Goal: Task Accomplishment & Management: Manage account settings

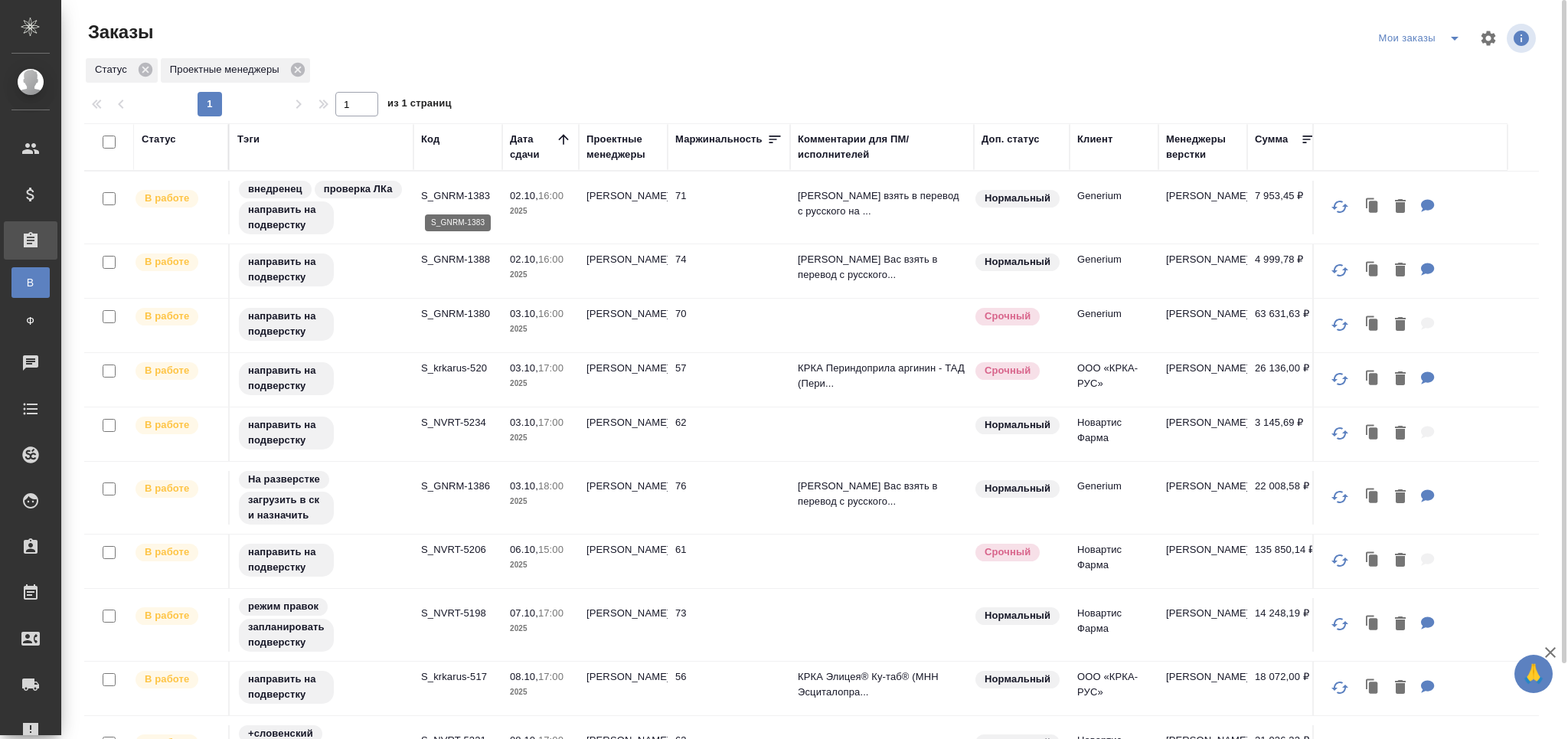
click at [477, 198] on p "S_GNRM-1383" at bounding box center [458, 196] width 73 height 15
click at [449, 260] on p "S_GNRM-1388" at bounding box center [458, 259] width 73 height 15
click at [468, 321] on p "S_GNRM-1380" at bounding box center [458, 314] width 73 height 15
click at [456, 366] on p "S_krkarus-520" at bounding box center [458, 368] width 73 height 15
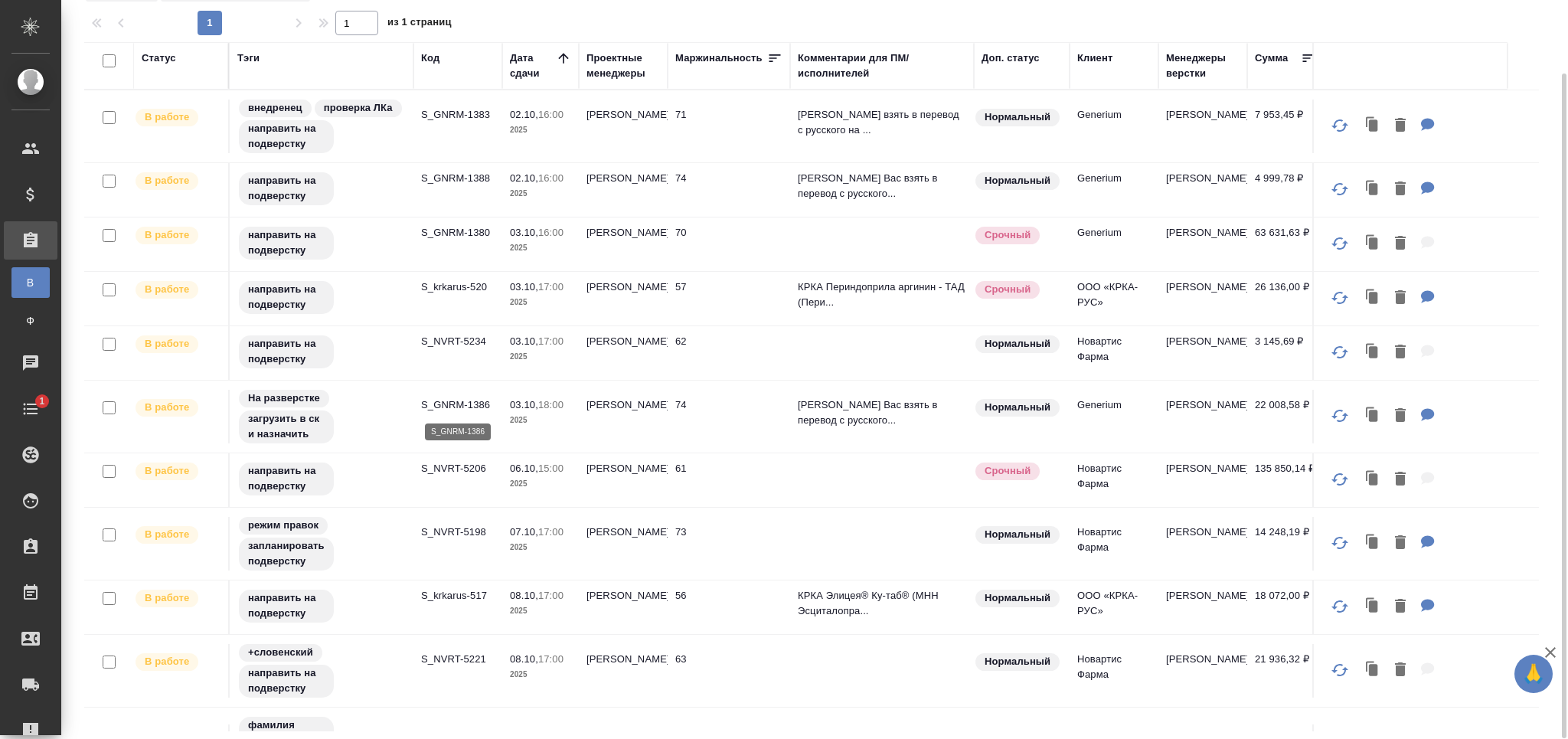
click at [468, 402] on p "S_GNRM-1386" at bounding box center [458, 405] width 73 height 15
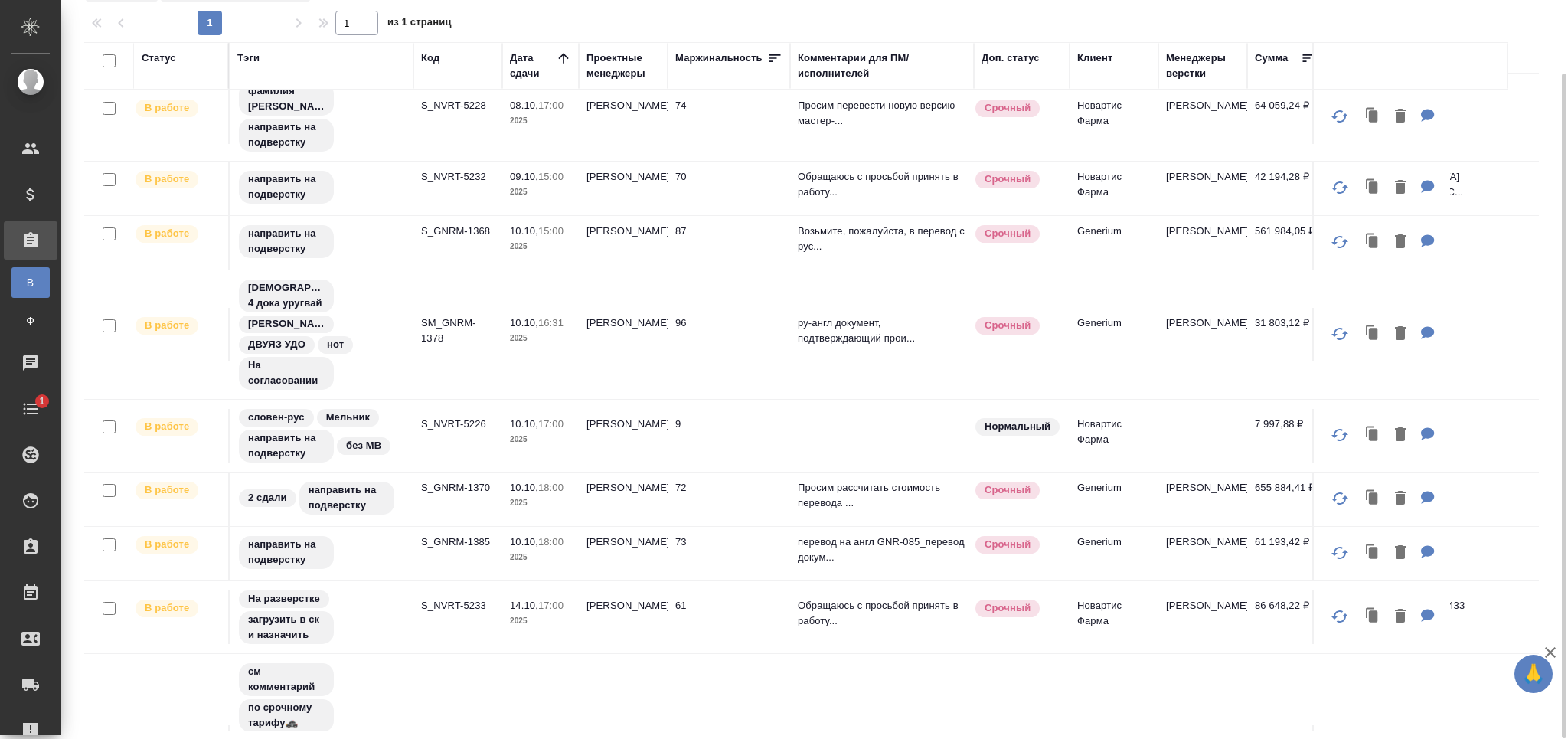
scroll to position [653, 0]
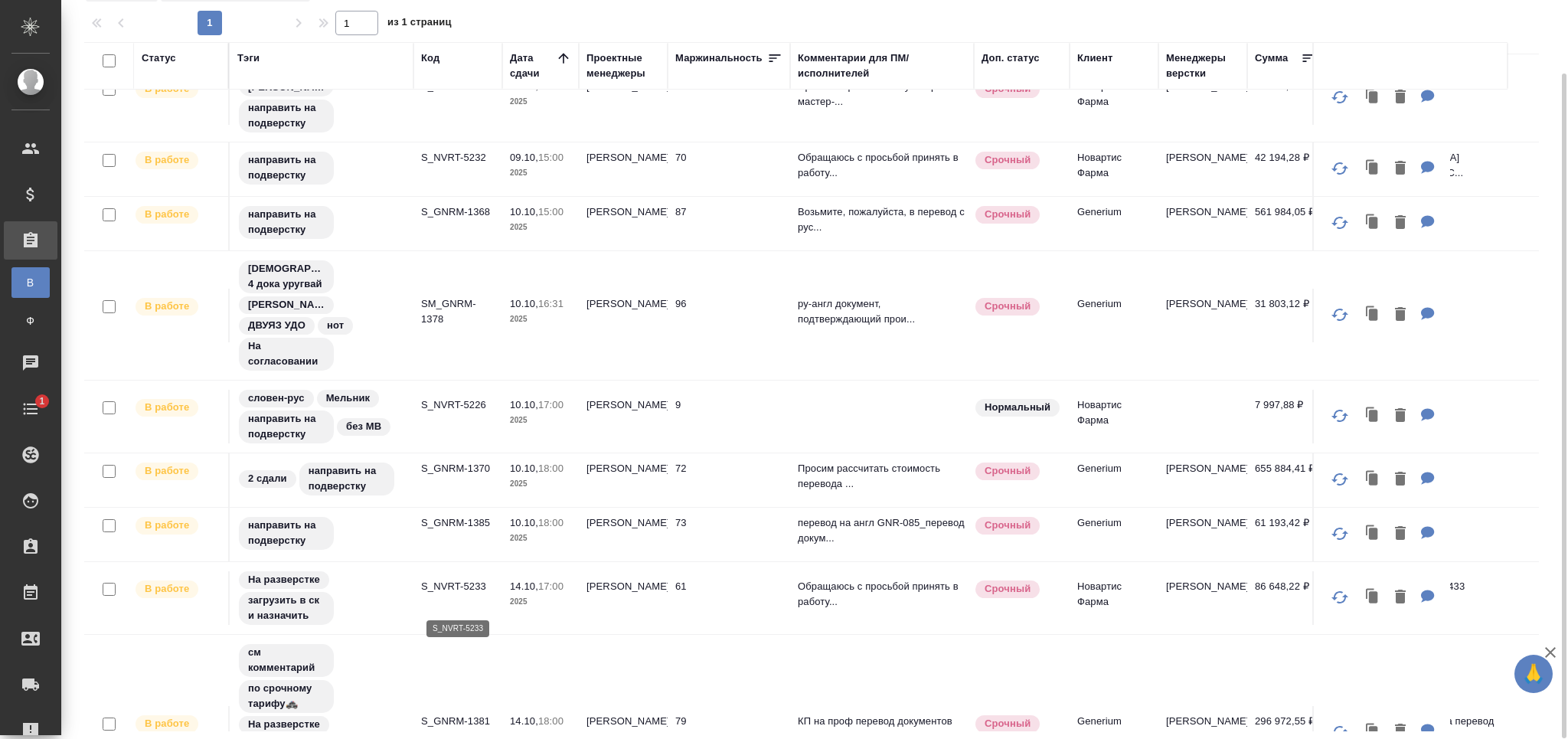
click at [449, 594] on p "S_NVRT-5233" at bounding box center [458, 587] width 73 height 15
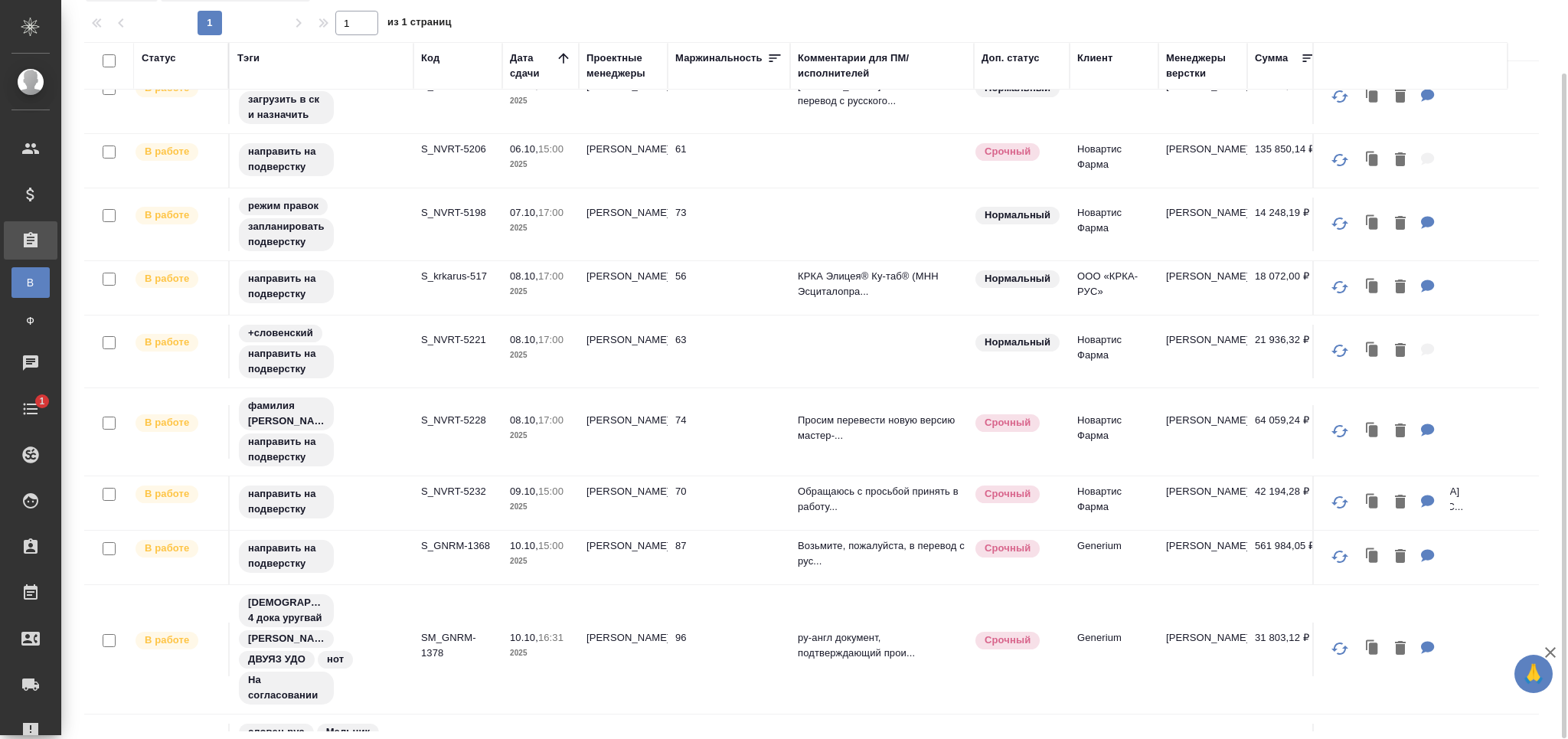
scroll to position [0, 0]
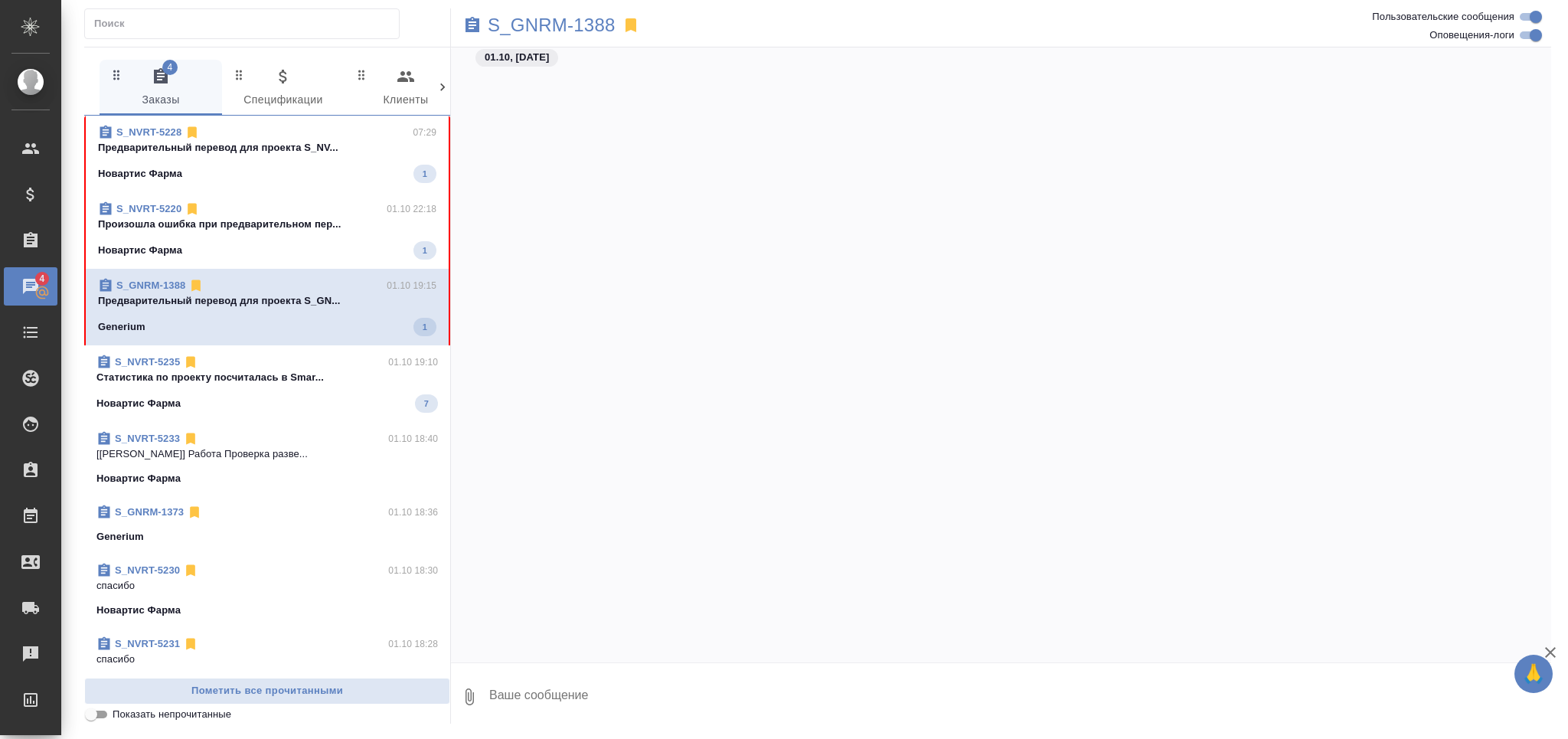
scroll to position [23911, 0]
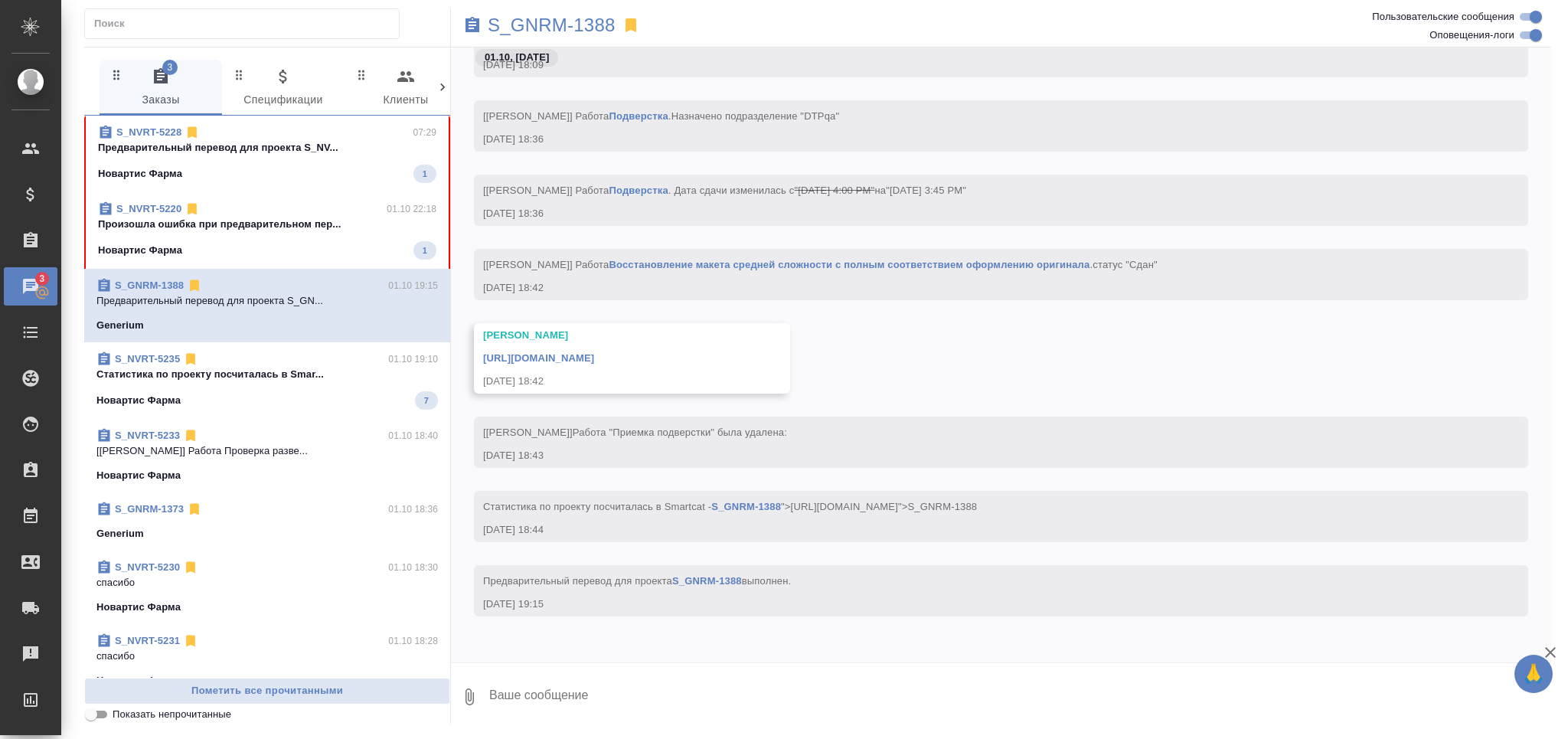
click at [92, 711] on input "Показать непрочитанные" at bounding box center [91, 715] width 55 height 19
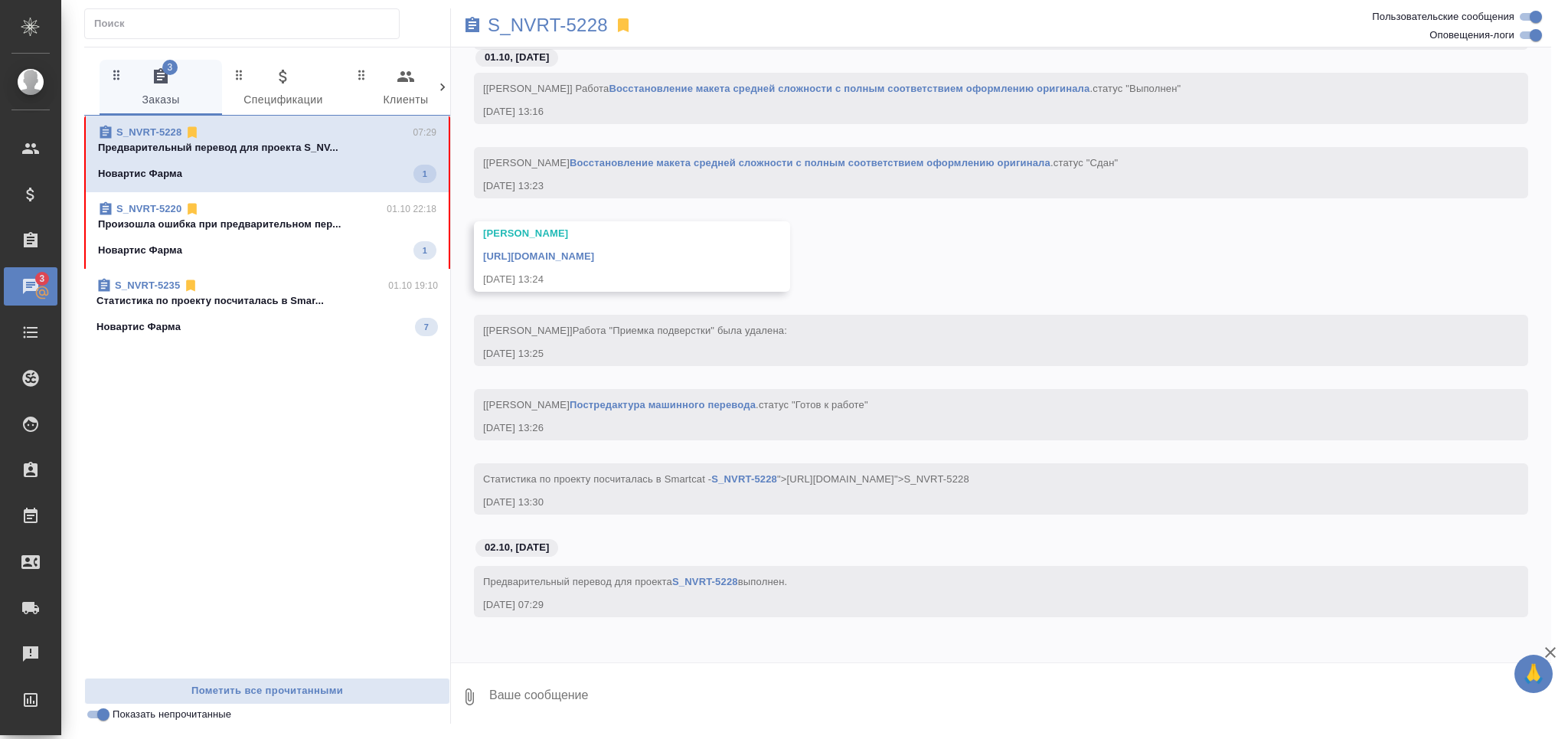
scroll to position [29032, 0]
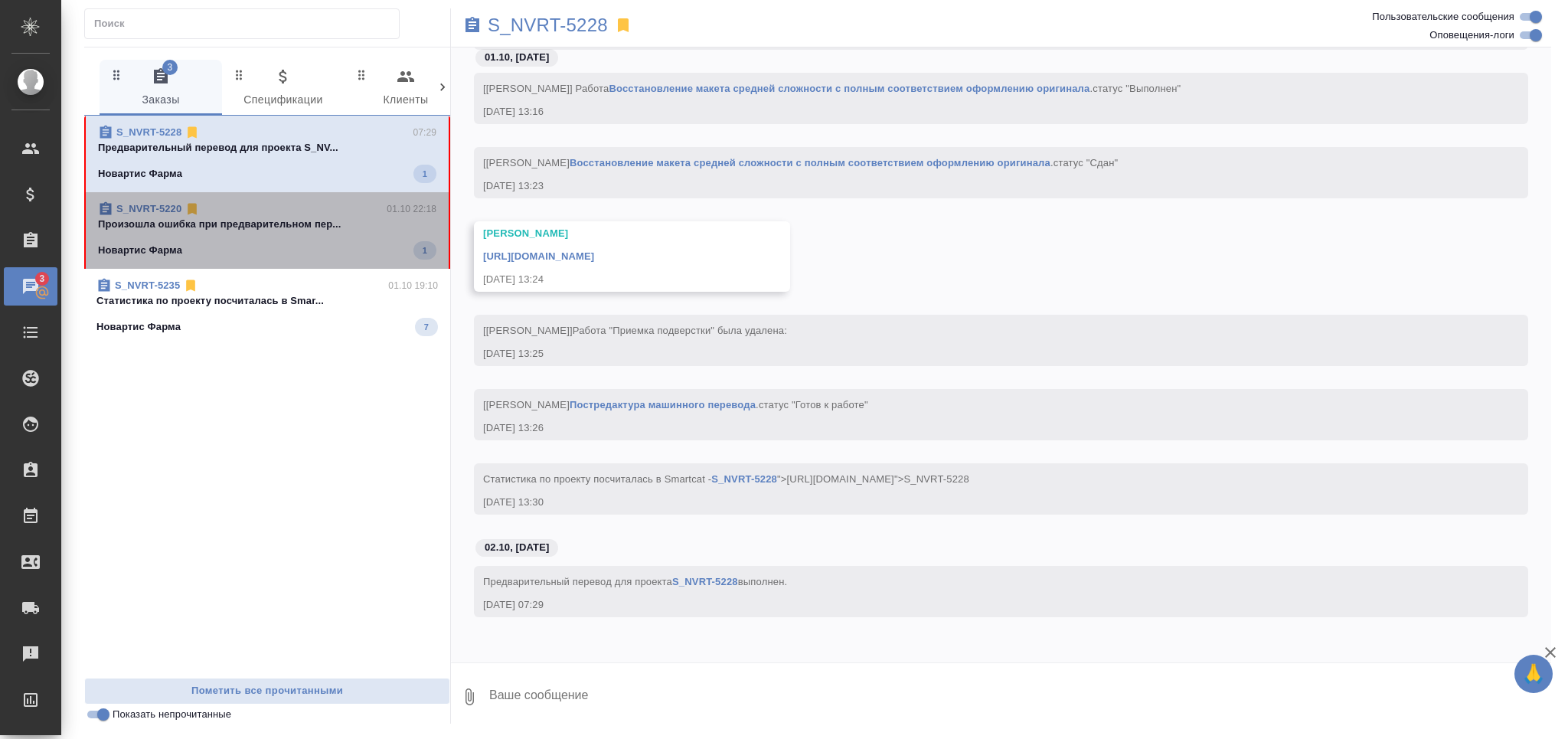
click at [254, 234] on span "S_NVRT-5220 01.10 22:18 Произошла ошибка при предварительном пер... Новартис Фа…" at bounding box center [266, 230] width 338 height 58
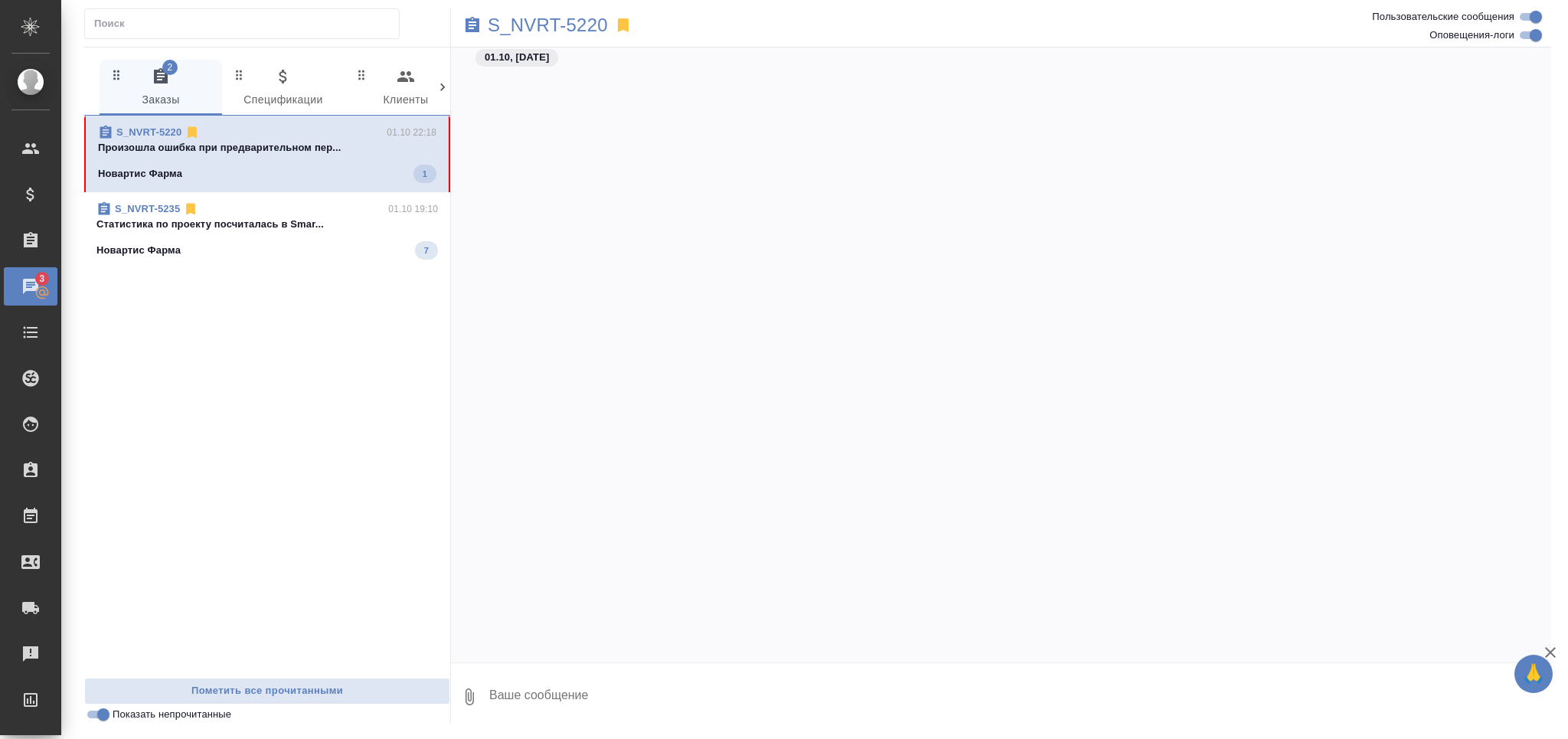
scroll to position [47227, 0]
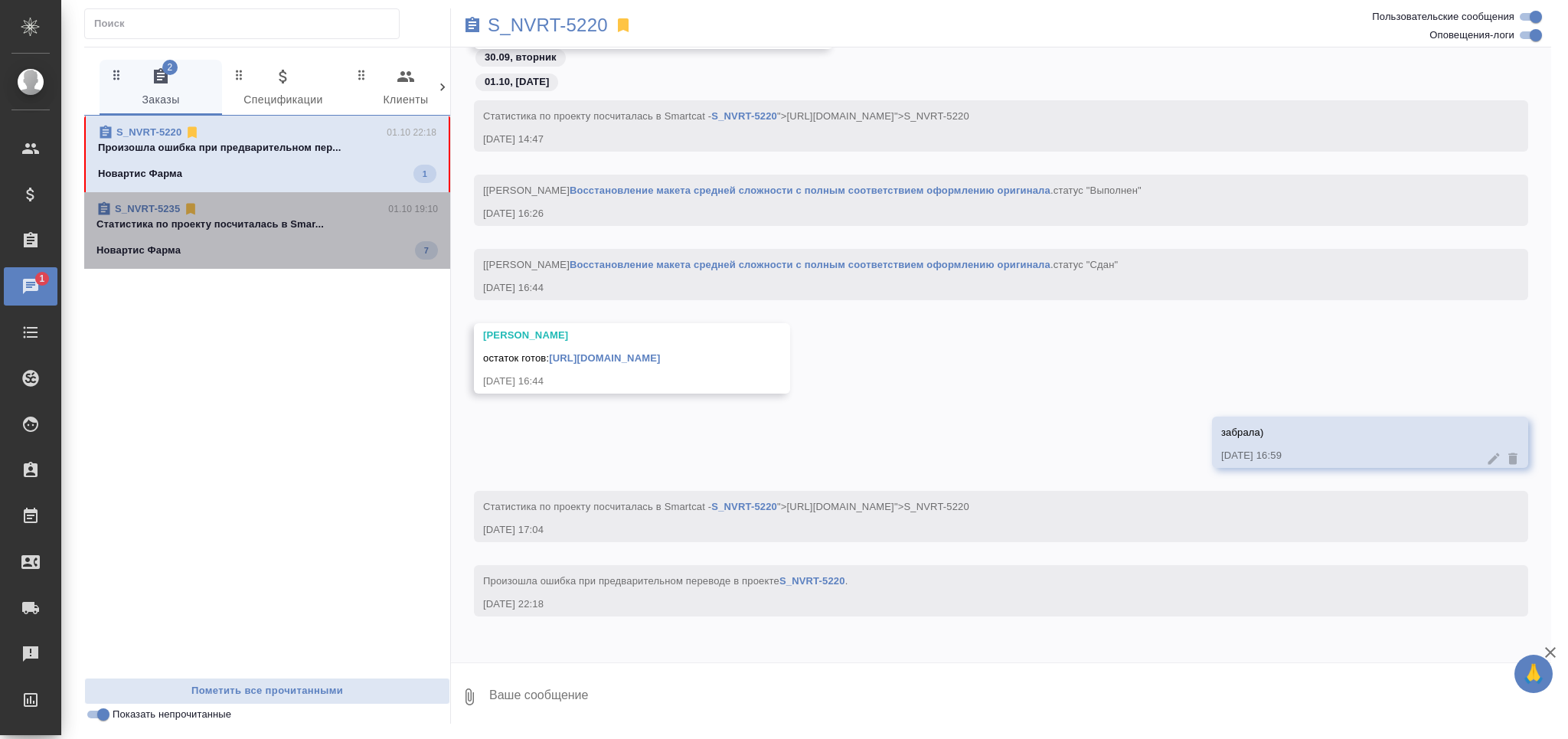
click at [235, 233] on span "S_NVRT-5235 01.10 19:10 Cтатистика по проекту посчиталась в Smar... Новартис Фа…" at bounding box center [266, 230] width 341 height 58
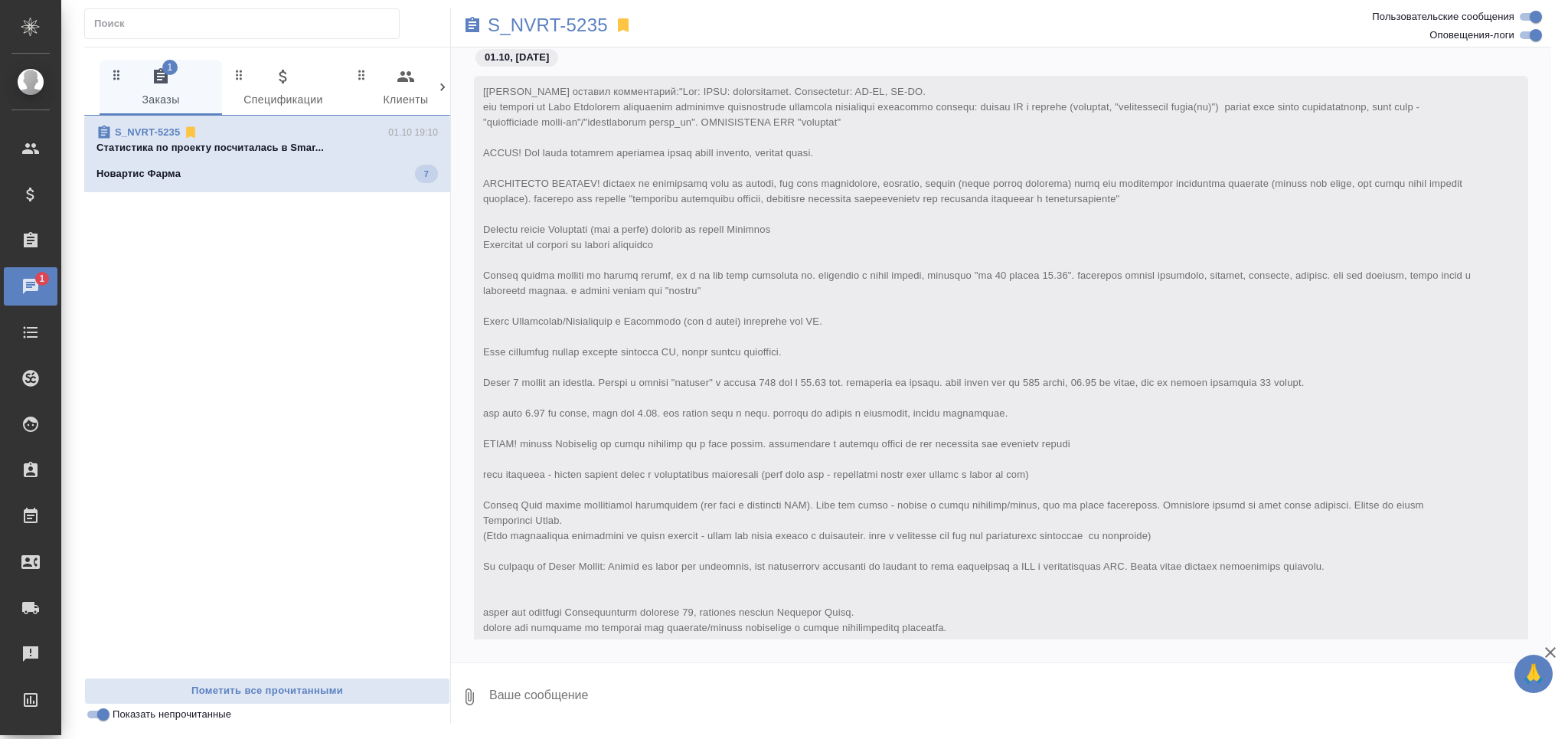
scroll to position [863, 0]
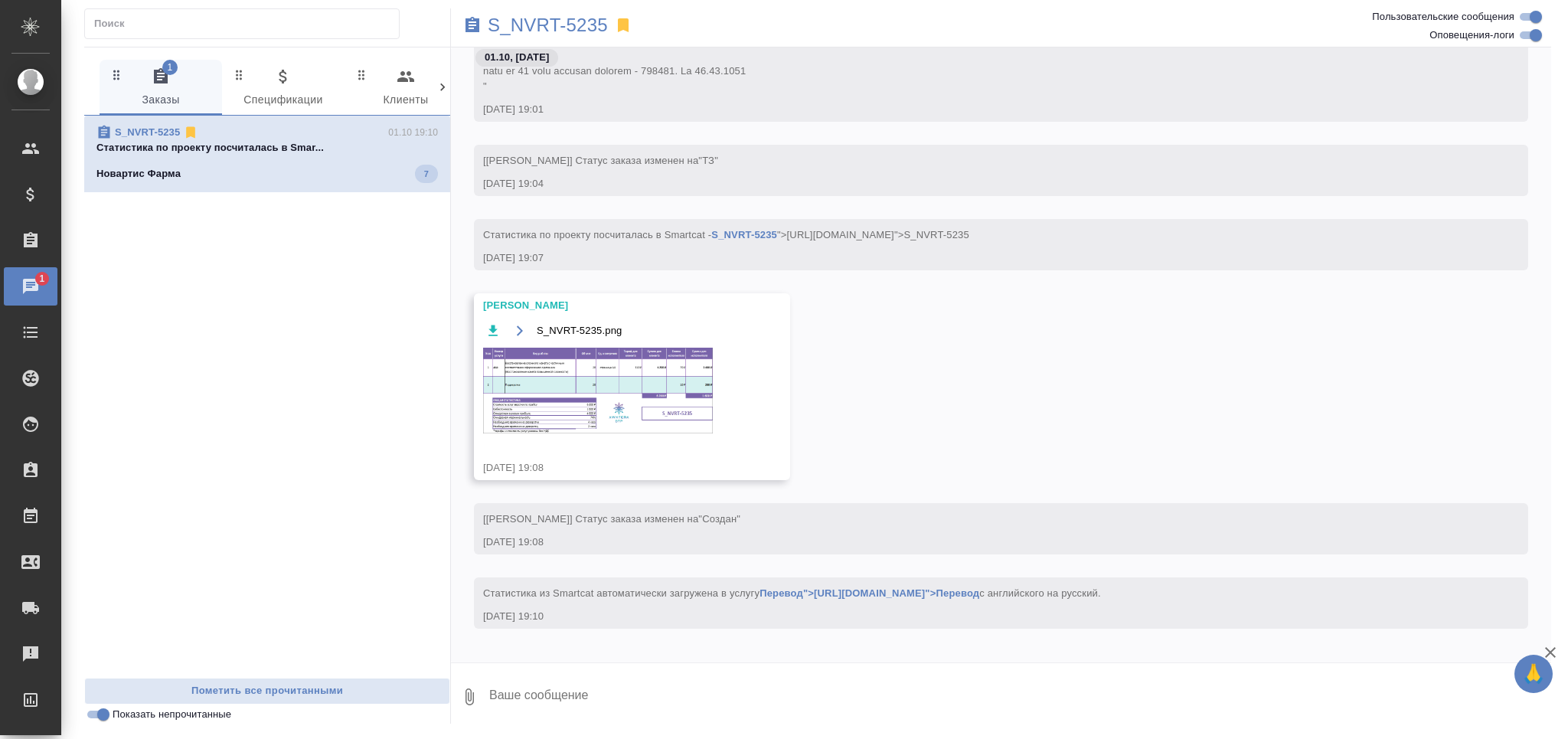
click at [622, 383] on img at bounding box center [598, 390] width 230 height 86
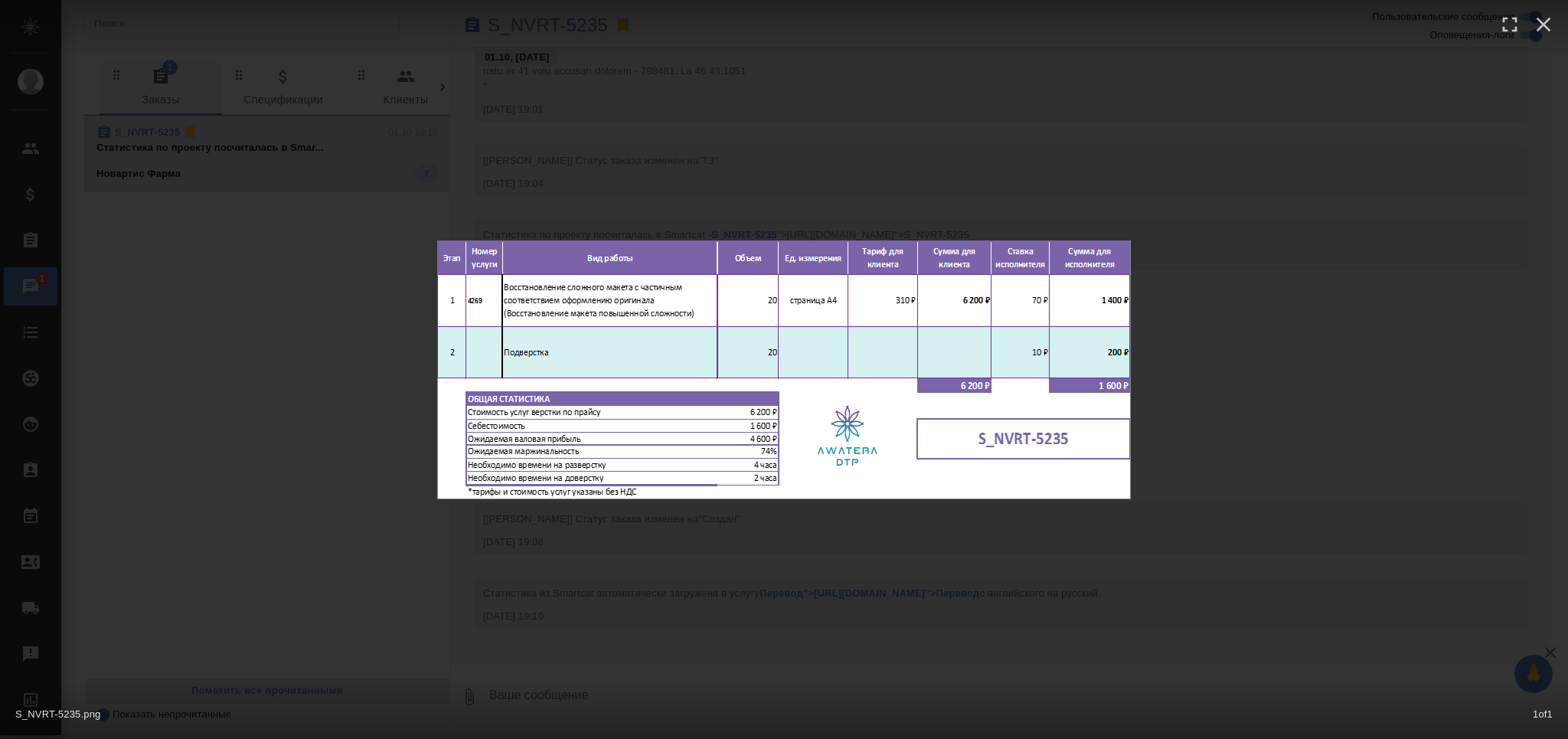
click at [498, 643] on div "S_NVRT-5235.png 1 of 1" at bounding box center [784, 369] width 1568 height 739
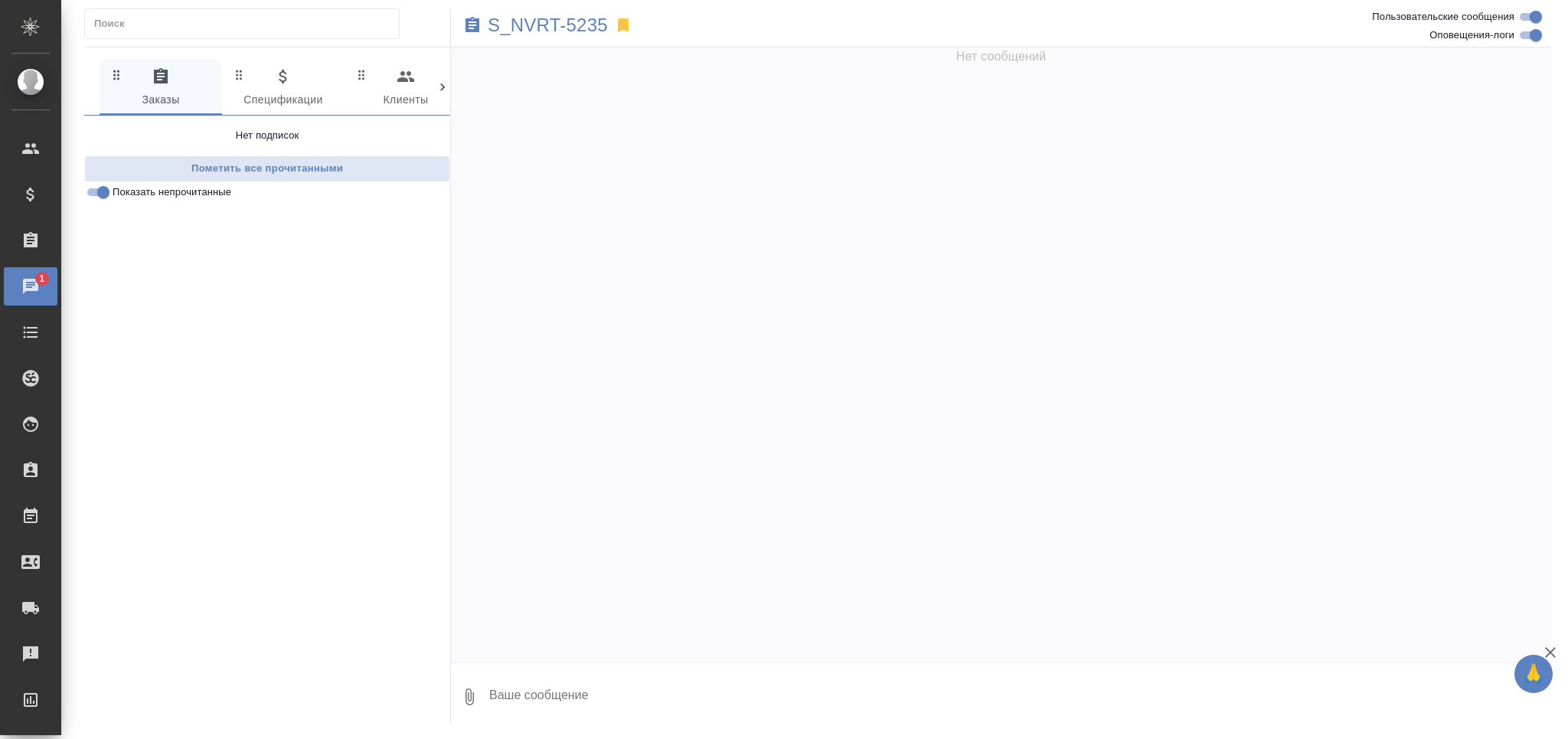
scroll to position [948, 0]
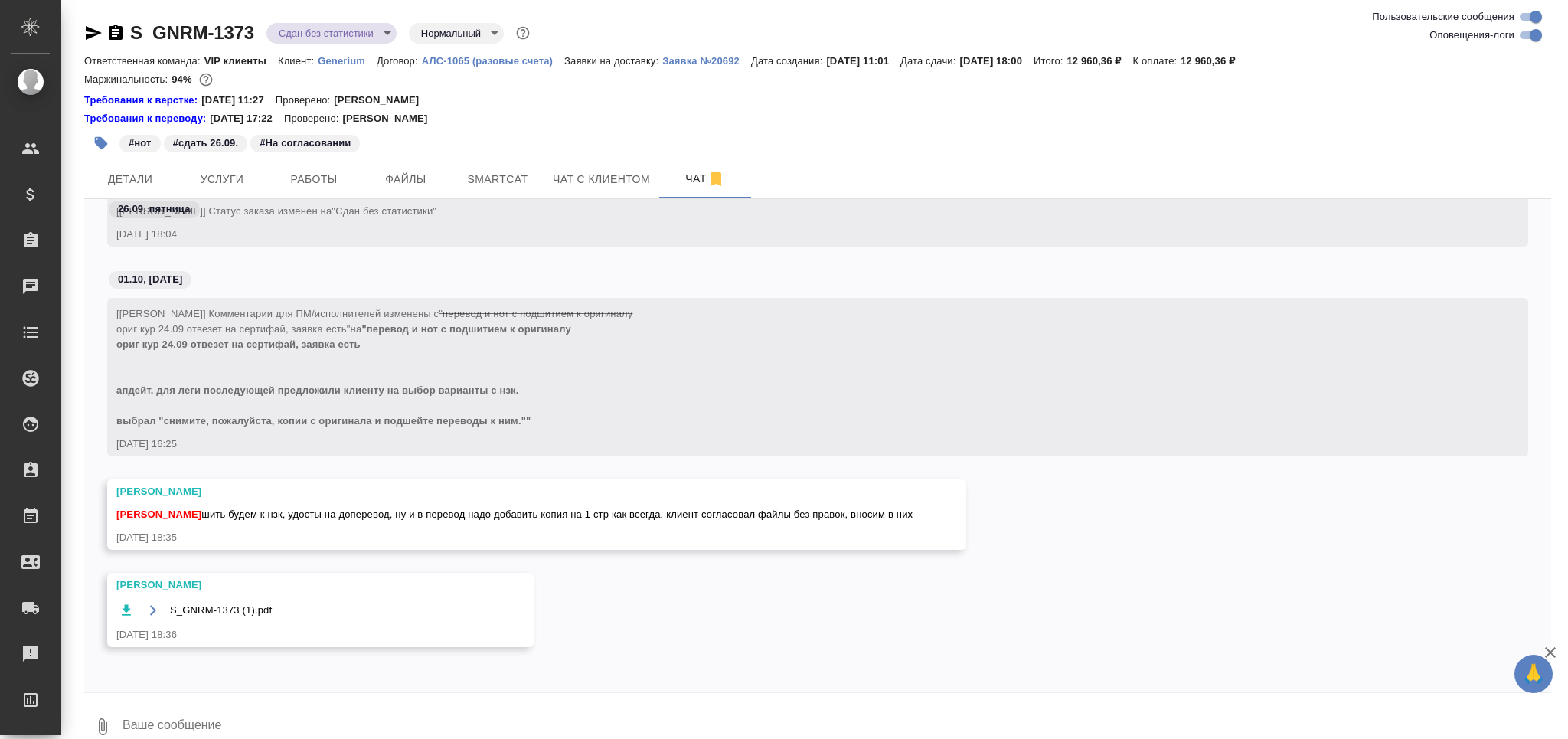
scroll to position [40525, 0]
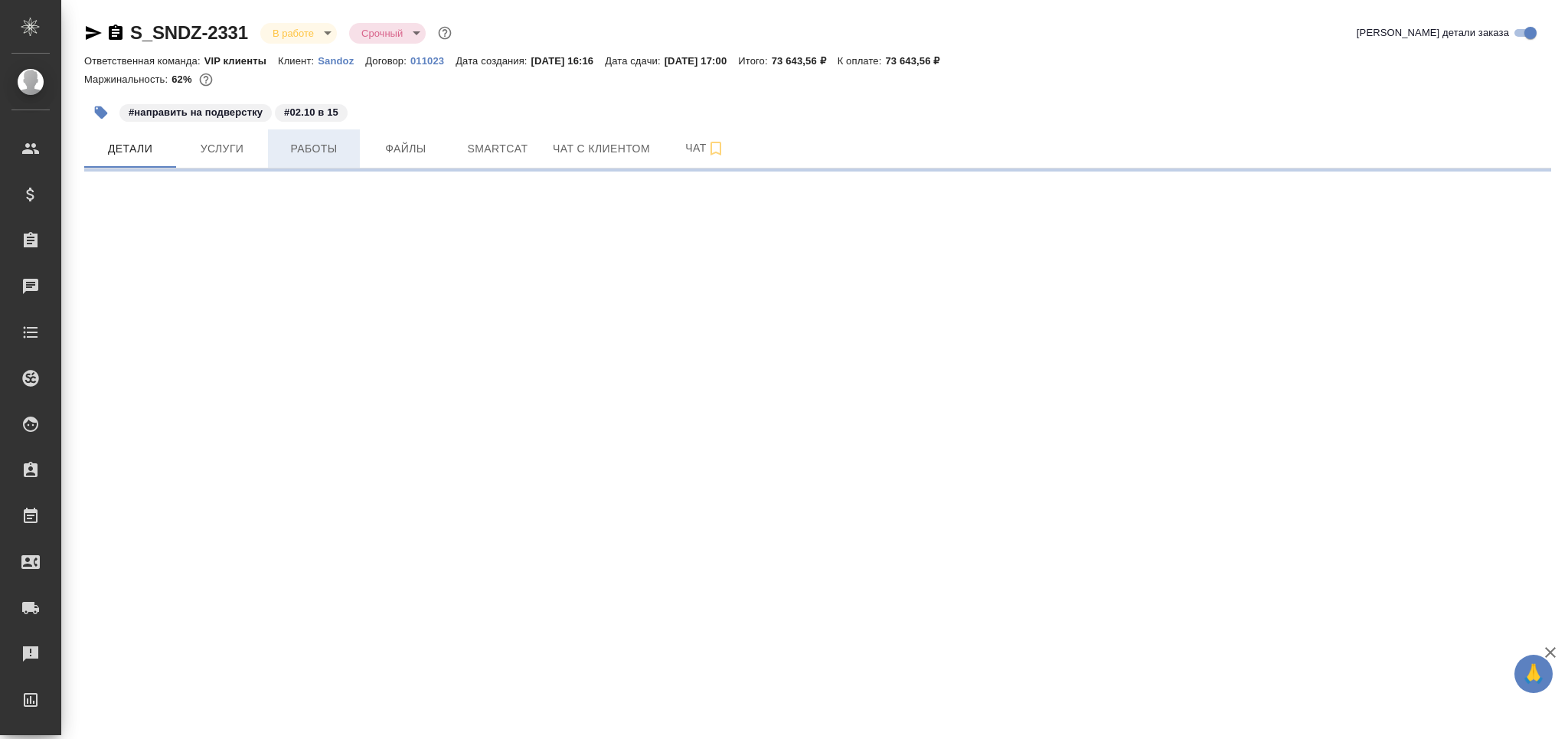
select select "RU"
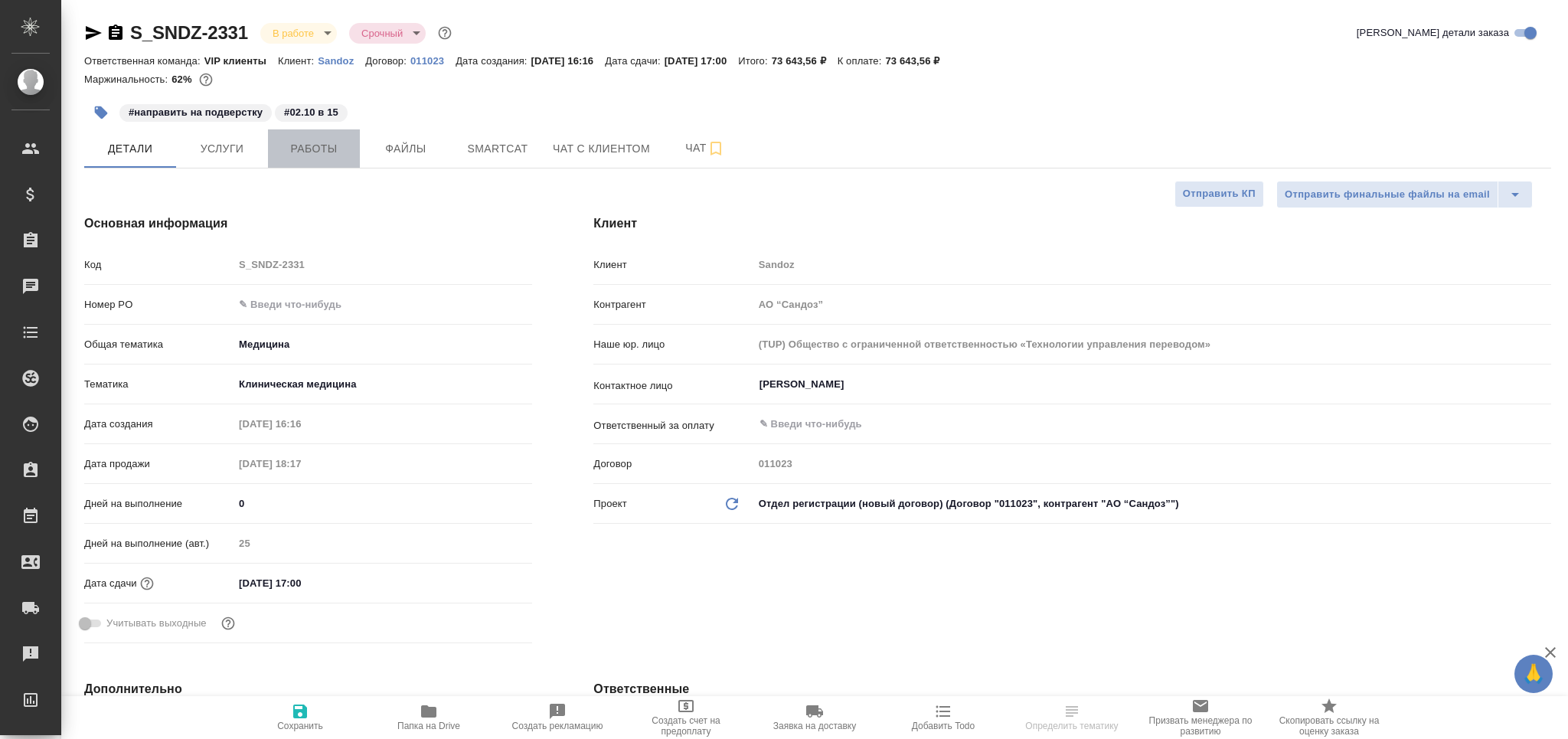
click at [320, 153] on span "Работы" at bounding box center [314, 148] width 73 height 19
type textarea "x"
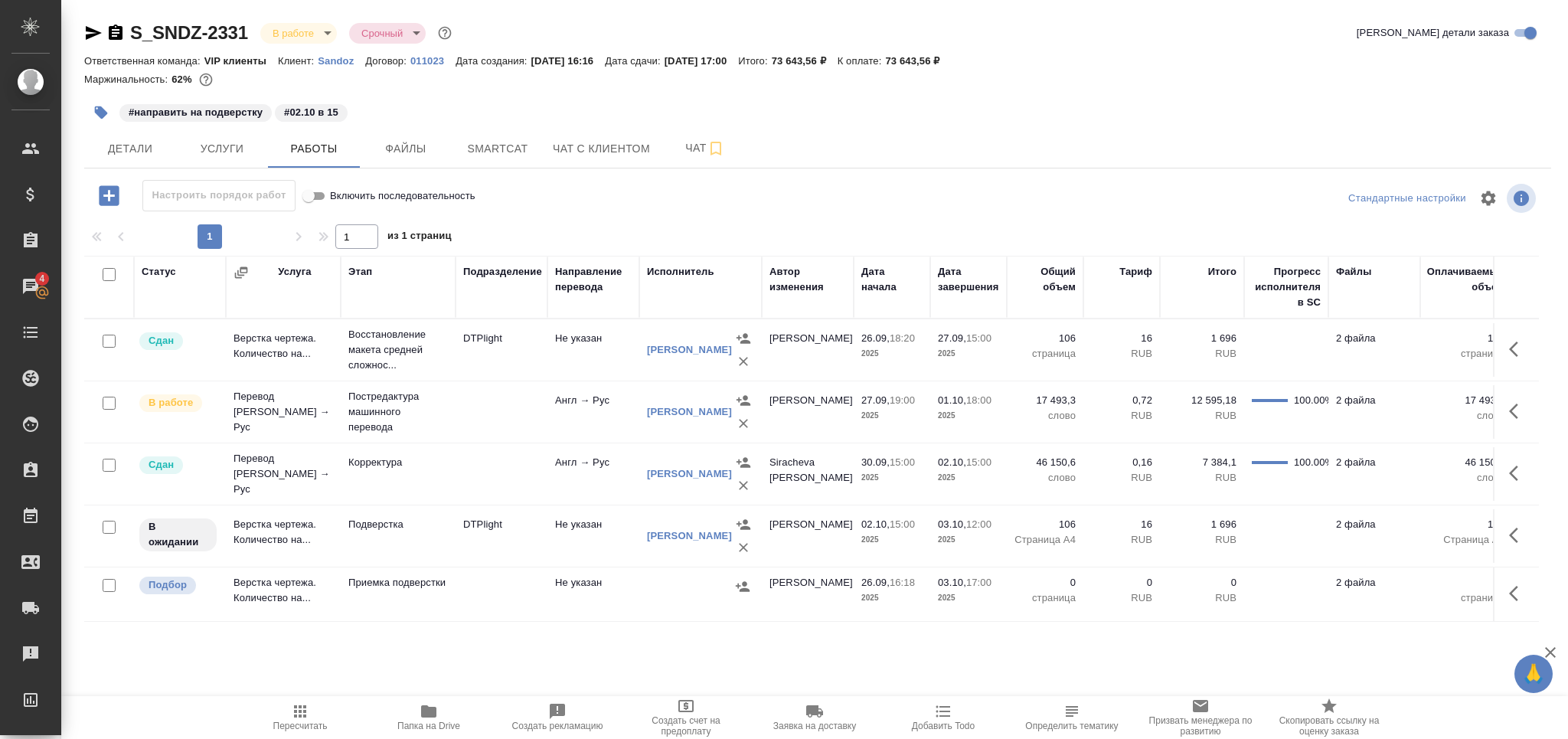
click at [375, 532] on td "Подверстка" at bounding box center [397, 536] width 115 height 54
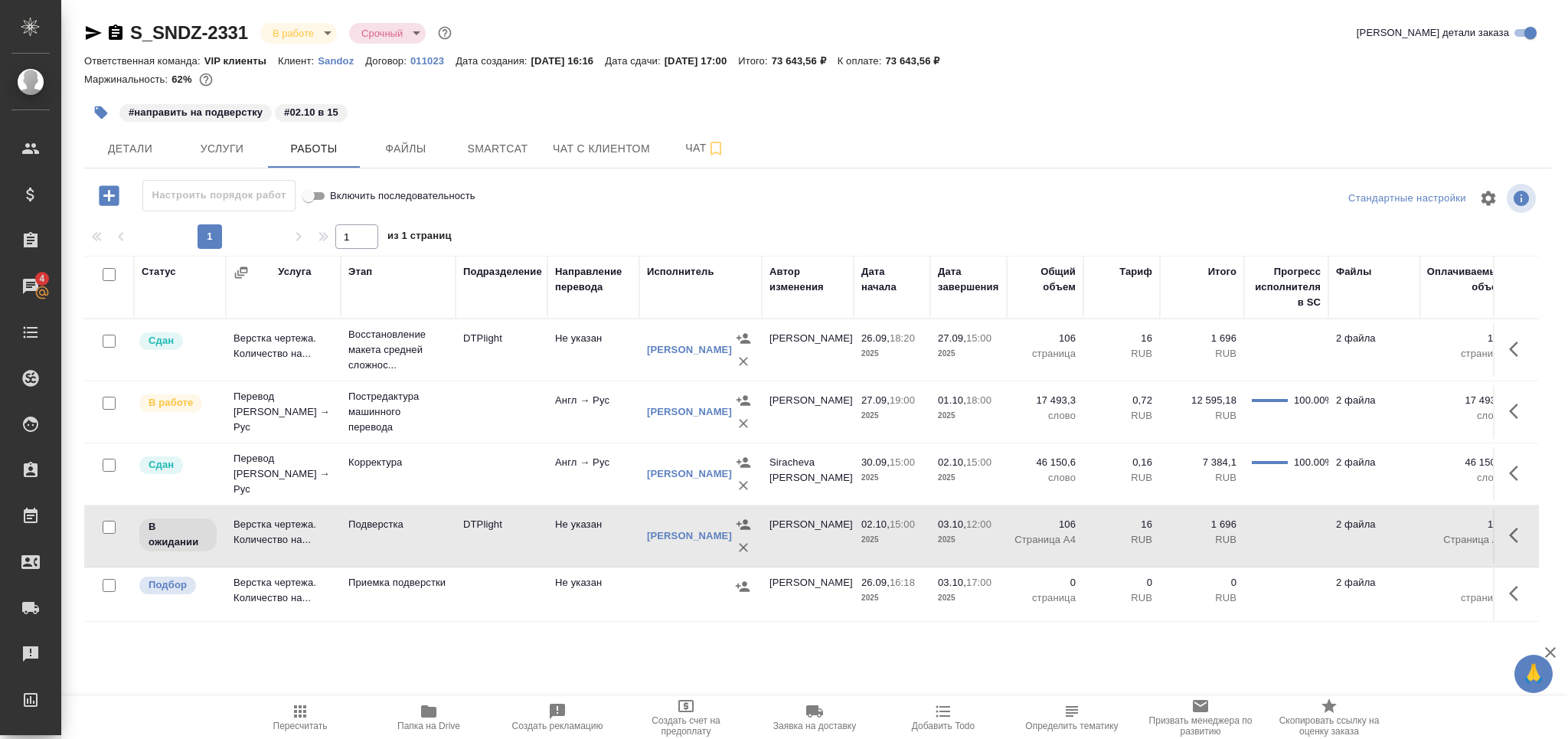
click at [375, 532] on td "Подверстка" at bounding box center [397, 536] width 115 height 54
click at [419, 477] on td "Корректура" at bounding box center [397, 474] width 115 height 54
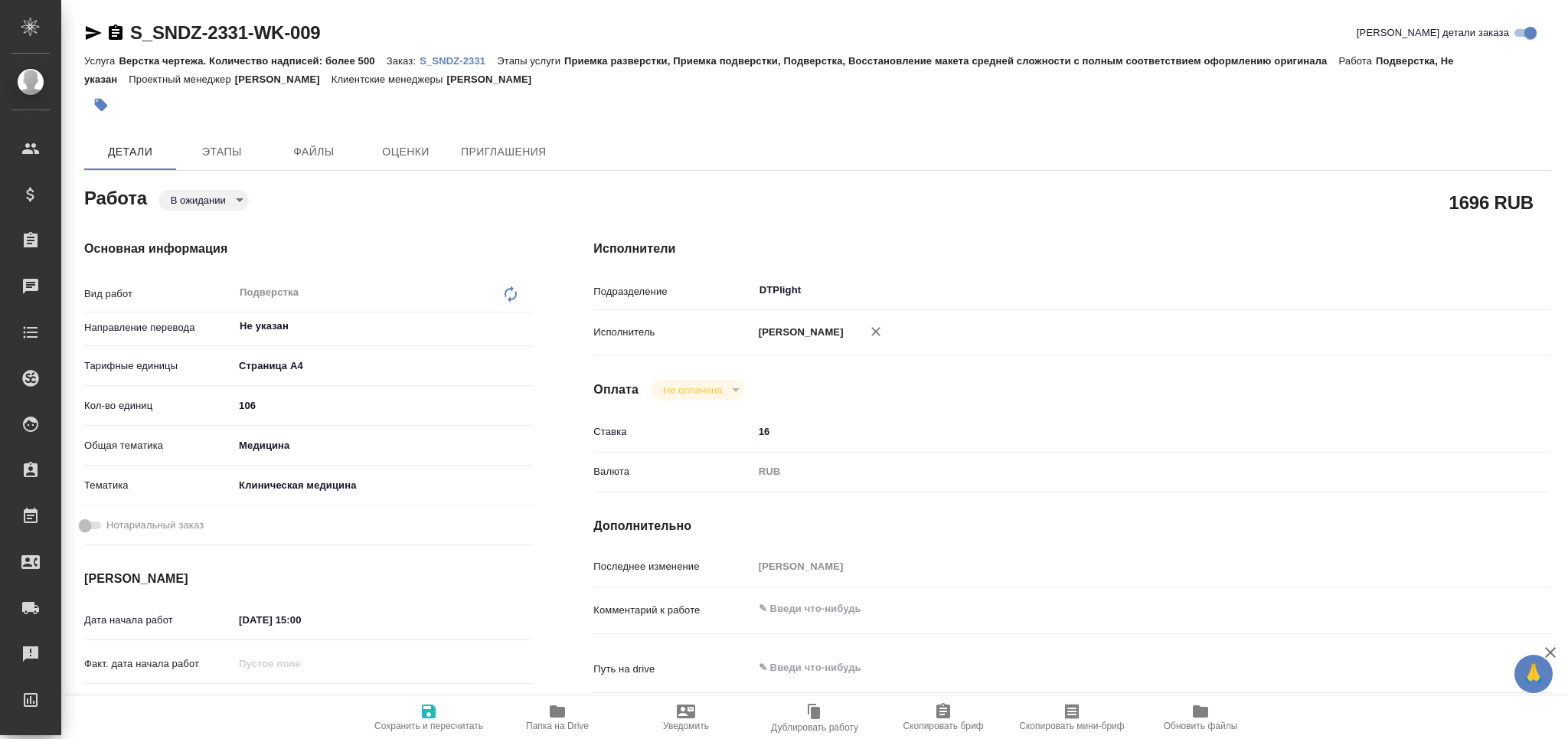
type textarea "x"
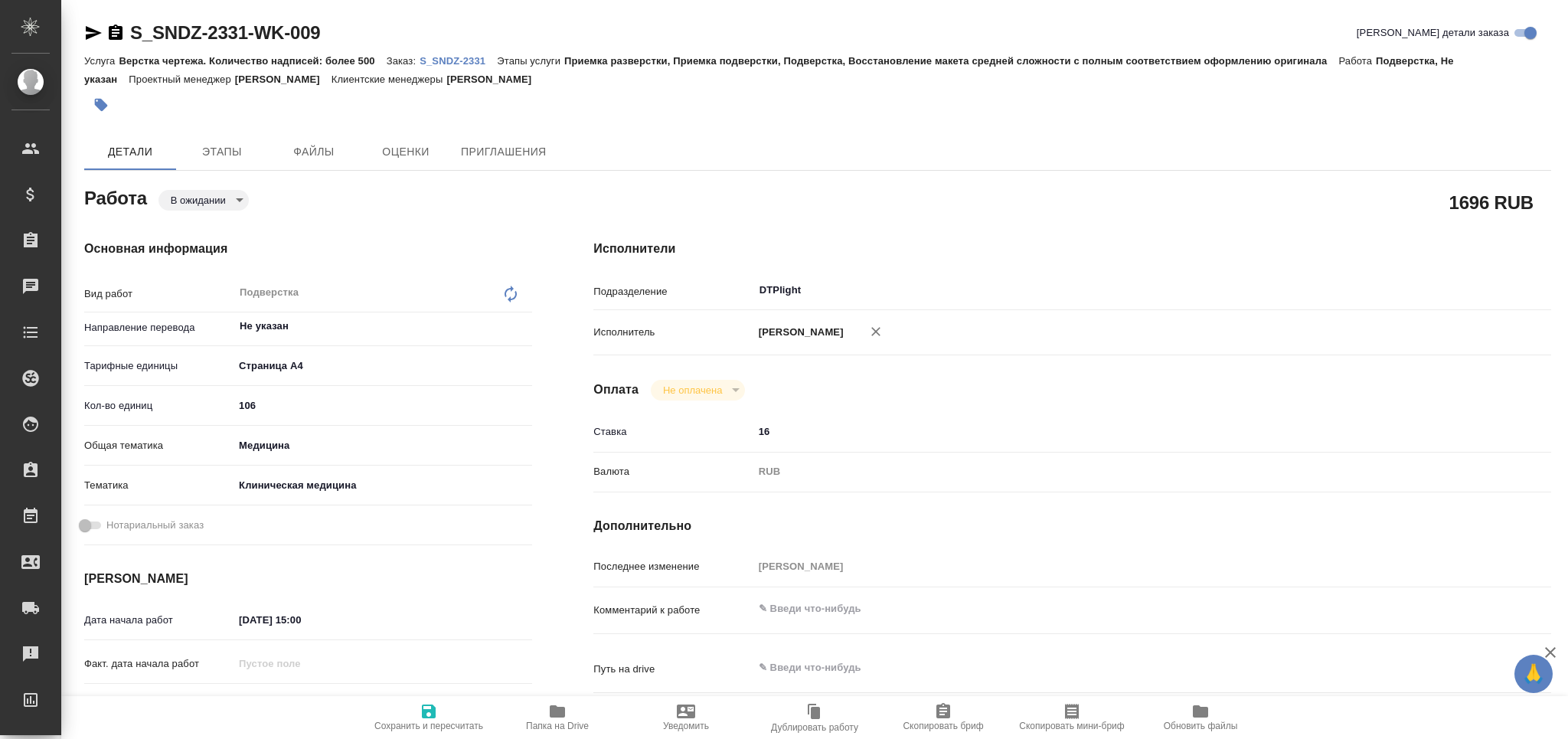
type textarea "x"
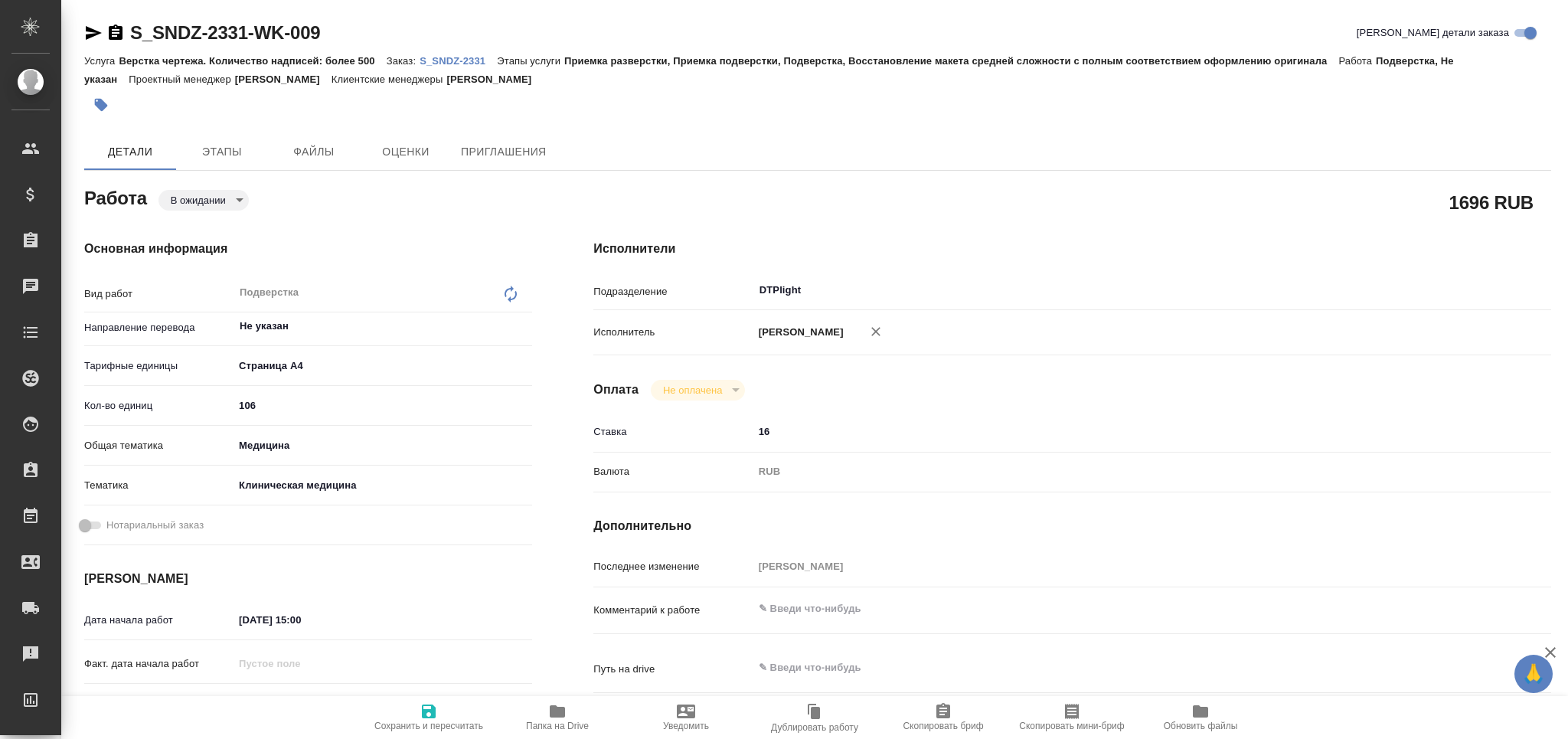
type textarea "x"
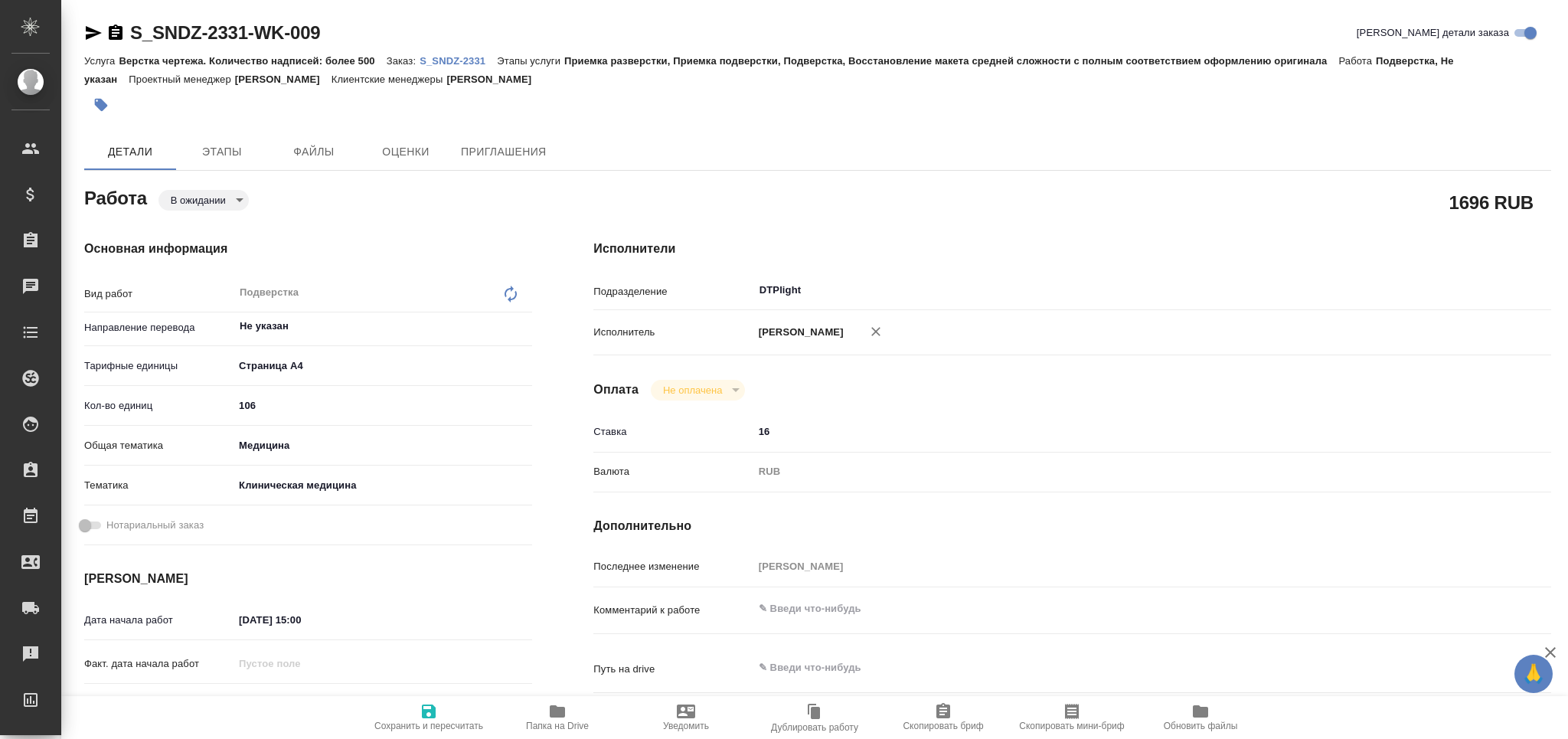
type textarea "x"
click at [798, 622] on textarea at bounding box center [1113, 609] width 717 height 26
type textarea "п"
type textarea "x"
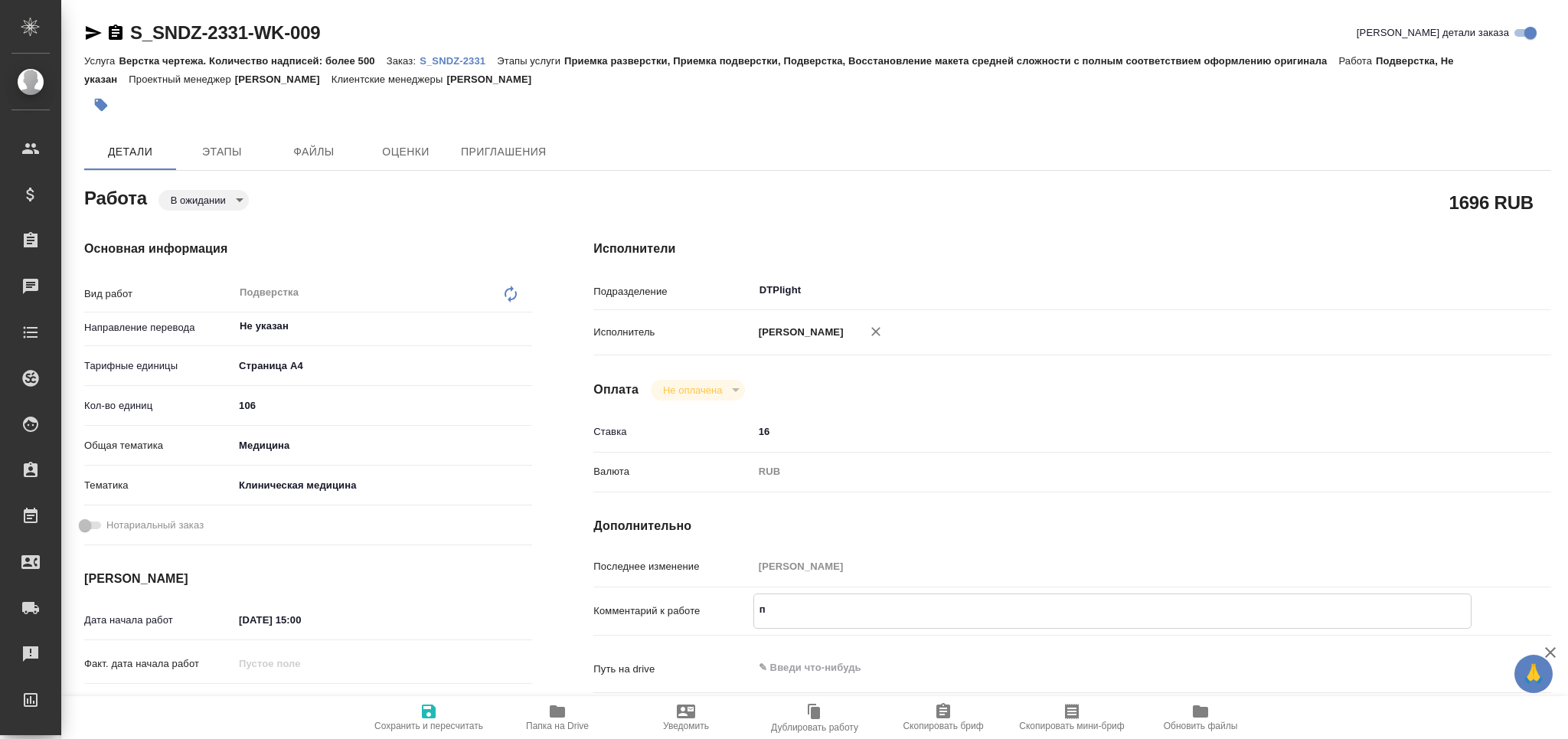
type textarea "x"
type textarea "пе"
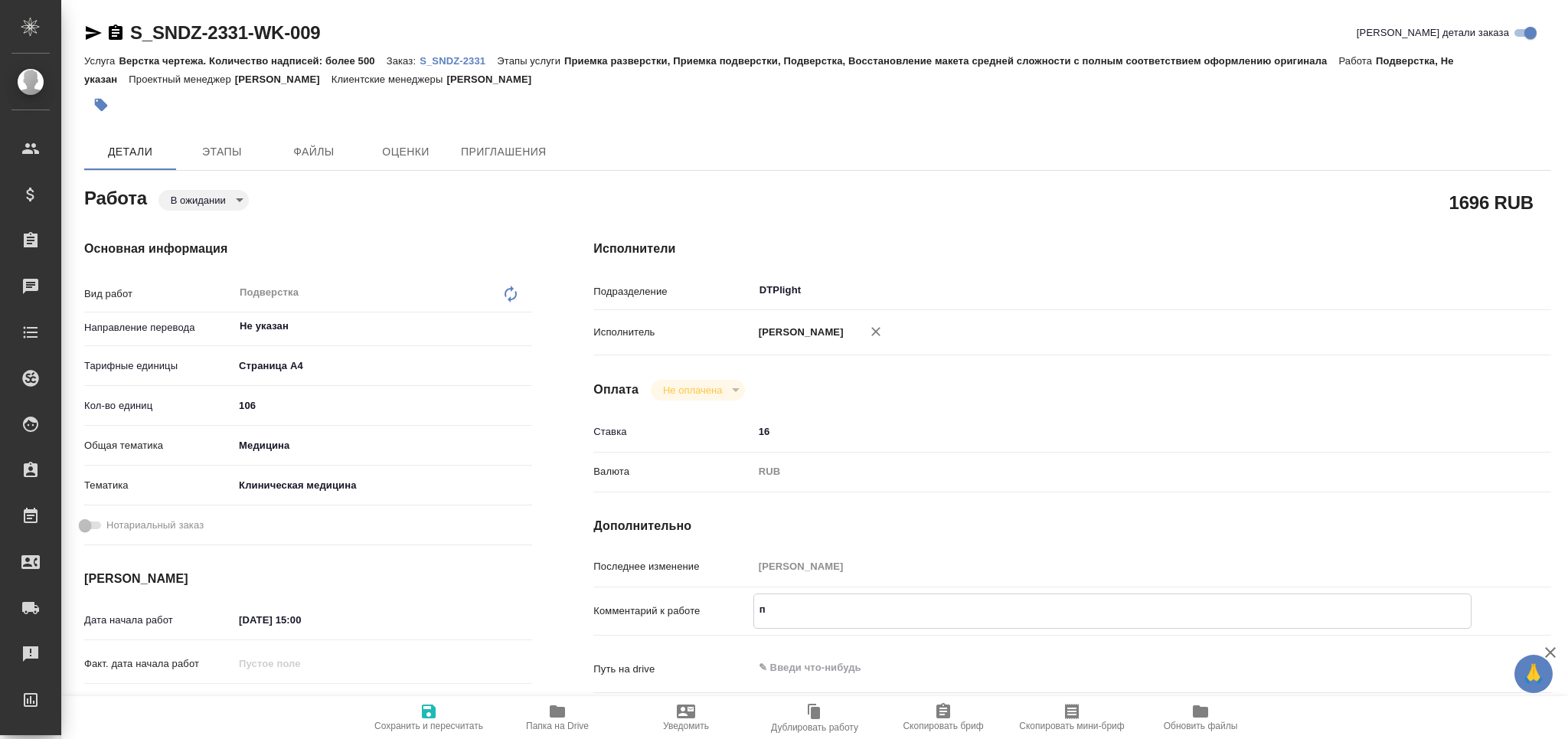
type textarea "x"
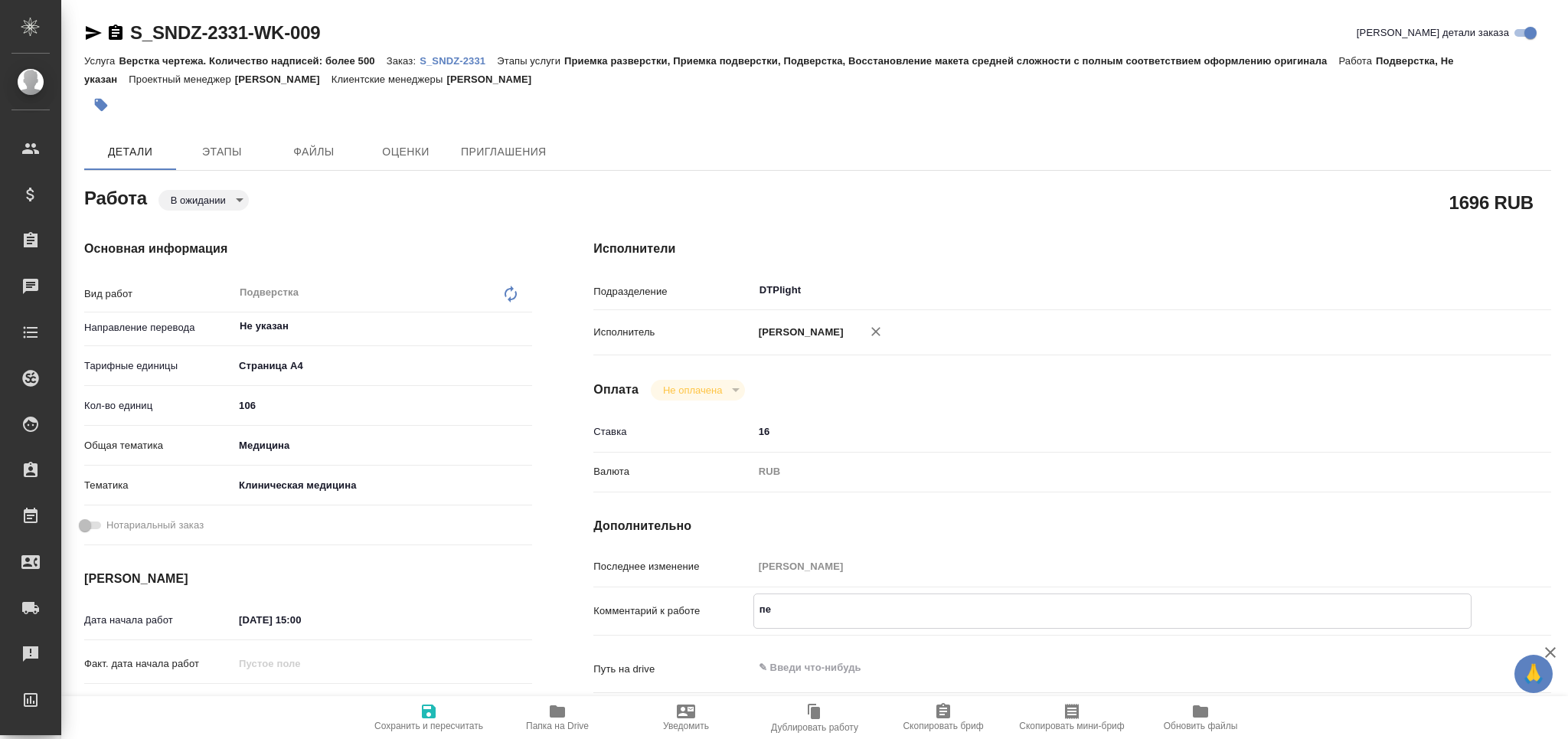
type textarea "x"
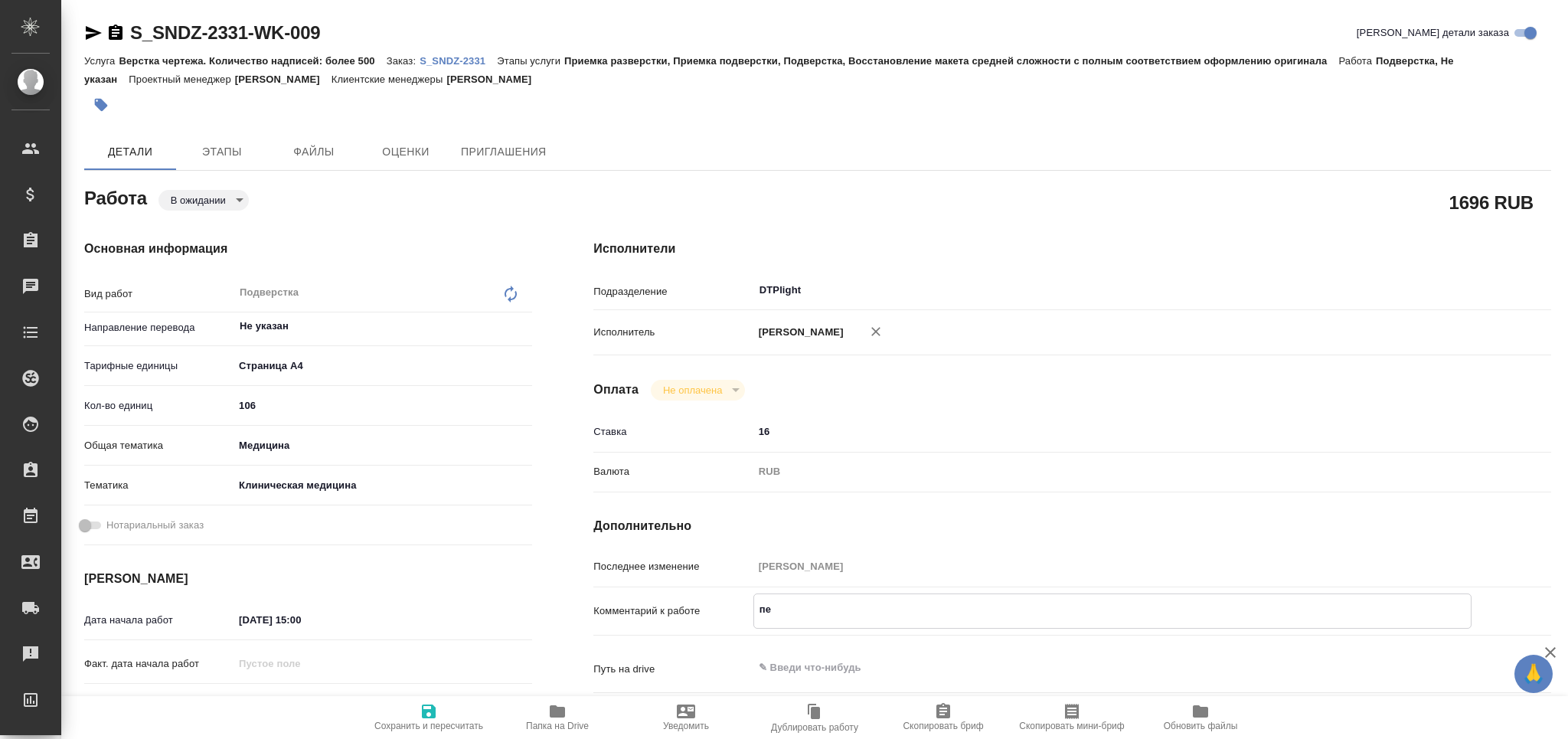
type textarea "пер"
type textarea "x"
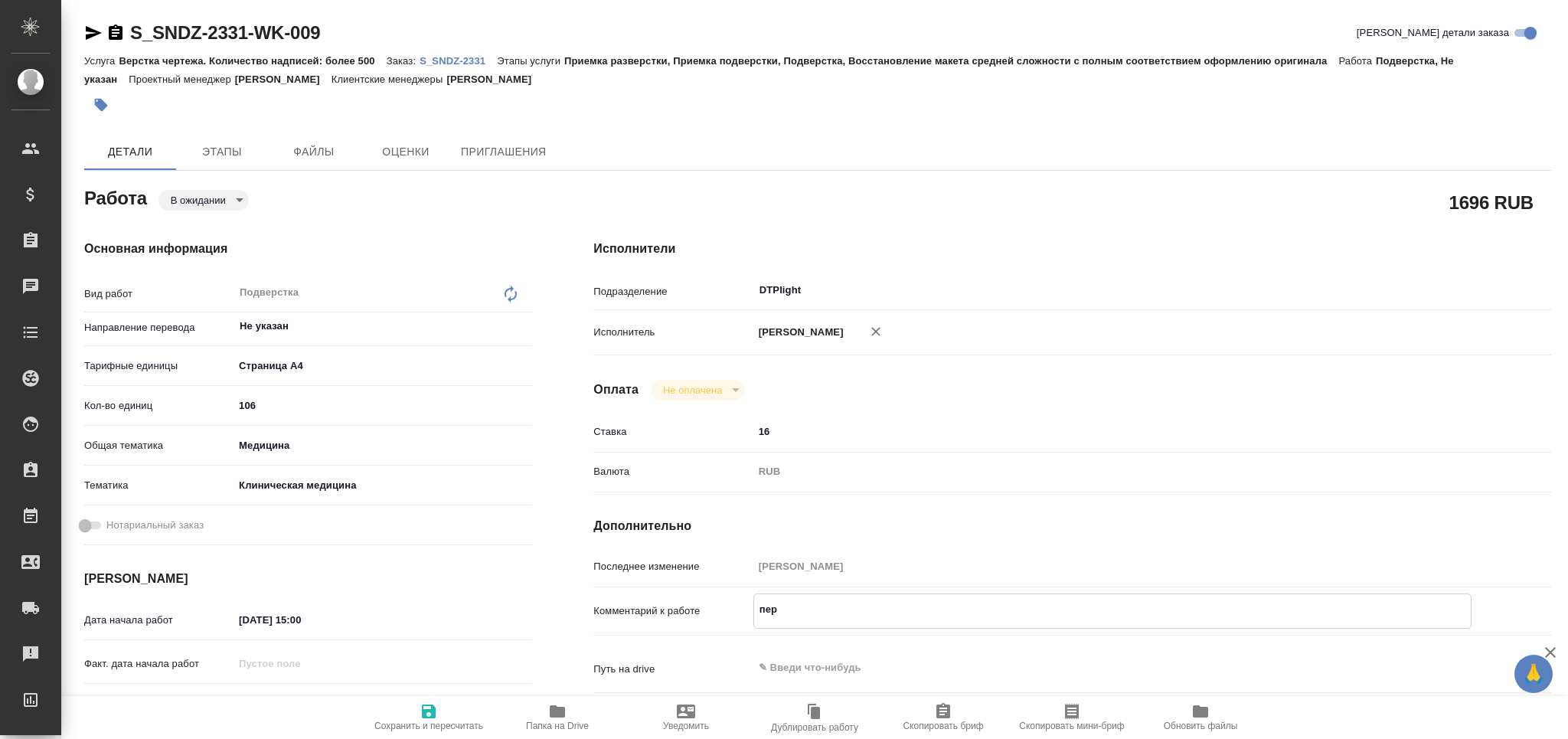
type textarea "пере"
type textarea "x"
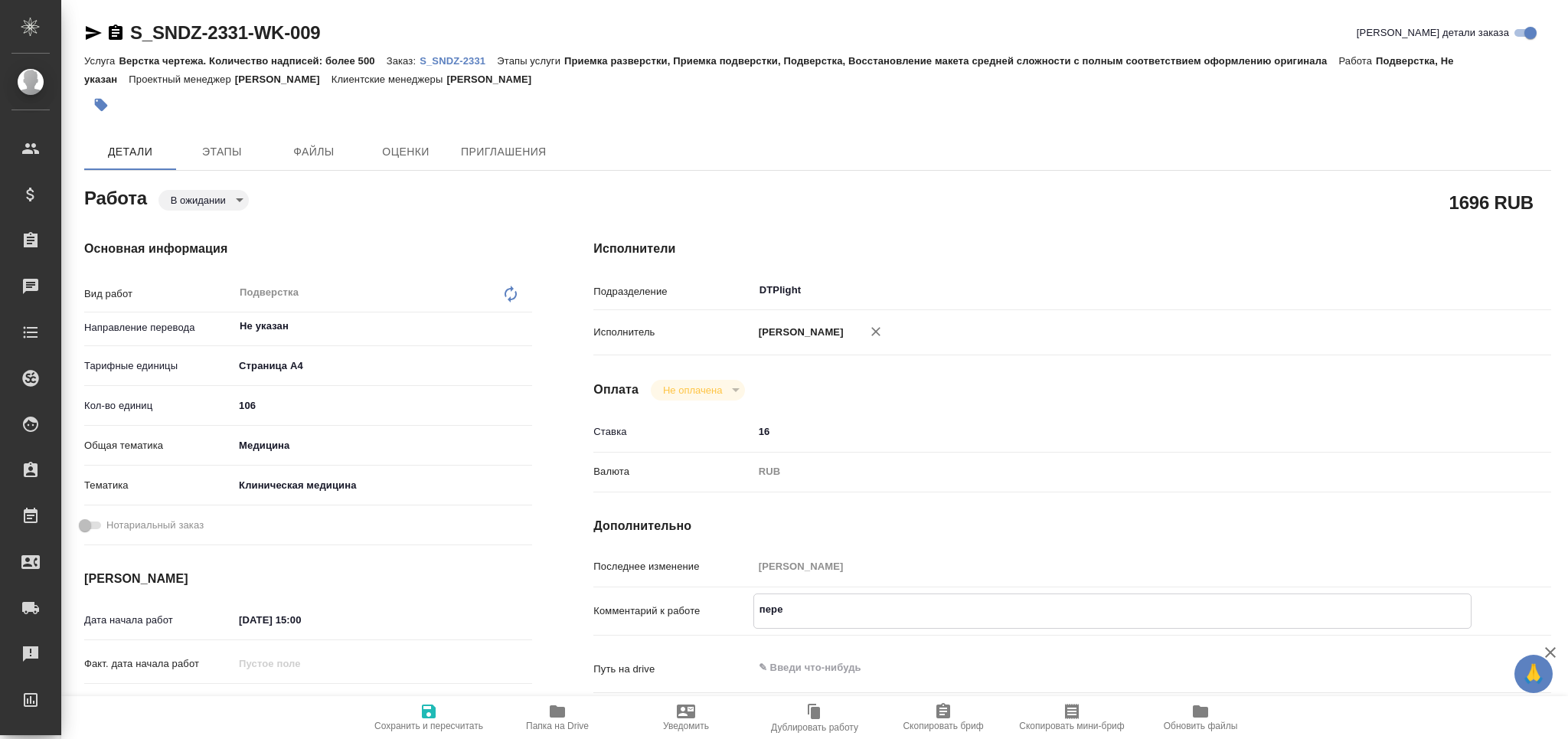
type textarea "x"
type textarea "перео"
type textarea "x"
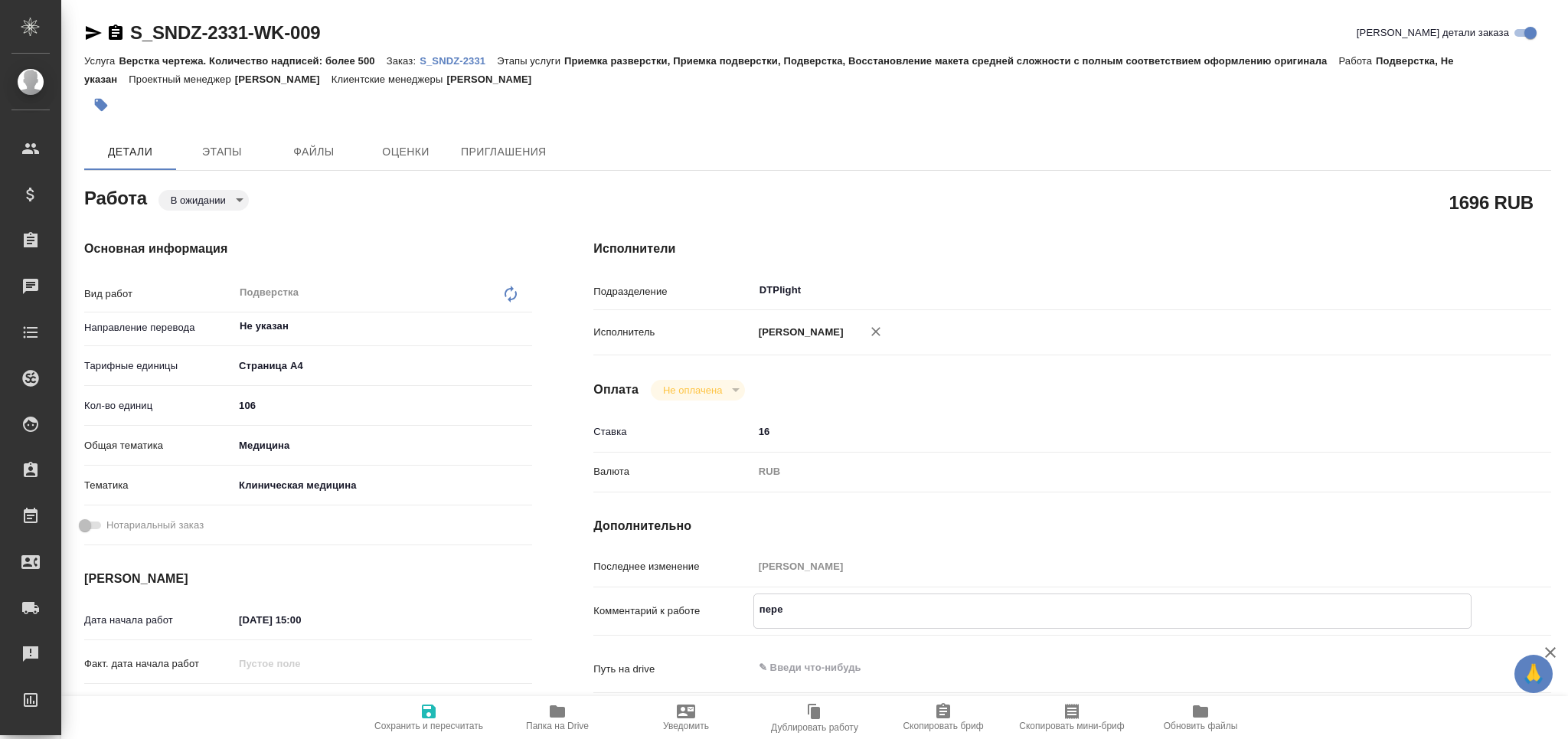
type textarea "x"
type textarea "переод"
type textarea "x"
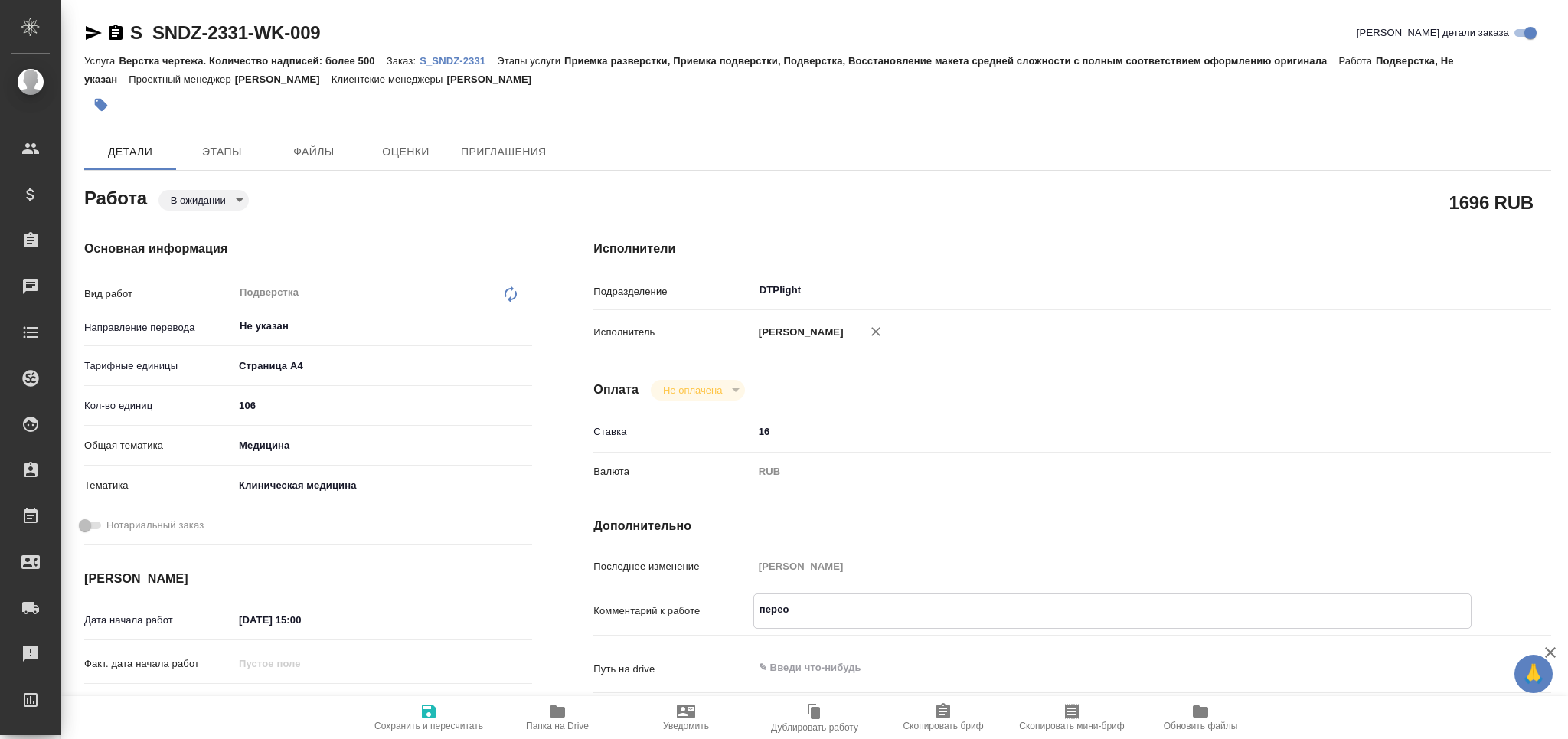
type textarea "x"
type textarea "перео"
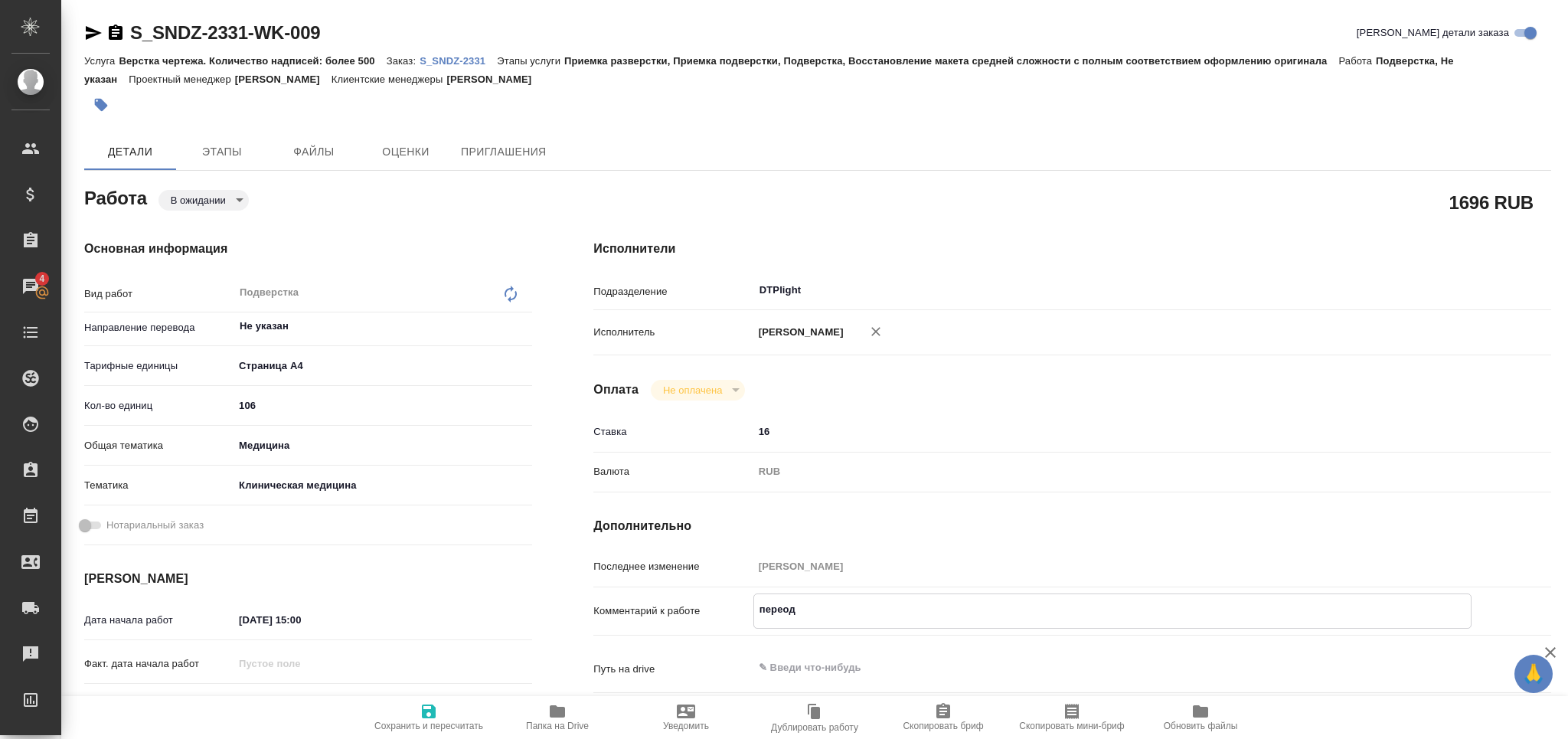
type textarea "x"
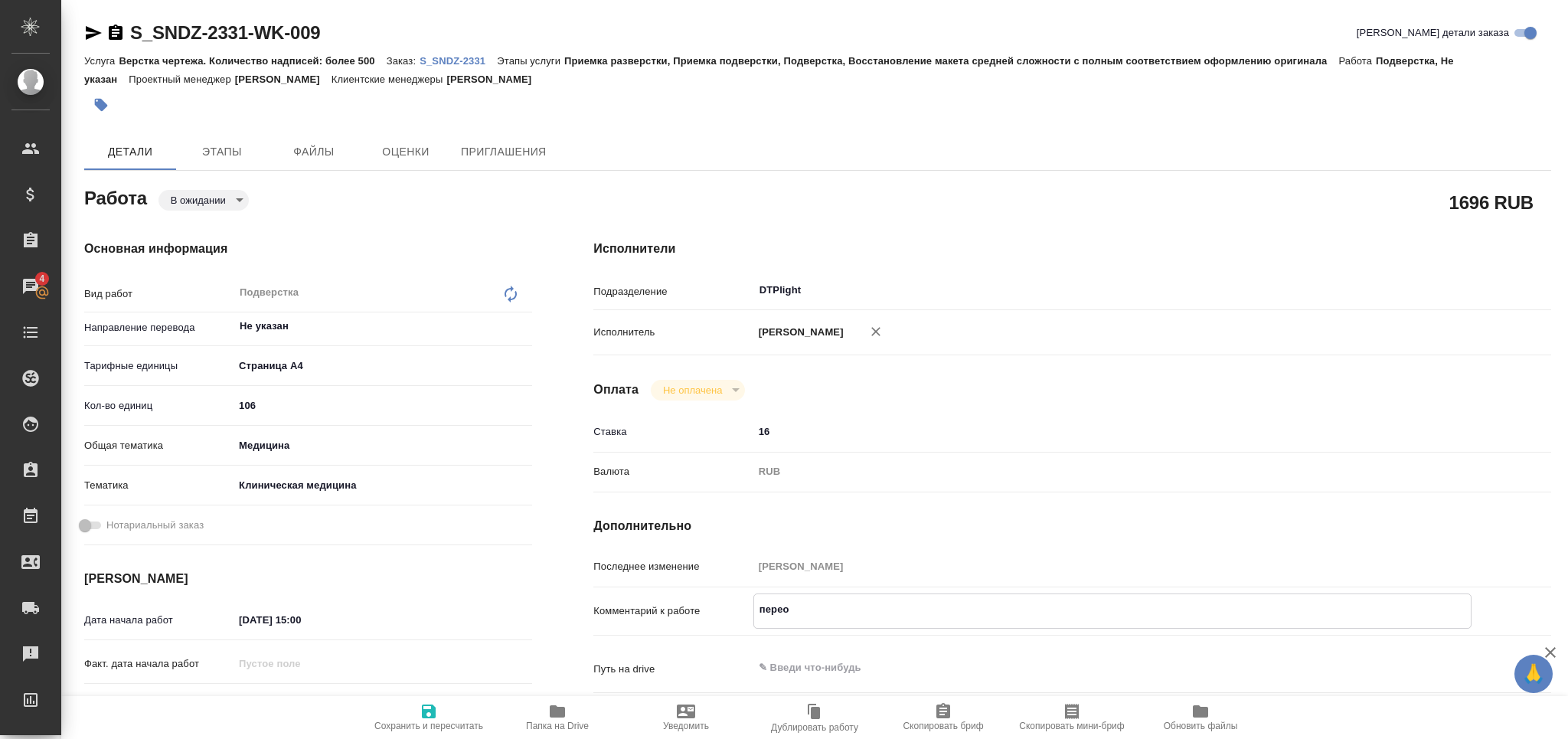
type textarea "пере"
type textarea "x"
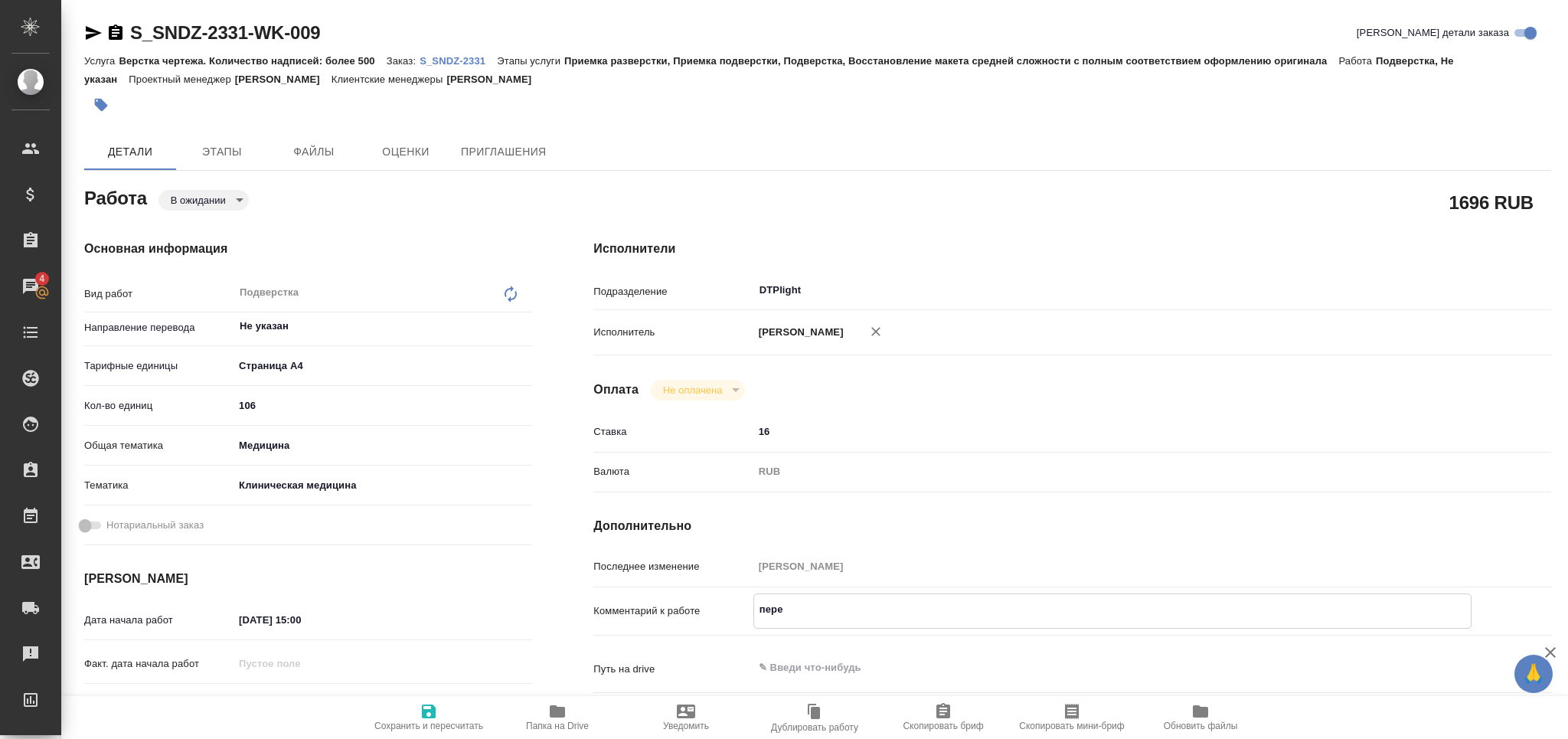
type textarea "x"
type textarea "перев"
type textarea "x"
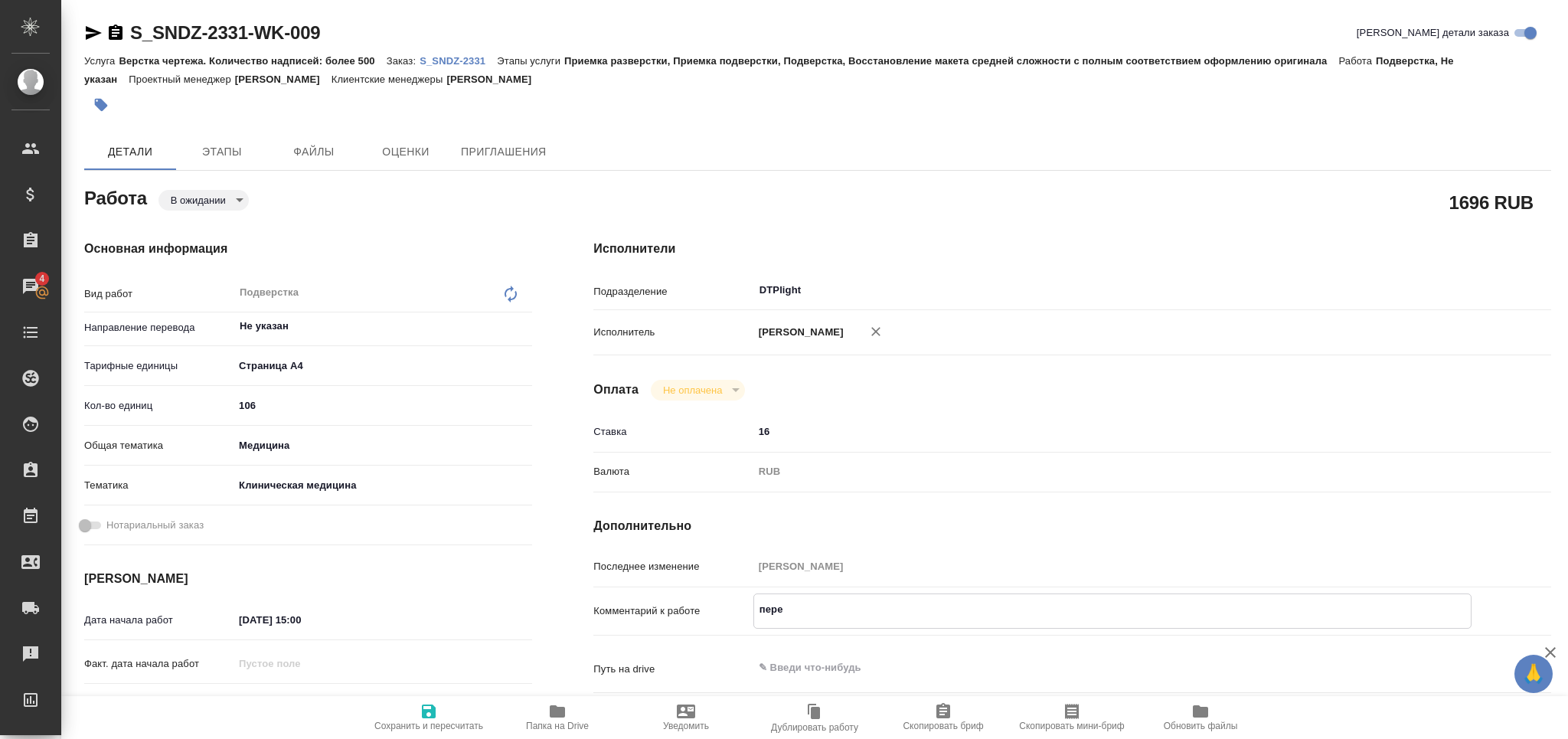
type textarea "x"
type textarea "перево"
type textarea "x"
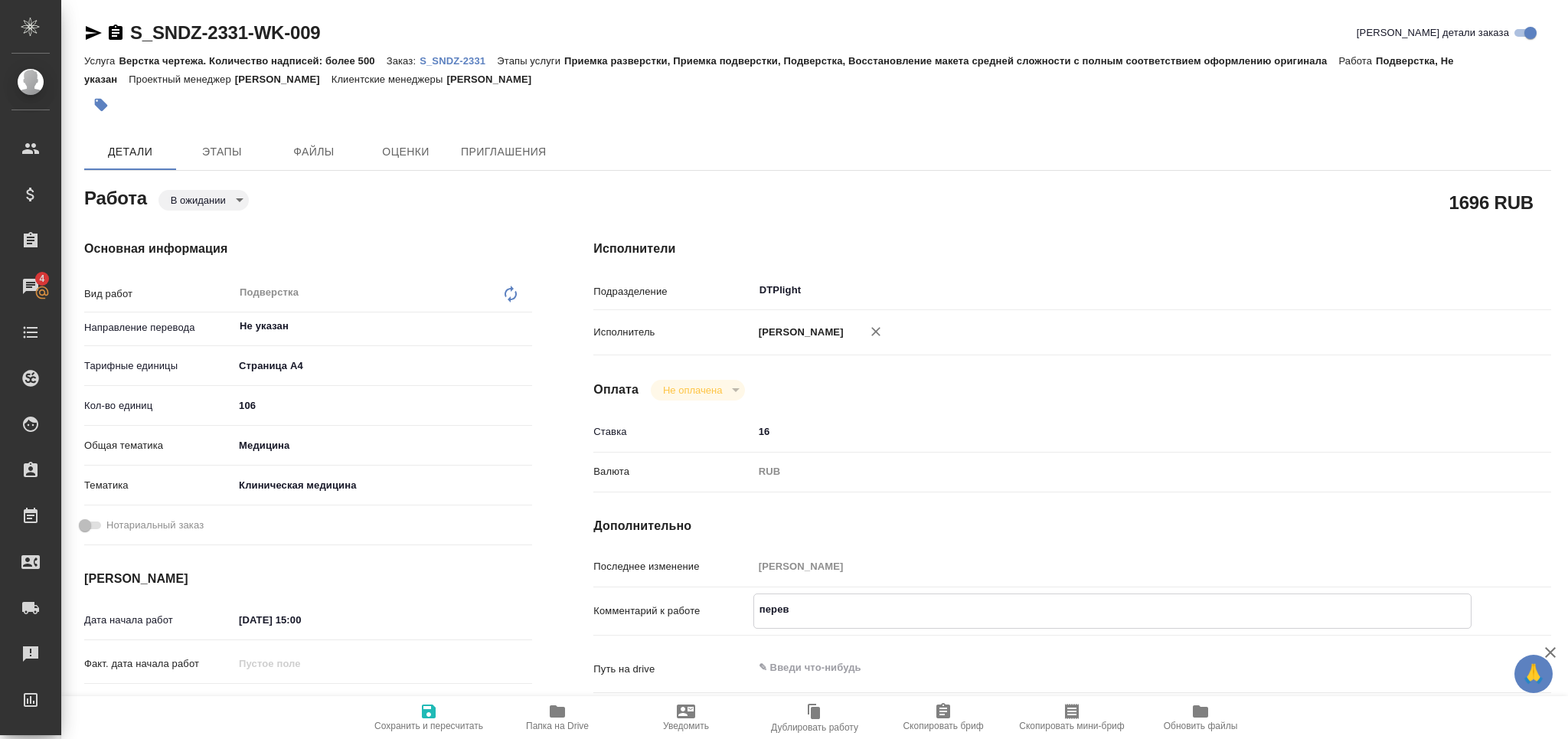
type textarea "x"
type textarea "перевод"
type textarea "x"
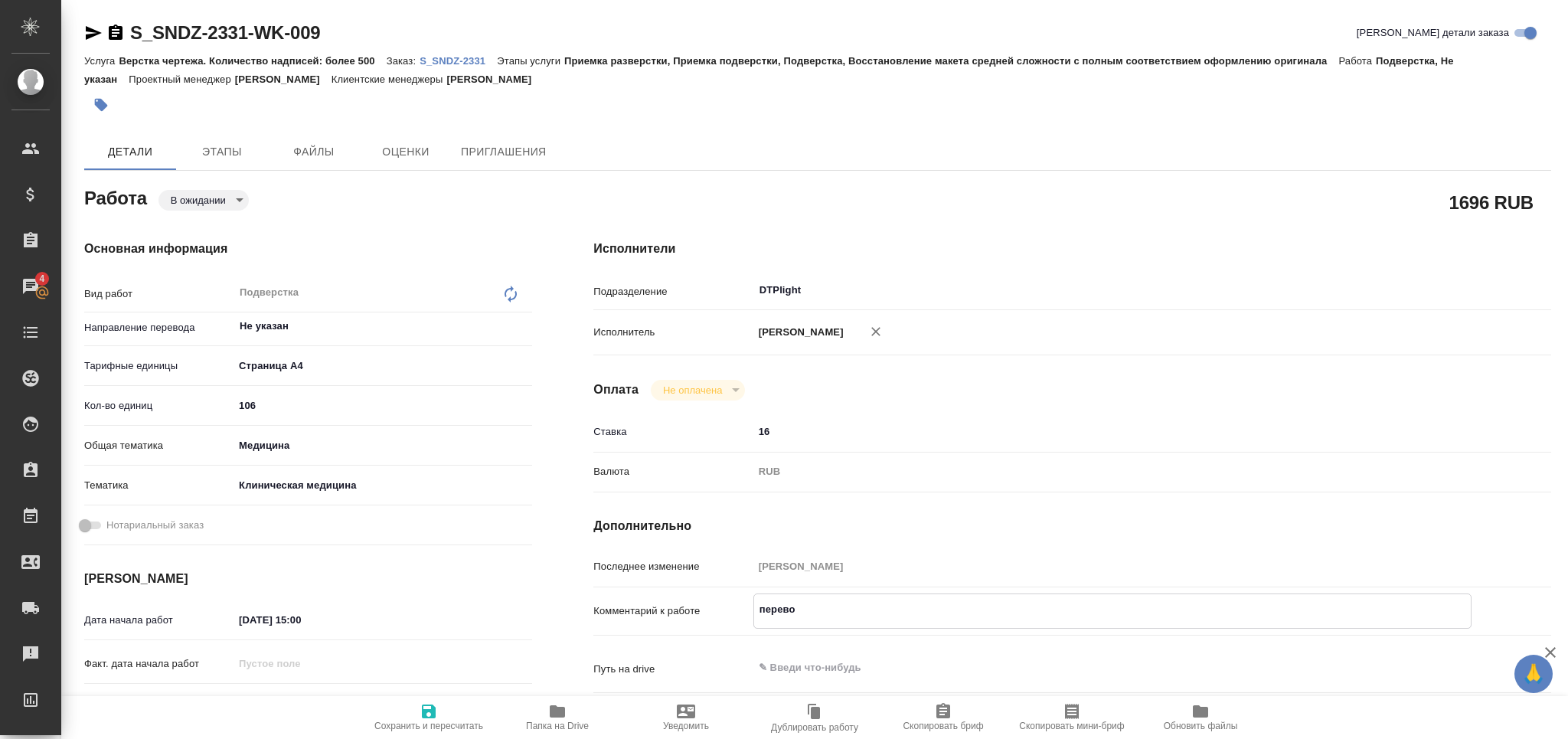
type textarea "x"
type textarea "перевод"
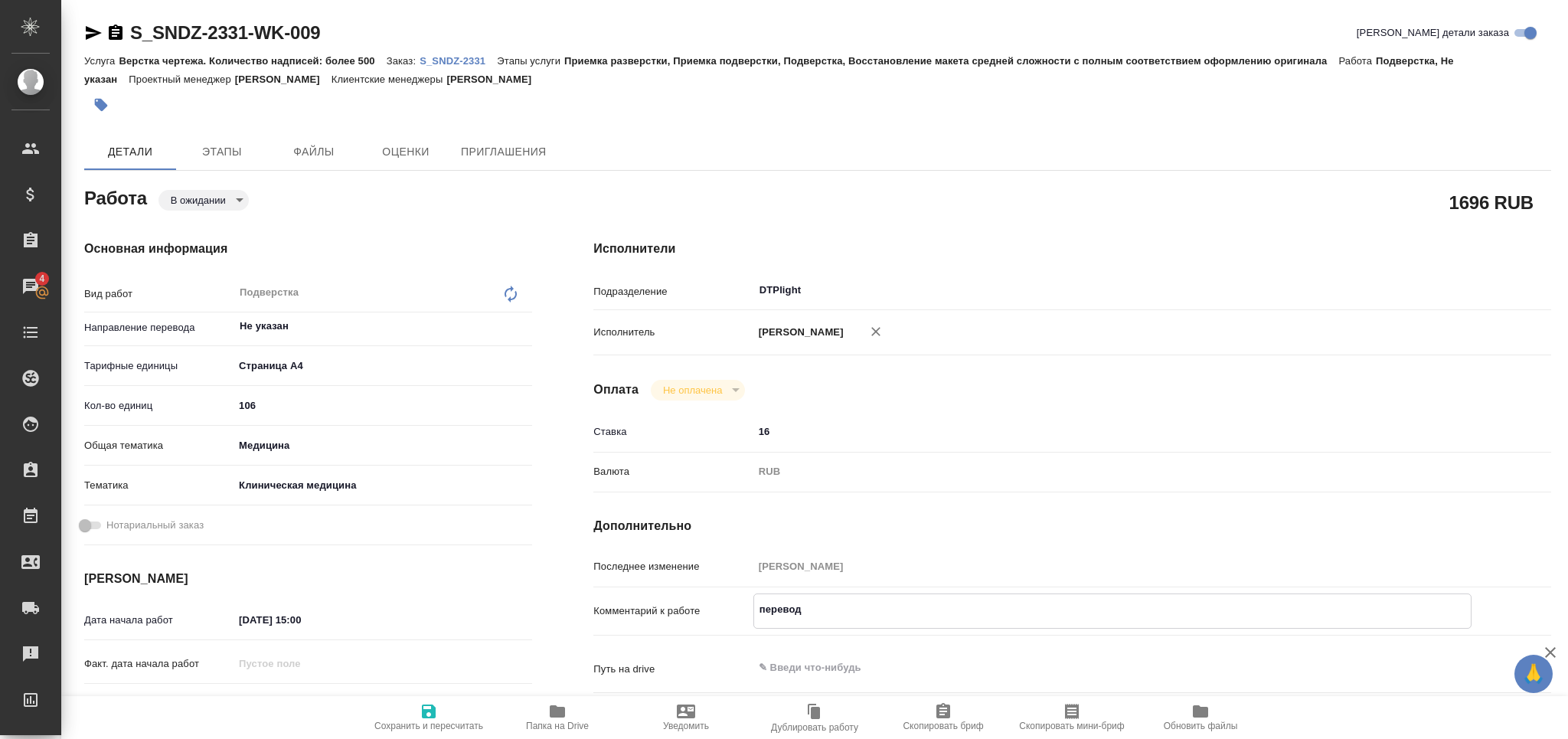
type textarea "x"
paste textarea "https://drive.awatera.com/f/10520272"
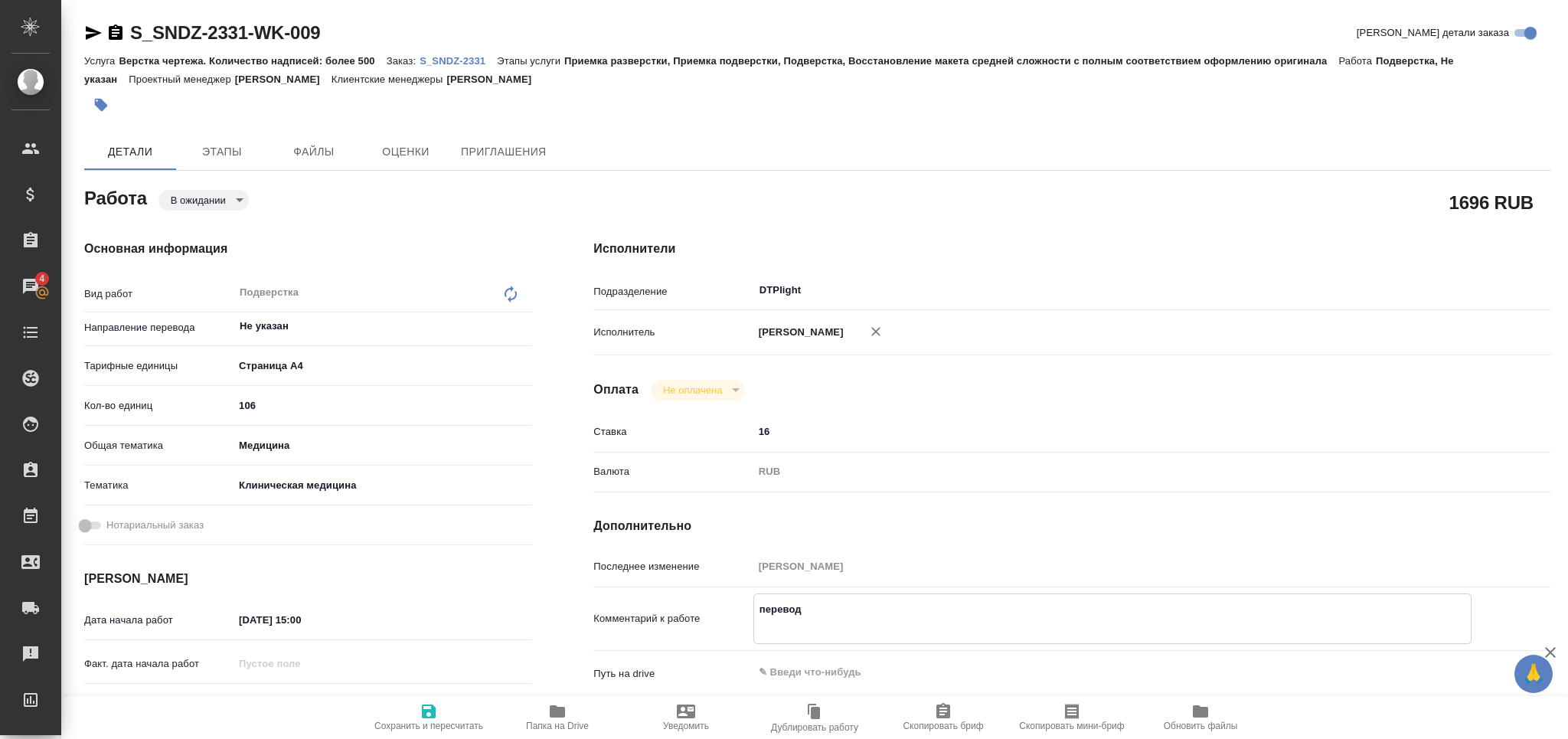
type textarea "x"
type textarea "перевод https://drive.awatera.com/f/10520272"
type textarea "x"
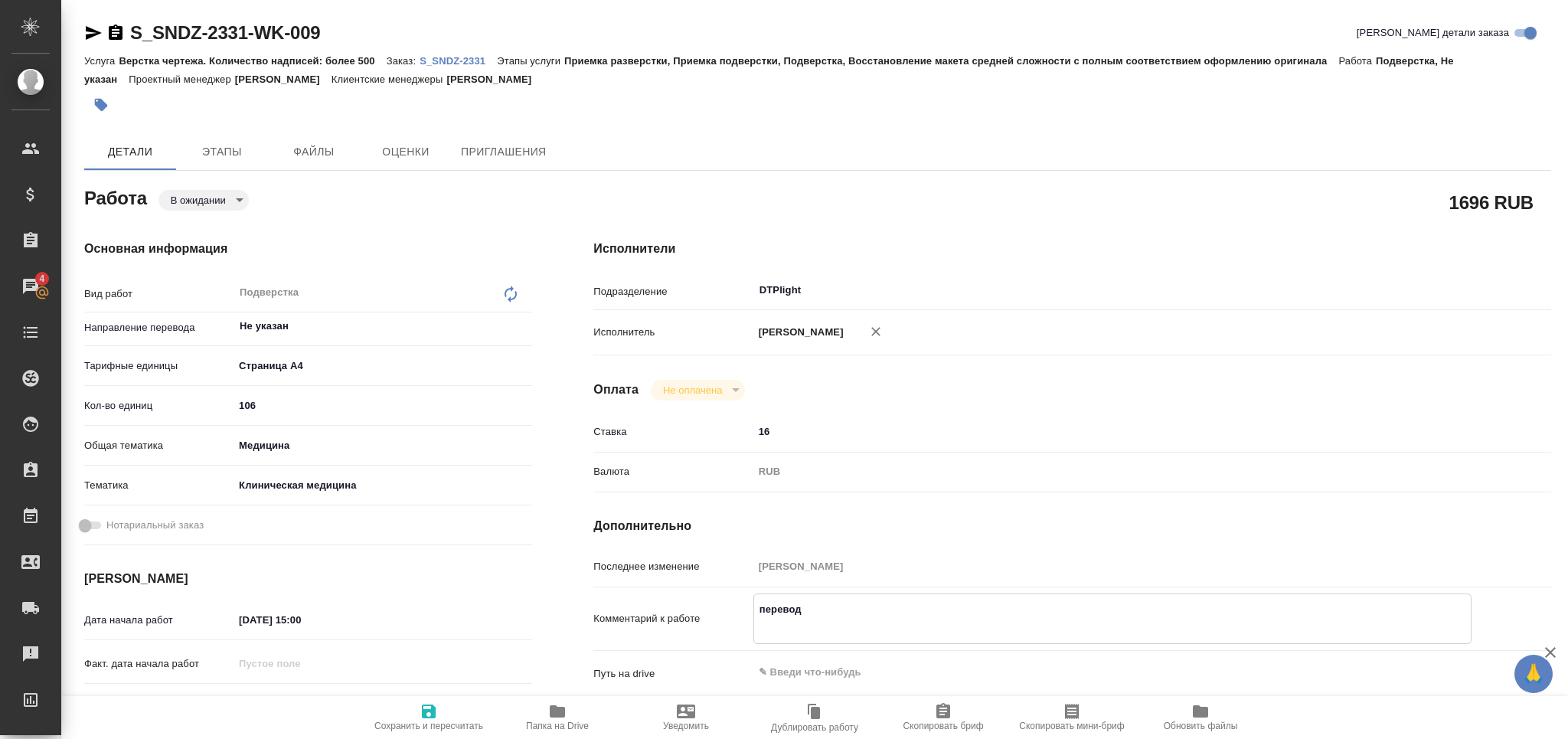
type textarea "x"
type textarea "перевод https://drive.awatera.com/f/10520272"
type textarea "x"
click at [418, 724] on span "Сохранить и пересчитать" at bounding box center [428, 725] width 108 height 11
type textarea "x"
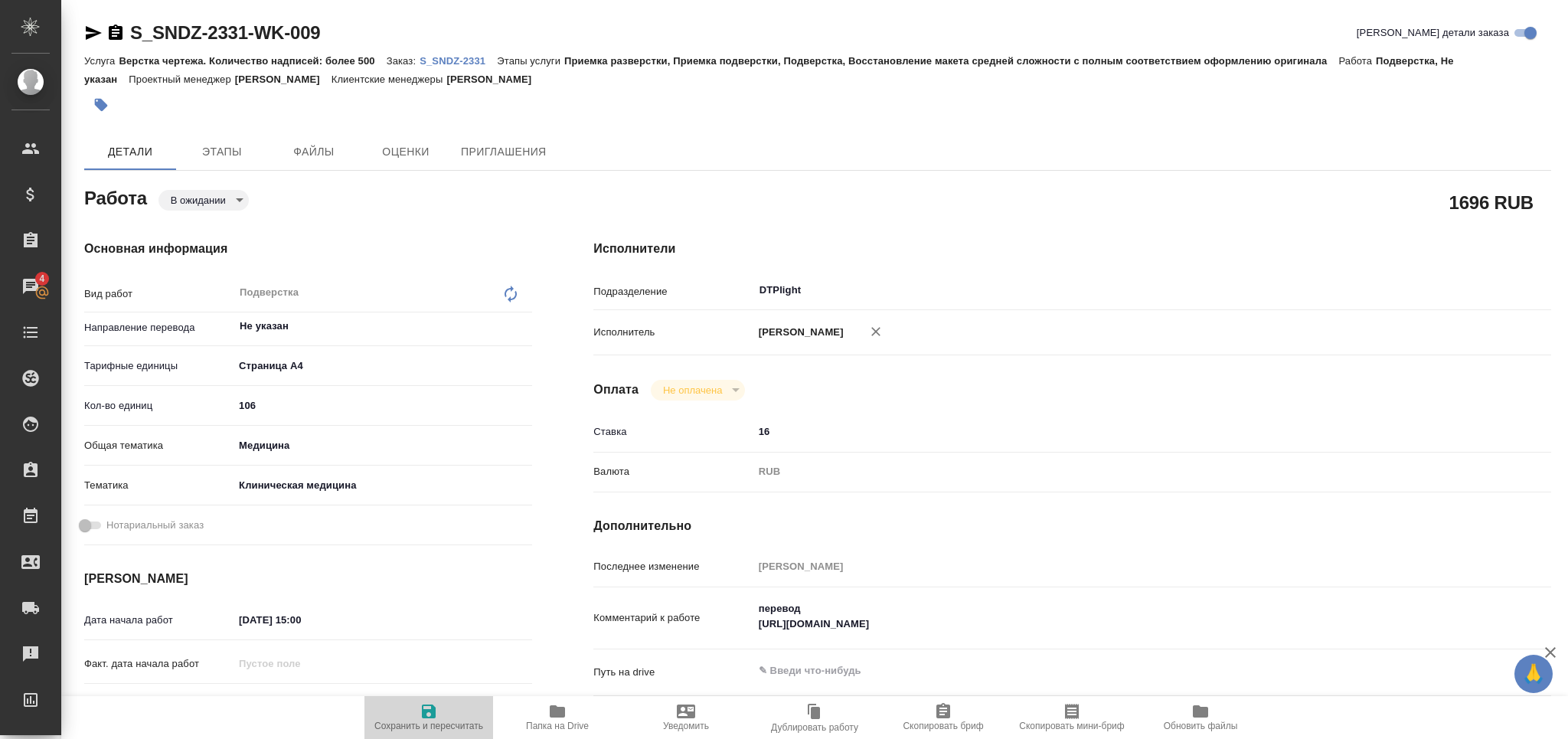
type textarea "x"
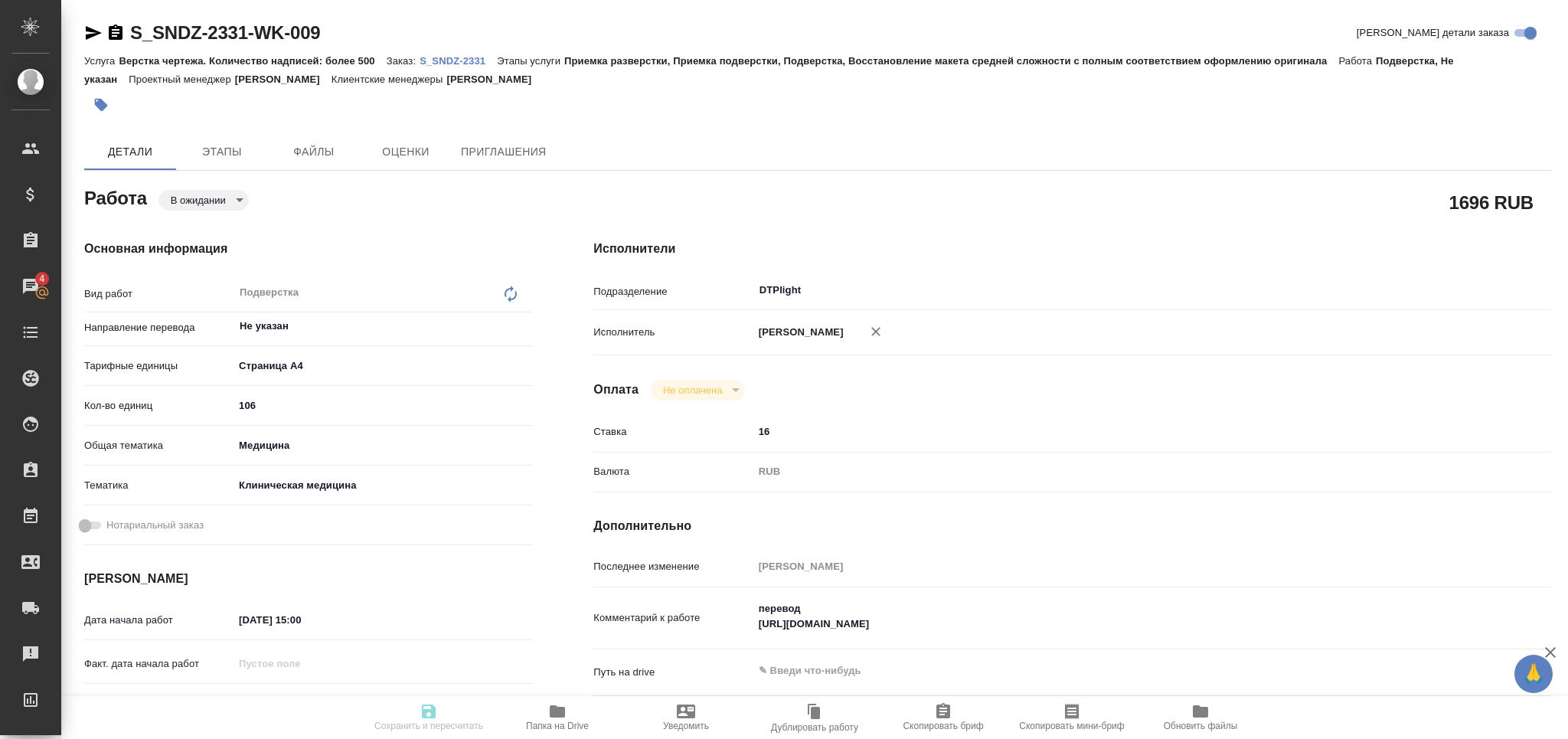
type textarea "x"
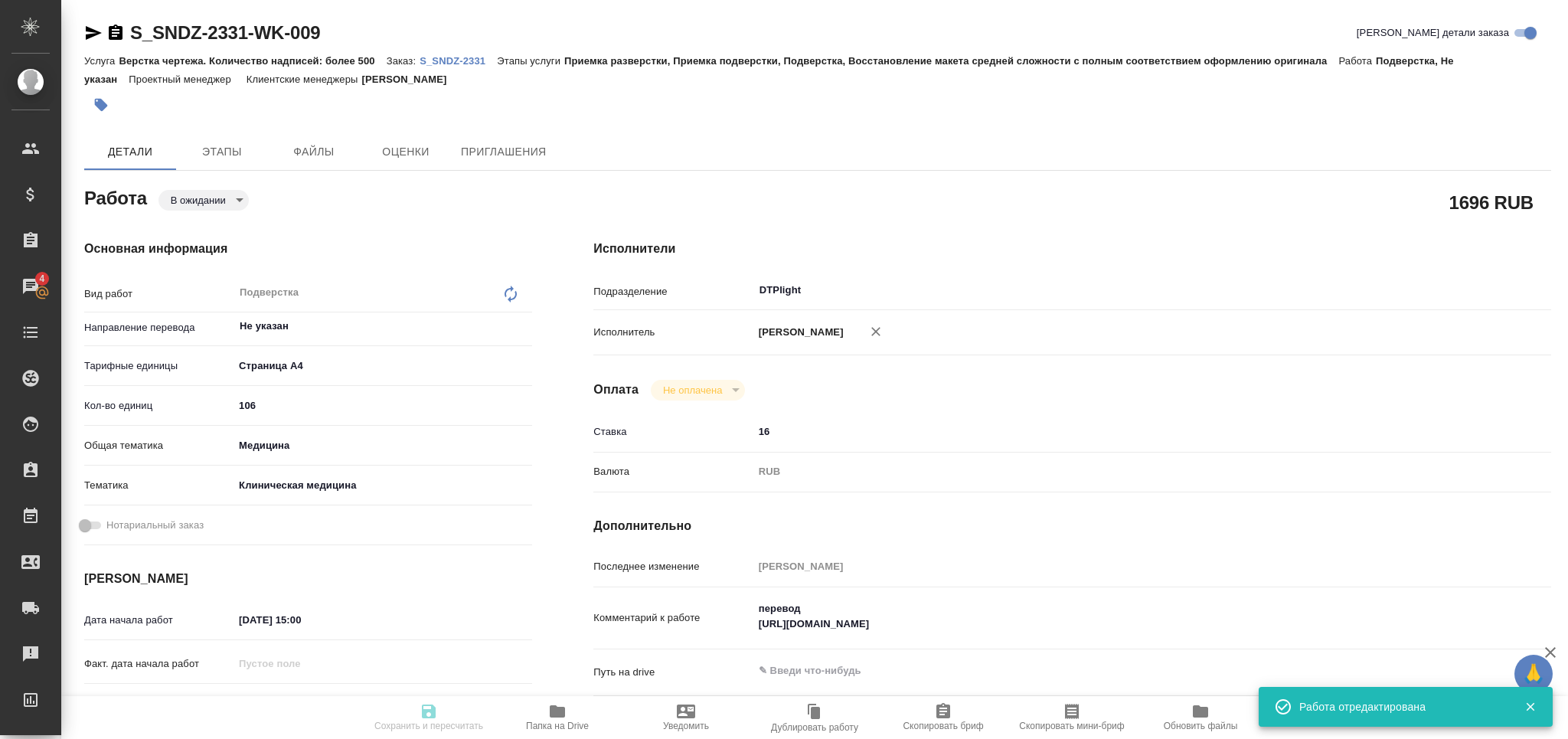
type input "pending"
type textarea "Подверстка"
type textarea "x"
type input "Не указан"
type input "5f036ec4e16dec2d6b59c8ff"
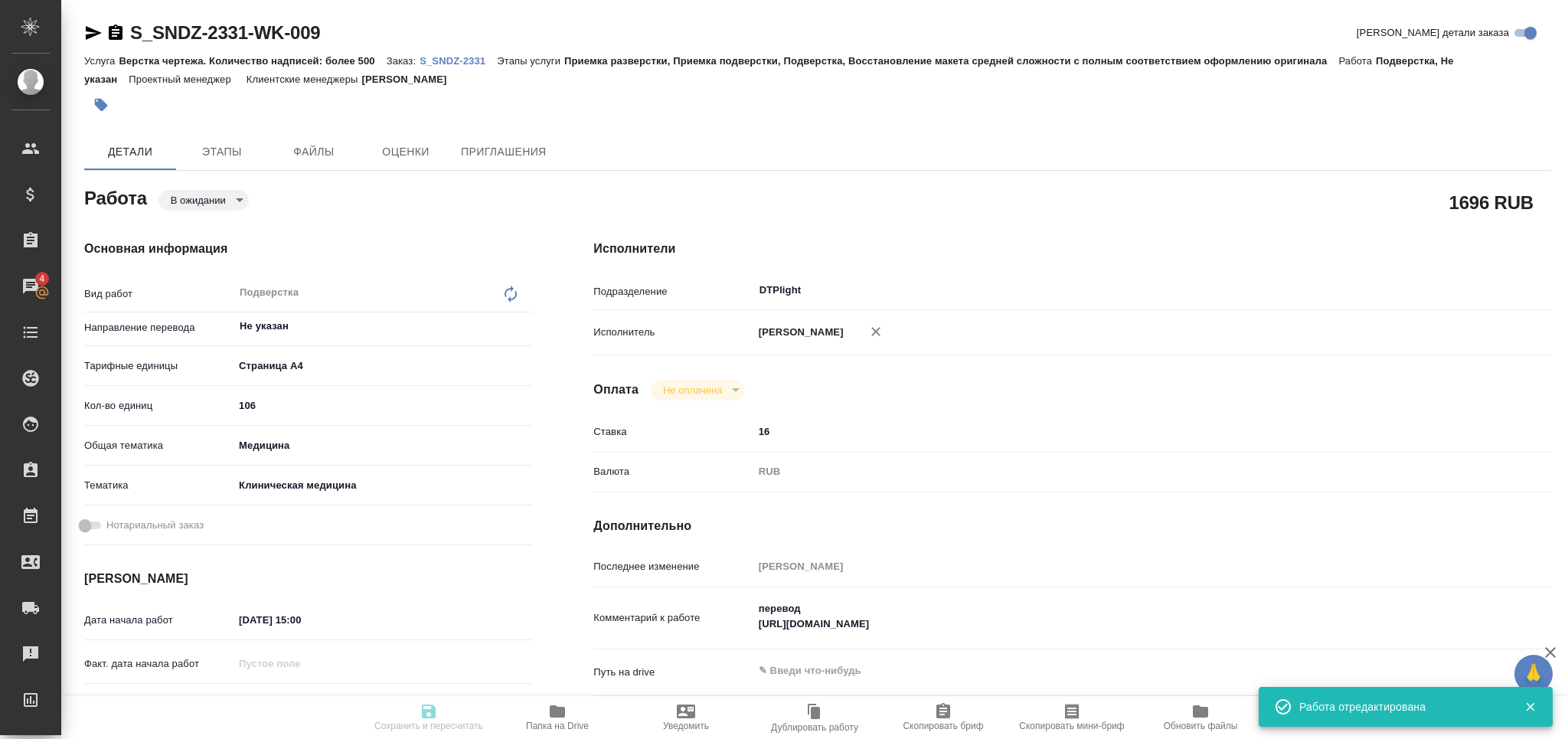
type input "106"
type input "med"
type input "6012b22f65f4b37c408fd6e5"
type input "[DATE] 15:00"
type input "03.10.2025 12:00"
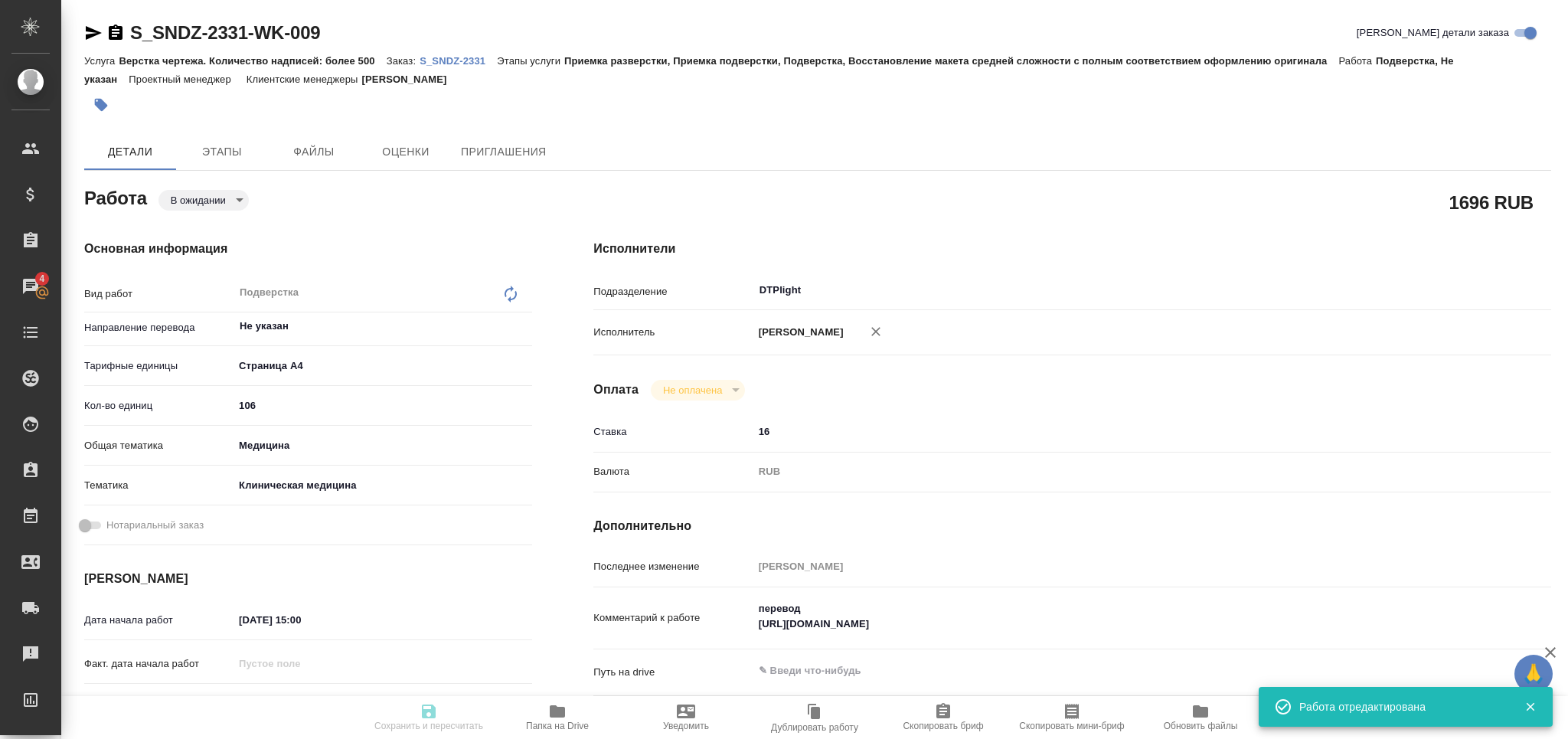
type input "[DATE] 17:00"
type input "DTPlight"
type input "notPayed"
type input "16"
type input "RUB"
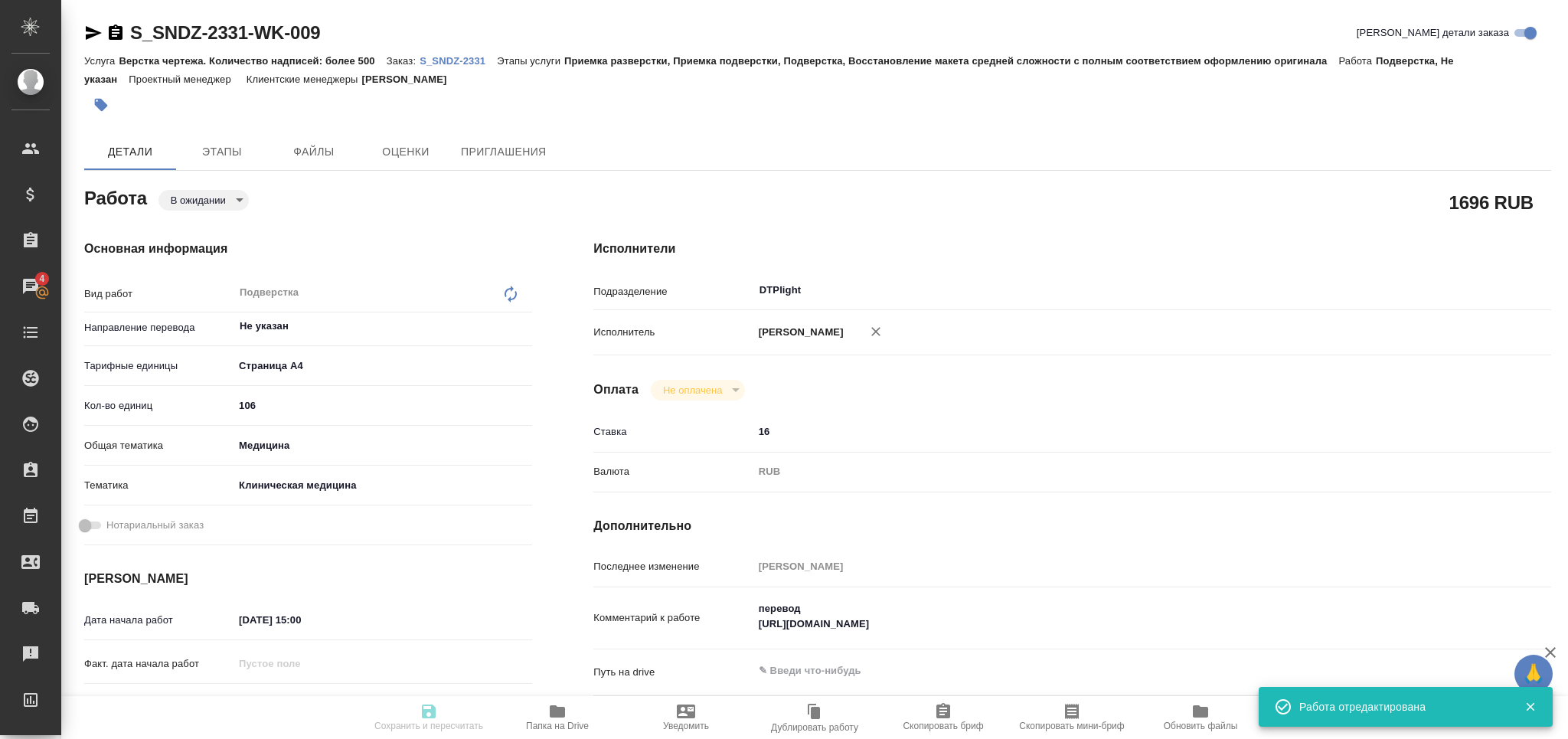
type input "[PERSON_NAME]"
type textarea "перевод https://drive.awatera.com/f/10520272"
type textarea "x"
type input "S_SNDZ-2331"
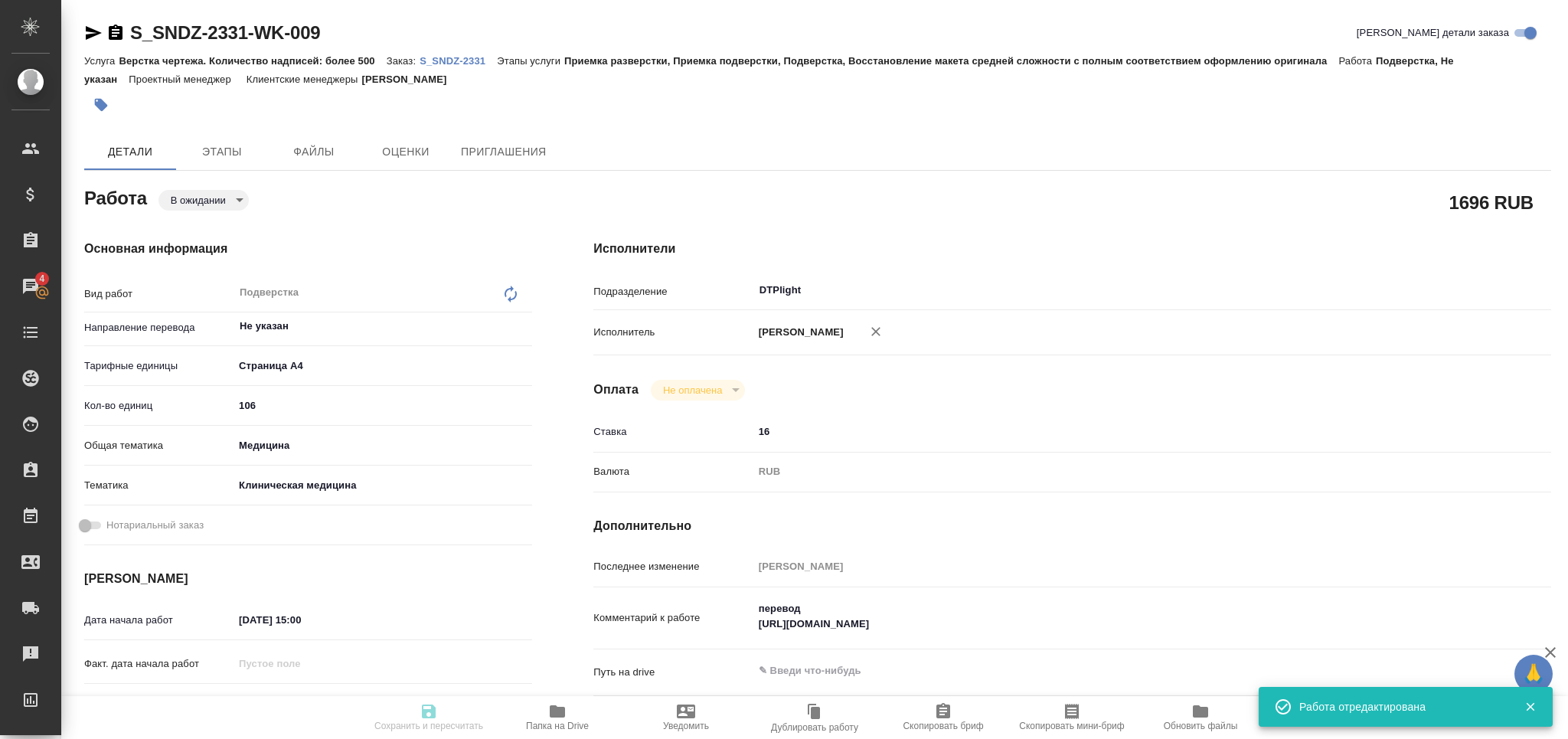
type input "Верстка чертежа. Количество надписей: более 500"
type input "Приемка разверстки, Приемка подверстки, Подверстка, Восстановление макета средн…"
type input "[PERSON_NAME]"
type input "/Clients/Sandoz/Orders/S_SNDZ-2331"
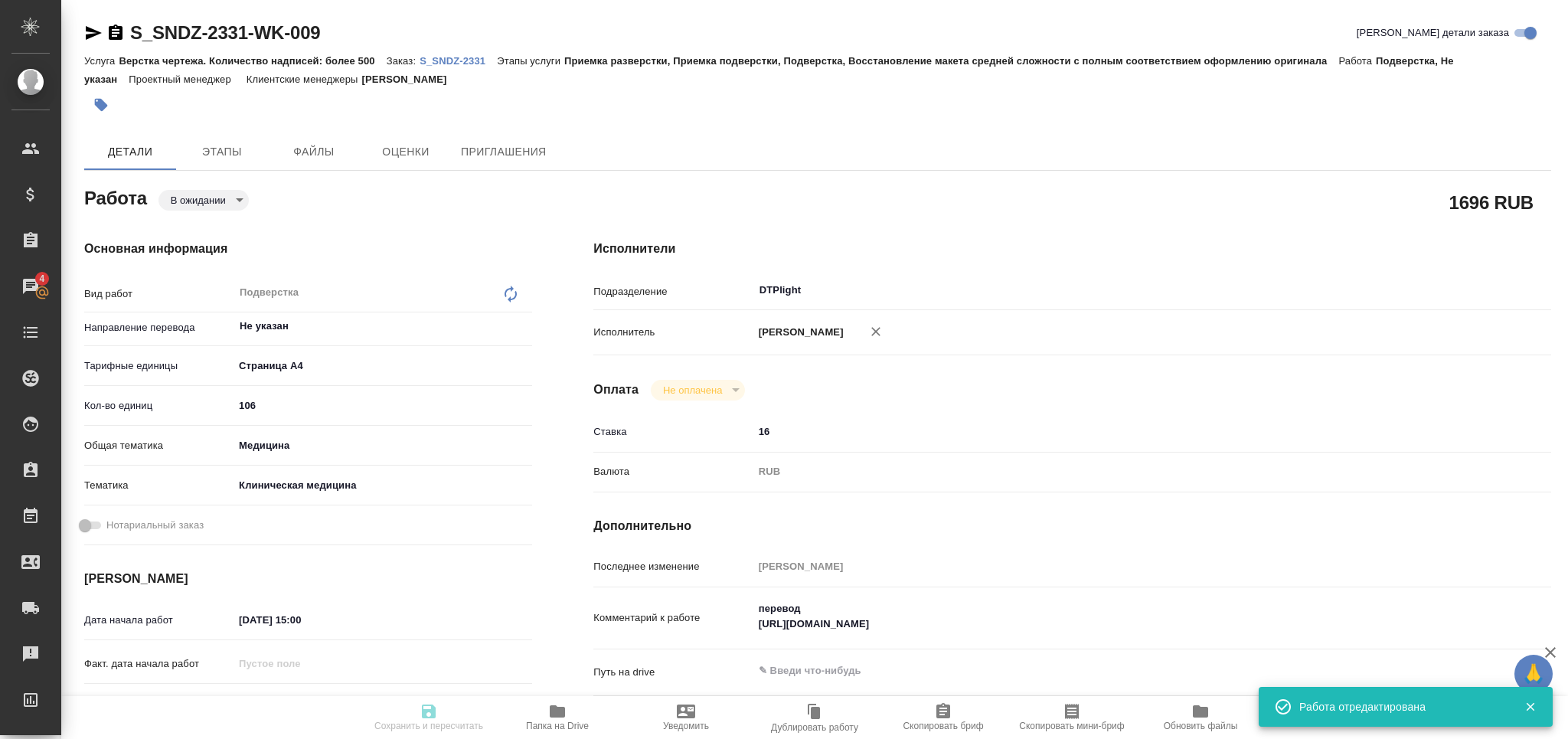
type textarea "x"
type textarea "от клиента: Я буду в отпуске на следующей неделе. Направьте, пожалуйста, перево…"
type textarea "x"
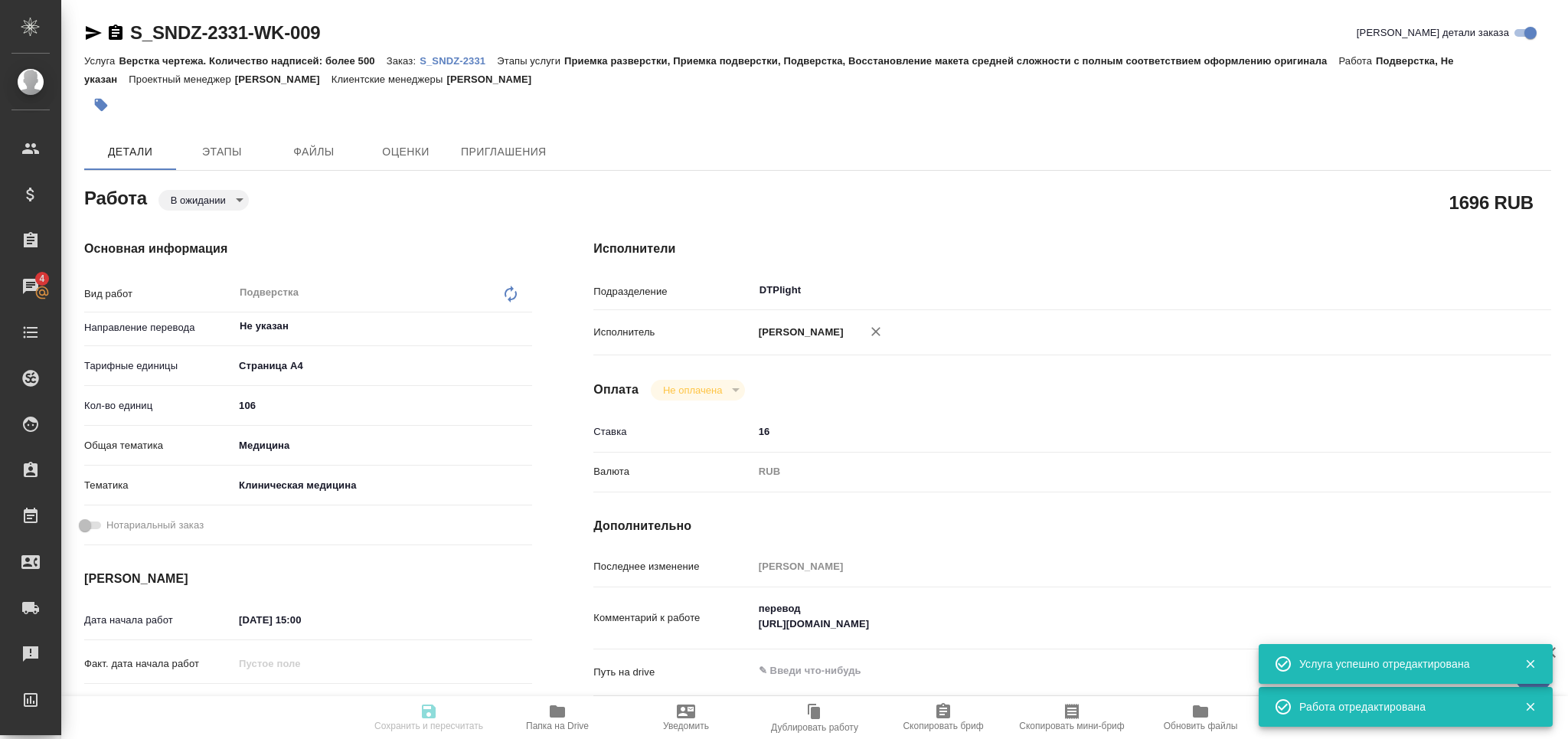
type textarea "x"
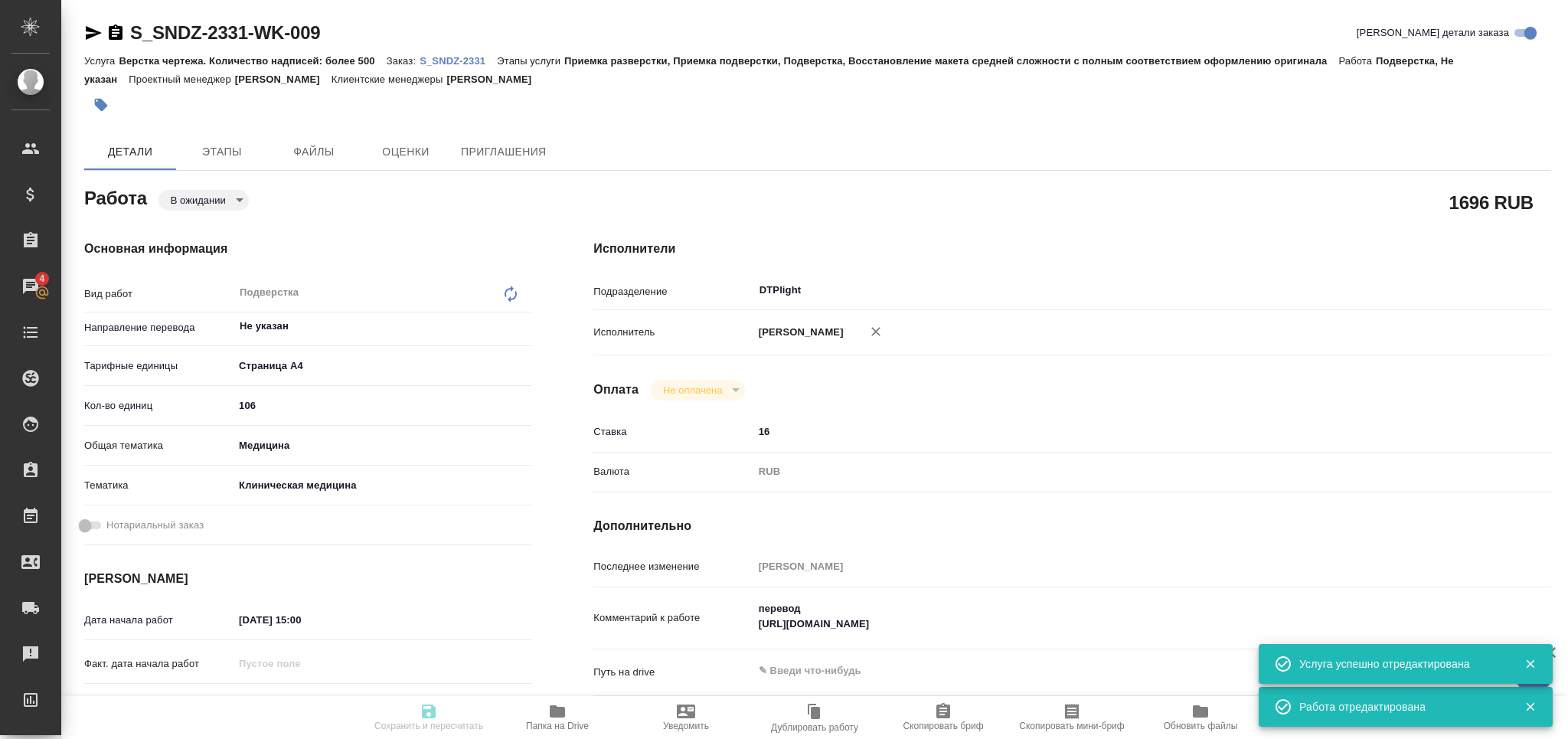
type textarea "x"
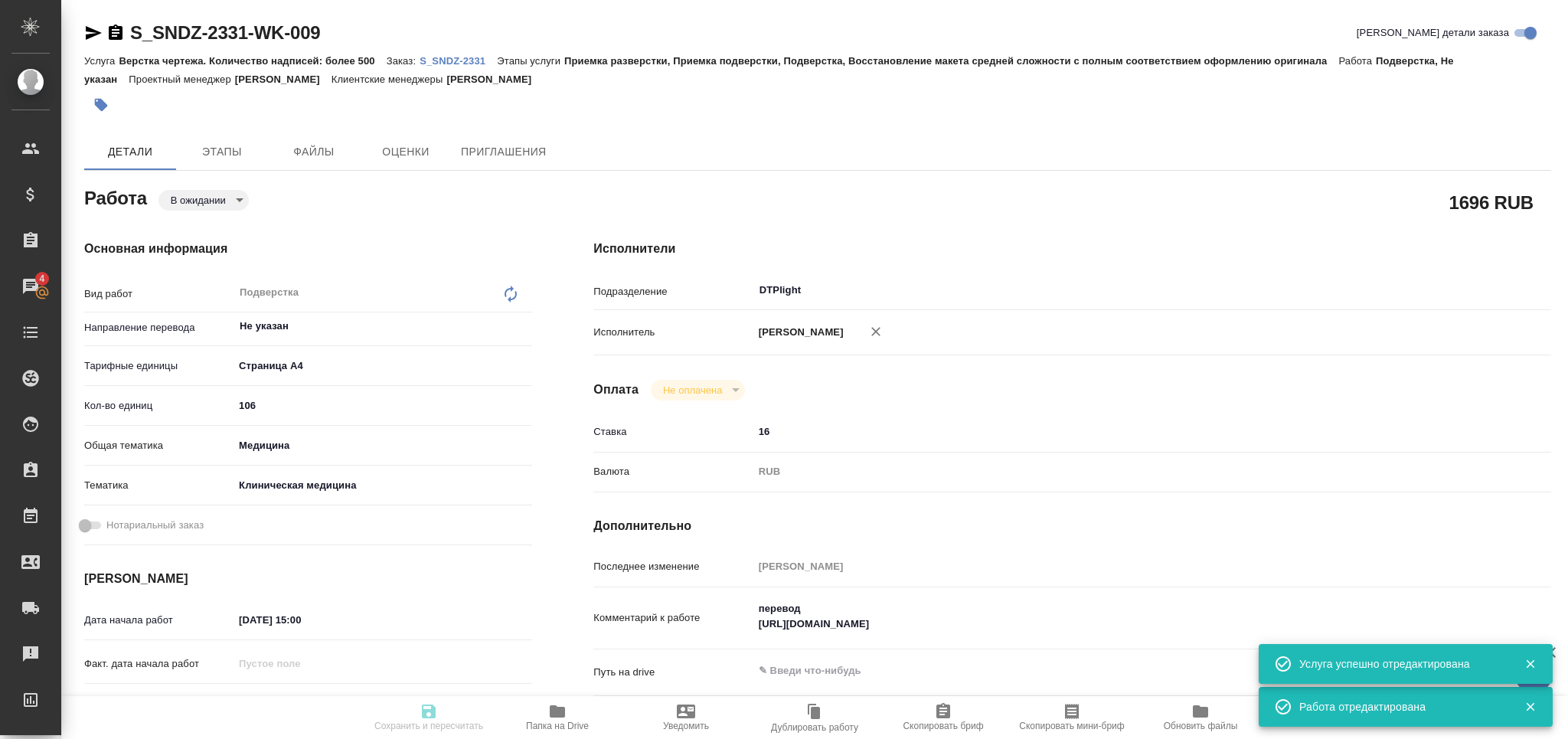
type textarea "x"
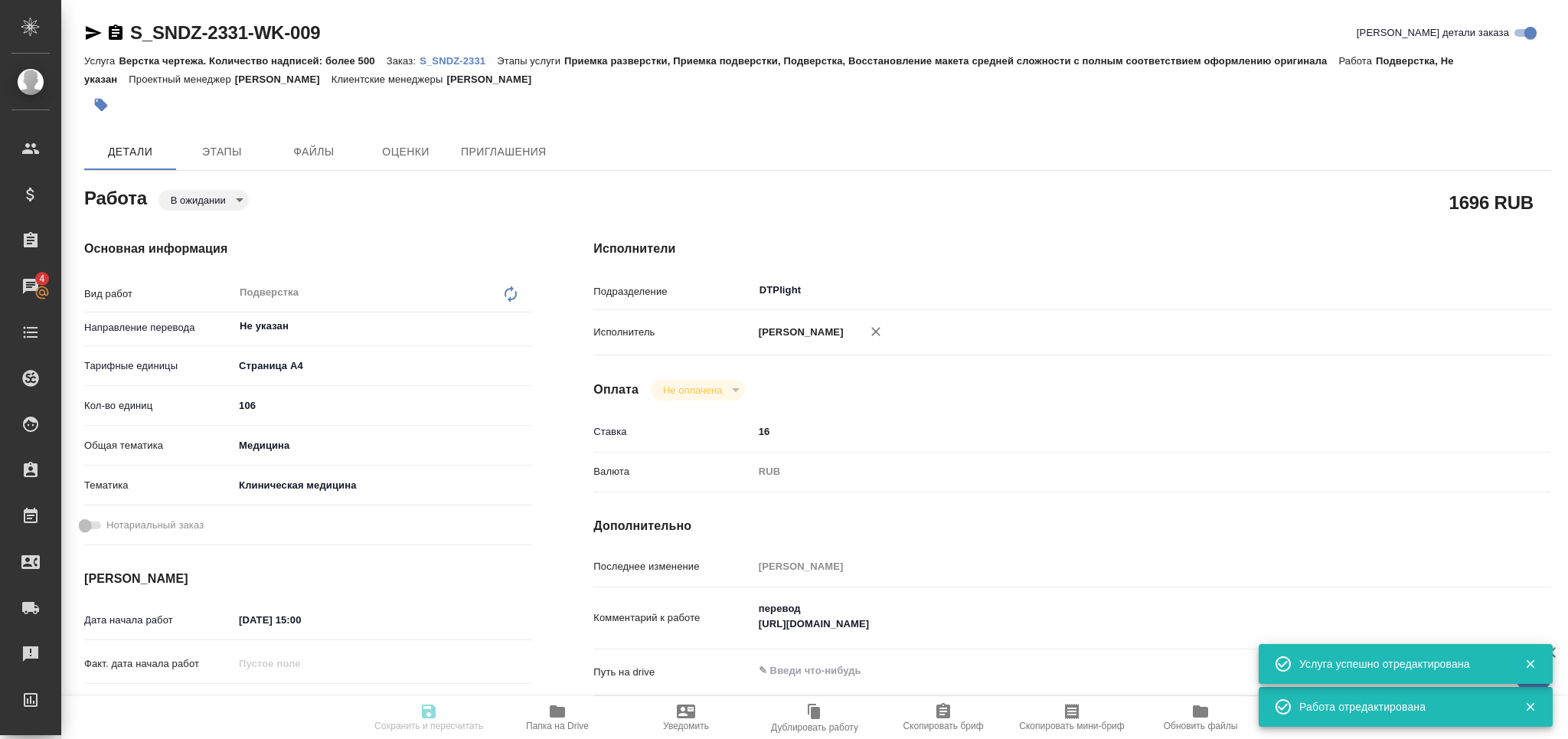
type textarea "x"
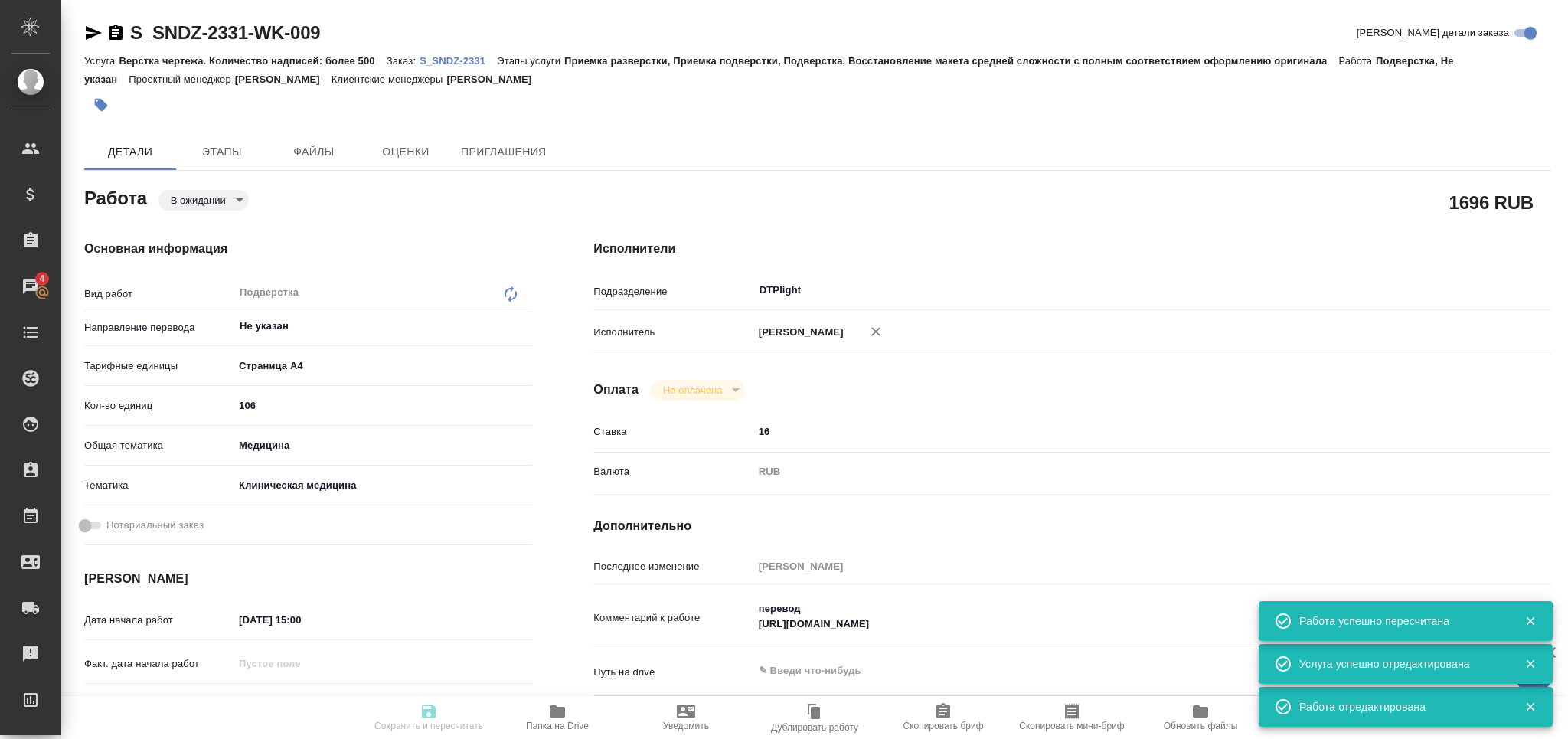
type input "pending"
type textarea "Подверстка"
type textarea "x"
type input "Не указан"
type input "5f036ec4e16dec2d6b59c8ff"
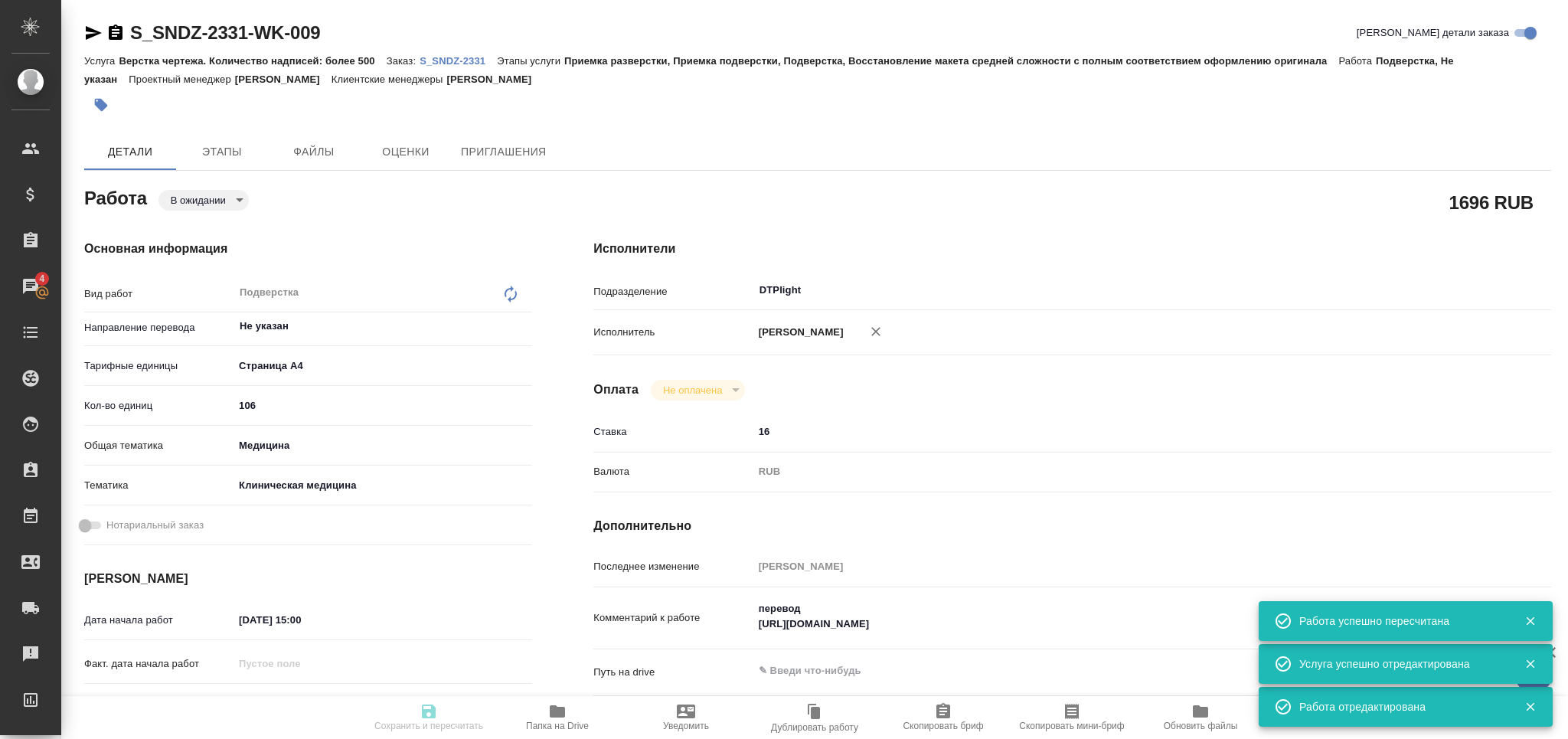
type input "106"
type input "med"
type input "6012b22f65f4b37c408fd6e5"
type input "[DATE] 15:00"
type input "03.10.2025 12:00"
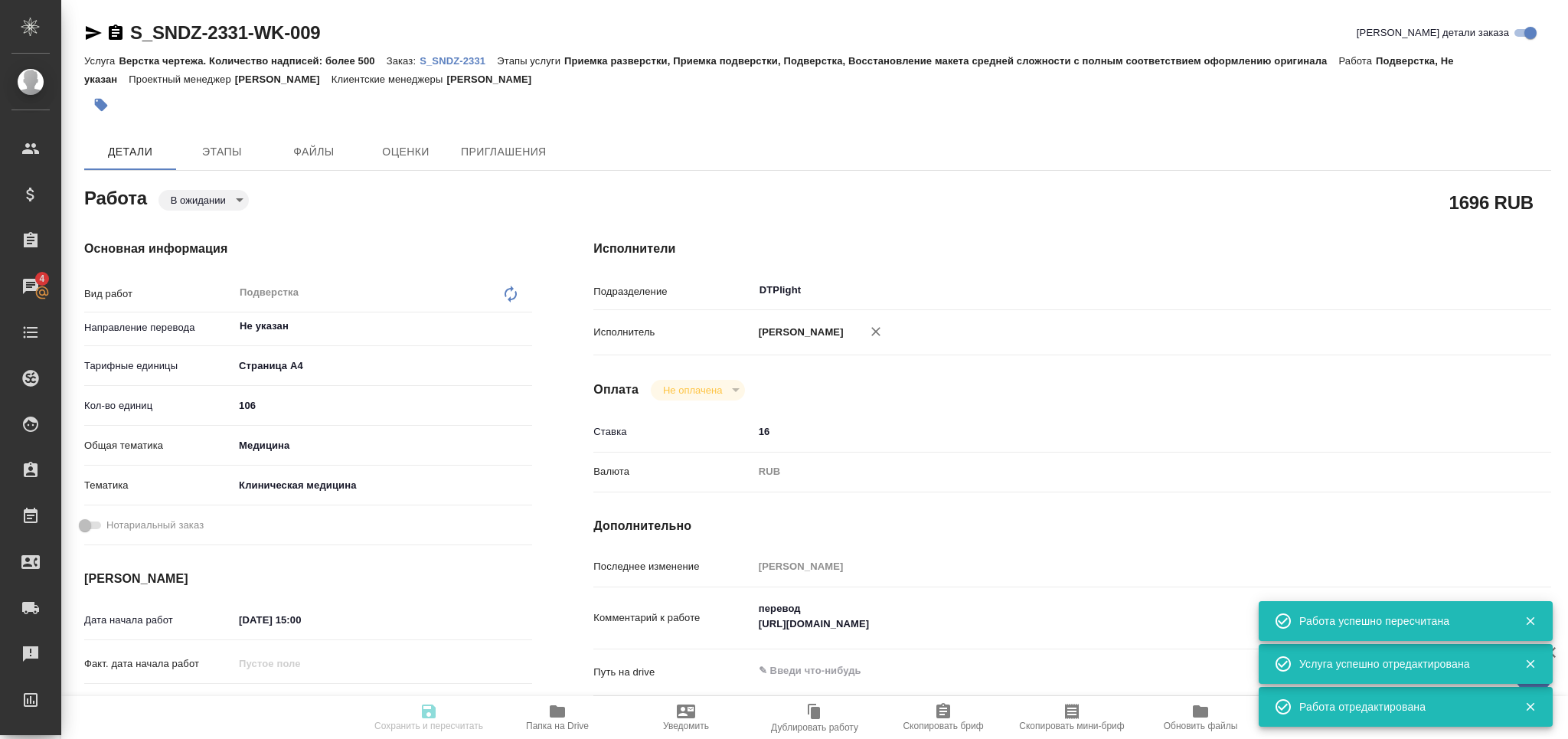
type input "[DATE] 17:00"
type input "DTPlight"
type input "notPayed"
type input "16"
type input "RUB"
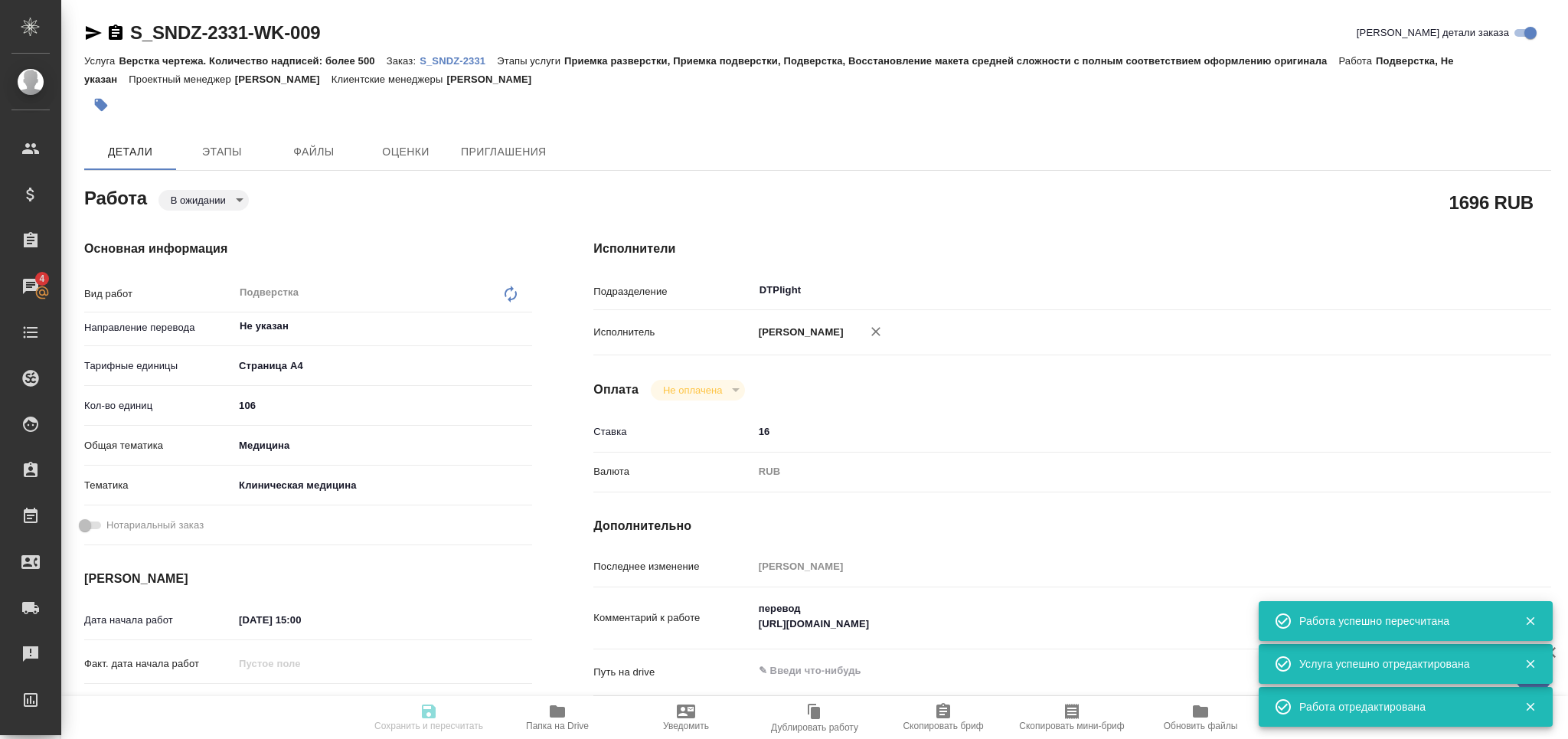
type input "[PERSON_NAME]"
type textarea "перевод https://drive.awatera.com/f/10520272"
type textarea "x"
type input "S_SNDZ-2331"
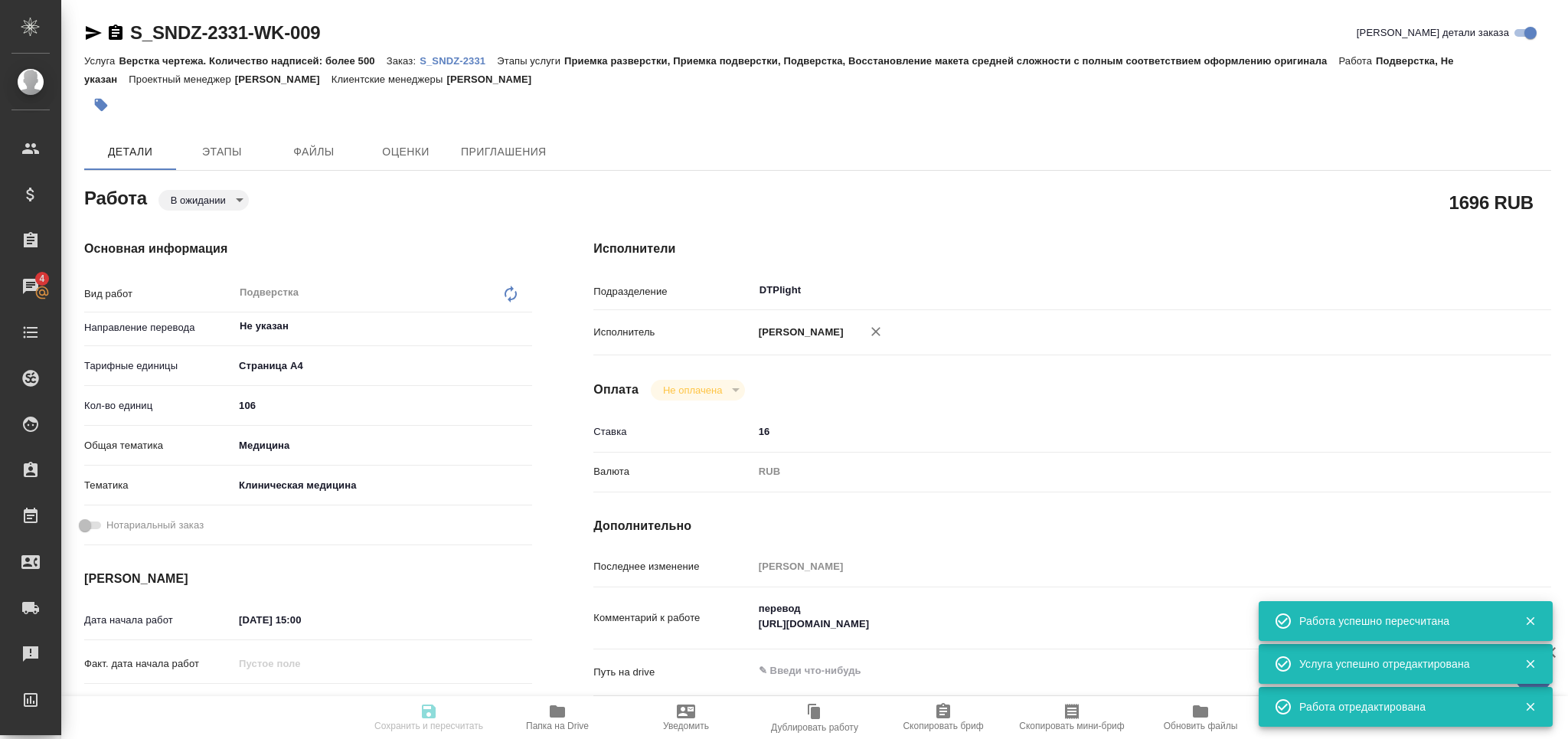
type input "Верстка чертежа. Количество надписей: более 500"
type input "Приемка разверстки, Приемка подверстки, Подверстка, Восстановление макета средн…"
type input "[PERSON_NAME]"
type input "Арсеньева Вера"
type input "/Clients/Sandoz/Orders/S_SNDZ-2331"
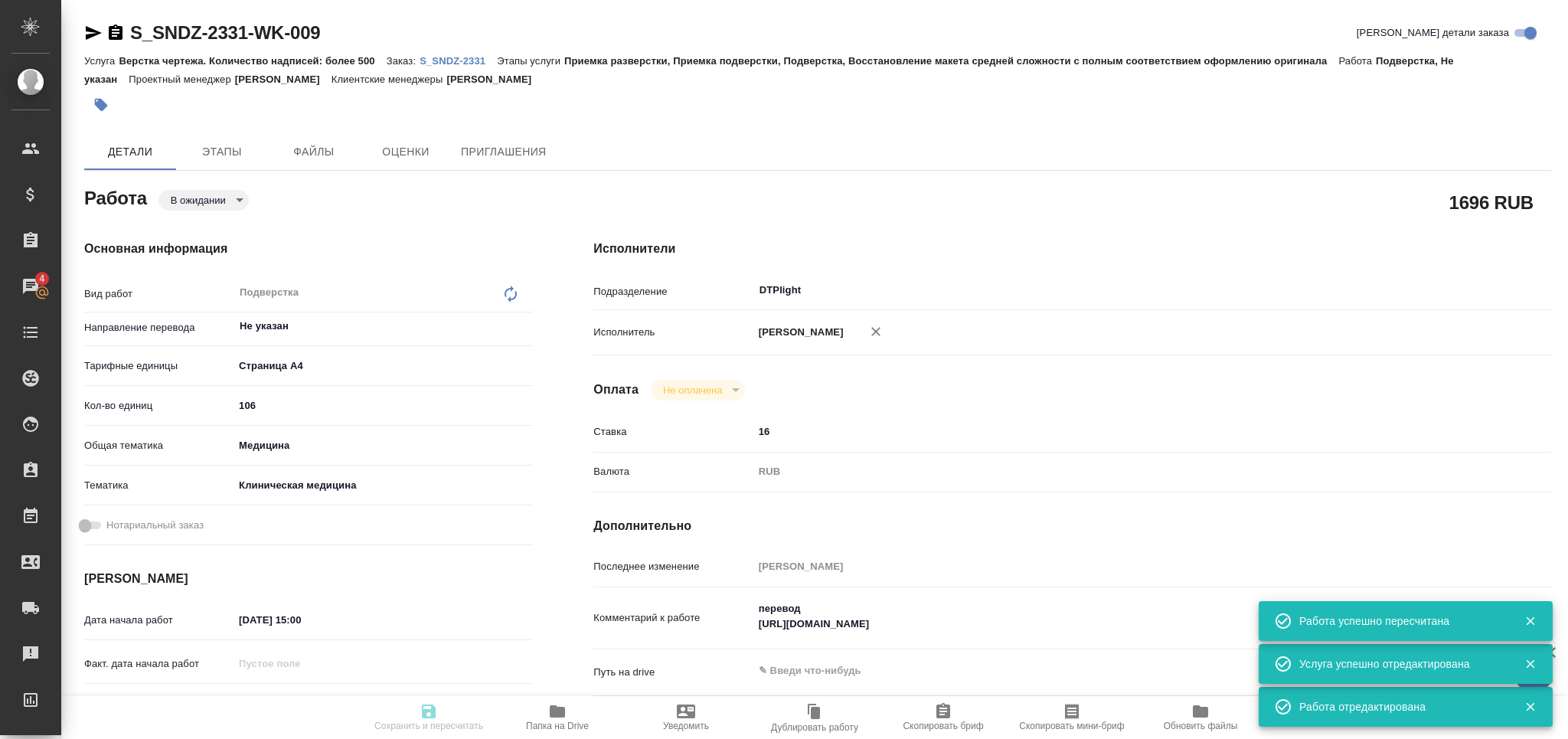
type textarea "x"
type textarea "от клиента: Я буду в отпуске на следующей неделе. Направьте, пожалуйста, перево…"
type textarea "x"
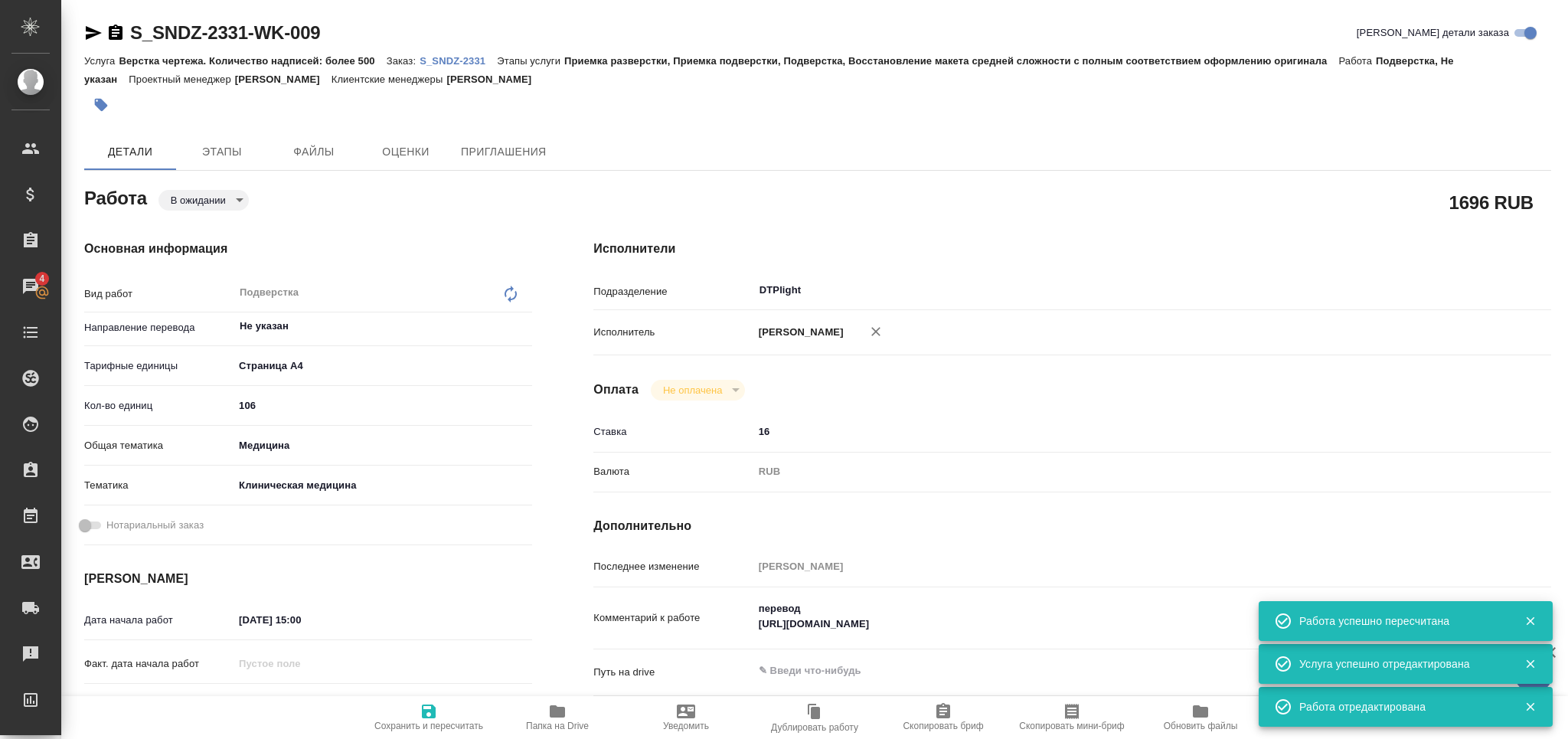
type textarea "x"
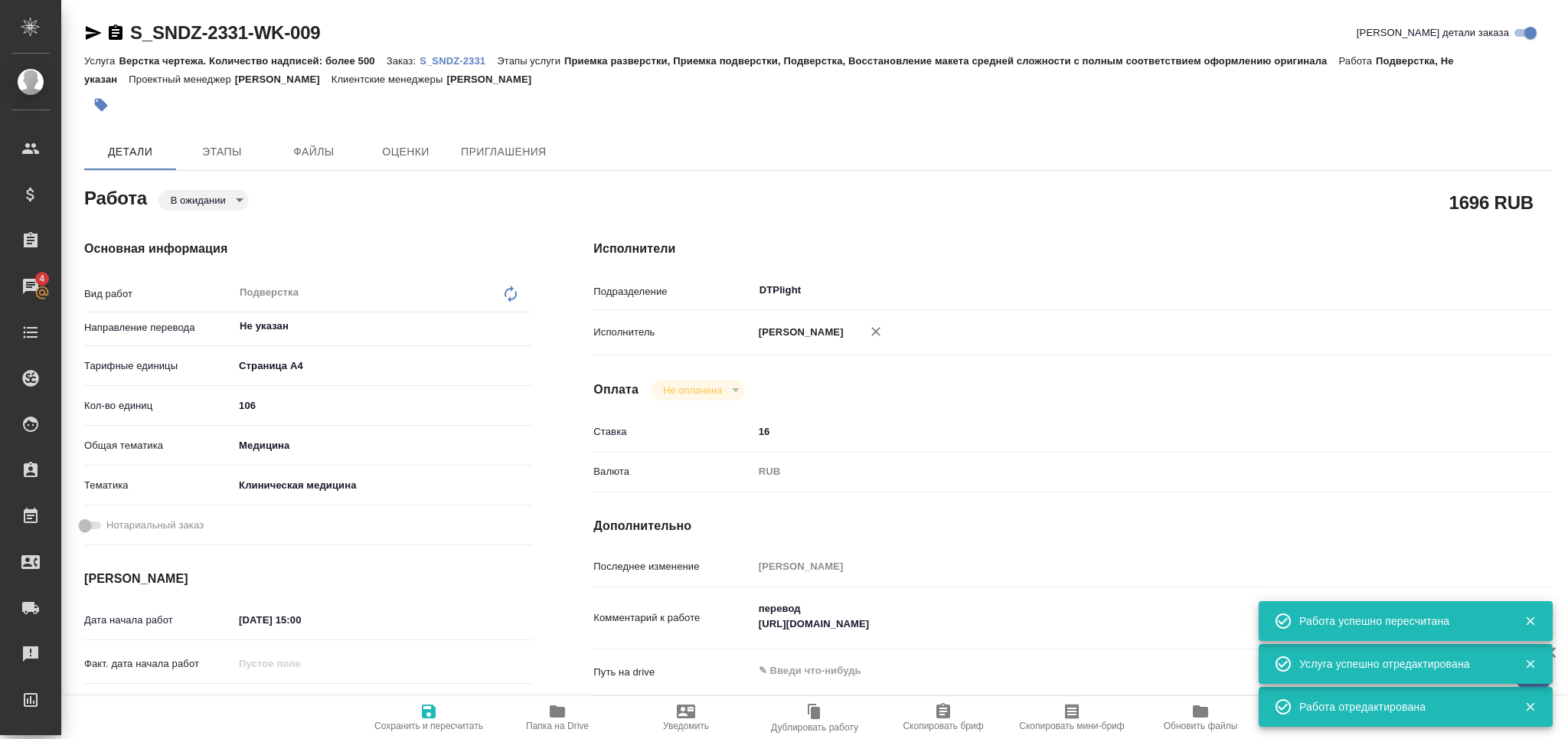
type textarea "x"
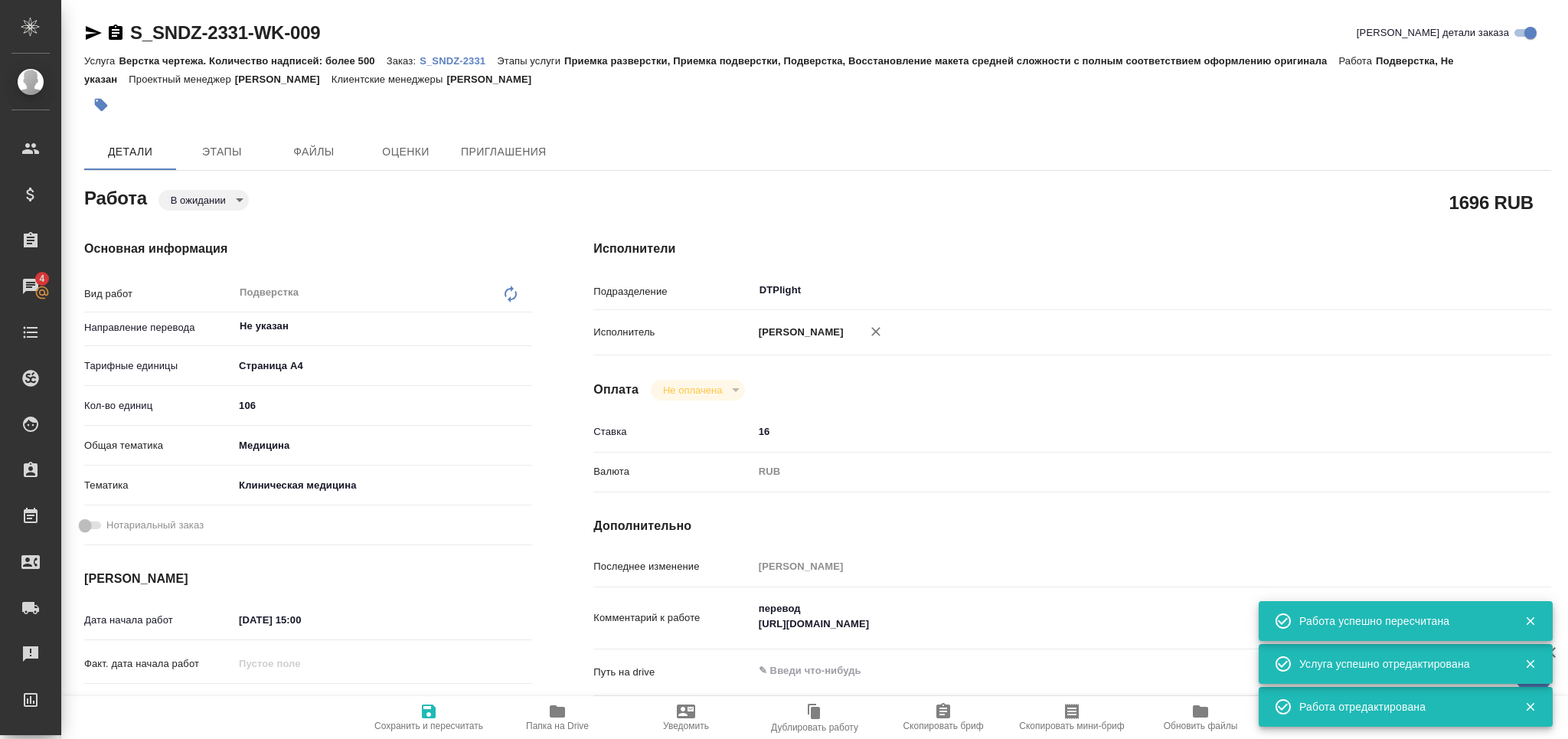
type textarea "x"
drag, startPoint x: 996, startPoint y: 644, endPoint x: 749, endPoint y: 596, distance: 251.6
click at [749, 596] on div "Последнее изменение Арсеньева Вера Комментарий к работе перевод https://drive.a…" at bounding box center [1072, 635] width 958 height 162
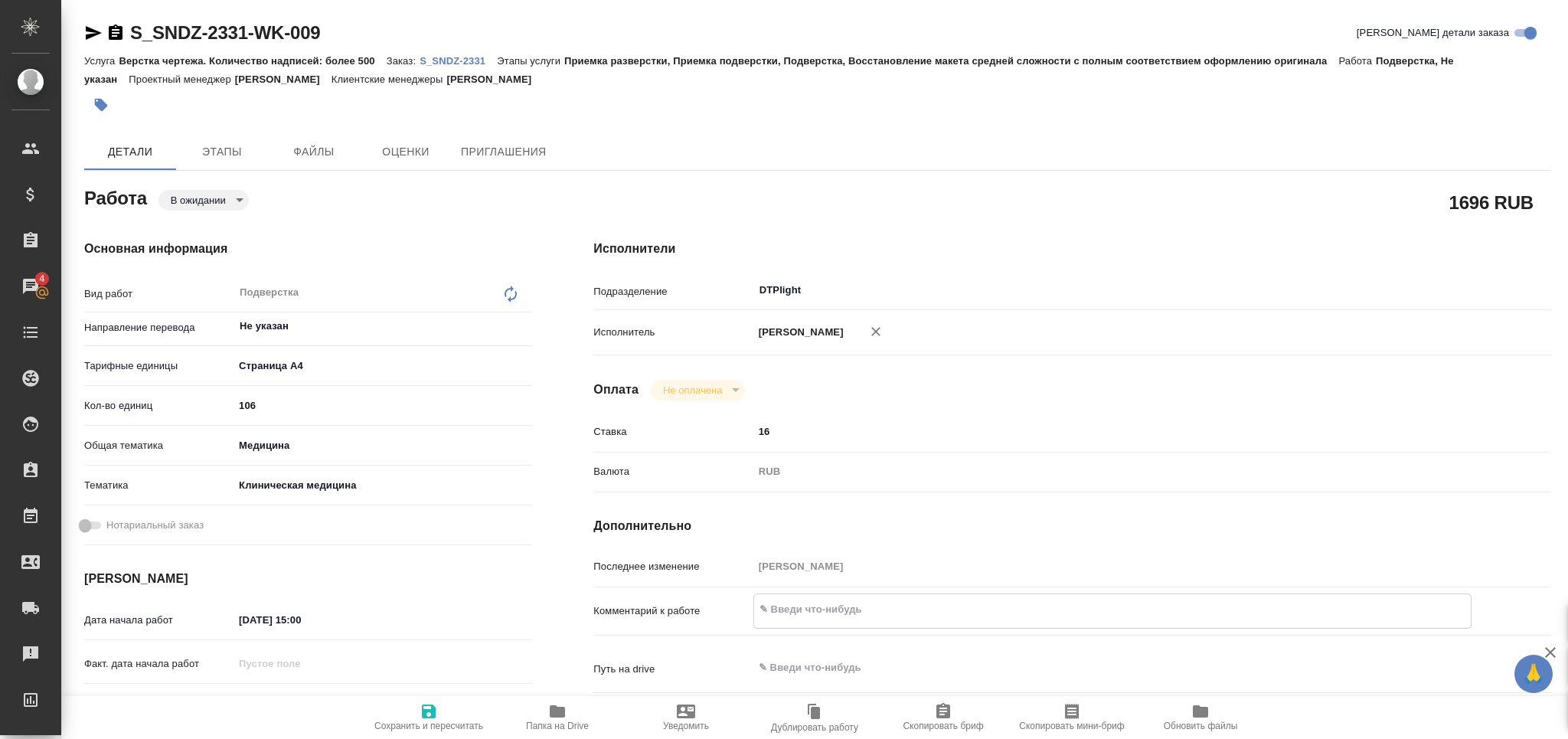
click at [417, 721] on span "Сохранить и пересчитать" at bounding box center [428, 725] width 108 height 11
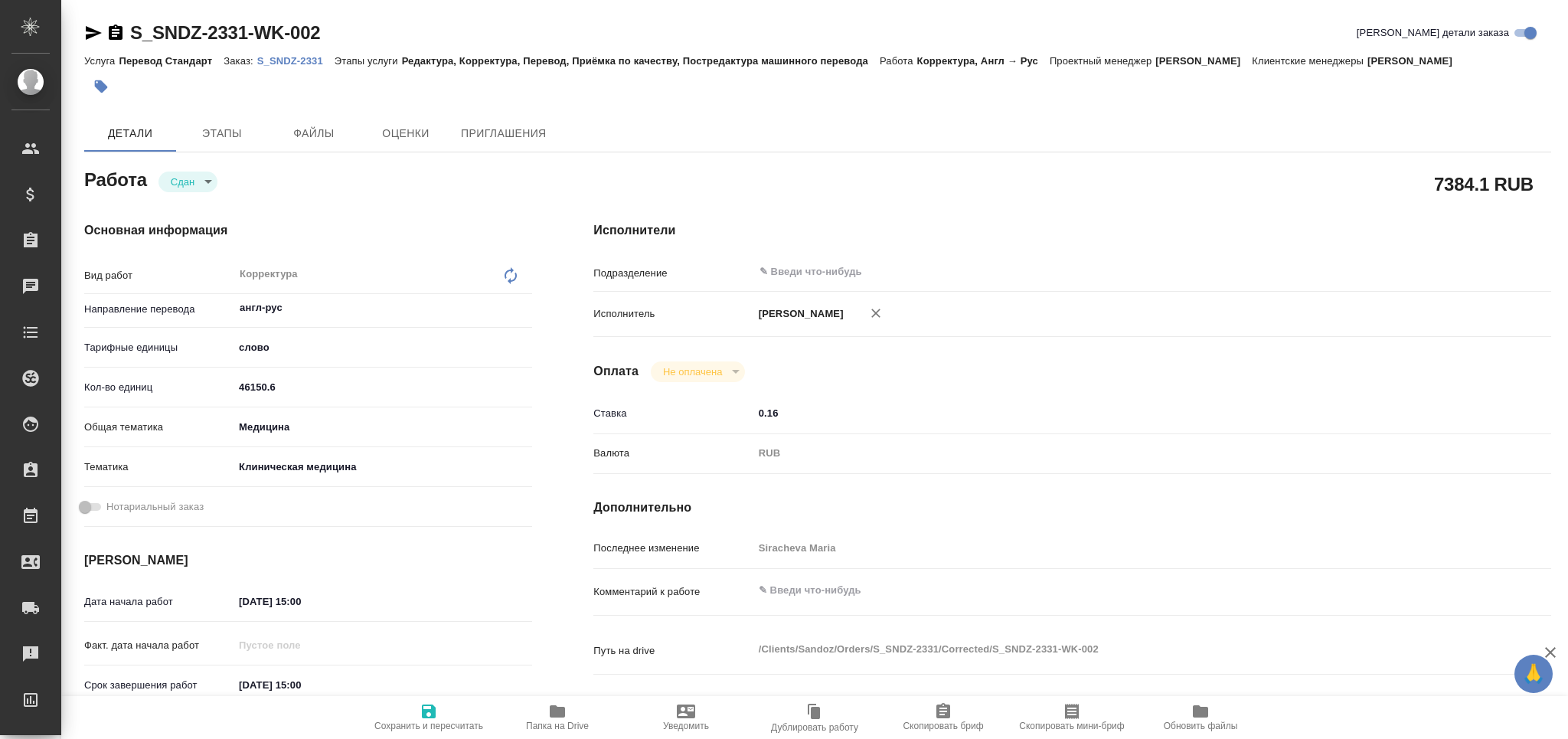
type textarea "x"
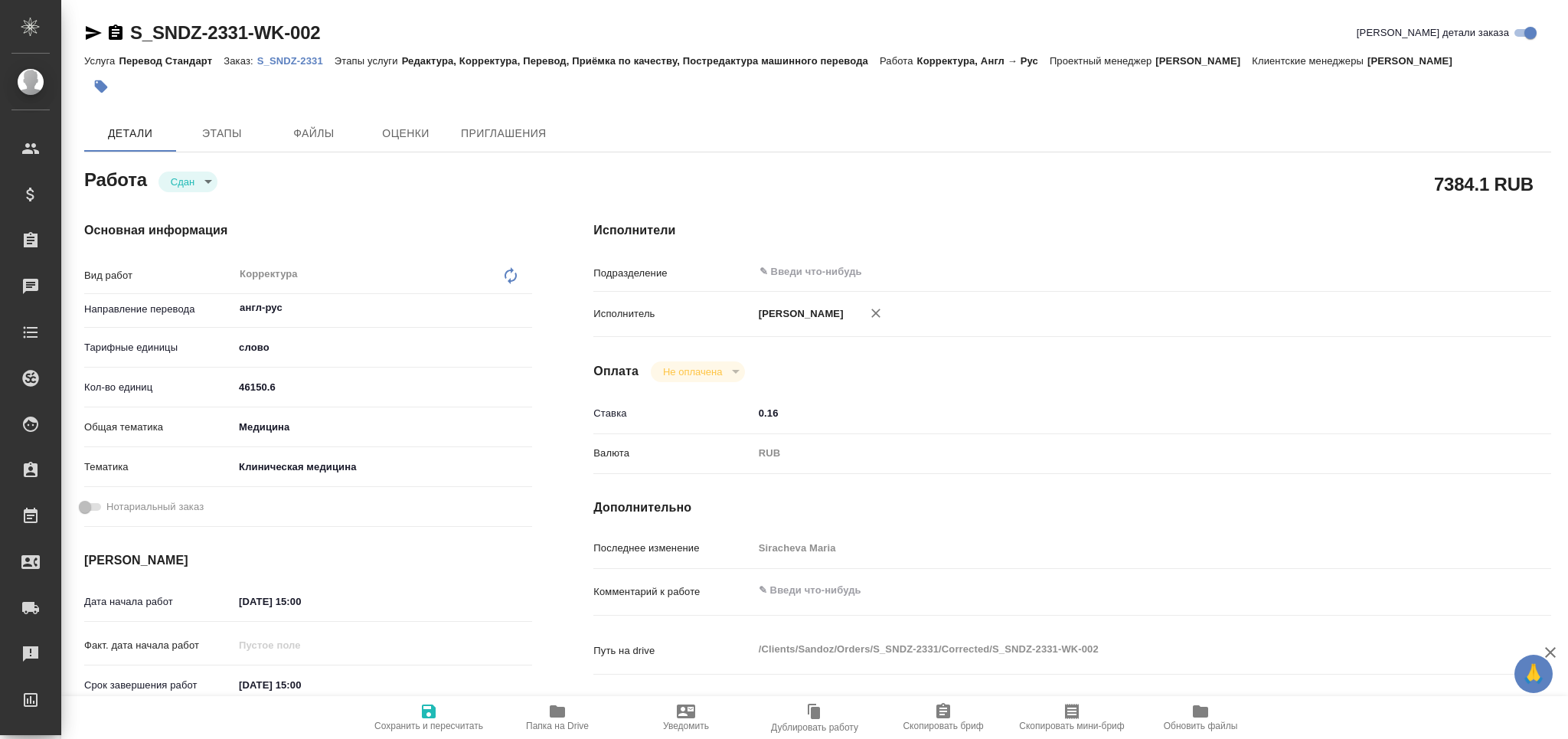
type textarea "x"
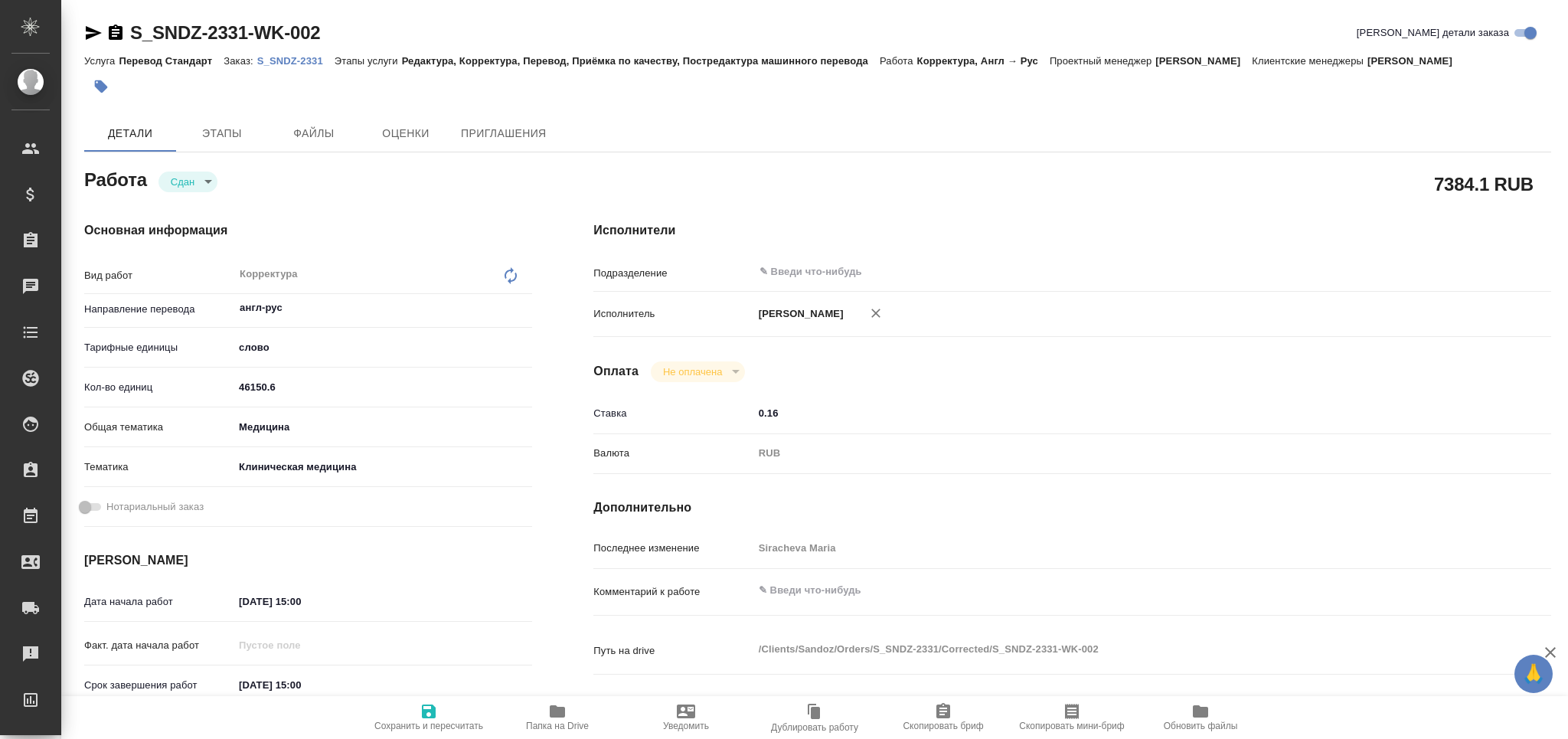
click at [540, 714] on span "Папка на Drive" at bounding box center [557, 717] width 110 height 29
type textarea "x"
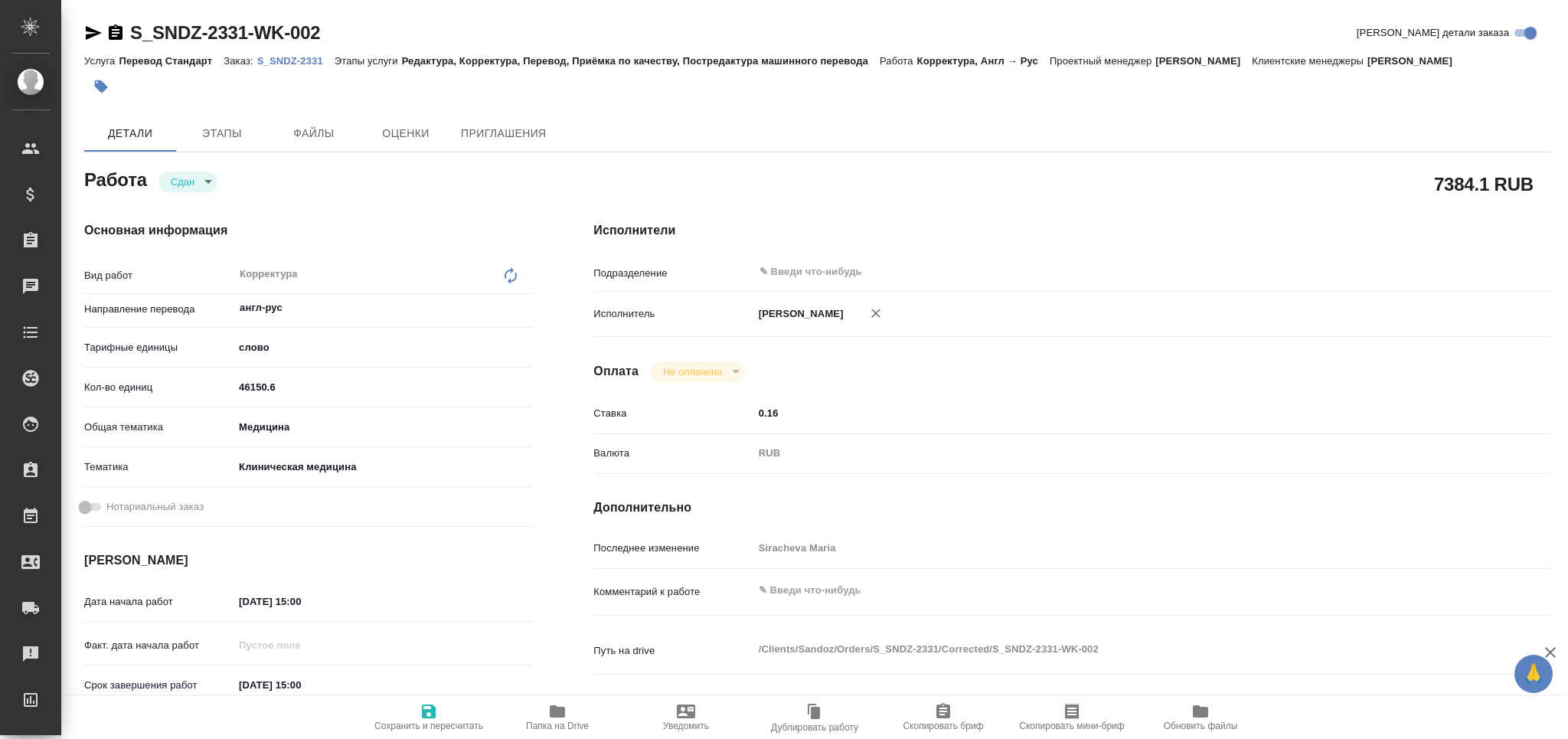
type textarea "x"
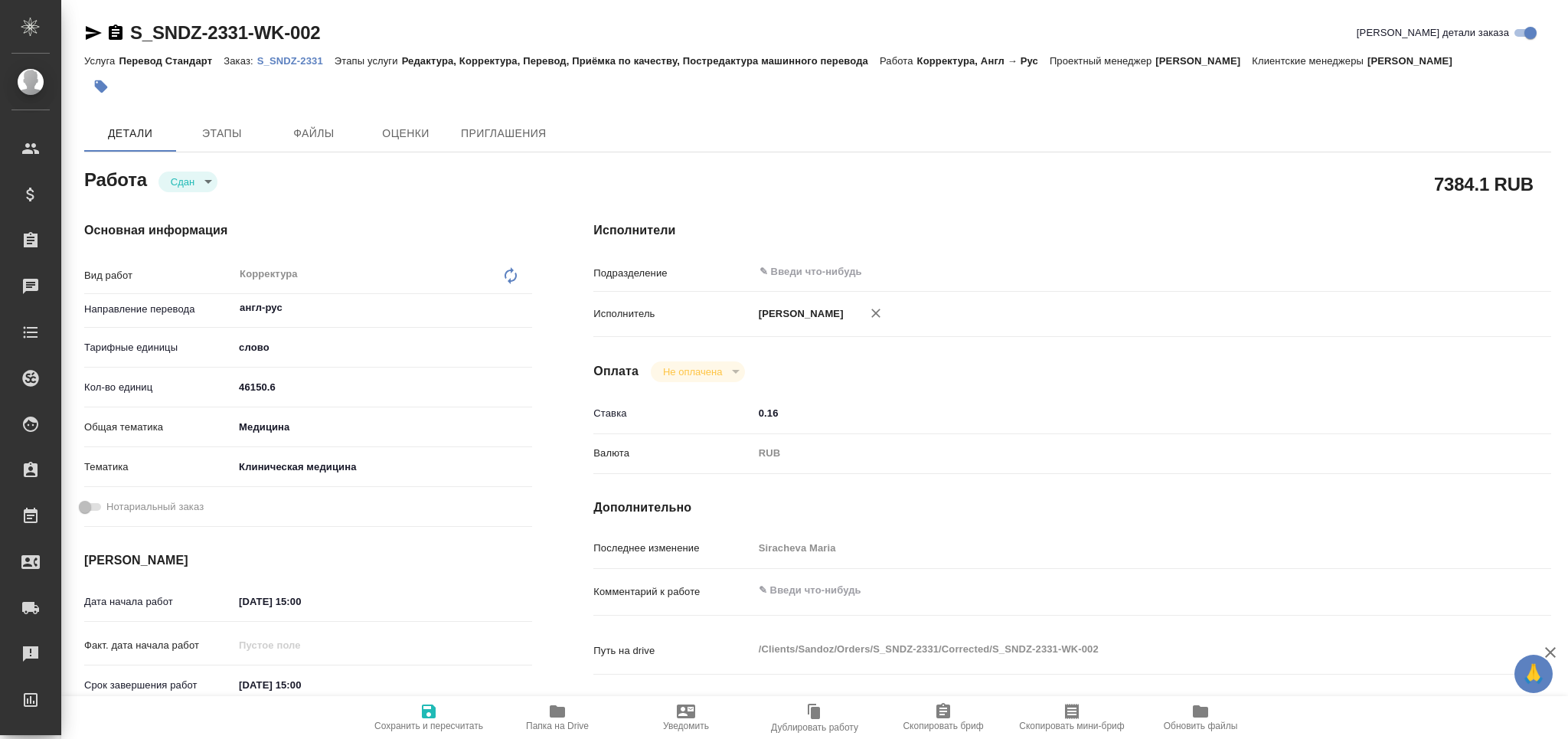
type textarea "x"
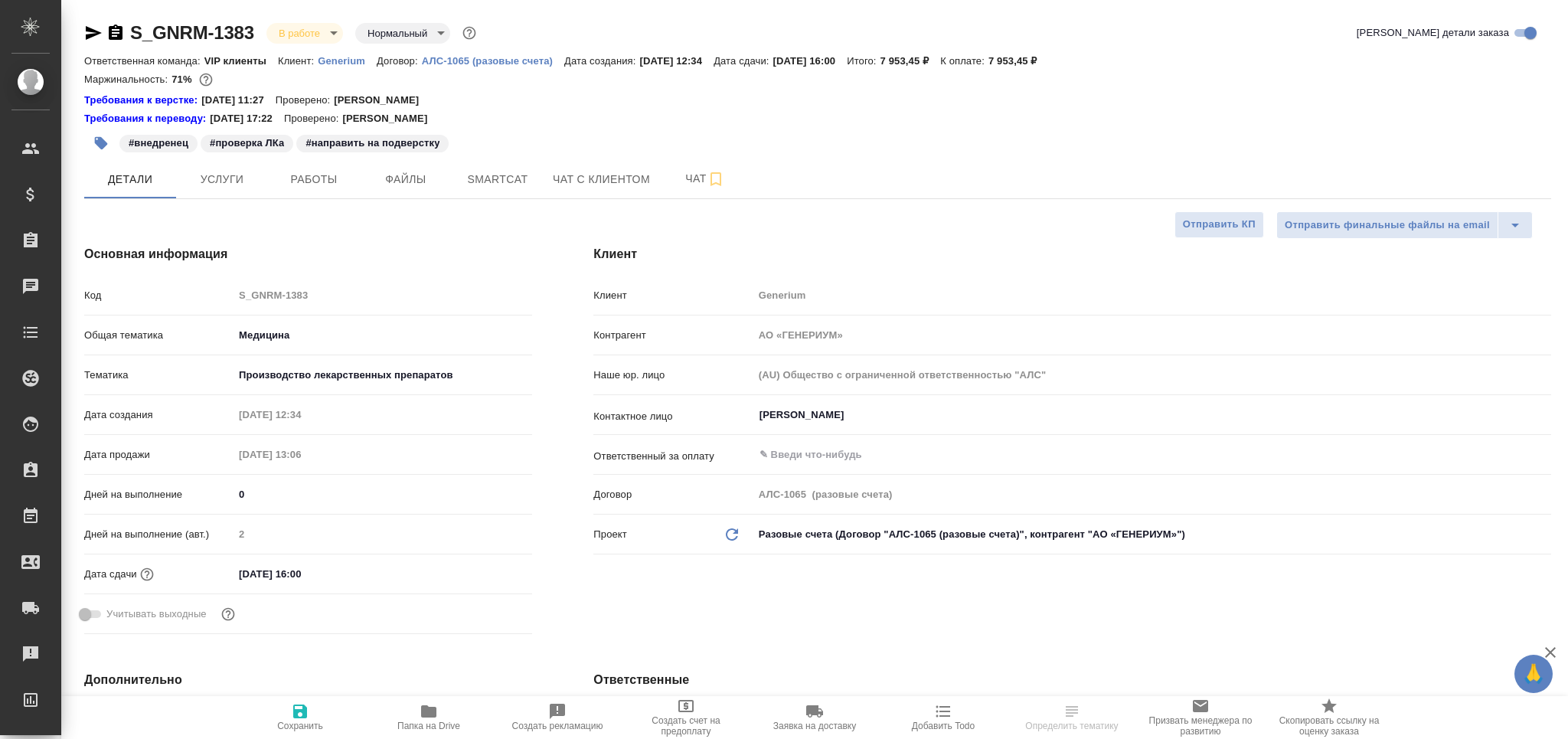
select select "RU"
click at [473, 184] on span "Smartcat" at bounding box center [498, 179] width 73 height 19
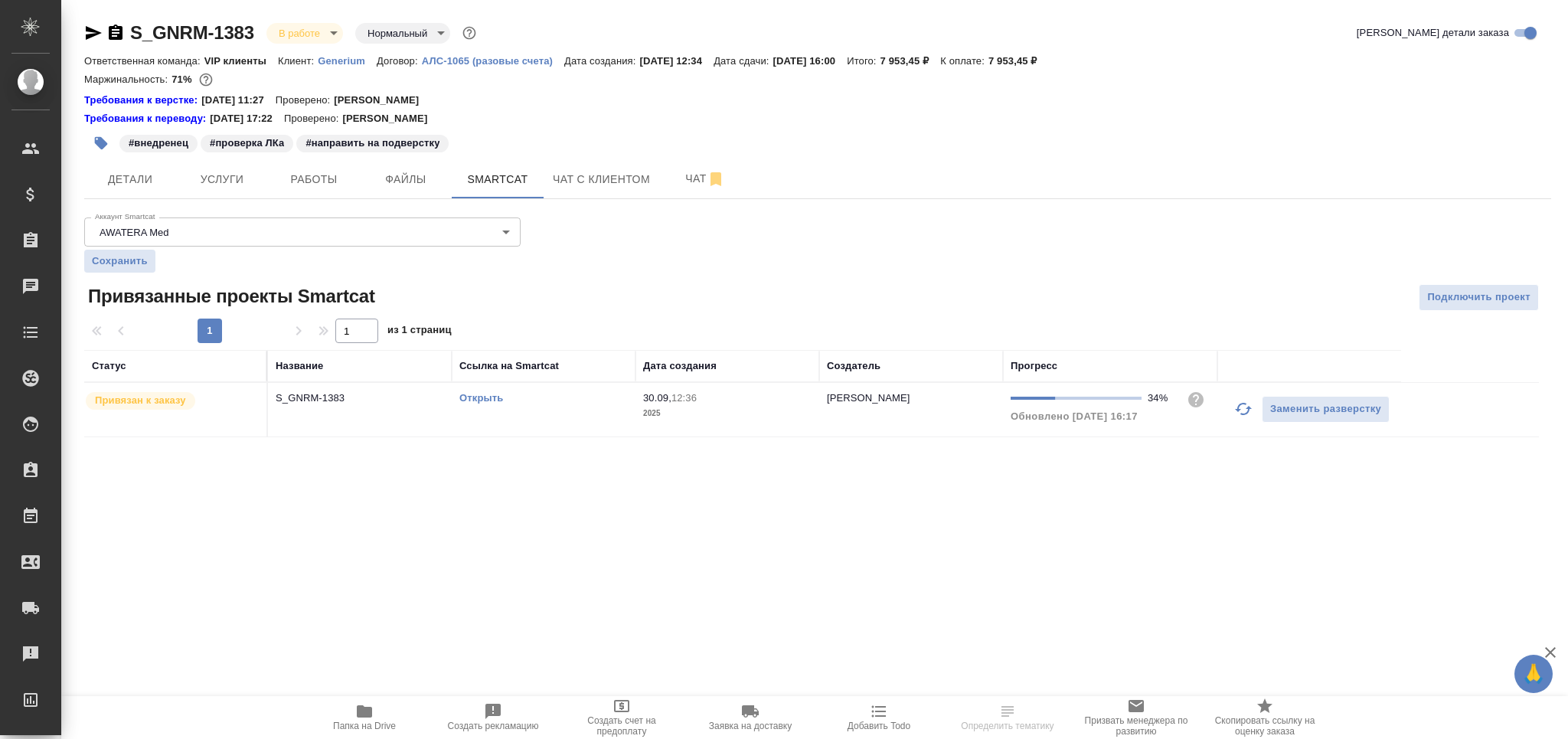
click at [1231, 412] on button "button" at bounding box center [1243, 408] width 37 height 37
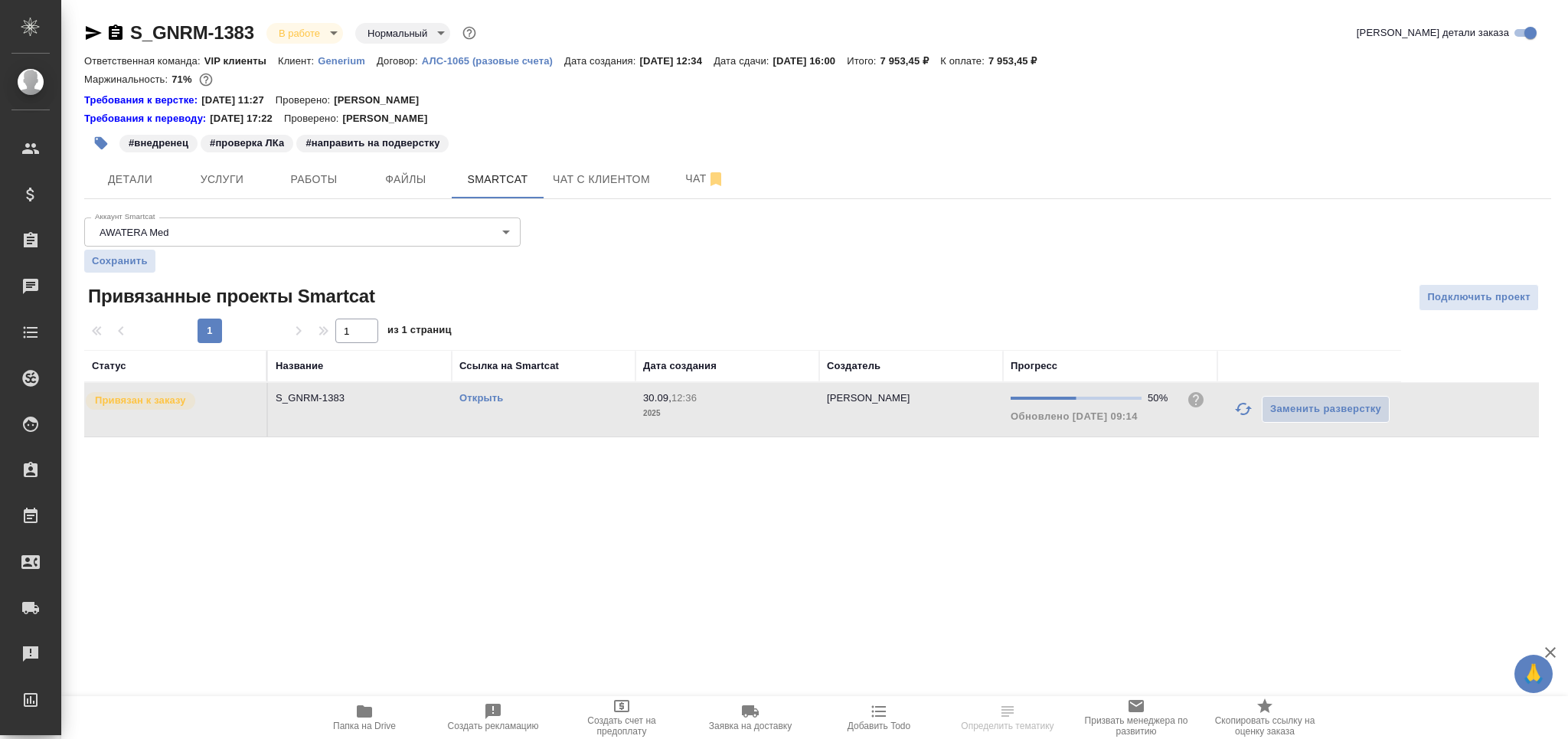
click at [475, 397] on link "Открыть" at bounding box center [481, 398] width 44 height 11
click at [309, 179] on span "Работы" at bounding box center [314, 179] width 73 height 19
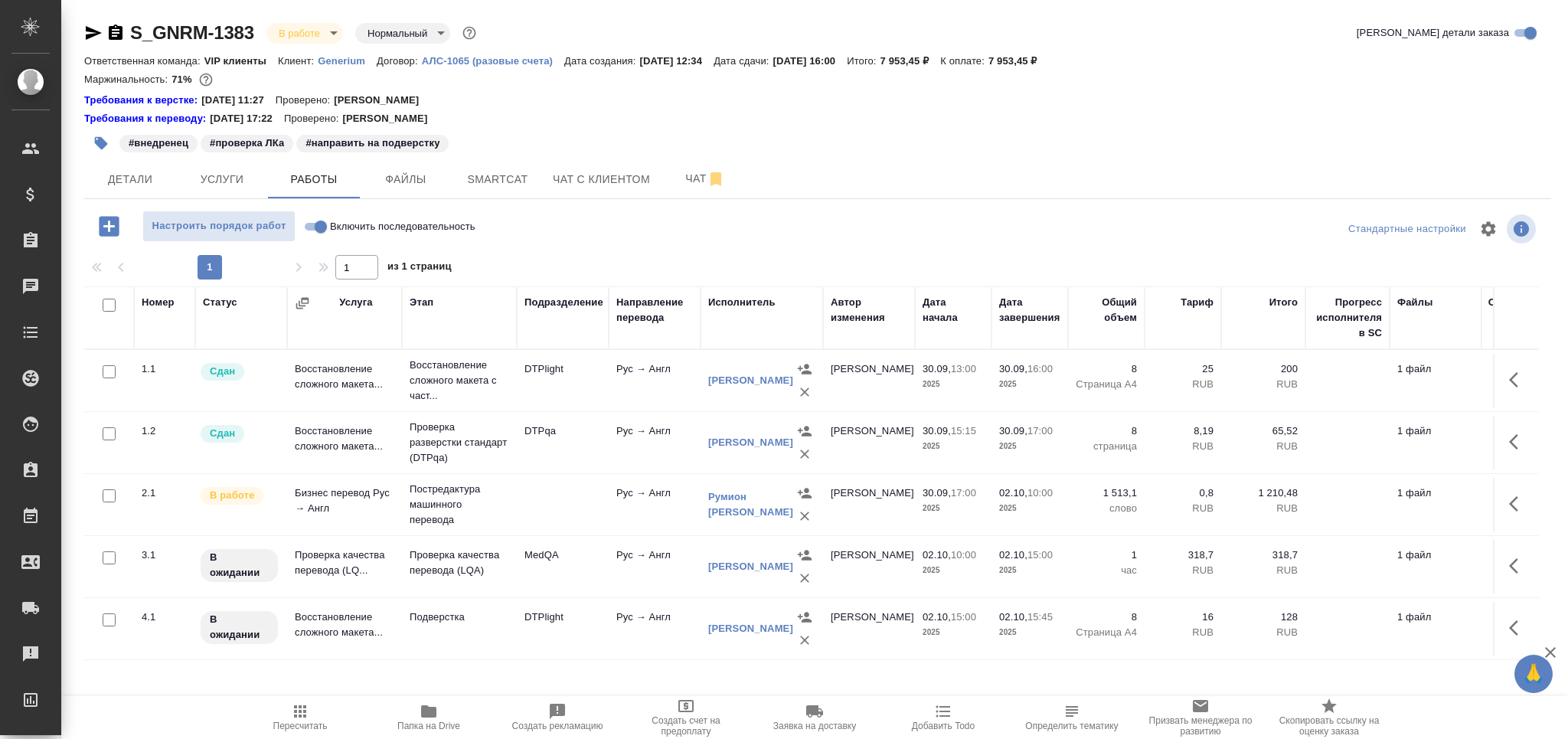
drag, startPoint x: 1508, startPoint y: 503, endPoint x: 1487, endPoint y: 522, distance: 28.3
click at [1509, 503] on icon "button" at bounding box center [1517, 504] width 19 height 19
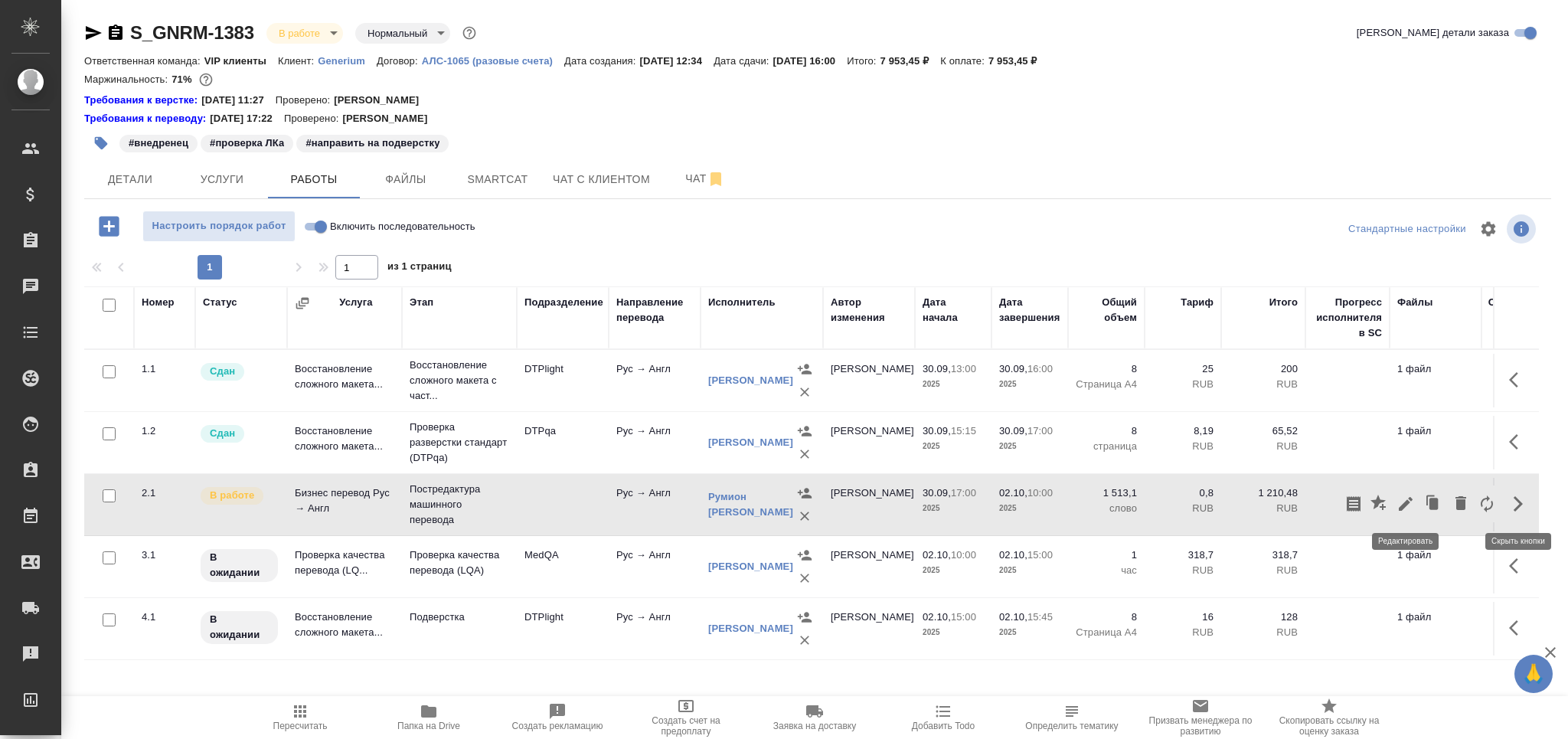
click at [1402, 508] on icon "button" at bounding box center [1405, 504] width 14 height 14
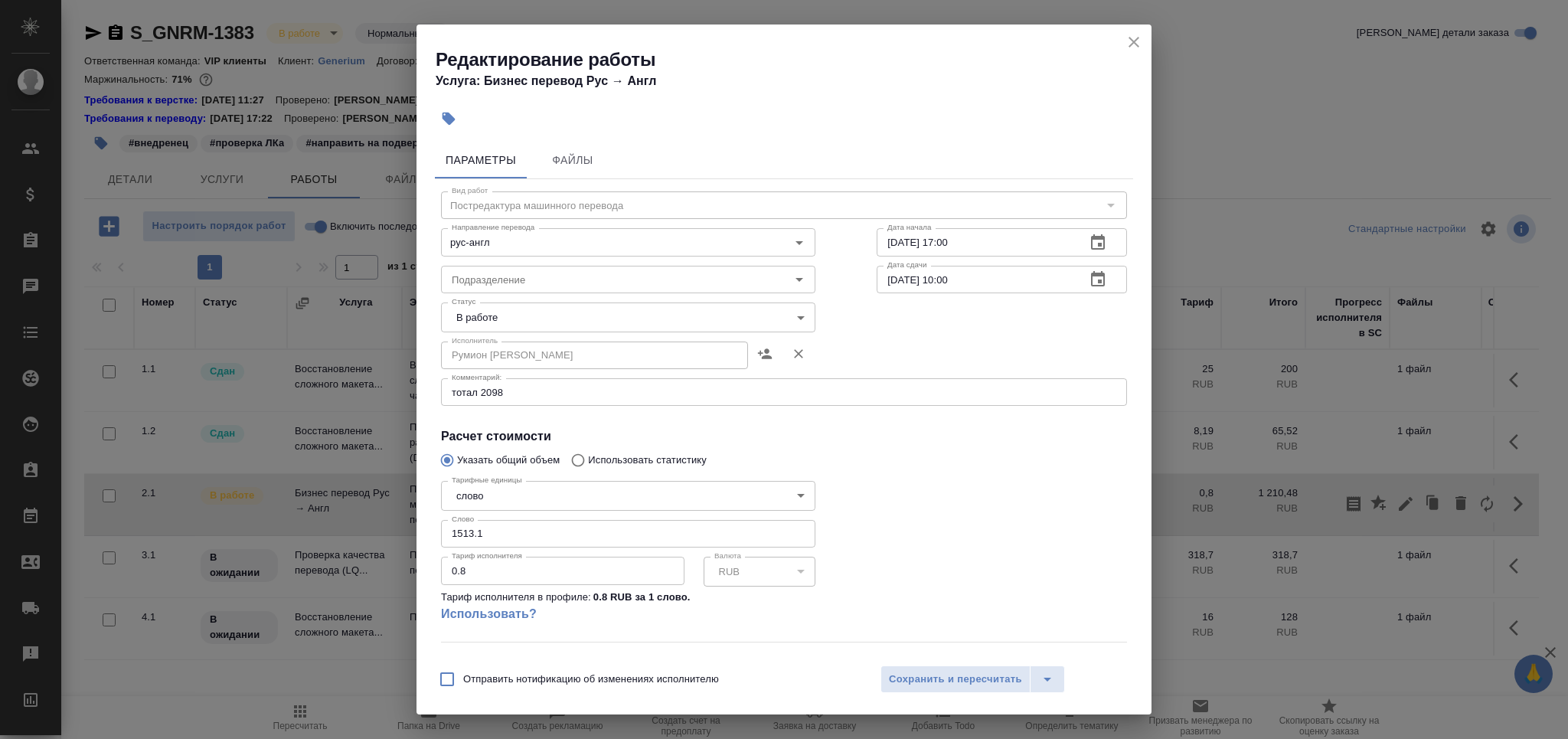
click at [506, 319] on body "🙏 .cls-1 fill:#fff; AWATERA Grabko Mariya Клиенты Спецификации Заказы 0 Чаты To…" at bounding box center [784, 369] width 1568 height 739
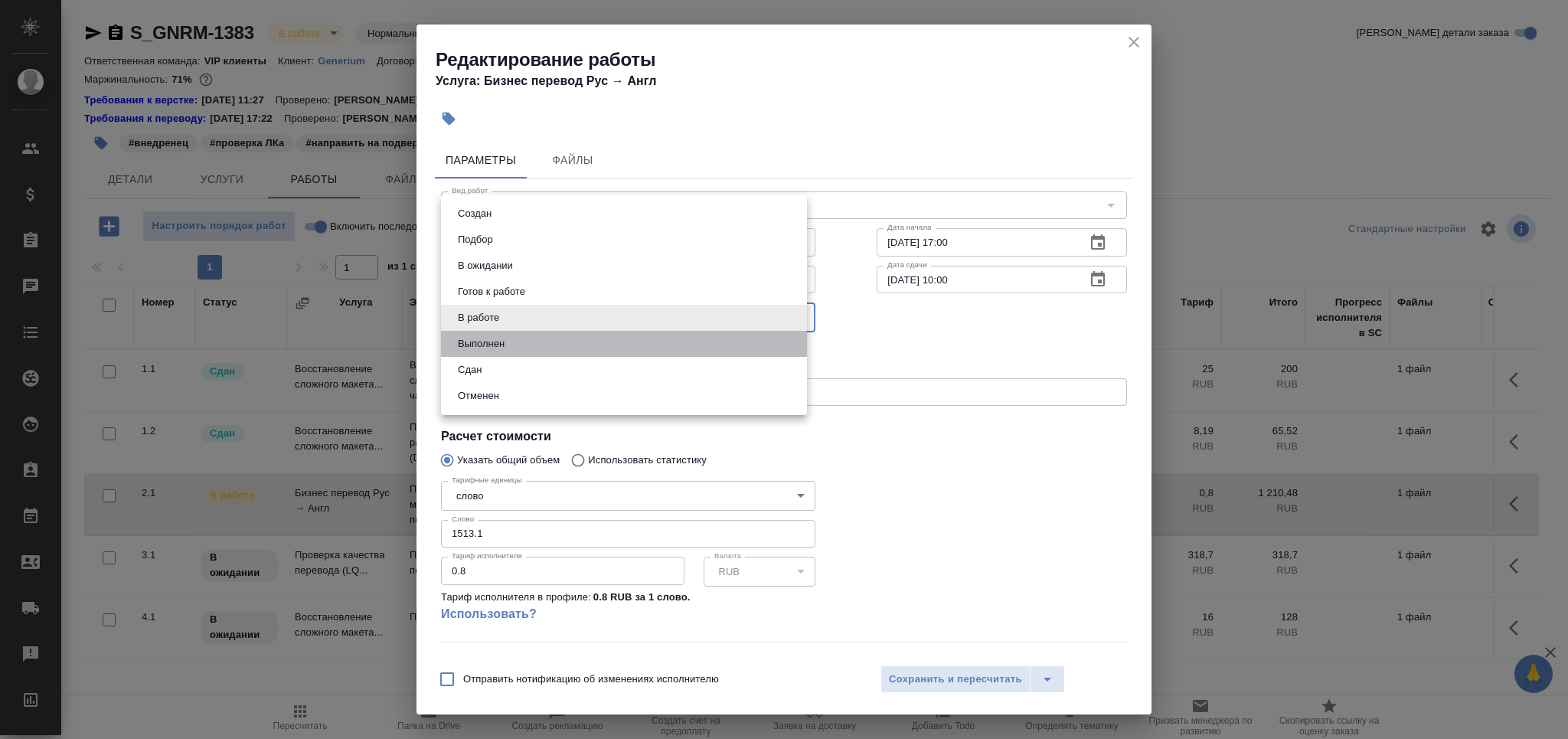
click at [512, 345] on li "Выполнен" at bounding box center [623, 344] width 366 height 26
type input "completed"
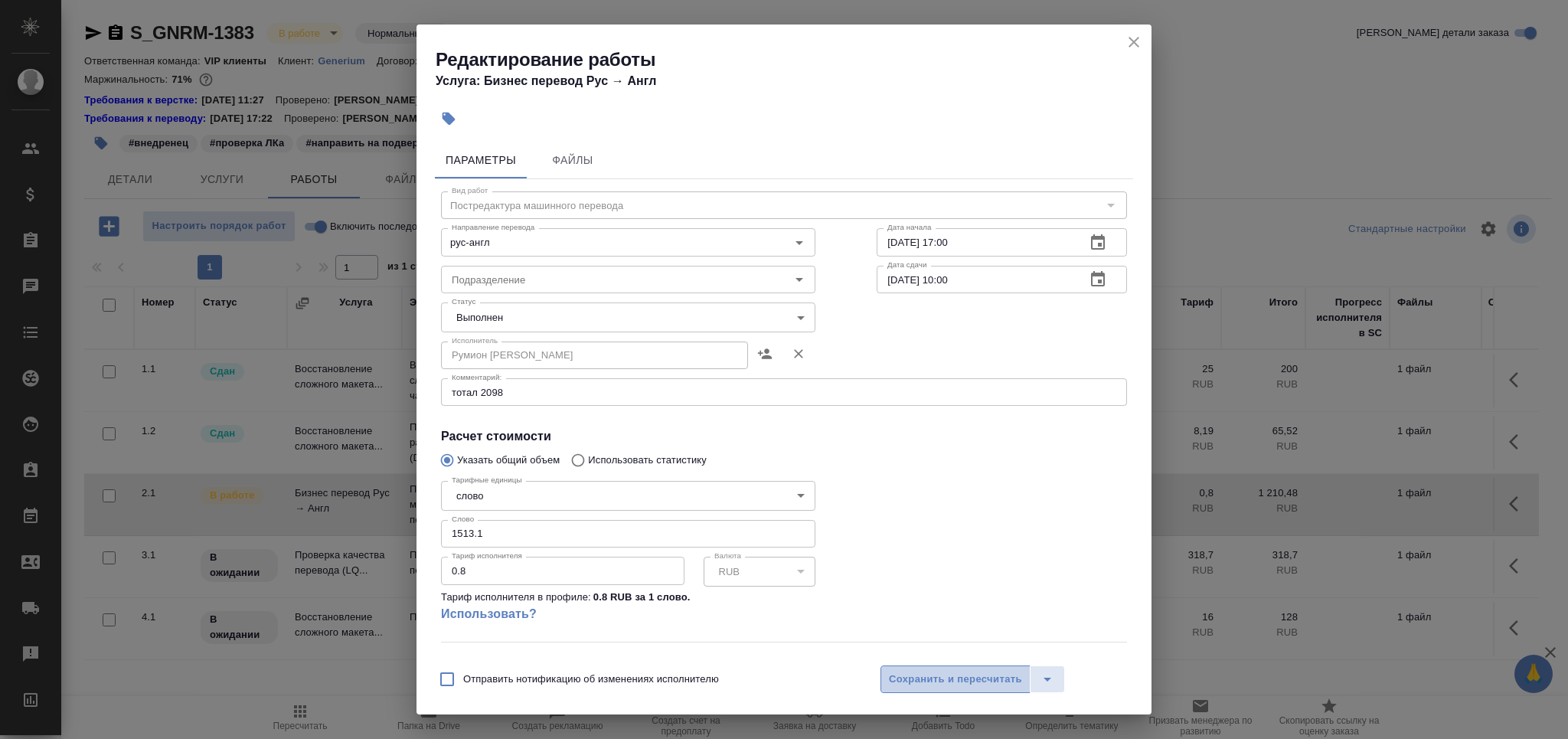
click at [958, 684] on span "Сохранить и пересчитать" at bounding box center [955, 680] width 134 height 18
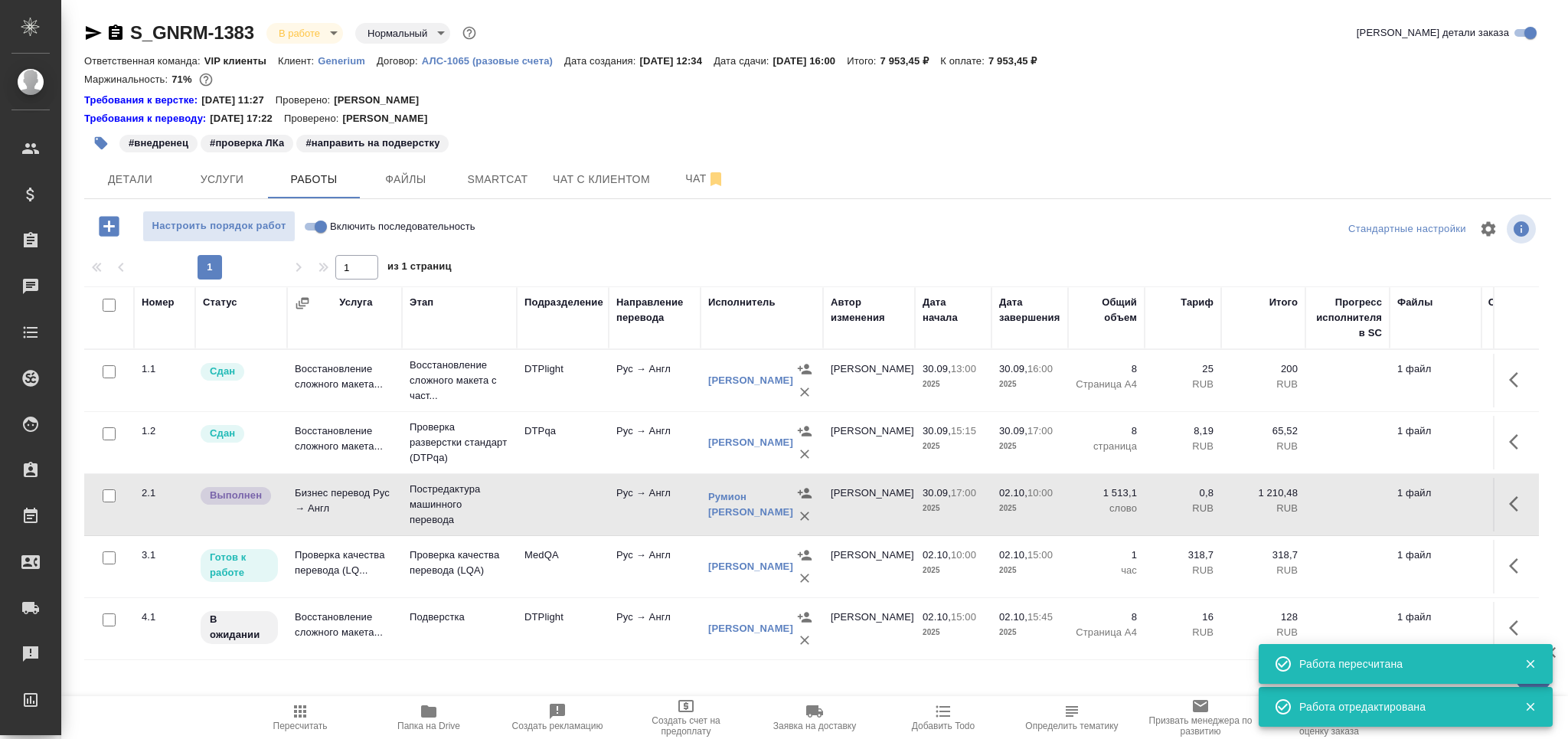
click at [315, 570] on td "Проверка качества перевода (LQ..." at bounding box center [344, 567] width 115 height 54
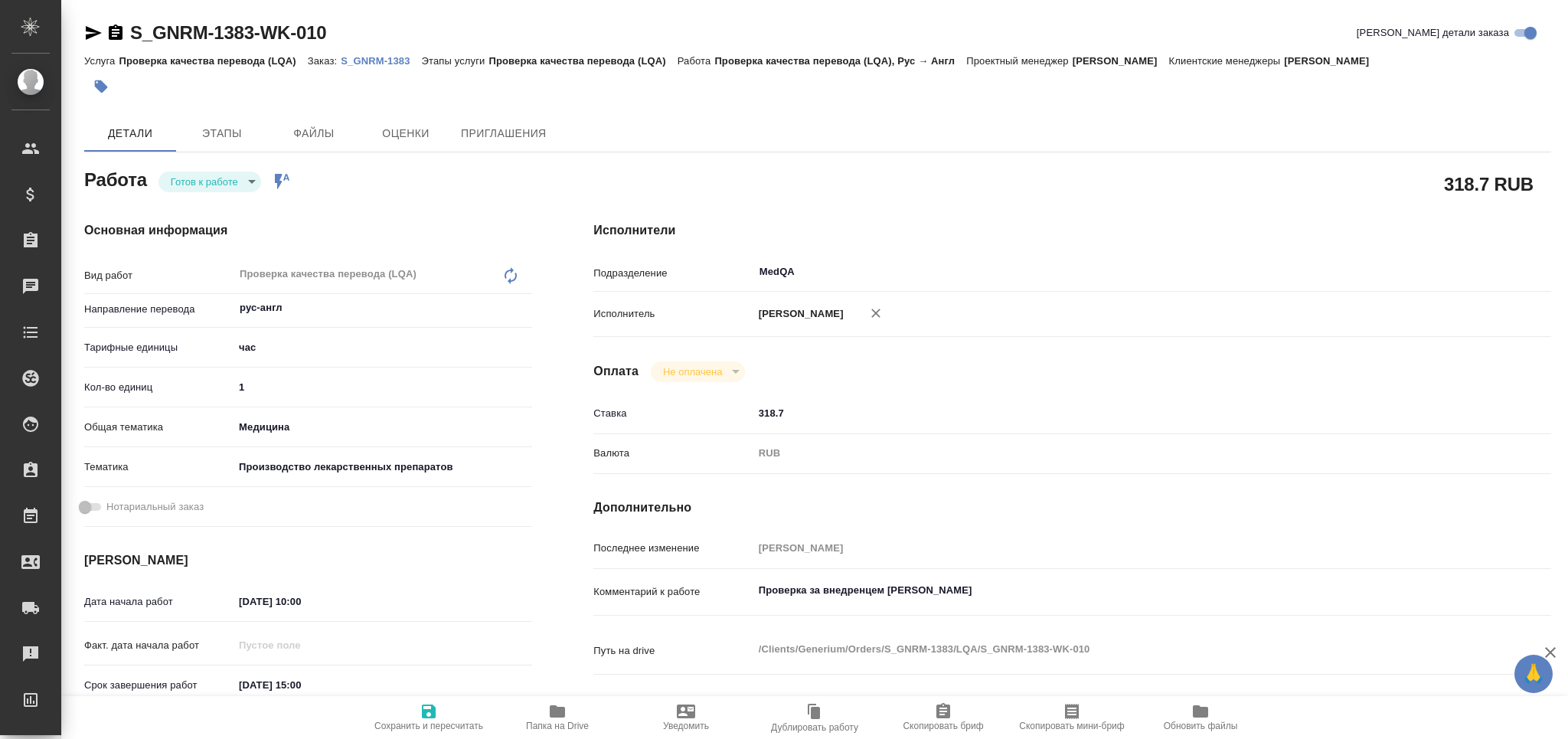
drag, startPoint x: 99, startPoint y: 37, endPoint x: 172, endPoint y: 19, distance: 75.2
click at [99, 35] on icon "button" at bounding box center [93, 33] width 19 height 19
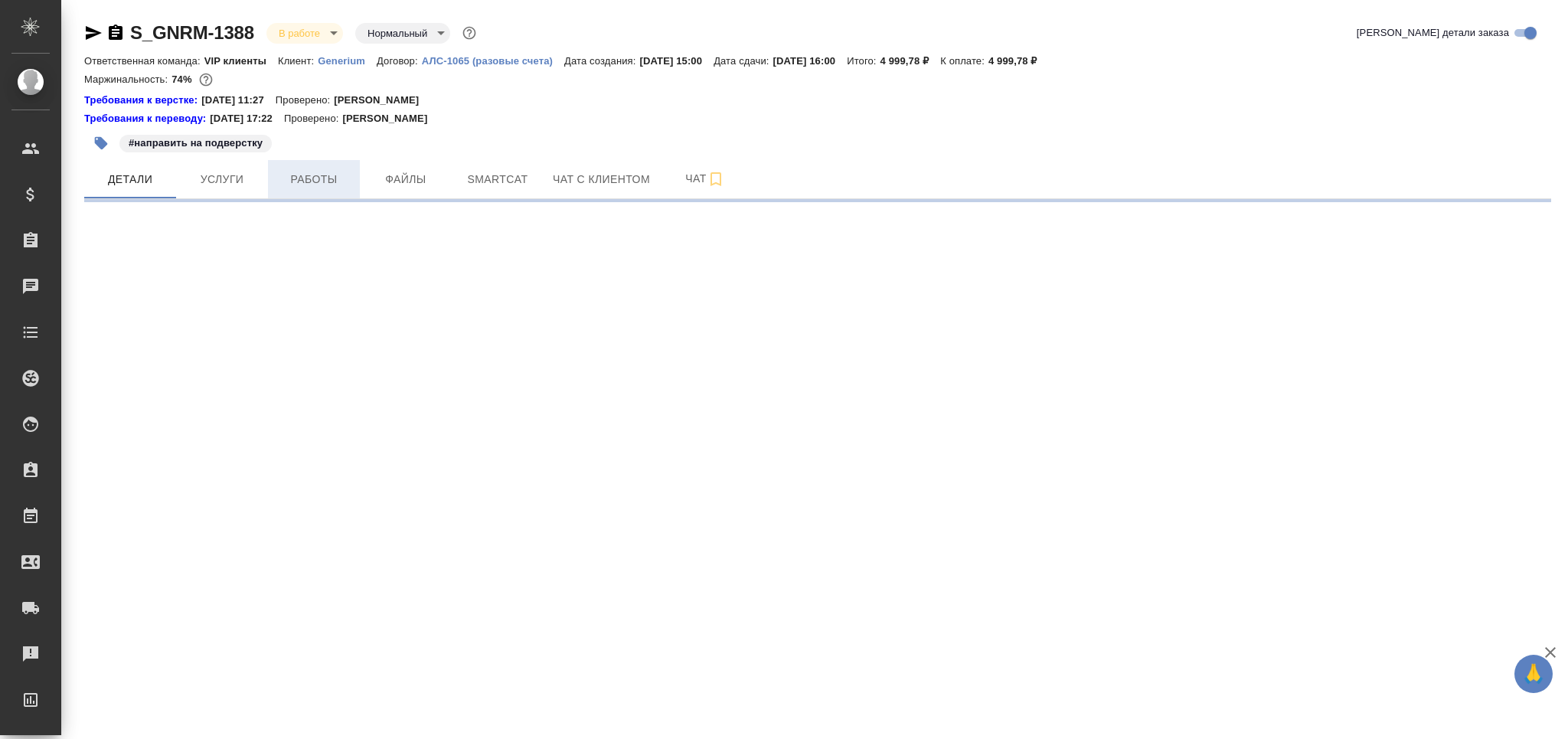
select select "RU"
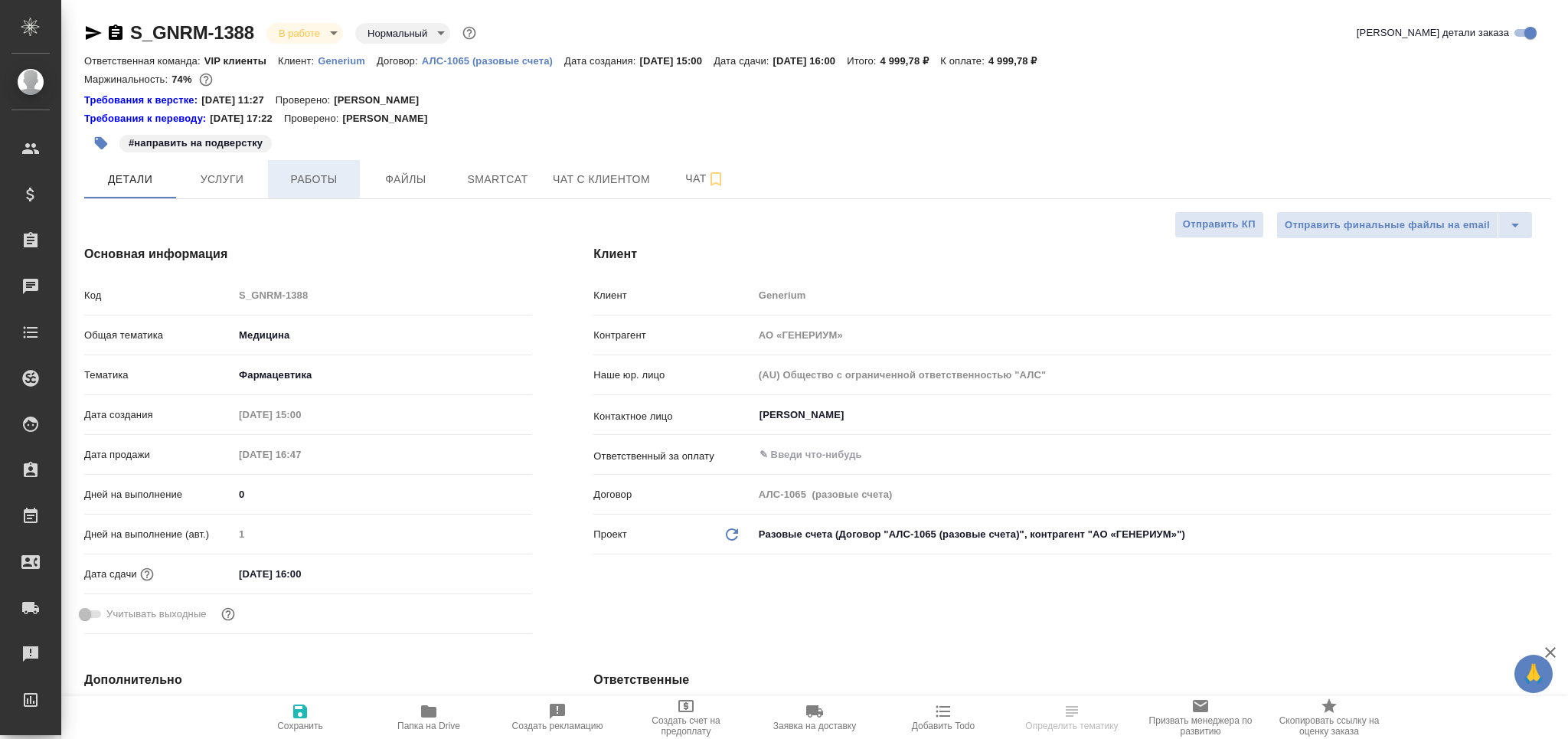
click at [335, 185] on span "Работы" at bounding box center [314, 179] width 73 height 19
type textarea "x"
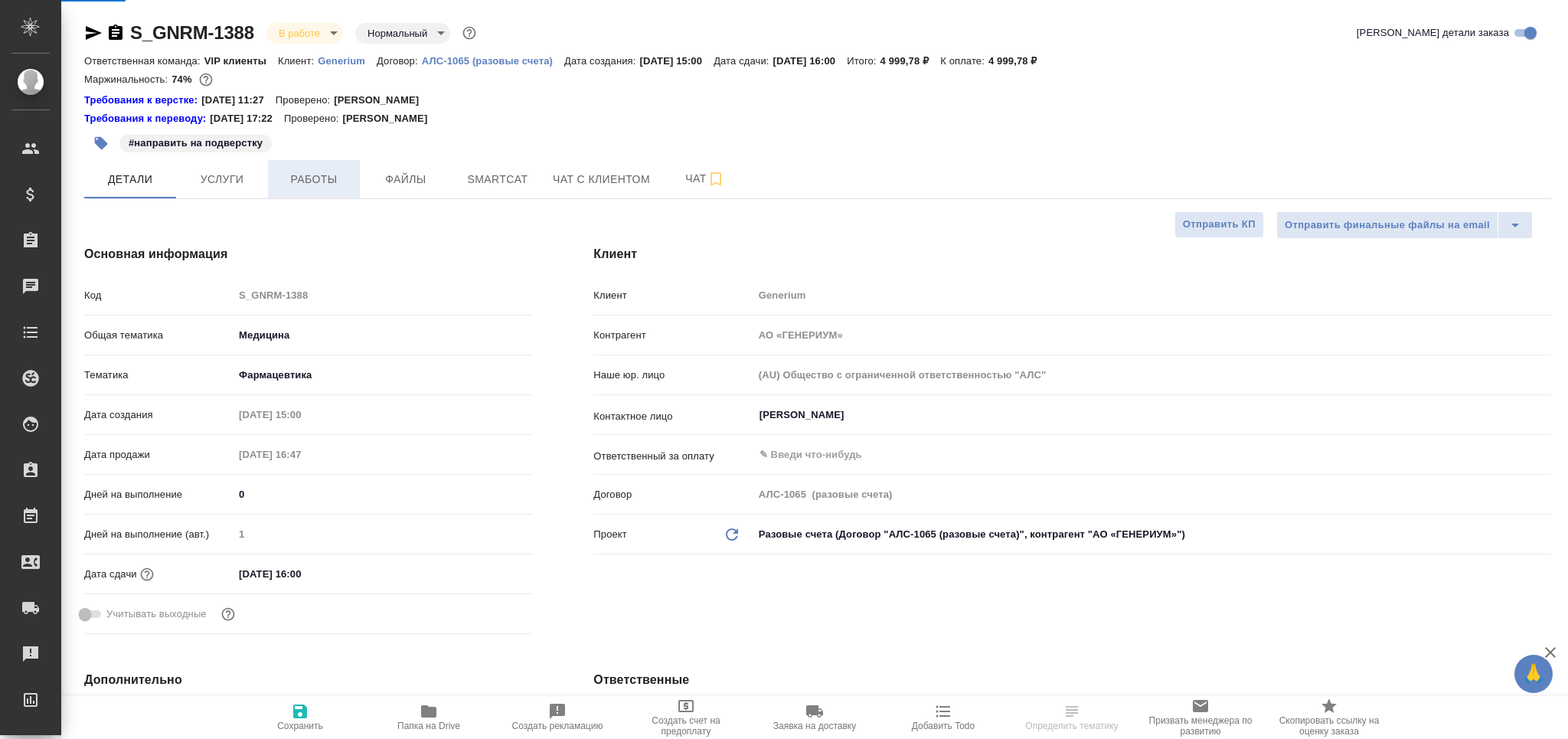
type textarea "x"
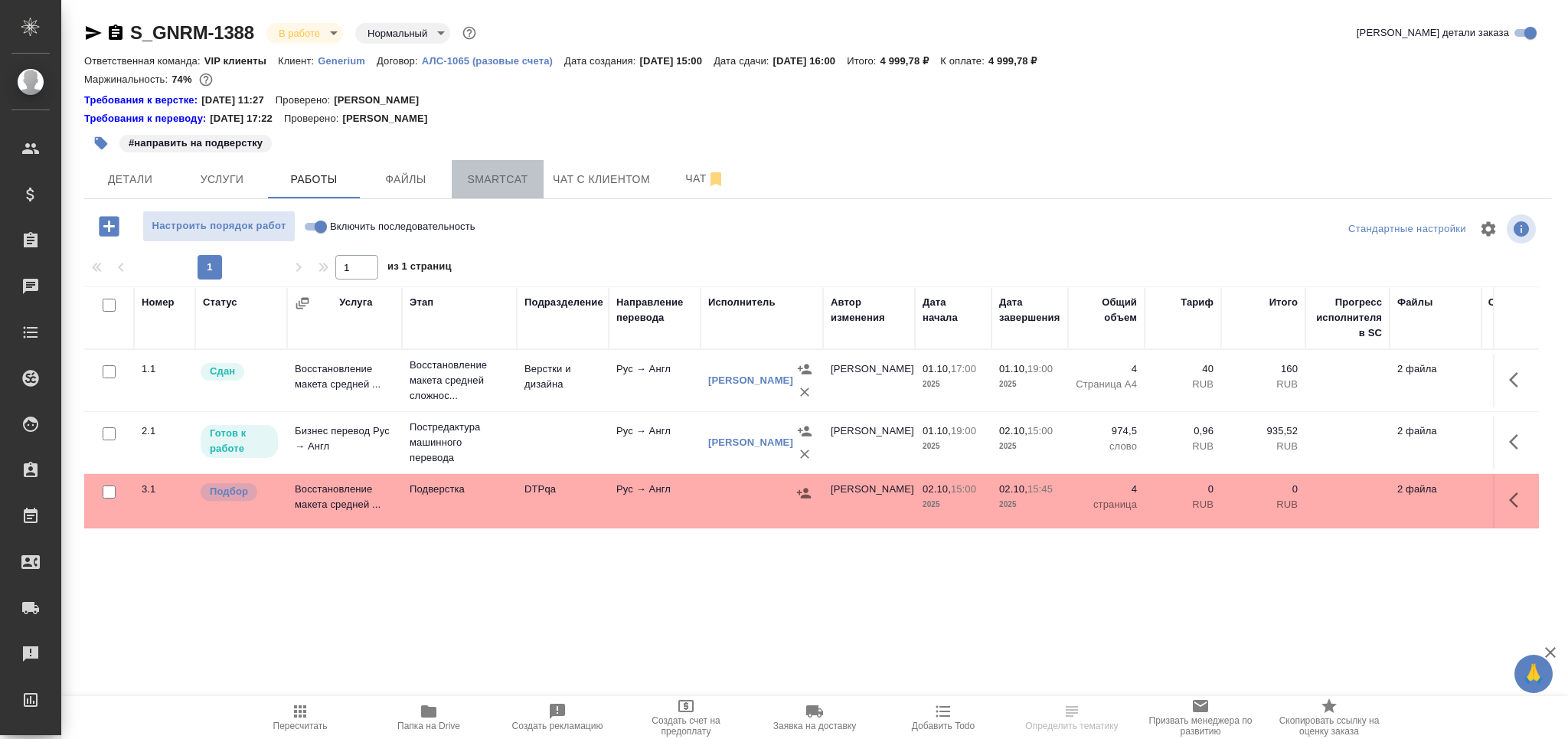
click at [531, 178] on span "Smartcat" at bounding box center [498, 179] width 73 height 19
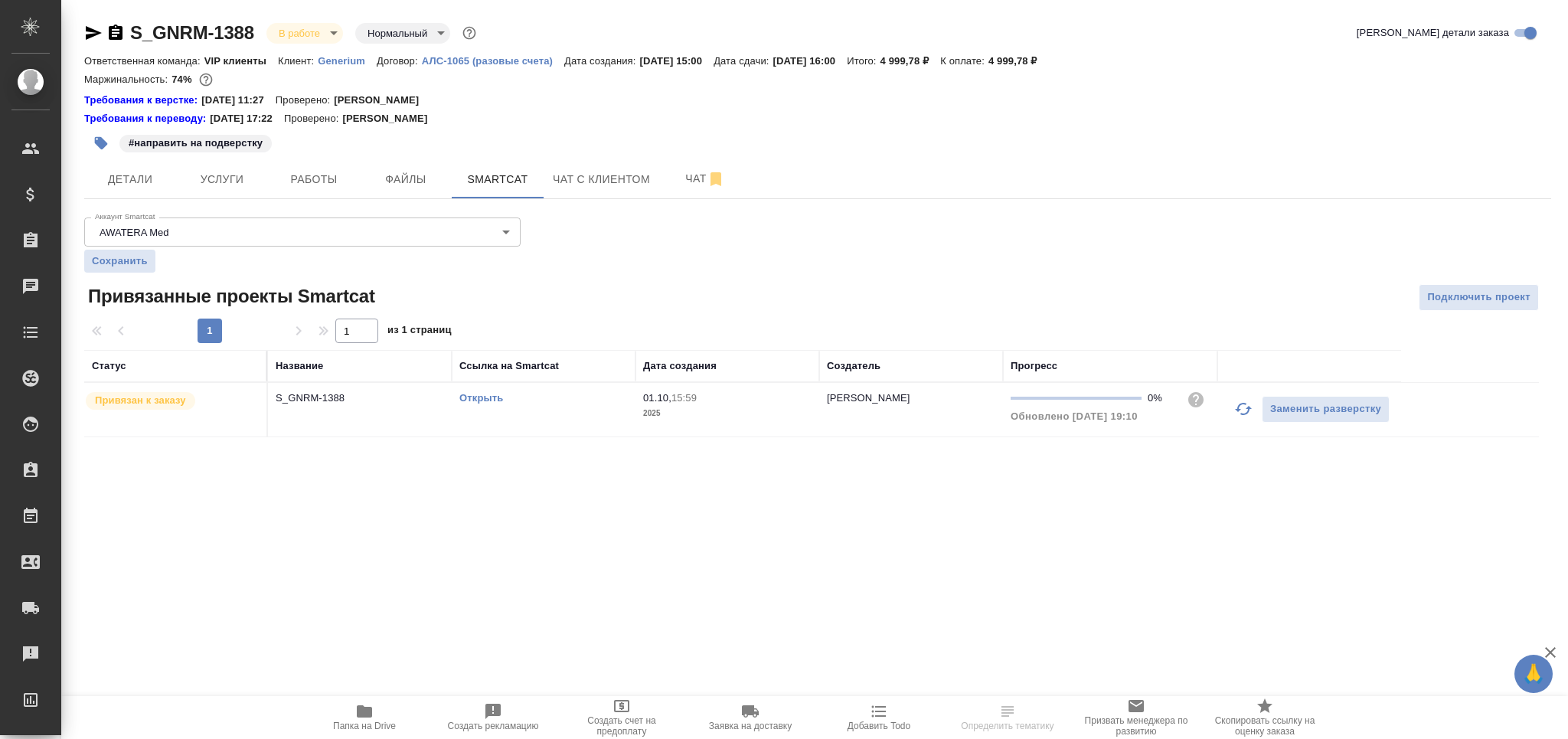
click at [1244, 416] on icon "button" at bounding box center [1243, 409] width 19 height 19
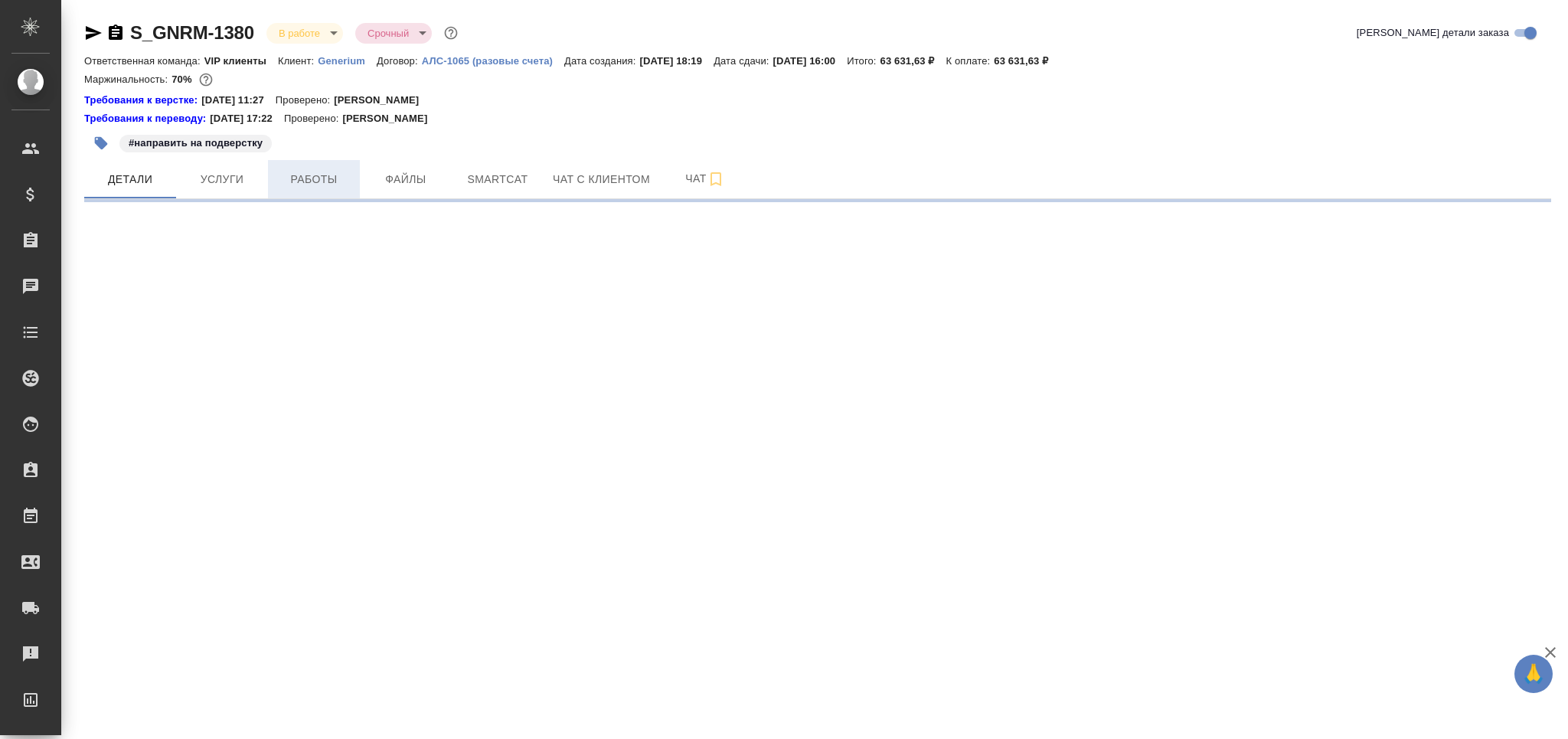
select select "RU"
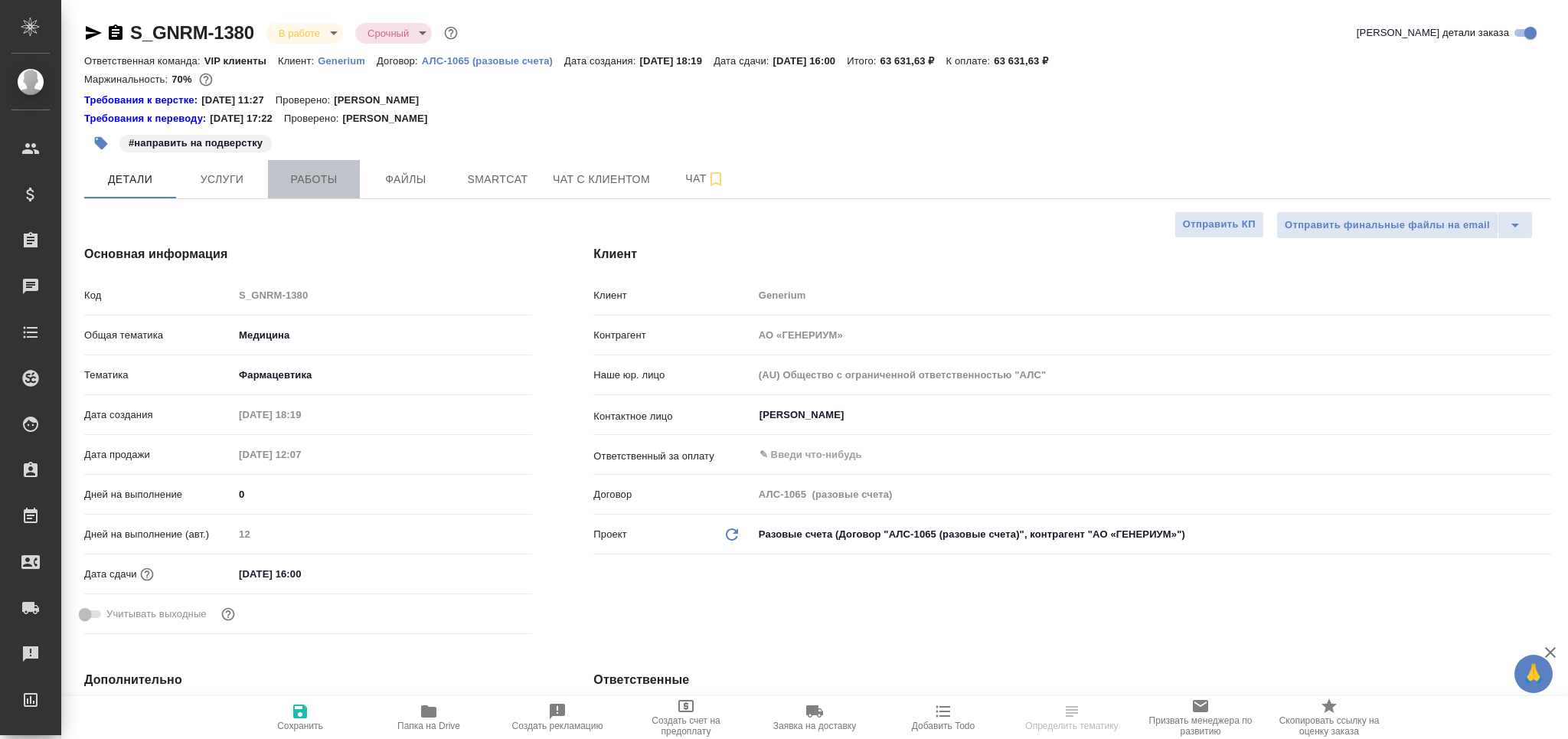
click at [340, 187] on span "Работы" at bounding box center [314, 179] width 73 height 19
type textarea "x"
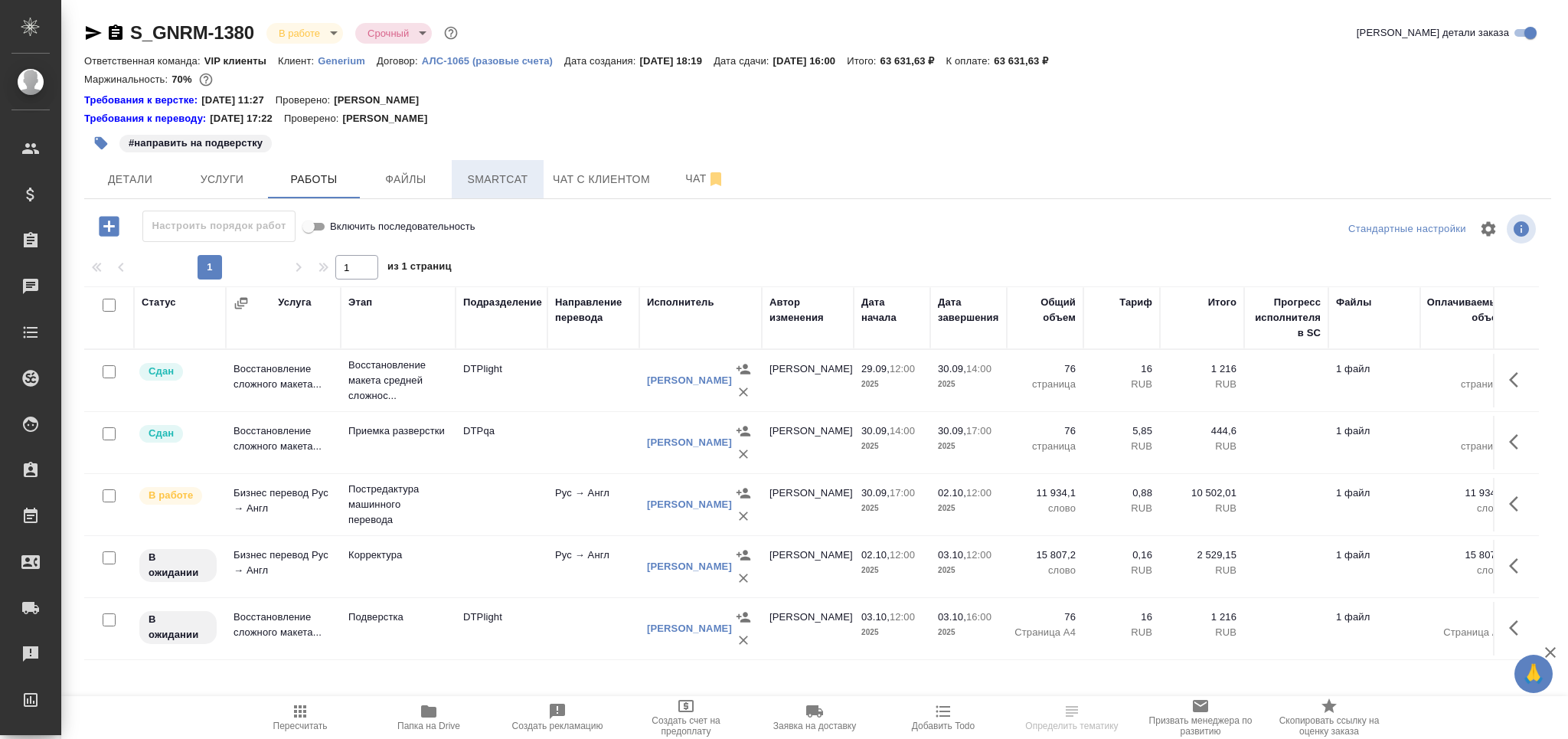
click at [498, 177] on span "Smartcat" at bounding box center [498, 179] width 73 height 19
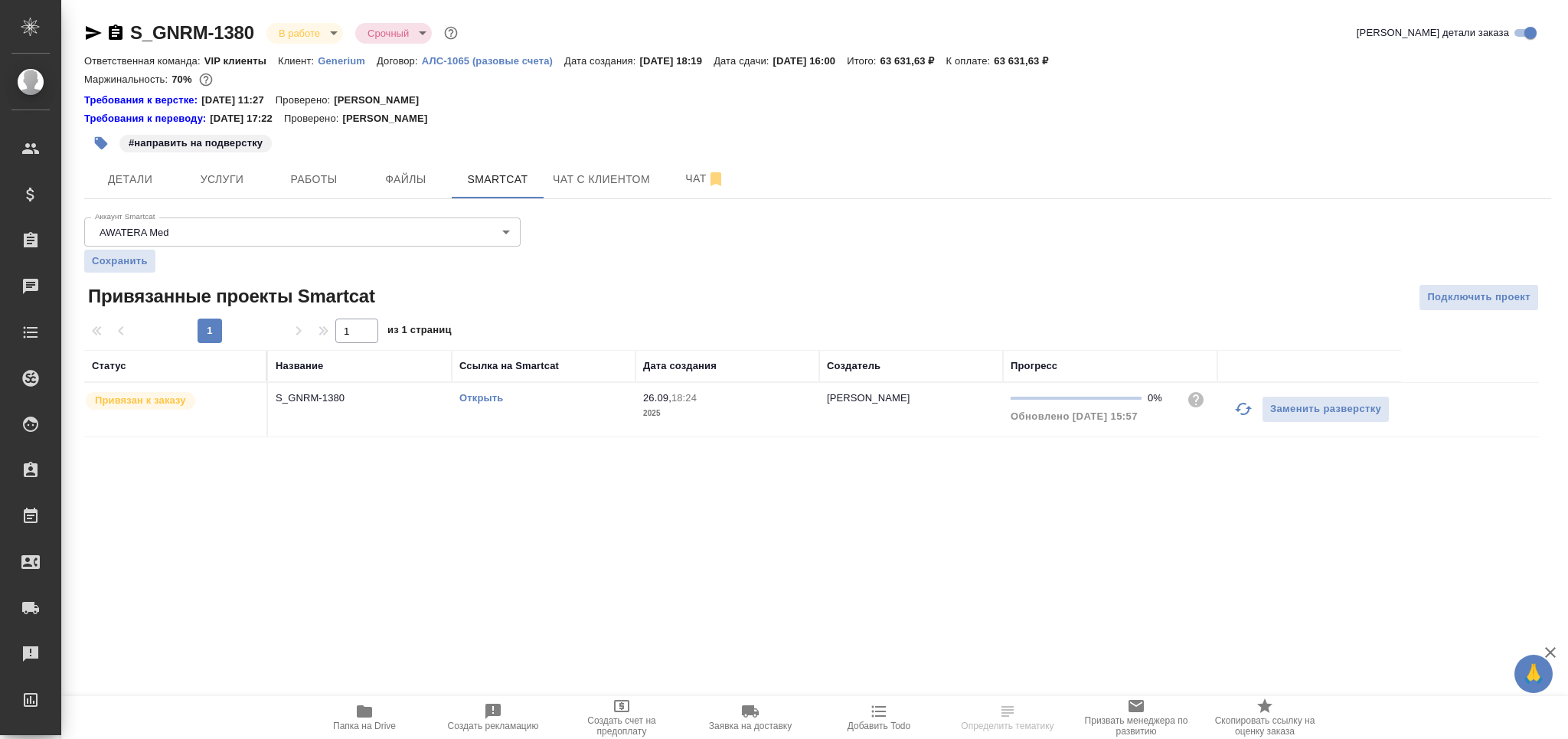
click at [1243, 408] on icon "button" at bounding box center [1243, 409] width 19 height 19
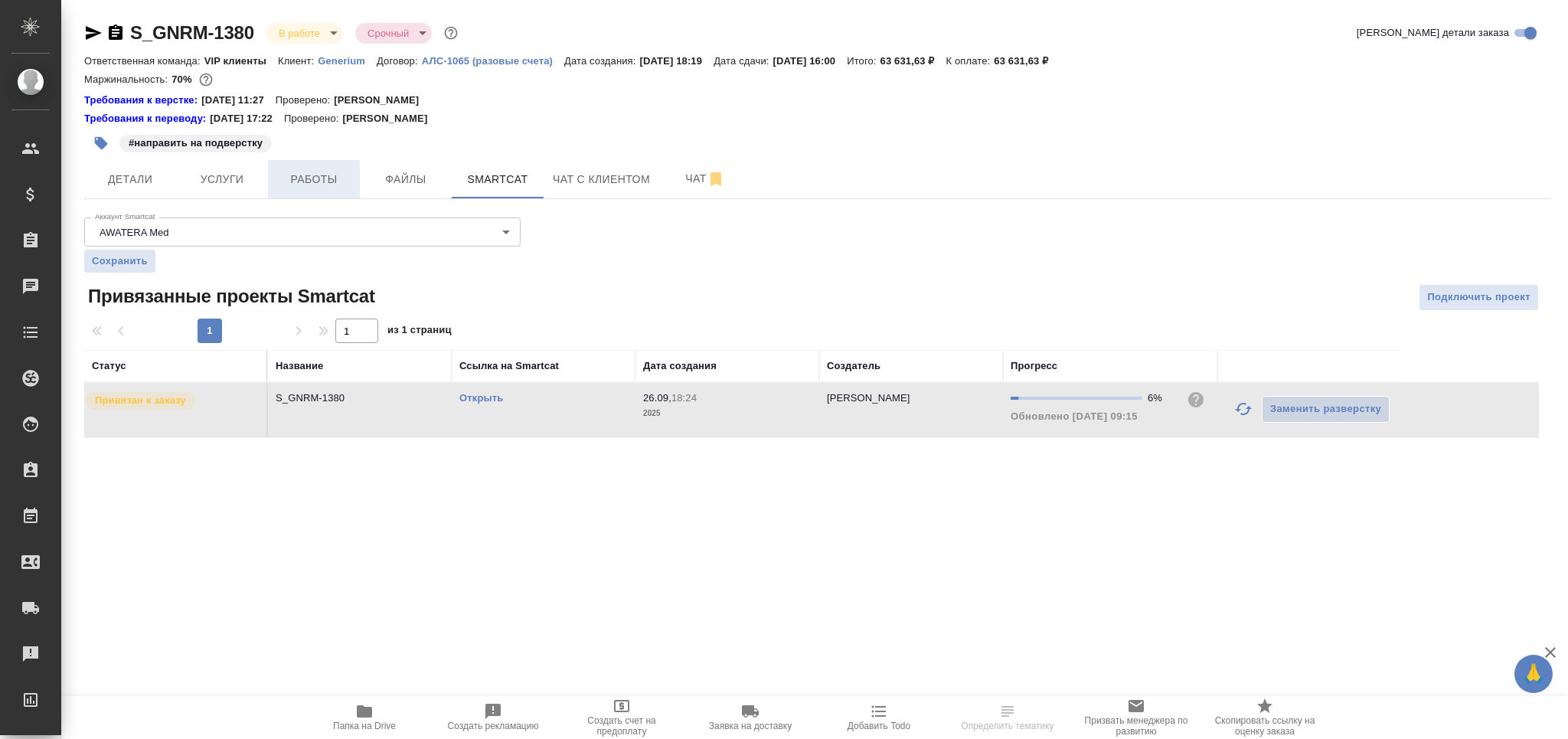
click at [300, 165] on button "Работы" at bounding box center [314, 178] width 92 height 38
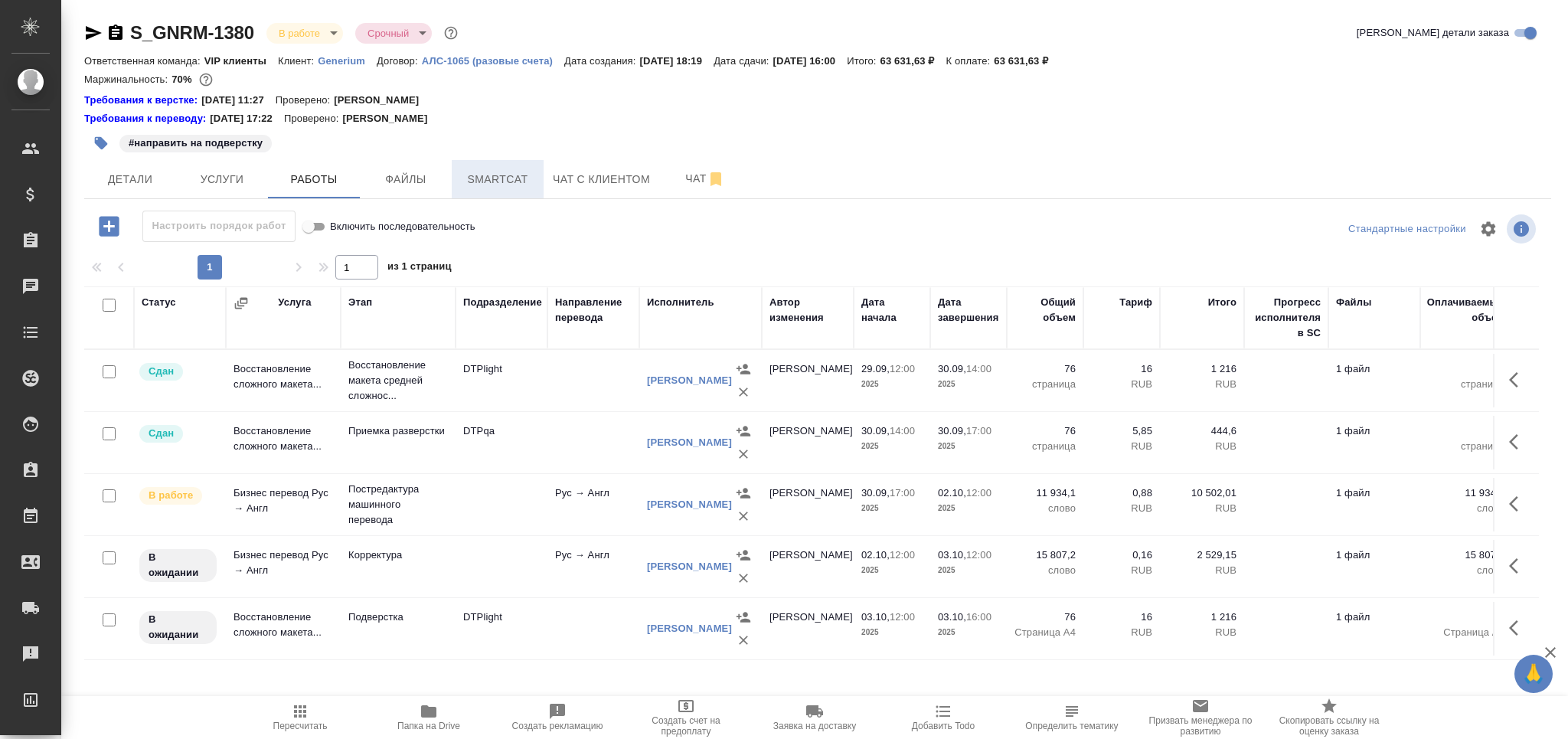
click at [504, 178] on span "Smartcat" at bounding box center [498, 179] width 73 height 19
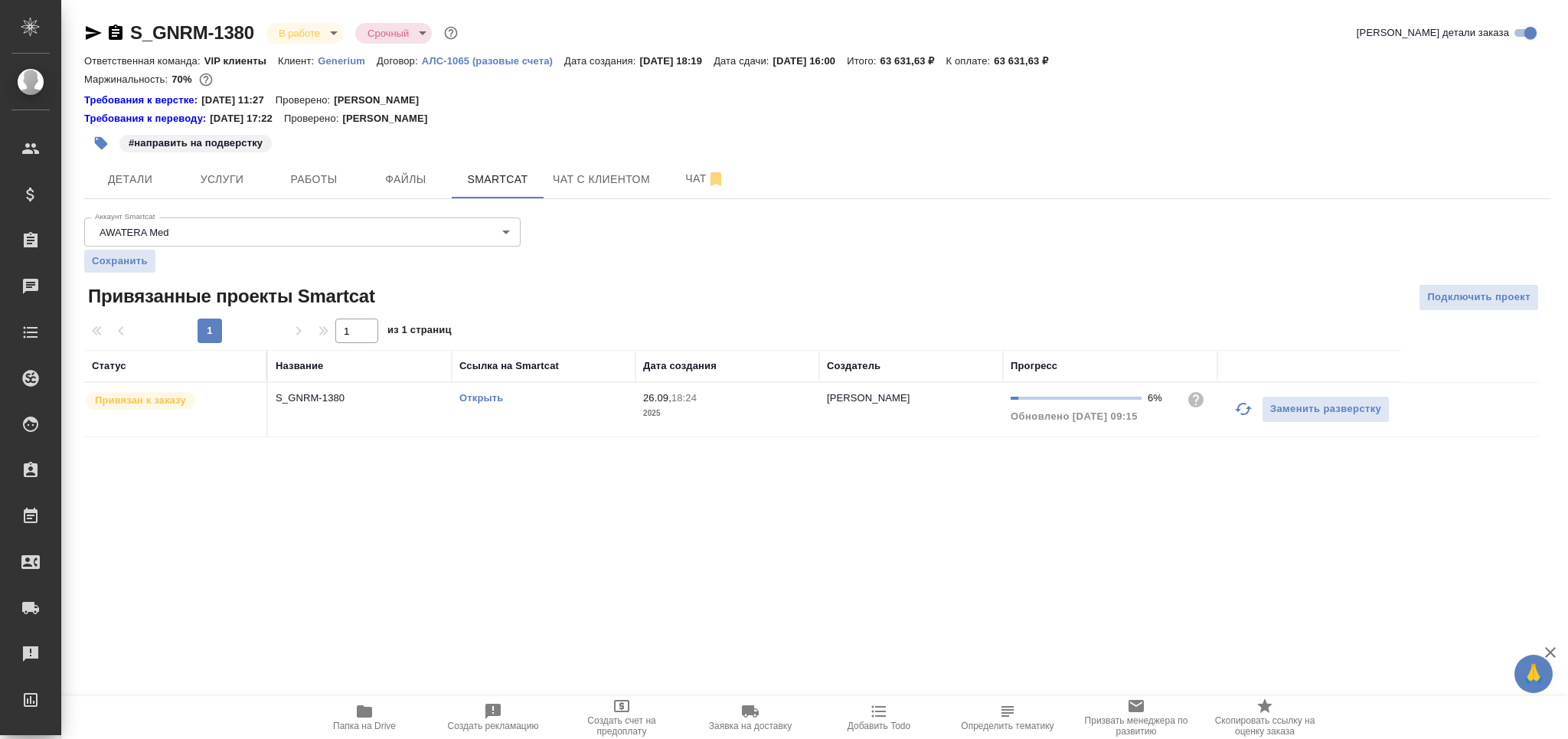
click at [485, 398] on link "Открыть" at bounding box center [481, 398] width 44 height 11
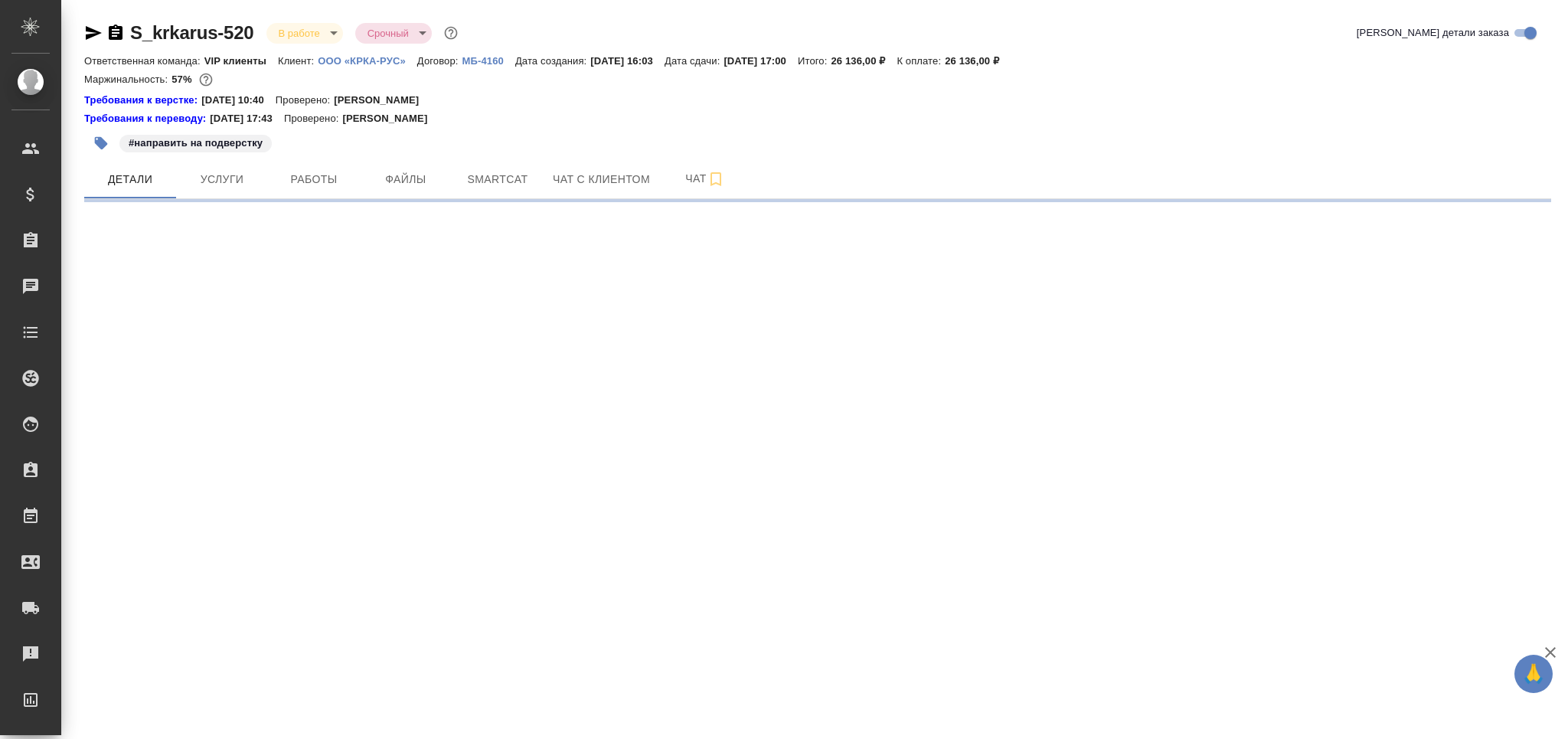
select select "RU"
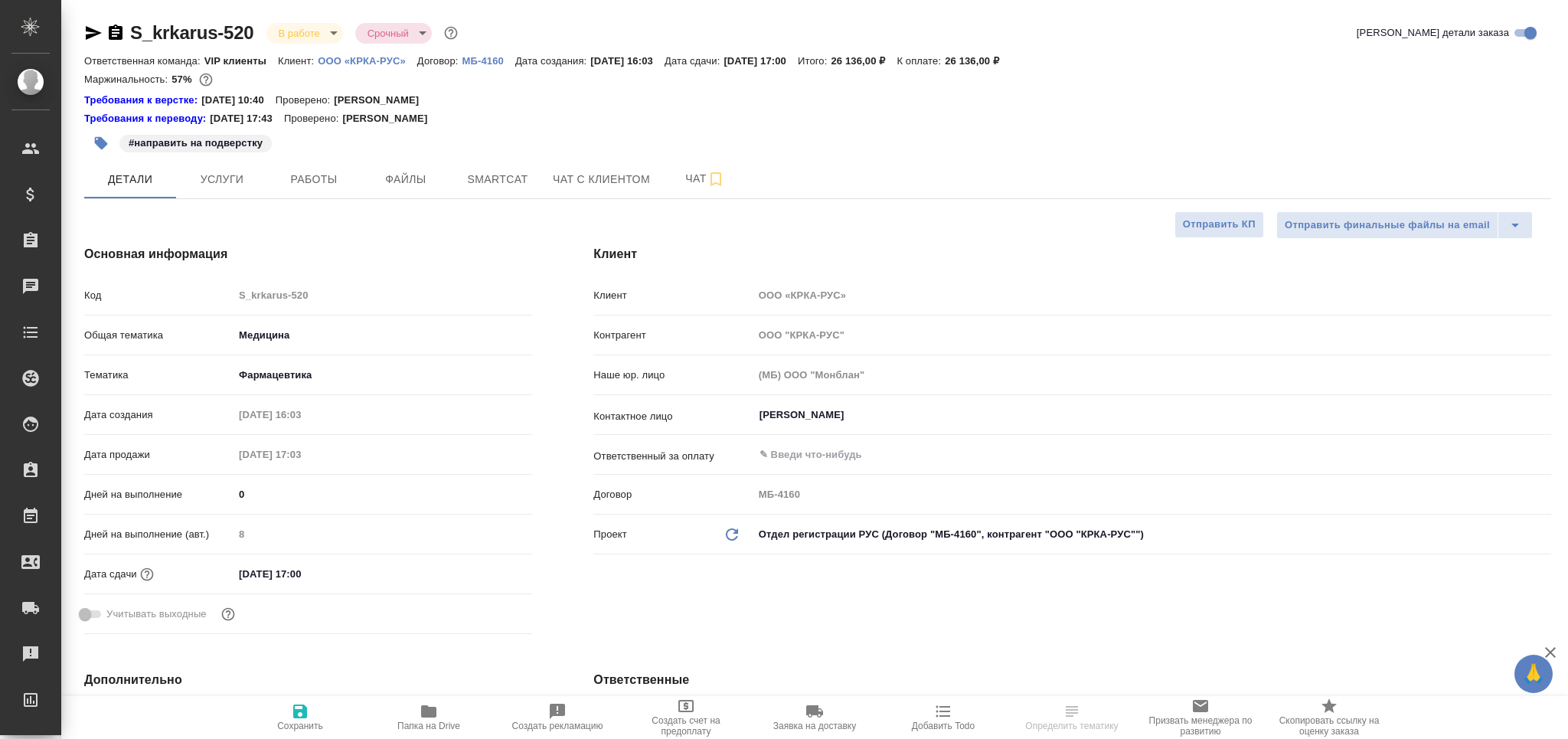
type textarea "x"
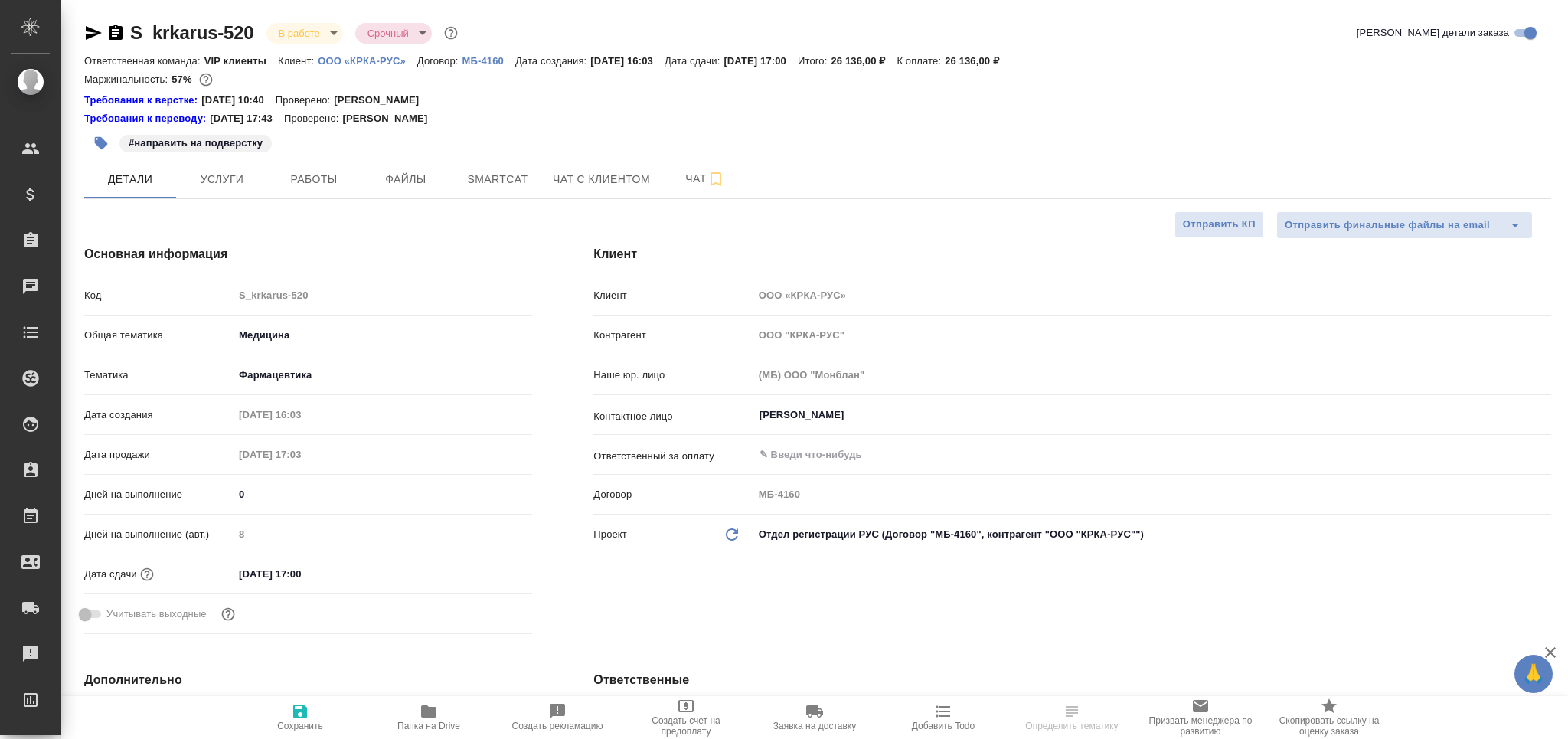
type textarea "x"
click at [334, 174] on span "Работы" at bounding box center [314, 179] width 73 height 19
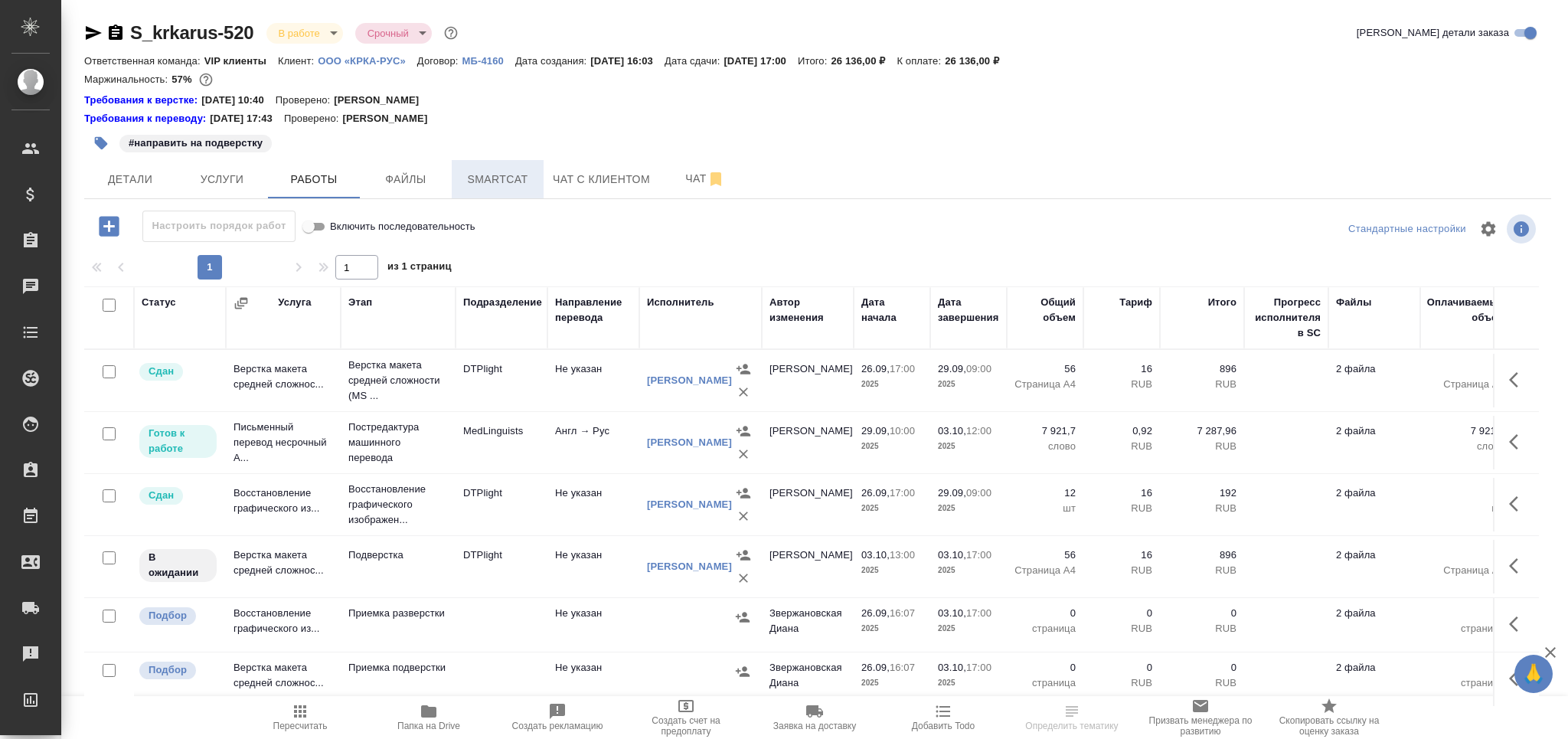
click at [490, 170] on span "Smartcat" at bounding box center [498, 179] width 73 height 19
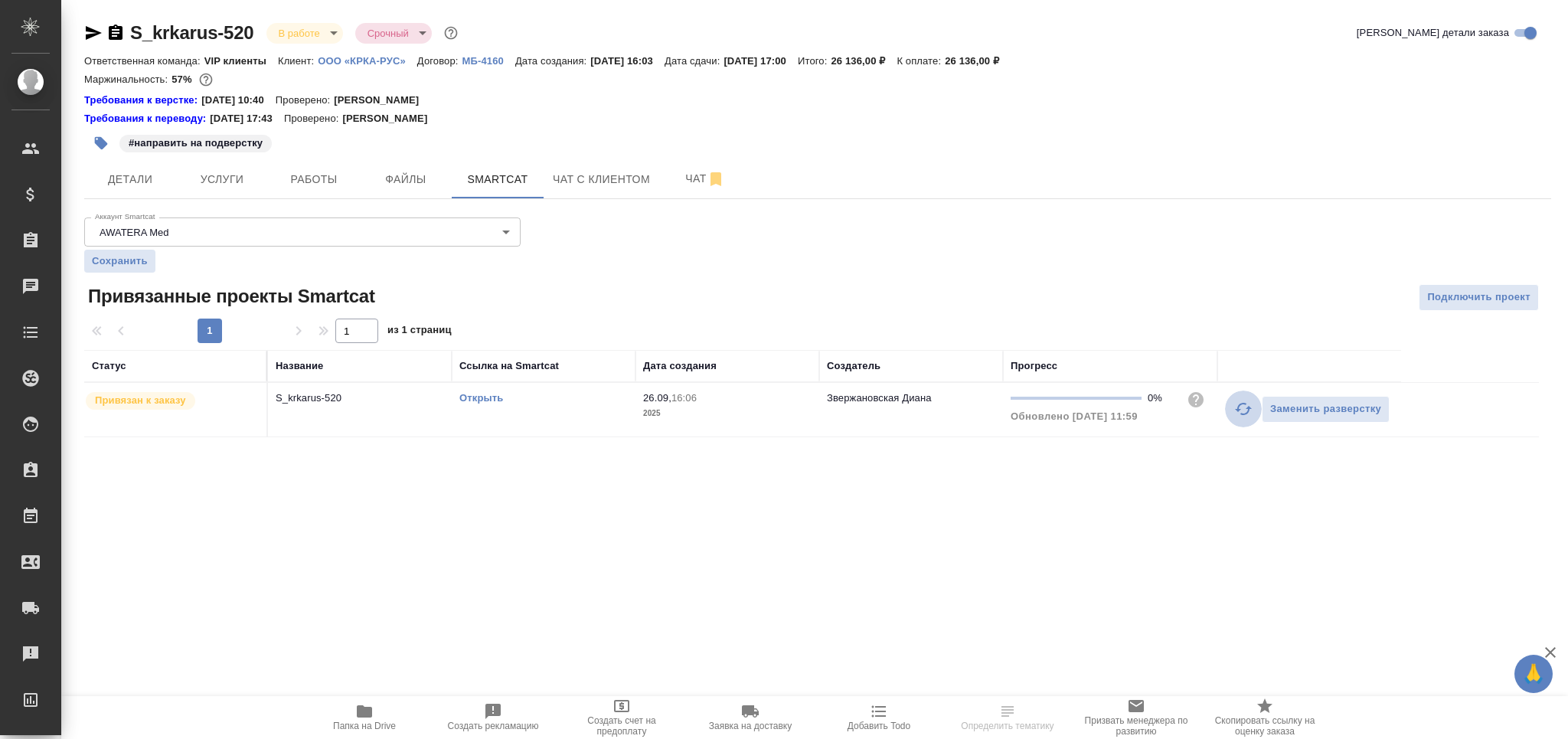
click at [1235, 407] on icon "button" at bounding box center [1243, 409] width 19 height 19
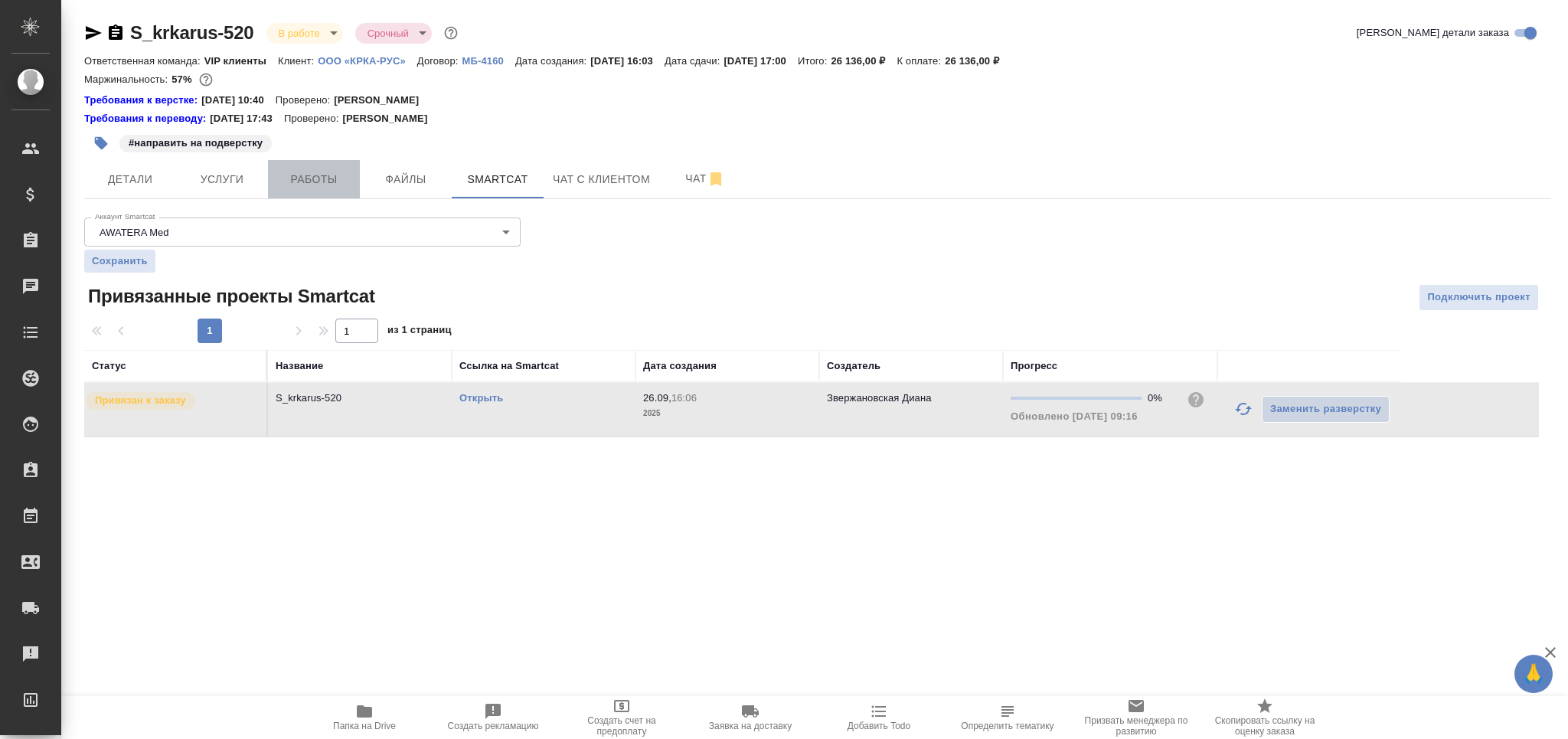
click at [318, 167] on button "Работы" at bounding box center [314, 178] width 92 height 38
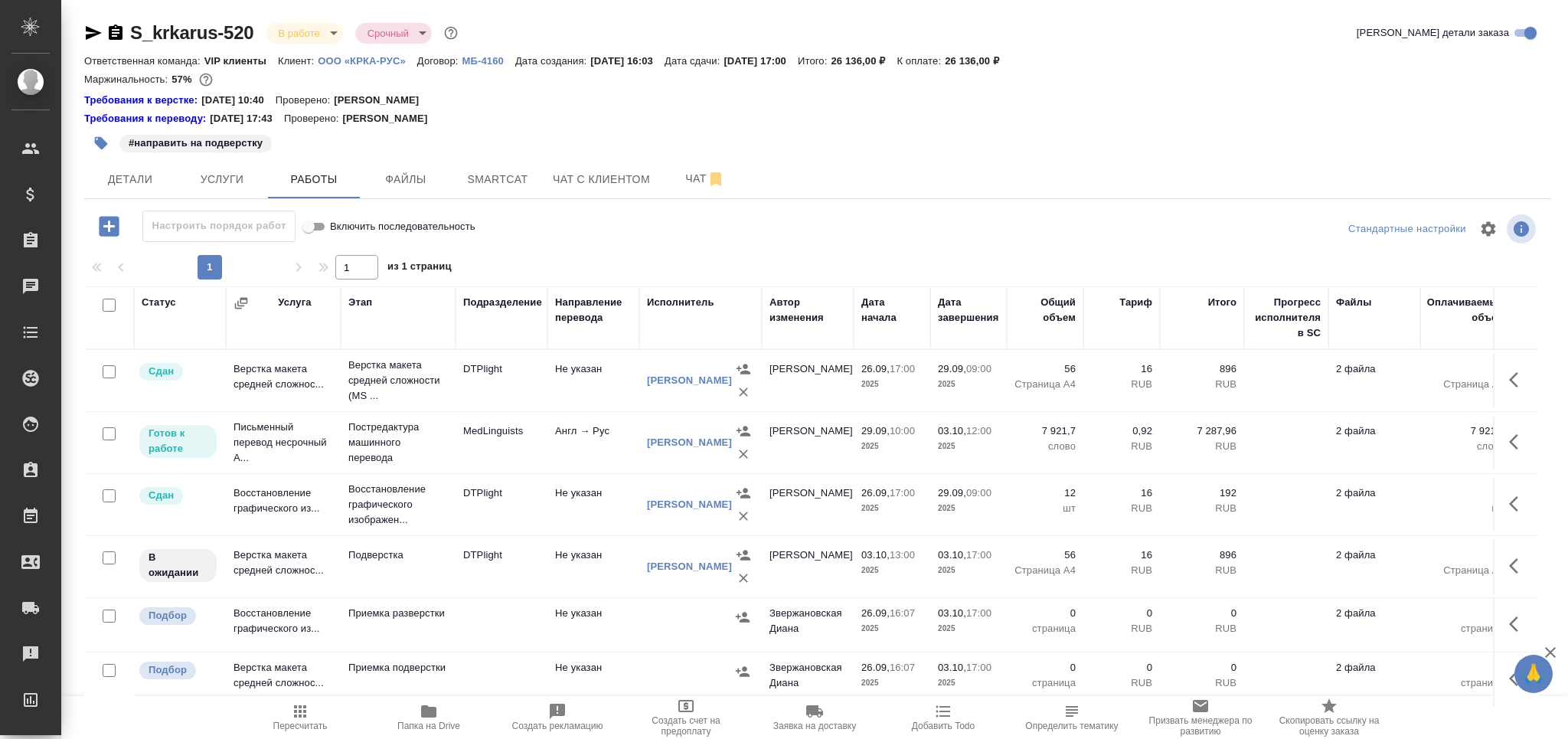
click at [944, 720] on span "Добавить Todo" at bounding box center [942, 725] width 63 height 11
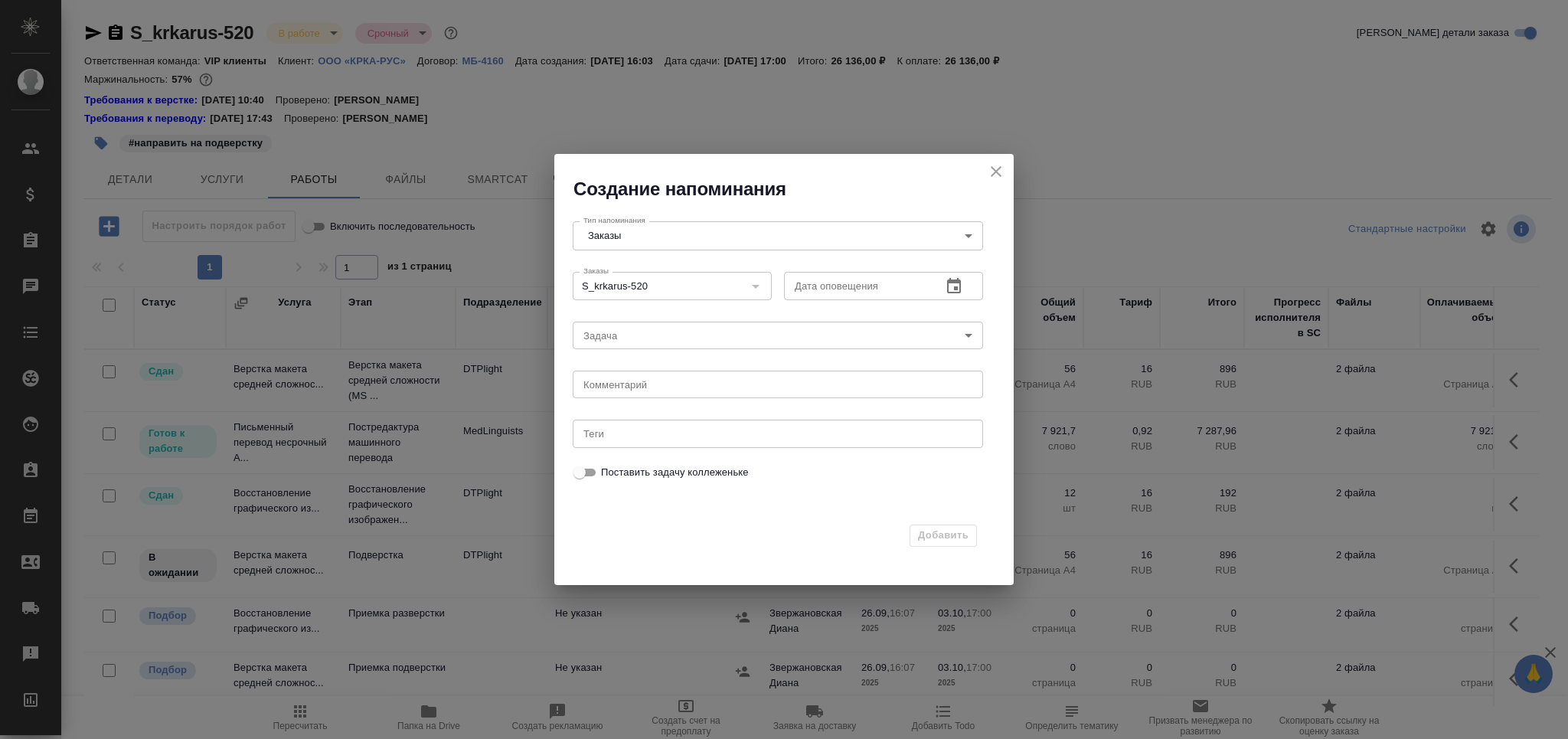
click at [947, 283] on icon "button" at bounding box center [954, 285] width 14 height 15
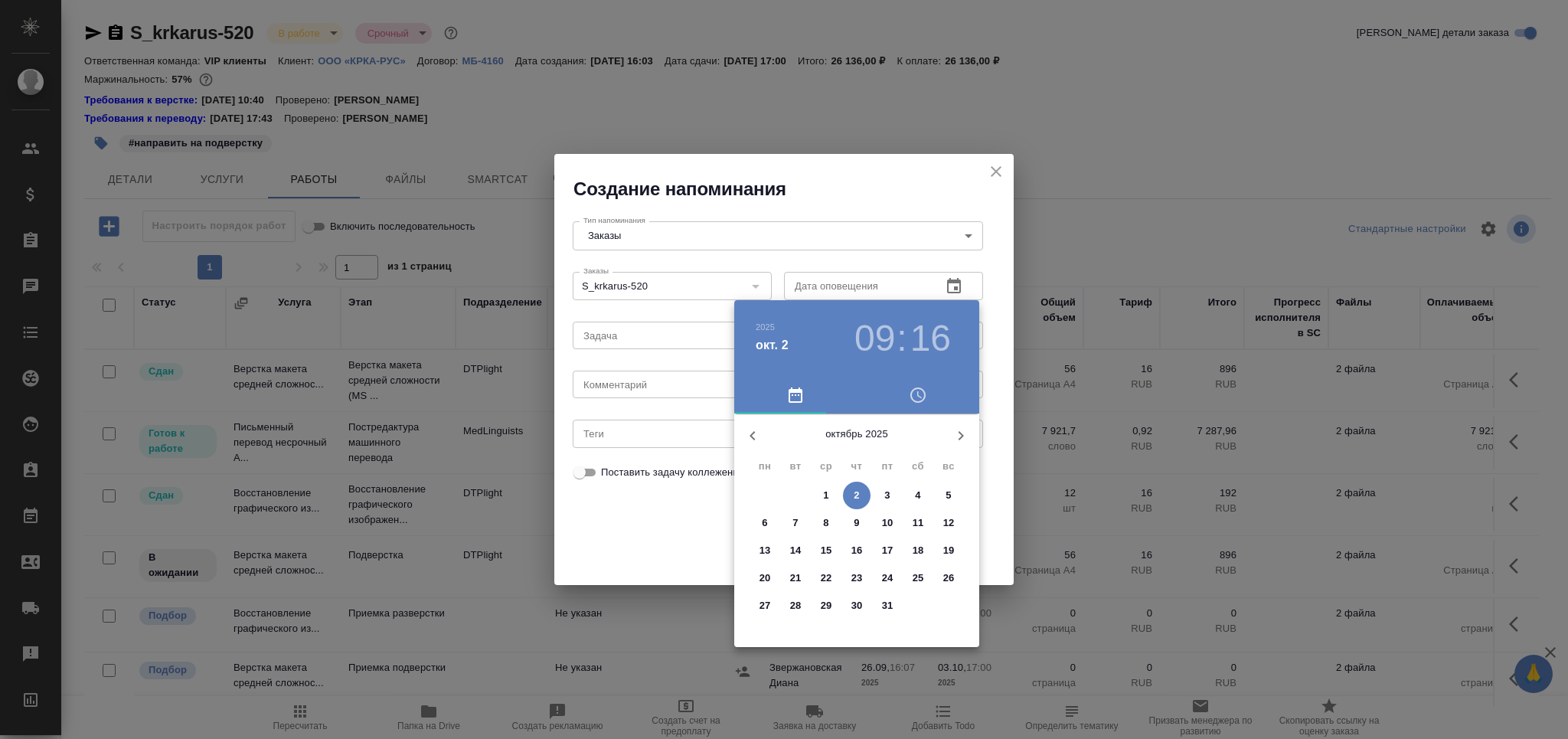
click at [862, 499] on span "2" at bounding box center [857, 495] width 28 height 15
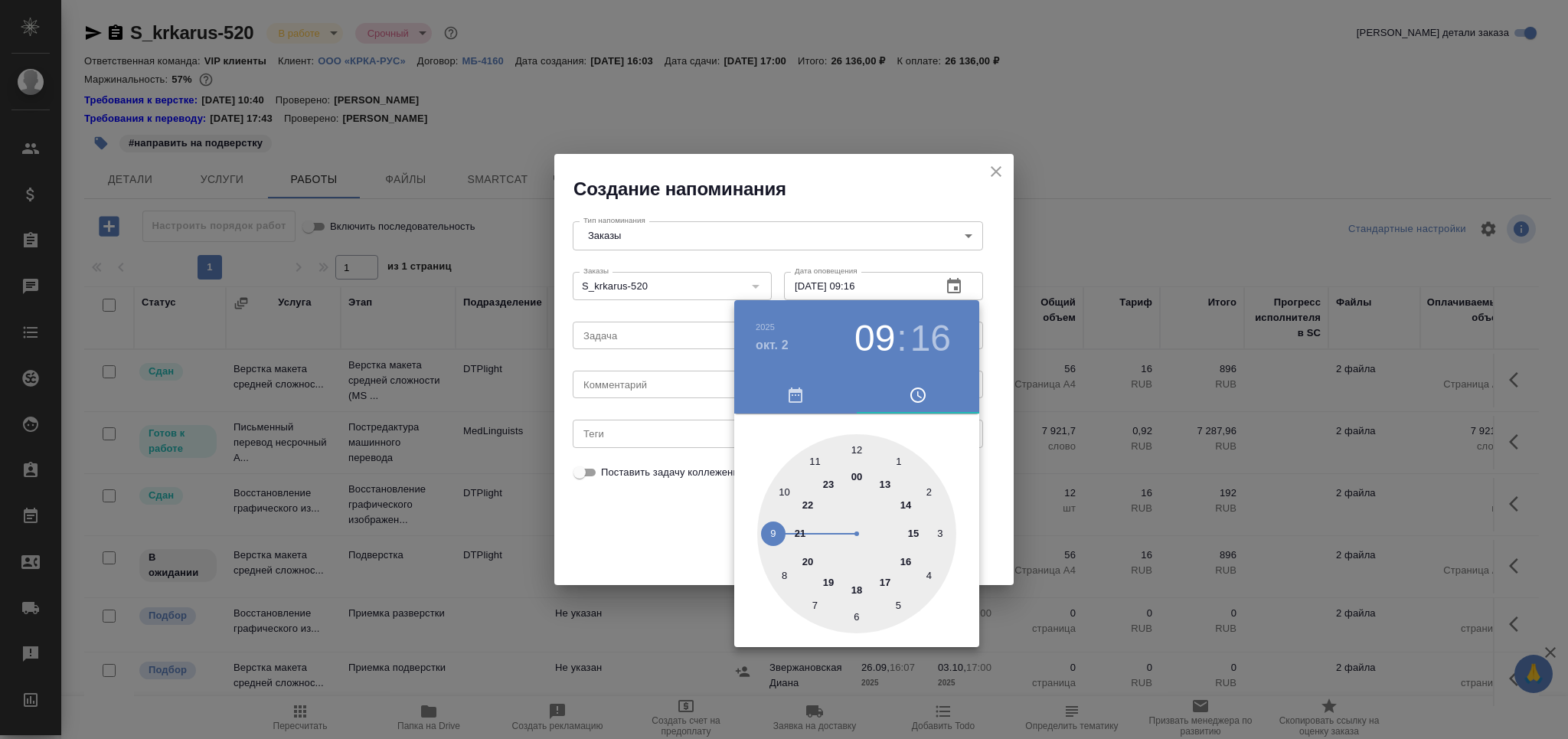
click at [904, 511] on div at bounding box center [857, 534] width 199 height 199
type input "02.10.2025 14:16"
click at [692, 508] on div at bounding box center [784, 369] width 1568 height 739
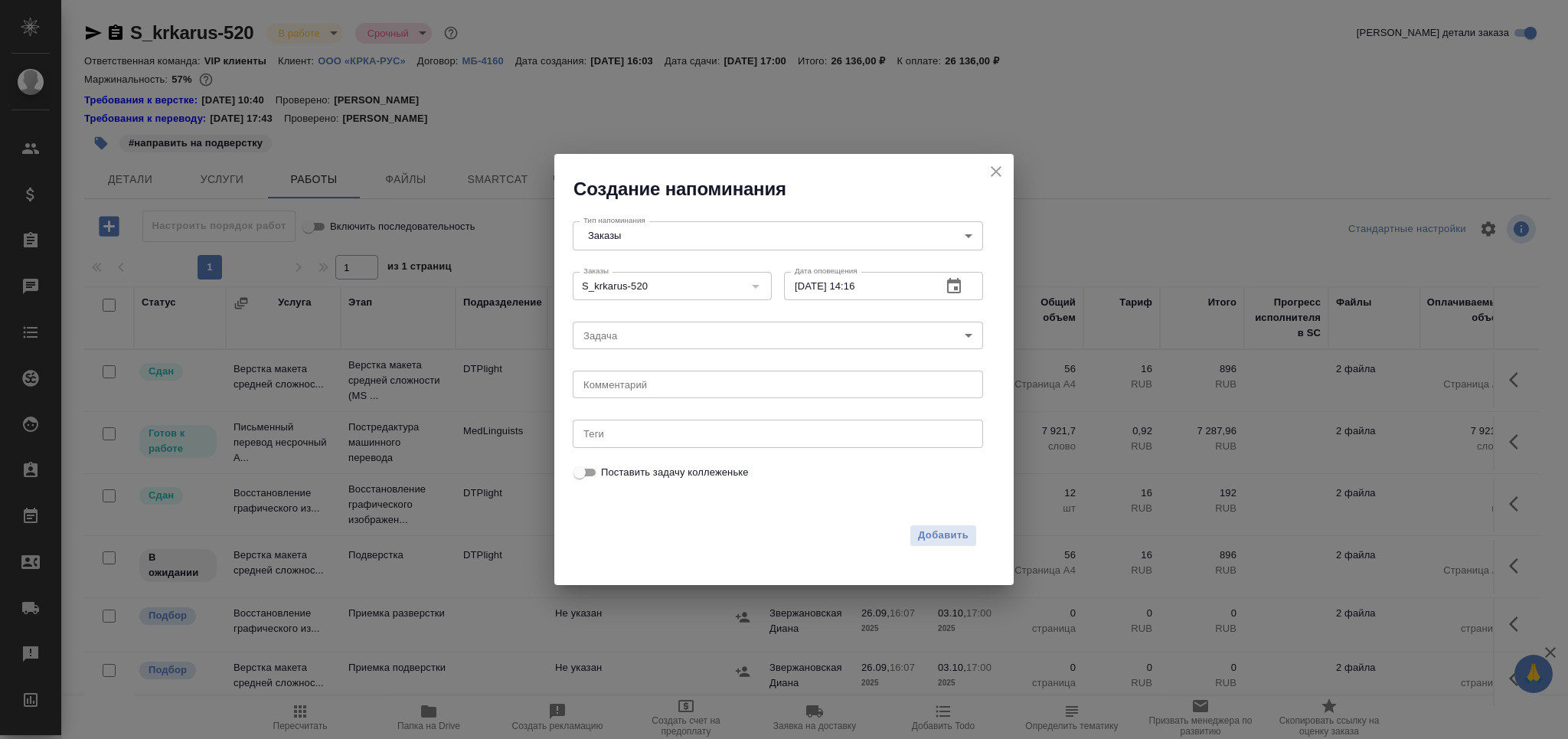
click at [672, 382] on textarea at bounding box center [777, 385] width 389 height 11
type textarea "написать Оле"
click at [928, 539] on span "Добавить" at bounding box center [943, 536] width 51 height 18
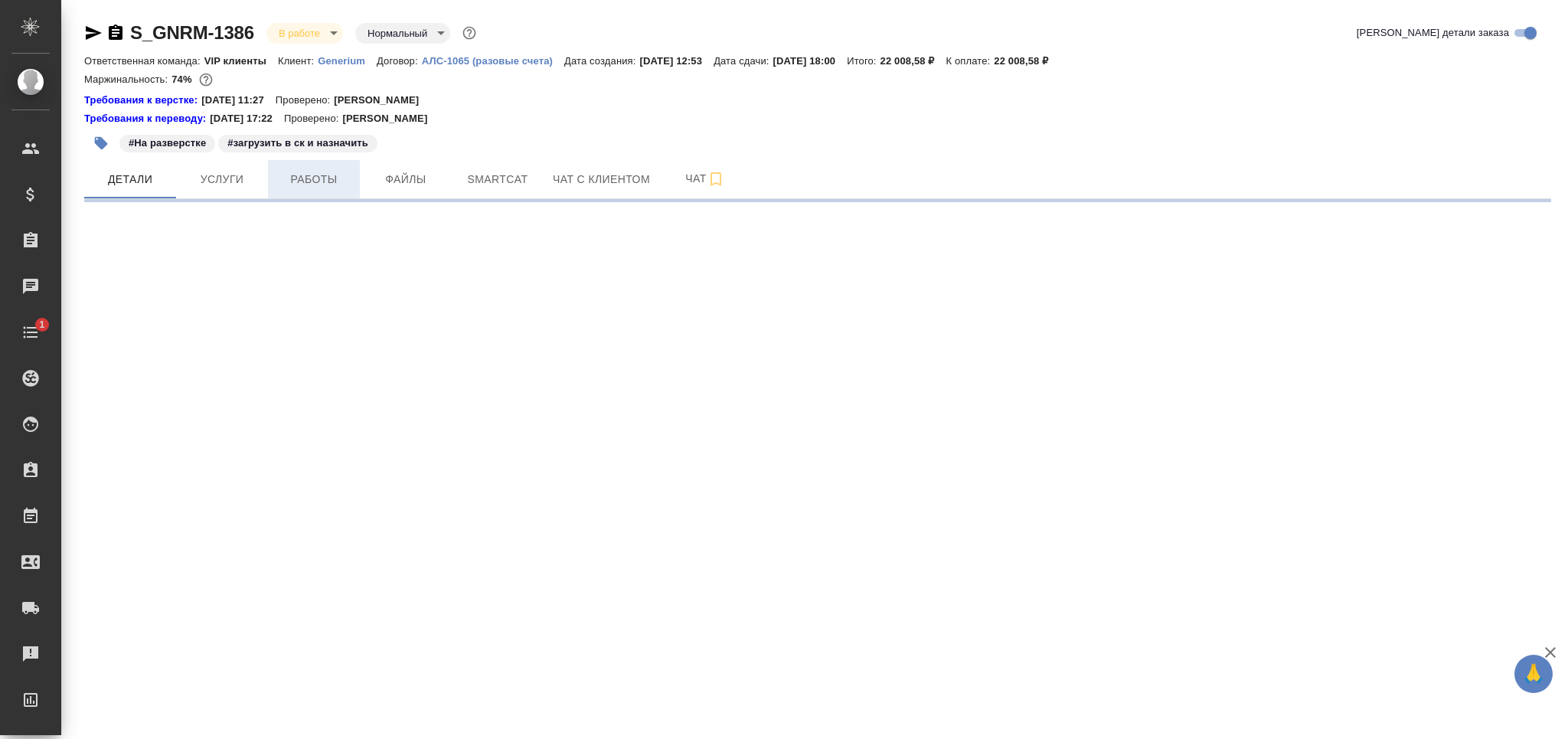
select select "RU"
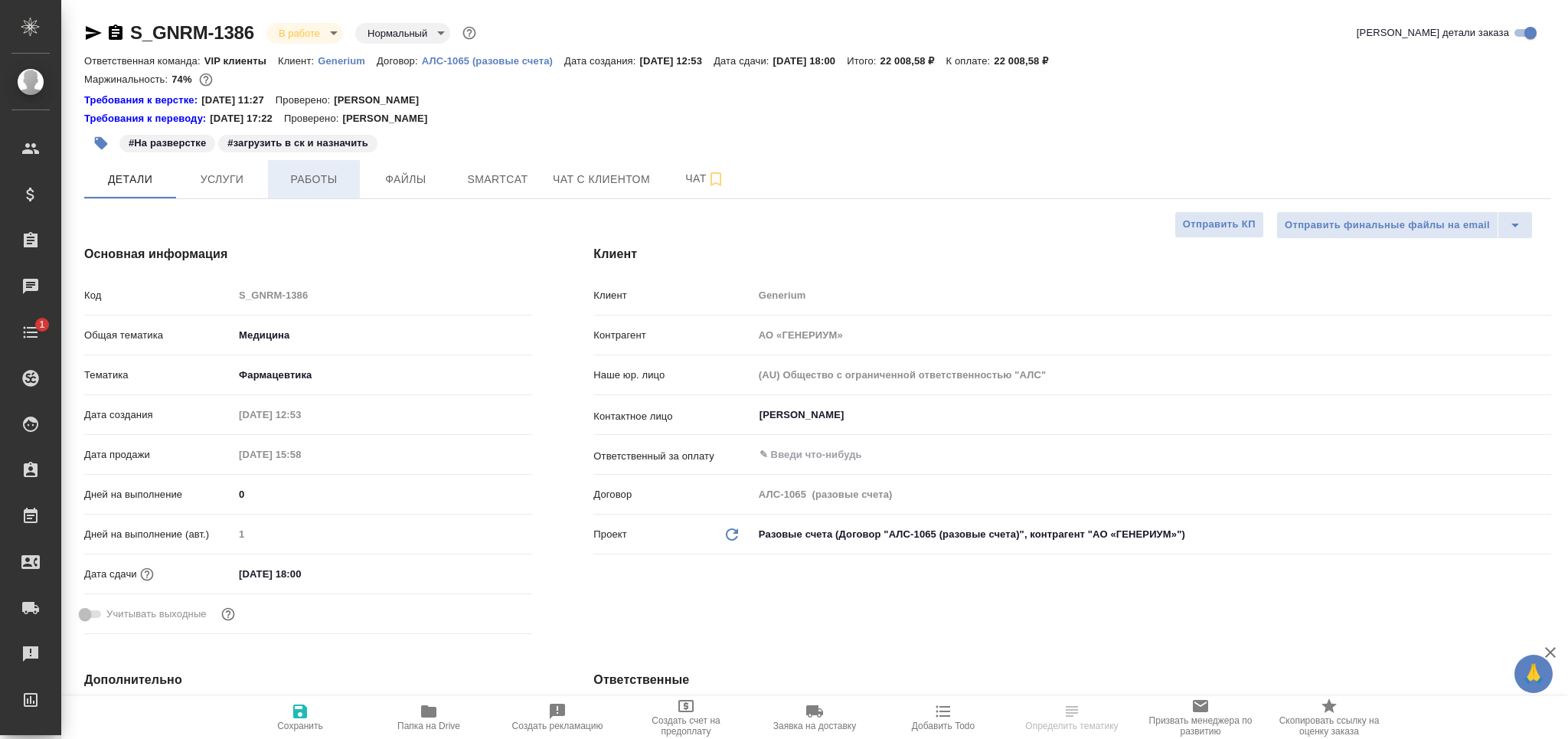
click at [307, 180] on span "Работы" at bounding box center [314, 179] width 73 height 19
type textarea "x"
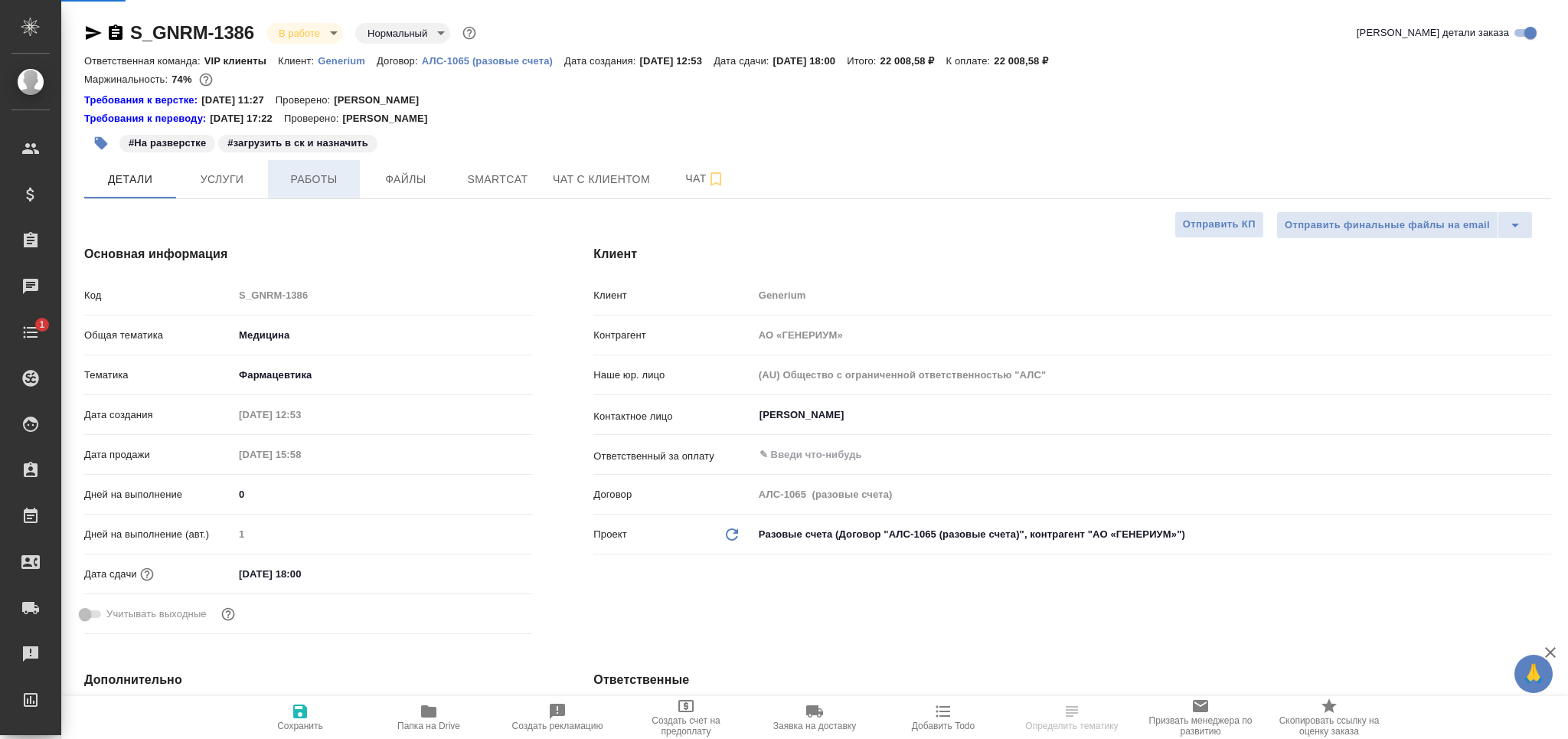
type textarea "x"
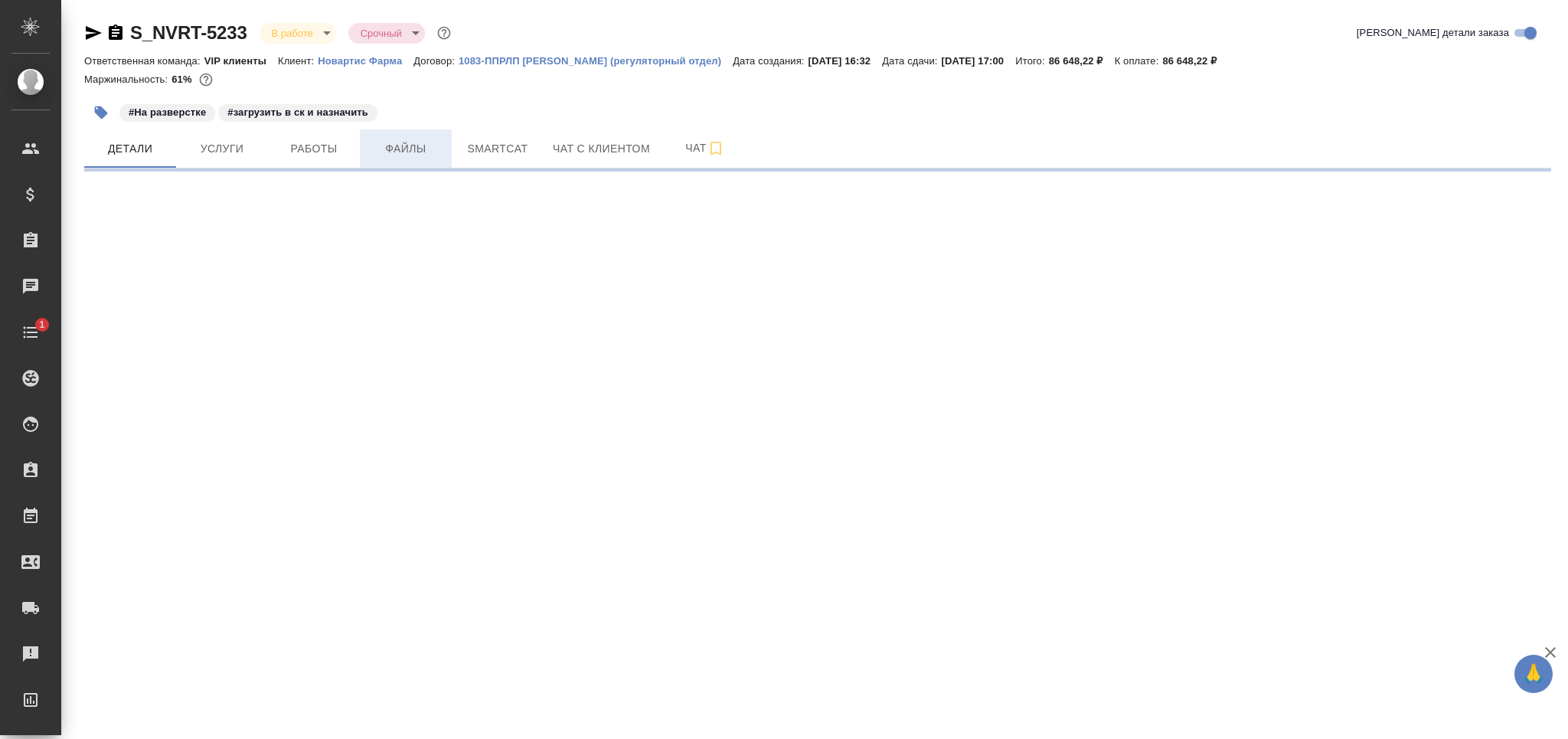
select select "RU"
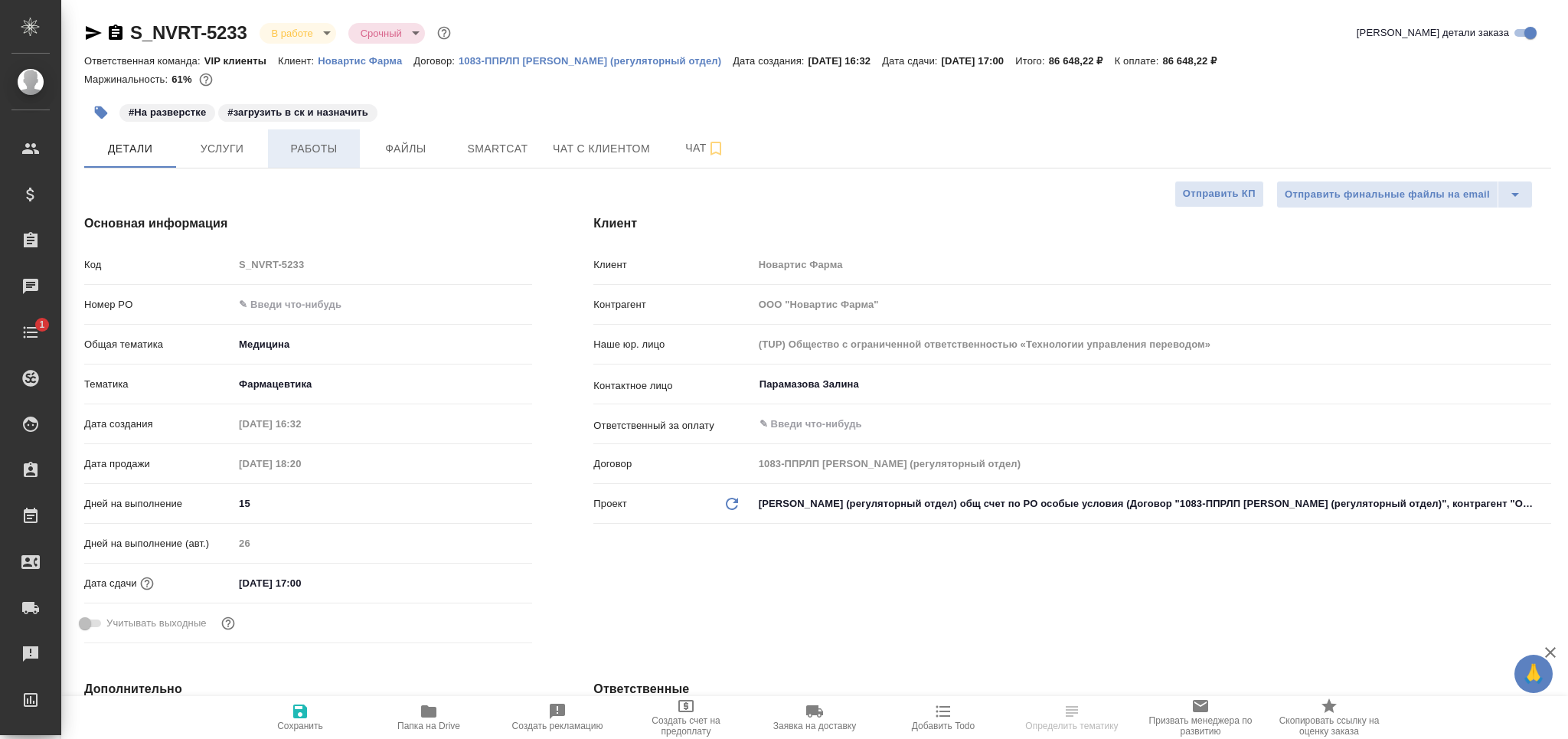
type textarea "x"
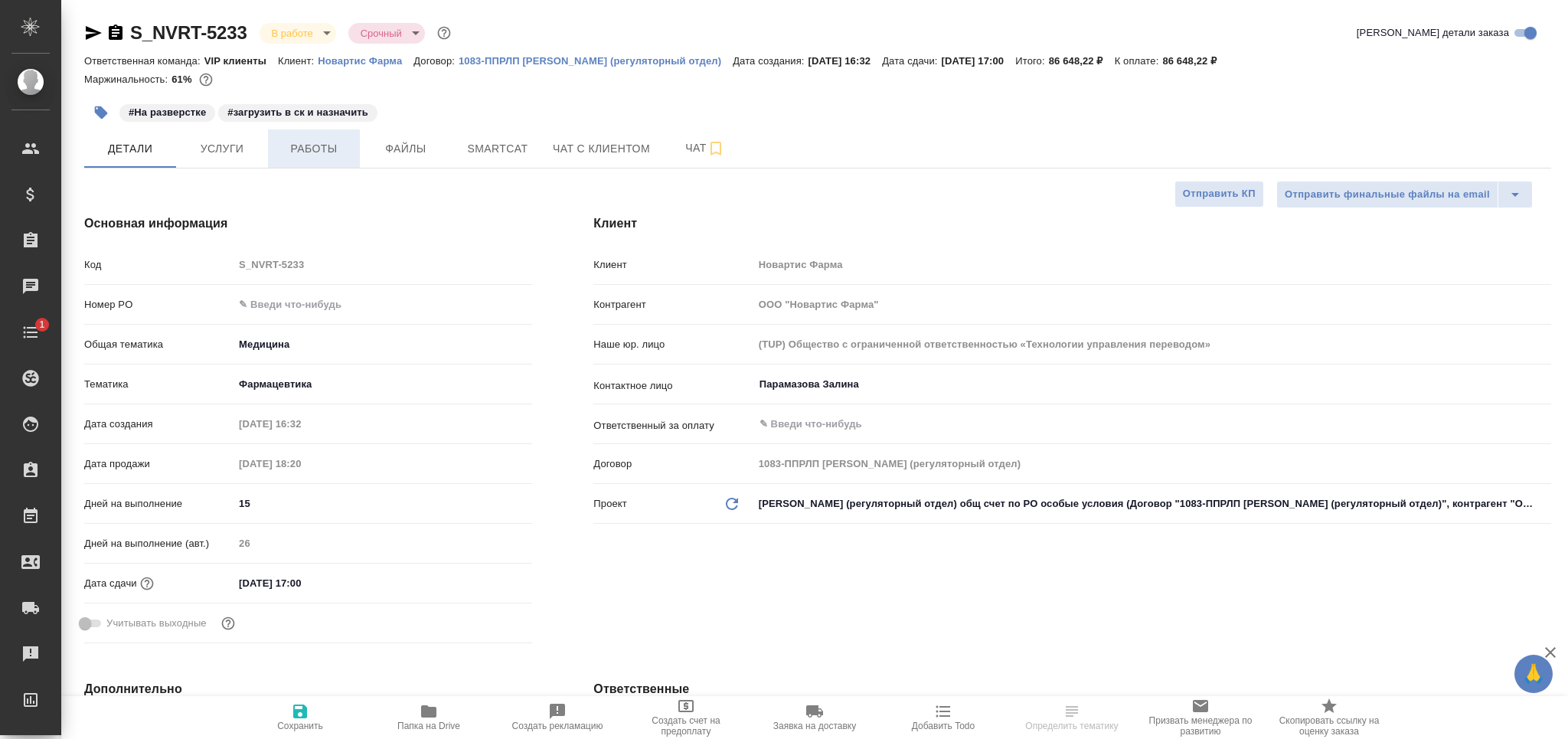
type textarea "x"
click at [305, 134] on button "Работы" at bounding box center [314, 148] width 92 height 38
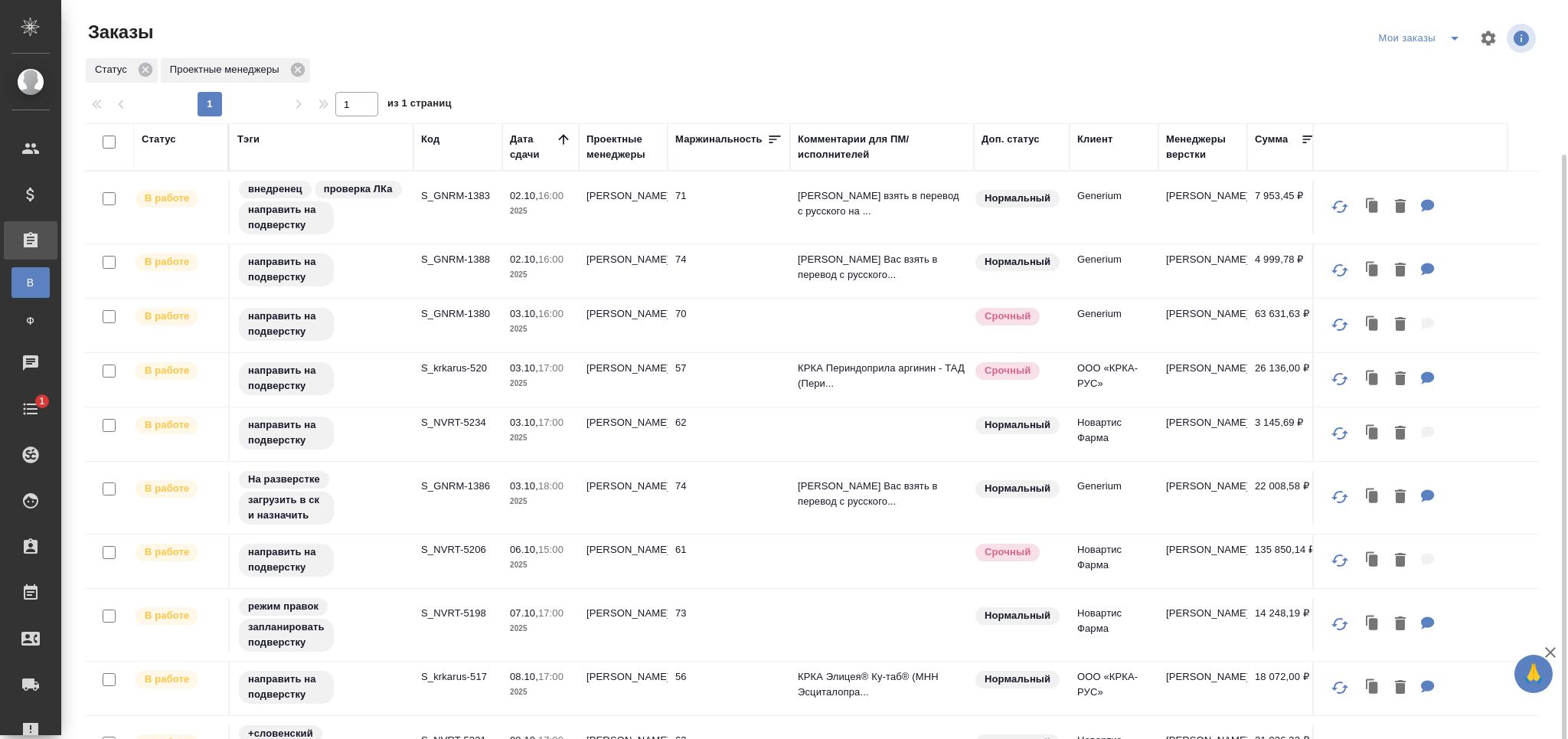
scroll to position [81, 0]
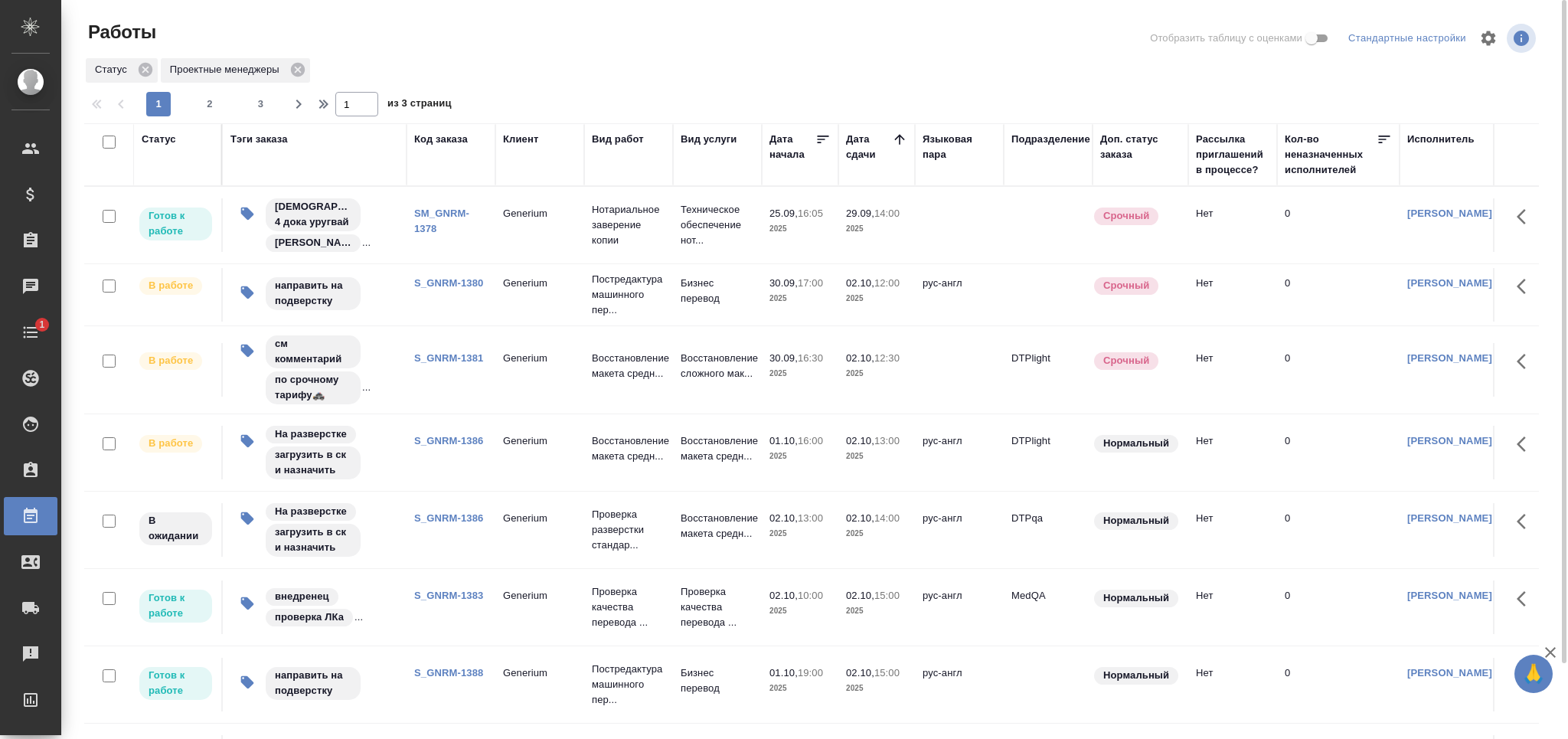
click at [438, 288] on link "S_GNRM-1380" at bounding box center [448, 283] width 69 height 11
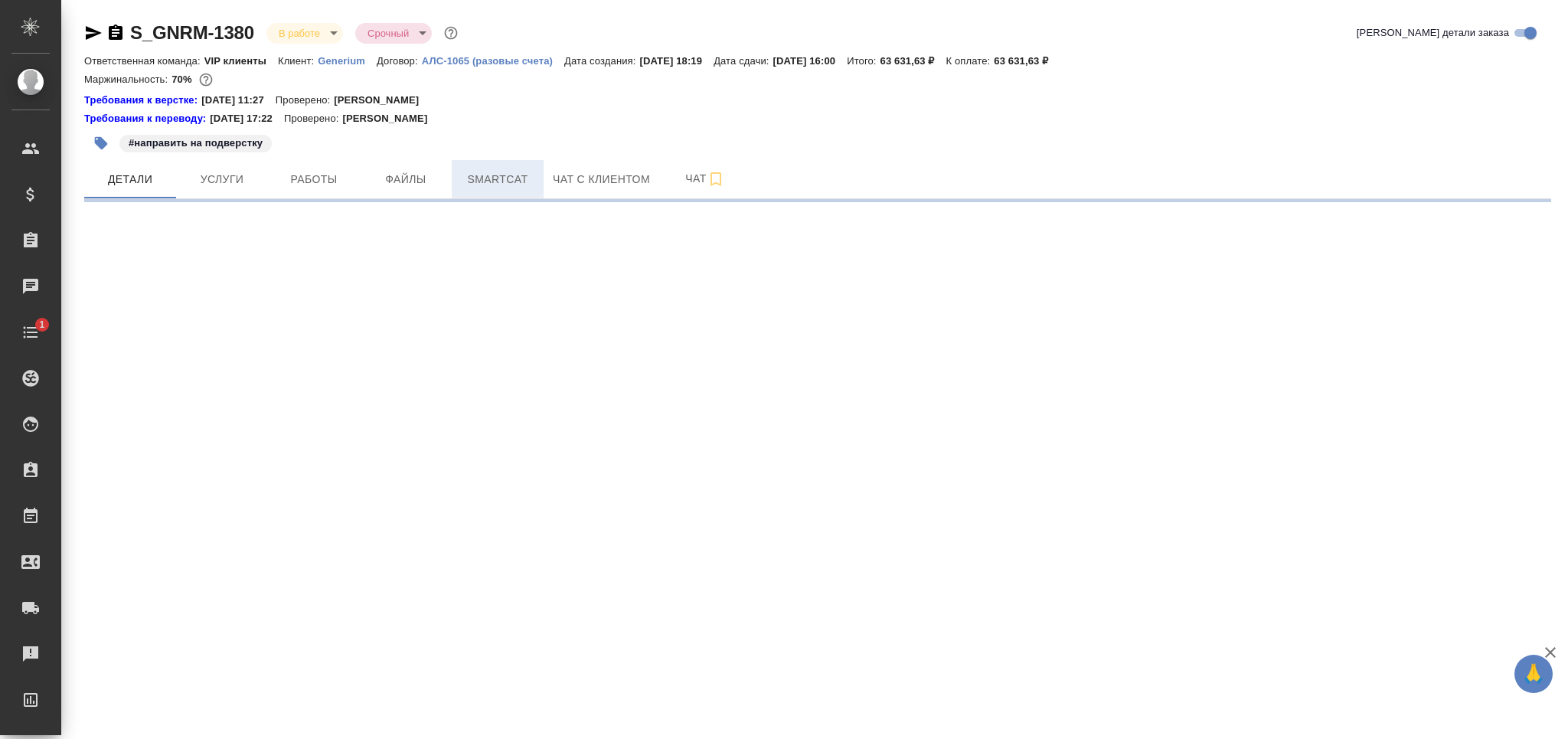
select select "RU"
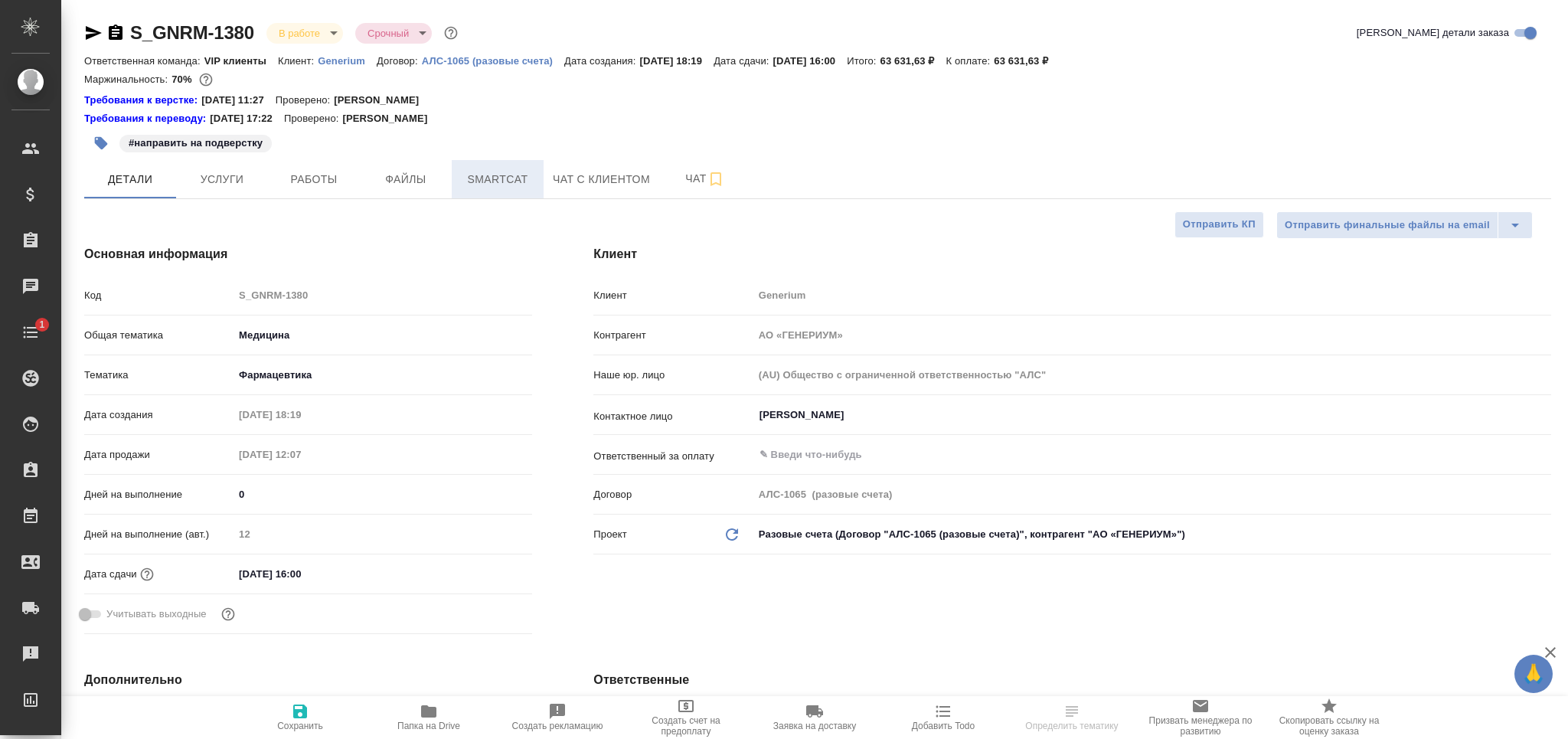
click at [487, 182] on span "Smartcat" at bounding box center [498, 179] width 73 height 19
type textarea "x"
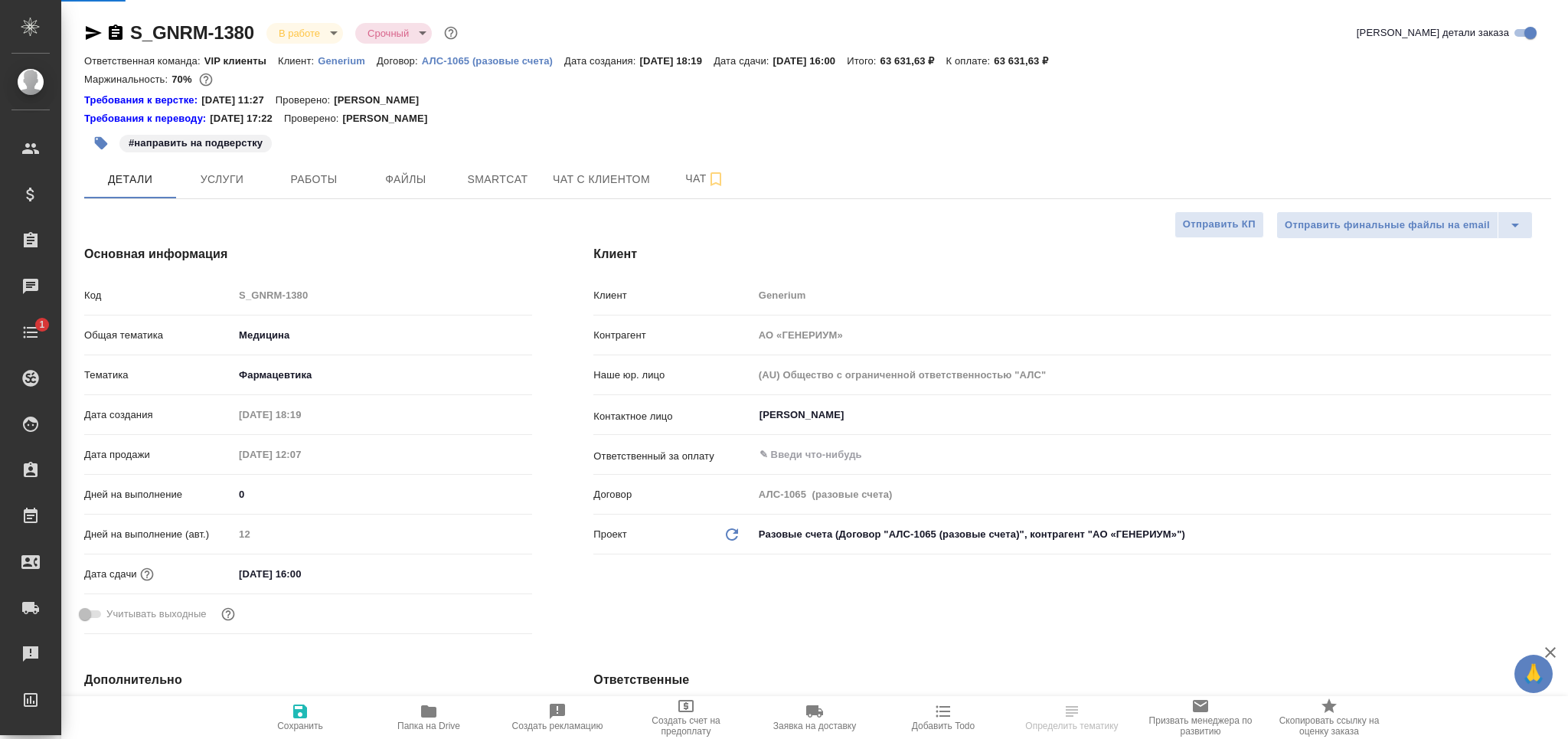
type textarea "x"
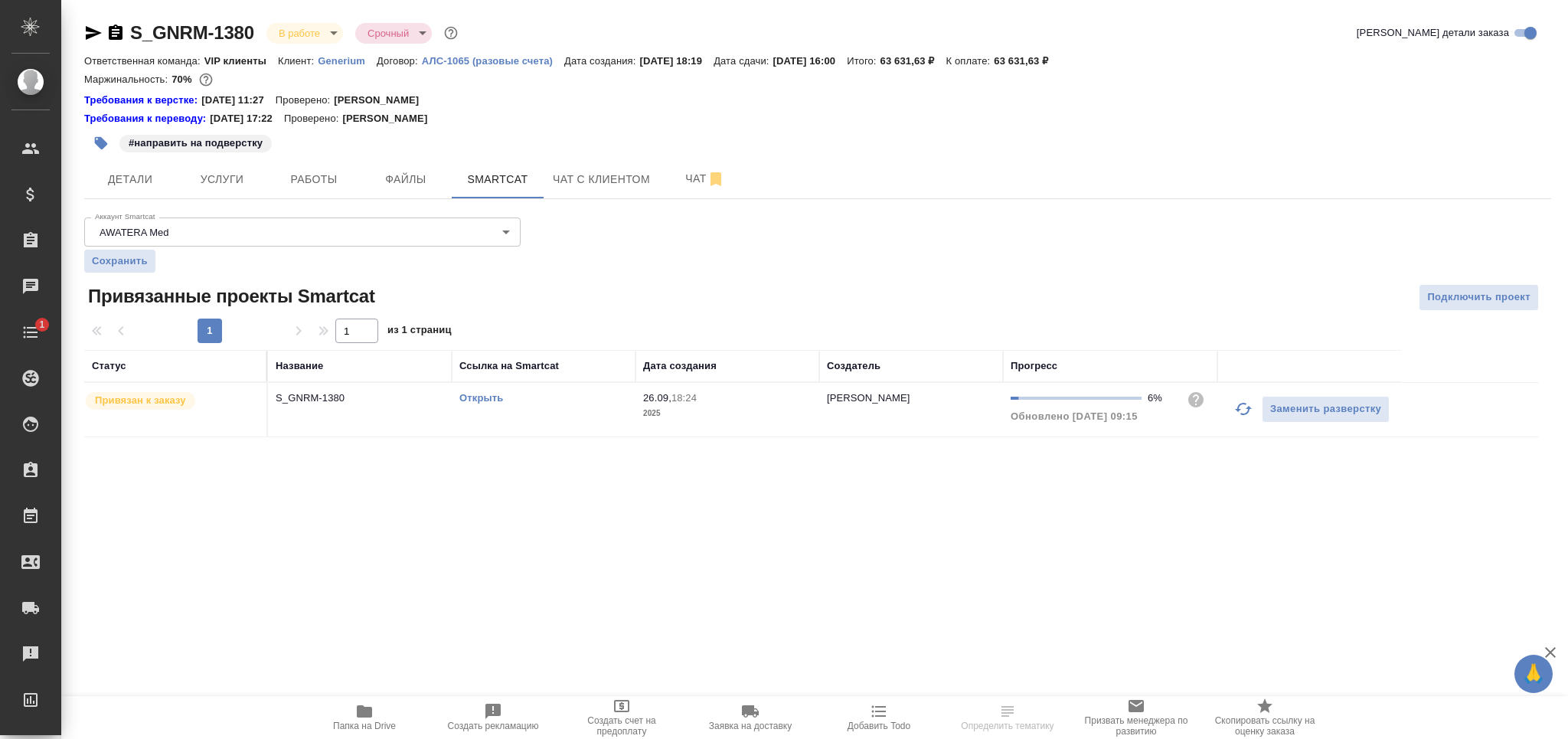
click at [1241, 409] on icon "button" at bounding box center [1243, 409] width 19 height 19
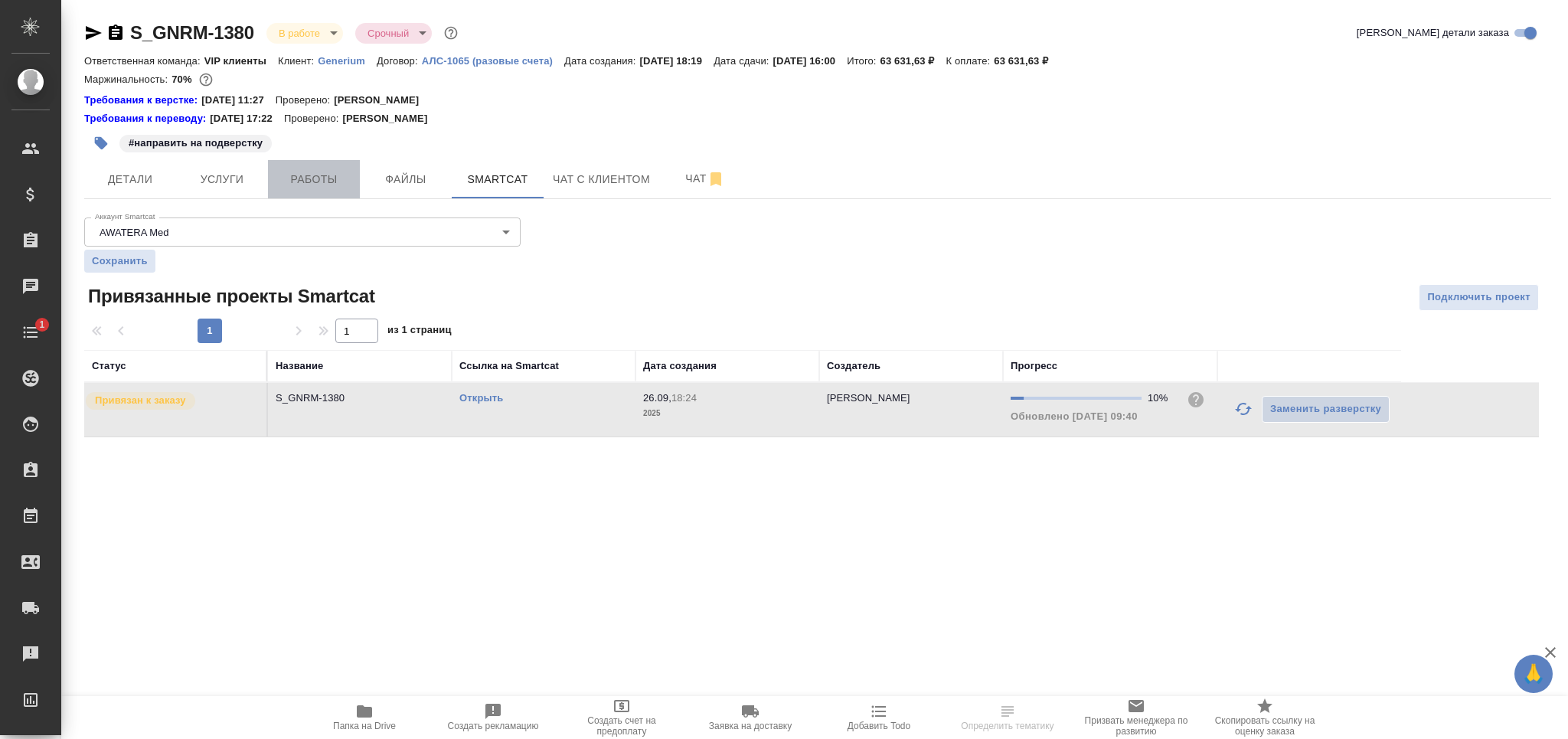
click at [324, 188] on button "Работы" at bounding box center [314, 178] width 92 height 38
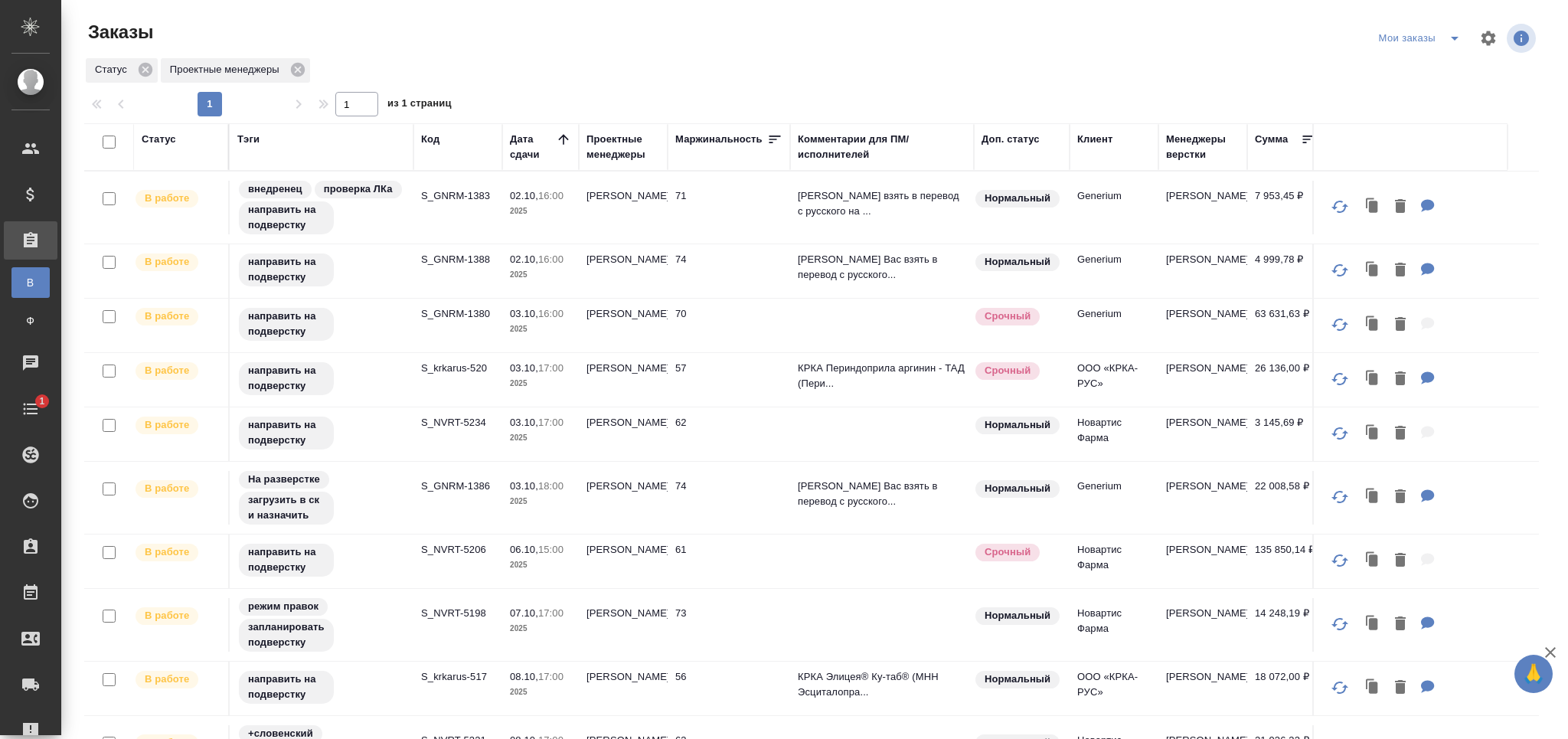
scroll to position [81, 0]
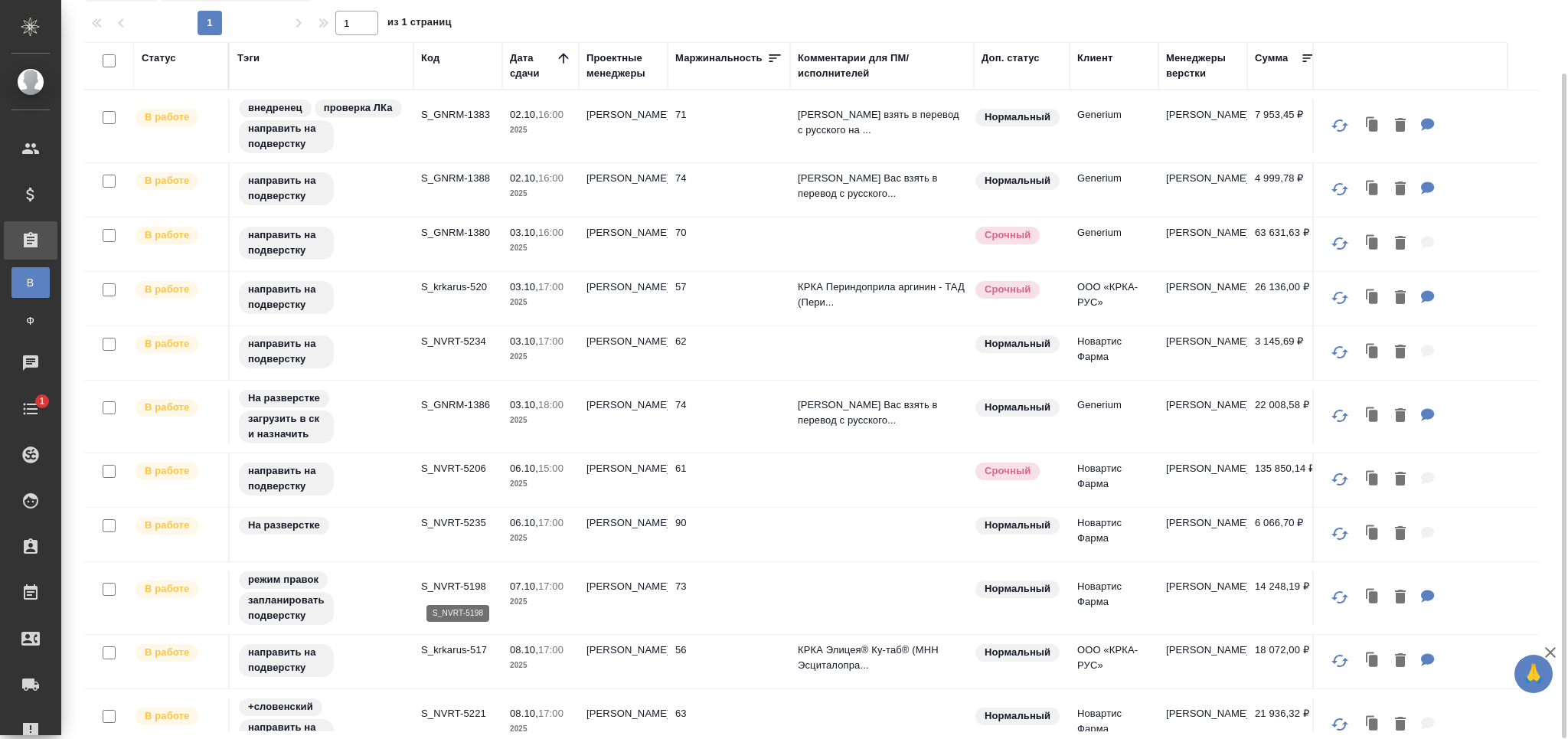
click at [468, 583] on p "S_NVRT-5198" at bounding box center [458, 587] width 73 height 15
click at [434, 176] on p "S_GNRM-1388" at bounding box center [458, 178] width 73 height 15
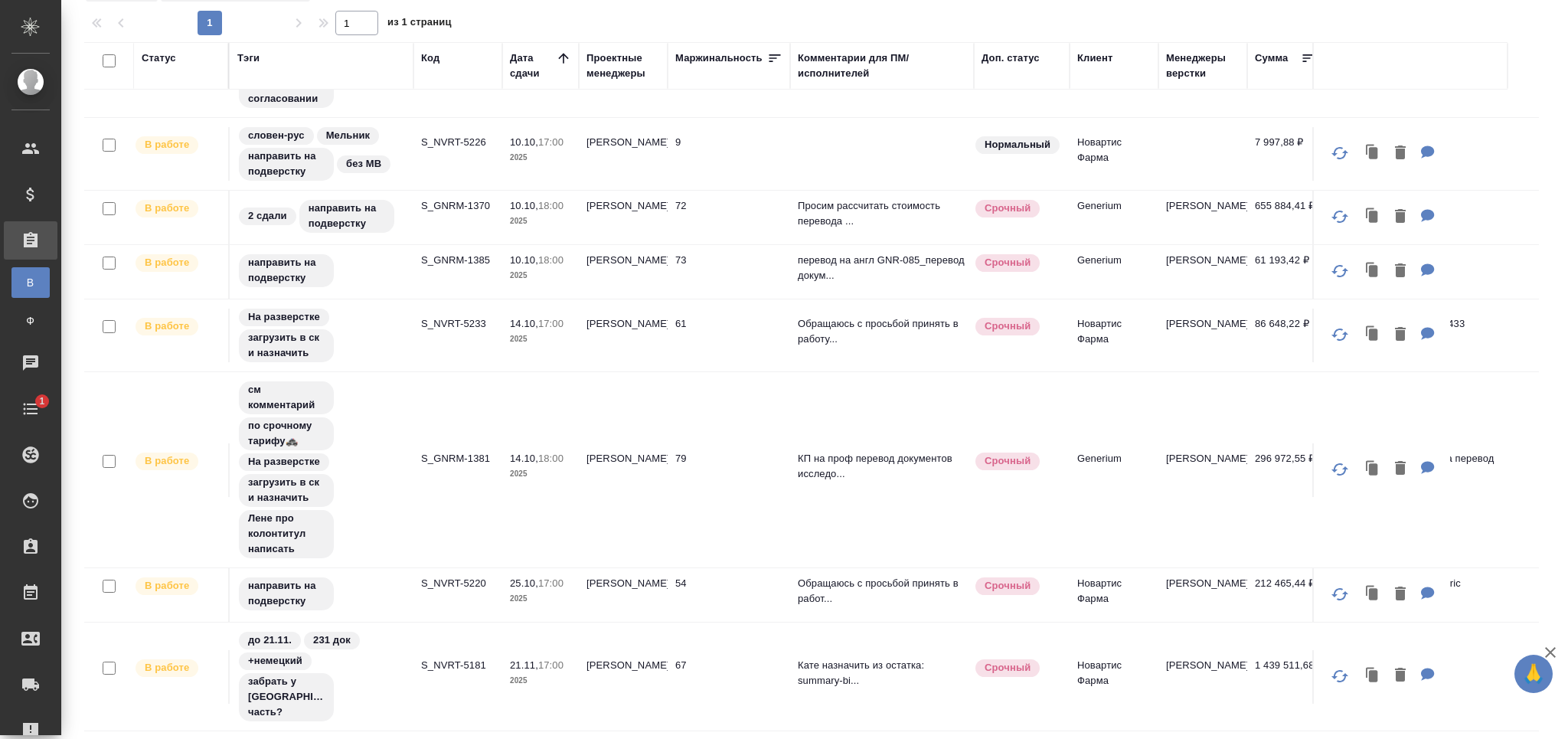
scroll to position [0, 0]
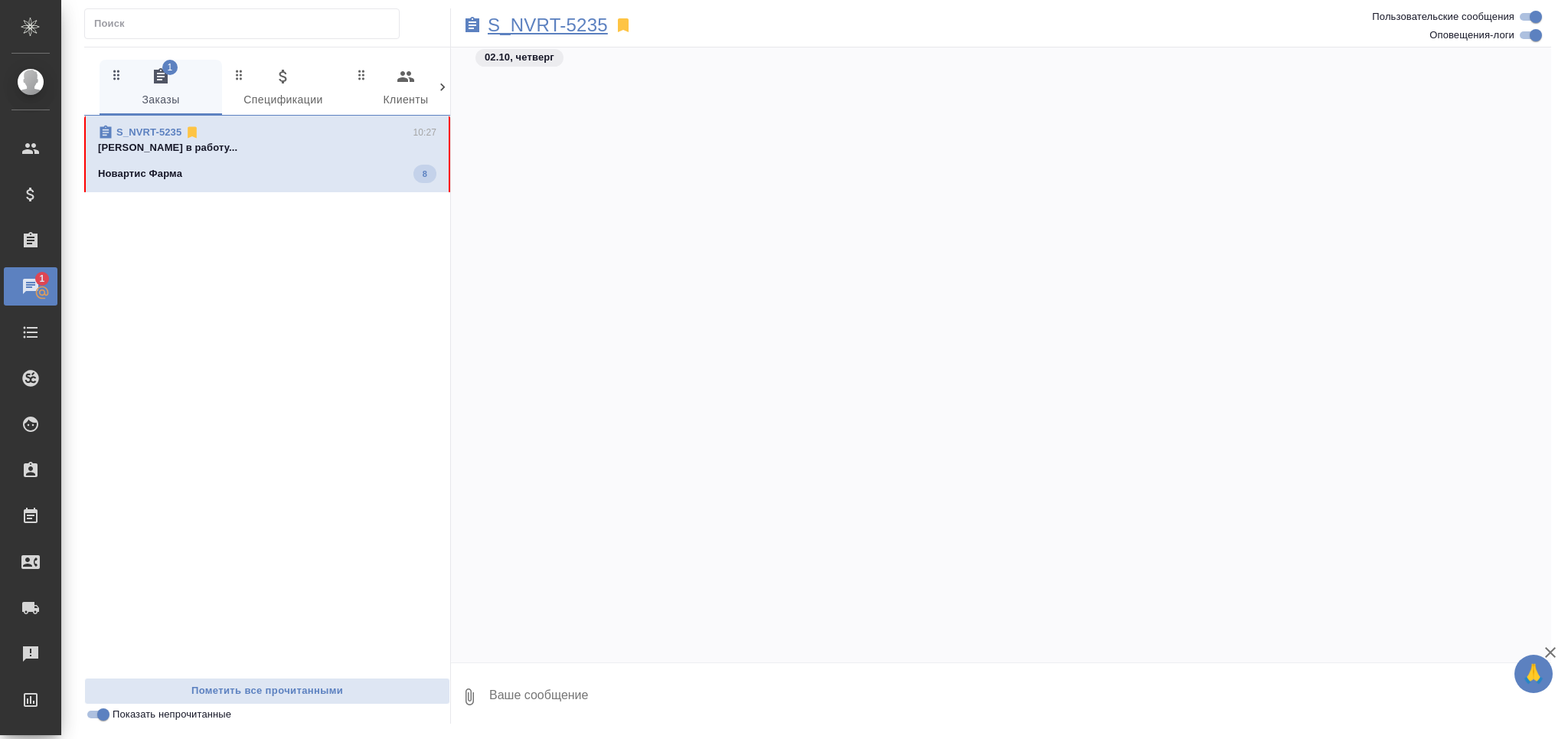
scroll to position [5675, 0]
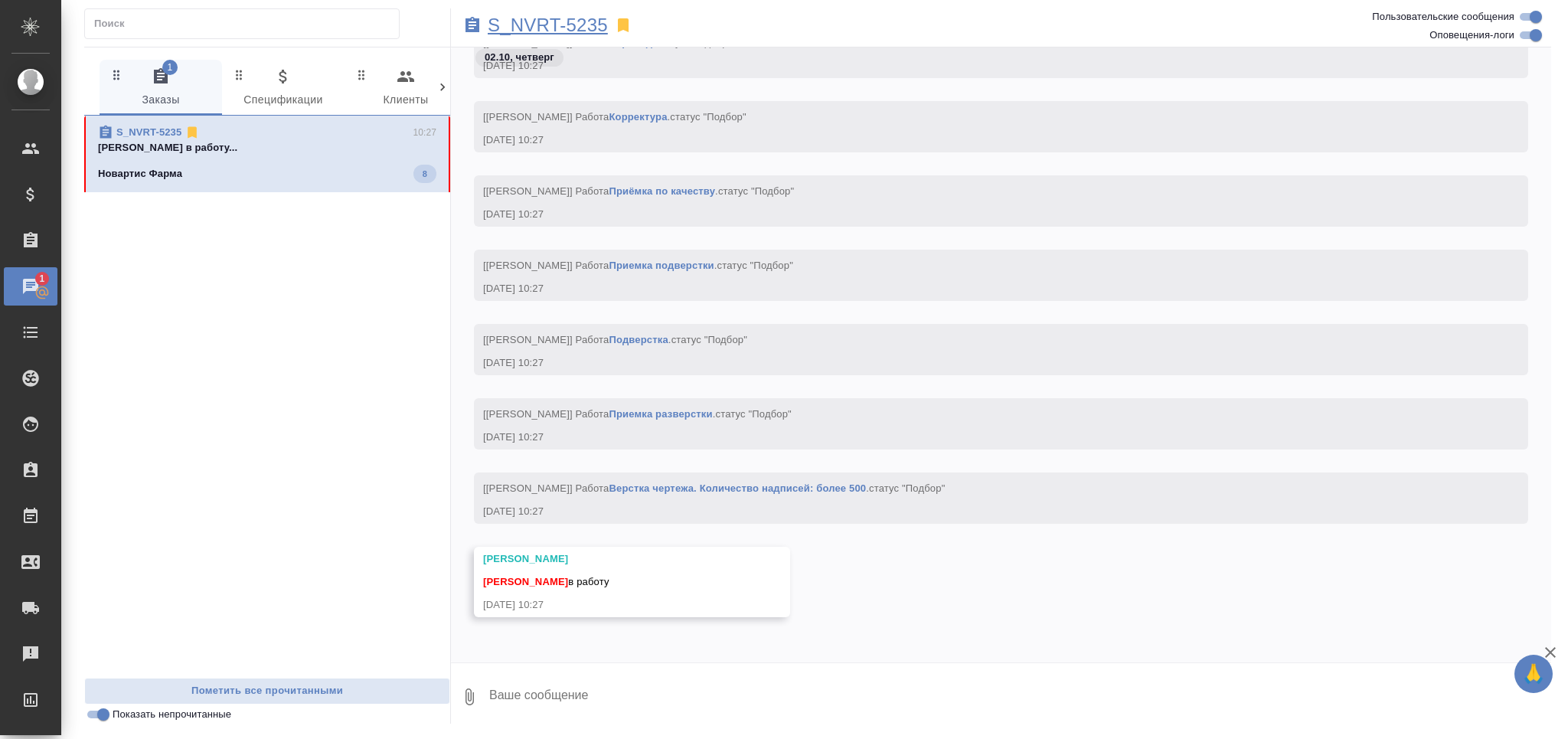
click at [537, 24] on p "S_NVRT-5235" at bounding box center [548, 25] width 121 height 15
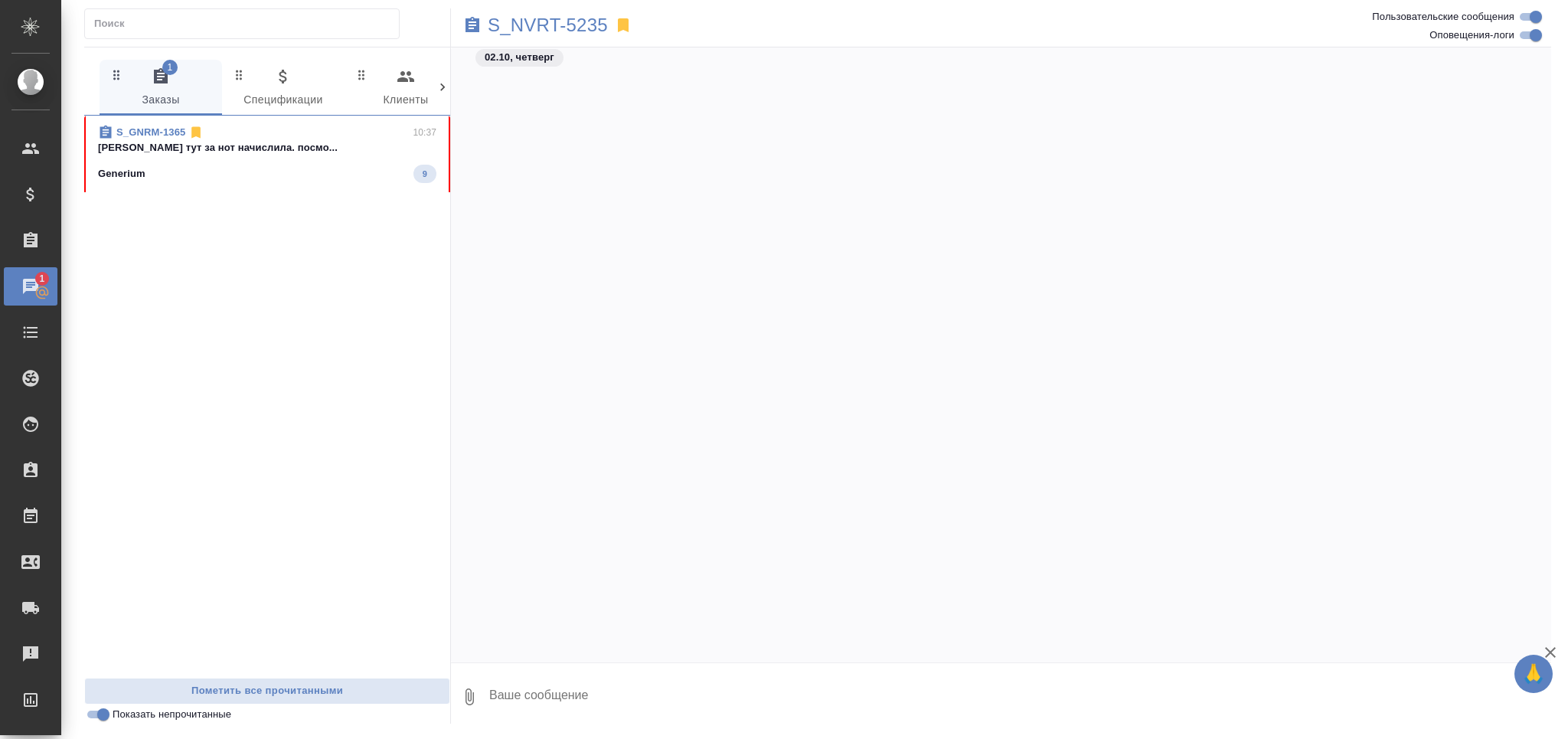
scroll to position [14269, 0]
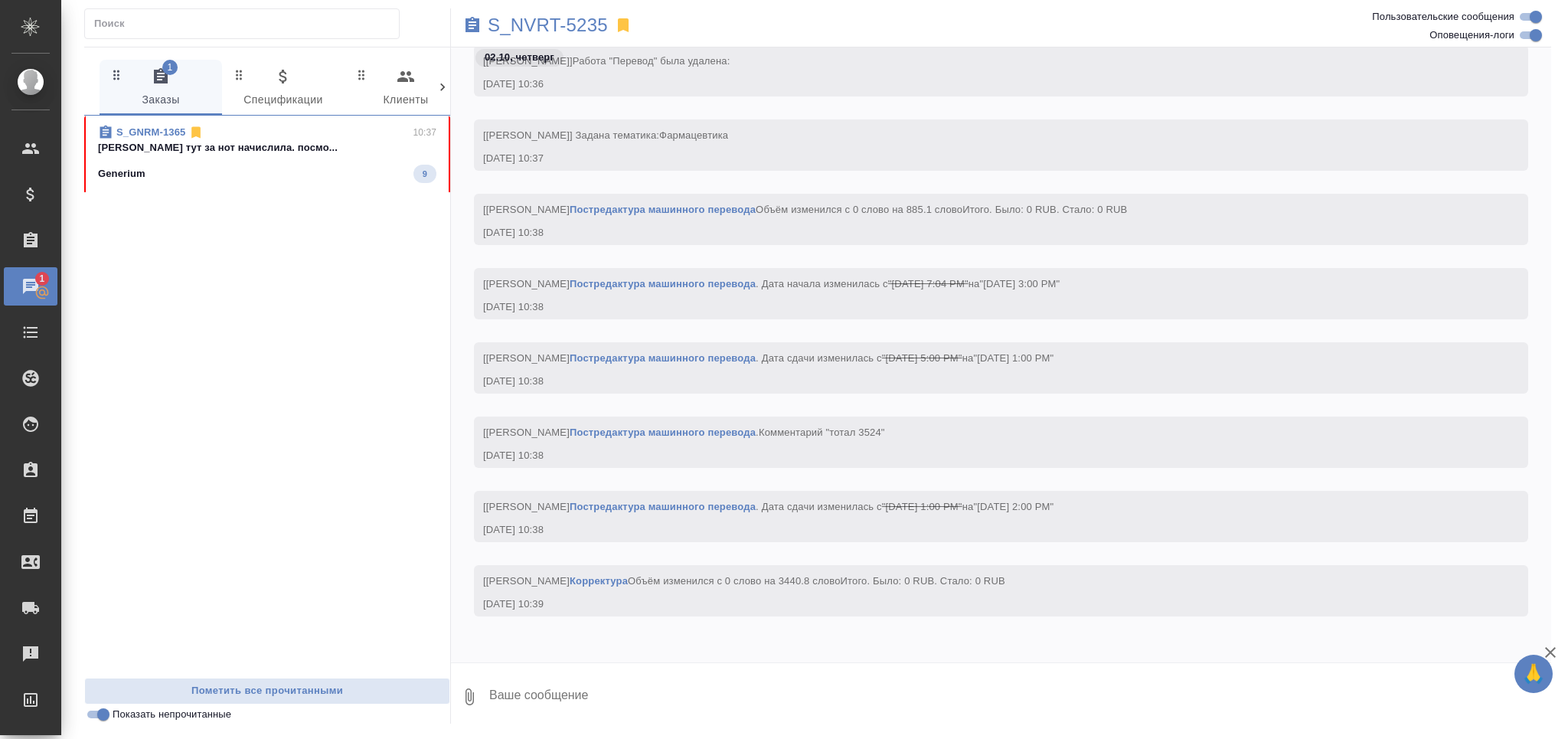
click at [294, 166] on div "Generium 9" at bounding box center [266, 174] width 338 height 19
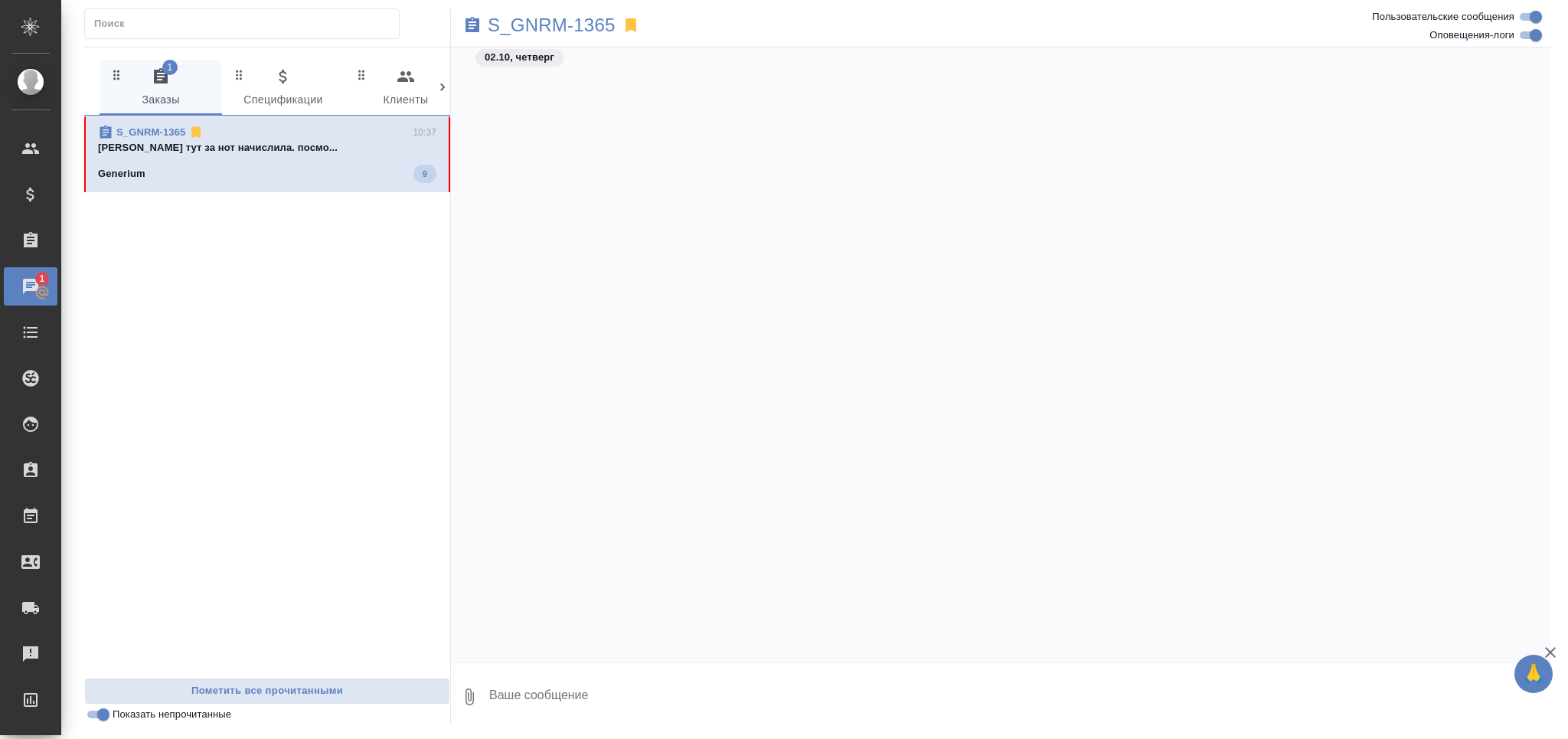
scroll to position [64910, 0]
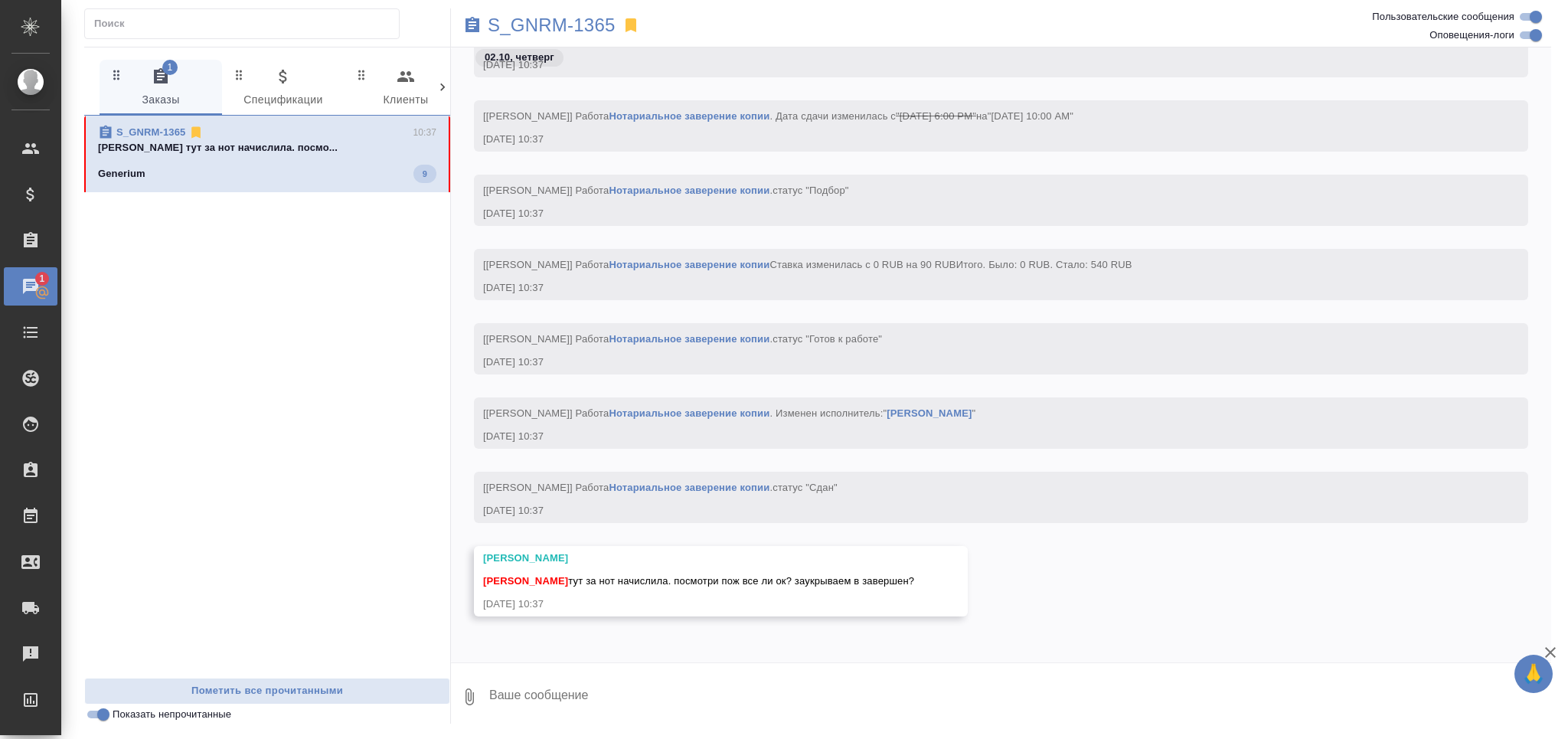
click at [558, 37] on div "S_GNRM-1365" at bounding box center [818, 24] width 733 height 33
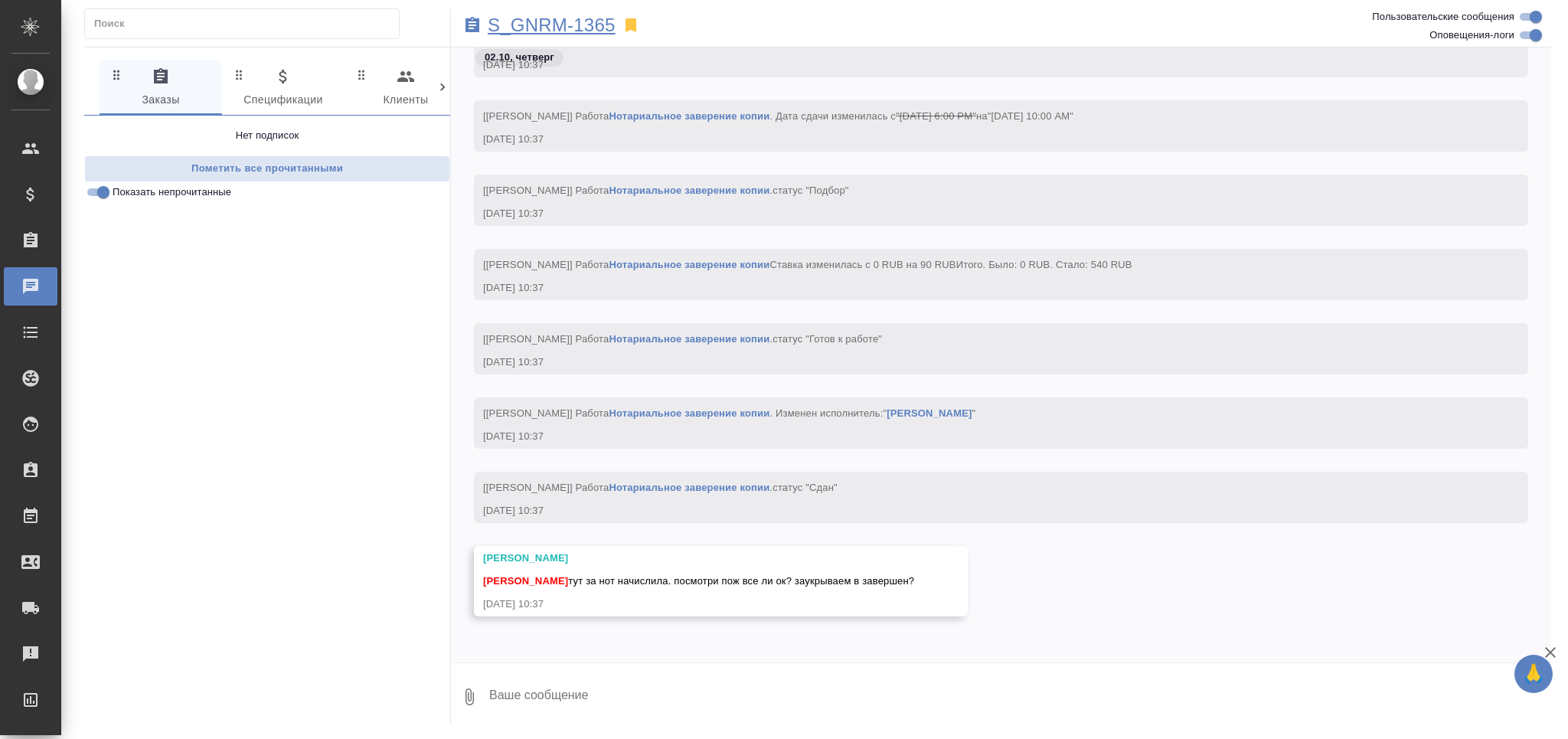
click at [545, 18] on p "S_GNRM-1365" at bounding box center [551, 25] width 128 height 15
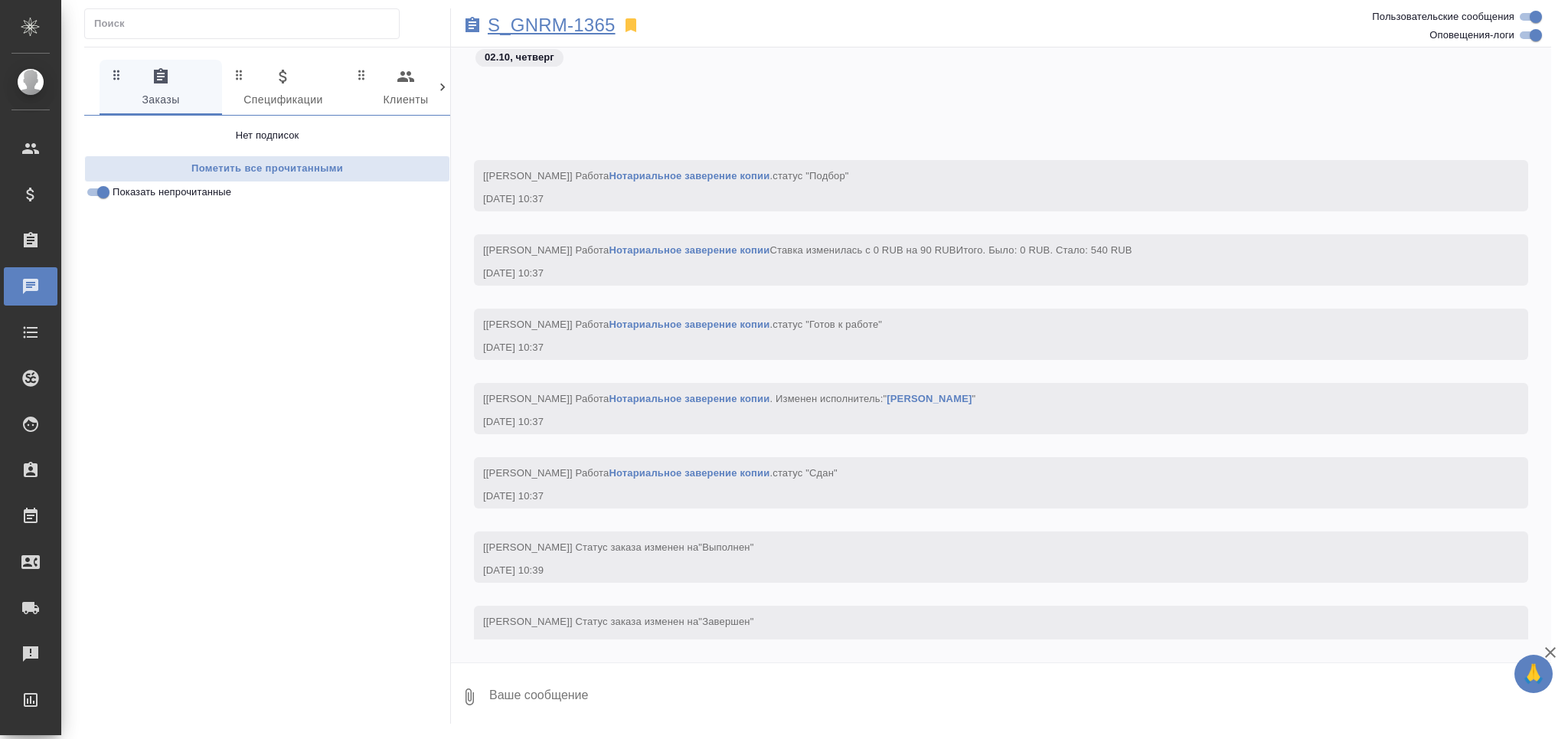
scroll to position [65039, 0]
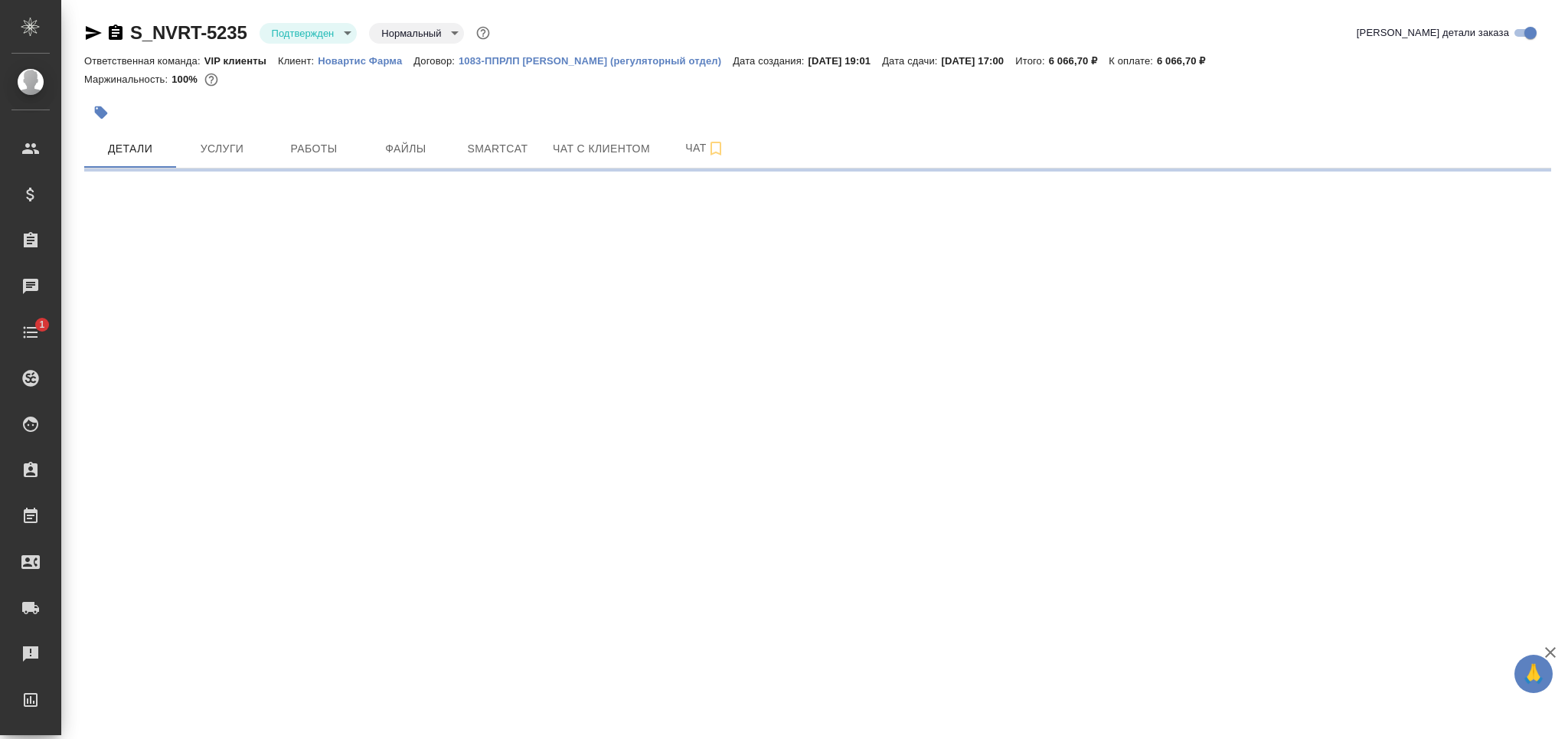
select select "RU"
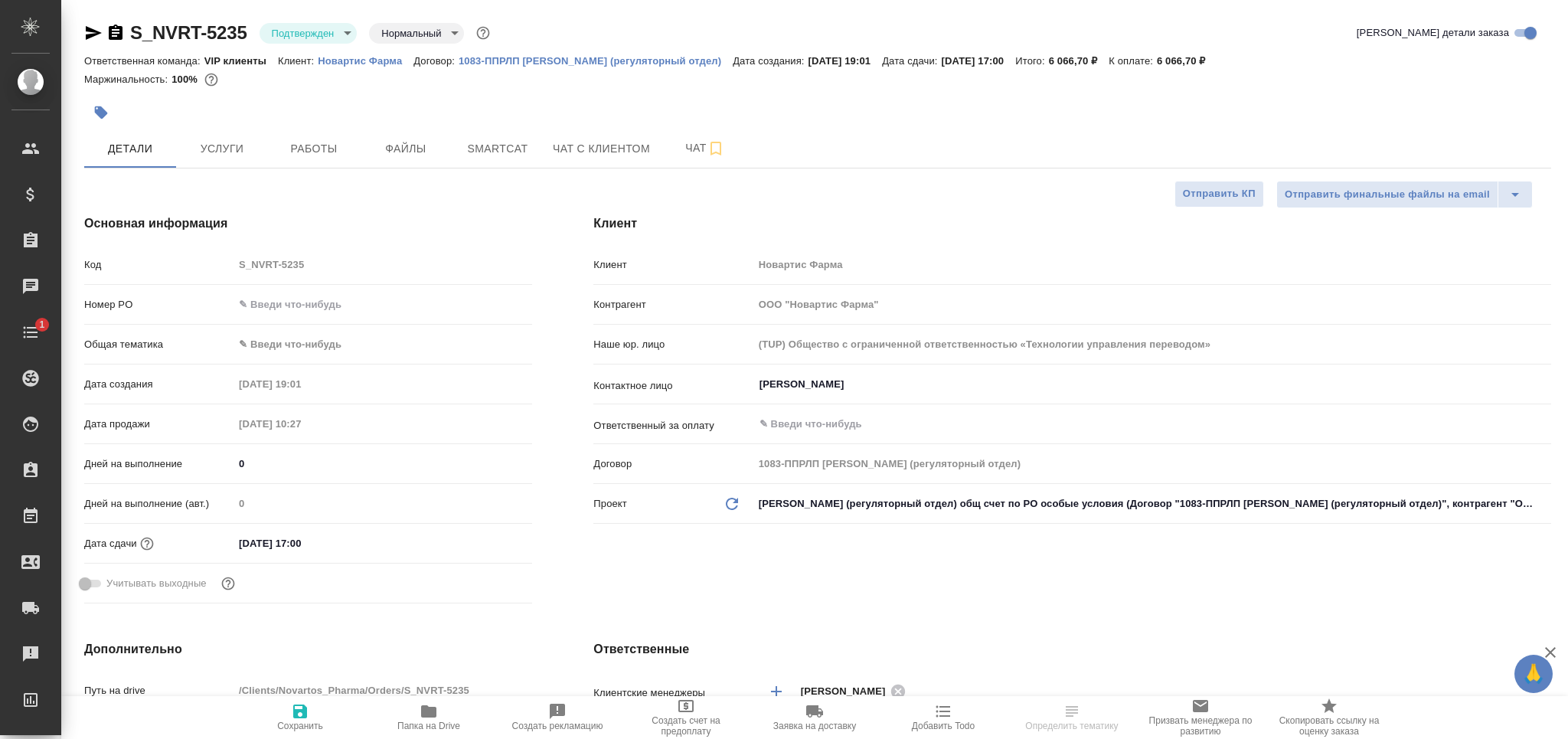
type textarea "x"
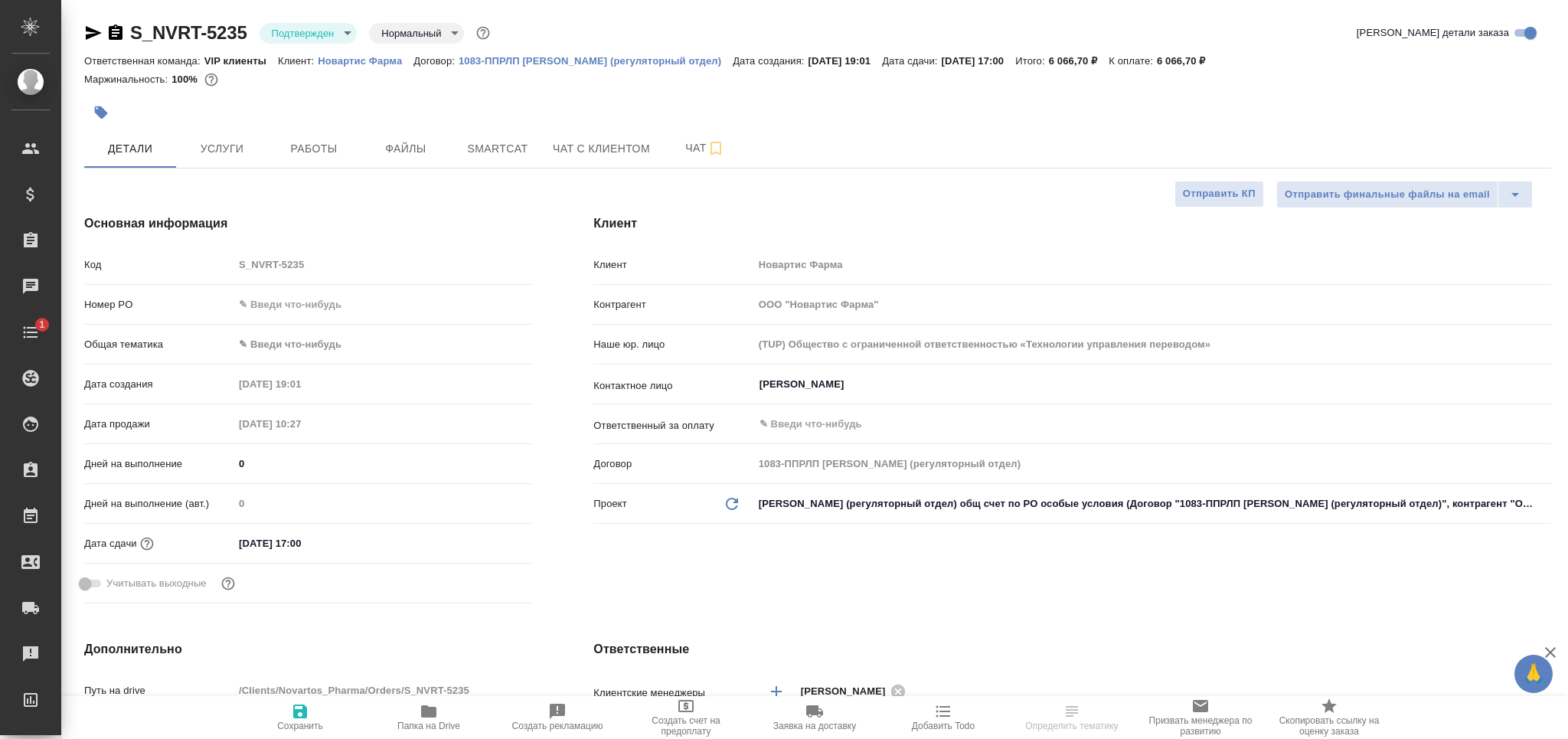
type textarea "x"
type input "[PERSON_NAME]"
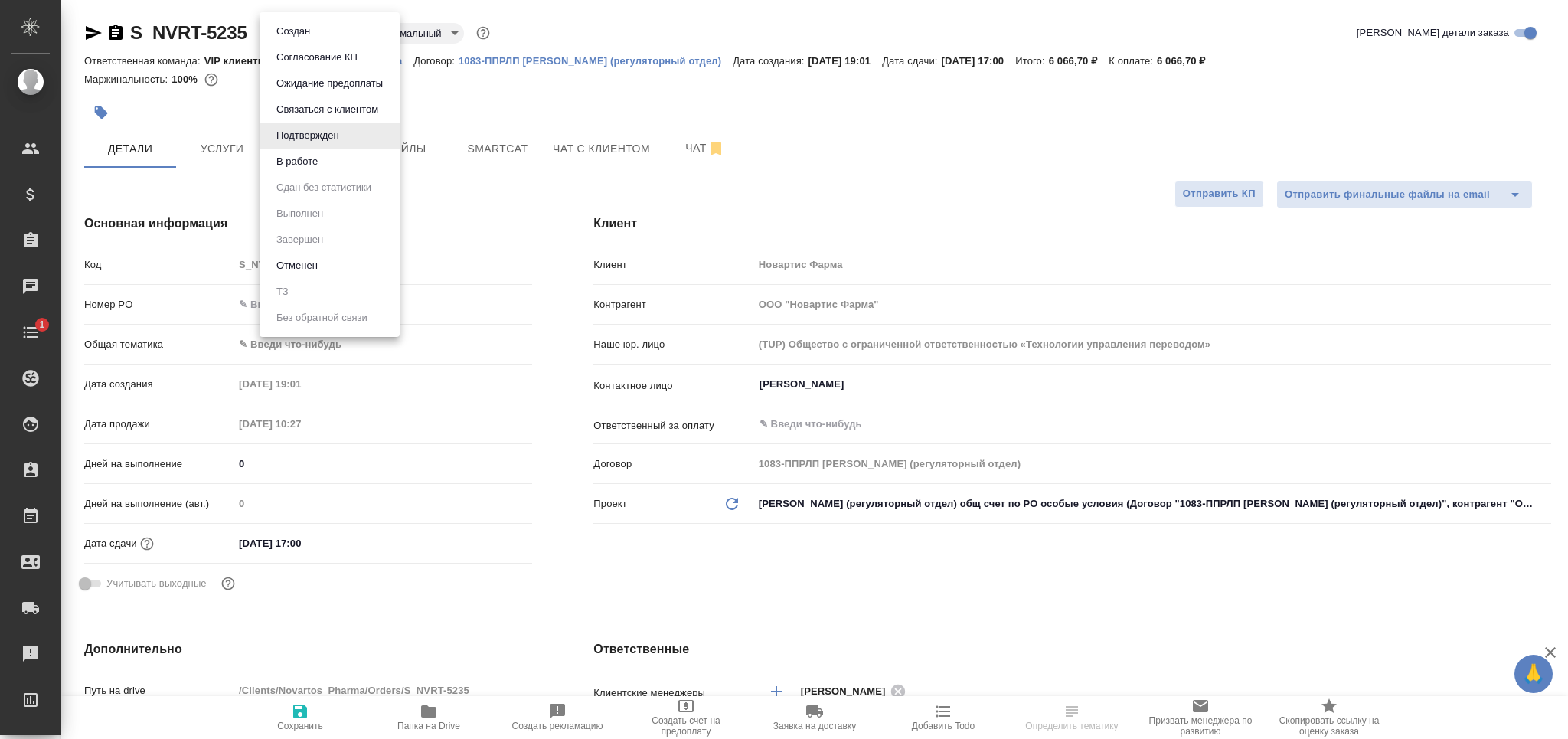
drag, startPoint x: 295, startPoint y: 31, endPoint x: 296, endPoint y: 51, distance: 20.0
click at [290, 34] on body "🙏 .cls-1 fill:#fff; AWATERA Grabko [PERSON_NAME] Спецификации Заказы Чаты 1 Tod…" at bounding box center [784, 369] width 1568 height 739
click at [319, 151] on li "В работе" at bounding box center [330, 161] width 140 height 26
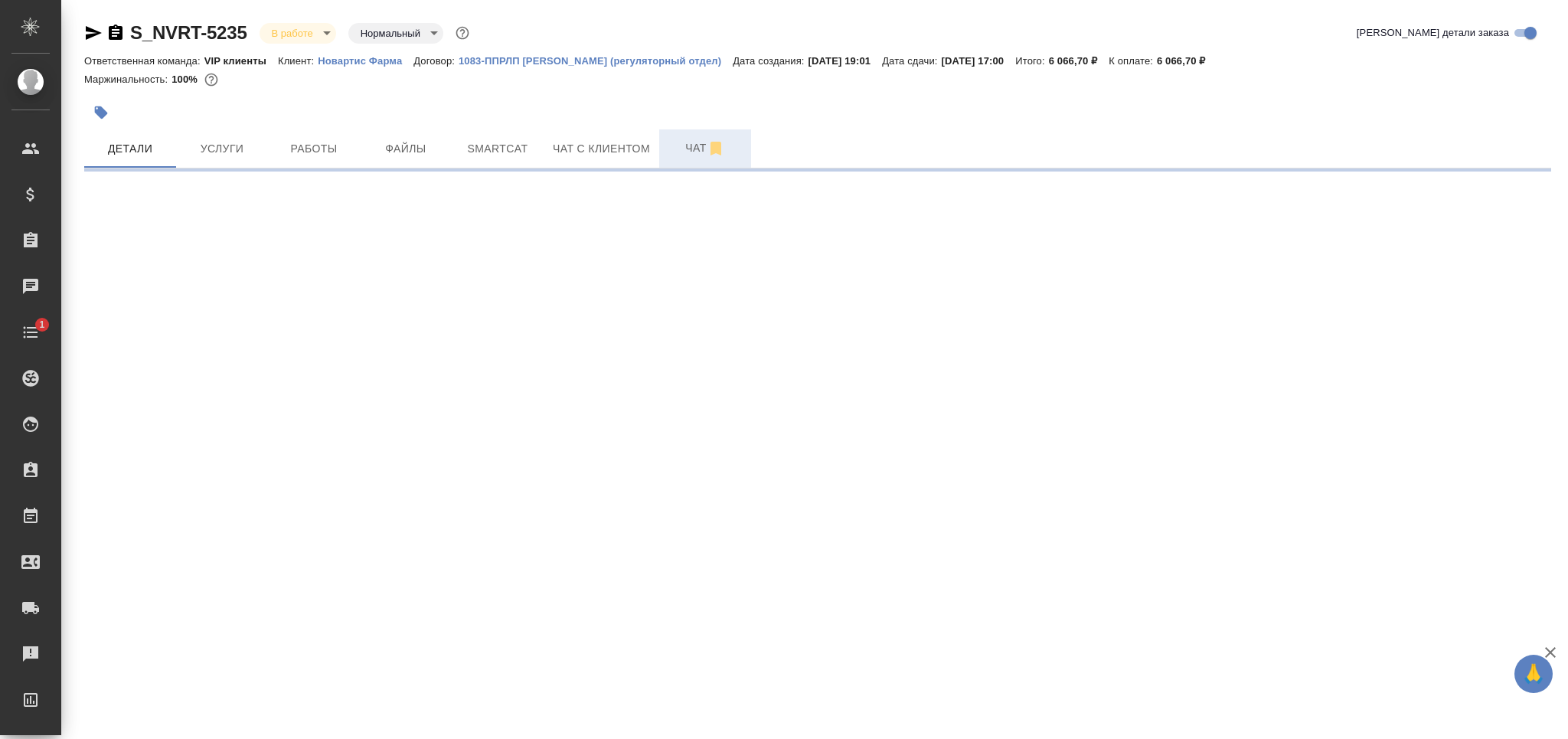
select select "RU"
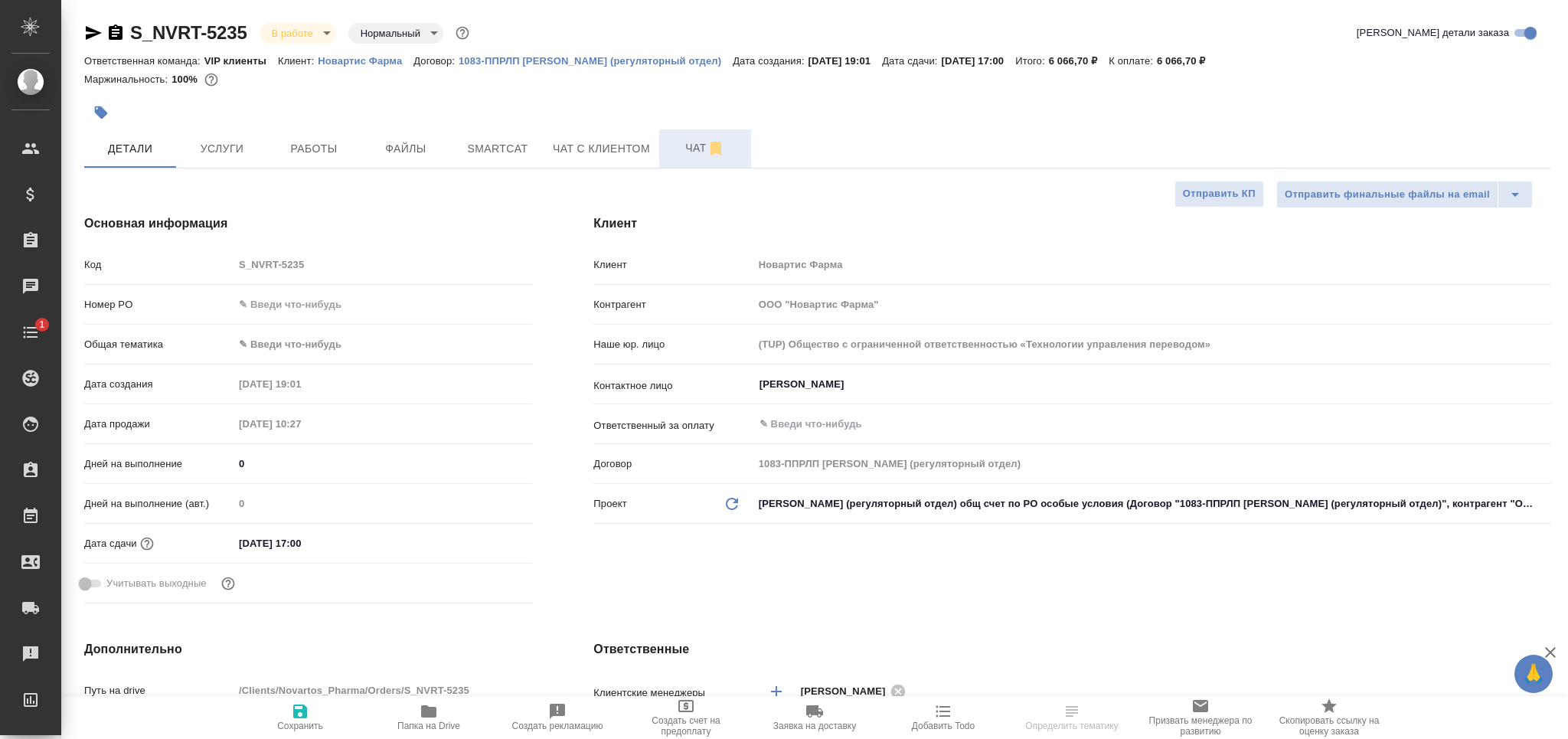
type textarea "x"
click at [686, 149] on span "Чат" at bounding box center [705, 147] width 73 height 19
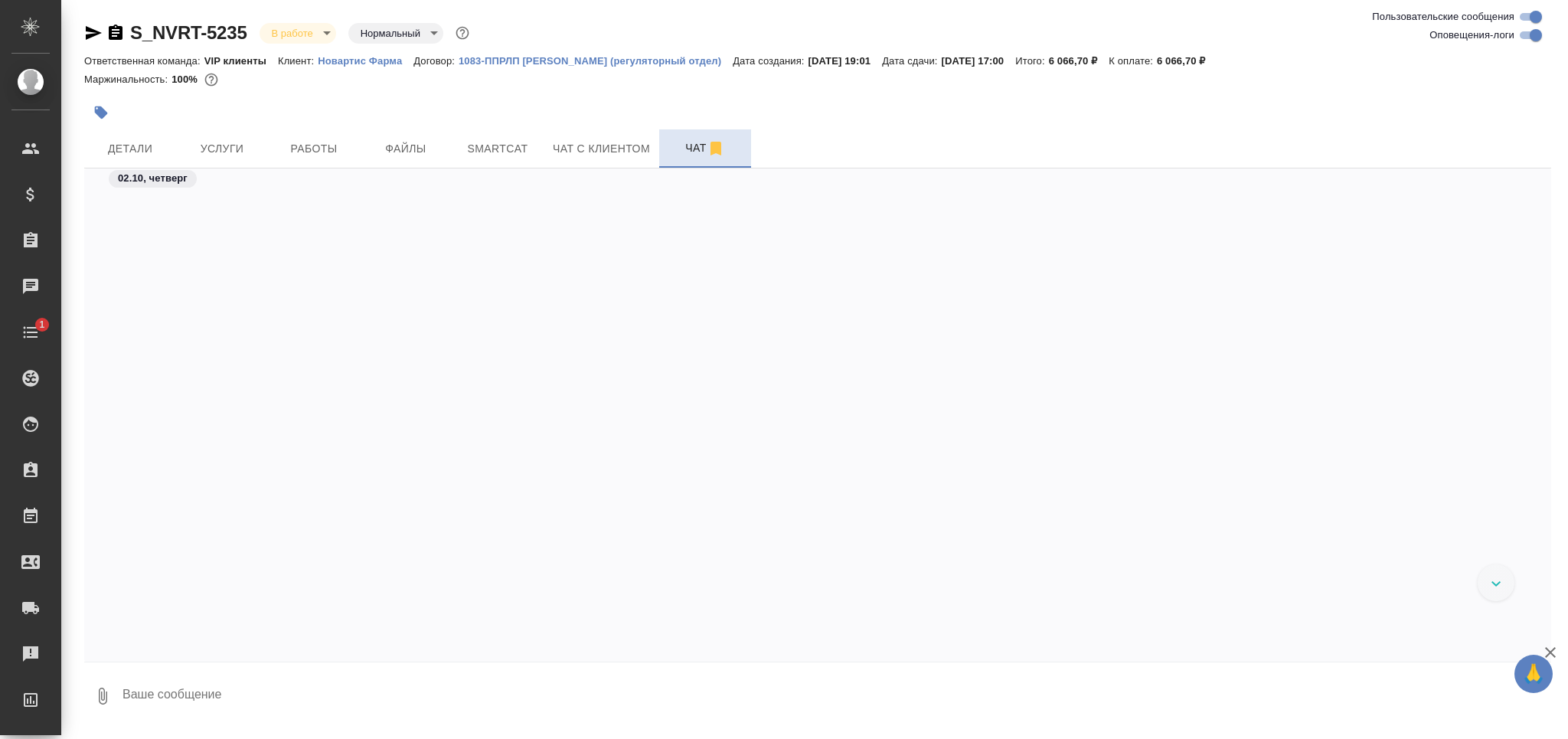
scroll to position [10941, 0]
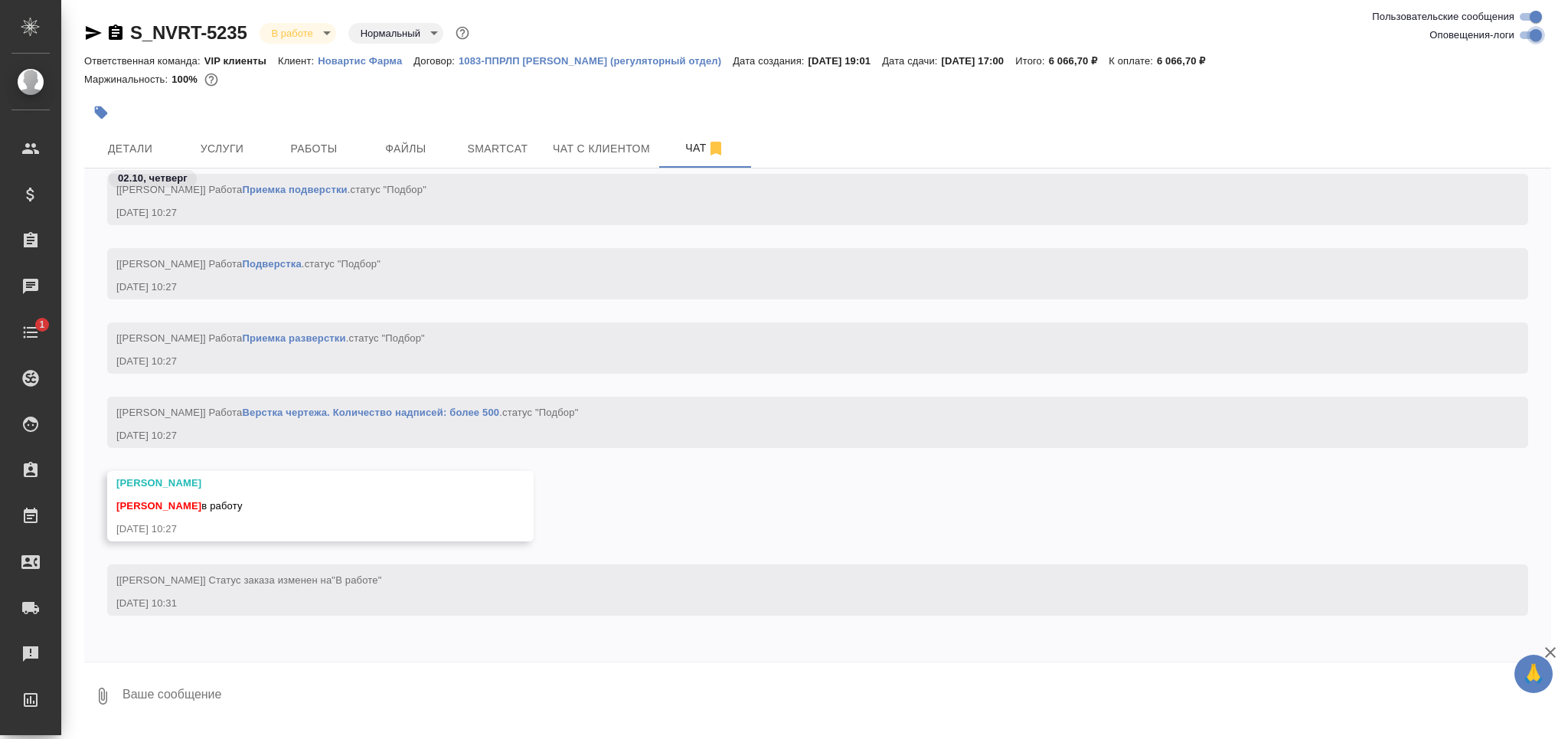
click at [1537, 33] on input "Оповещения-логи" at bounding box center [1535, 35] width 55 height 19
checkbox input "false"
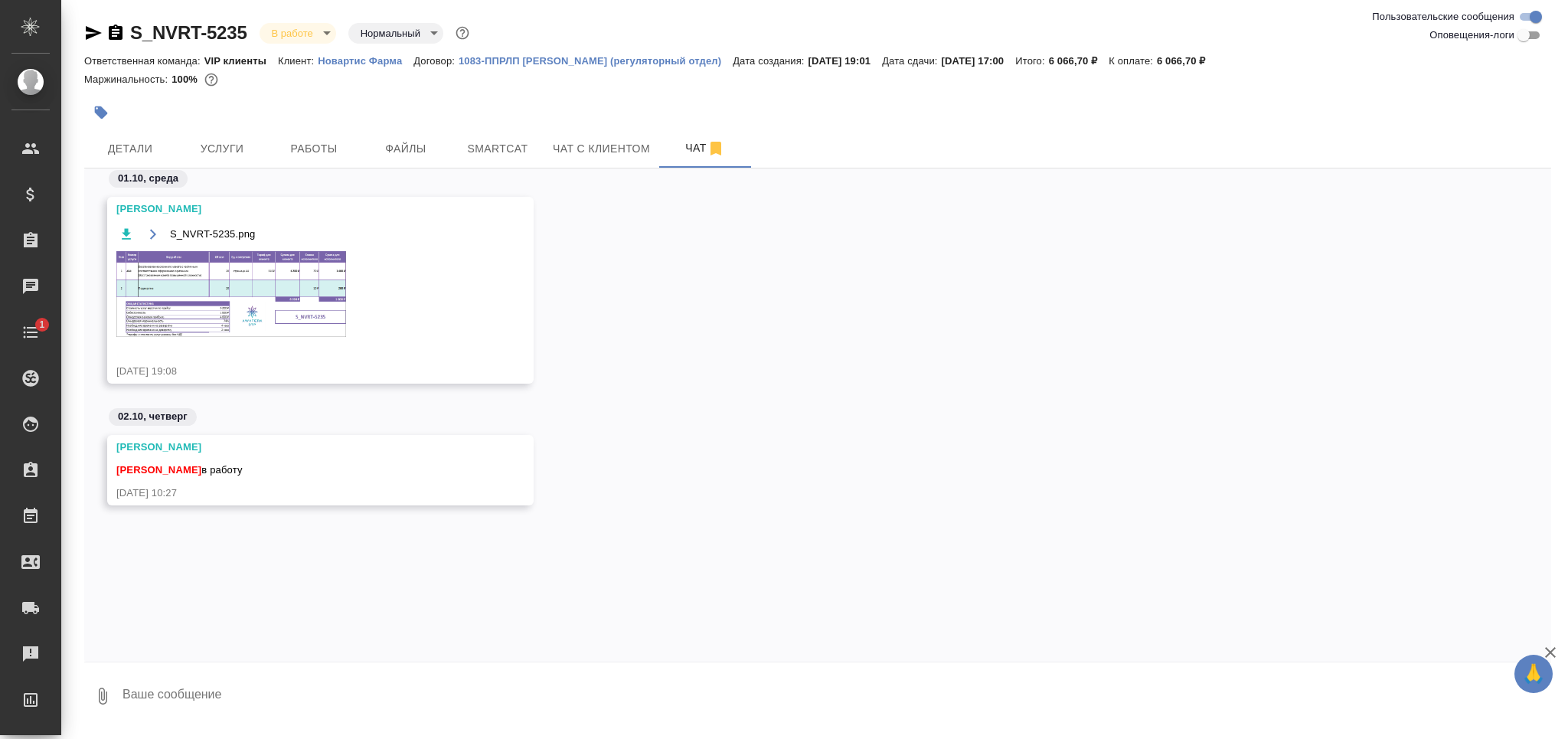
scroll to position [0, 0]
click at [270, 266] on div "S_NVRT-5235.png" at bounding box center [298, 290] width 363 height 132
click at [261, 289] on img at bounding box center [231, 293] width 230 height 86
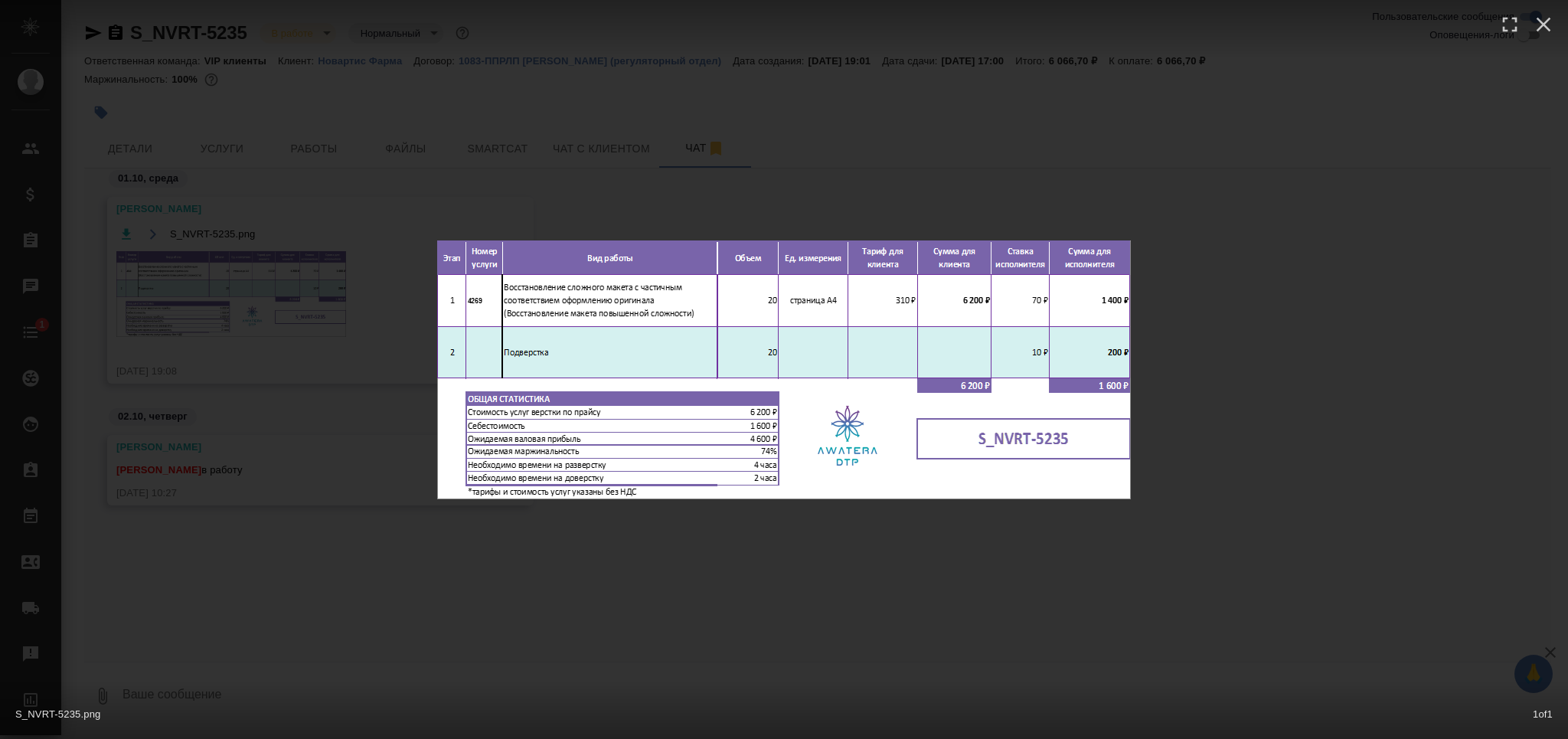
click at [259, 442] on div "S_NVRT-5235.png 1 of 1" at bounding box center [784, 369] width 1568 height 739
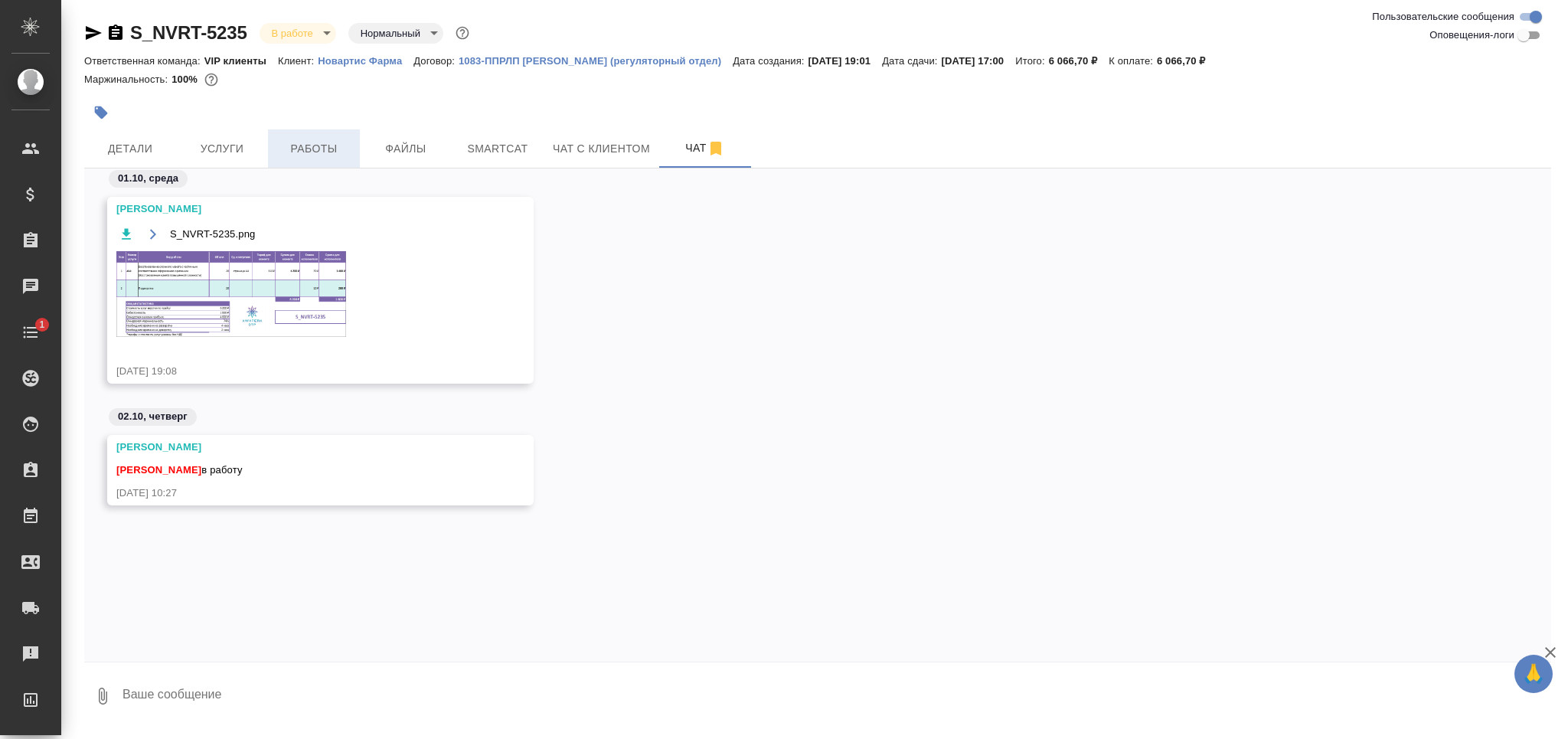
click at [314, 148] on span "Работы" at bounding box center [314, 148] width 73 height 19
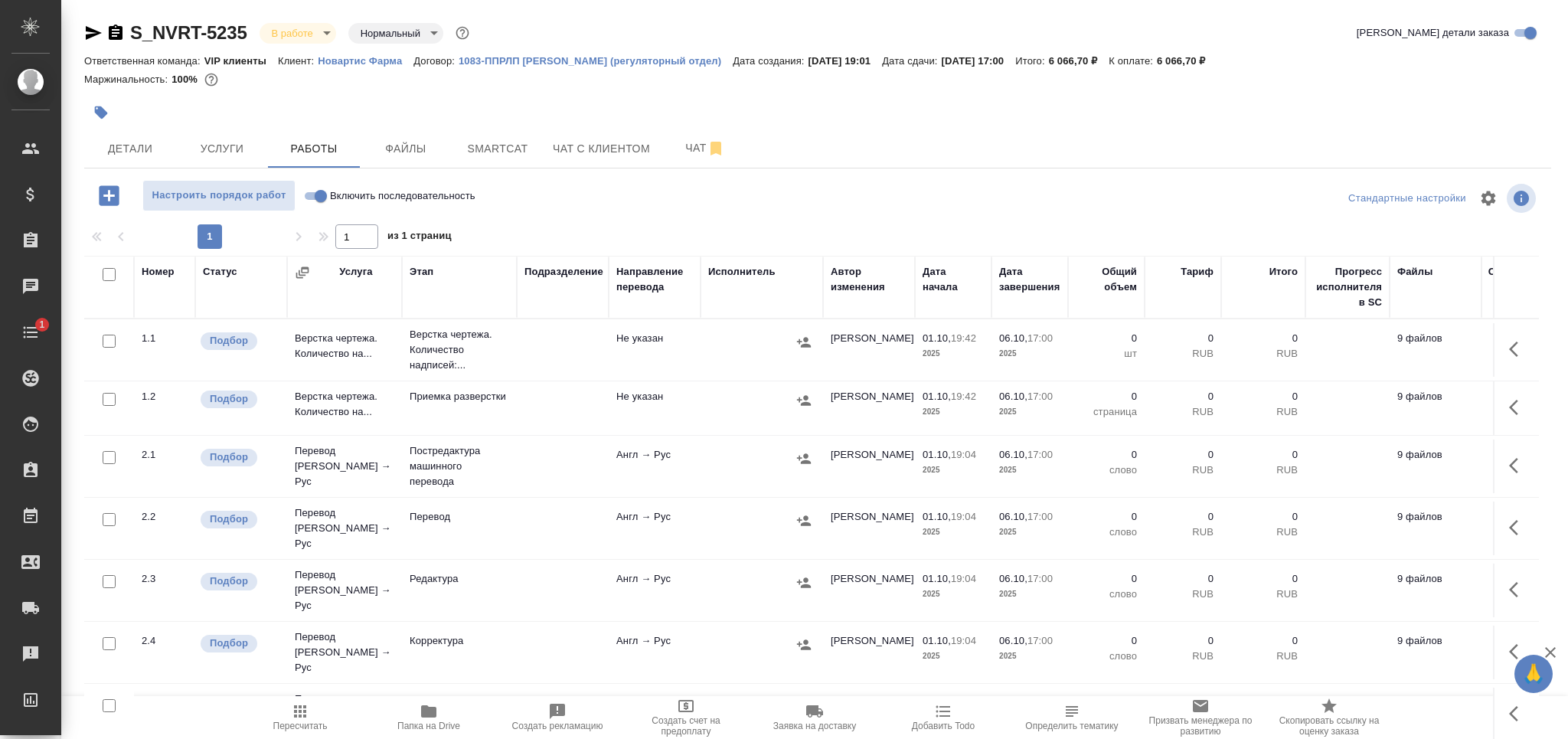
click at [490, 358] on p "Верстка чертежа. Количество надписей:..." at bounding box center [459, 350] width 99 height 46
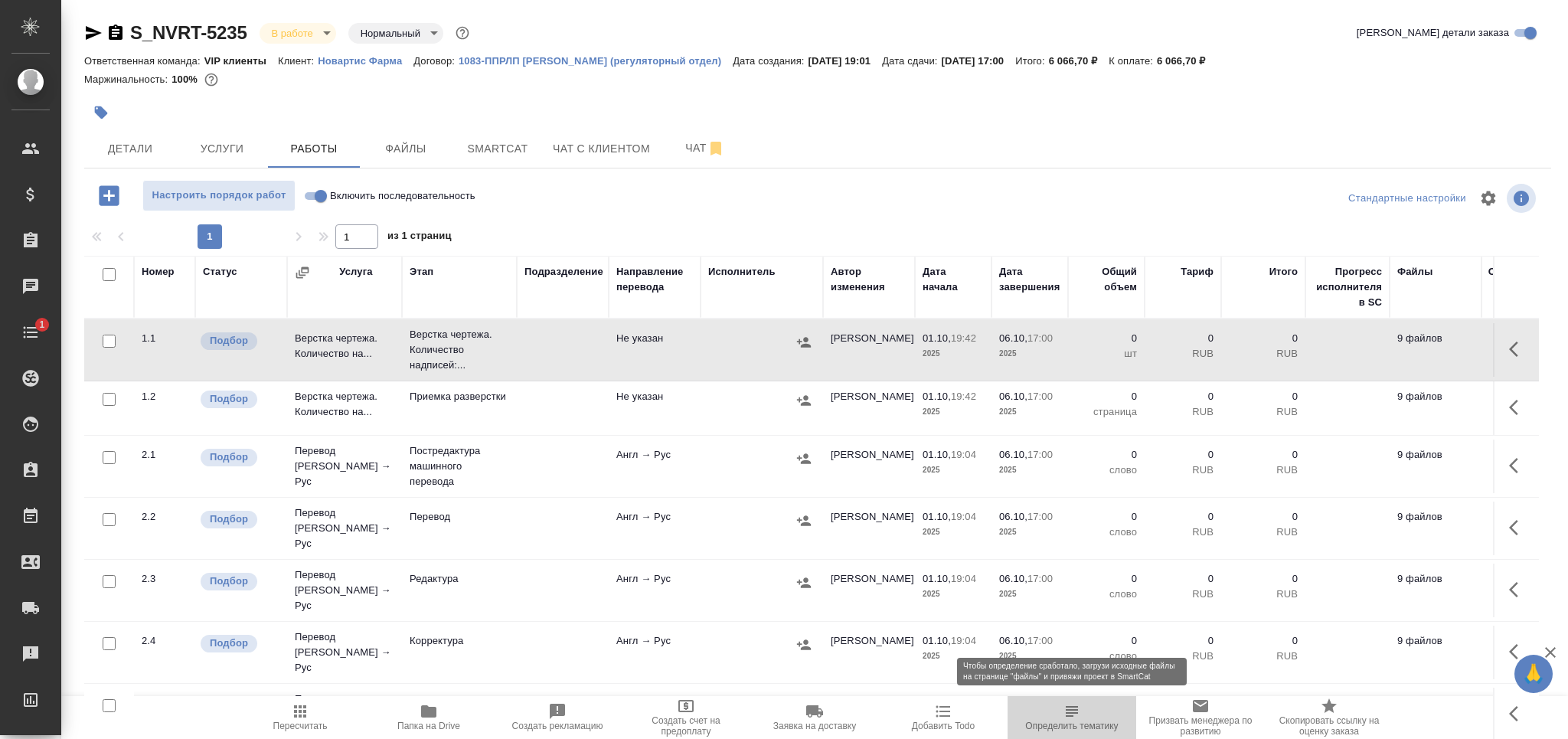
click at [1091, 719] on span "Определить тематику" at bounding box center [1071, 717] width 110 height 29
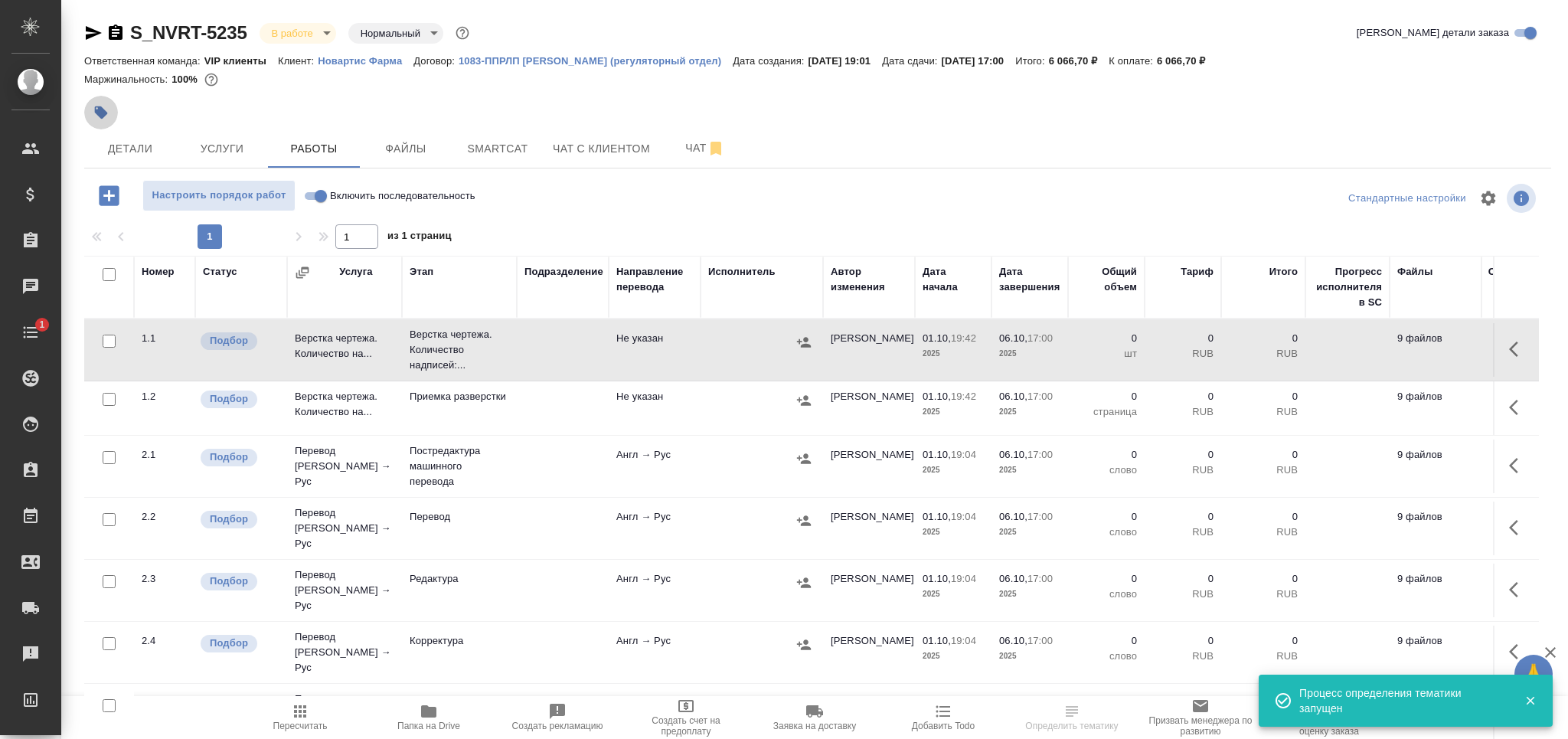
click at [99, 110] on icon "button" at bounding box center [102, 113] width 13 height 13
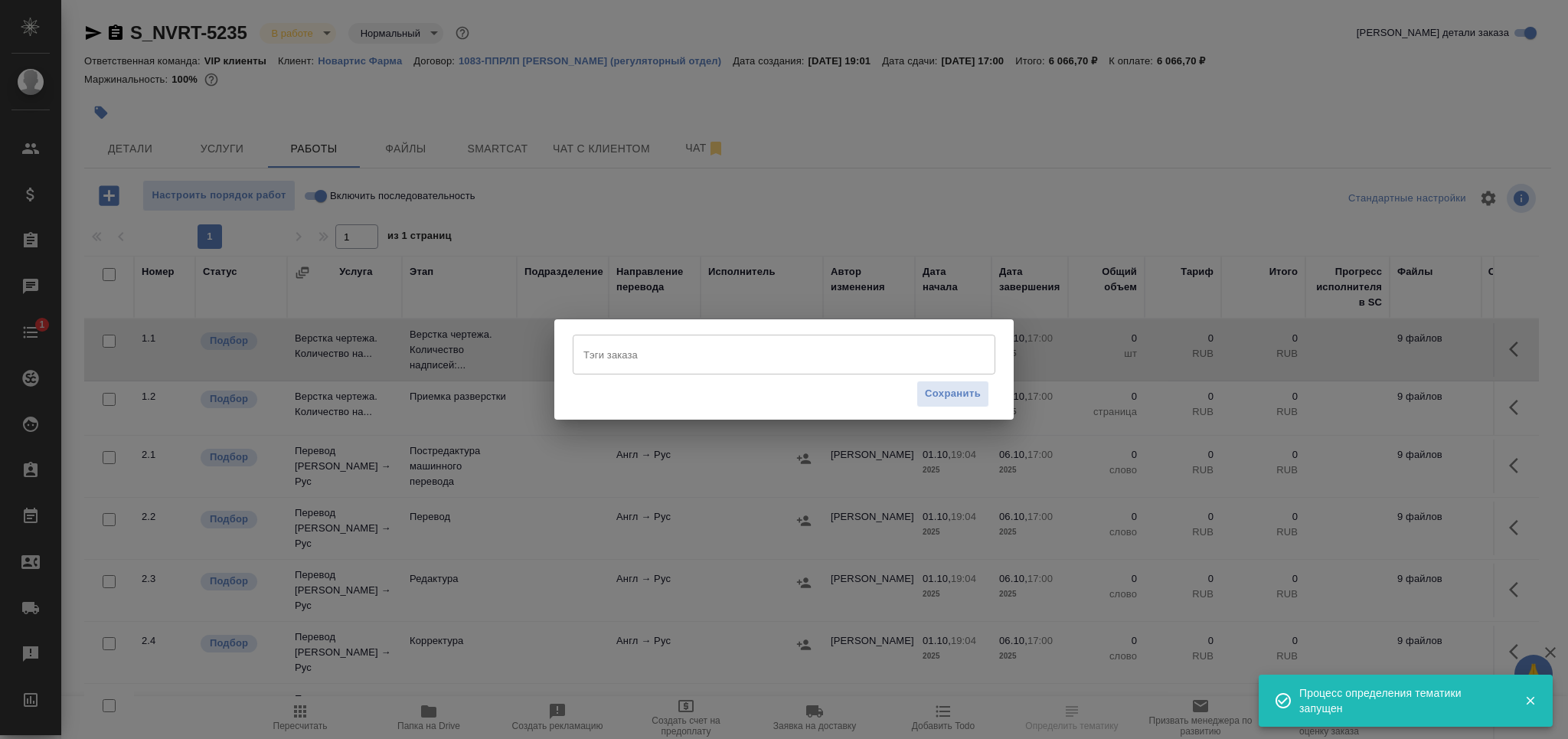
click at [655, 355] on input "Тэги заказа" at bounding box center [769, 354] width 380 height 26
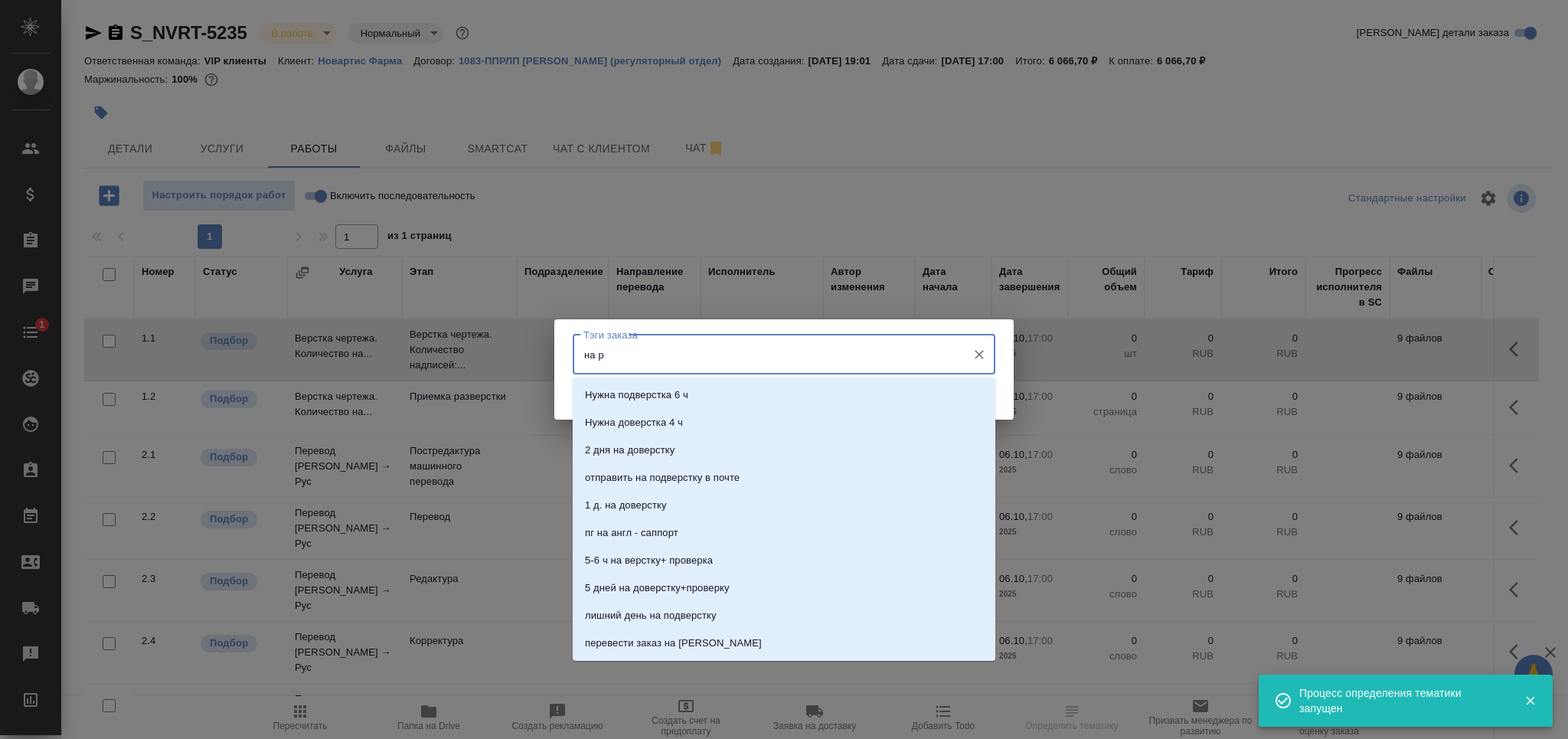
type input "на ра"
click at [670, 398] on li "На разверстке" at bounding box center [784, 395] width 423 height 28
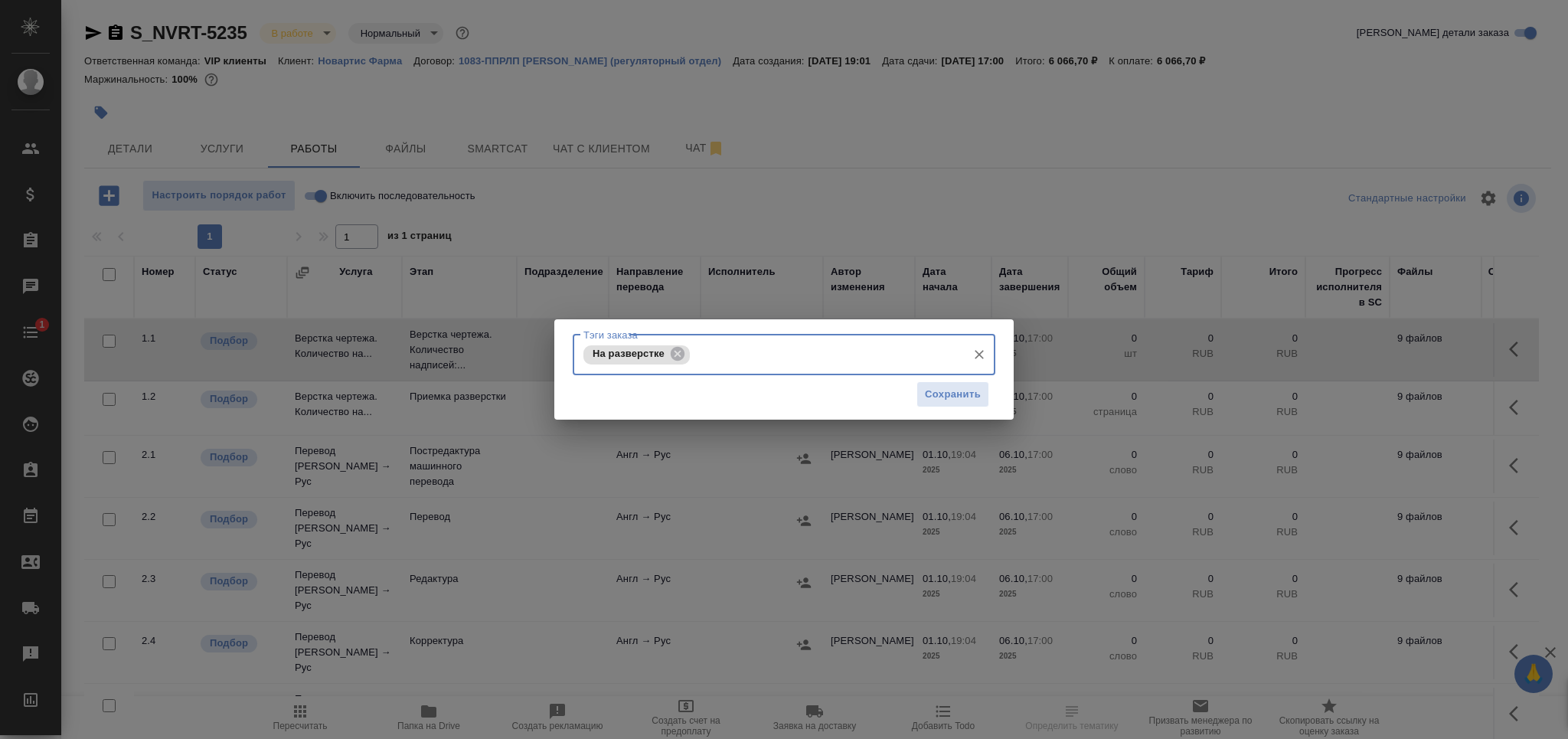
click at [986, 381] on div "Сохранить" at bounding box center [952, 394] width 72 height 27
click at [977, 387] on span "Сохранить" at bounding box center [952, 395] width 56 height 18
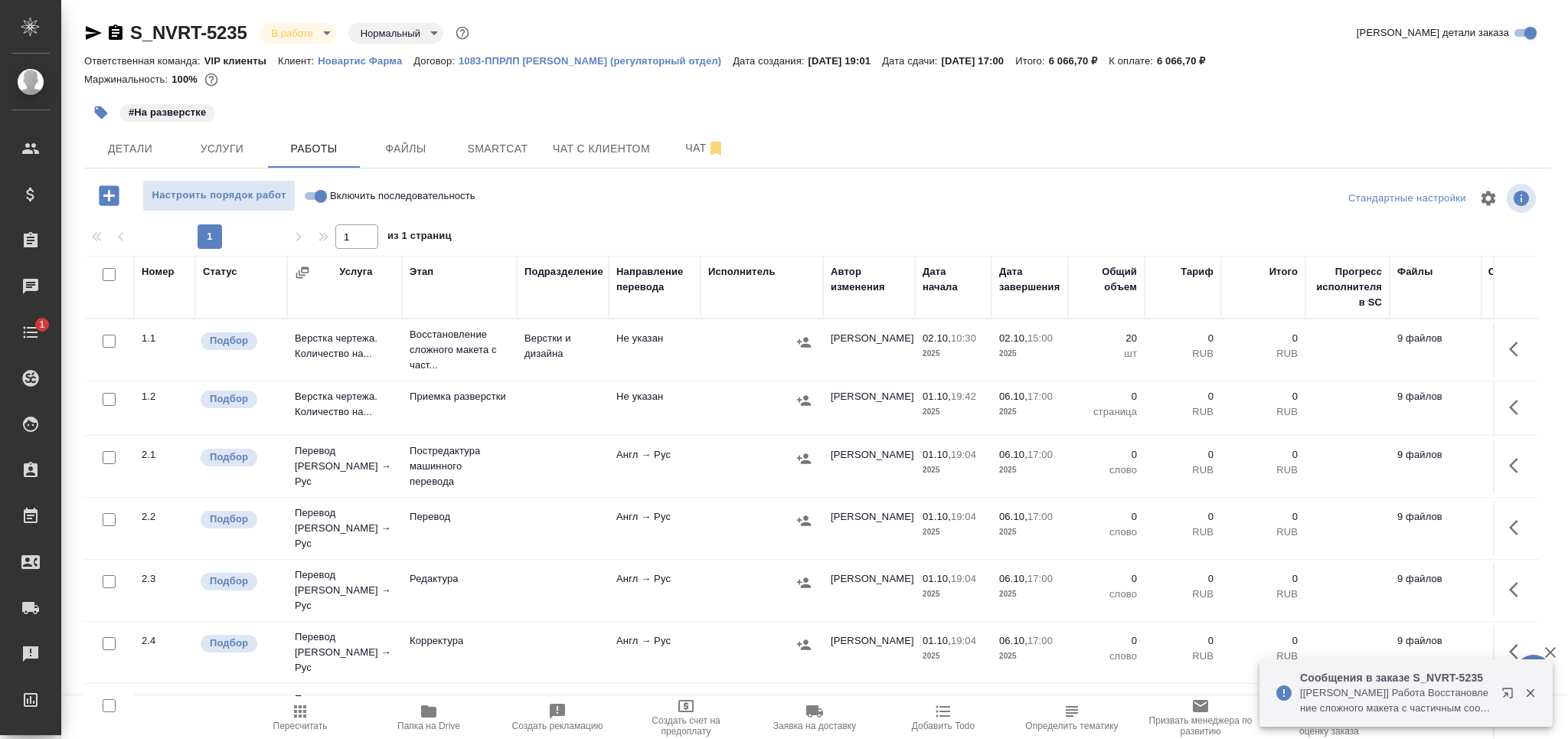
click at [306, 711] on icon "button" at bounding box center [300, 711] width 12 height 12
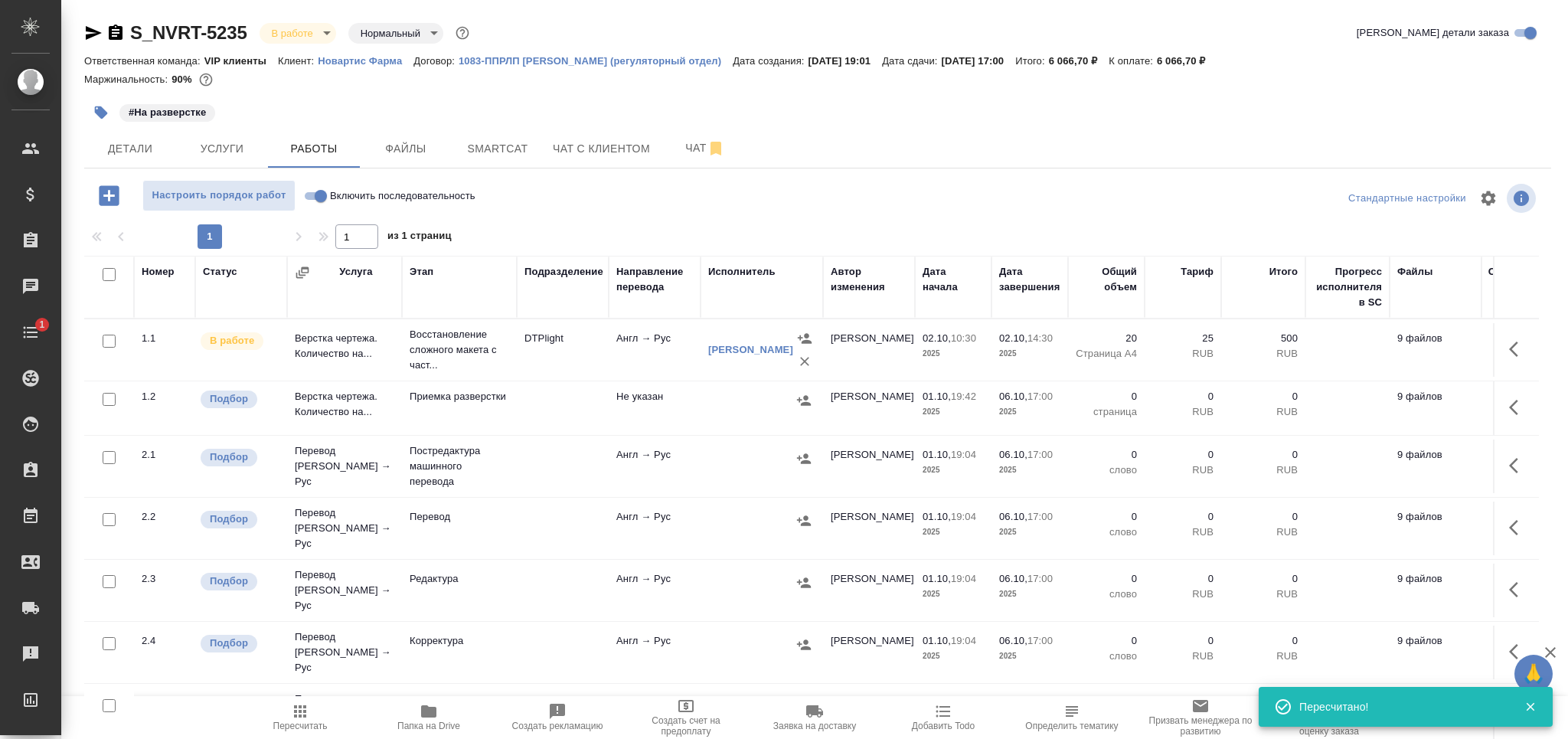
drag, startPoint x: 105, startPoint y: 400, endPoint x: 130, endPoint y: 529, distance: 131.4
click at [107, 402] on input "checkbox" at bounding box center [109, 399] width 13 height 13
checkbox input "true"
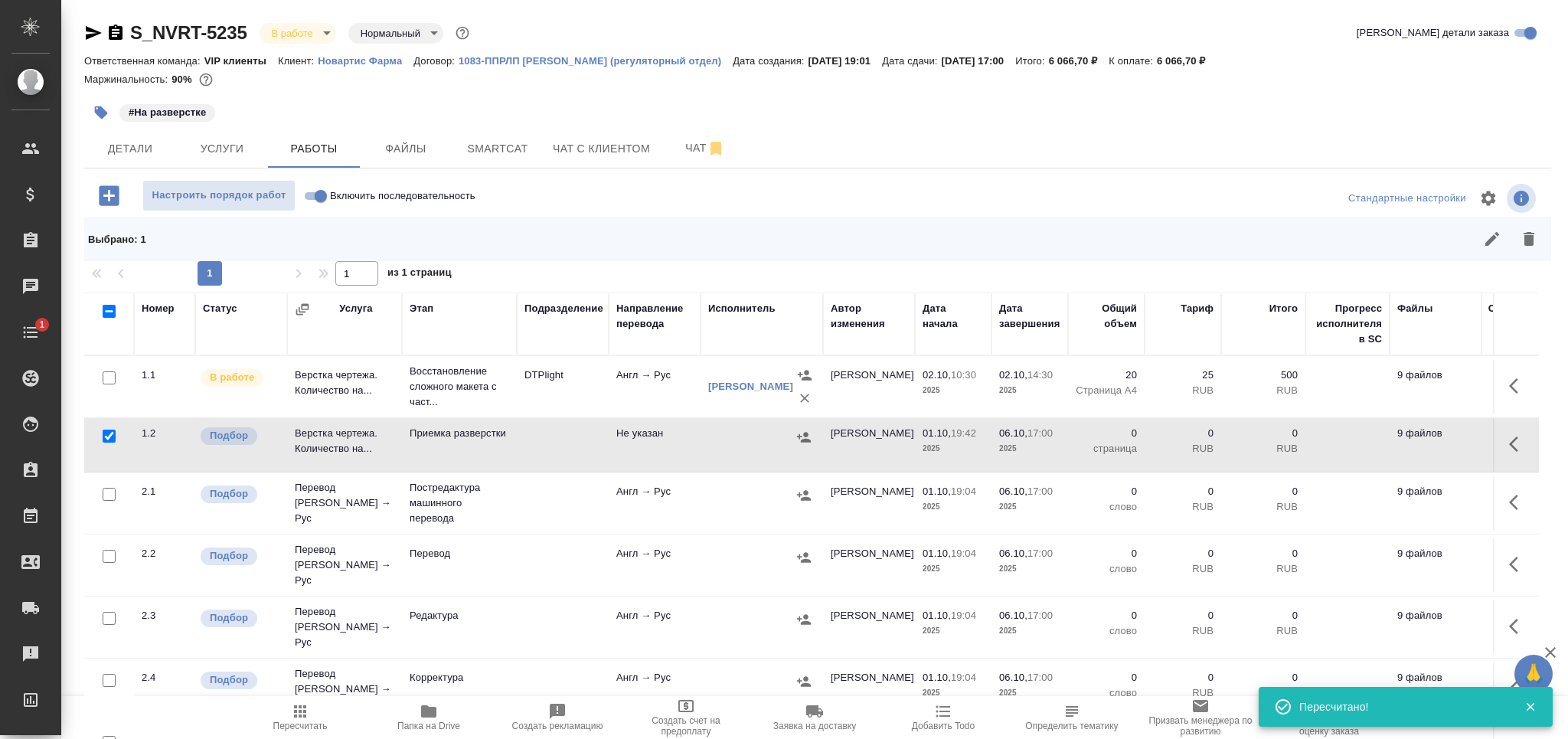
click at [110, 552] on input "checkbox" at bounding box center [109, 556] width 13 height 13
checkbox input "true"
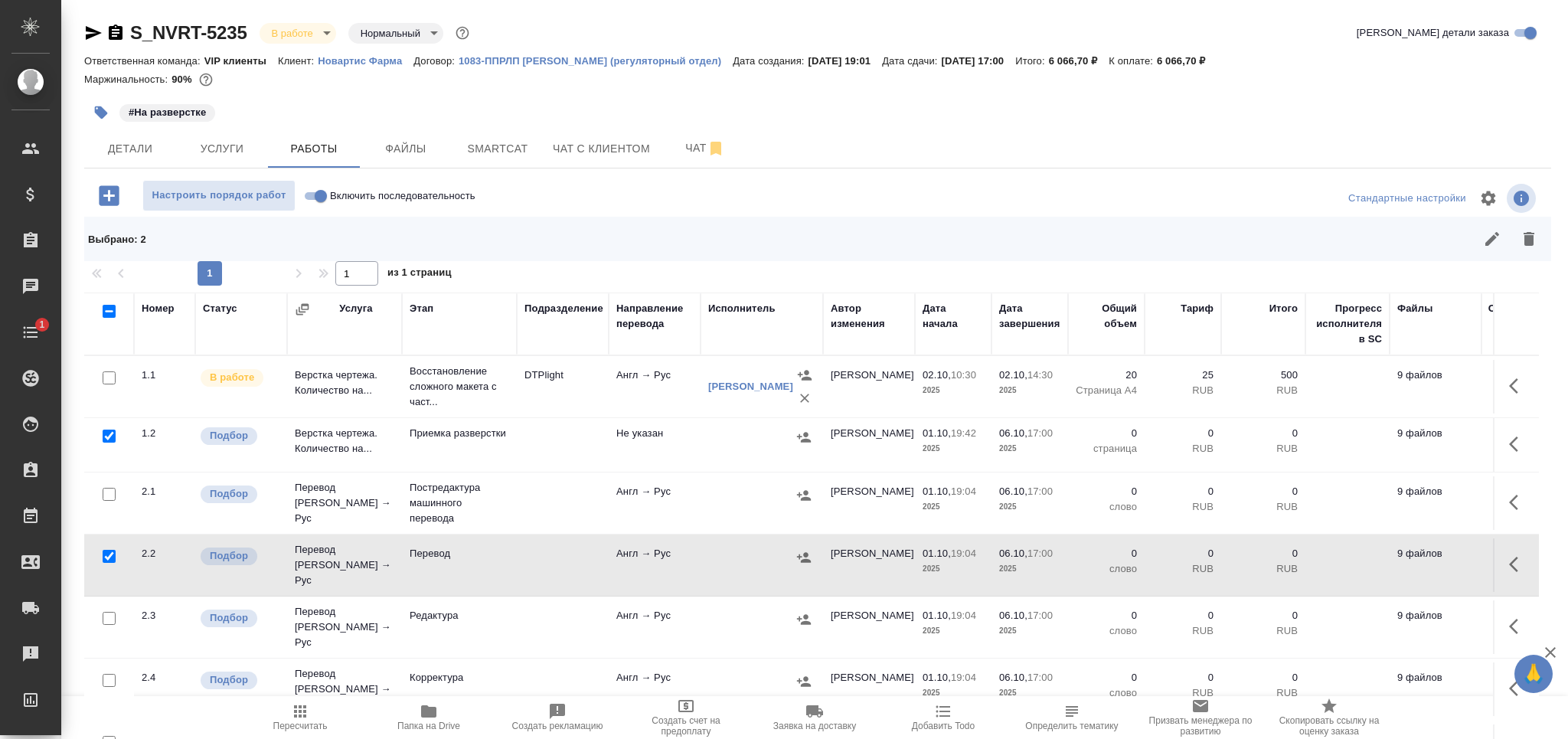
click at [111, 612] on input "checkbox" at bounding box center [109, 618] width 13 height 13
checkbox input "true"
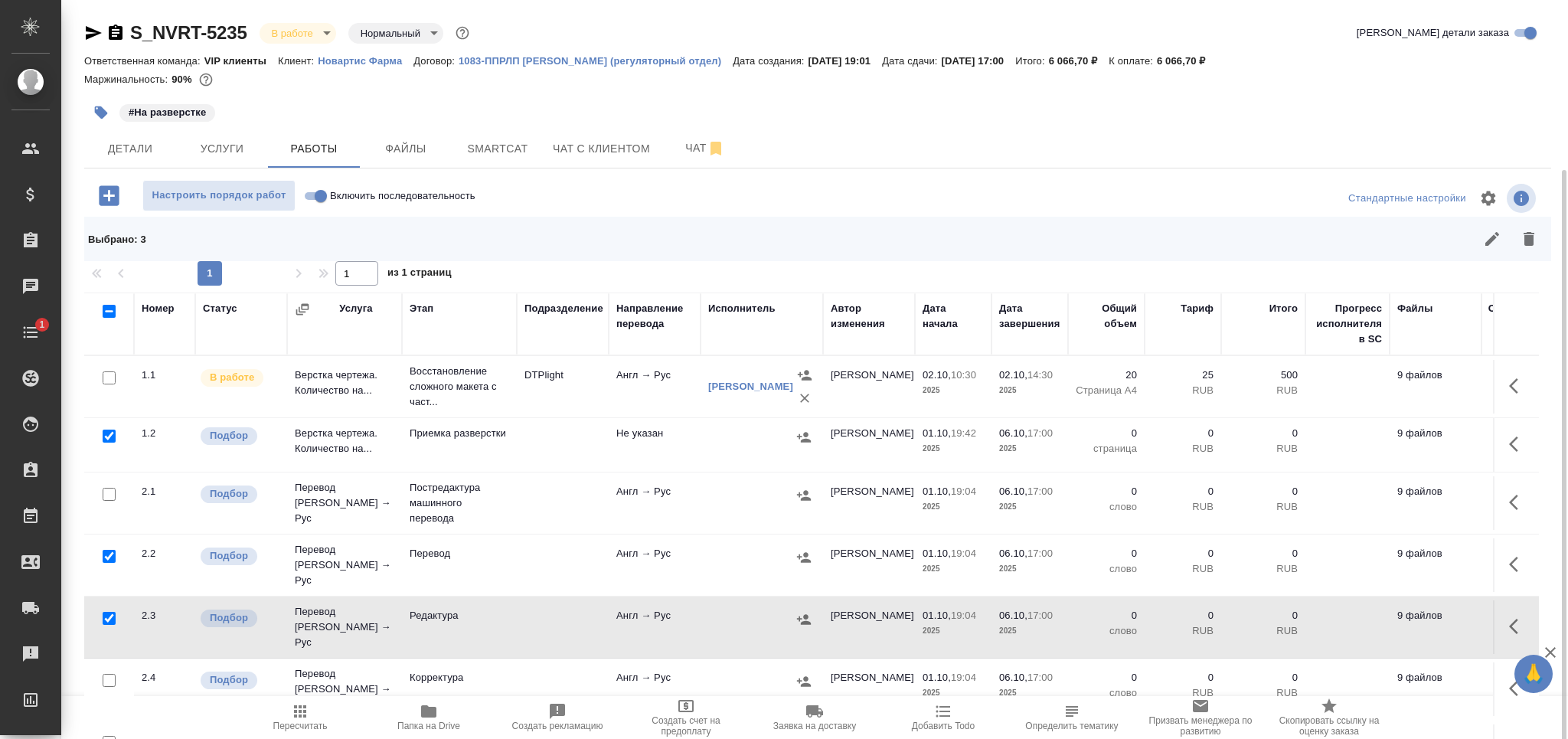
scroll to position [90, 0]
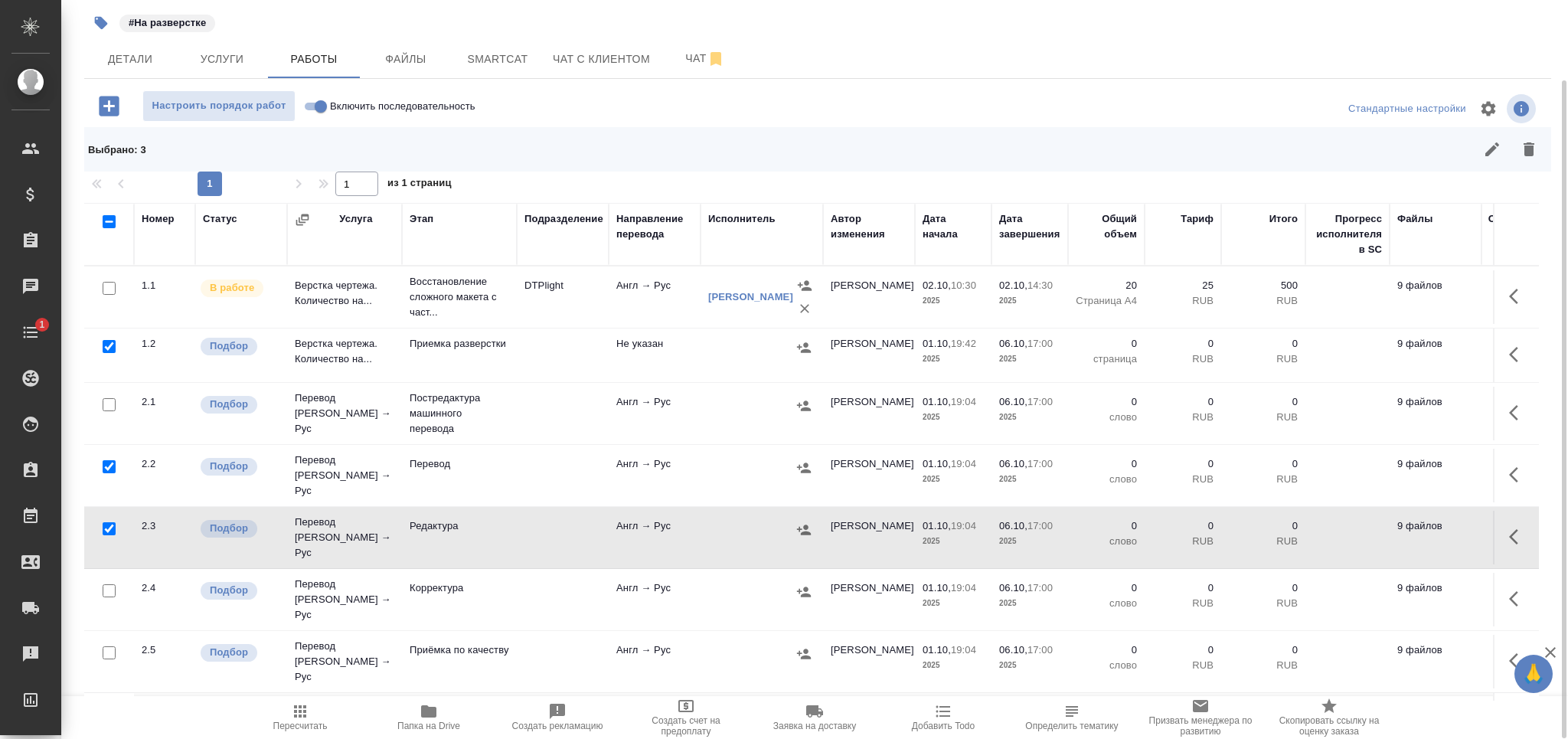
click at [108, 646] on input "checkbox" at bounding box center [109, 653] width 13 height 13
checkbox input "true"
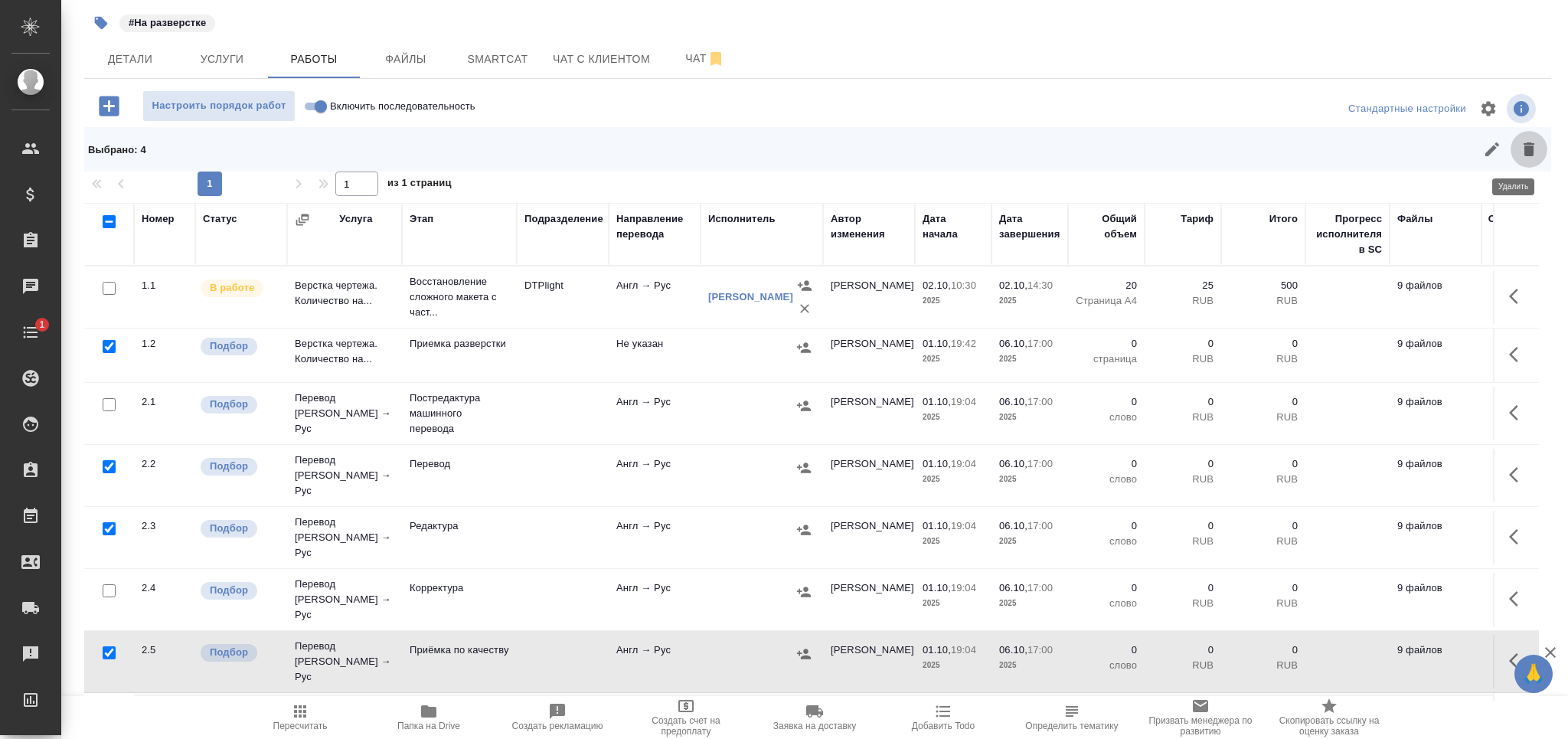
click at [1523, 145] on icon "button" at bounding box center [1528, 149] width 11 height 14
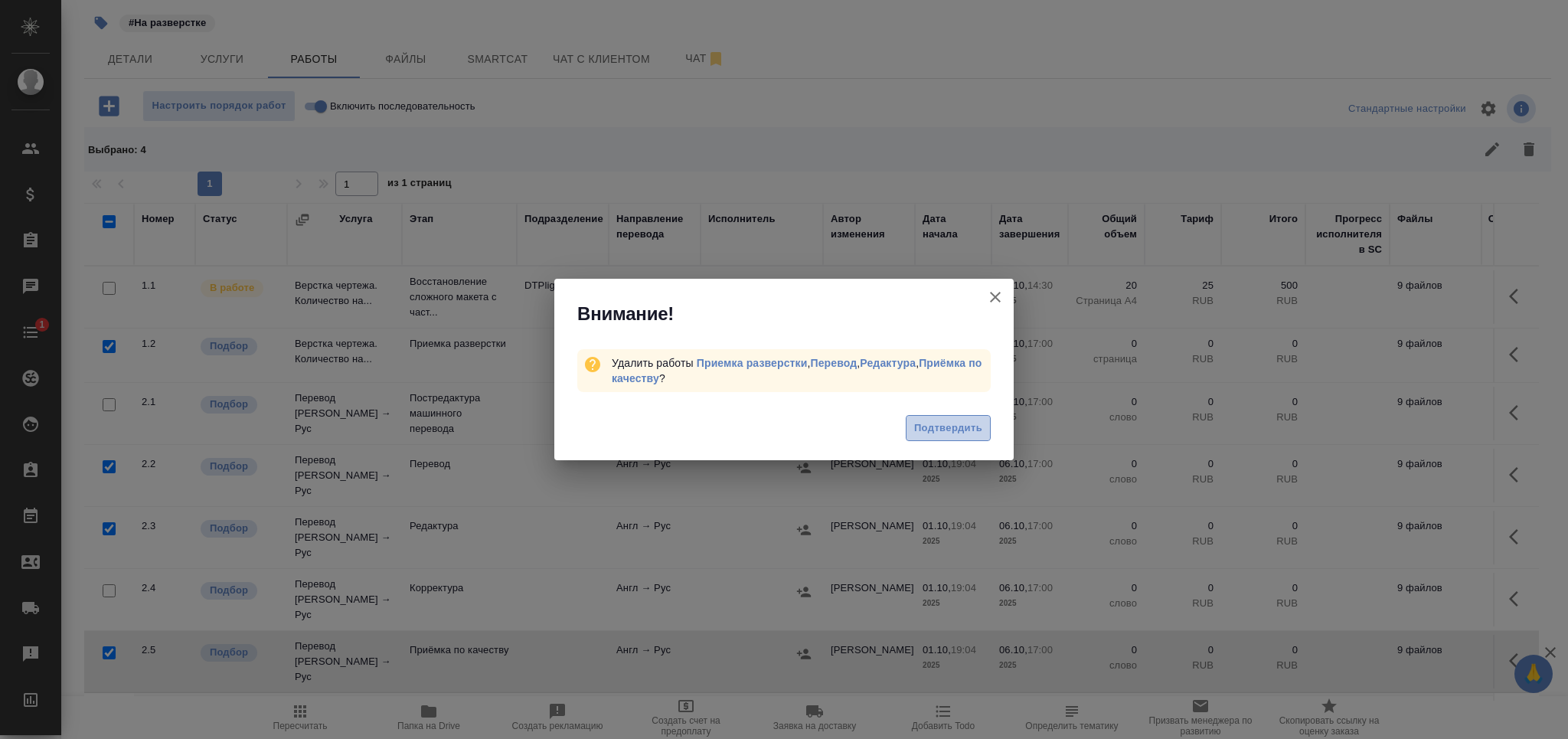
click at [972, 424] on span "Подтвердить" at bounding box center [948, 429] width 68 height 18
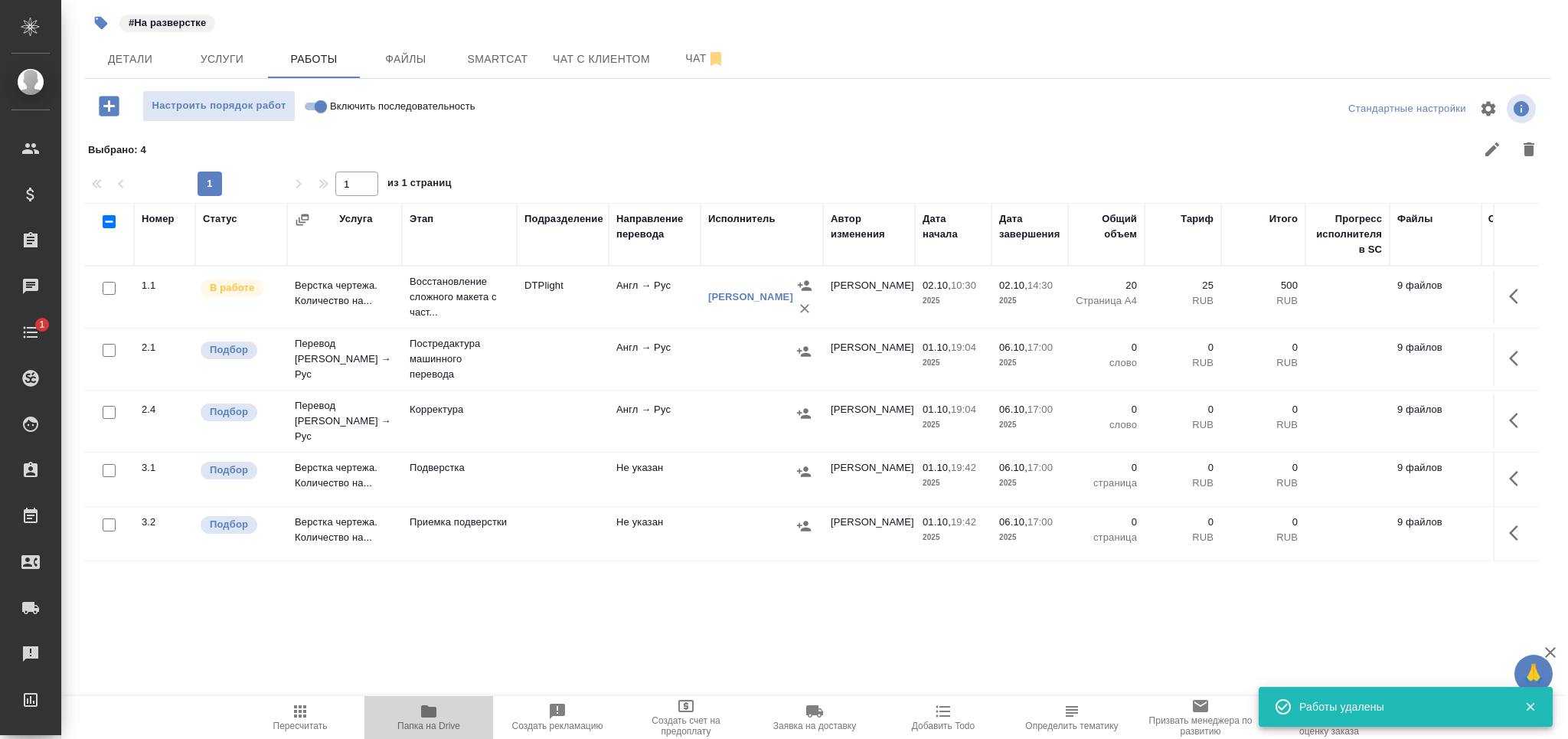
click at [431, 715] on icon "button" at bounding box center [428, 711] width 15 height 12
click at [152, 75] on button "Детали" at bounding box center [130, 59] width 92 height 38
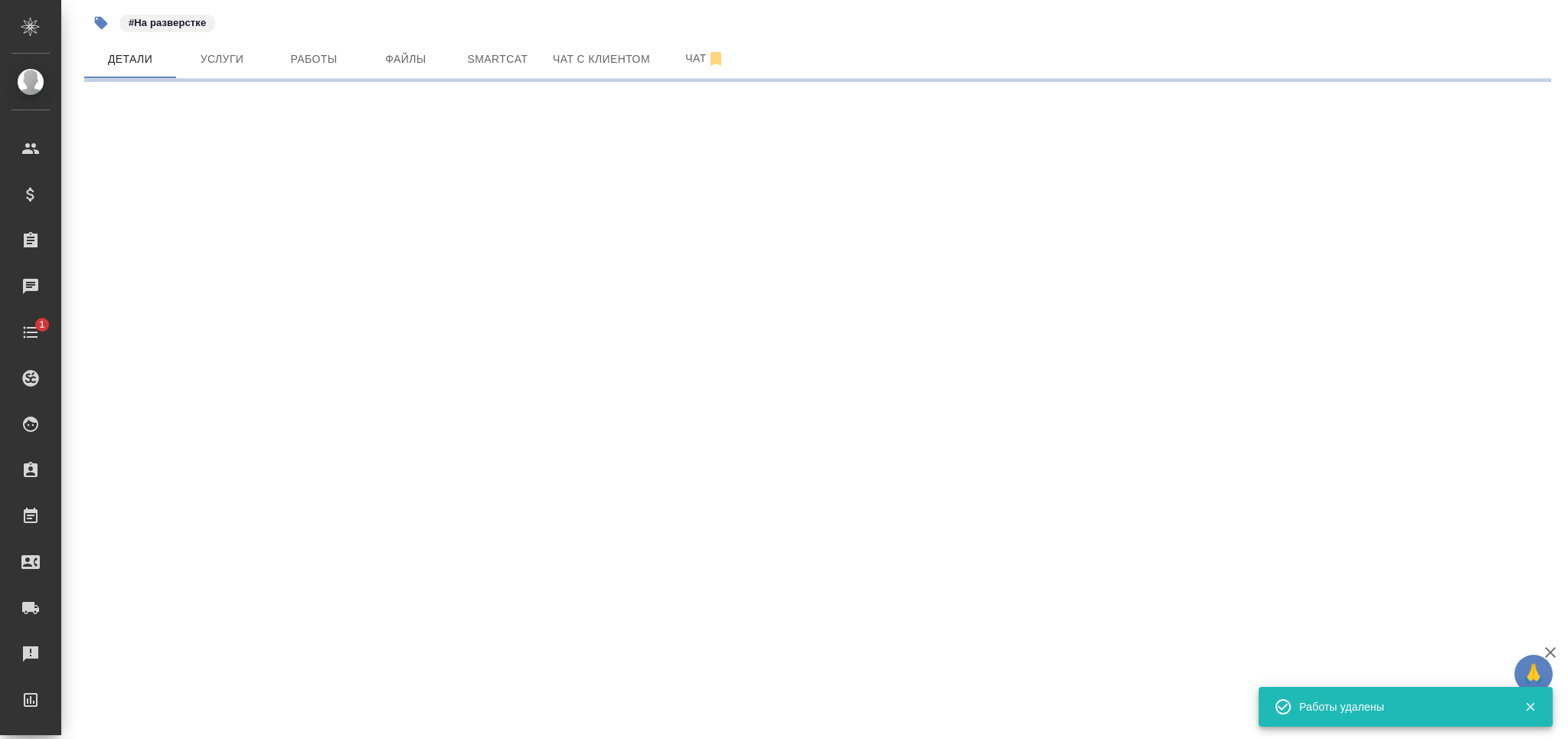
select select "RU"
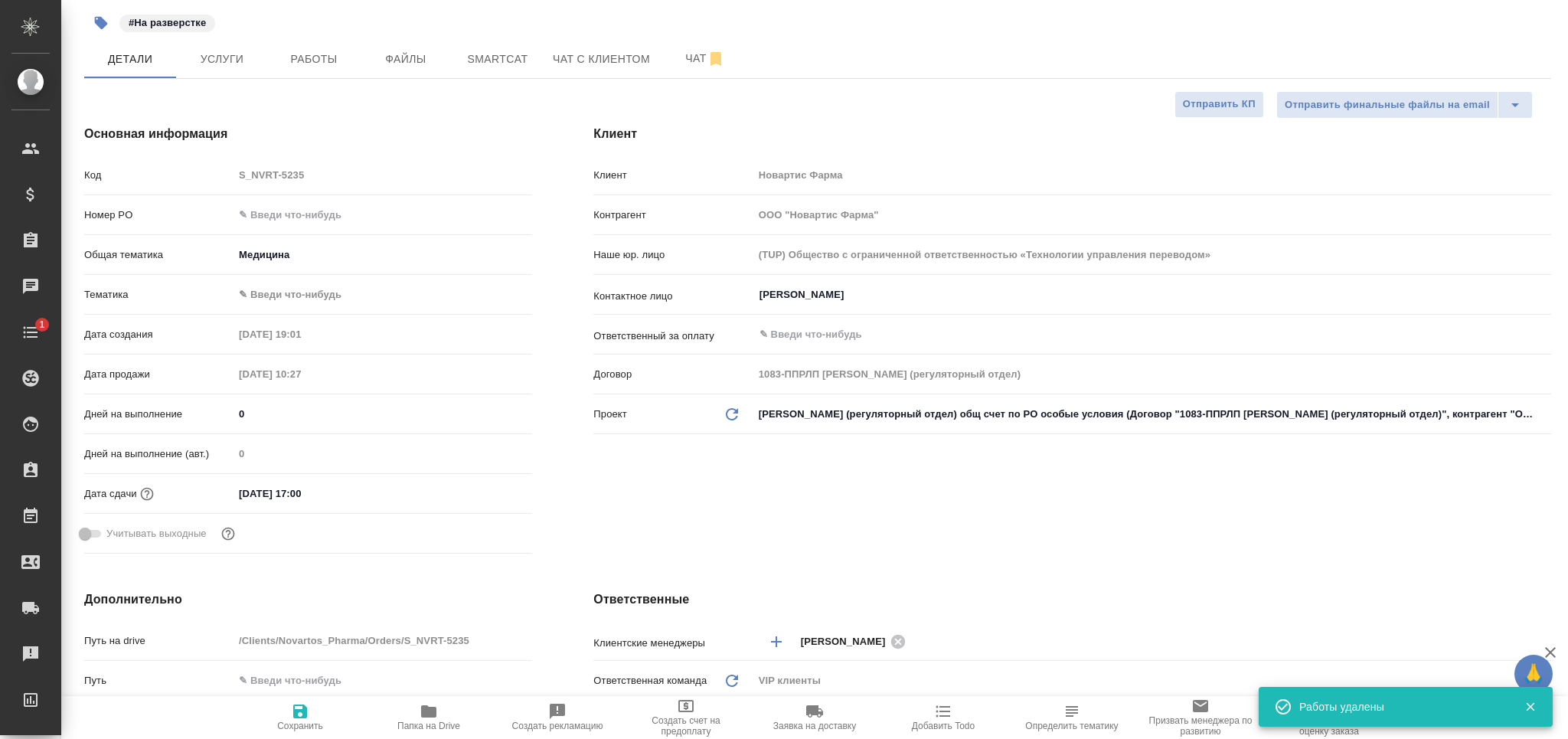
type textarea "x"
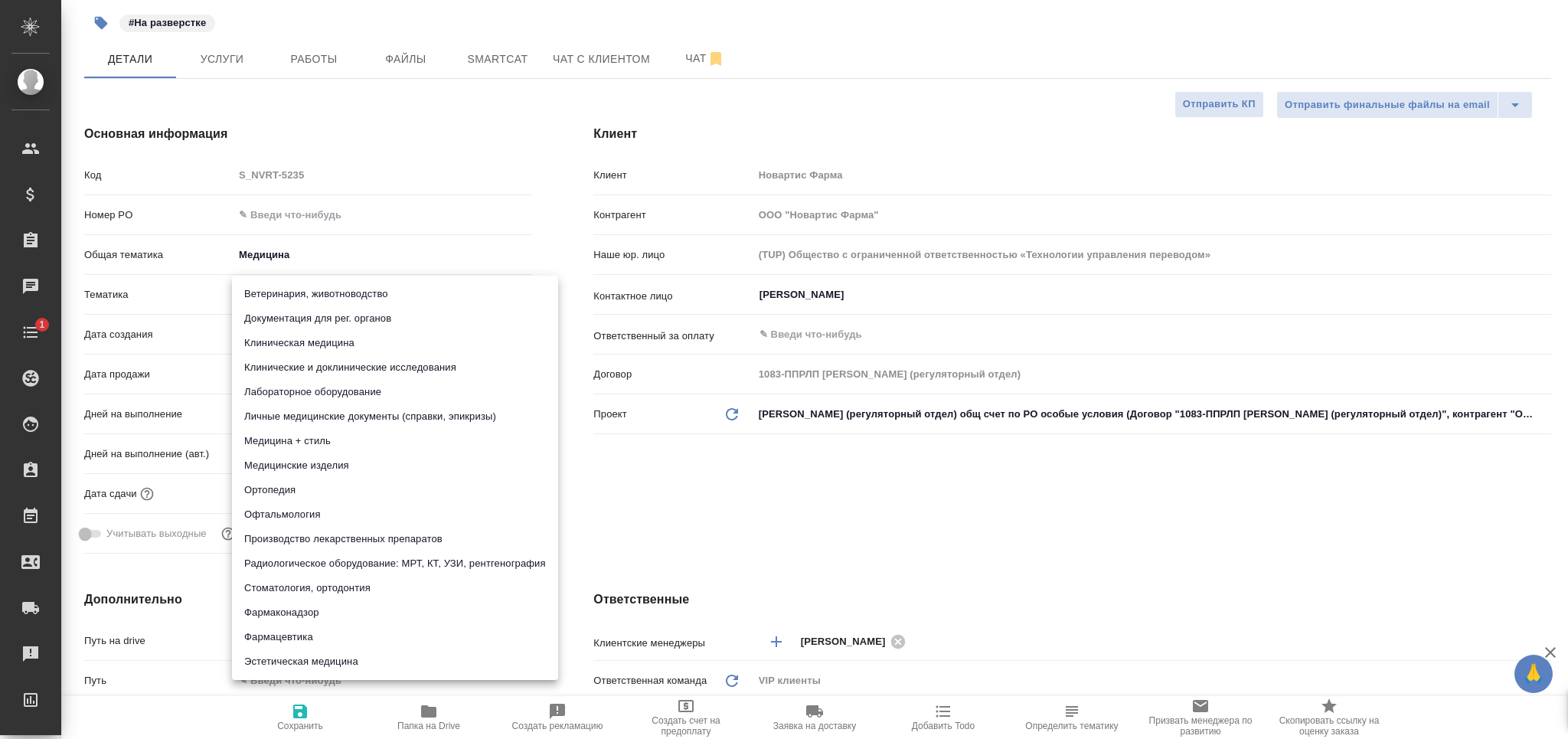
click at [265, 295] on body "🙏 .cls-1 fill:#fff; AWATERA Grabko Mariya Клиенты Спецификации Заказы 0 Чаты 1 …" at bounding box center [784, 369] width 1568 height 739
click at [298, 638] on li "Фармацевтика" at bounding box center [395, 637] width 326 height 24
type input "6149832f2b7be24903fd7a82"
type textarea "x"
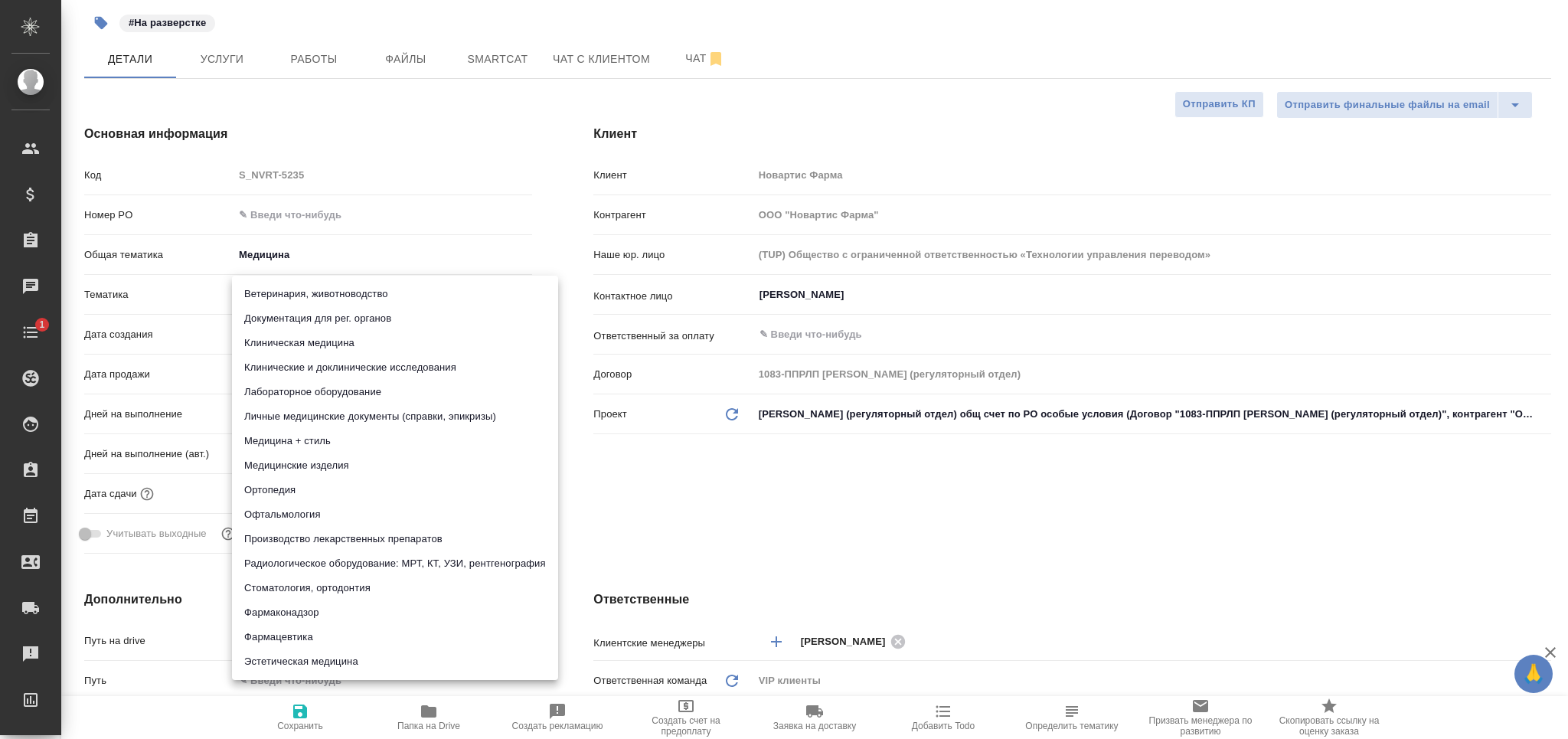
type textarea "x"
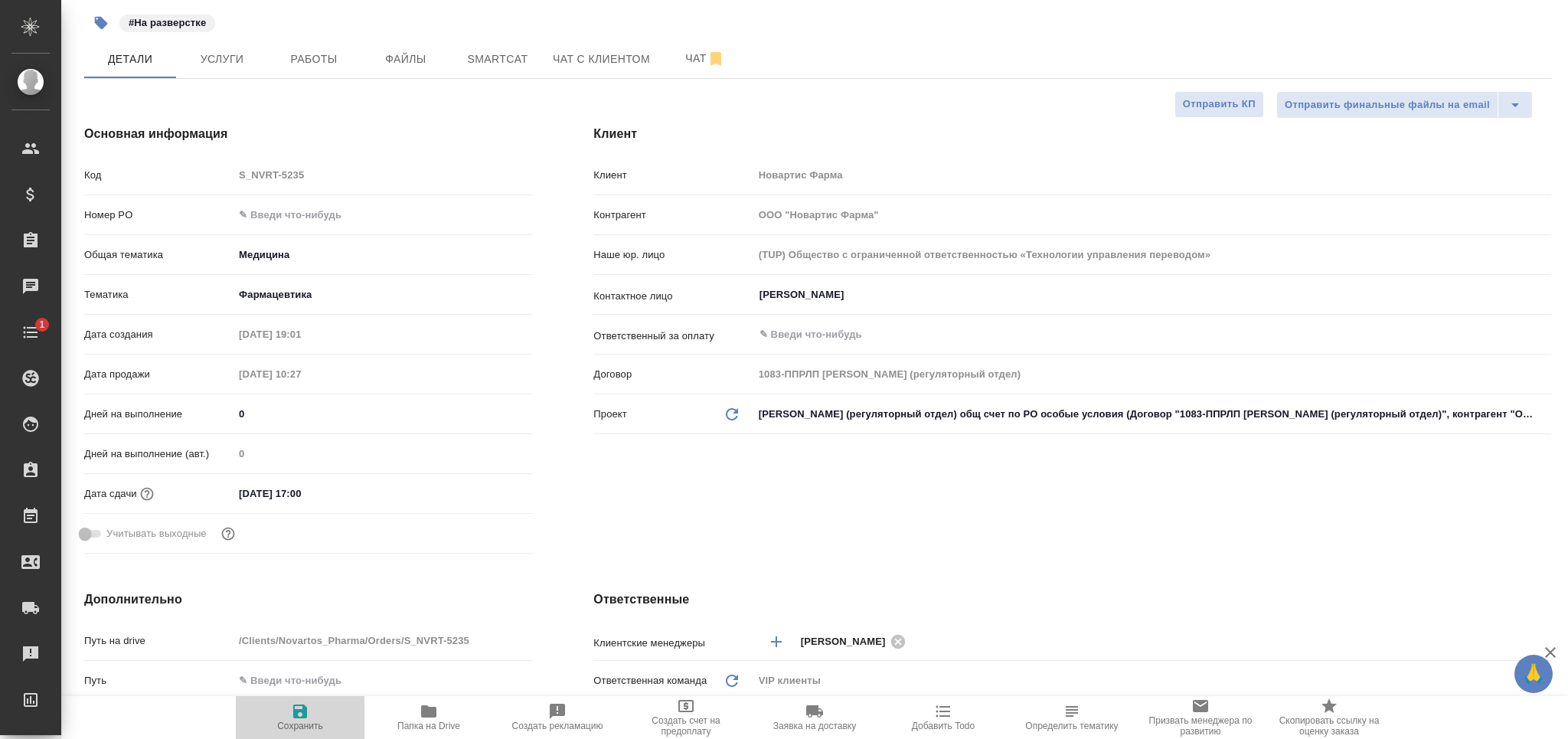
click at [299, 726] on span "Сохранить" at bounding box center [300, 725] width 46 height 11
type textarea "x"
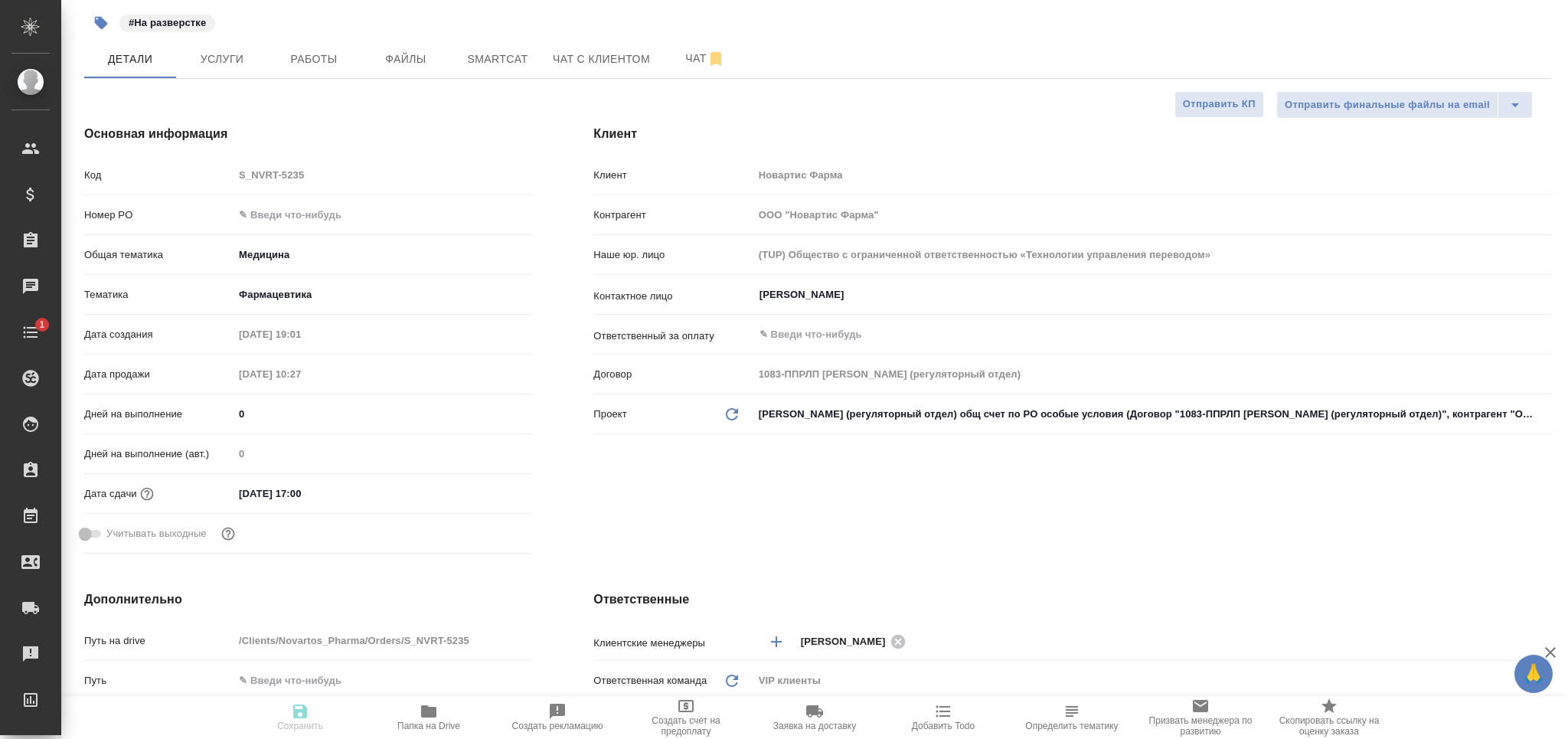
type textarea "x"
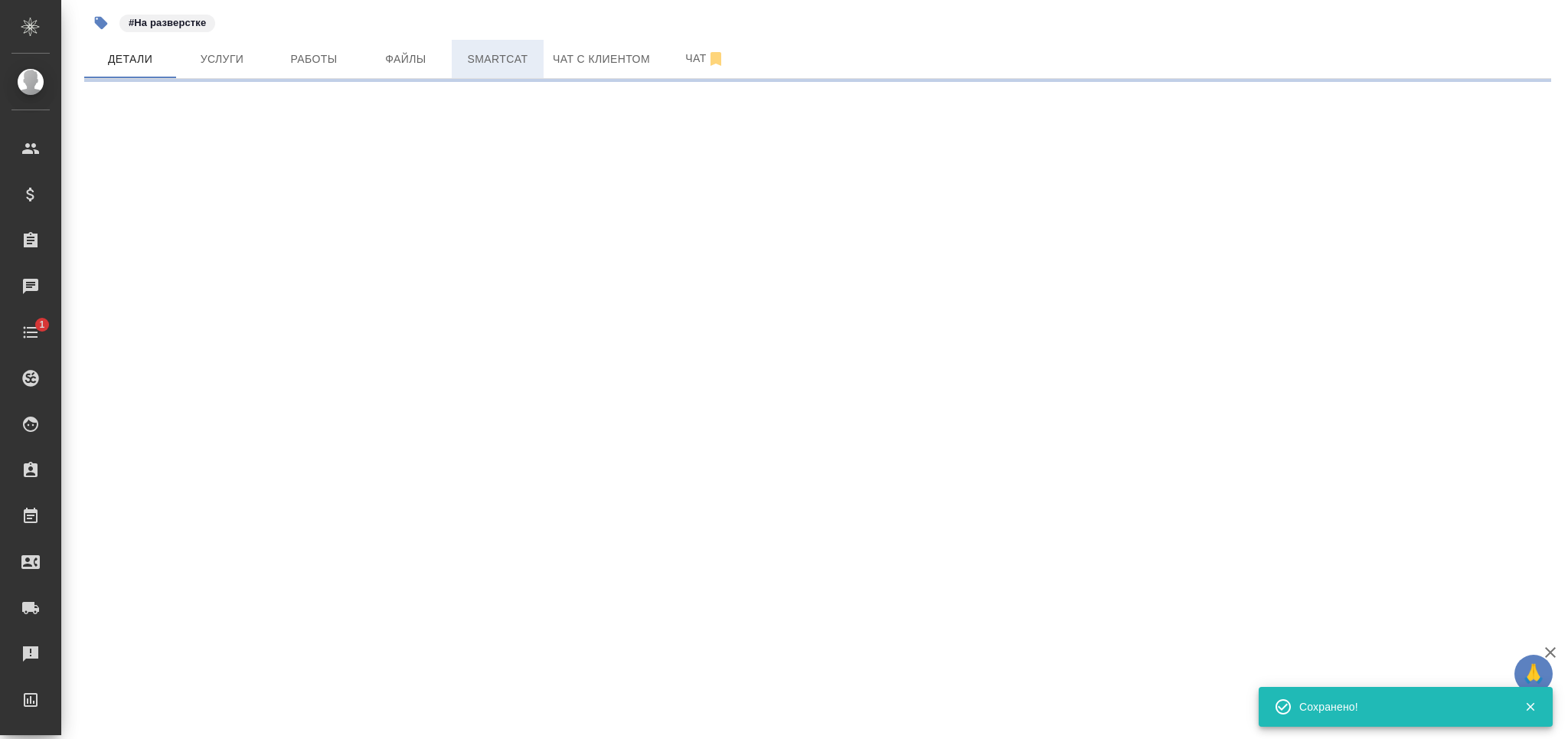
select select "RU"
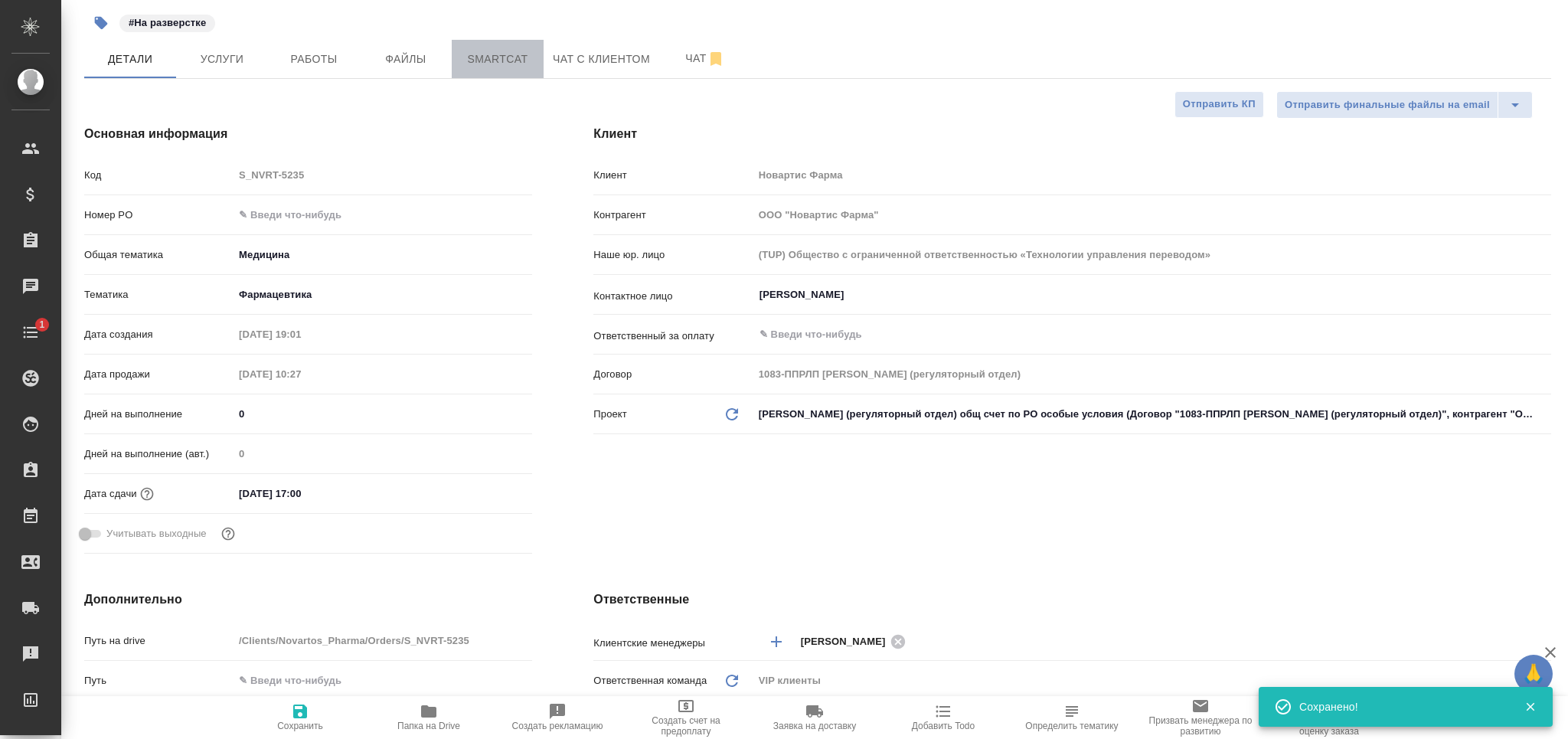
click at [490, 54] on span "Smartcat" at bounding box center [498, 59] width 73 height 19
type textarea "x"
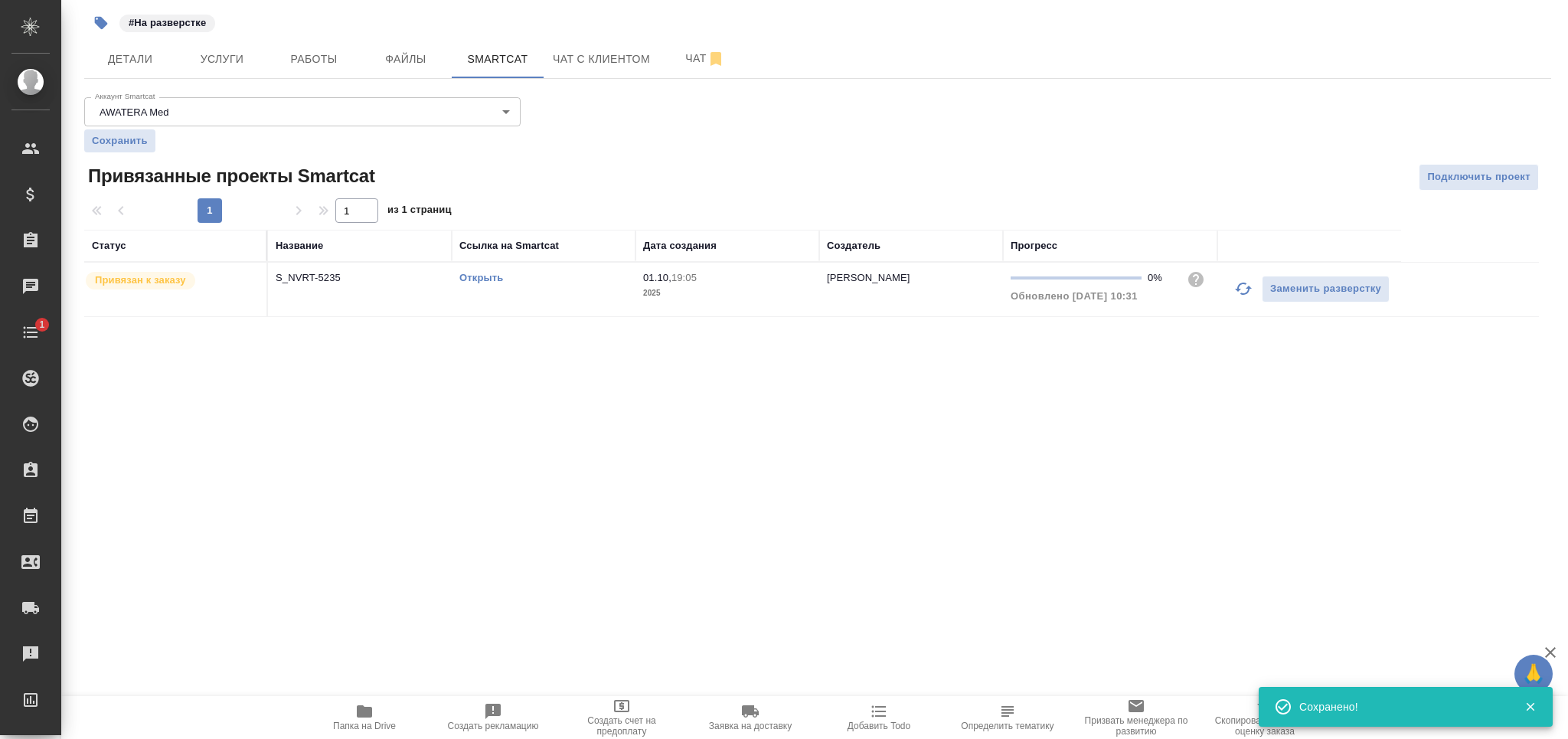
click at [484, 279] on link "Открыть" at bounding box center [481, 278] width 44 height 11
click at [310, 68] on button "Работы" at bounding box center [314, 59] width 92 height 38
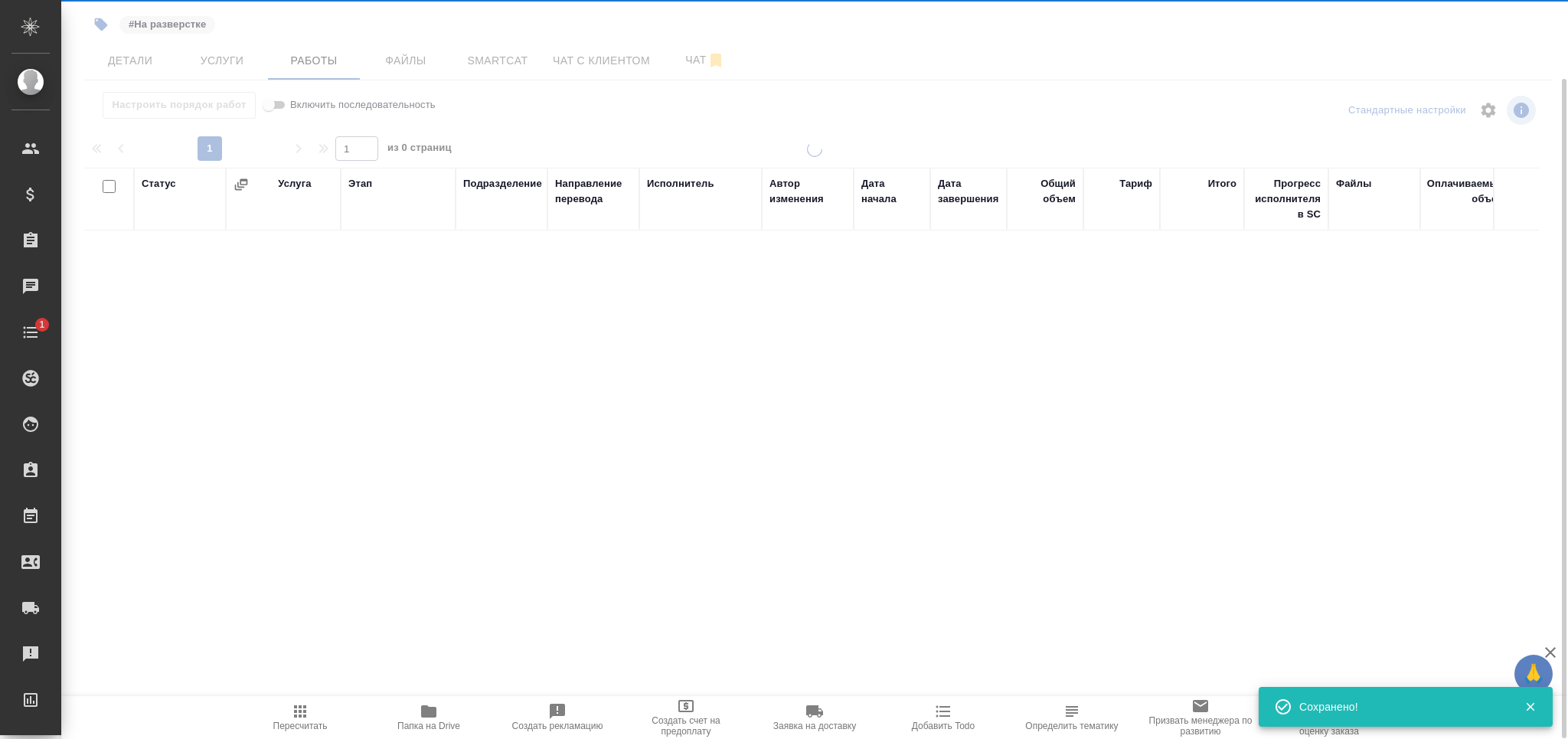
scroll to position [88, 0]
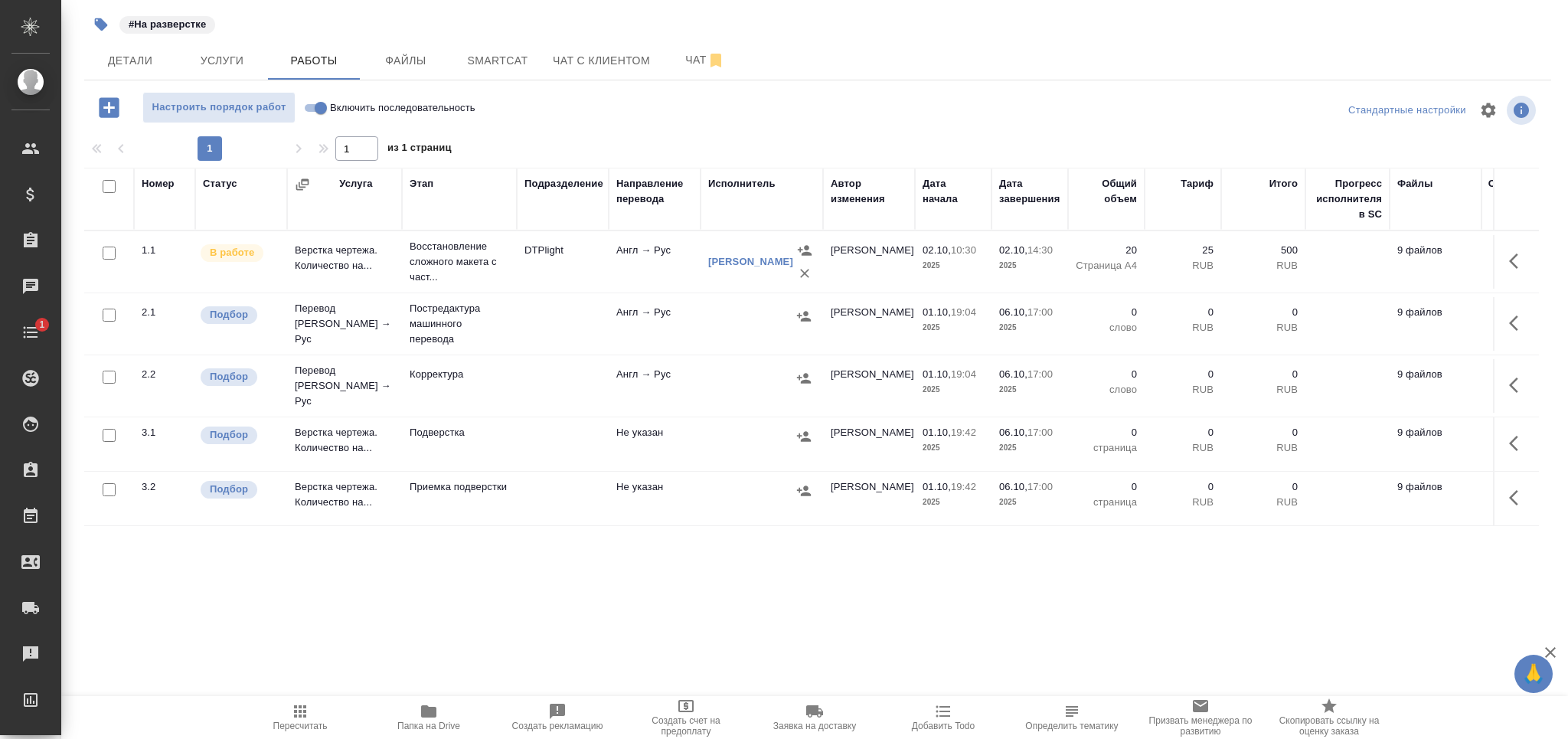
click at [473, 321] on p "Постредактура машинного перевода" at bounding box center [459, 323] width 99 height 46
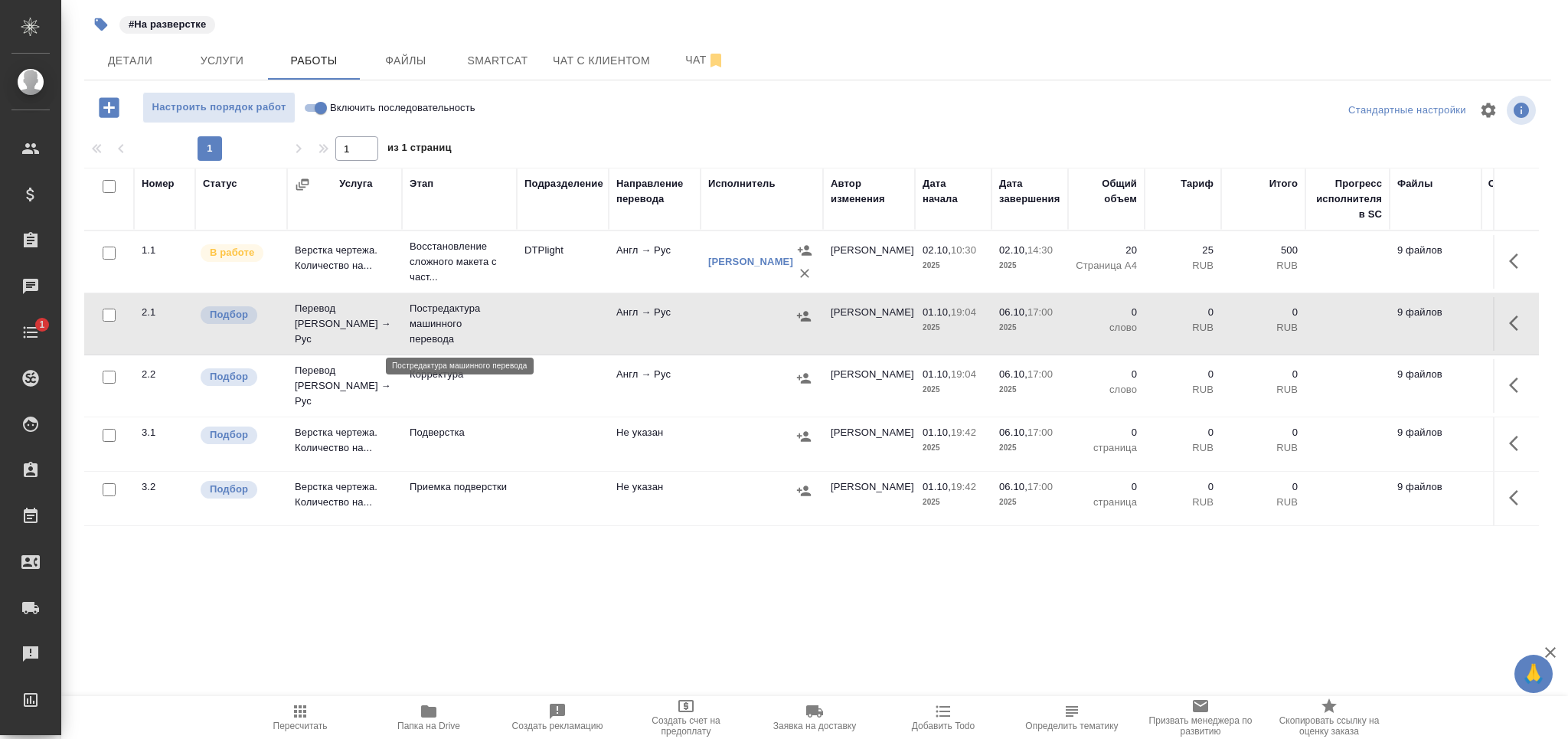
click at [473, 321] on p "Постредактура машинного перевода" at bounding box center [459, 323] width 99 height 46
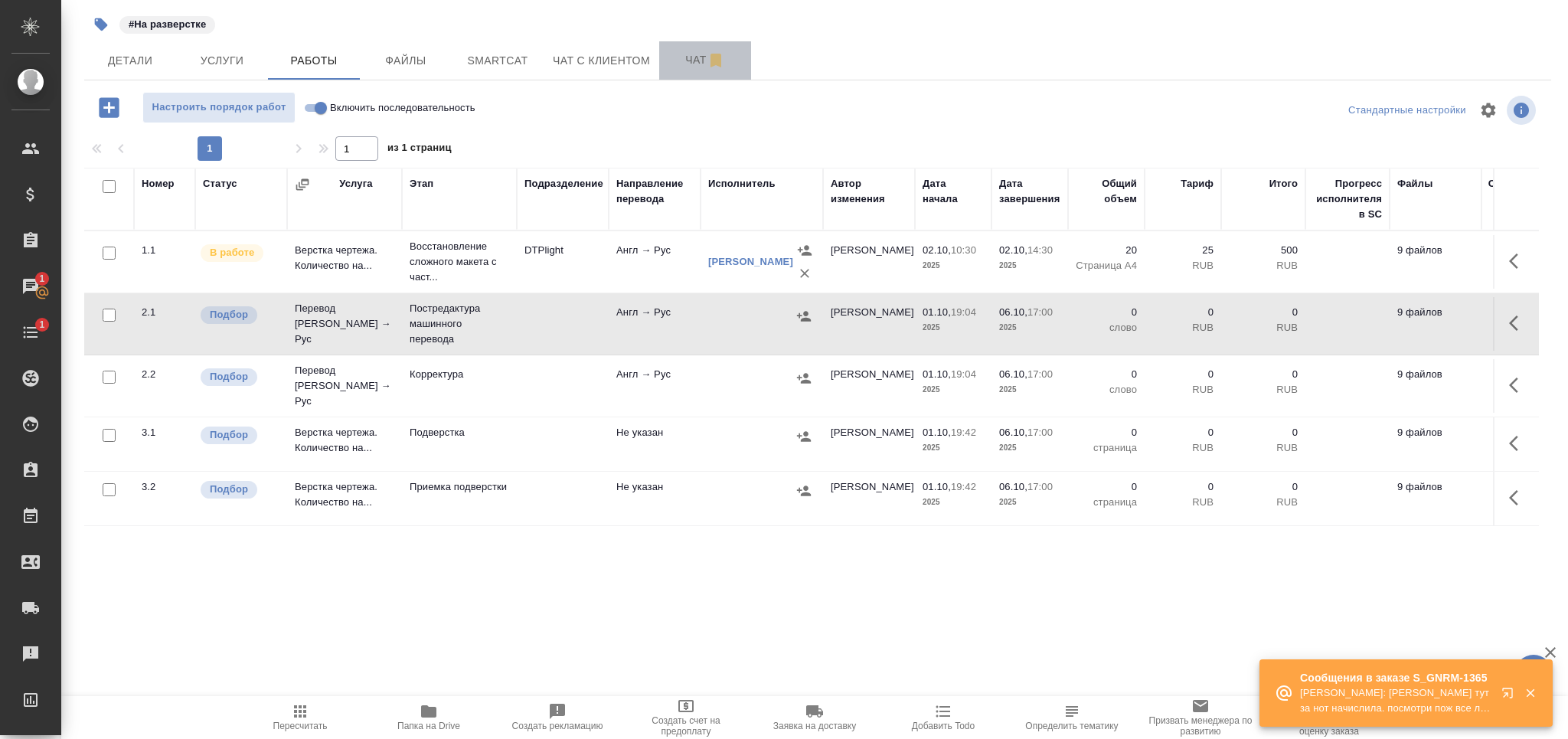
click at [670, 64] on span "Чат" at bounding box center [705, 59] width 73 height 19
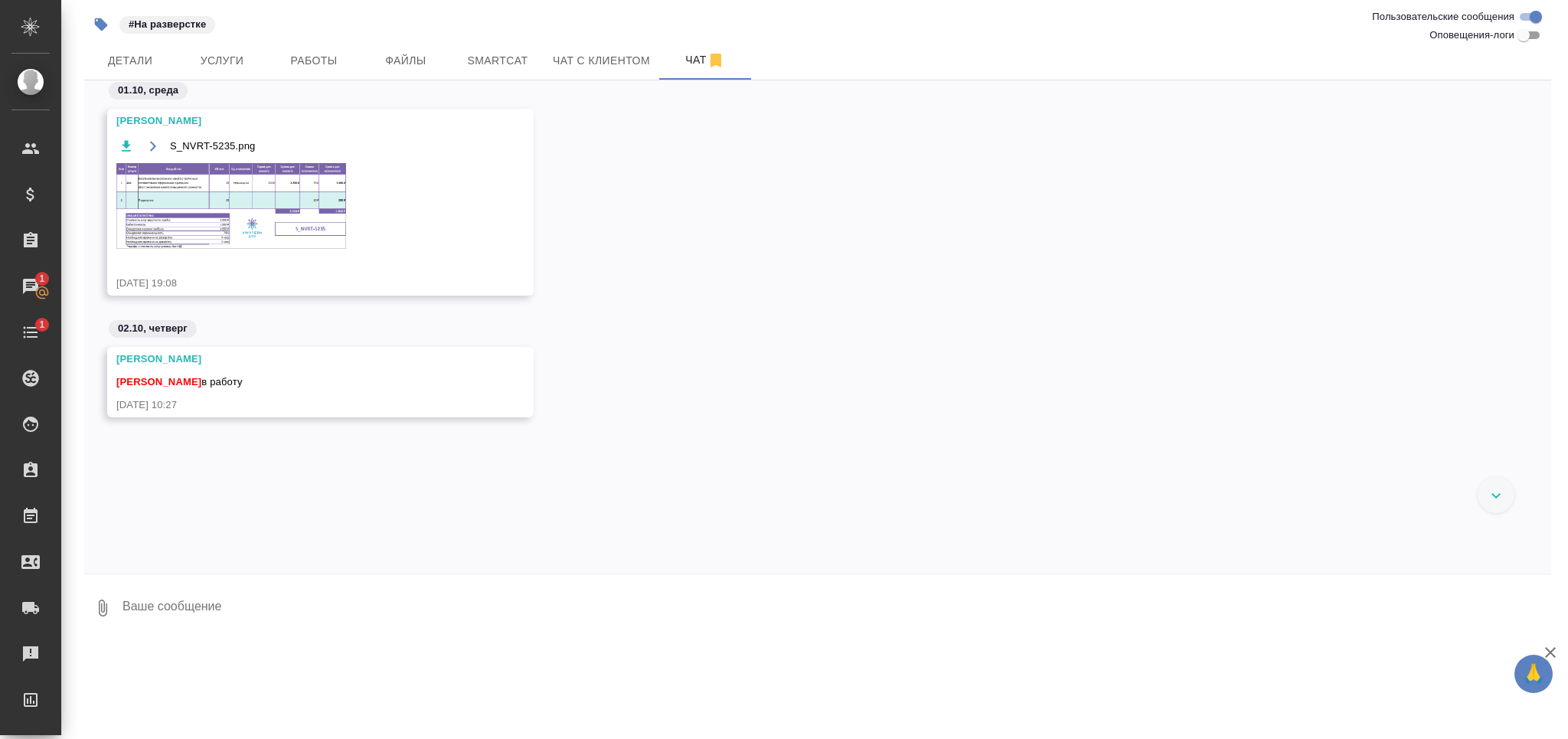
click at [199, 186] on img at bounding box center [231, 205] width 230 height 86
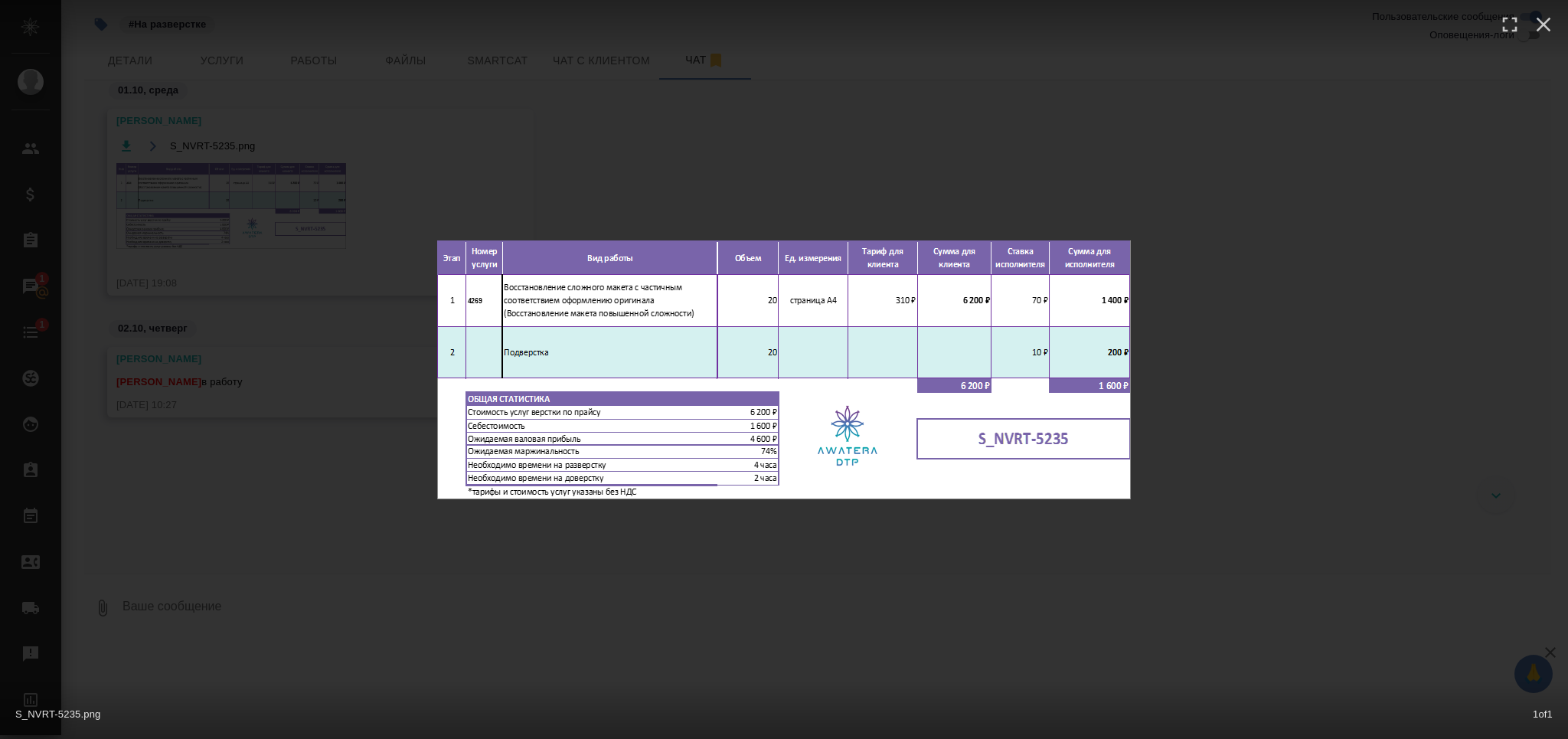
click at [392, 479] on div "S_NVRT-5235.png 1 of 1" at bounding box center [784, 369] width 1568 height 739
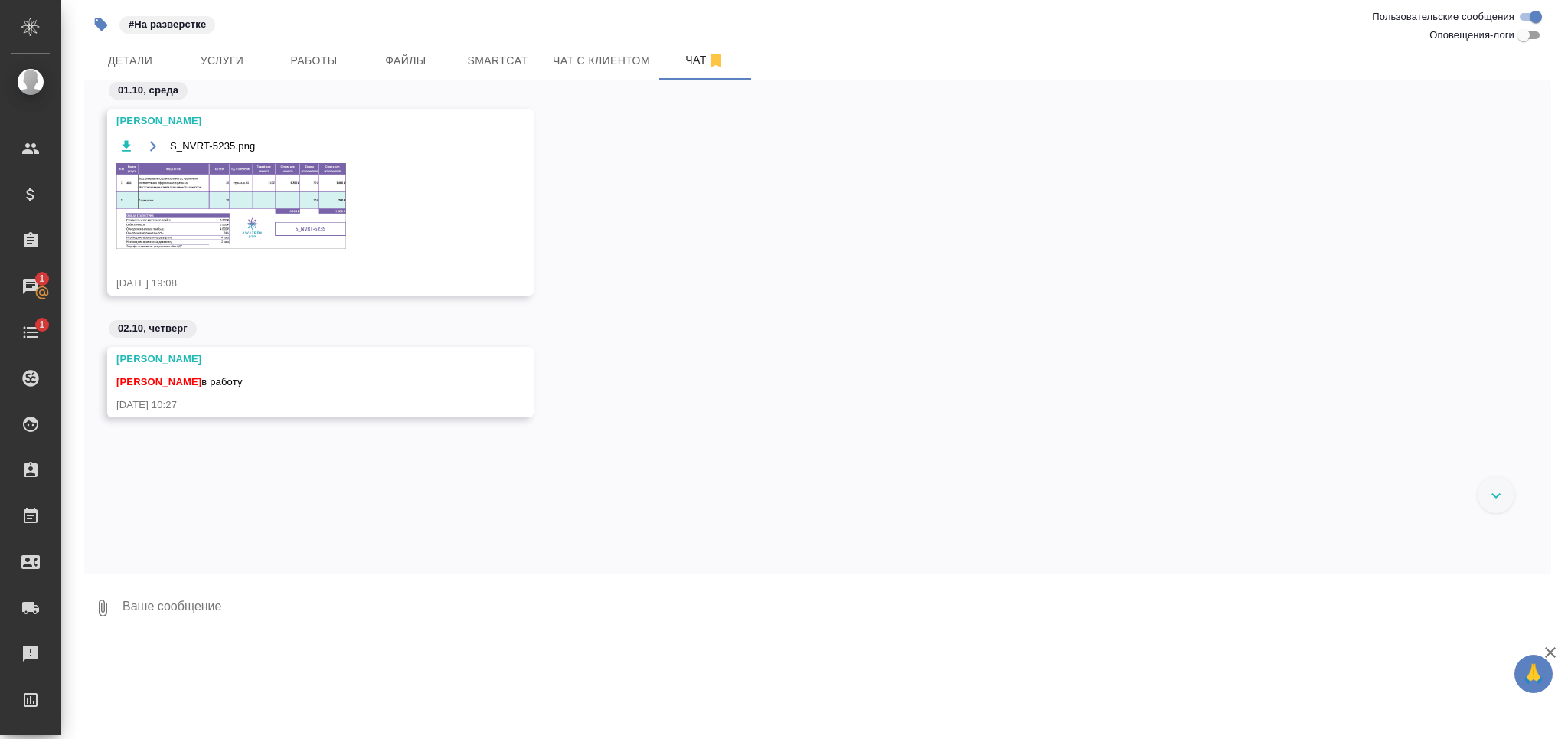
drag, startPoint x: 327, startPoint y: 64, endPoint x: 338, endPoint y: 23, distance: 42.4
click at [327, 63] on span "Работы" at bounding box center [314, 60] width 73 height 19
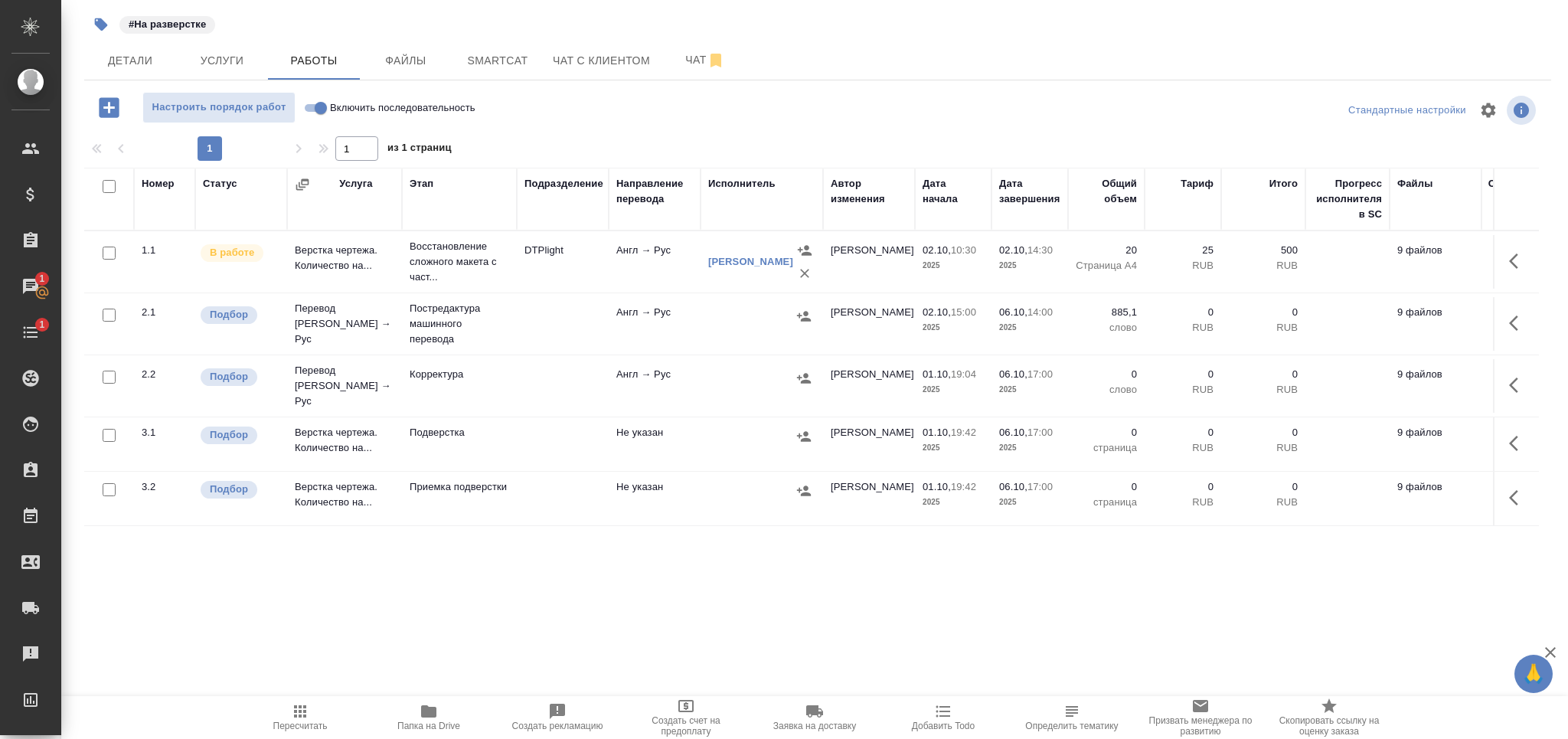
click at [546, 380] on td at bounding box center [562, 386] width 92 height 54
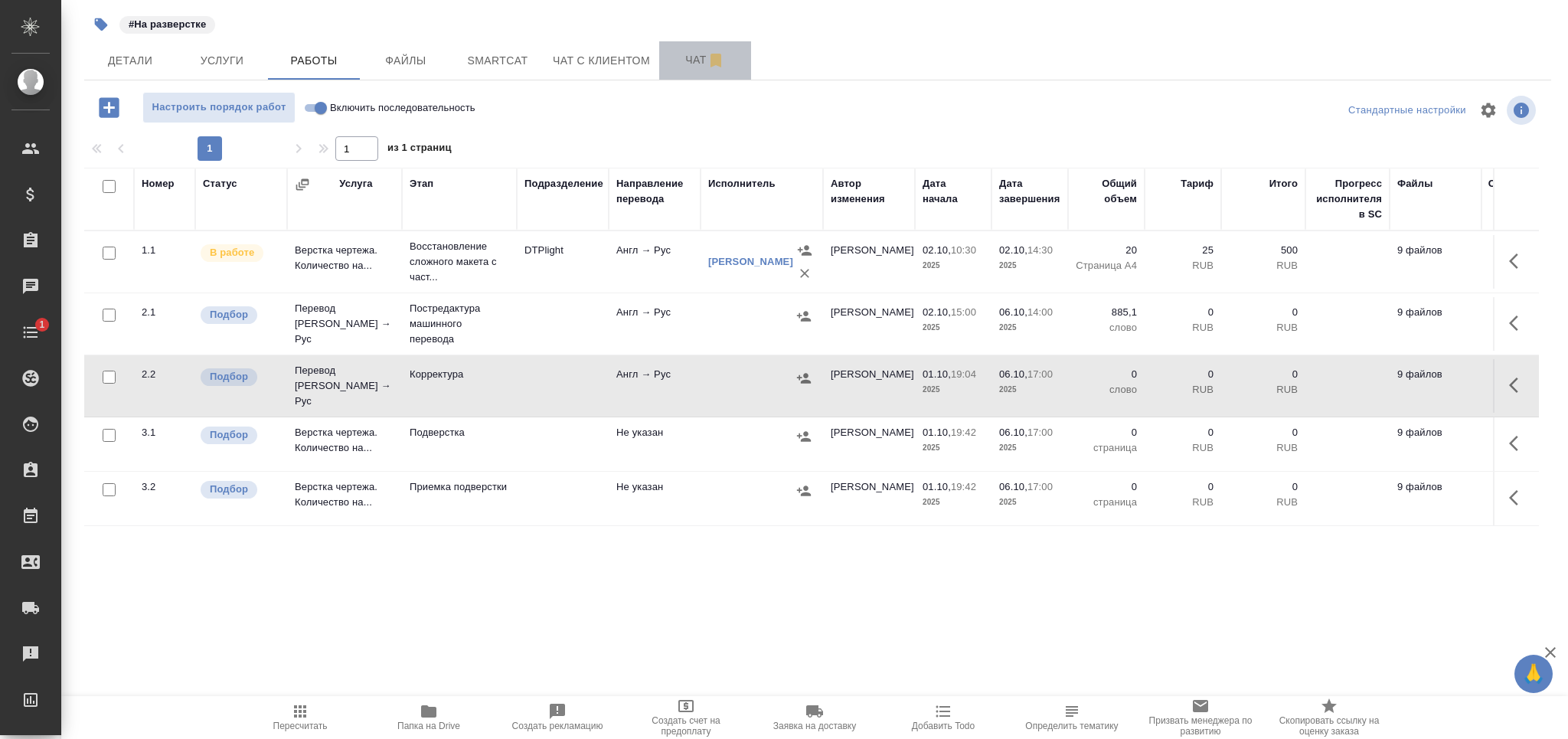
click at [682, 55] on span "Чат" at bounding box center [705, 59] width 73 height 19
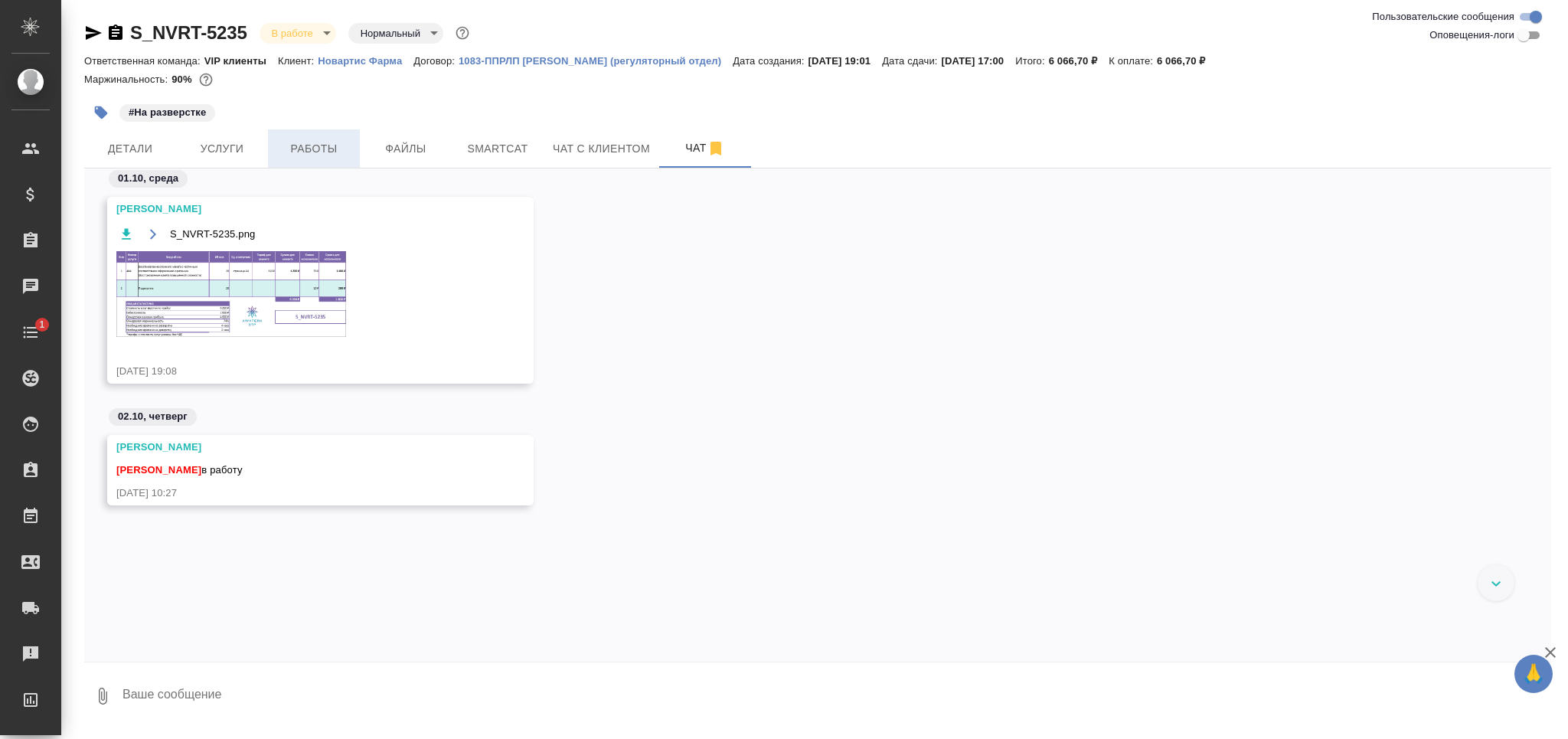
click at [334, 144] on span "Работы" at bounding box center [314, 148] width 73 height 19
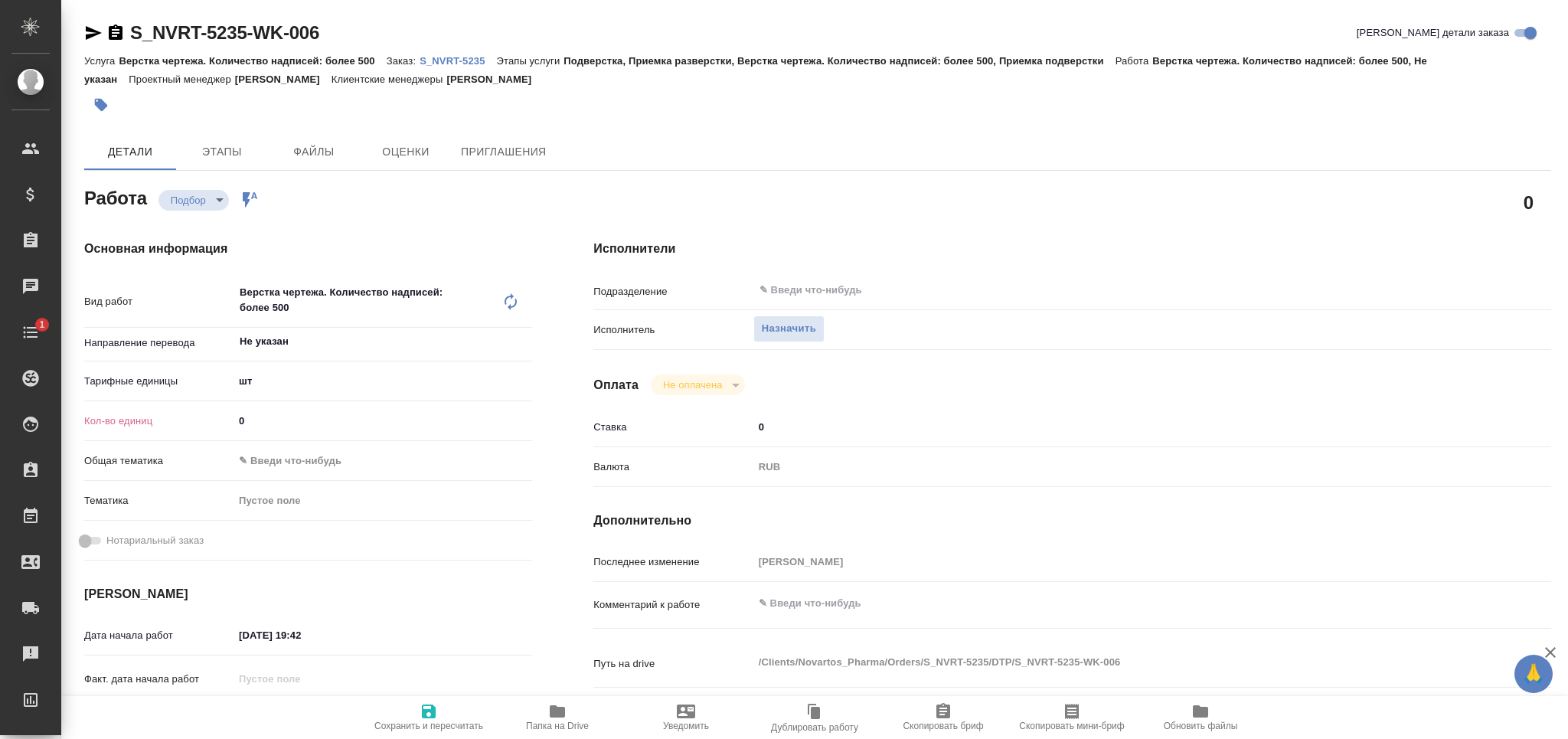
type textarea "x"
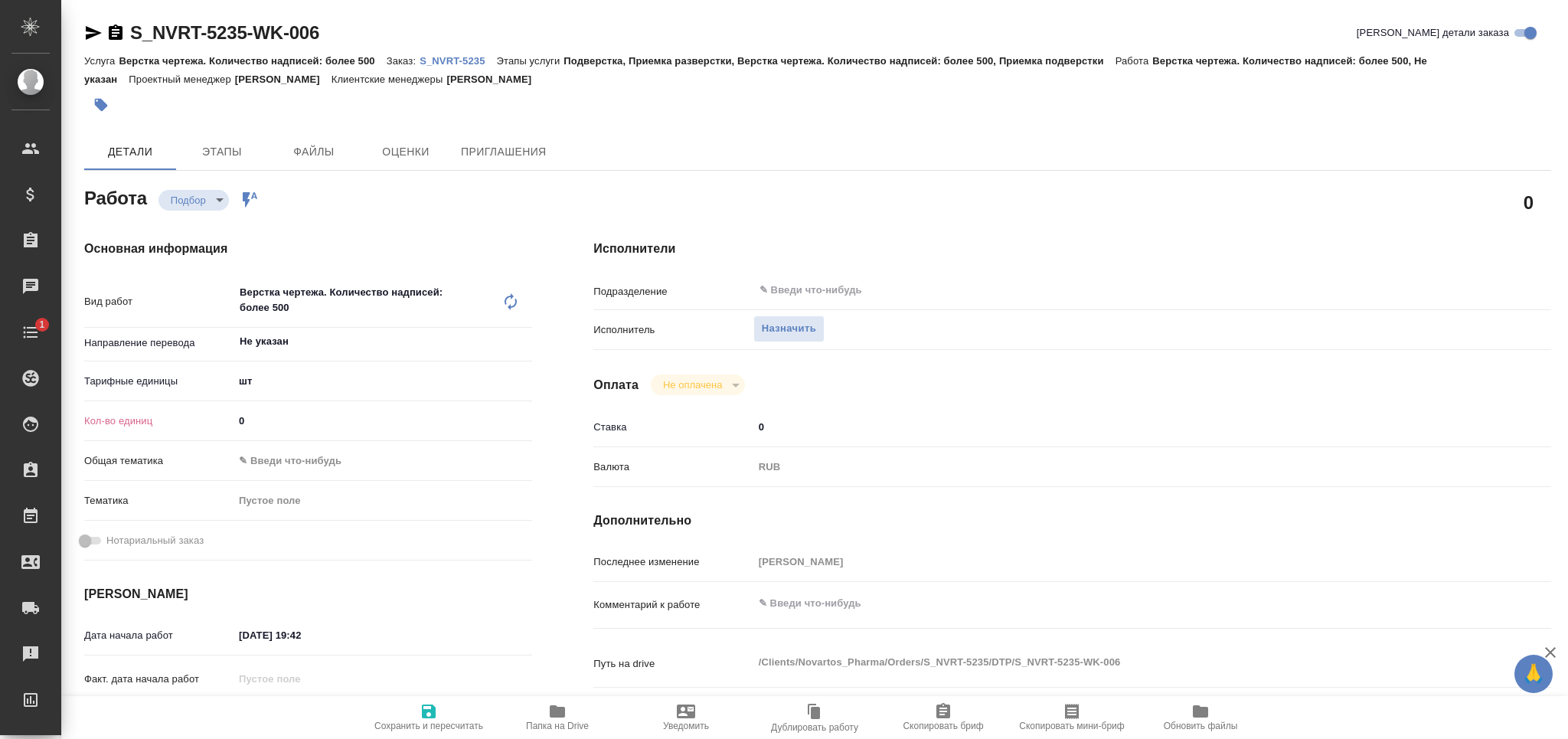
type textarea "x"
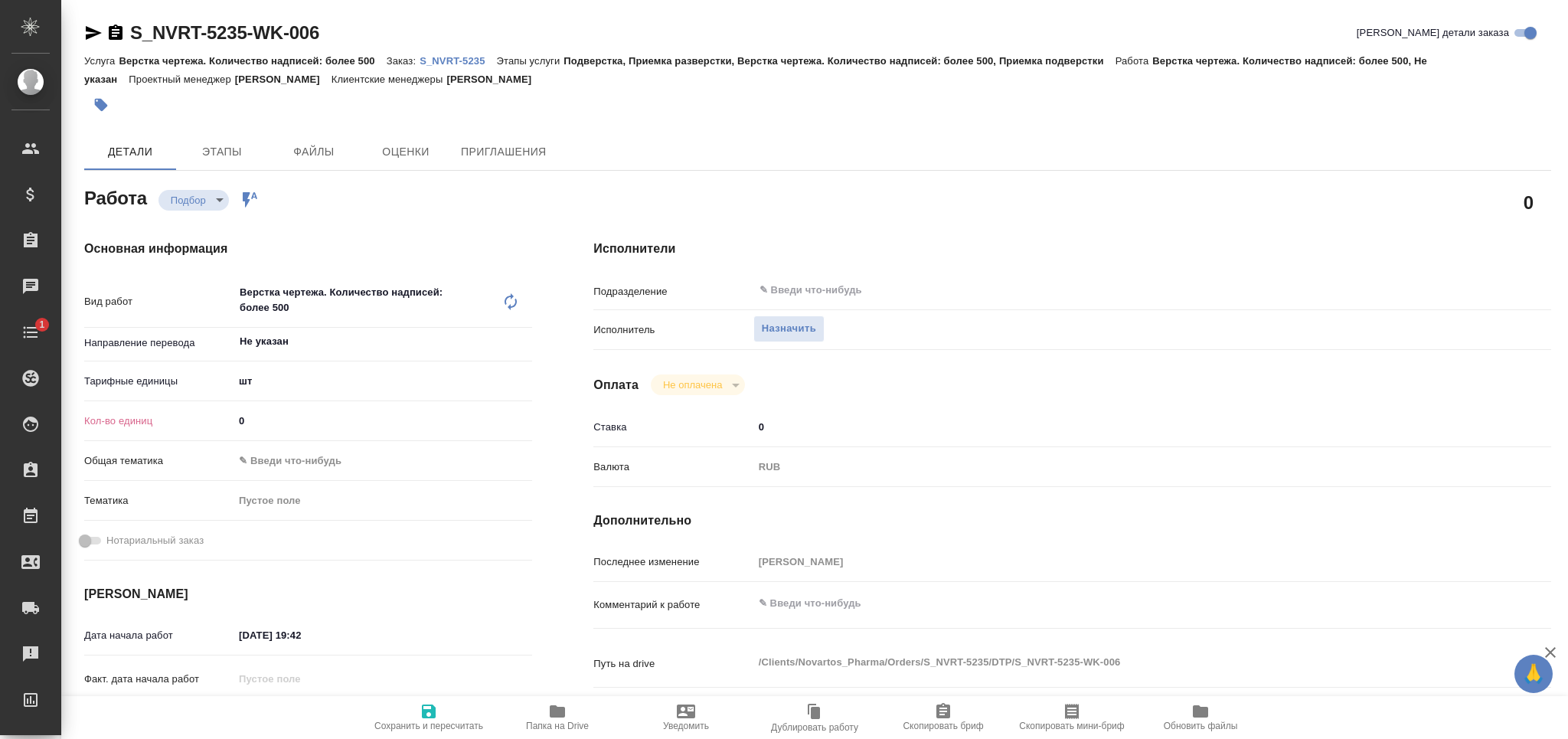
type textarea "x"
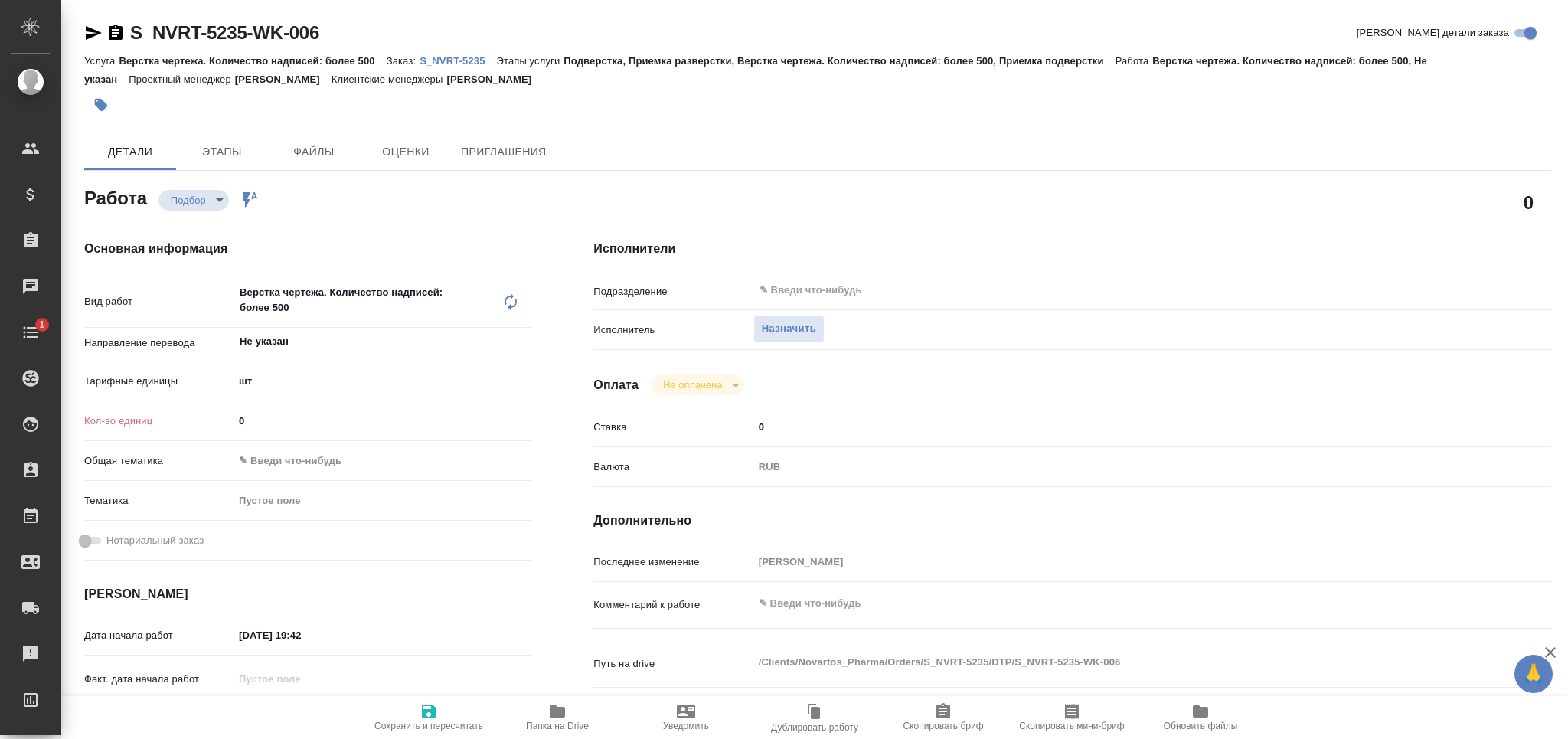
click at [507, 299] on icon at bounding box center [511, 301] width 19 height 19
type textarea "x"
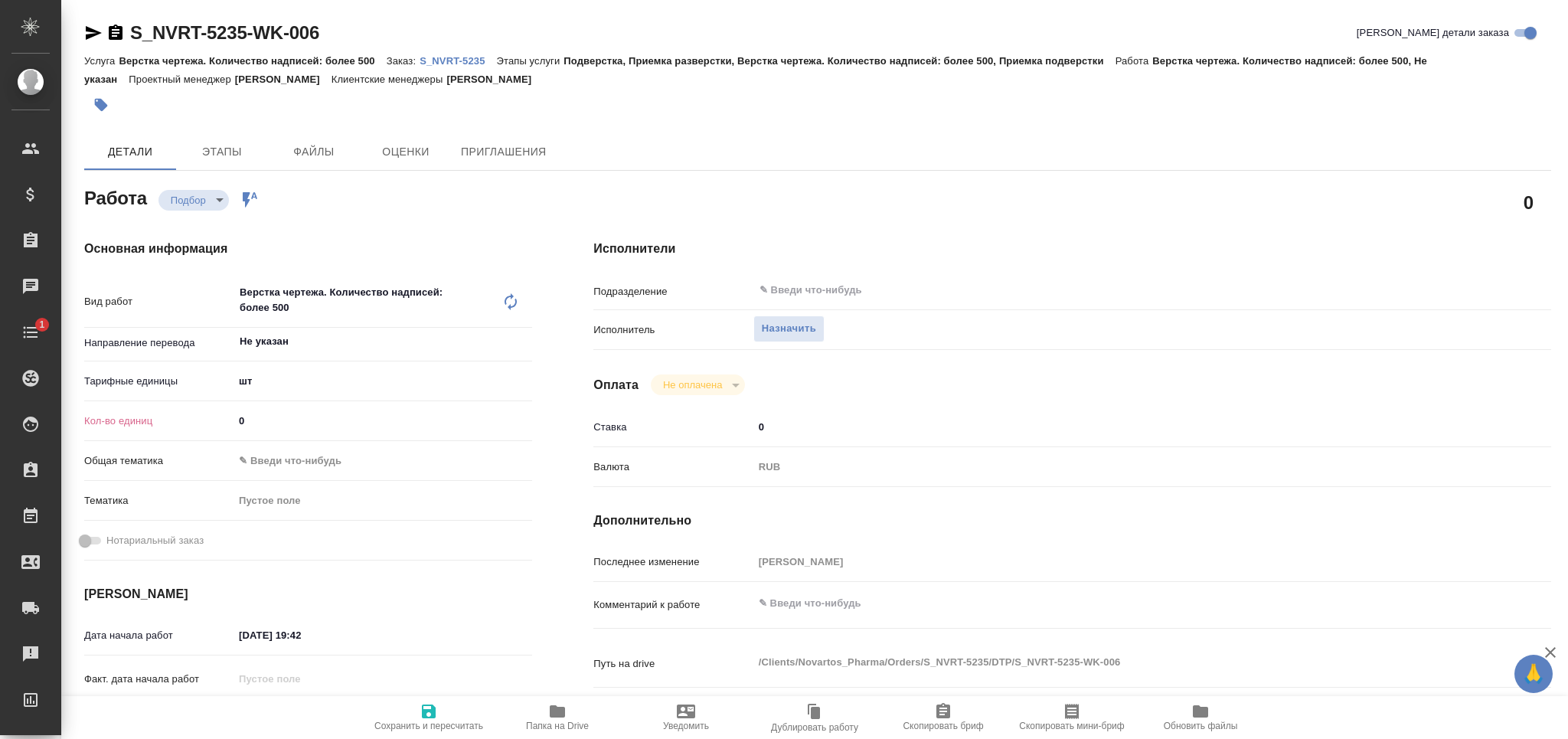
type textarea "x"
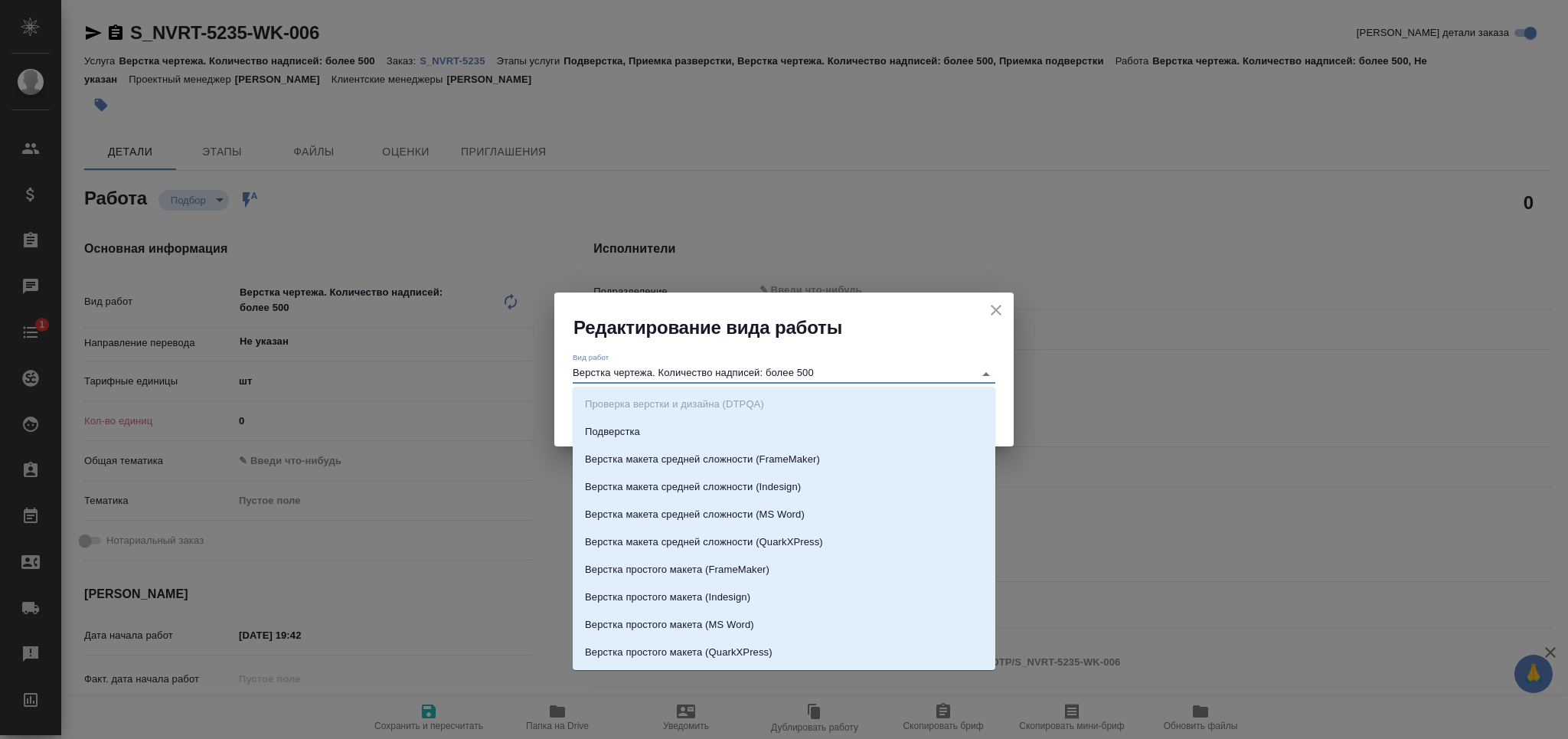
click at [668, 371] on input "Верстка чертежа. Количество надписей: более 500" at bounding box center [769, 373] width 393 height 19
type textarea "x"
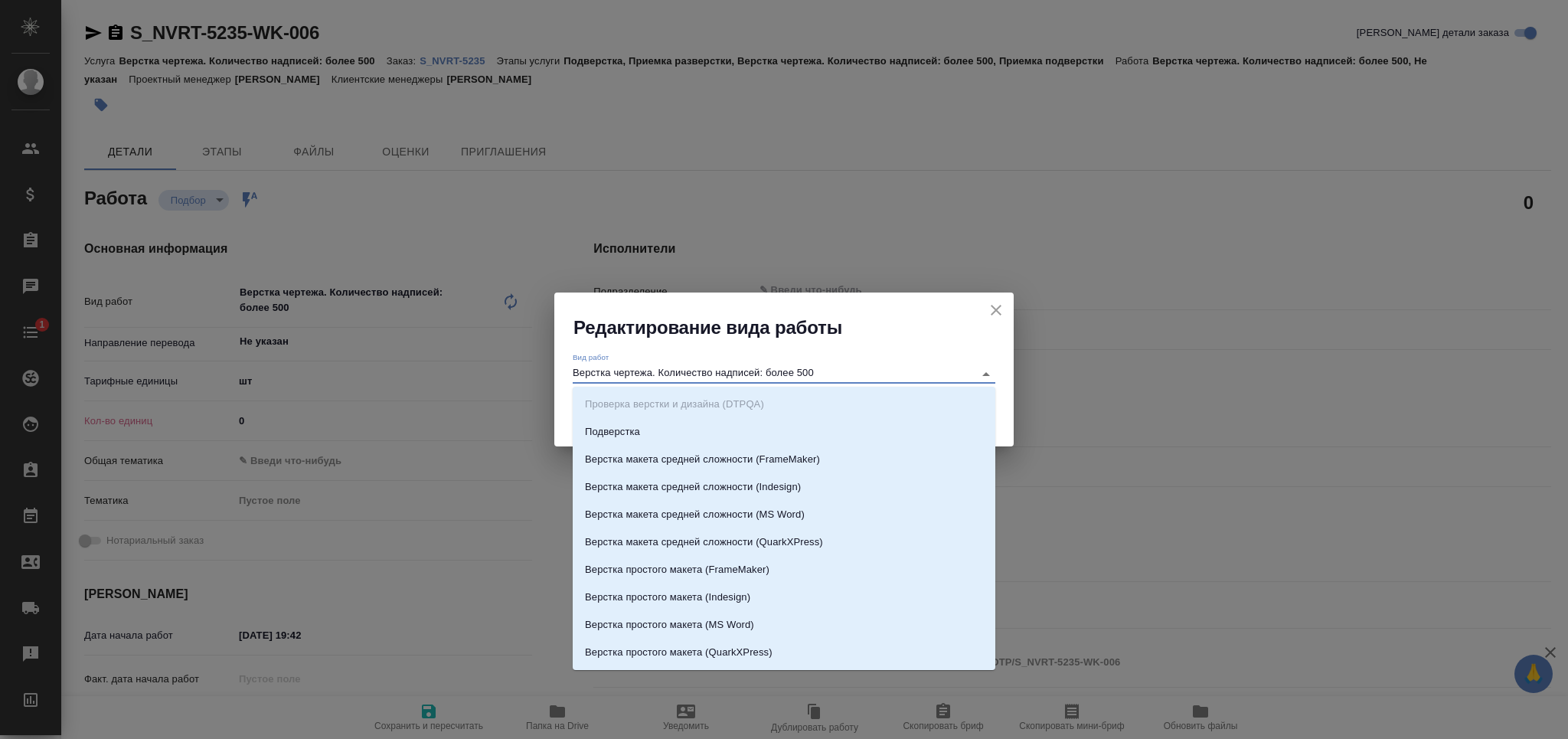
type textarea "x"
type input "сло"
type textarea "x"
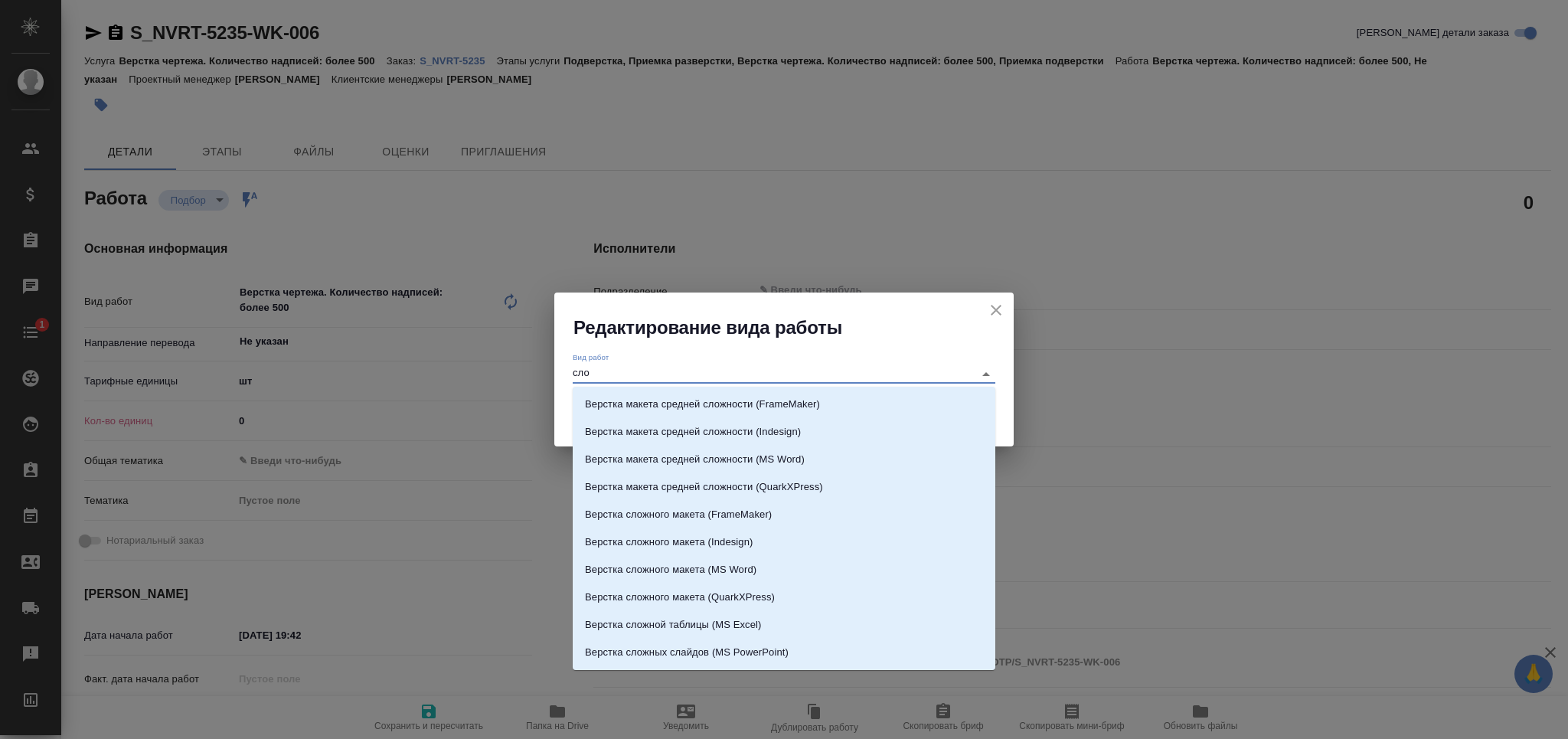
type textarea "x"
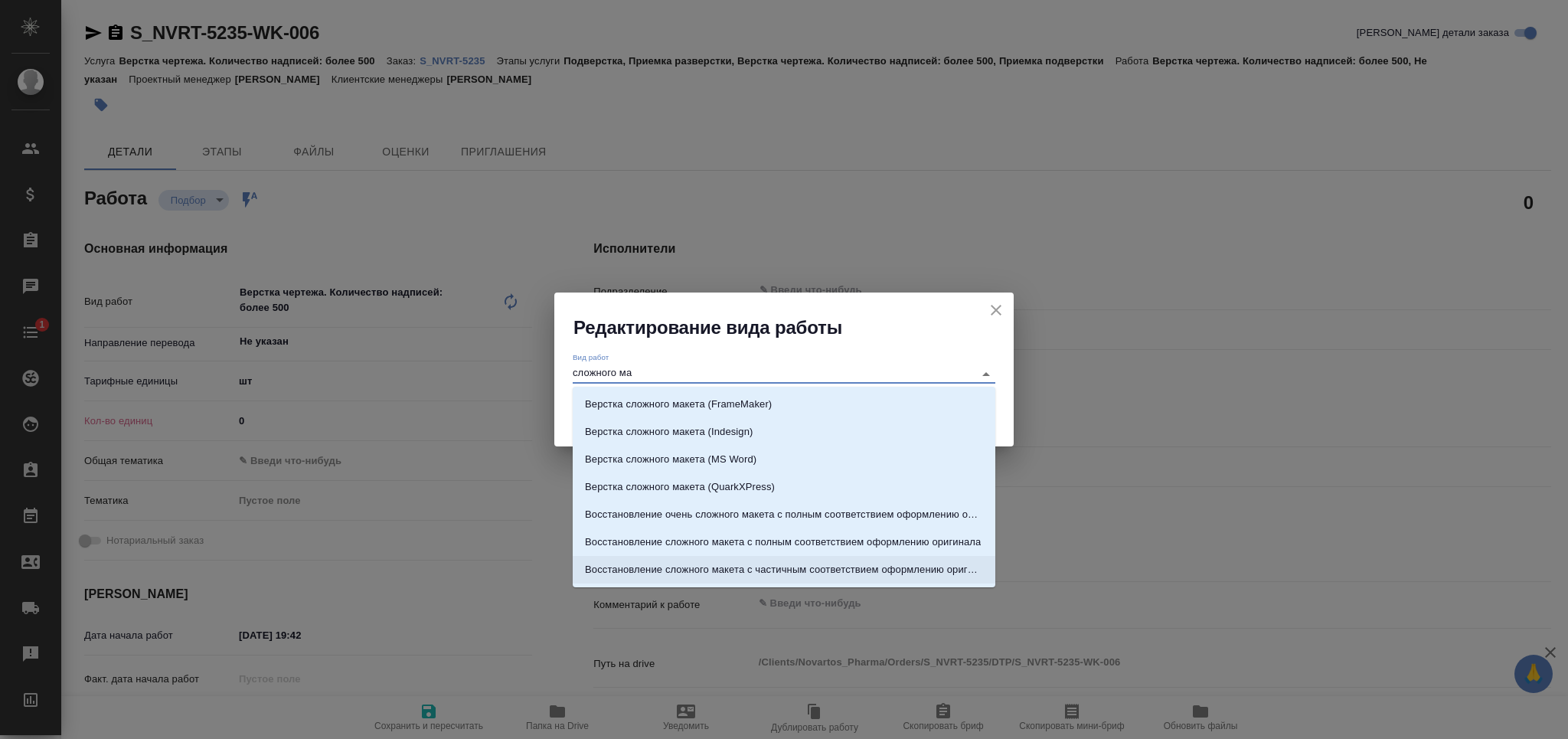
click at [788, 568] on p "Восстановление сложного макета с частичным соответствием оформлению оригинала" at bounding box center [784, 570] width 398 height 15
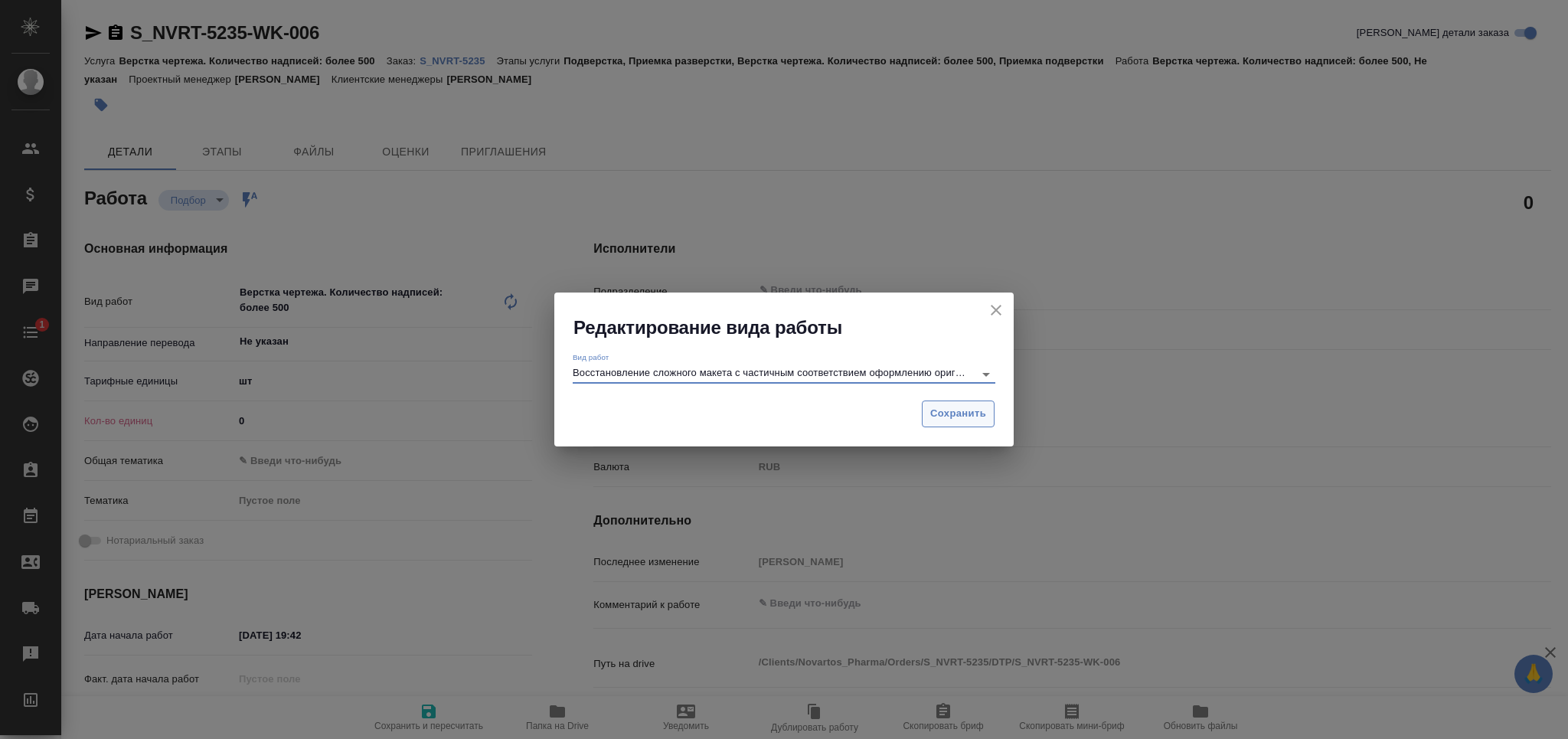
type input "Восстановление сложного макета с частичным соответствием оформлению оригинала"
click at [950, 410] on span "Сохранить" at bounding box center [958, 414] width 56 height 18
type textarea "x"
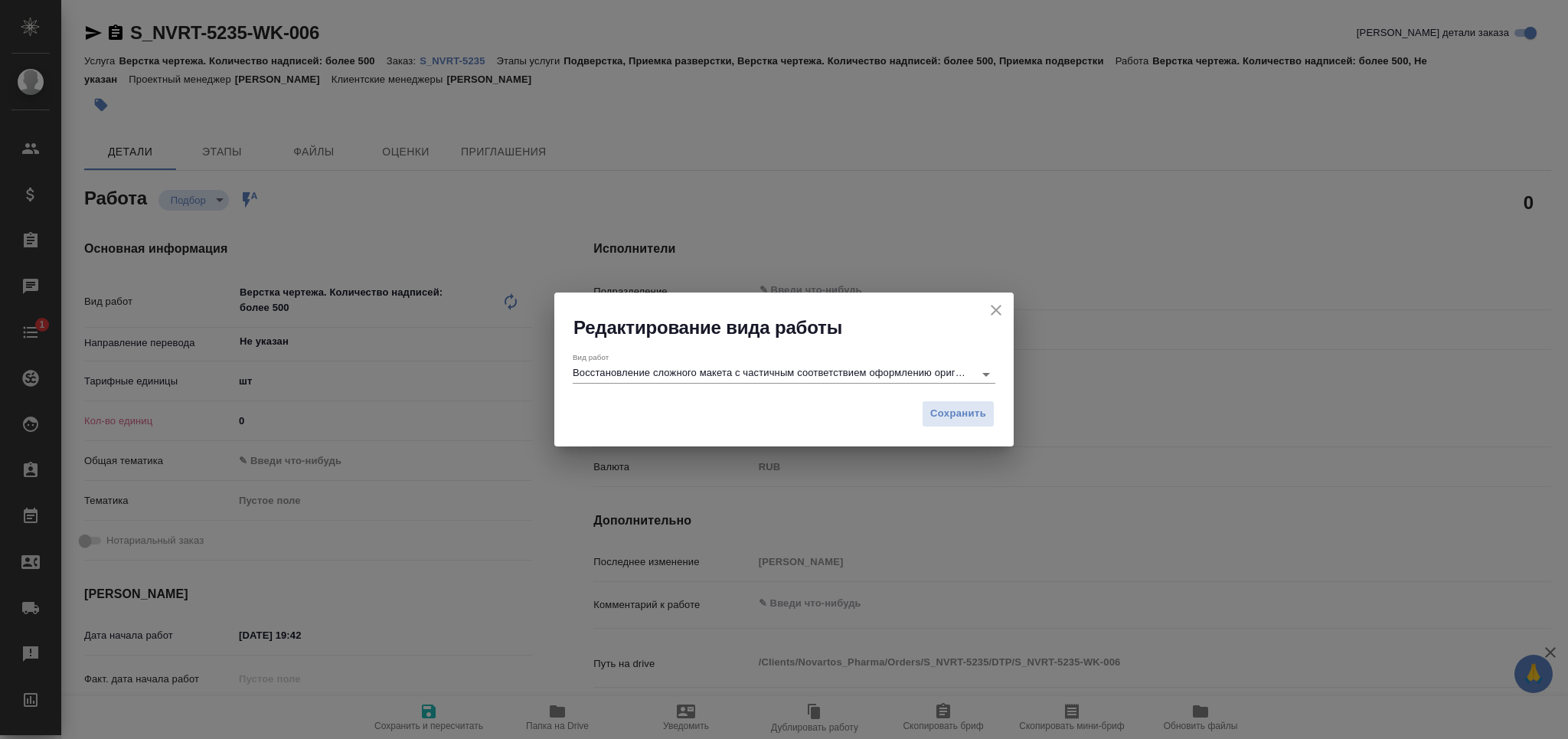
type textarea "x"
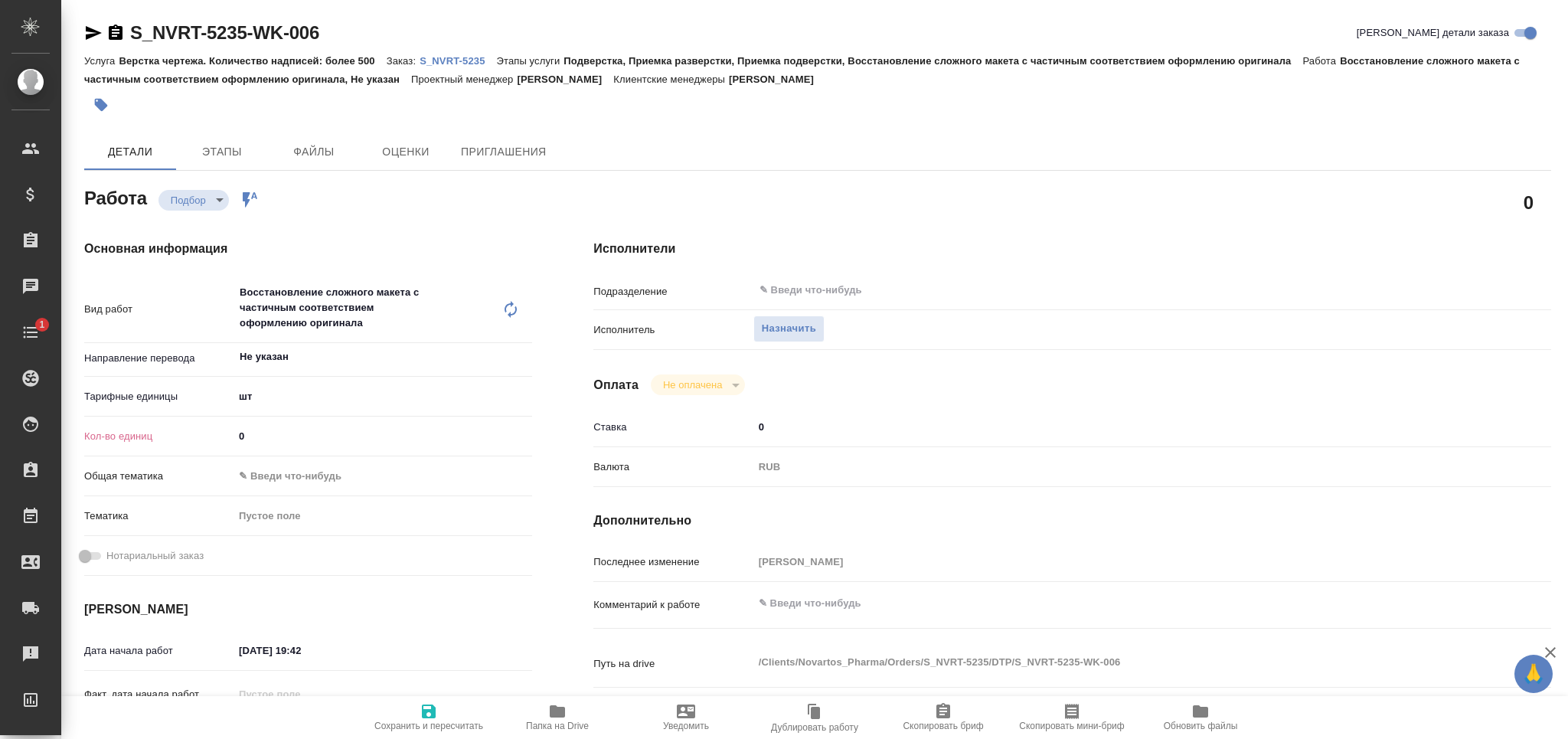
type textarea "x"
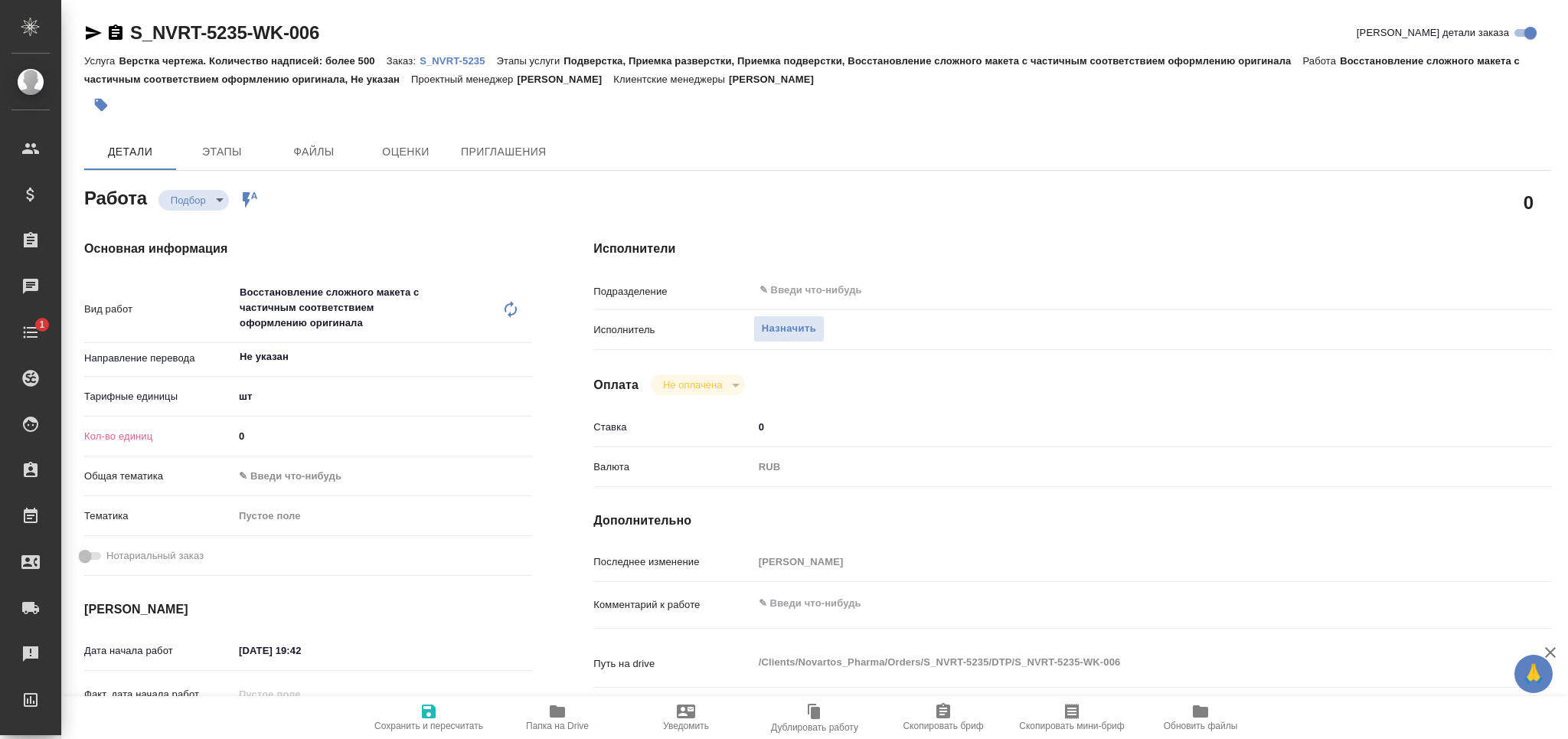
type textarea "x"
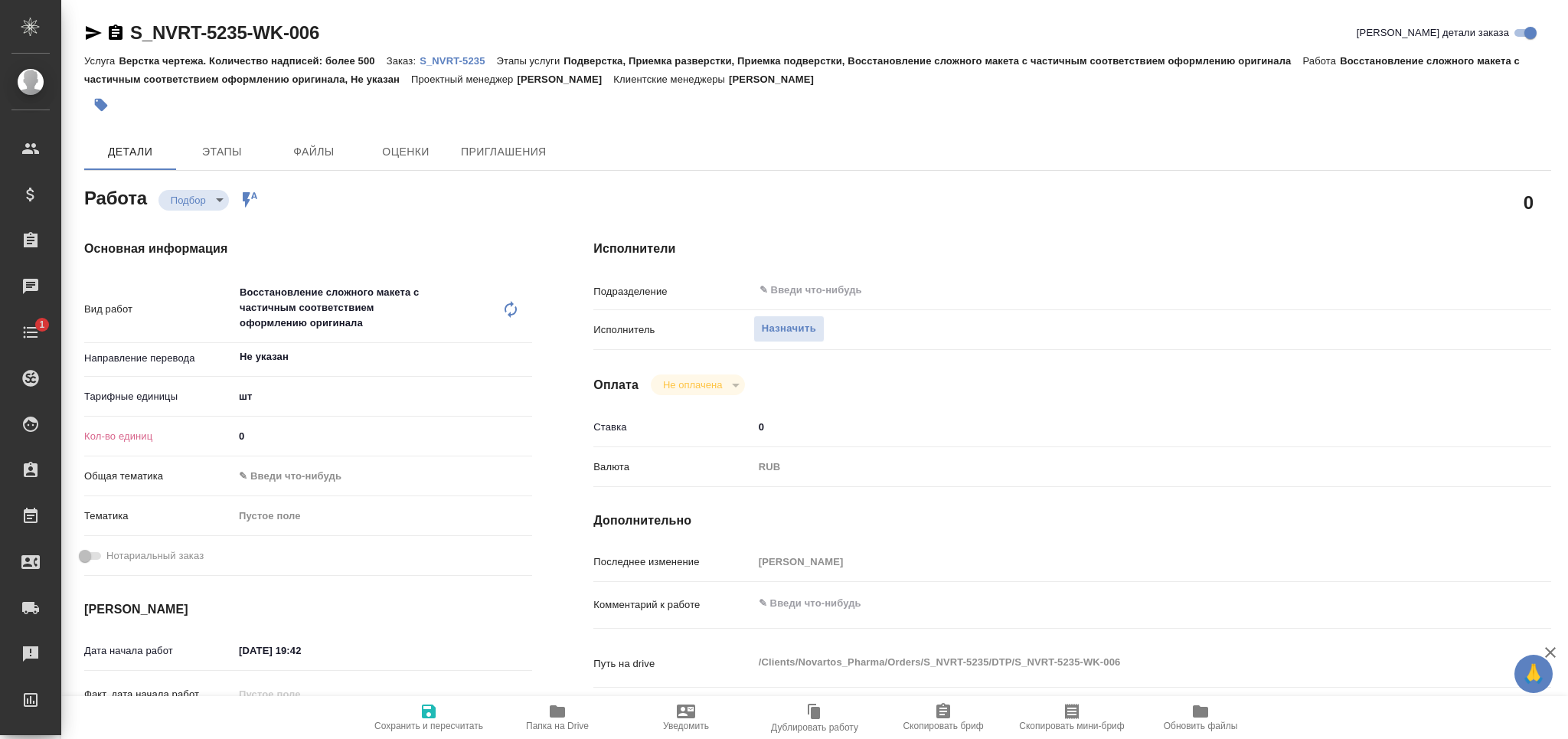
type textarea "x"
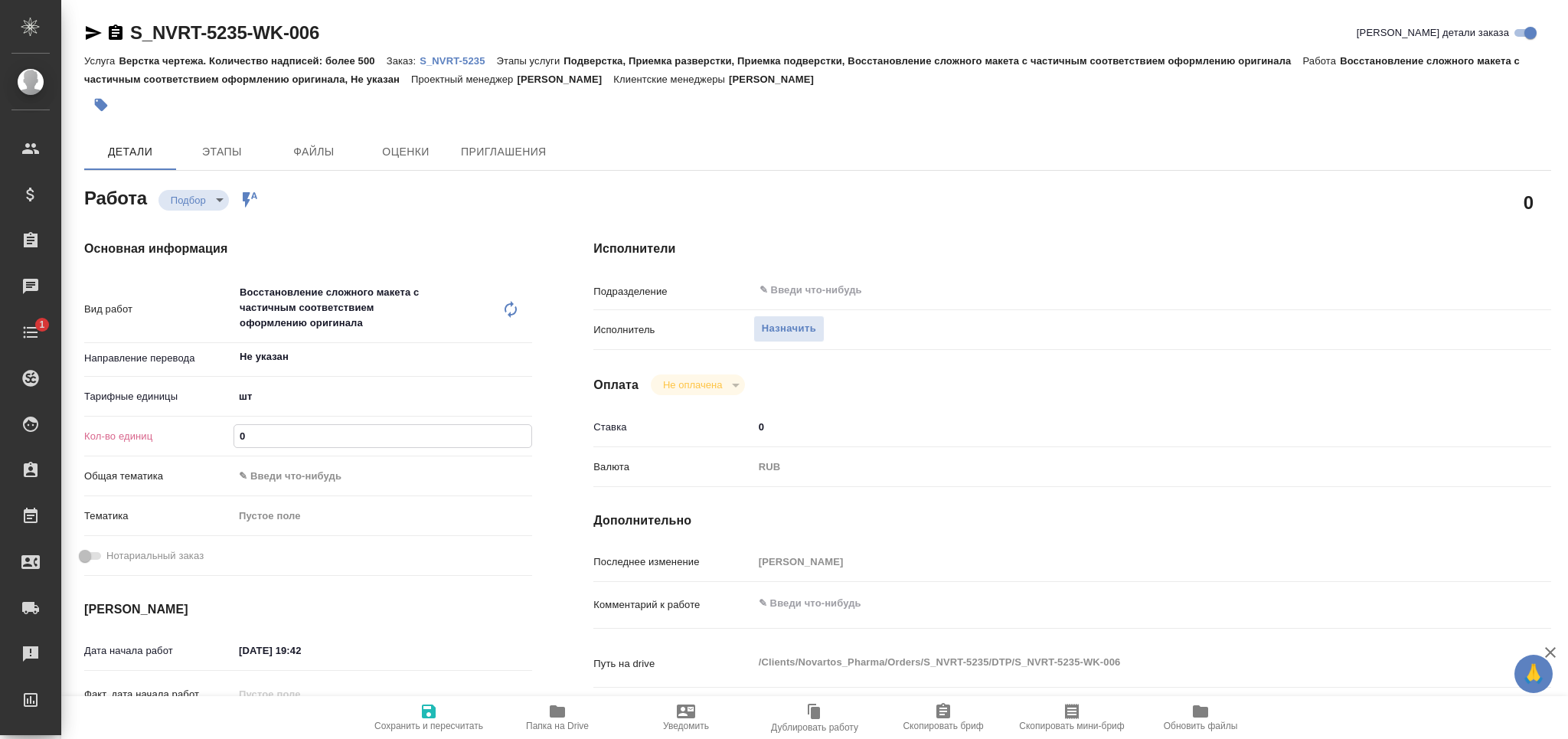
click at [219, 439] on div "Кол-во единиц 0" at bounding box center [308, 436] width 448 height 27
type textarea "x"
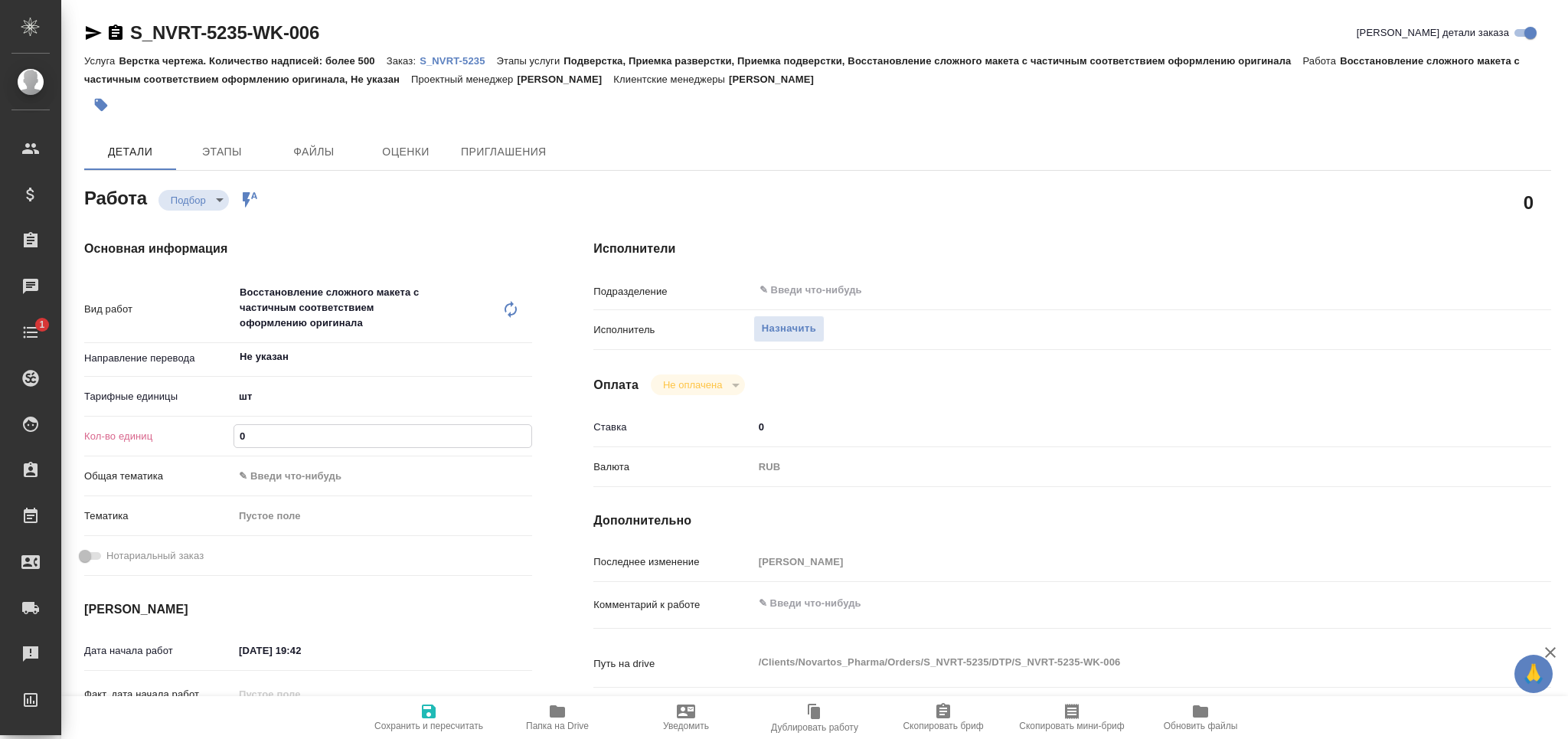
type textarea "x"
type input "2"
type textarea "x"
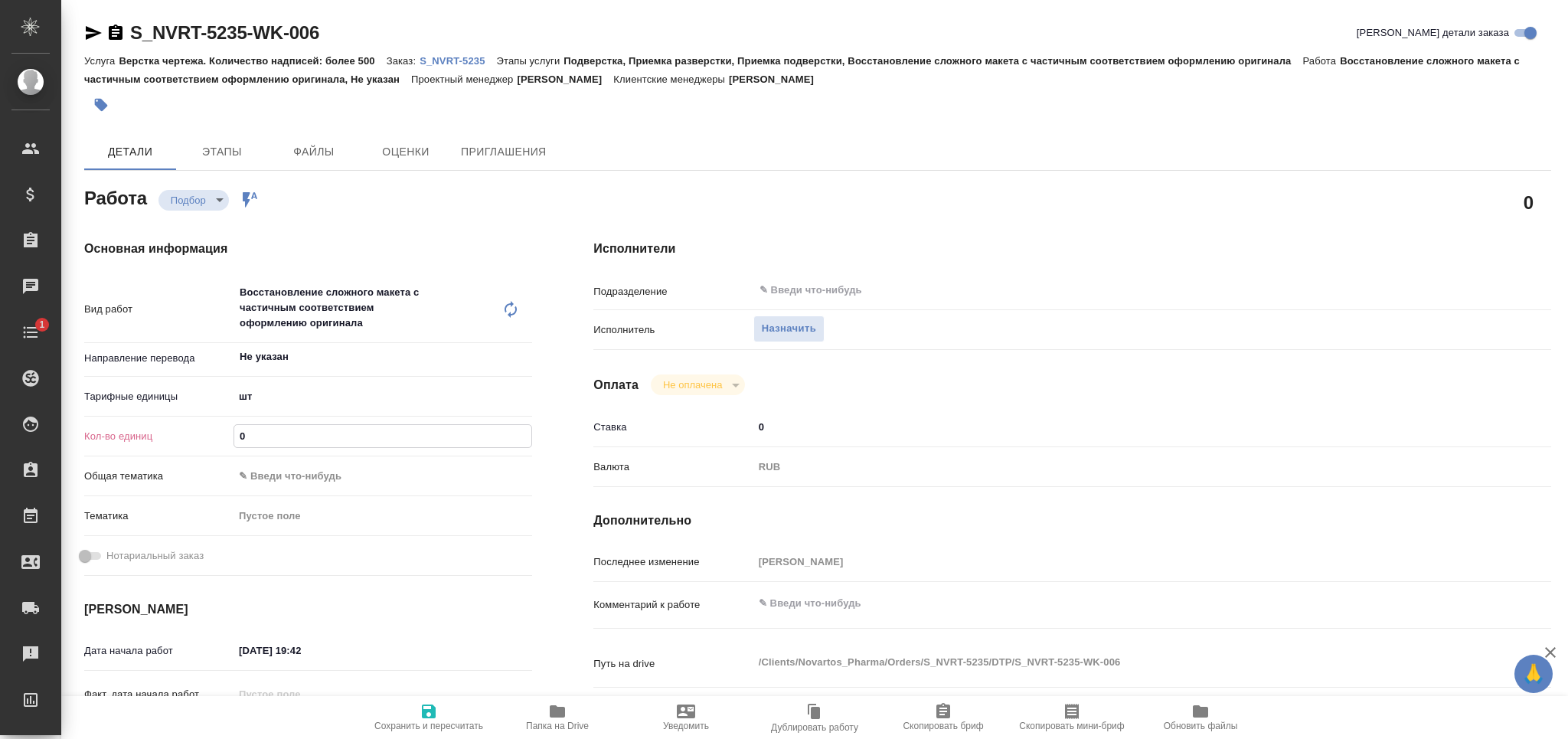
type textarea "x"
type input "20"
type textarea "x"
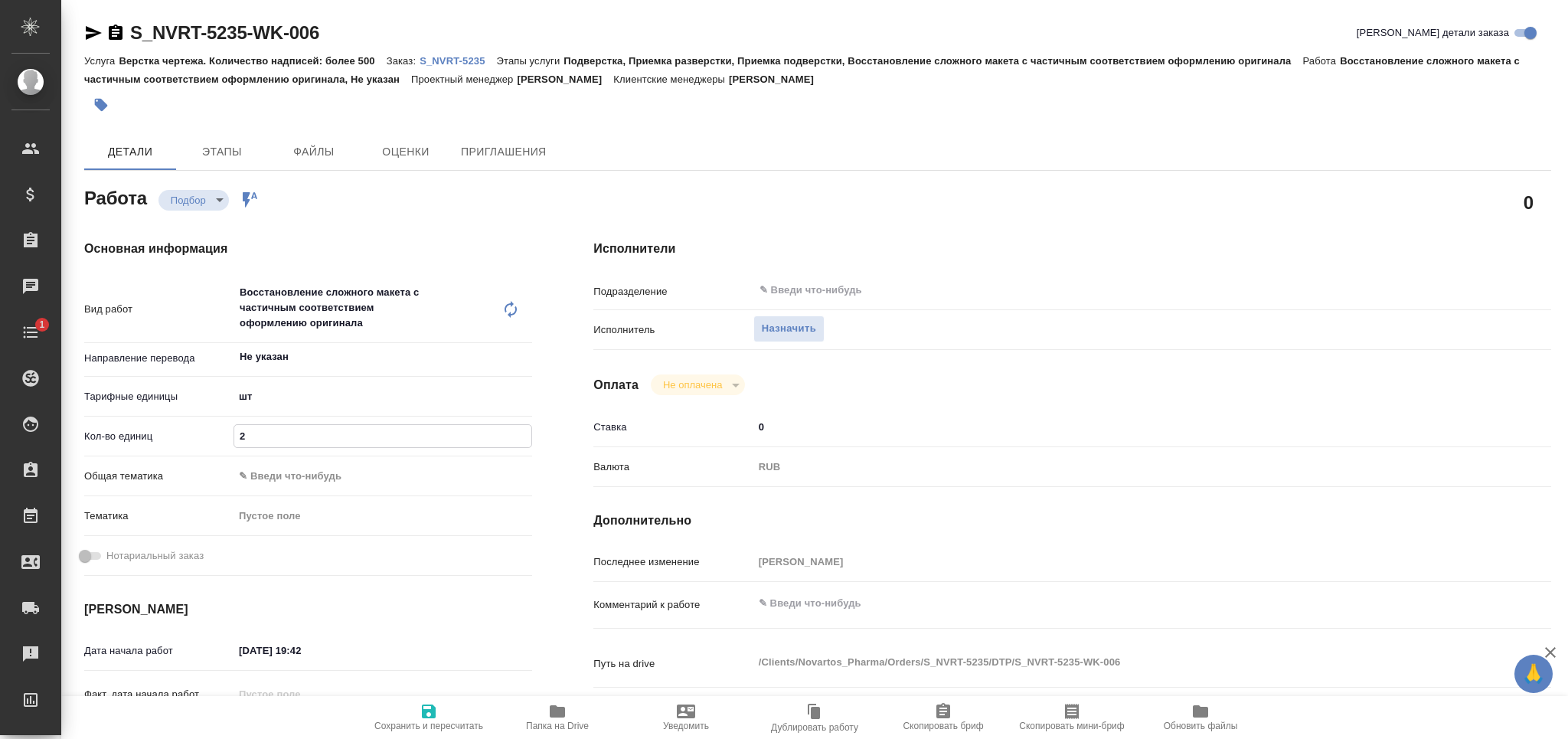
type textarea "x"
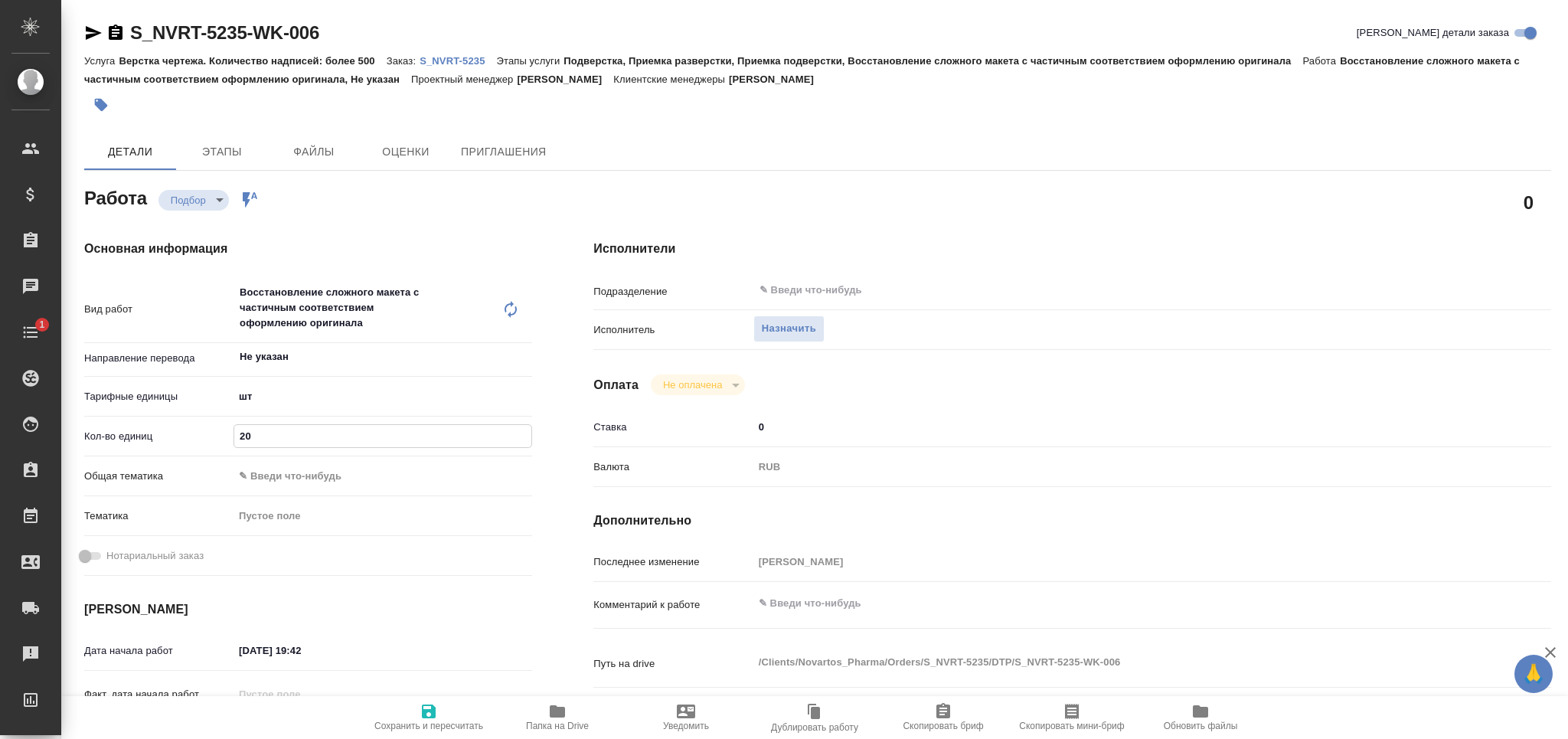
type textarea "x"
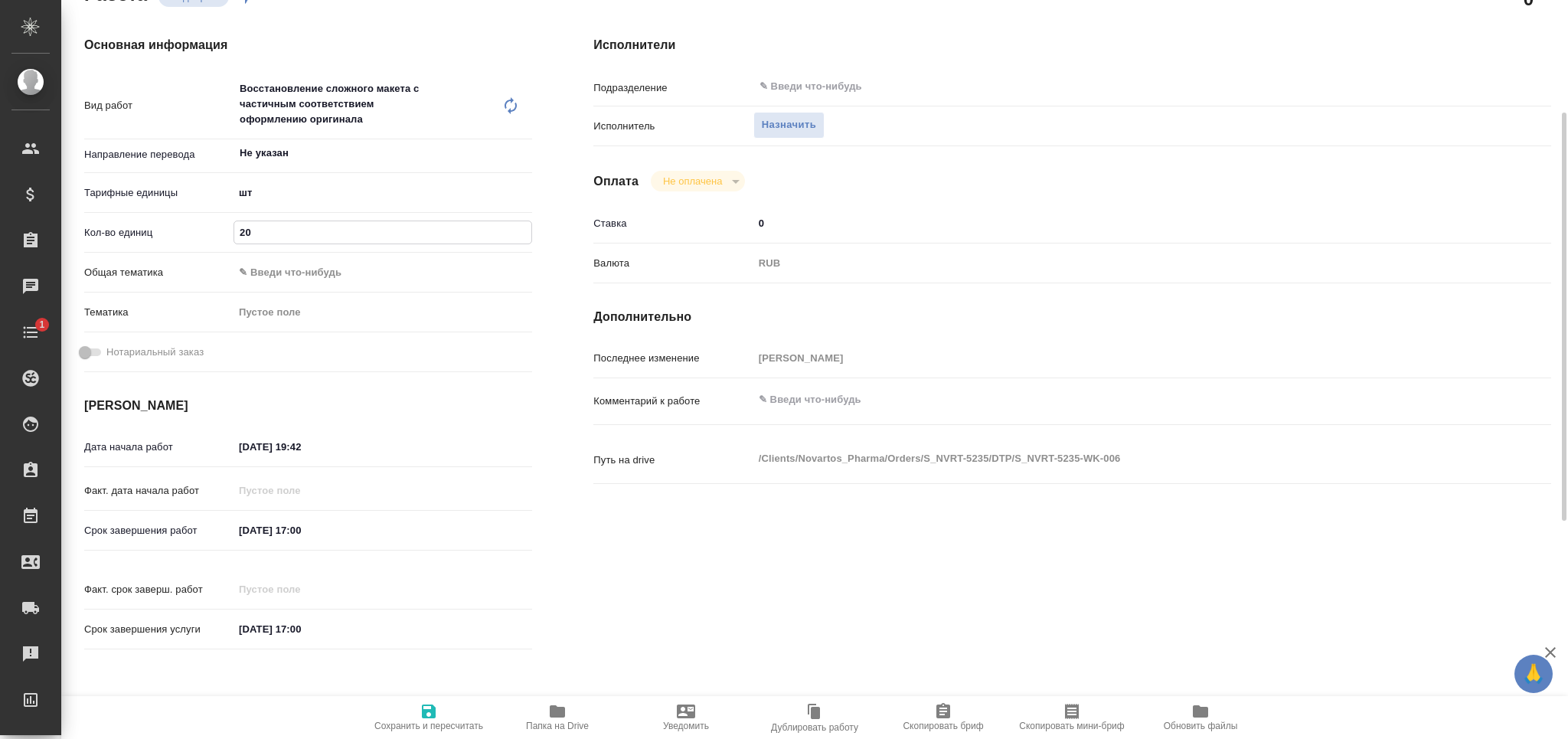
type input "20"
click at [297, 451] on input "[DATE] 19:42" at bounding box center [301, 446] width 134 height 22
type textarea "x"
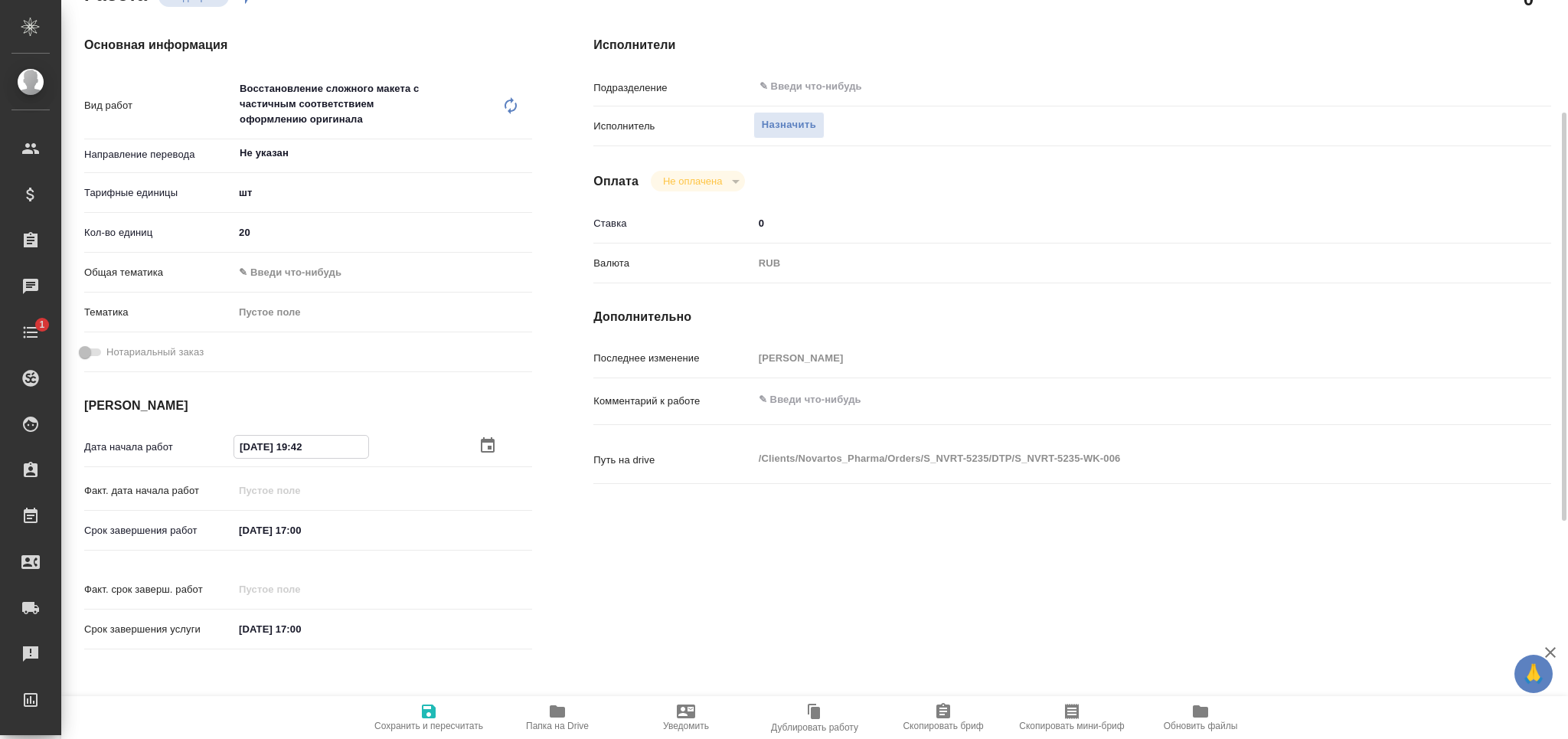
type textarea "x"
drag, startPoint x: 244, startPoint y: 447, endPoint x: 253, endPoint y: 447, distance: 9.0
click at [253, 447] on input "[DATE] 19:42" at bounding box center [301, 446] width 134 height 22
type textarea "x"
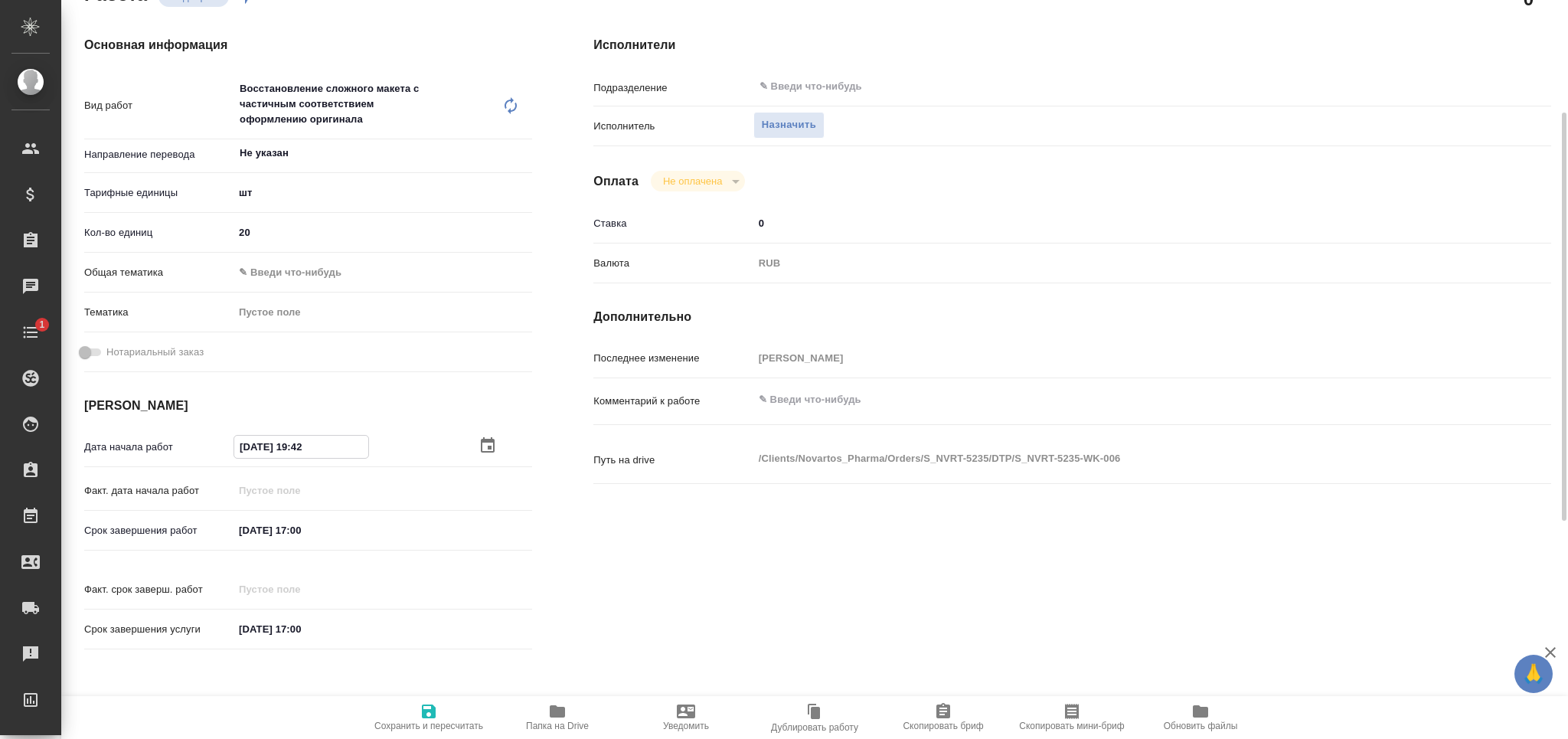
type input "[DATE] 19:42"
type textarea "x"
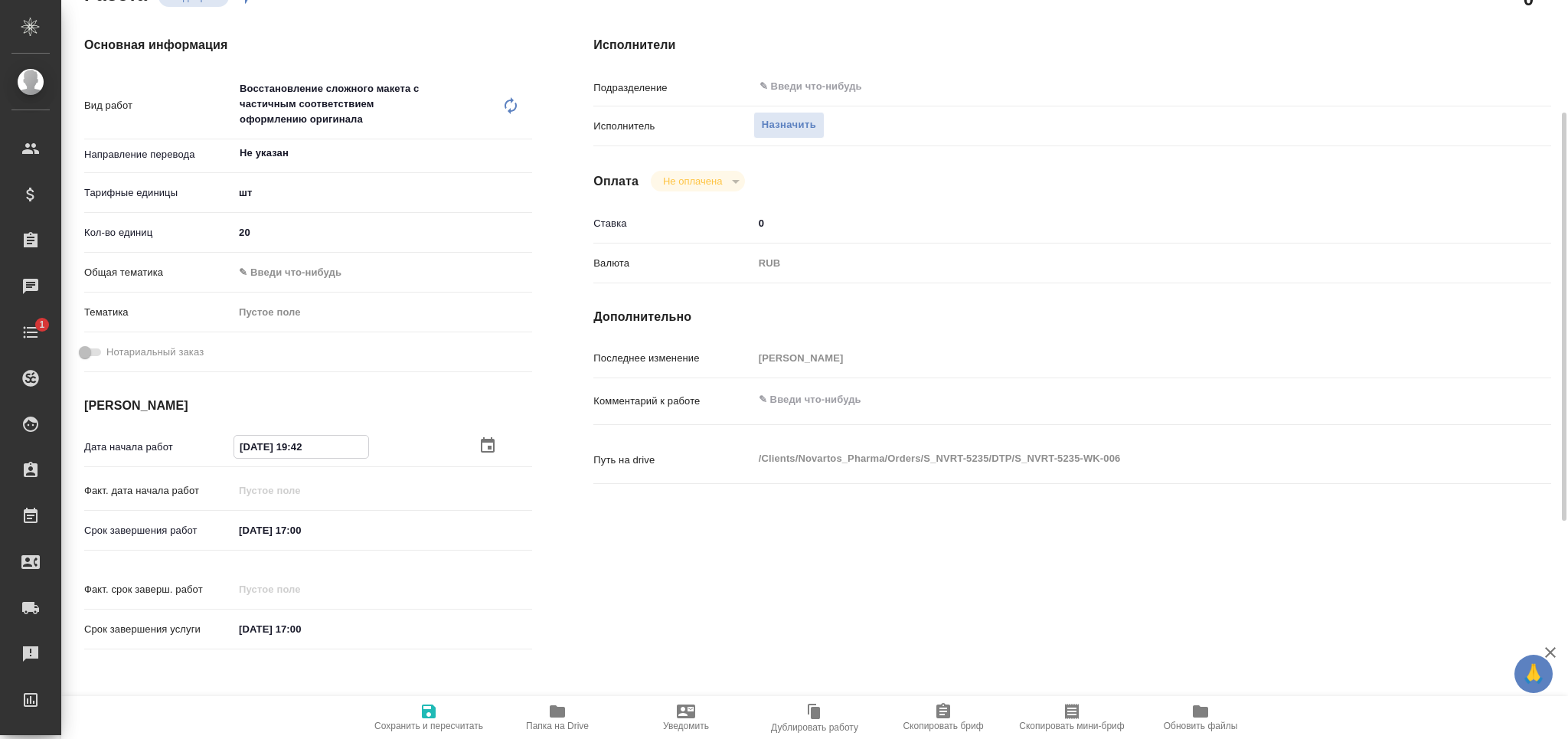
drag, startPoint x: 300, startPoint y: 442, endPoint x: 368, endPoint y: 446, distance: 68.1
click at [368, 446] on input "[DATE] 19:42" at bounding box center [301, 446] width 134 height 22
type input "[DATE] 10:__"
type textarea "x"
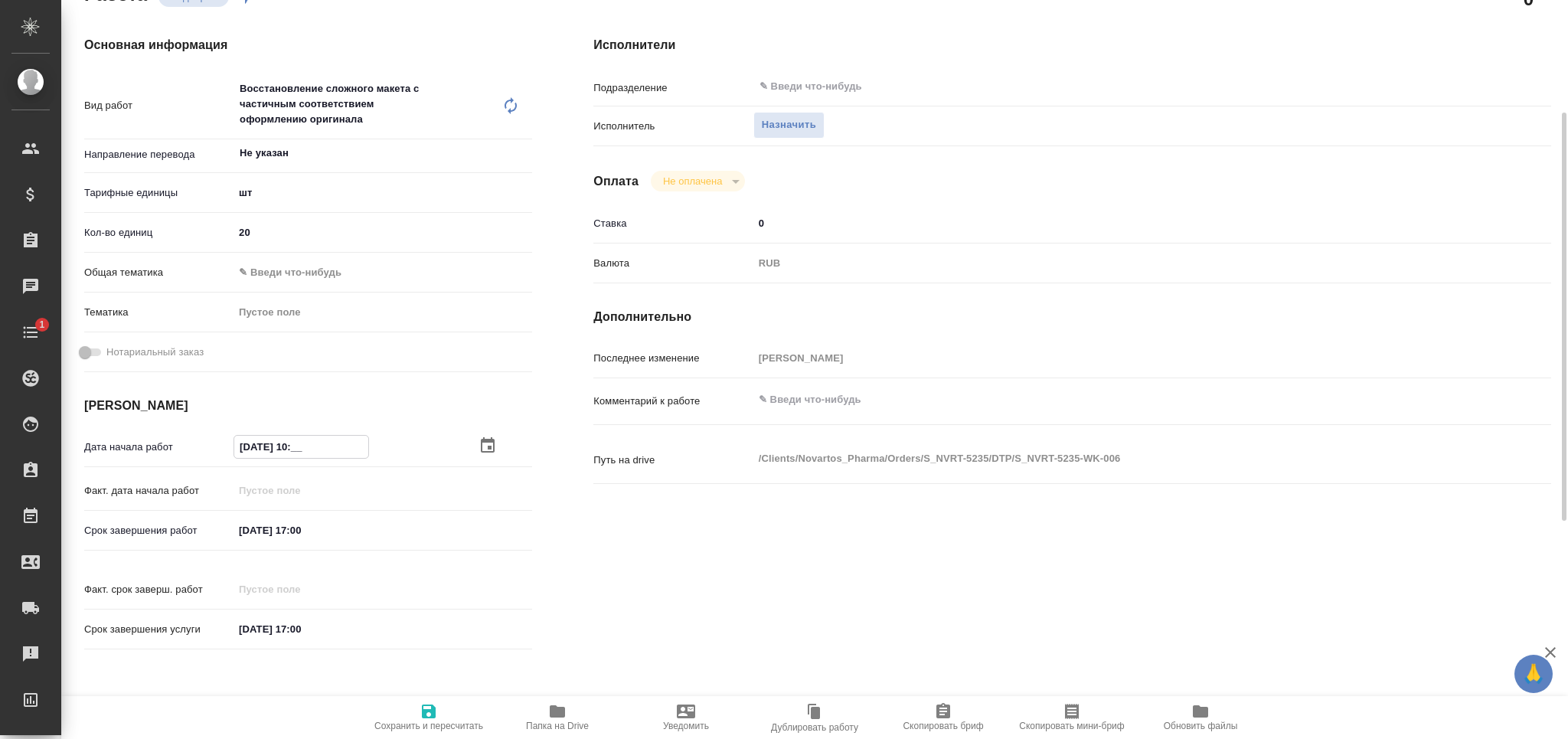
type textarea "x"
type input "[DATE] 10:3_"
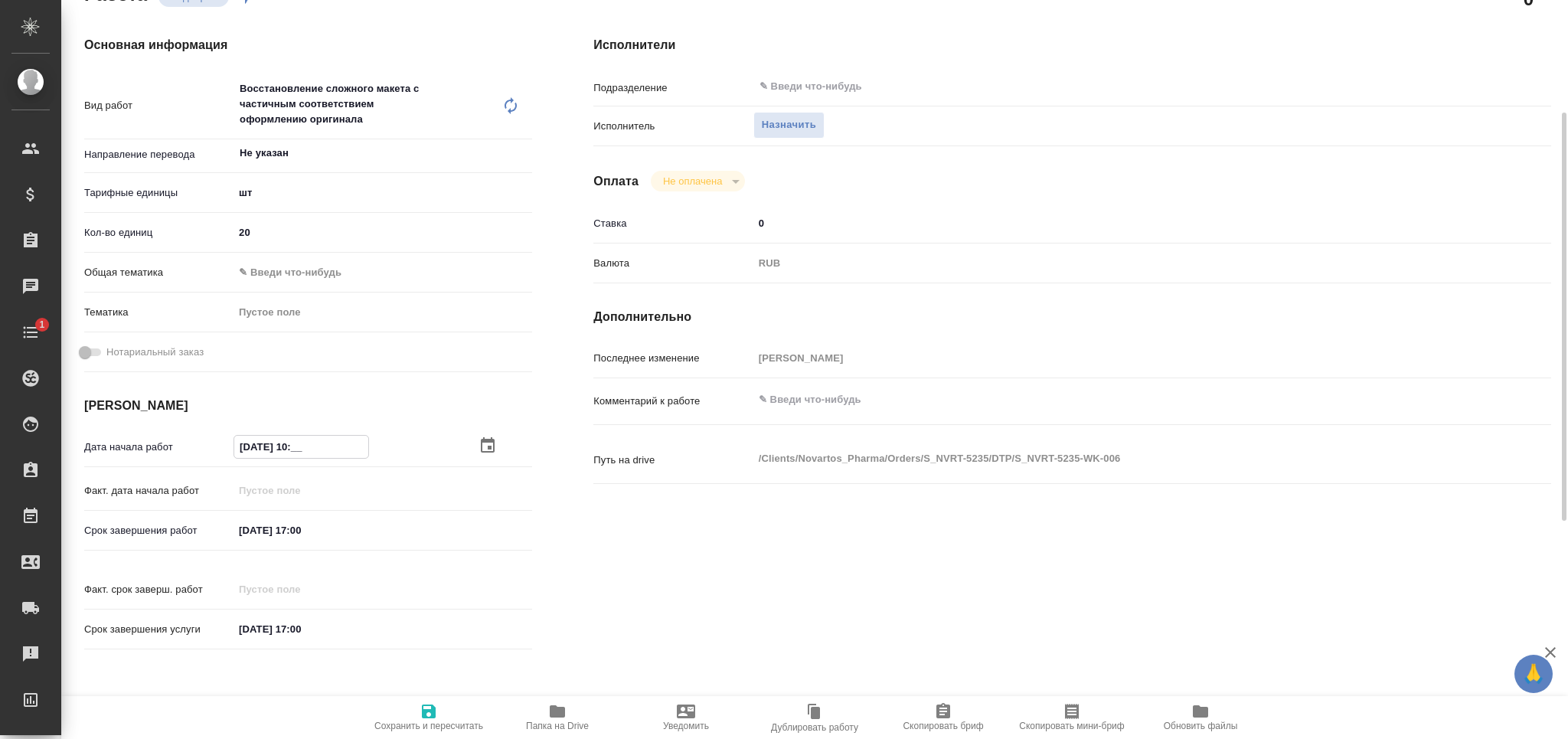
type textarea "x"
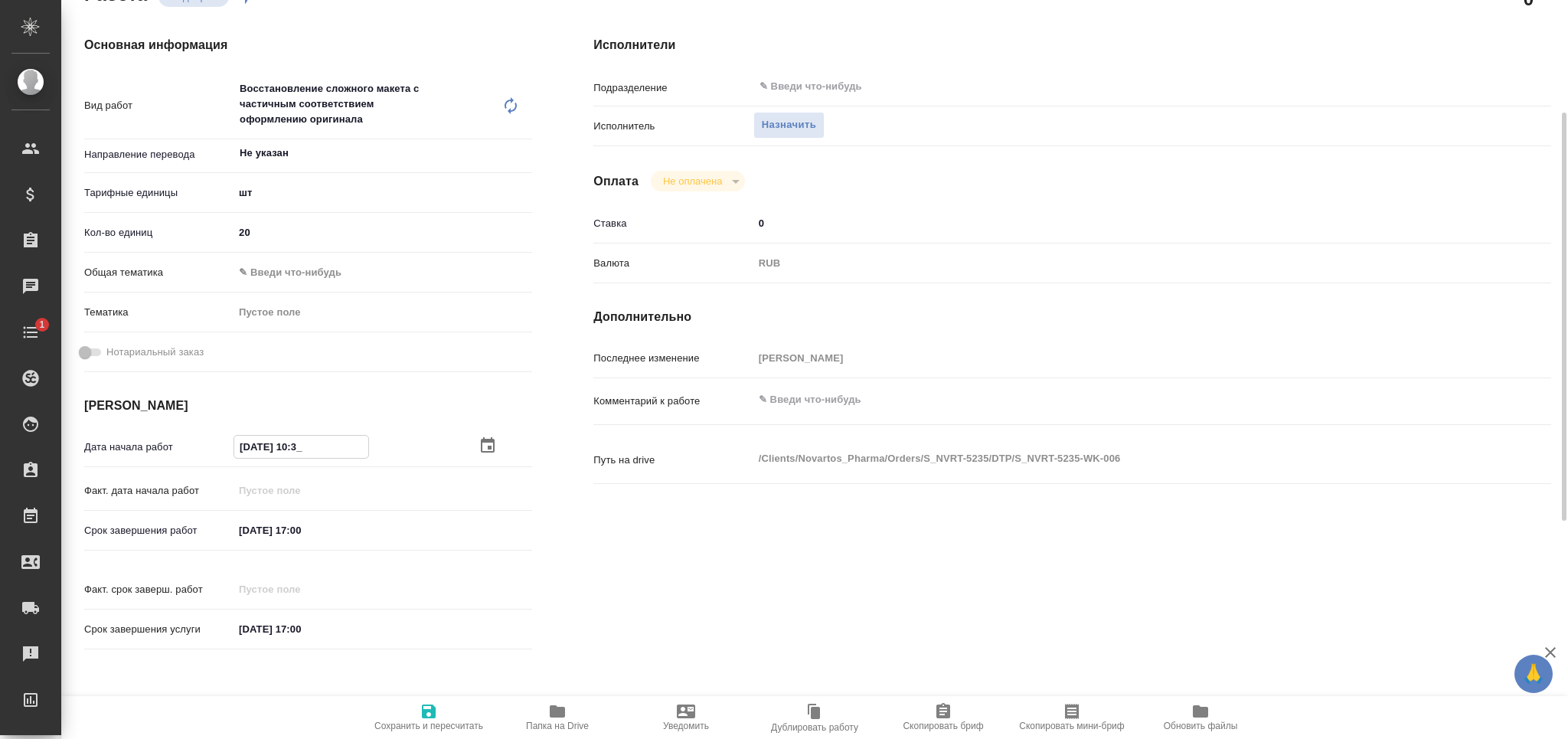
type input "[DATE] 10:30"
type textarea "x"
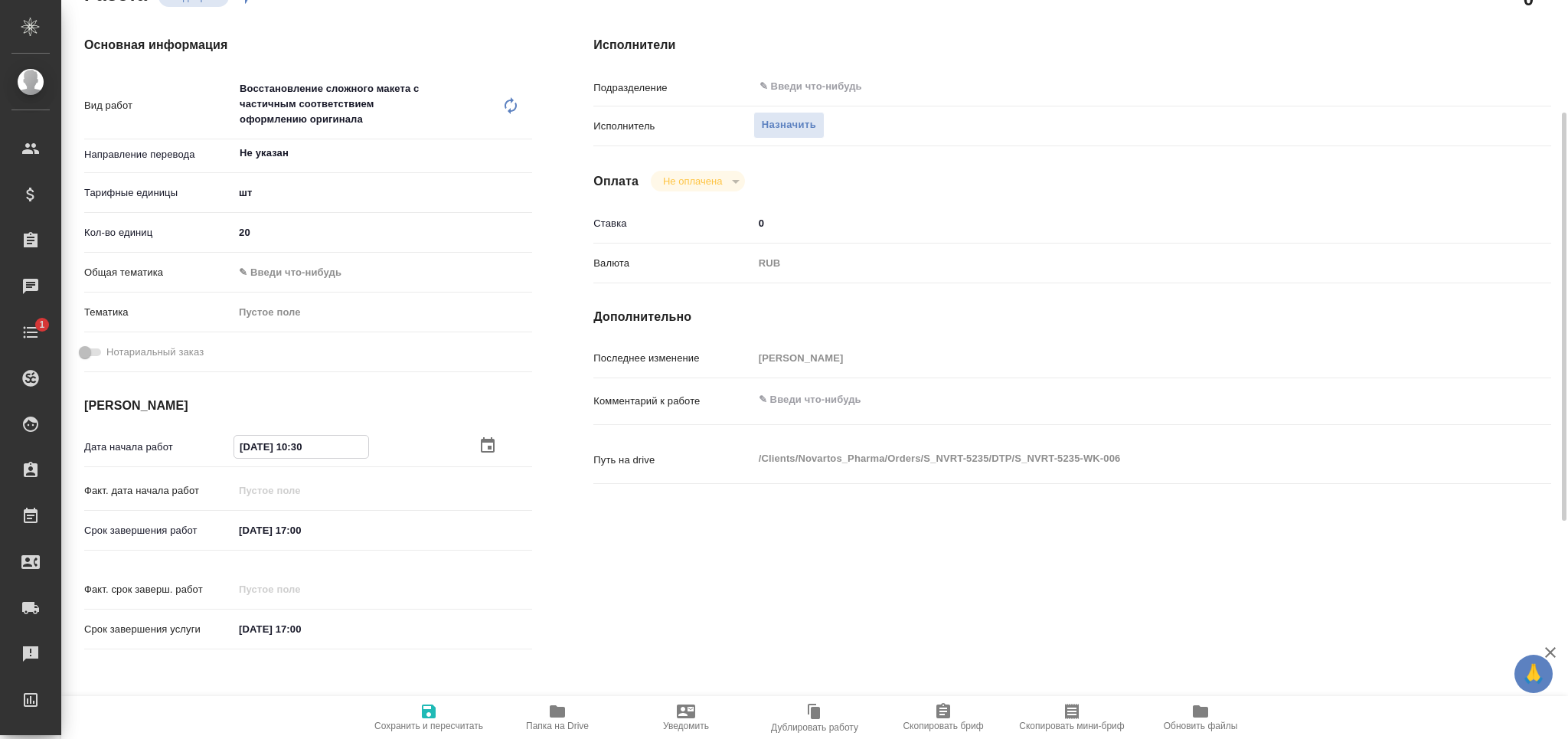
type input "[DATE] 10:30"
click at [248, 532] on input "[DATE] 17:00" at bounding box center [301, 530] width 134 height 22
type textarea "x"
type input "[DATE] 17:00"
type textarea "x"
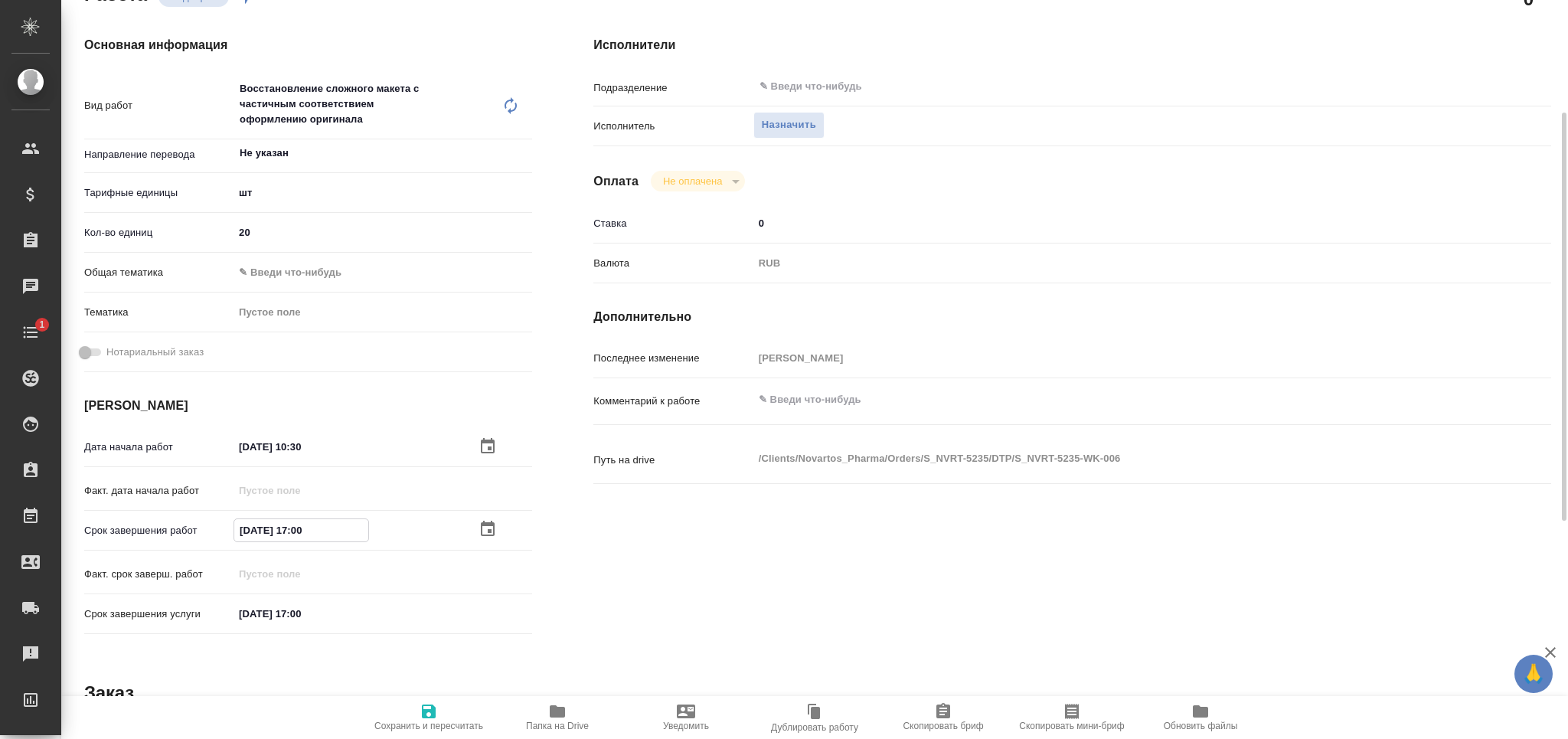
type textarea "x"
click at [303, 530] on input "[DATE] 17:00" at bounding box center [301, 530] width 134 height 22
type textarea "x"
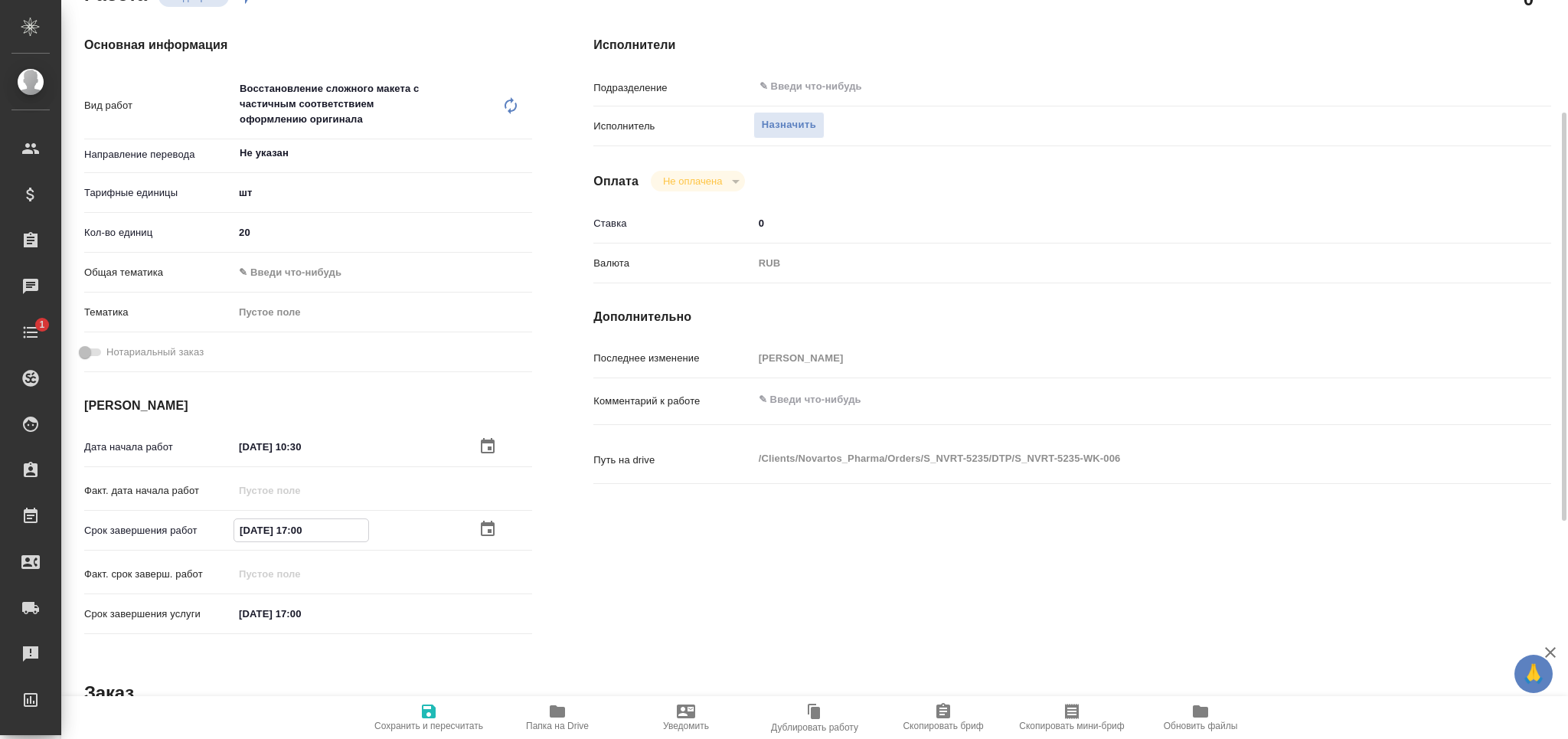
type input "[DATE] 15:00"
type textarea "x"
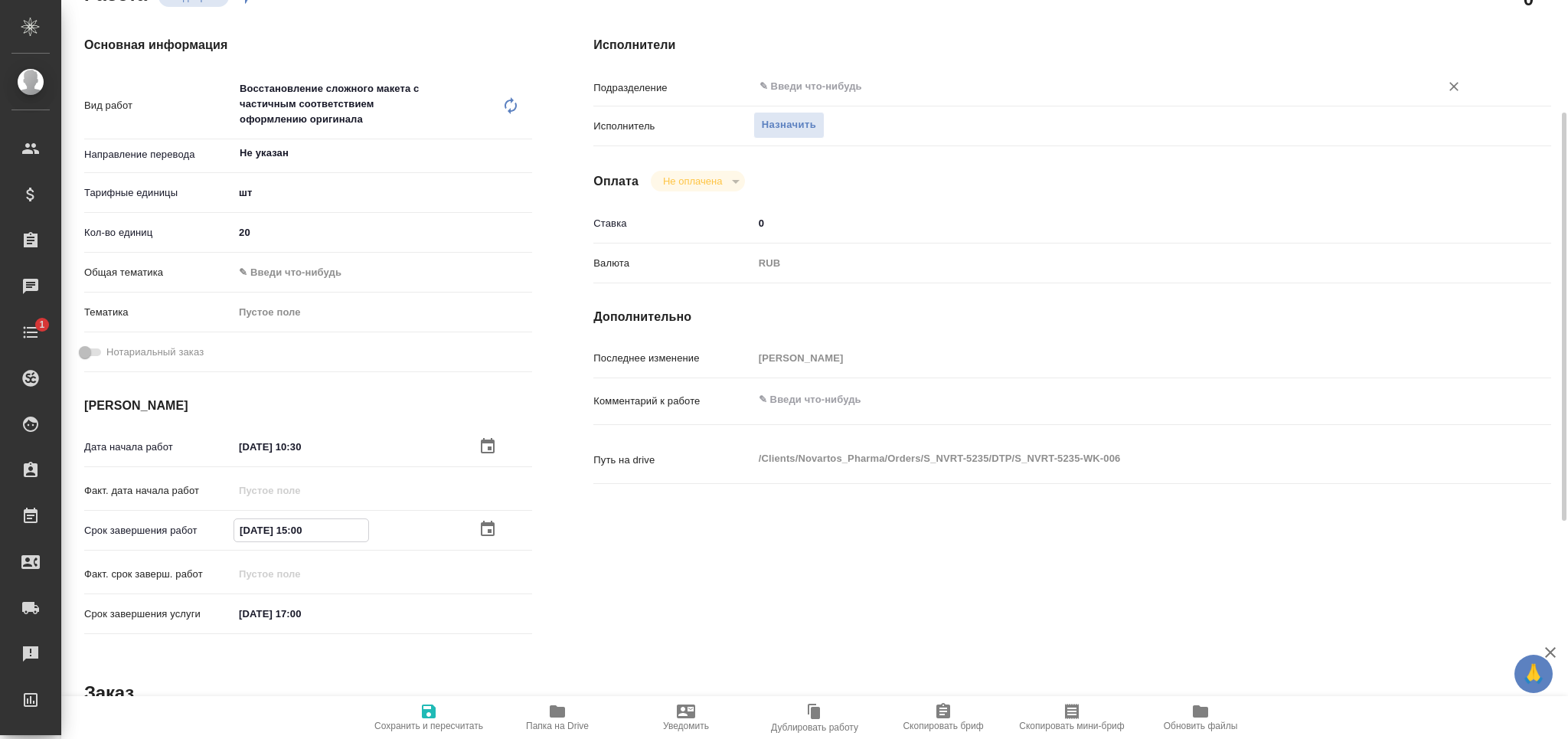
type input "02.10.2025 15:00"
click at [782, 83] on input "text" at bounding box center [1086, 86] width 657 height 19
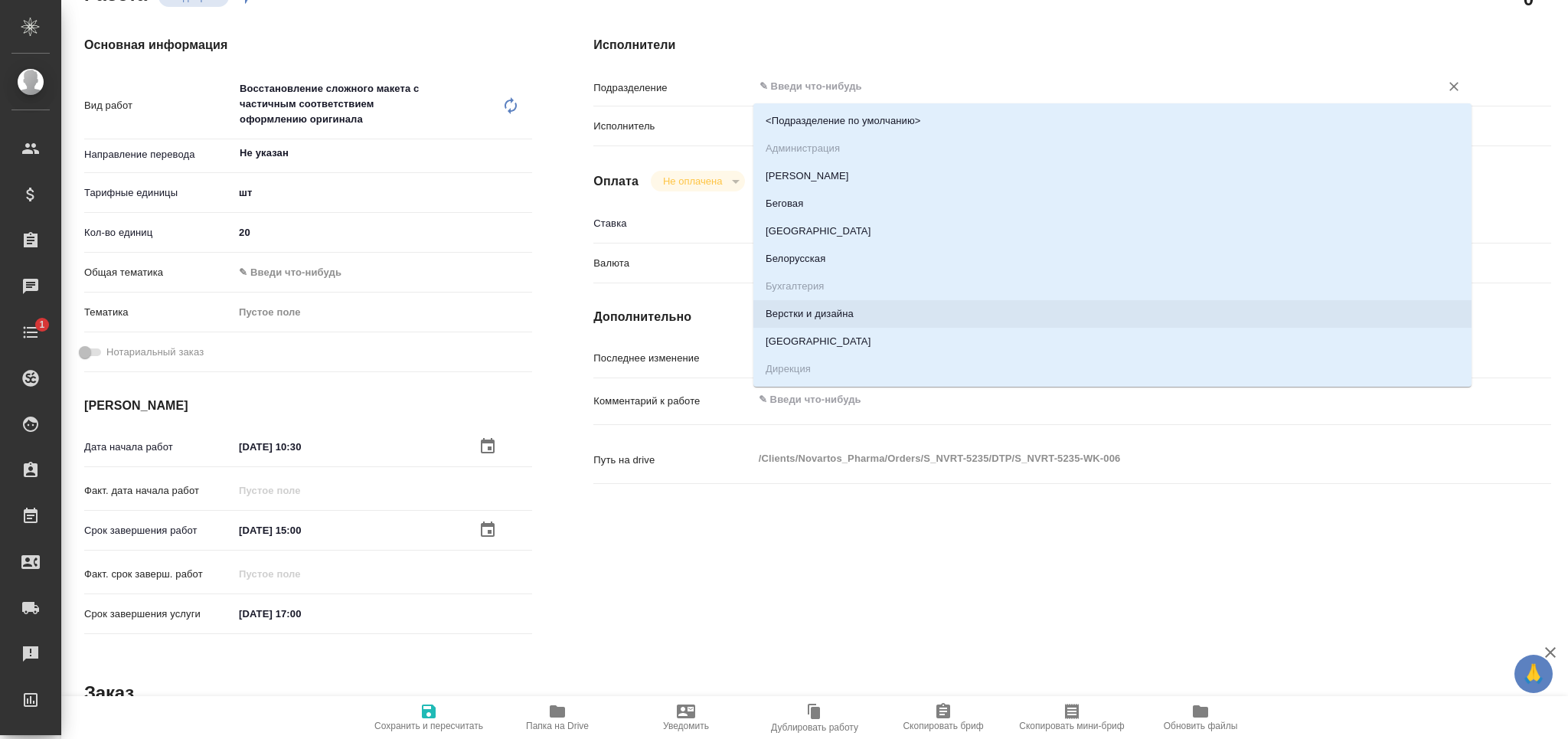
click at [837, 320] on li "Верстки и дизайна" at bounding box center [1113, 314] width 718 height 28
type textarea "x"
type input "Верстки и дизайна"
type textarea "x"
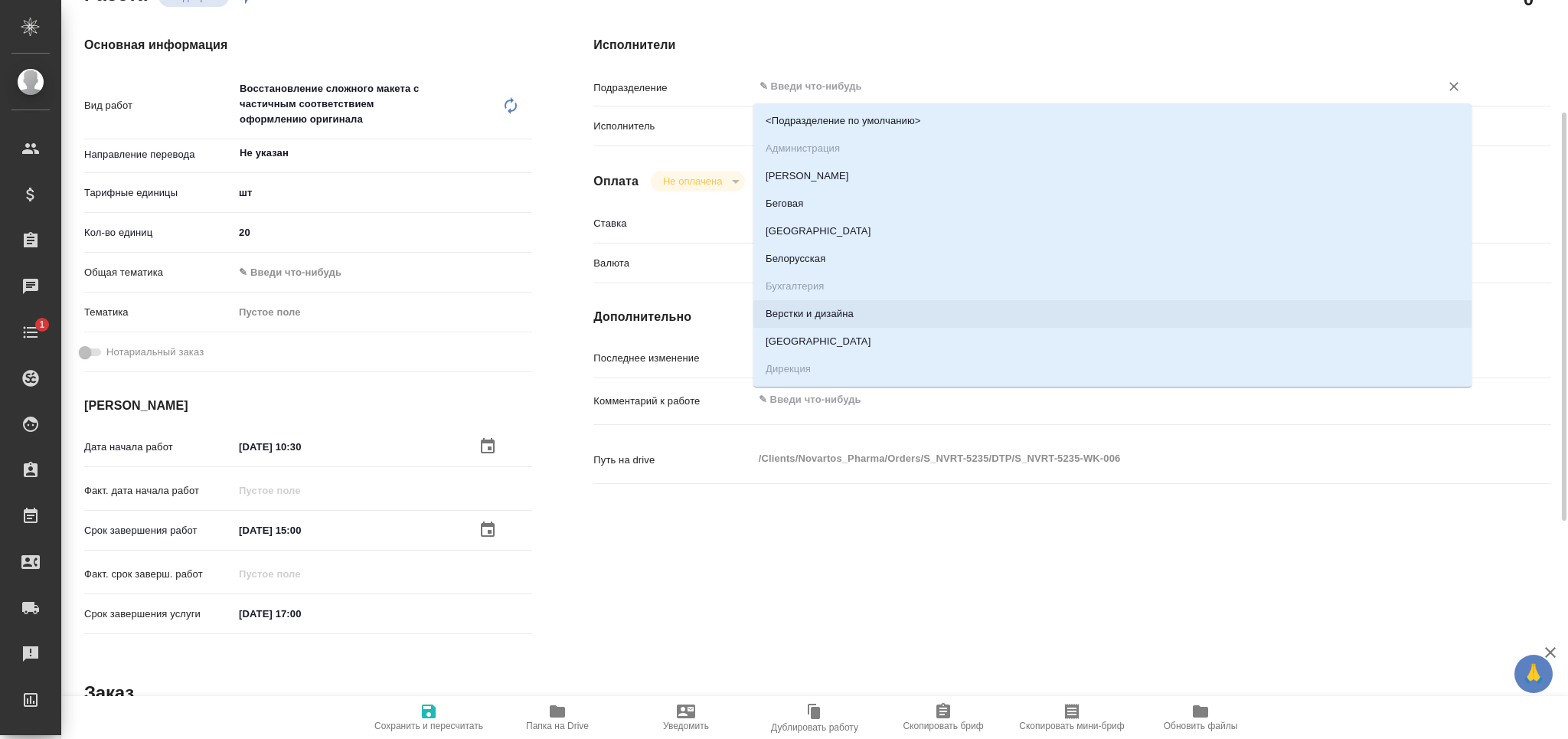
type textarea "x"
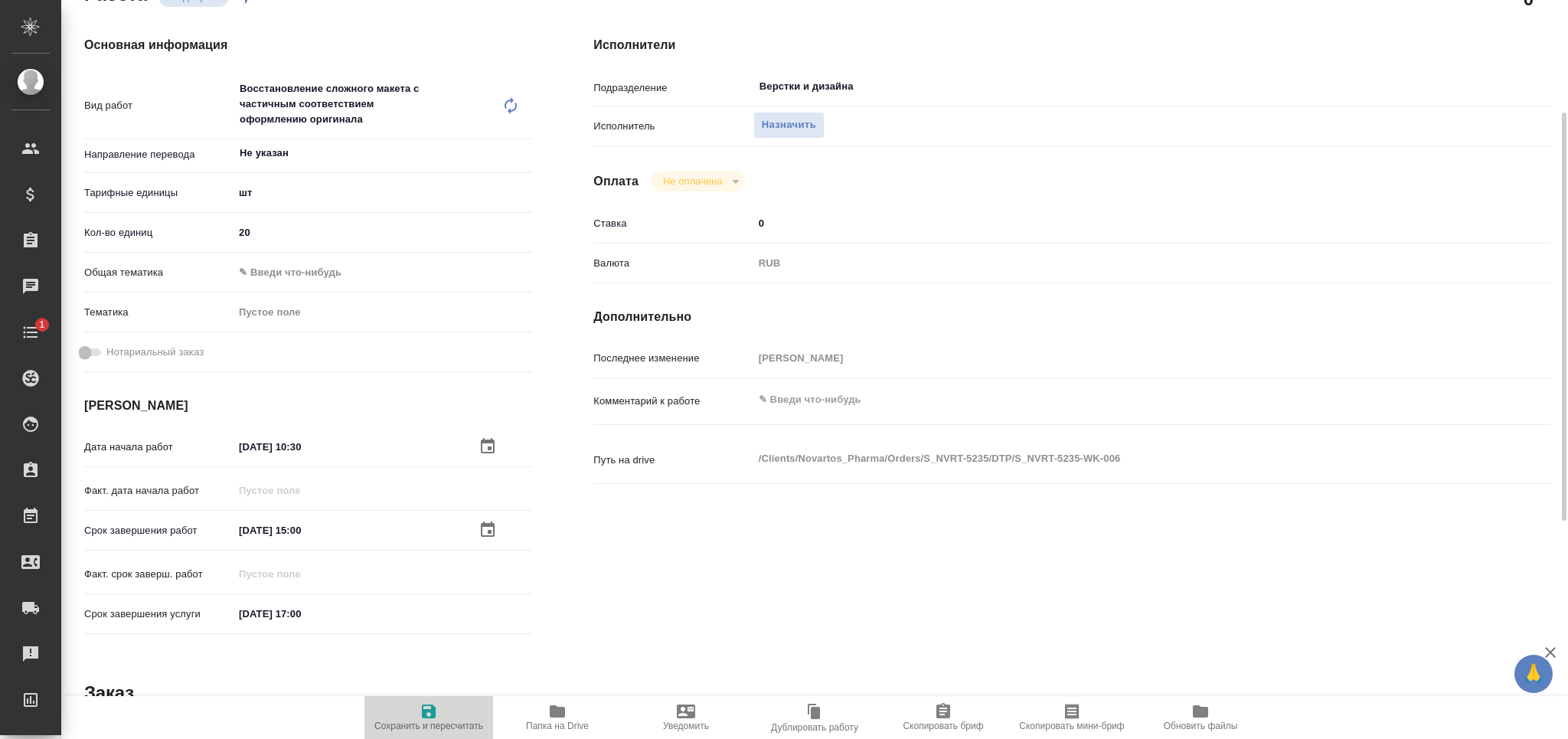
click at [423, 719] on icon "button" at bounding box center [428, 711] width 19 height 19
type textarea "x"
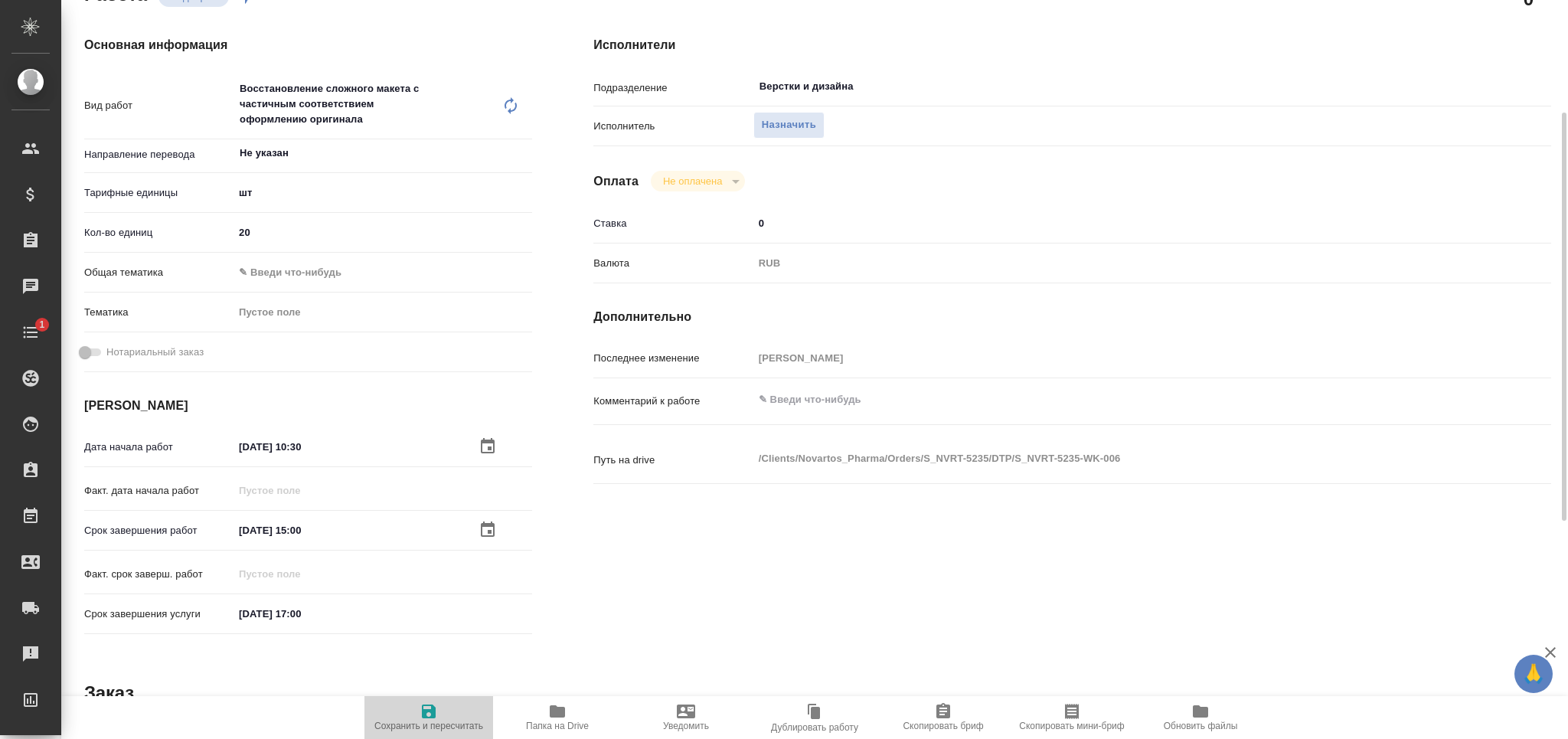
type textarea "x"
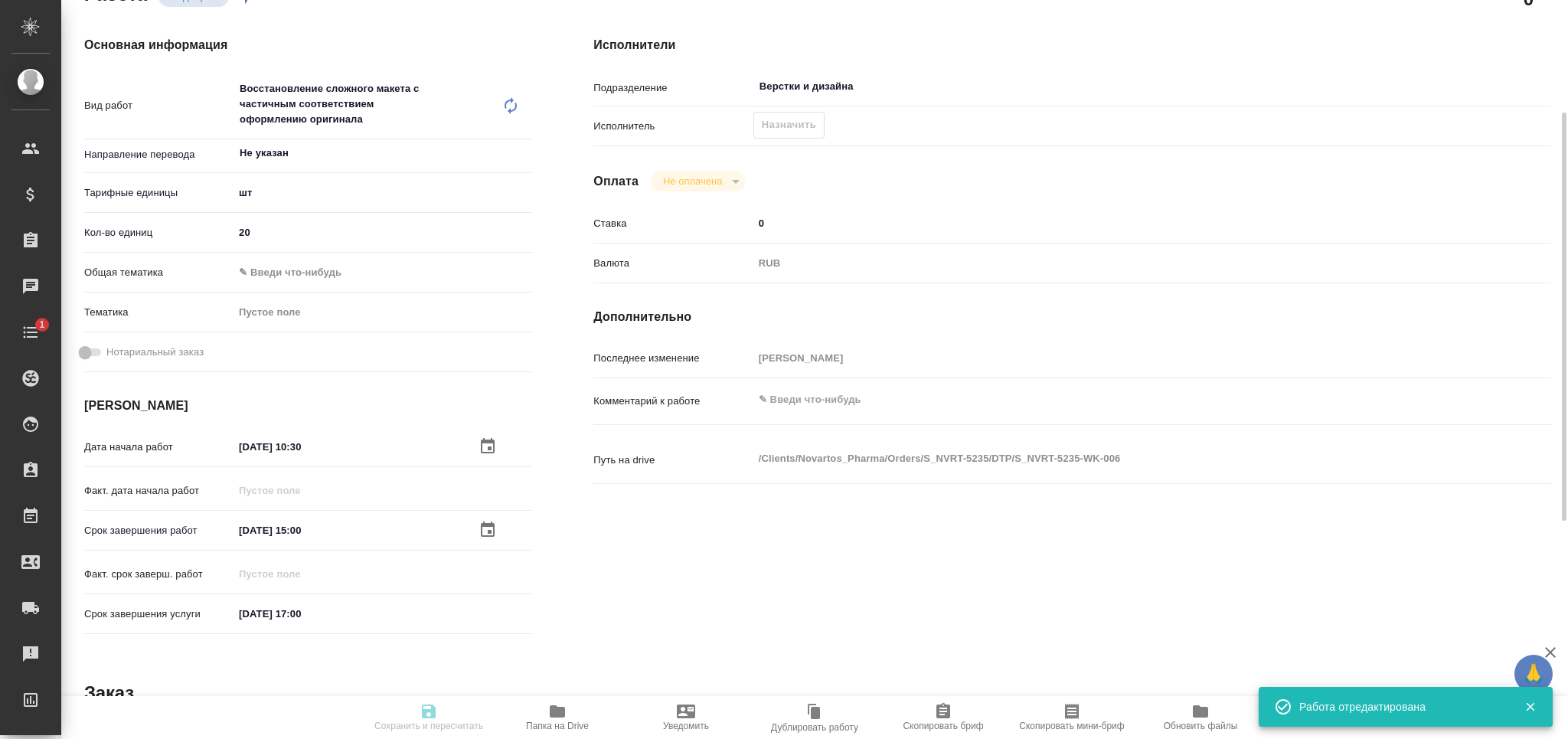
type input "recruiting"
type textarea "Восстановление сложного макета с частичным соответствием оформлению оригинала"
type textarea "x"
type input "Не указан"
type input "5a8b1489cc6b4906c91bfdc1"
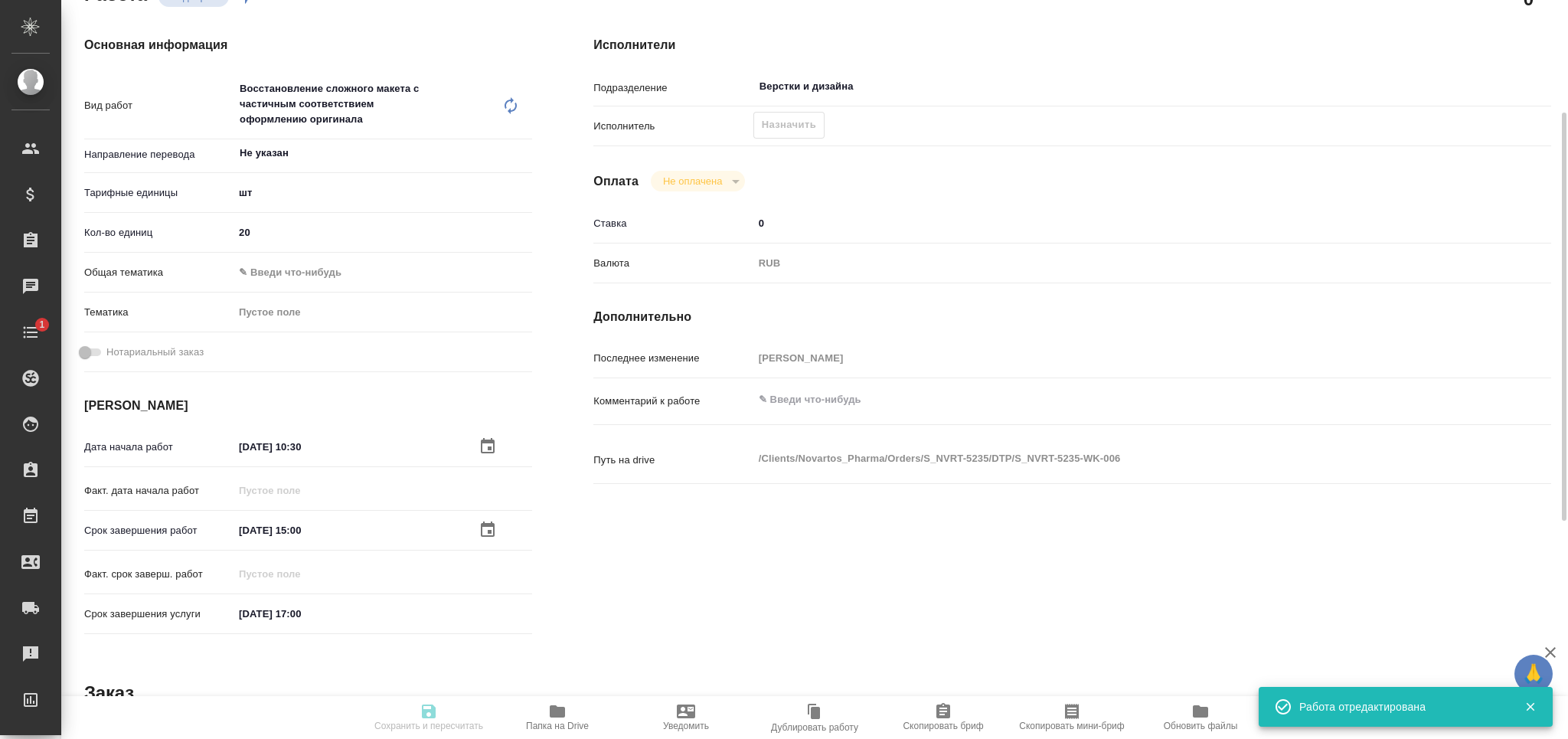
type input "20"
type input "02.10.2025 10:30"
type input "02.10.2025 15:00"
type input "[DATE] 17:00"
type input "Верстки и дизайна"
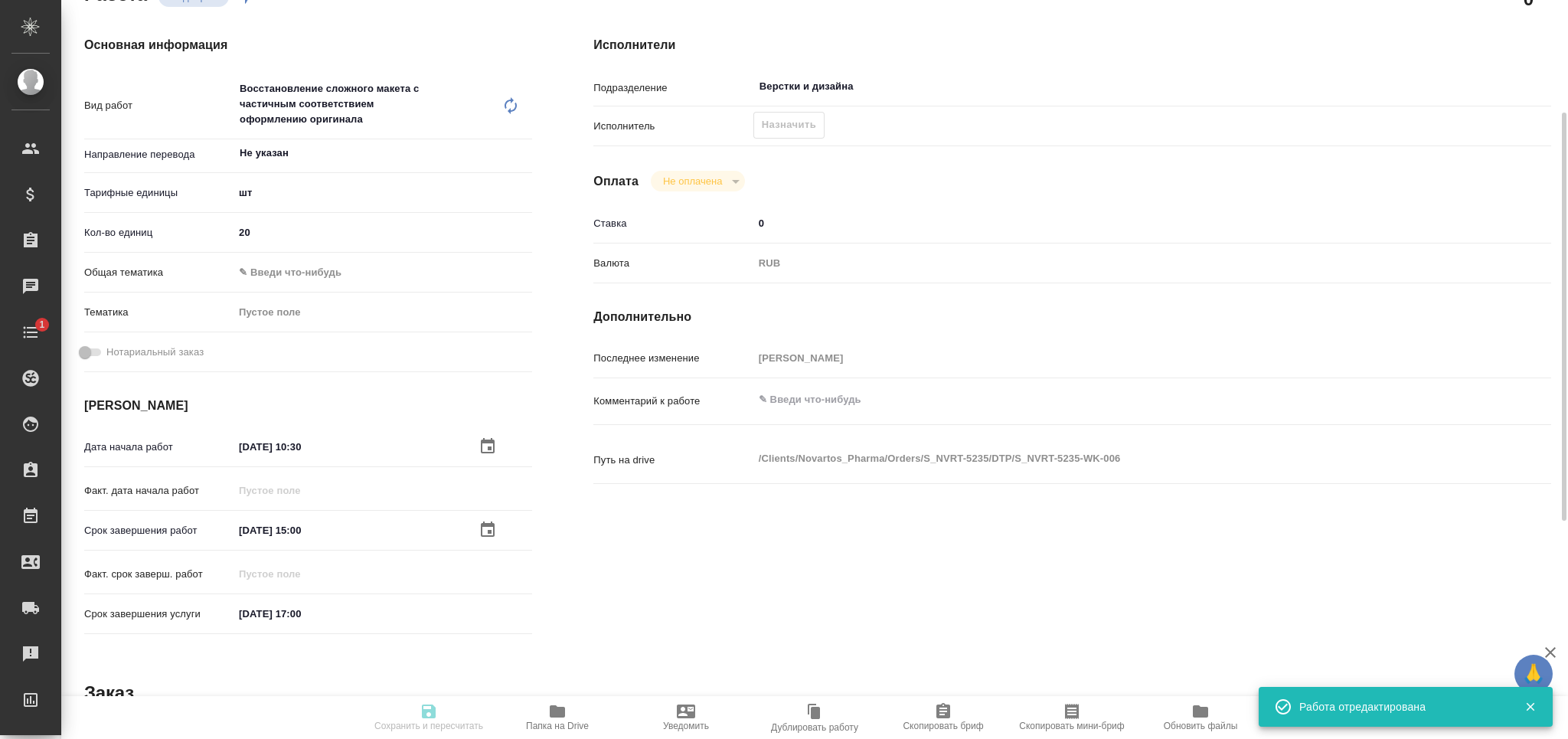
type input "notPayed"
type input "0"
type input "RUB"
type input "[PERSON_NAME]"
type textarea "x"
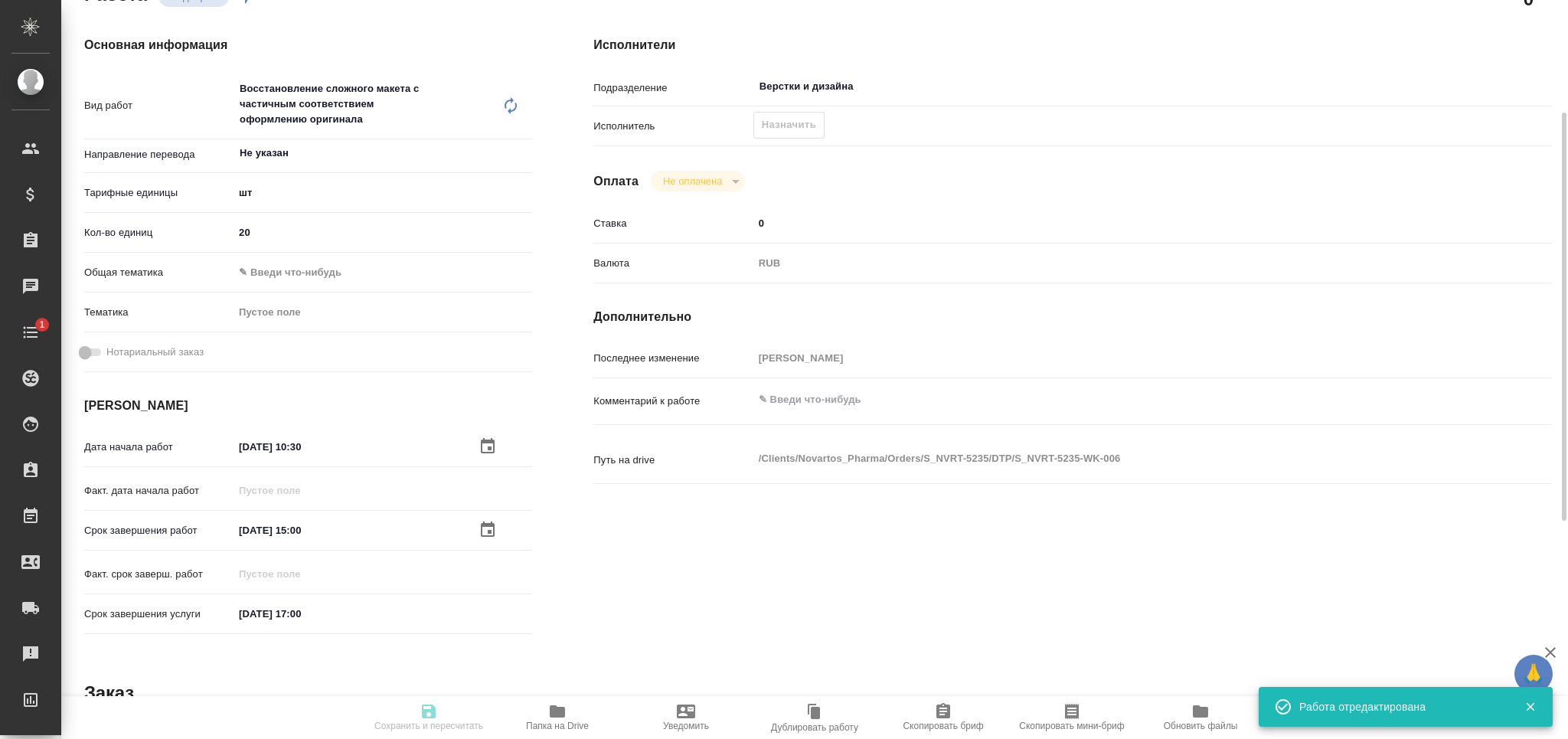
type textarea "/Clients/Novartos_Pharma/Orders/S_NVRT-5235/DTP/S_NVRT-5235-WK-006"
type textarea "x"
type input "S_NVRT-5235"
type input "Верстка чертежа. Количество надписей: более 500"
type input "Подверстка, Приемка разверстки, Приемка подверстки, Восстановление сложного мак…"
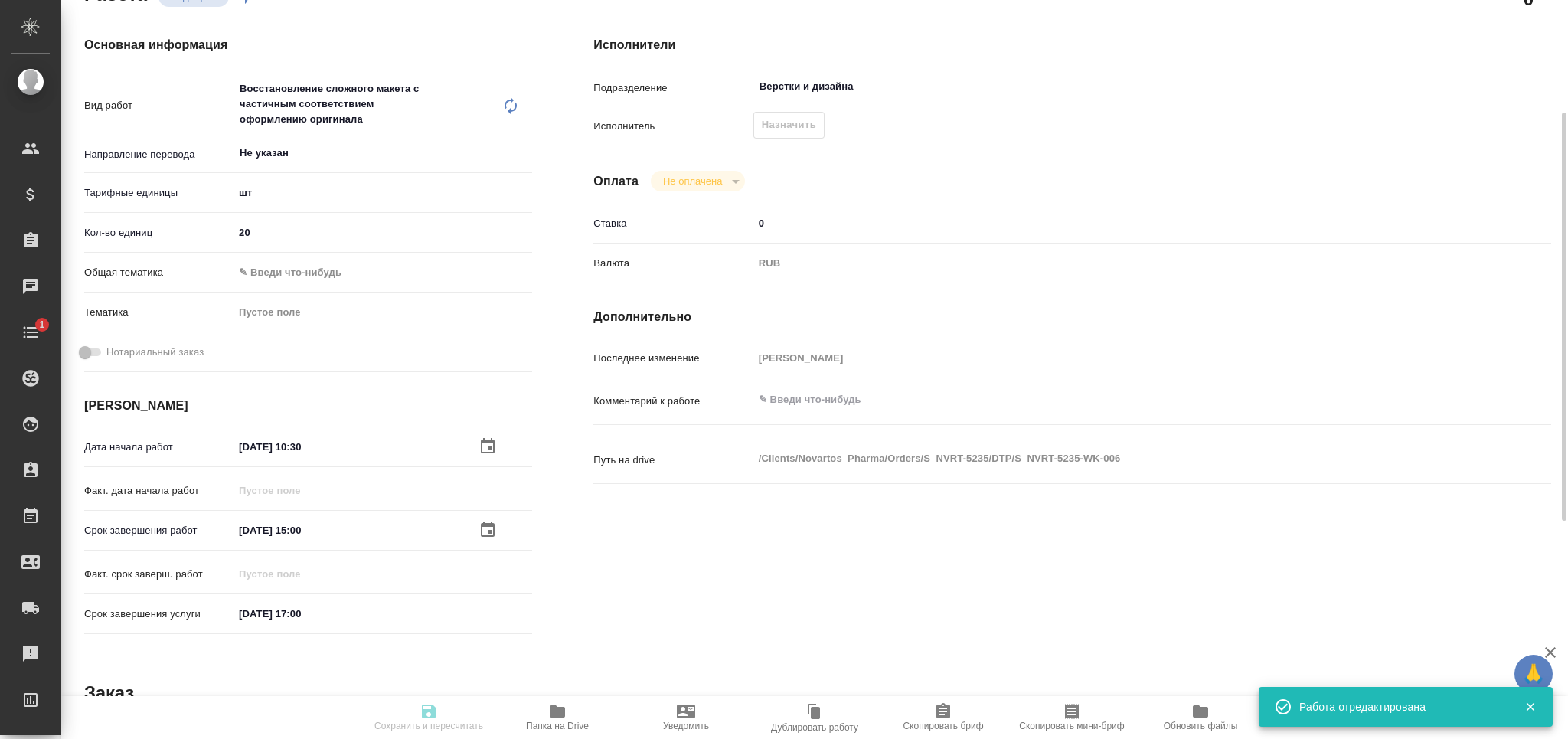
type input "[PERSON_NAME]"
type input "/Clients/Novartos_Pharma/Orders/S_NVRT-5235"
type textarea "x"
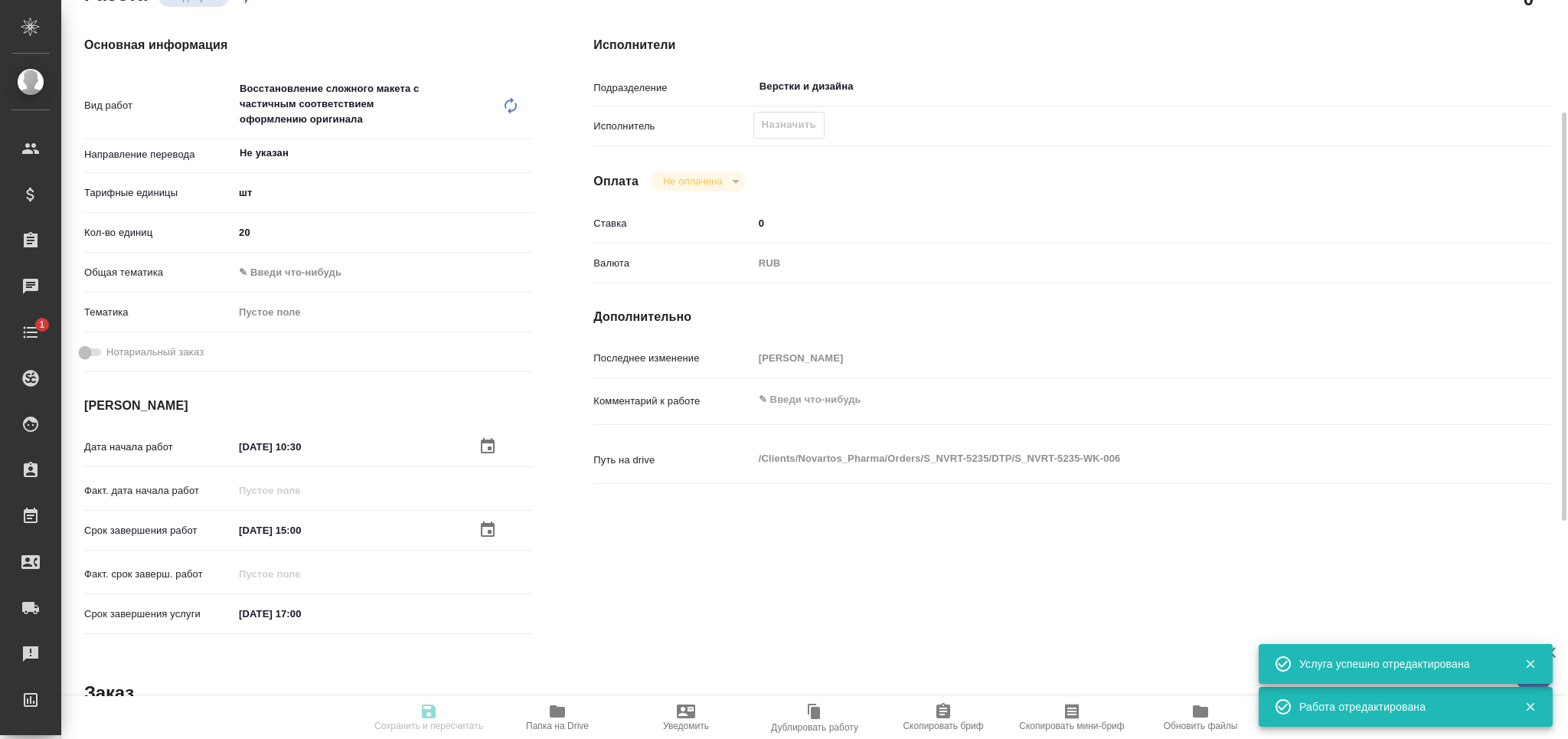
type textarea "x"
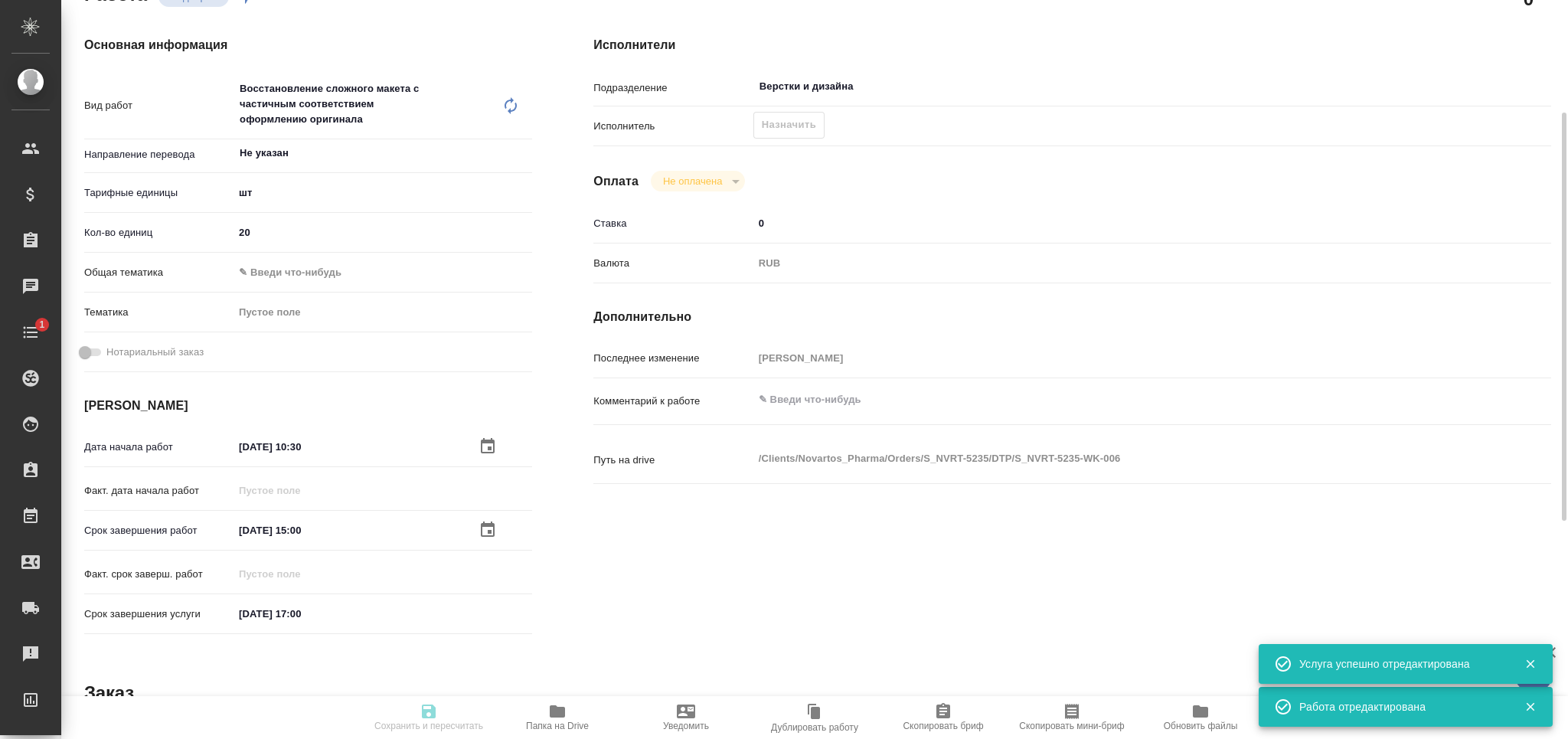
type textarea "x"
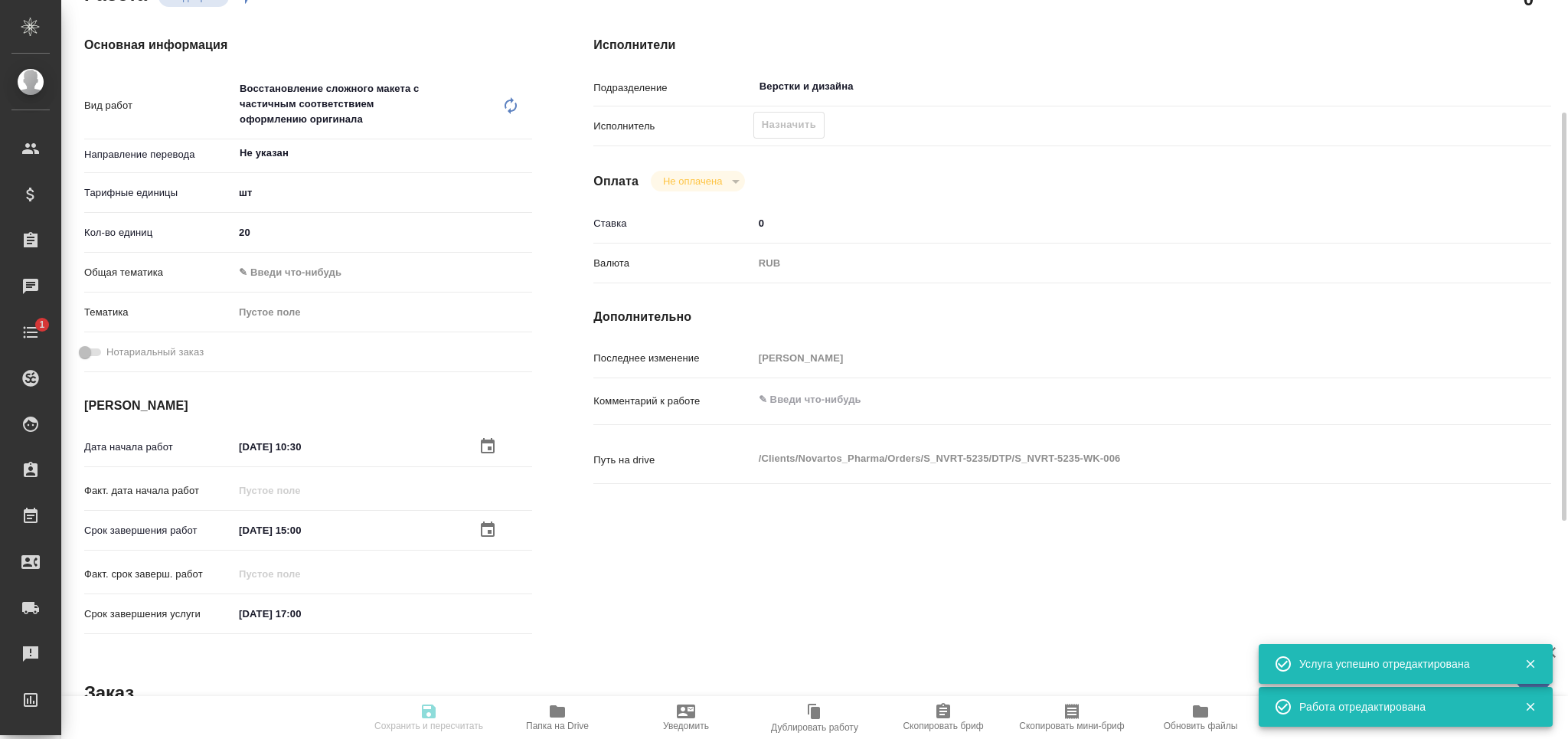
type textarea "x"
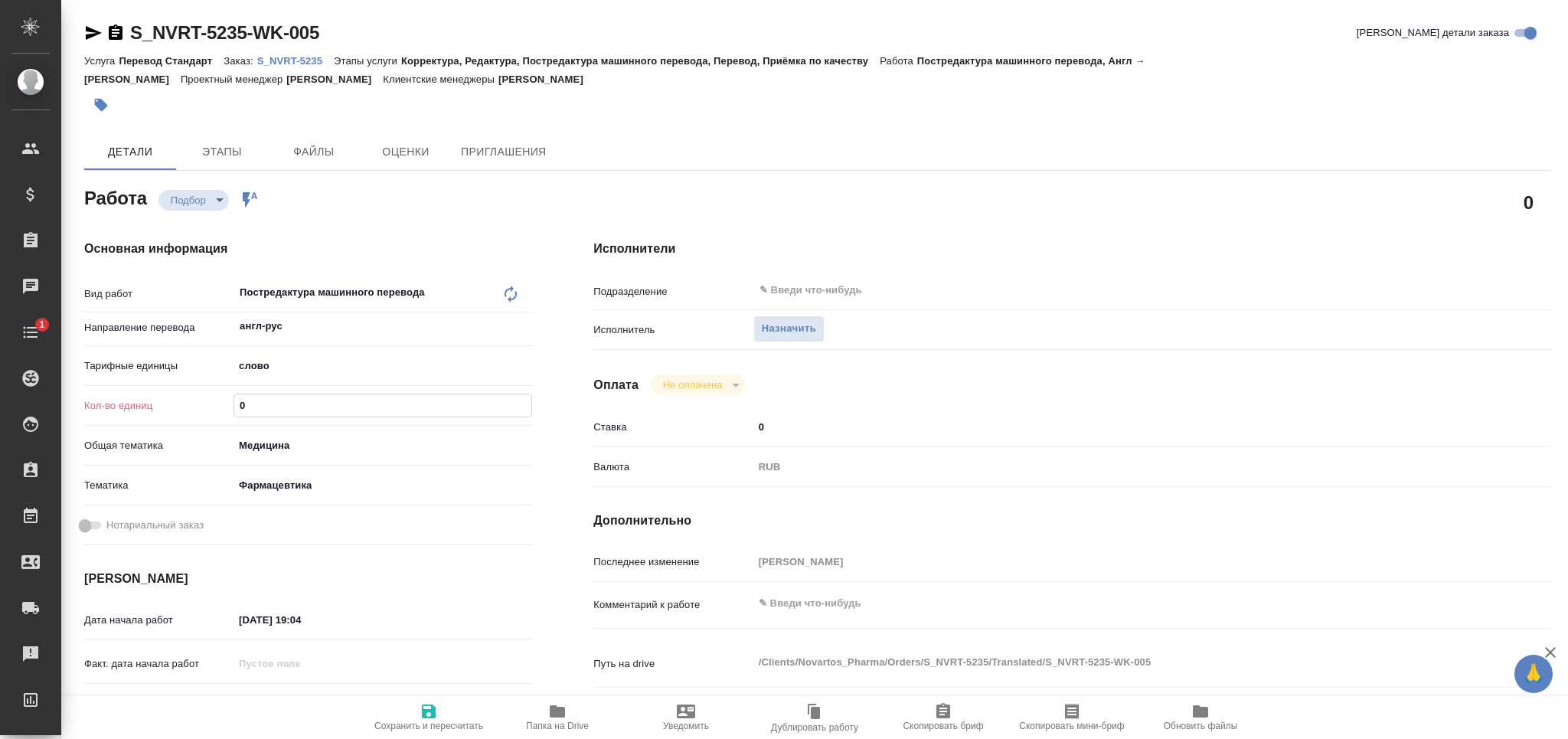
drag, startPoint x: 228, startPoint y: 401, endPoint x: 191, endPoint y: 404, distance: 37.1
click at [191, 404] on div "Кол-во единиц 0" at bounding box center [308, 405] width 448 height 27
paste input "885.1"
type input "885.1"
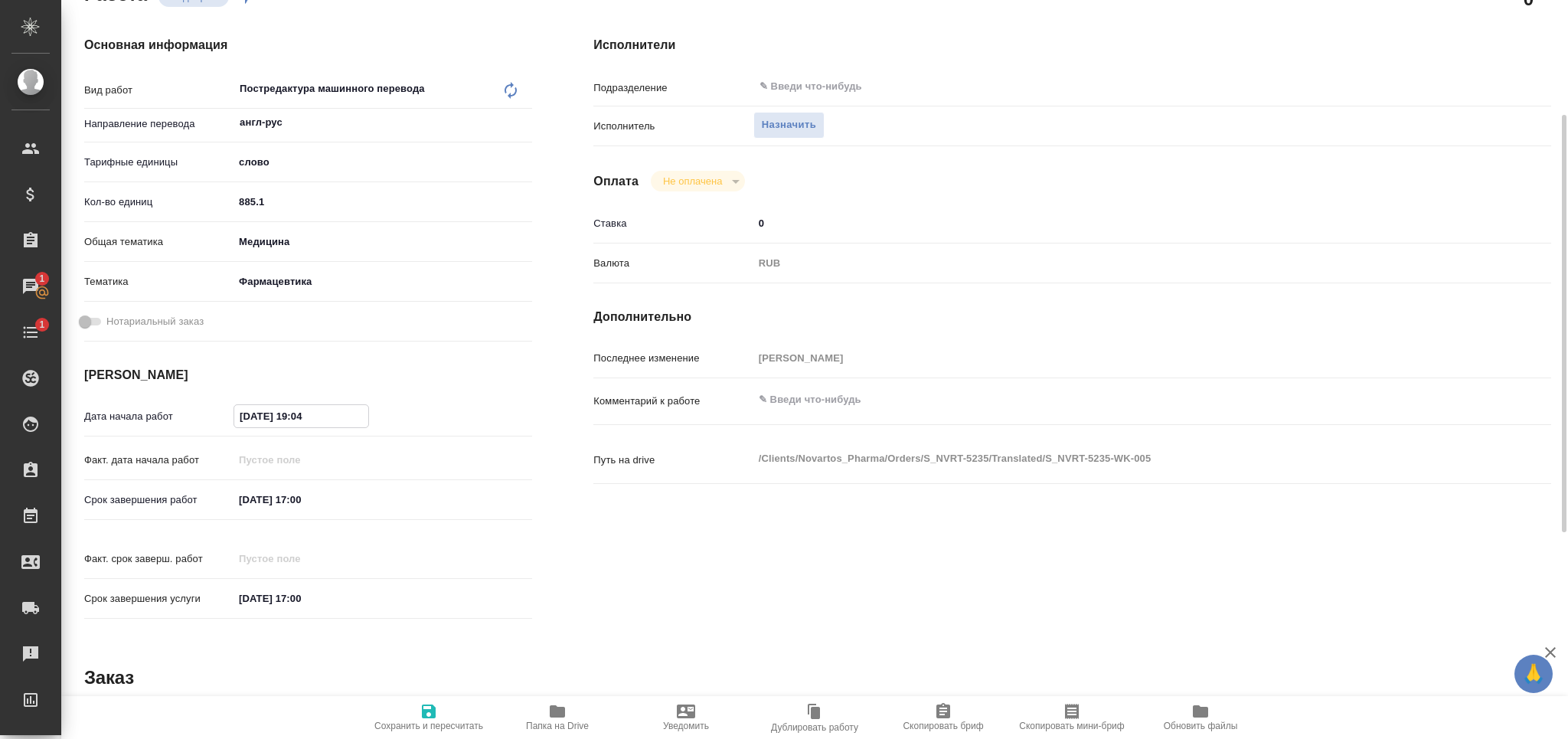
drag, startPoint x: 244, startPoint y: 415, endPoint x: 253, endPoint y: 415, distance: 9.0
click at [253, 415] on input "01.10.2025 19:04" at bounding box center [301, 416] width 134 height 22
drag, startPoint x: 299, startPoint y: 414, endPoint x: 339, endPoint y: 419, distance: 40.3
click at [339, 419] on input "02.10.2025 19:04" at bounding box center [301, 416] width 134 height 22
type input "[DATE] 15:00"
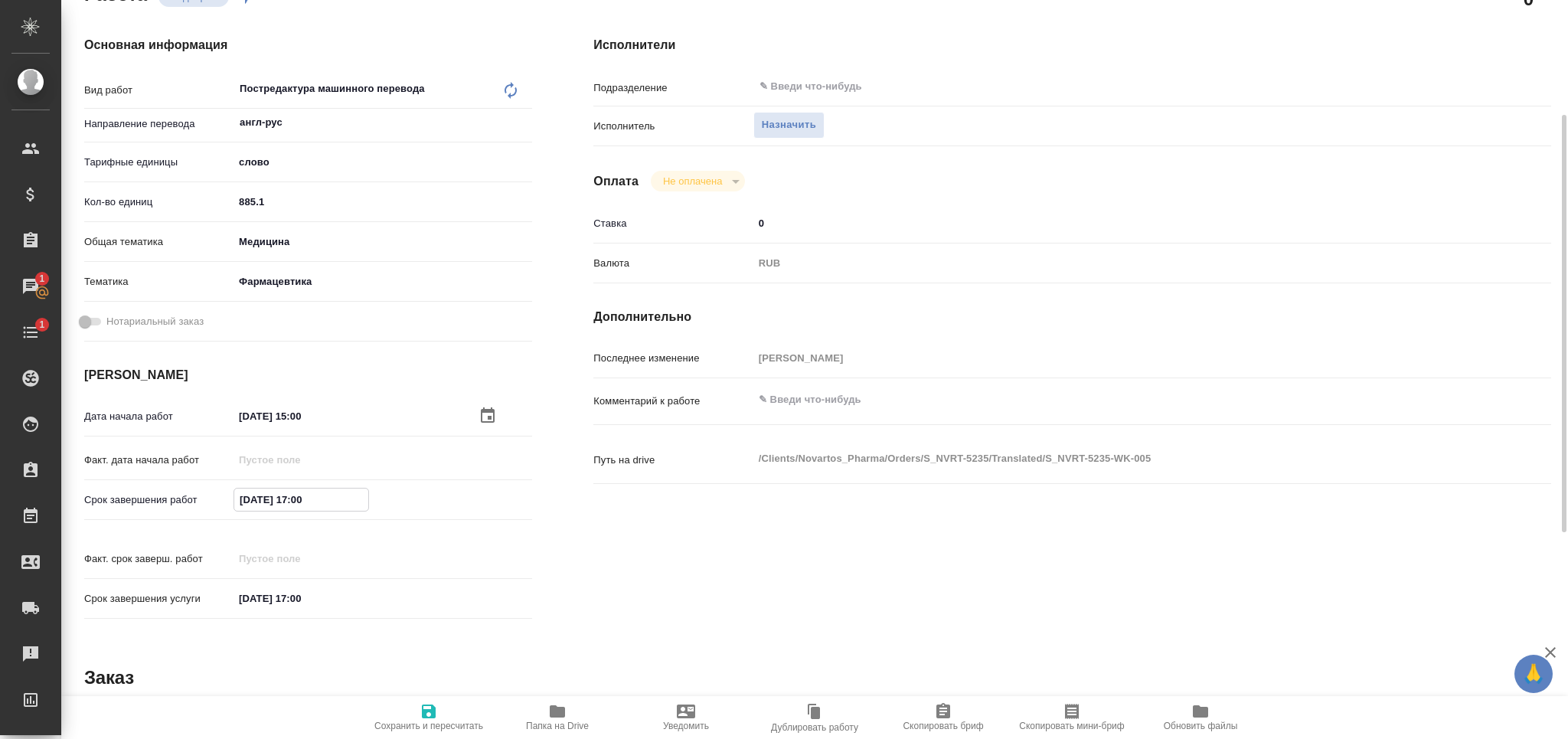
click at [303, 495] on input "[DATE] 17:00" at bounding box center [301, 499] width 134 height 22
type input "06.10.2025 13:00"
click at [431, 714] on icon "button" at bounding box center [428, 711] width 14 height 14
type input "recruiting"
type input "англ-рус"
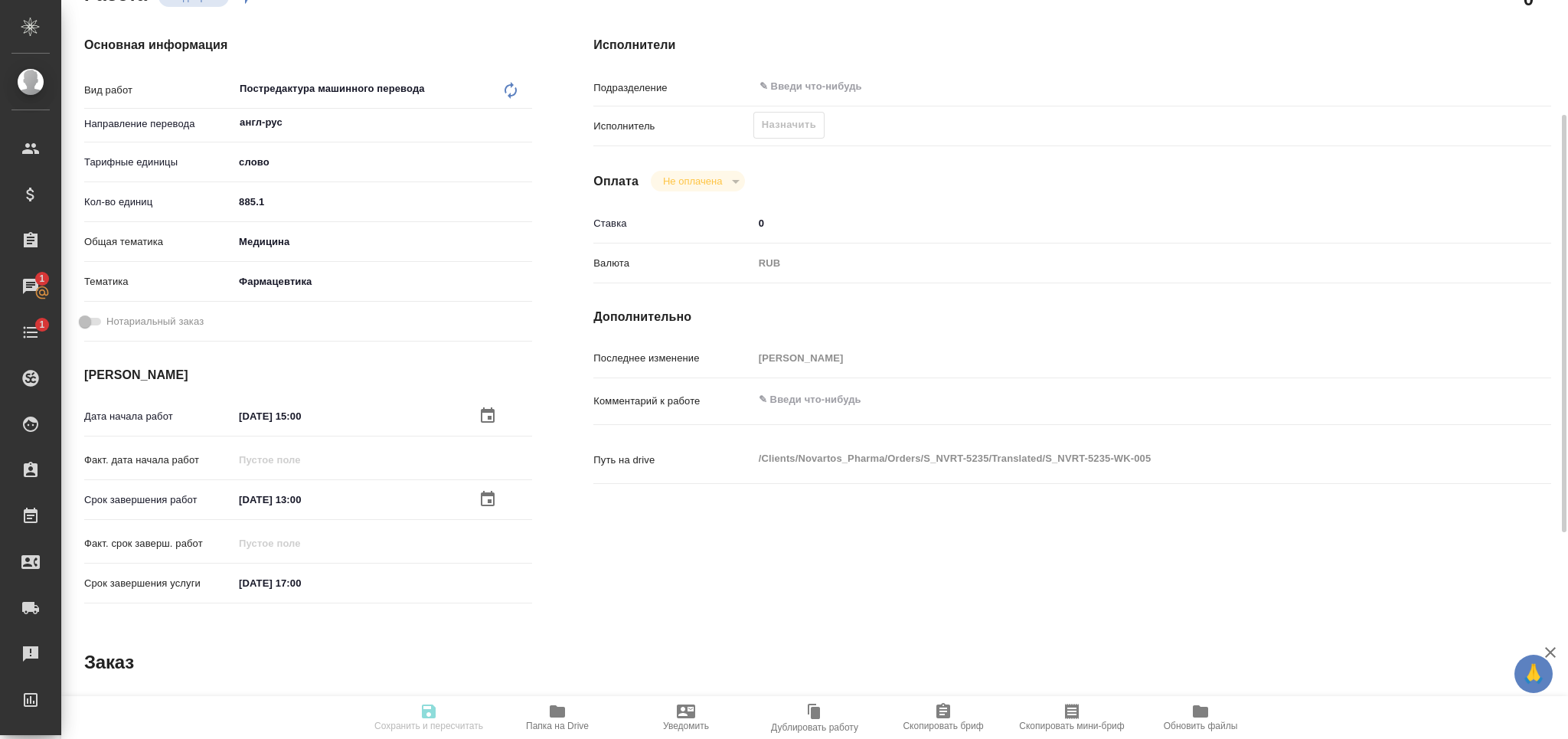
type input "5a8b1489cc6b4906c91bfd90"
type input "885.1"
type input "med"
type input "6149832f2b7be24903fd7a82"
type input "[DATE] 15:00"
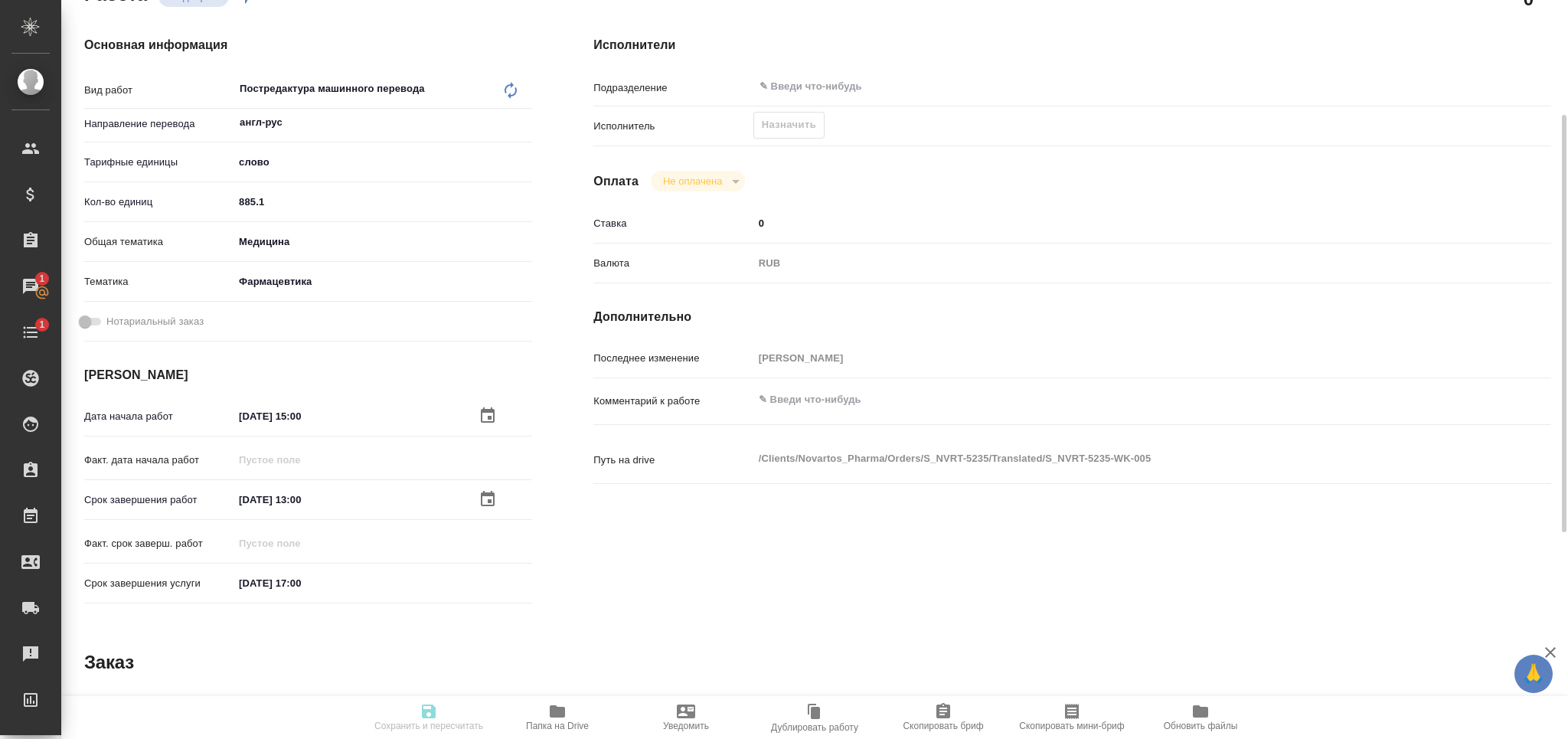
type input "06.10.2025 13:00"
type input "[DATE] 17:00"
type input "notPayed"
type input "0"
type input "RUB"
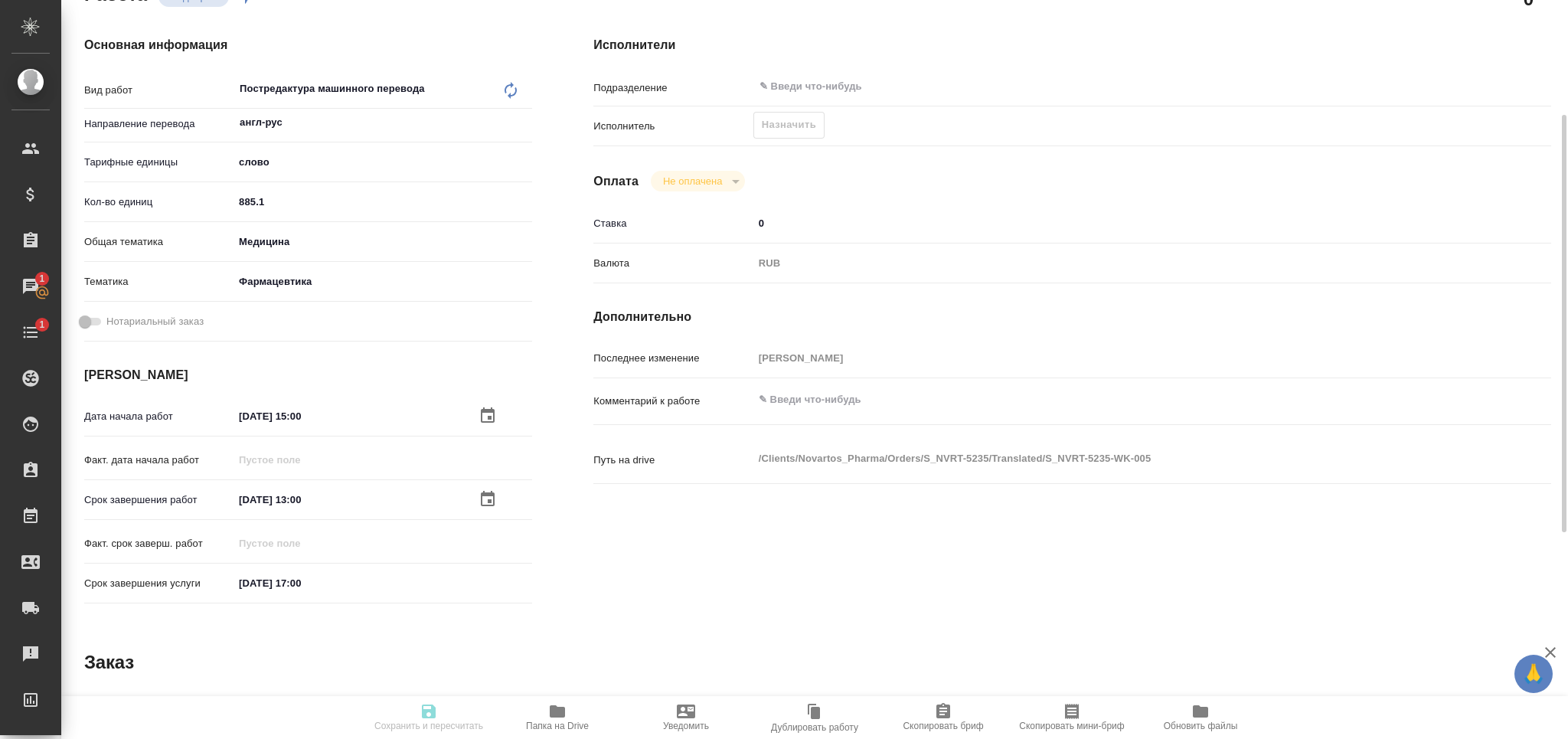
type input "[PERSON_NAME]"
type input "S_NVRT-5235"
type input "Перевод Стандарт"
type input "Корректура, Редактура, Постредактура машинного перевода, Перевод, Приёмка по ка…"
type input "[PERSON_NAME]"
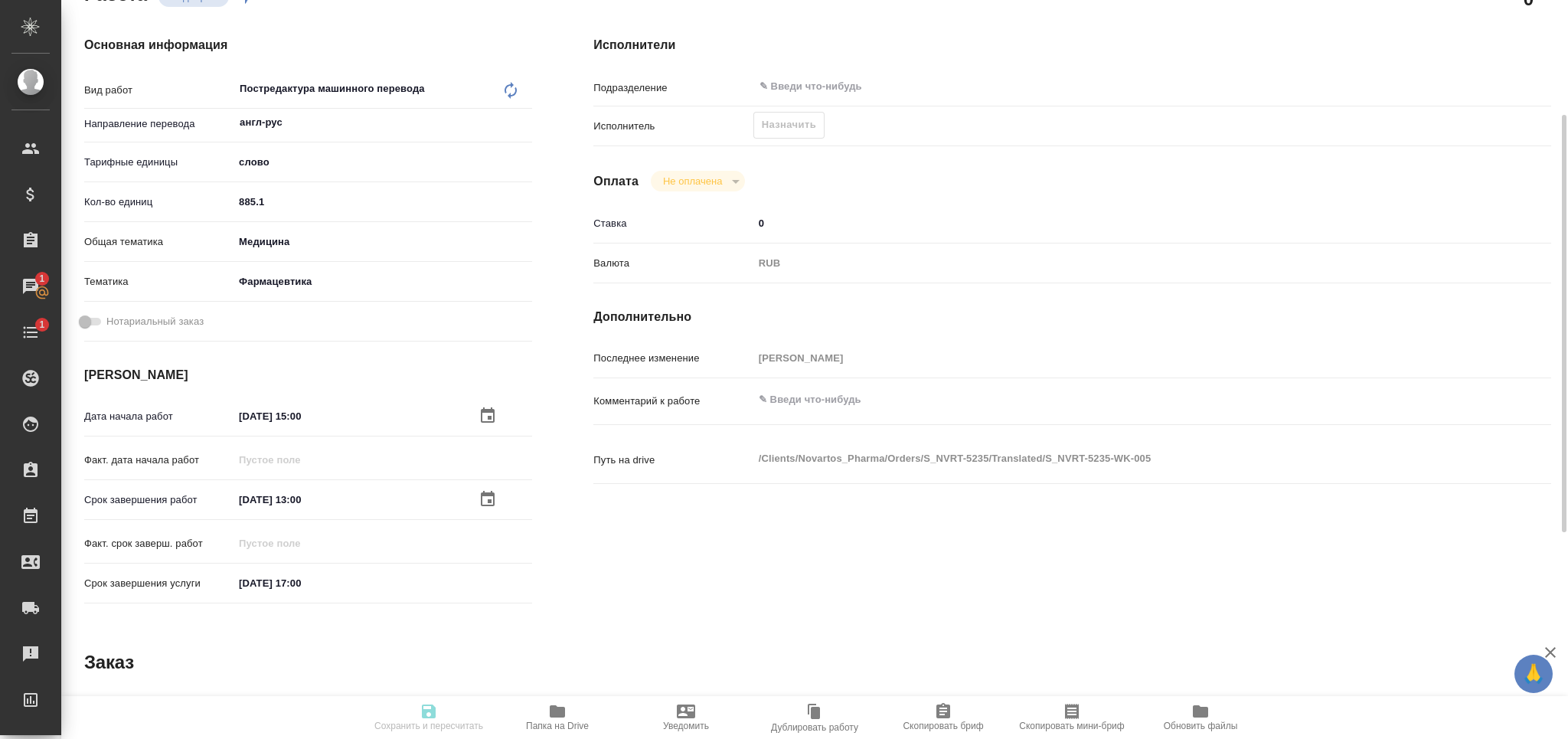
type input "[PERSON_NAME]"
type input "/Clients/Novartos_Pharma/Orders/S_NVRT-5235"
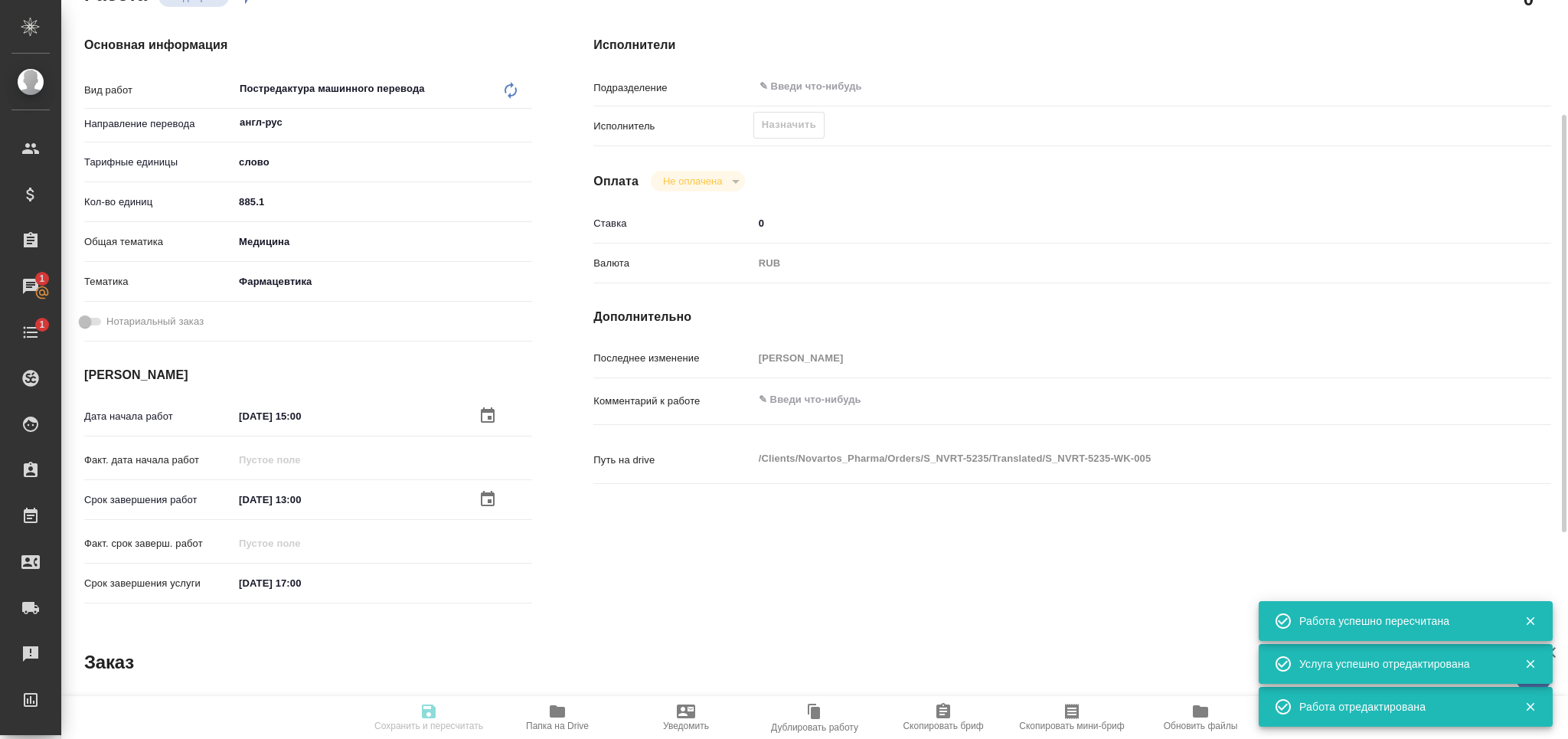
type input "recruiting"
type input "англ-рус"
type input "5a8b1489cc6b4906c91bfd90"
type input "885.1"
type input "med"
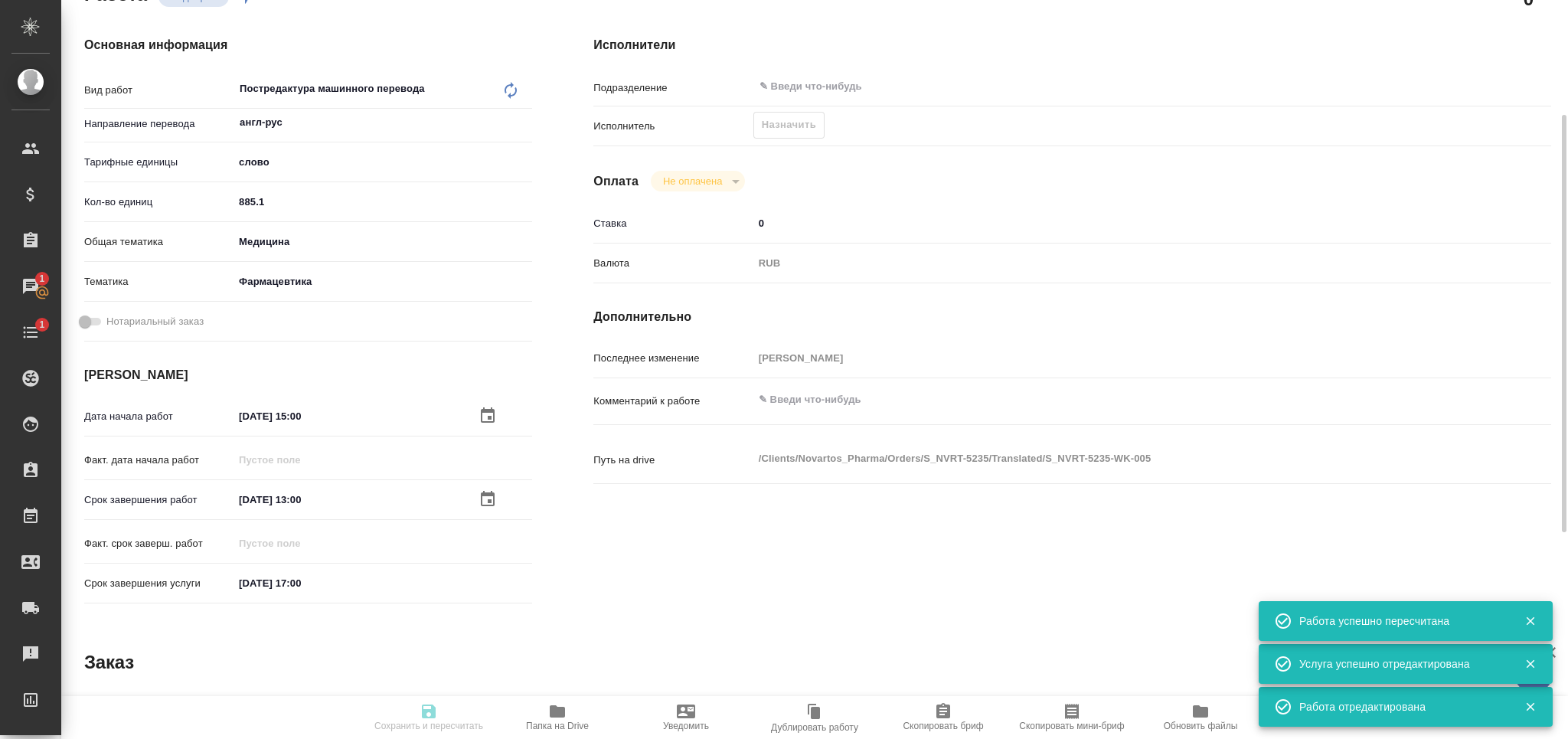
type input "6149832f2b7be24903fd7a82"
type input "[DATE] 15:00"
type input "06.10.2025 13:00"
type input "[DATE] 17:00"
type input "notPayed"
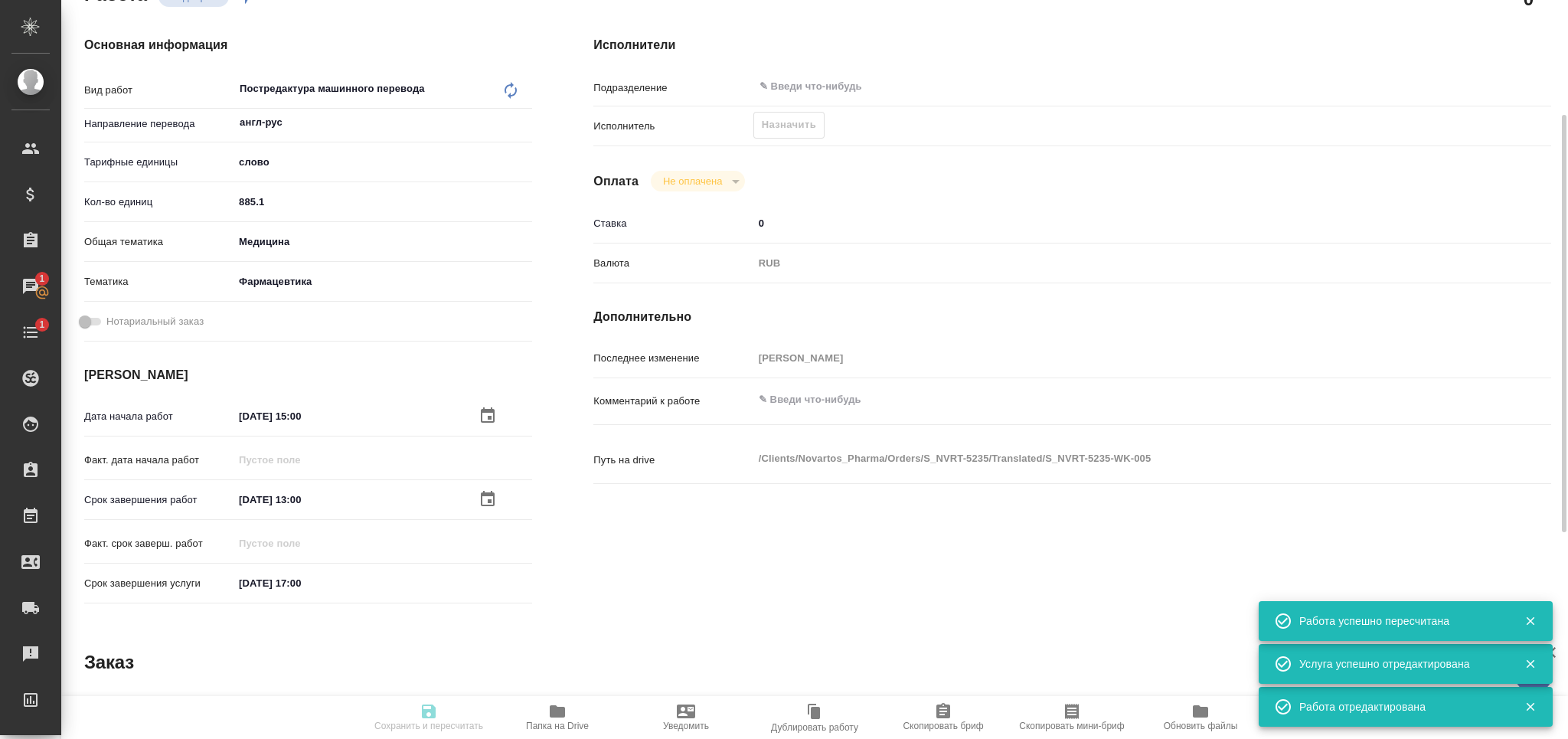
type input "0"
type input "RUB"
type input "[PERSON_NAME]"
type input "S_NVRT-5235"
type input "Перевод Стандарт"
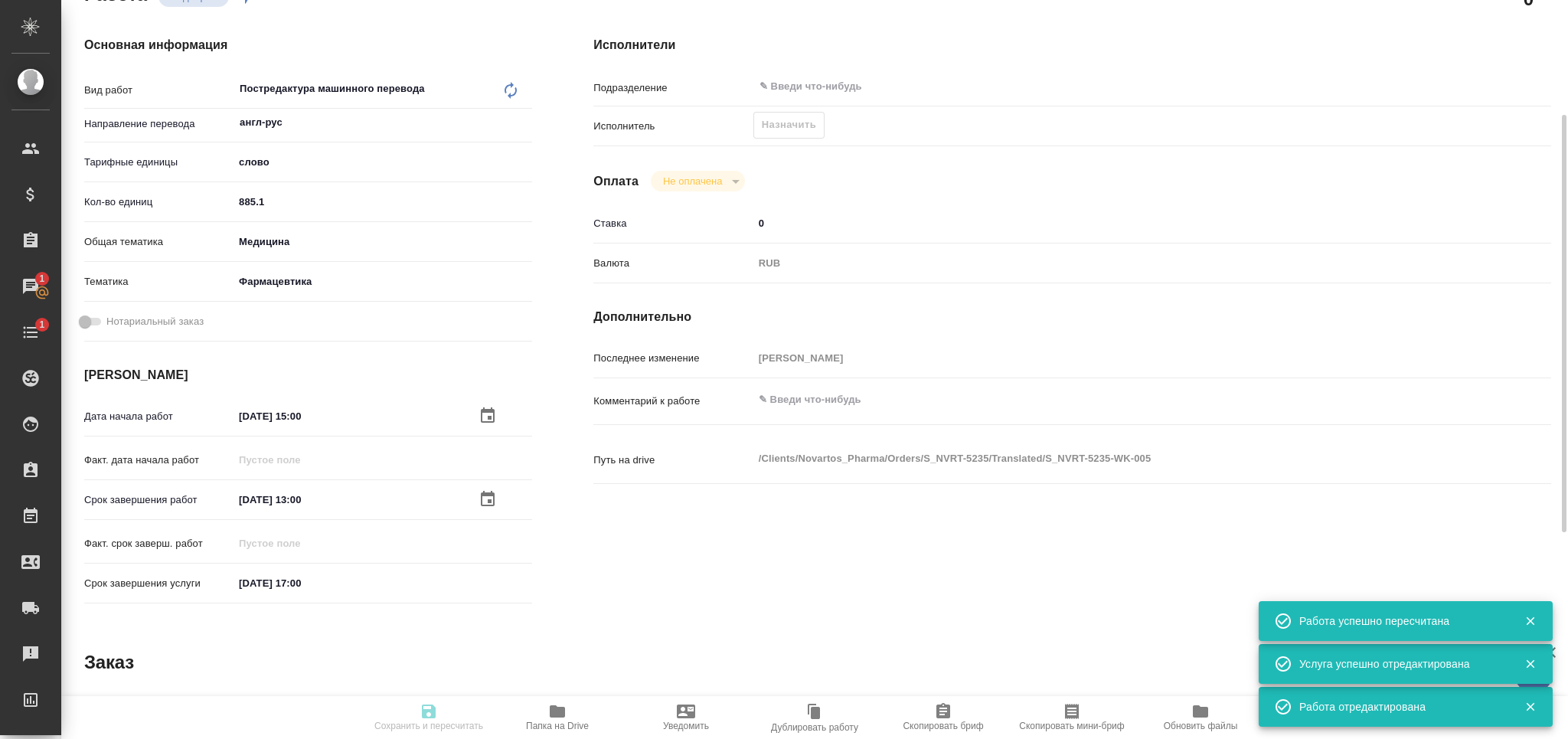
type input "Корректура, Редактура, Постредактура машинного перевода, Перевод, Приёмка по ка…"
type input "[PERSON_NAME]"
type input "/Clients/Novartos_Pharma/Orders/S_NVRT-5235"
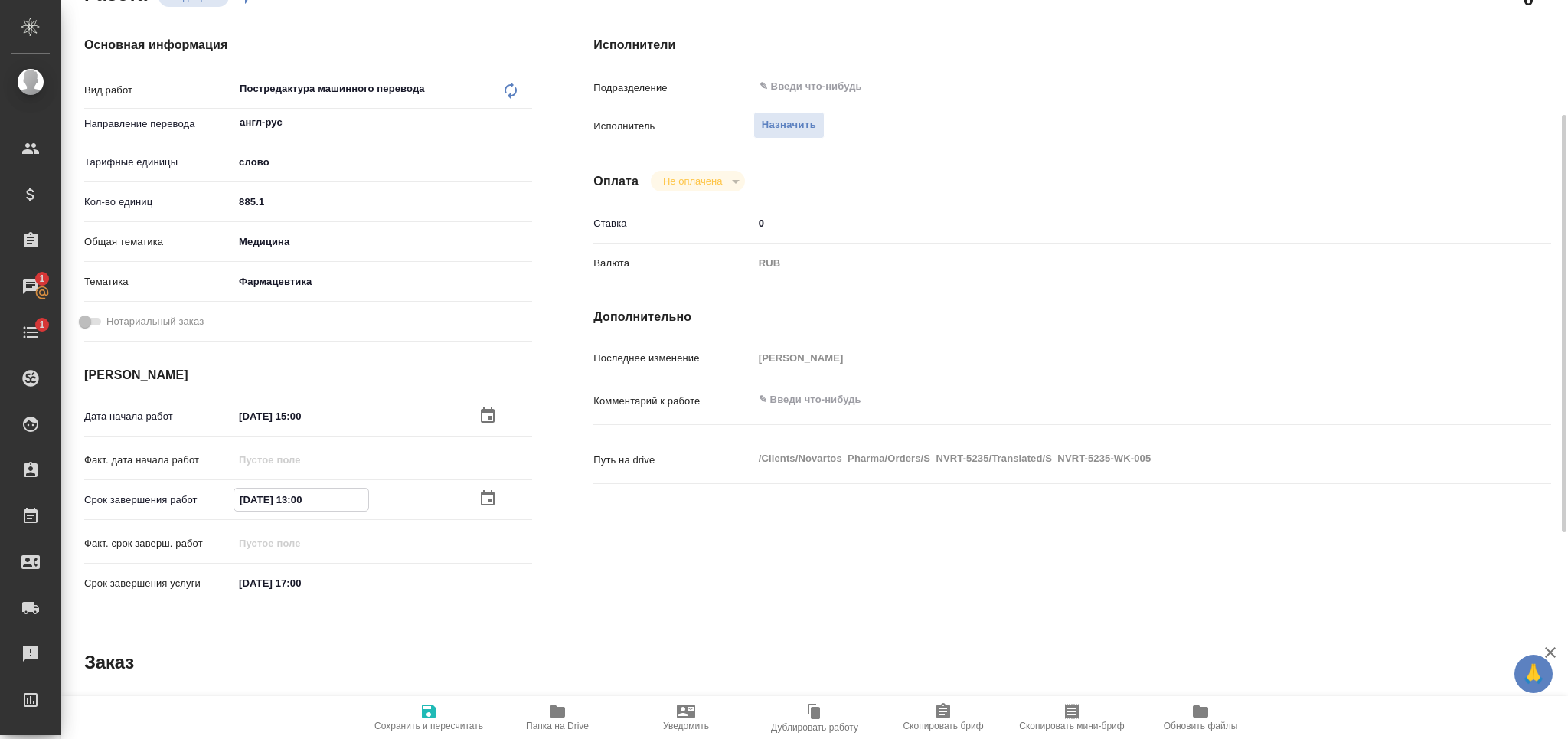
click at [302, 497] on input "06.10.2025 13:00" at bounding box center [301, 499] width 134 height 22
type input "06.10.2025 14:00"
click at [823, 407] on textarea at bounding box center [1113, 401] width 717 height 26
paste textarea "3524"
type textarea "тотал 3524"
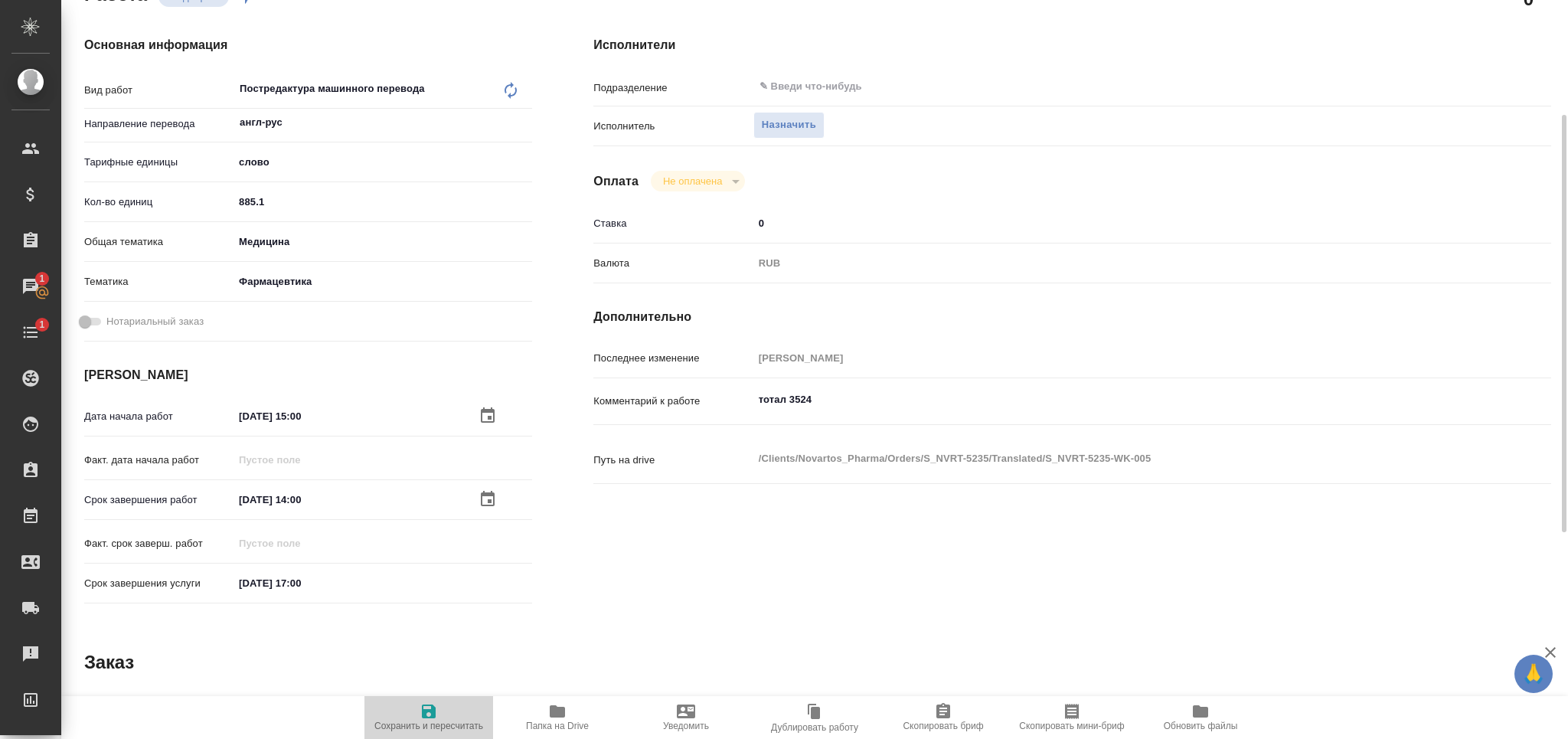
click at [446, 715] on span "Сохранить и пересчитать" at bounding box center [428, 717] width 110 height 29
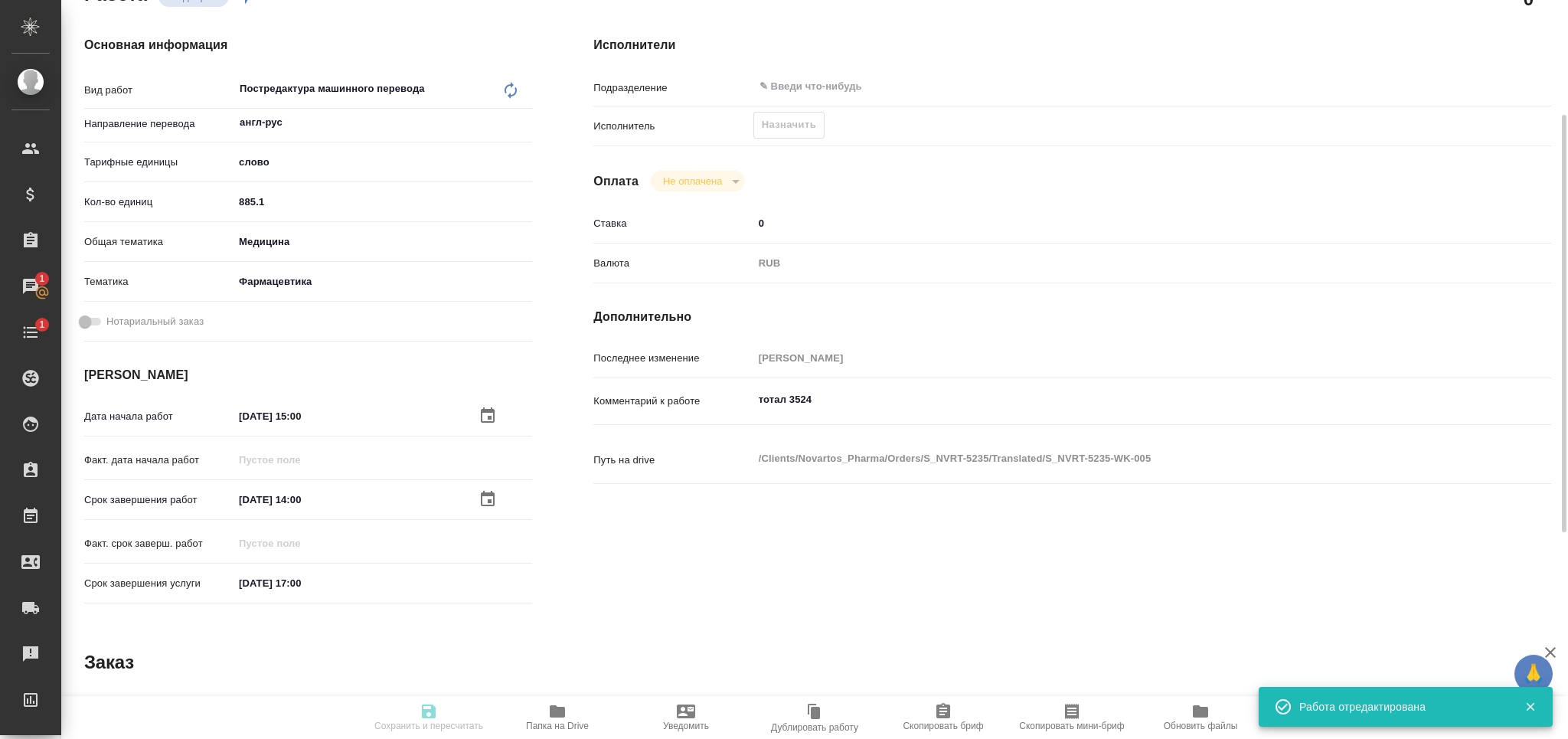
type input "recruiting"
type input "англ-рус"
type input "5a8b1489cc6b4906c91bfd90"
type input "885.1"
type input "med"
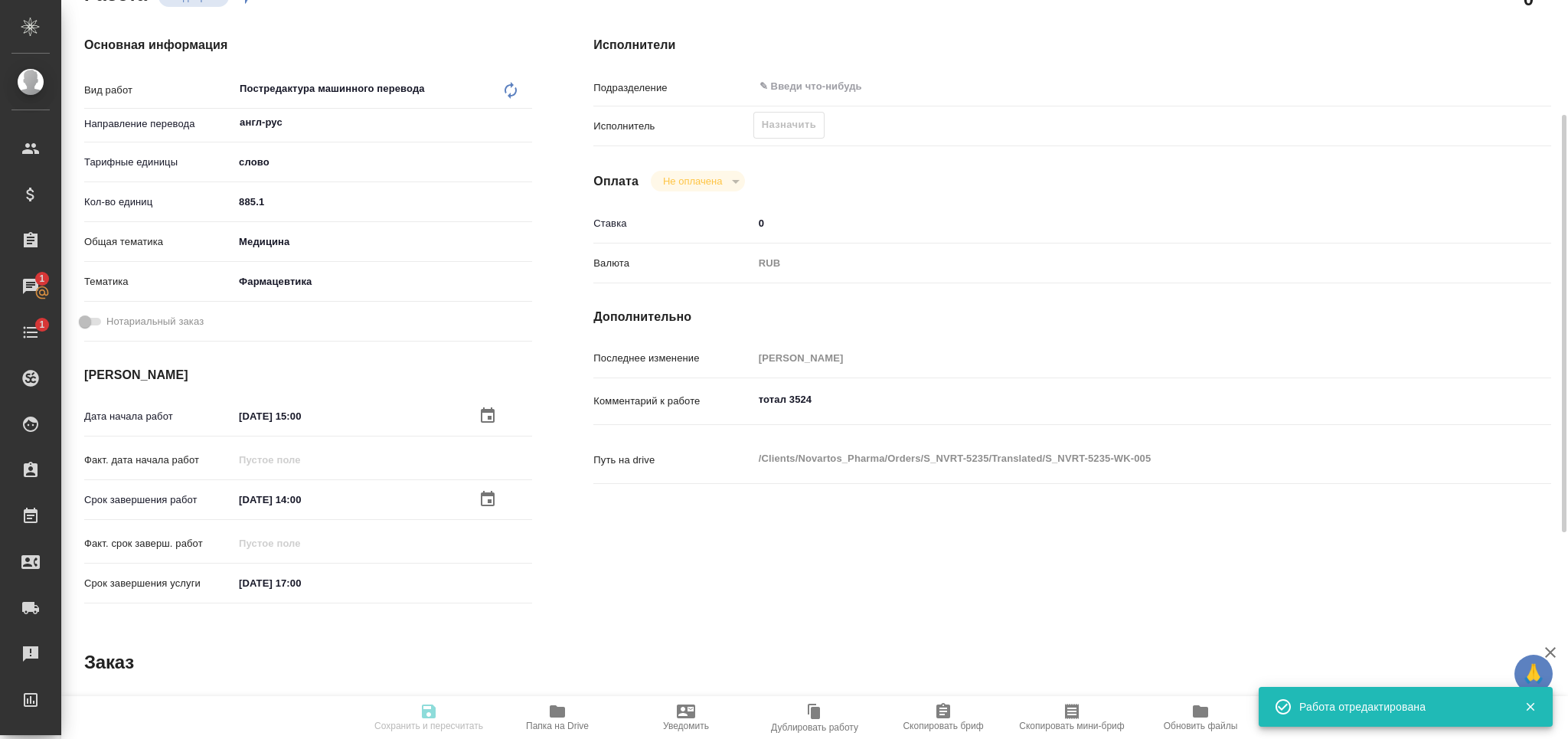
type input "6149832f2b7be24903fd7a82"
type input "[DATE] 15:00"
type input "06.10.2025 14:00"
type input "[DATE] 17:00"
type input "notPayed"
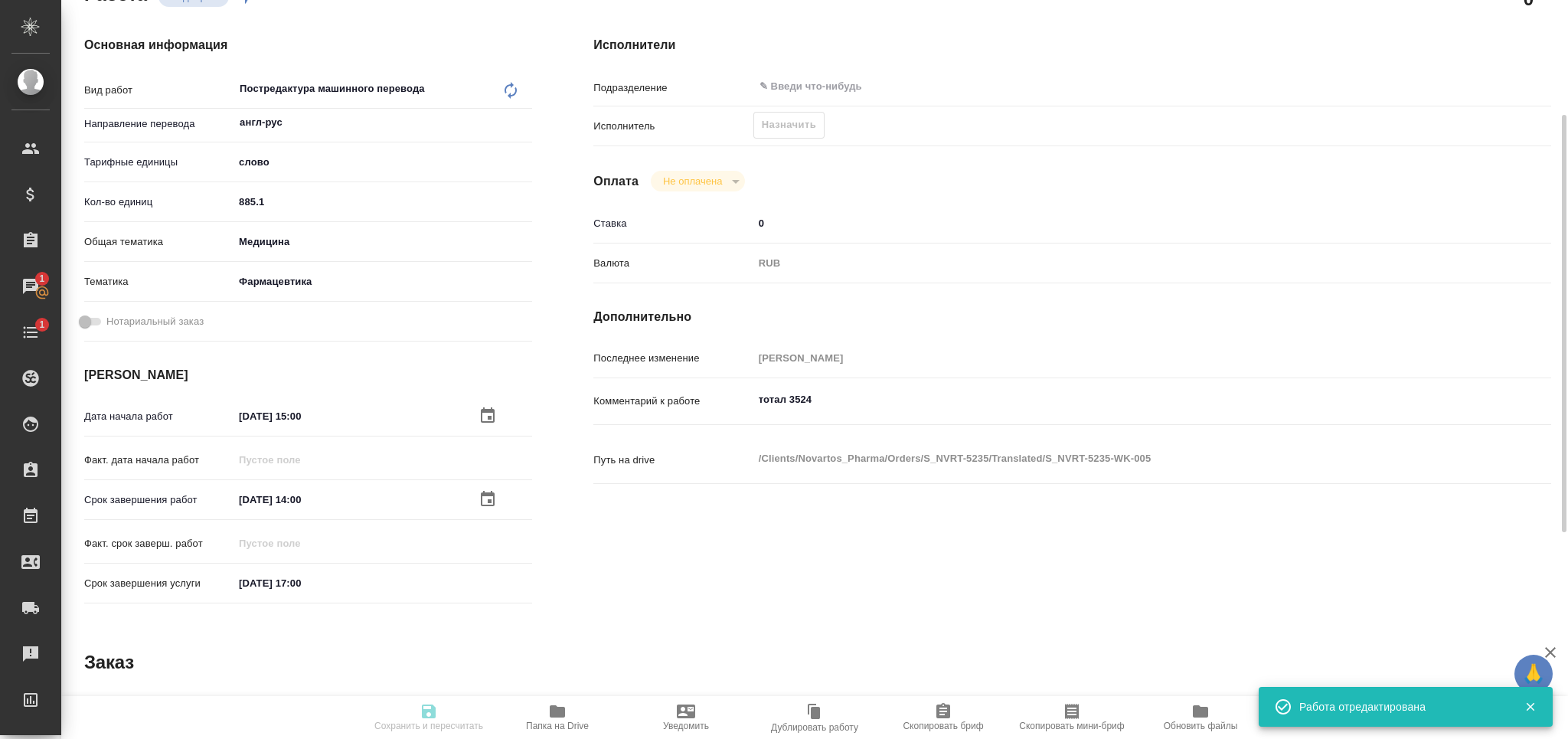
type input "0"
type input "RUB"
type input "[PERSON_NAME]"
type input "S_NVRT-5235"
type input "Перевод Стандарт"
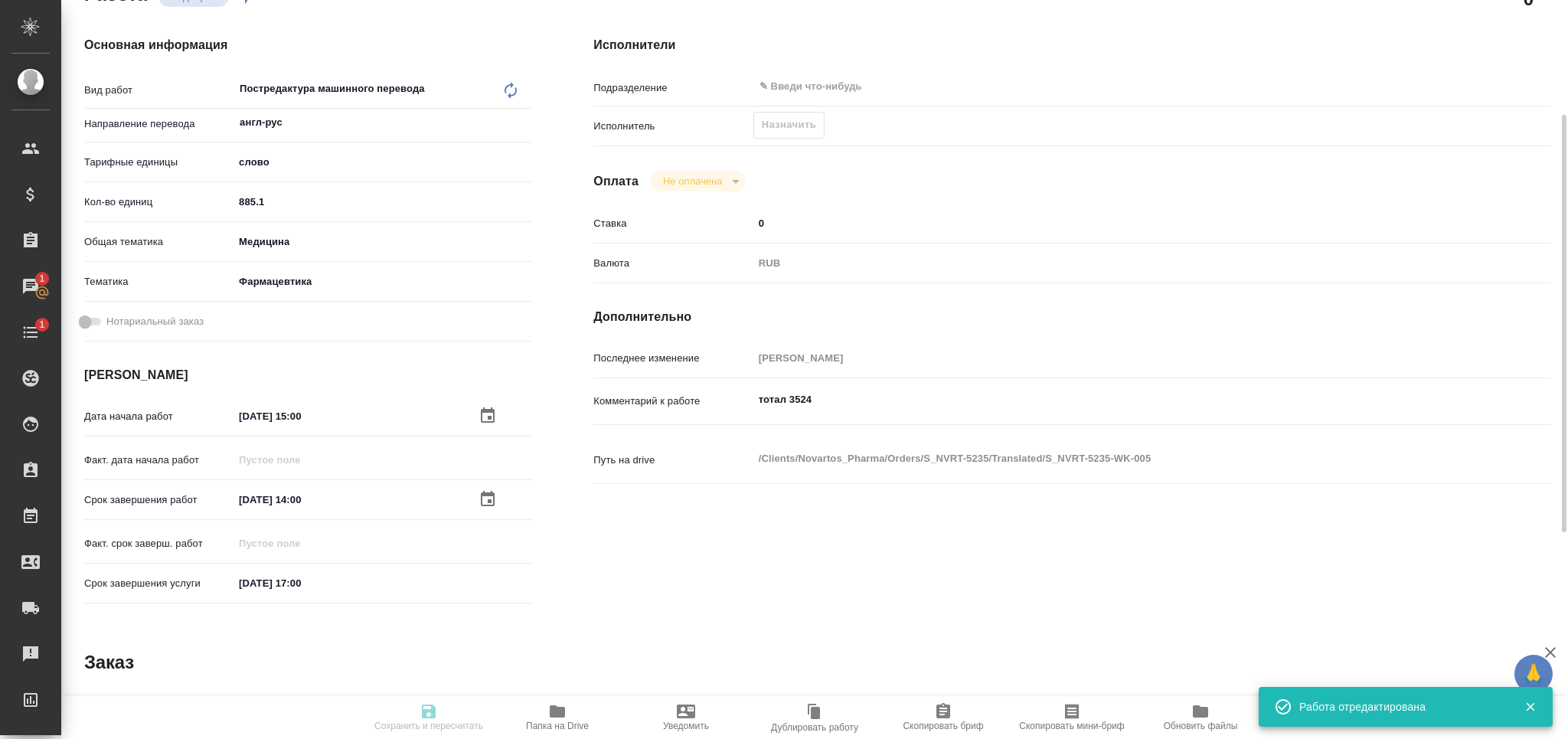
type input "Корректура, Редактура, Постредактура машинного перевода, Перевод, Приёмка по ка…"
type input "[PERSON_NAME]"
type input "/Clients/Novartos_Pharma/Orders/S_NVRT-5235"
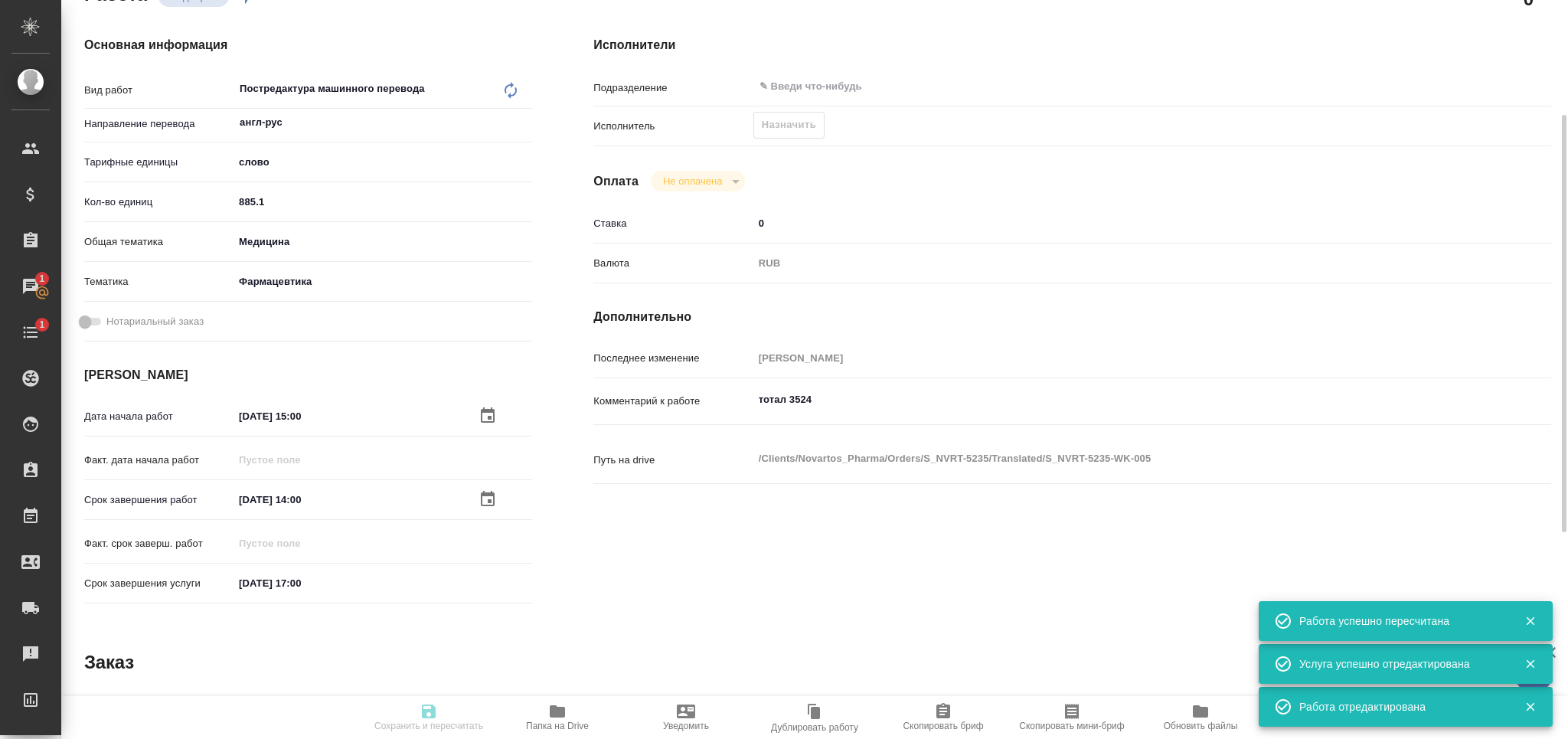
click at [1072, 712] on icon "button" at bounding box center [1071, 711] width 19 height 19
type input "recruiting"
type input "англ-рус"
type input "5a8b1489cc6b4906c91bfd90"
type input "885.1"
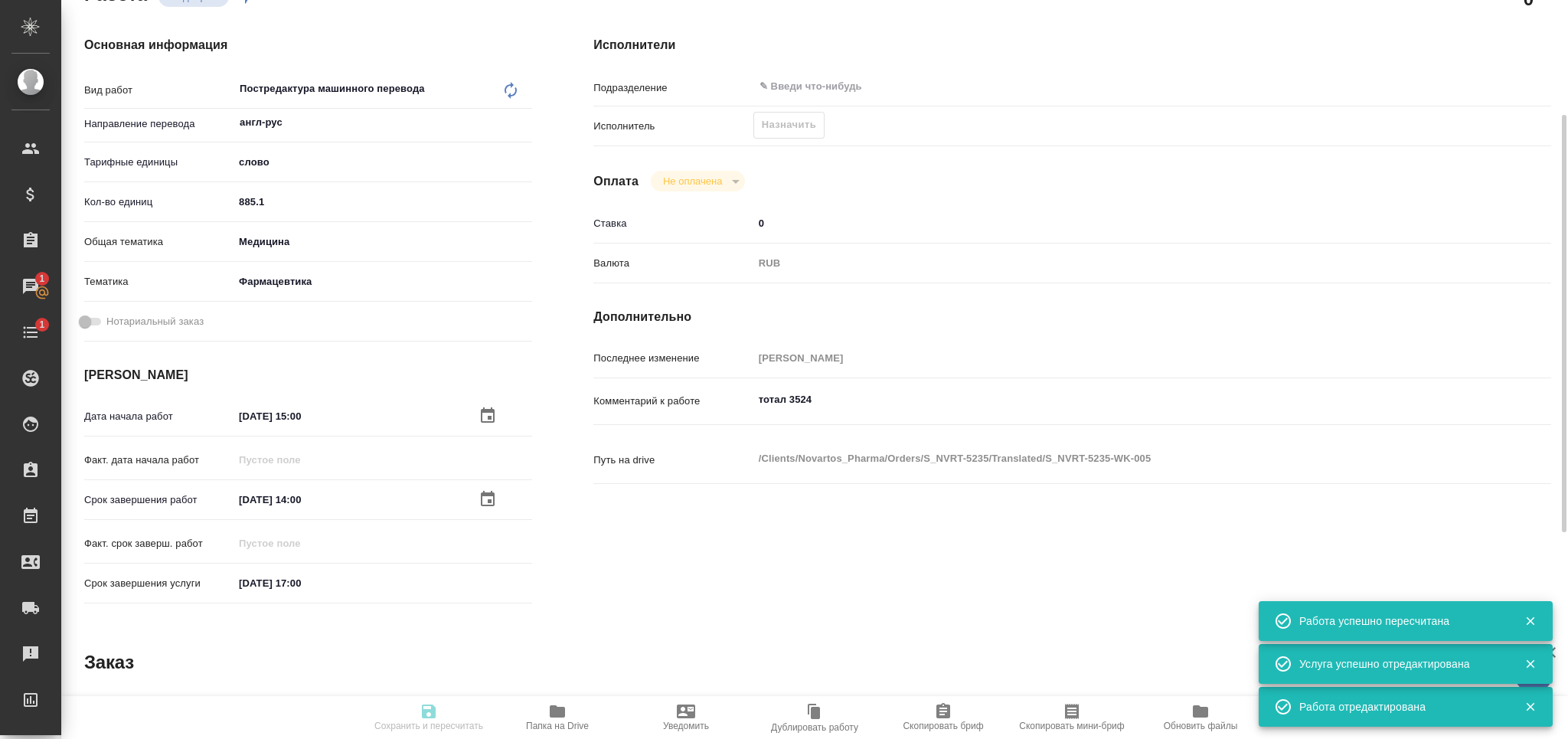
type input "med"
type input "6149832f2b7be24903fd7a82"
type input "[DATE] 15:00"
type input "06.10.2025 14:00"
type input "[DATE] 17:00"
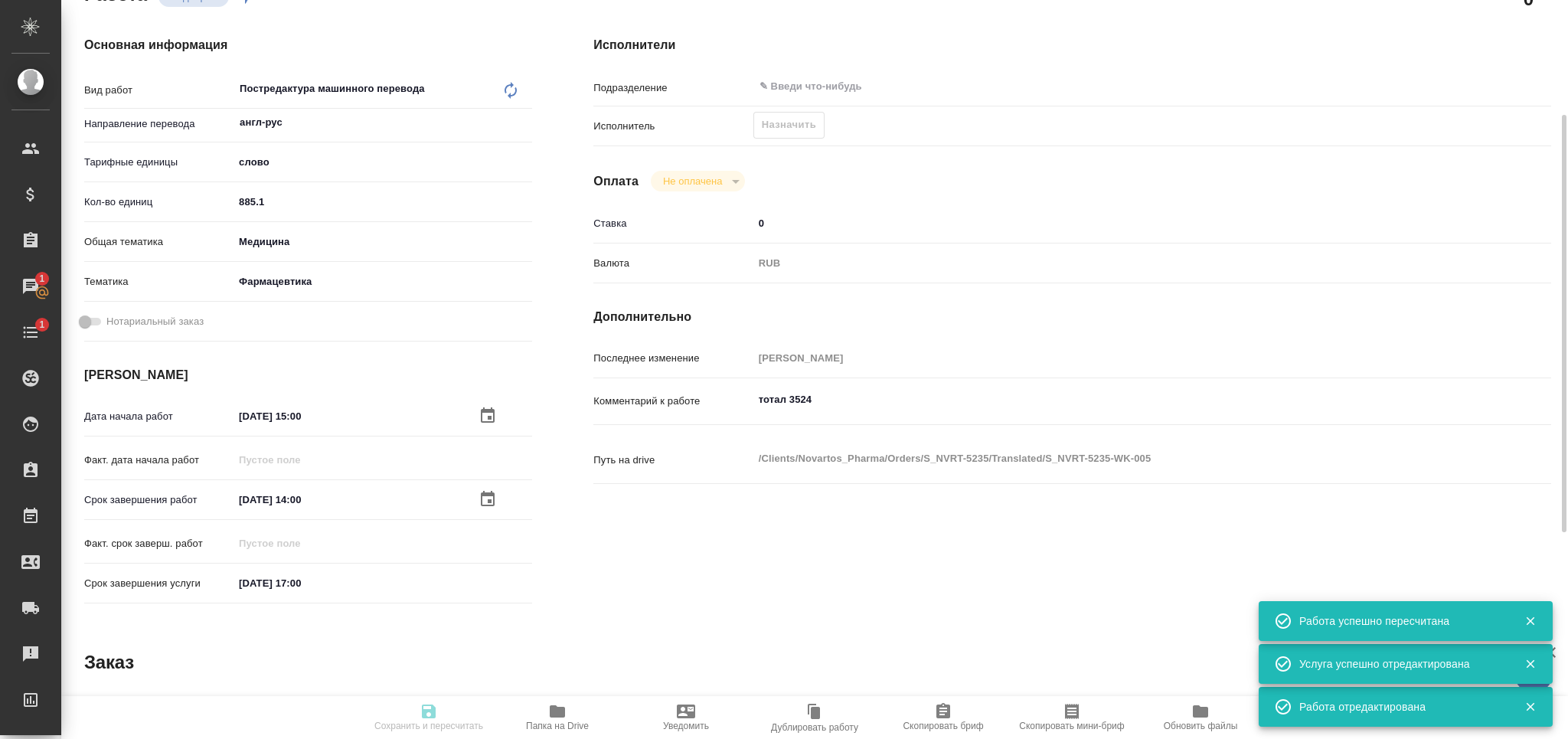
type input "notPayed"
type input "0"
type input "RUB"
type input "[PERSON_NAME]"
type input "S_NVRT-5235"
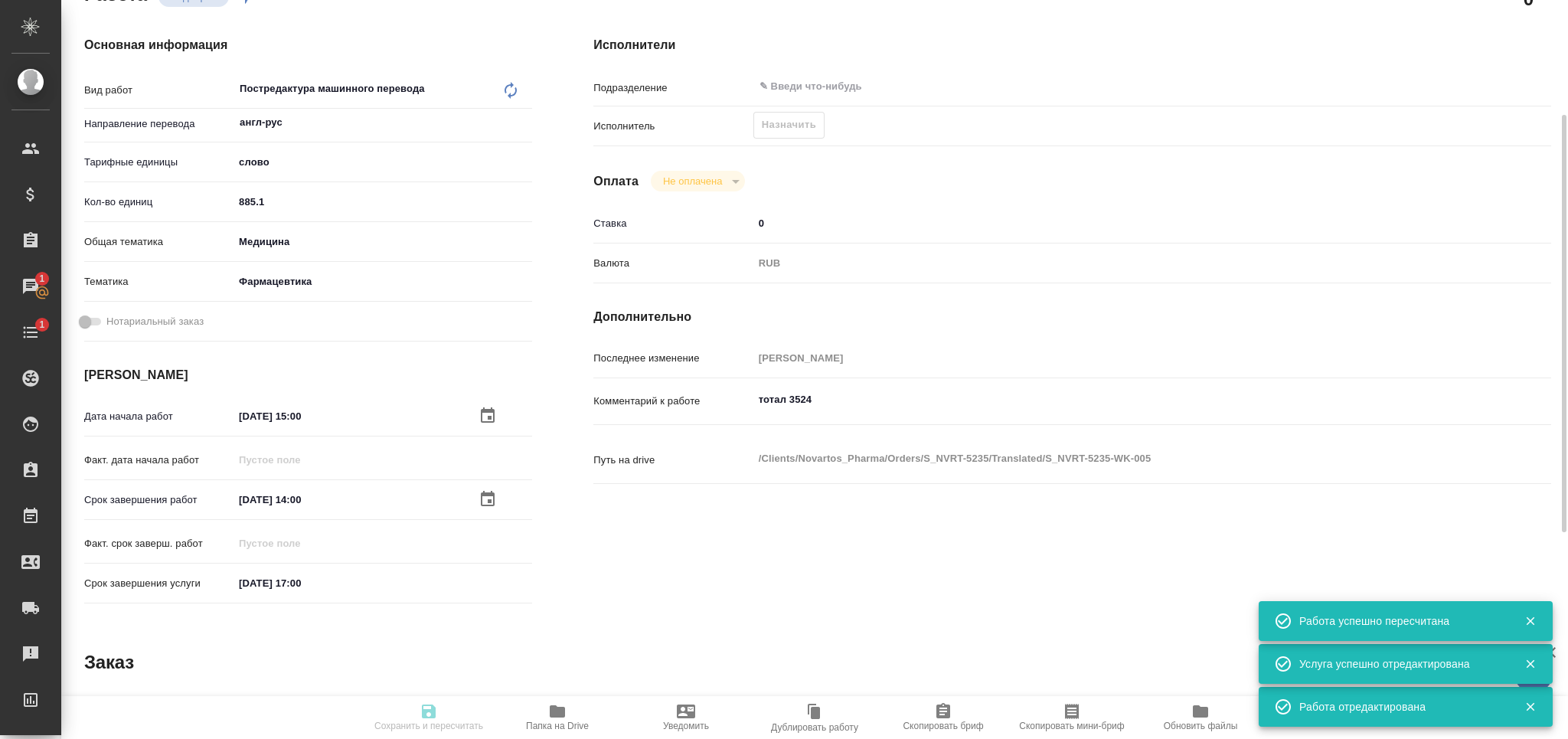
type input "Перевод Стандарт"
type input "Корректура, Редактура, Постредактура машинного перевода, Перевод, Приёмка по ка…"
type input "[PERSON_NAME]"
type input "/Clients/Novartos_Pharma/Orders/S_NVRT-5235"
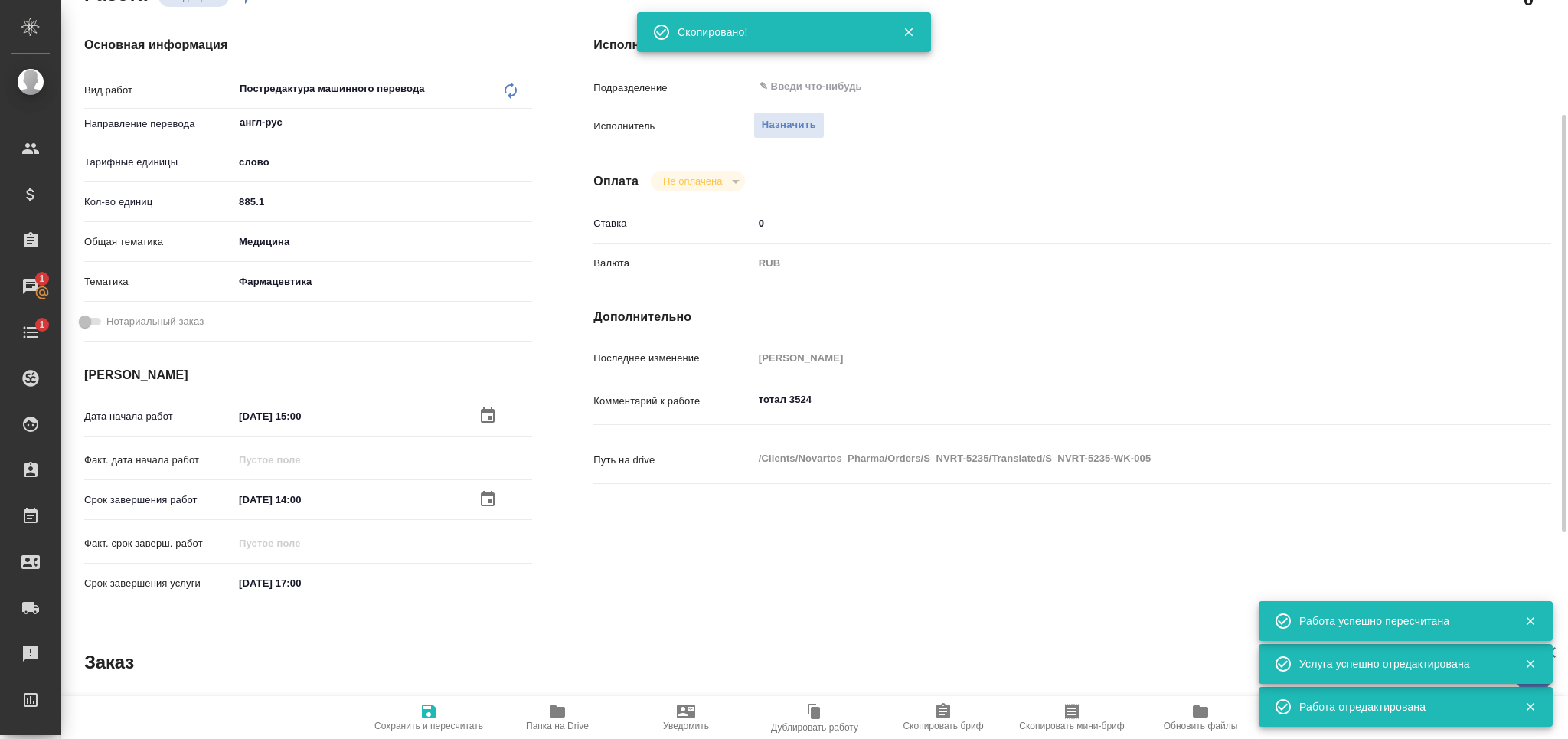
click at [826, 393] on textarea "тотал 3524" at bounding box center [1113, 400] width 718 height 26
click at [826, 393] on textarea "тотал 3524" at bounding box center [1113, 401] width 717 height 26
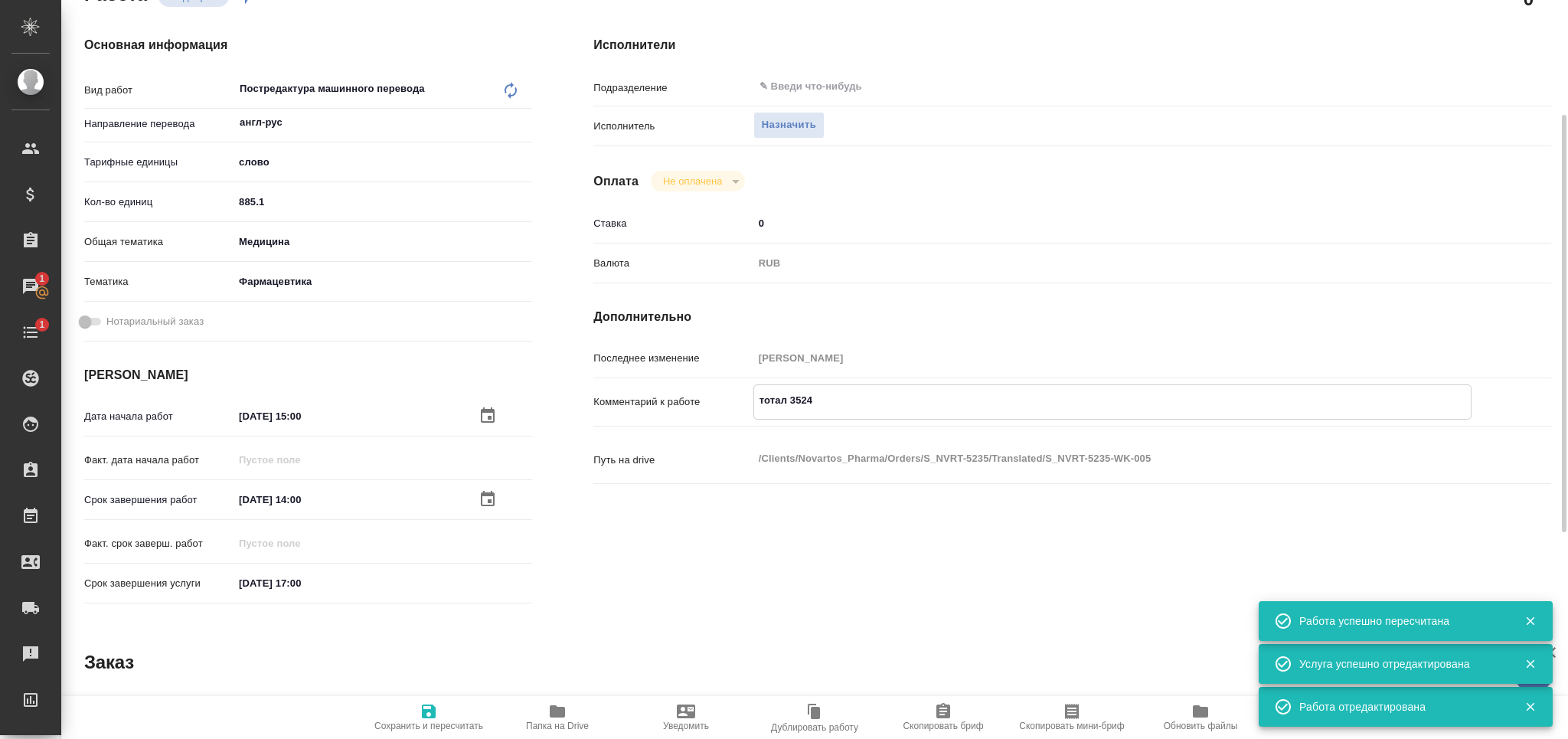
click at [826, 393] on textarea "тотал 3524" at bounding box center [1113, 401] width 717 height 26
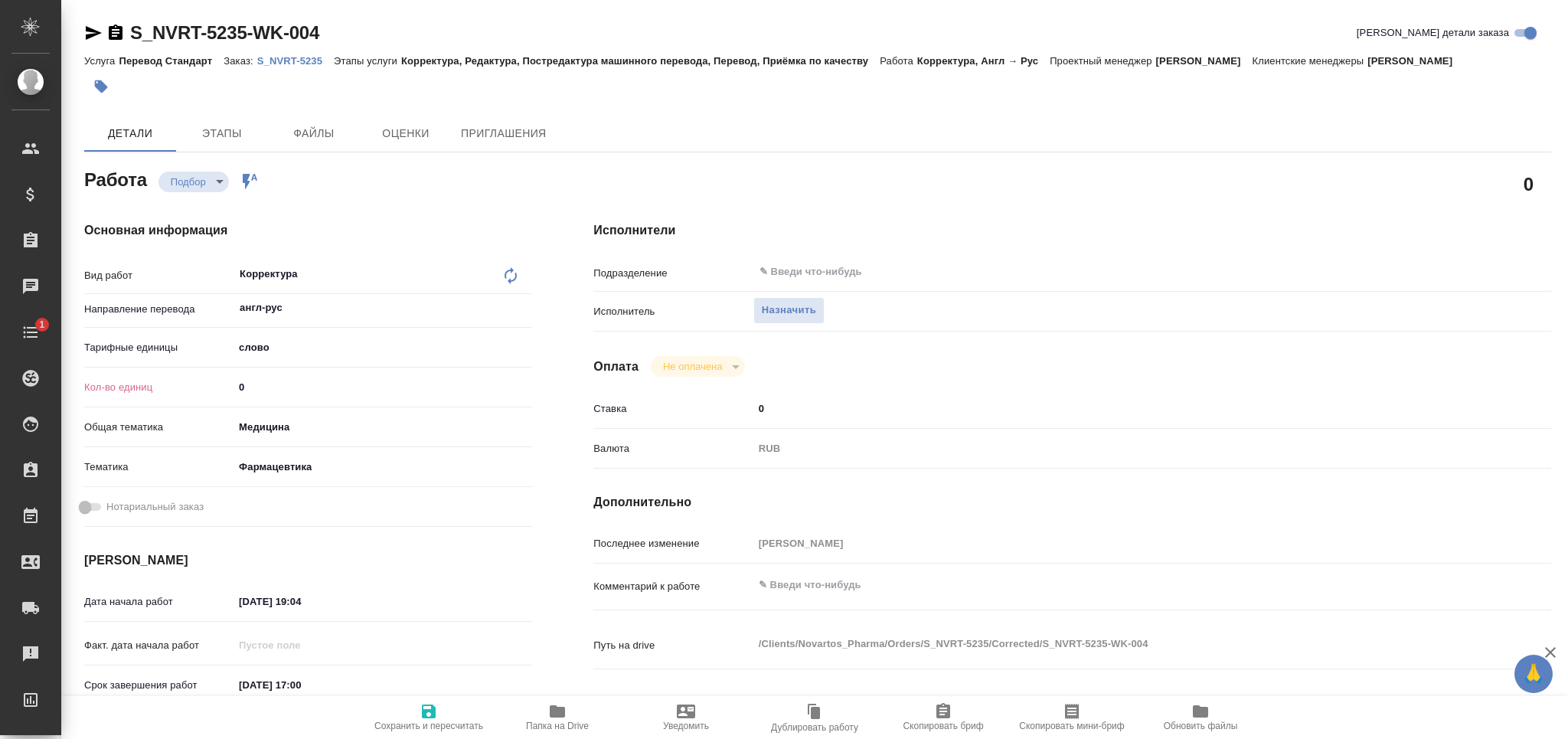
type textarea "x"
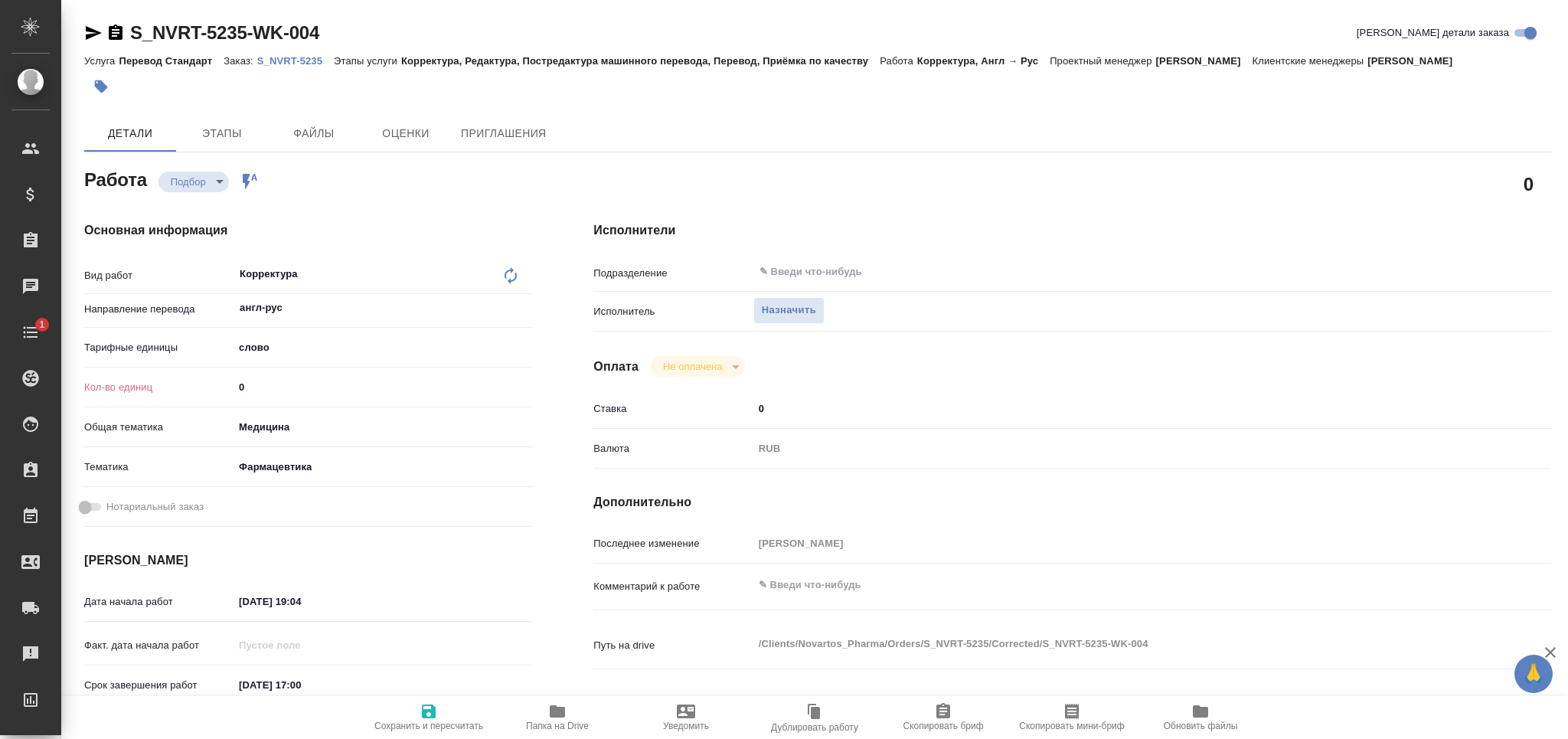
type textarea "x"
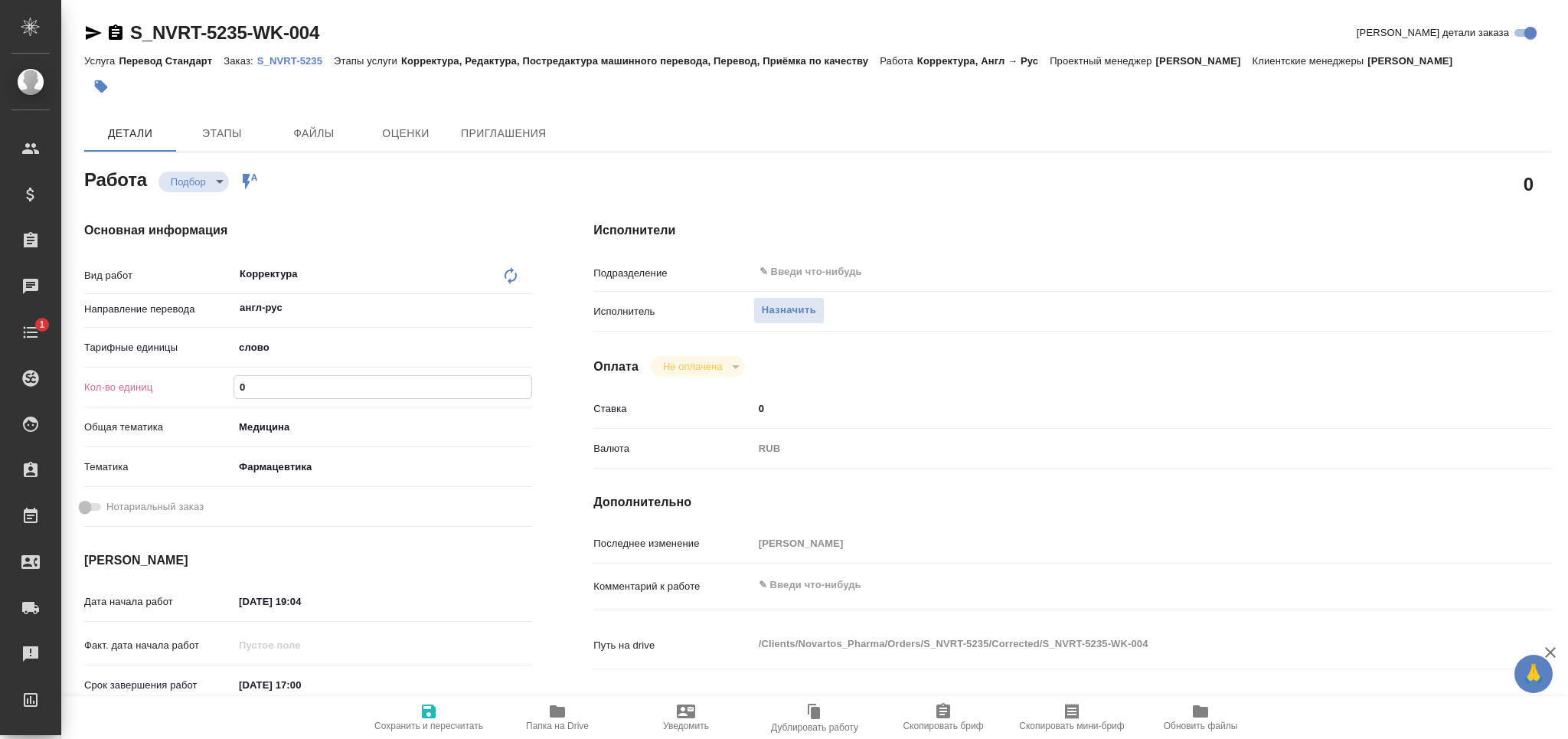
drag, startPoint x: 249, startPoint y: 388, endPoint x: 201, endPoint y: 396, distance: 48.7
click at [201, 396] on div "Кол-во единиц 0" at bounding box center [308, 387] width 448 height 27
type textarea "x"
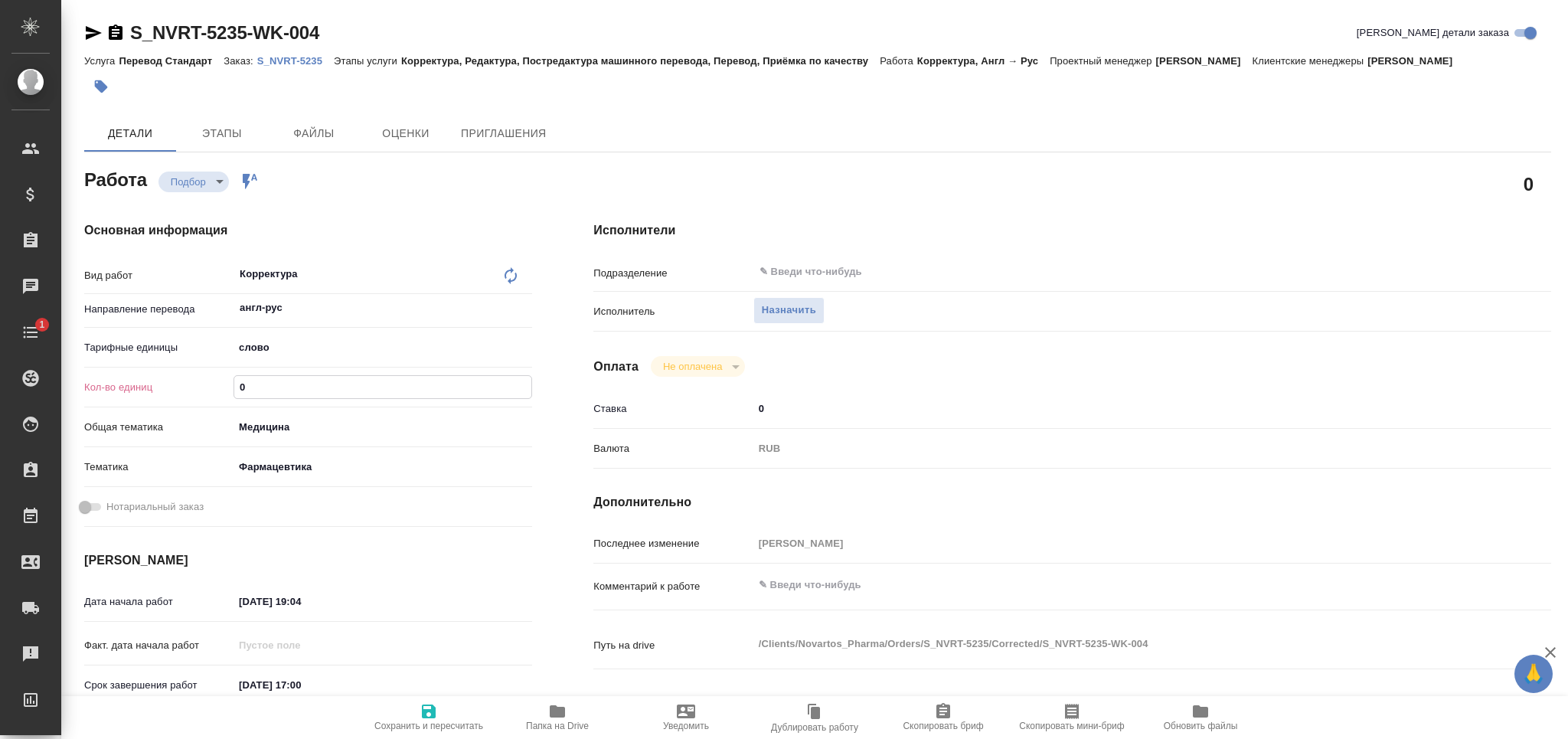
type textarea "x"
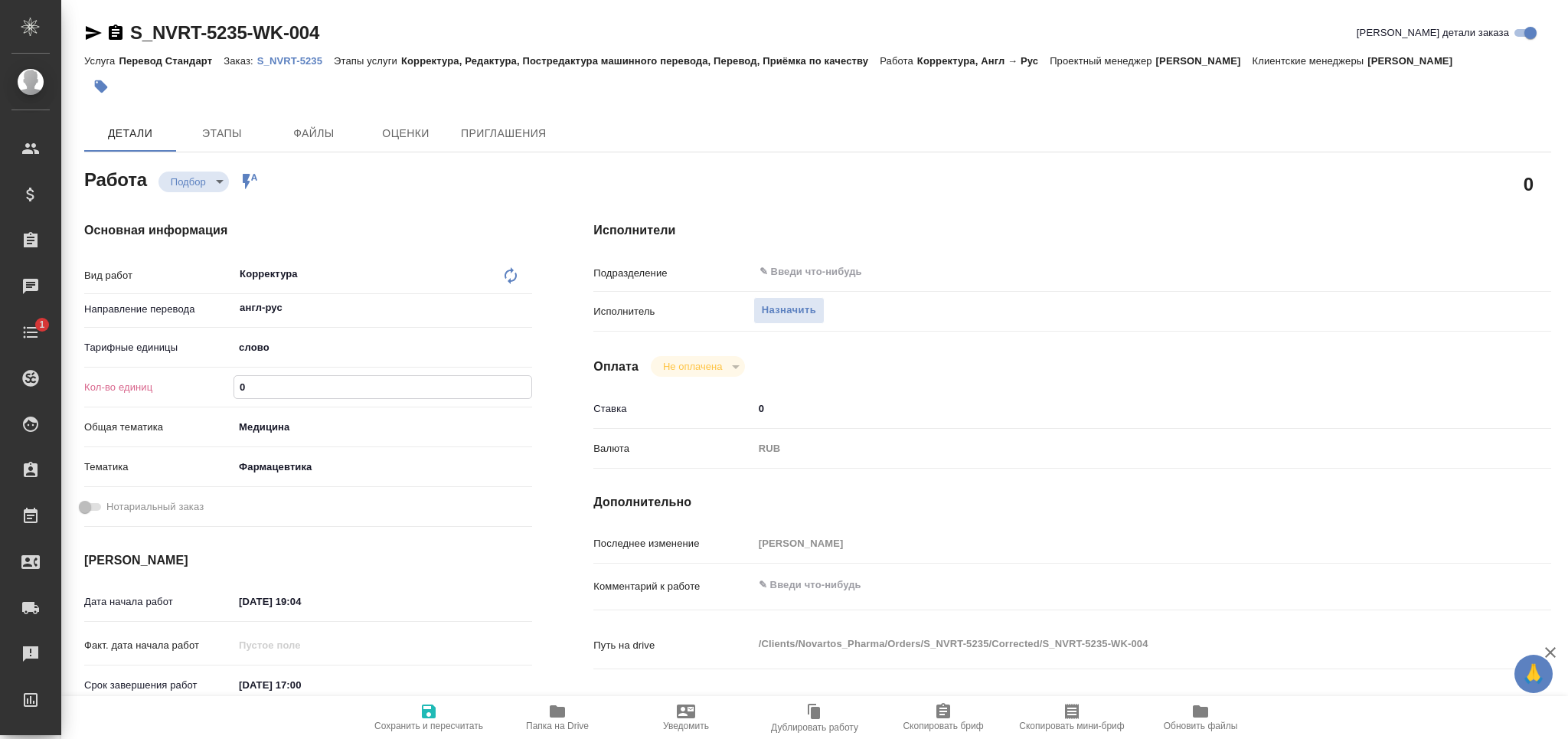
type textarea "x"
paste input "3440.8"
type input "3440.8"
type textarea "x"
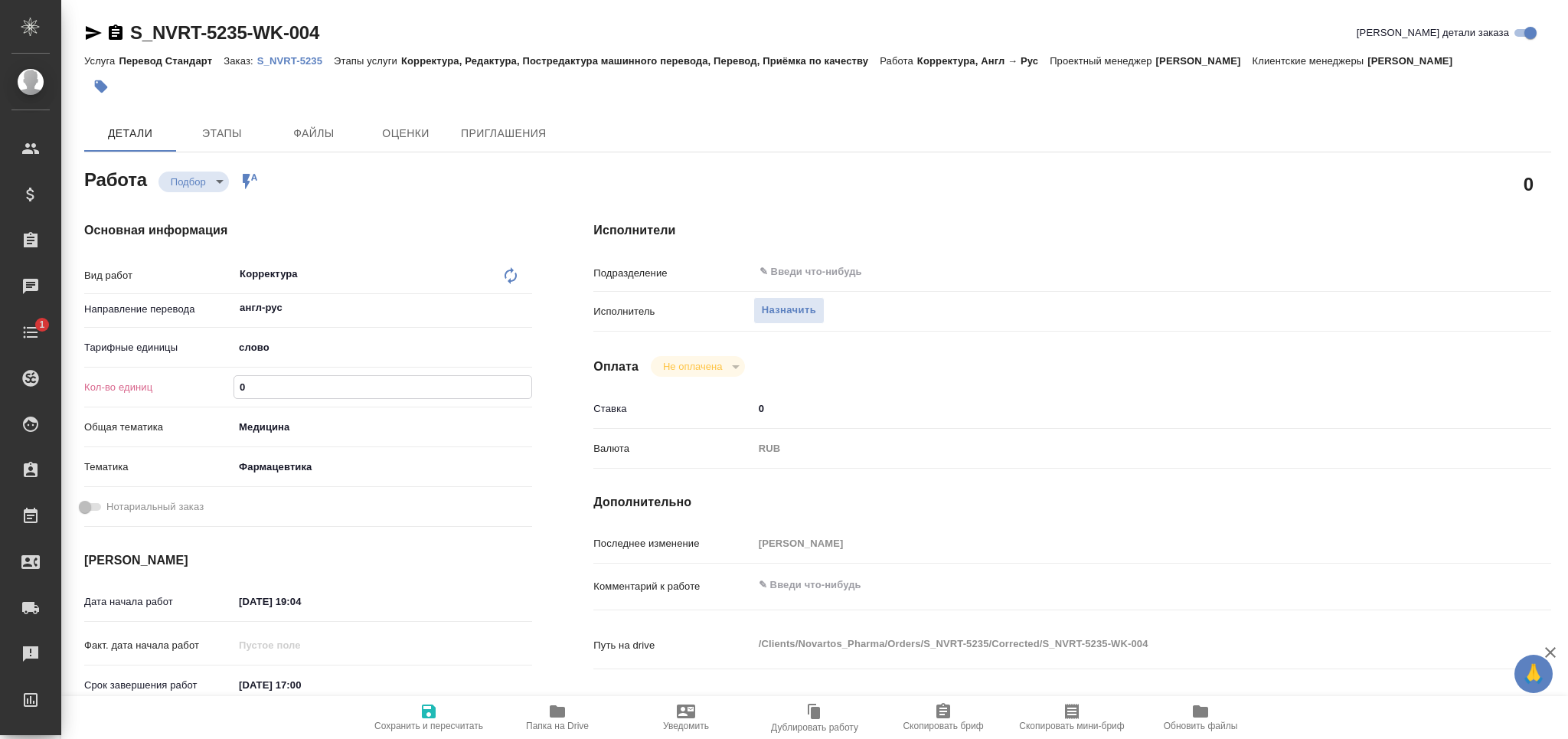
type textarea "x"
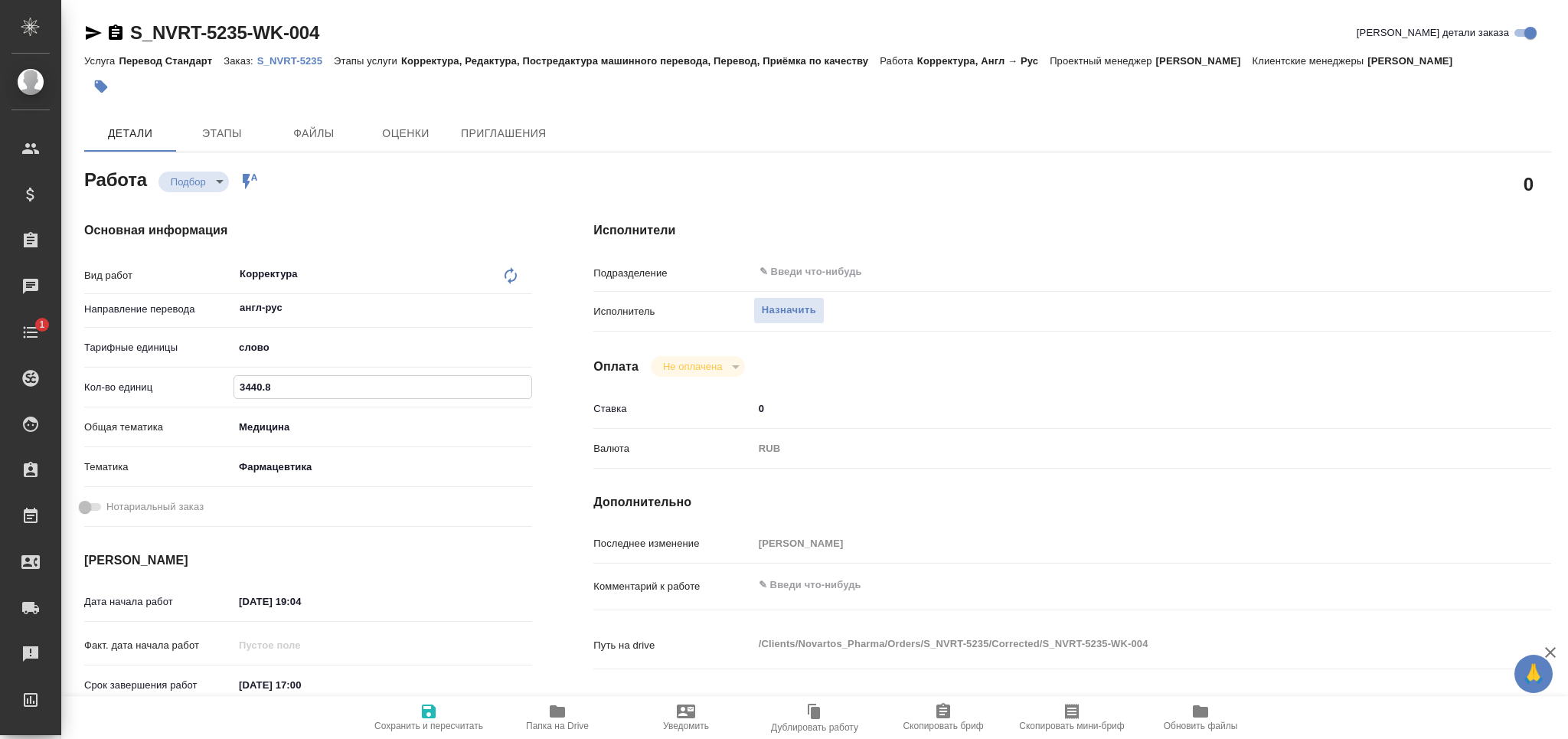
type textarea "x"
type input "3440.8"
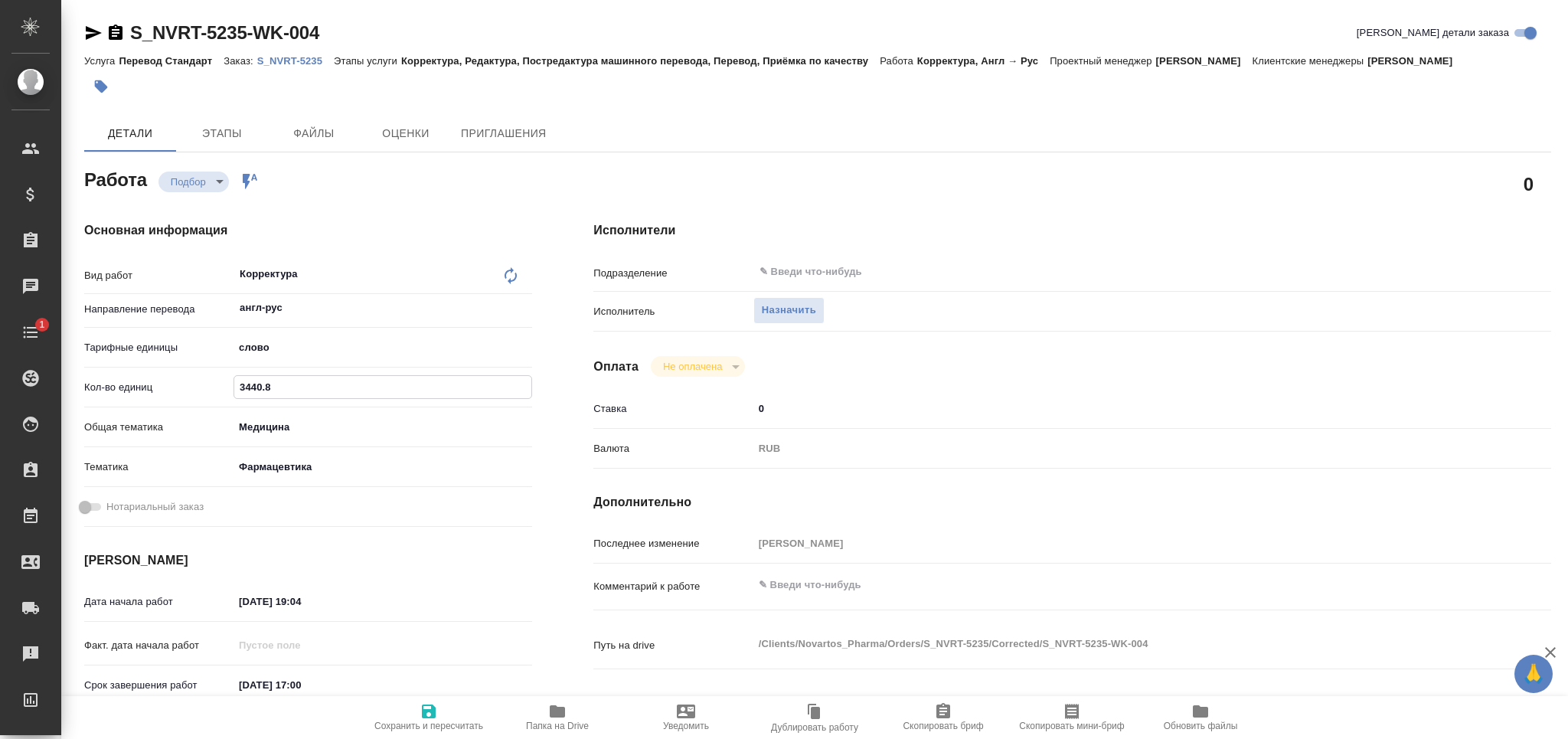
click at [416, 707] on span "Сохранить и пересчитать" at bounding box center [428, 717] width 110 height 29
type textarea "x"
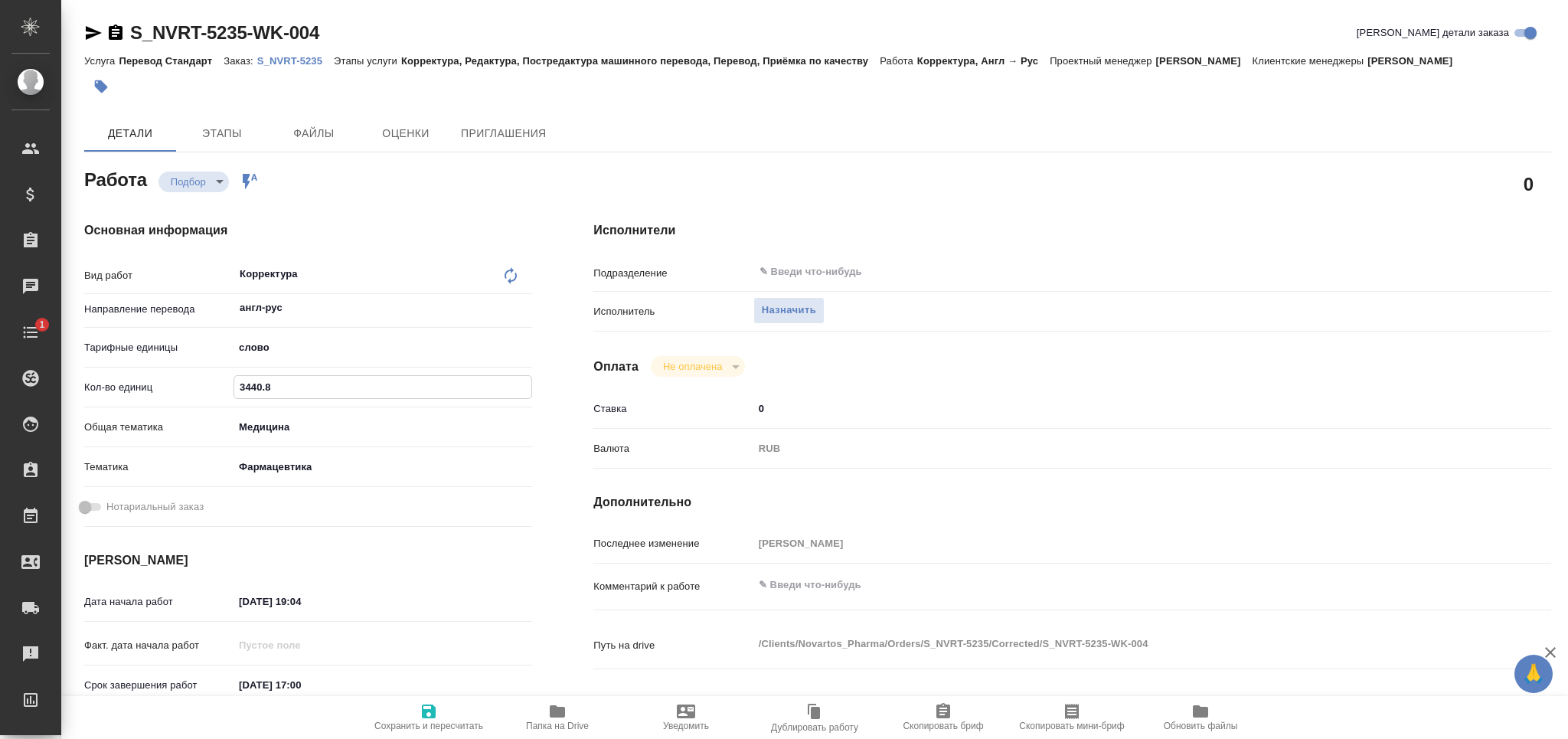
type textarea "x"
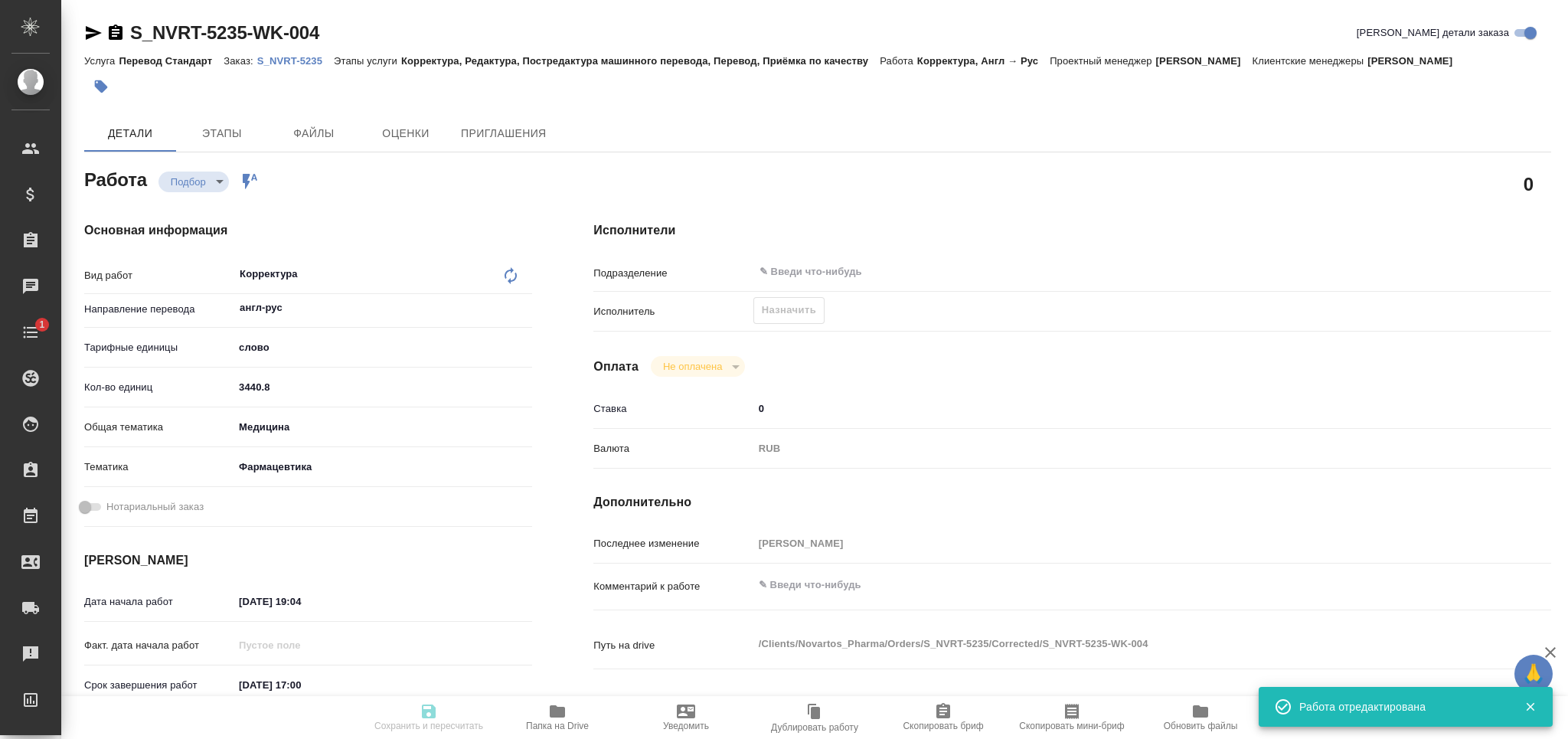
type textarea "x"
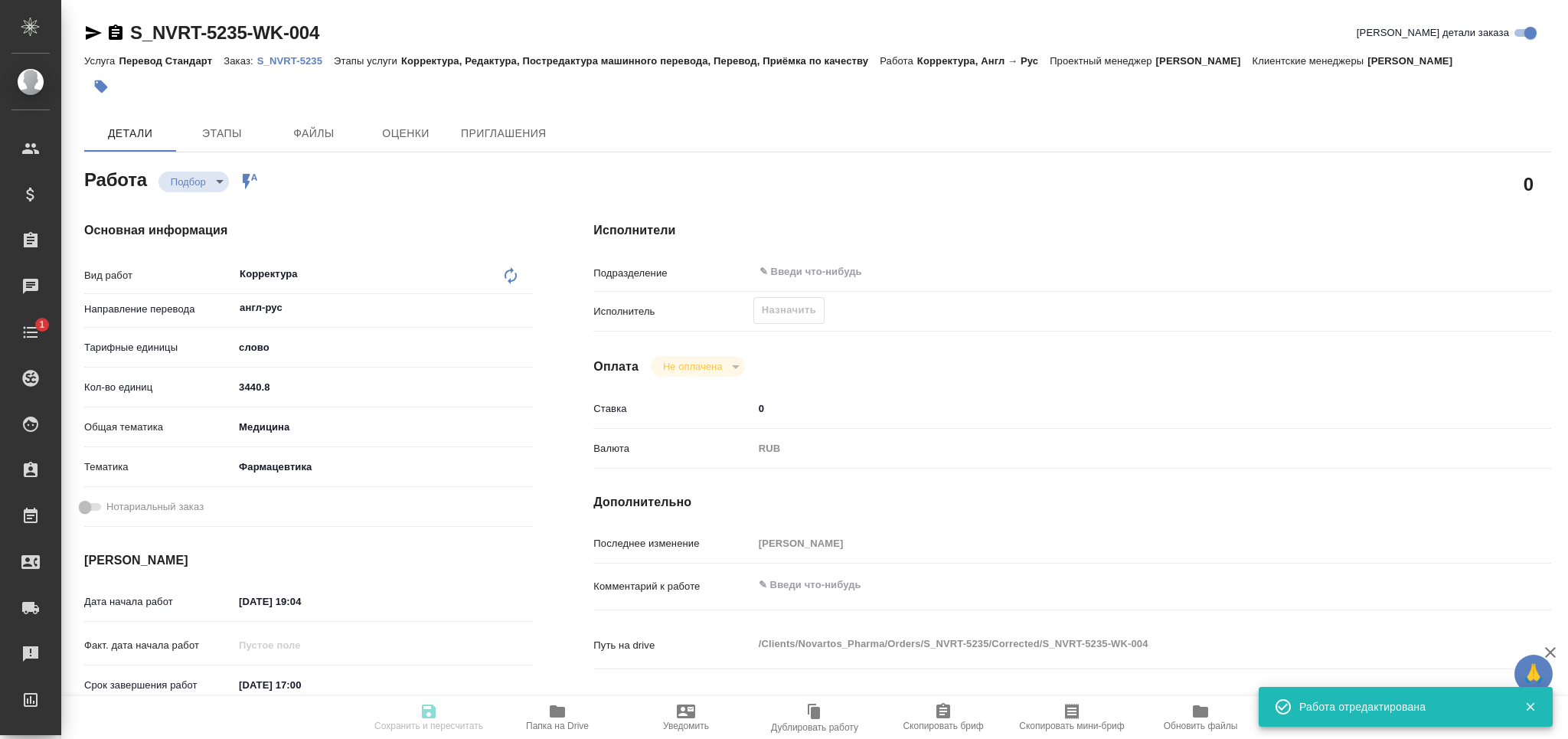
type input "recruiting"
type textarea "Корректура"
type textarea "x"
type input "англ-рус"
type input "5a8b1489cc6b4906c91bfd90"
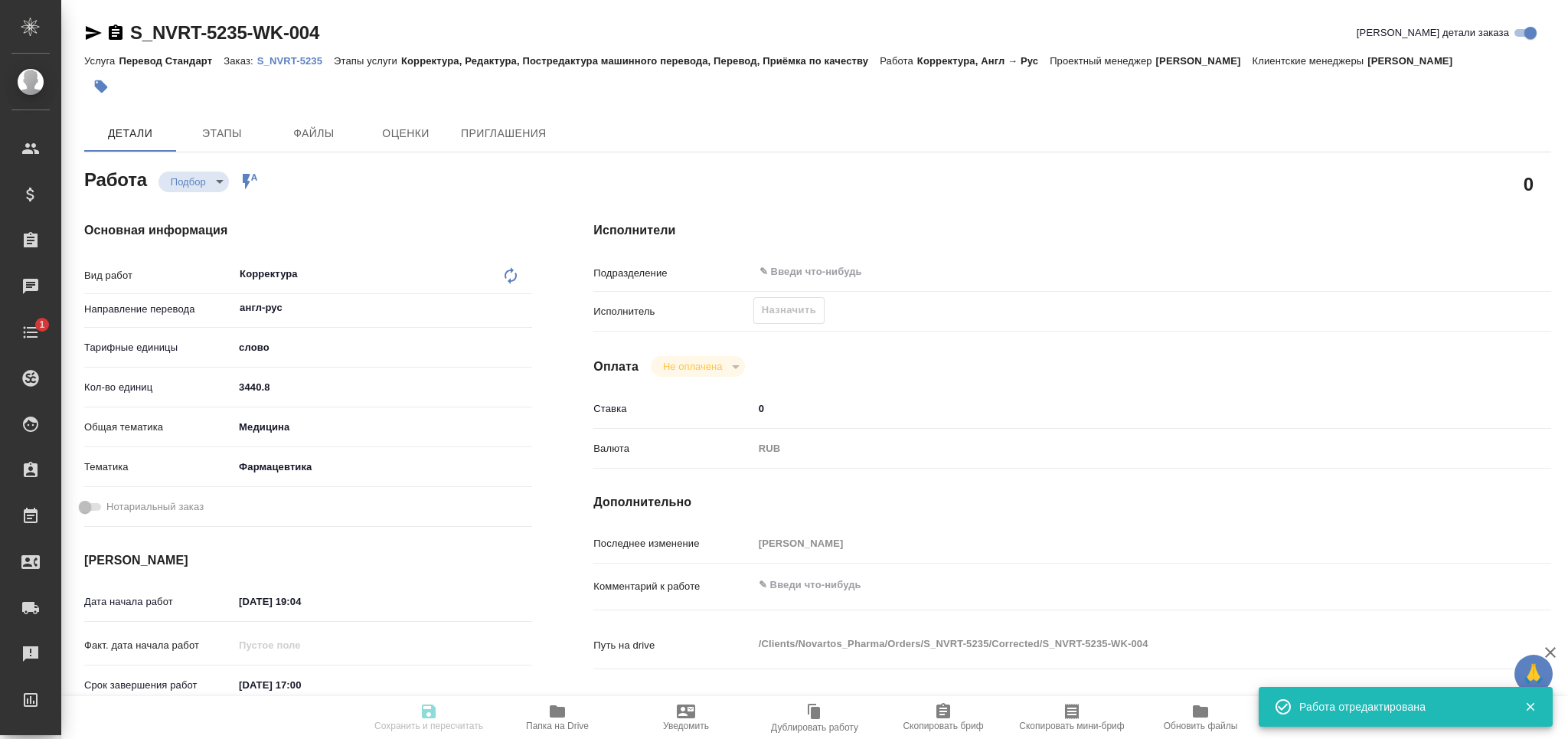
type input "3440.8"
type input "med"
type input "6149832f2b7be24903fd7a82"
type input "01.10.2025 19:04"
type input "06.10.2025 17:00"
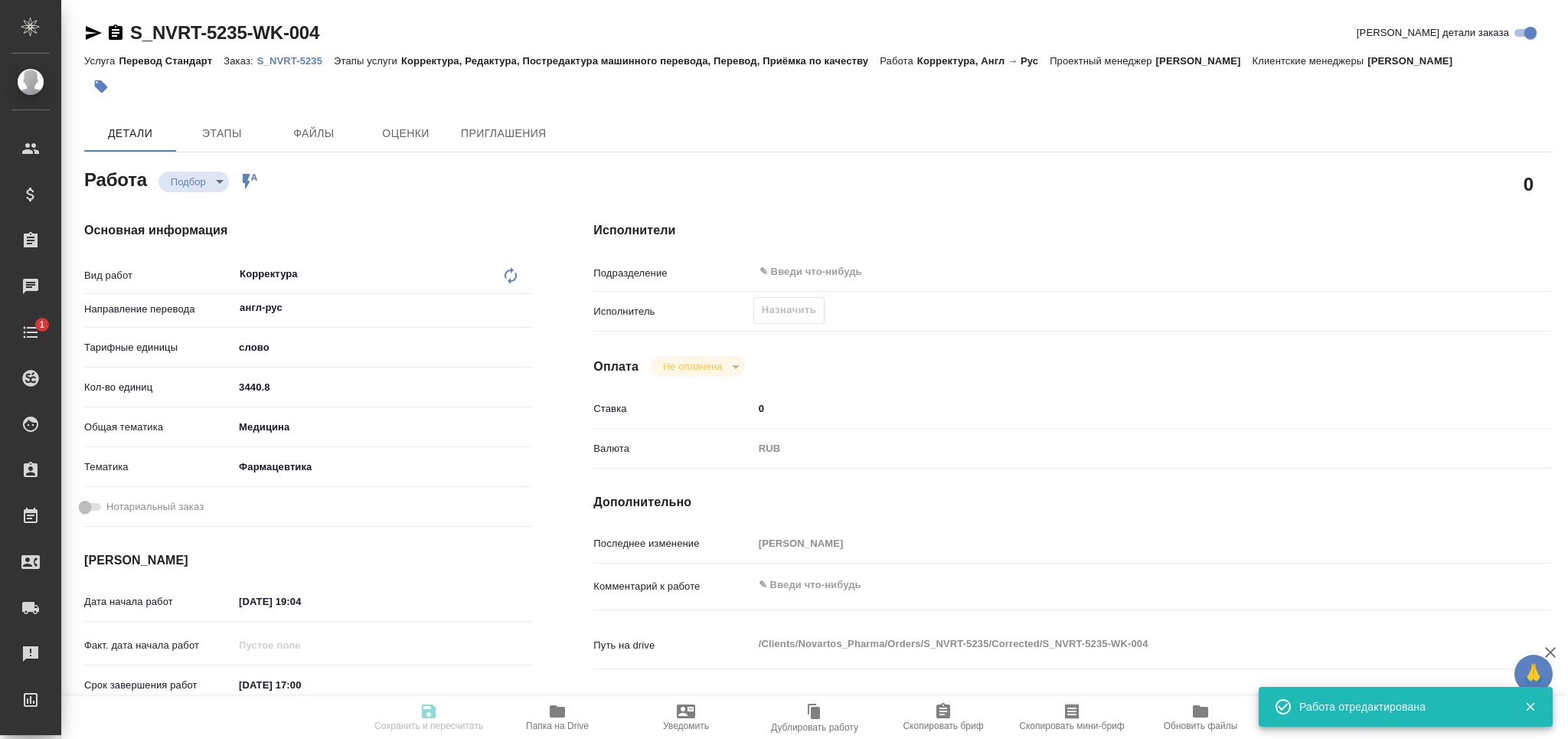
type input "06.10.2025 17:00"
type input "notPayed"
type input "0"
type input "RUB"
type input "[PERSON_NAME]"
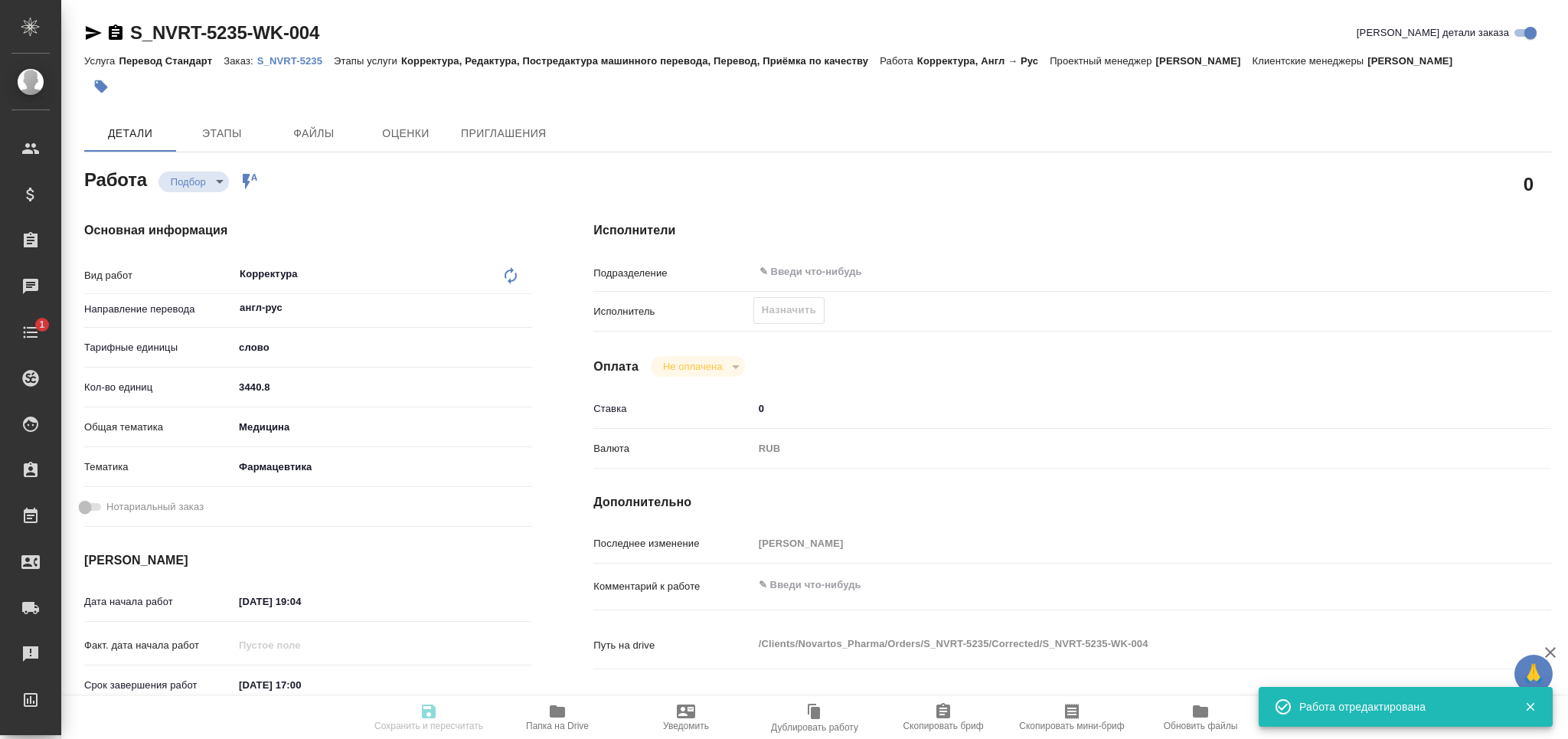
type textarea "x"
type textarea "/Clients/Novartos_Pharma/Orders/S_NVRT-5235/Corrected/S_NVRT-5235-WK-004"
type textarea "x"
type input "S_NVRT-5235"
type input "Перевод Стандарт"
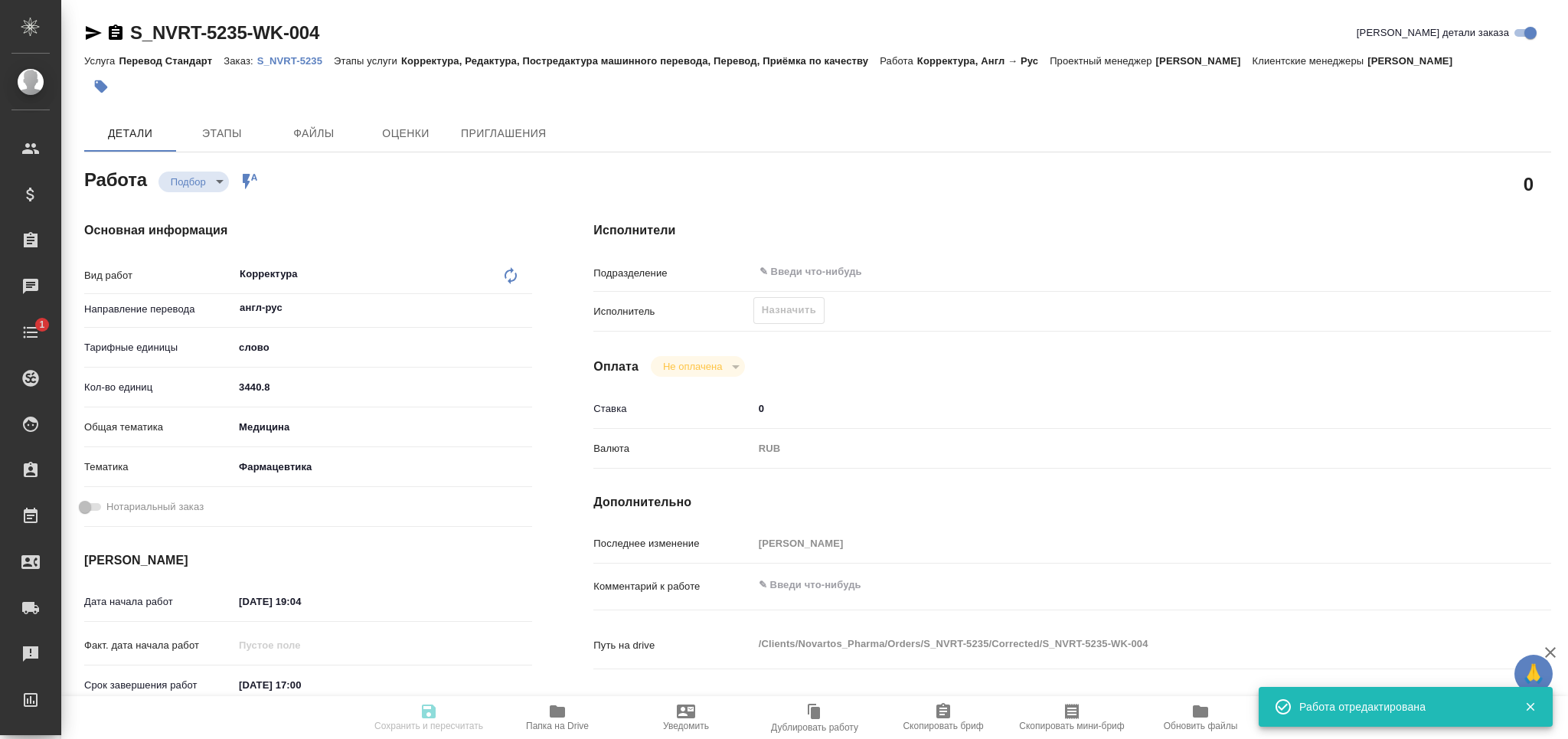
type input "Корректура, Редактура, Постредактура машинного перевода, Перевод, Приёмка по ка…"
type input "[PERSON_NAME]"
type input "/Clients/Novartos_Pharma/Orders/S_NVRT-5235"
type textarea "x"
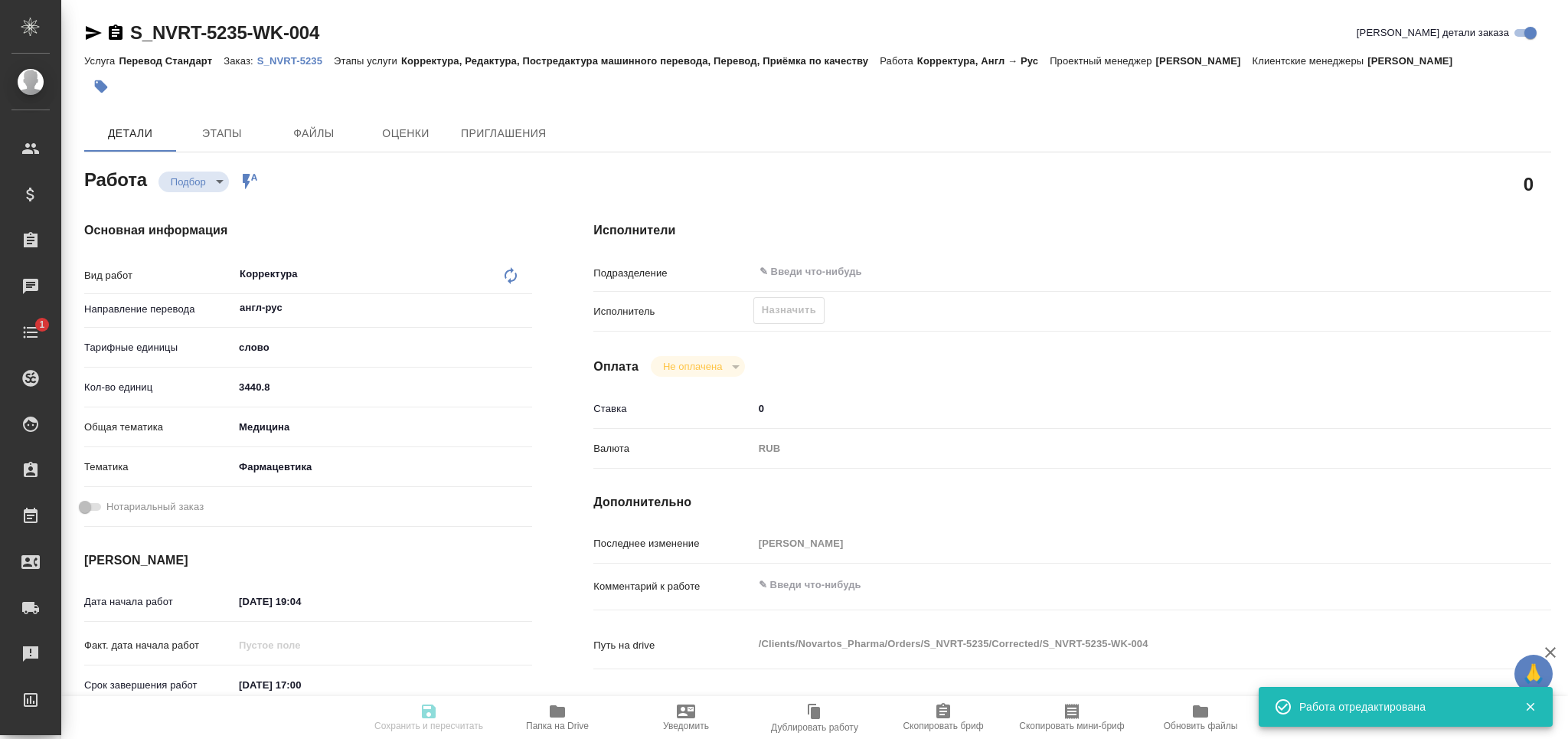
type textarea "x"
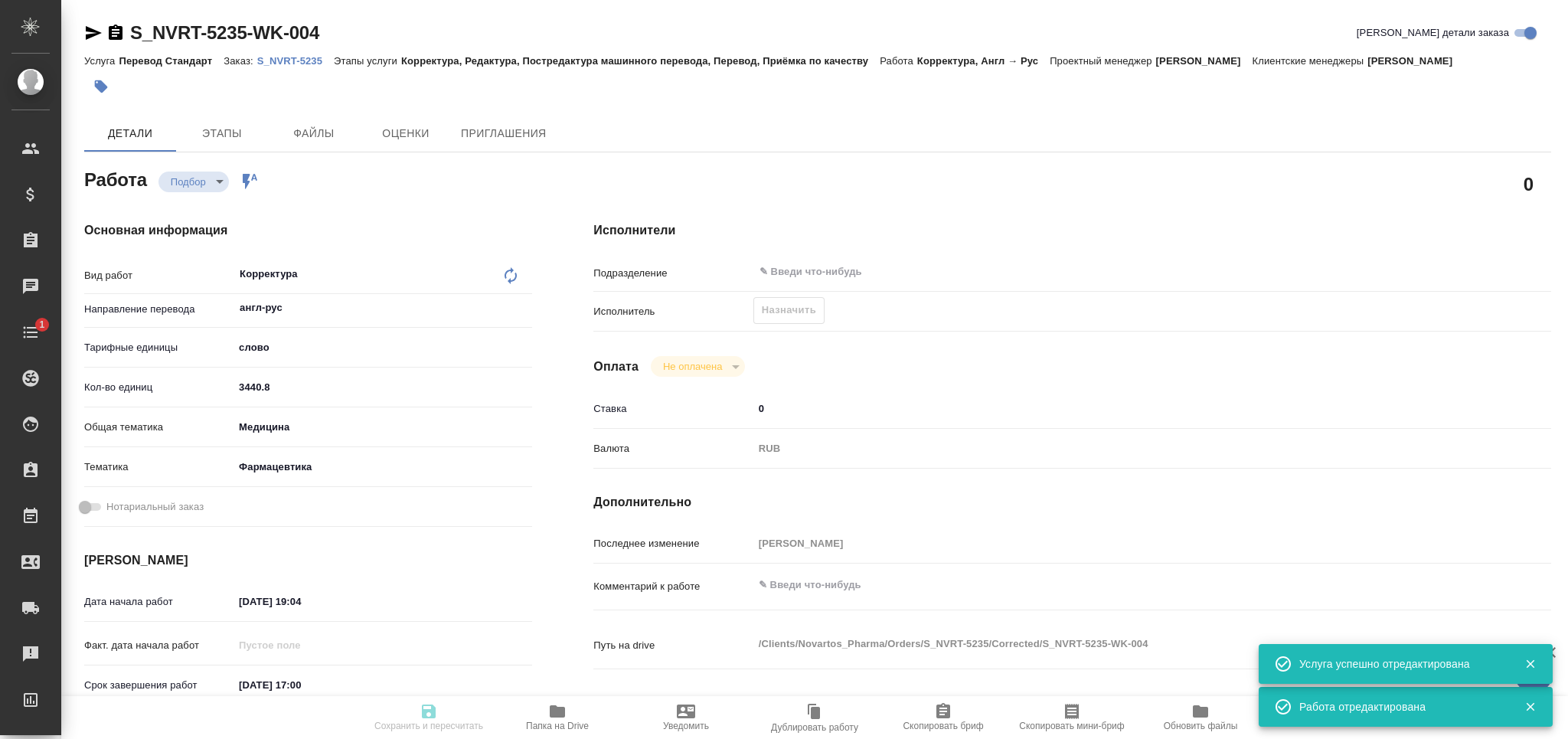
type textarea "x"
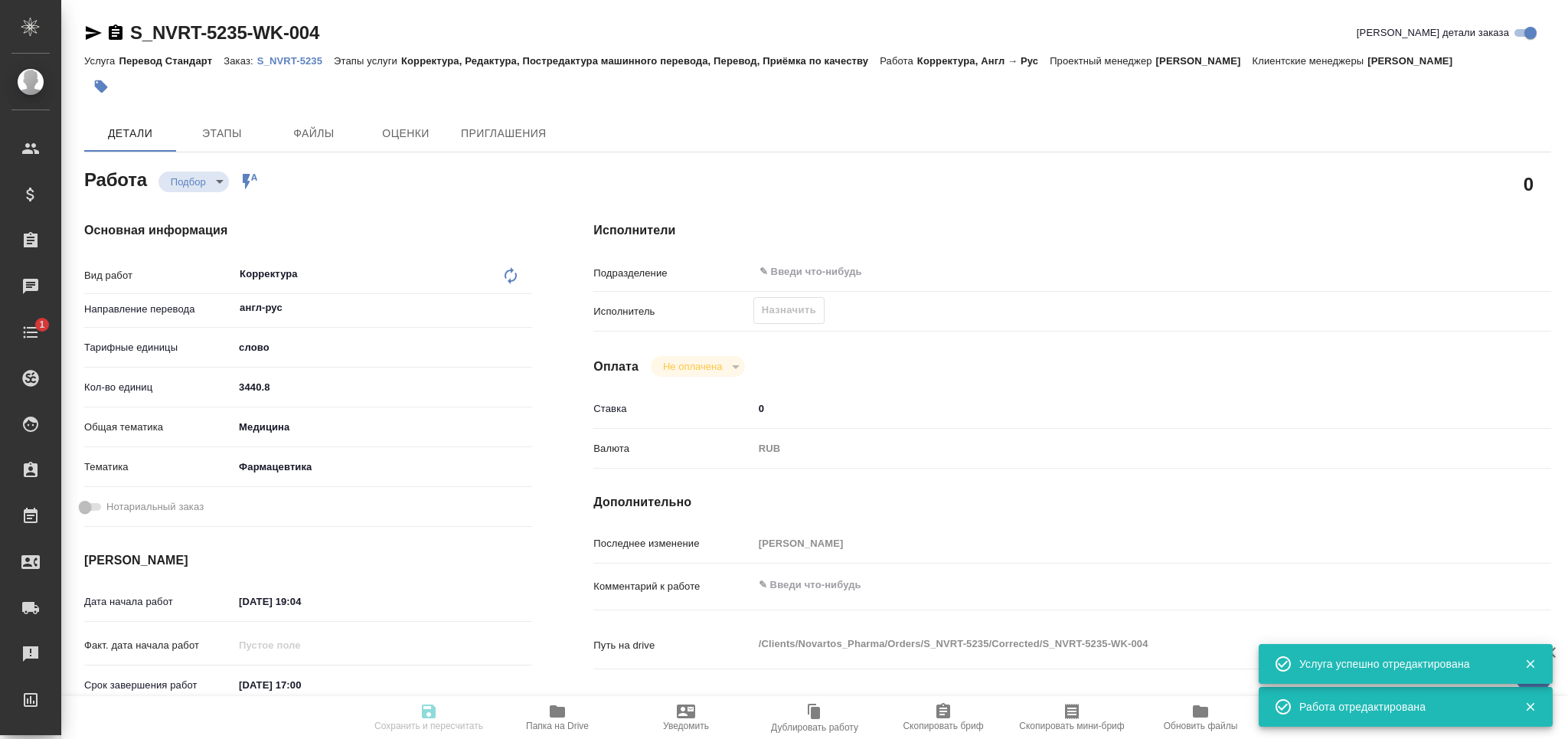
type textarea "x"
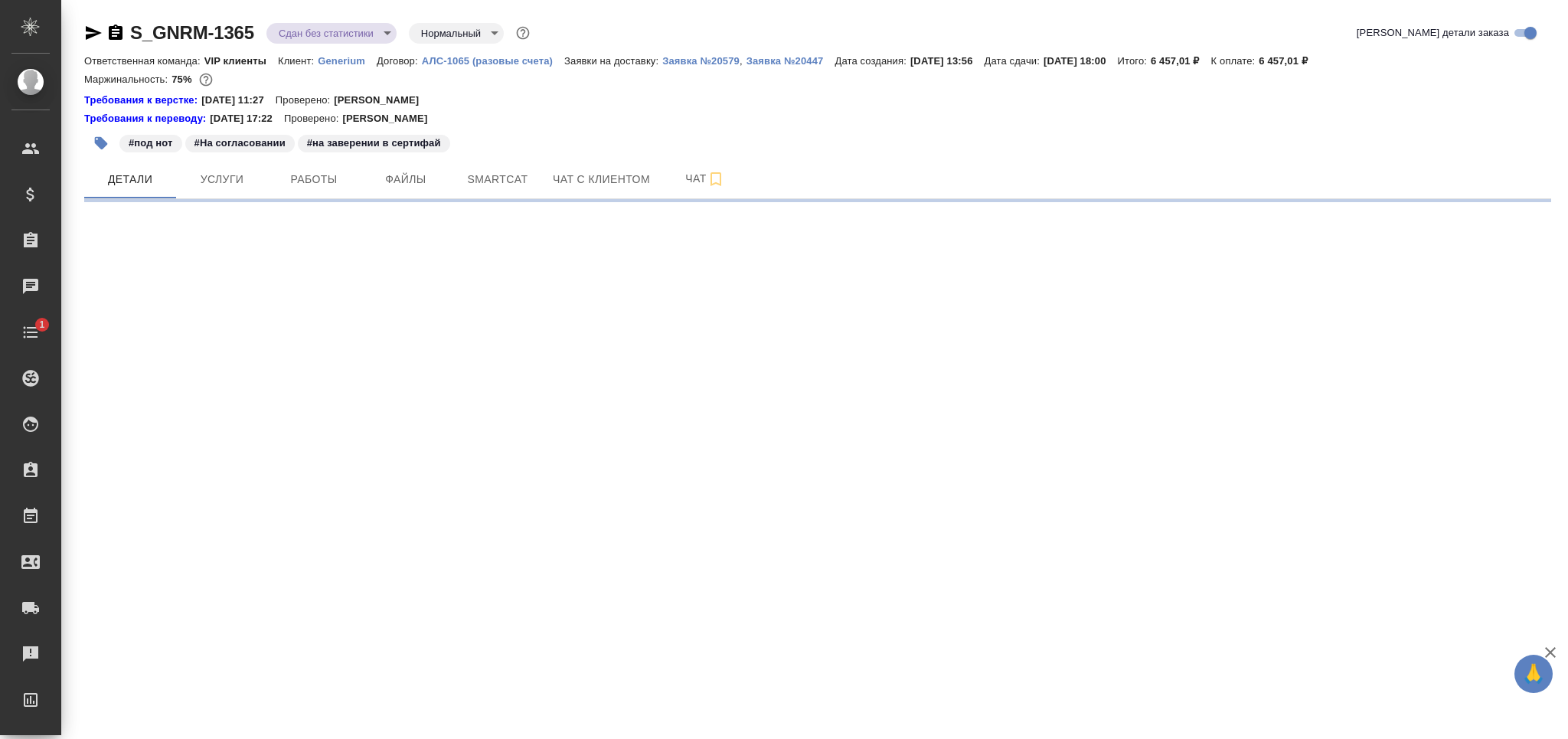
select select "RU"
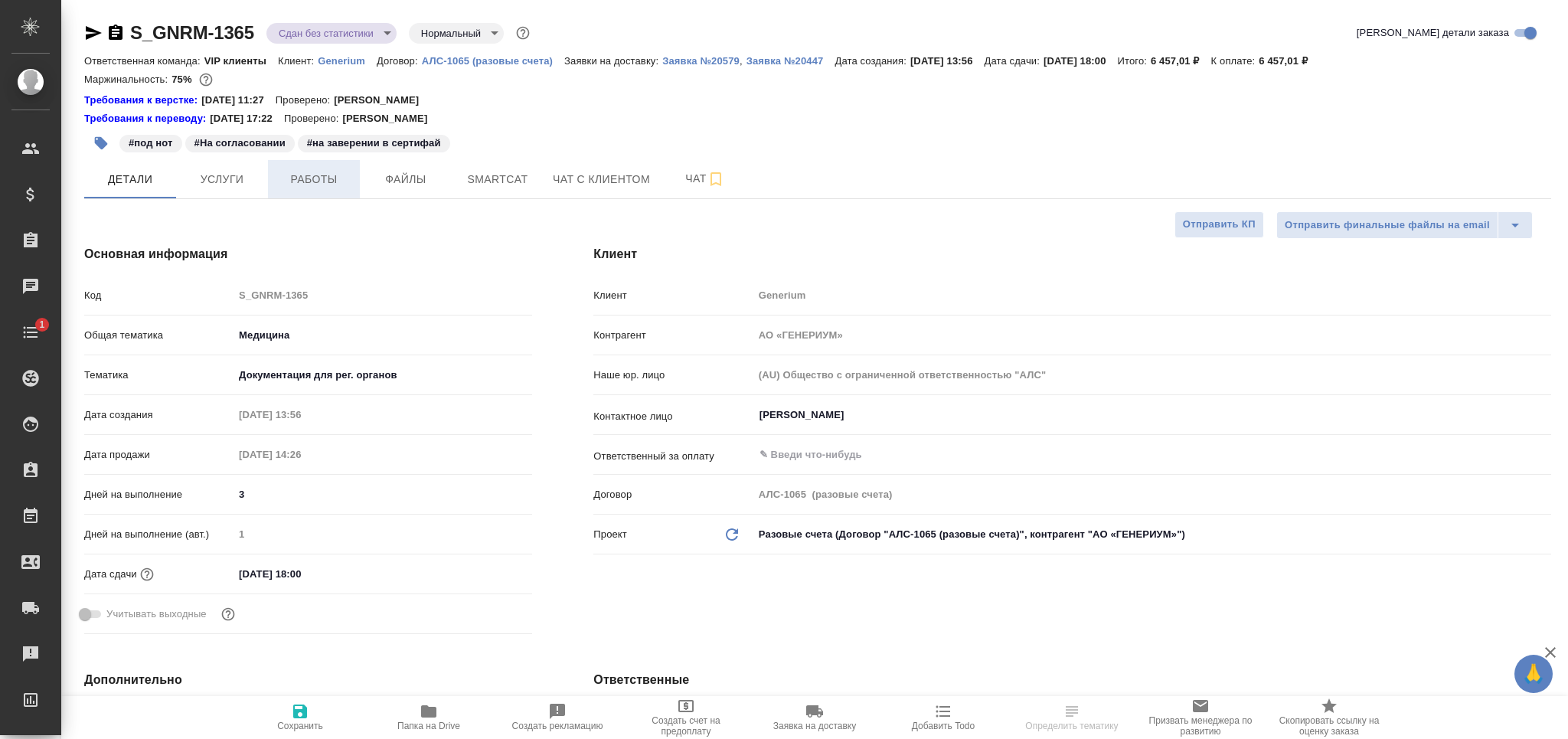
type textarea "x"
click at [299, 187] on span "Работы" at bounding box center [314, 179] width 73 height 19
type textarea "x"
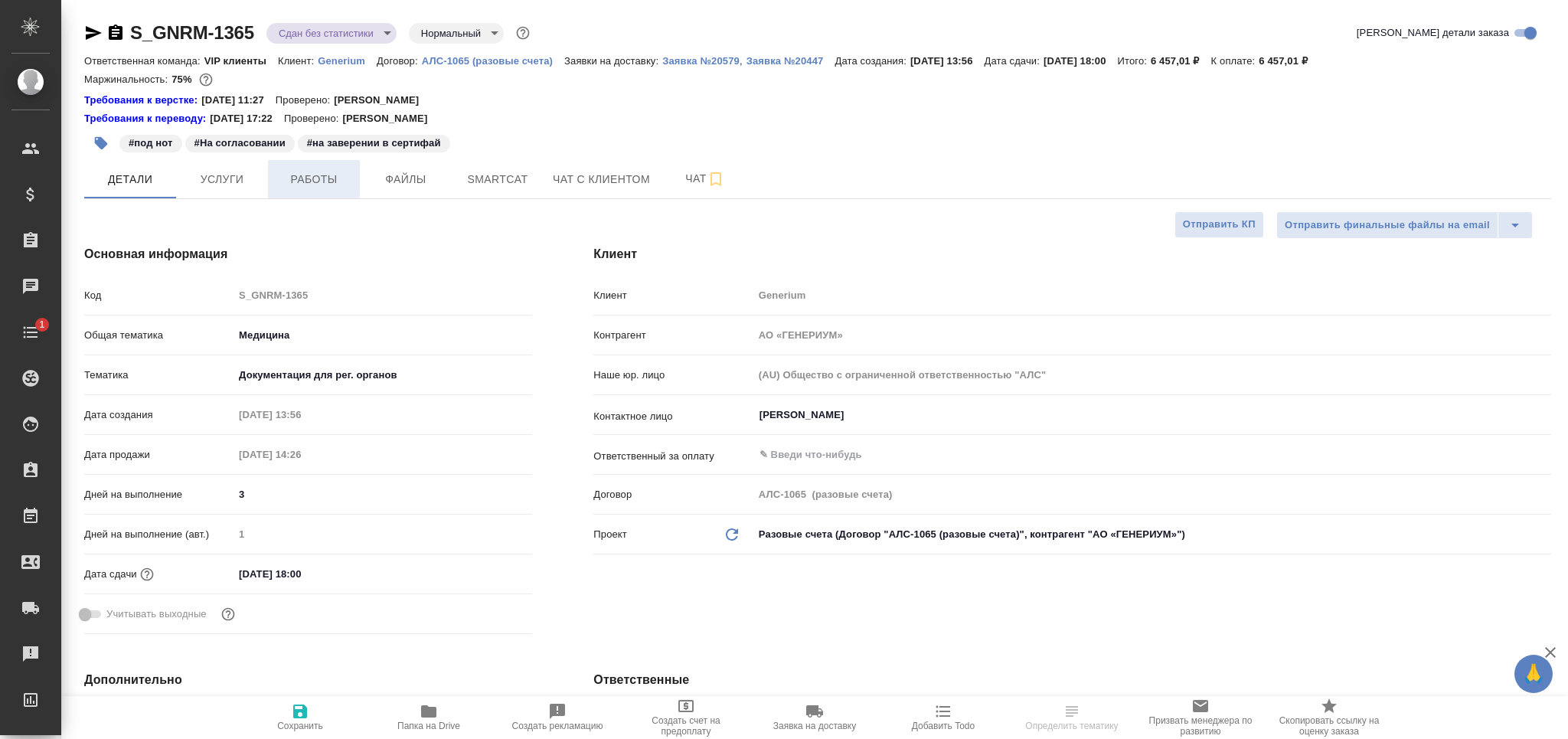
type textarea "x"
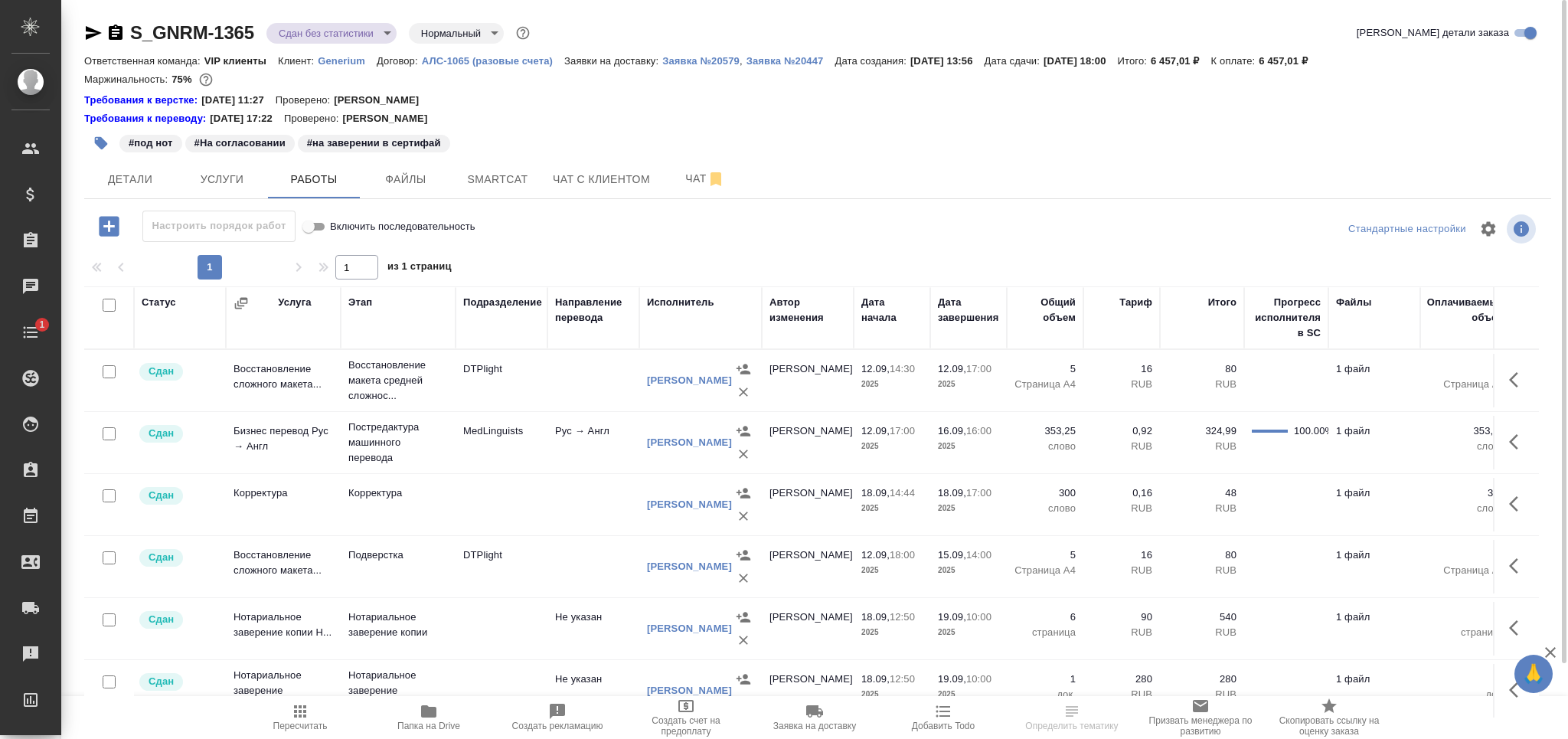
click at [347, 30] on body "🙏 .cls-1 fill:#fff; AWATERA Grabko Mariya Клиенты Спецификации Заказы 0 Чаты 1 …" at bounding box center [784, 369] width 1568 height 739
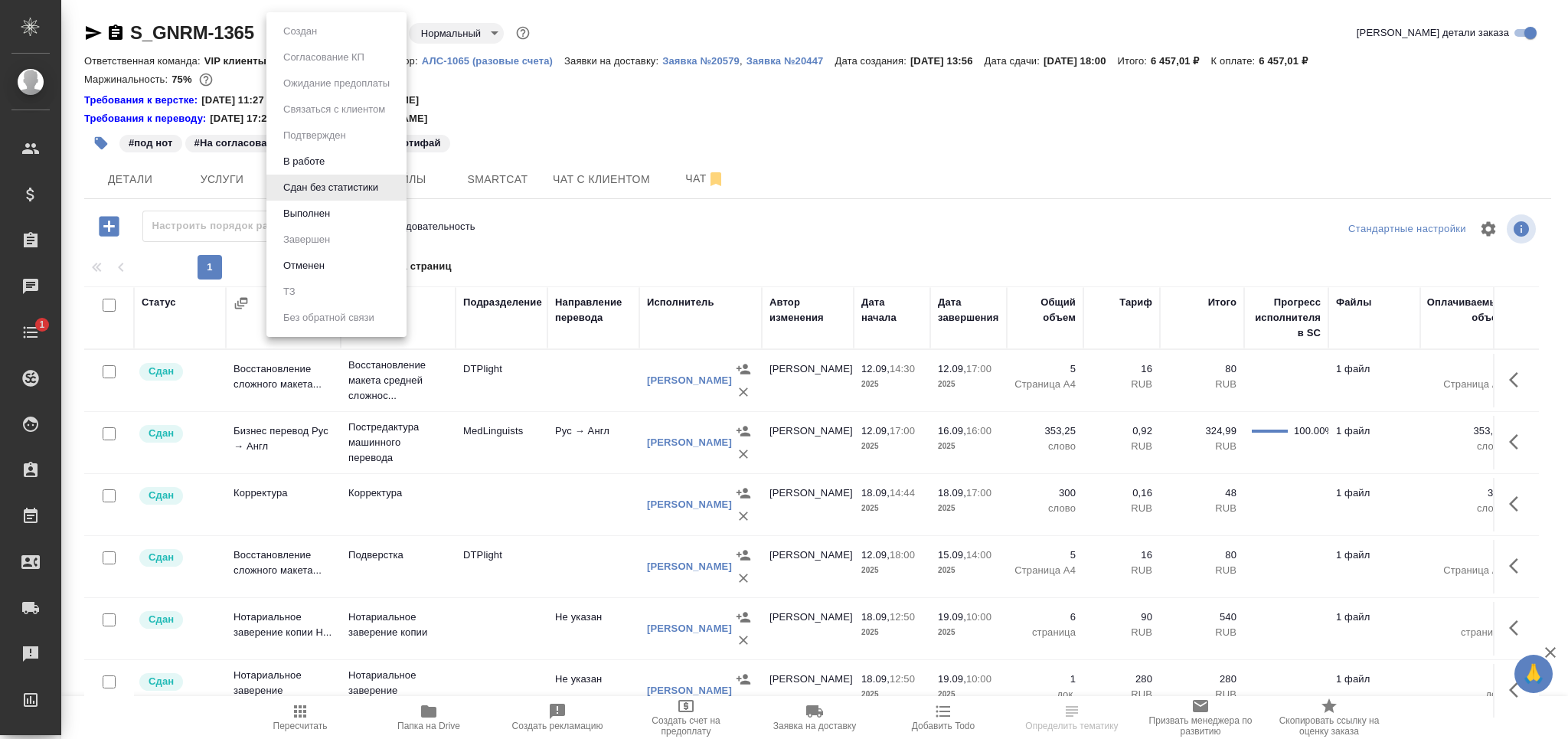
click at [356, 213] on li "Выполнен" at bounding box center [336, 213] width 140 height 26
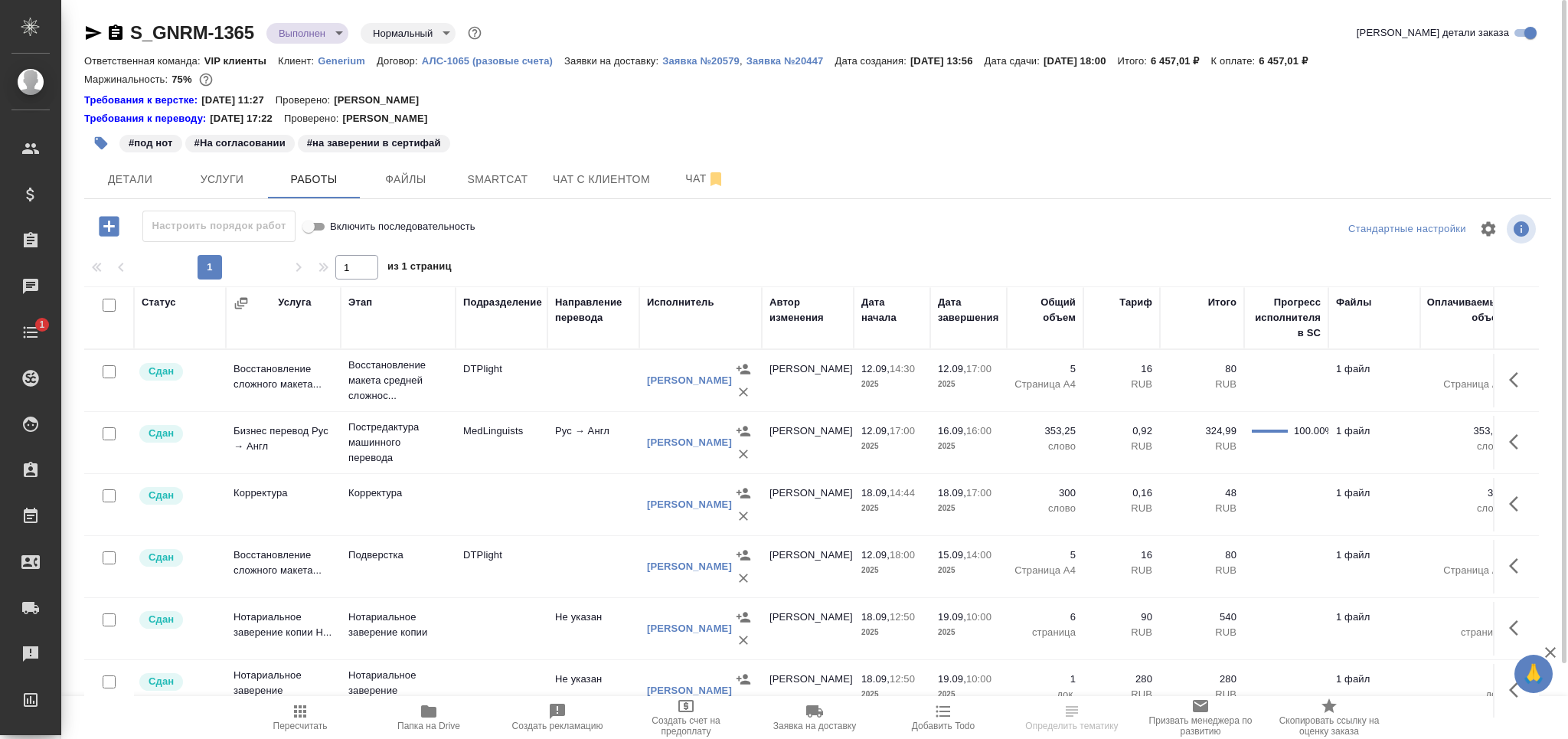
click at [323, 37] on body "🙏 .cls-1 fill:#fff; AWATERA Grabko Mariya Клиенты Спецификации Заказы 0 Чаты 1 …" at bounding box center [784, 369] width 1568 height 739
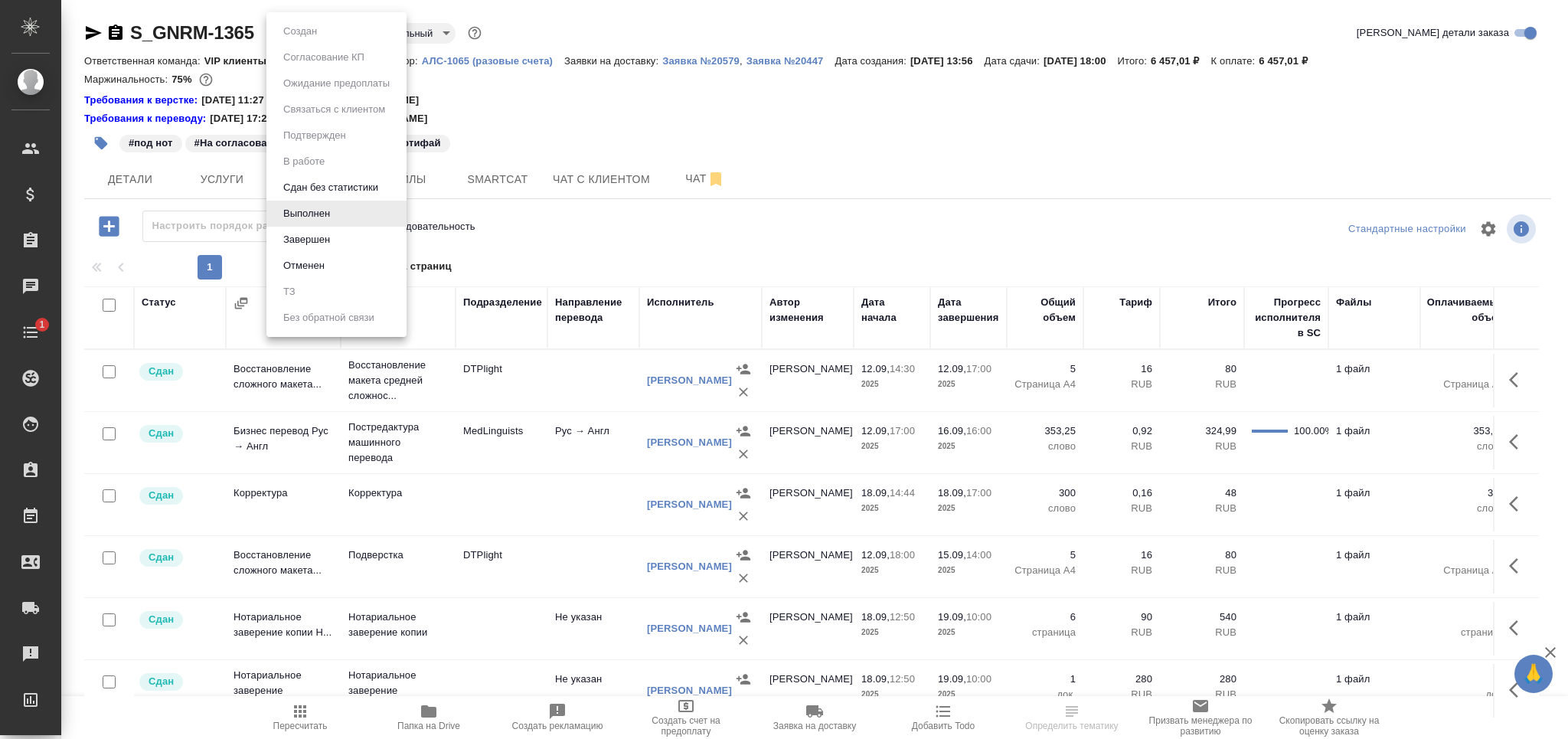
click at [350, 235] on li "Завершен" at bounding box center [336, 240] width 140 height 26
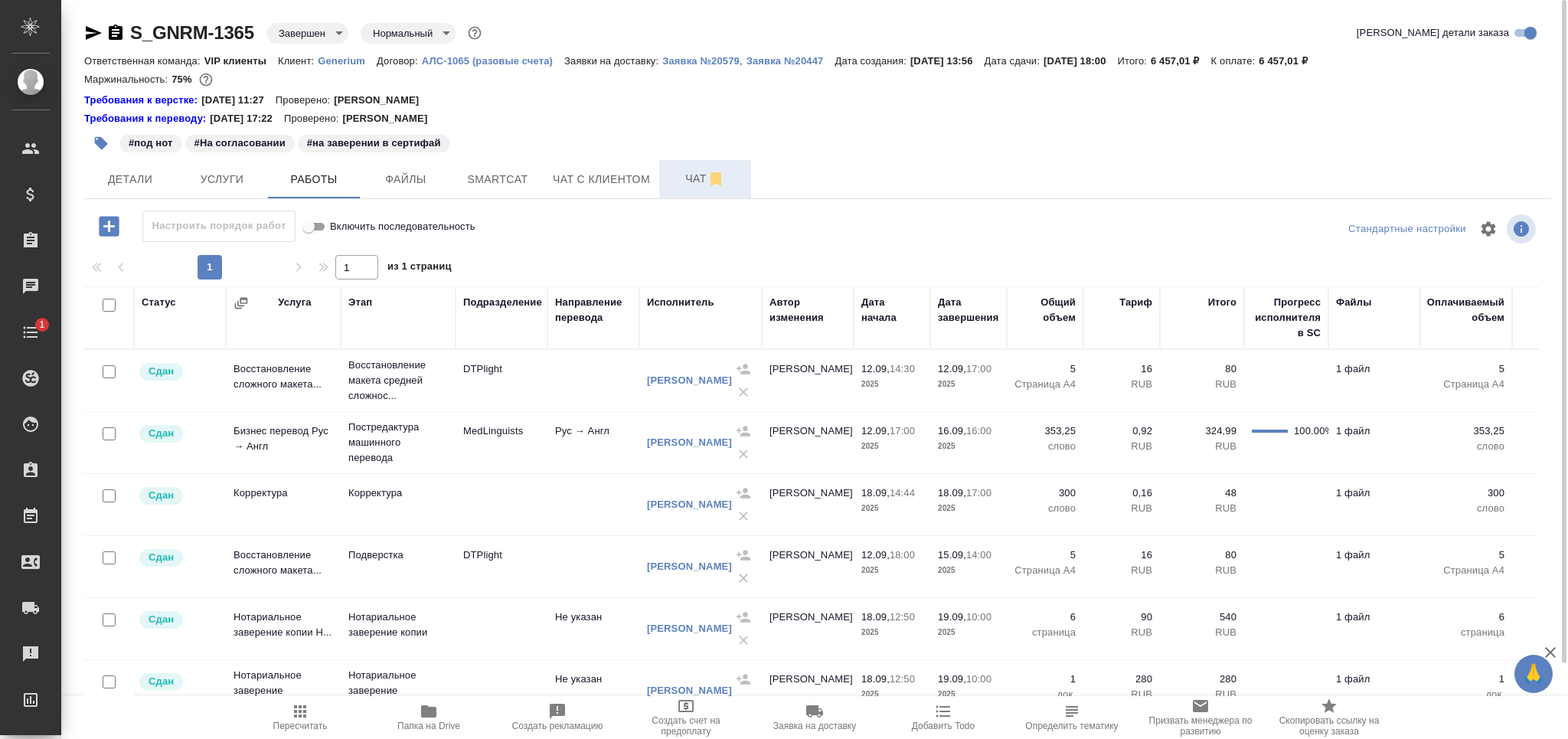
click at [700, 180] on span "Чат" at bounding box center [705, 178] width 73 height 19
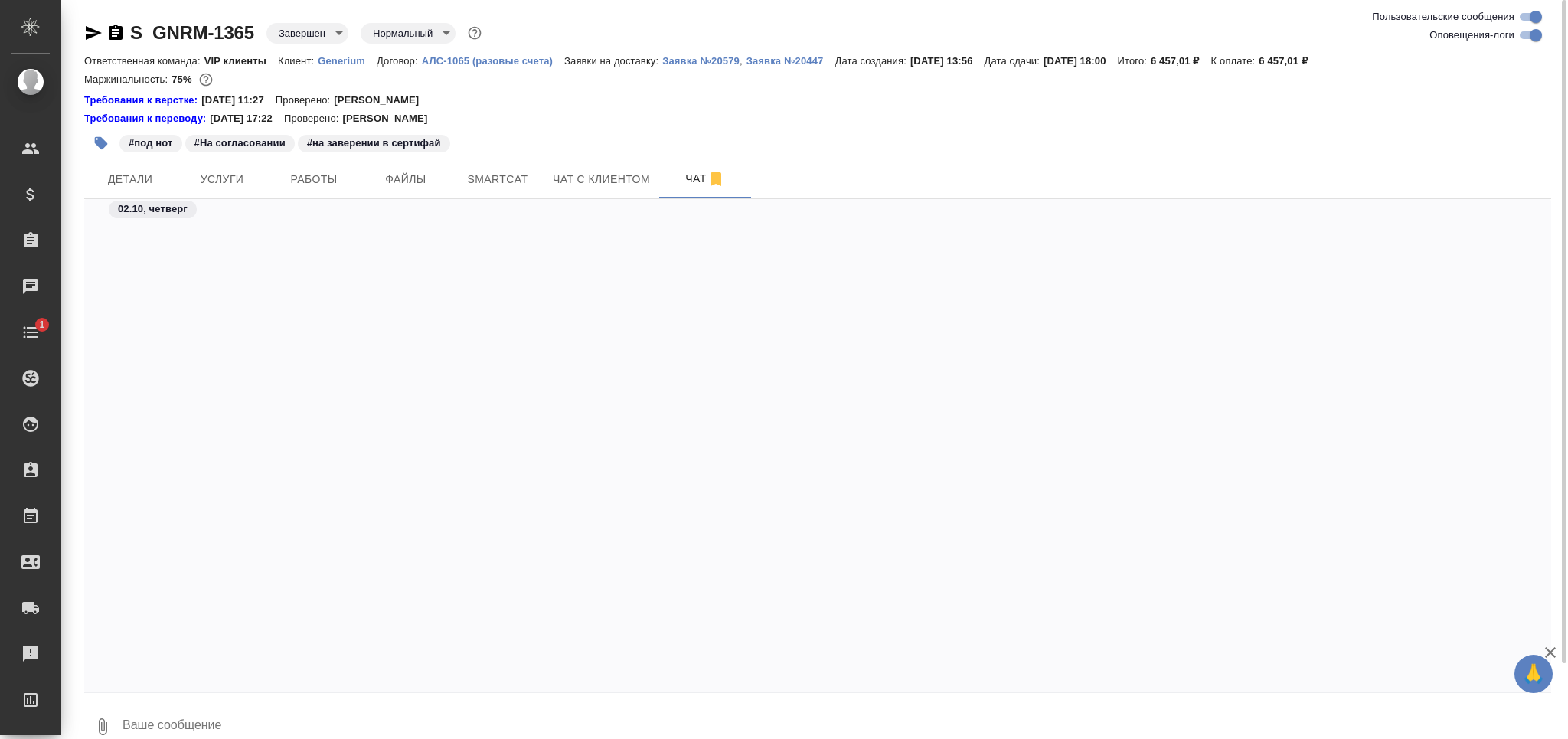
scroll to position [64047, 0]
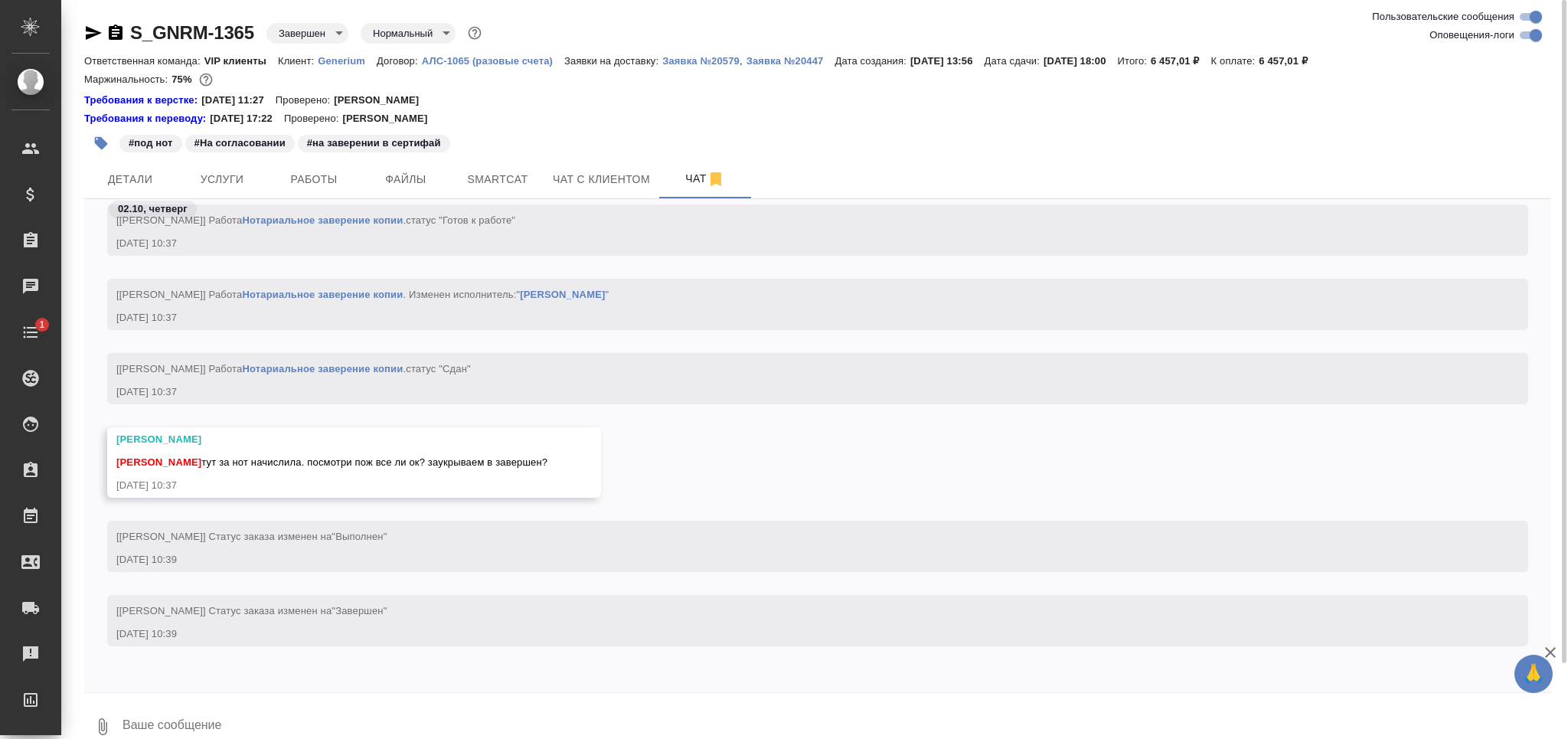
click at [255, 706] on textarea at bounding box center [836, 727] width 1430 height 52
type textarea "ага, все ок) я завершила"
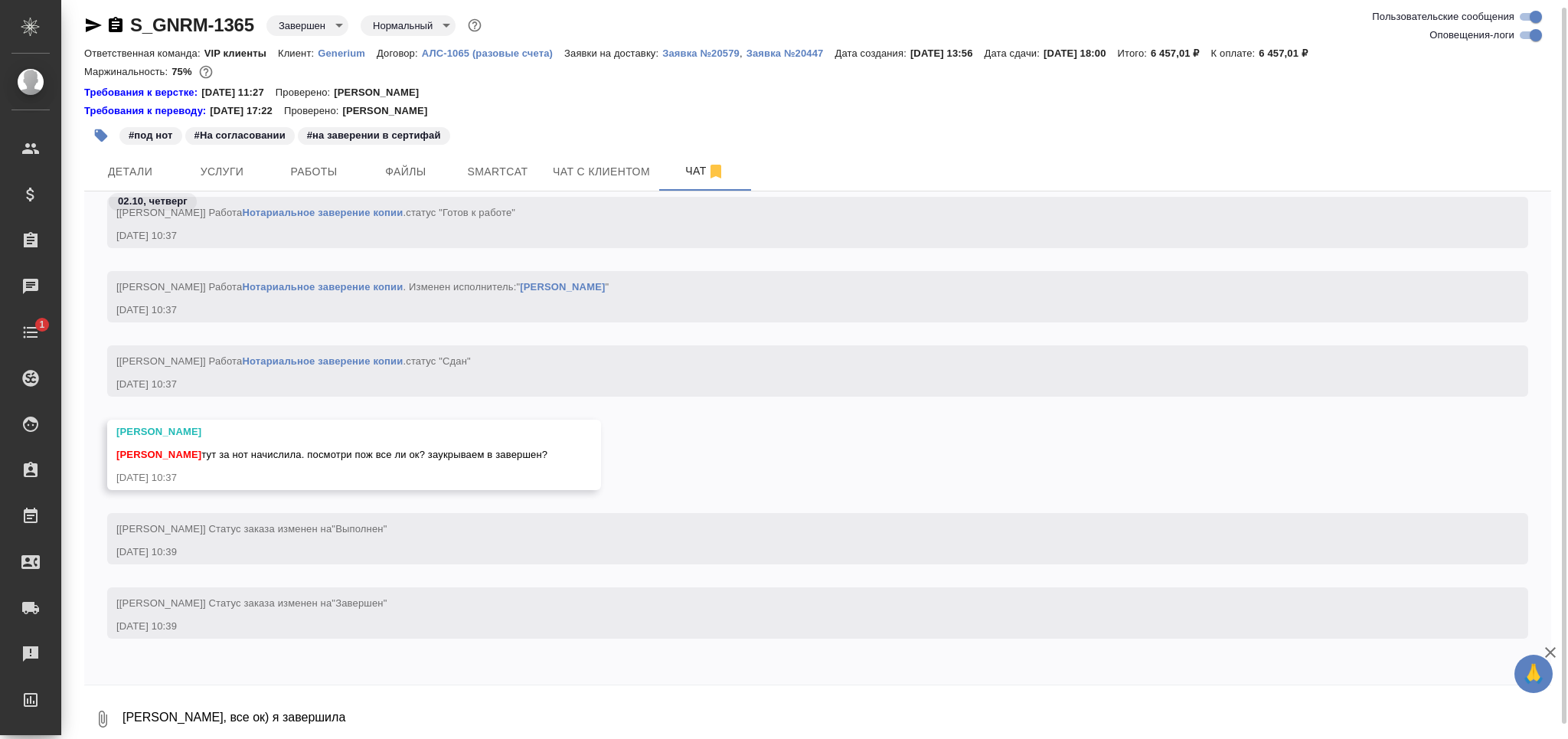
scroll to position [64121, 0]
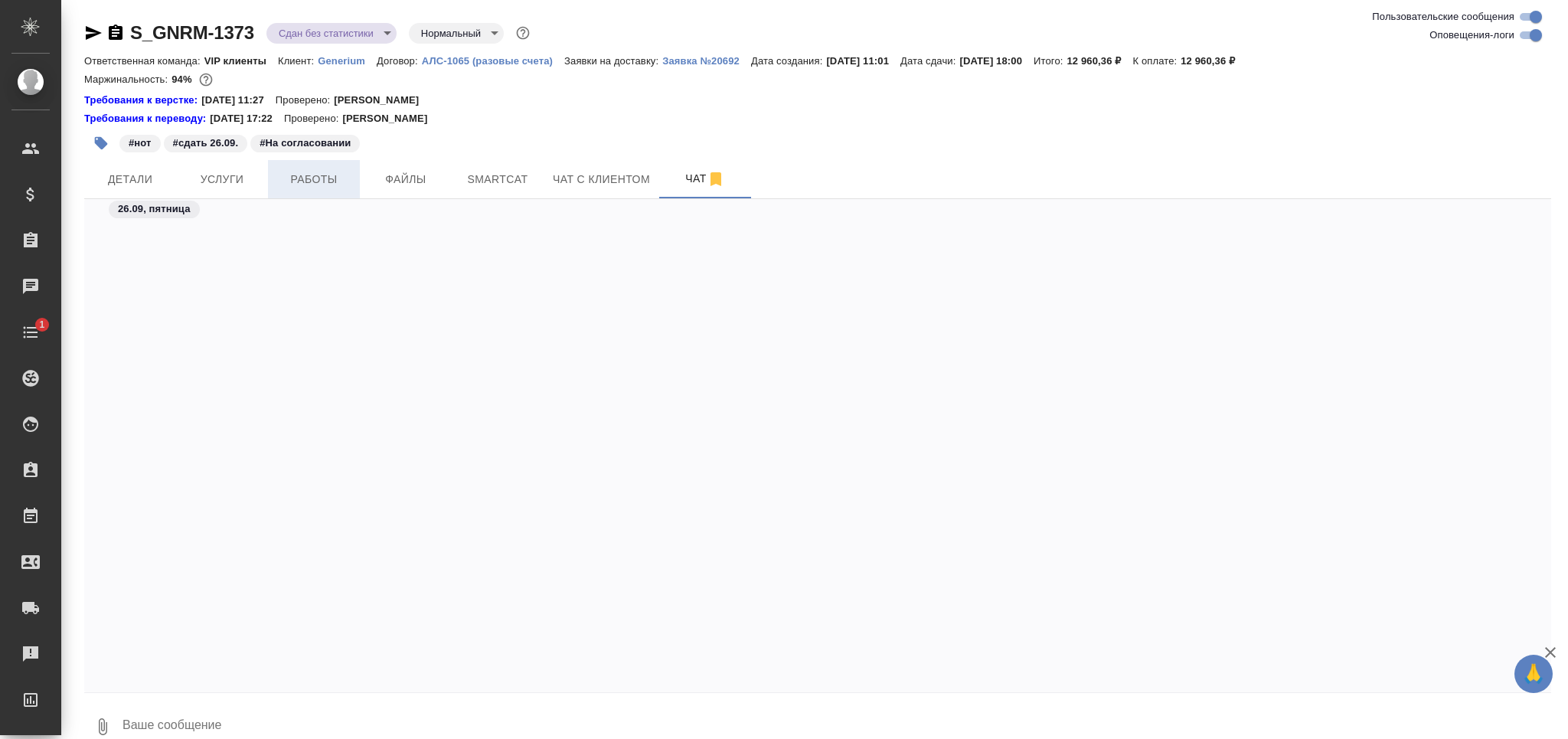
scroll to position [40525, 0]
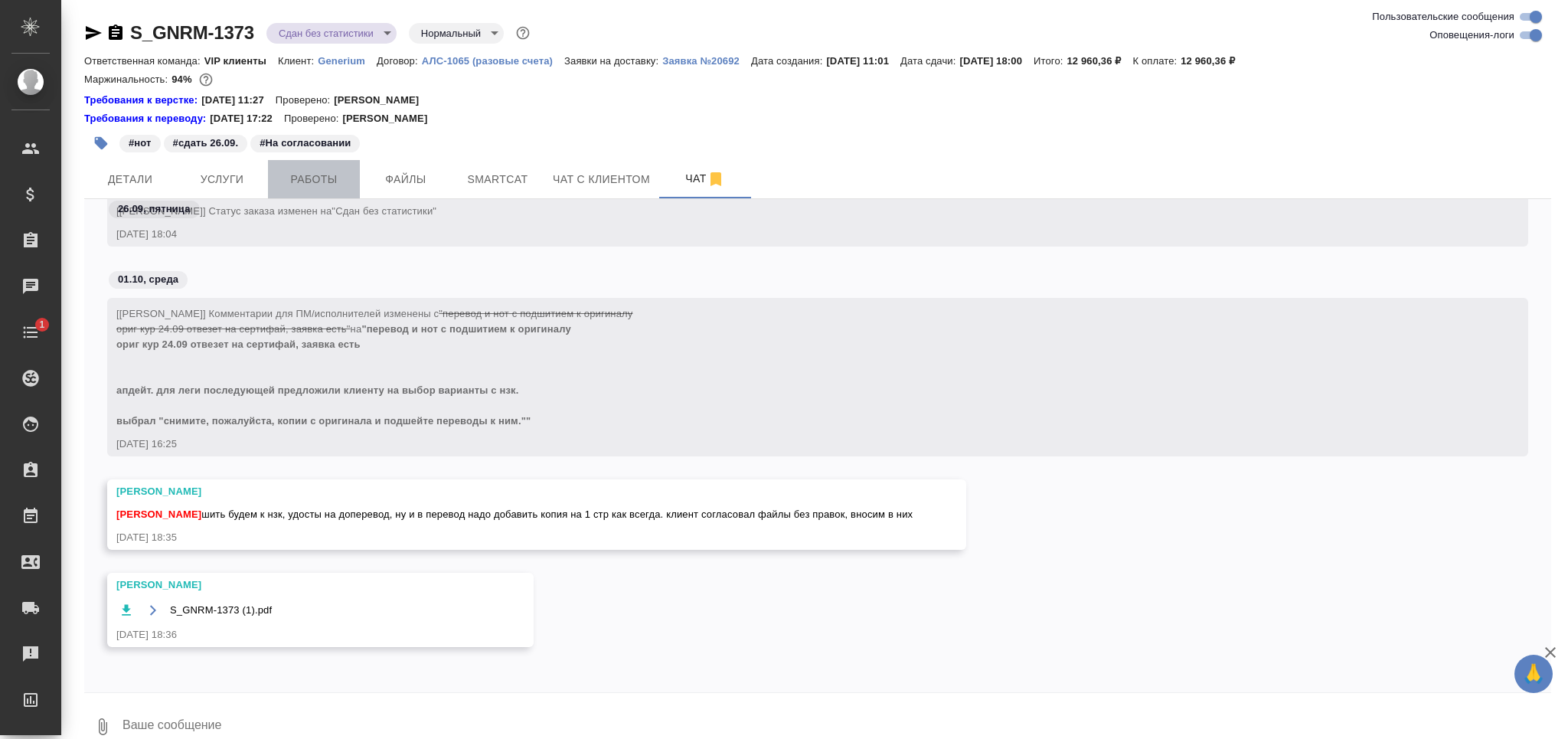
click at [337, 185] on span "Работы" at bounding box center [314, 179] width 73 height 19
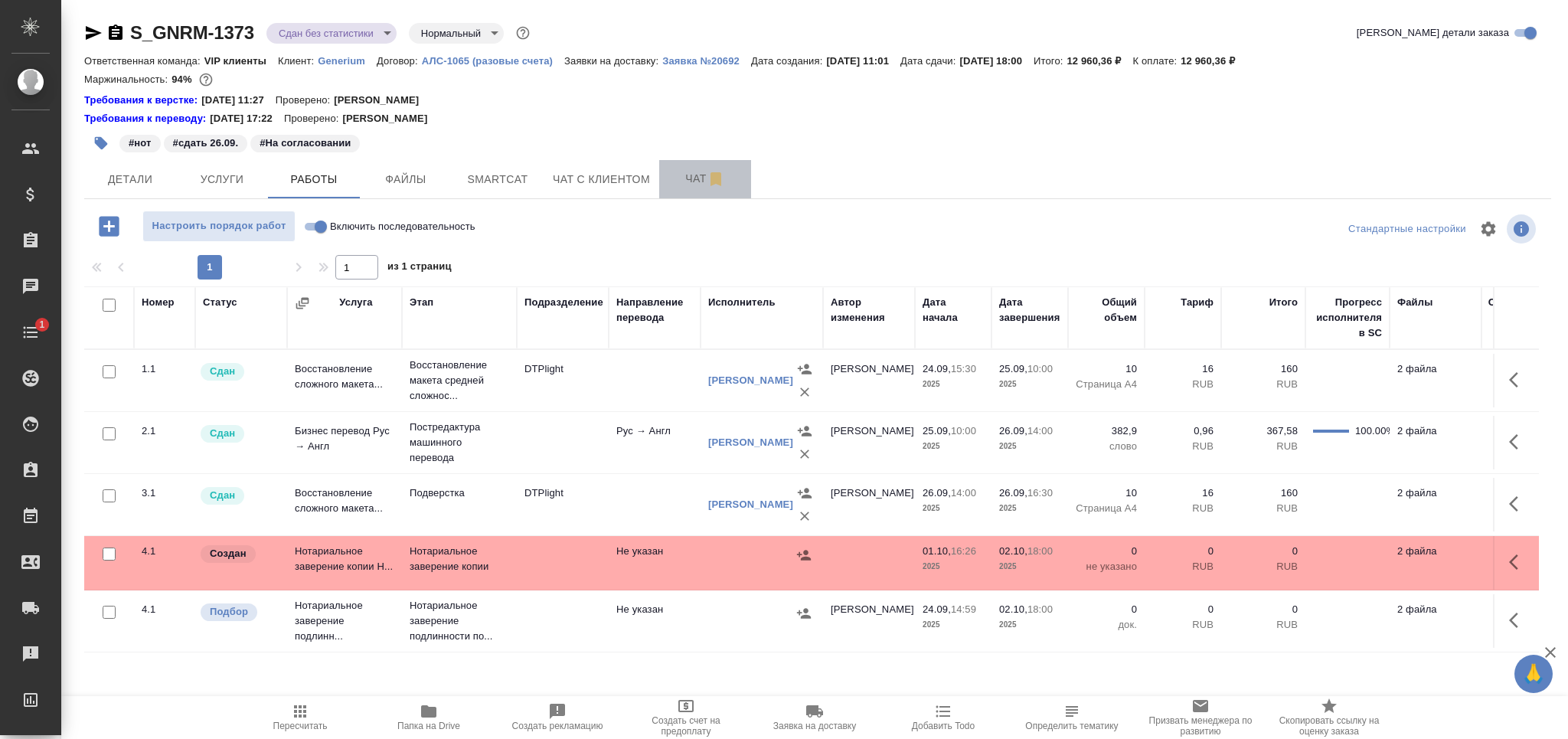
click at [674, 181] on span "Чат" at bounding box center [705, 178] width 73 height 19
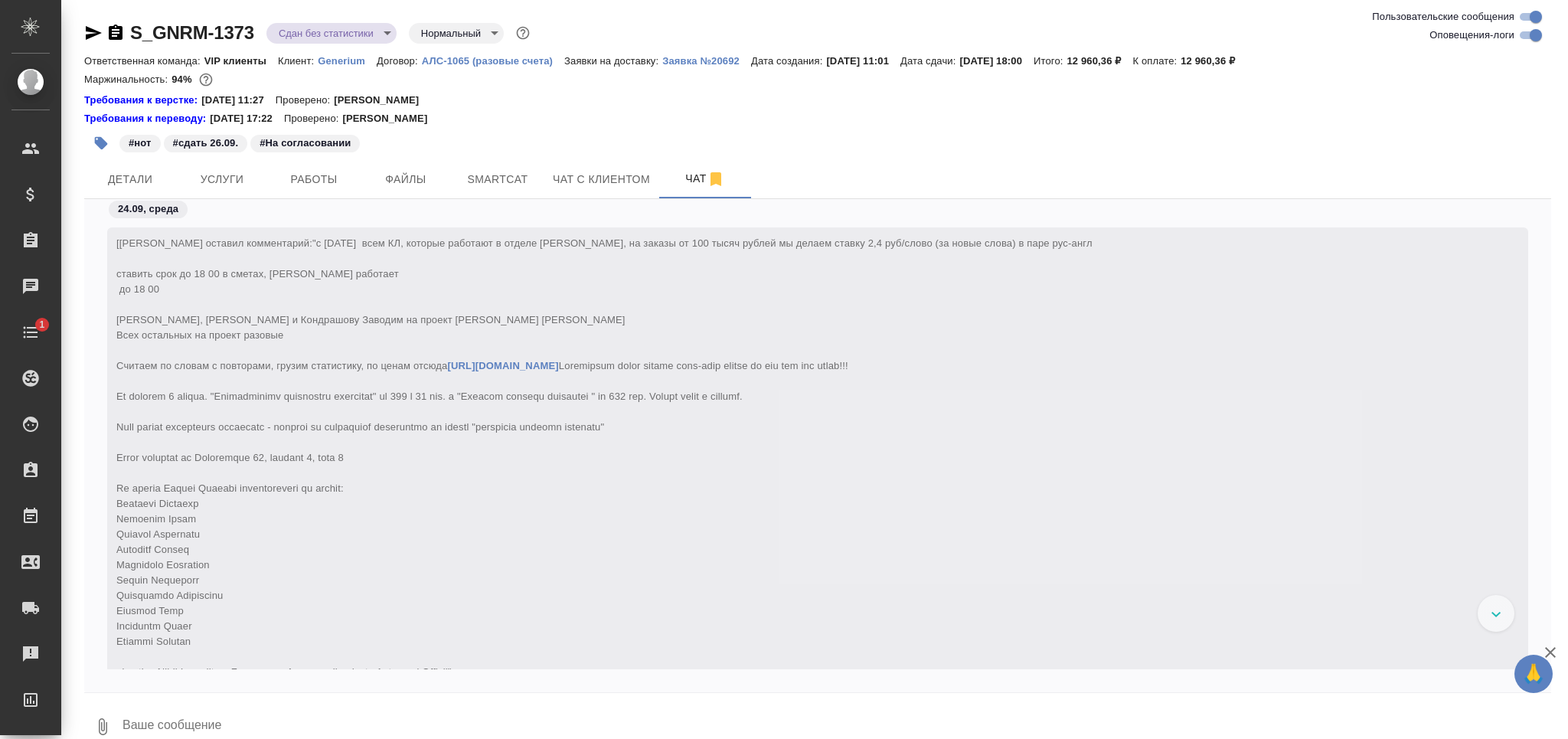
scroll to position [40525, 0]
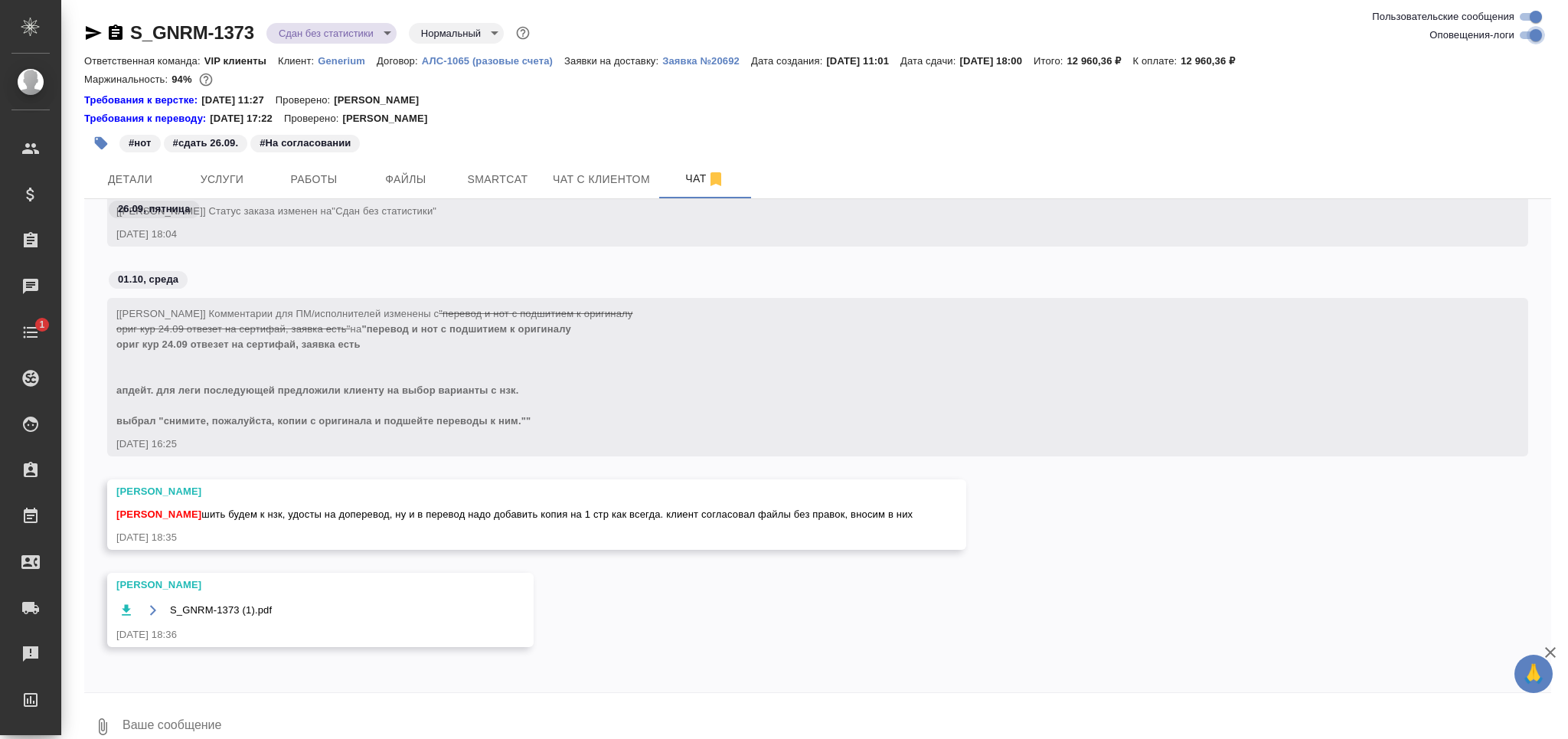
click at [1533, 34] on input "Оповещения-логи" at bounding box center [1535, 35] width 55 height 19
checkbox input "false"
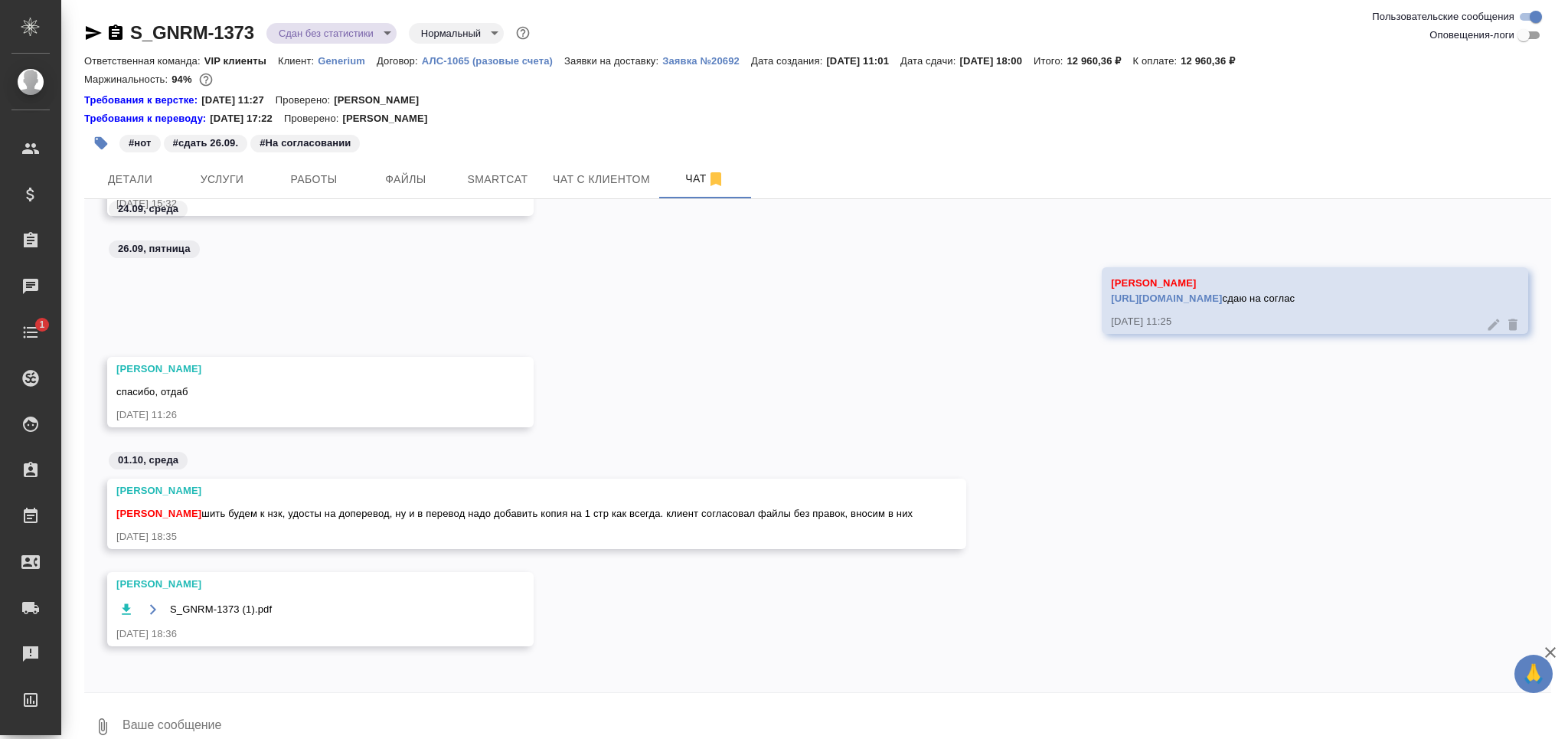
click at [1111, 293] on link "[URL][DOMAIN_NAME]" at bounding box center [1166, 298] width 111 height 11
click at [122, 606] on icon "button" at bounding box center [126, 609] width 15 height 15
click at [345, 185] on span "Работы" at bounding box center [314, 179] width 73 height 19
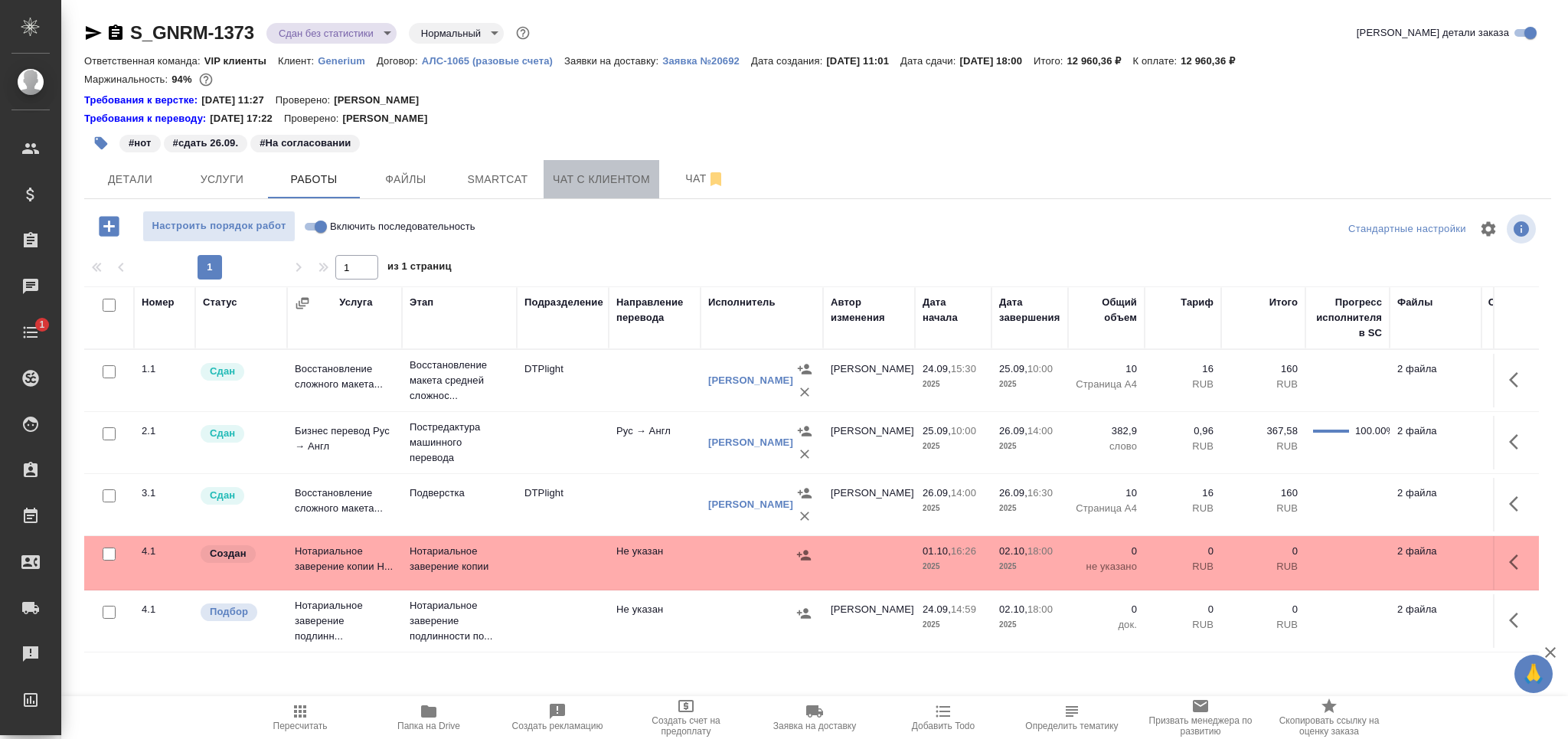
click at [653, 172] on button "Чат с клиентом" at bounding box center [601, 178] width 116 height 38
click at [669, 180] on span "Чат" at bounding box center [705, 178] width 73 height 19
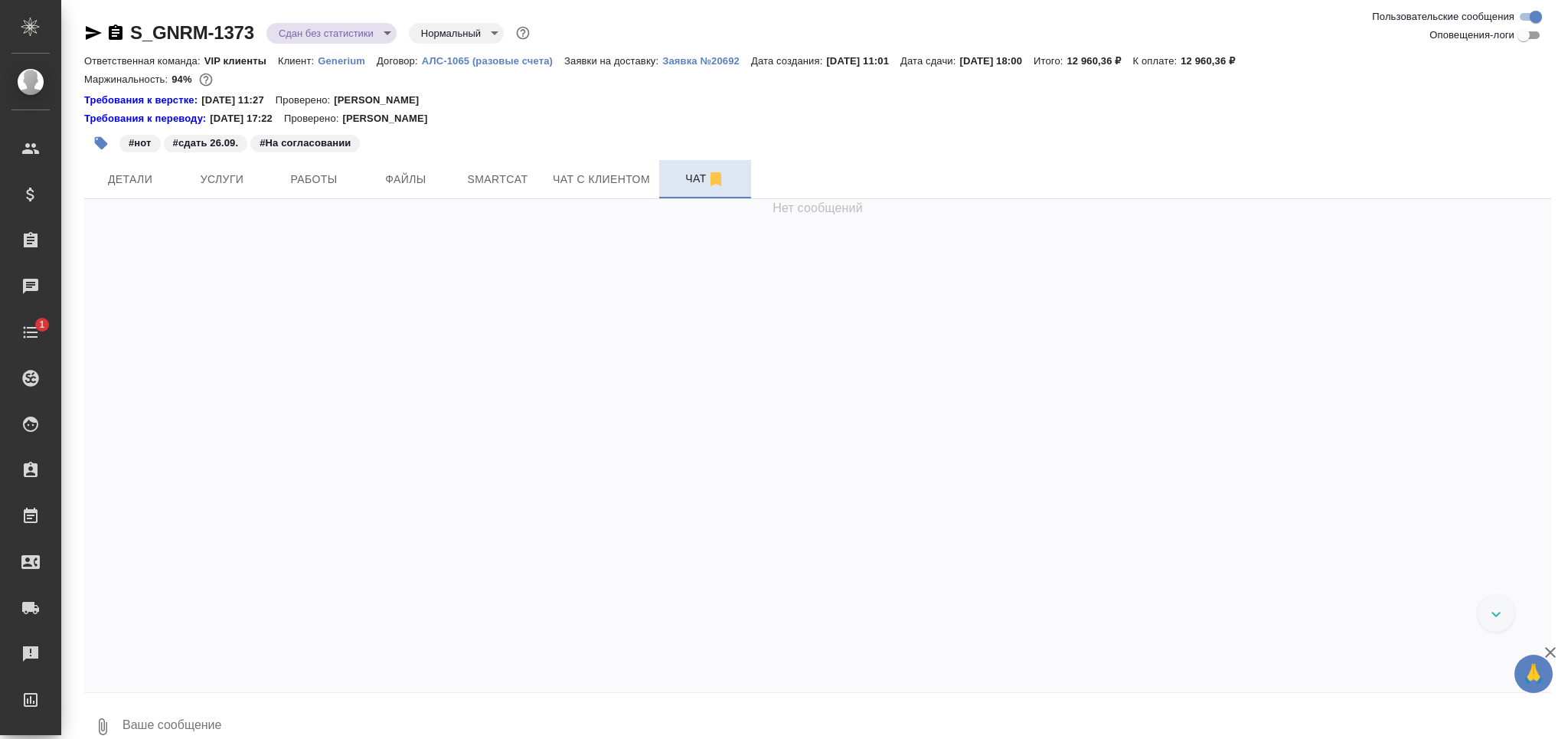
scroll to position [376, 0]
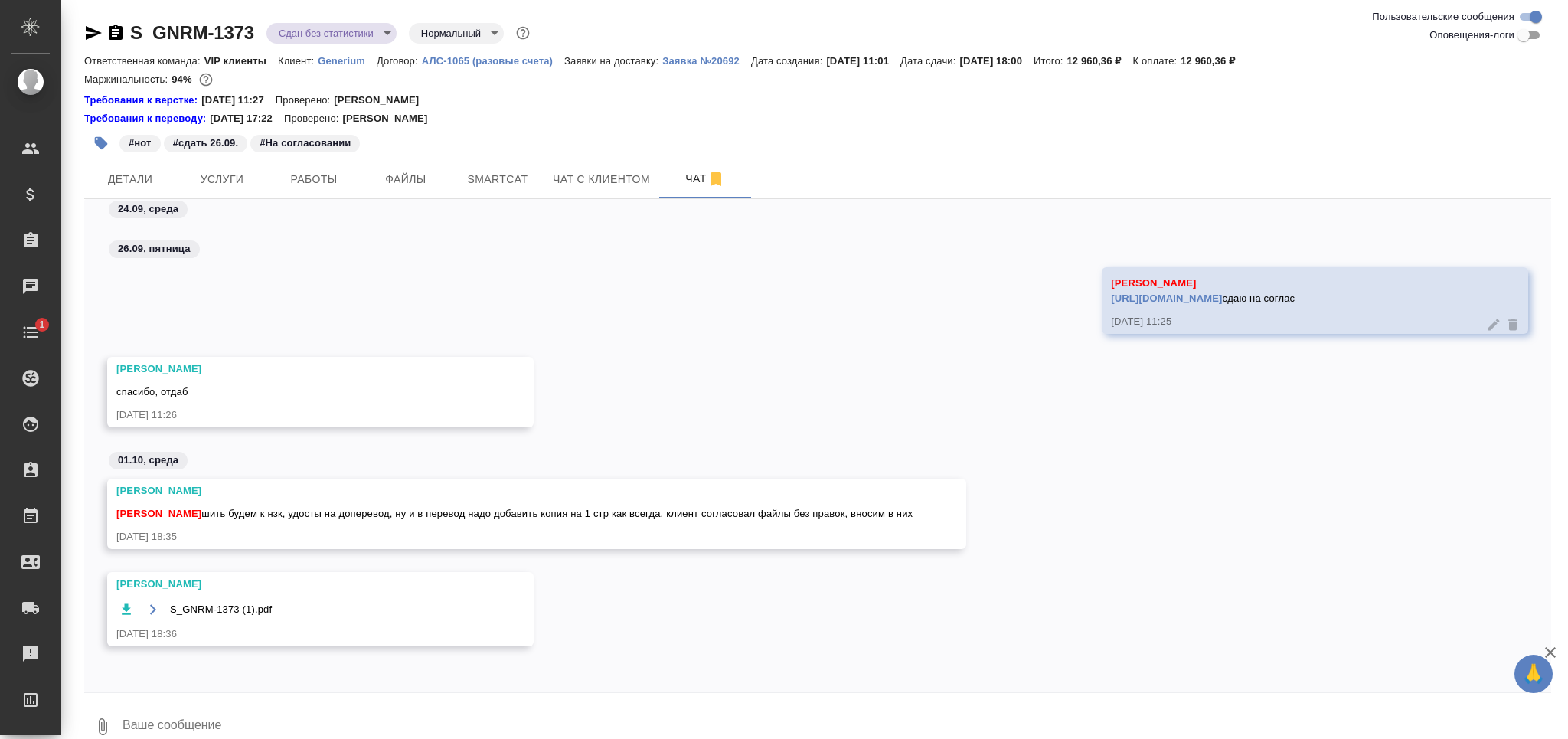
click at [194, 711] on textarea at bounding box center [836, 727] width 1430 height 52
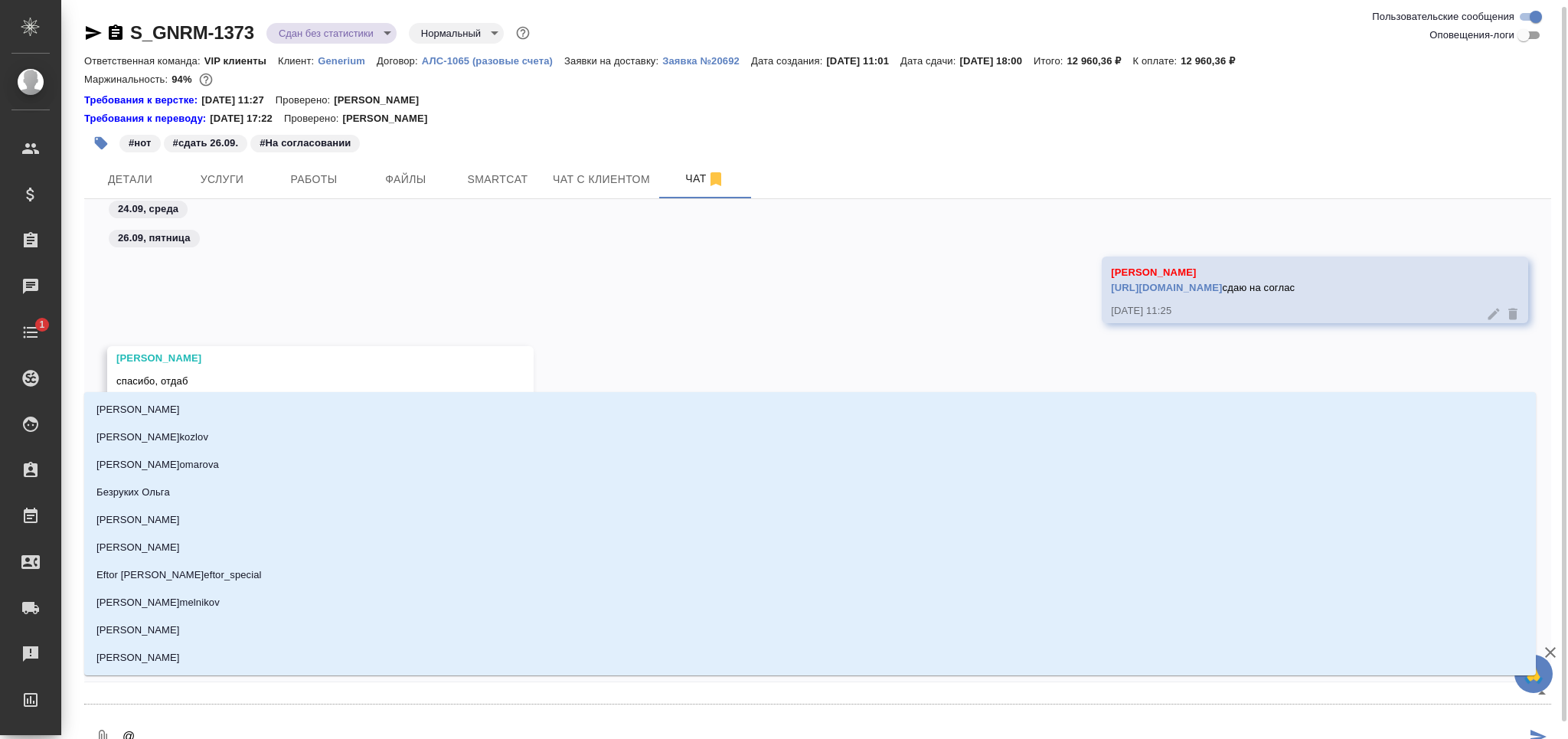
scroll to position [4, 0]
type textarea "@к"
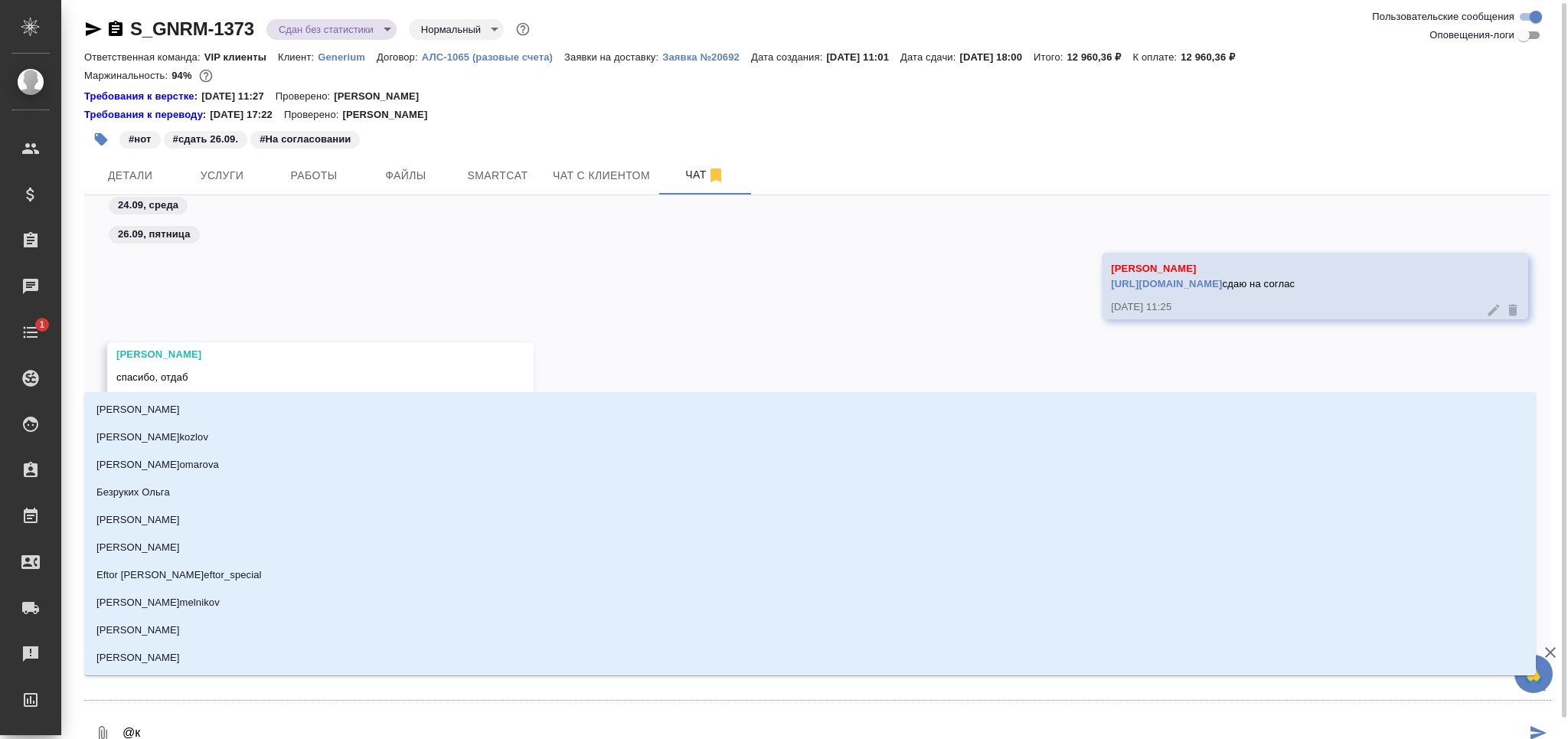
type input "к"
type textarea "@ка"
type input "ка"
type textarea "@каб"
type input "каб"
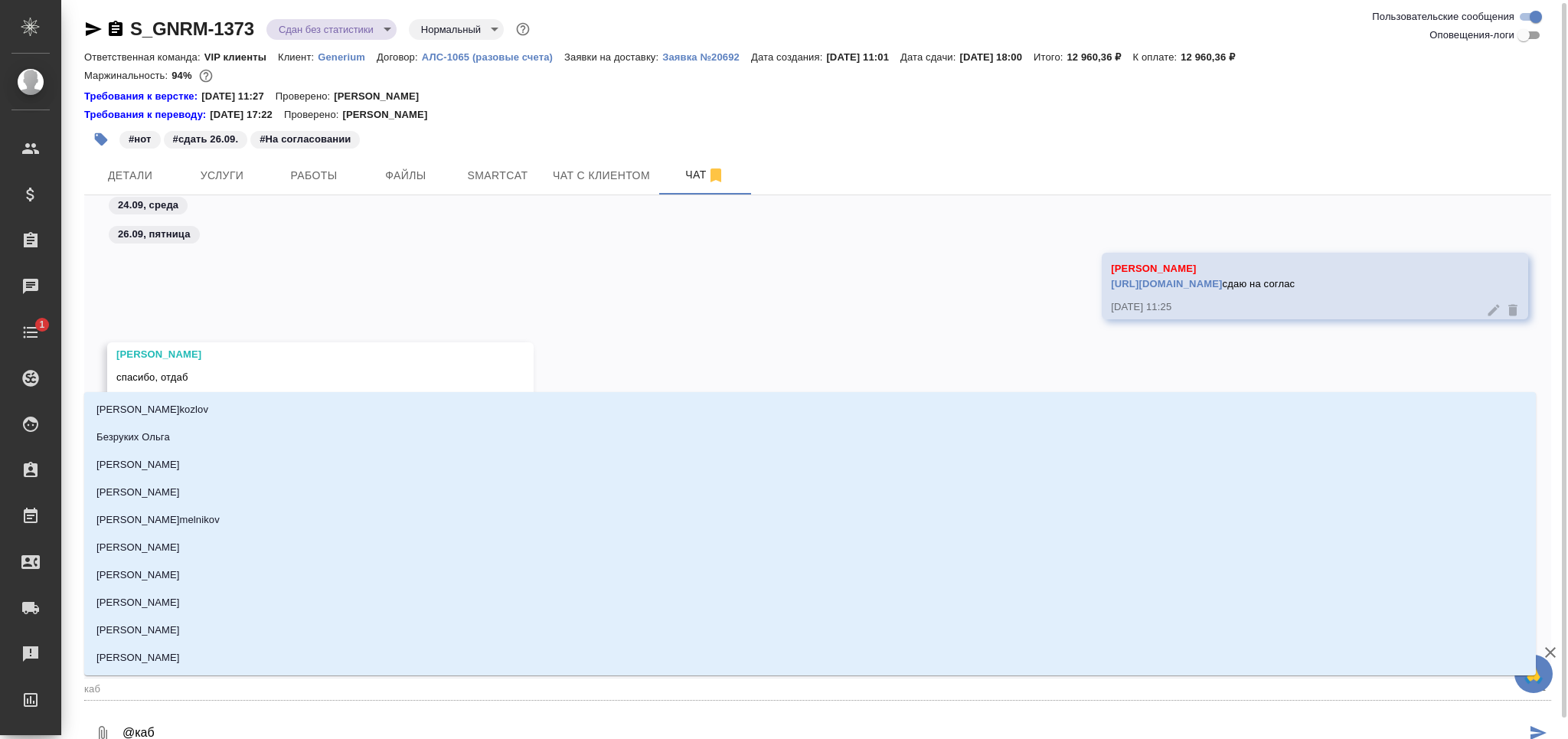
type textarea "@каба"
type input "каба"
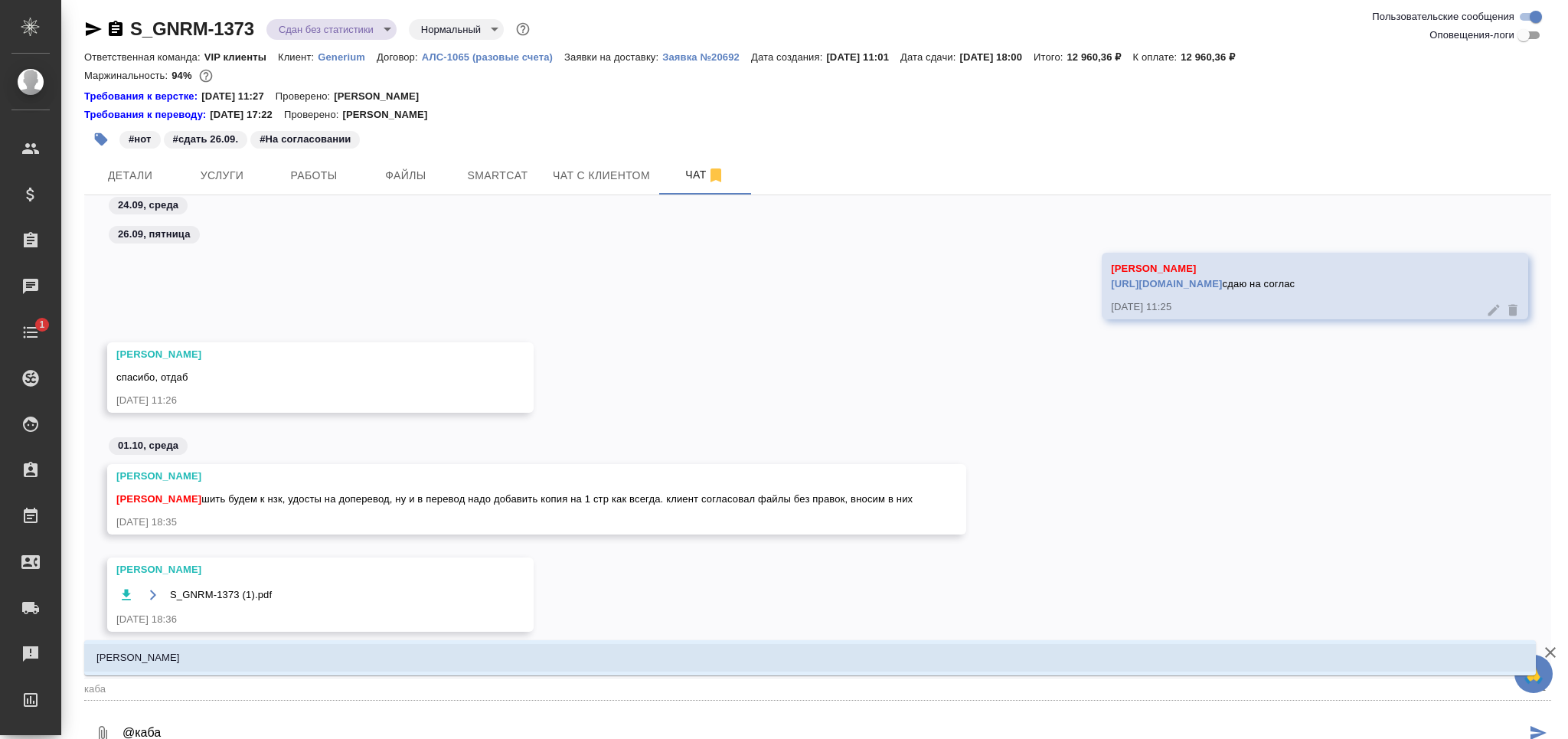
click at [261, 655] on li "[PERSON_NAME]" at bounding box center [810, 658] width 1452 height 28
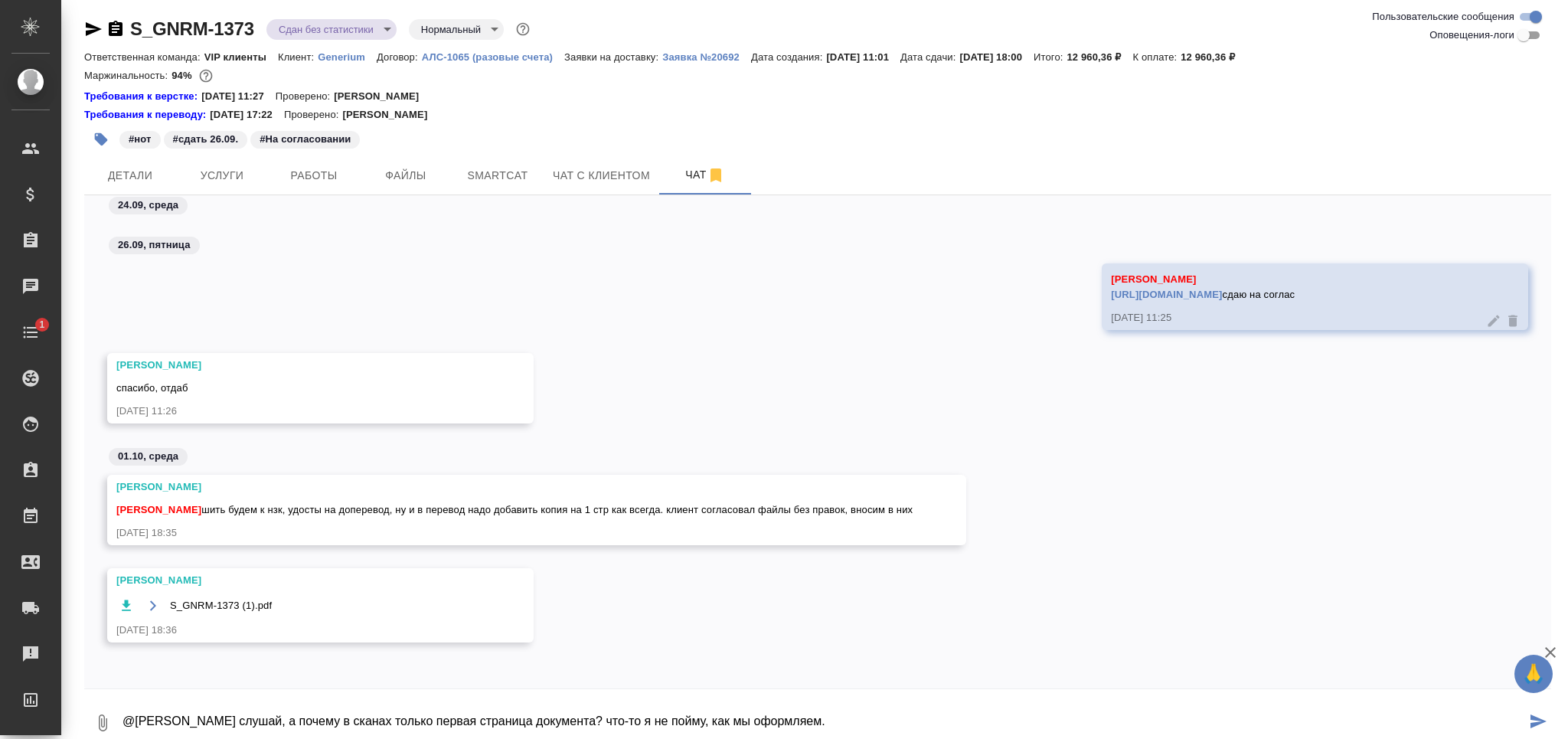
scroll to position [7, 0]
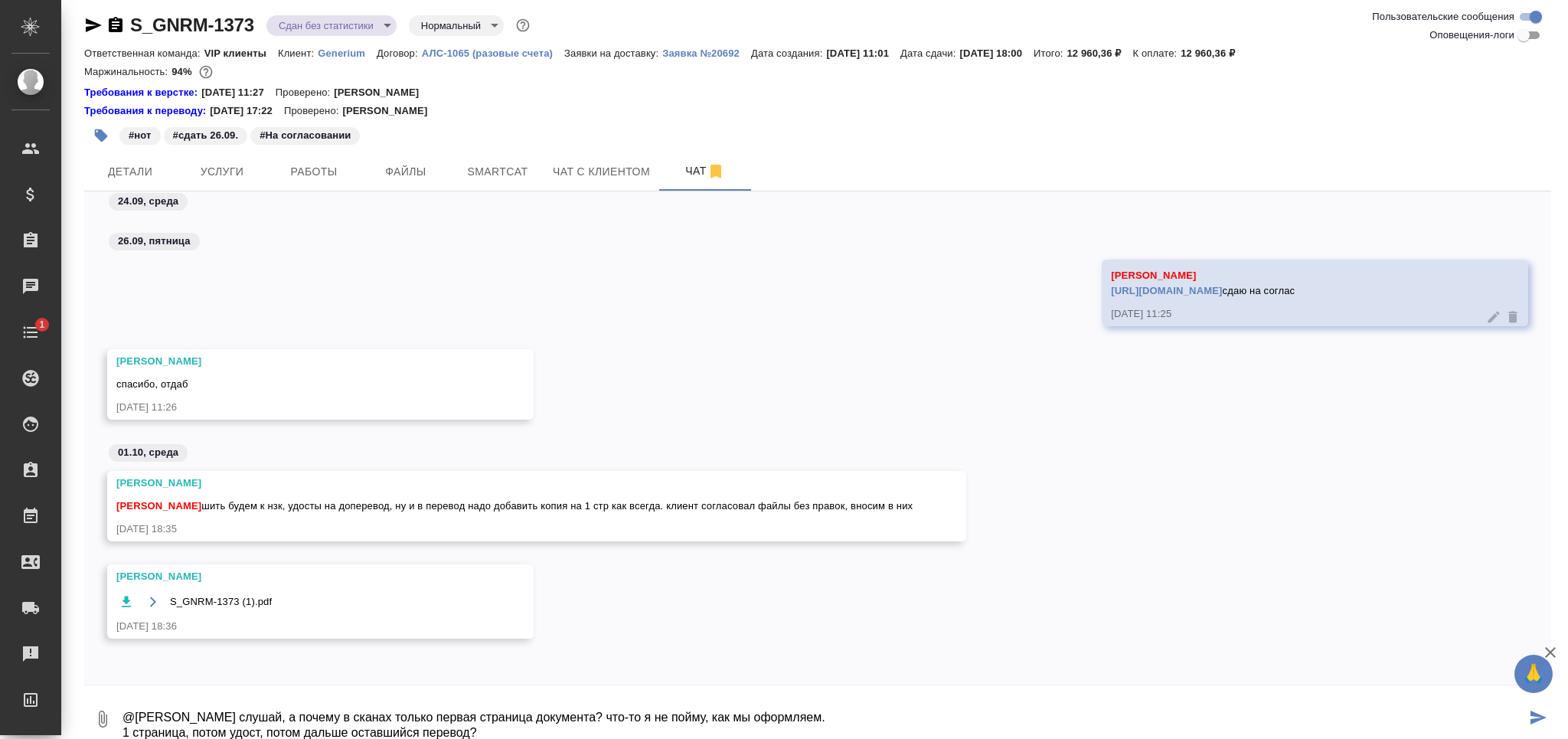
type textarea "@Кабаргина Анна слушай, а почему в сканах только первая страница документа? что…"
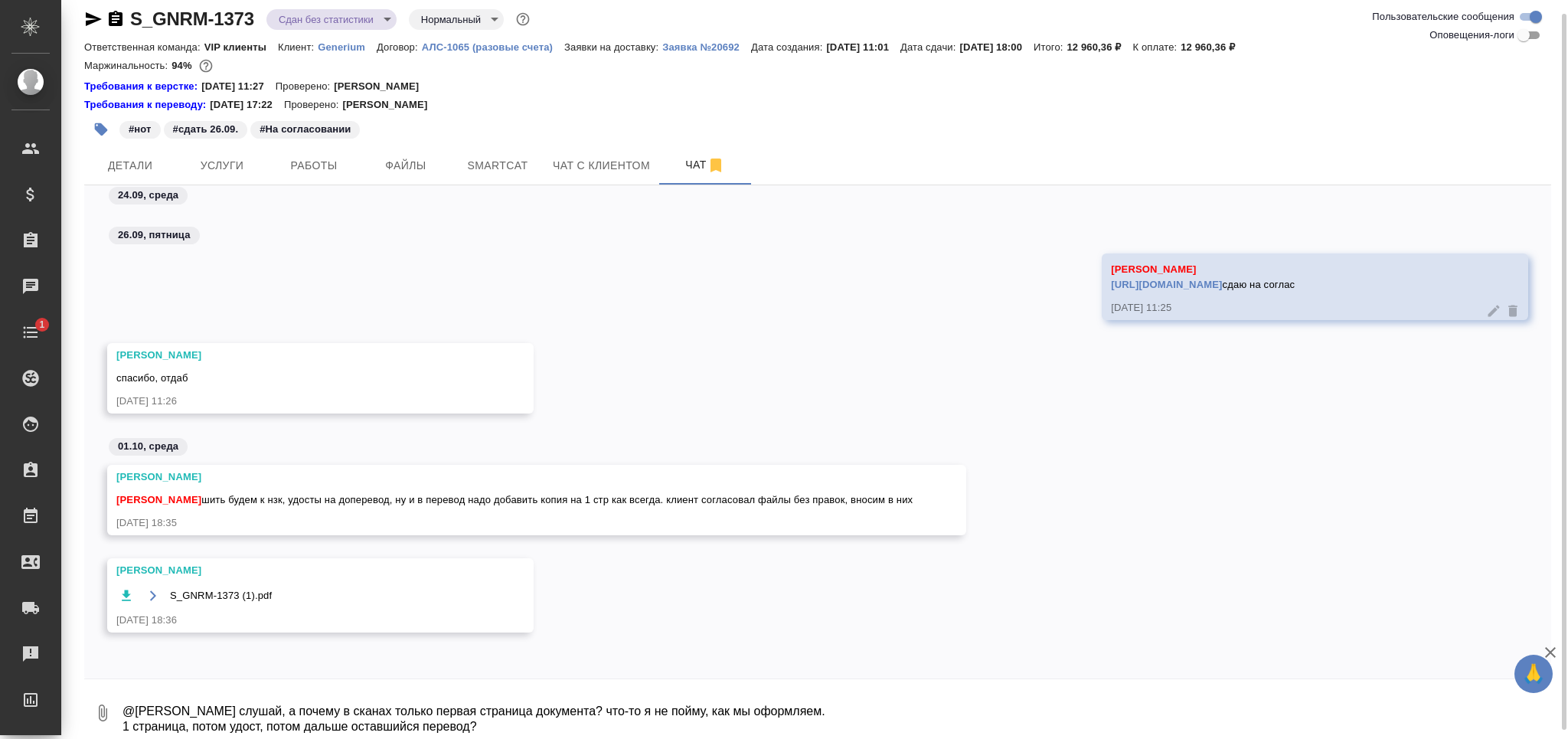
scroll to position [493, 0]
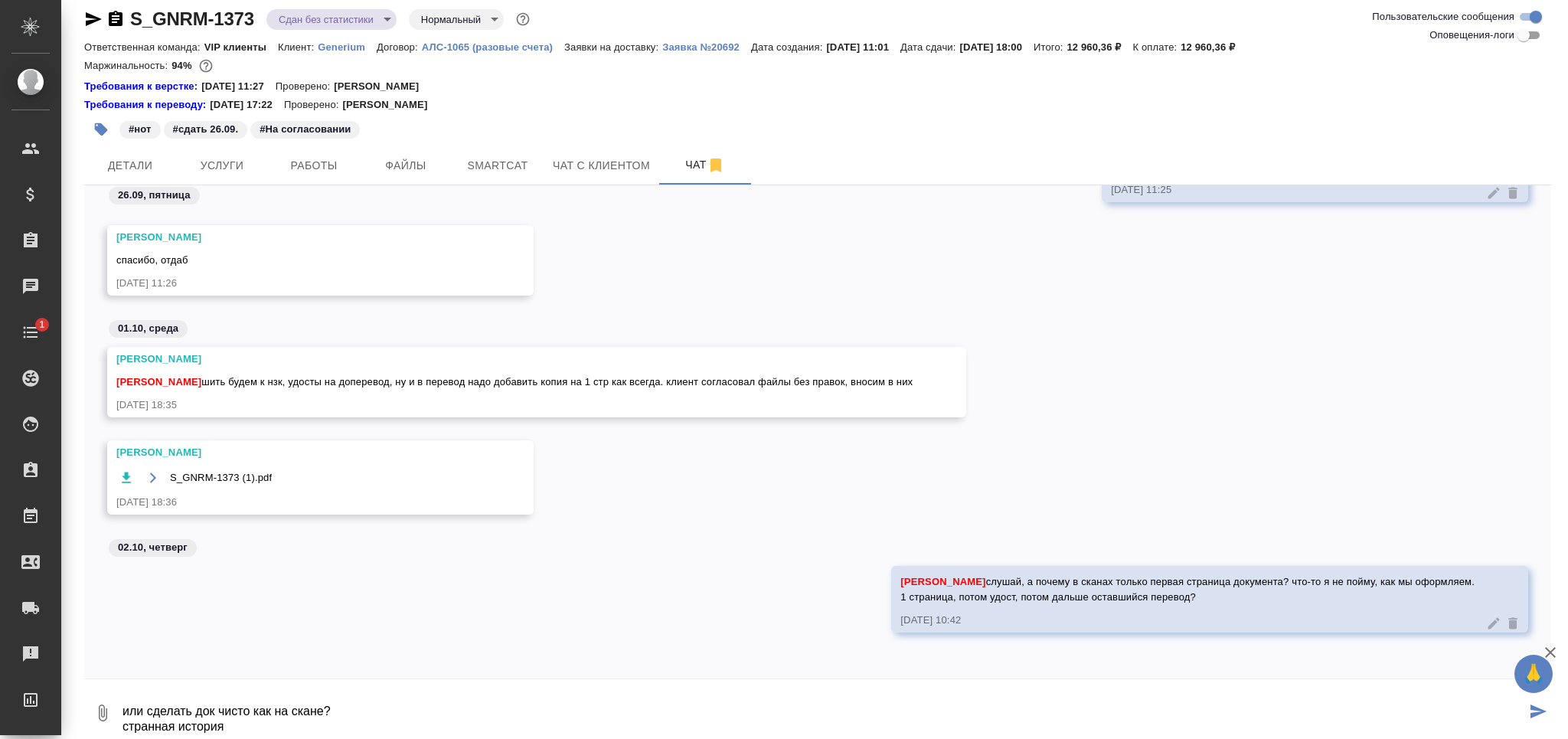
type textarea "или сделать док чисто как на скане? странная история"
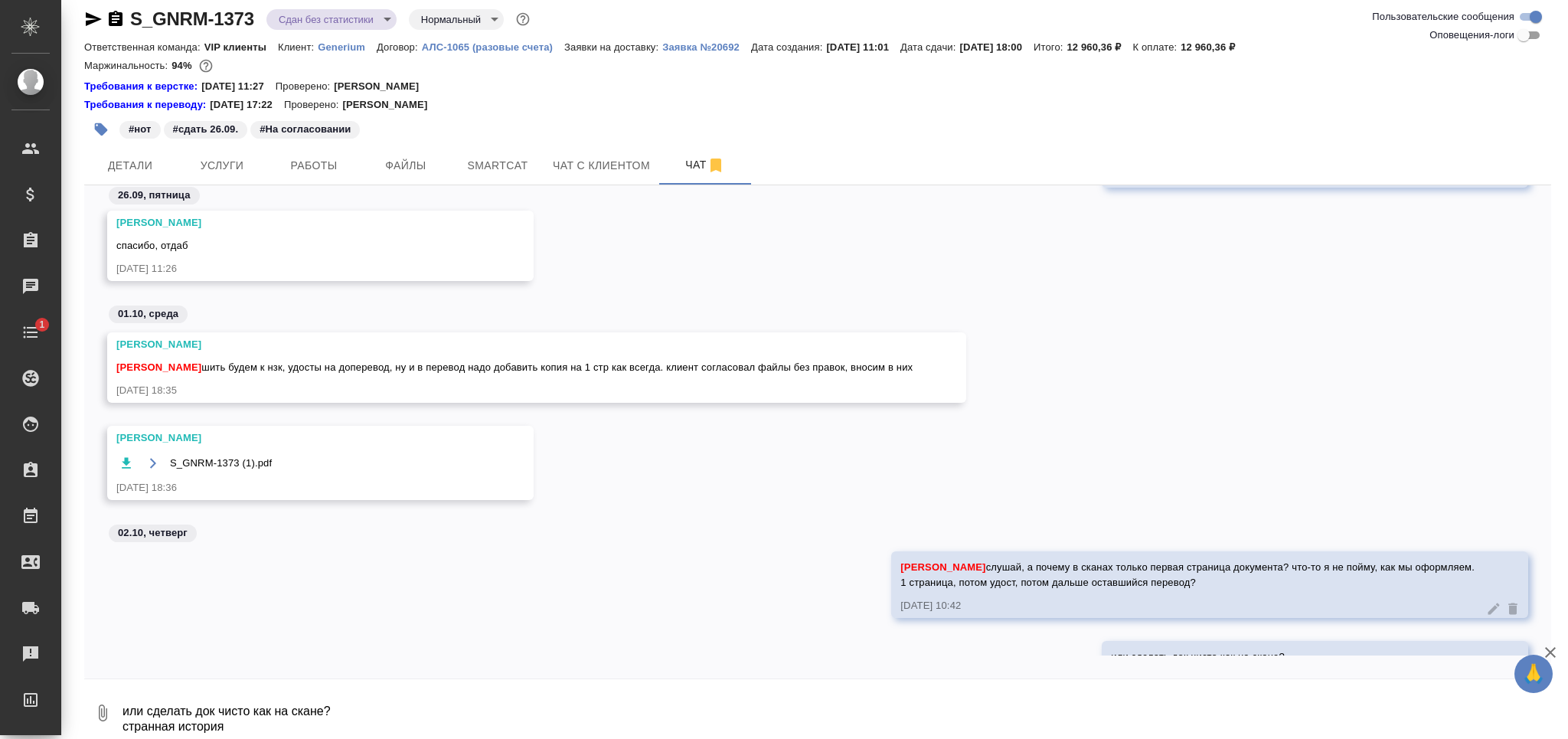
scroll to position [583, 0]
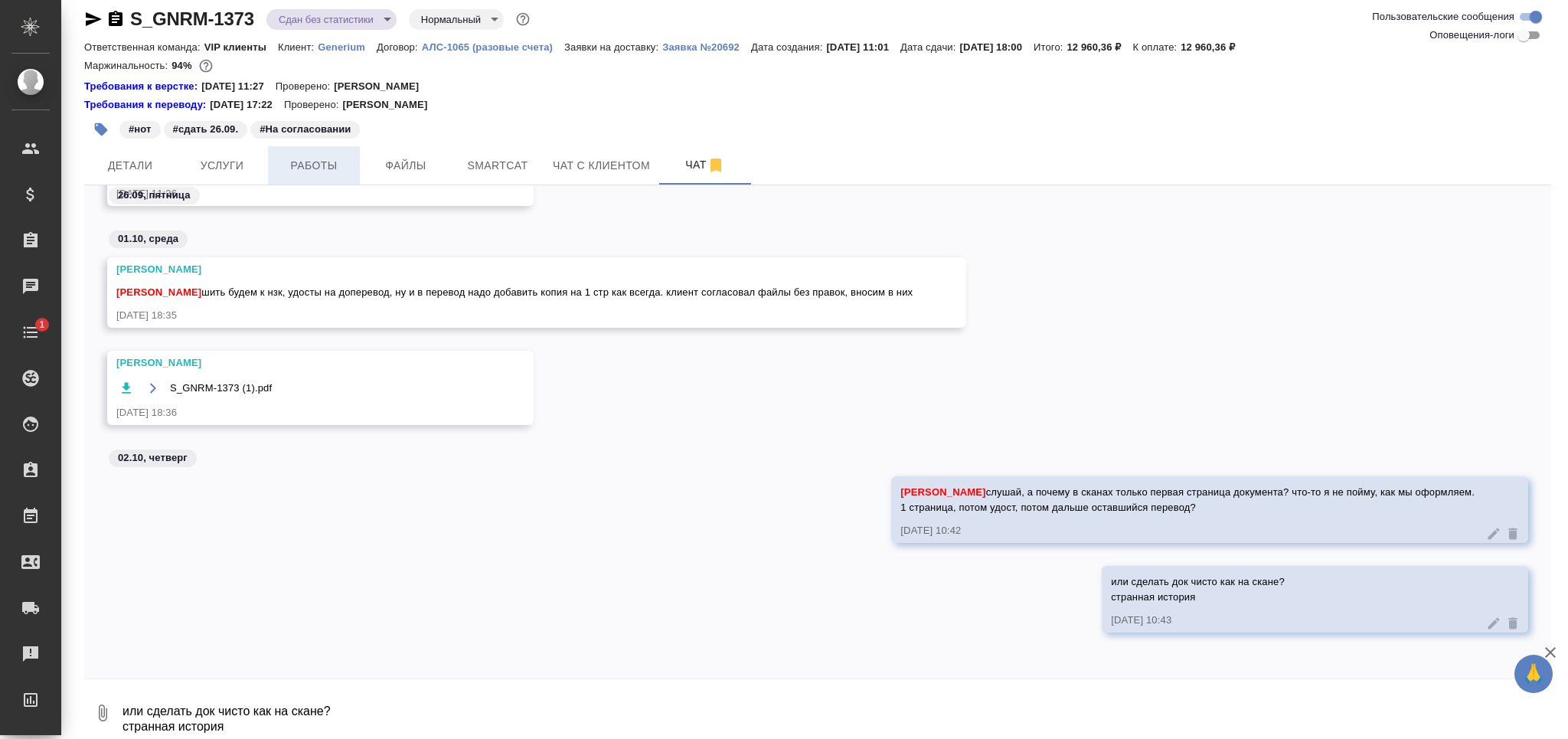
click at [302, 163] on span "Работы" at bounding box center [314, 165] width 73 height 19
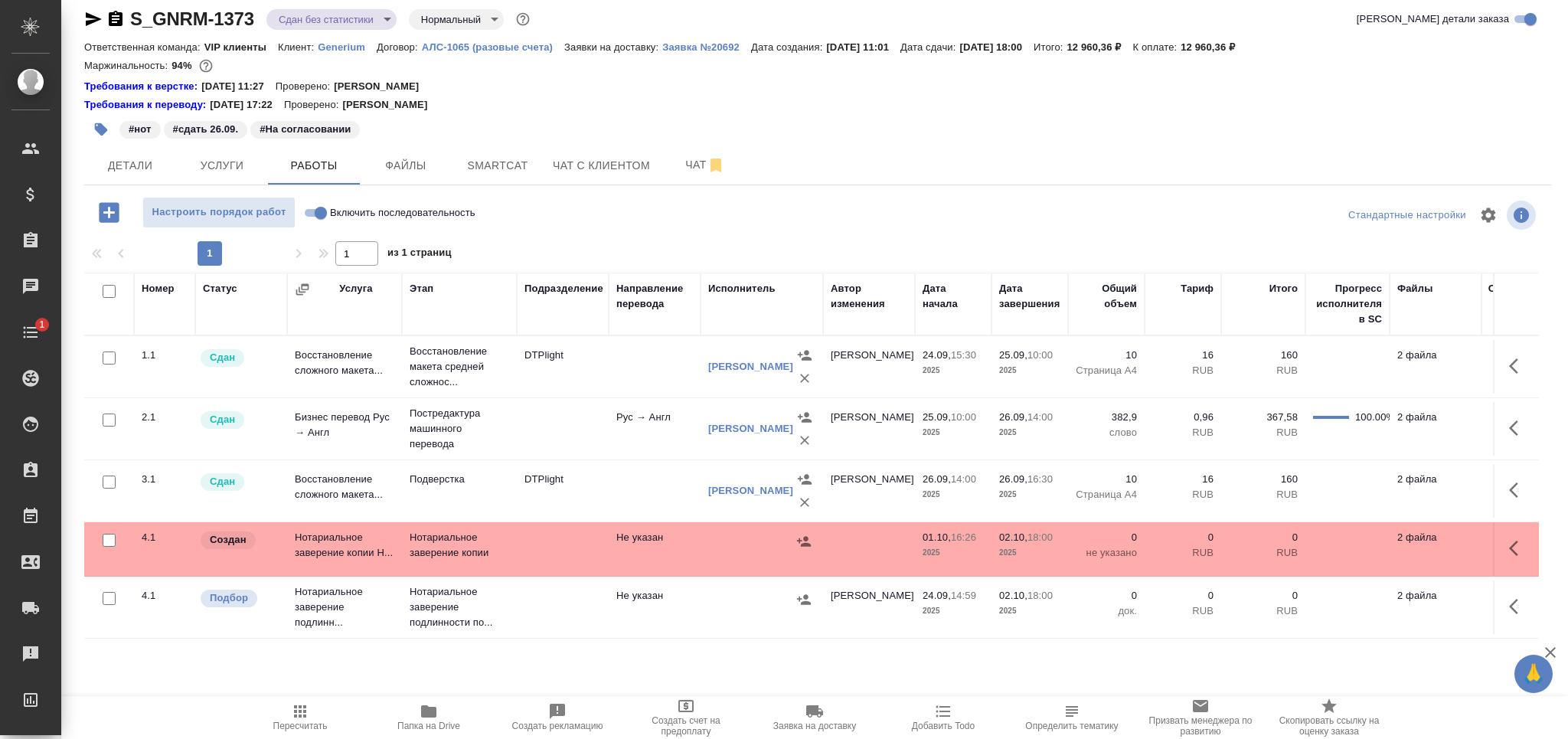
click at [314, 718] on span "Пересчитать" at bounding box center [300, 717] width 110 height 29
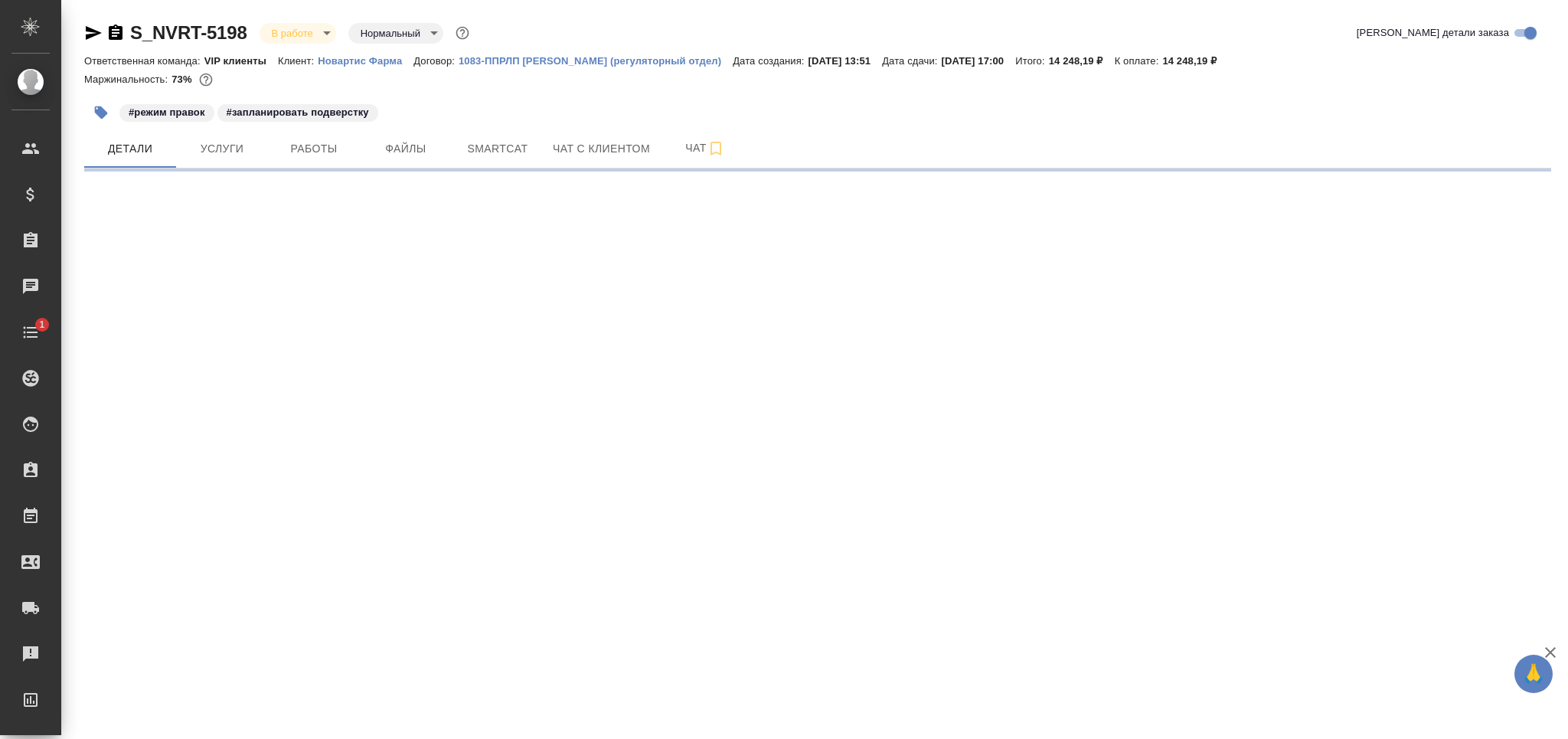
select select "RU"
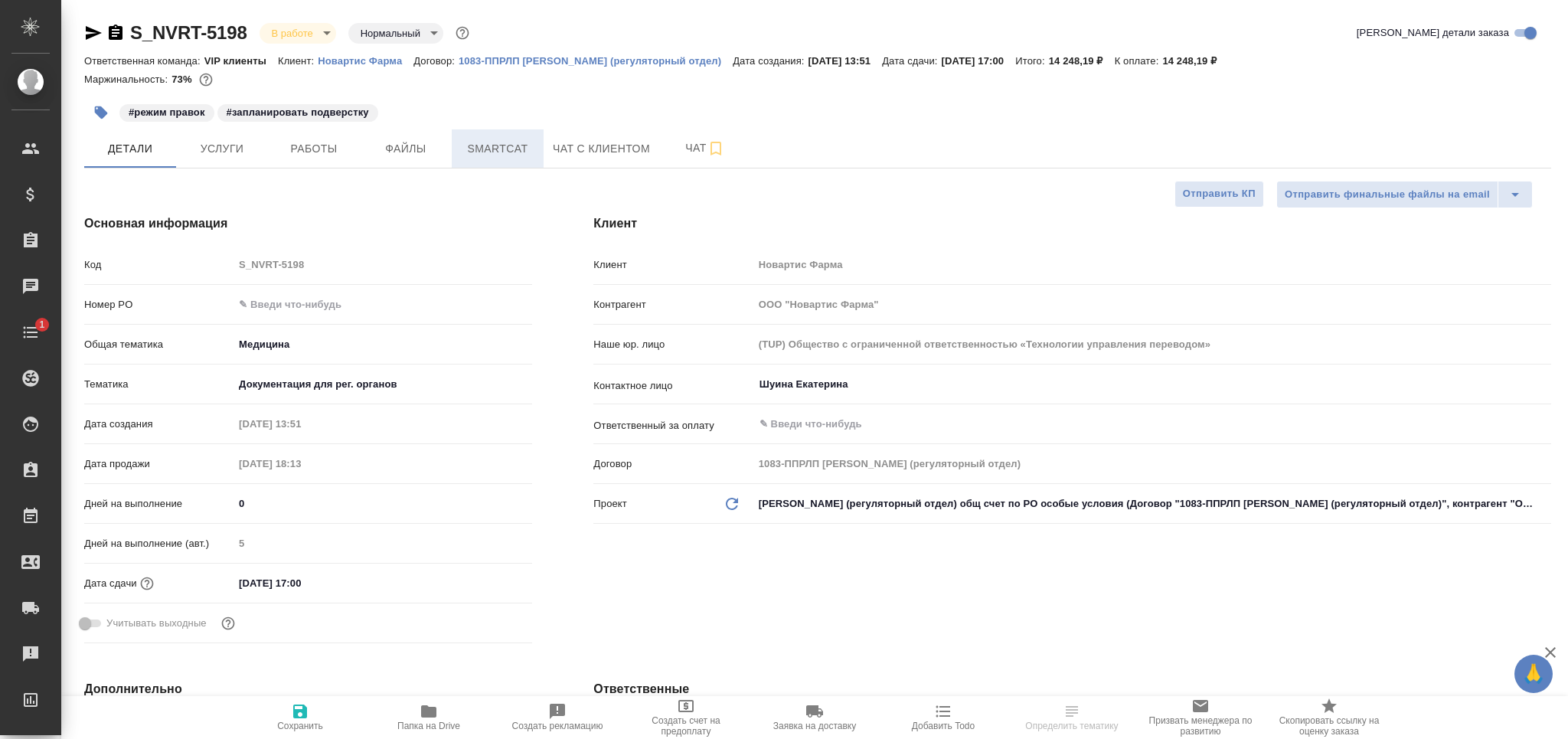
type textarea "x"
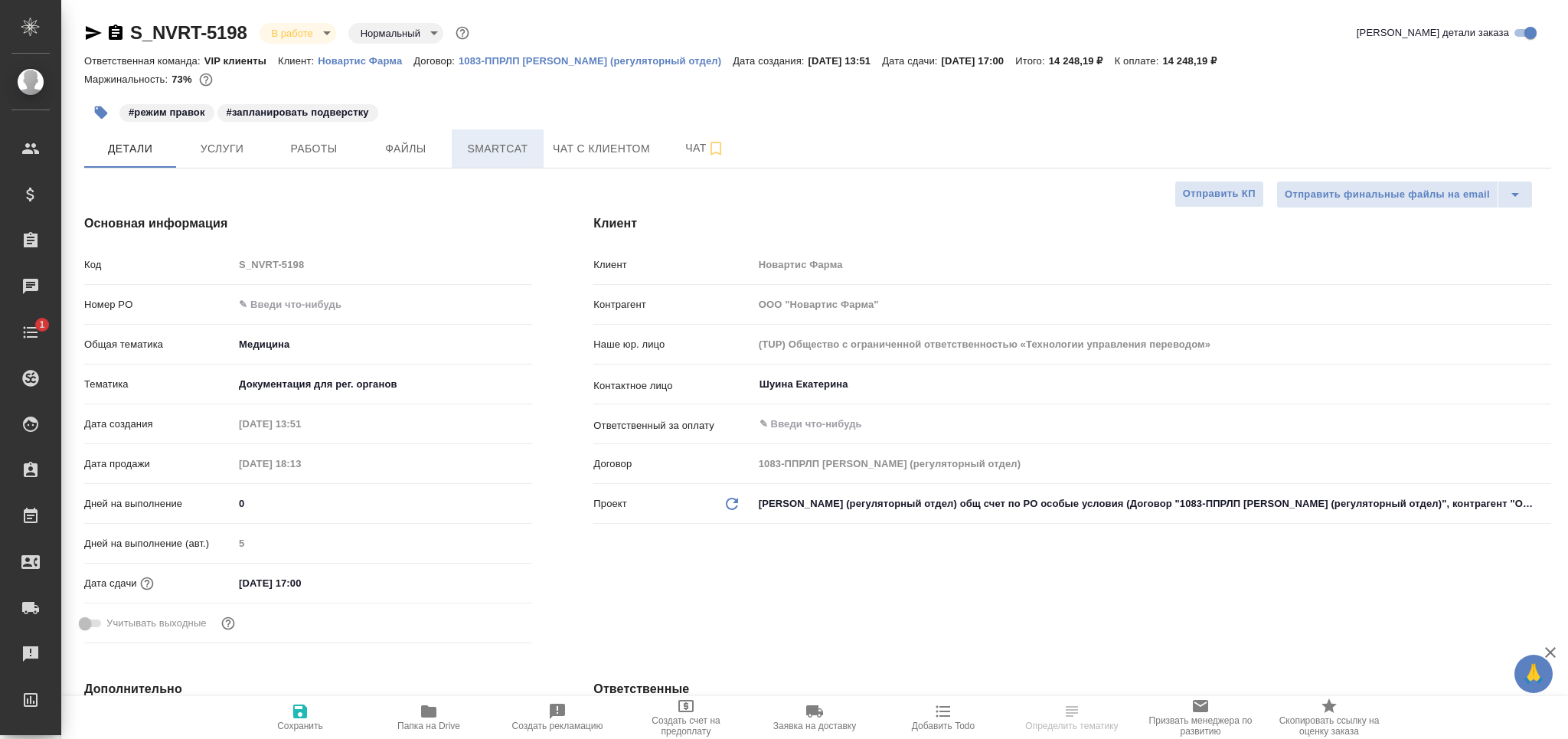
type textarea "x"
click at [477, 150] on span "Smartcat" at bounding box center [498, 148] width 73 height 19
type textarea "x"
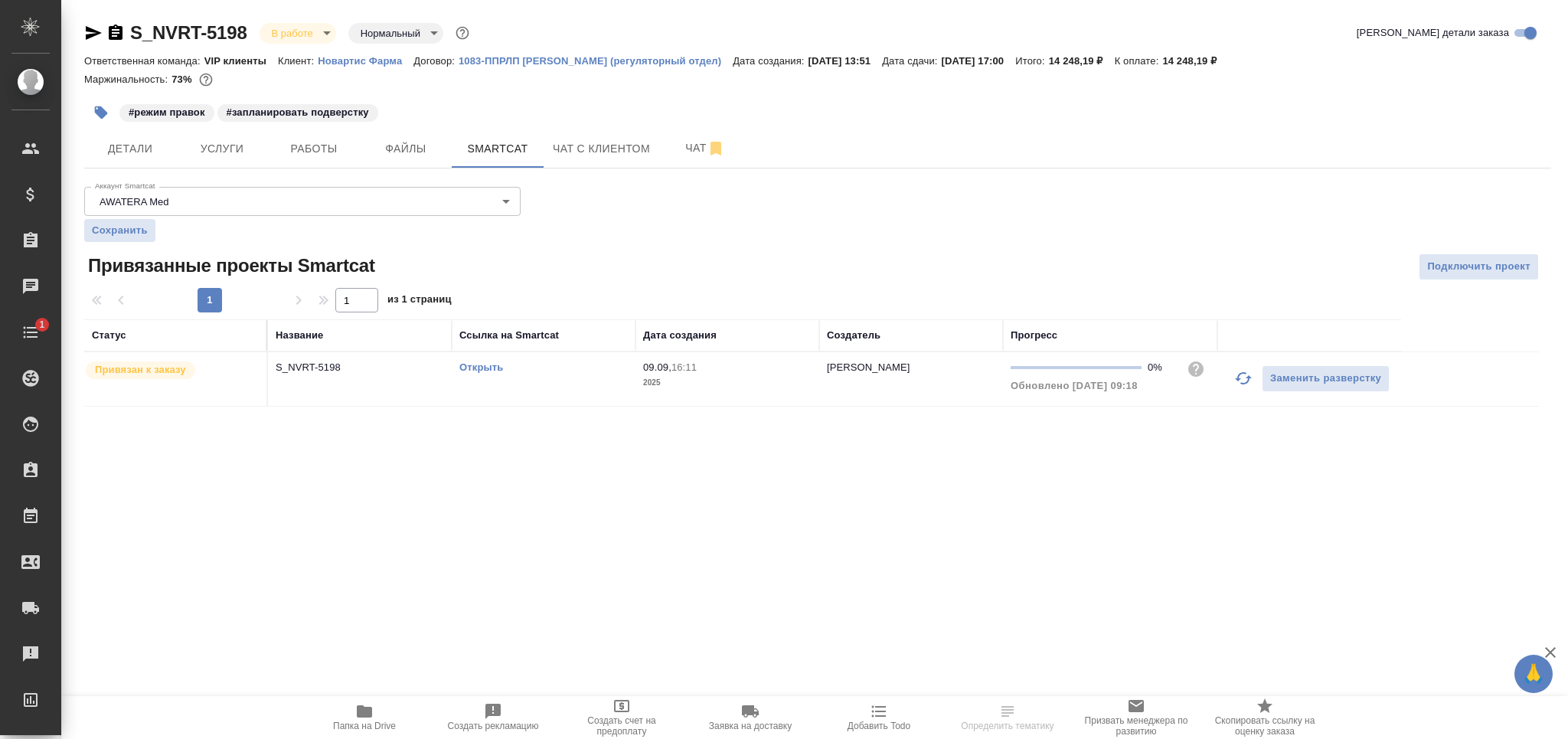
click at [1250, 387] on icon "button" at bounding box center [1243, 378] width 19 height 19
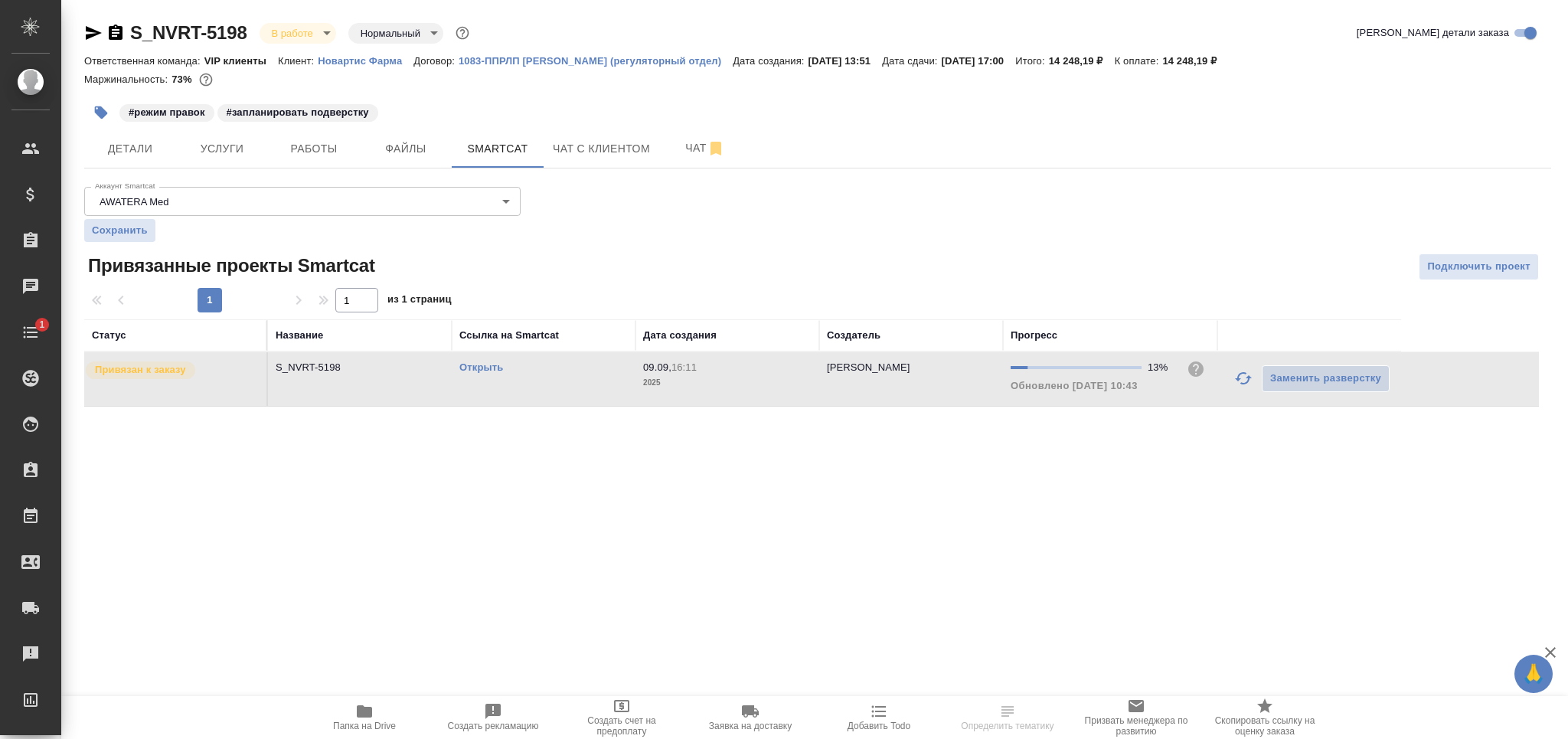
click at [483, 363] on div "Открыть" at bounding box center [543, 367] width 169 height 15
click at [481, 368] on link "Открыть" at bounding box center [481, 367] width 44 height 11
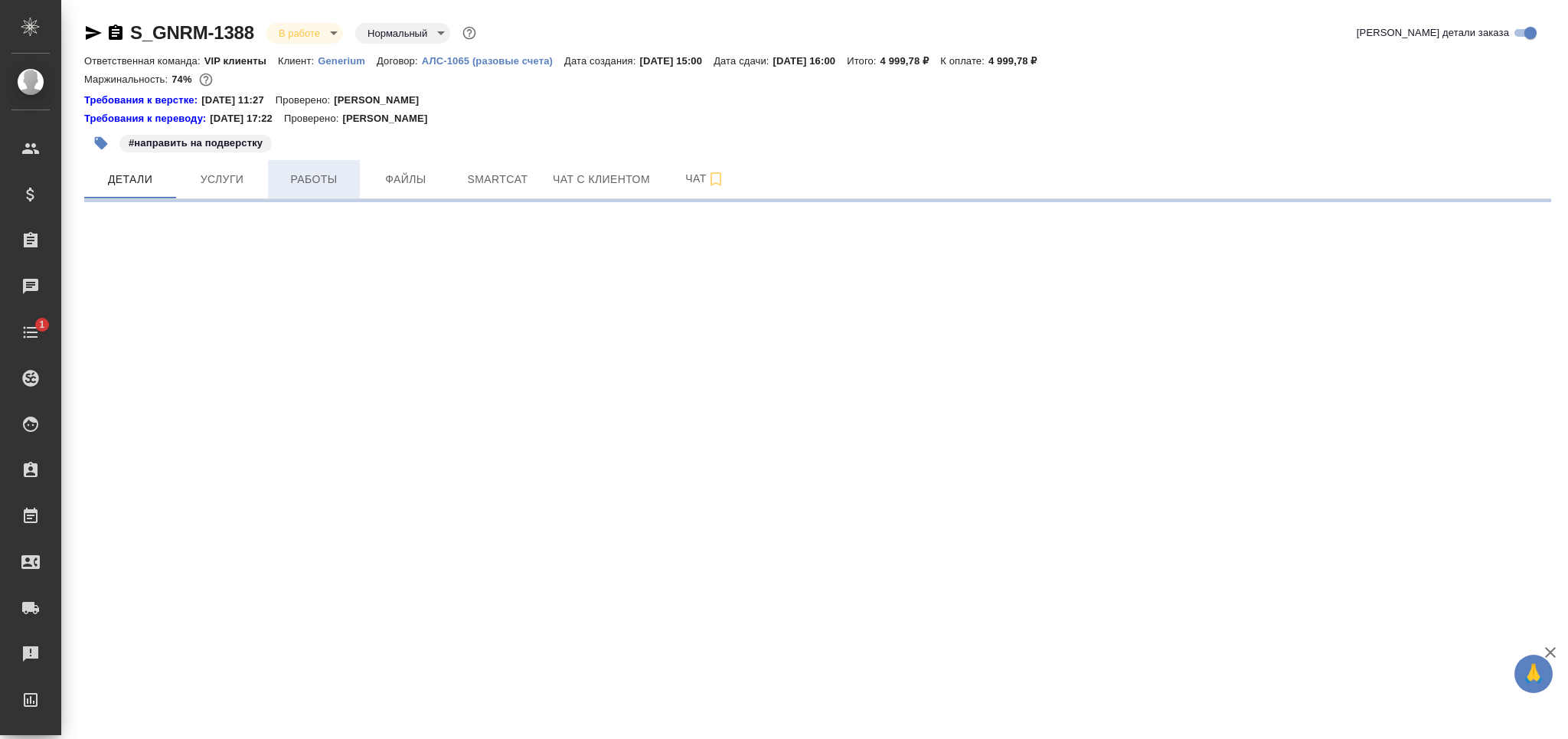
select select "RU"
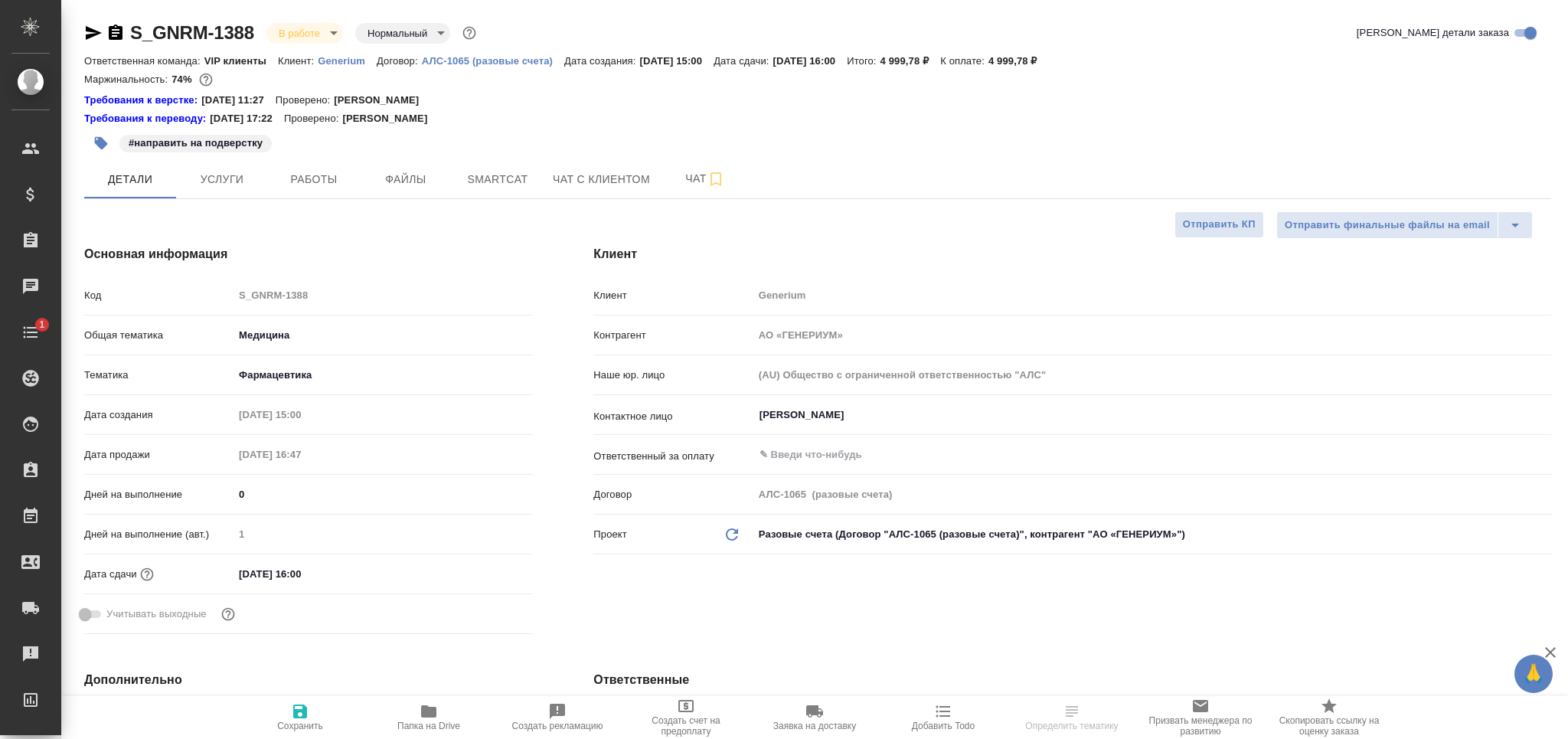
type textarea "x"
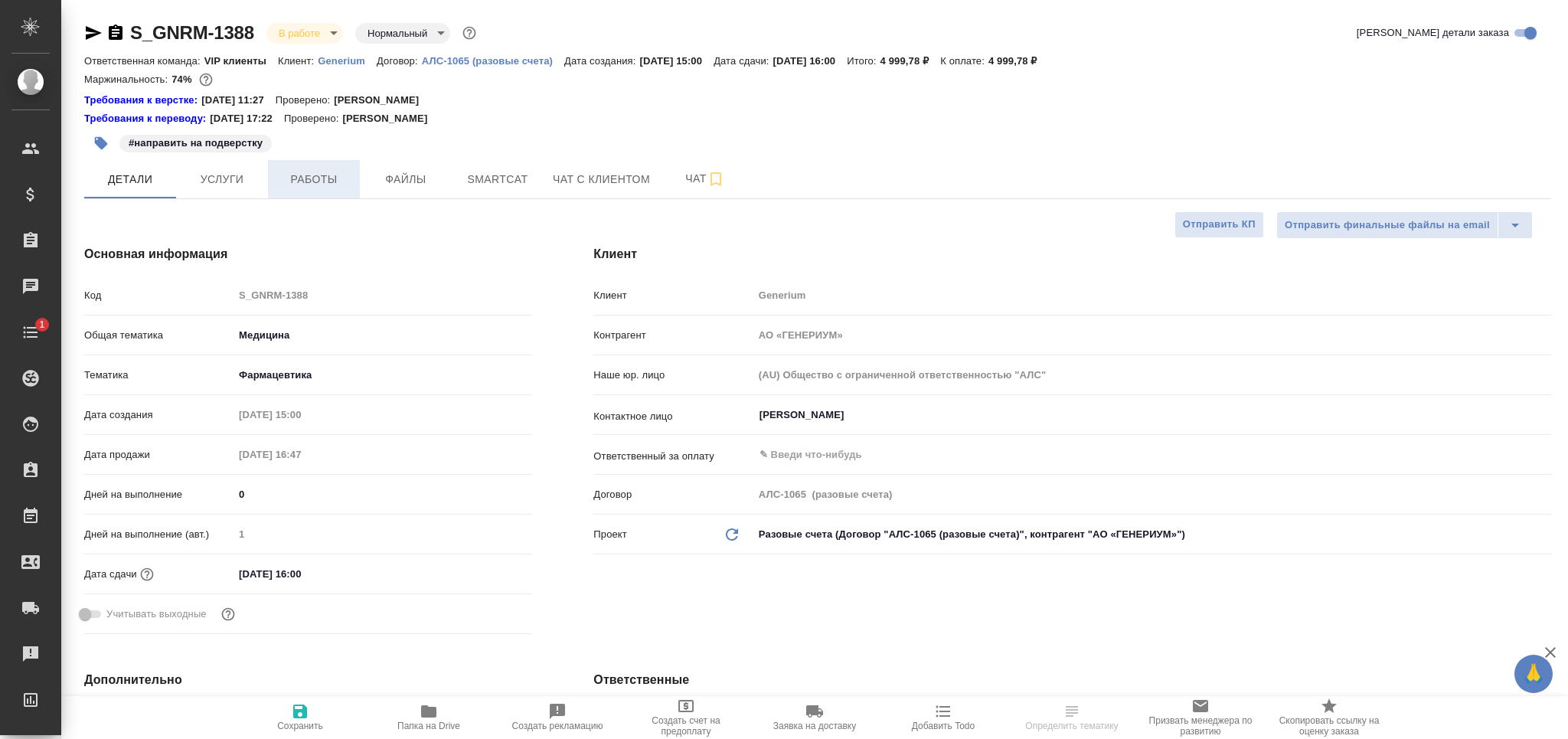
type textarea "x"
click at [331, 186] on span "Работы" at bounding box center [314, 179] width 73 height 19
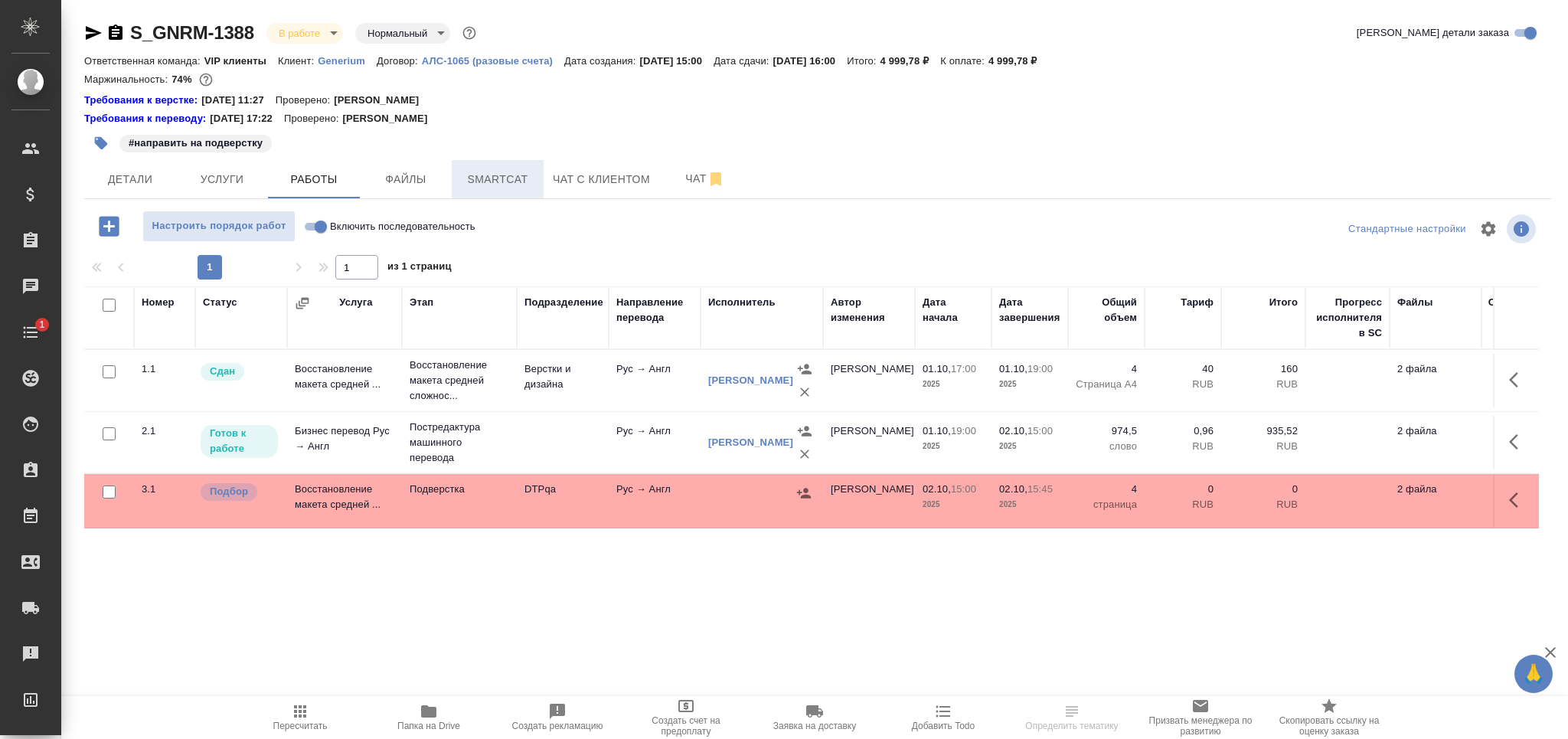
click at [476, 191] on button "Smartcat" at bounding box center [498, 178] width 92 height 38
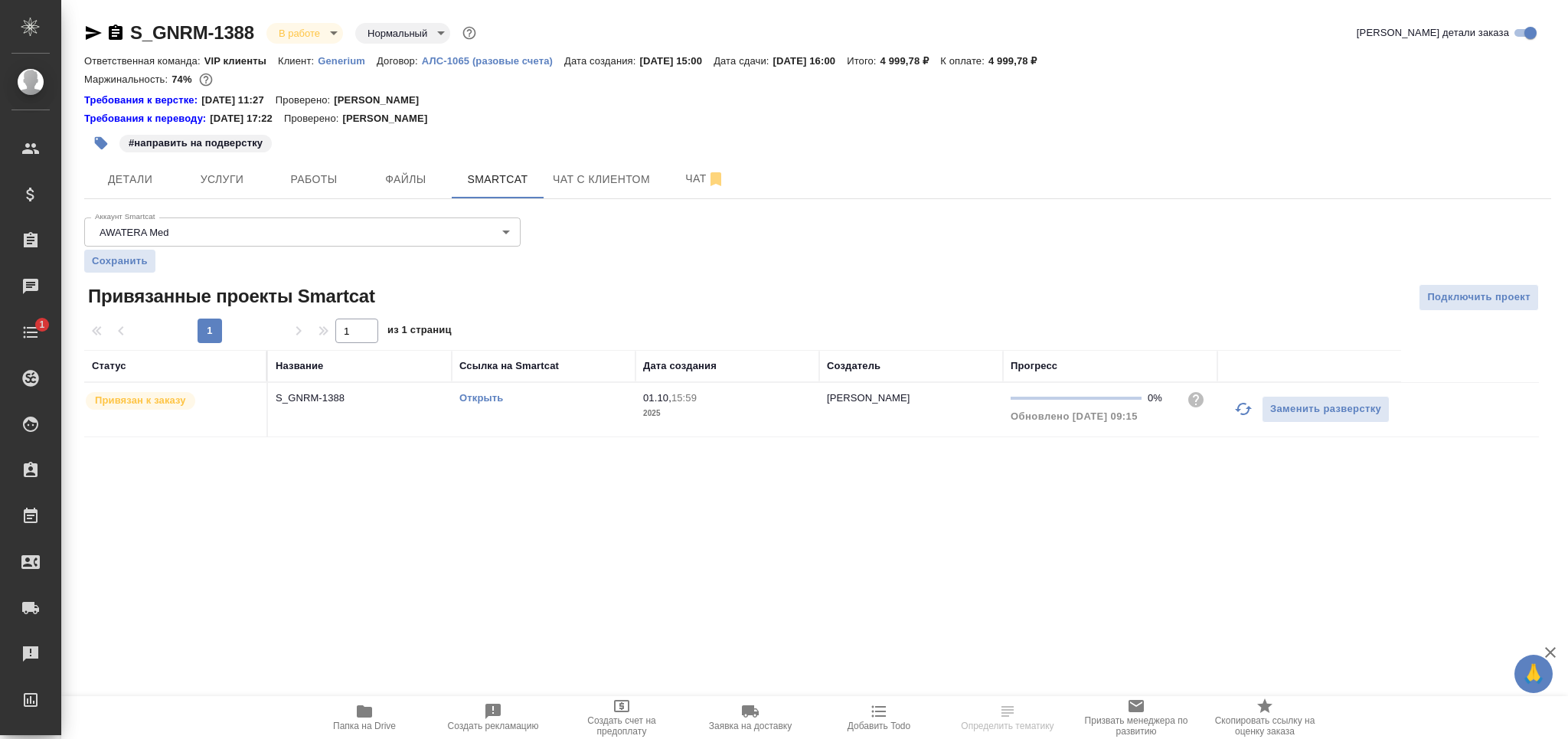
click at [1245, 413] on icon "button" at bounding box center [1243, 408] width 17 height 12
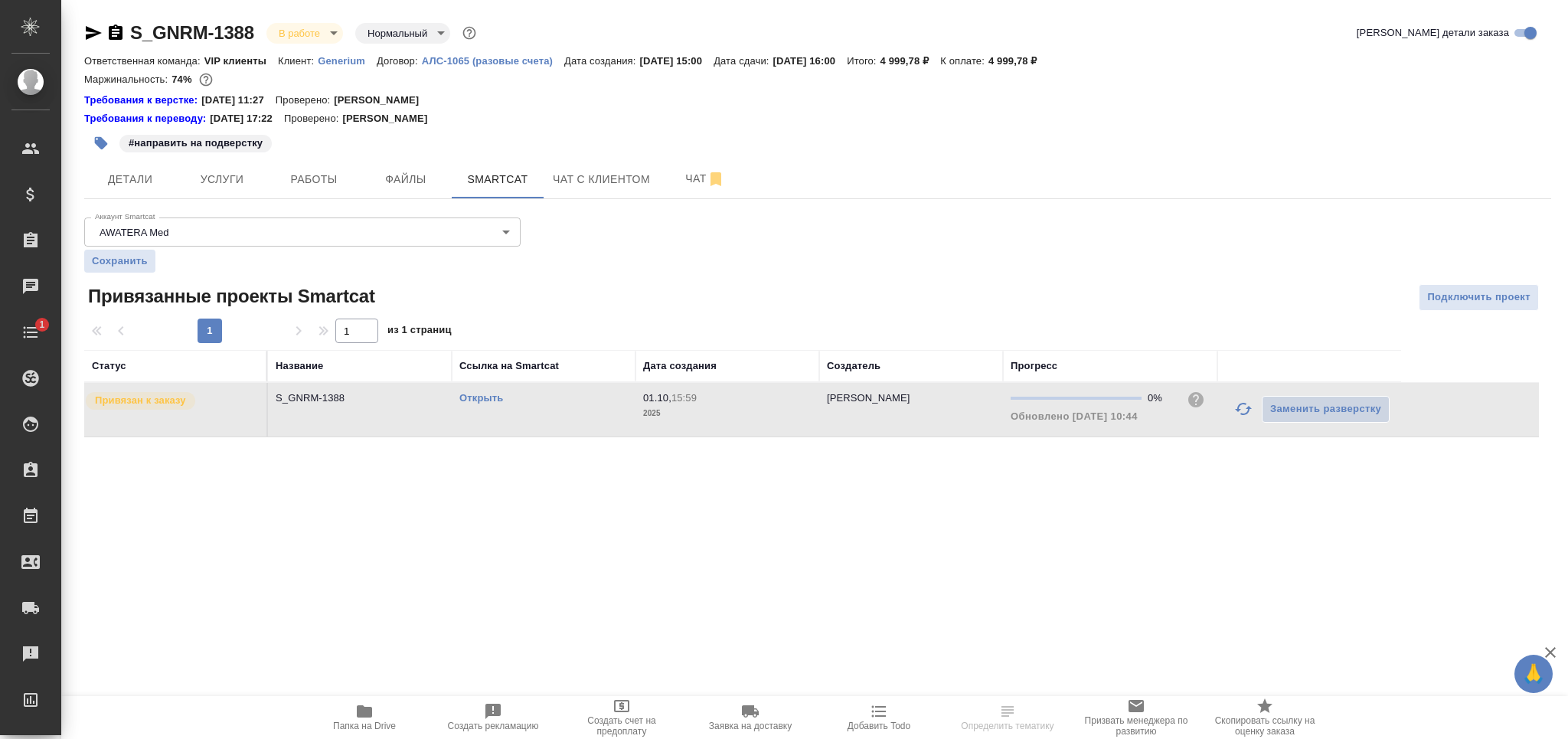
click at [481, 406] on div "Открыть" at bounding box center [543, 398] width 169 height 15
click at [478, 400] on link "Открыть" at bounding box center [481, 398] width 44 height 11
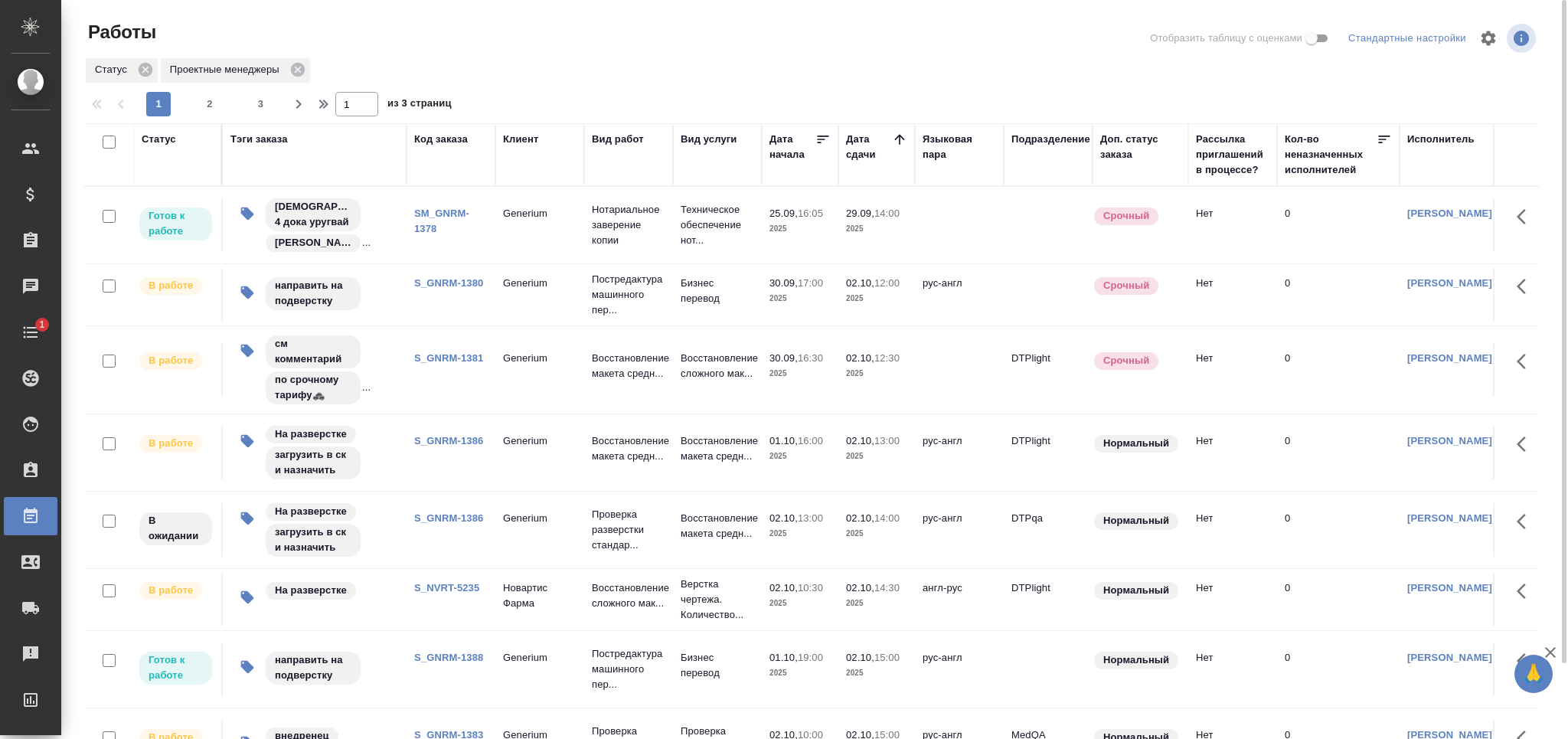
click at [459, 363] on link "S_GNRM-1381" at bounding box center [448, 358] width 69 height 11
click at [463, 288] on link "S_GNRM-1380" at bounding box center [448, 283] width 69 height 11
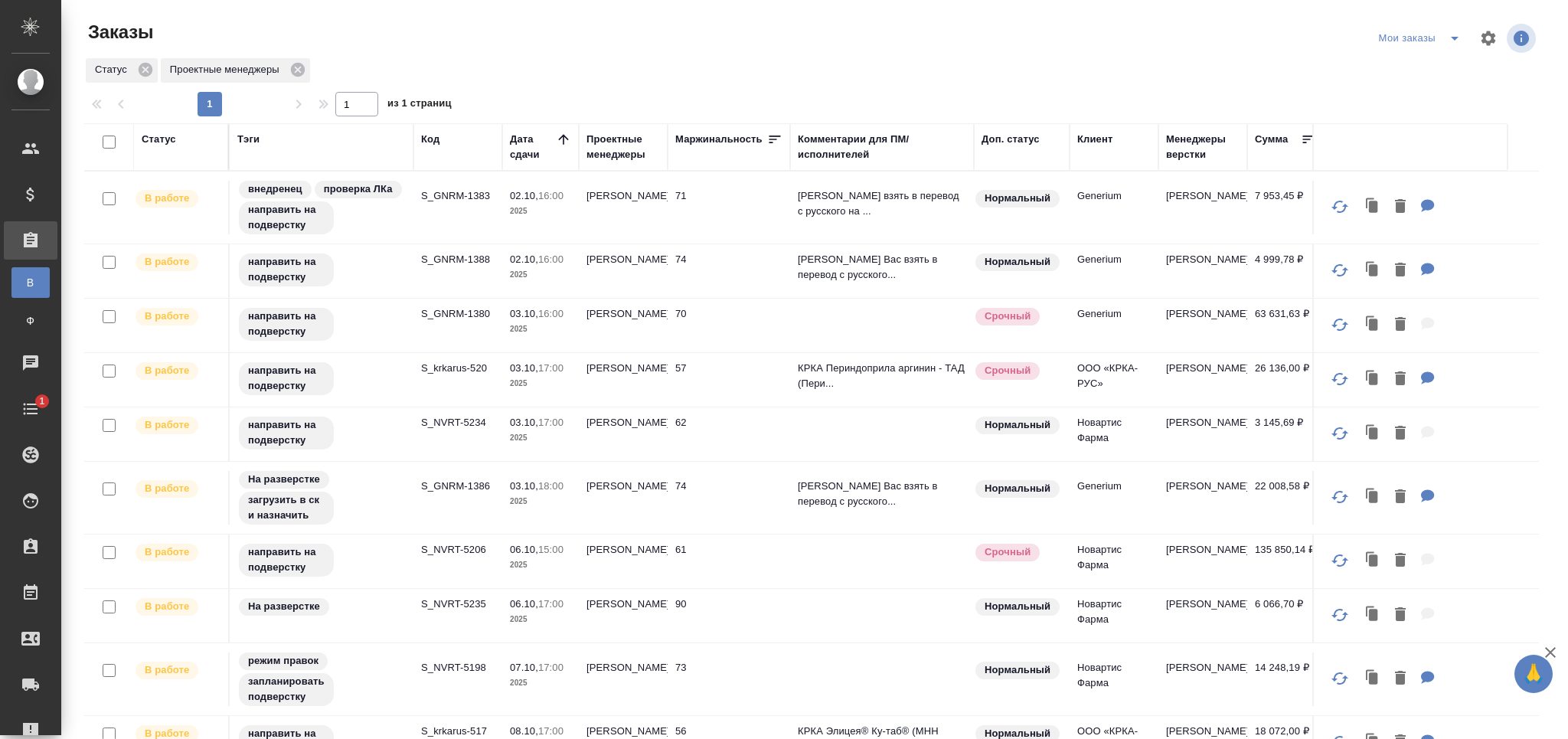
scroll to position [81, 0]
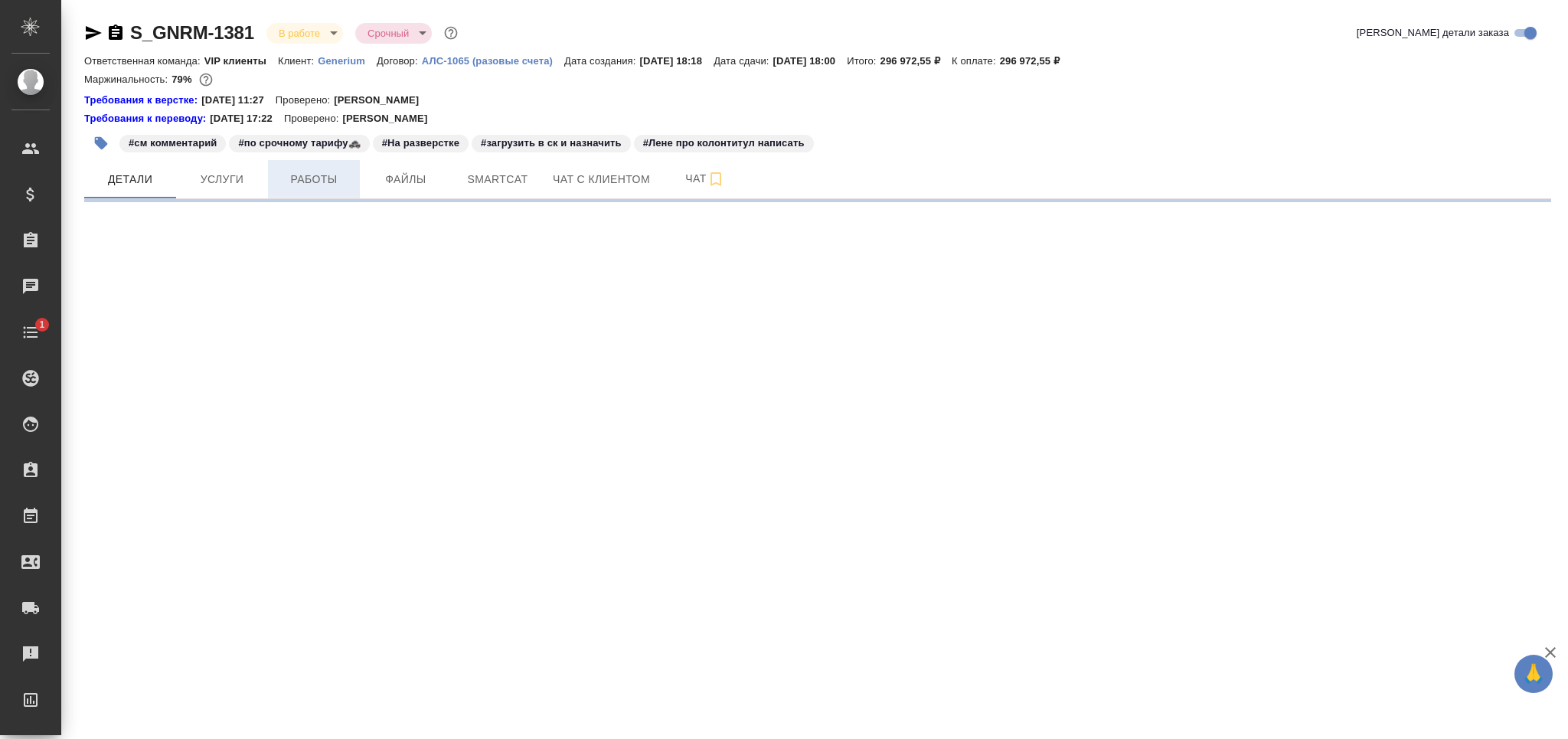
select select "RU"
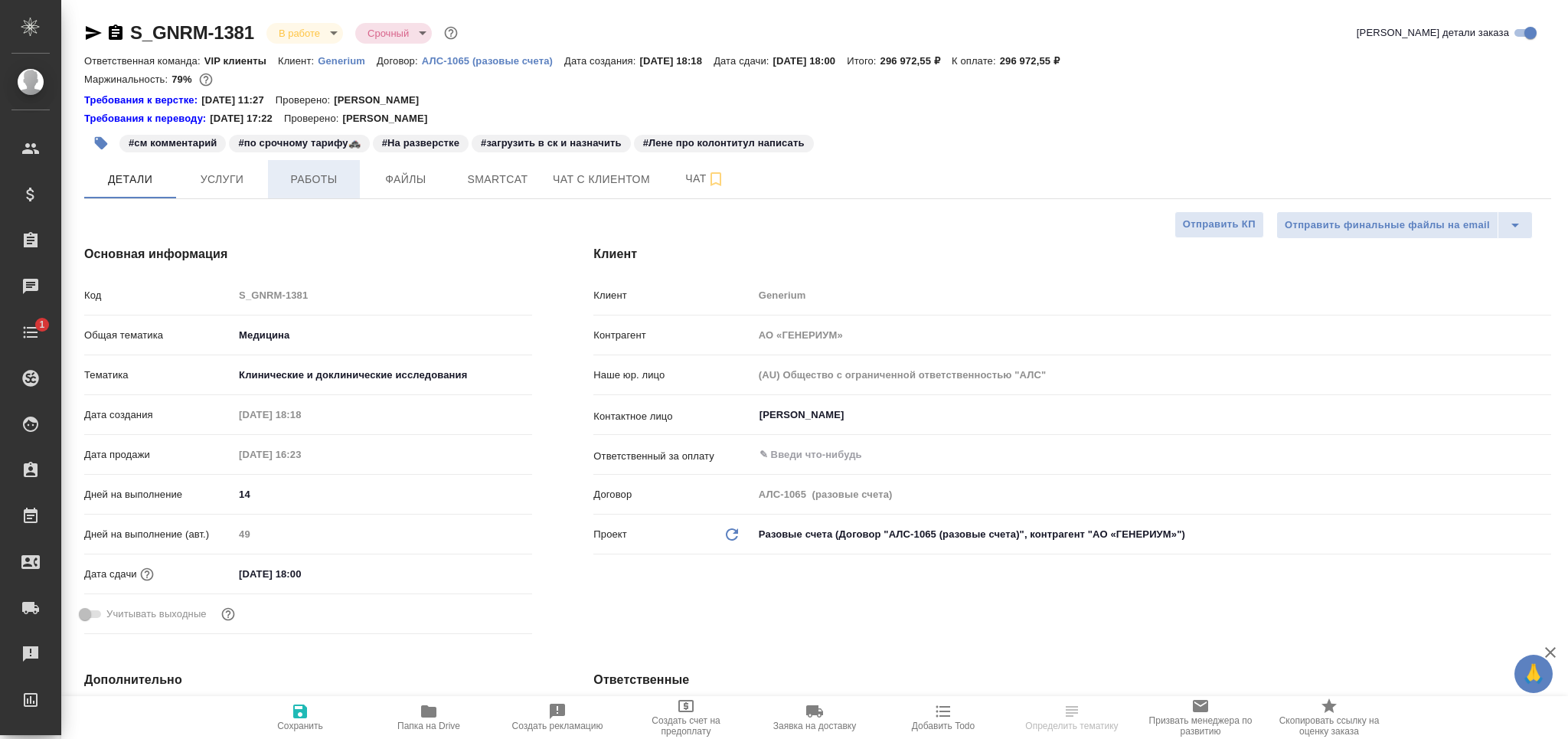
type textarea "x"
click at [289, 185] on span "Работы" at bounding box center [314, 179] width 73 height 19
type textarea "x"
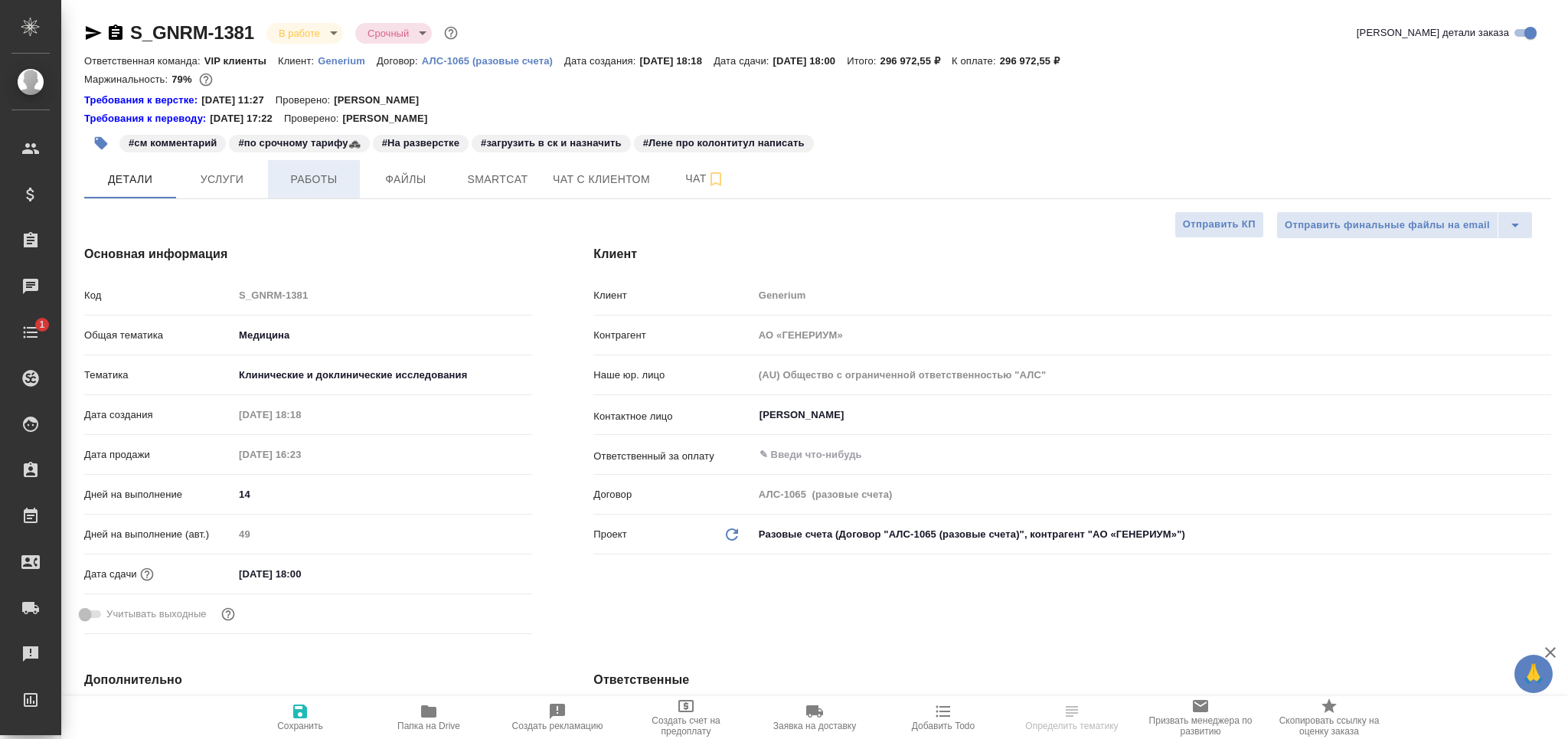
type textarea "x"
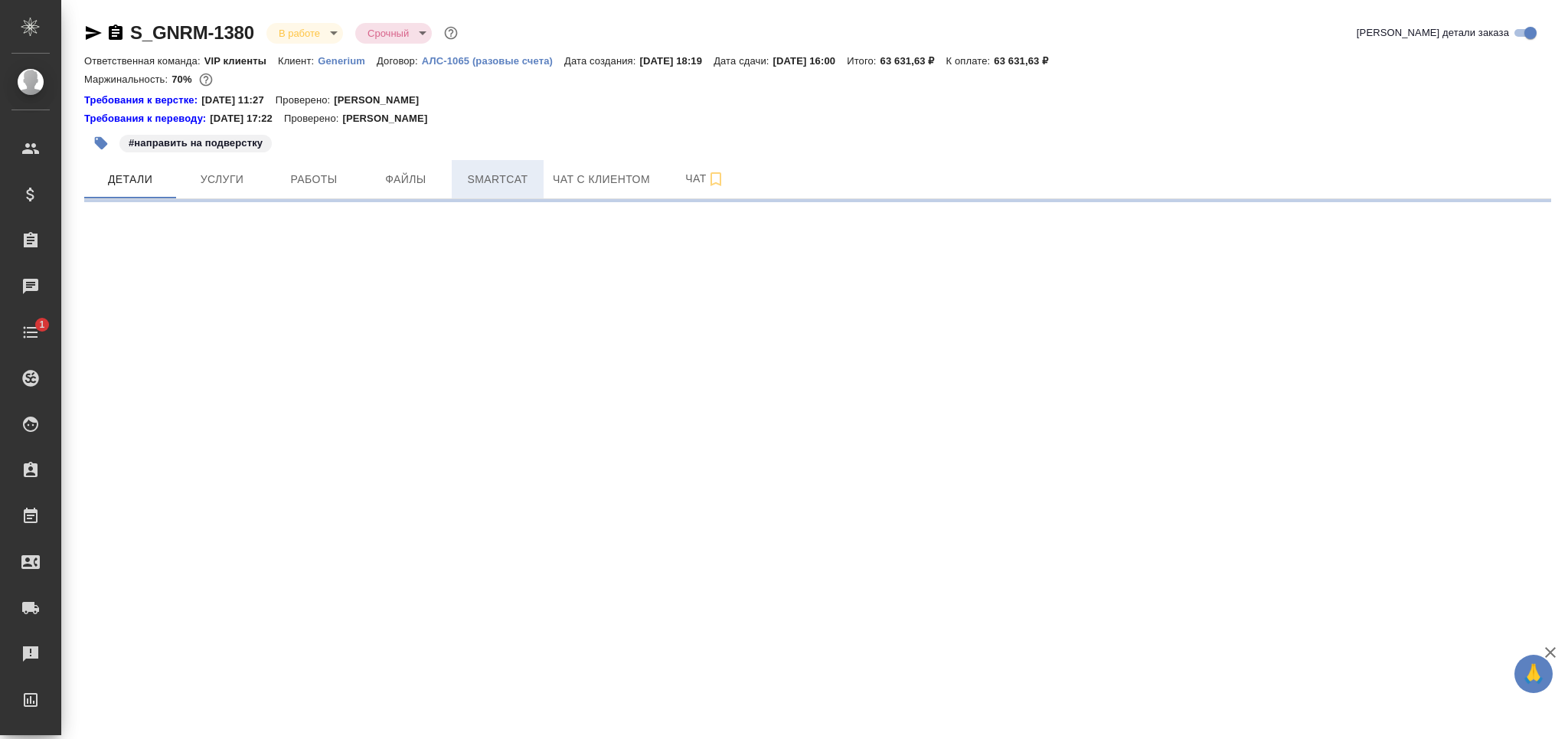
click at [506, 187] on span "Smartcat" at bounding box center [498, 179] width 73 height 19
select select "RU"
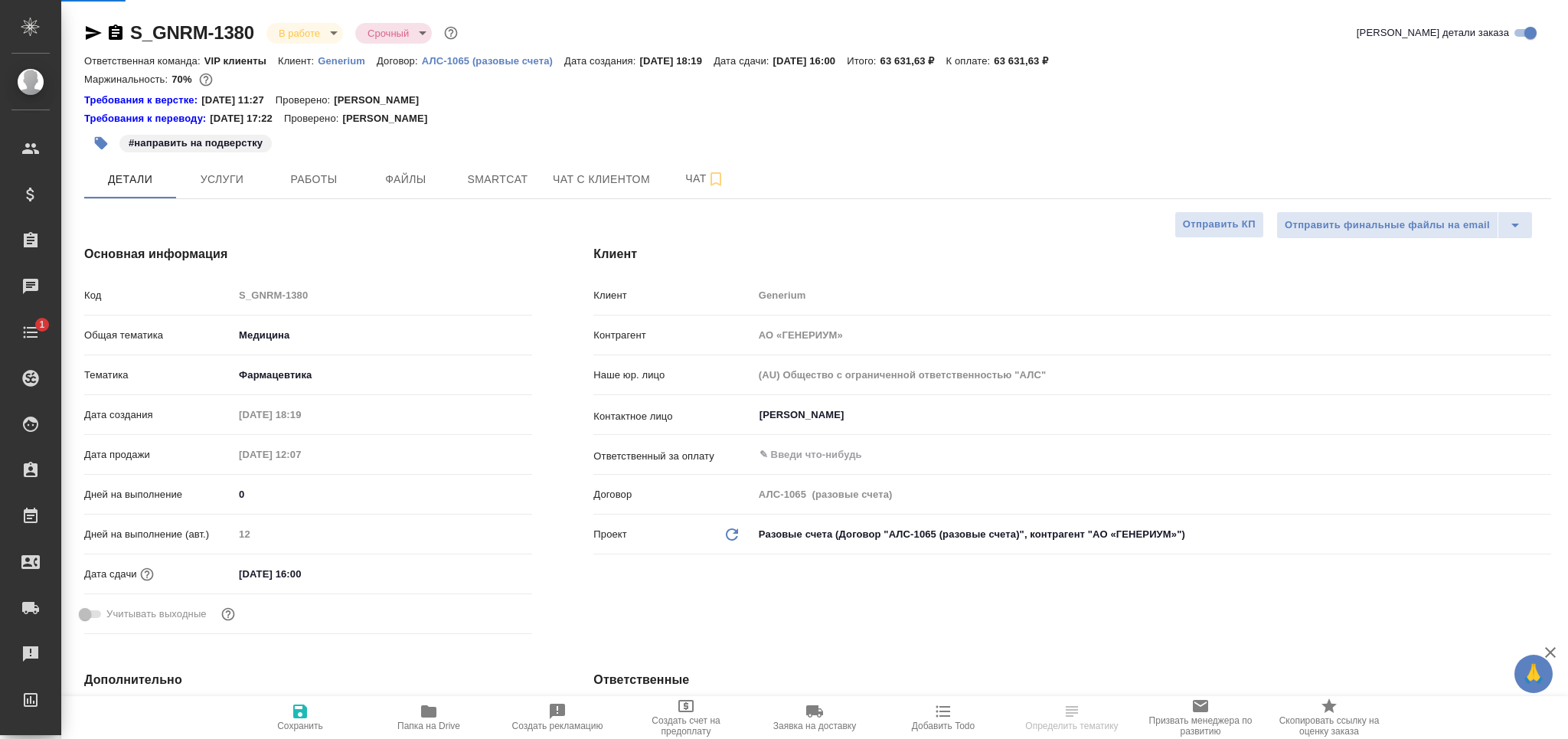
type textarea "x"
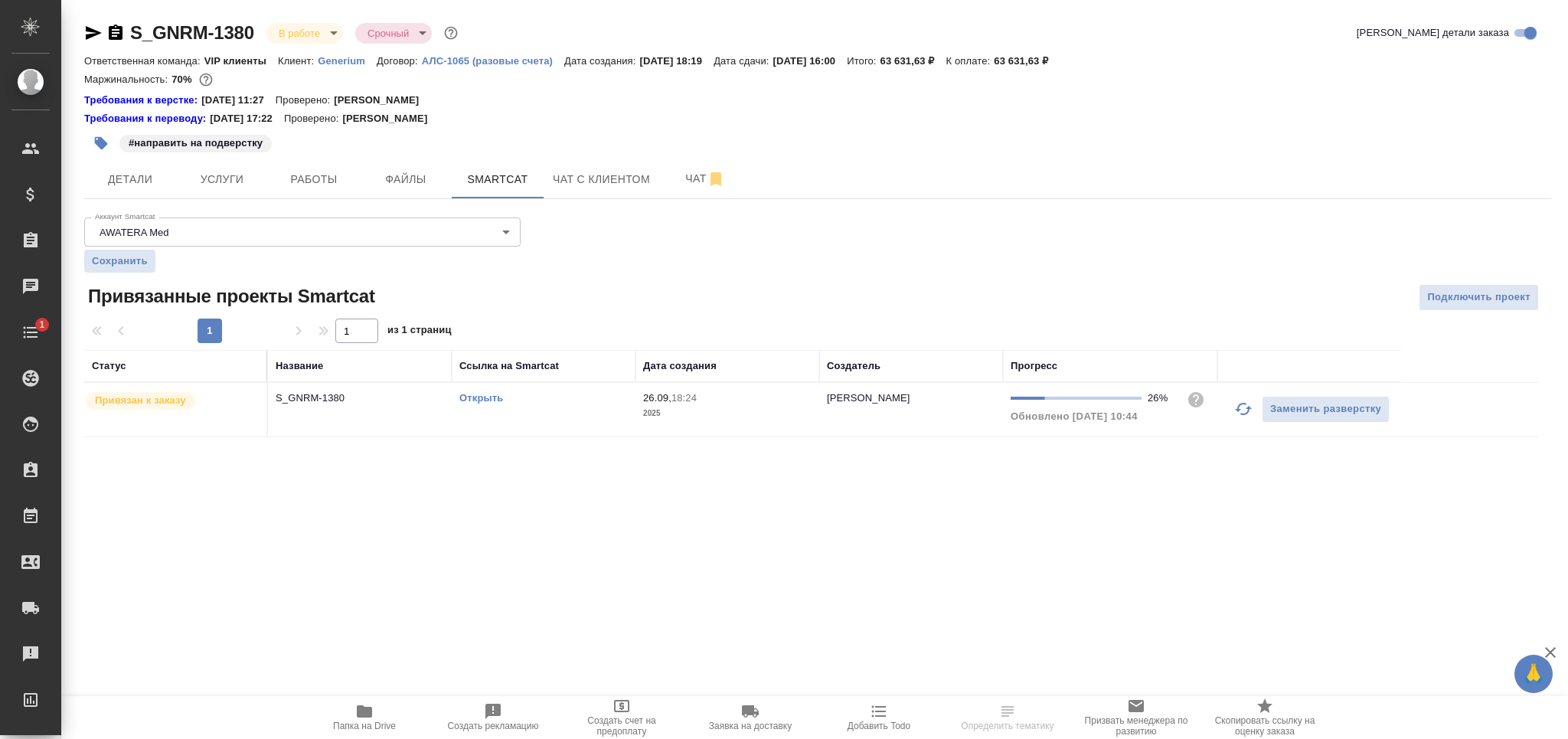
drag, startPoint x: 1244, startPoint y: 411, endPoint x: 1166, endPoint y: 439, distance: 82.9
click at [1245, 411] on icon "button" at bounding box center [1243, 409] width 19 height 19
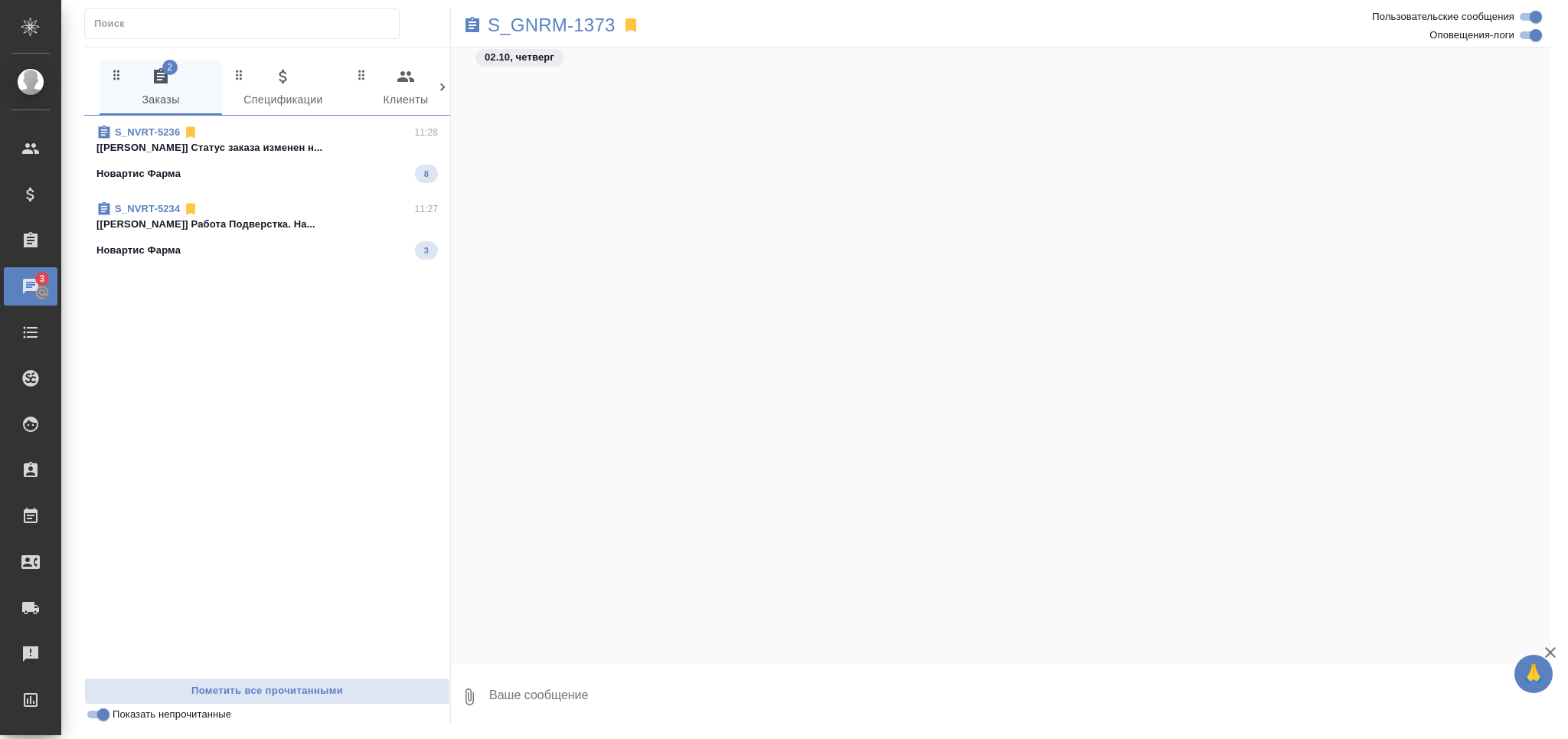
scroll to position [44191, 0]
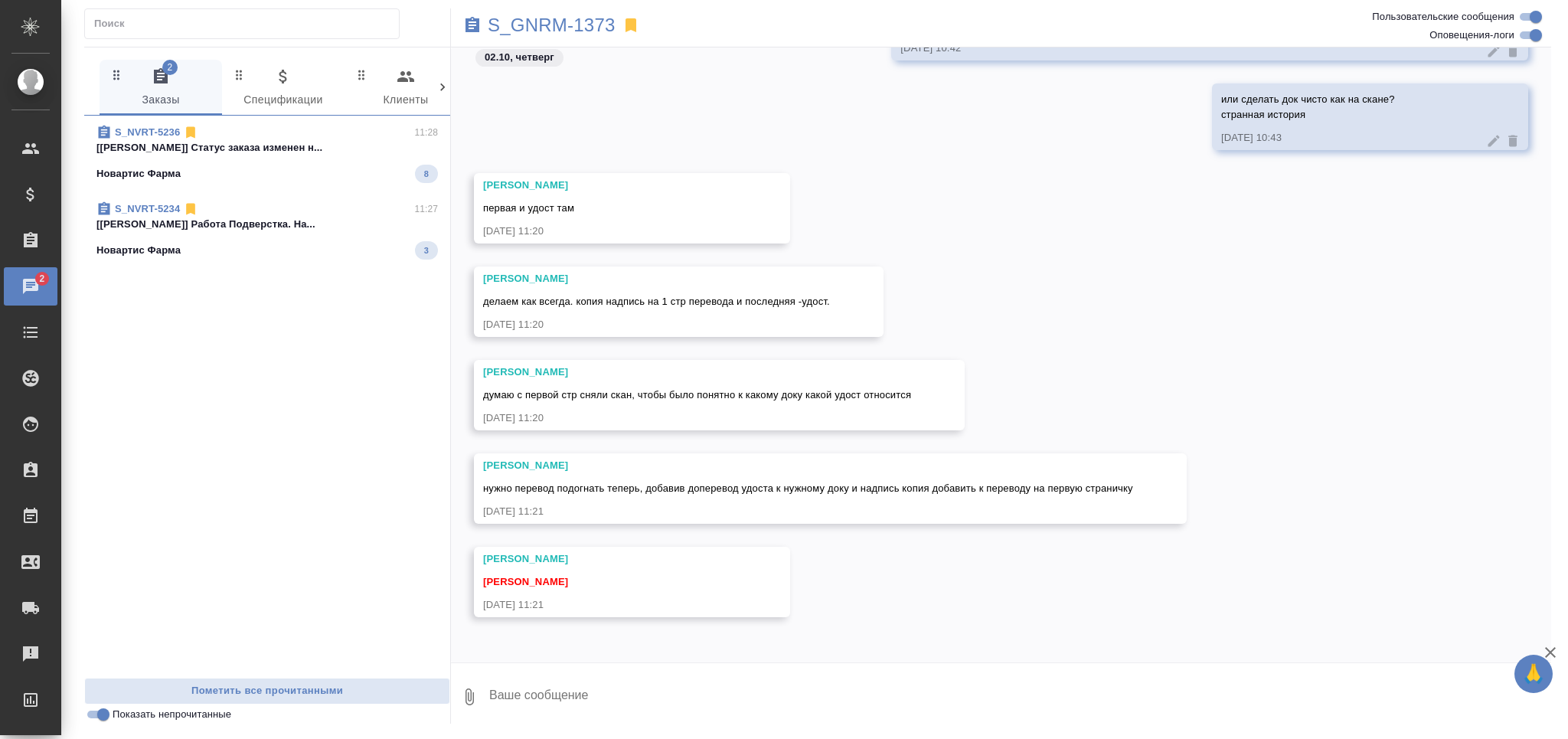
click at [642, 680] on textarea at bounding box center [1019, 697] width 1063 height 52
type textarea "все поняла теперь, [PERSON_NAME]"
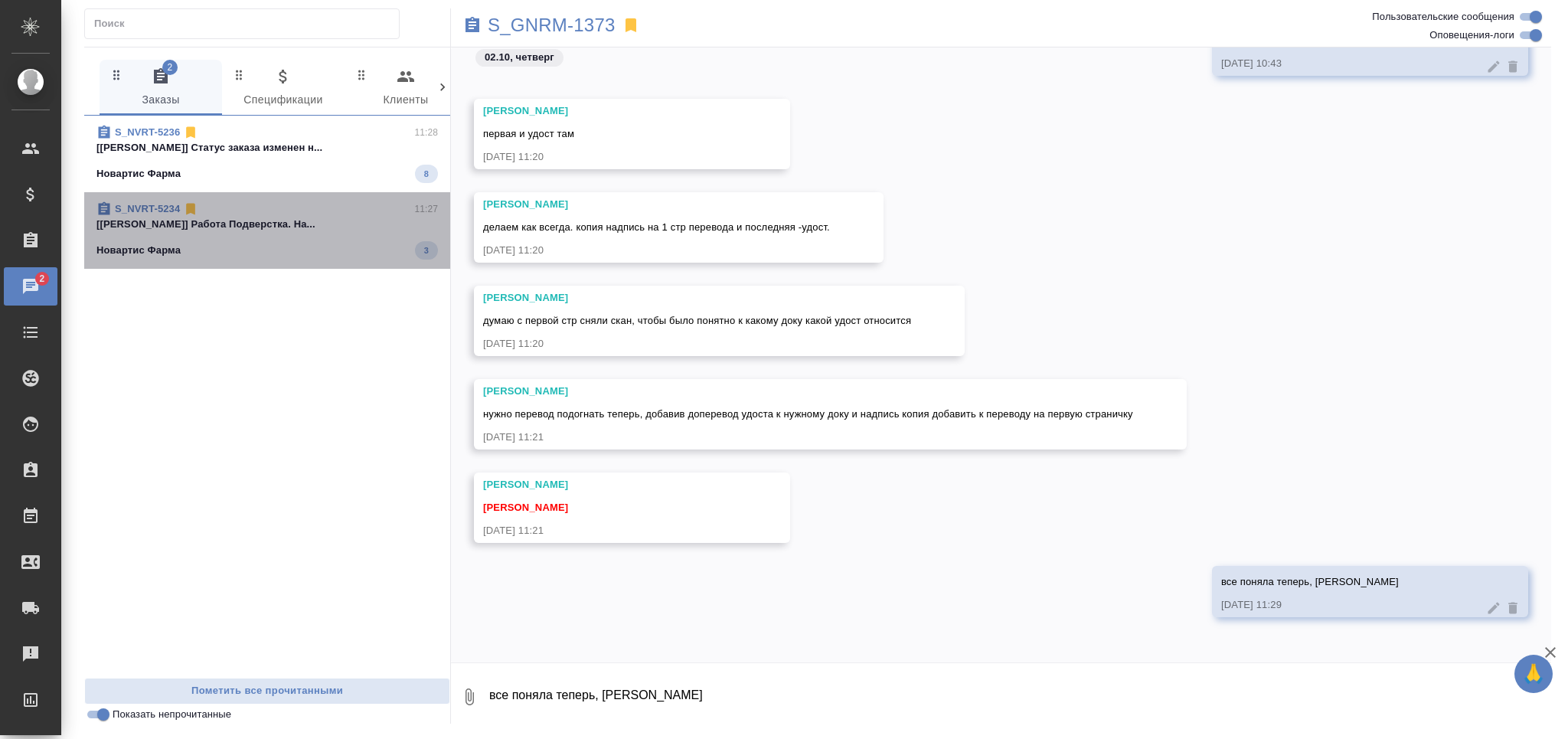
click at [318, 241] on div "Новартис Фарма 3" at bounding box center [266, 250] width 341 height 19
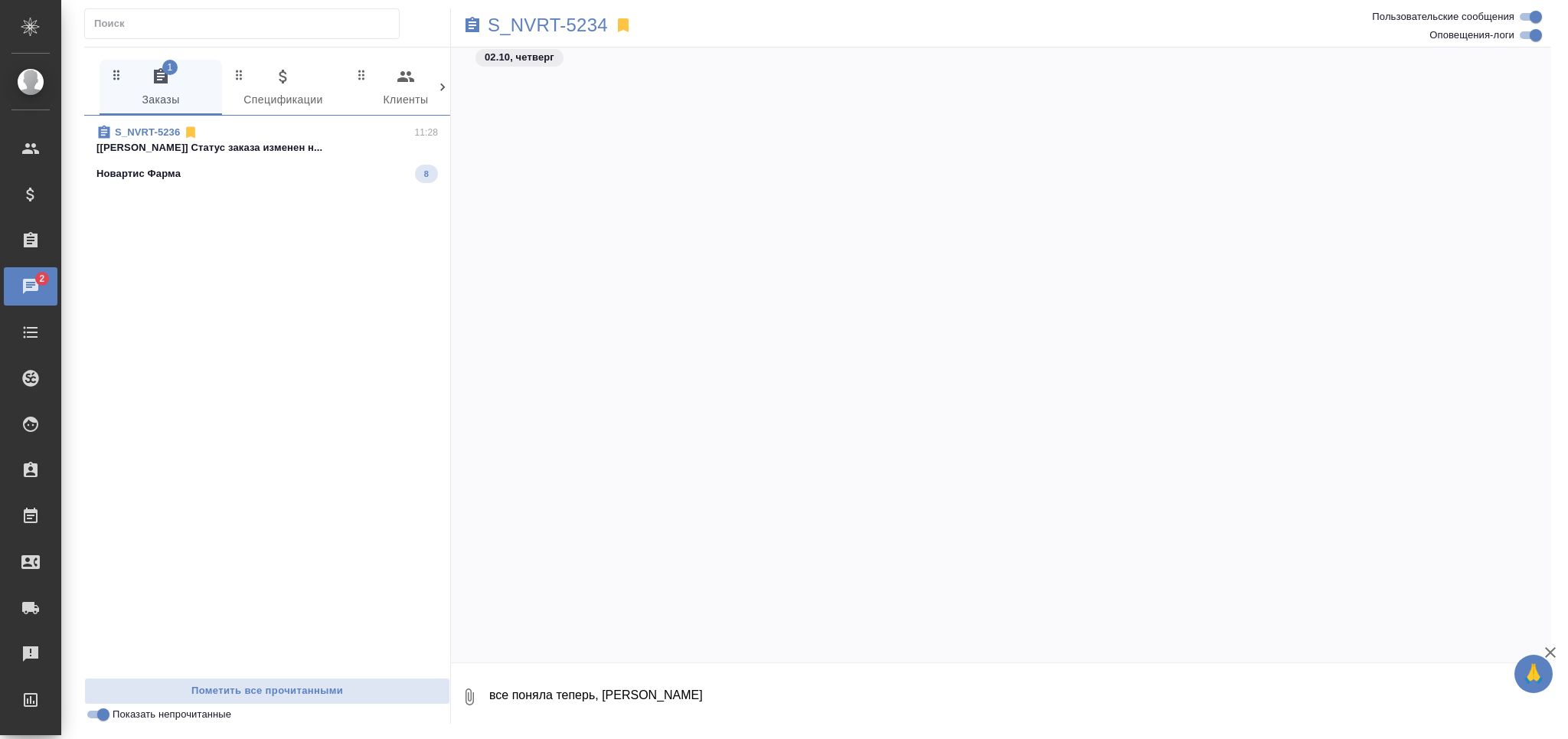
scroll to position [29019, 0]
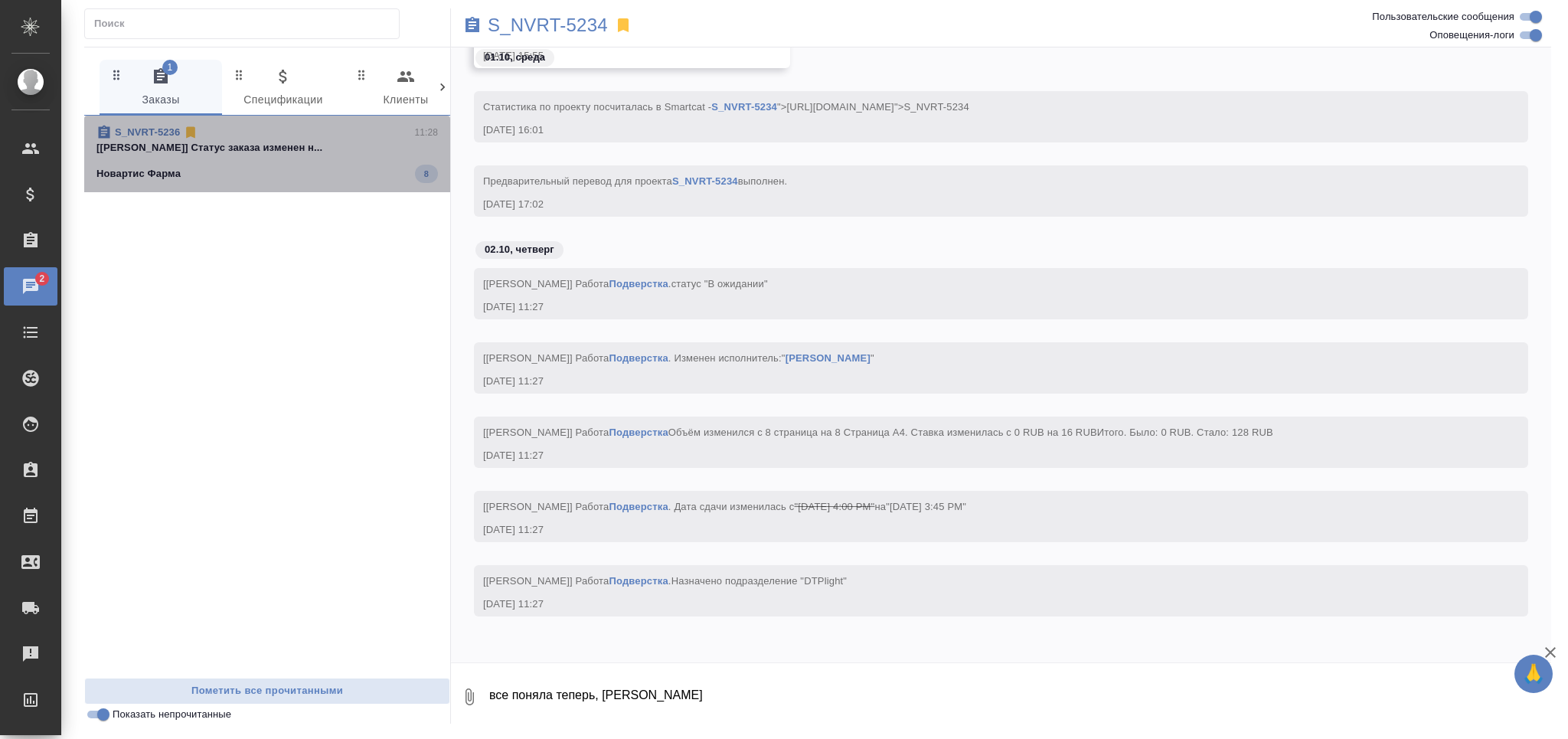
click at [310, 153] on p "[Кабаргина Анна] Статус заказа изменен н..." at bounding box center [266, 147] width 341 height 15
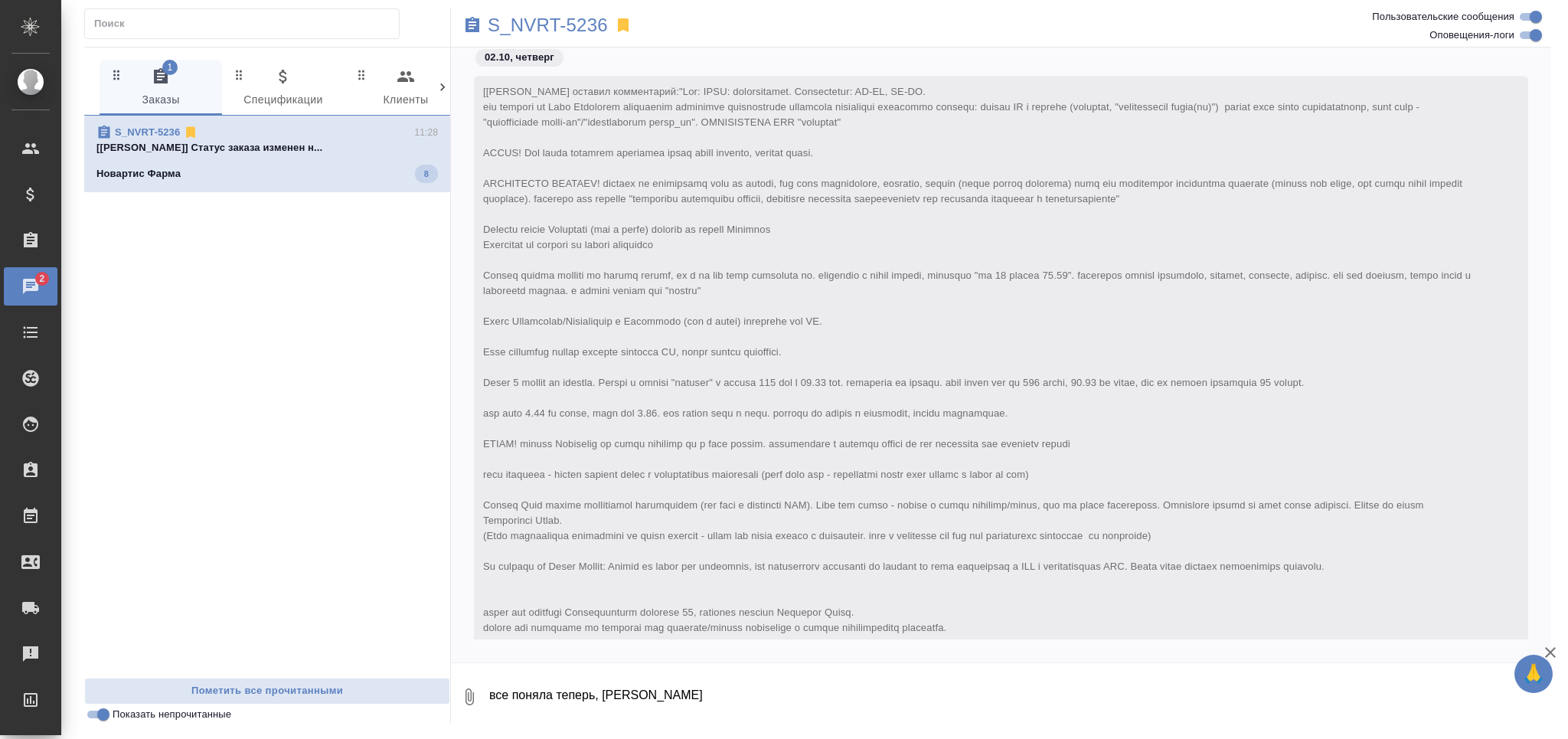
scroll to position [937, 0]
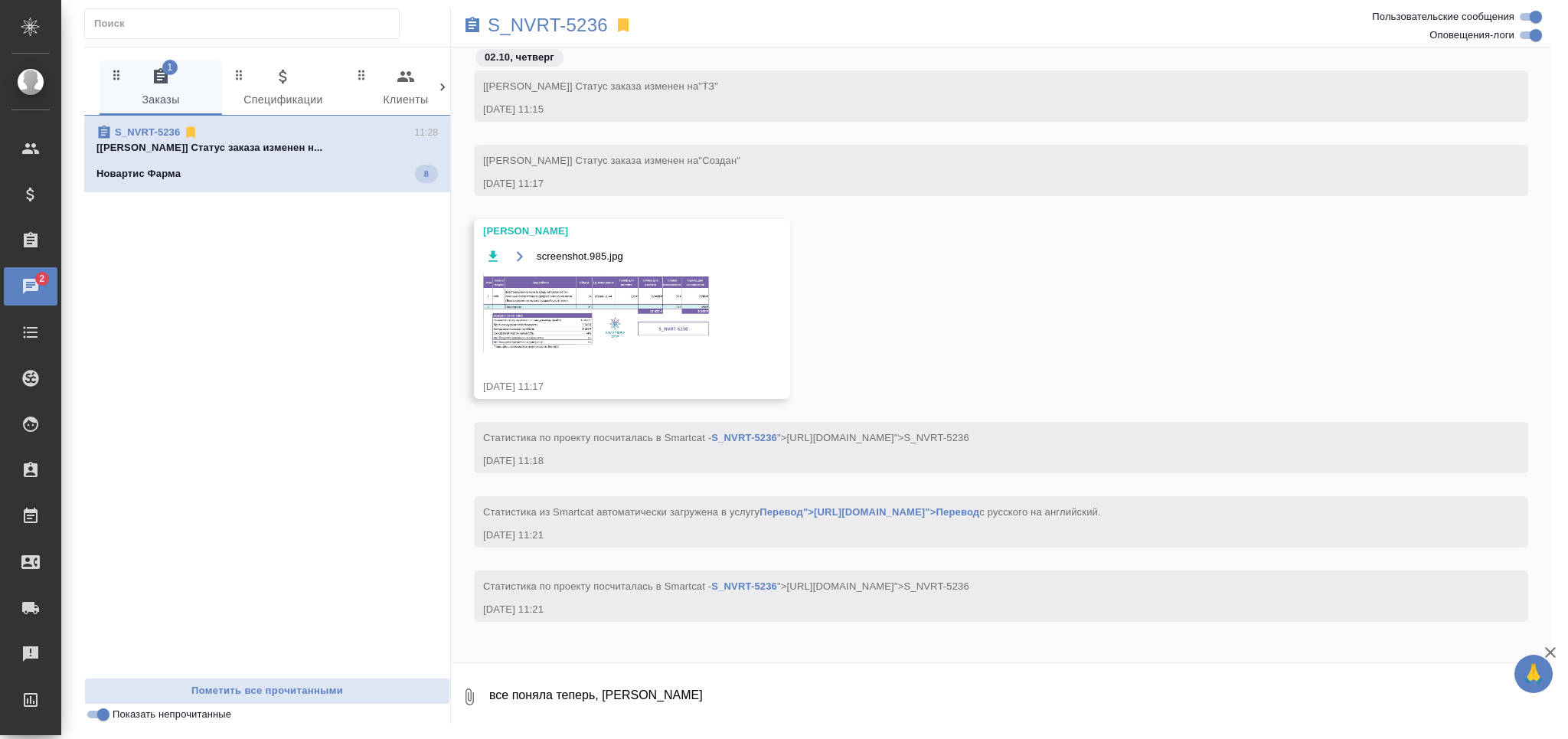
click at [545, 324] on img at bounding box center [598, 313] width 230 height 79
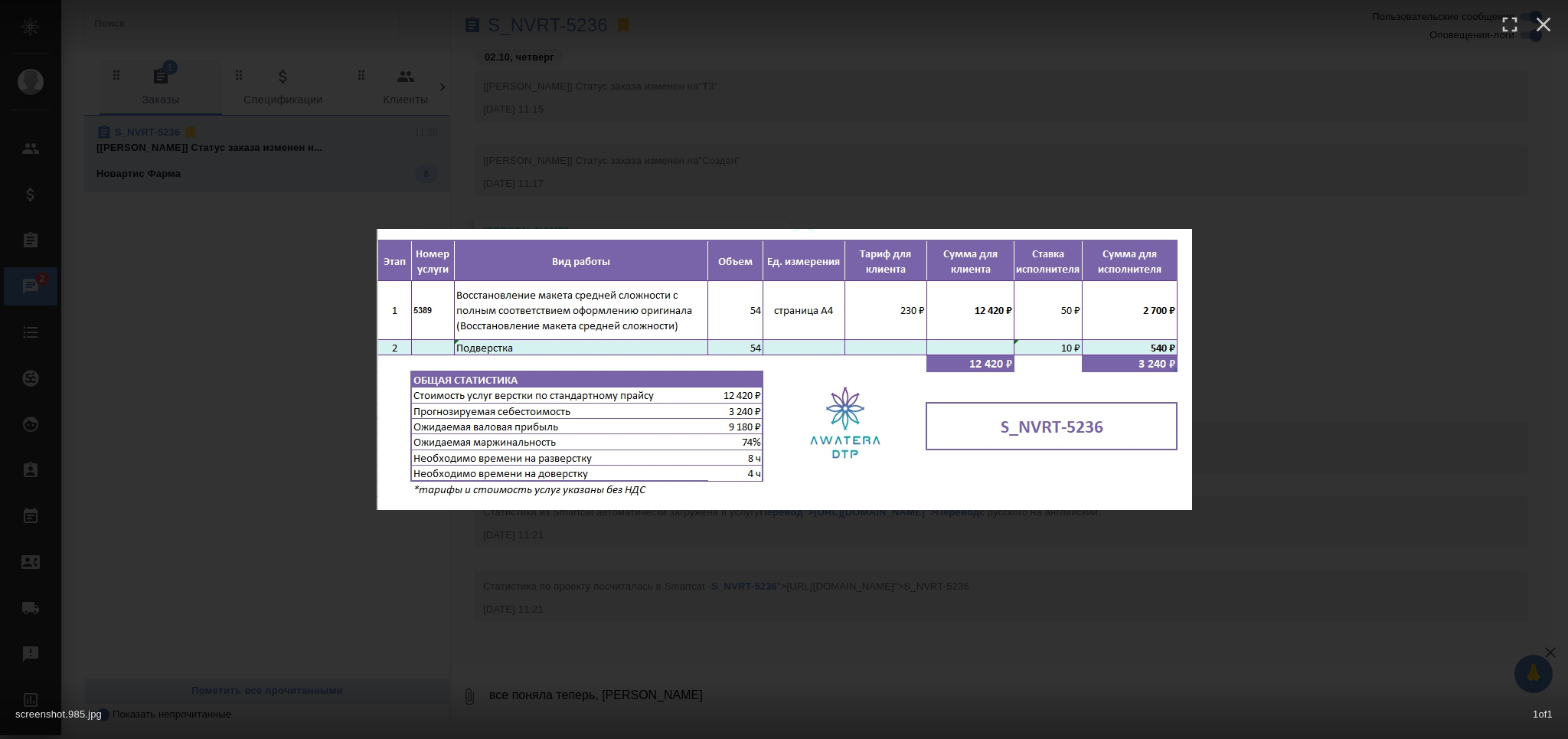
click at [274, 570] on div "screenshot.985.jpg 1 of 1" at bounding box center [784, 369] width 1568 height 739
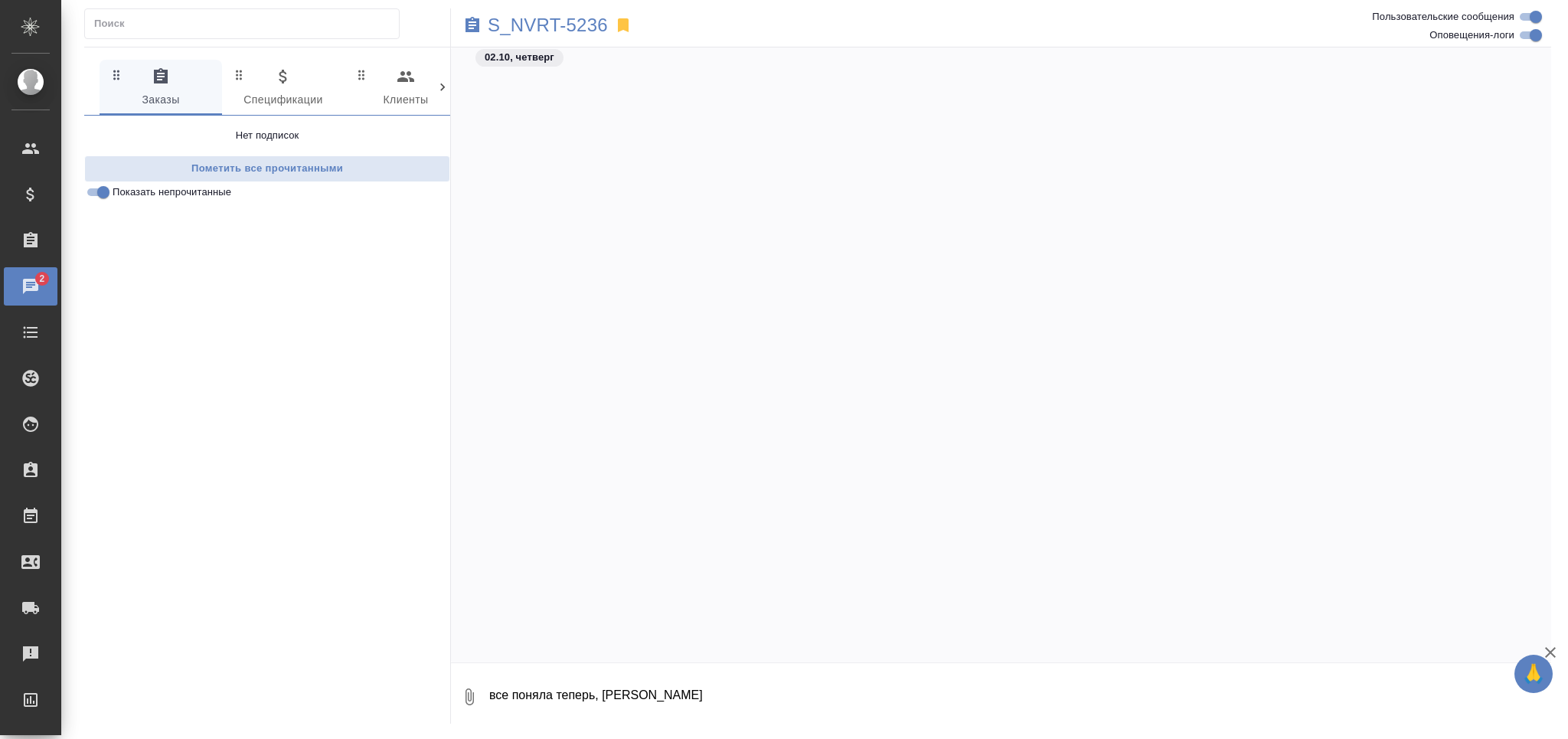
scroll to position [1017, 0]
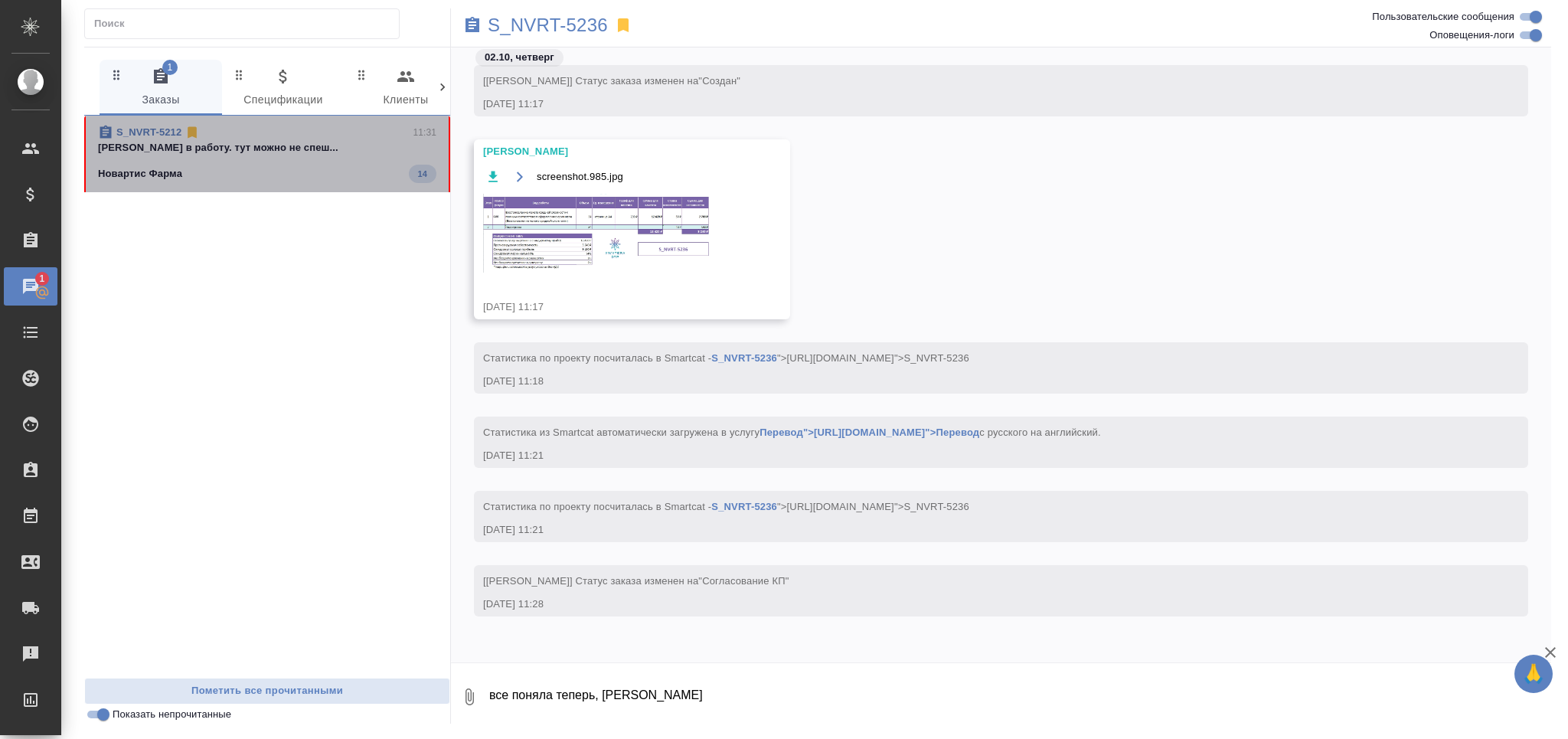
click at [283, 161] on span "S_NVRT-5212 11:31 Грабко Мария в работу. тут можно не спеш... Новартис Фарма 14" at bounding box center [266, 153] width 338 height 58
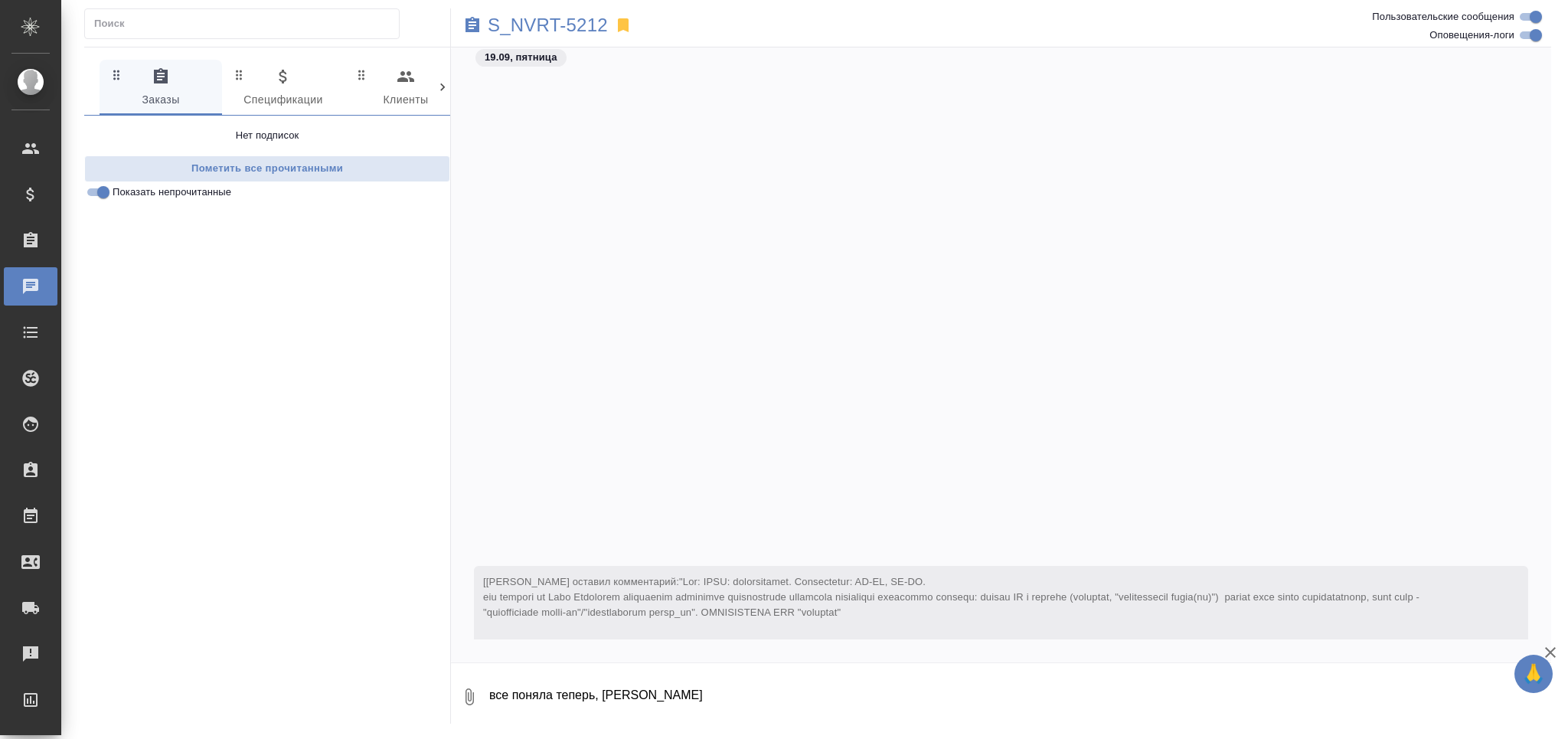
scroll to position [9838, 0]
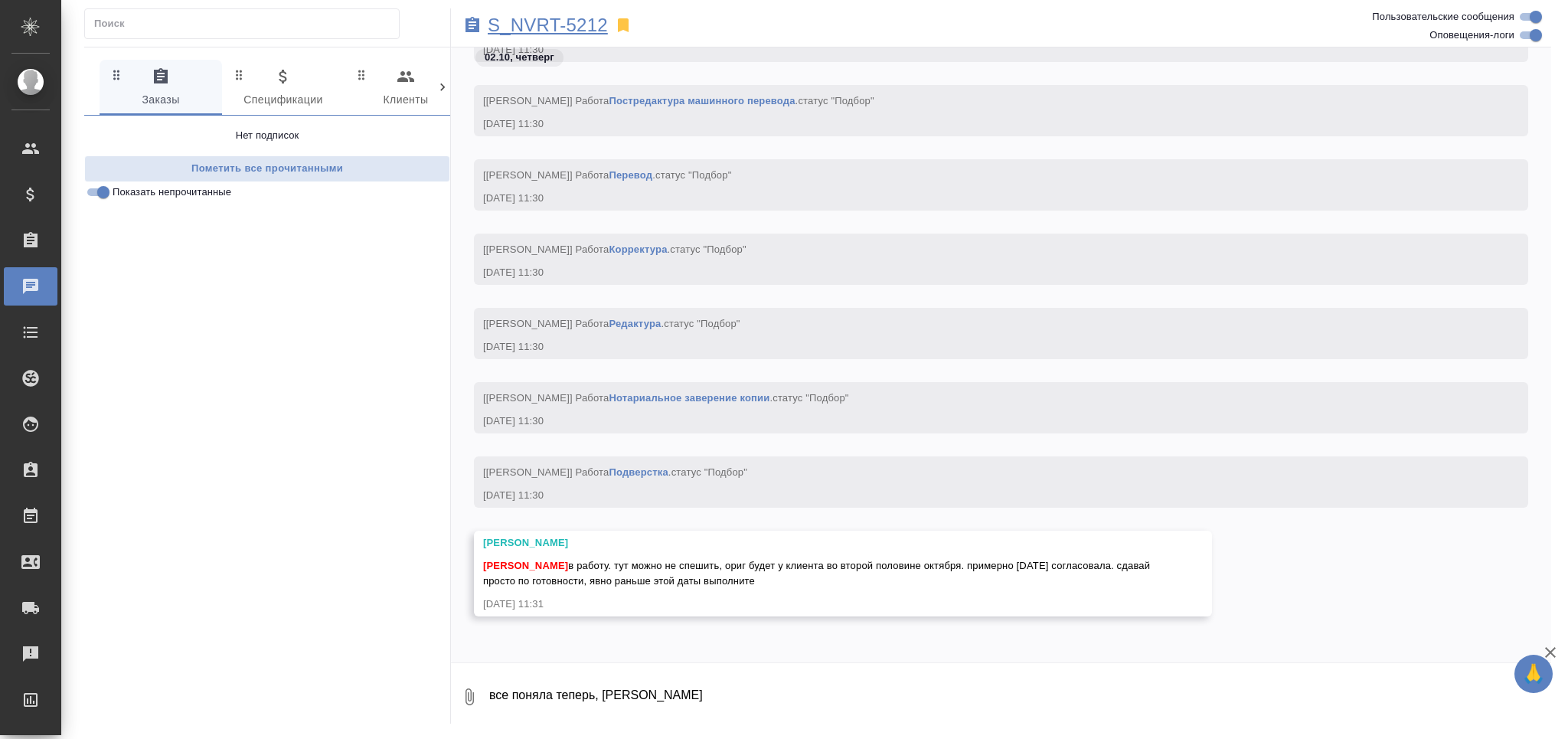
click at [578, 25] on p "S_NVRT-5212" at bounding box center [548, 25] width 121 height 15
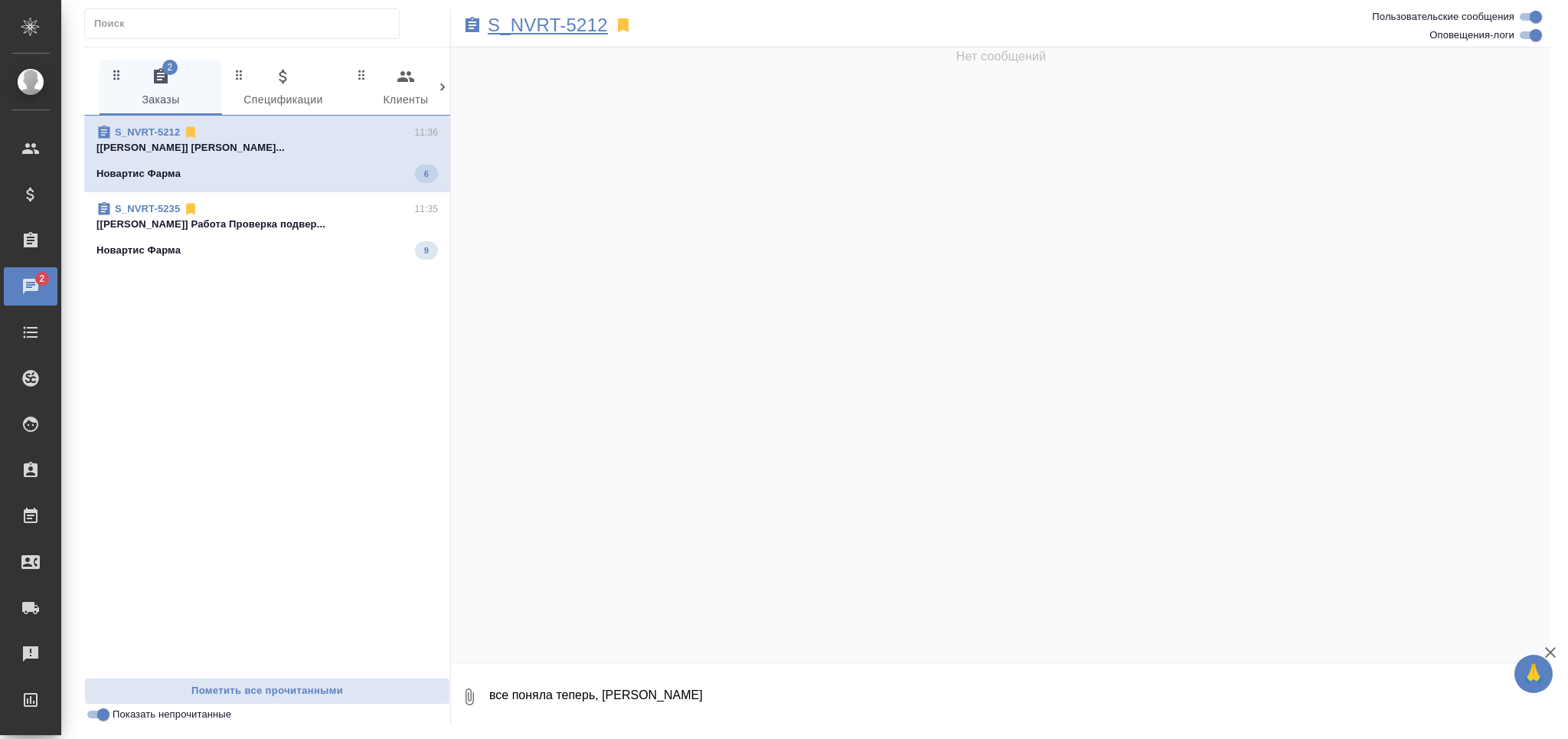
scroll to position [0, 0]
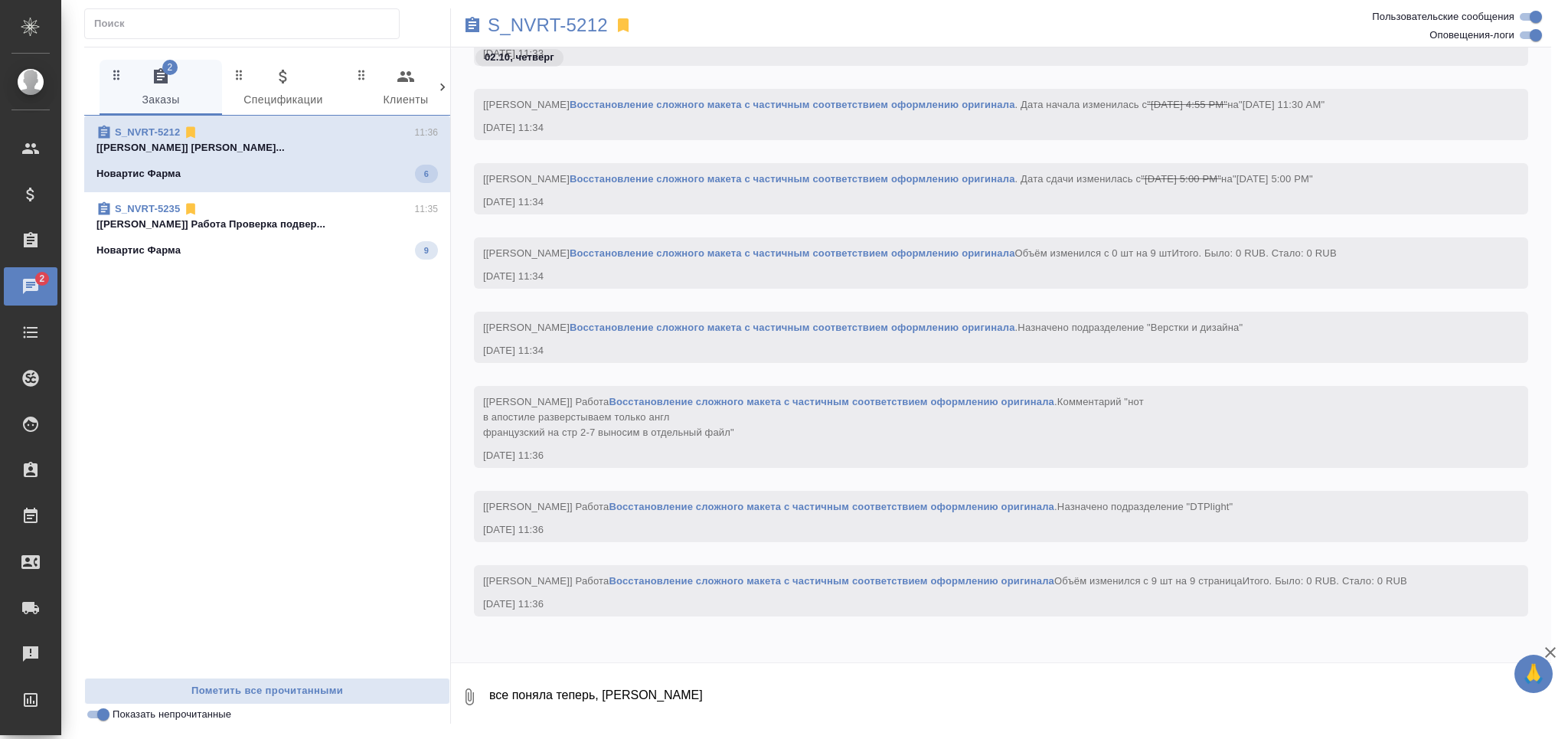
click at [292, 245] on div "S_NVRT-5212 11:36 [Заборова Александра] Работа Восстановле... Новартис Фарма 6 …" at bounding box center [266, 397] width 366 height 562
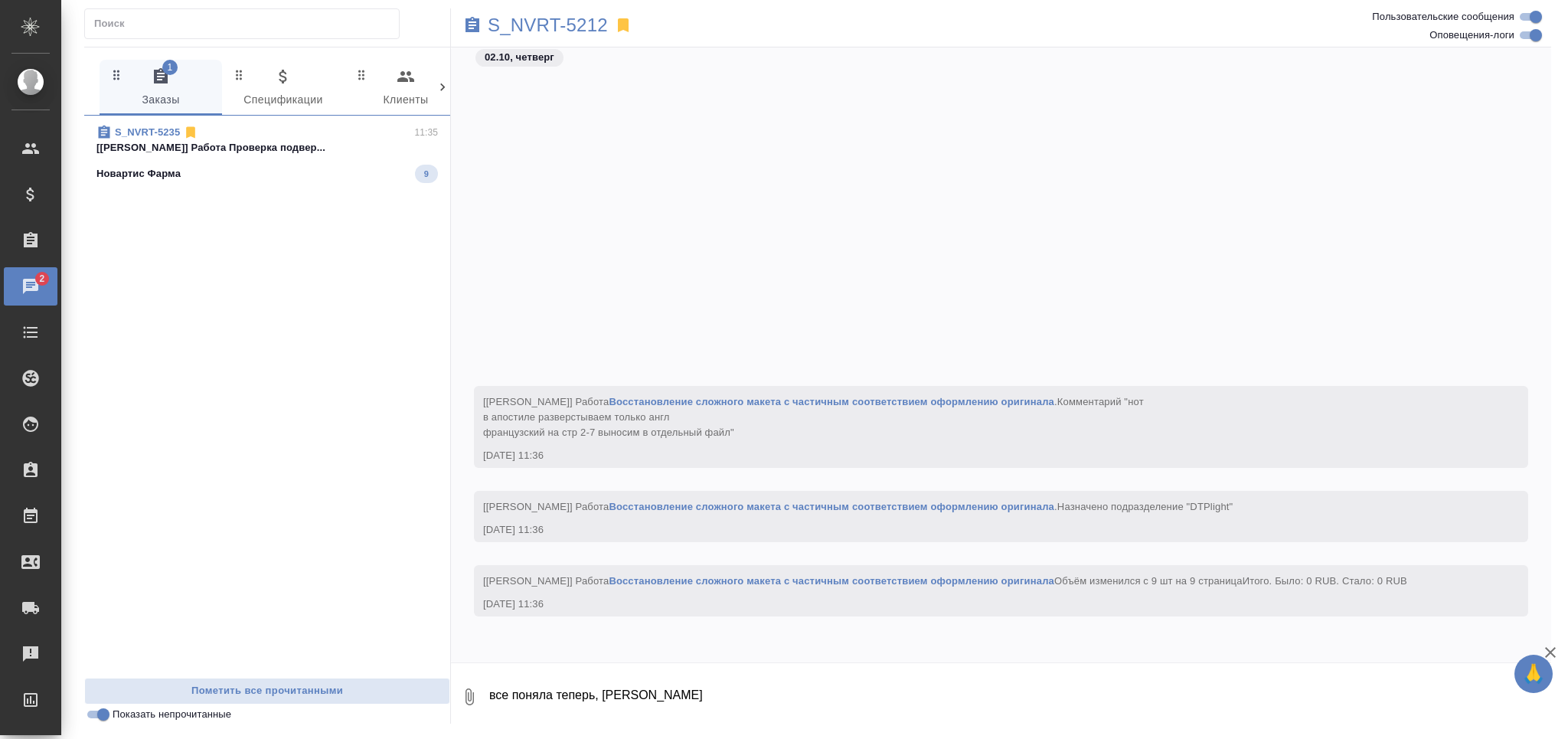
scroll to position [14545, 0]
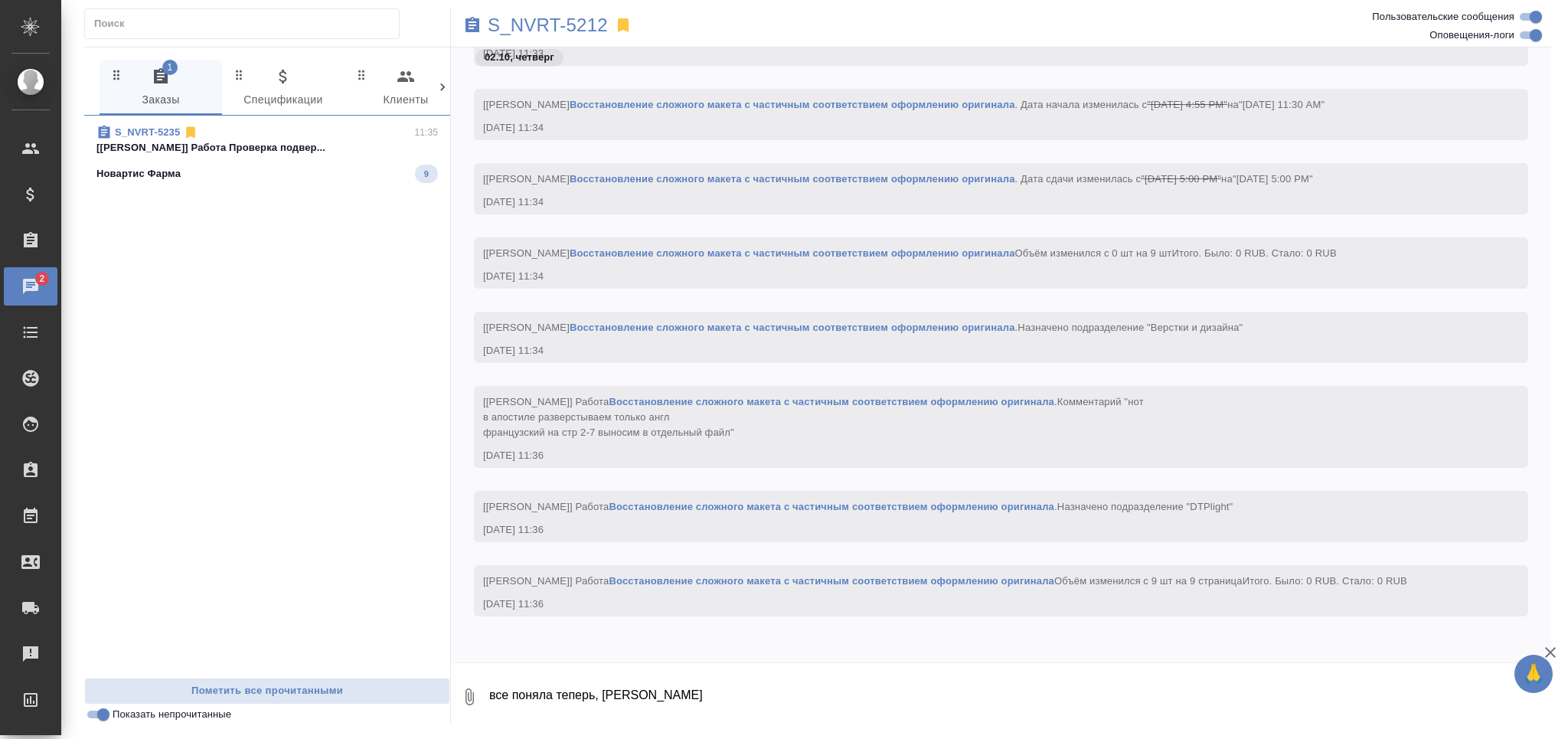
click at [278, 134] on div "S_NVRT-5235 11:35" at bounding box center [266, 132] width 341 height 15
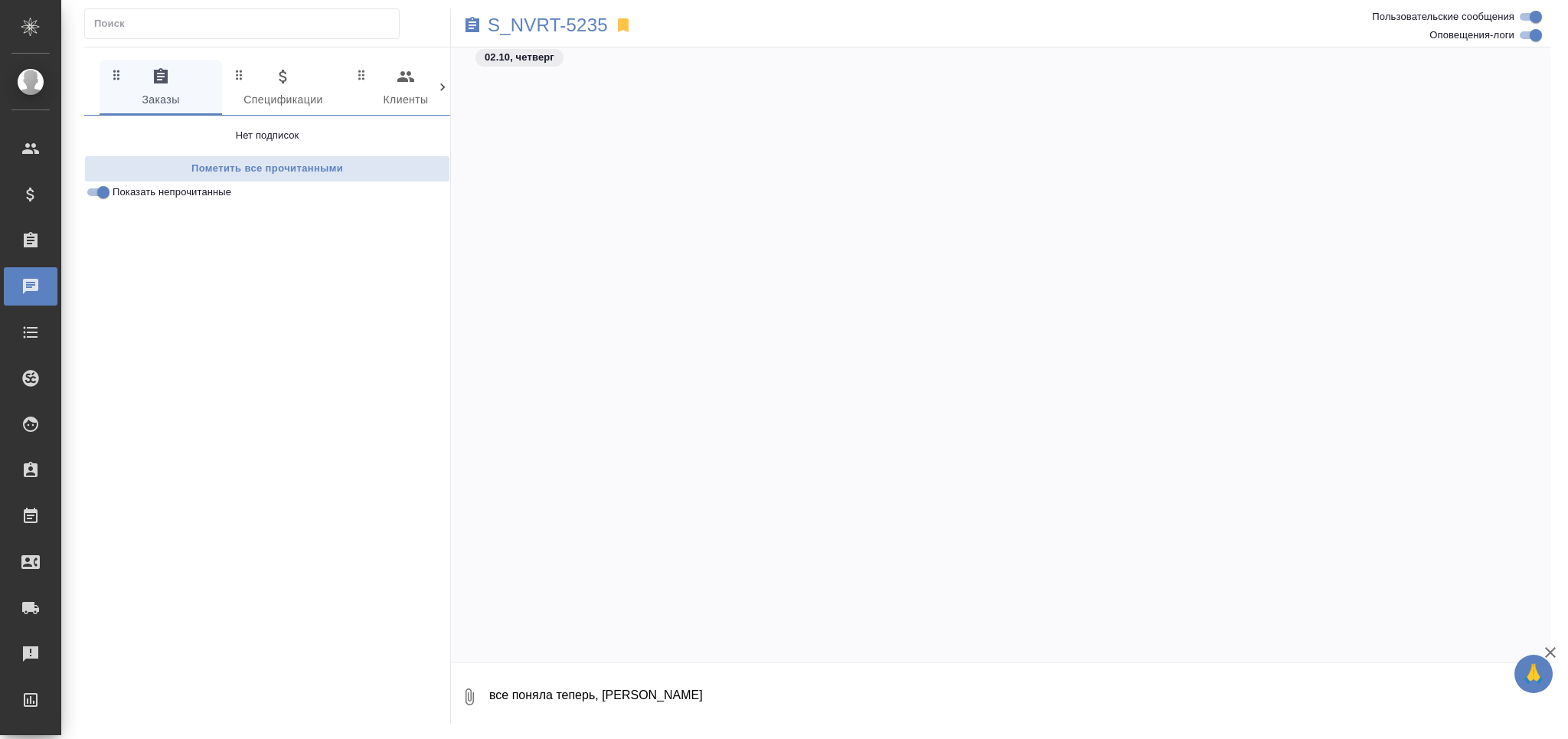
scroll to position [29001, 0]
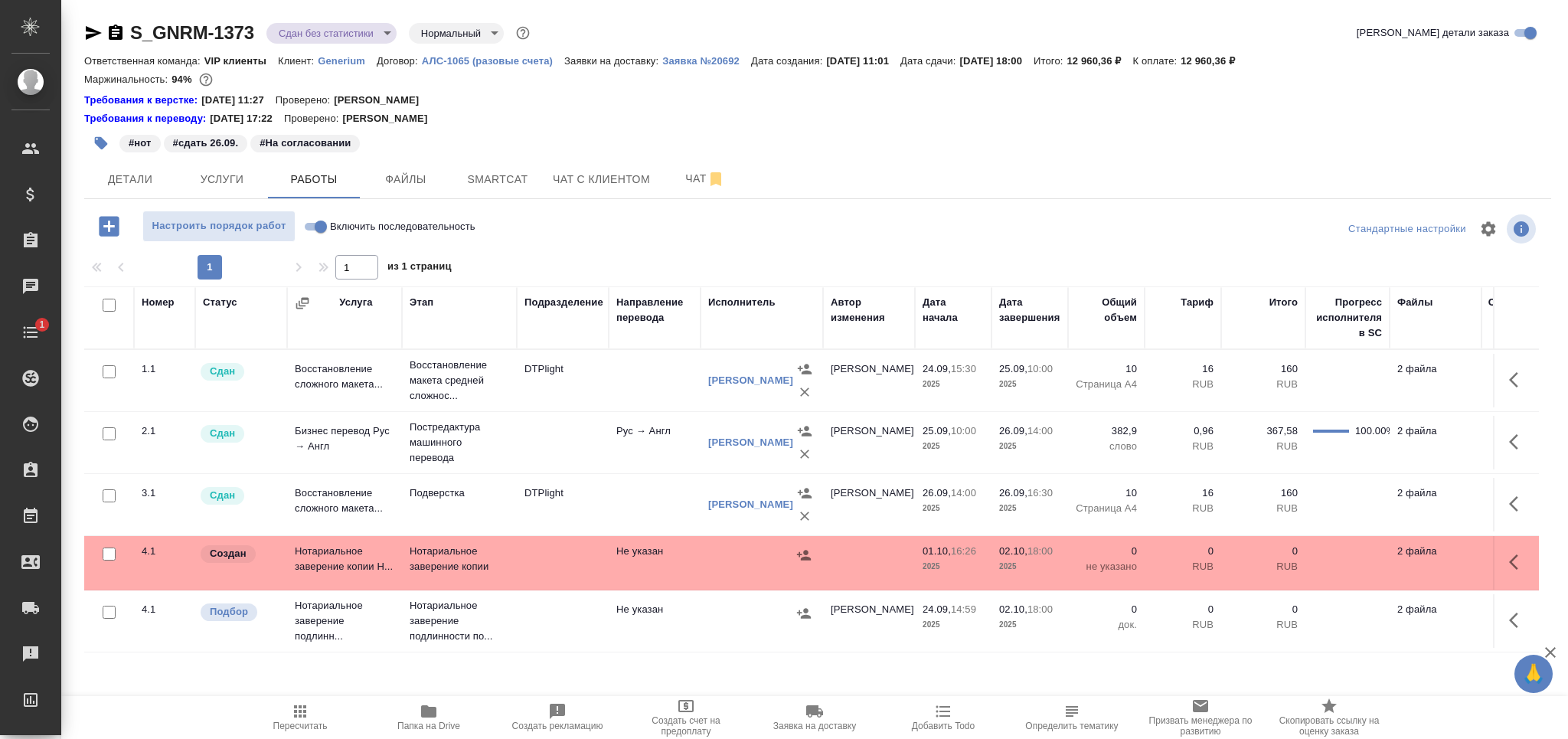
scroll to position [14, 0]
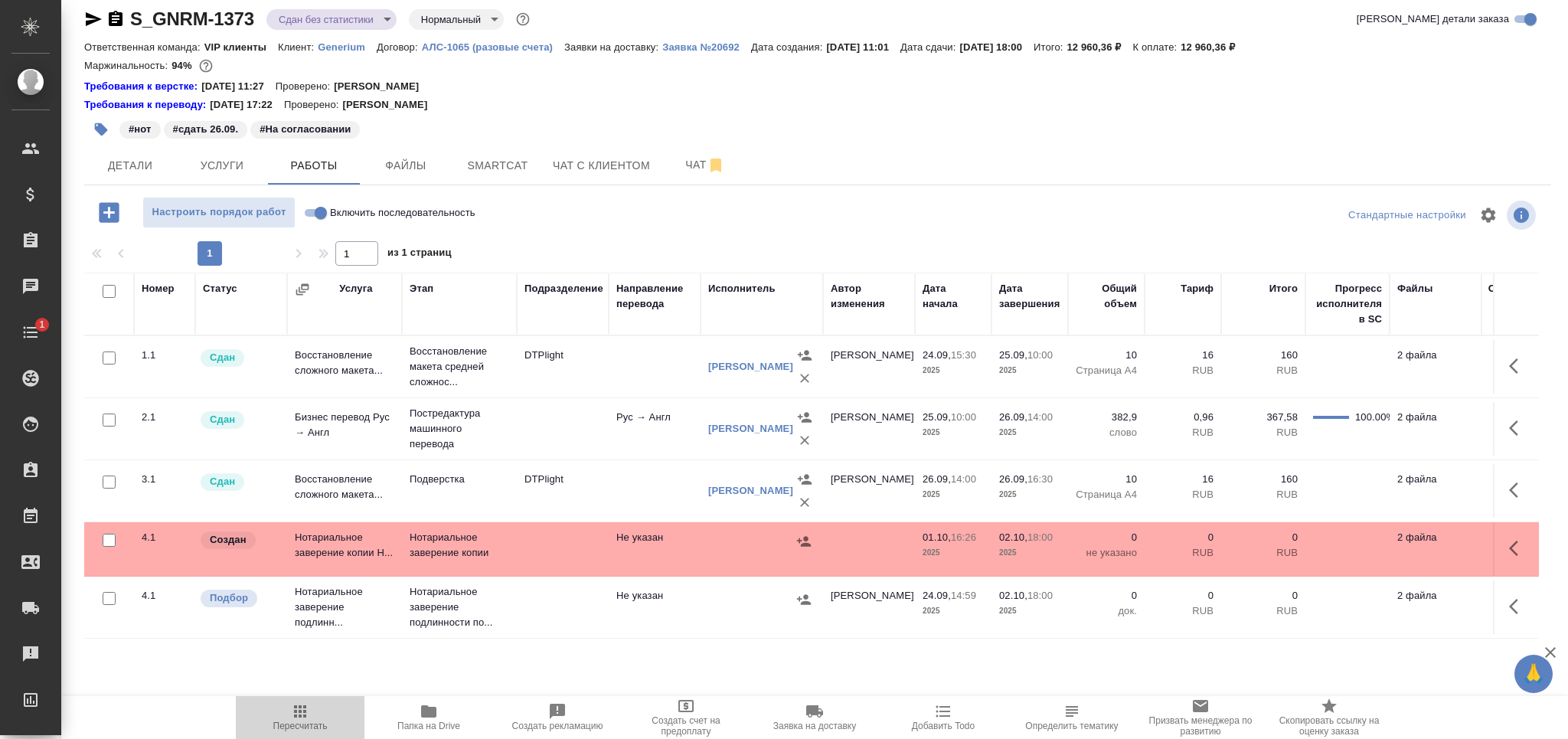
click at [296, 715] on icon "button" at bounding box center [300, 711] width 12 height 12
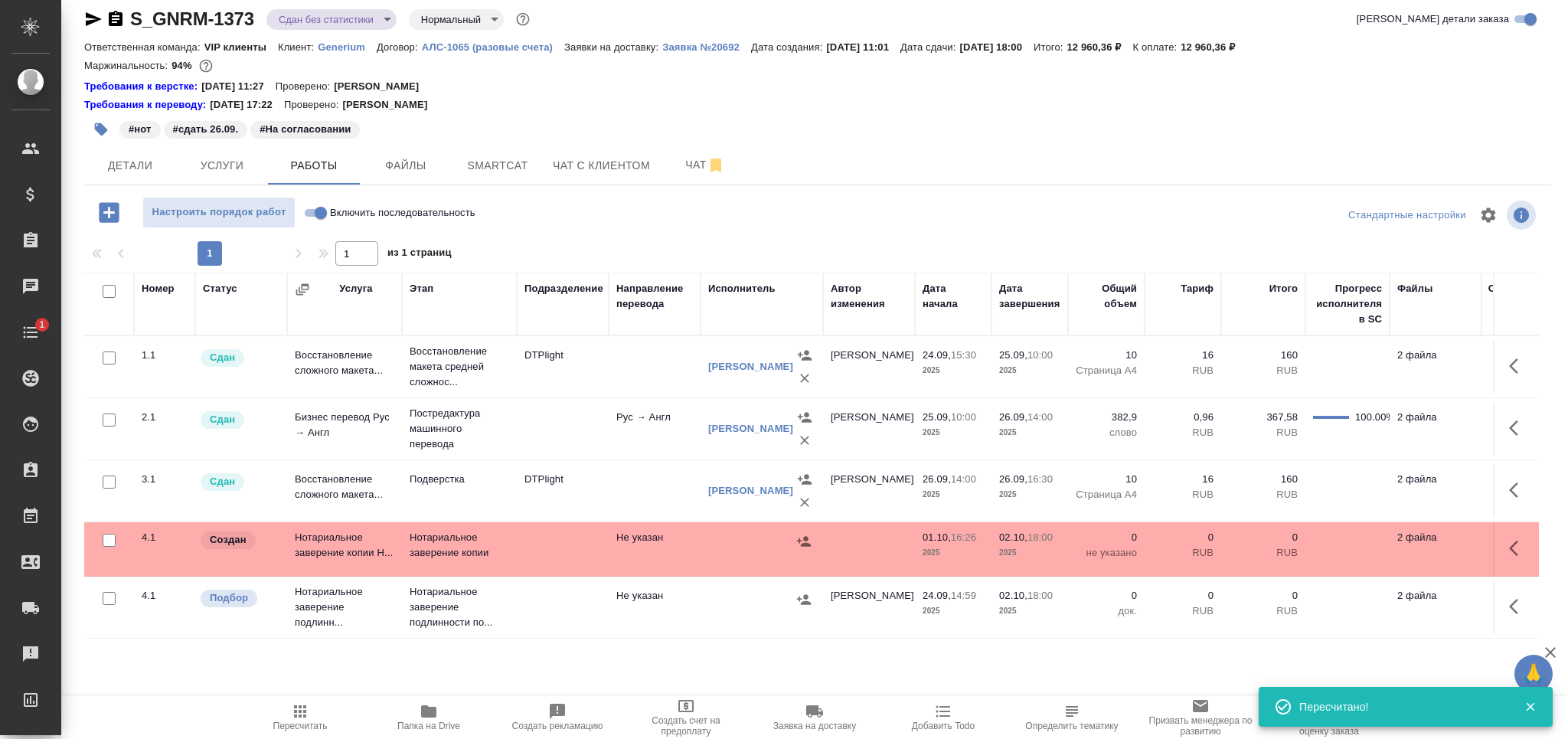
click at [429, 704] on icon "button" at bounding box center [428, 711] width 19 height 19
click at [312, 714] on span "Пересчитать" at bounding box center [300, 717] width 110 height 29
click at [678, 154] on button "Чат" at bounding box center [705, 165] width 92 height 38
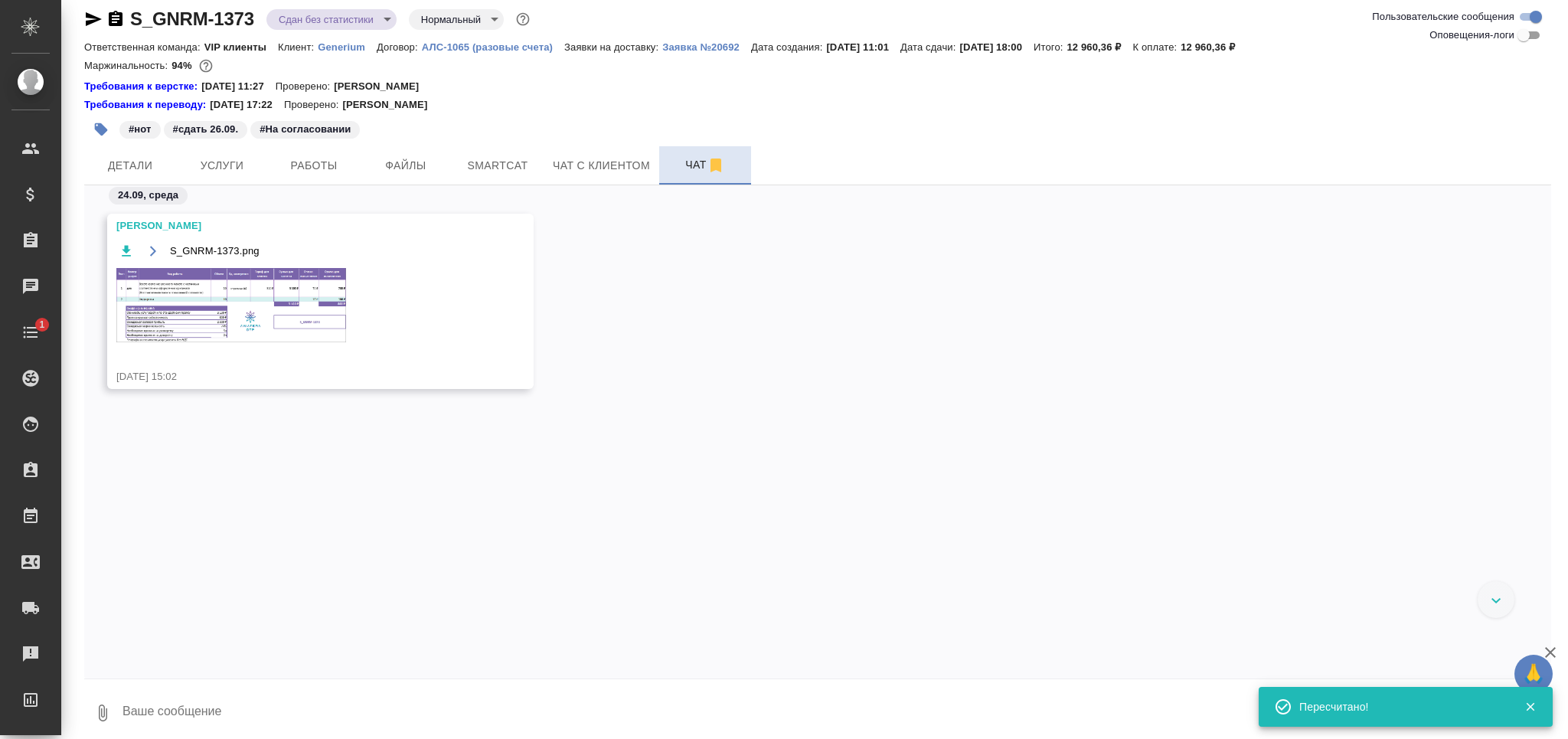
scroll to position [1331, 0]
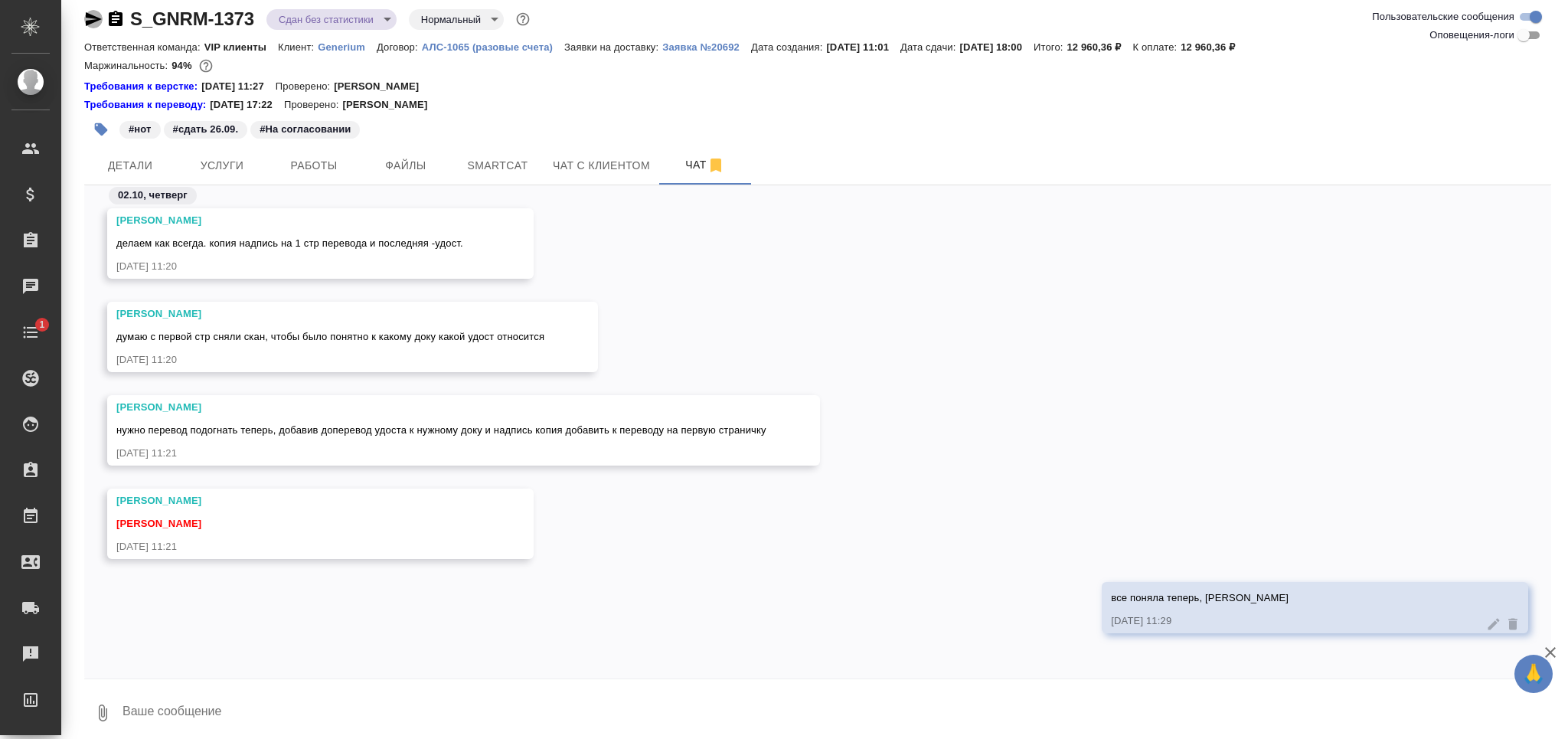
click at [87, 20] on icon "button" at bounding box center [94, 19] width 16 height 14
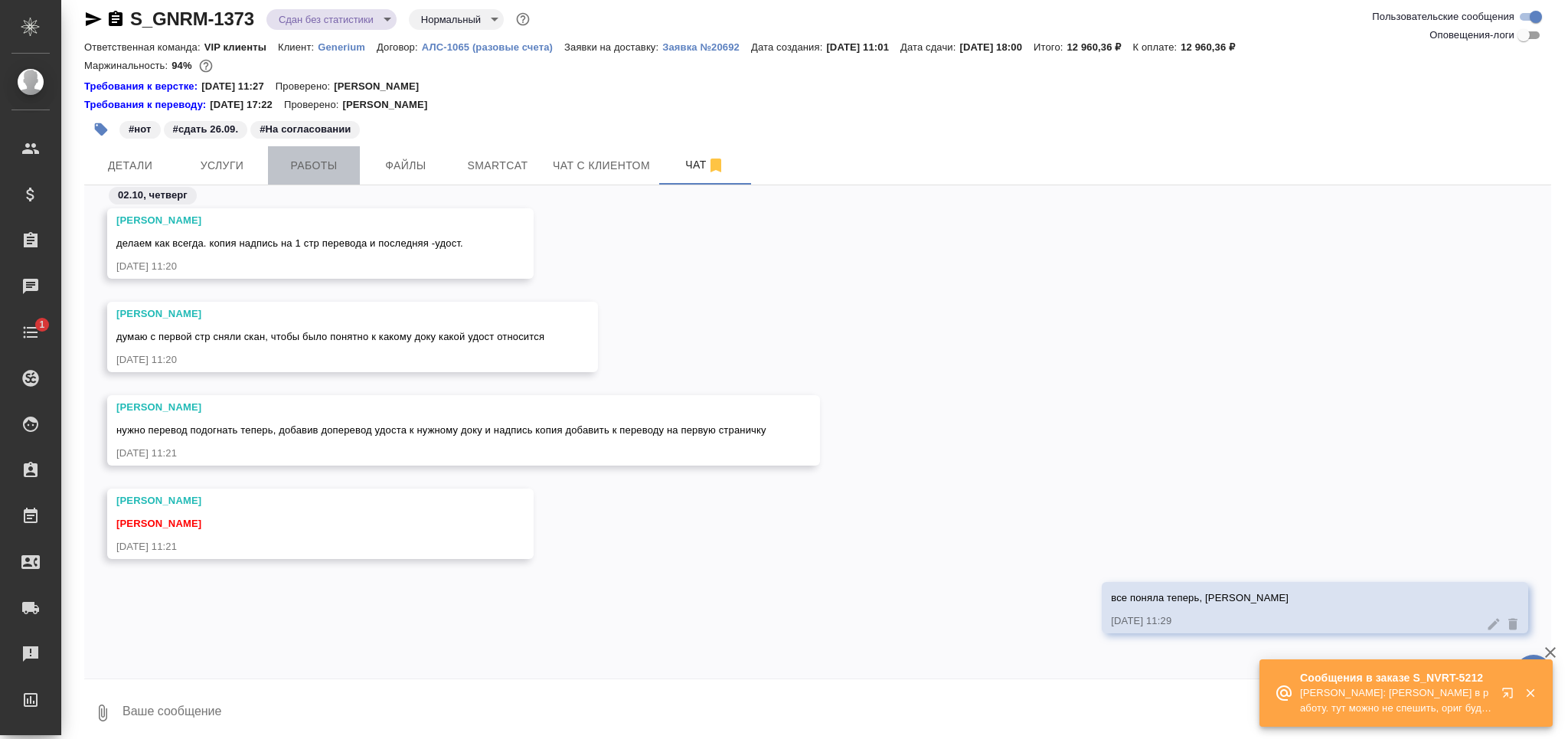
click at [337, 161] on span "Работы" at bounding box center [314, 165] width 73 height 19
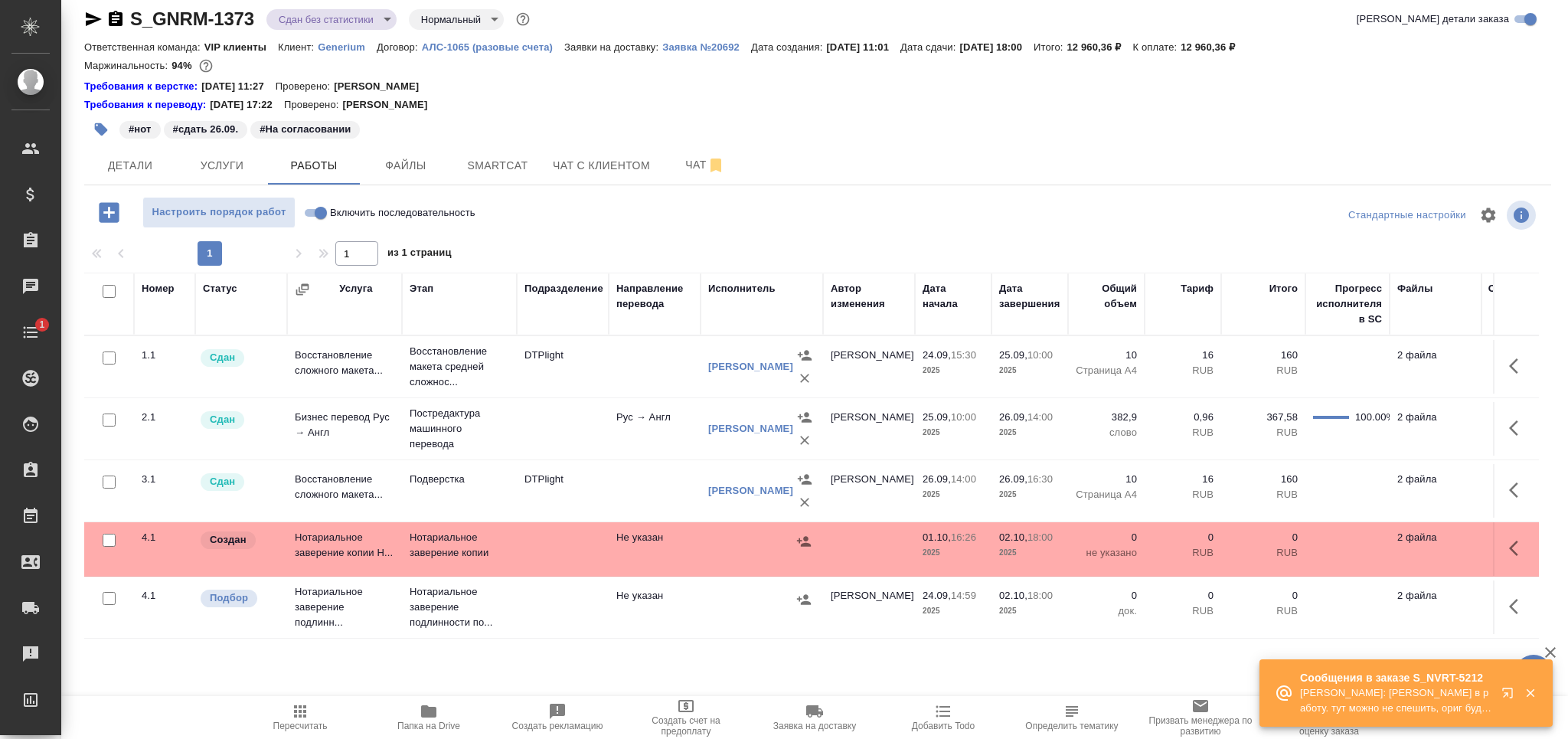
click at [116, 223] on icon "button" at bounding box center [108, 212] width 27 height 27
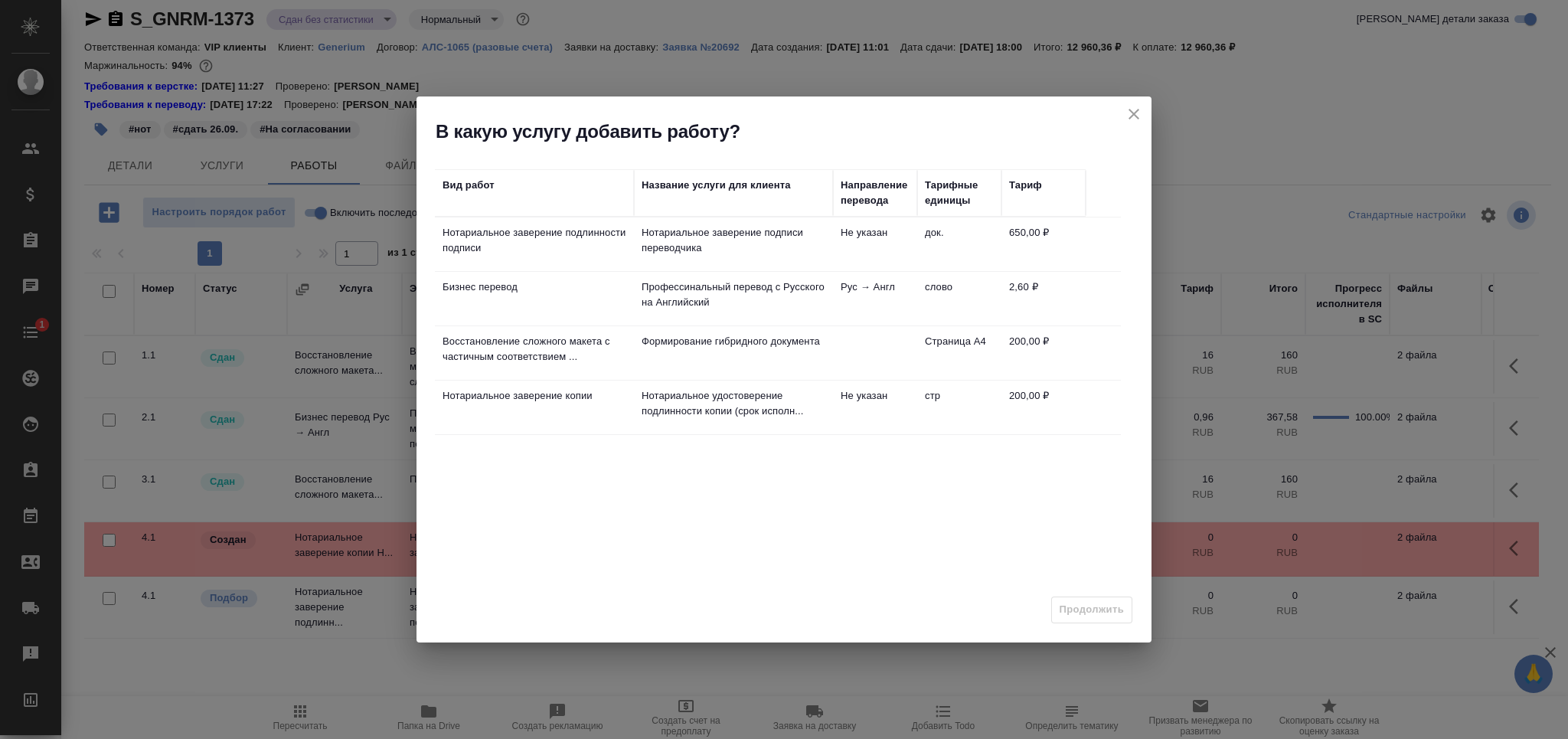
click at [520, 251] on p "Нотариальное заверение подлинности подписи" at bounding box center [534, 240] width 184 height 31
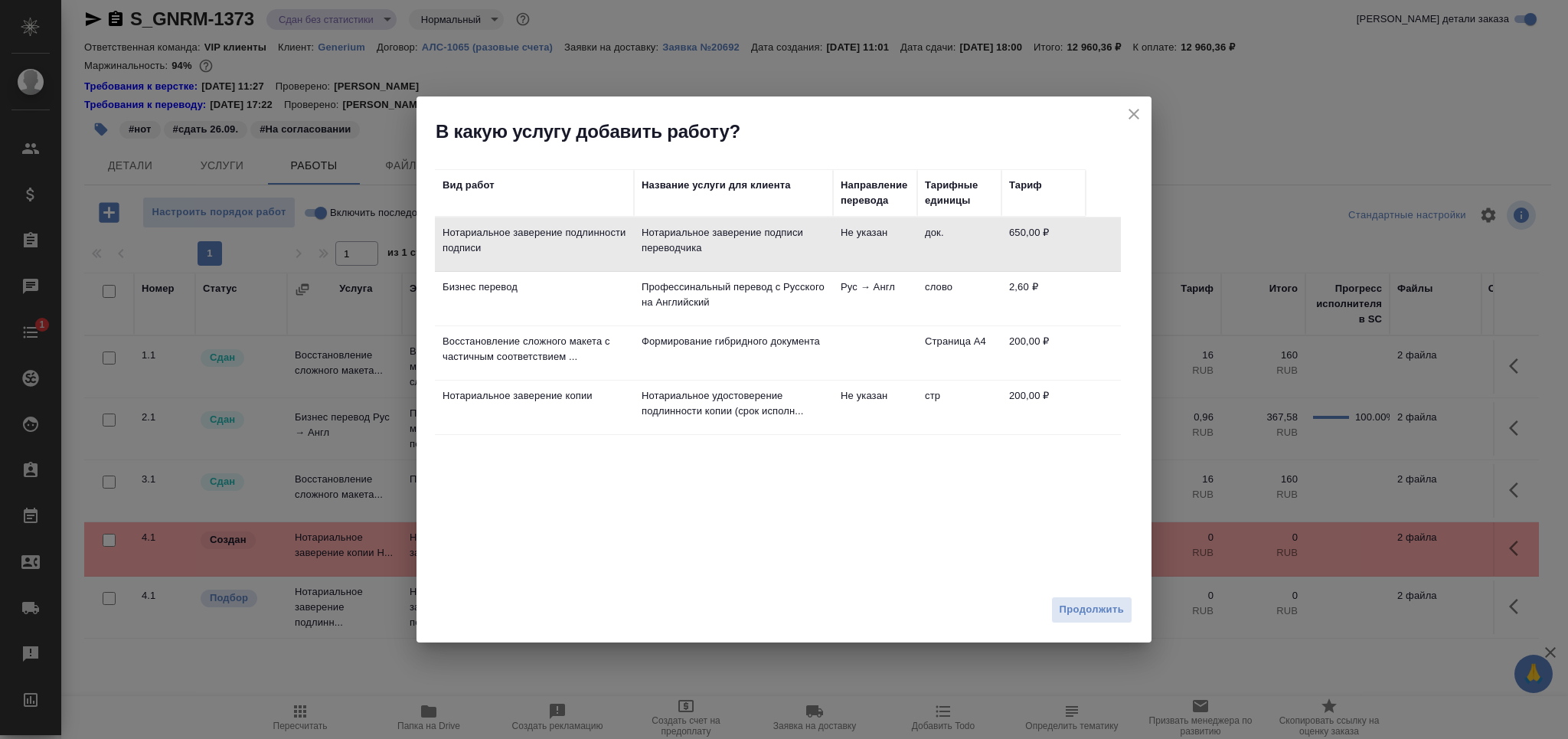
click at [524, 315] on td "Бизнес перевод" at bounding box center [534, 299] width 199 height 54
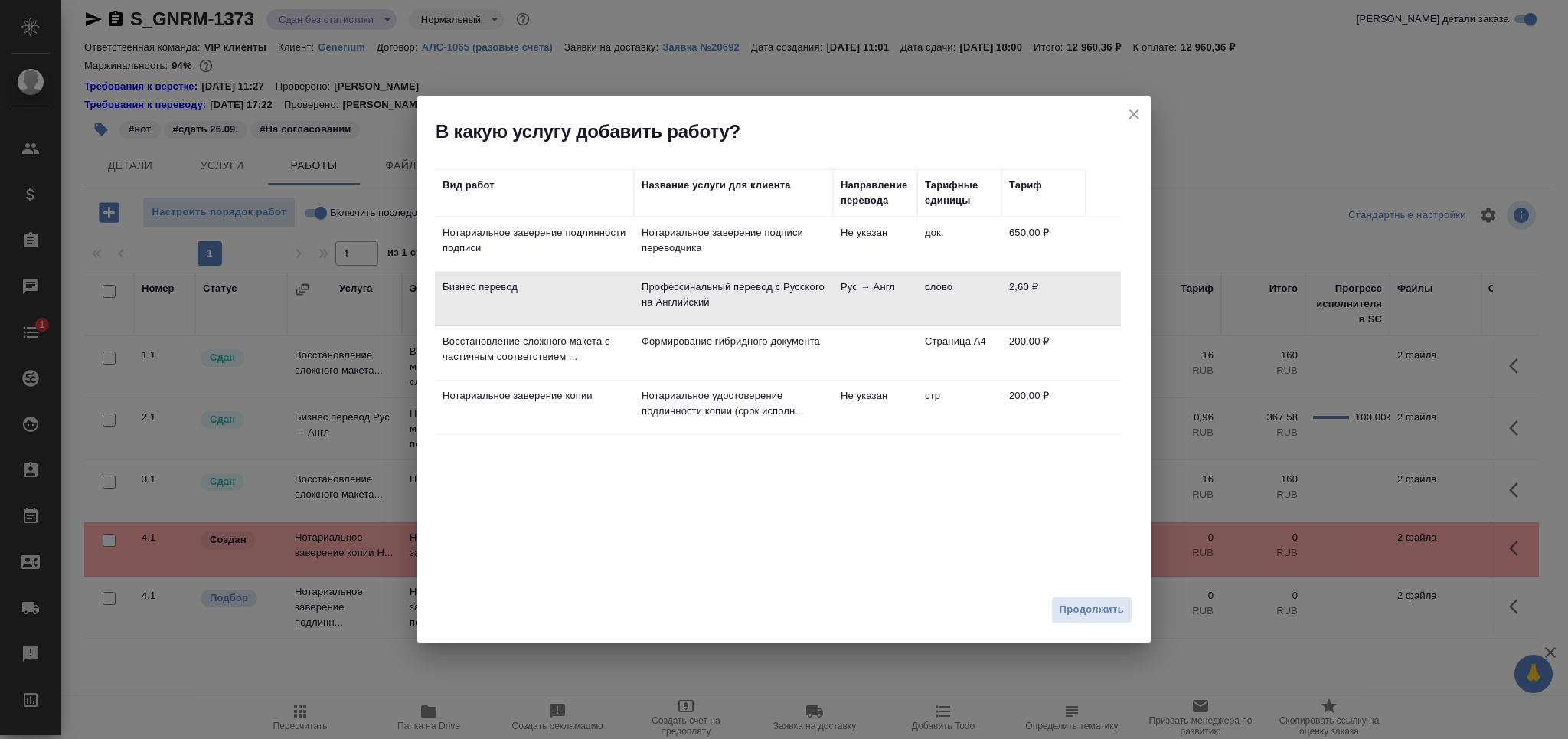
click at [1125, 627] on div "Продолжить" at bounding box center [784, 616] width 735 height 54
click at [1109, 616] on span "Продолжить" at bounding box center [1091, 610] width 64 height 18
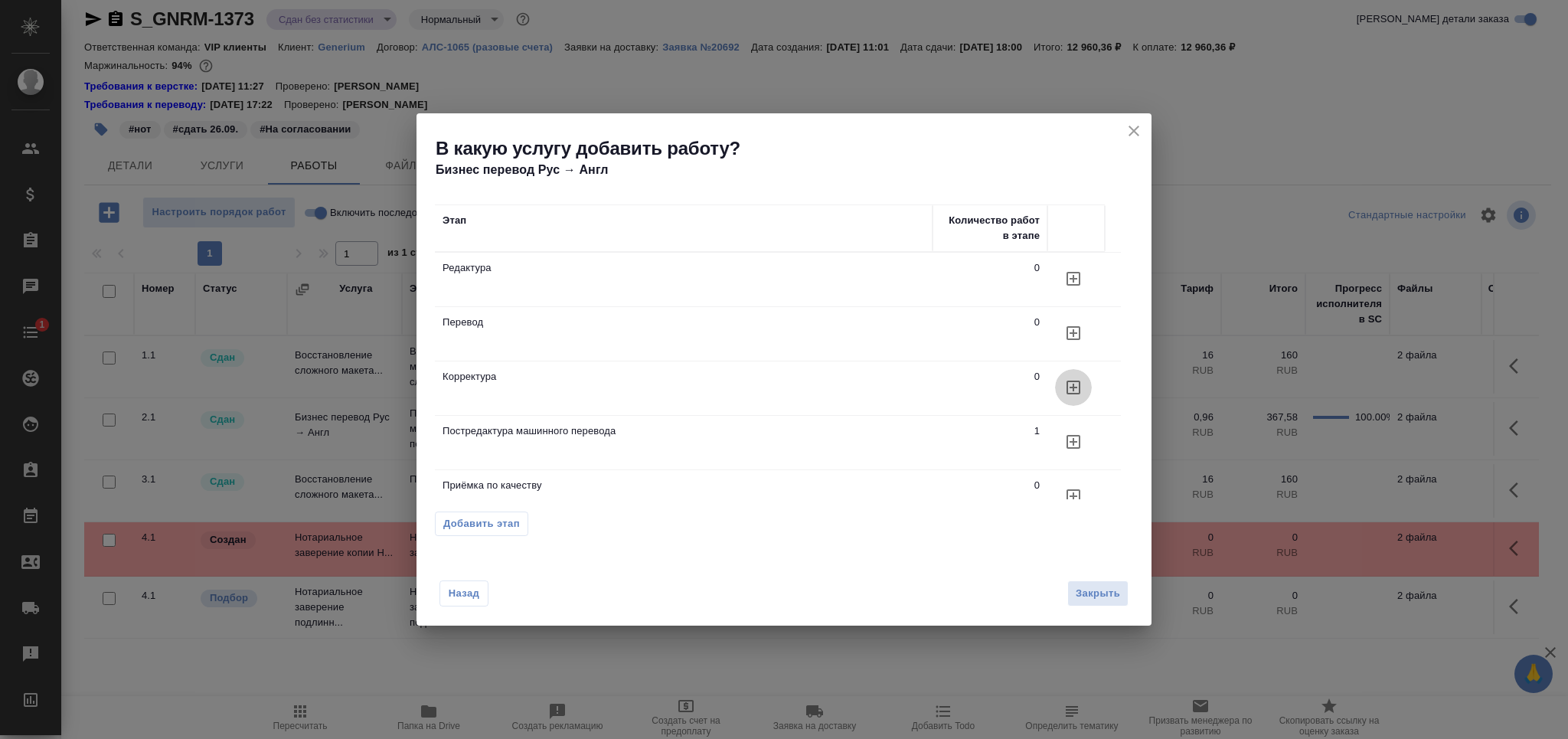
click at [1074, 385] on icon "button" at bounding box center [1073, 387] width 14 height 14
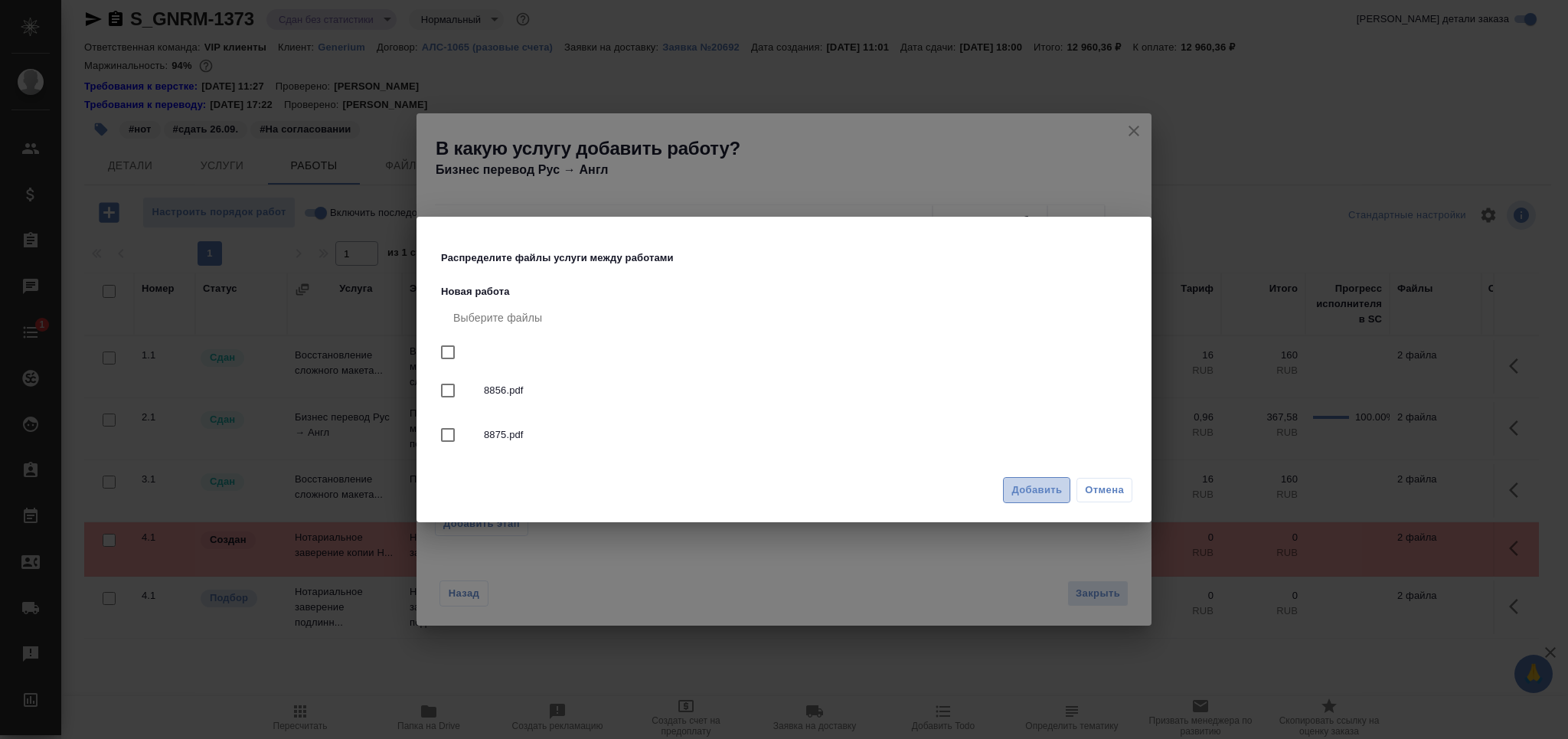
click at [1030, 477] on button "Добавить" at bounding box center [1036, 490] width 68 height 27
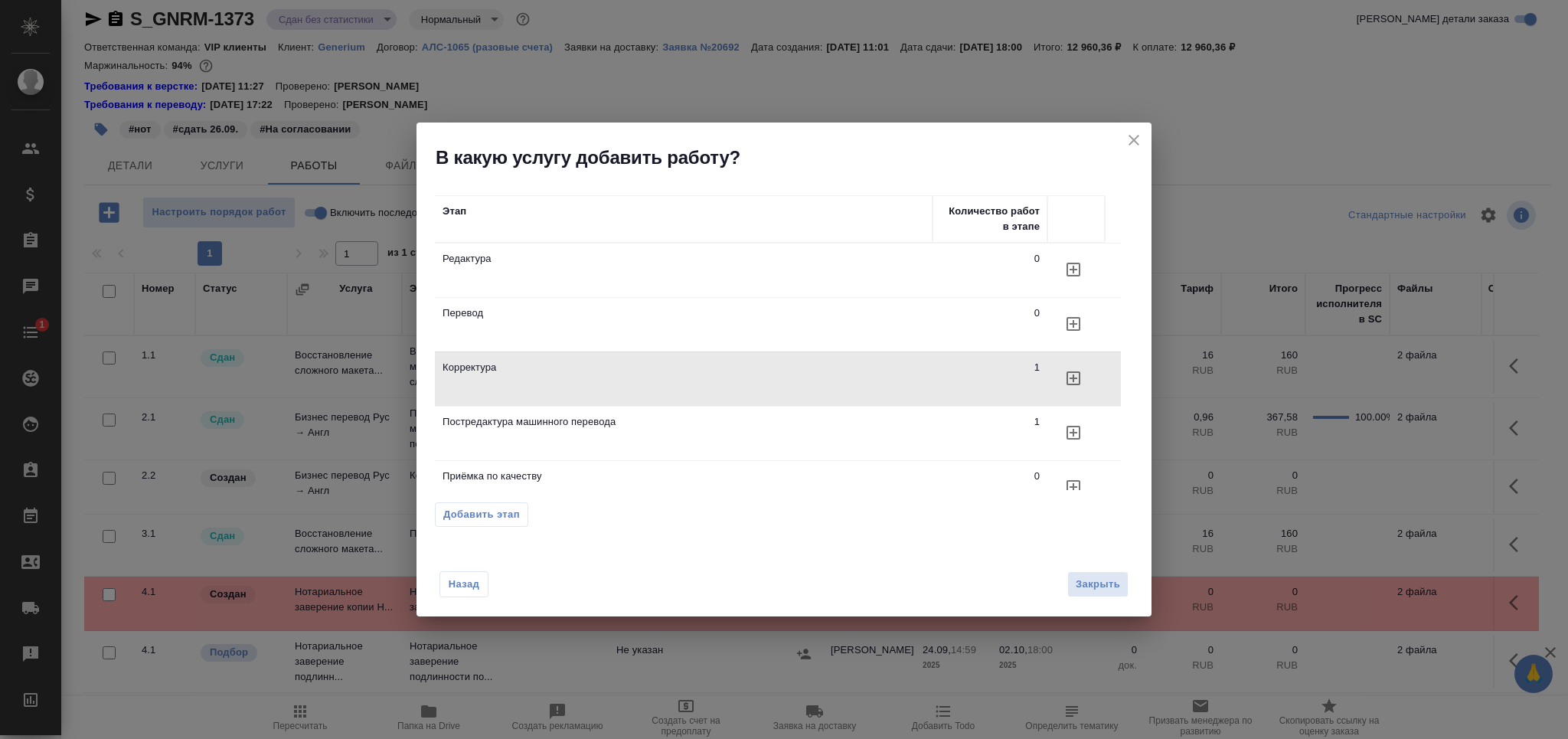
drag, startPoint x: 1133, startPoint y: 134, endPoint x: 580, endPoint y: 504, distance: 665.4
click at [1134, 136] on icon "close" at bounding box center [1134, 140] width 19 height 19
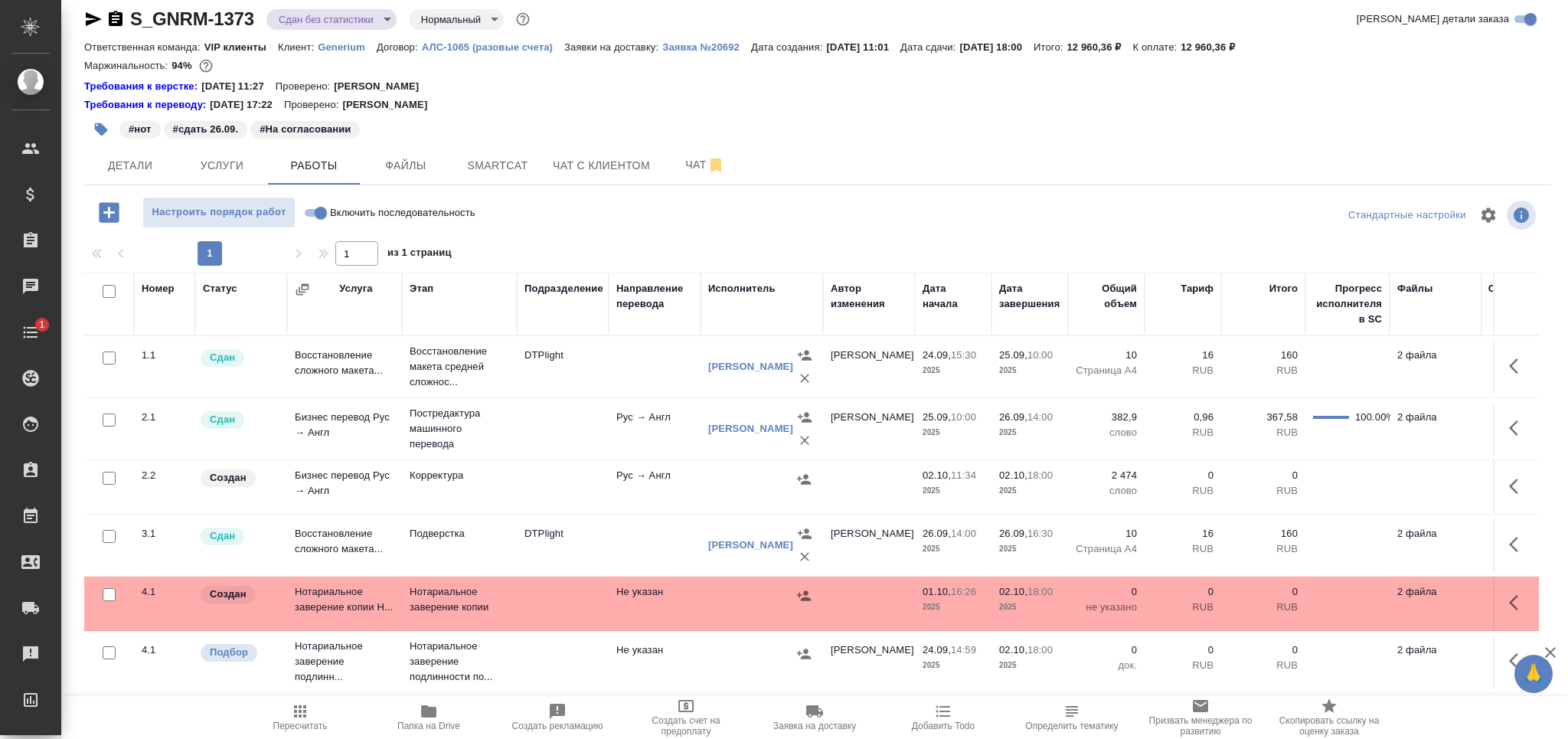
click at [525, 495] on td at bounding box center [562, 487] width 92 height 54
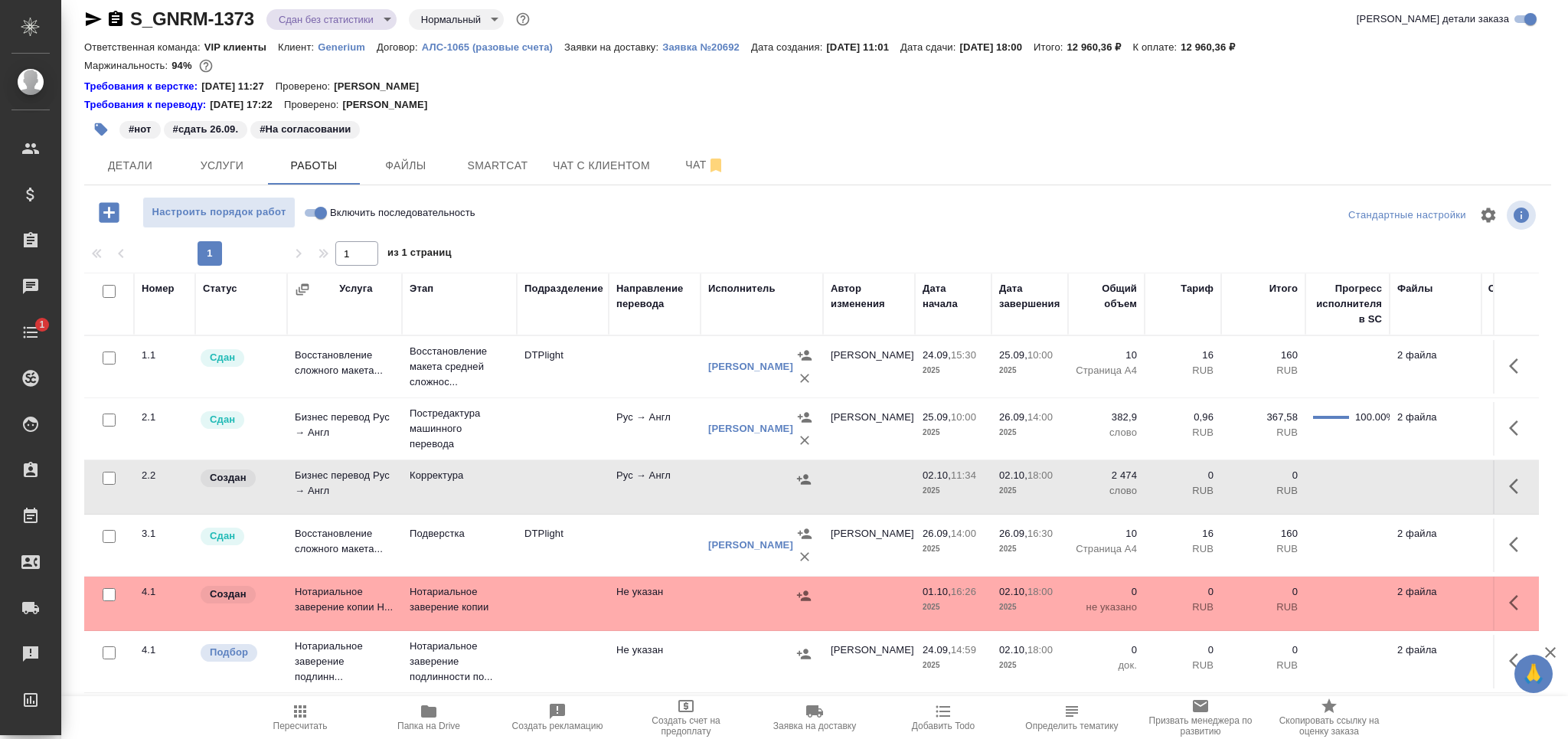
click at [525, 495] on td at bounding box center [562, 487] width 92 height 54
click at [676, 174] on span "Чат" at bounding box center [705, 165] width 73 height 19
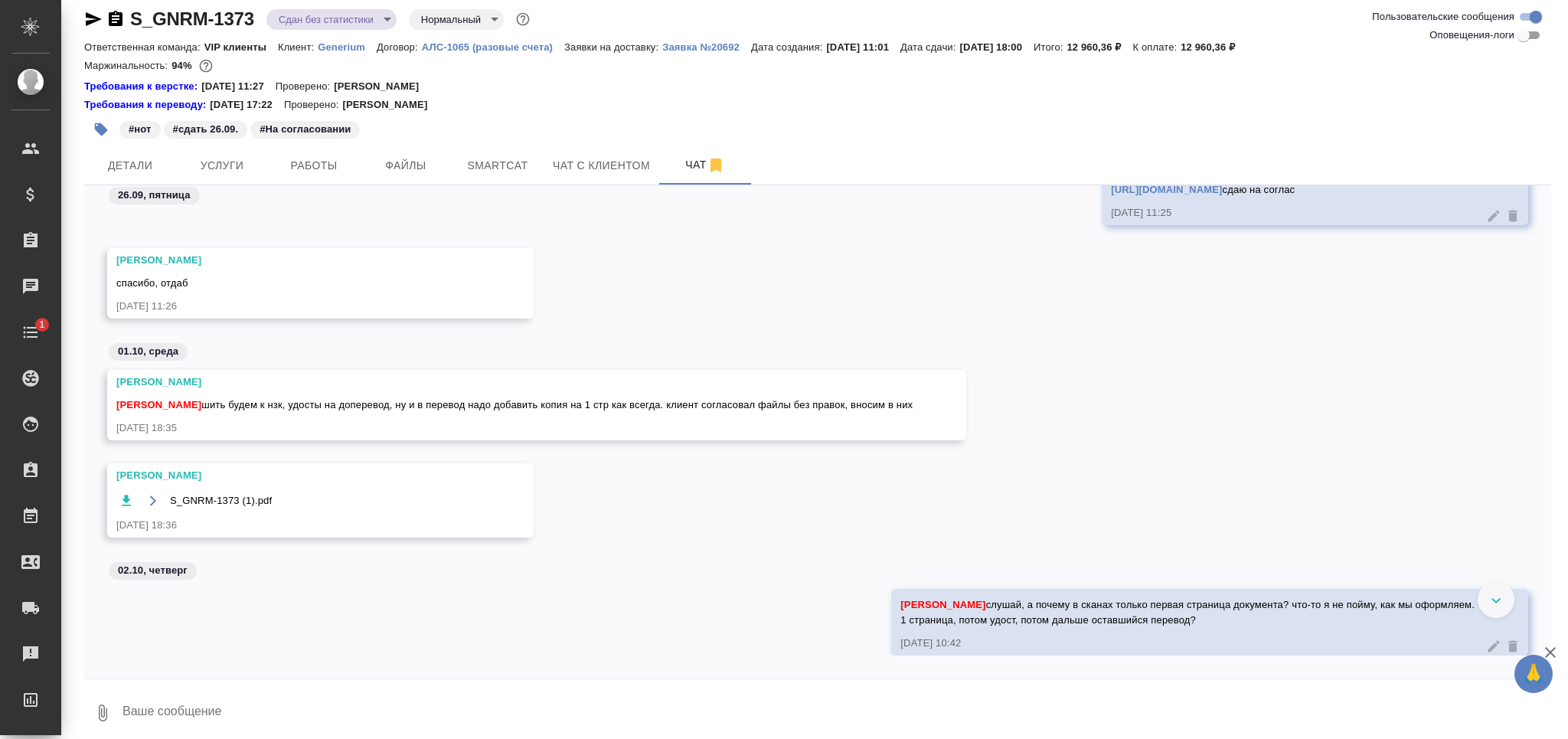
scroll to position [357, 0]
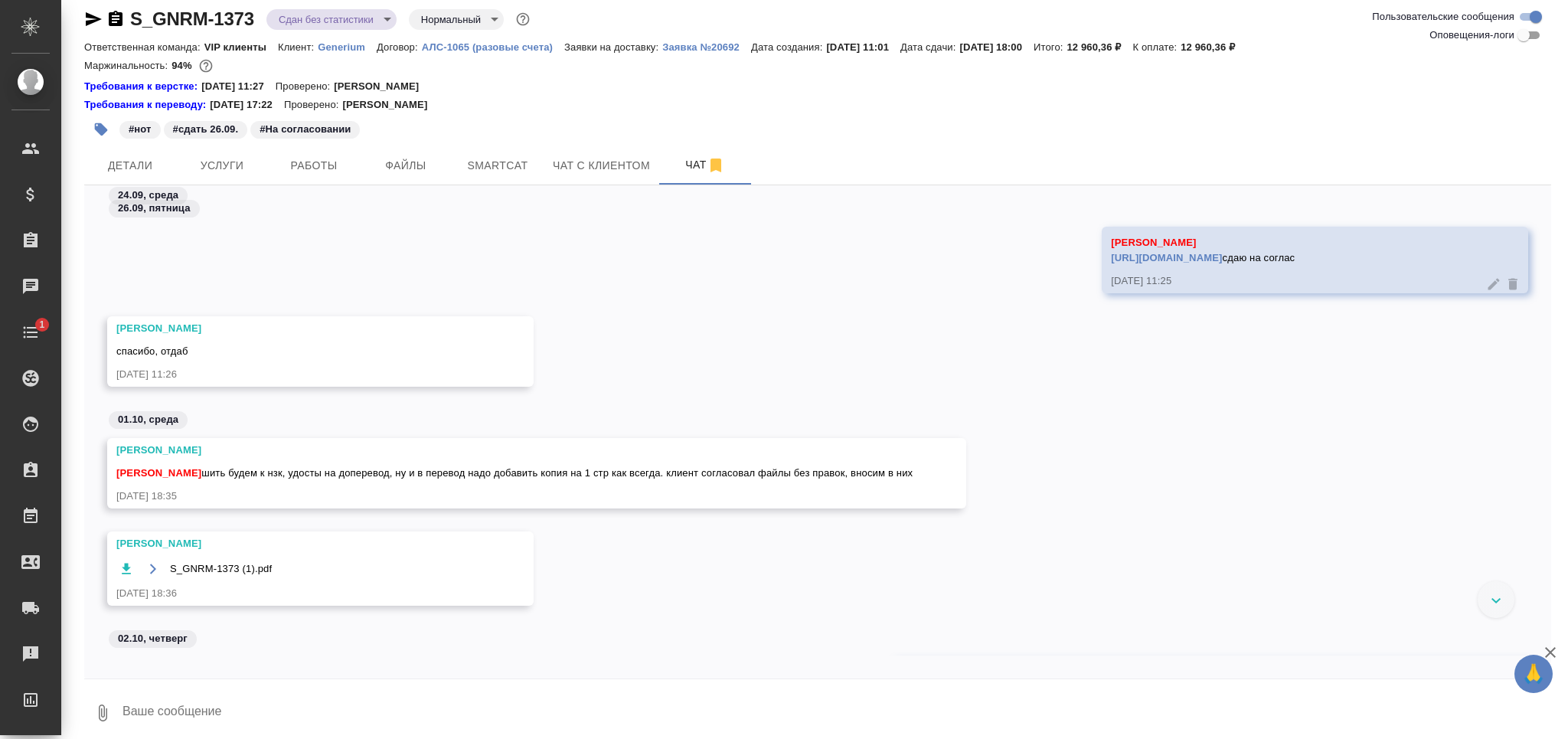
drag, startPoint x: 1460, startPoint y: 258, endPoint x: 947, endPoint y: 261, distance: 513.0
click at [1101, 261] on div "Кабаргина Анна https://drive.awatera.com/apps/files/files/10473057?dir=/Shares/…" at bounding box center [1314, 260] width 426 height 67
copy link "https://drive.awatera.com/apps/files/files/10473057?dir=/Shares/Generium/Orders…"
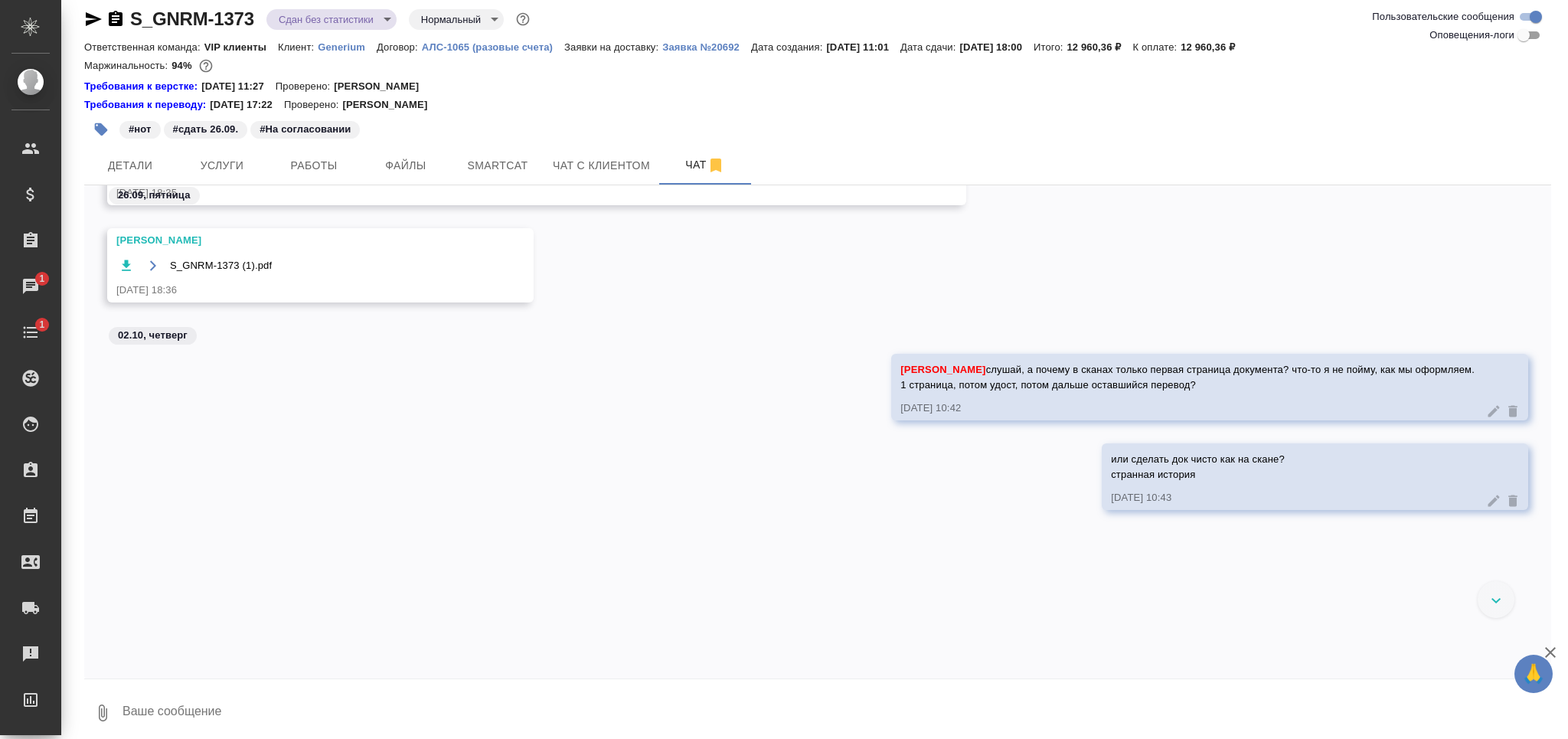
scroll to position [867, 0]
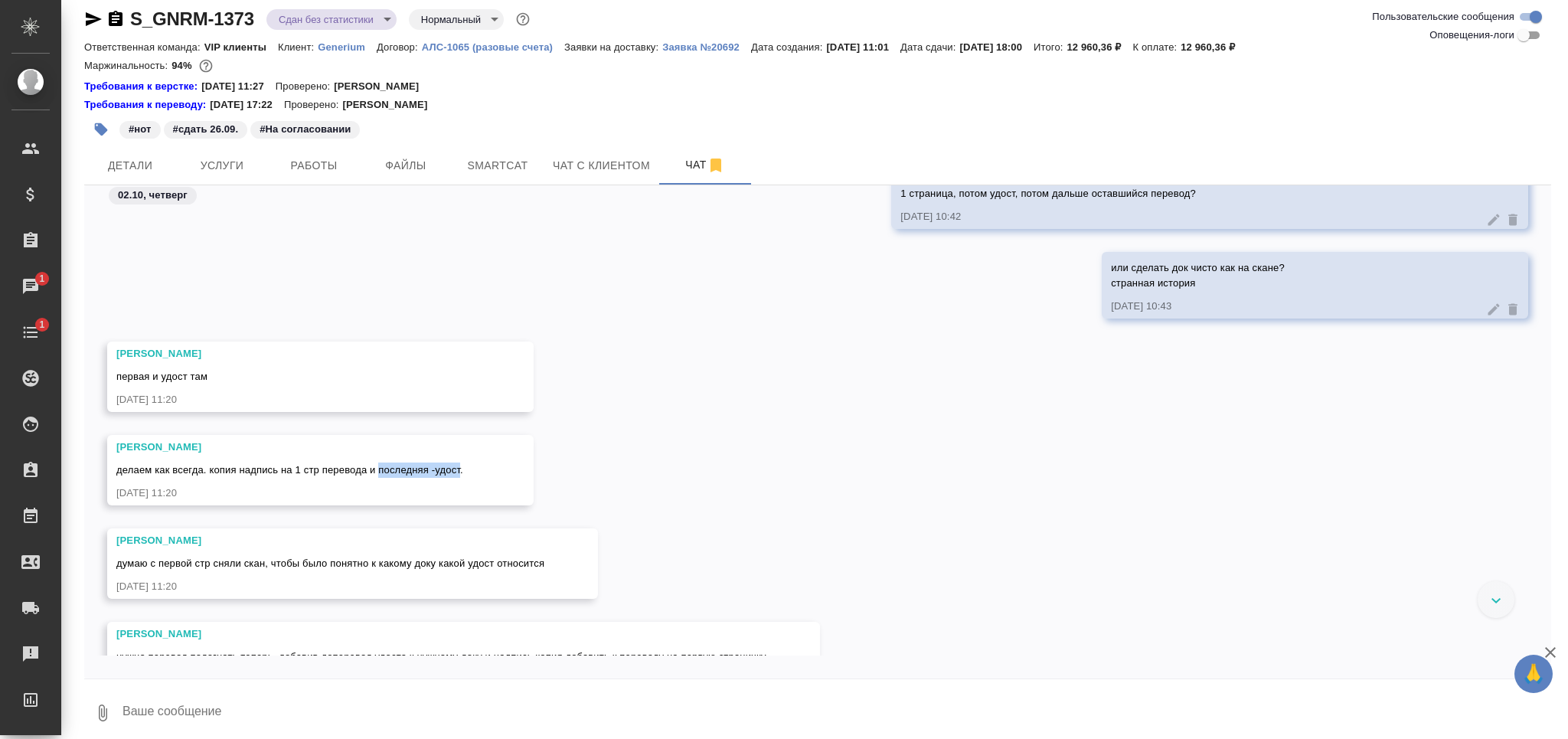
drag, startPoint x: 376, startPoint y: 472, endPoint x: 460, endPoint y: 476, distance: 84.1
click at [460, 476] on div "делаем как всегда. копия надпись на 1 стр перевода и последняя -удост." at bounding box center [298, 468] width 363 height 19
copy span "последняя -удост"
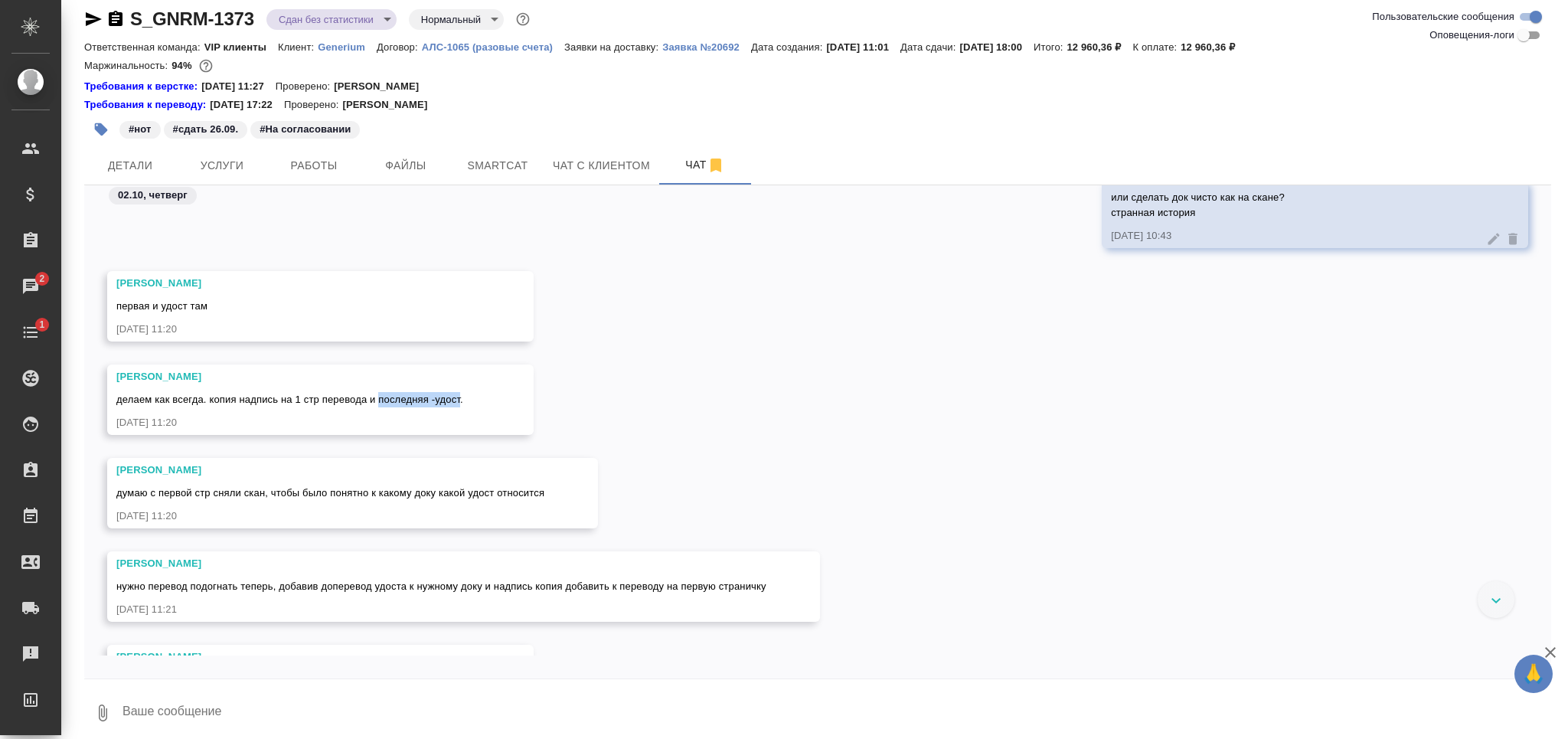
scroll to position [970, 0]
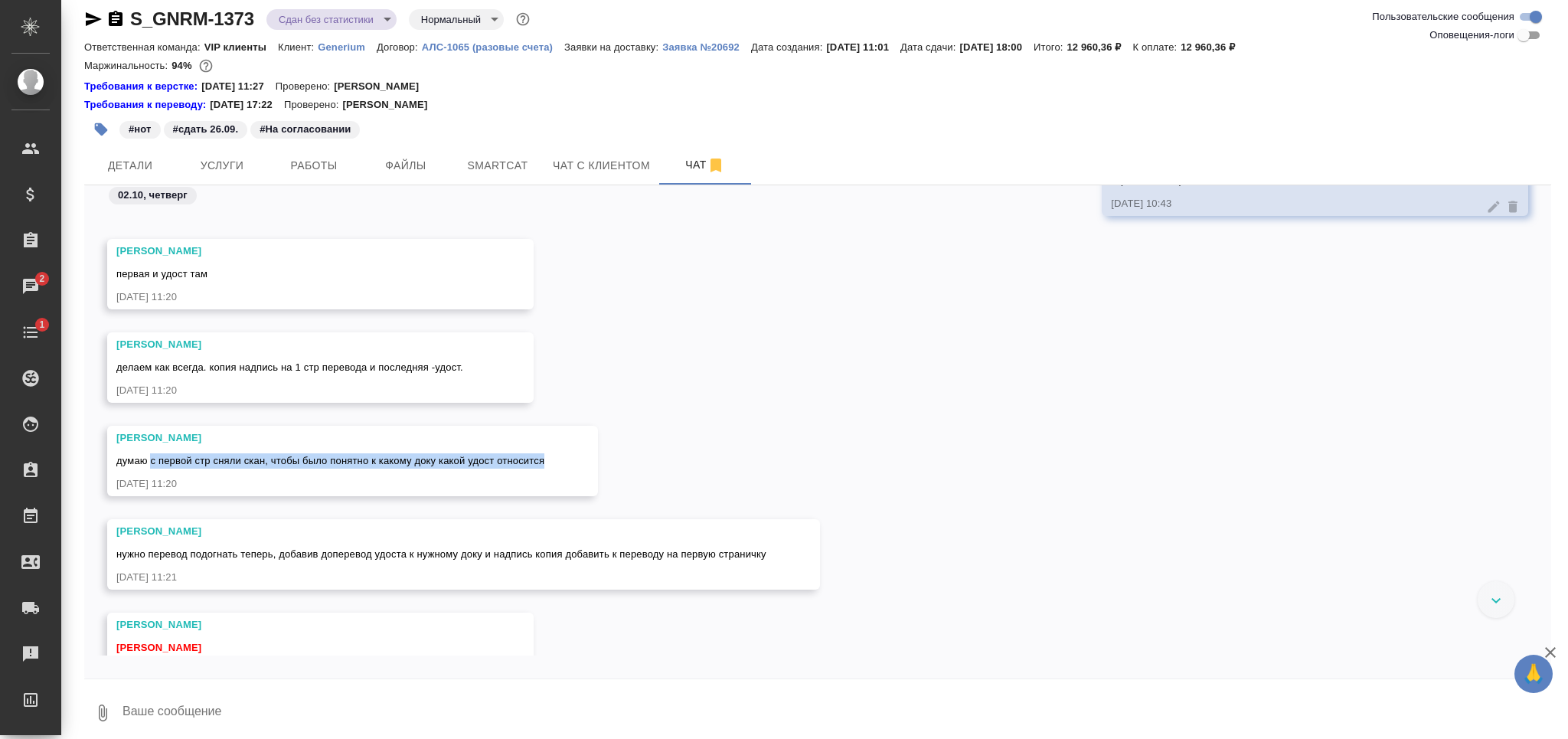
drag, startPoint x: 149, startPoint y: 461, endPoint x: 556, endPoint y: 464, distance: 407.0
click at [556, 464] on div "Кабаргина Анна думаю с первой стр сняли скан, чтобы было понятно к какому доку …" at bounding box center [353, 461] width 490 height 70
click at [468, 554] on span "нужно перевод подогнать теперь, добавив доперевод удоста к нужному доку и надпи…" at bounding box center [441, 554] width 650 height 11
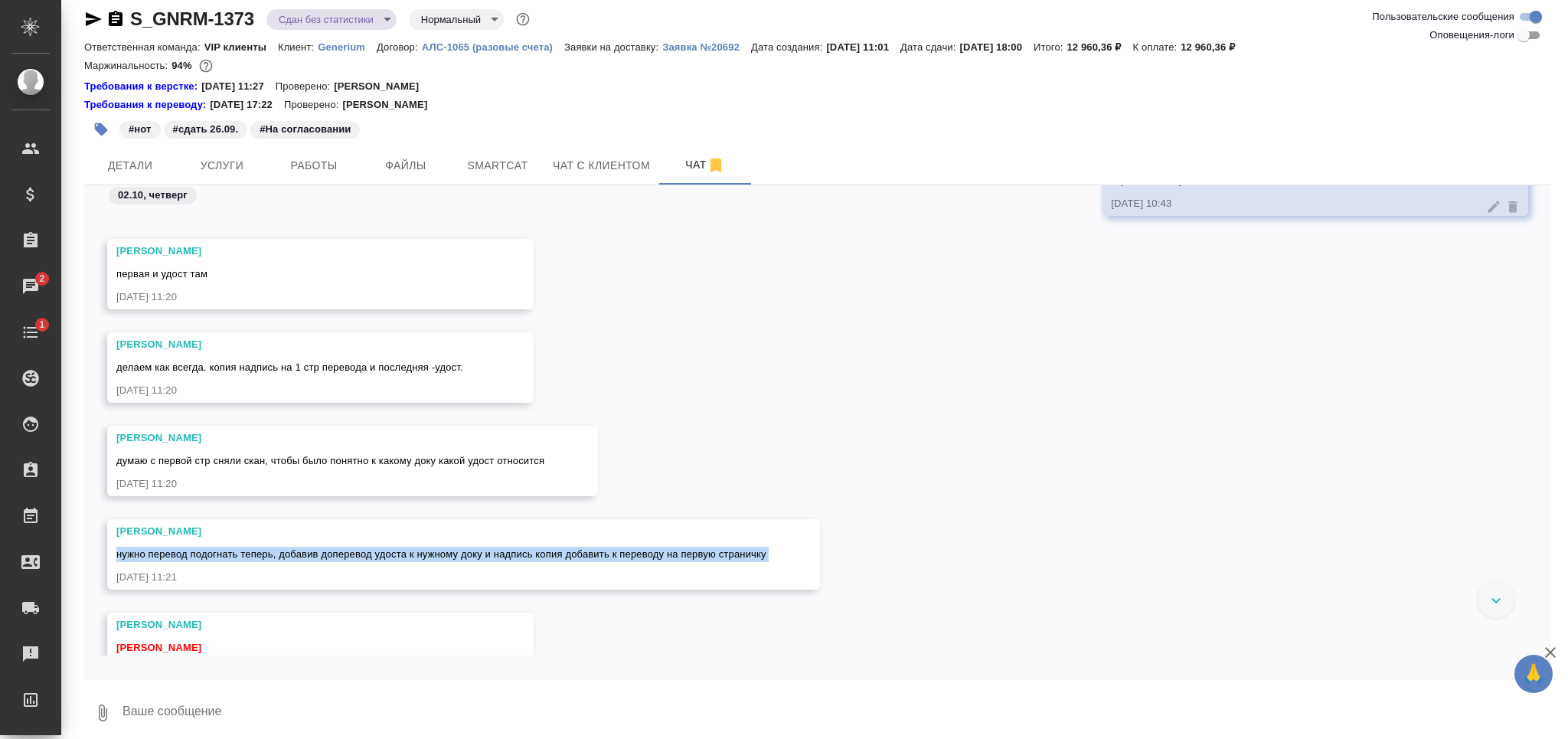
click at [468, 554] on span "нужно перевод подогнать теперь, добавив доперевод удоста к нужному доку и надпи…" at bounding box center [441, 554] width 650 height 11
copy span "нужно перевод подогнать теперь, добавив доперевод удоста к нужному доку и надпи…"
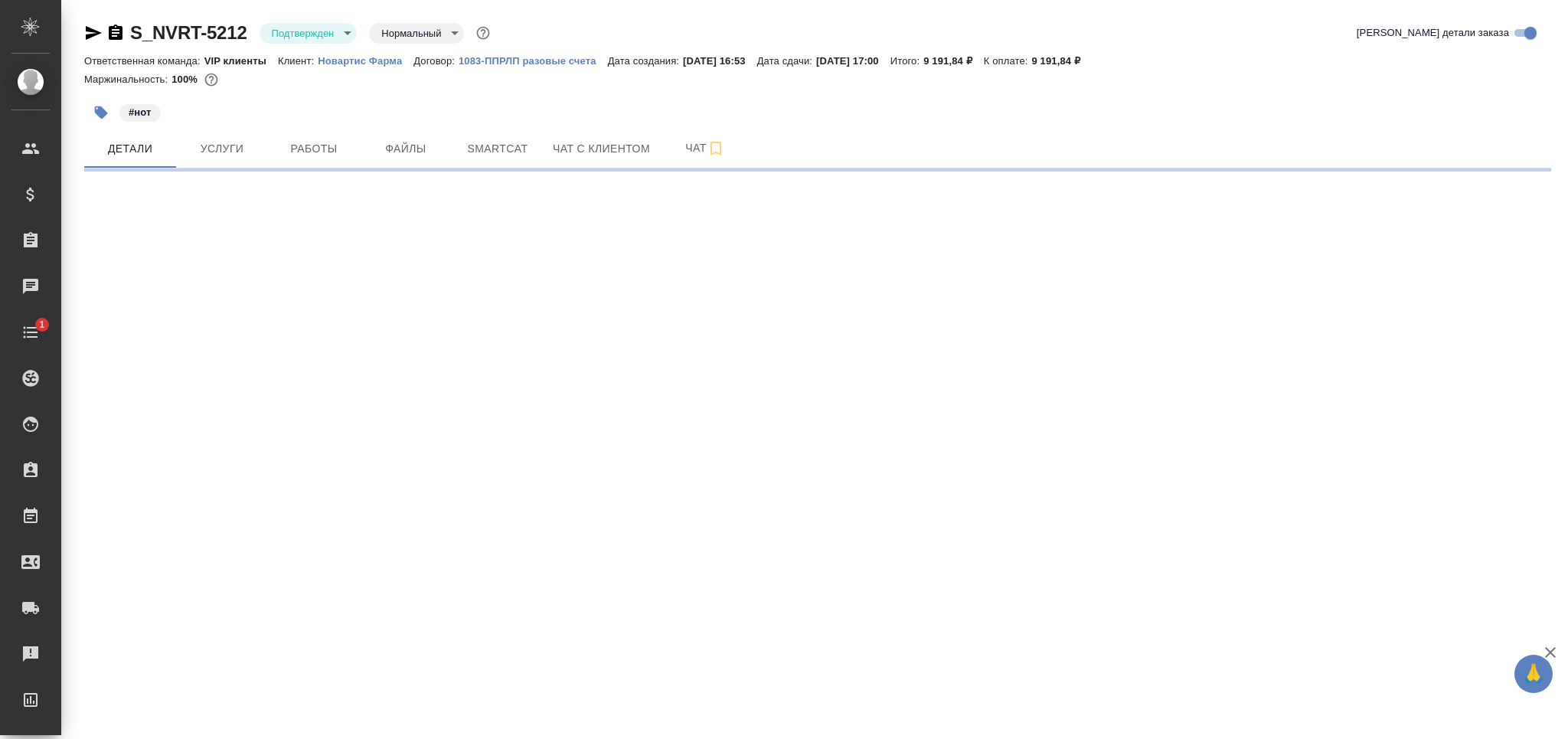
select select "RU"
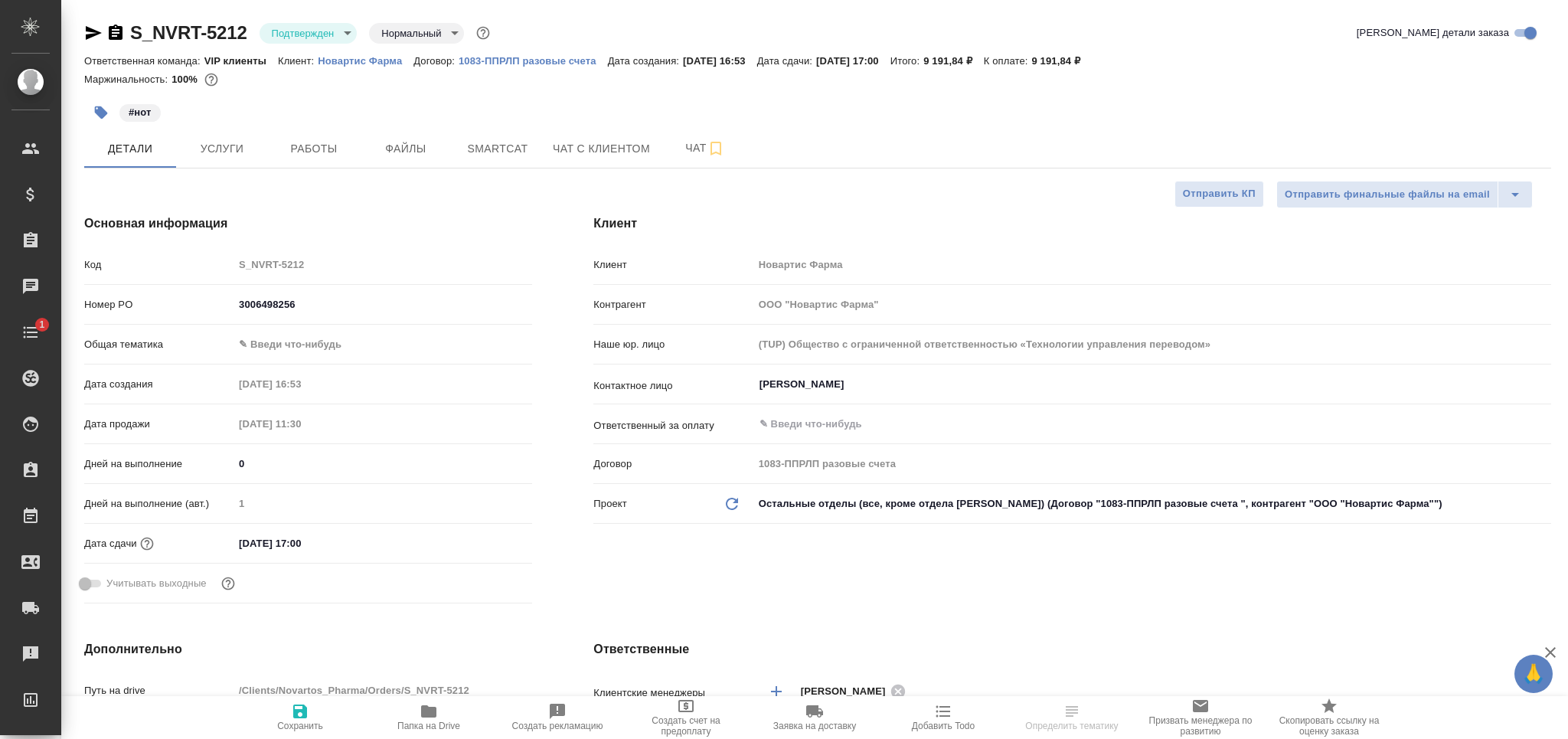
type textarea "x"
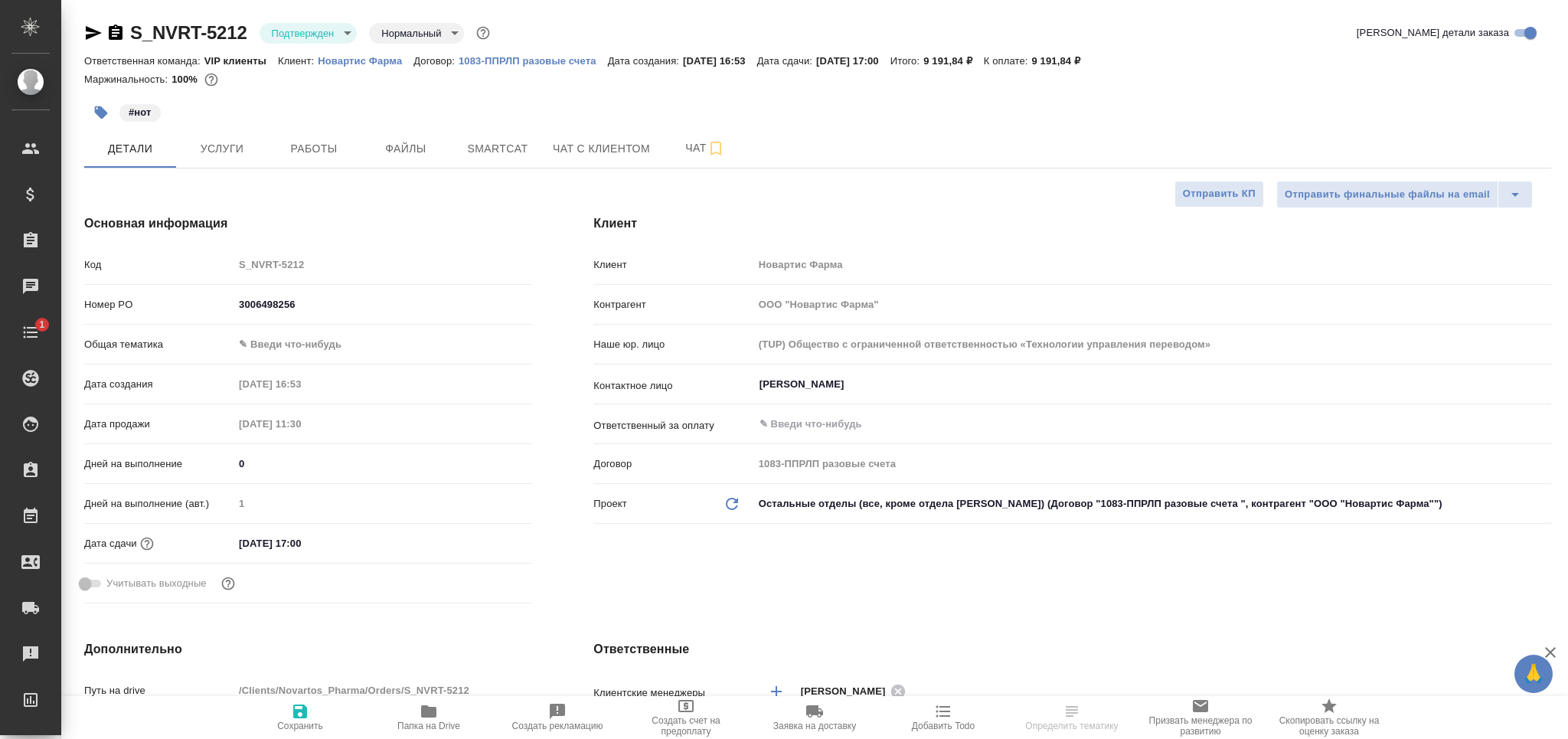
type textarea "x"
type input "[PERSON_NAME]"
click at [312, 32] on body "🙏 .cls-1 fill:#fff; AWATERA Grabko [PERSON_NAME] Спецификации Заказы Чаты 1 Tod…" at bounding box center [784, 369] width 1568 height 739
type textarea "x"
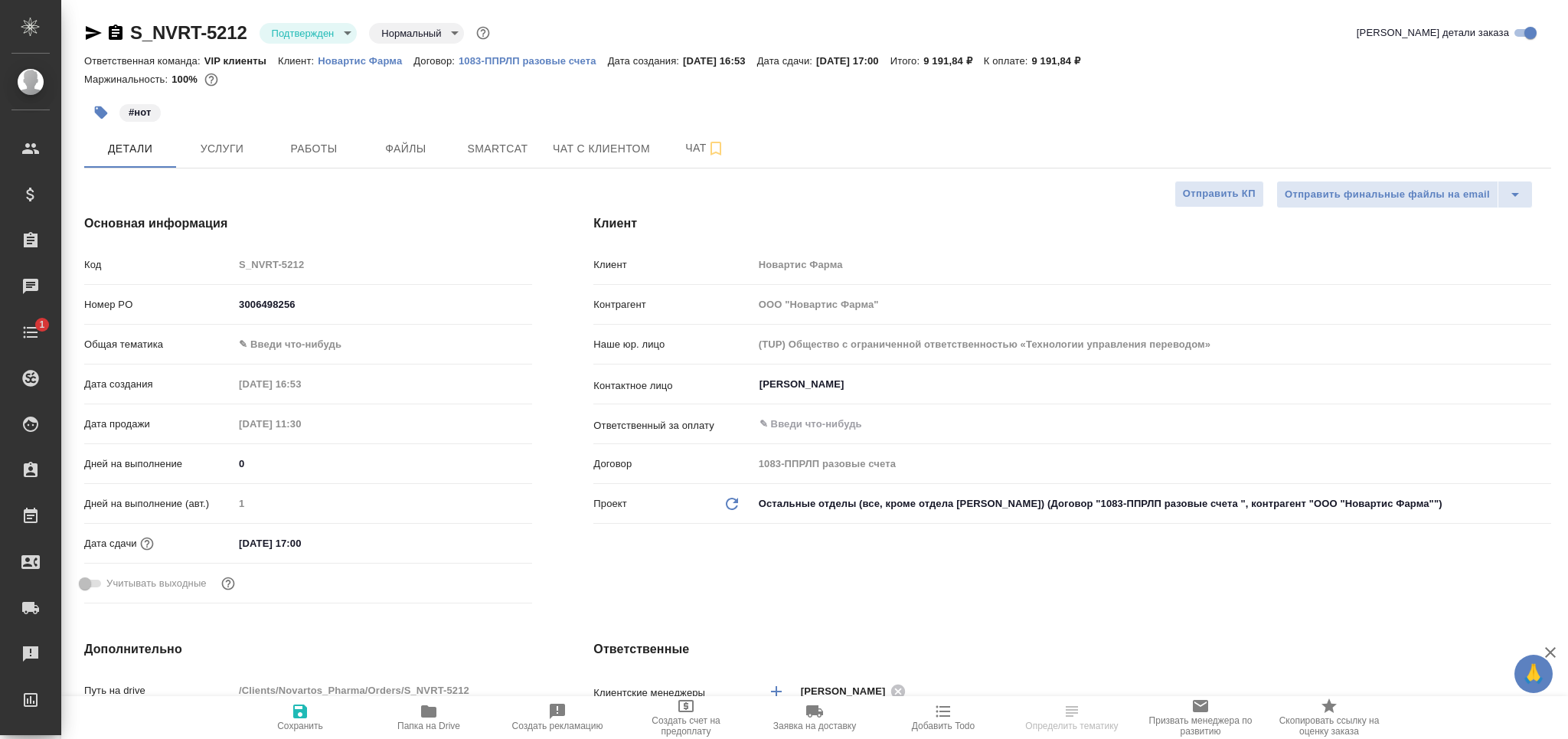
type textarea "x"
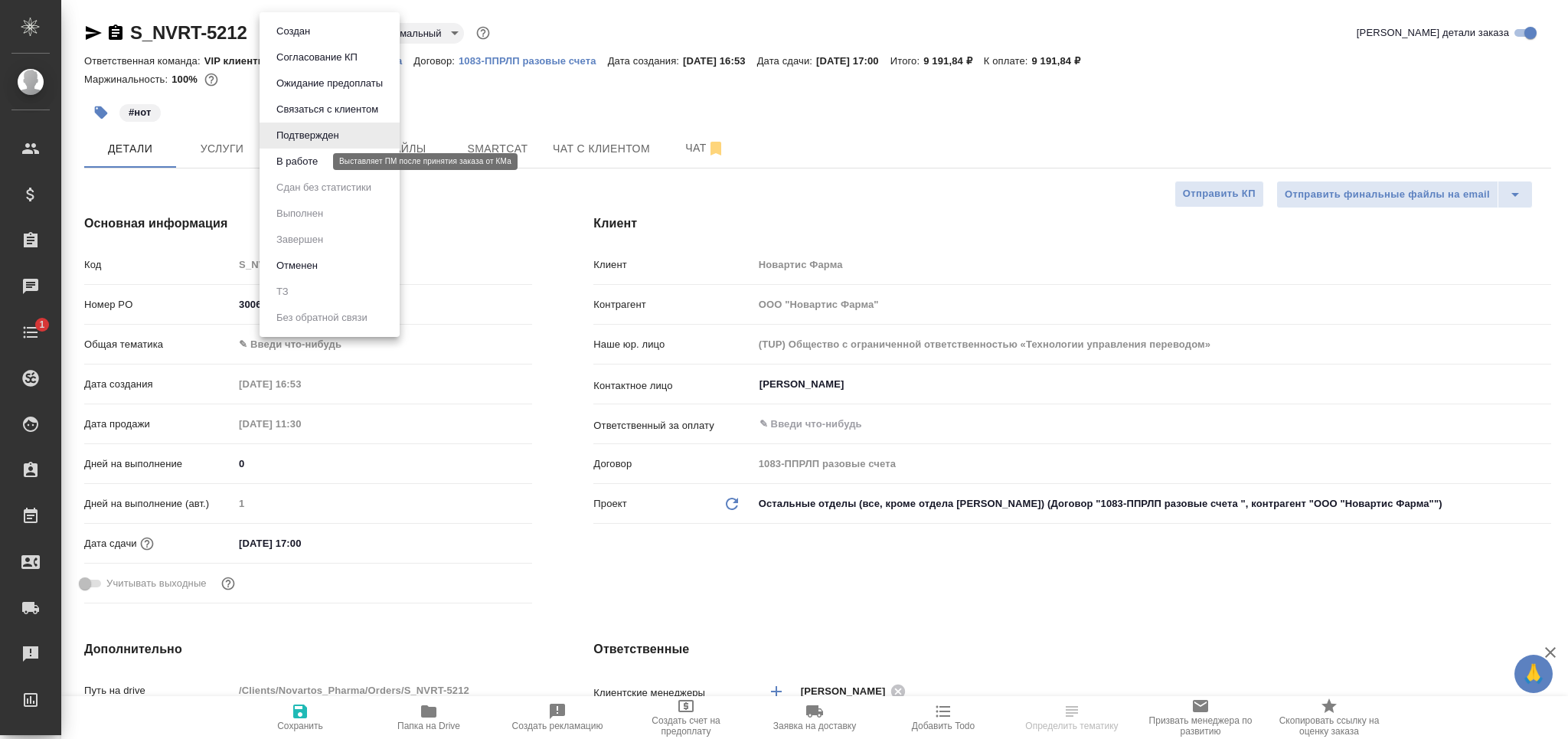
click at [313, 160] on button "В работе" at bounding box center [297, 161] width 51 height 17
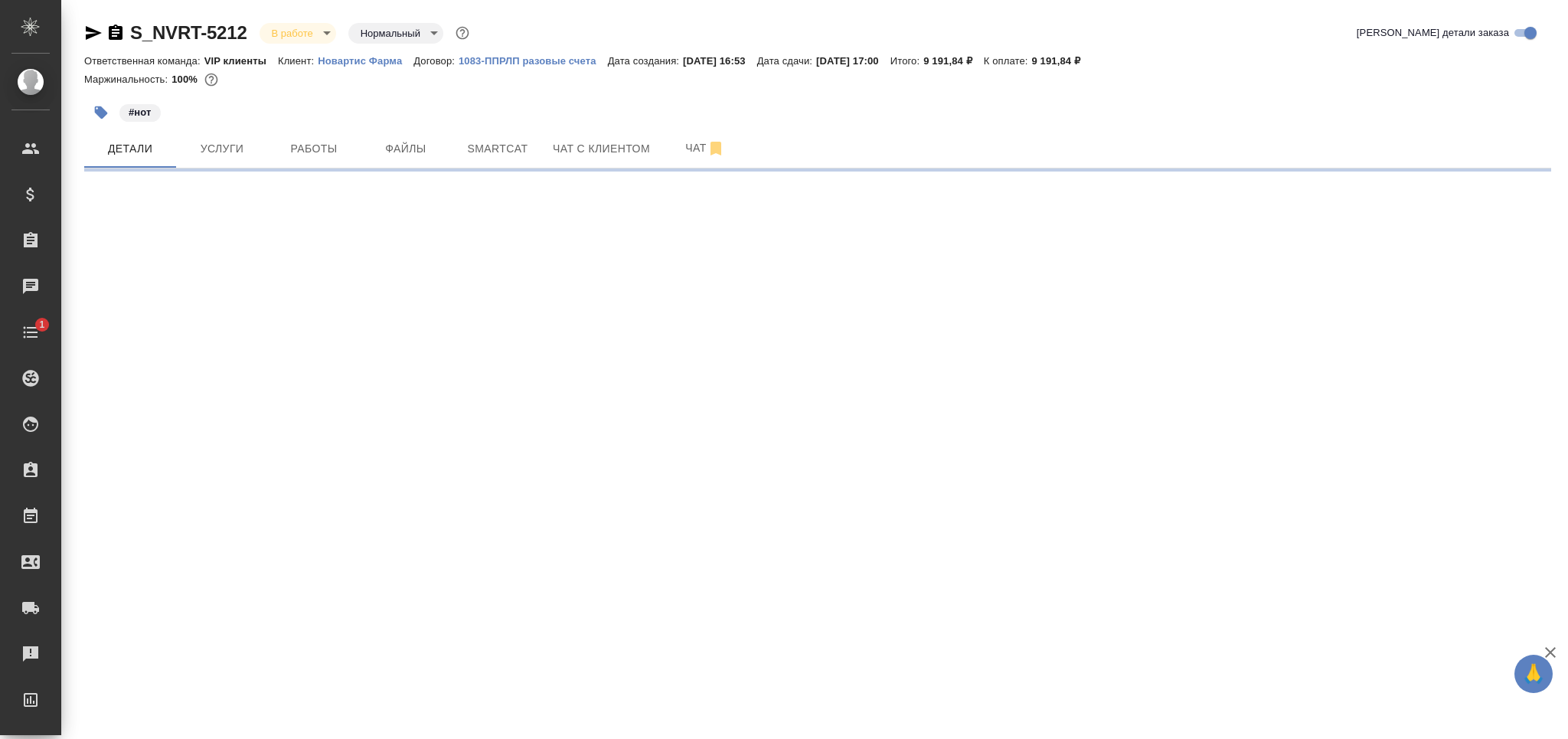
select select "RU"
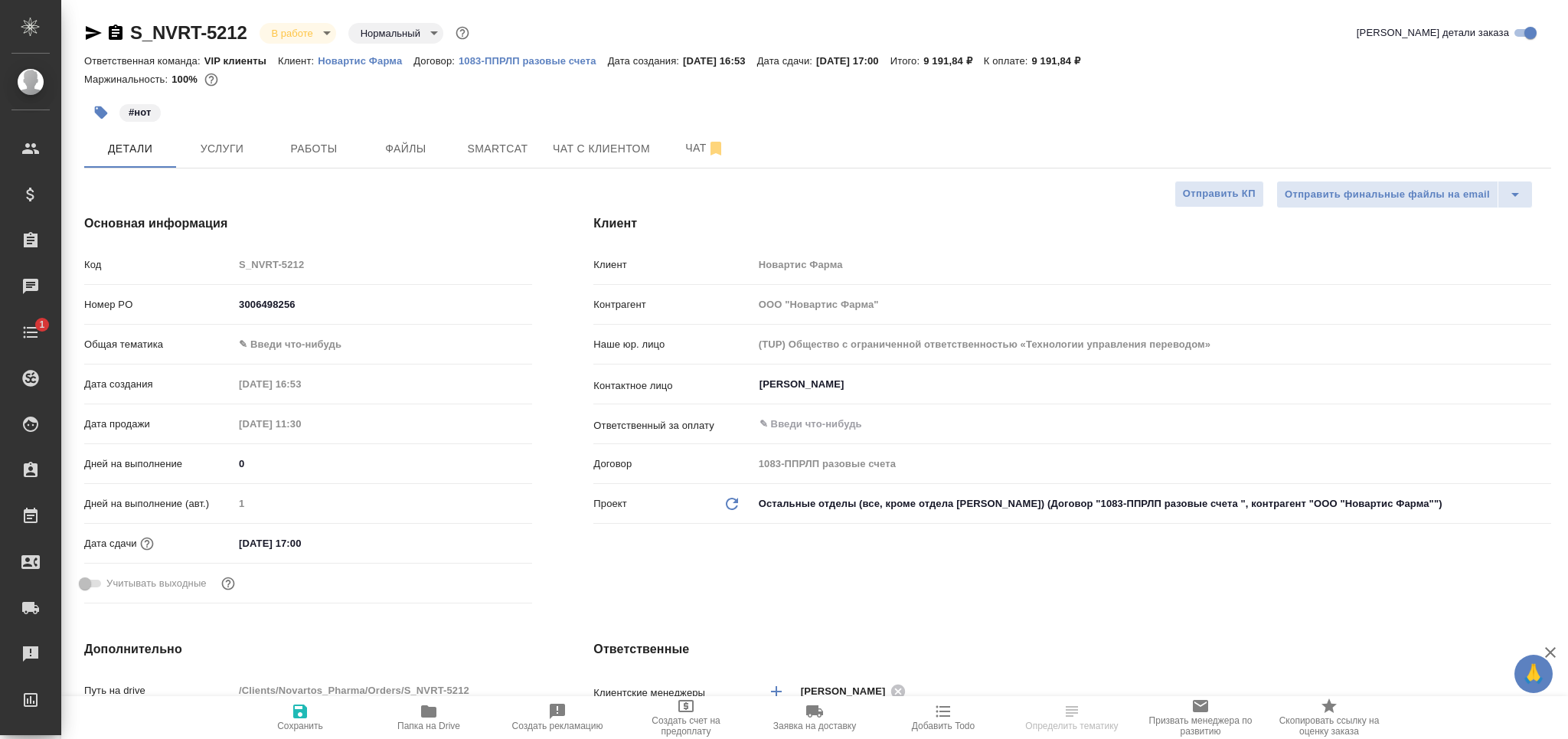
type textarea "x"
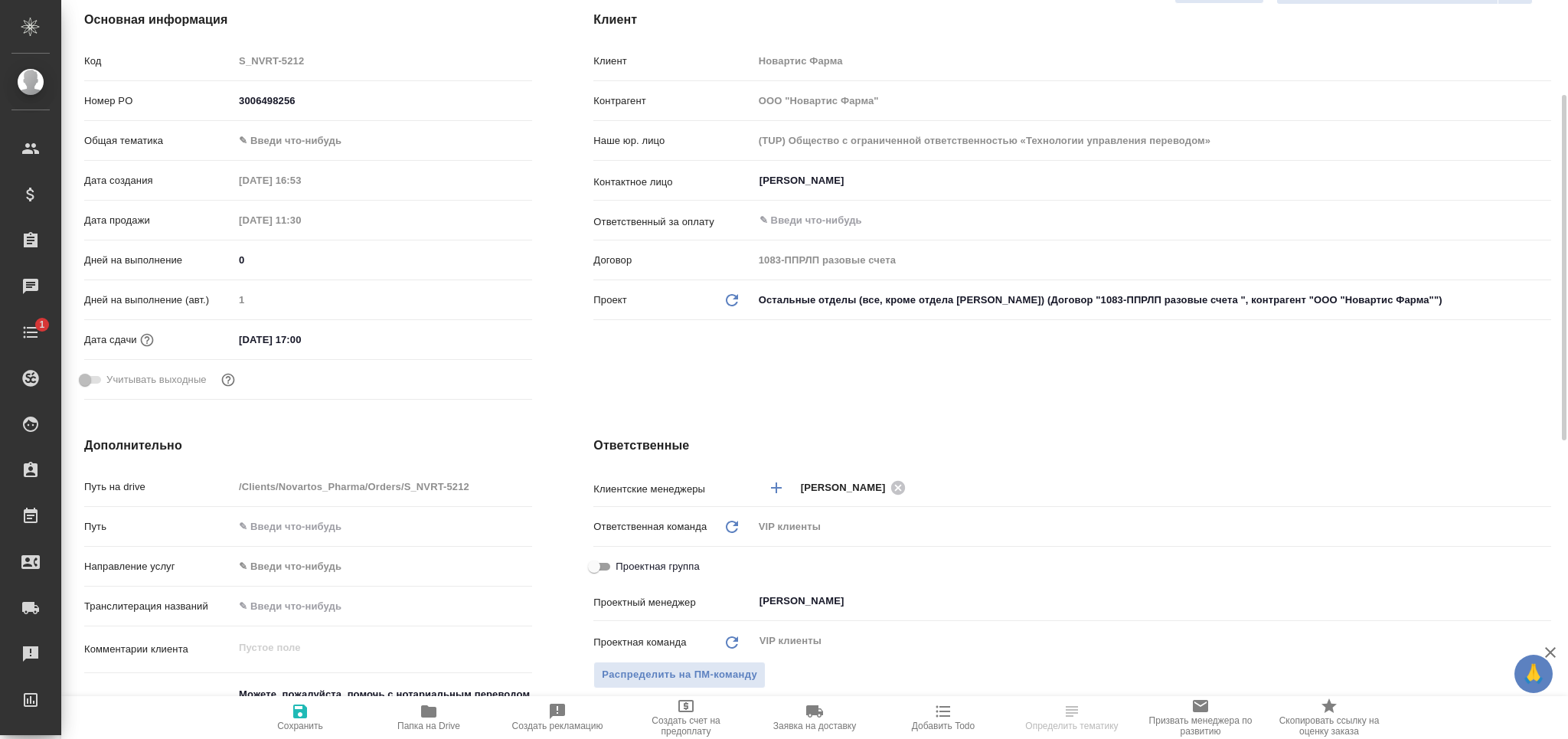
scroll to position [306, 0]
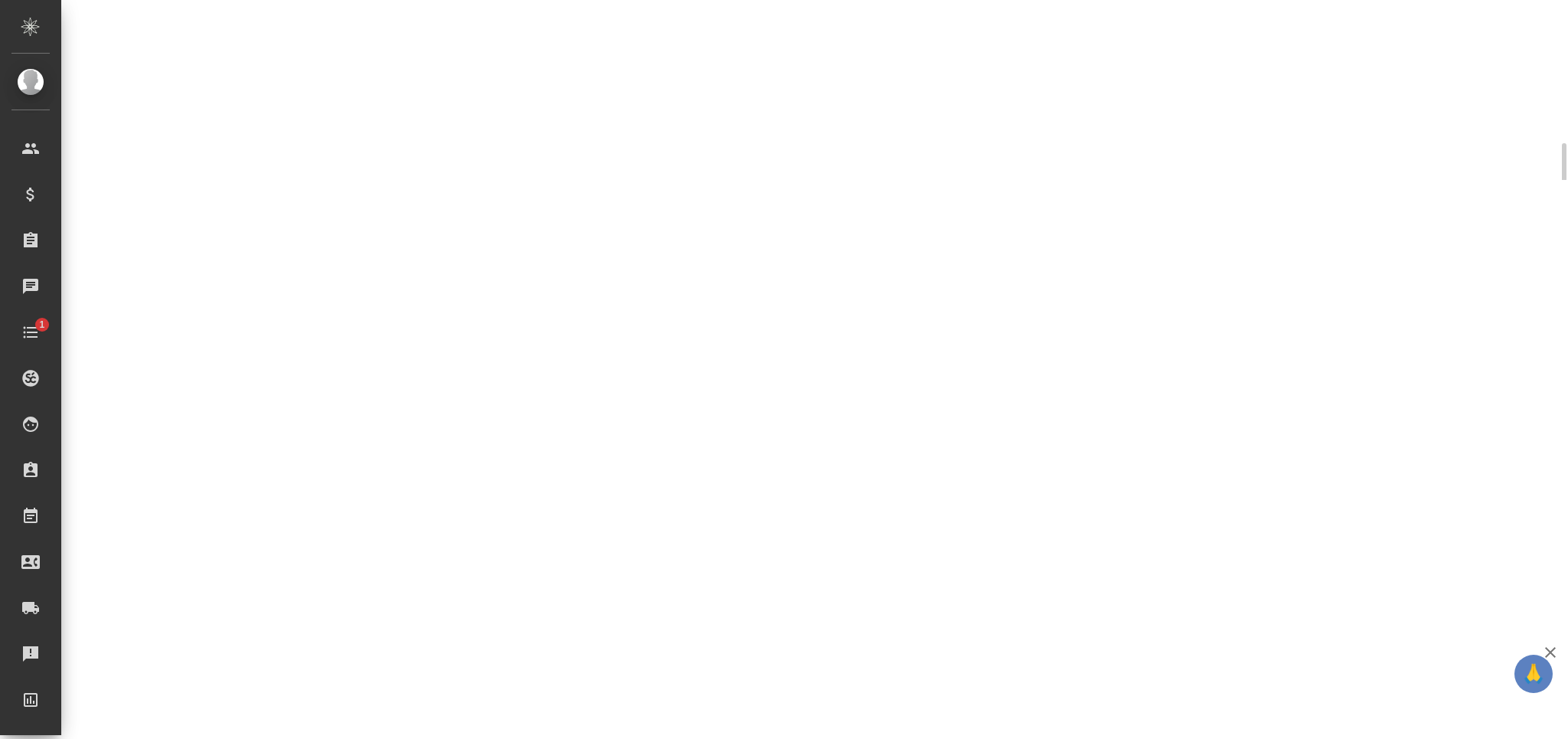
select select "RU"
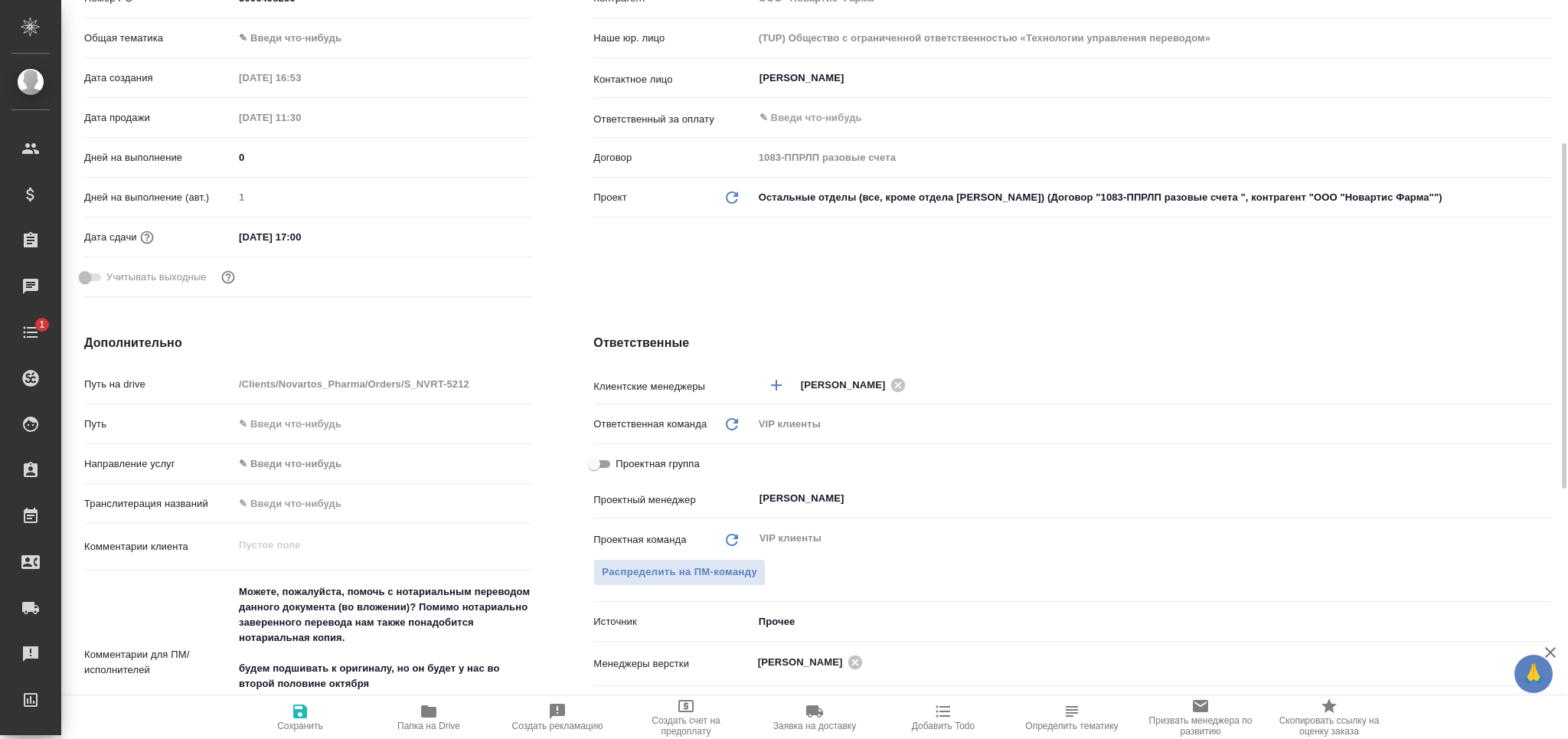
type textarea "x"
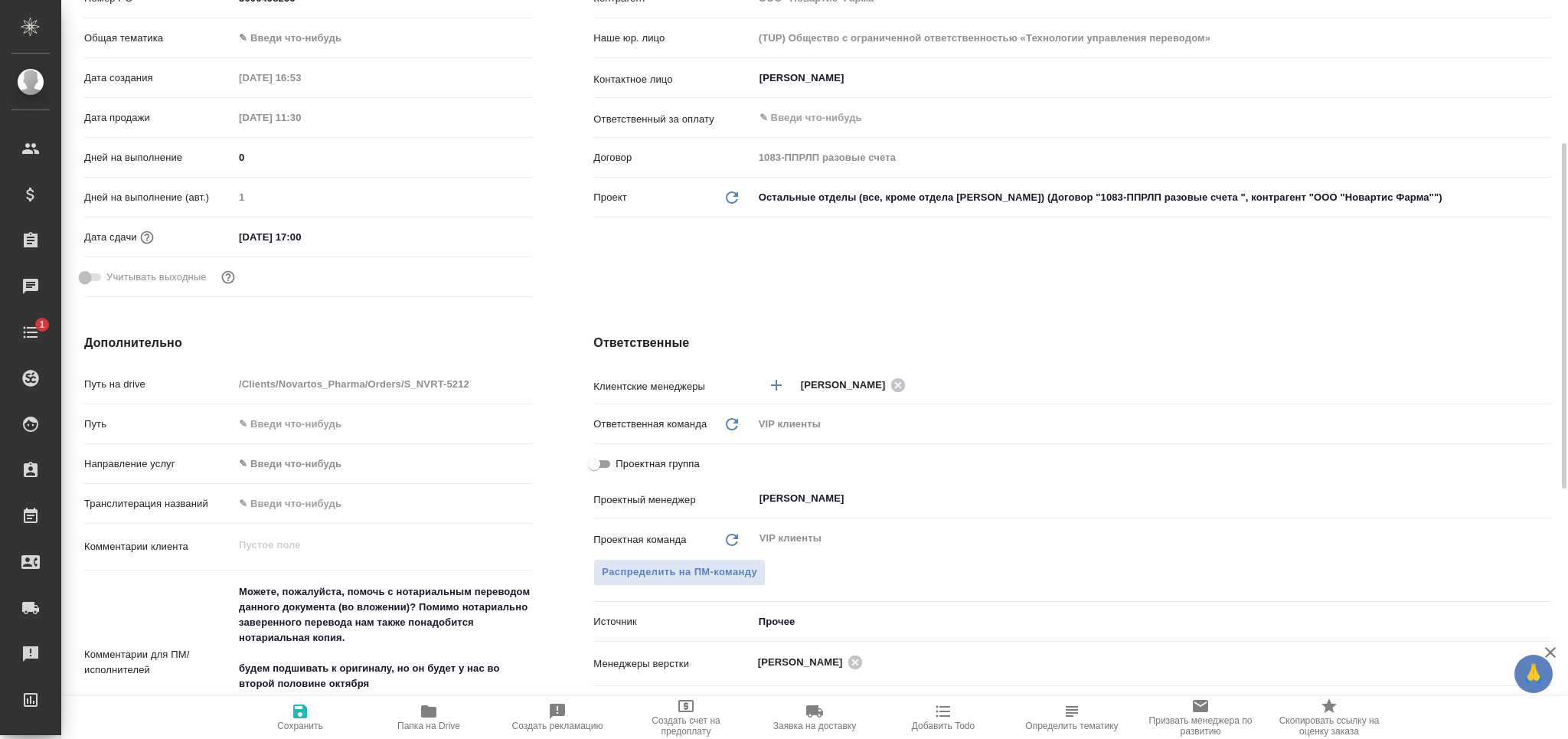
type textarea "x"
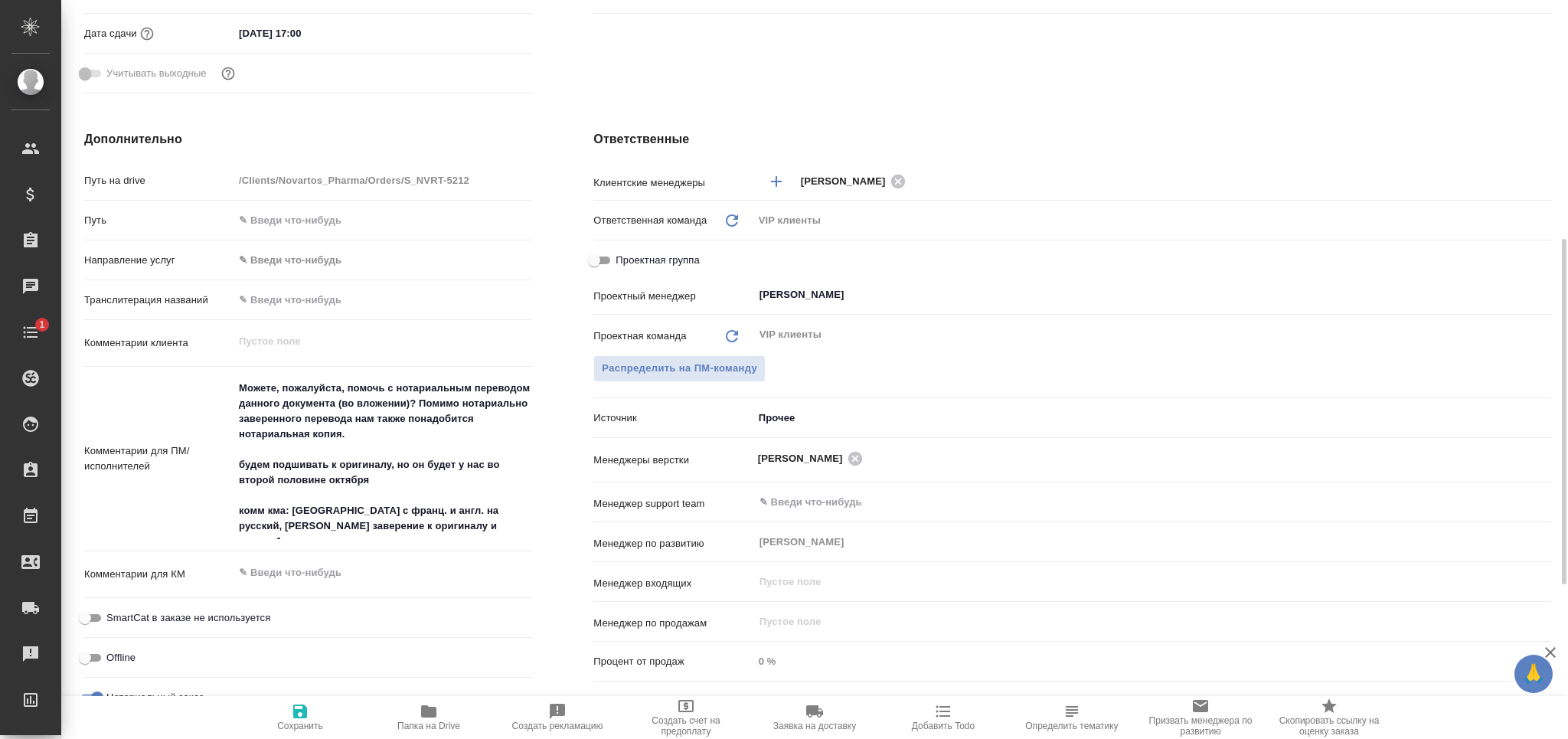
scroll to position [0, 0]
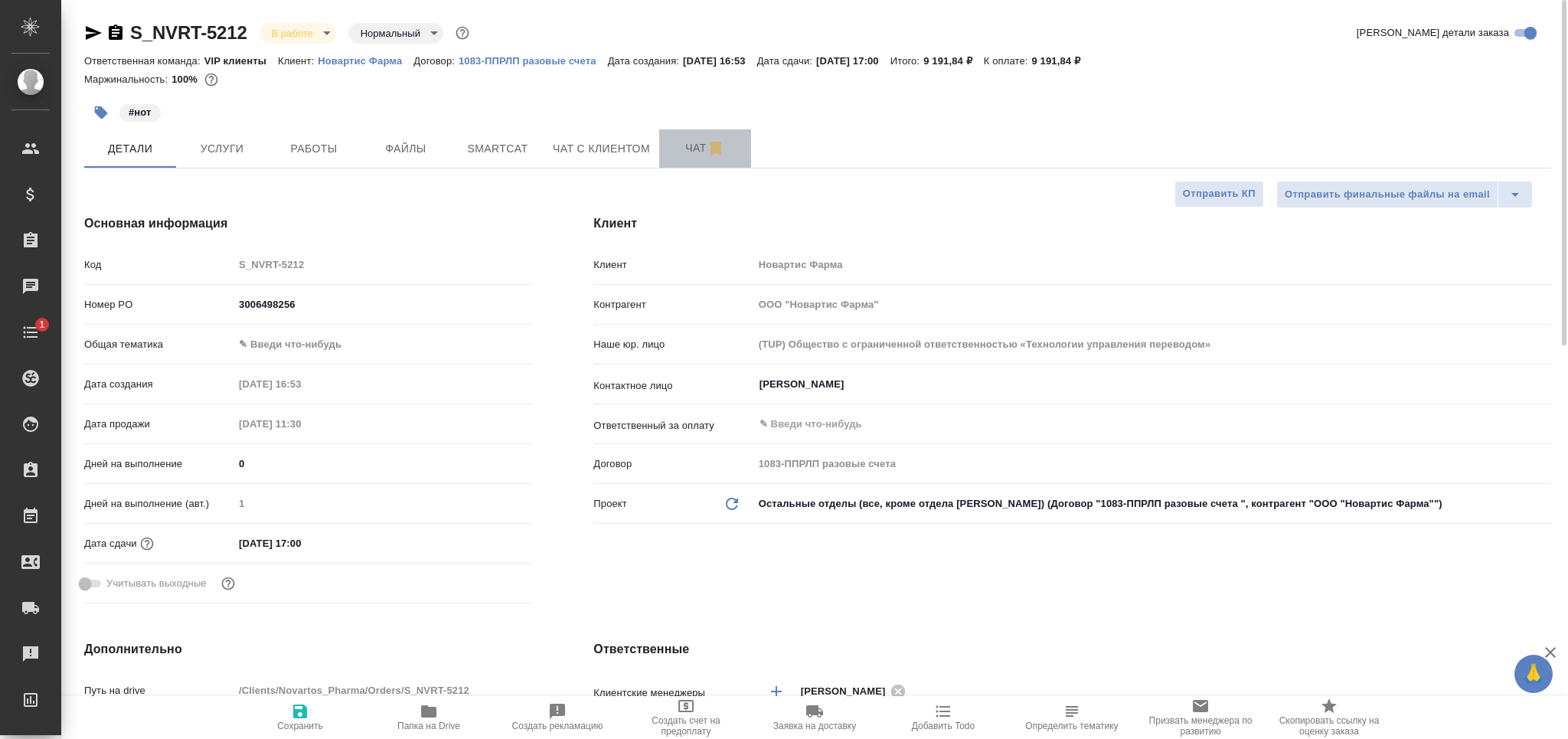
click at [683, 153] on span "Чат" at bounding box center [705, 147] width 73 height 19
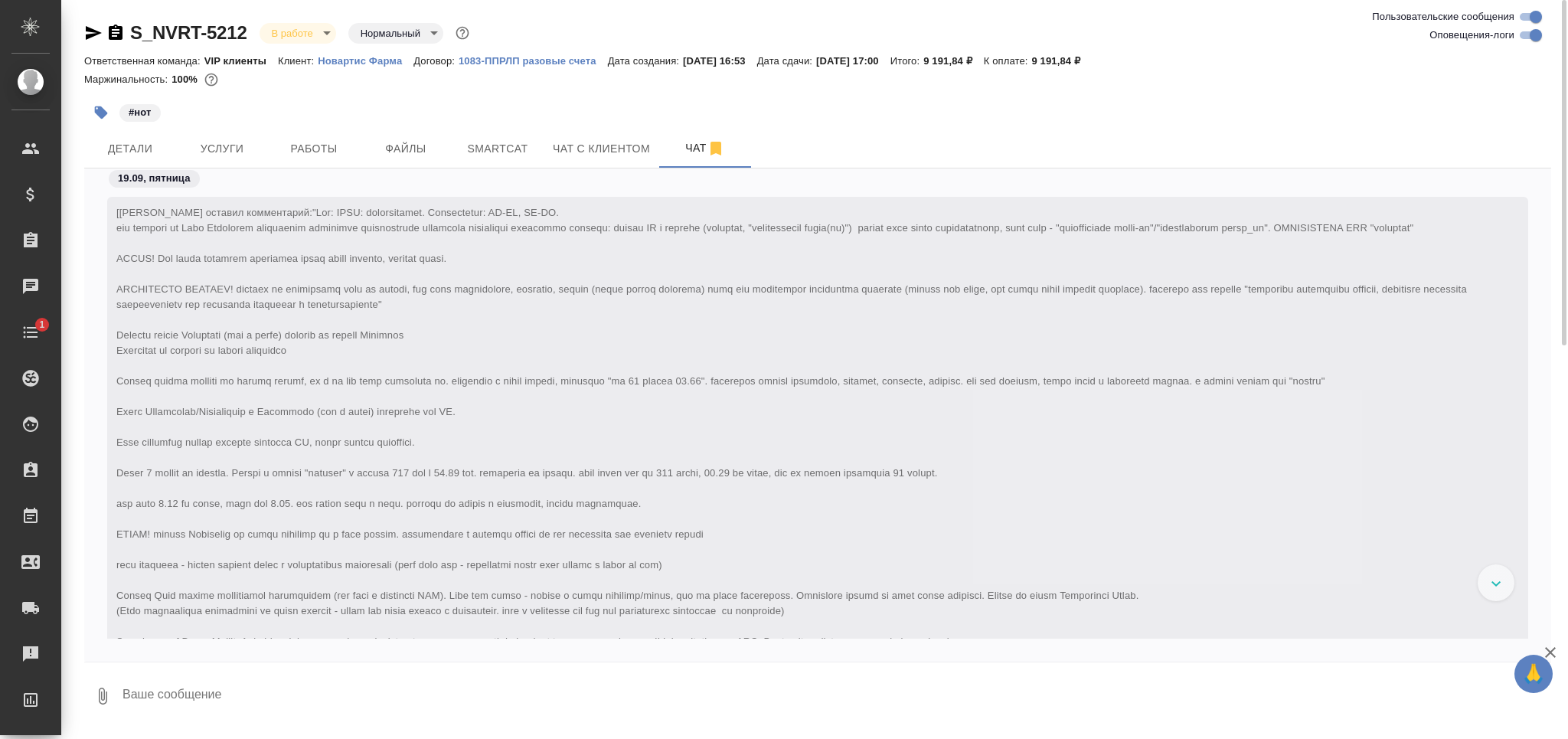
scroll to position [18993, 0]
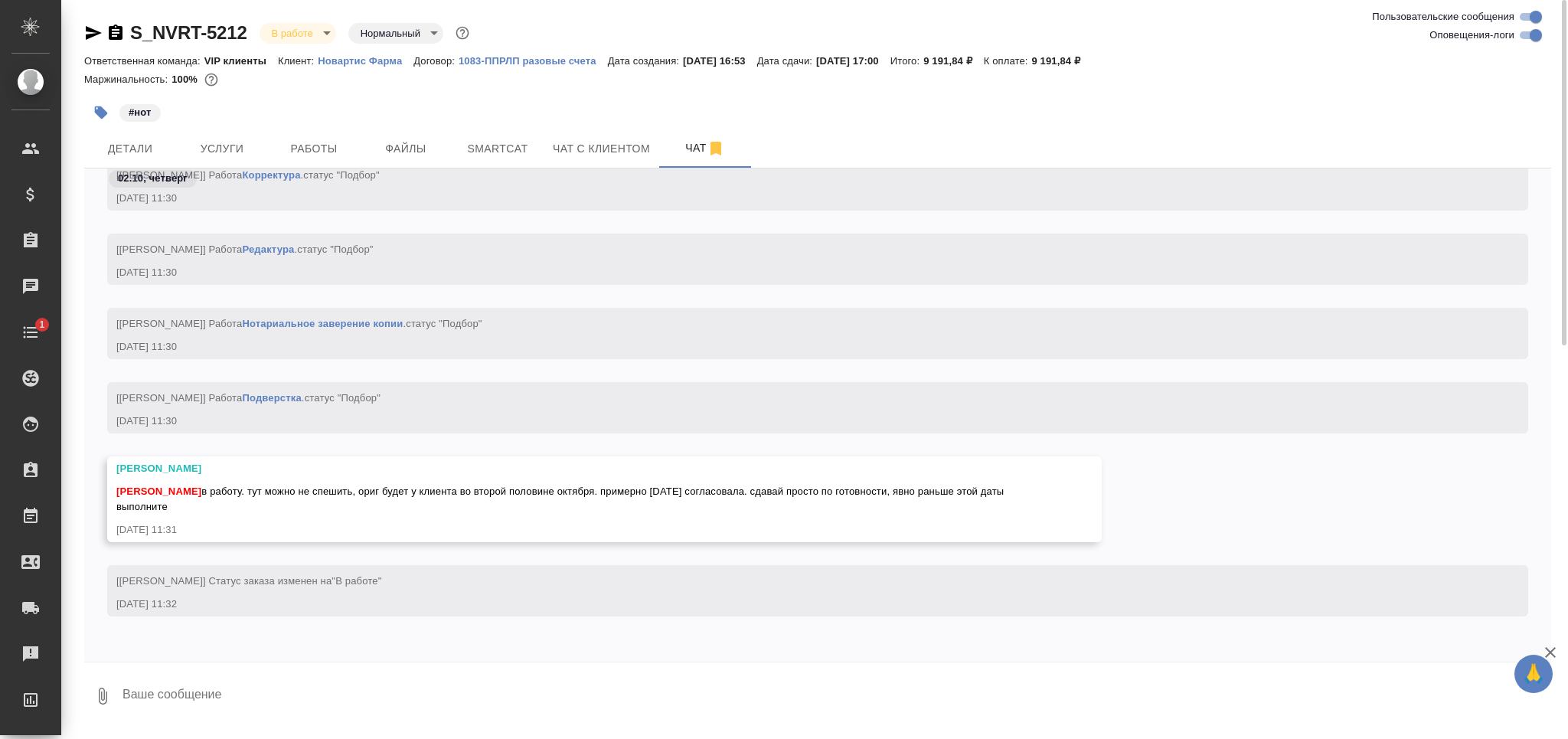
click at [1522, 34] on input "Оповещения-логи" at bounding box center [1535, 35] width 55 height 19
checkbox input "false"
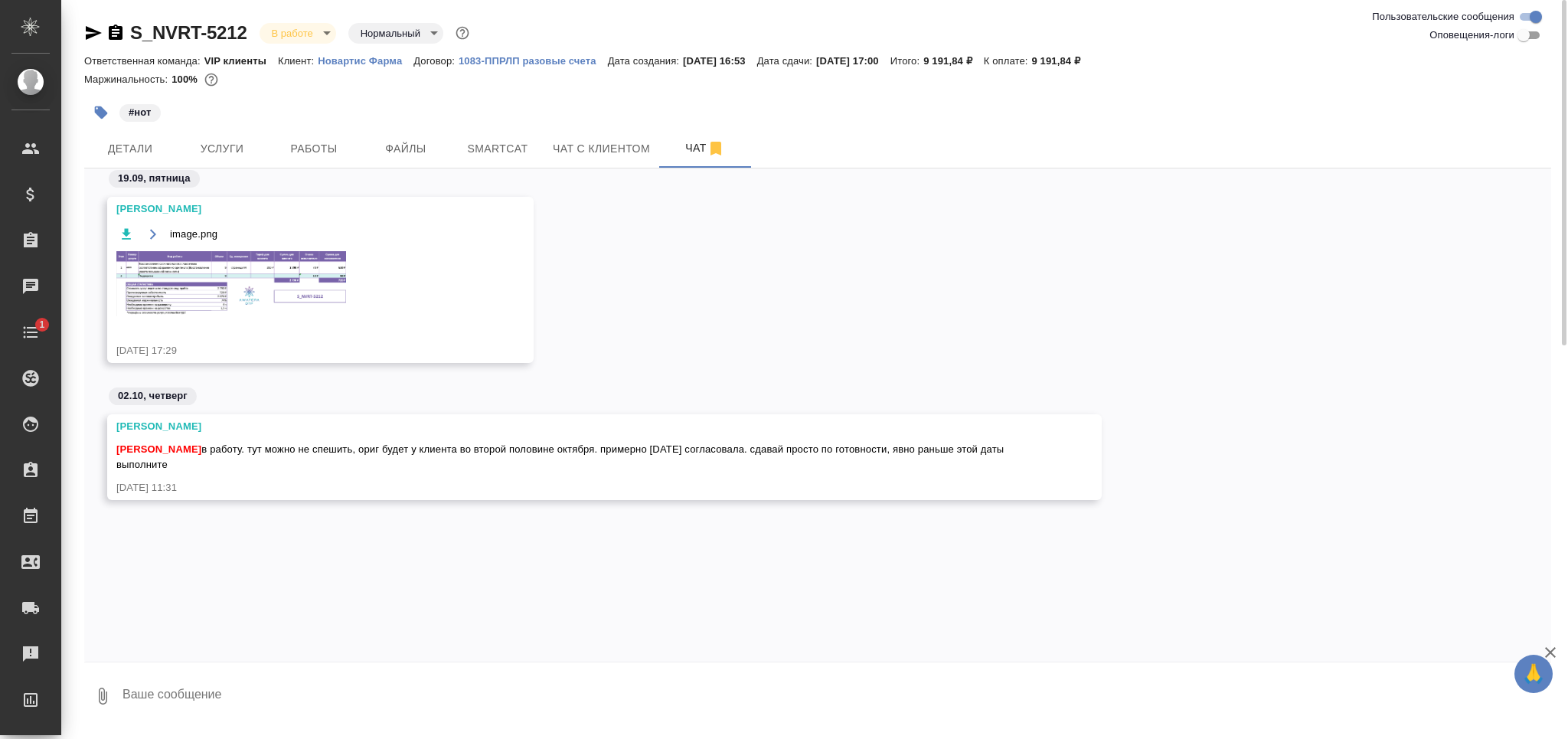
scroll to position [0, 0]
click at [250, 263] on img at bounding box center [231, 284] width 230 height 65
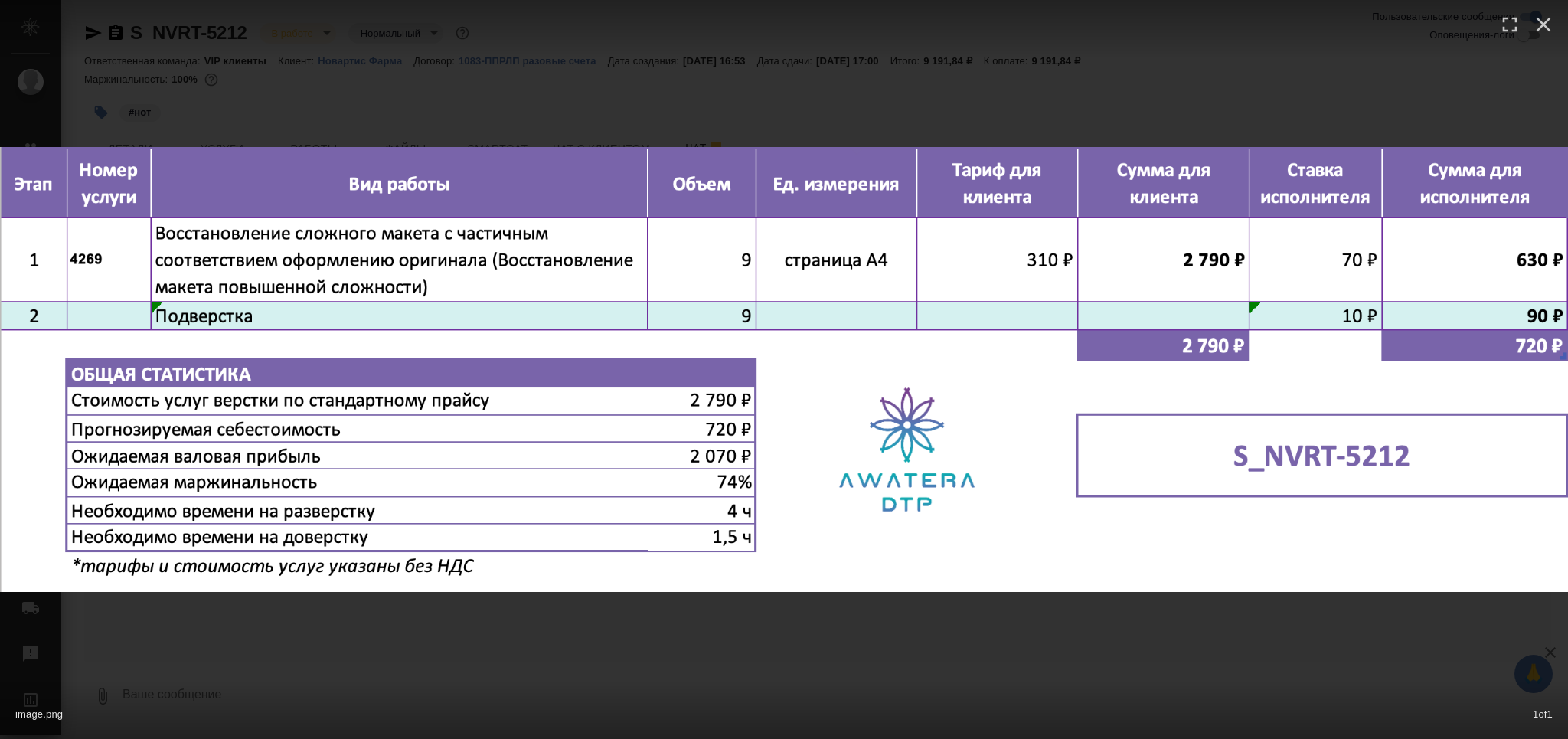
drag, startPoint x: 413, startPoint y: 666, endPoint x: 414, endPoint y: 639, distance: 27.0
click at [414, 666] on div "image.png 1 of 1" at bounding box center [784, 369] width 1568 height 739
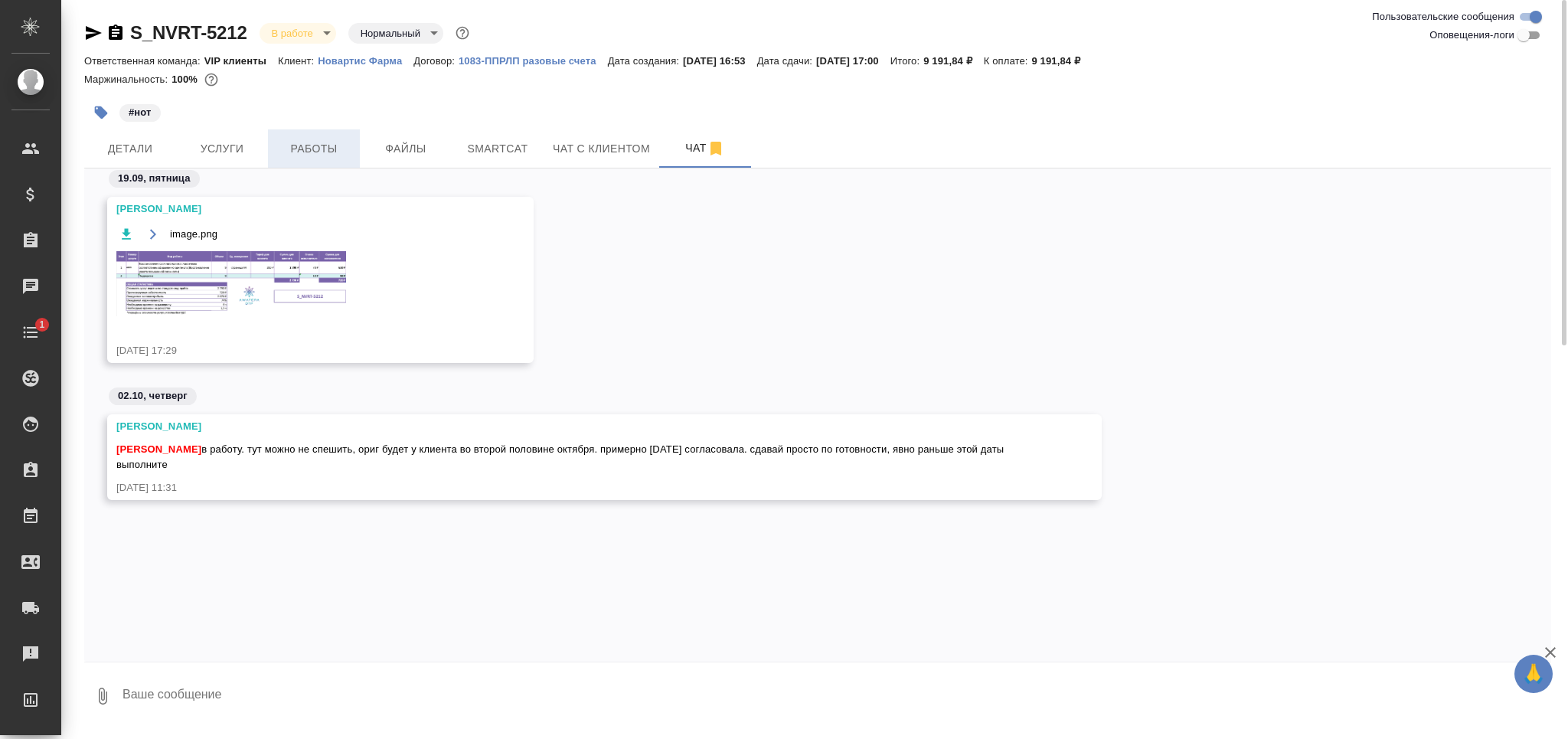
click at [314, 156] on span "Работы" at bounding box center [314, 148] width 73 height 19
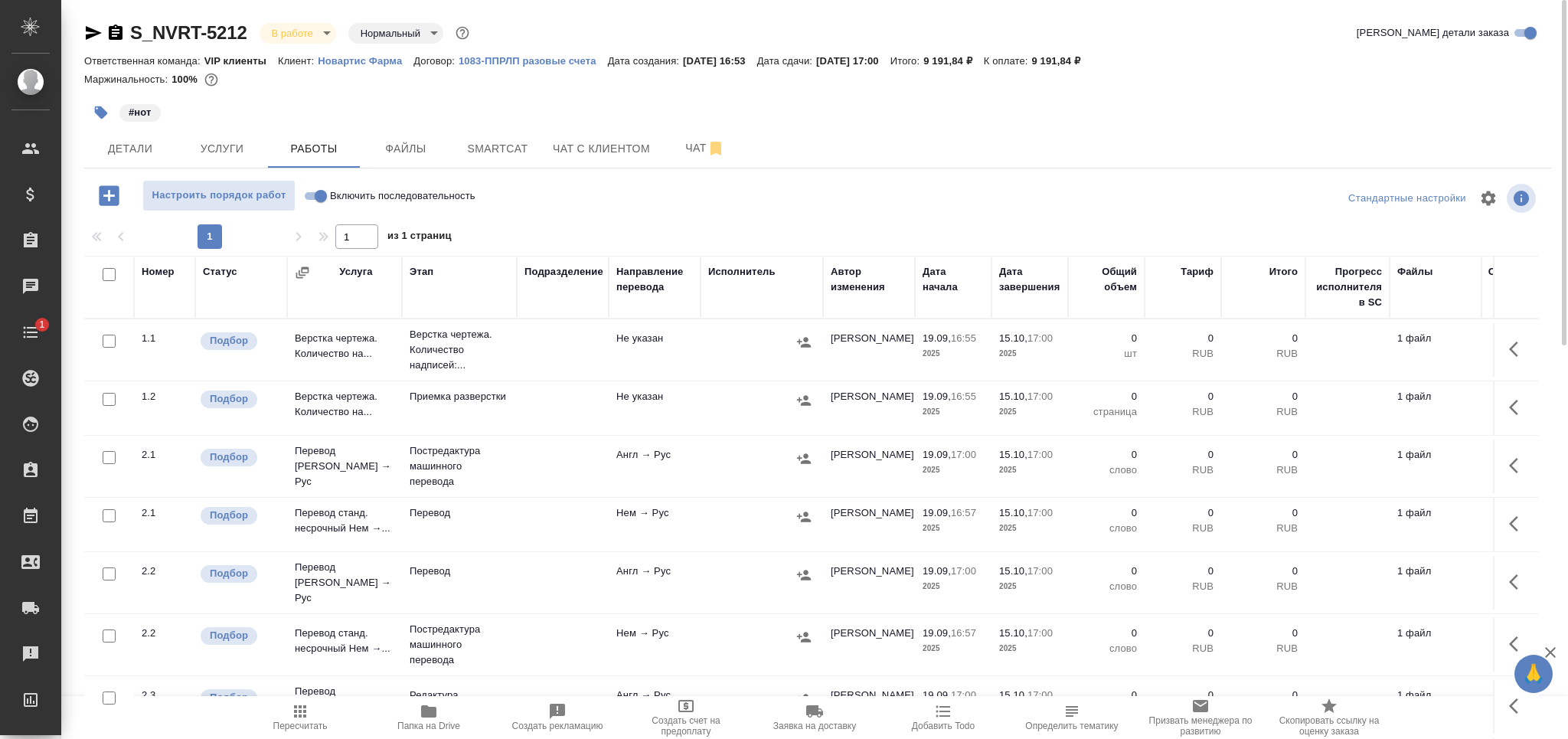
click at [481, 350] on p "Верстка чертежа. Количество надписей:..." at bounding box center [459, 350] width 99 height 46
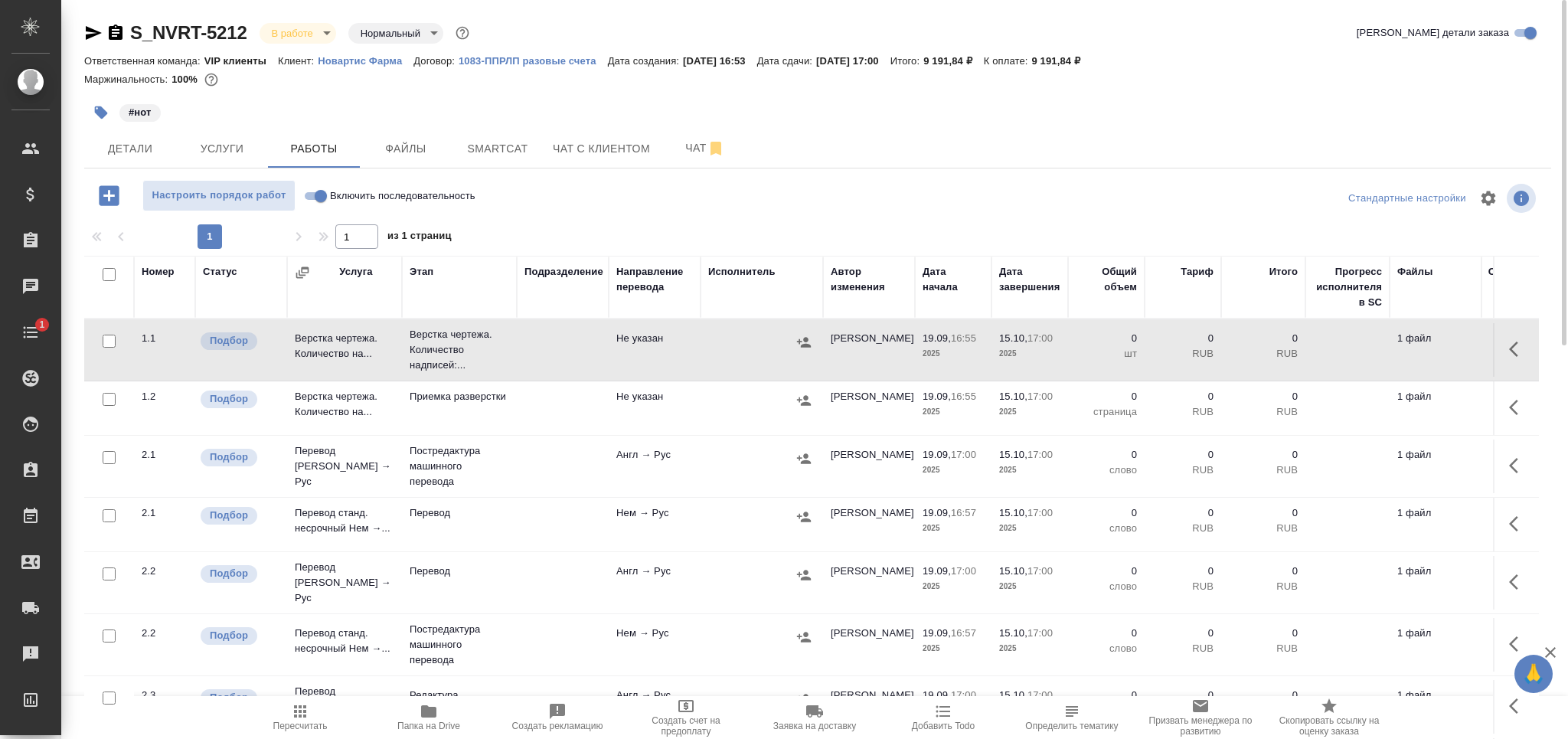
click at [94, 118] on icon "button" at bounding box center [101, 112] width 15 height 15
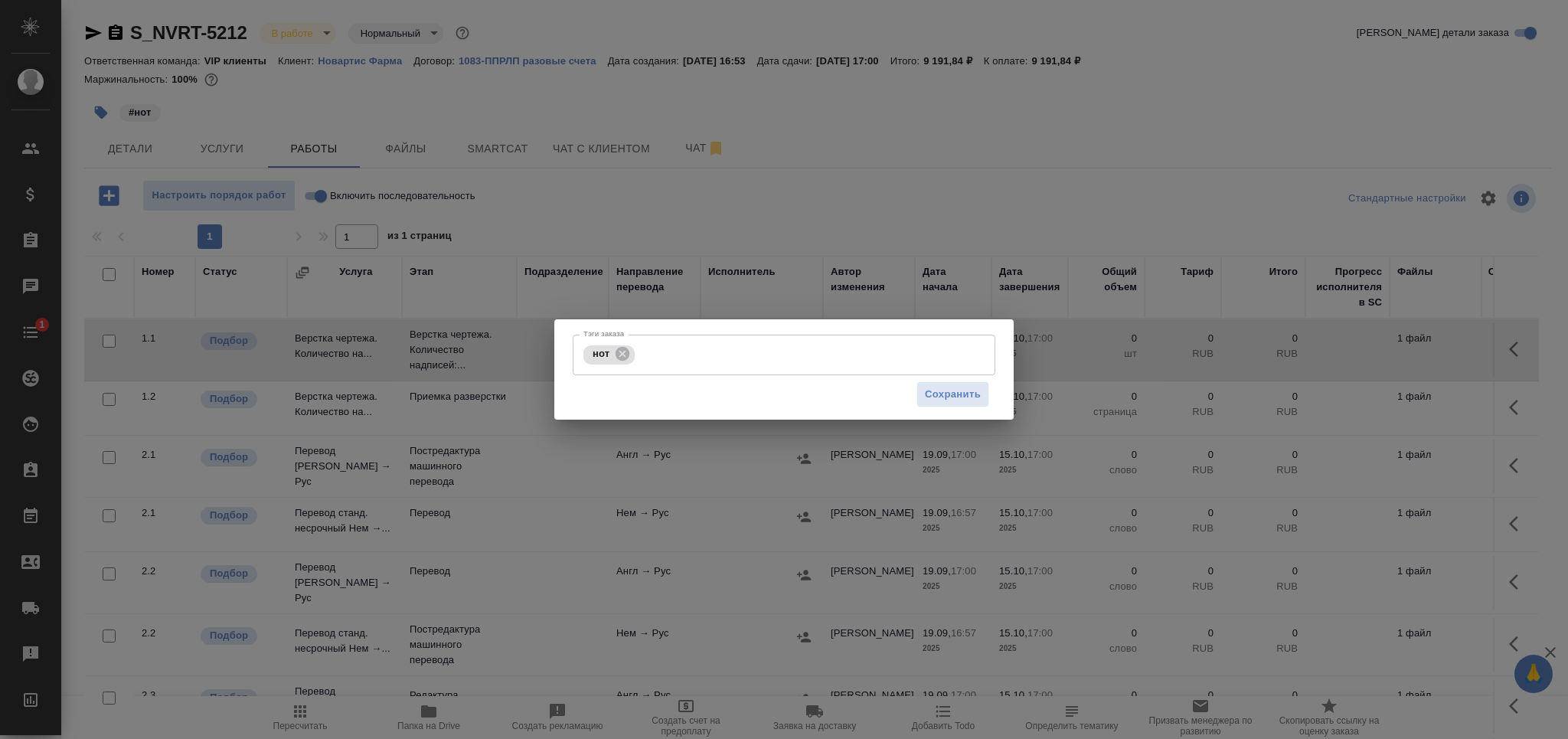
click at [683, 333] on div "Тэги заказа нот [PERSON_NAME] заказа Сохранить" at bounding box center [784, 370] width 459 height 101
click at [692, 345] on input "Тэги заказа" at bounding box center [799, 354] width 321 height 26
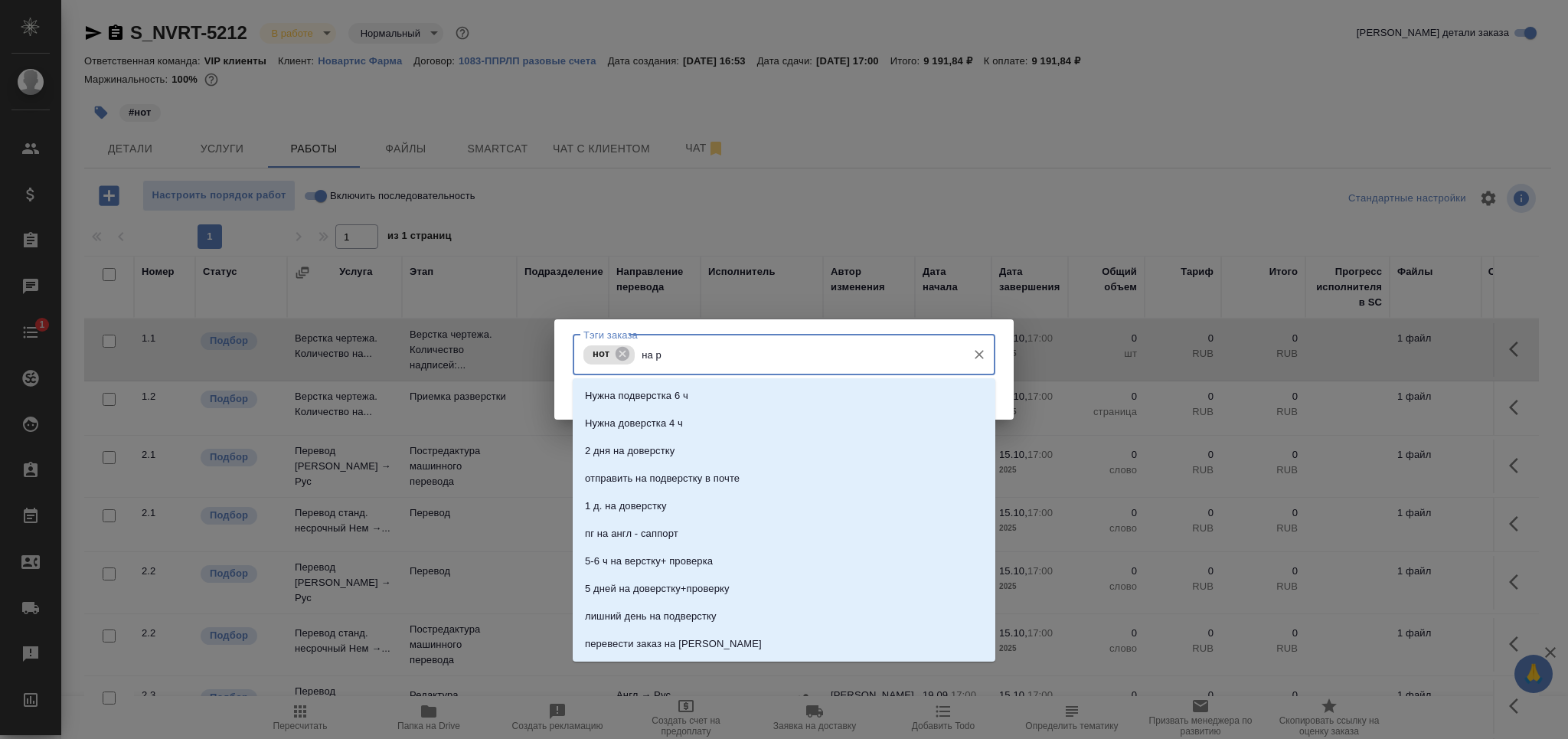
type input "на ра"
click at [686, 396] on li "На разверстке" at bounding box center [784, 396] width 423 height 28
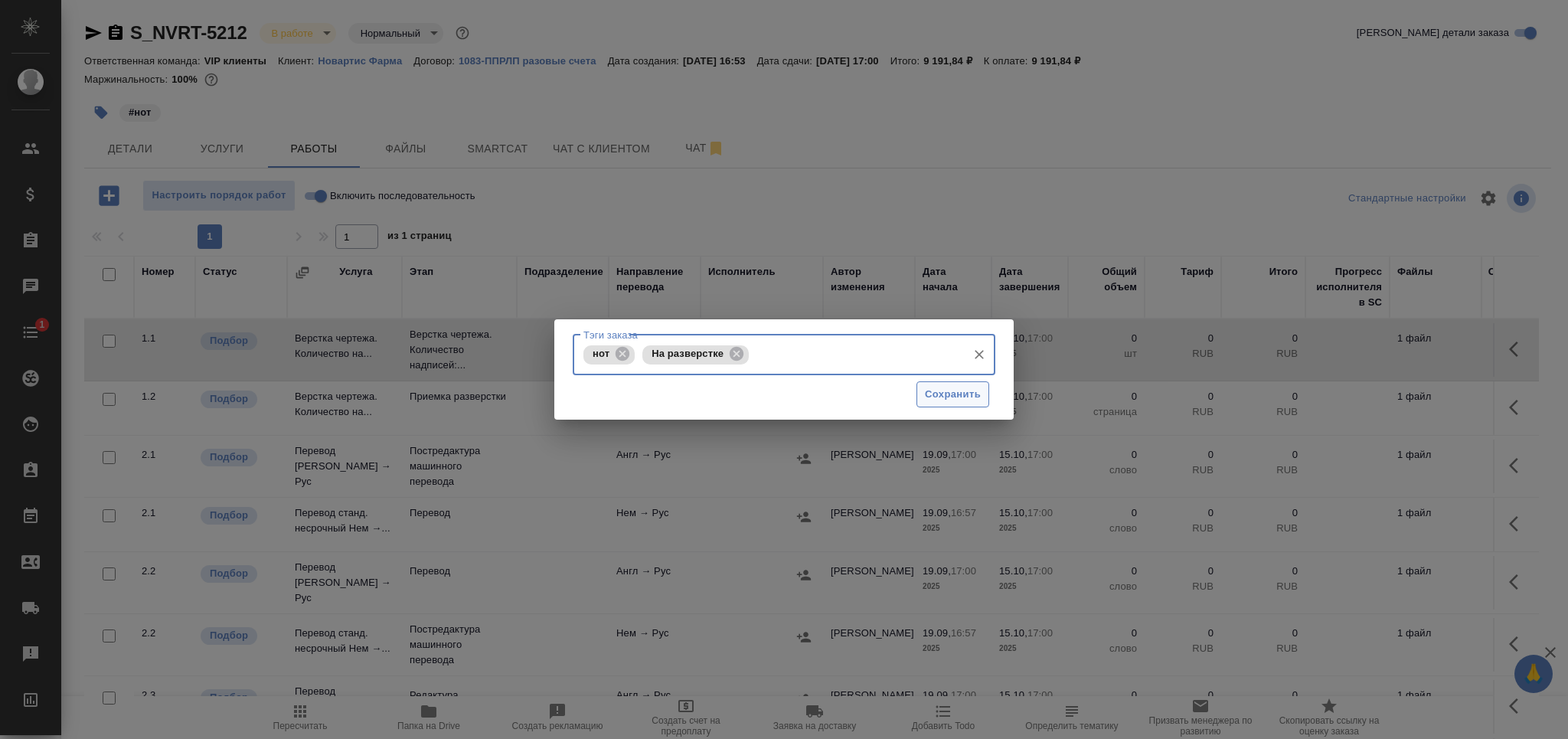
click at [948, 401] on span "Сохранить" at bounding box center [952, 395] width 56 height 18
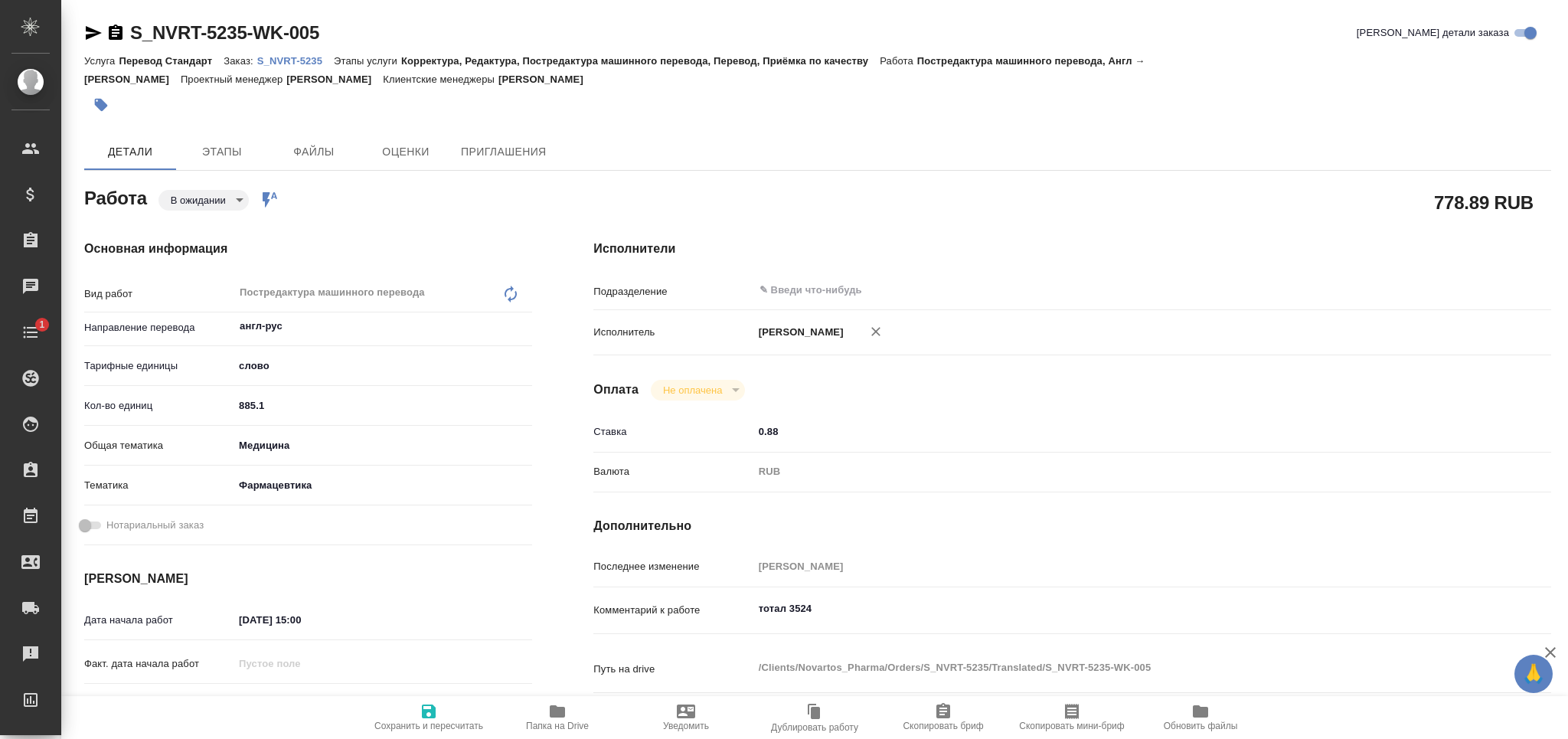
type textarea "x"
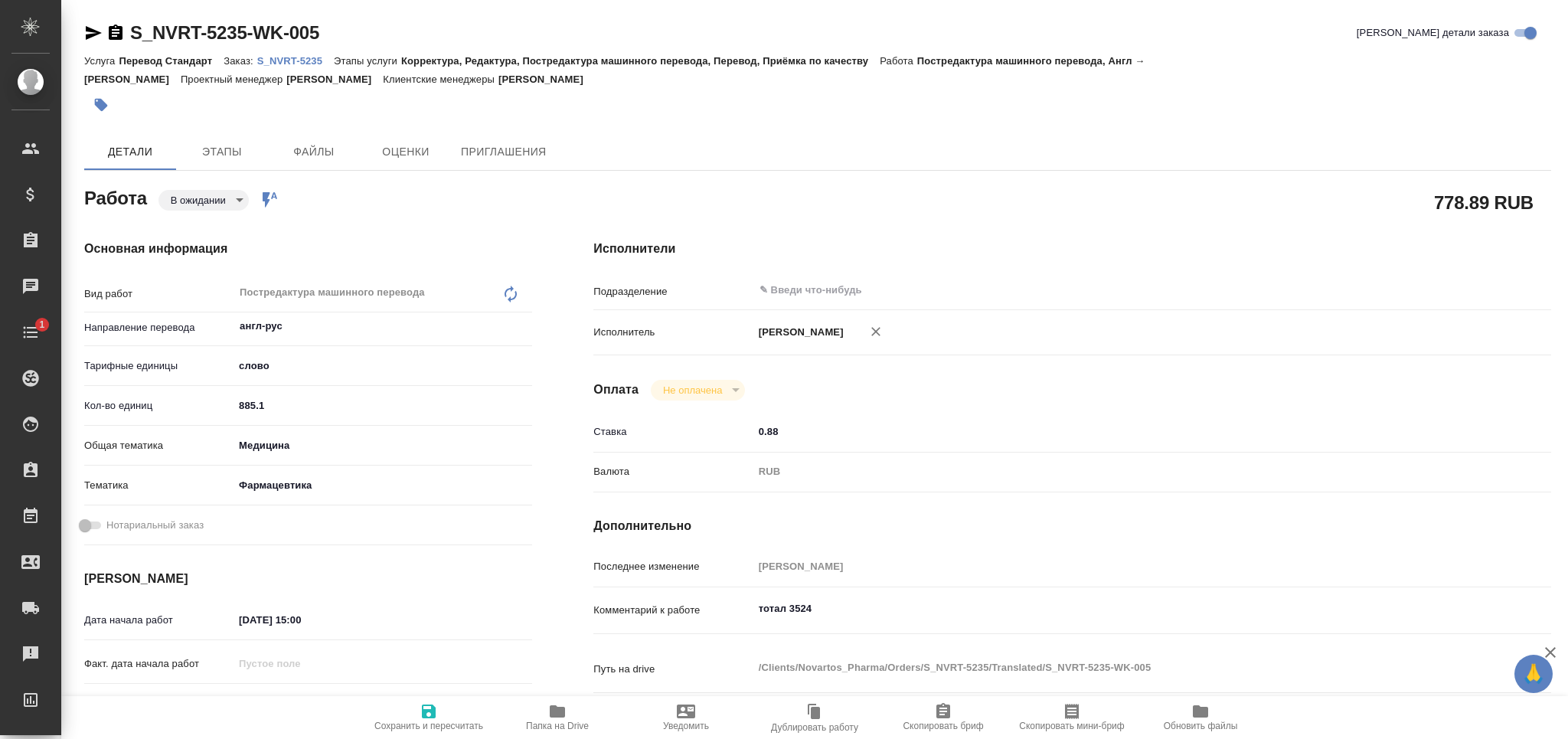
type textarea "x"
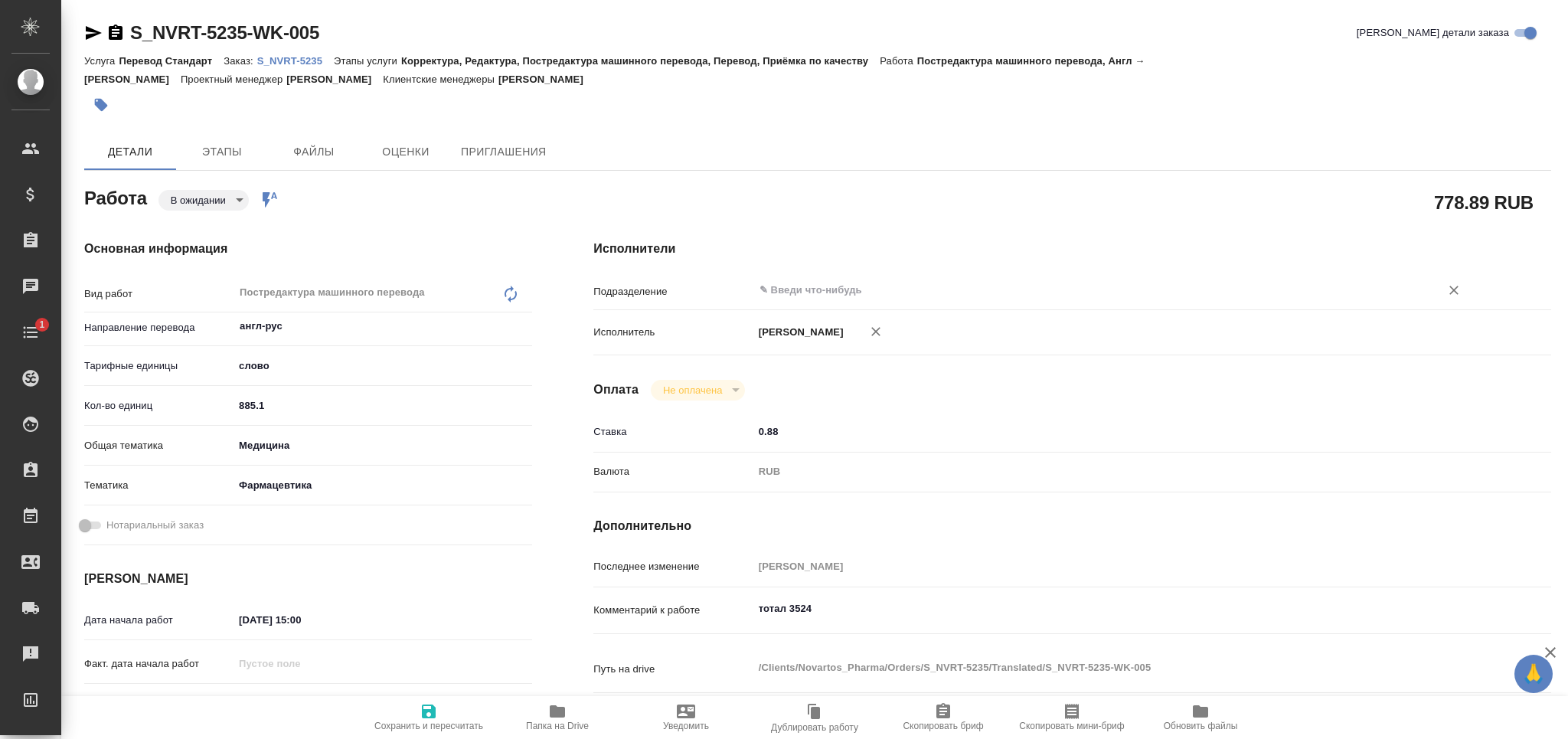
click at [810, 286] on input "text" at bounding box center [1086, 290] width 657 height 19
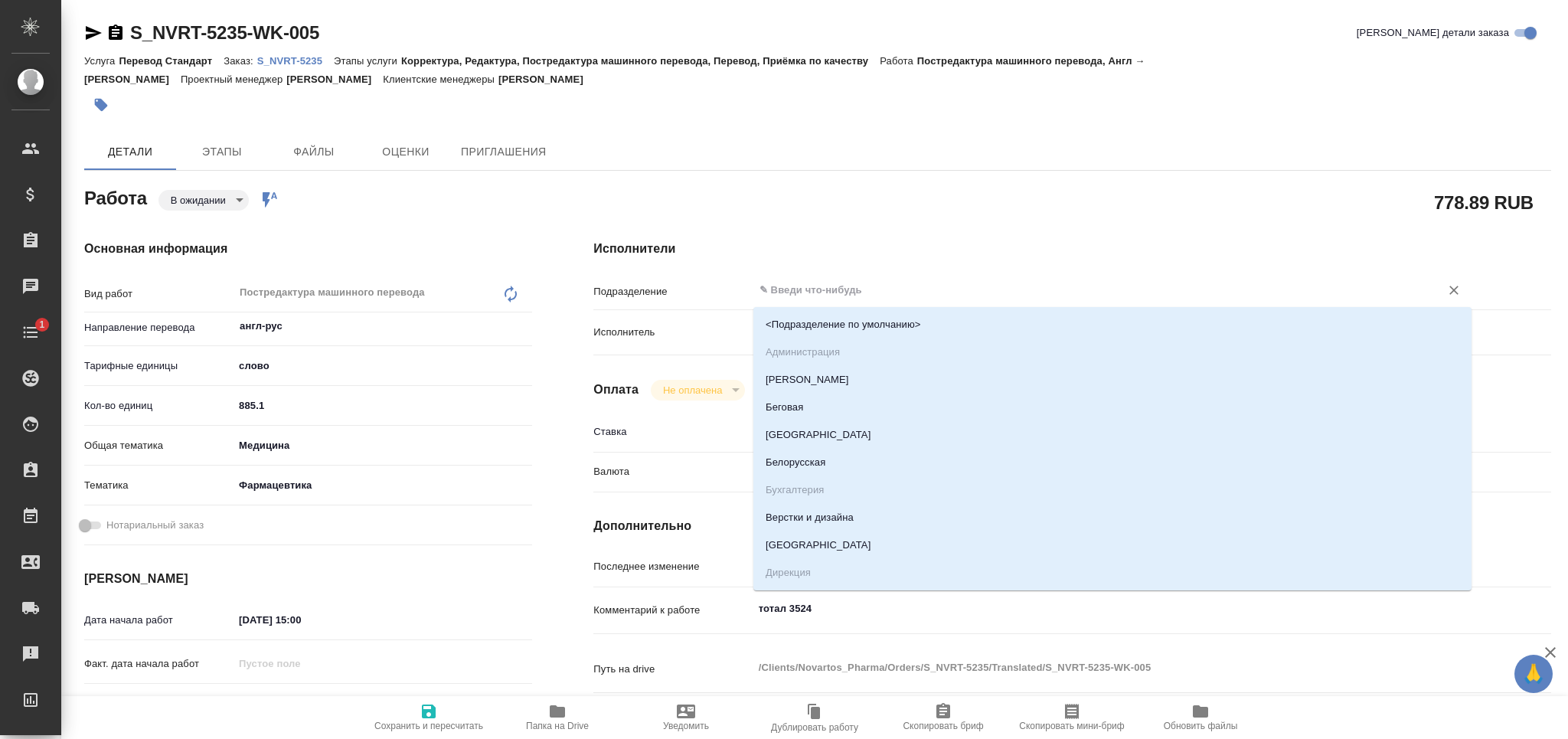
type textarea "x"
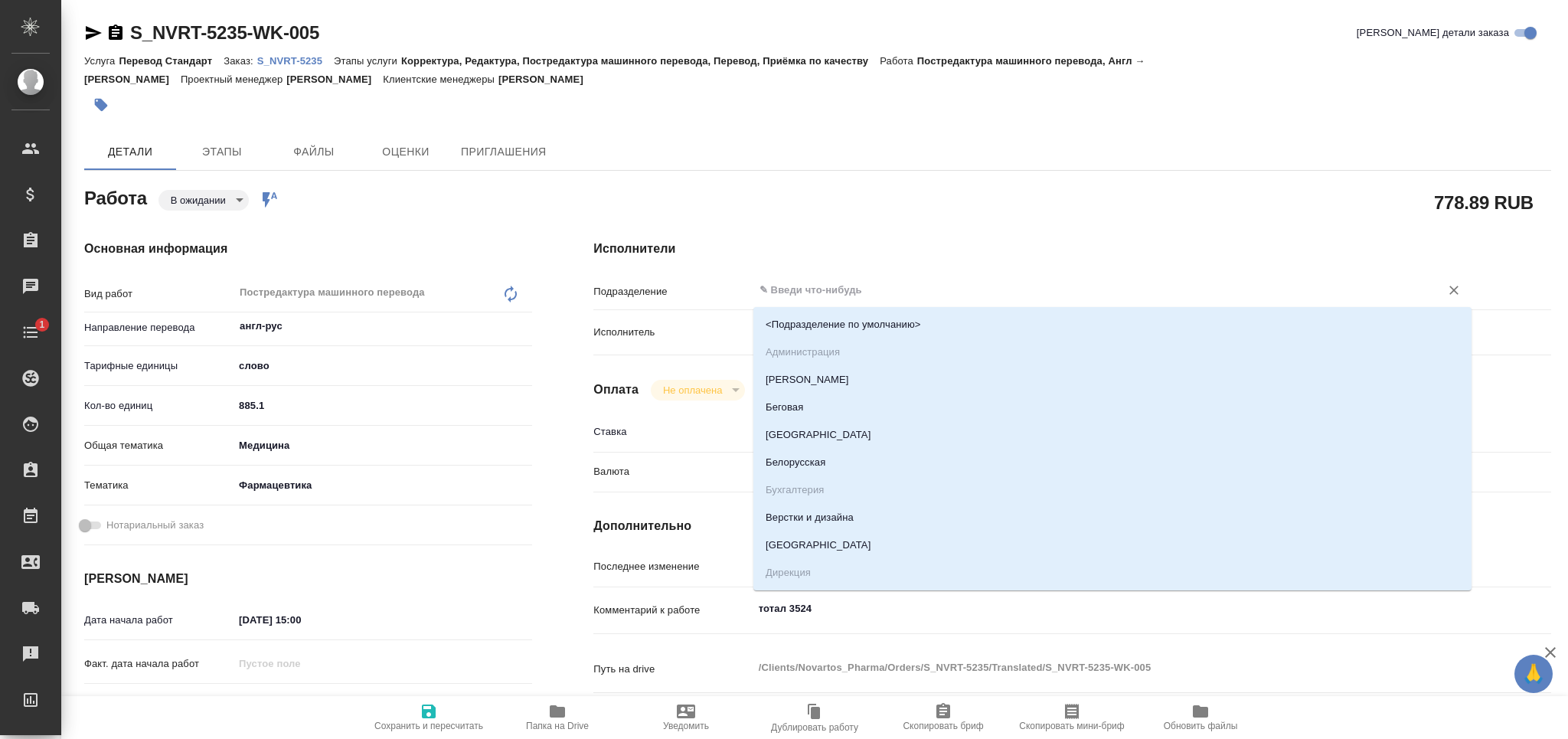
type textarea "x"
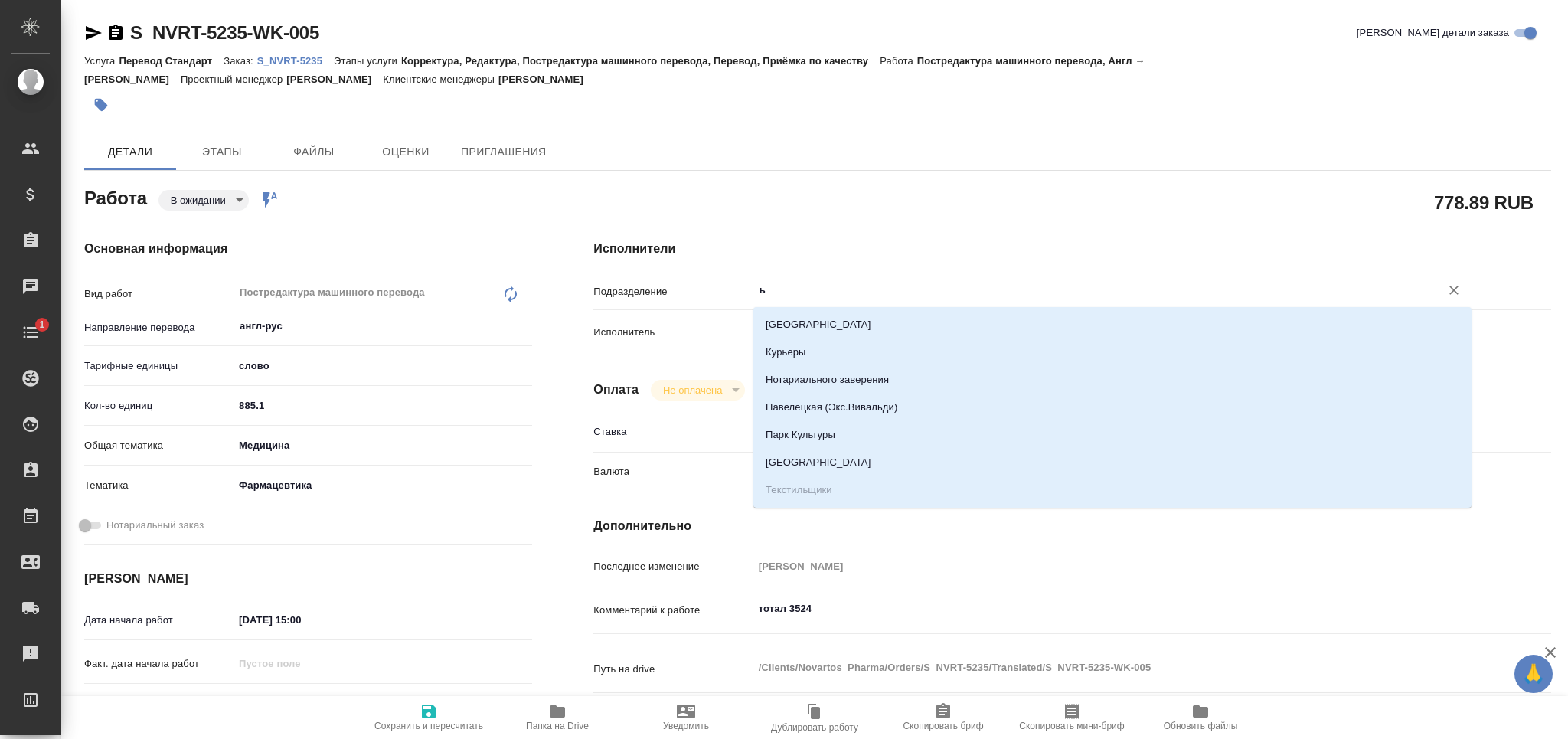
type input "ьу"
type textarea "x"
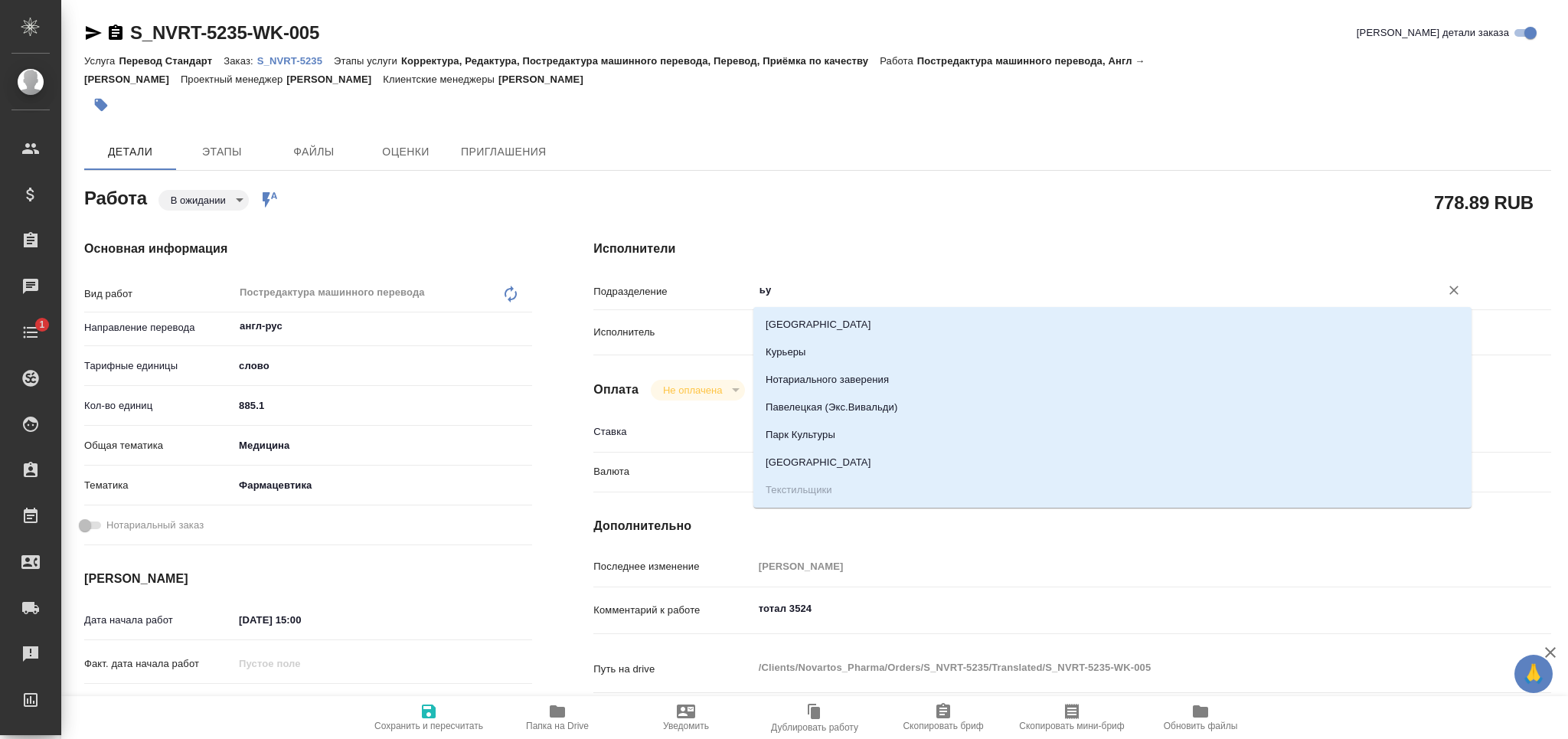
type textarea "x"
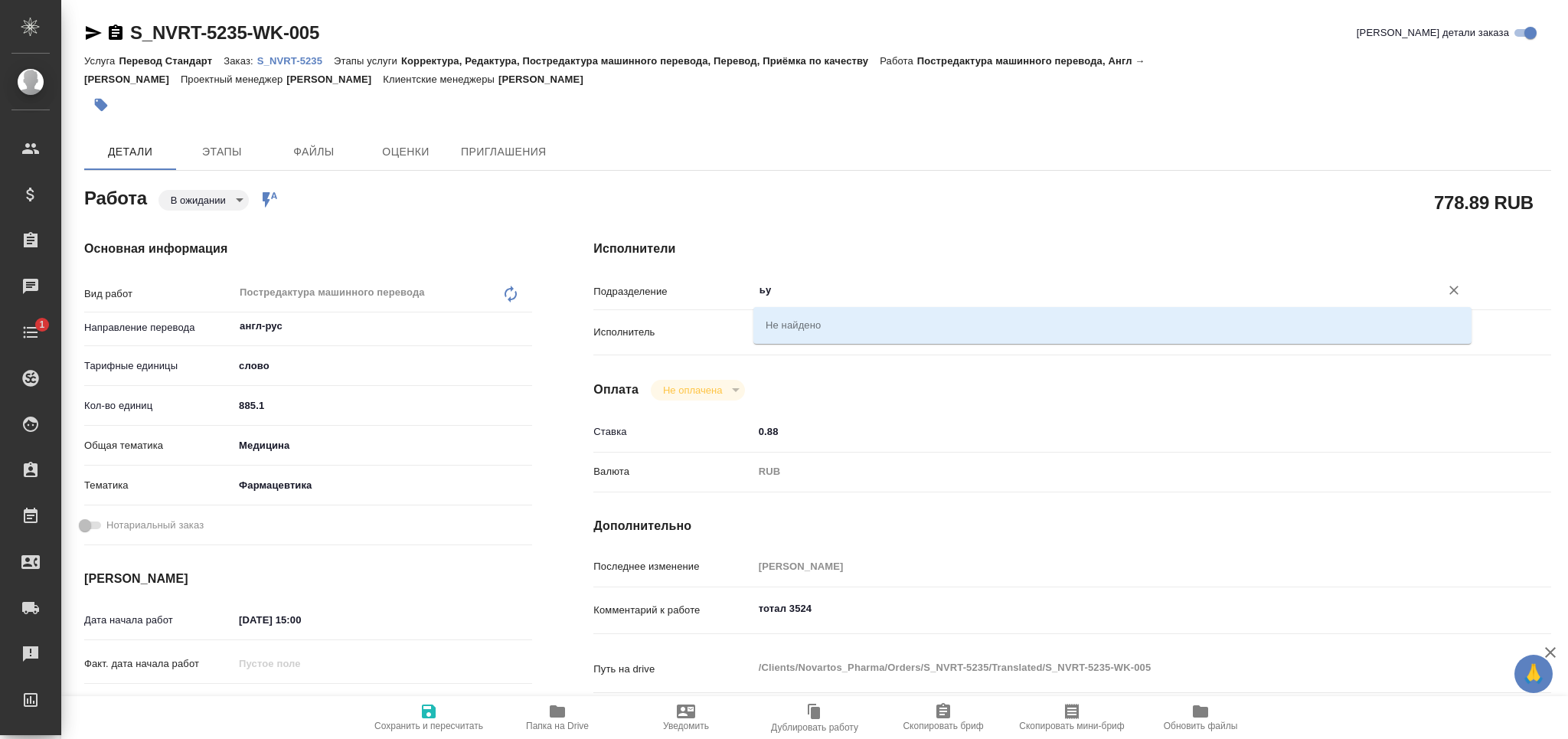
type input "ь"
type input "med"
type textarea "x"
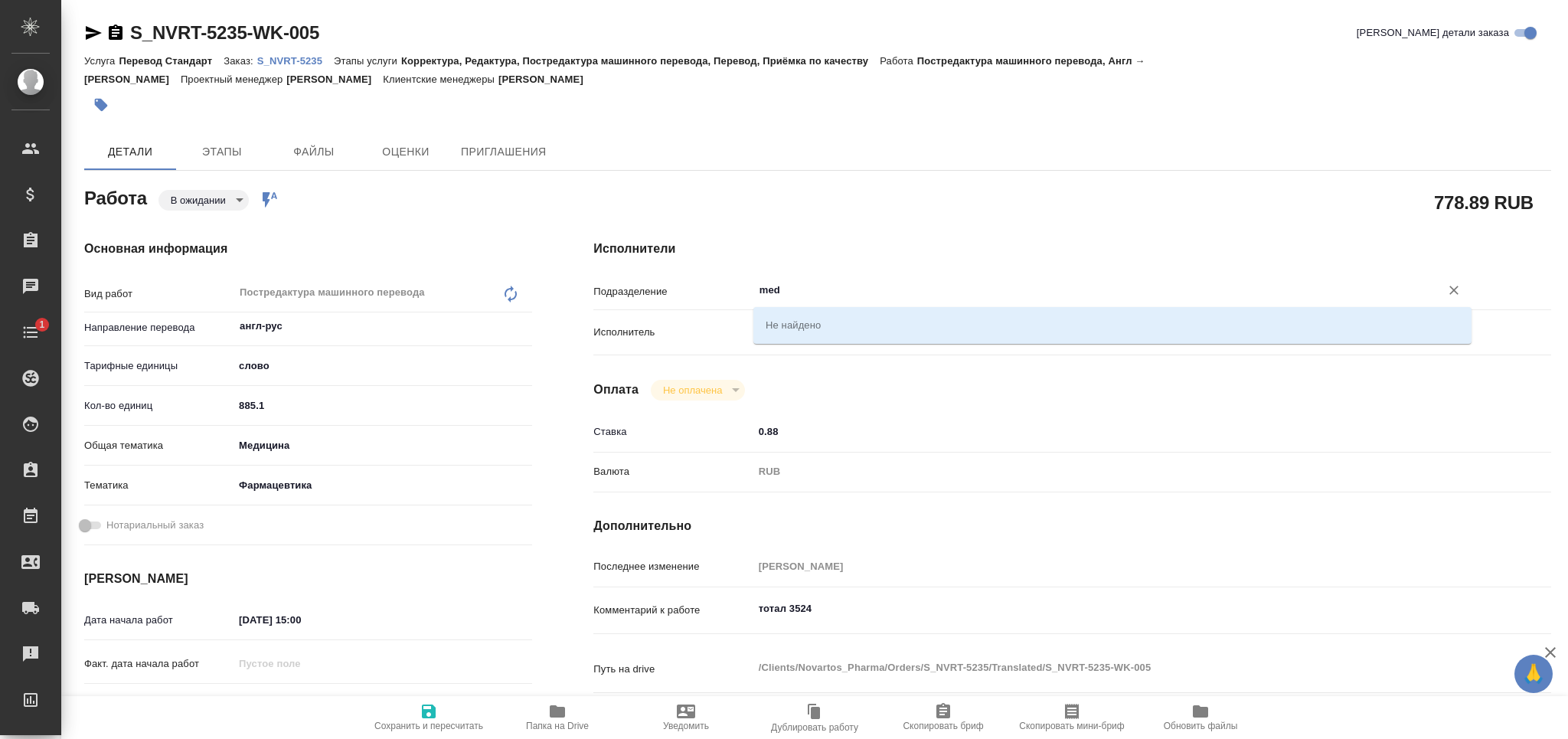
type textarea "x"
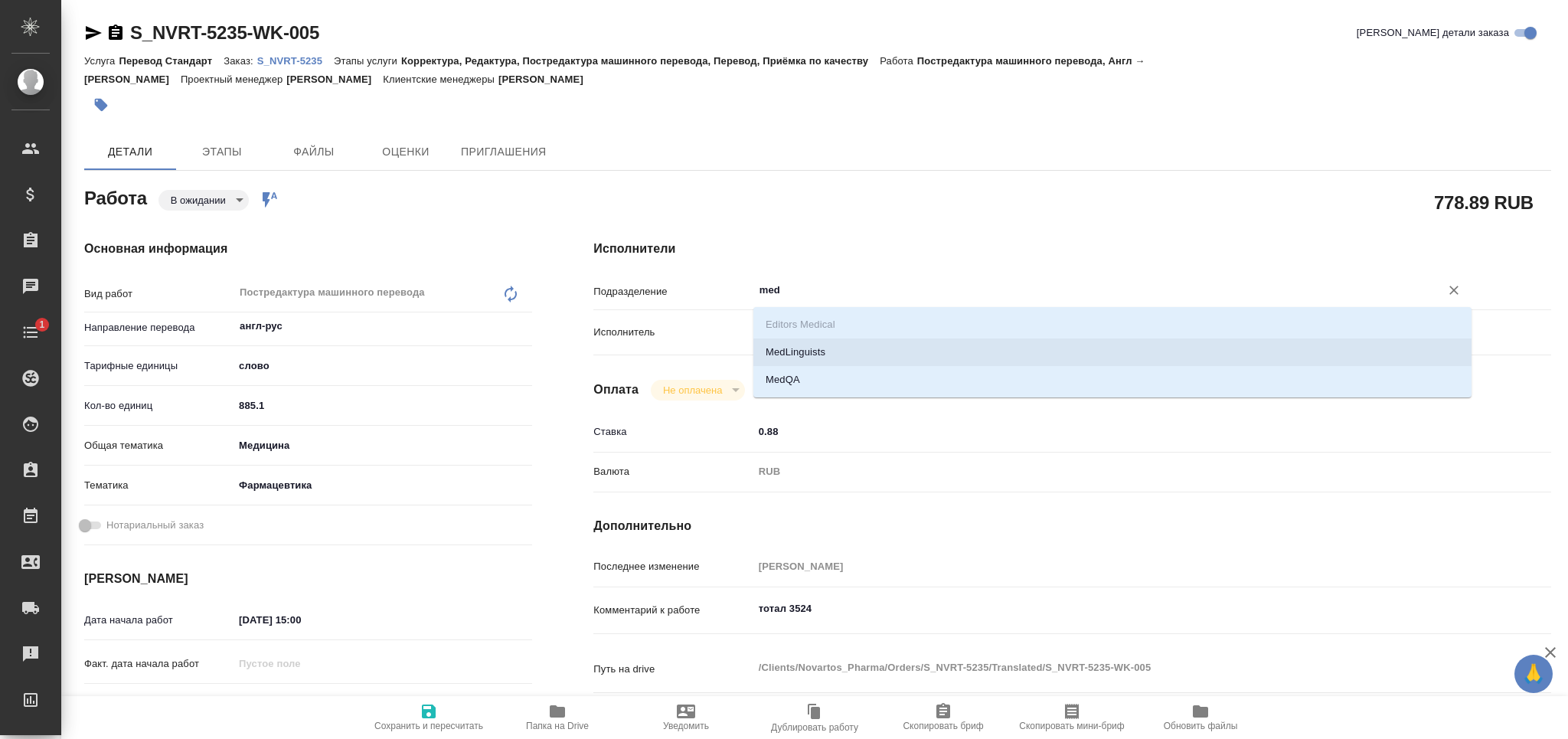
click at [797, 350] on li "MedLinguists" at bounding box center [1113, 352] width 718 height 28
type textarea "x"
type input "MedLinguists"
type textarea "x"
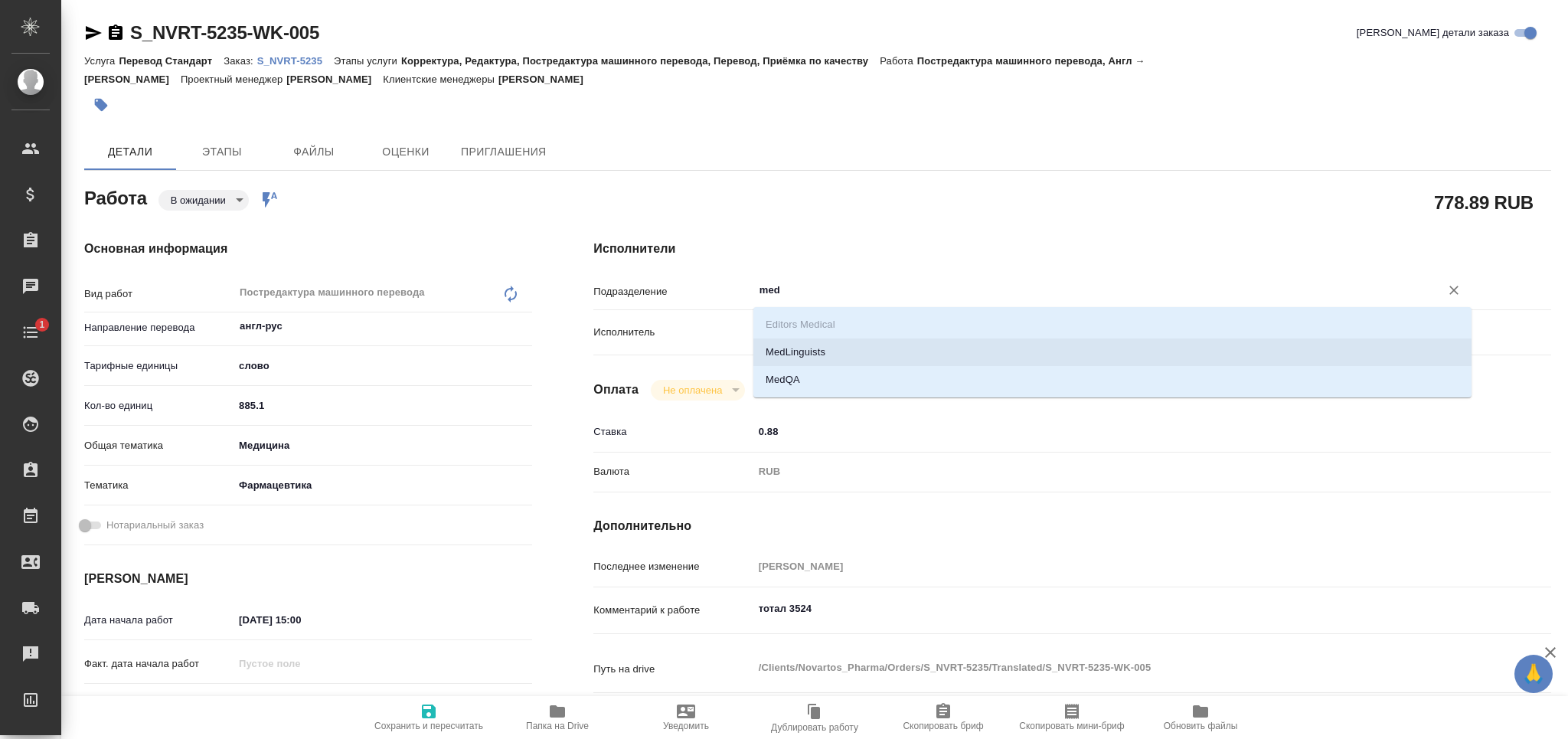
type textarea "x"
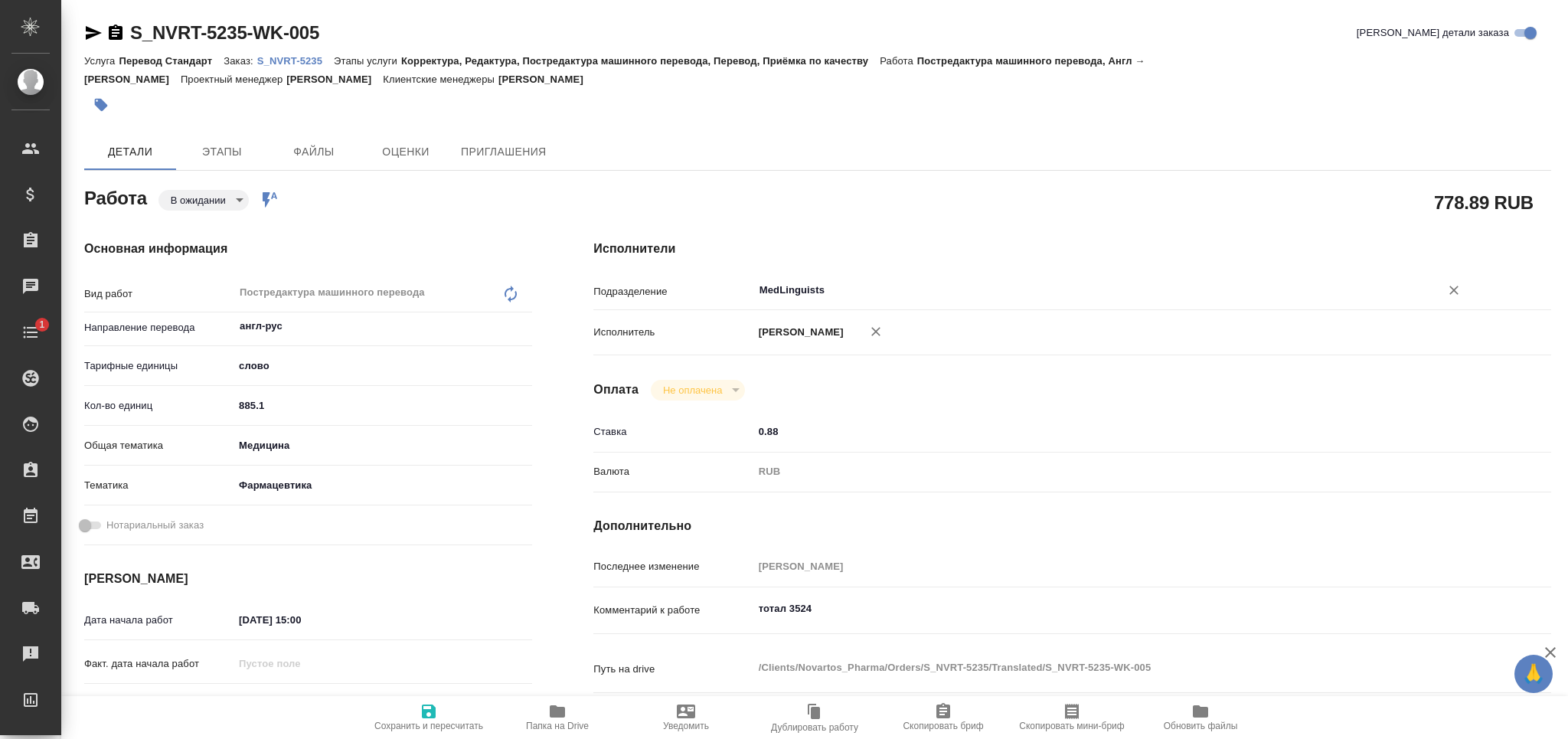
type textarea "x"
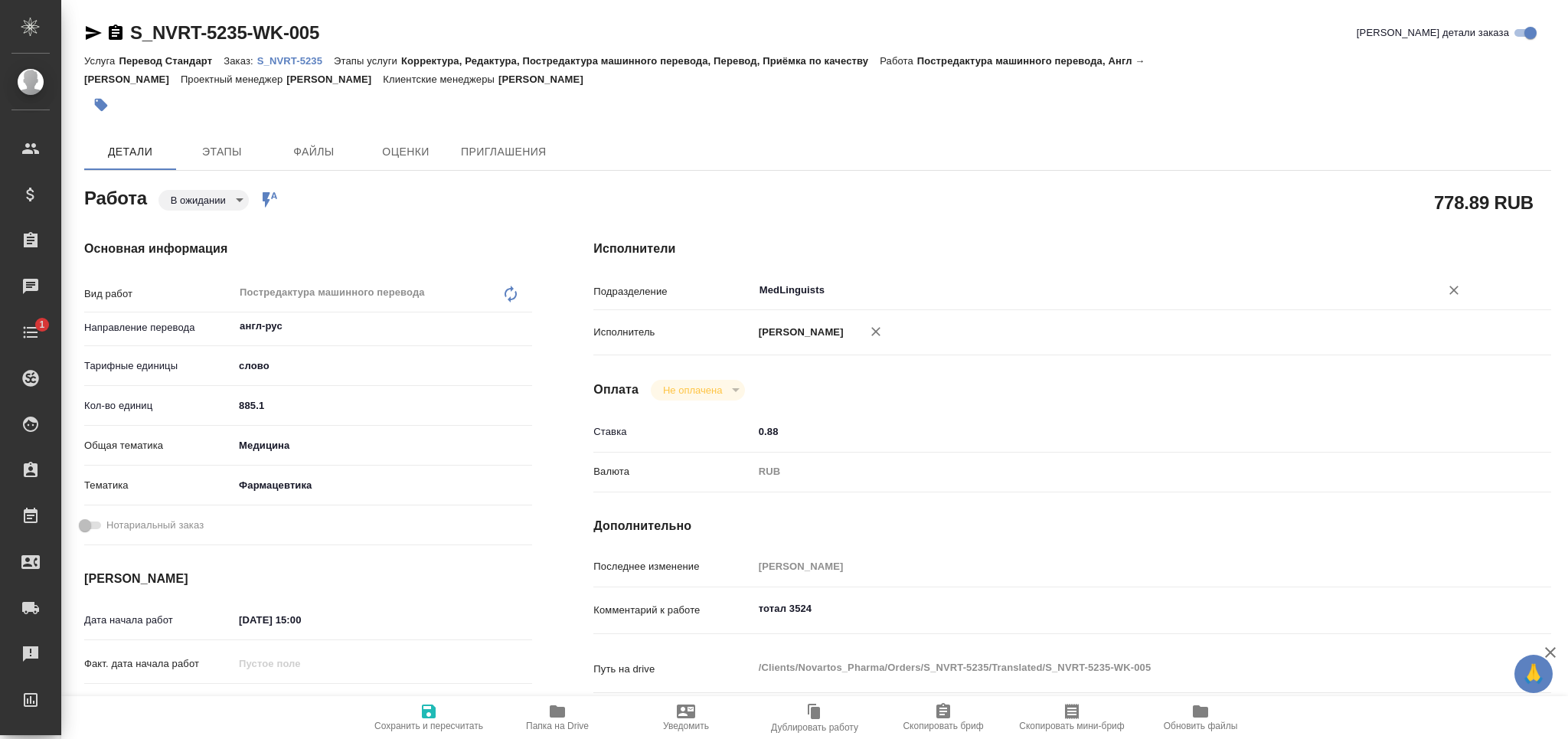
type input "MedLinguists"
click at [435, 697] on button "Сохранить и пересчитать" at bounding box center [428, 717] width 129 height 43
type textarea "x"
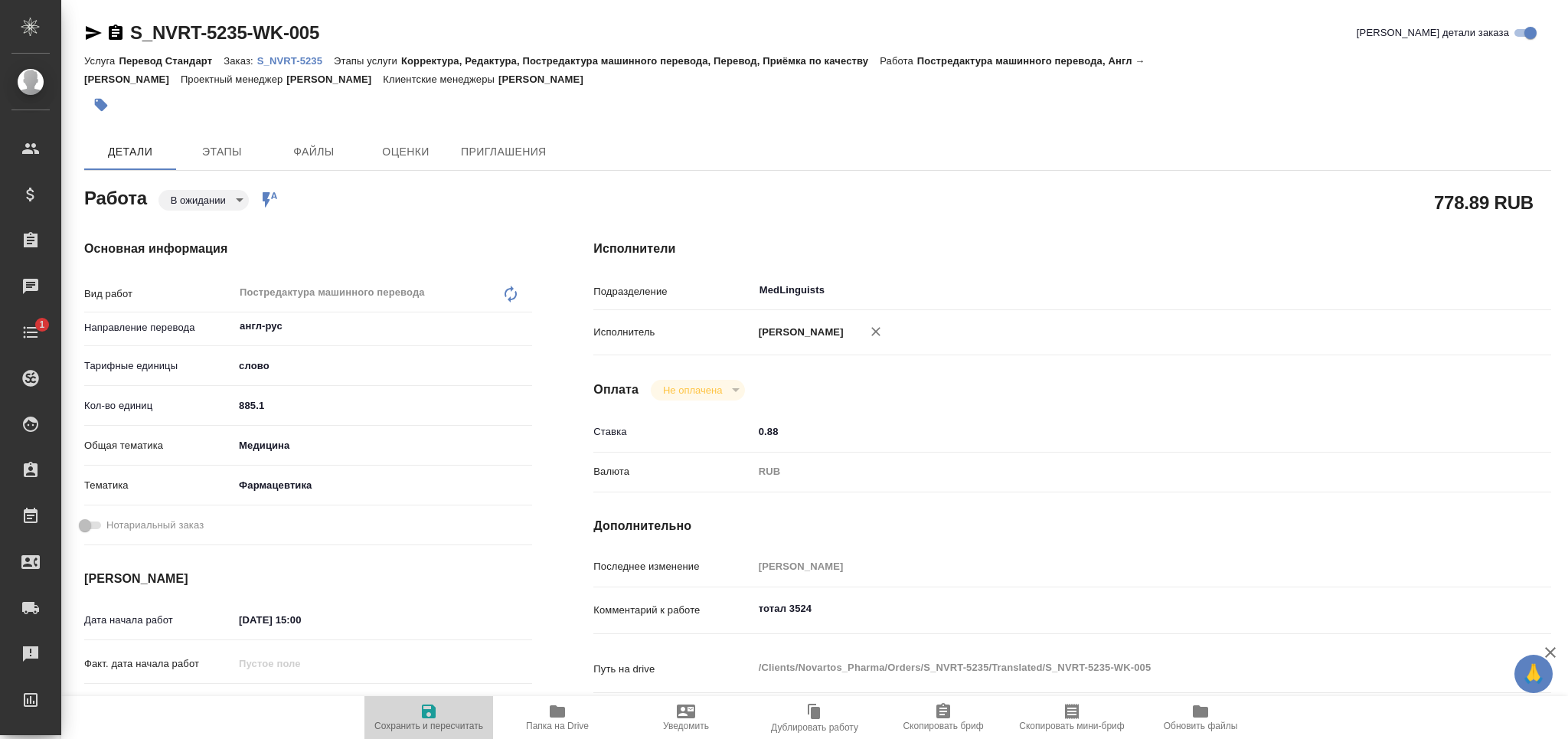
type textarea "x"
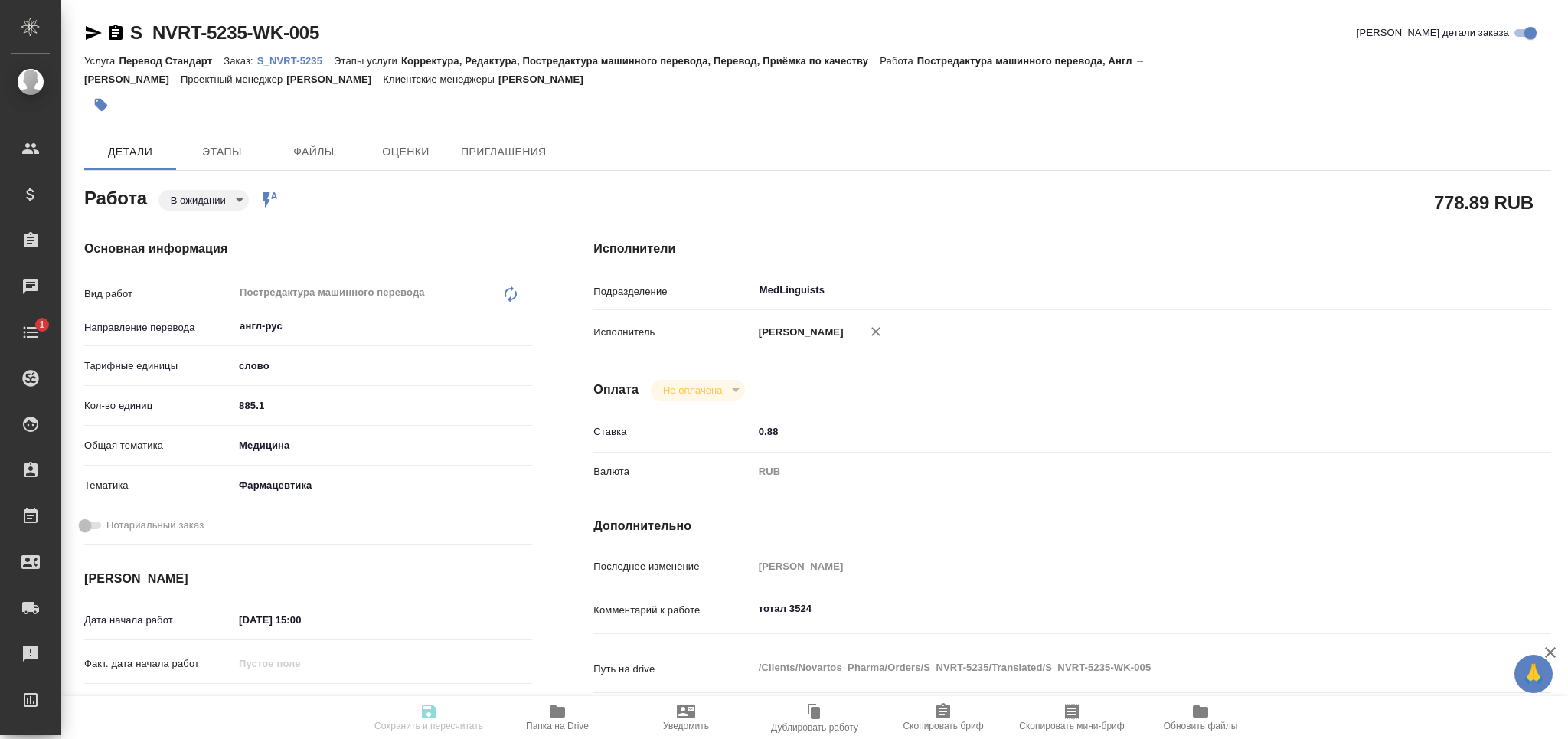
type textarea "x"
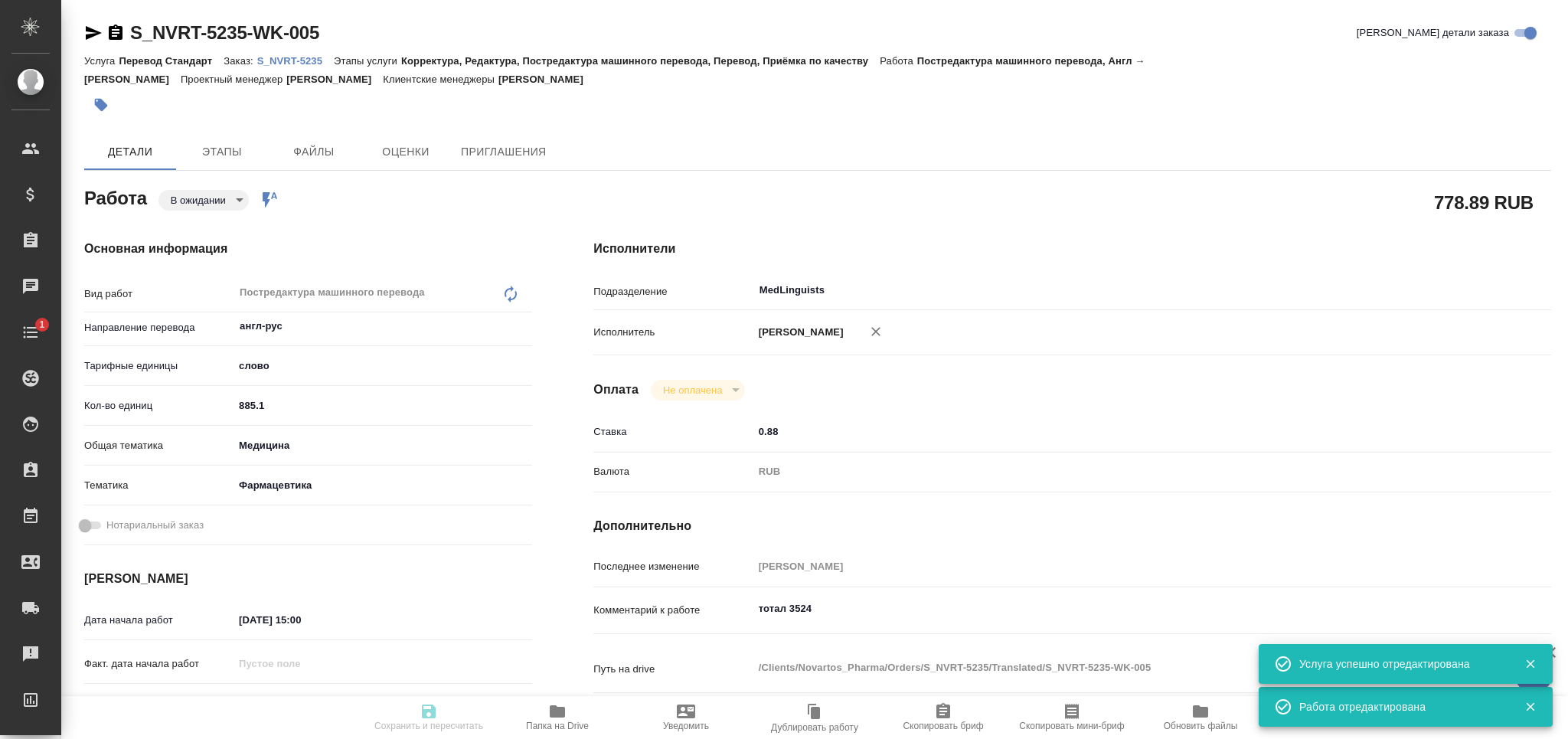
type input "pending"
type textarea "Постредактура машинного перевода"
type textarea "x"
type input "англ-рус"
type input "5a8b1489cc6b4906c91bfd90"
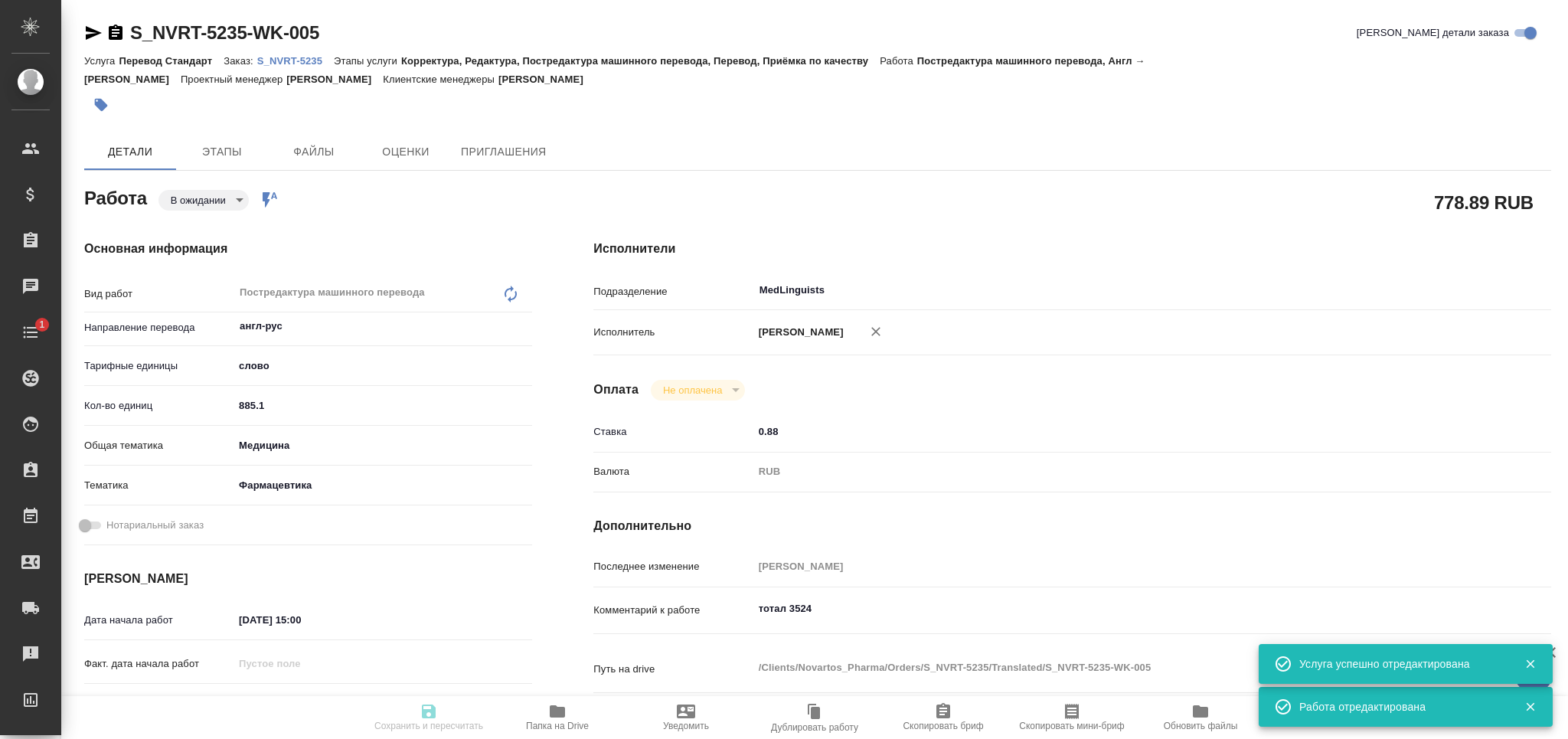
type input "885.1"
type input "med"
type input "6149832f2b7be24903fd7a82"
type input "02.10.2025 15:00"
type input "06.10.2025 14:00"
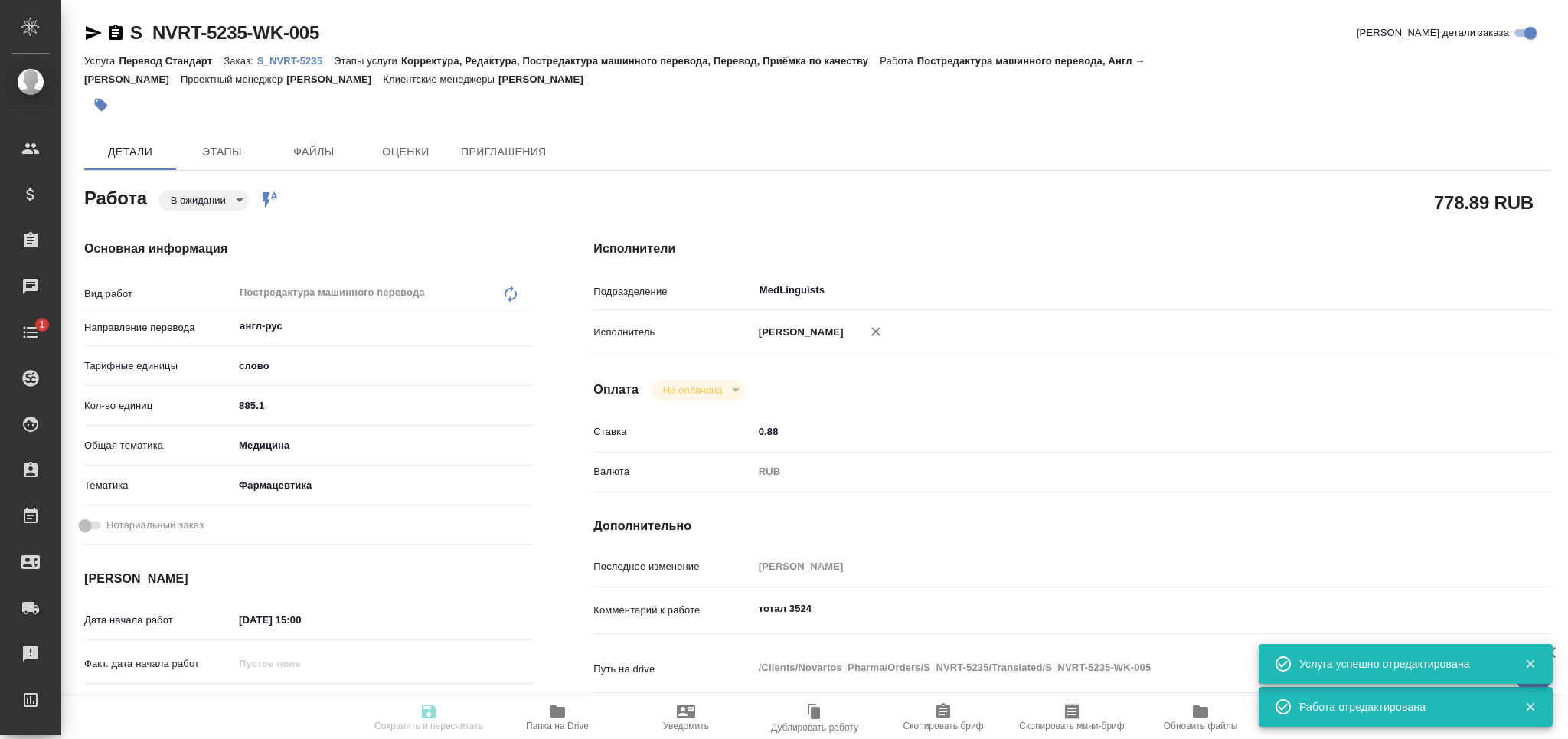
type input "06.10.2025 17:00"
type input "MedLinguists"
type input "notPayed"
type input "0.88"
type input "RUB"
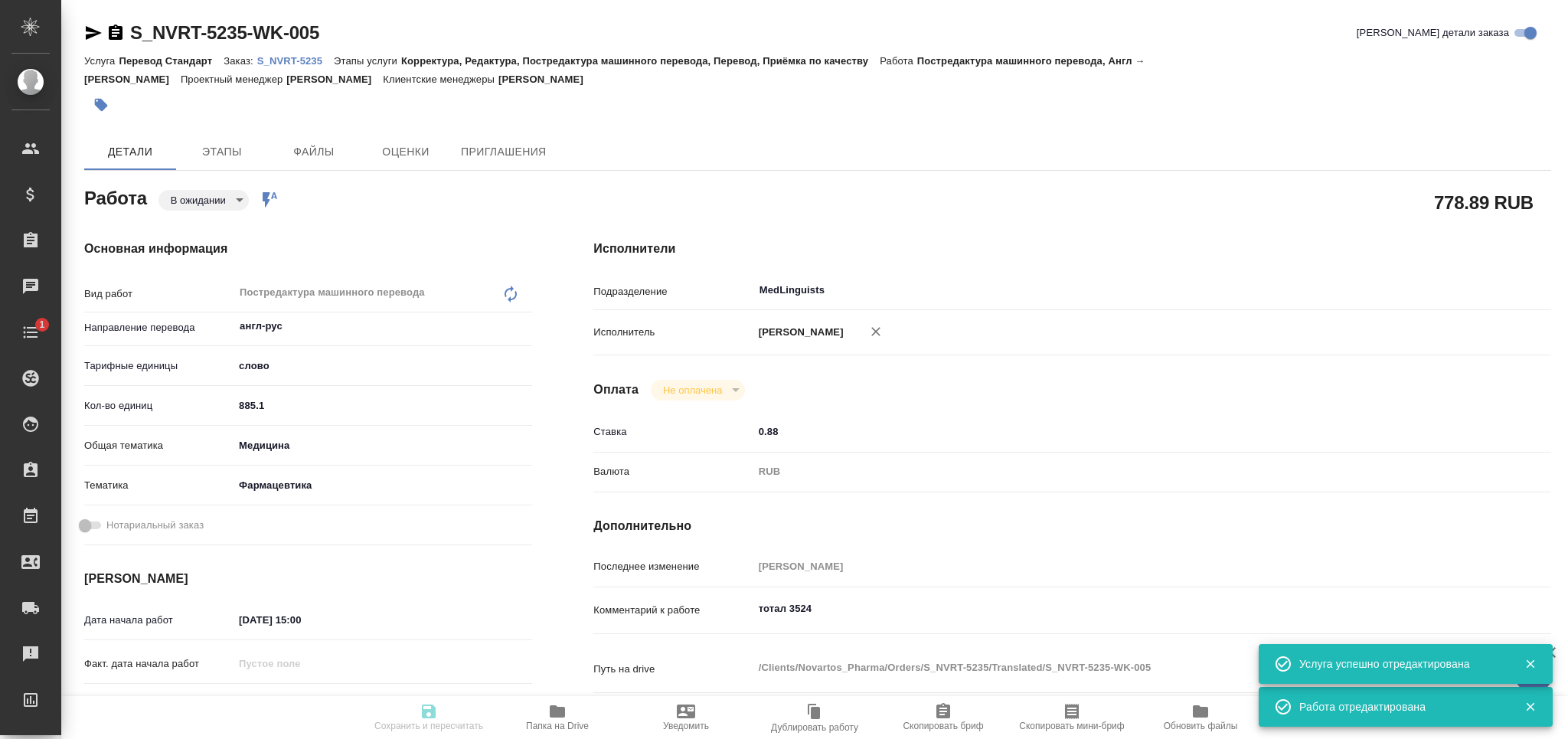
type input "[PERSON_NAME]"
type textarea "тотал 3524"
type textarea "x"
type textarea "/Clients/Novartos_Pharma/Orders/S_NVRT-5235/Translated/S_NVRT-5235-WK-005"
type textarea "x"
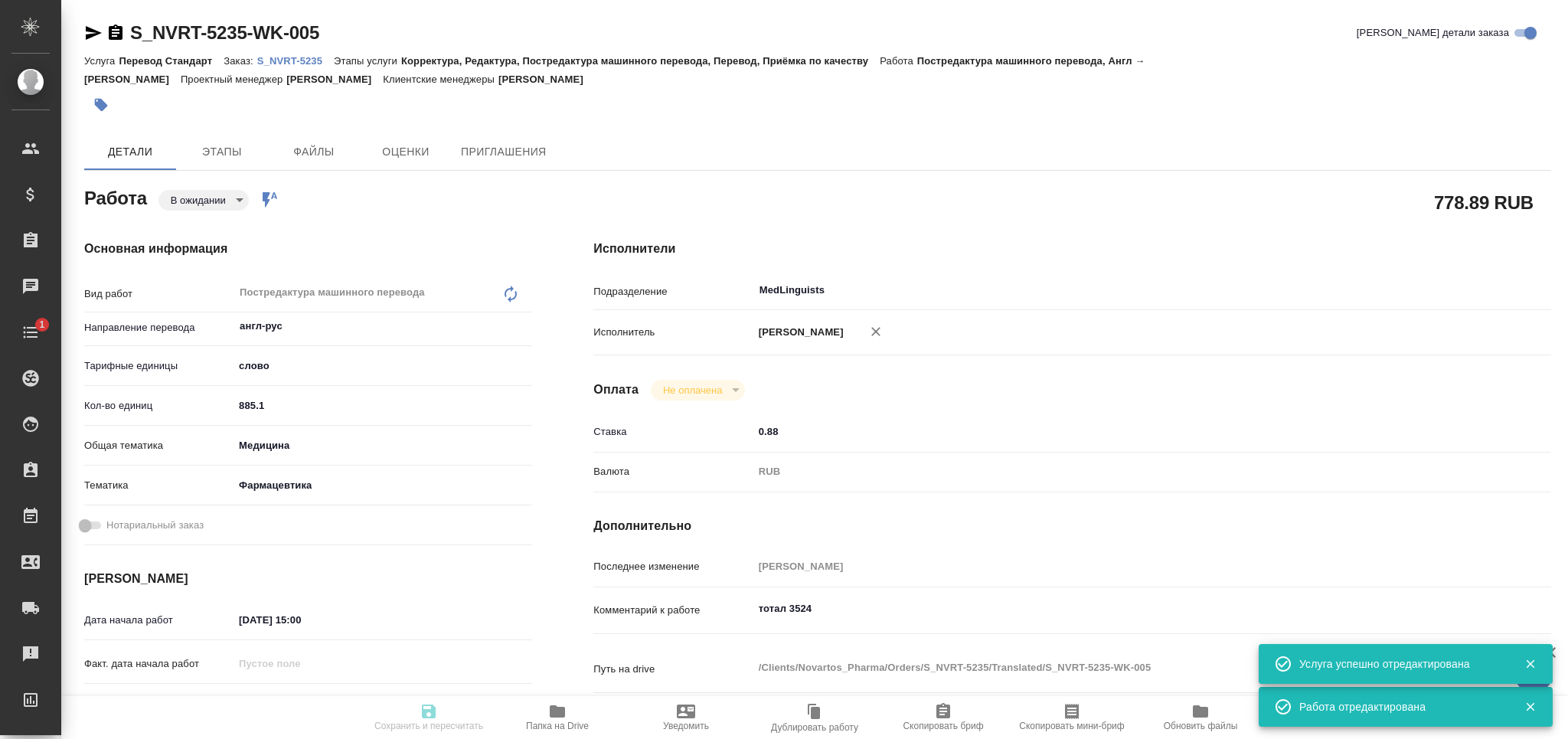
type input "S_NVRT-5235"
type input "Перевод Стандарт"
type input "Корректура, Редактура, Постредактура машинного перевода, Перевод, Приёмка по ка…"
type input "[PERSON_NAME]"
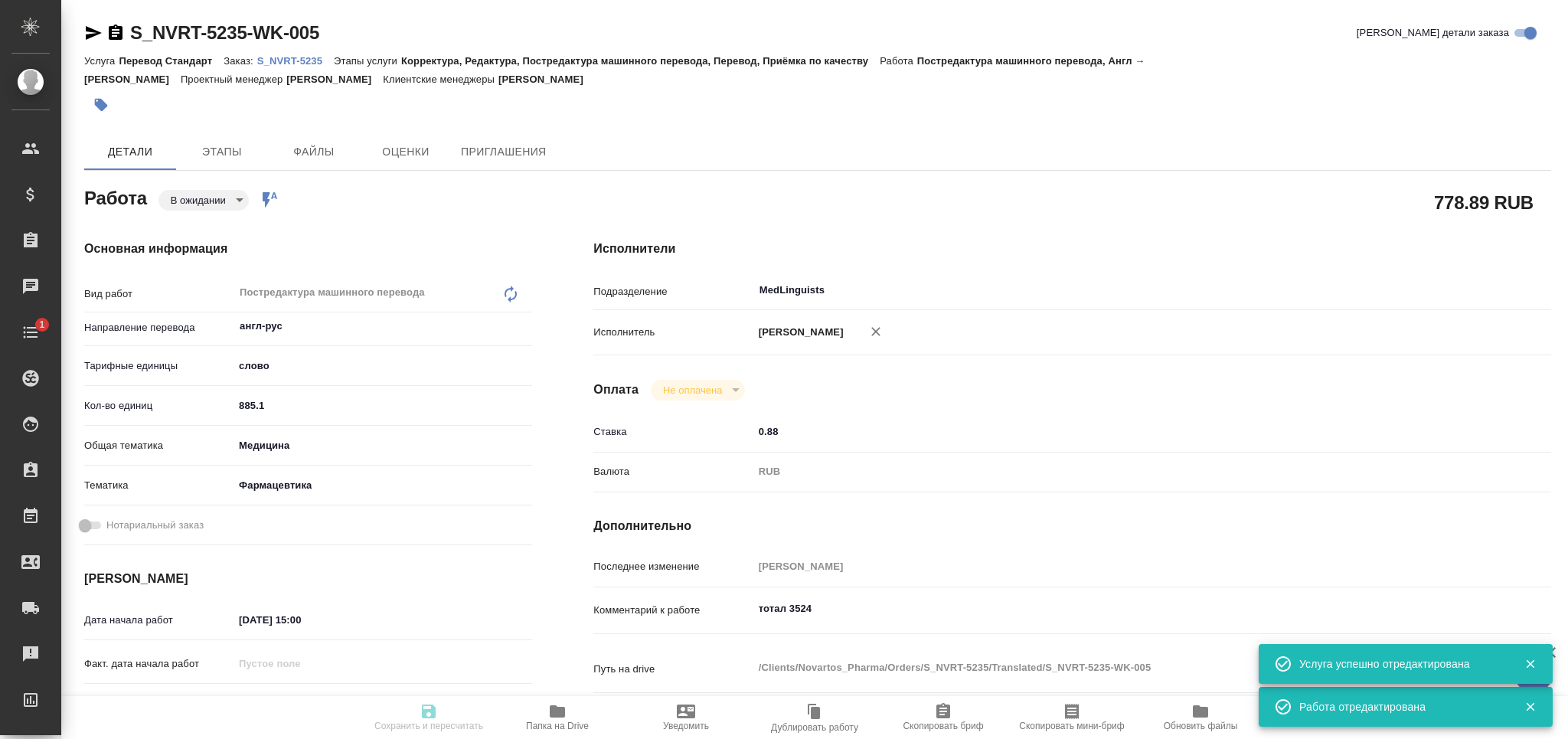
type input "/Clients/Novartos_Pharma/Orders/S_NVRT-5235"
type textarea "x"
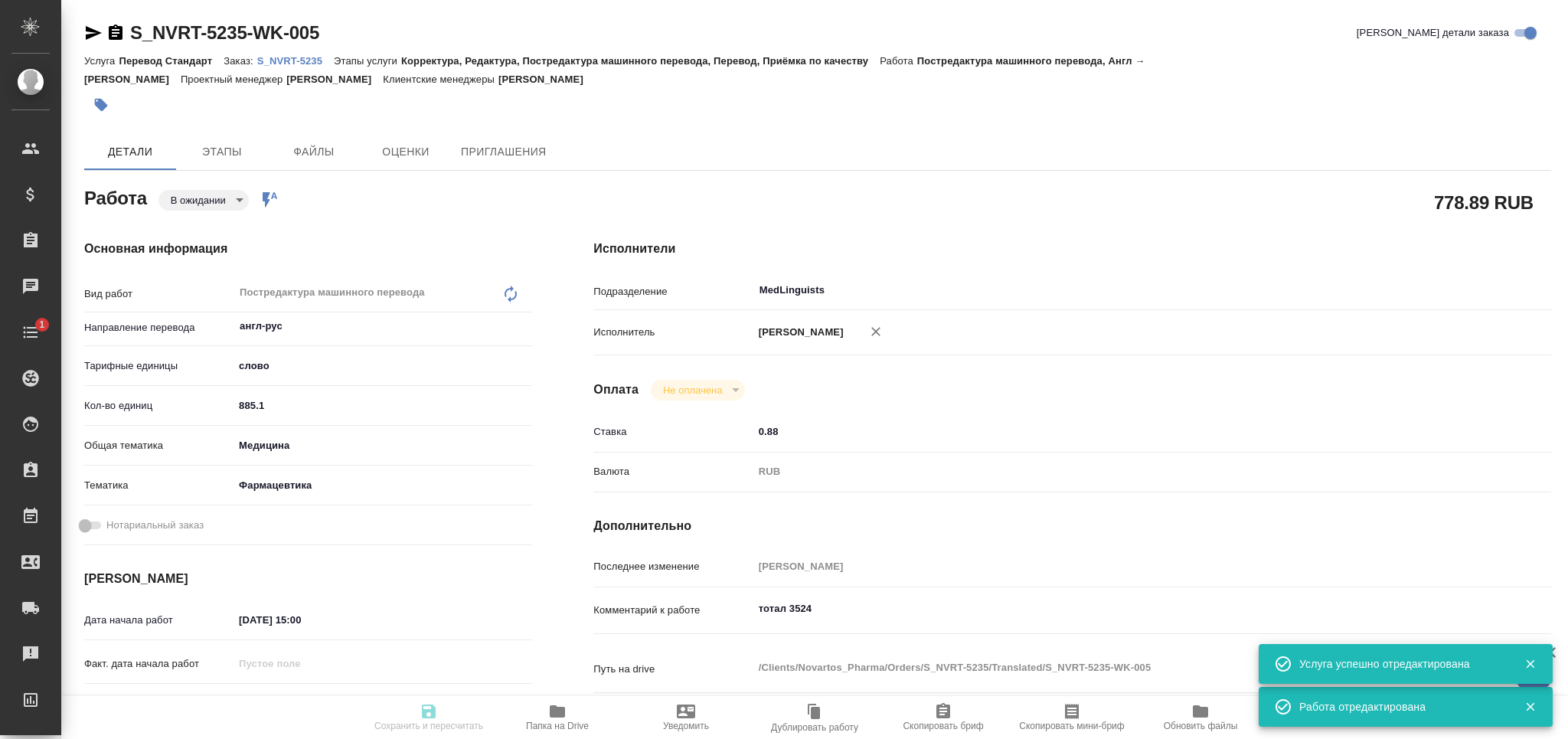
type textarea "x"
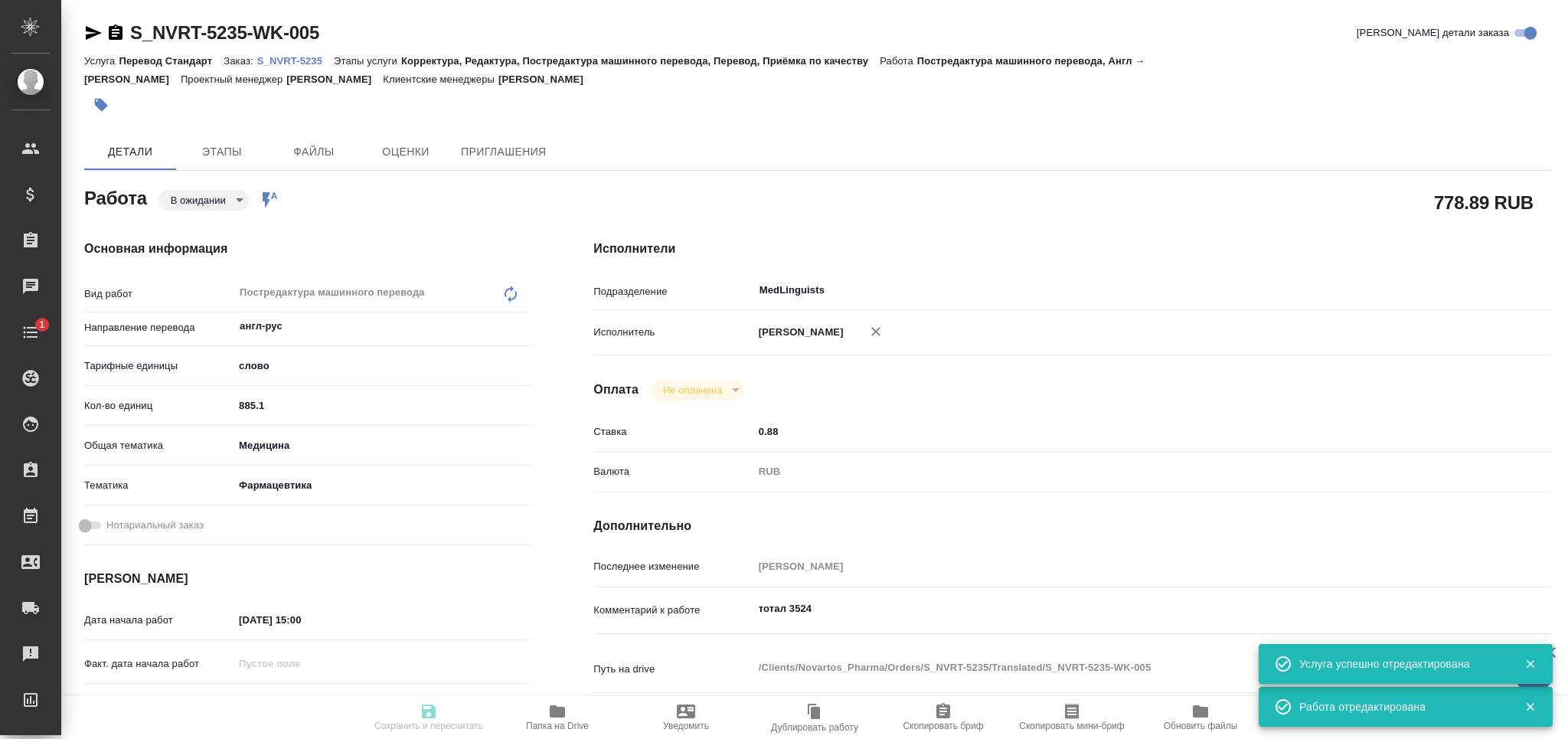
type textarea "x"
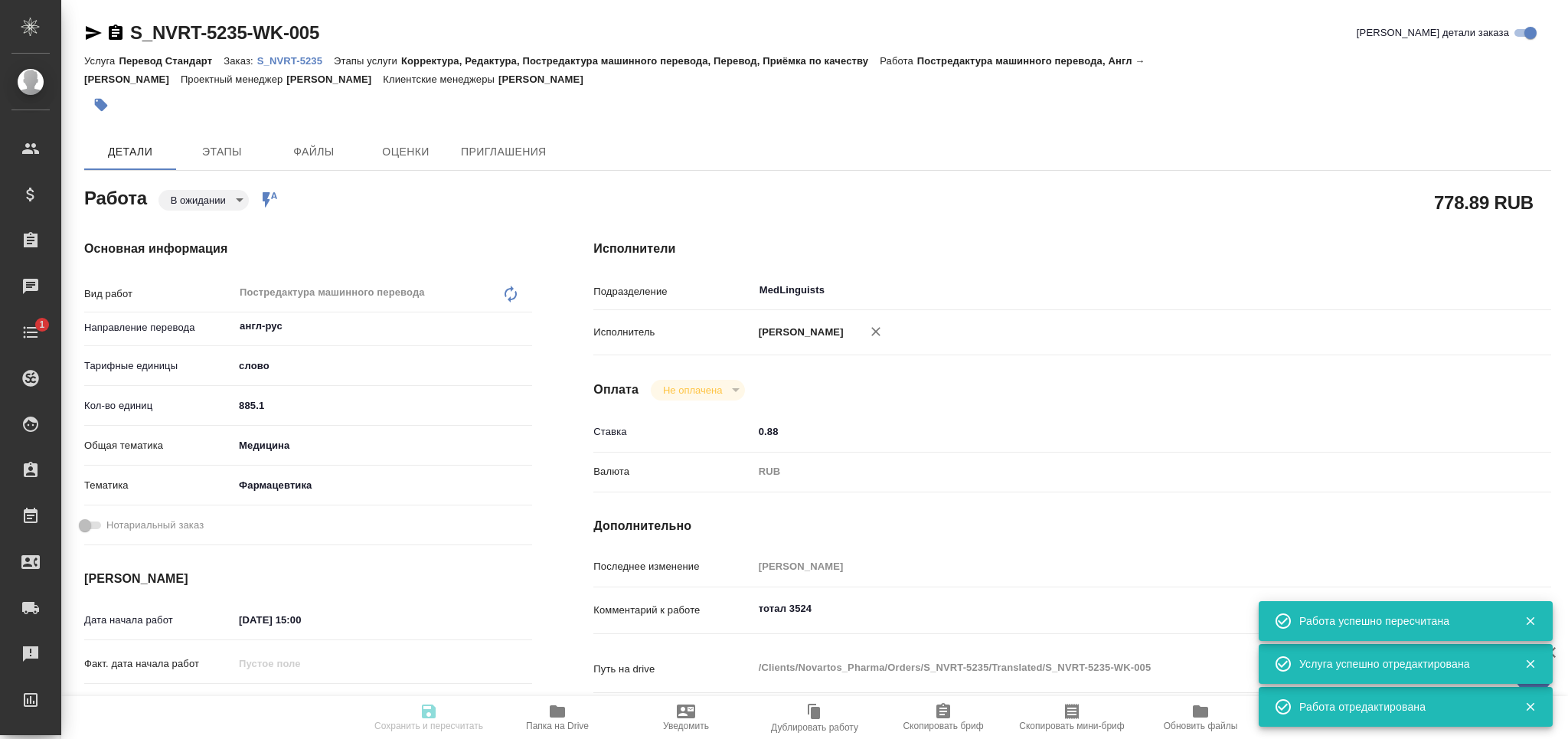
type input "pending"
type textarea "Постредактура машинного перевода"
type textarea "x"
type input "англ-рус"
type input "5a8b1489cc6b4906c91bfd90"
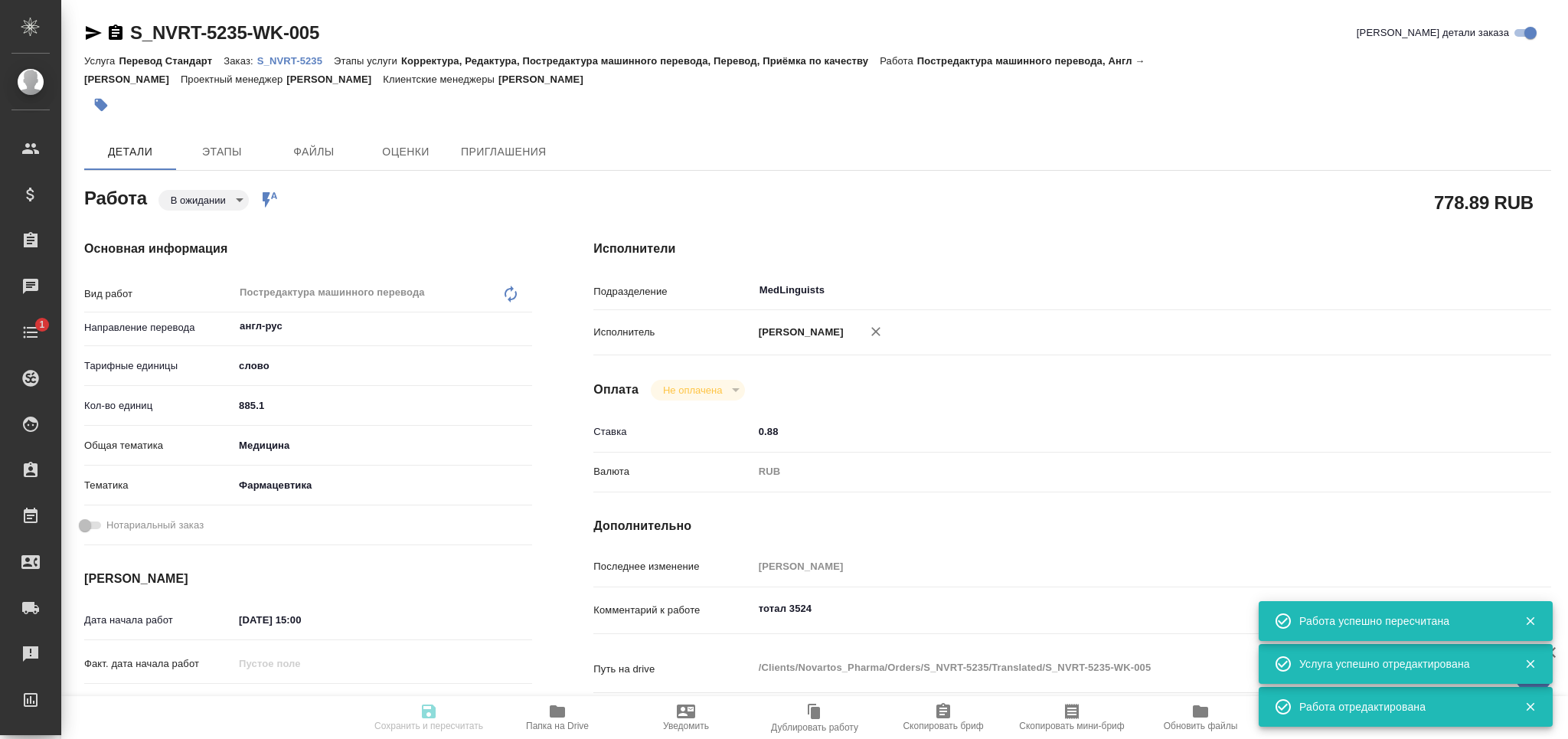
type input "885.1"
type input "med"
type input "6149832f2b7be24903fd7a82"
type input "02.10.2025 15:00"
type input "[DATE] 14:00"
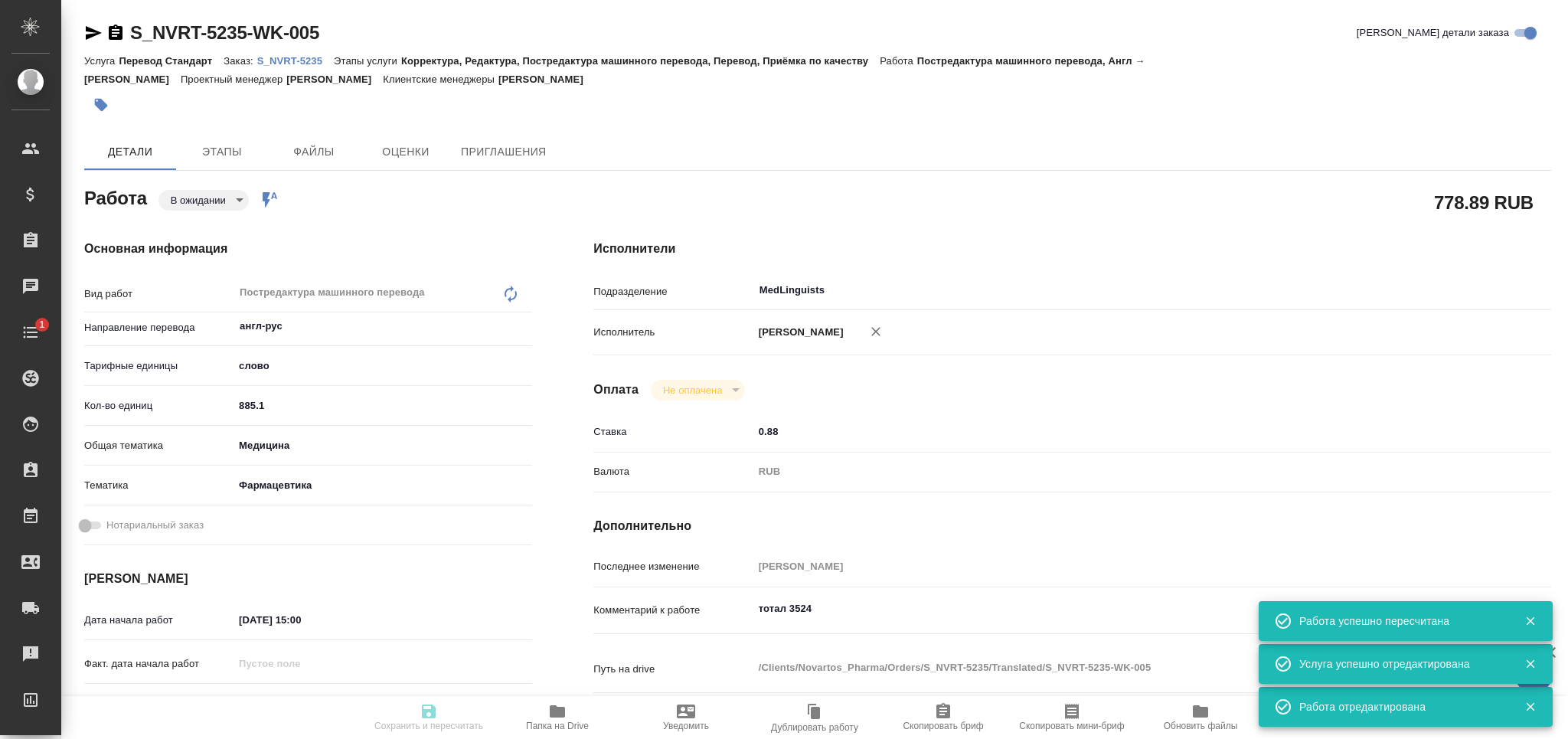
type input "[DATE] 17:00"
type input "MedLinguists"
type input "notPayed"
type input "0.88"
type input "RUB"
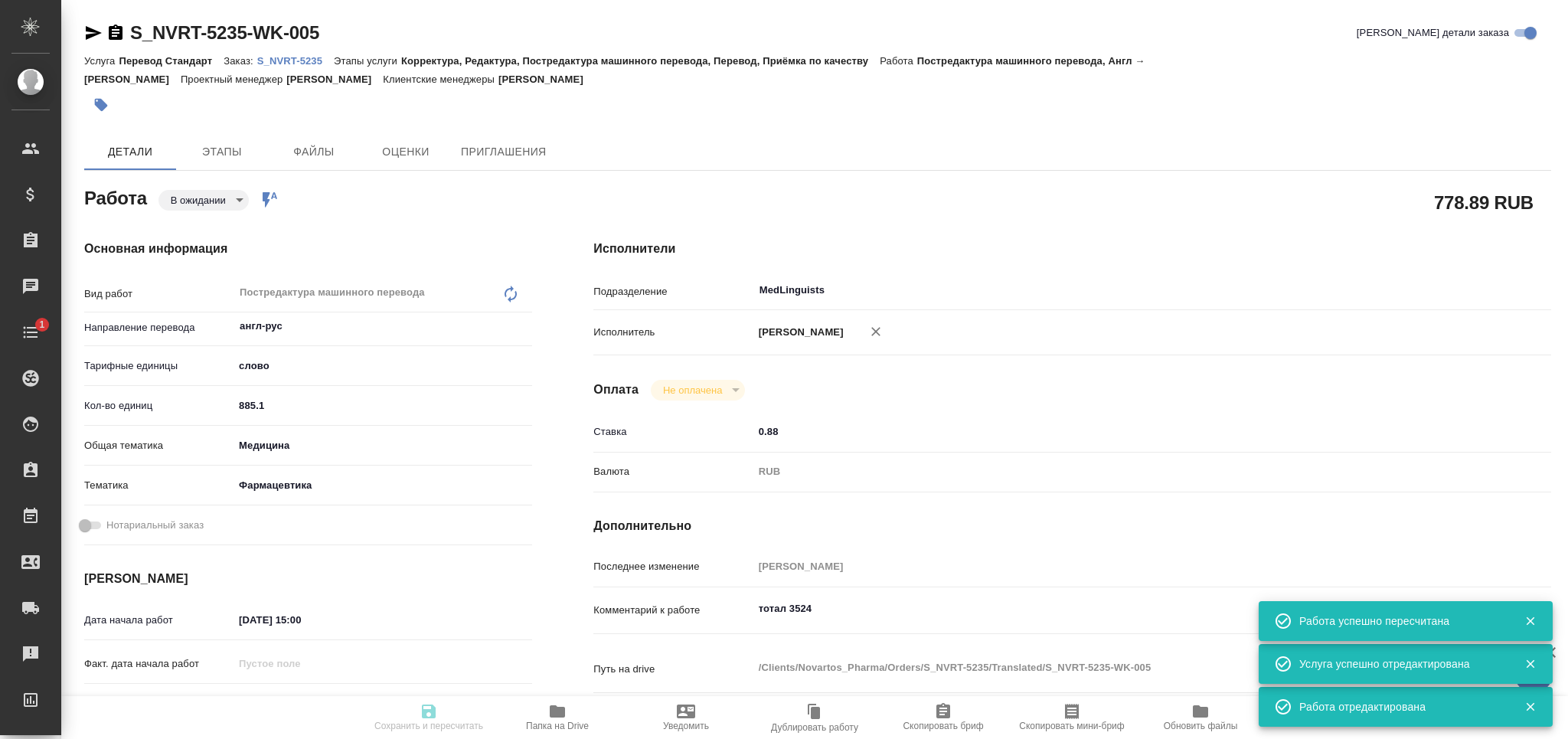
type input "Мартынова Александра"
type textarea "тотал 3524"
type textarea "x"
type textarea "/Clients/Novartos_Pharma/Orders/S_NVRT-5235/Translated/S_NVRT-5235-WK-005"
type textarea "x"
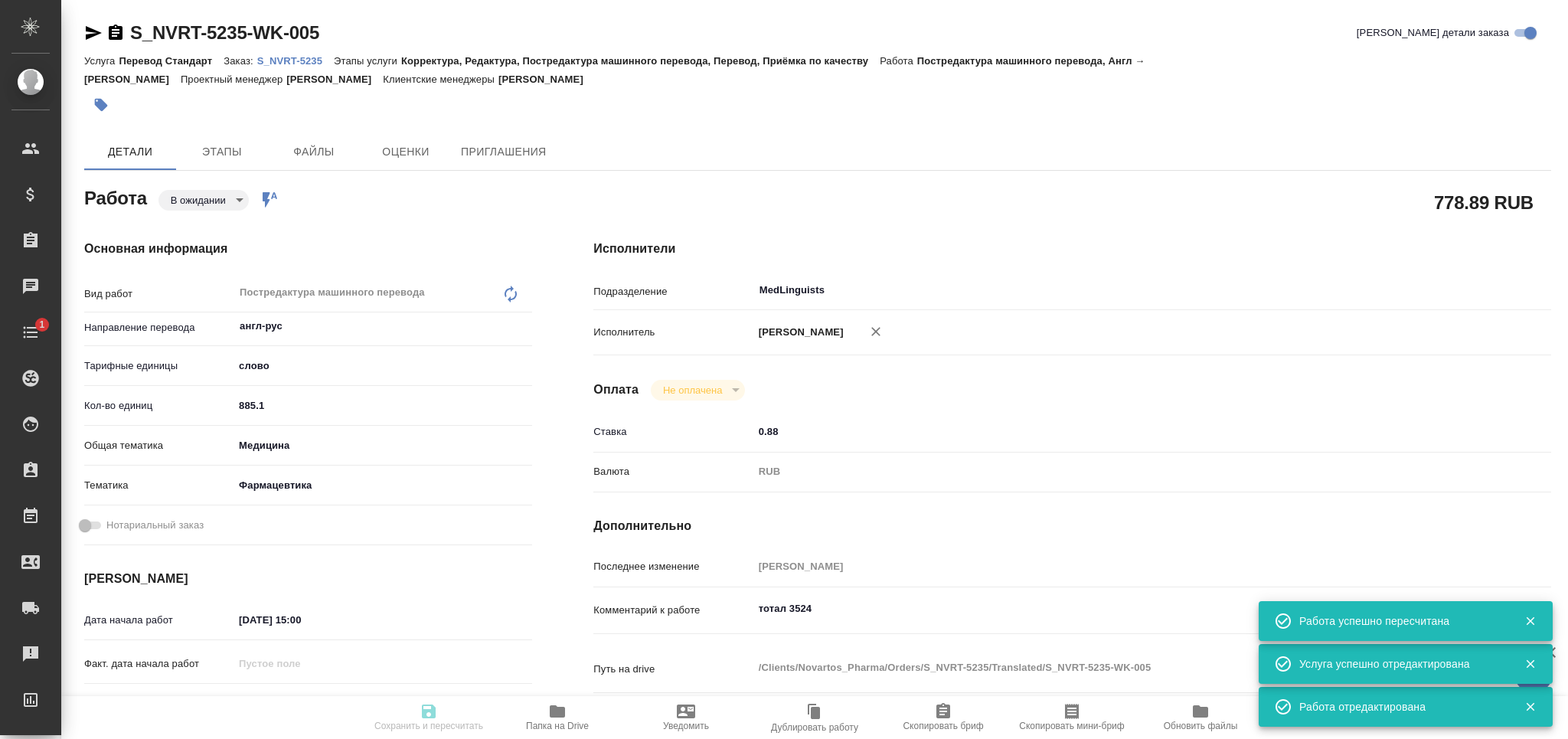
type input "S_NVRT-5235"
type input "Перевод Стандарт"
type input "Корректура, Редактура, Постредактура машинного перевода, Перевод, Приёмка по ка…"
type input "[PERSON_NAME]"
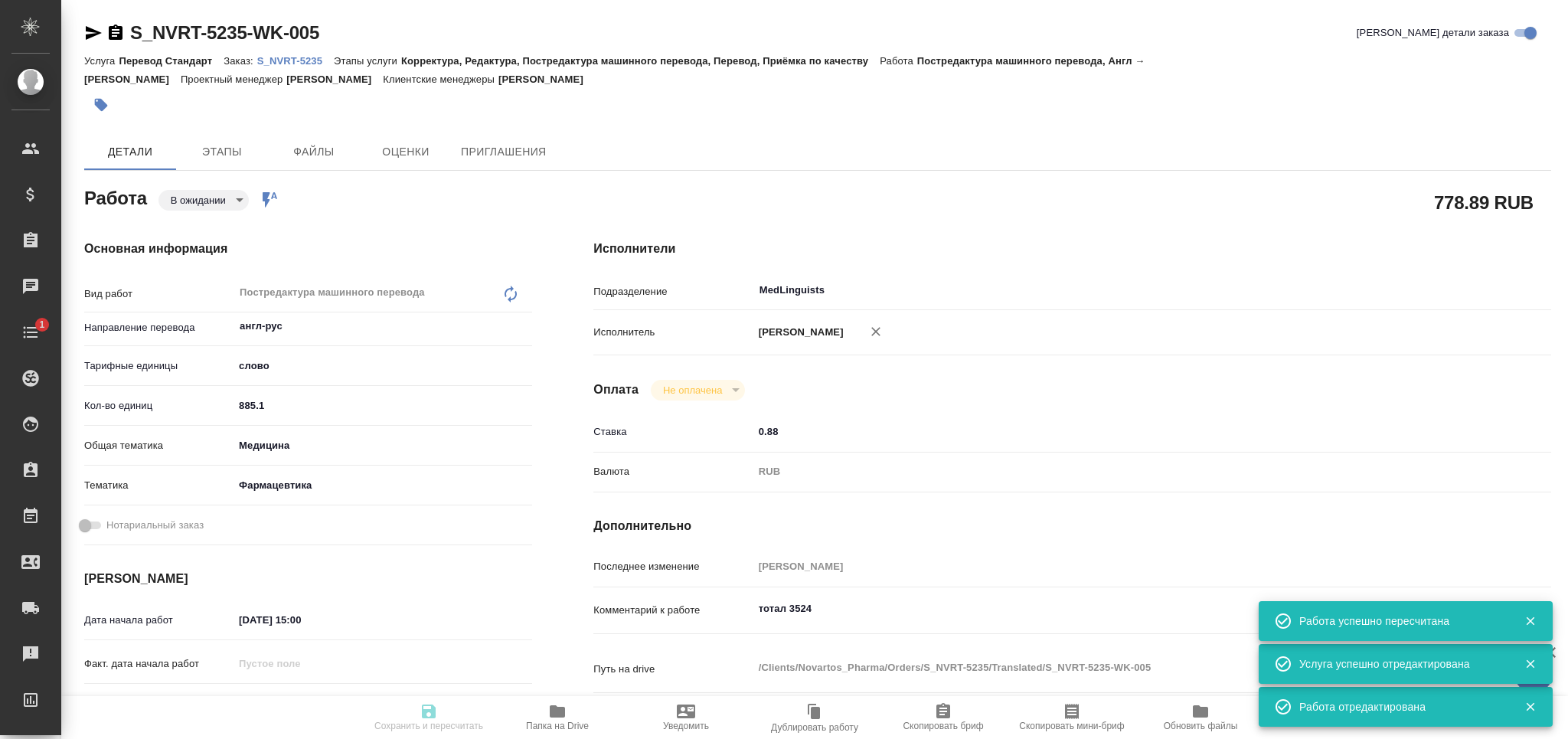
type input "/Clients/Novartos_Pharma/Orders/S_NVRT-5235"
type textarea "x"
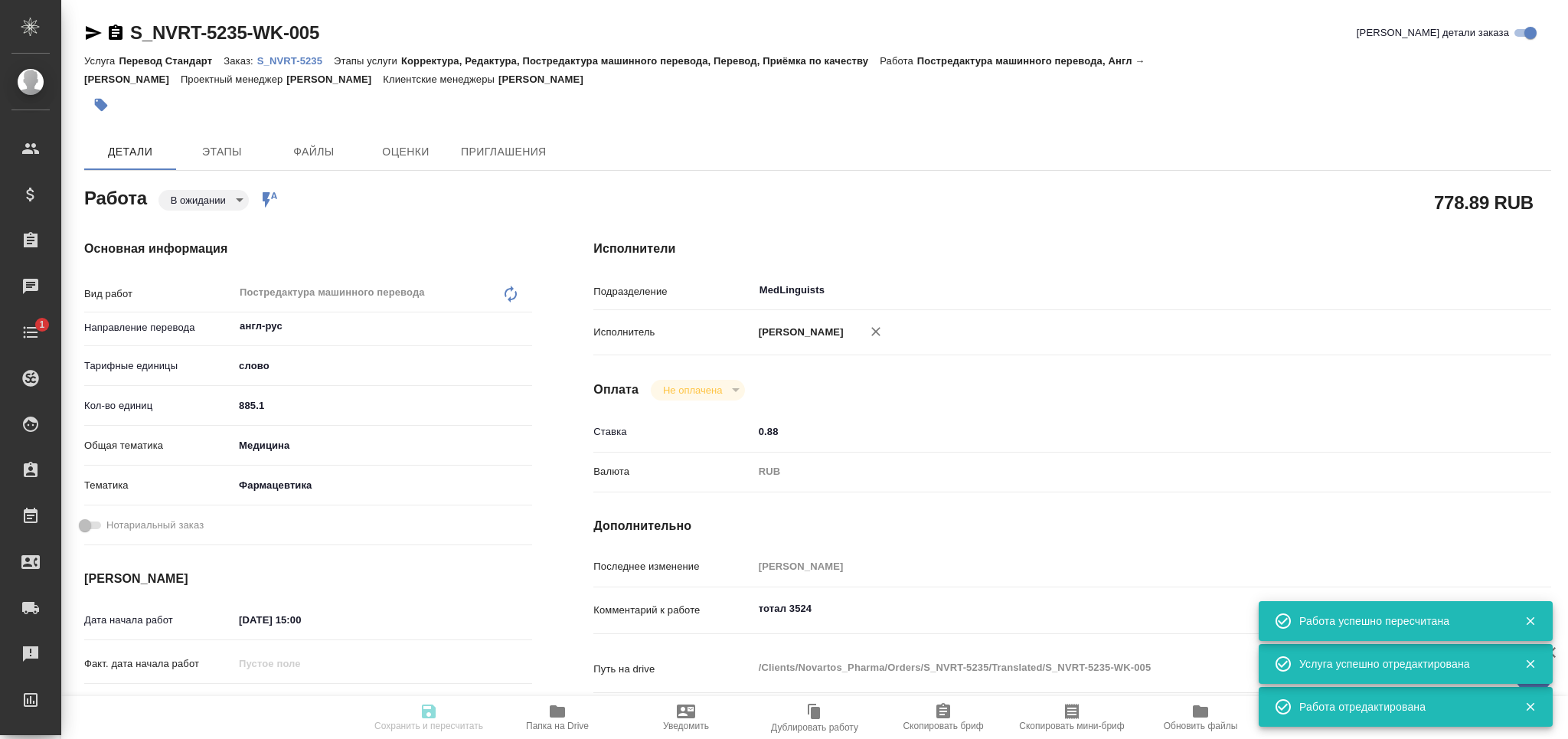
type textarea "x"
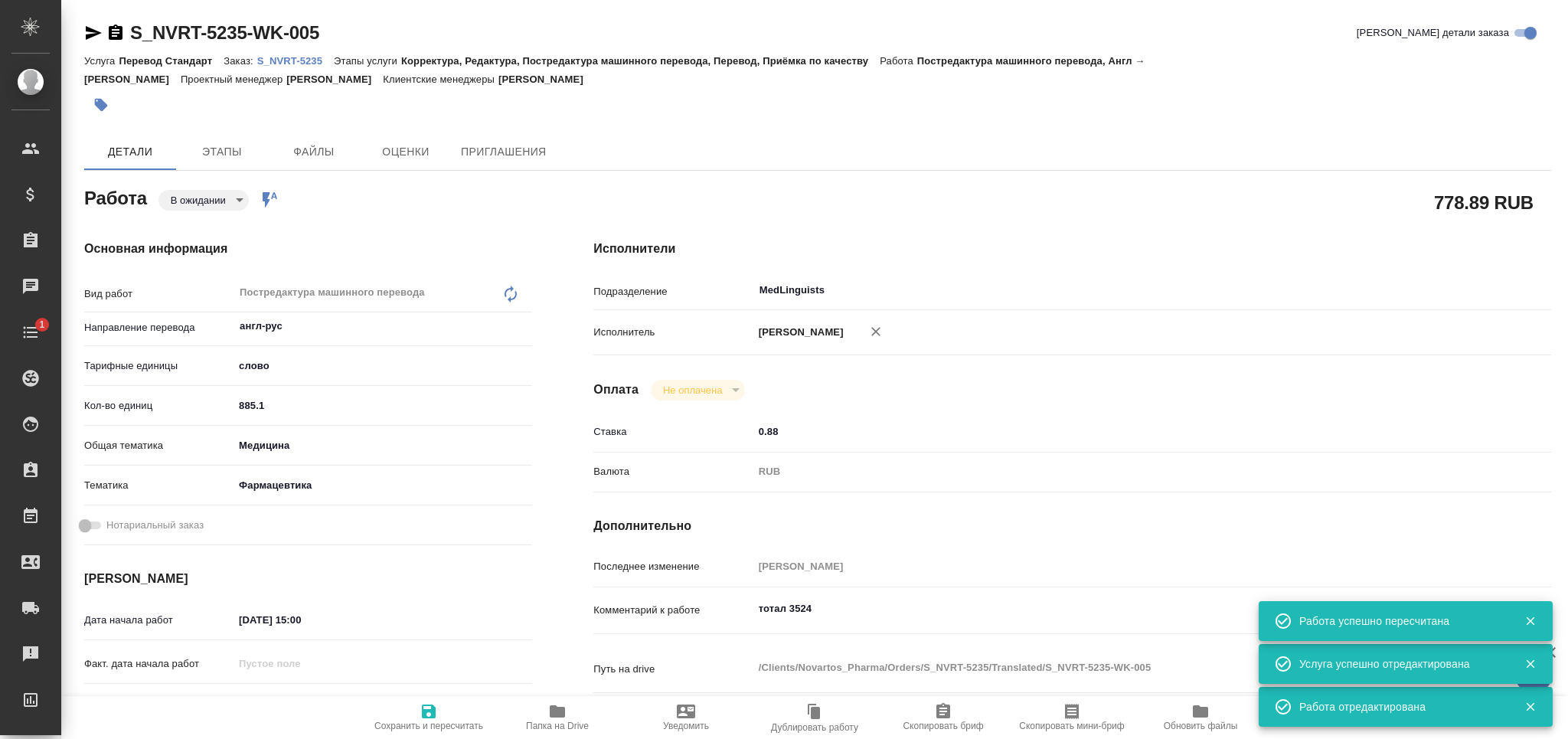
type textarea "x"
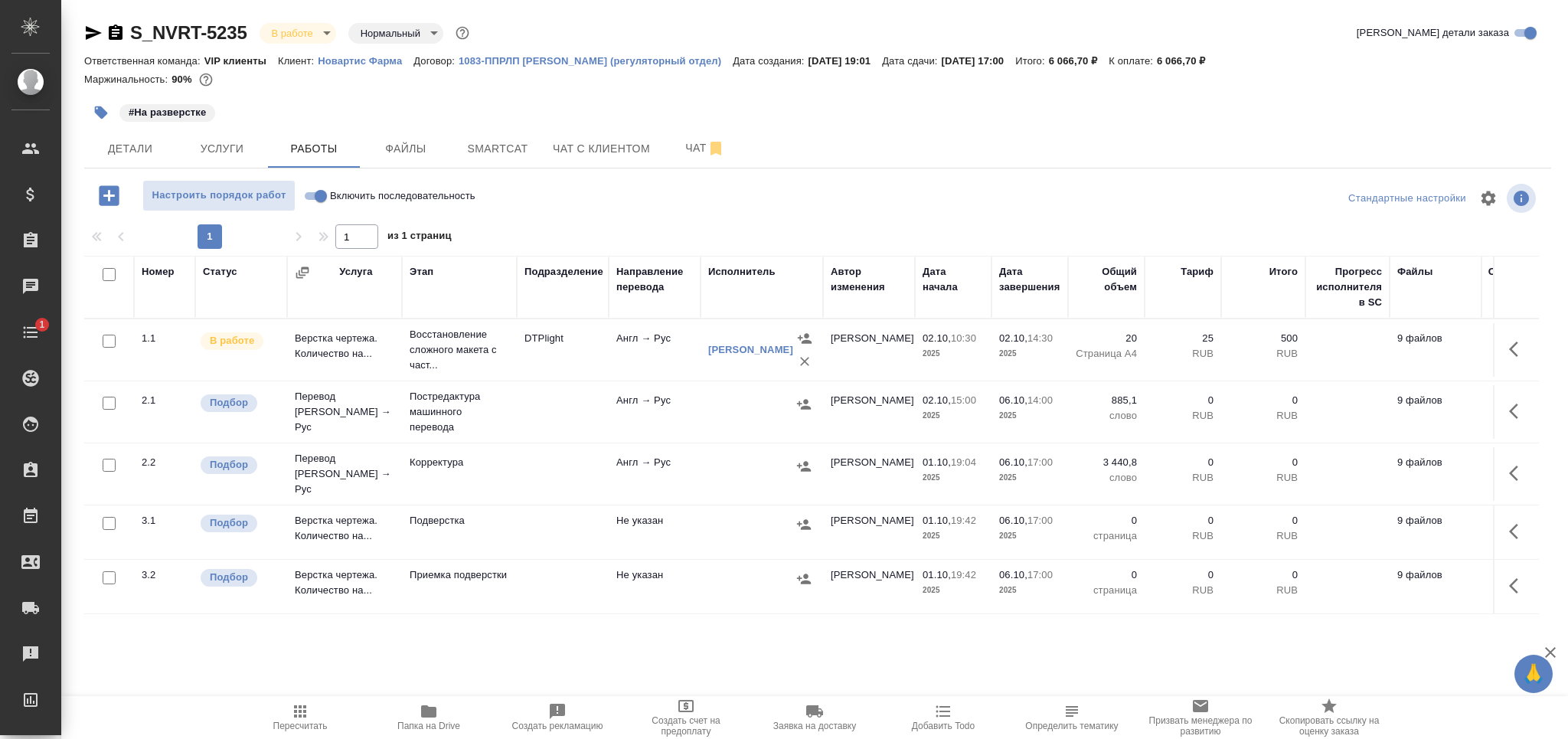
click at [309, 719] on icon "button" at bounding box center [300, 711] width 19 height 19
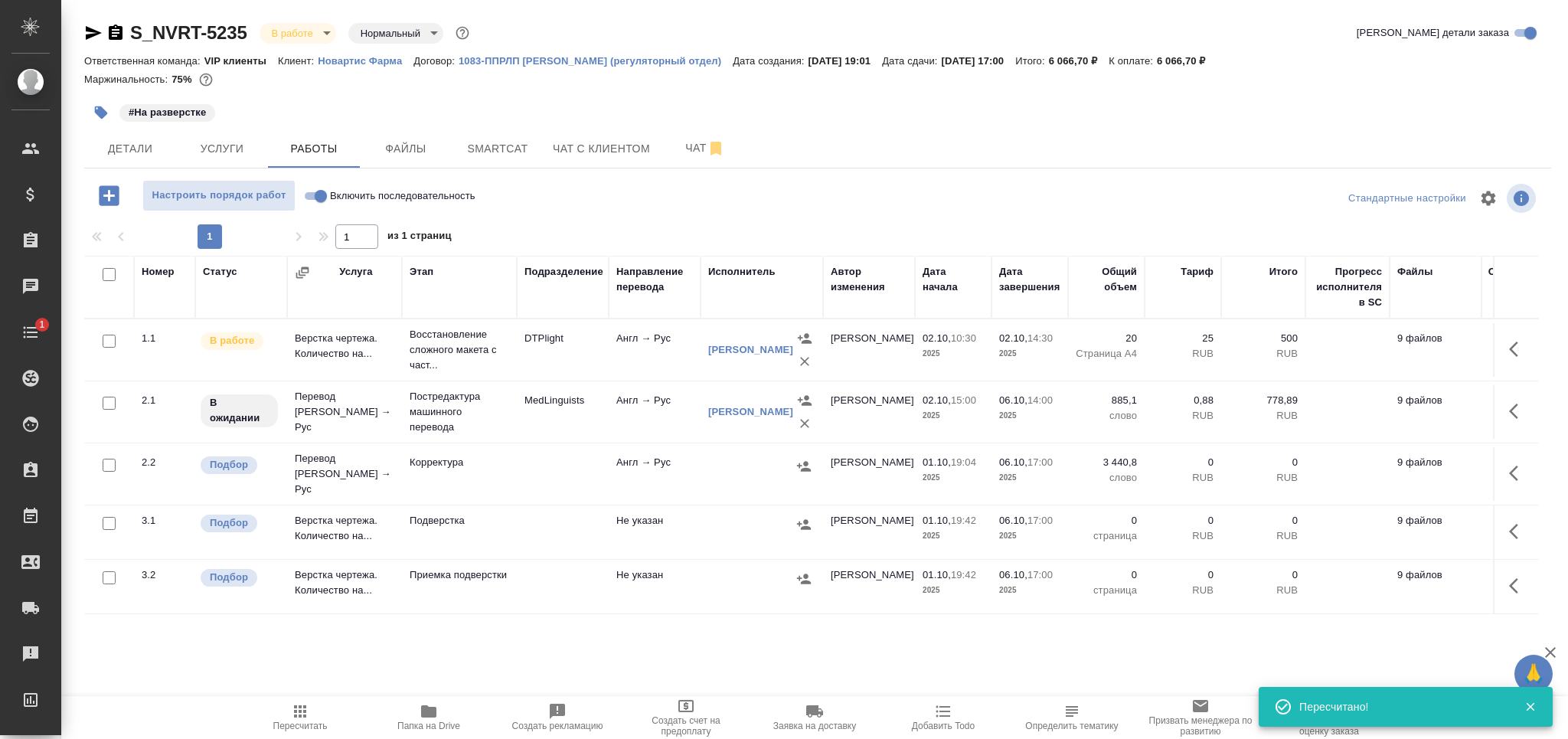
drag, startPoint x: 112, startPoint y: 463, endPoint x: 185, endPoint y: 571, distance: 130.4
click at [112, 466] on input "checkbox" at bounding box center [109, 465] width 13 height 13
checkbox input "true"
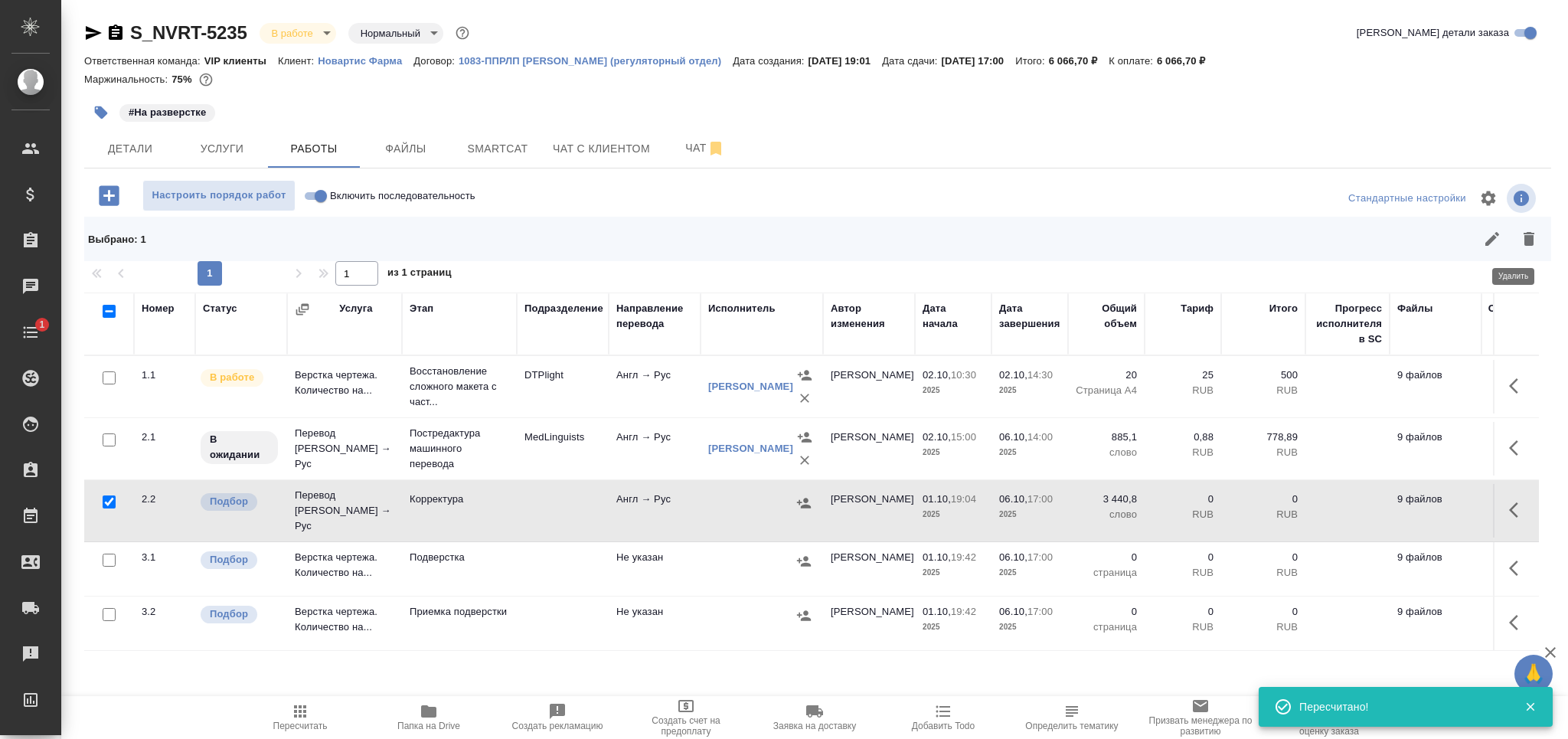
click at [1522, 242] on icon "button" at bounding box center [1529, 239] width 19 height 19
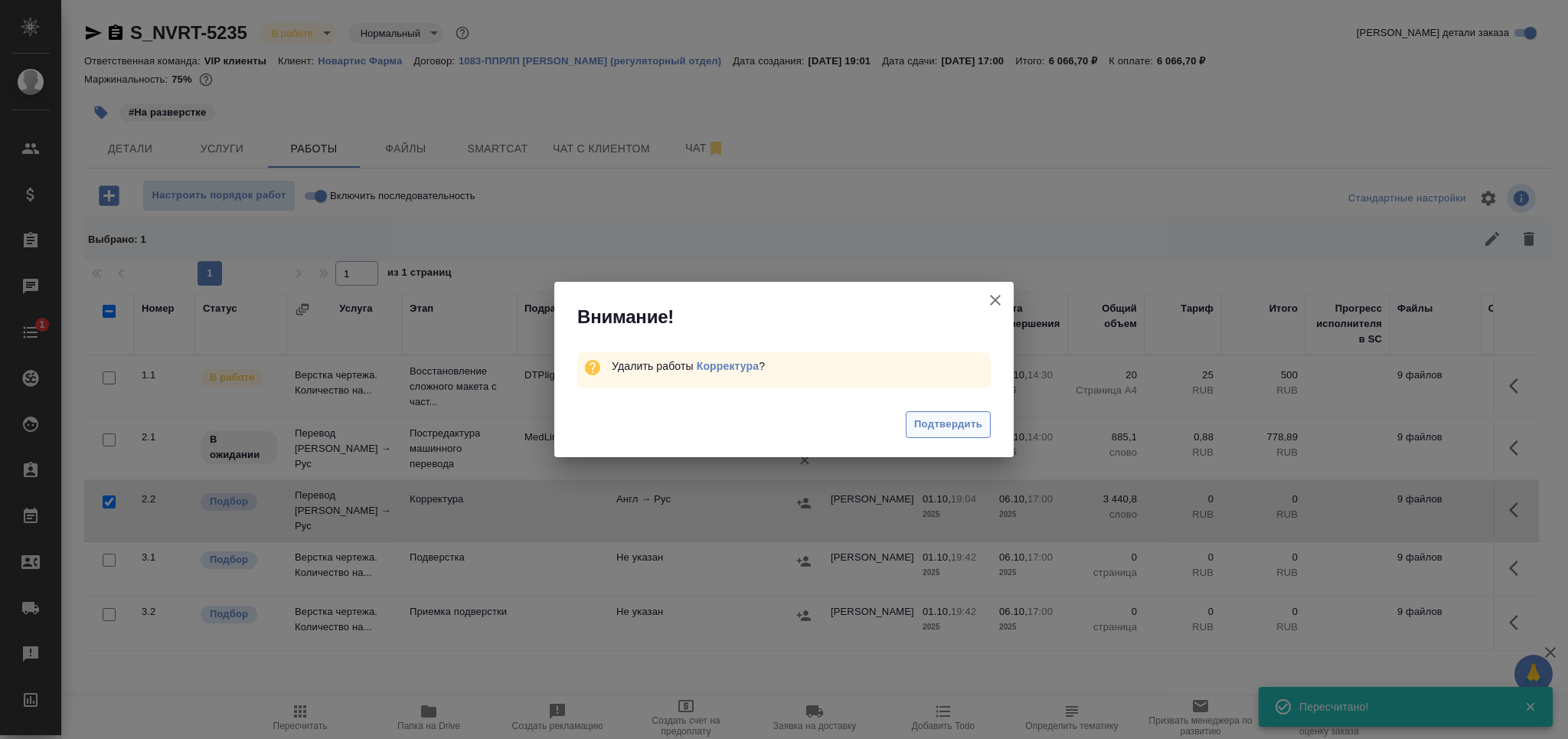
click at [965, 426] on span "Подтвердить" at bounding box center [948, 424] width 68 height 18
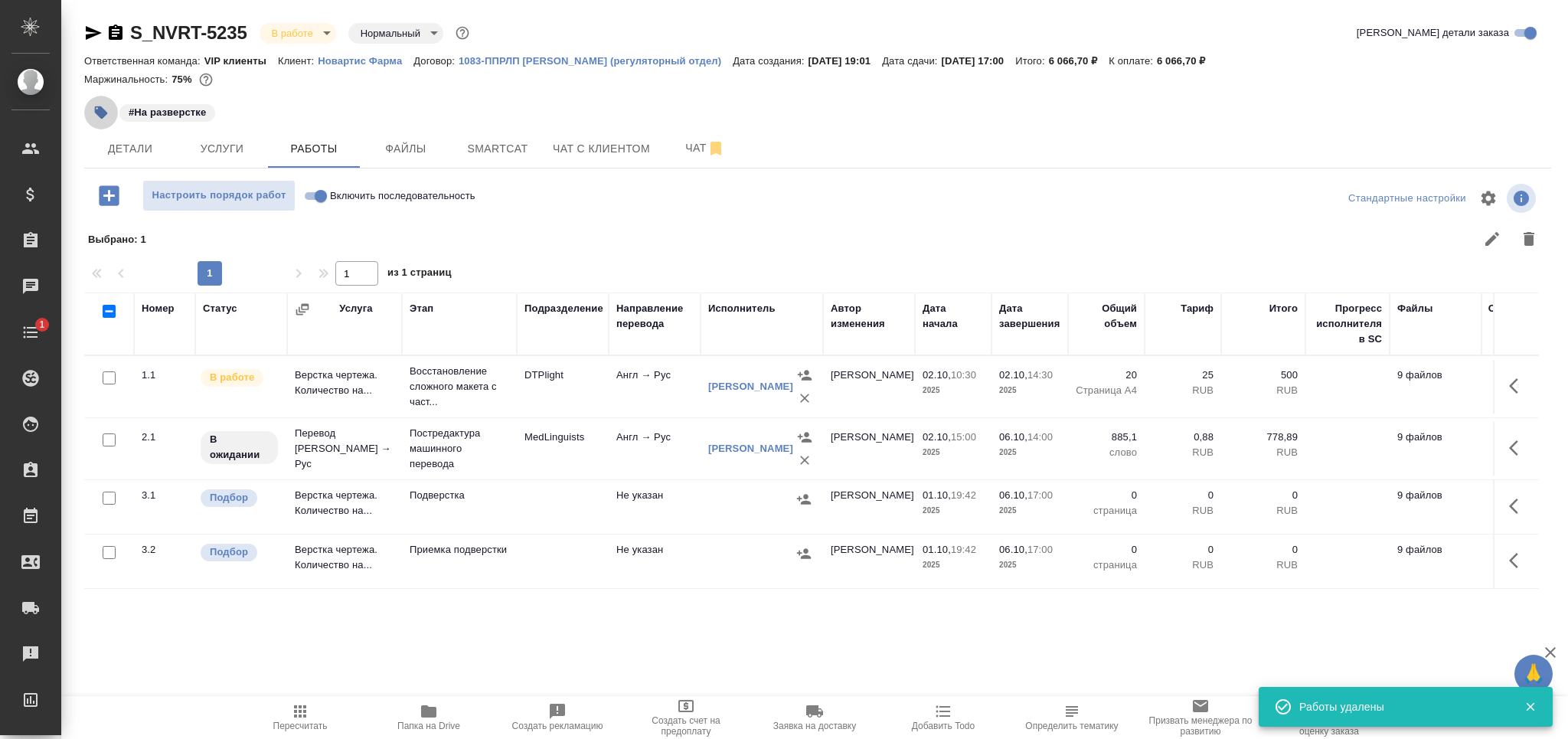
click at [103, 111] on icon "button" at bounding box center [102, 113] width 13 height 13
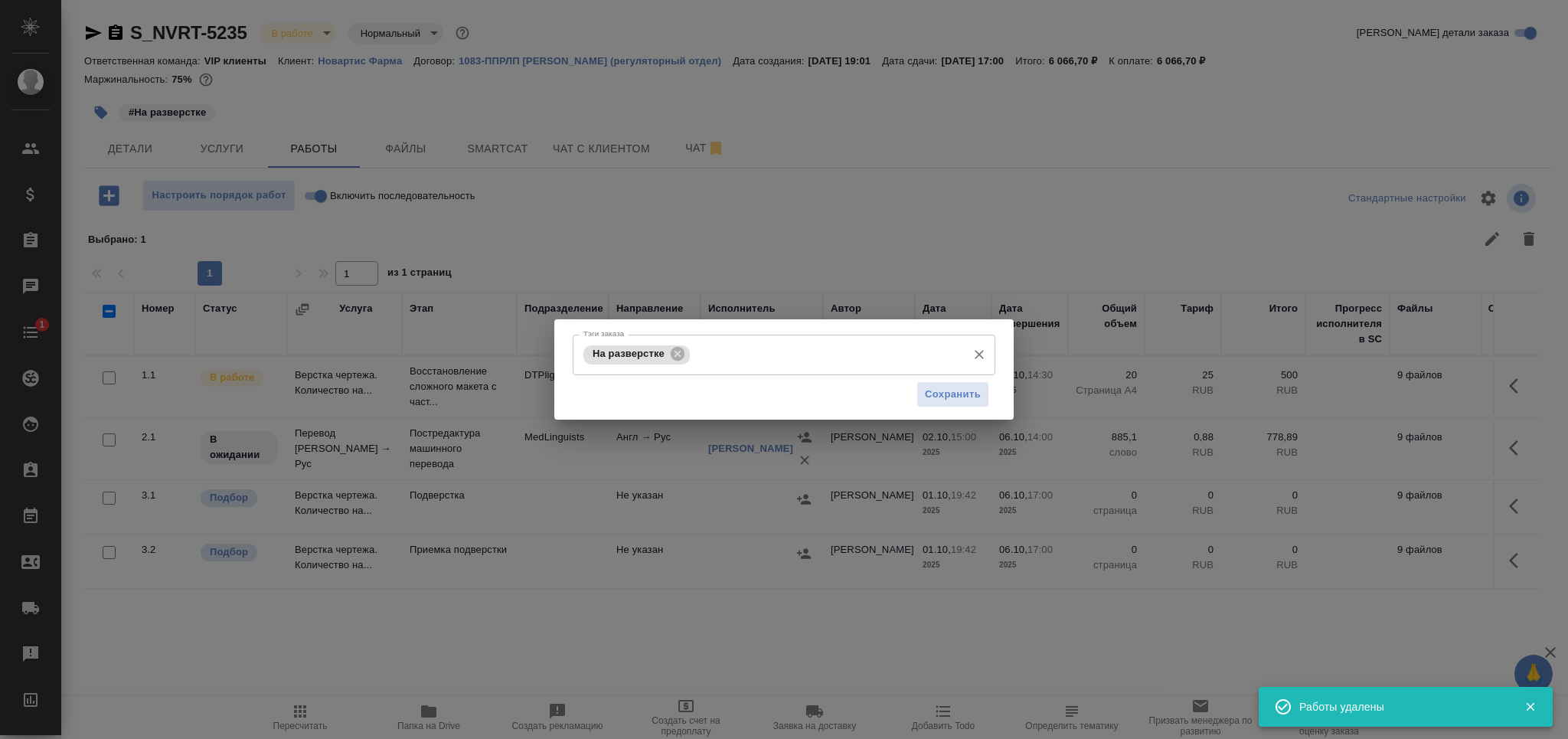
click at [813, 367] on div "На разверстке Тэги заказа" at bounding box center [784, 355] width 423 height 41
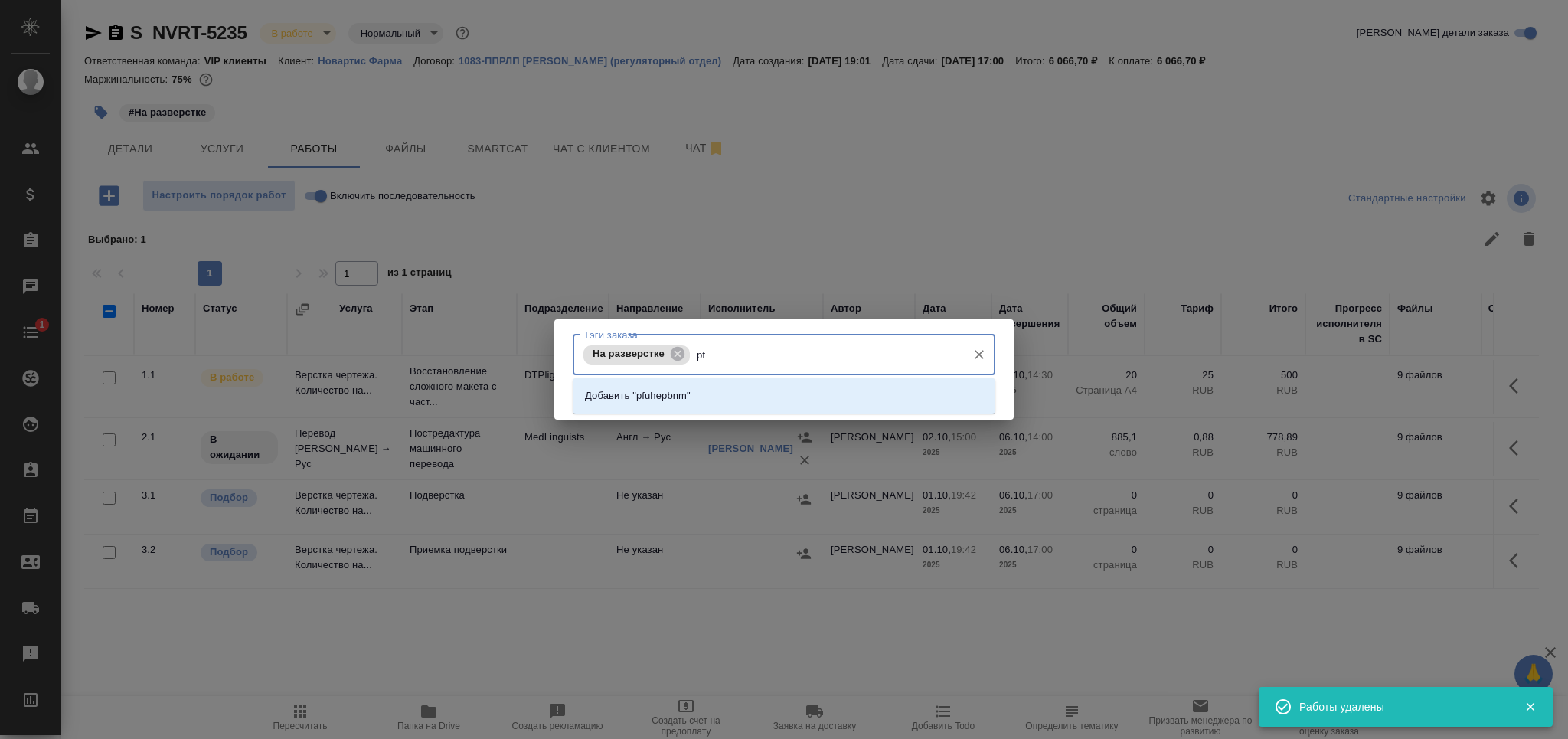
type input "p"
type input "загрузить"
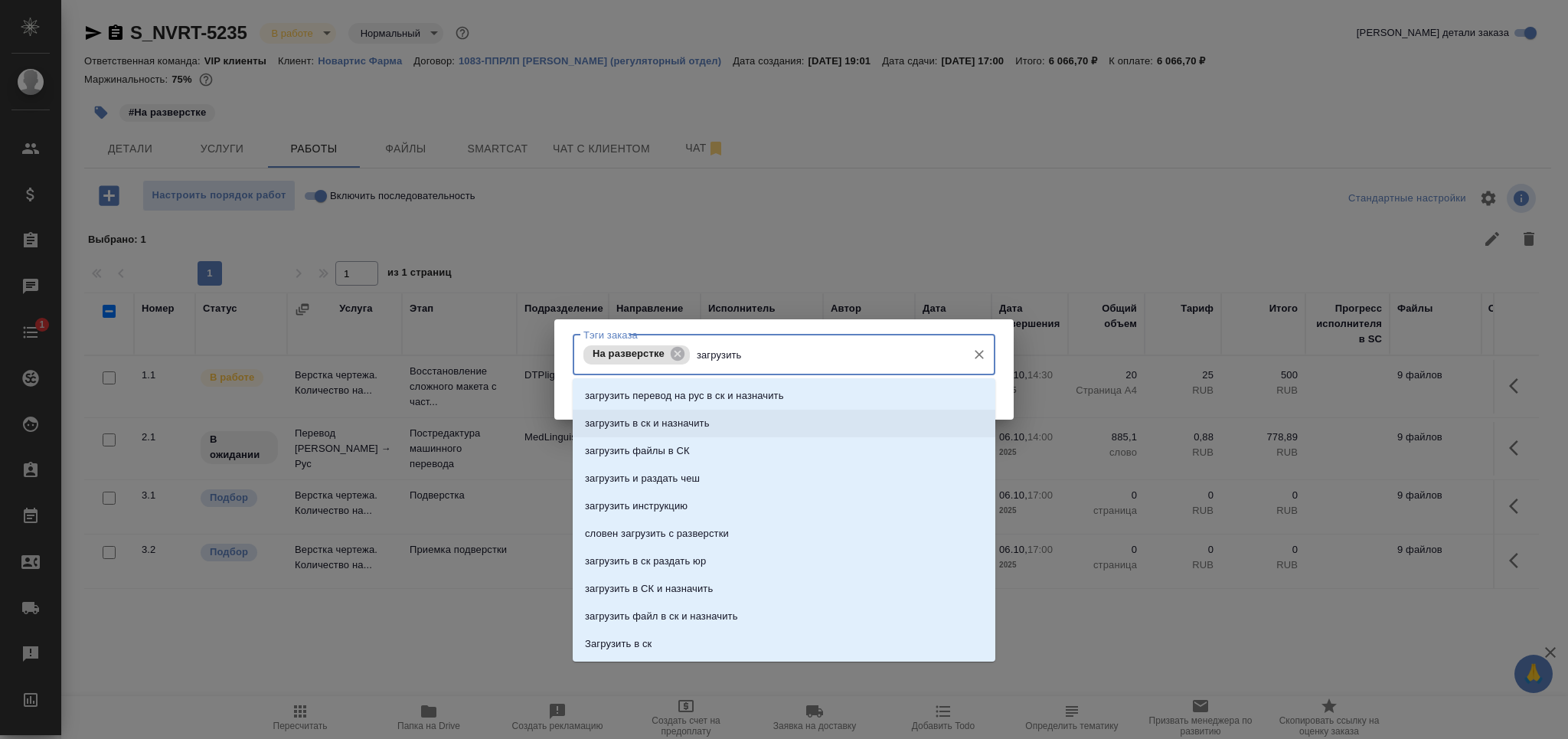
click at [702, 427] on p "загрузить в ск и назначить" at bounding box center [647, 423] width 125 height 15
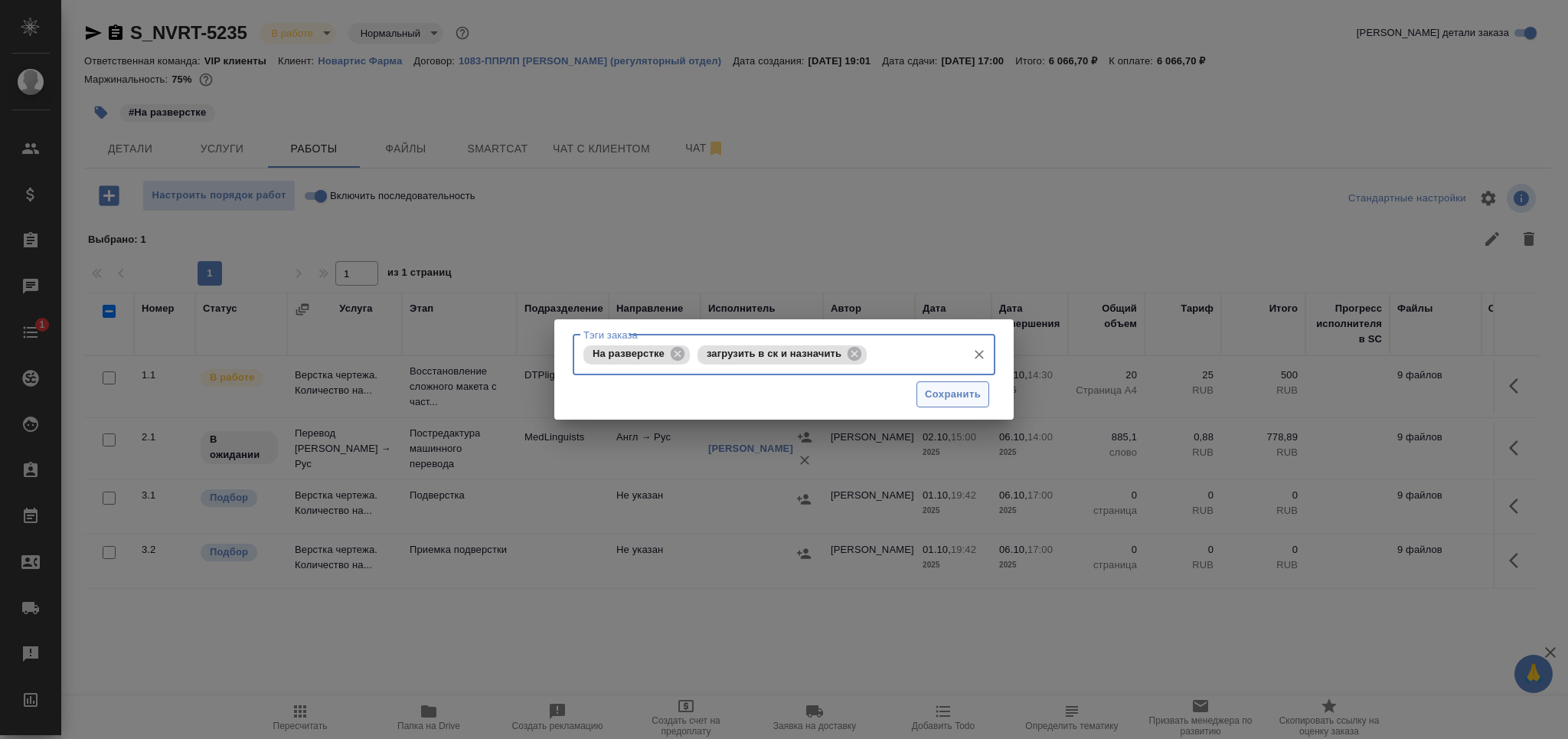
click at [934, 389] on span "Сохранить" at bounding box center [952, 395] width 56 height 18
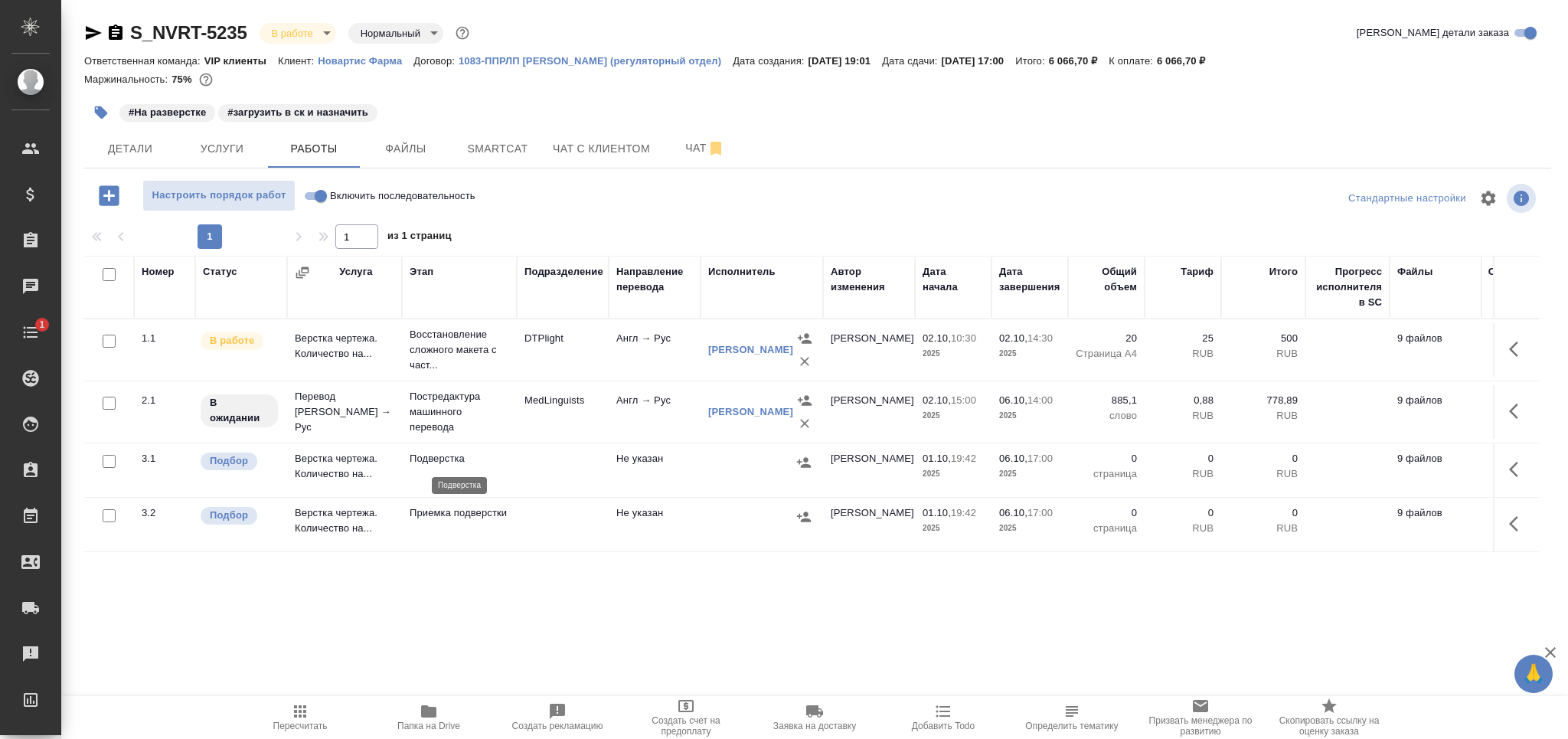
click at [433, 461] on p "Подверстка" at bounding box center [459, 459] width 99 height 15
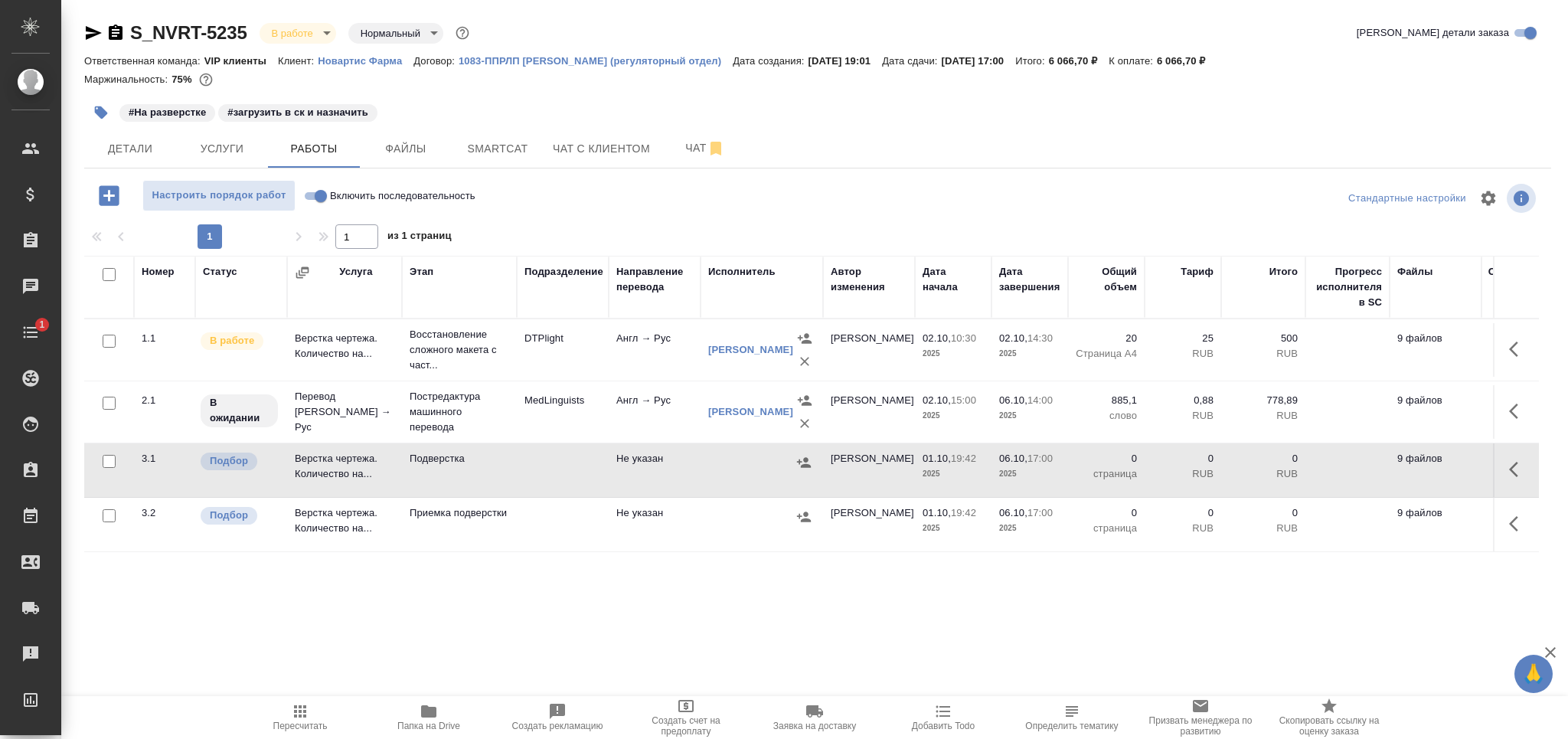
click at [314, 724] on span "Пересчитать" at bounding box center [301, 725] width 55 height 11
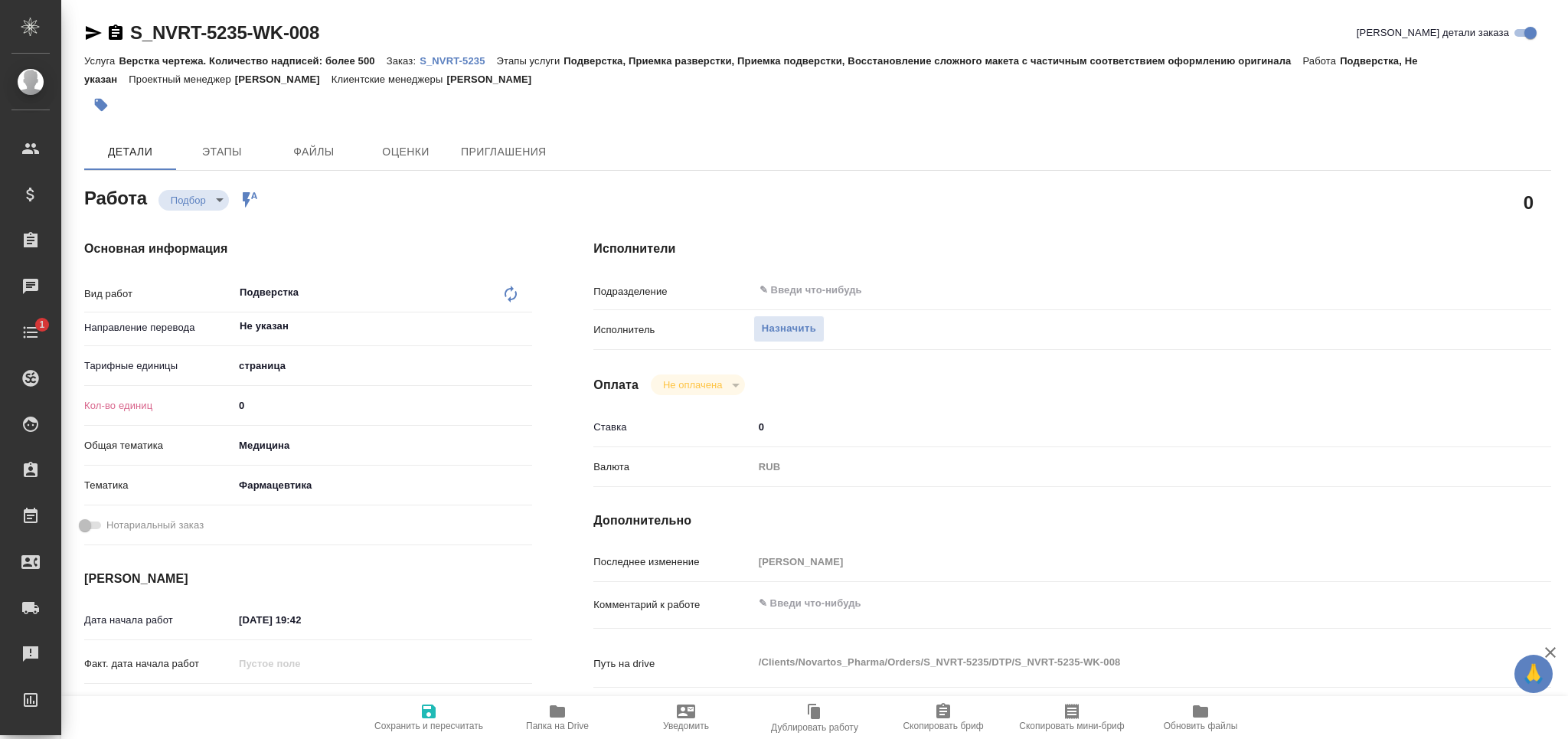
type textarea "x"
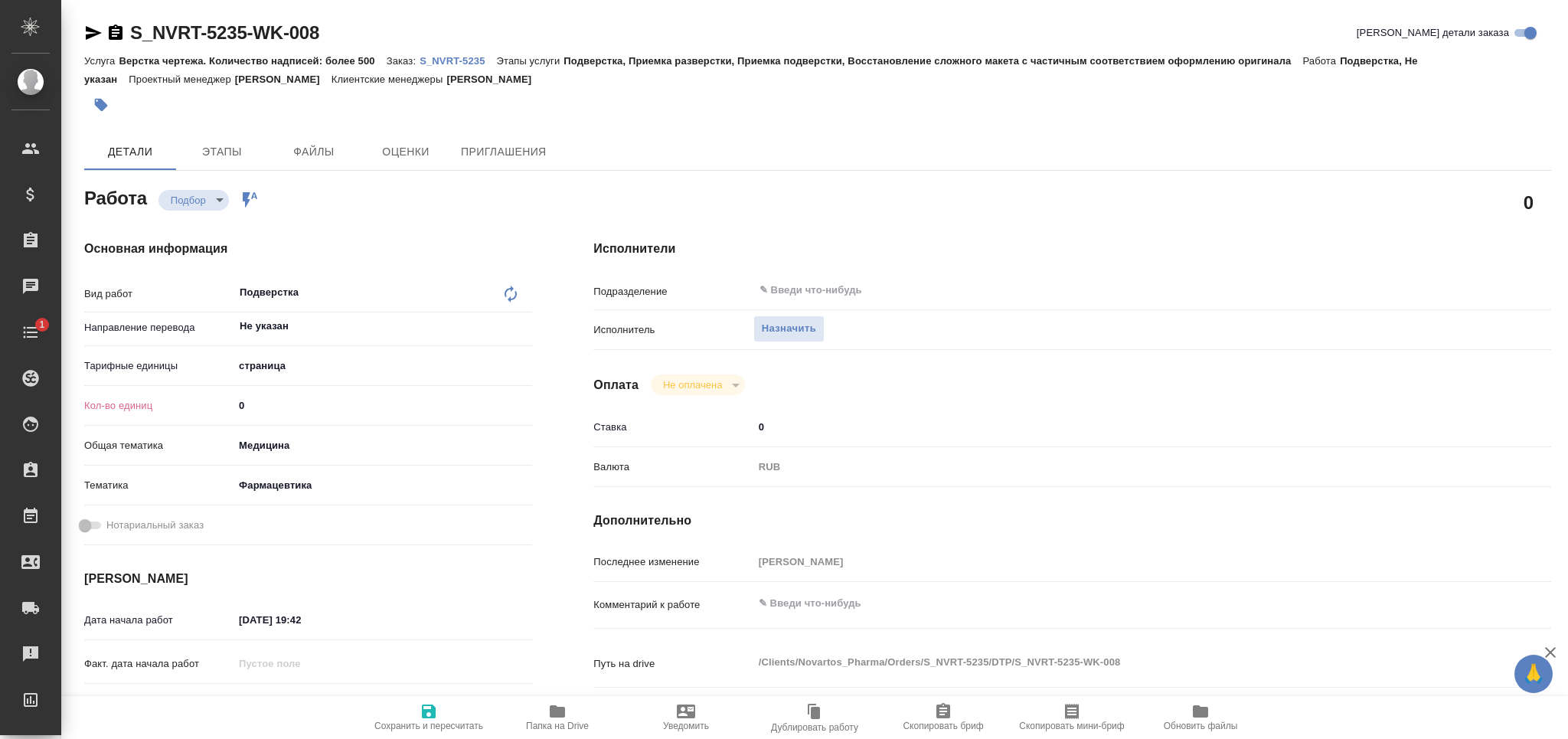
type textarea "x"
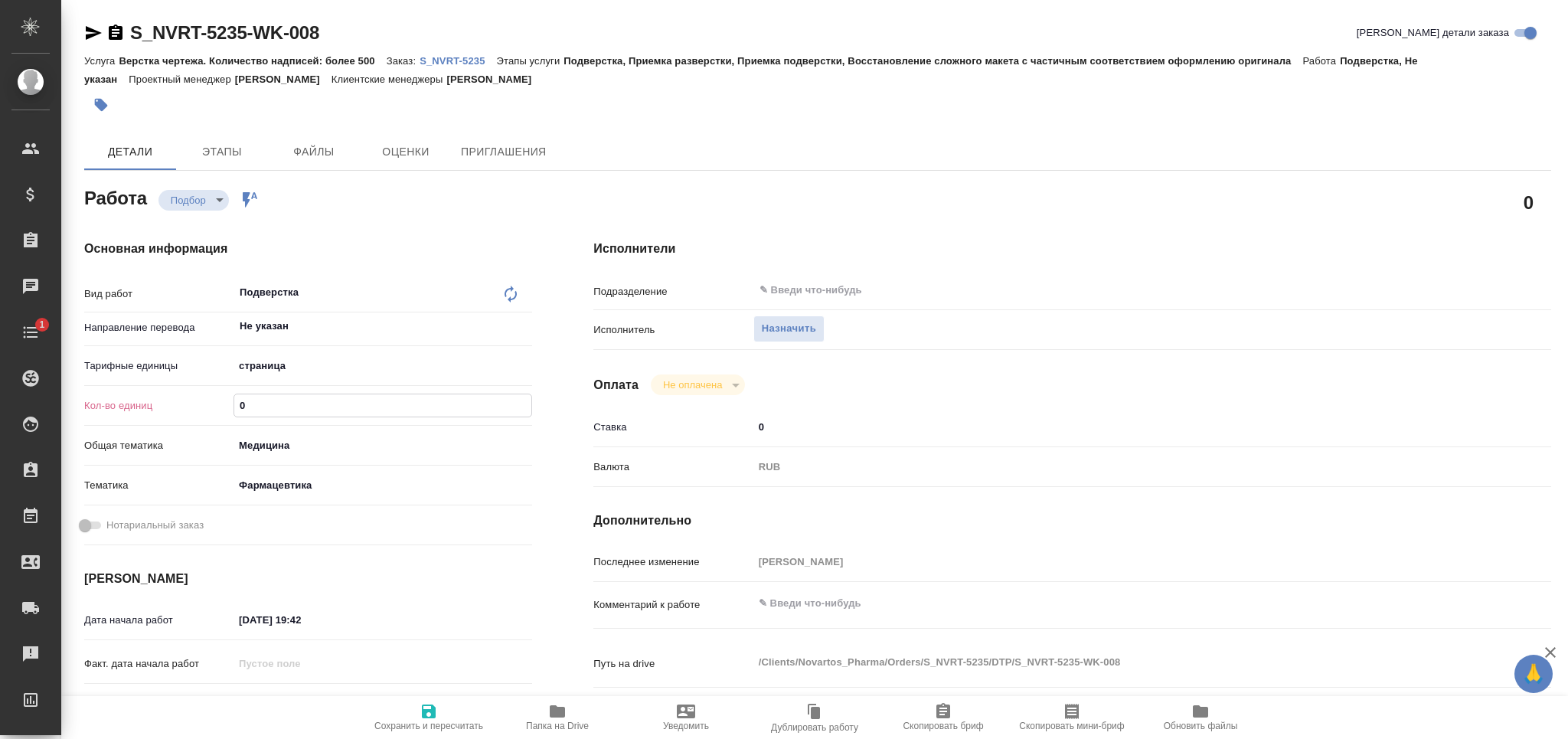
type textarea "x"
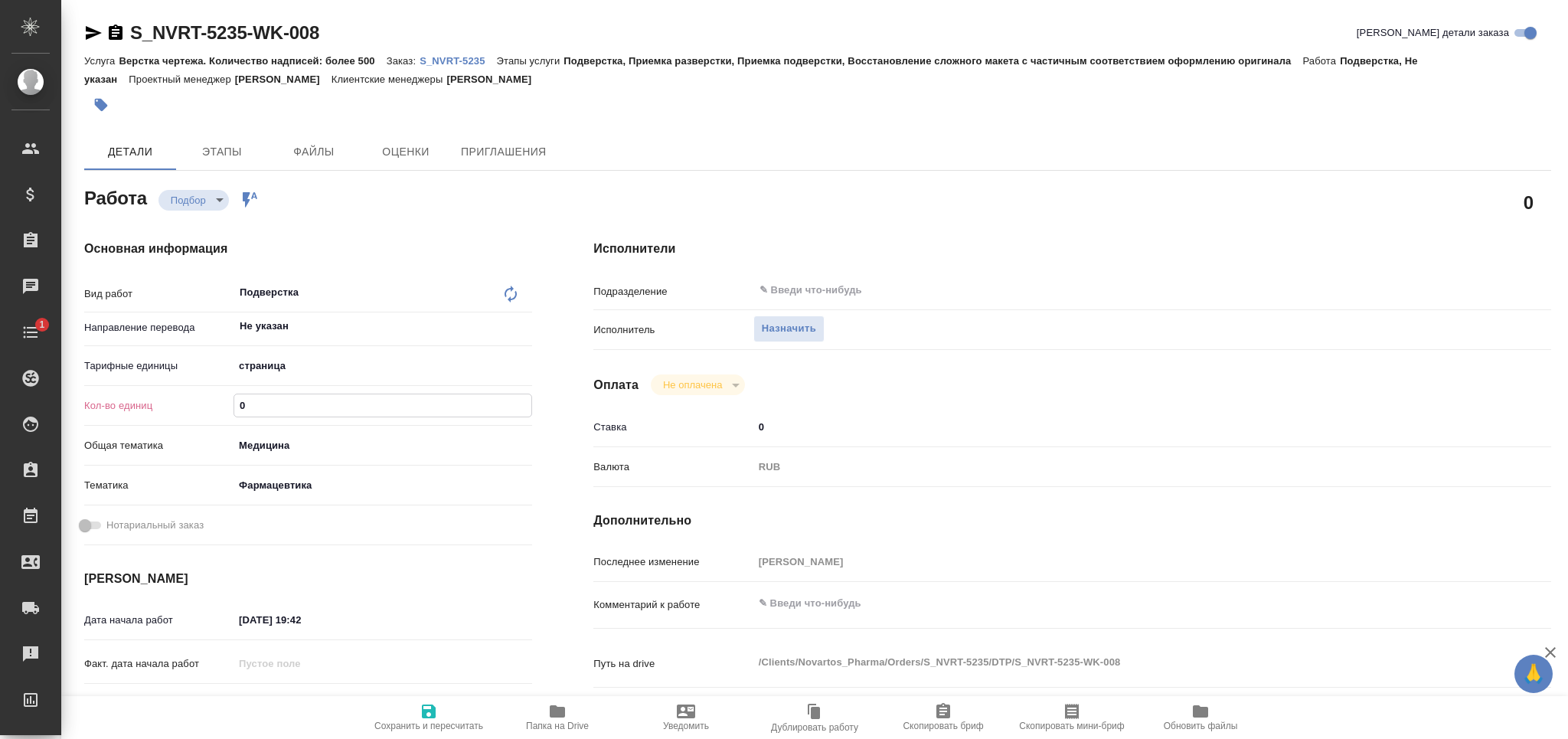
drag, startPoint x: 247, startPoint y: 400, endPoint x: 205, endPoint y: 406, distance: 42.4
click at [205, 406] on div "Кол-во единиц 0" at bounding box center [308, 405] width 448 height 27
type input "2"
type textarea "x"
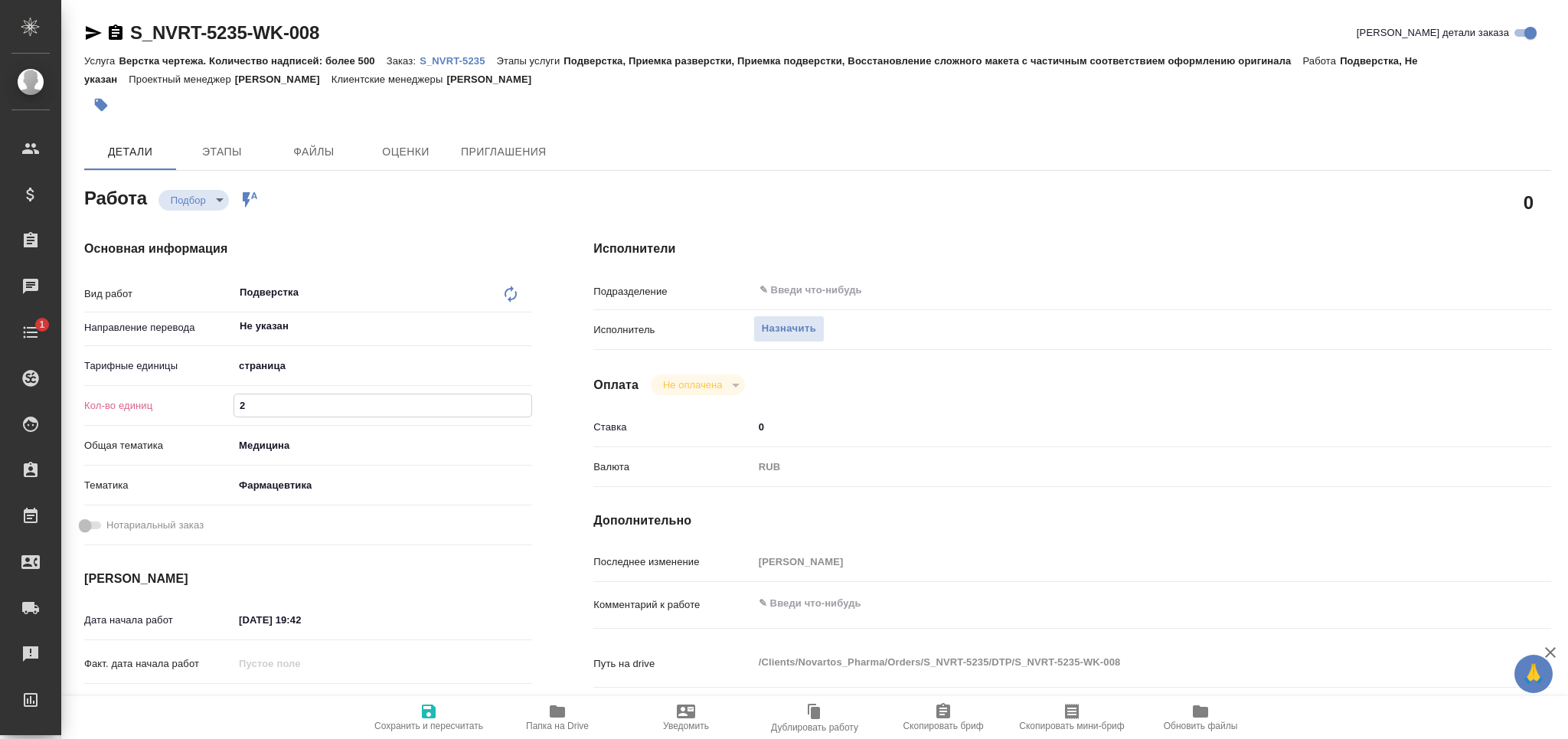
type textarea "x"
type input "20"
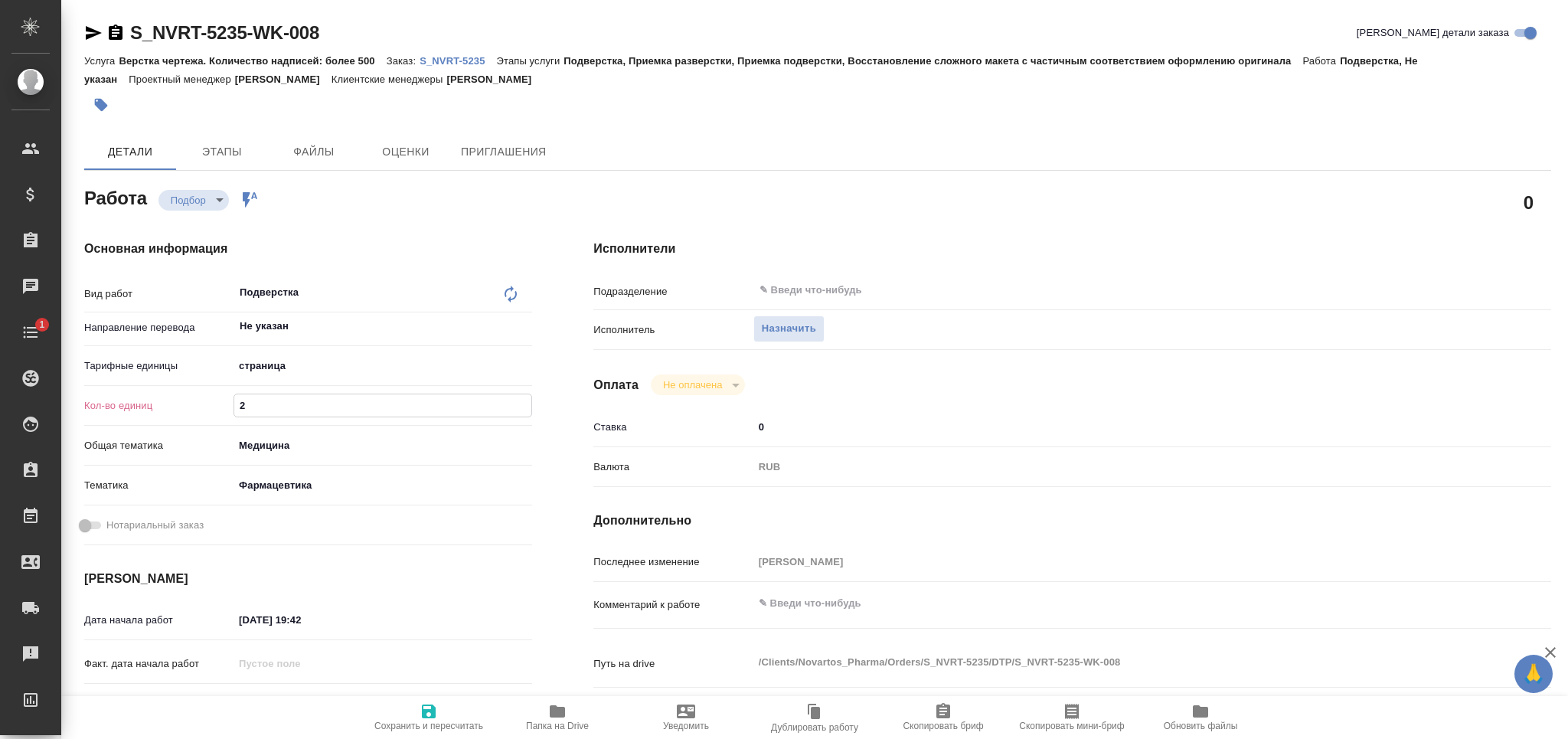
type textarea "x"
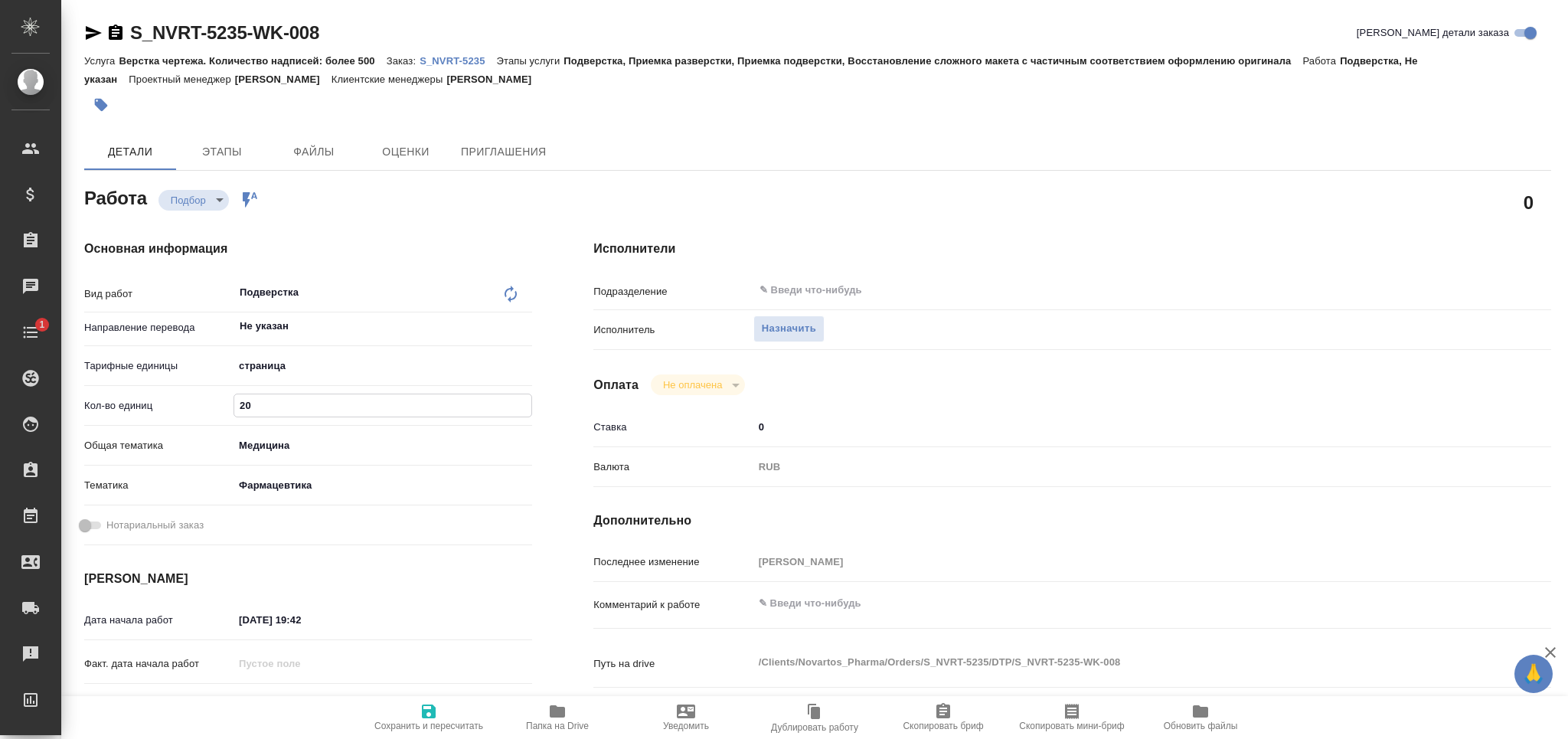
type textarea "x"
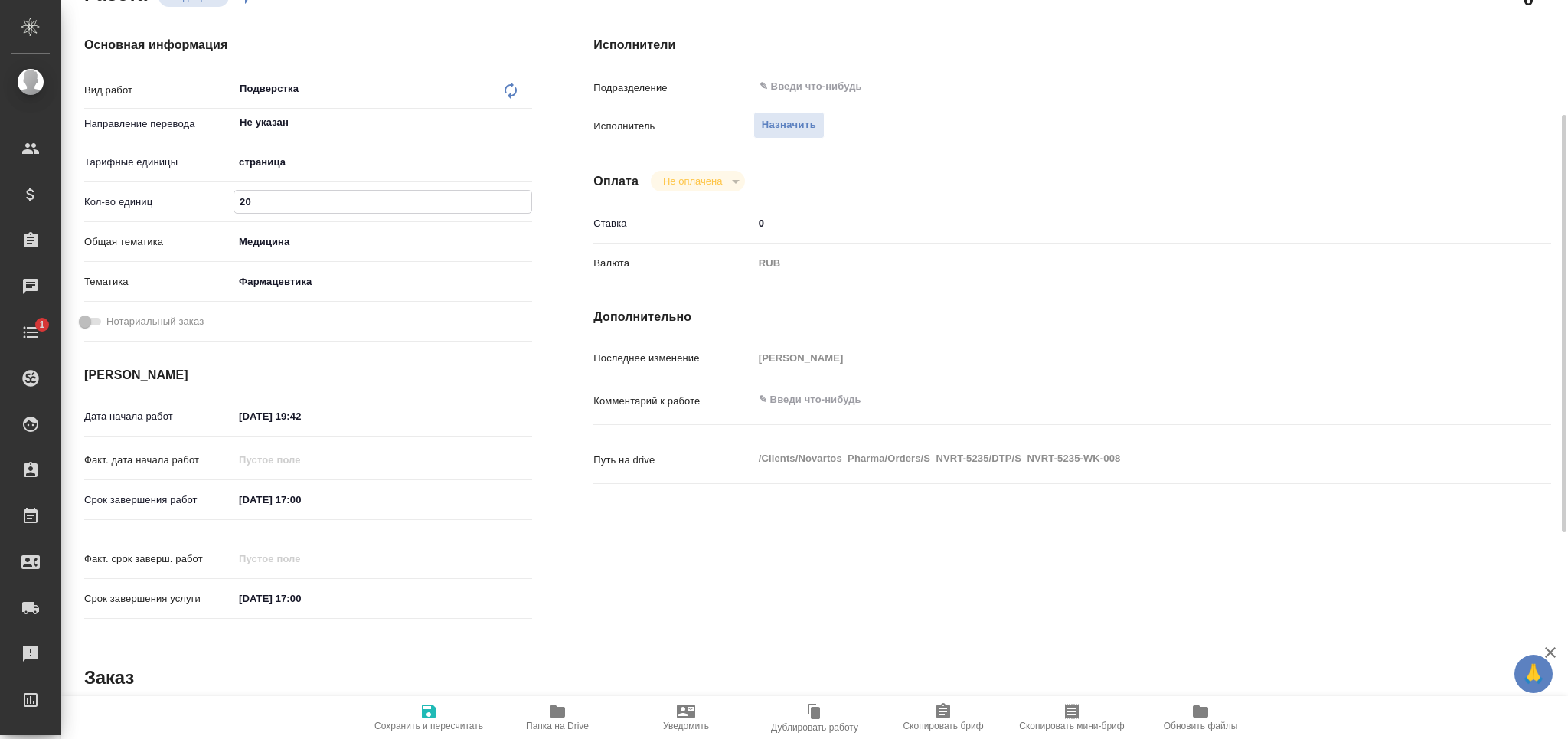
type input "20"
type textarea "x"
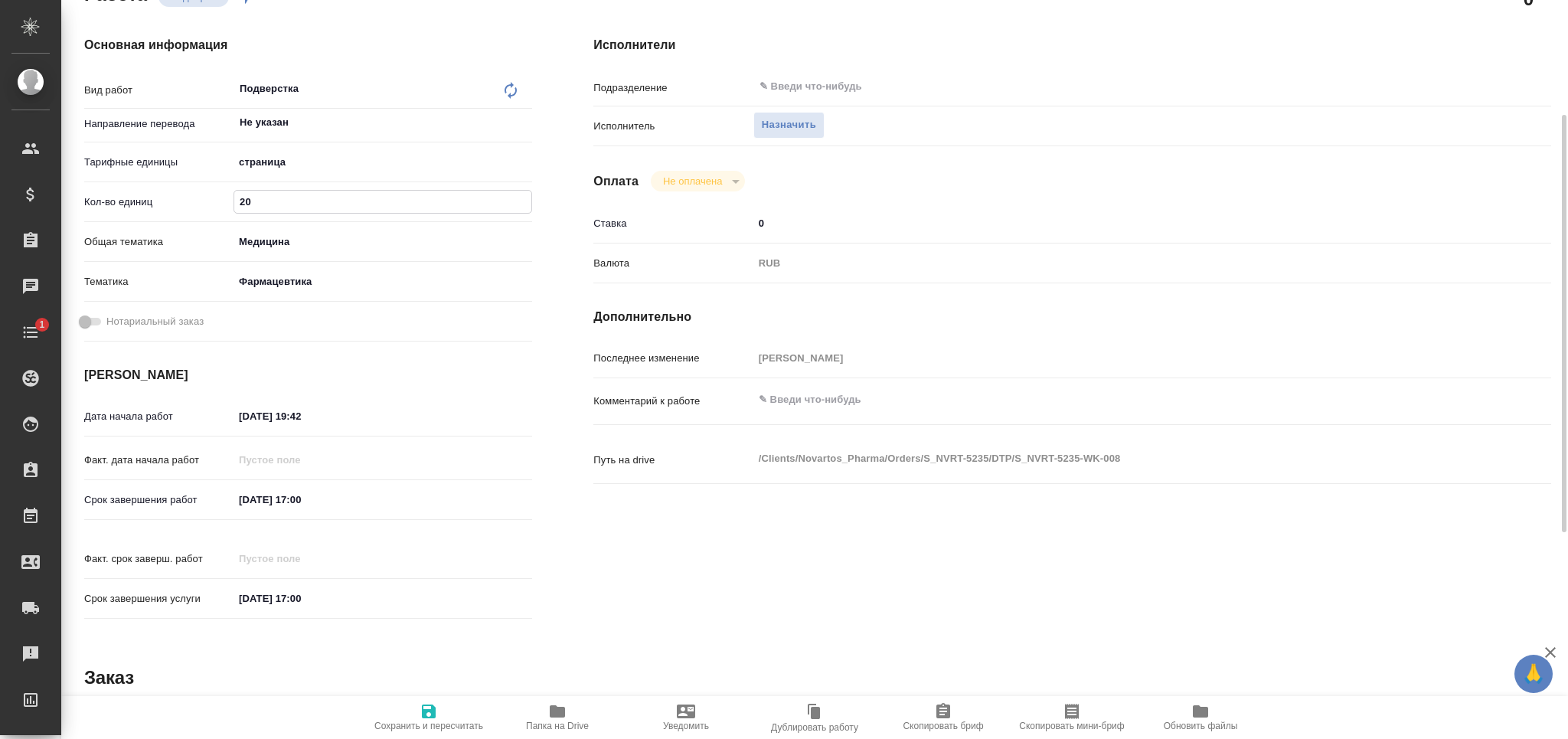
type textarea "x"
drag, startPoint x: 224, startPoint y: 504, endPoint x: 152, endPoint y: 505, distance: 72.0
click at [152, 505] on div "Срок завершения работ [DATE] 17:00" at bounding box center [308, 499] width 448 height 27
drag, startPoint x: 327, startPoint y: 420, endPoint x: 148, endPoint y: 414, distance: 179.1
click at [148, 414] on div "Дата начала работ [DATE] 19:42" at bounding box center [308, 416] width 448 height 27
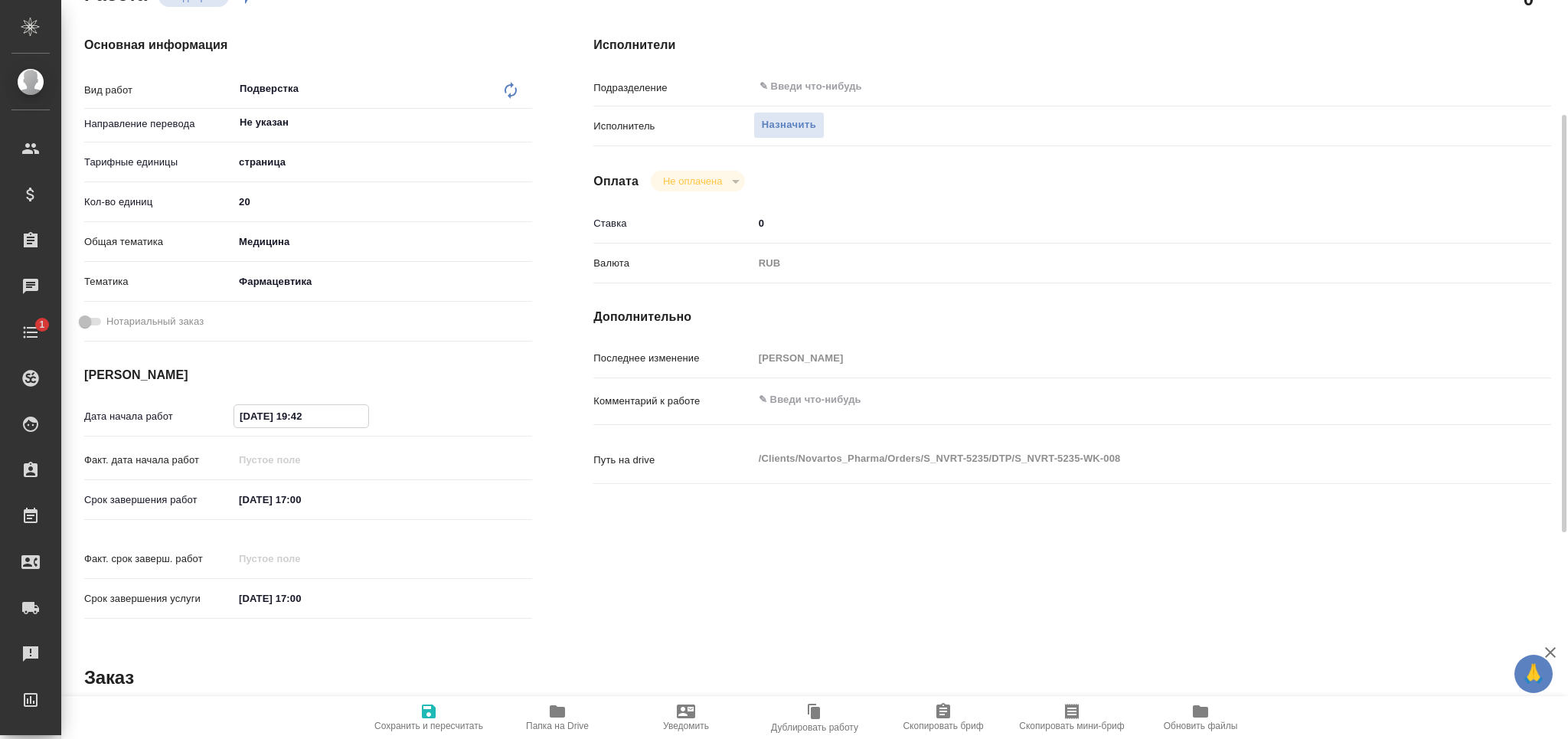
paste input "[DATE] 17:00"
type textarea "x"
type input "[DATE] 17:00"
type textarea "x"
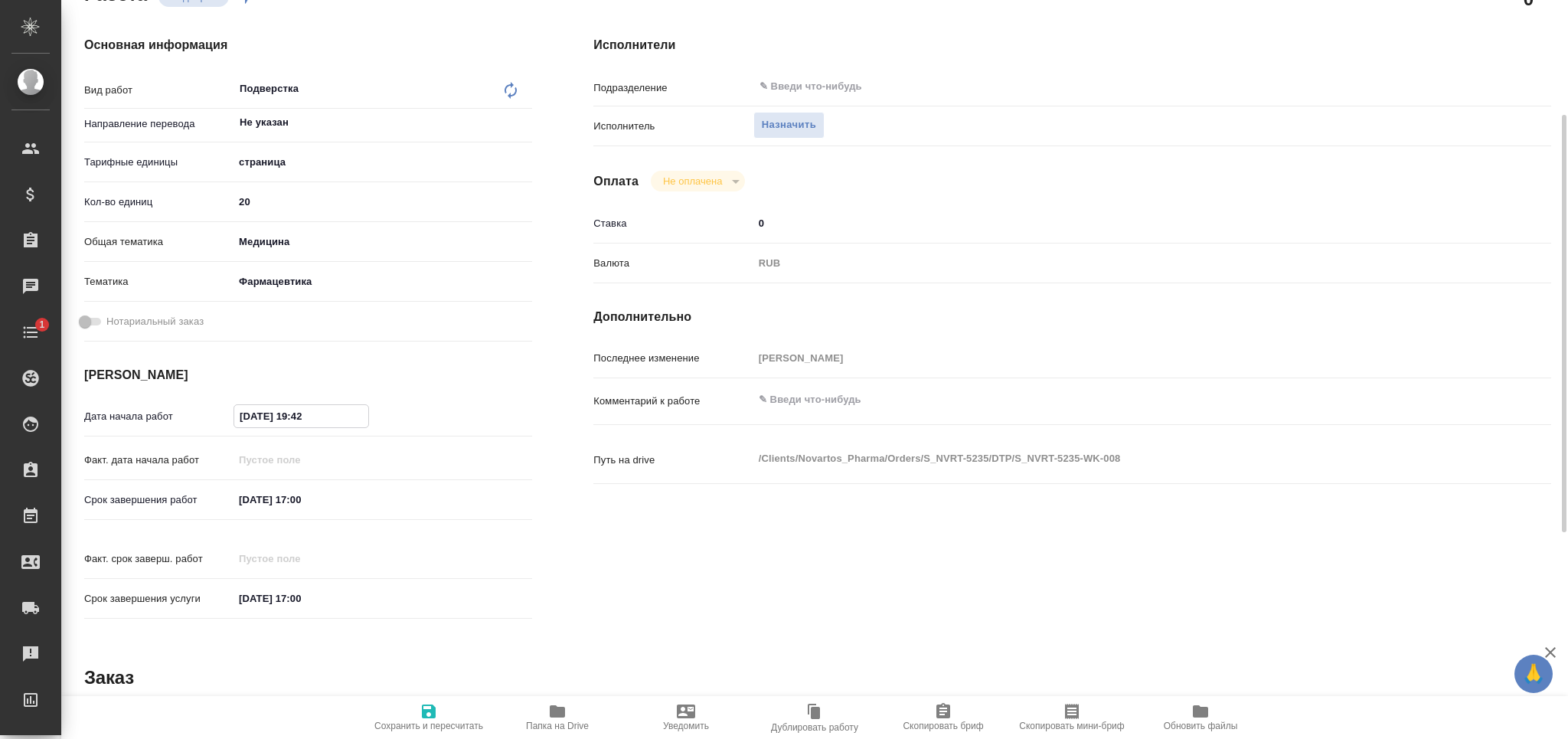
type textarea "x"
click at [303, 416] on input "[DATE] 17:00" at bounding box center [301, 416] width 134 height 22
type textarea "x"
type input "[DATE] 14:00"
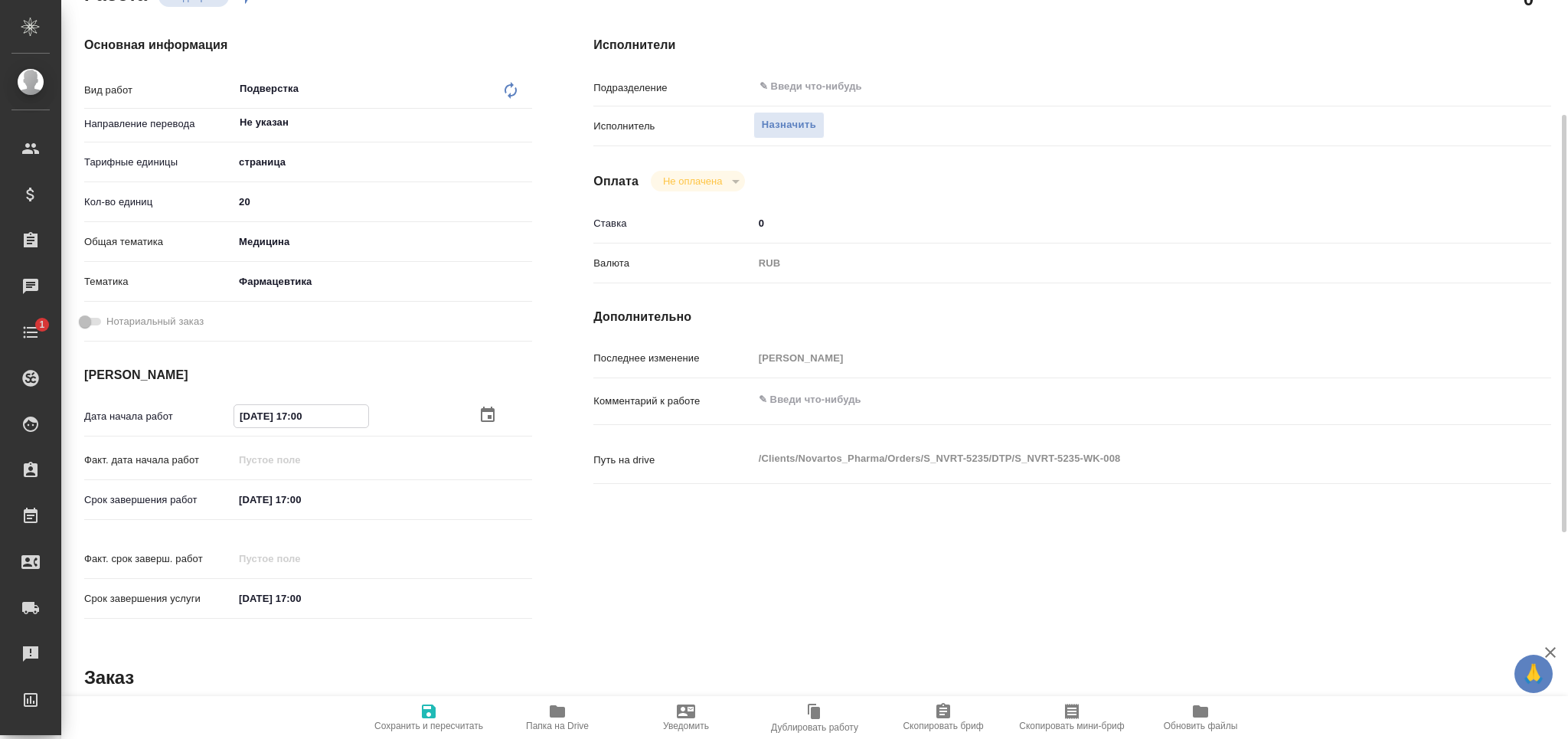
type textarea "x"
type input "[DATE] 14:00"
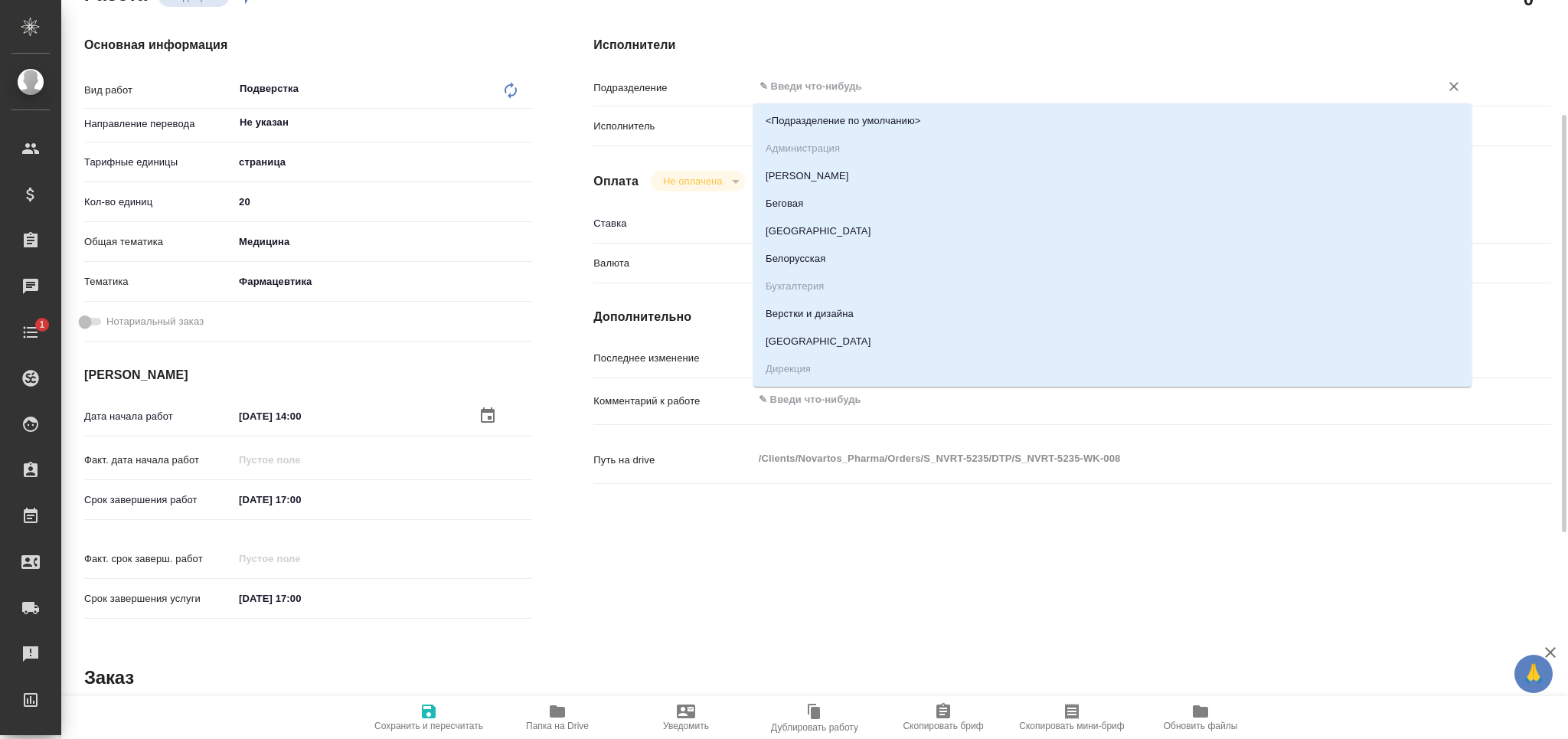
click at [784, 88] on input "text" at bounding box center [1086, 86] width 657 height 19
click at [806, 309] on li "Верстки и дизайна" at bounding box center [1113, 314] width 718 height 28
type textarea "x"
type input "Верстки и дизайна"
type textarea "x"
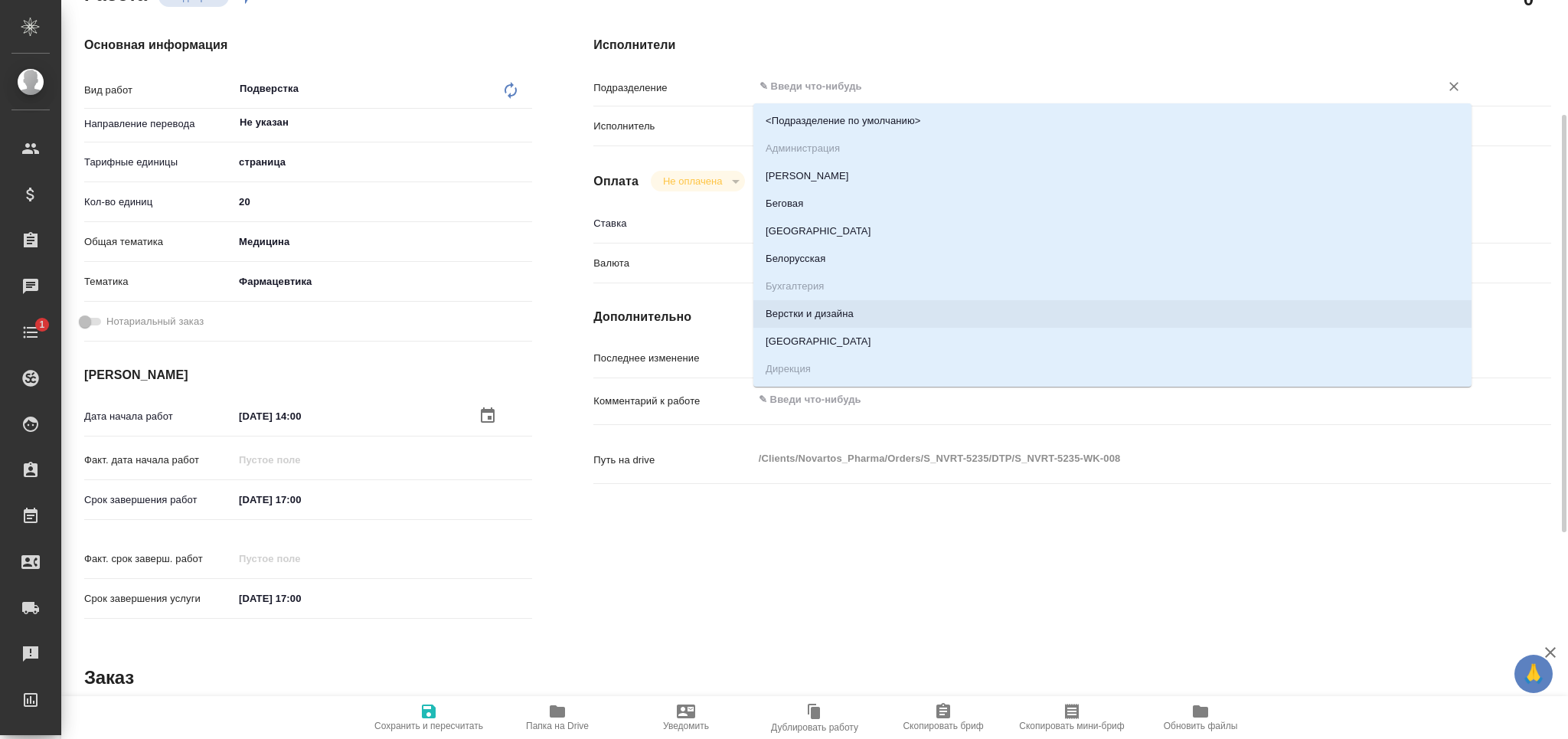
type textarea "x"
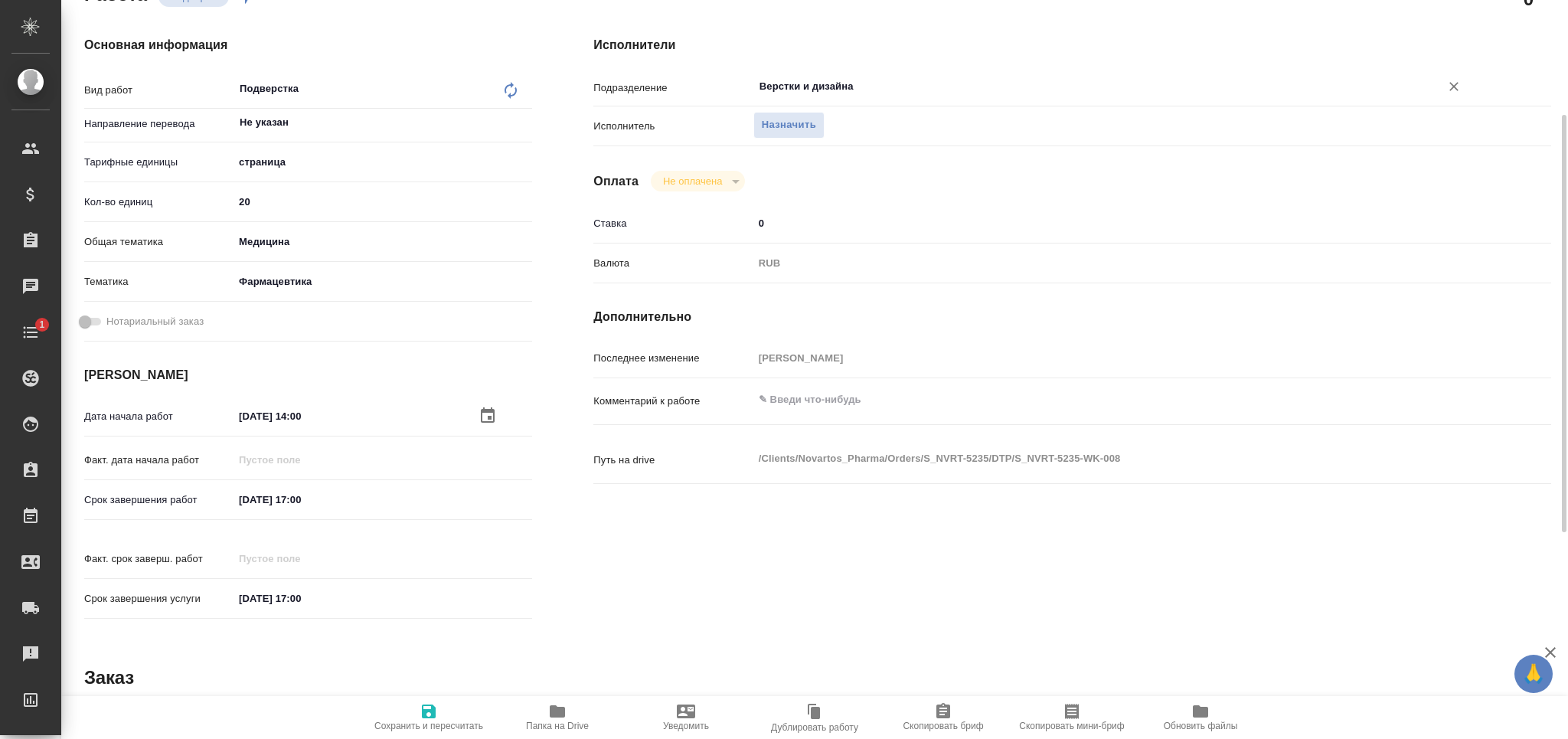
click at [437, 714] on icon "button" at bounding box center [428, 711] width 19 height 19
type textarea "x"
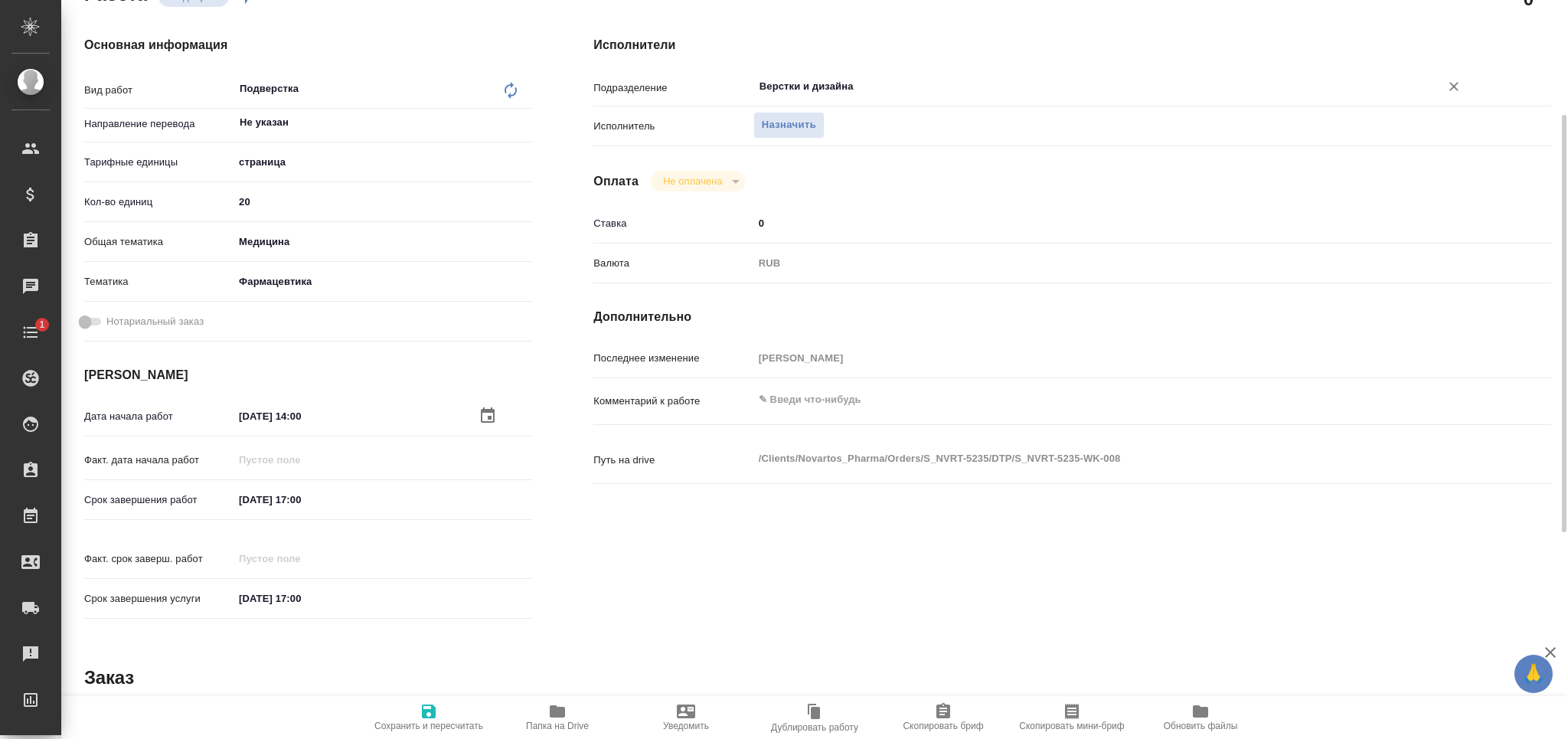
type textarea "x"
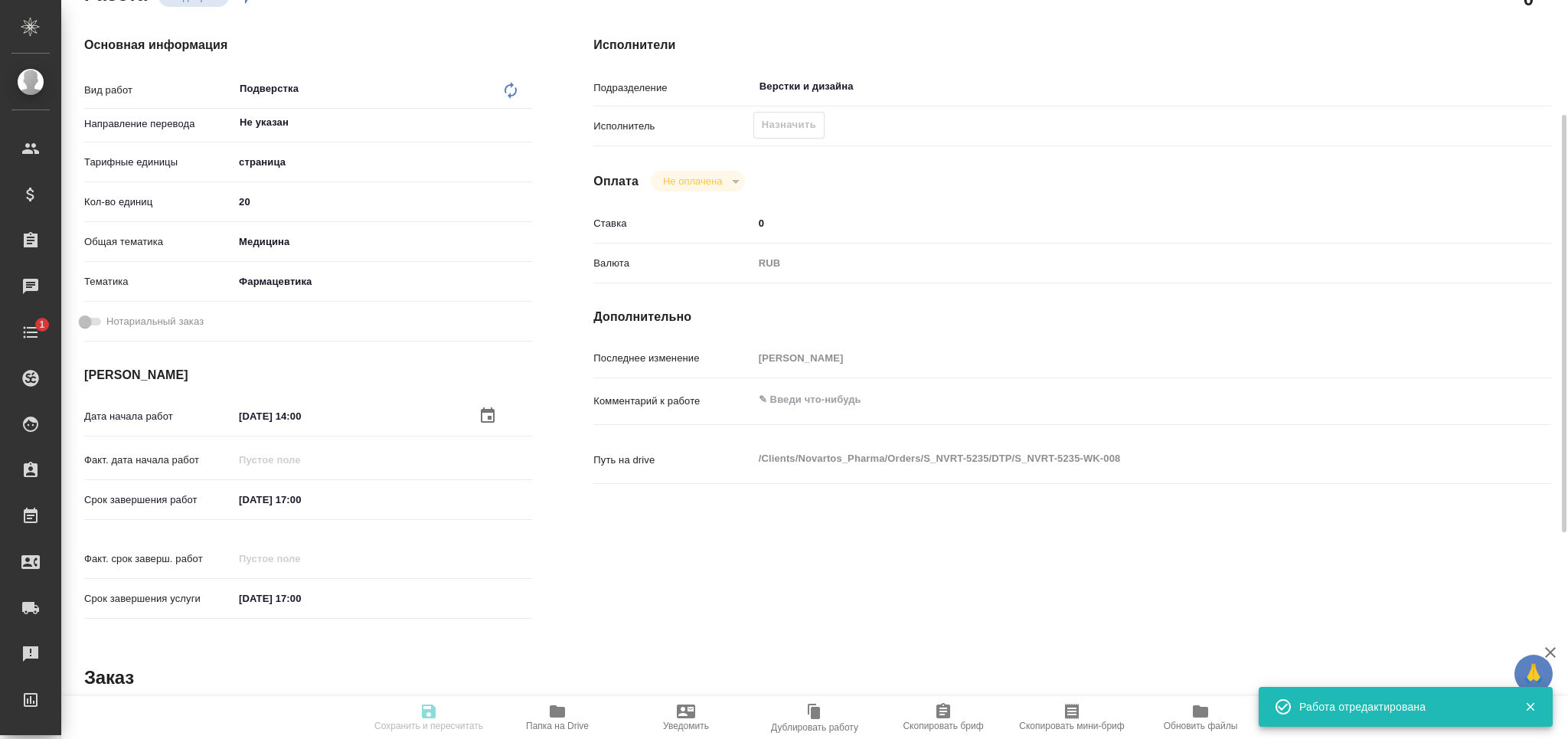
type textarea "x"
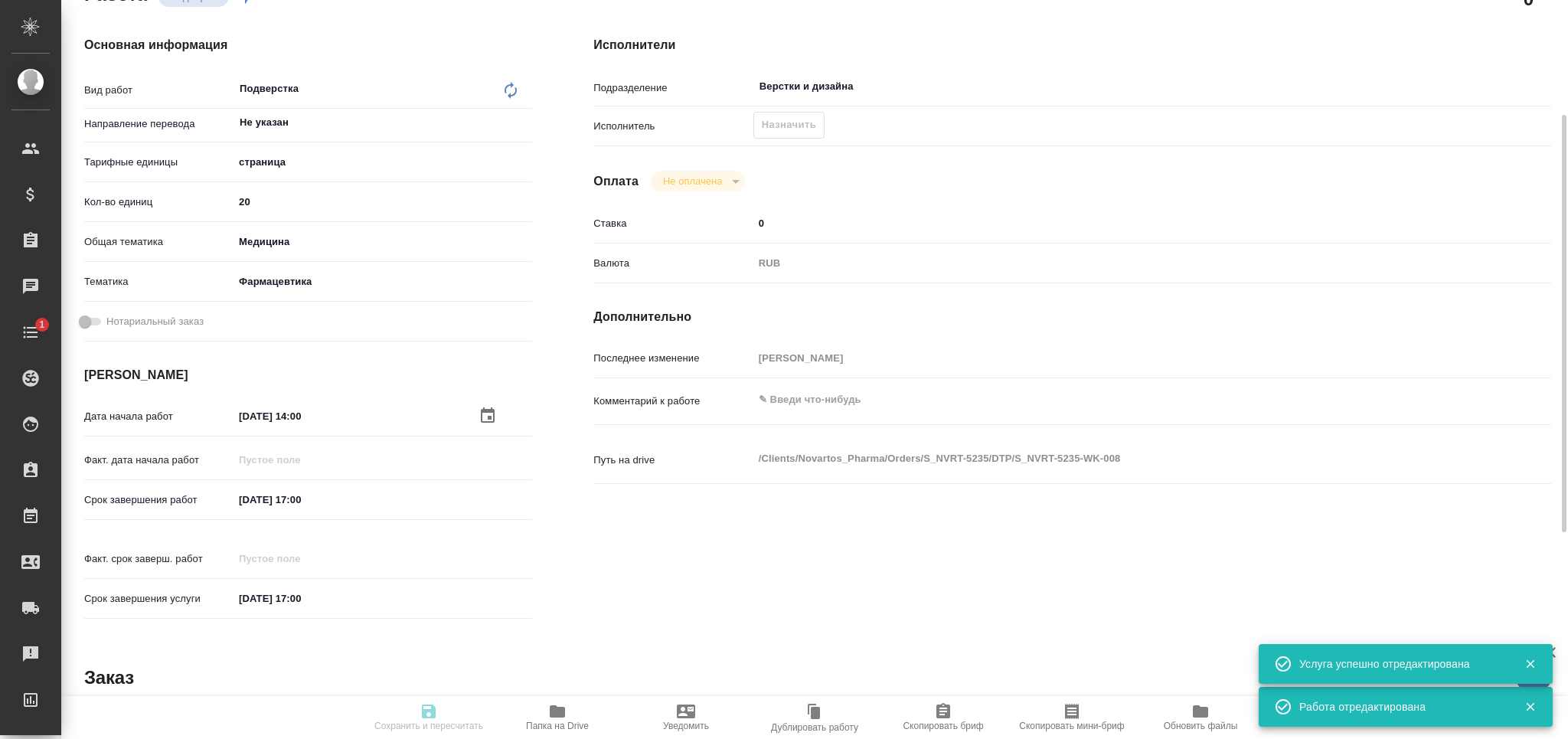
type input "recruiting"
type textarea "Подверстка"
type textarea "x"
type input "Не указан"
type input "5a8b1489cc6b4906c91bfdb2"
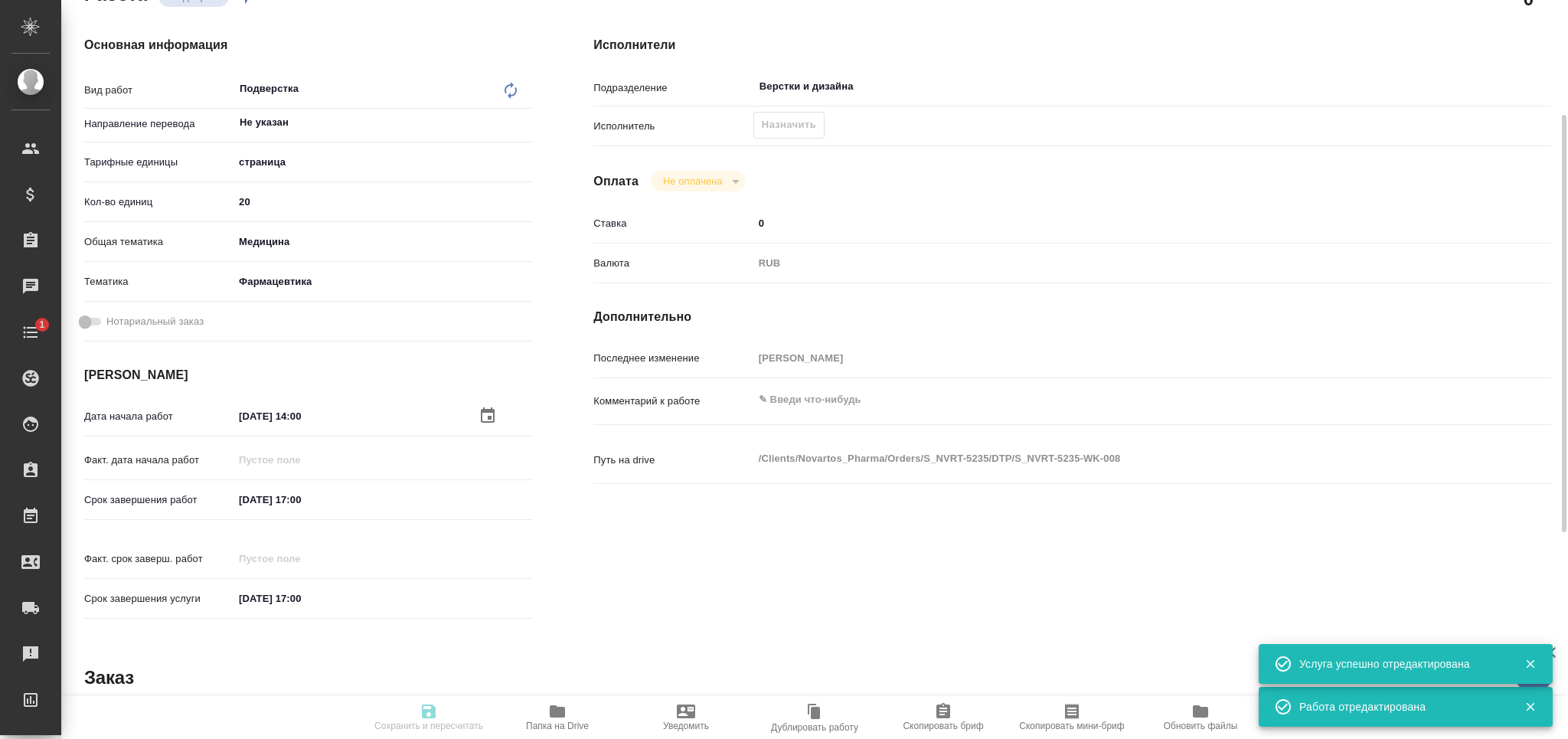
type input "20"
type input "med"
type input "6149832f2b7be24903fd7a82"
type input "[DATE] 14:00"
type input "[DATE] 17:00"
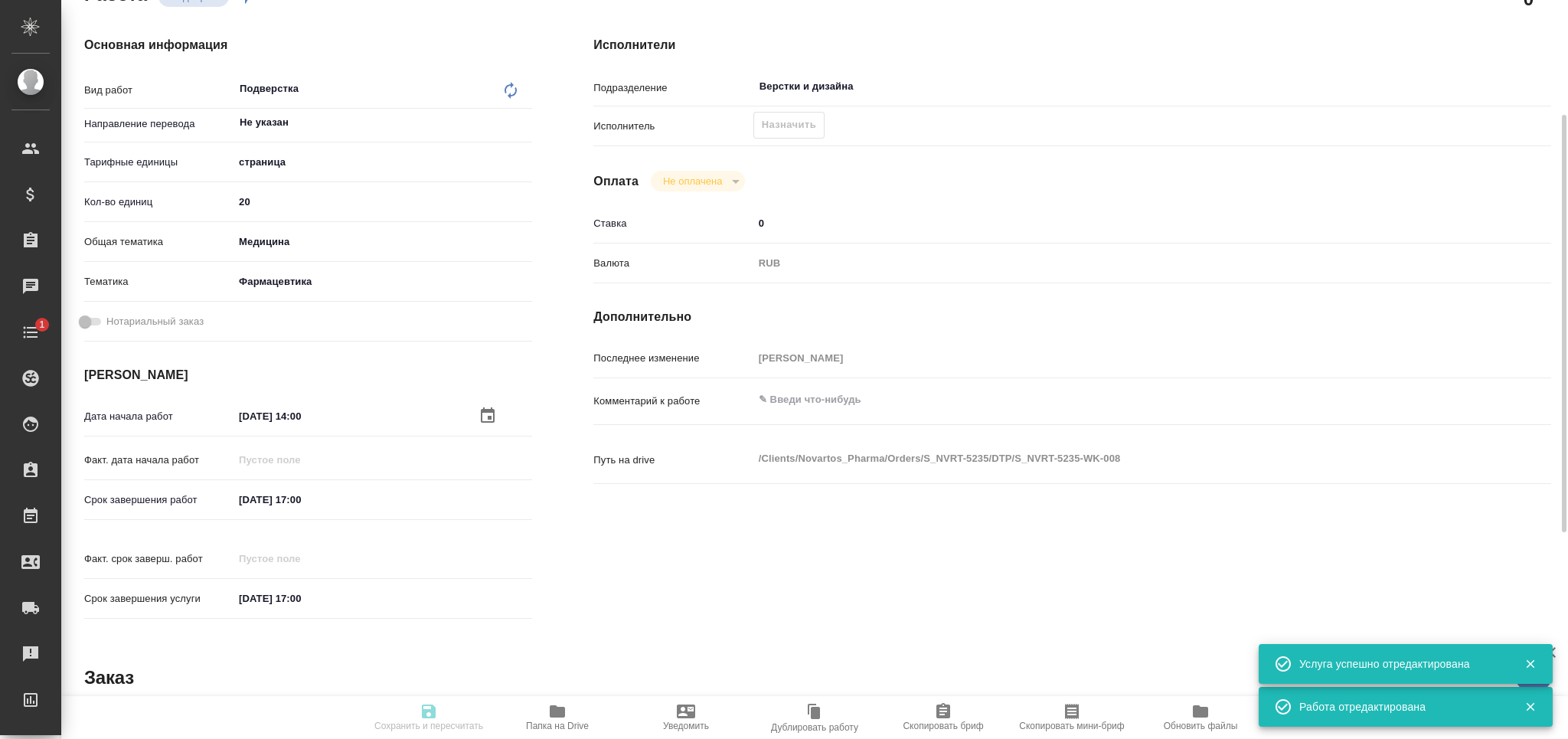
type input "[DATE] 17:00"
type input "Верстки и дизайна"
type input "notPayed"
type input "0"
type input "RUB"
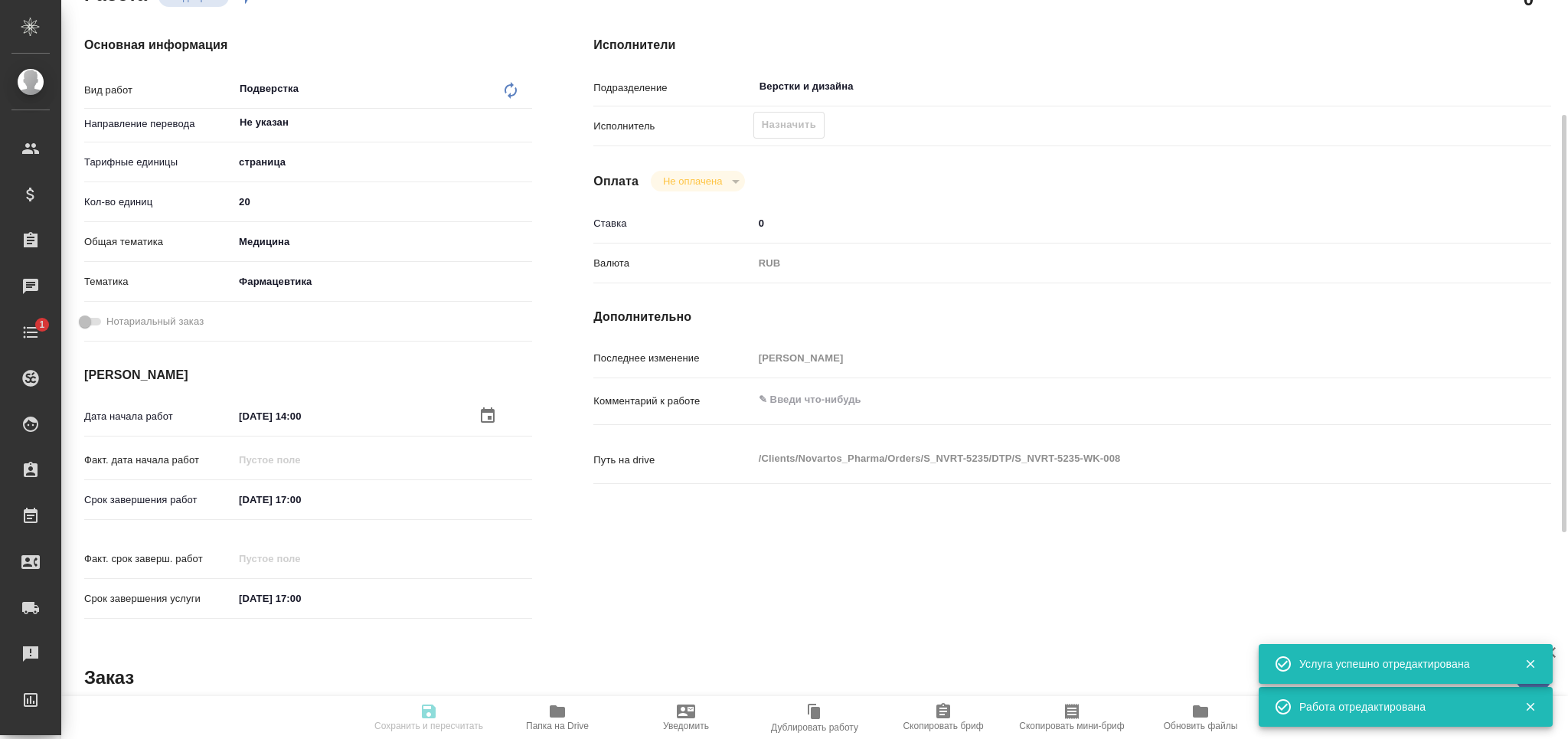
type input "[PERSON_NAME]"
type textarea "x"
type textarea "/Clients/Novartos_Pharma/Orders/S_NVRT-5235/DTP/S_NVRT-5235-WK-008"
type textarea "x"
type input "S_NVRT-5235"
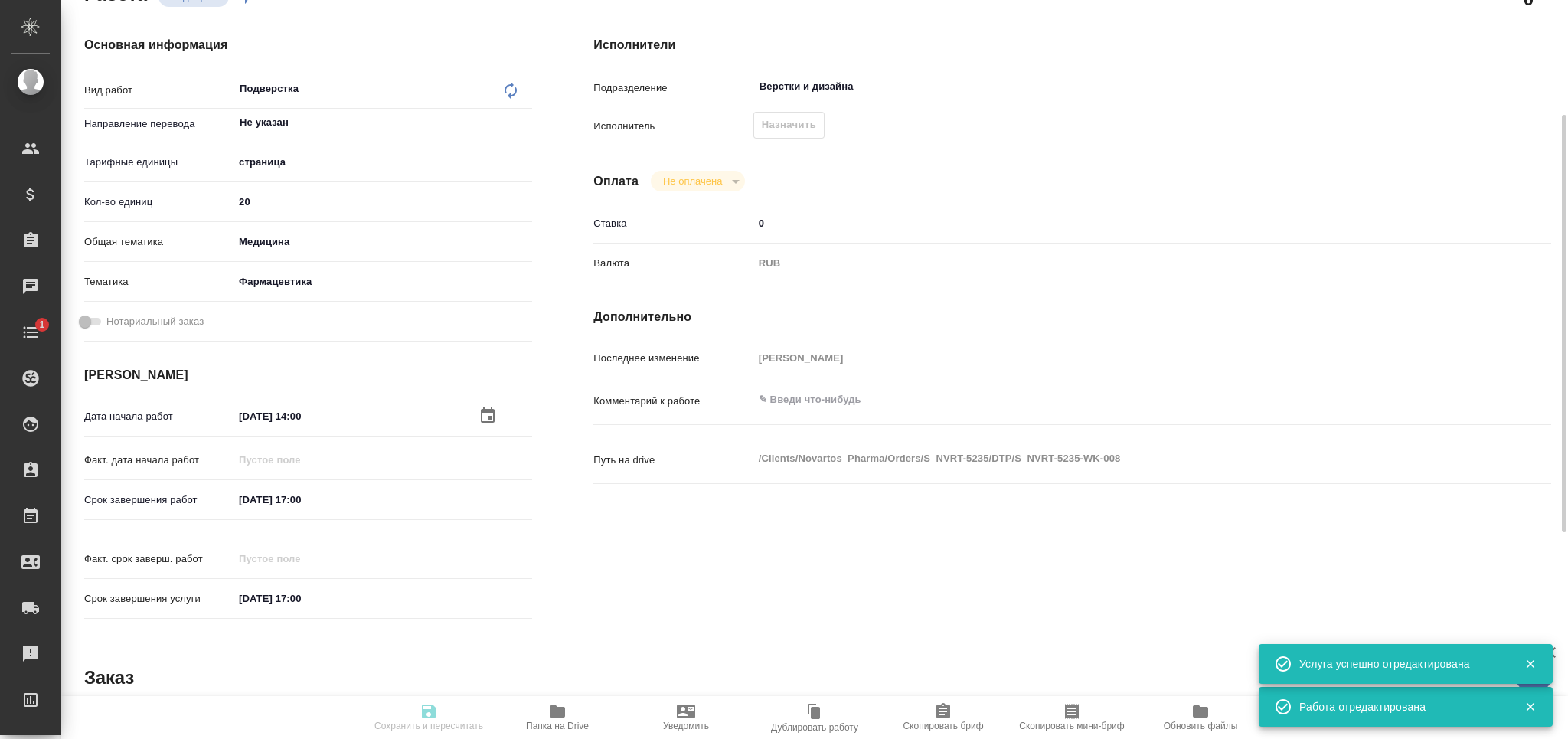
type input "Верстка чертежа. Количество надписей: более 500"
type input "Подверстка, Приемка разверстки, Приемка подверстки, Восстановление сложного мак…"
type input "[PERSON_NAME]"
type input "Петрова Валерия"
type input "/Clients/Novartos_Pharma/Orders/S_NVRT-5235"
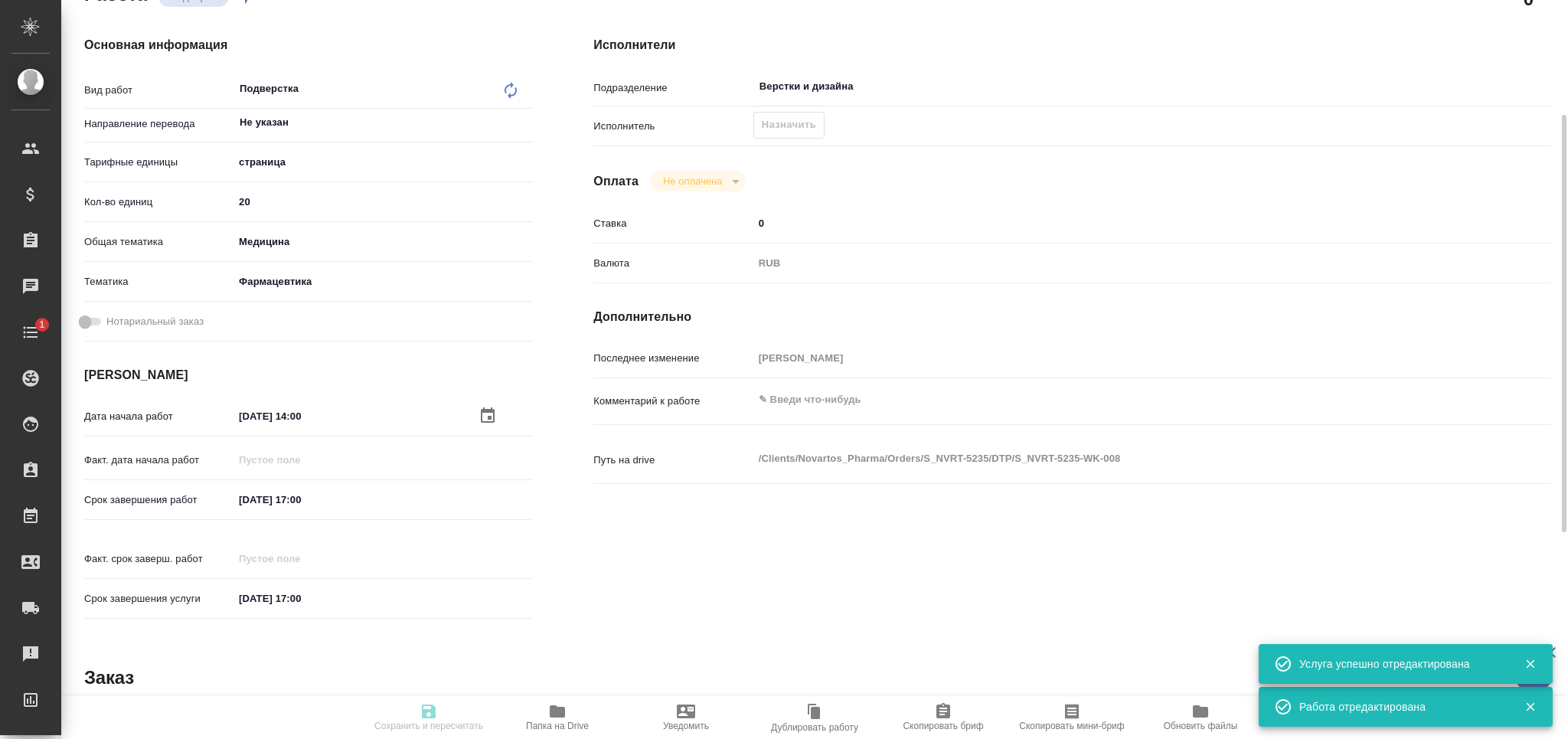
type textarea "x"
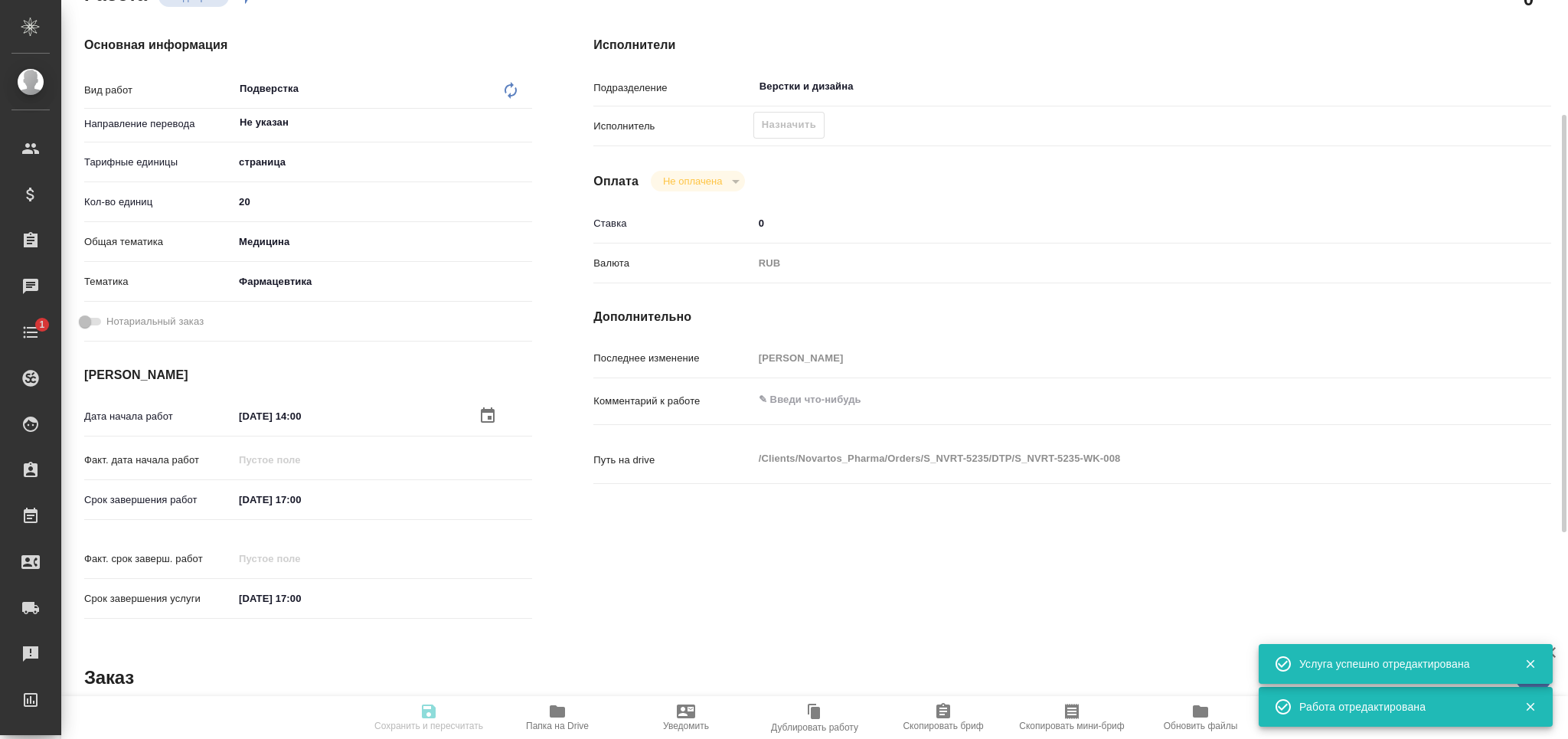
type textarea "x"
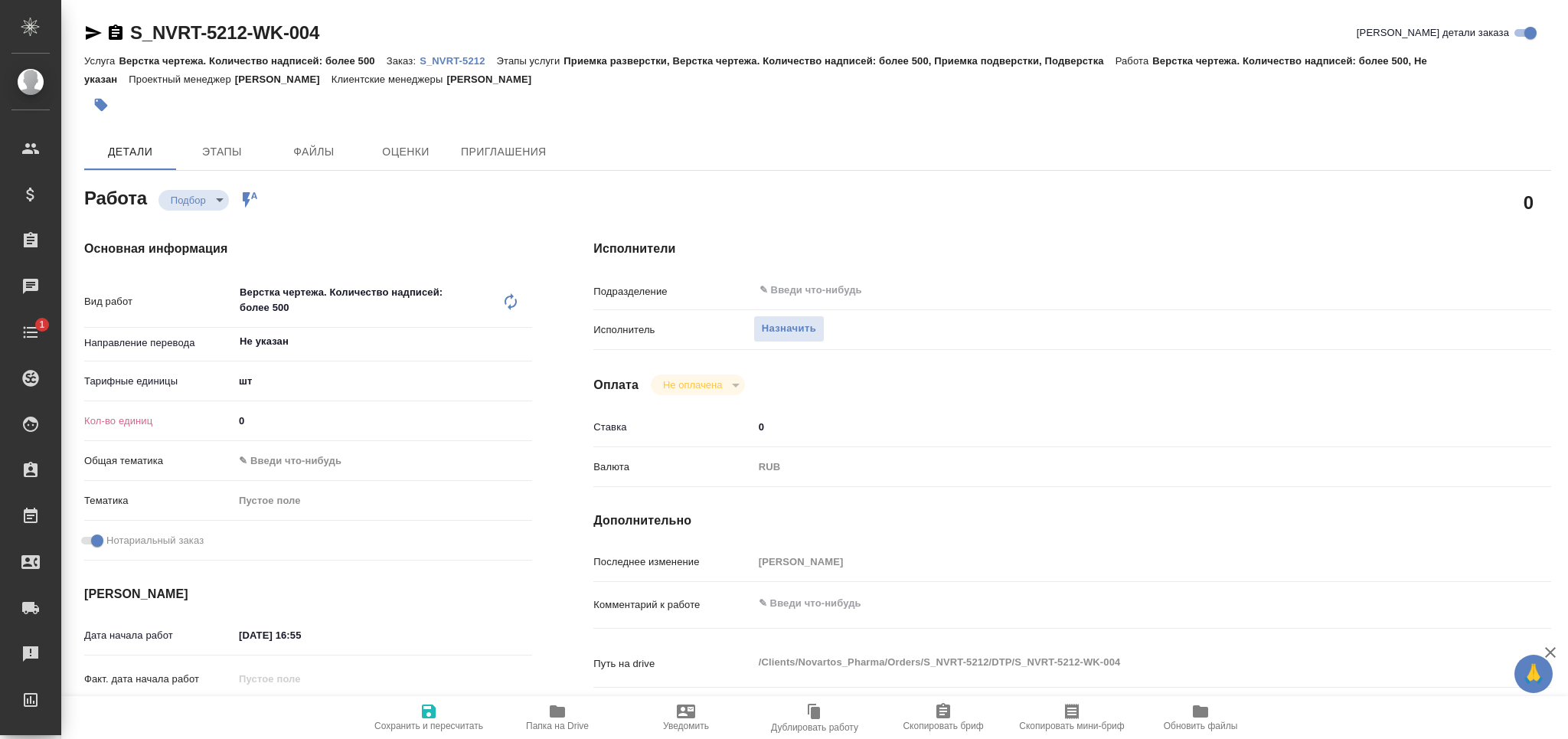
type textarea "x"
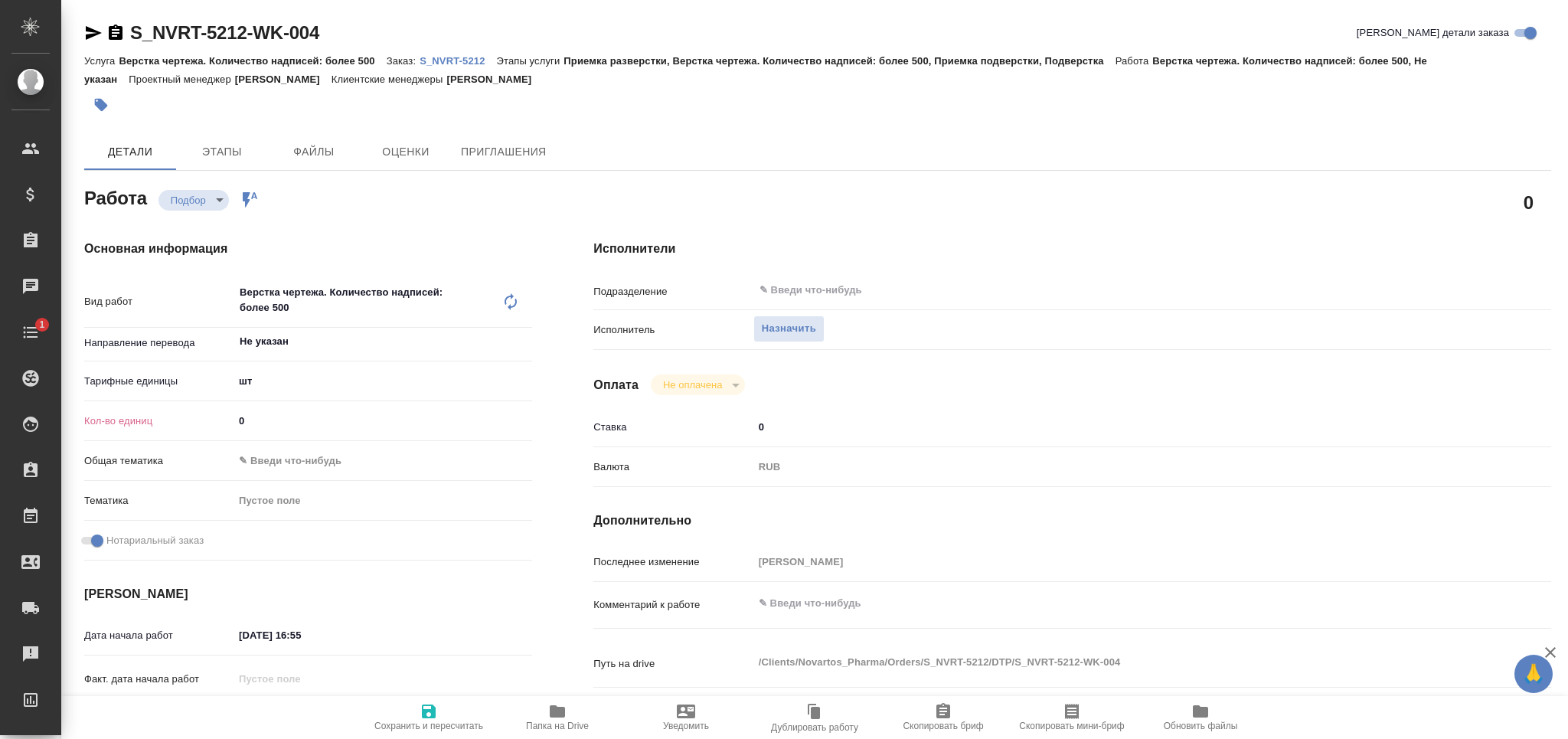
type textarea "x"
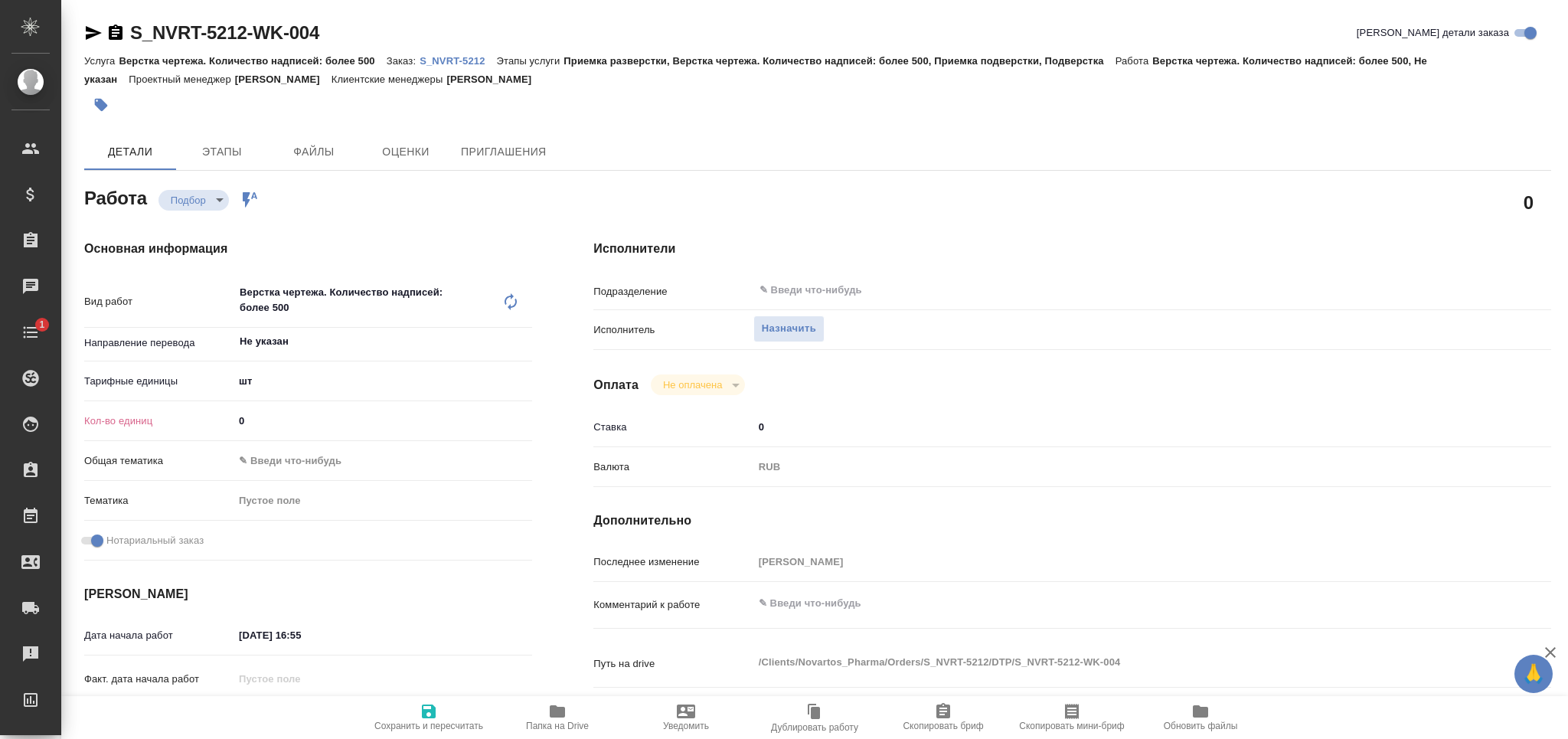
click at [509, 299] on icon at bounding box center [511, 301] width 19 height 19
type textarea "x"
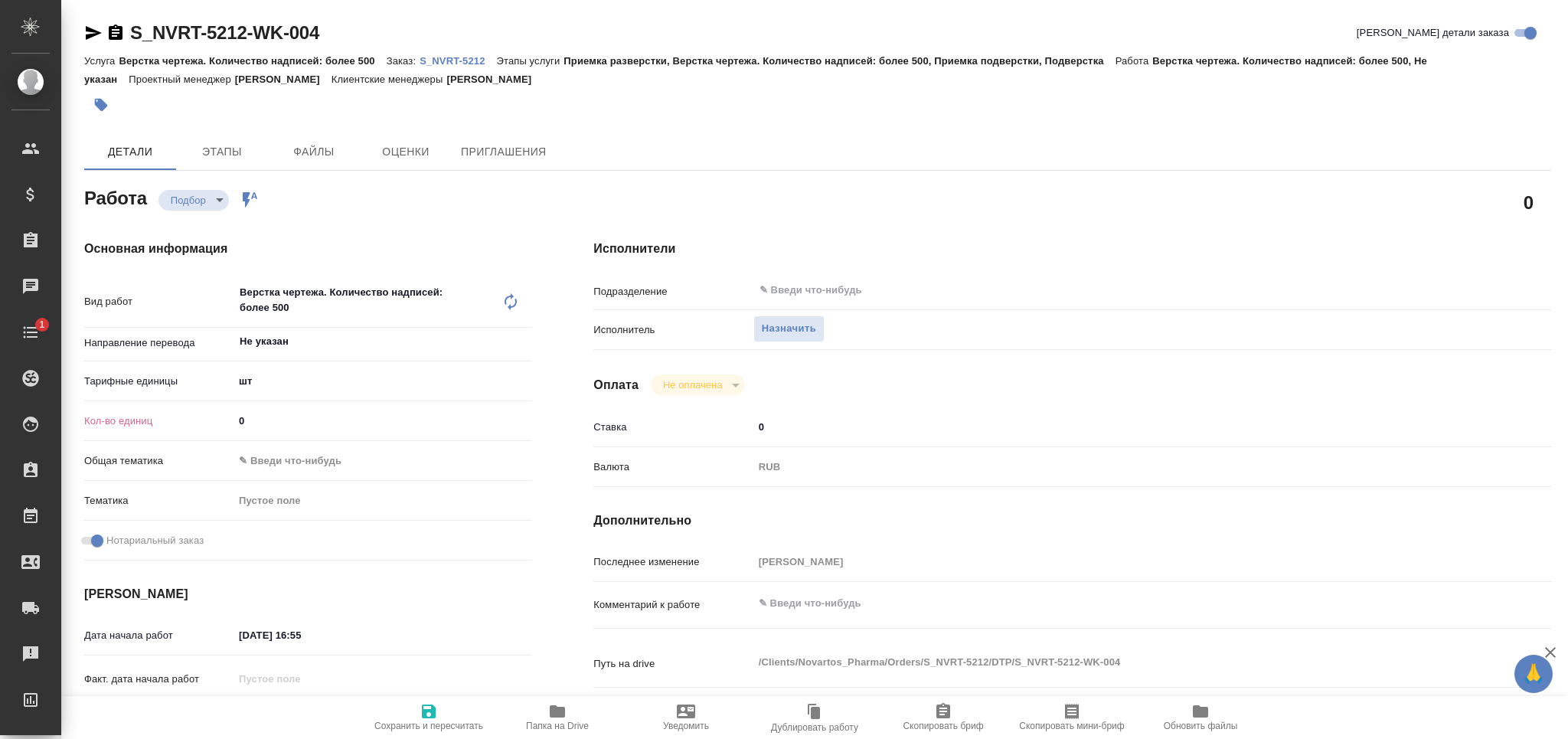
type textarea "x"
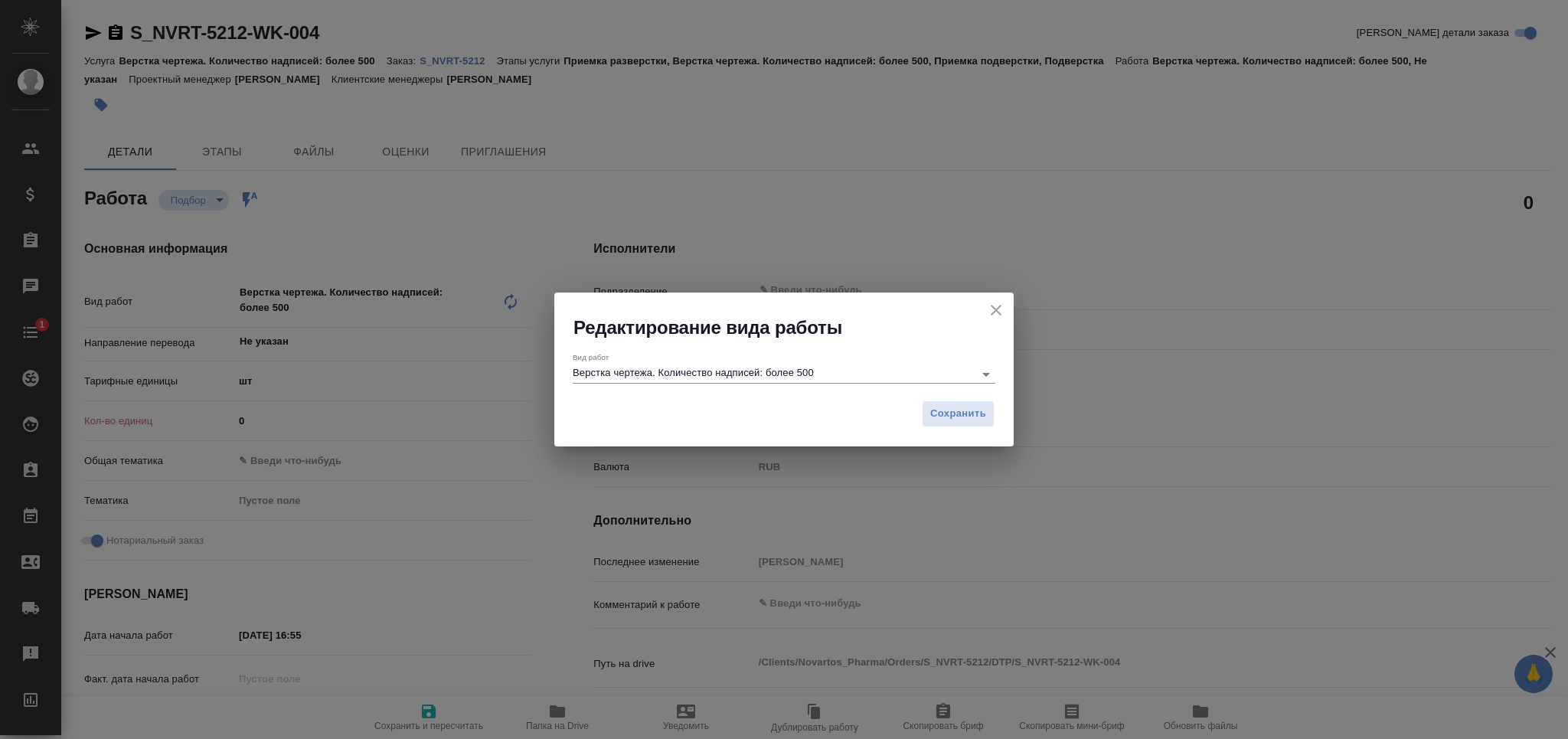
type textarea "x"
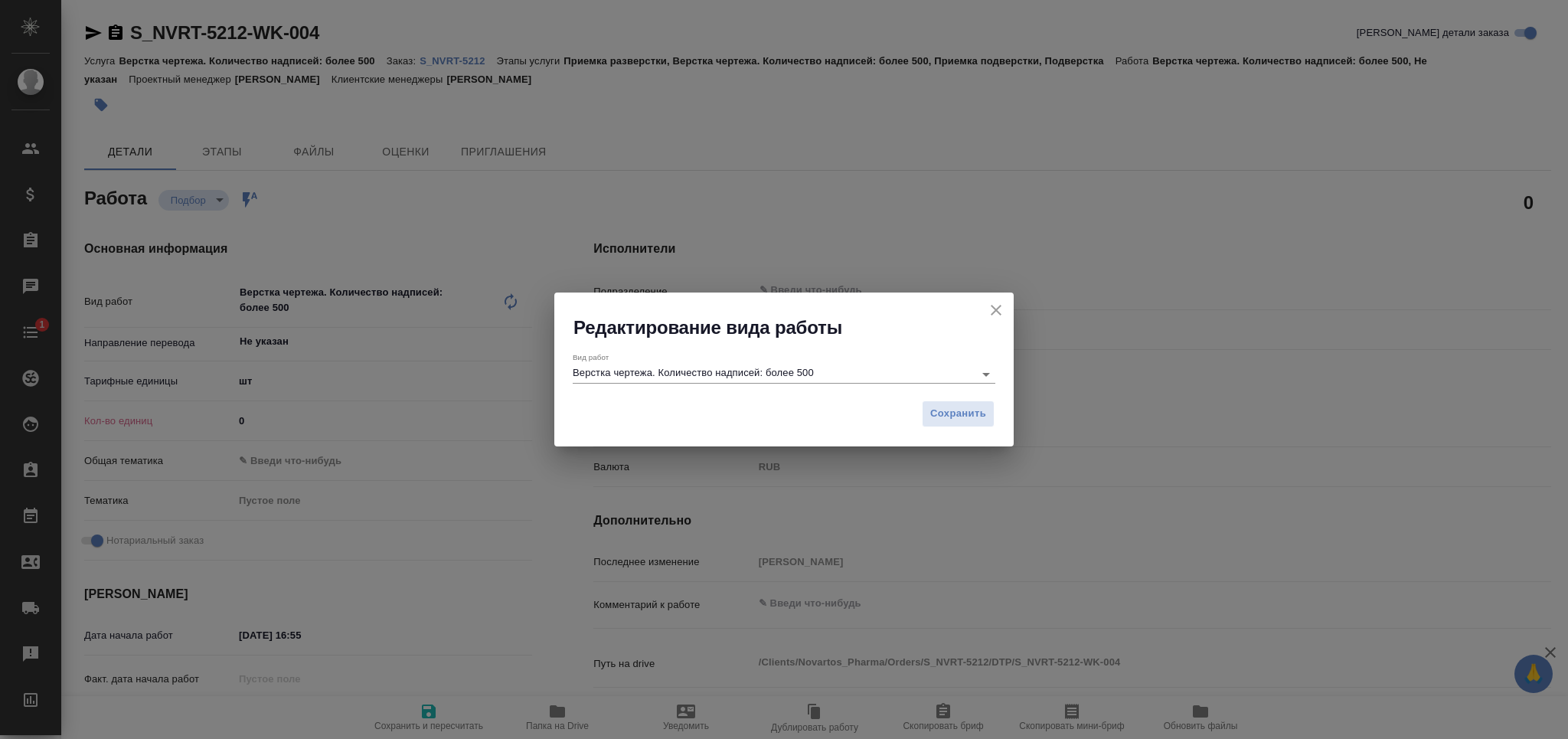
type textarea "x"
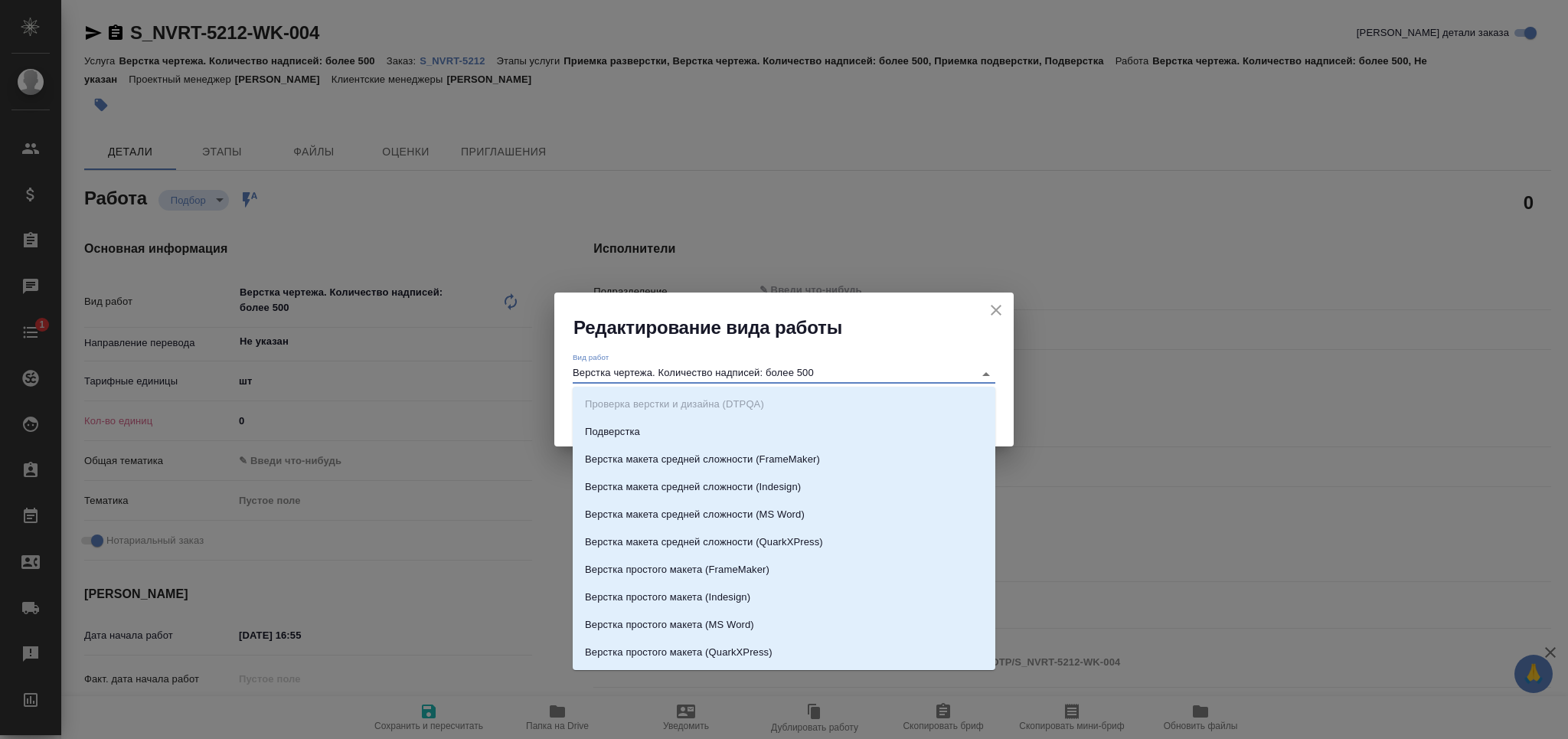
click at [679, 380] on input "Верстка чертежа. Количество надписей: более 500" at bounding box center [769, 373] width 393 height 19
type textarea "x"
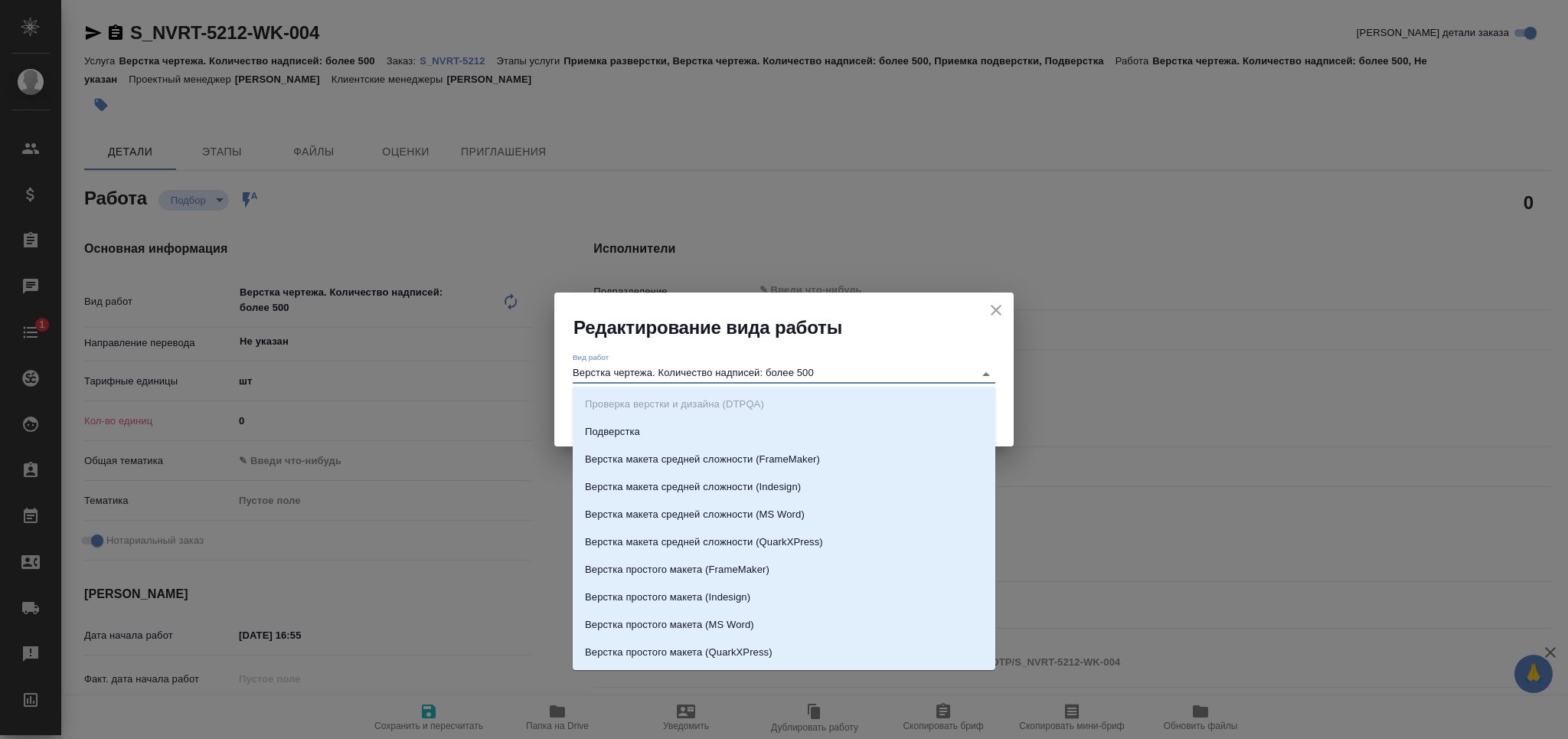
type textarea "x"
type input "сложног"
type textarea "x"
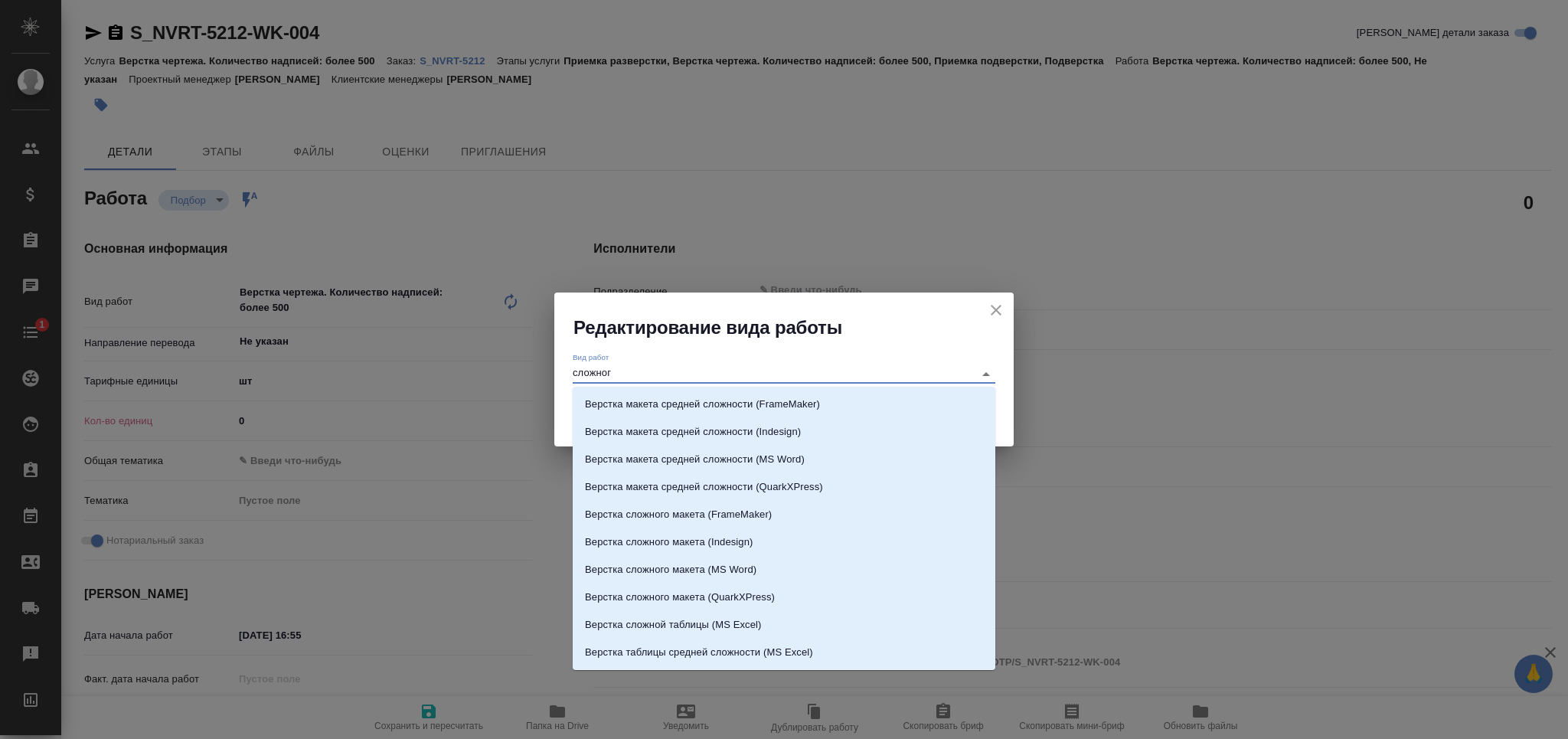
type textarea "x"
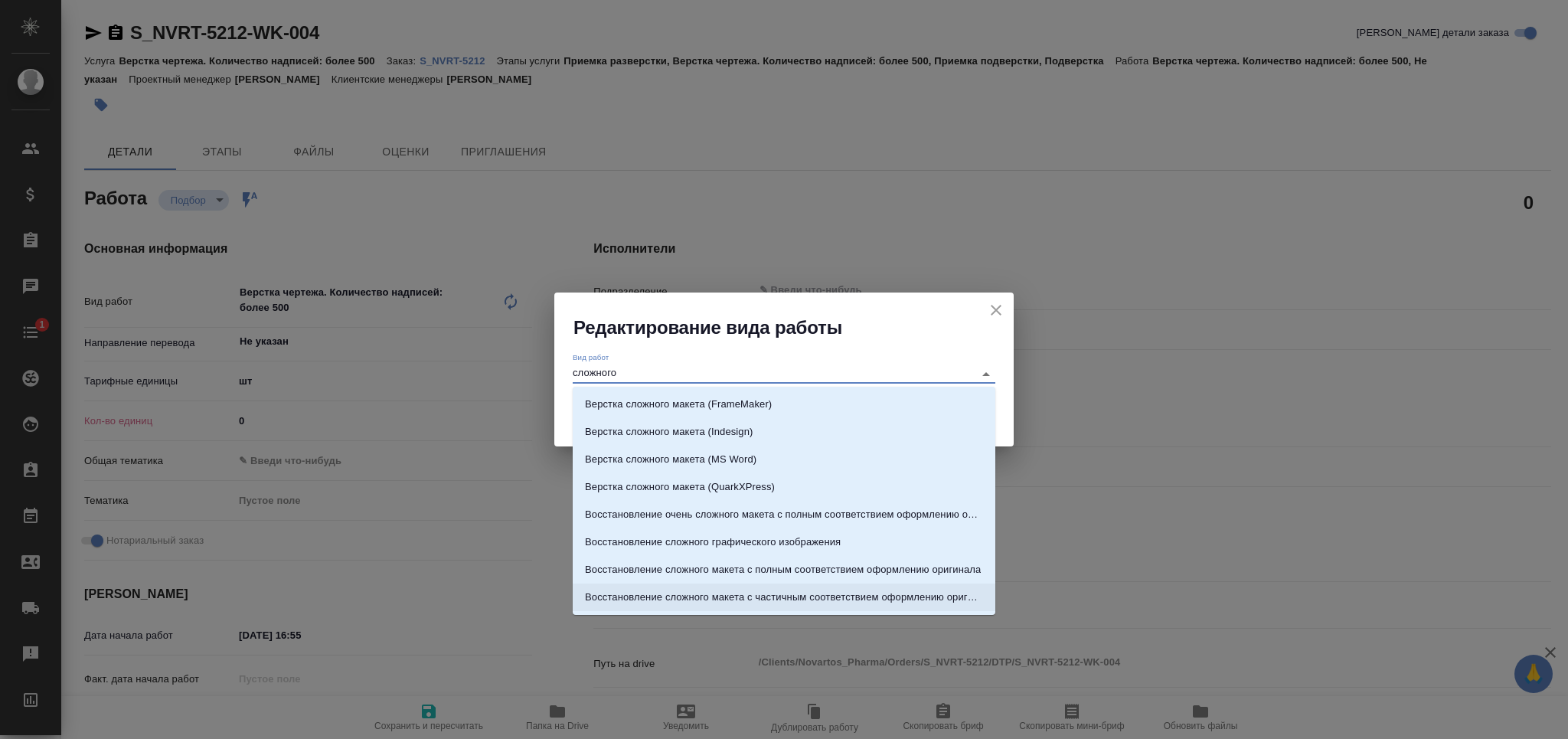
click at [870, 594] on p "Восстановление сложного макета с частичным соответствием оформлению оригинала" at bounding box center [784, 597] width 398 height 15
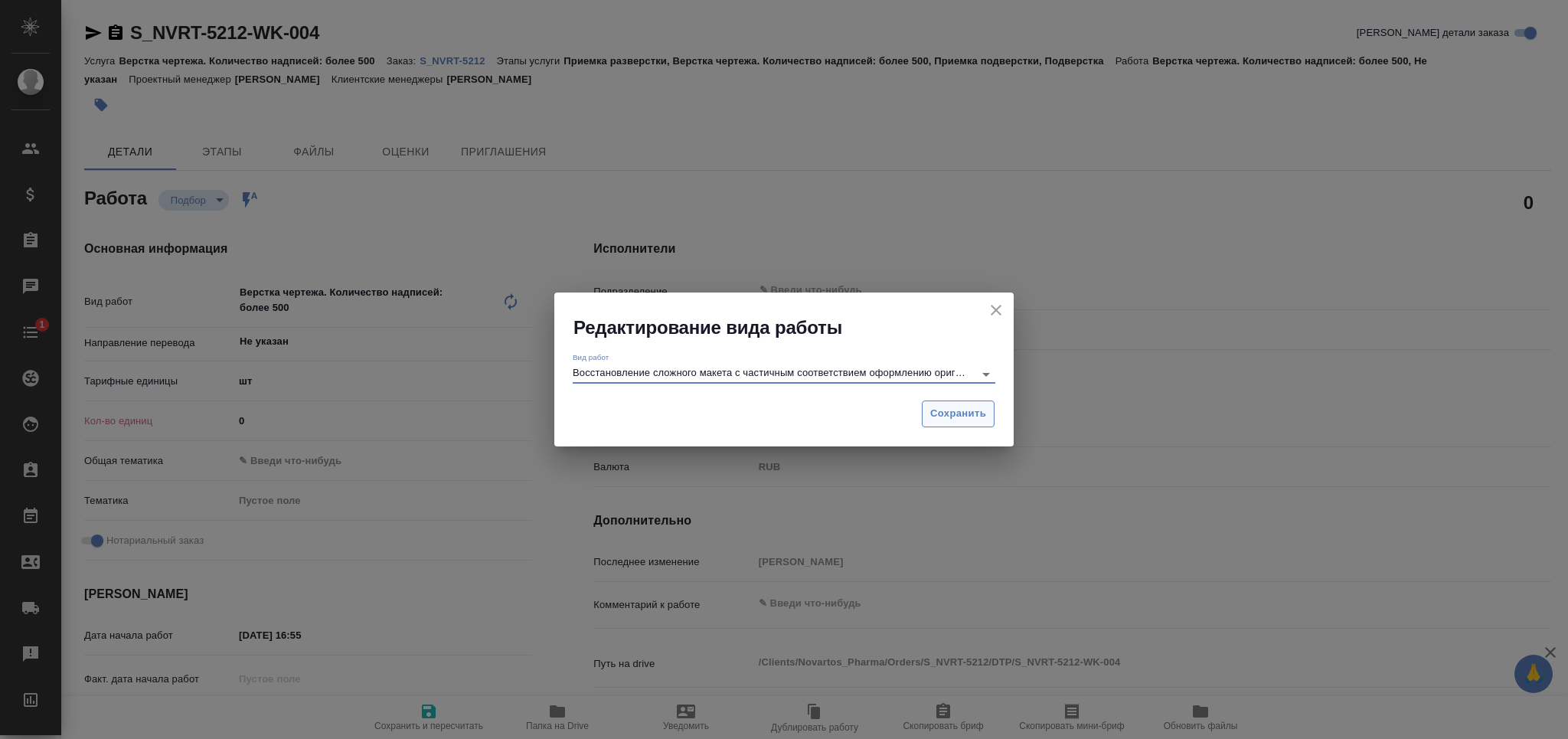
type input "Восстановление сложного макета с частичным соответствием оформлению оригинала"
click at [959, 416] on span "Сохранить" at bounding box center [958, 414] width 56 height 18
type textarea "x"
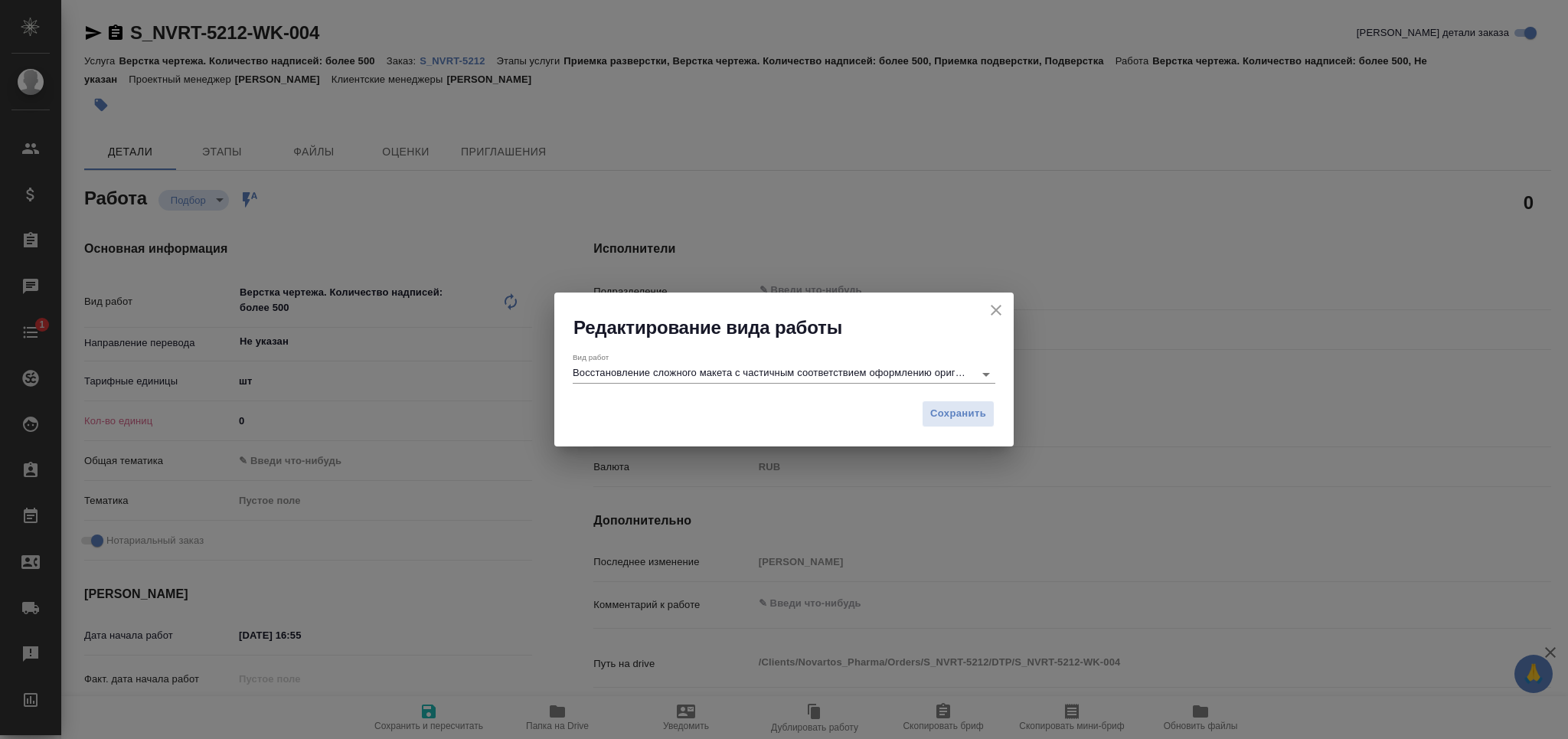
type textarea "x"
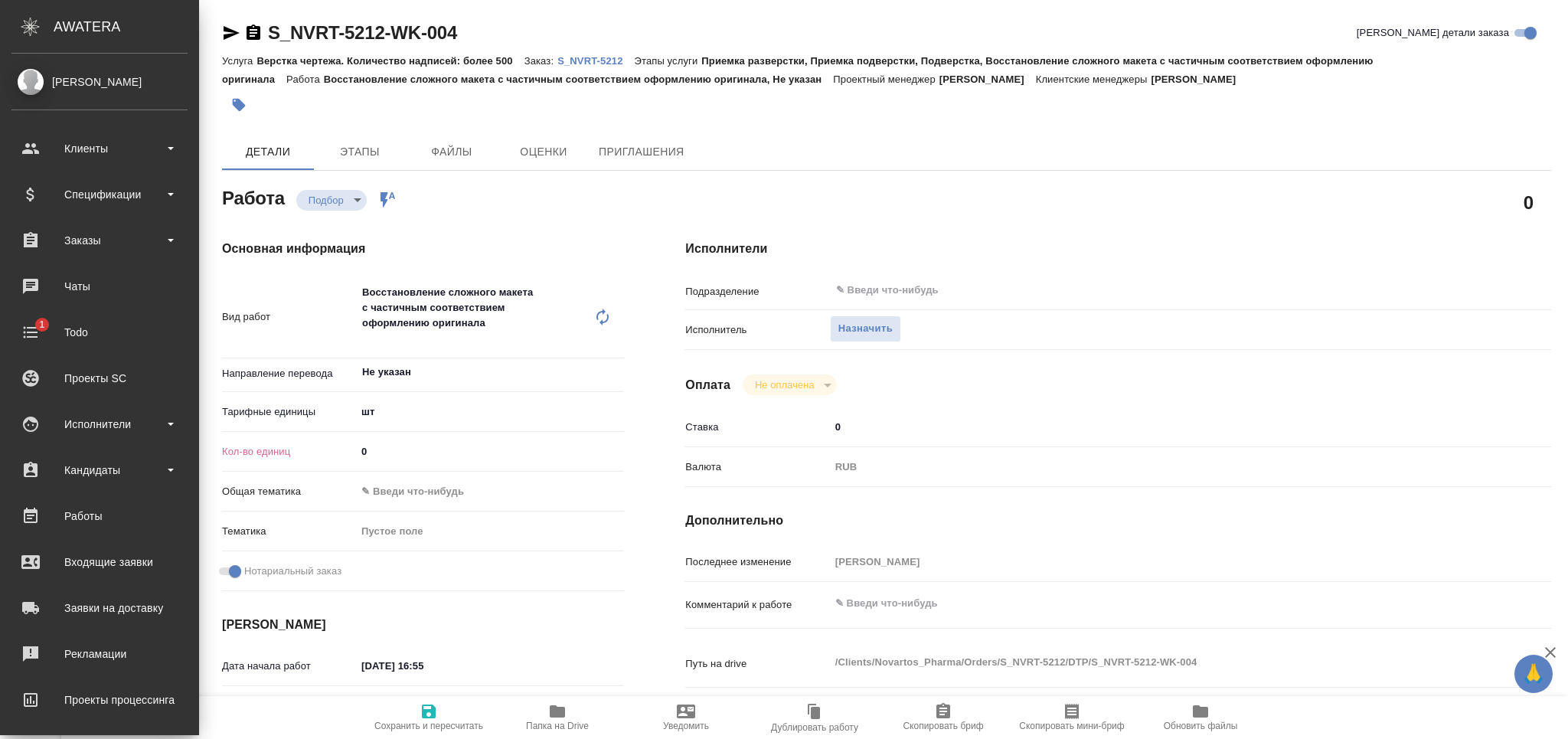
type textarea "x"
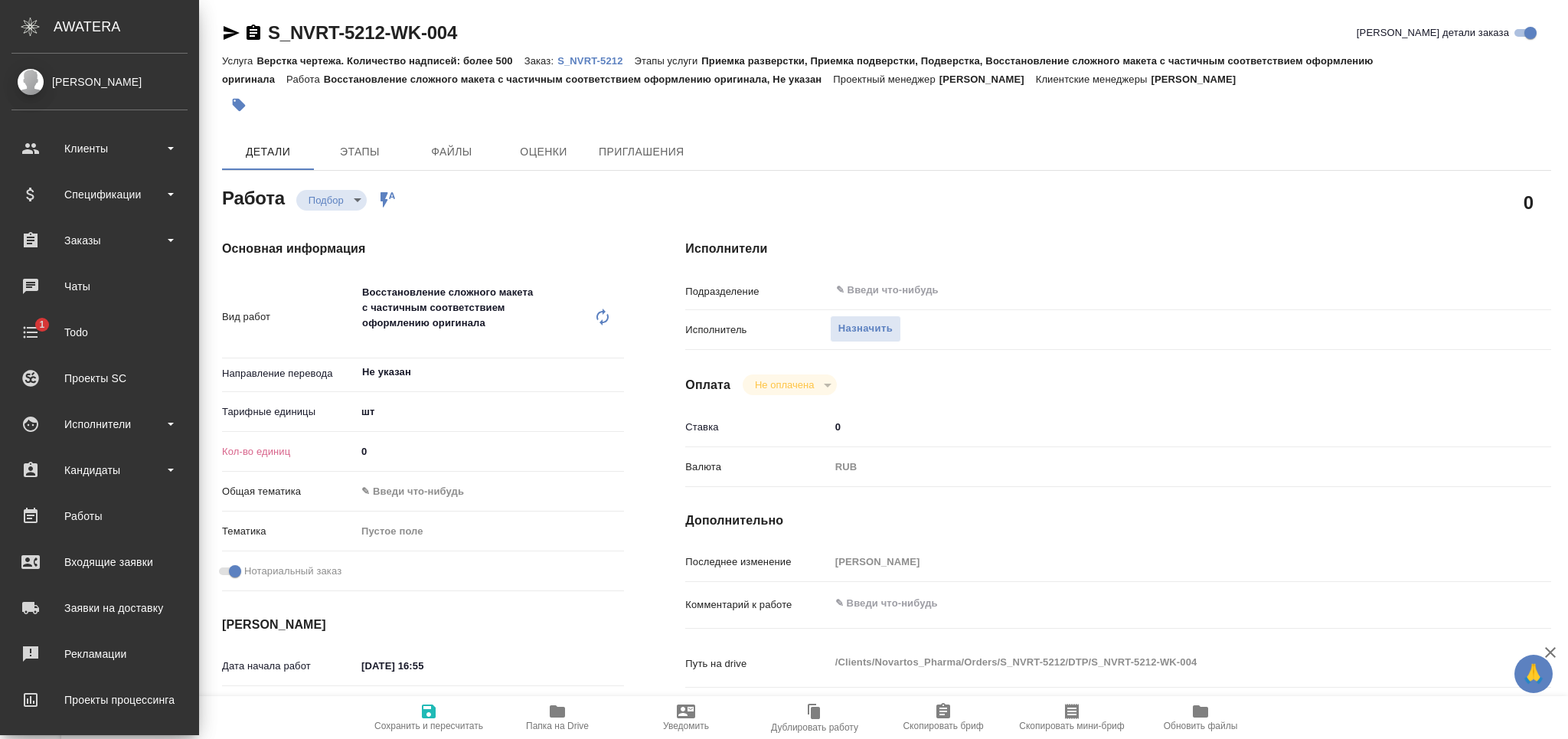
type textarea "x"
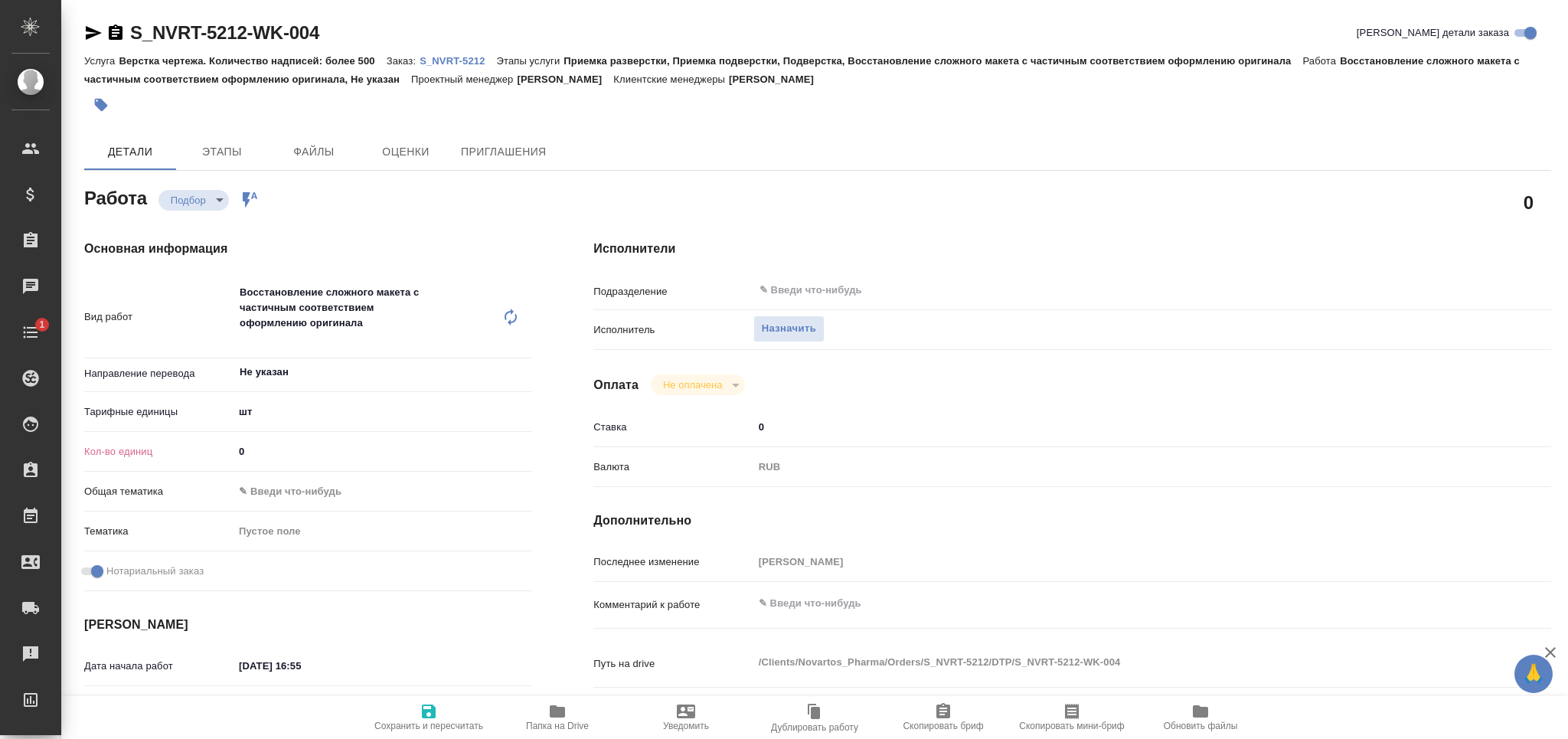
type textarea "x"
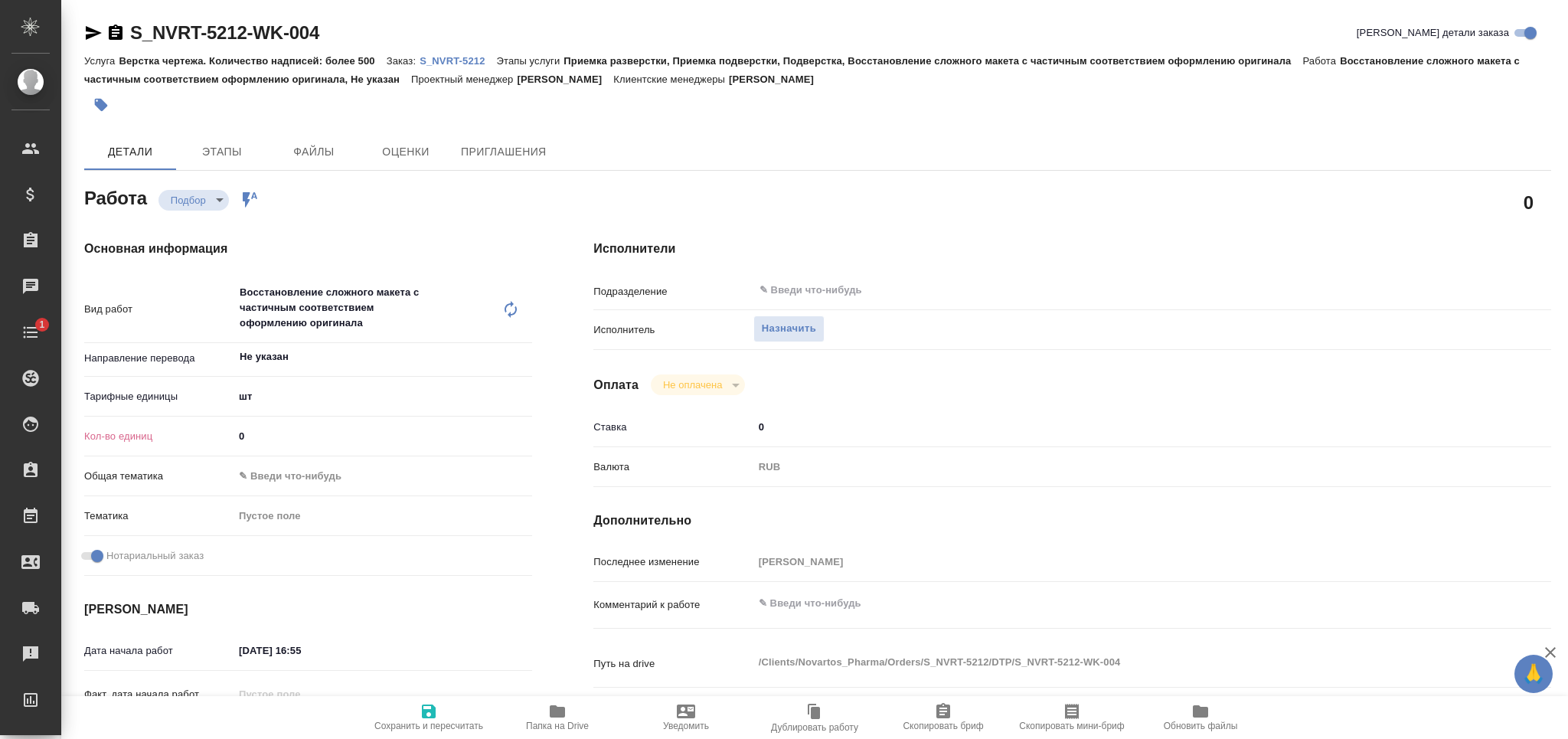
type textarea "x"
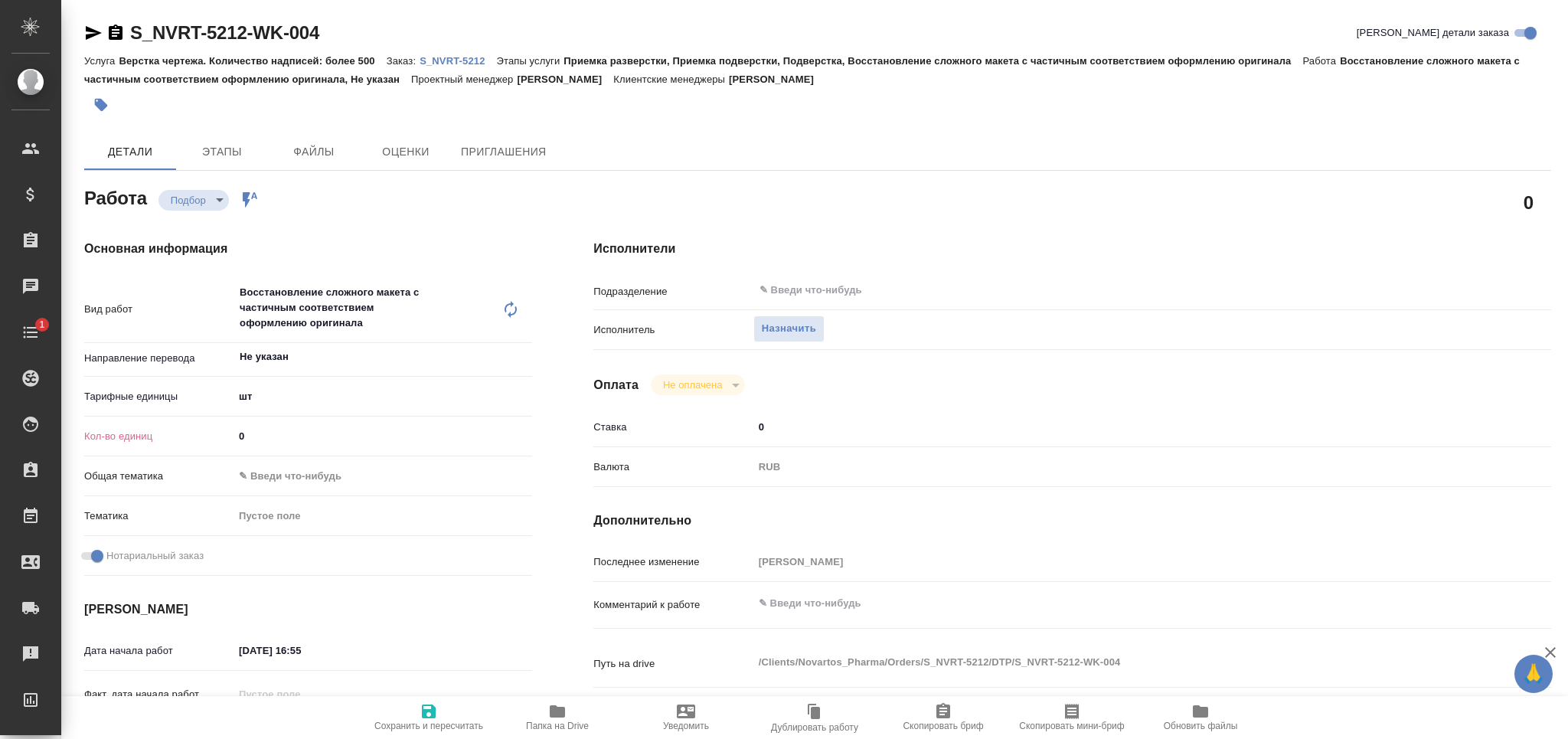
type textarea "x"
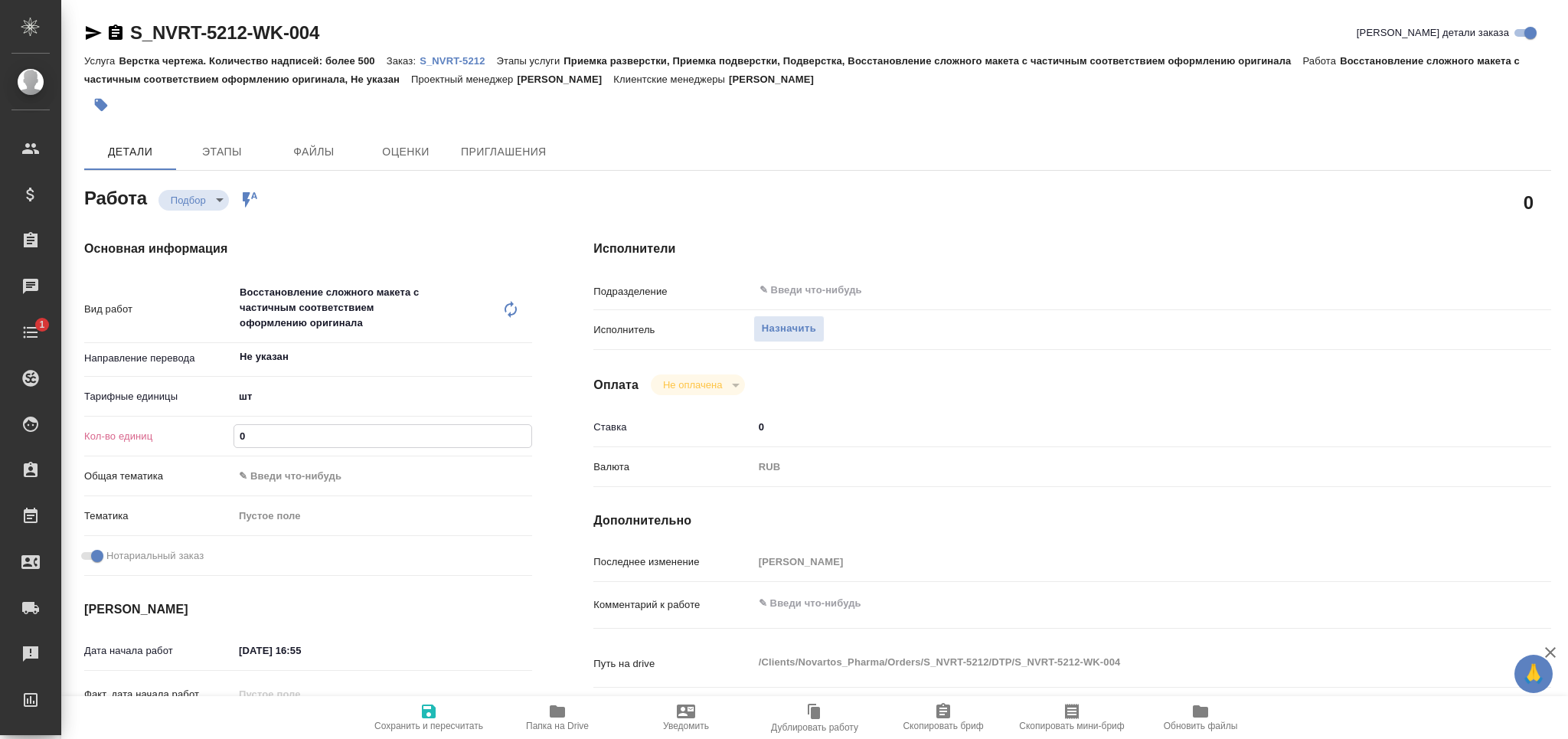
drag, startPoint x: 252, startPoint y: 442, endPoint x: 187, endPoint y: 444, distance: 65.0
click at [187, 444] on div "Кол-во единиц 0" at bounding box center [308, 436] width 448 height 27
type textarea "x"
type input "9"
type textarea "x"
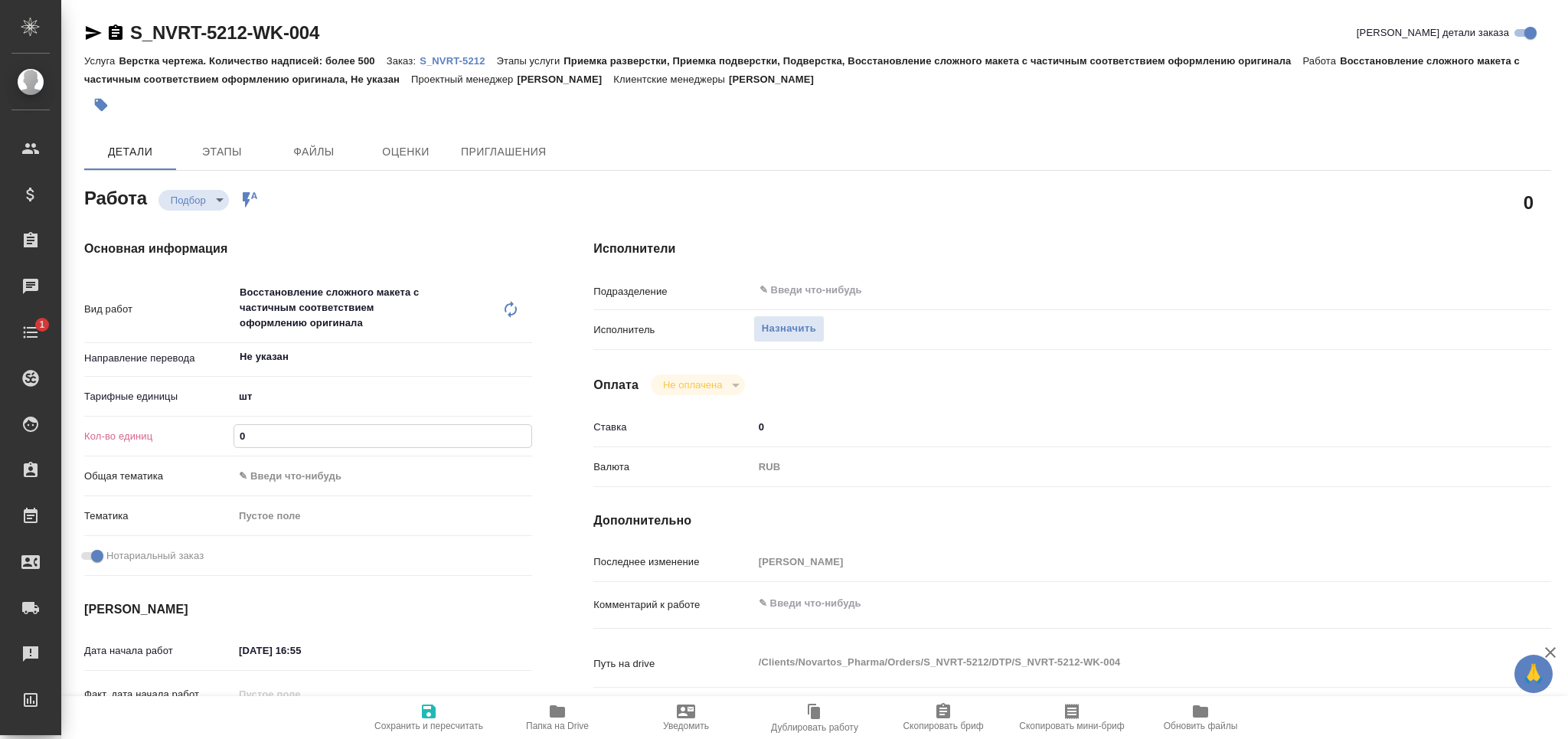
type textarea "x"
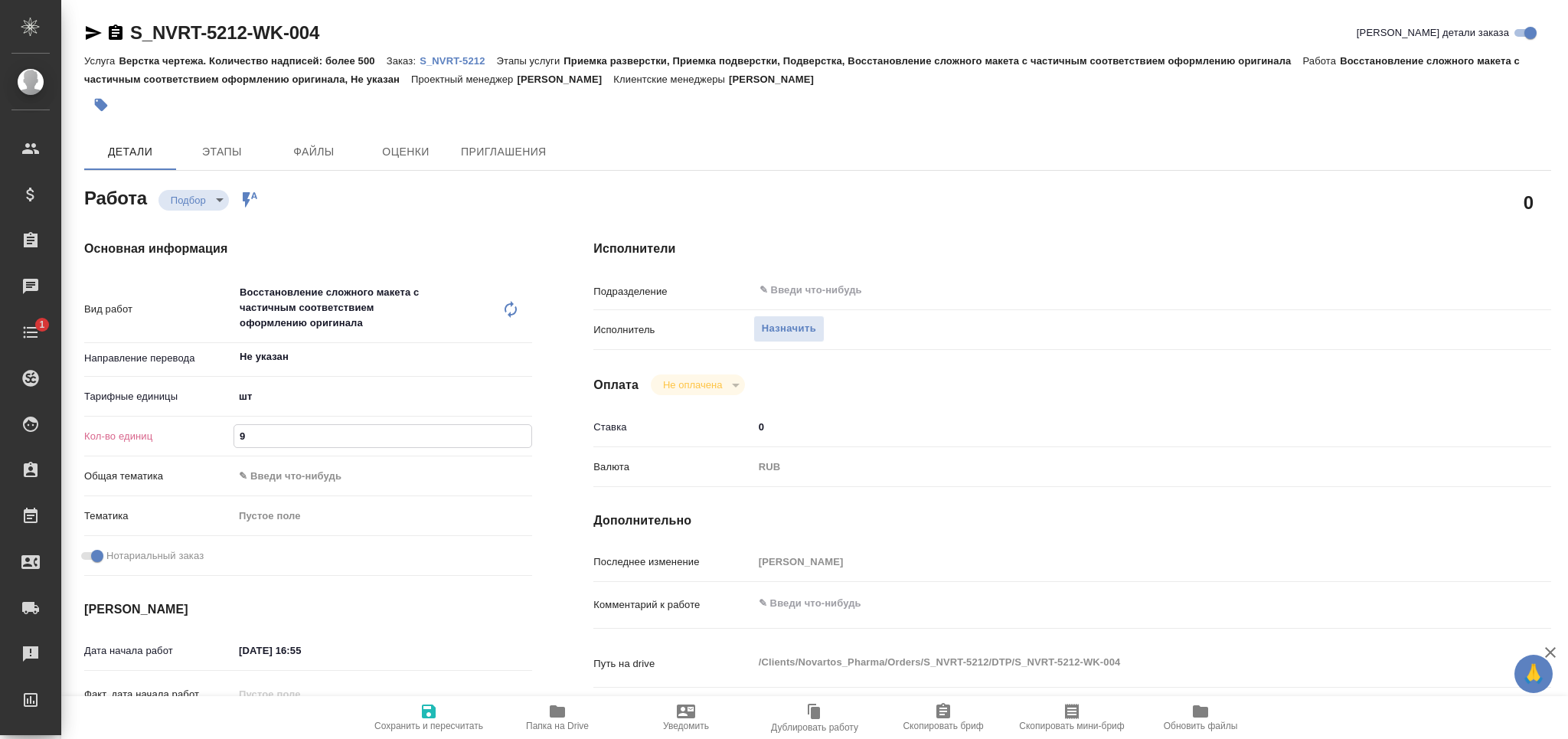
type textarea "x"
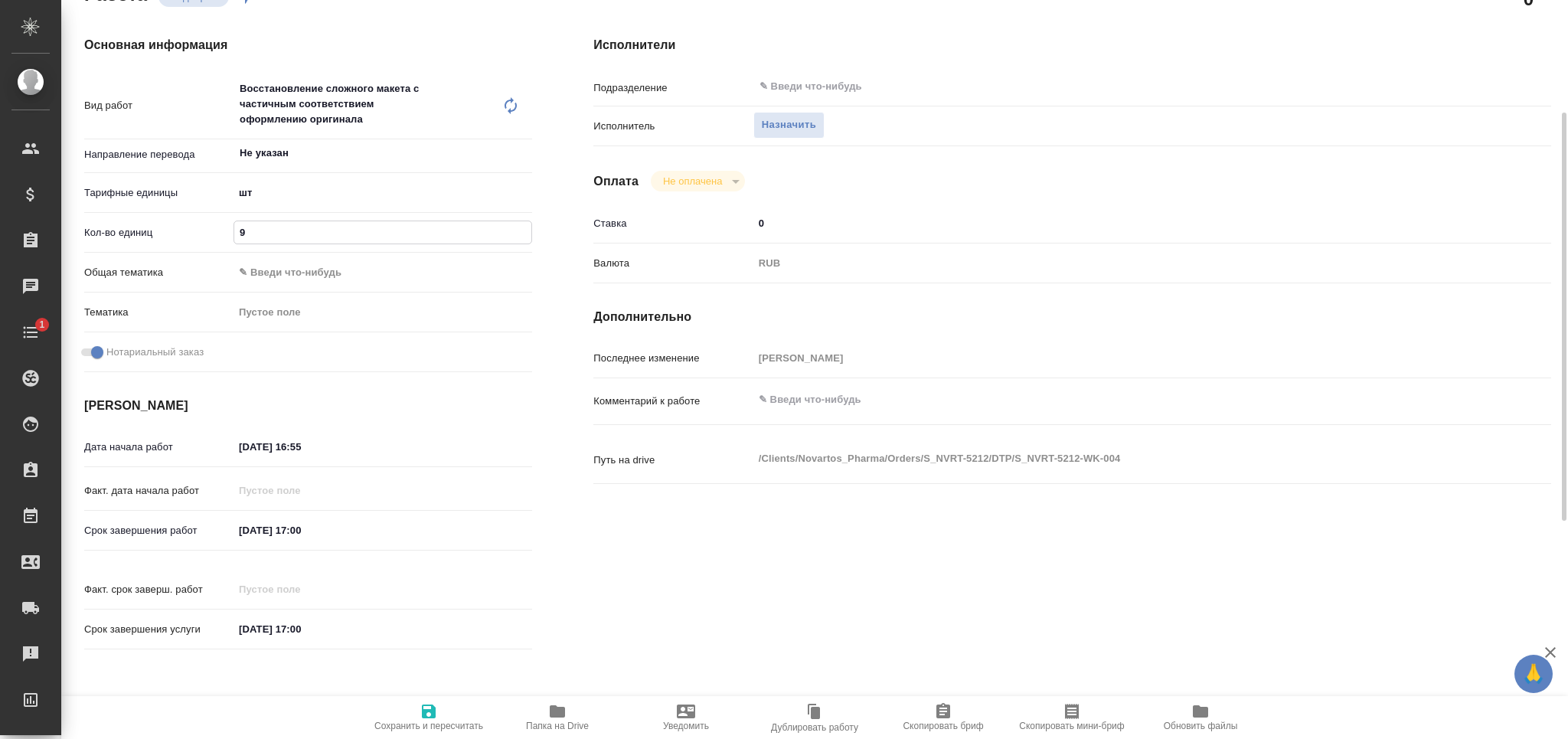
type textarea "x"
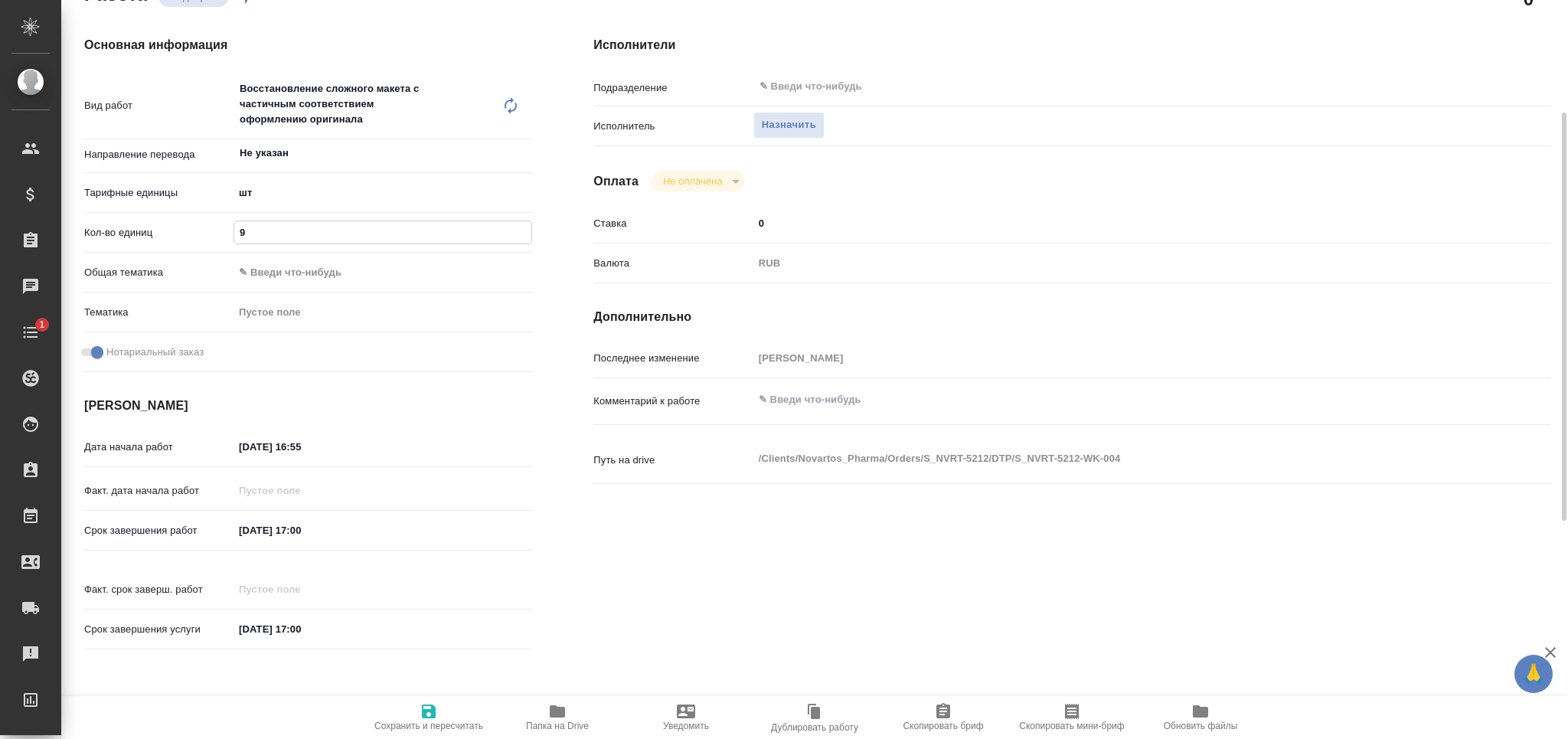
type input "9"
drag, startPoint x: 340, startPoint y: 443, endPoint x: 296, endPoint y: 451, distance: 44.7
click at [296, 451] on input "[DATE] 16:55" at bounding box center [301, 446] width 134 height 22
click at [273, 442] on input "[DATE] 16:55" at bounding box center [301, 446] width 134 height 22
click at [490, 442] on icon "button" at bounding box center [487, 446] width 19 height 19
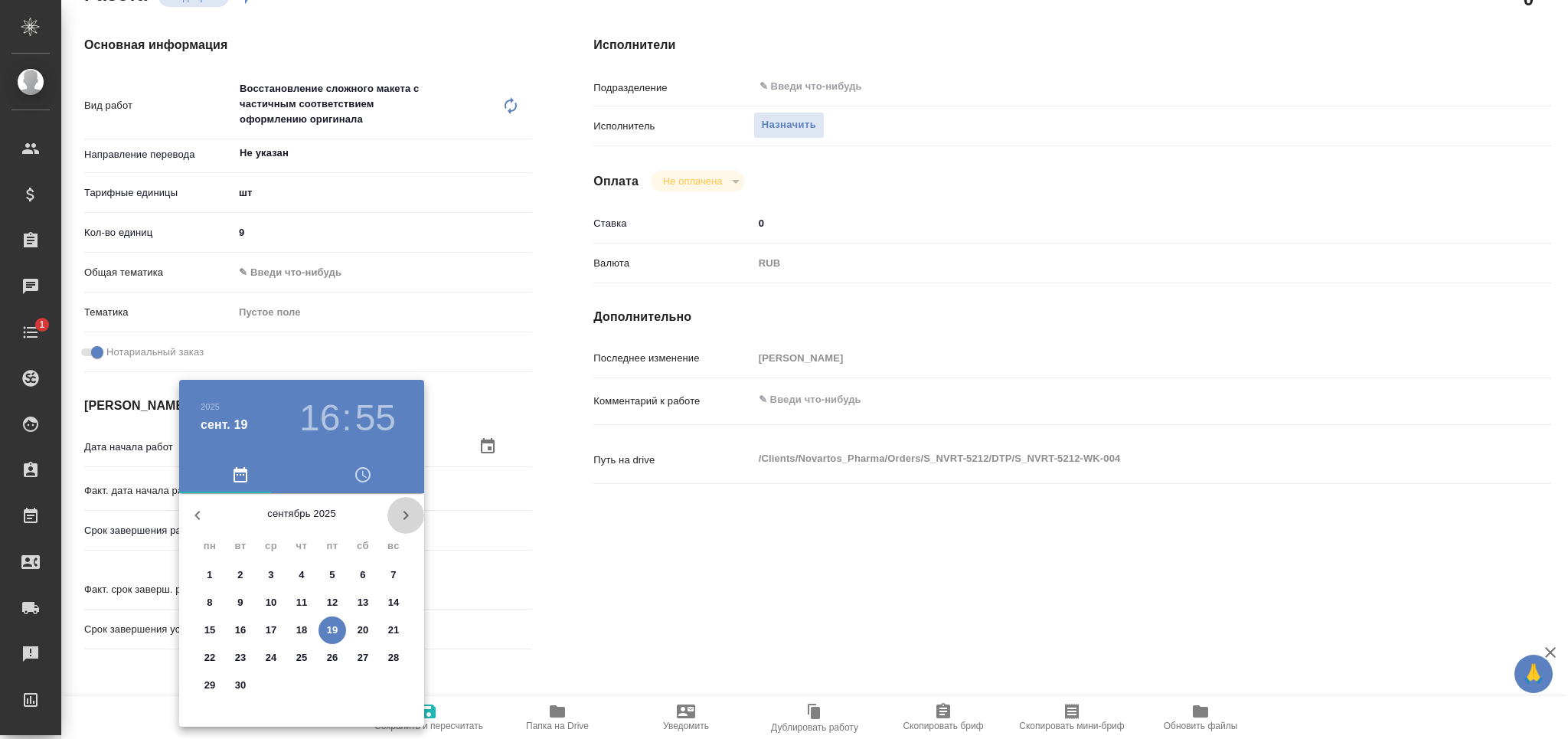
click at [405, 509] on icon "button" at bounding box center [406, 515] width 19 height 19
click at [301, 574] on p "2" at bounding box center [301, 574] width 6 height 15
type textarea "x"
type input "[DATE] 16:55"
type textarea "x"
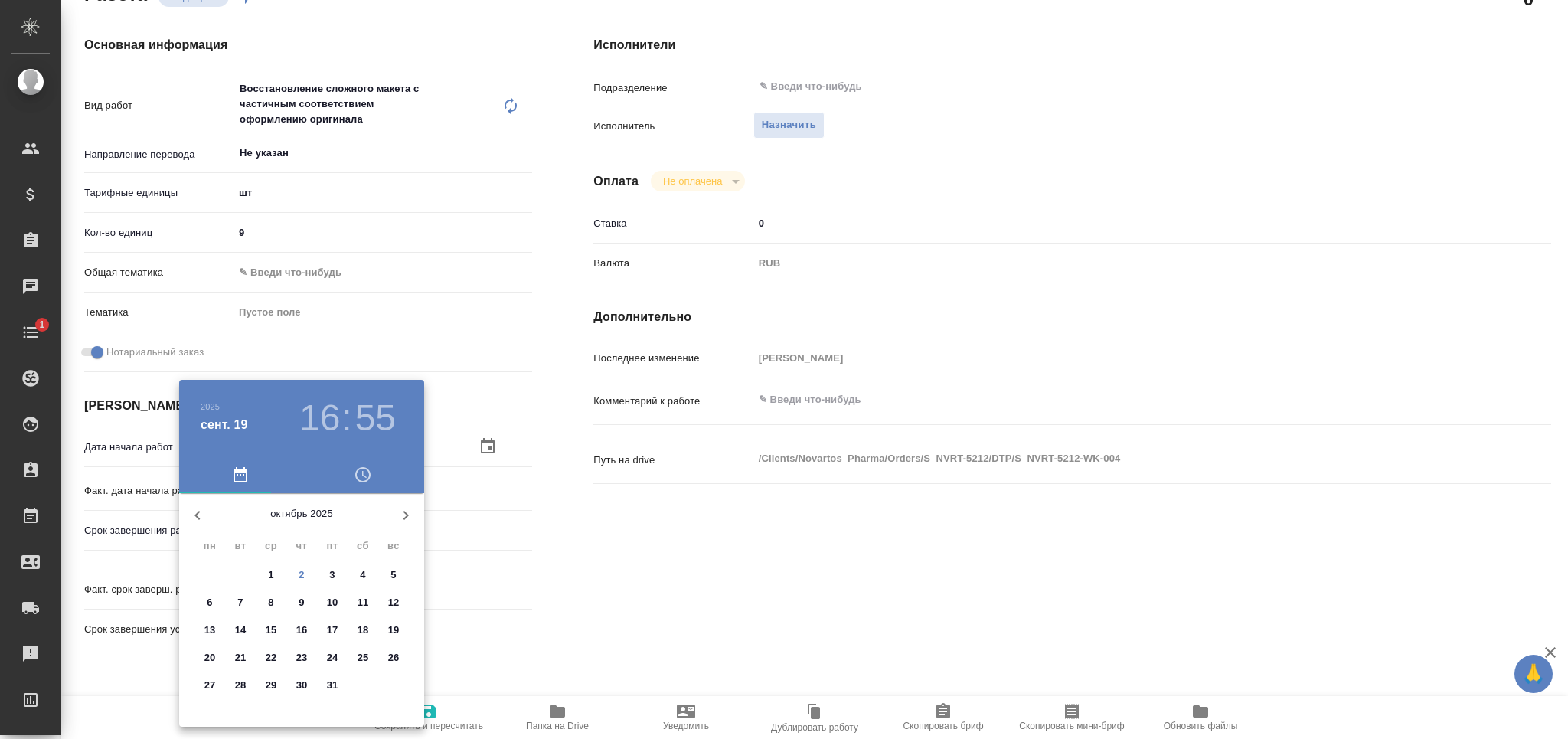
type textarea "x"
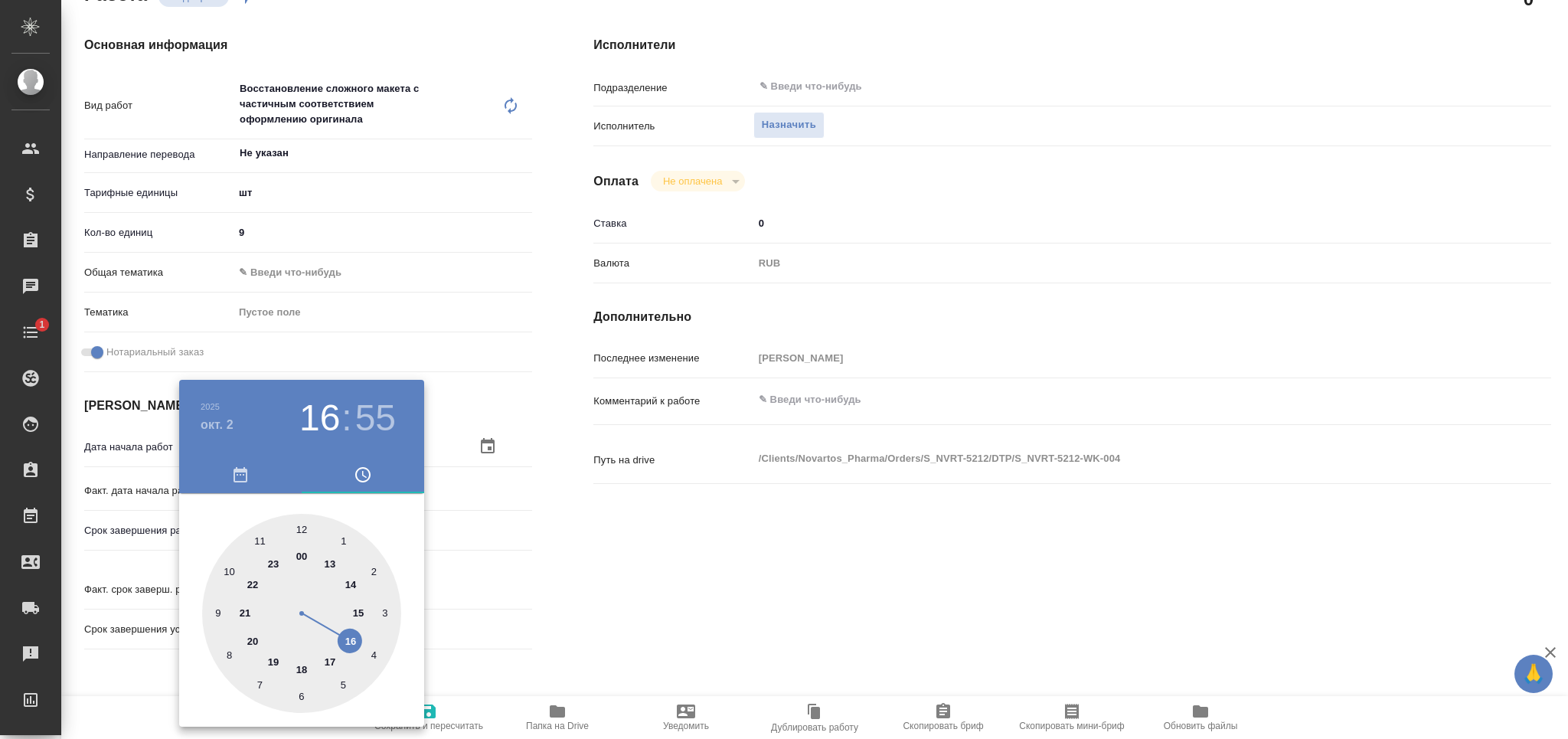
drag, startPoint x: 751, startPoint y: 566, endPoint x: 629, endPoint y: 541, distance: 124.5
click at [742, 564] on div at bounding box center [784, 369] width 1568 height 739
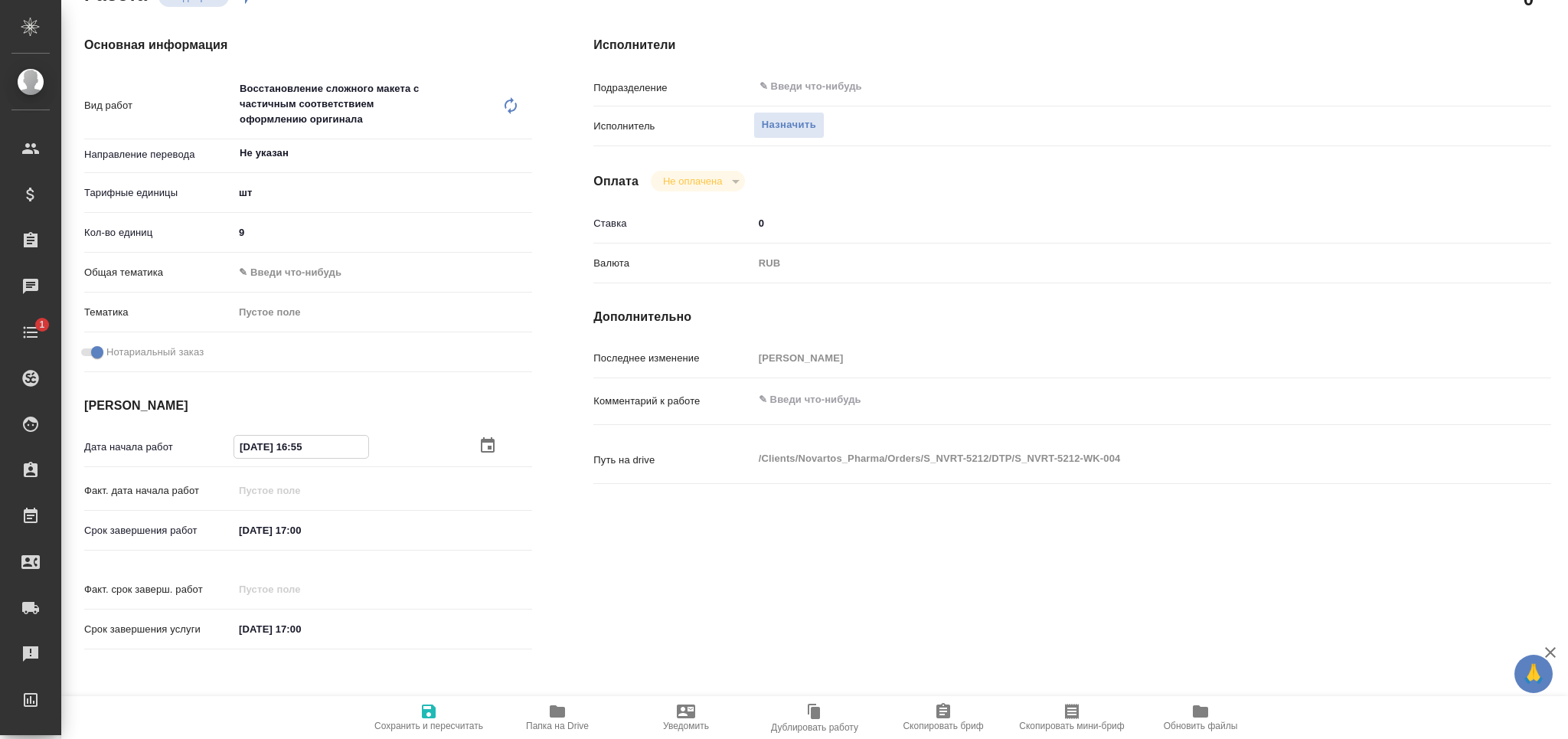
drag, startPoint x: 320, startPoint y: 448, endPoint x: 299, endPoint y: 450, distance: 21.1
click at [299, 450] on input "02.10.2025 16:55" at bounding box center [301, 446] width 134 height 22
type textarea "x"
type input "02.10.2025 11:__"
type textarea "x"
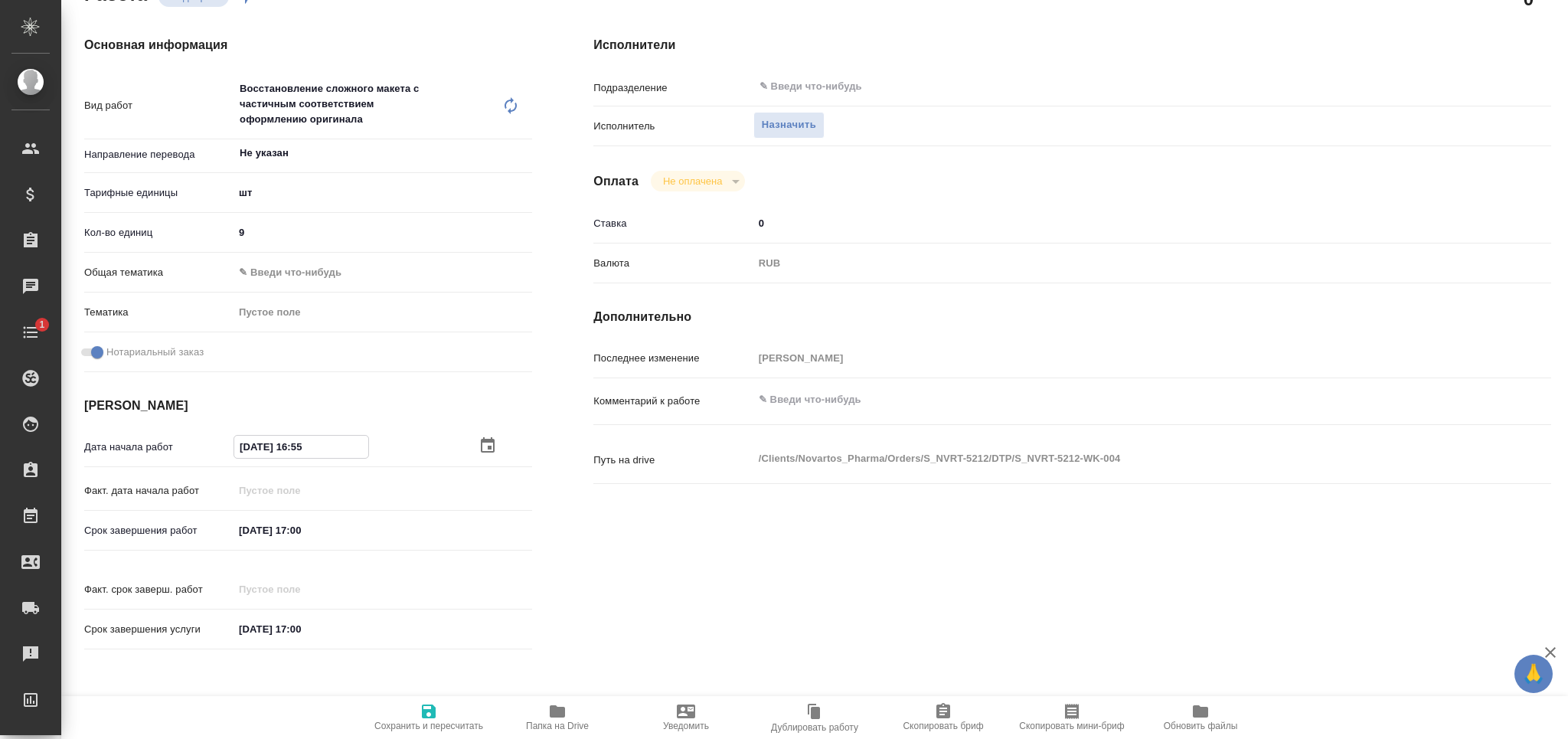
type textarea "x"
type input "02.10.2025 11:3_"
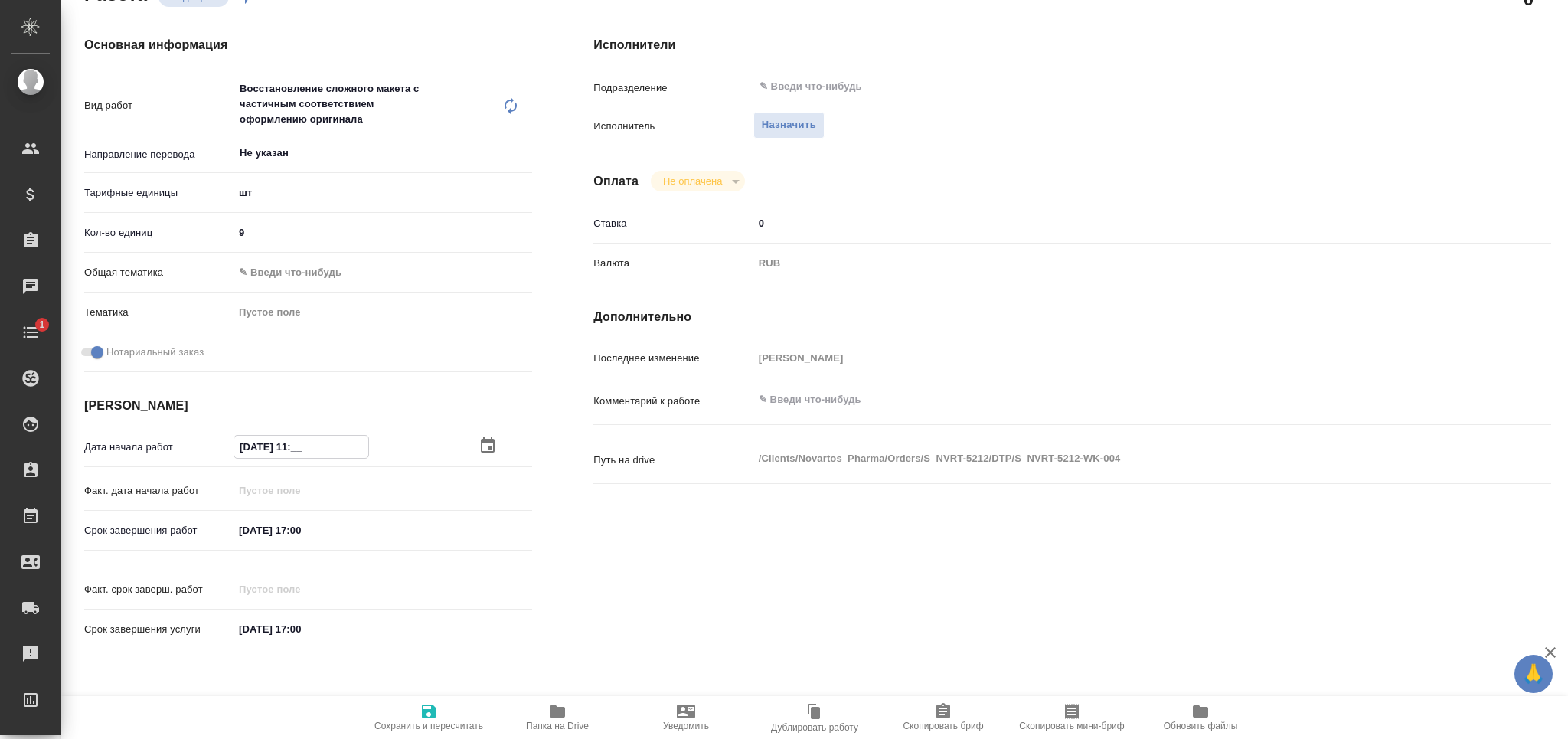
type textarea "x"
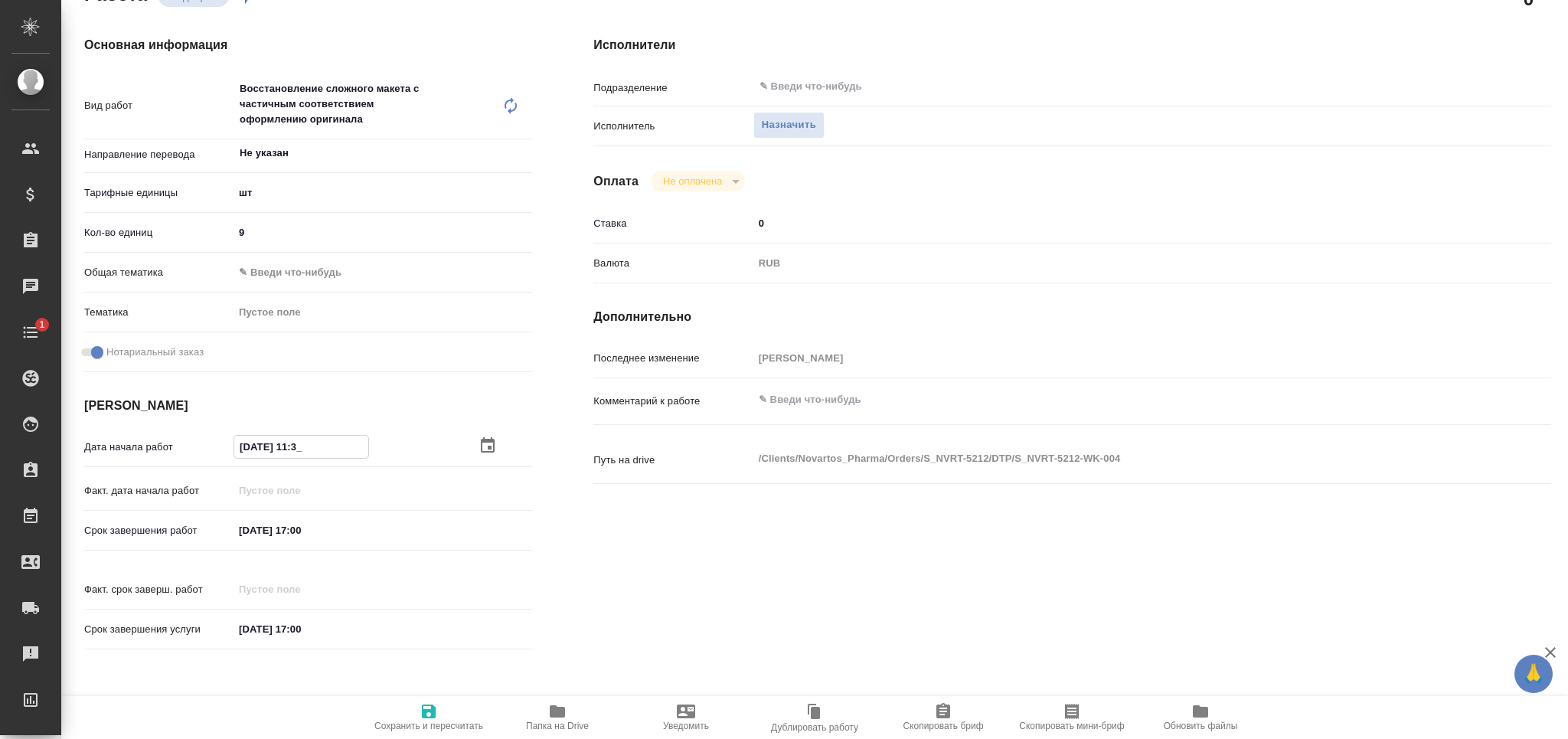
type input "02.10.2025 11:30"
type textarea "x"
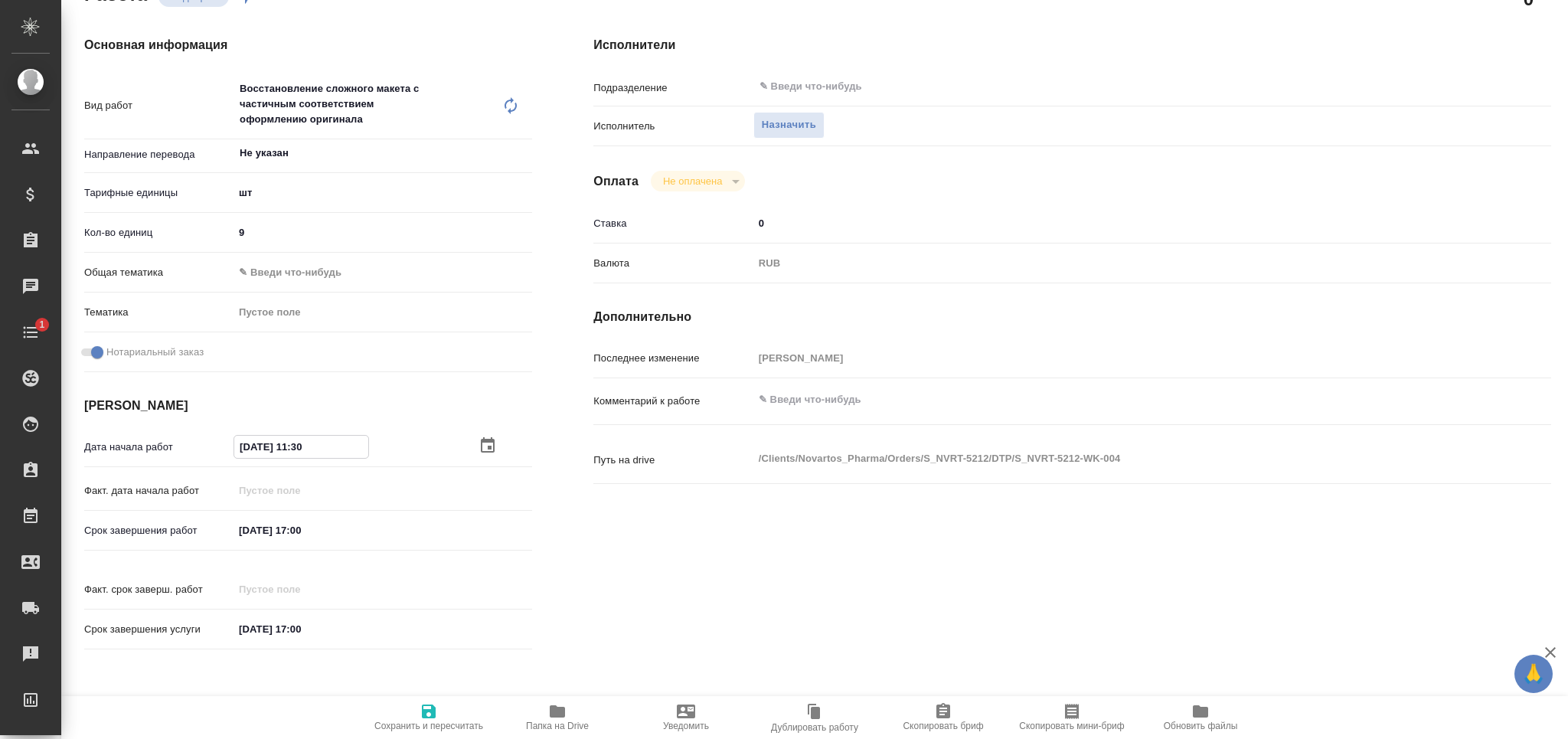
type input "02.10.2025 11:30"
drag, startPoint x: 248, startPoint y: 527, endPoint x: 221, endPoint y: 517, distance: 28.8
click at [222, 530] on div "Срок завершения работ 15.10.2025 17:00" at bounding box center [308, 530] width 448 height 27
type input "01.02.0251 70:0_"
type textarea "x"
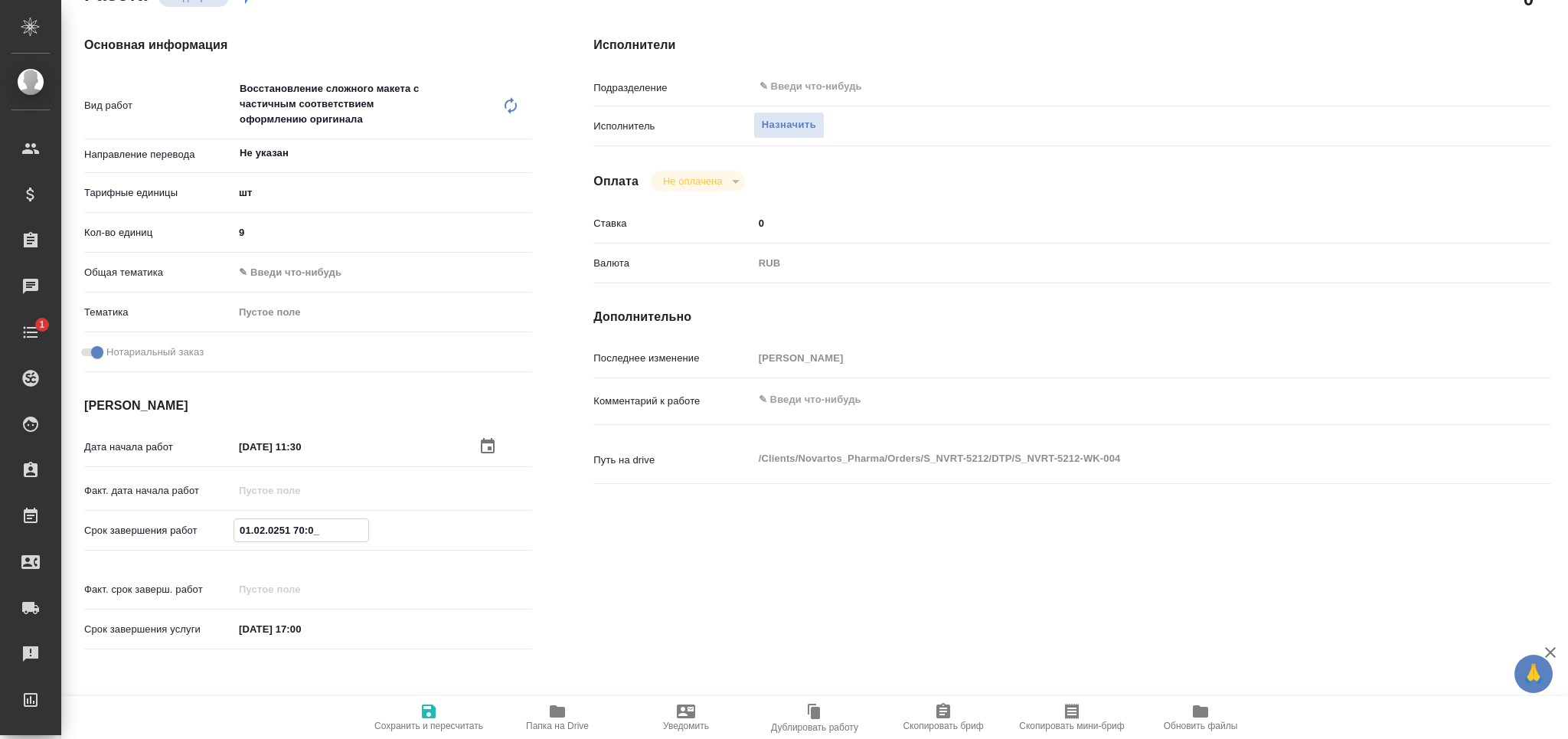
type textarea "x"
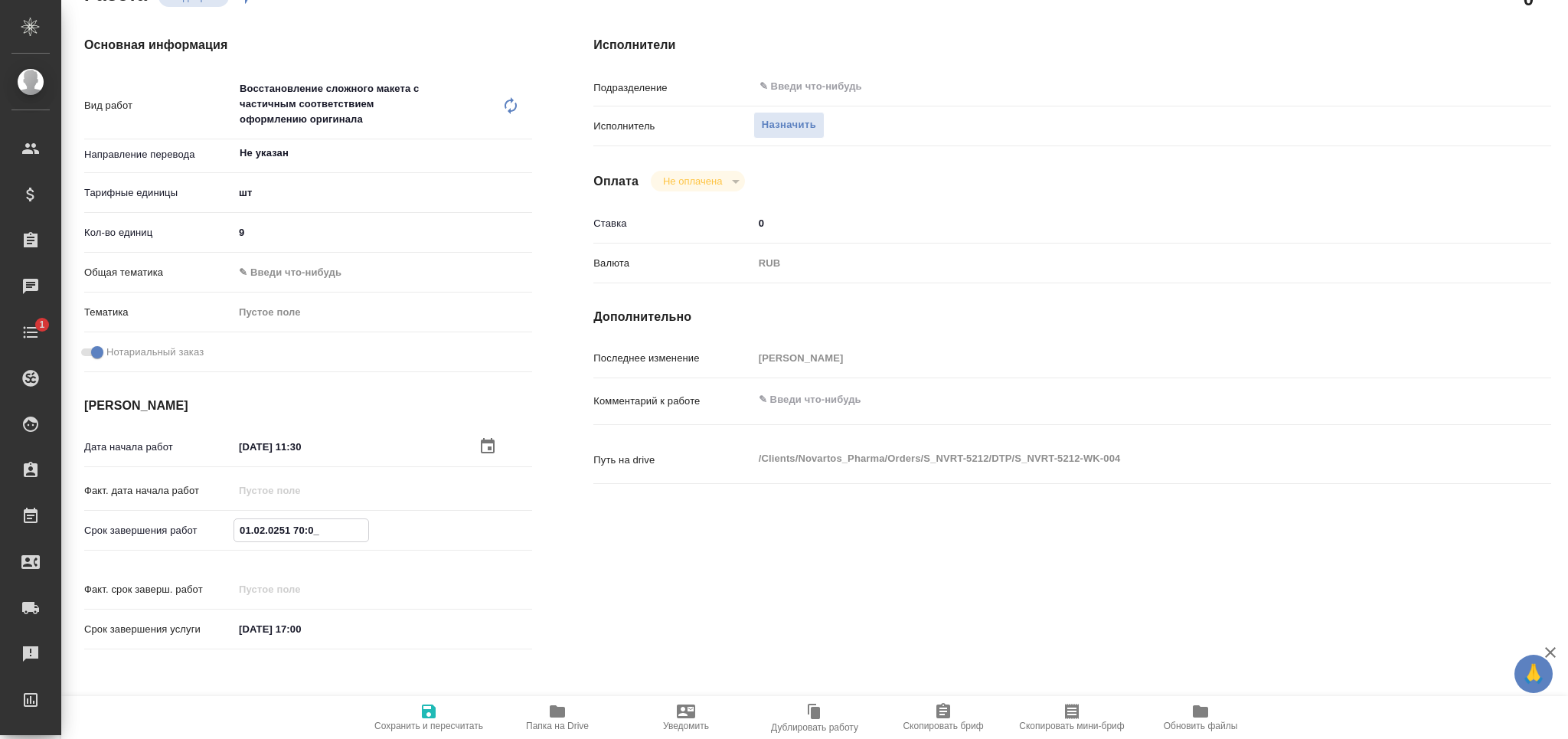
type input "02.10.2025 17:00"
type textarea "x"
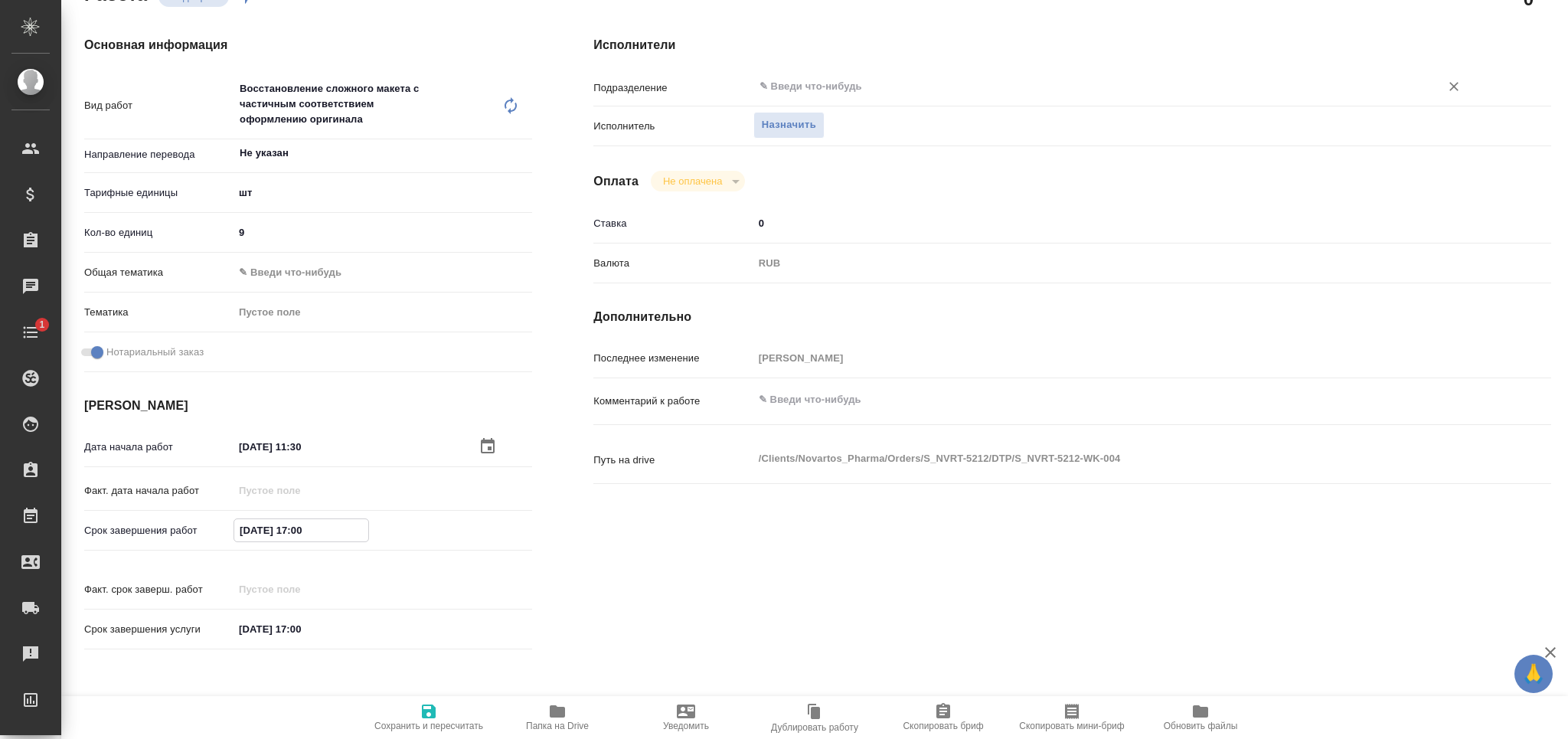
click at [866, 75] on div "​" at bounding box center [1113, 86] width 718 height 28
type input "02.10.2025 17:00"
click at [806, 80] on input "text" at bounding box center [1086, 86] width 657 height 19
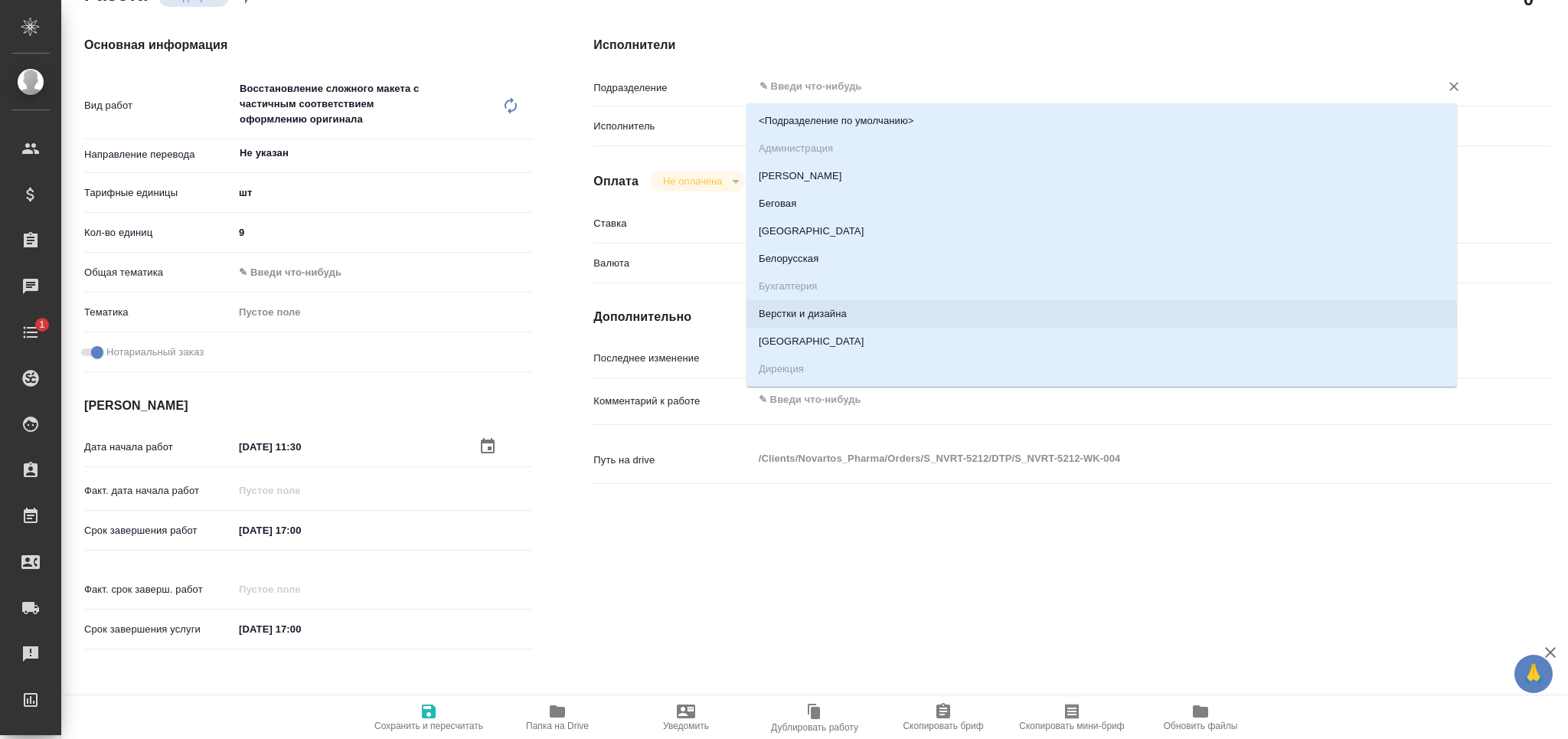
click at [825, 315] on li "Верстки и дизайна" at bounding box center [1101, 314] width 710 height 28
type textarea "x"
type input "Верстки и дизайна"
type textarea "x"
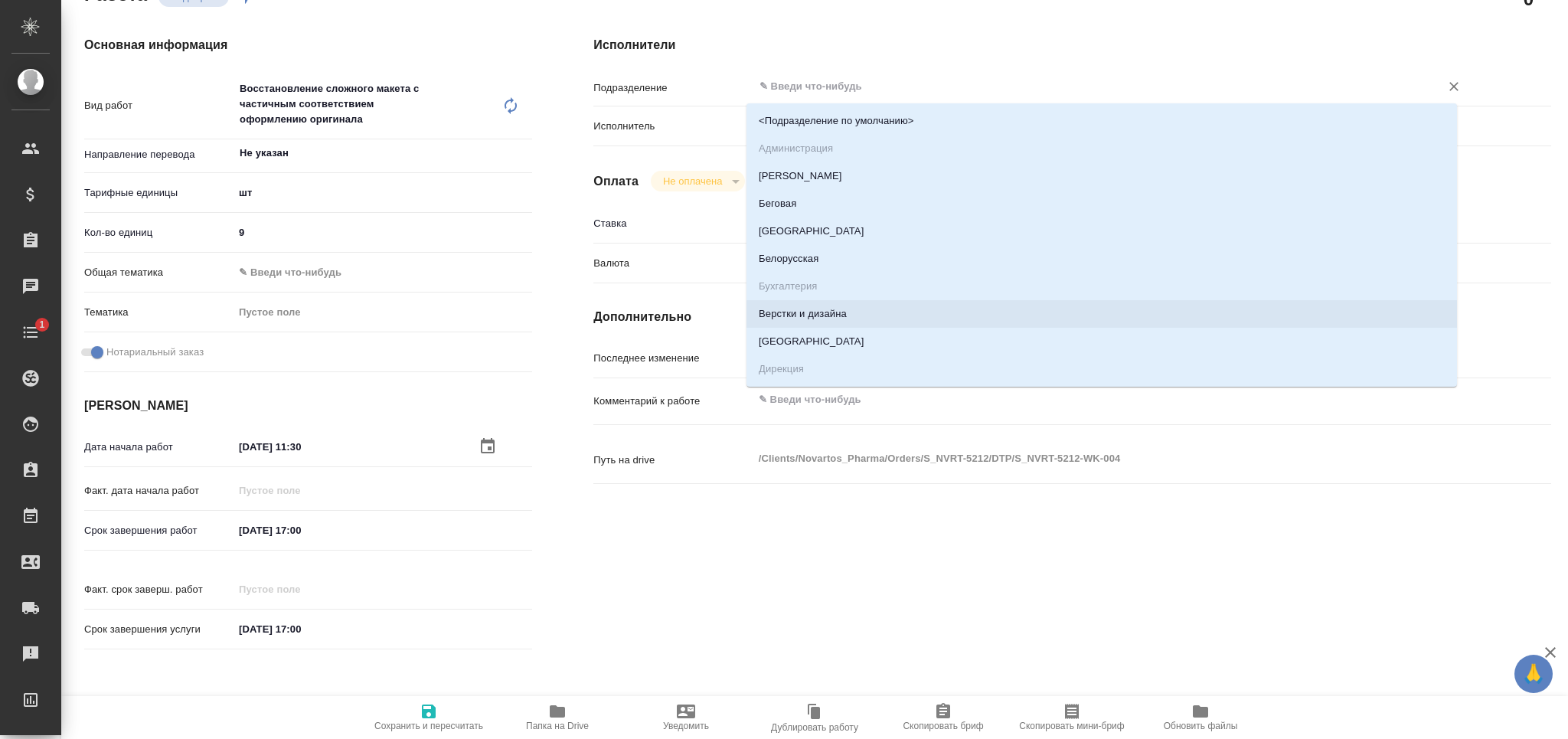
type textarea "x"
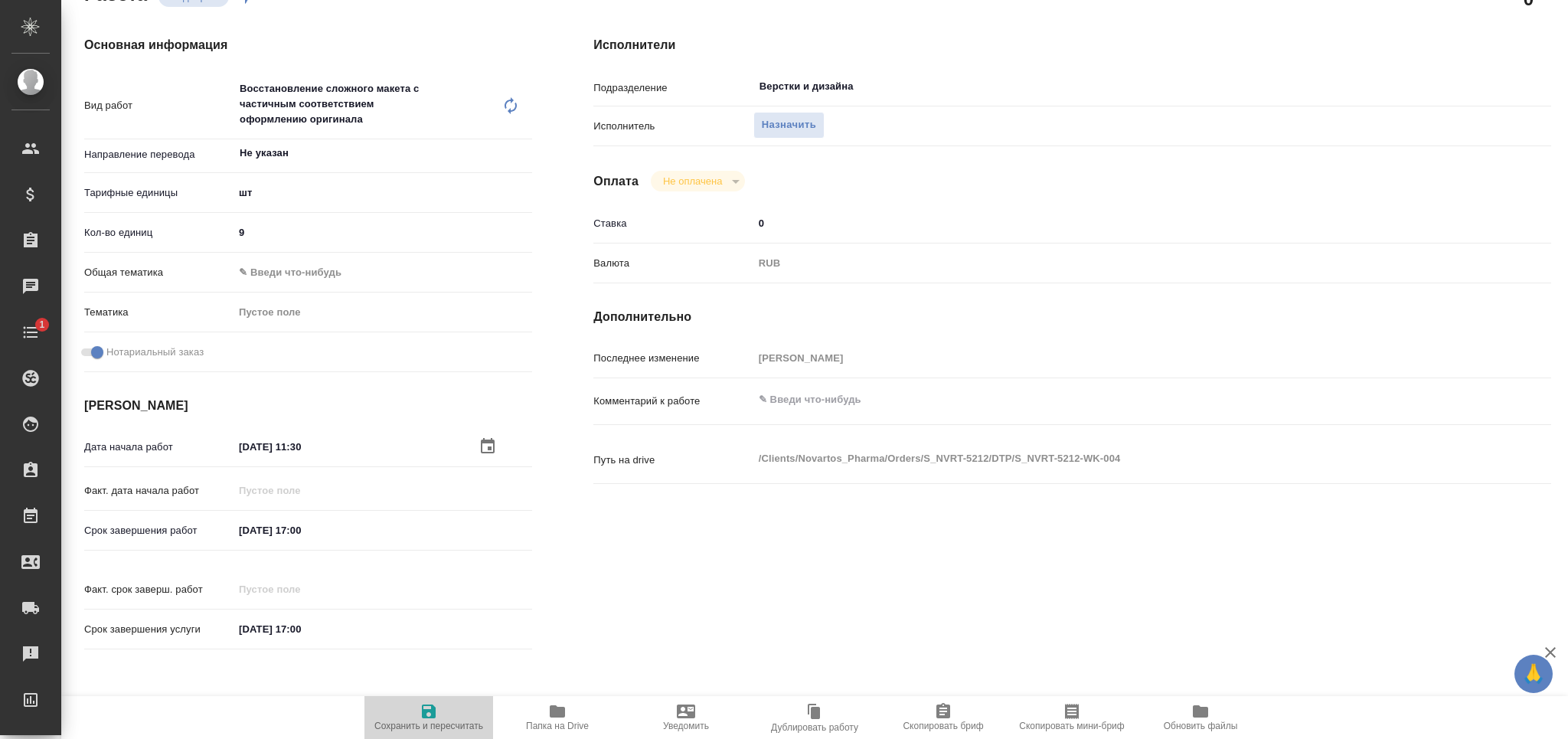
click at [423, 719] on icon "button" at bounding box center [428, 711] width 14 height 14
type textarea "x"
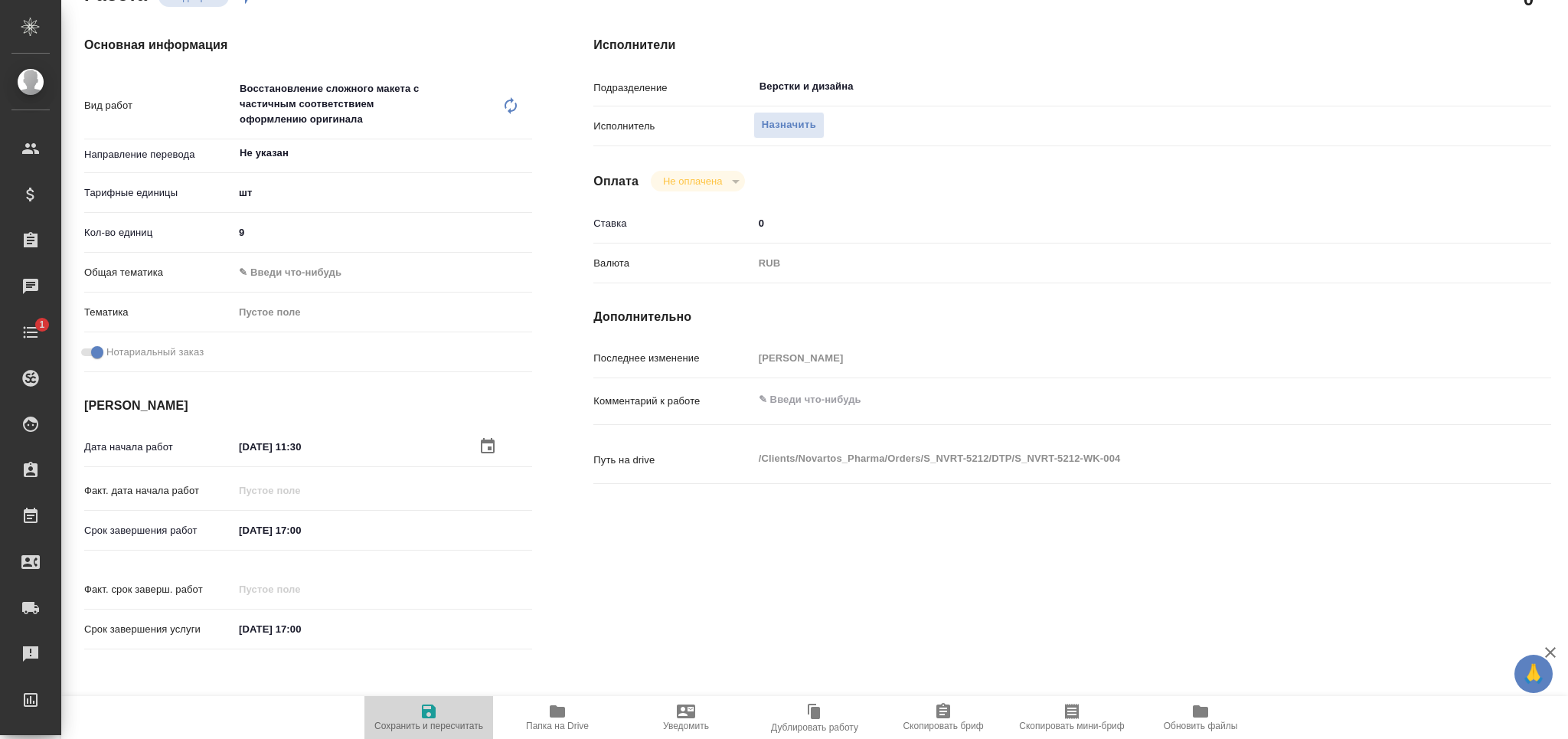
type textarea "x"
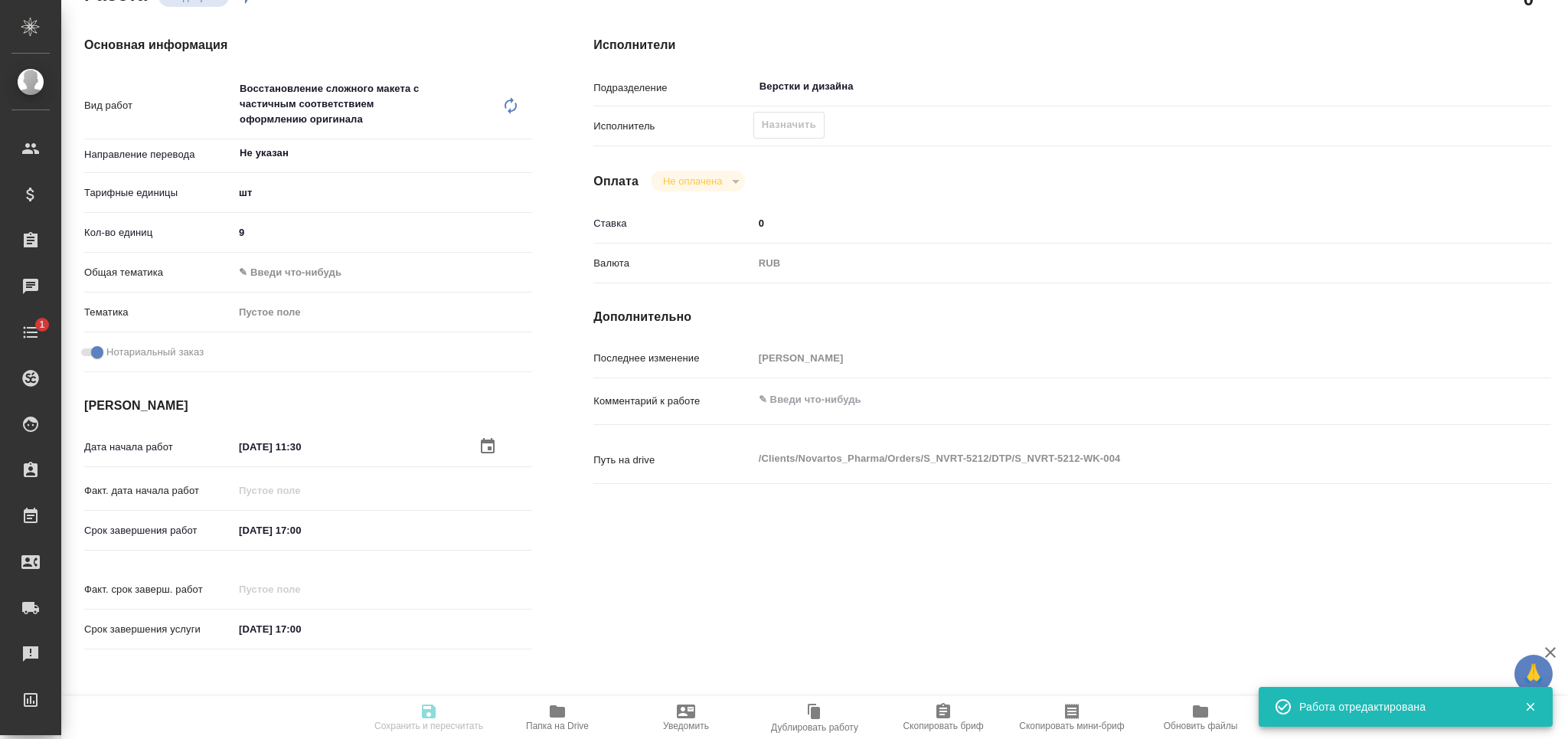
type input "recruiting"
type textarea "Восстановление сложного макета с частичным соответствием оформлению оригинала"
type textarea "x"
type input "Не указан"
type input "5a8b1489cc6b4906c91bfdc1"
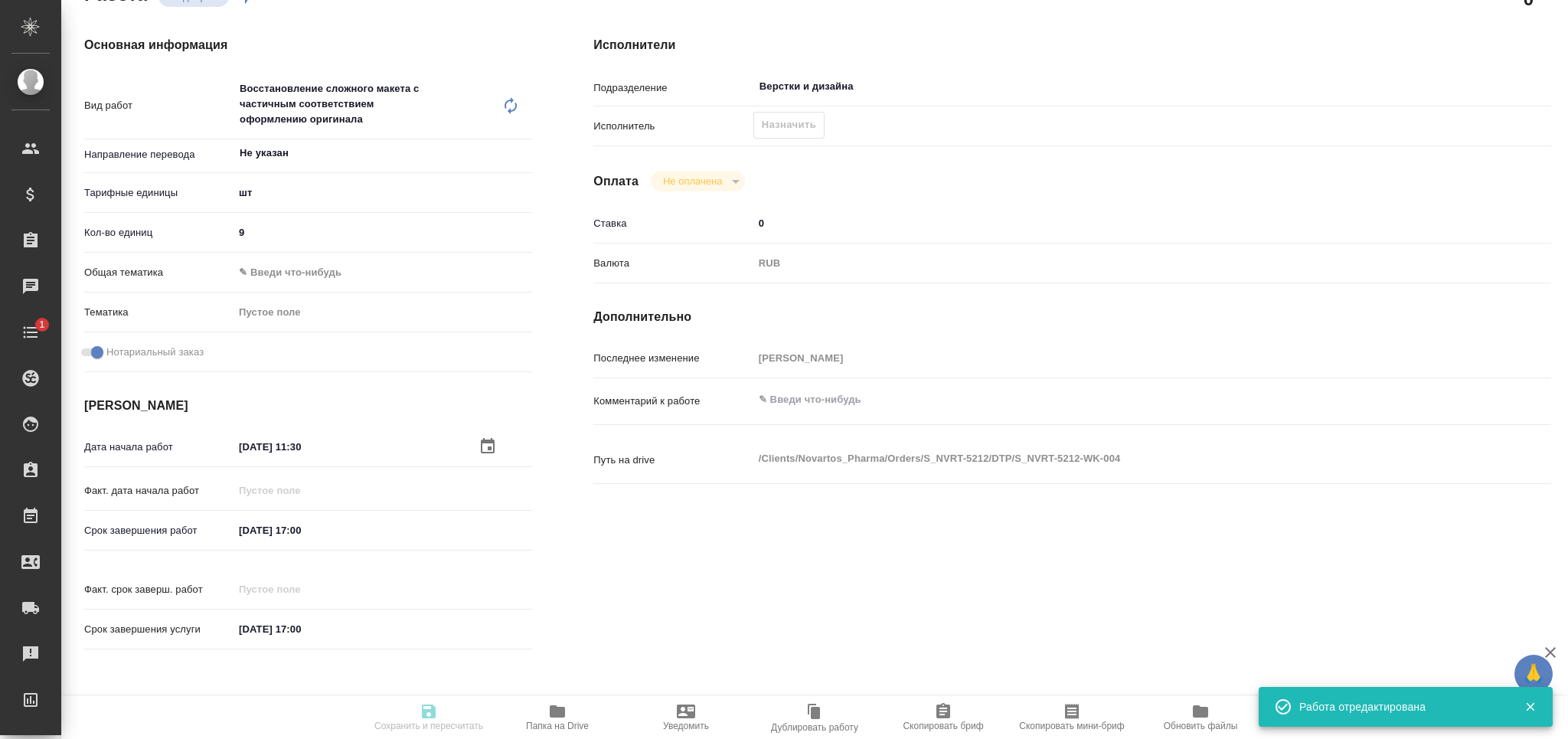
type input "9"
checkbox input "true"
type input "02.10.2025 11:30"
type input "02.10.2025 17:00"
type input "15.10.2025 17:00"
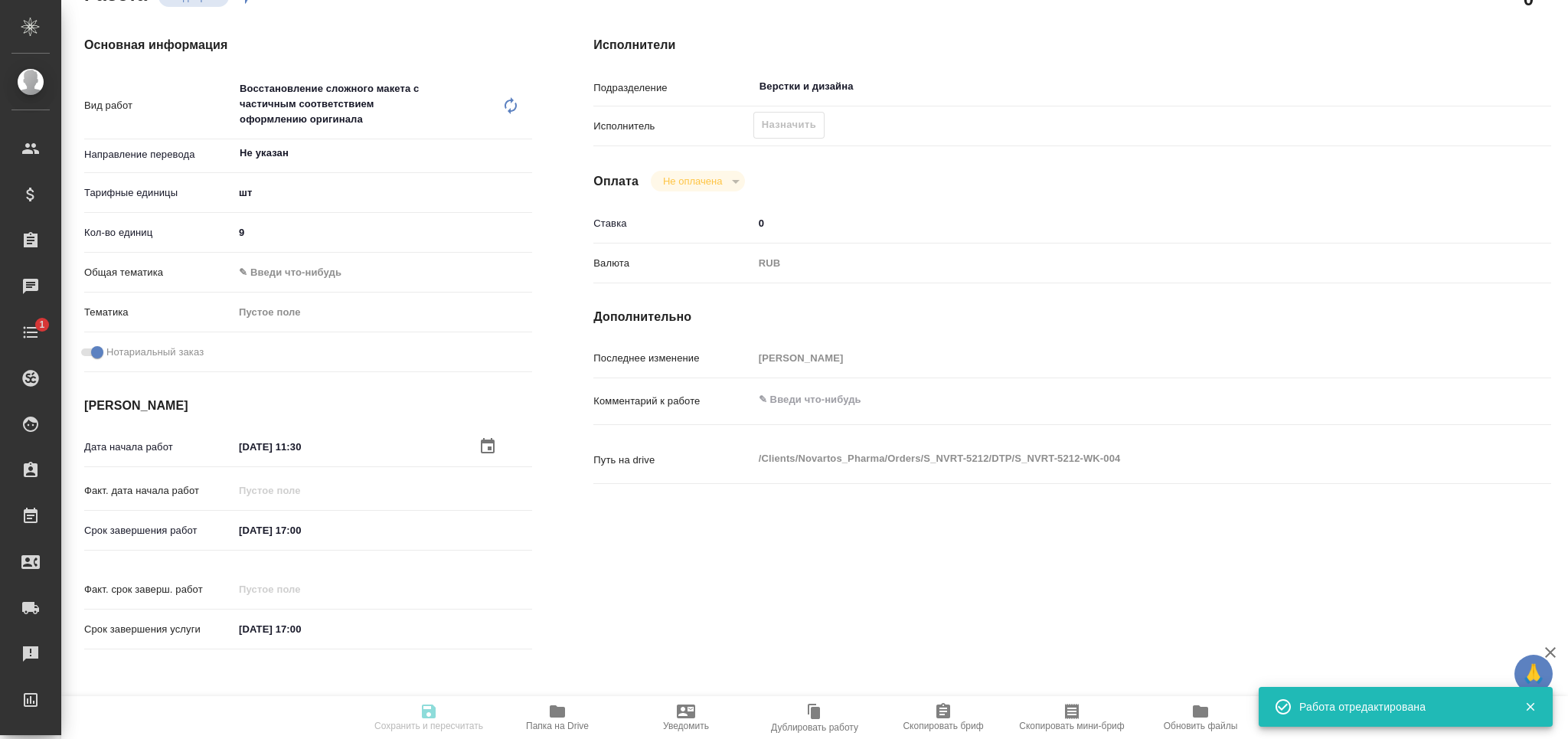
type input "Верстки и дизайна"
type input "notPayed"
type input "0"
type input "RUB"
type input "[PERSON_NAME]"
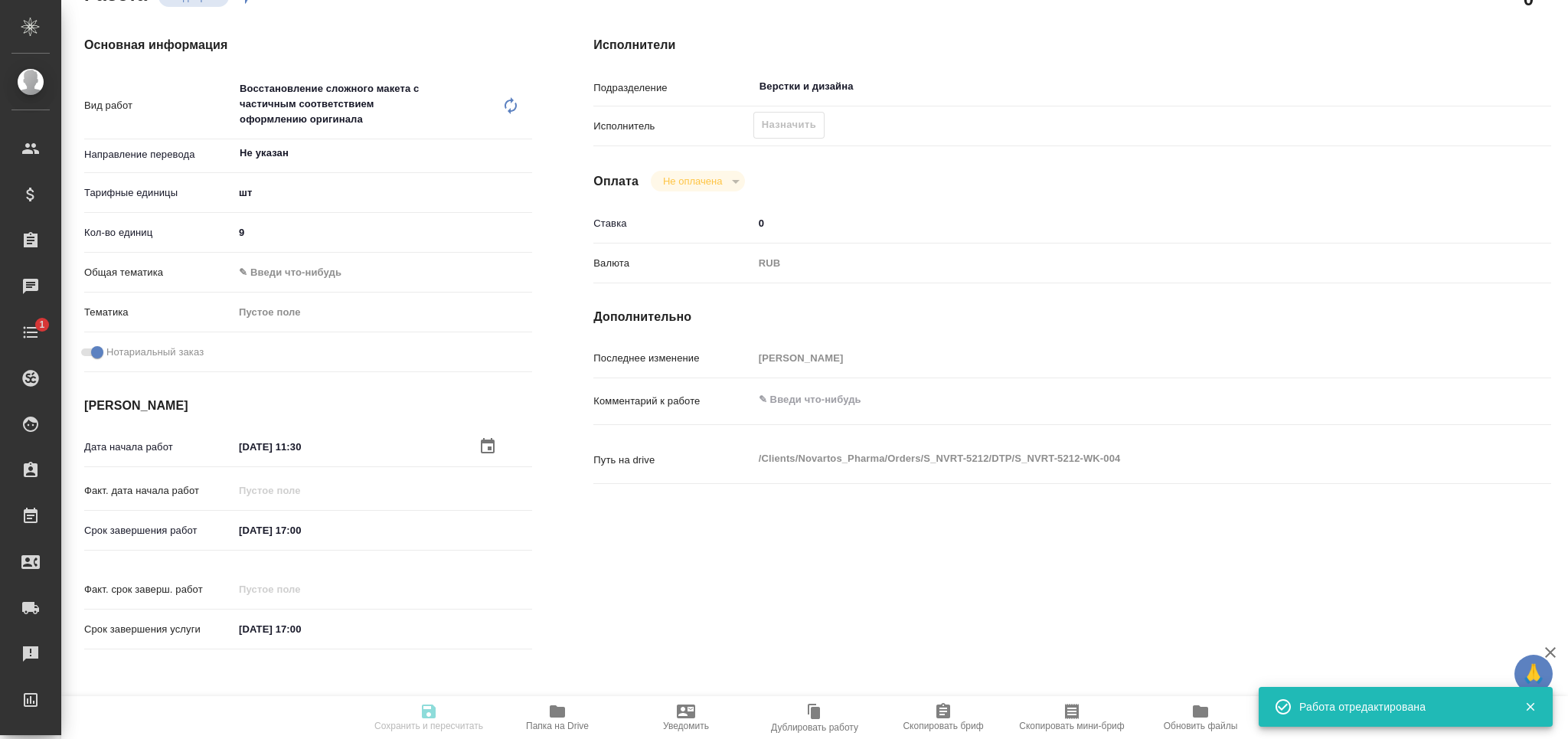
type textarea "x"
type textarea "/Clients/Novartos_Pharma/Orders/S_NVRT-5212/DTP/S_NVRT-5212-WK-004"
type textarea "x"
type input "S_NVRT-5212"
type input "3006498256"
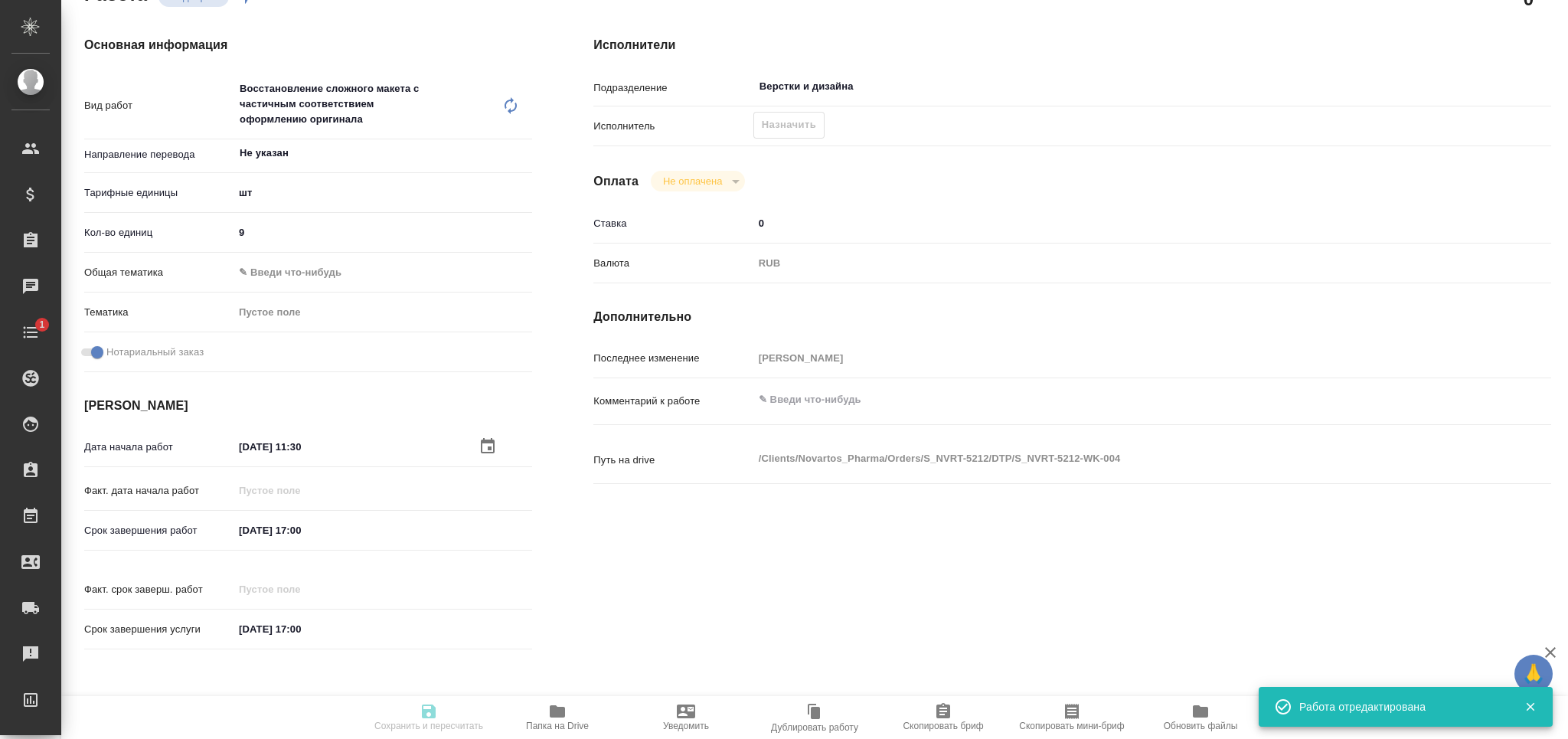
type input "Верстка чертежа. Количество надписей: более 500"
type input "Приемка разверстки, Приемка подверстки, Подверстка, Восстановление сложного мак…"
type input "[PERSON_NAME]"
type input "Заборова Александра"
type input "/Clients/Novartos_Pharma/Orders/S_NVRT-5212"
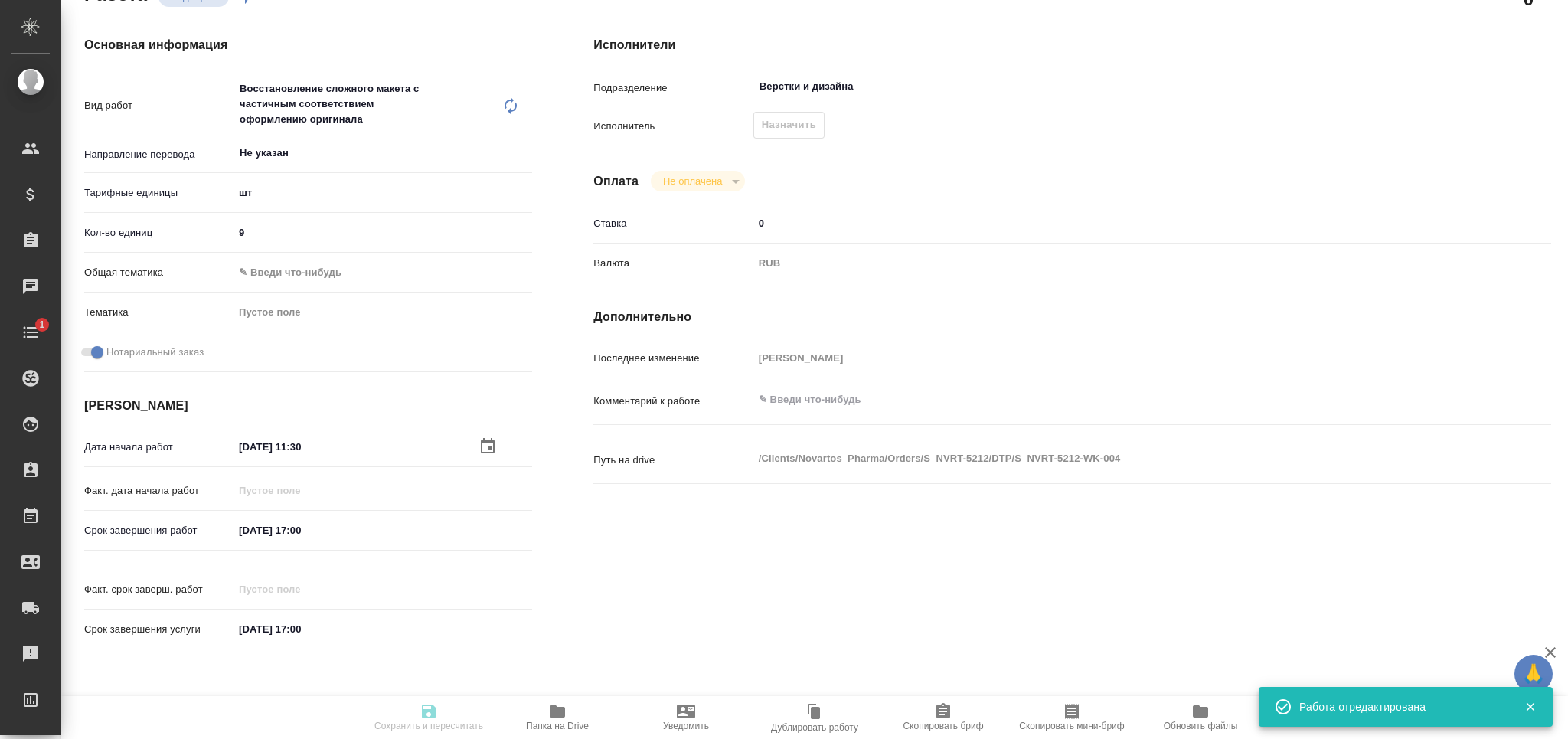
type textarea "x"
type textarea "Можете, пожалуйста, помочь с нотариальным переводом данного документа (во вложе…"
type textarea "x"
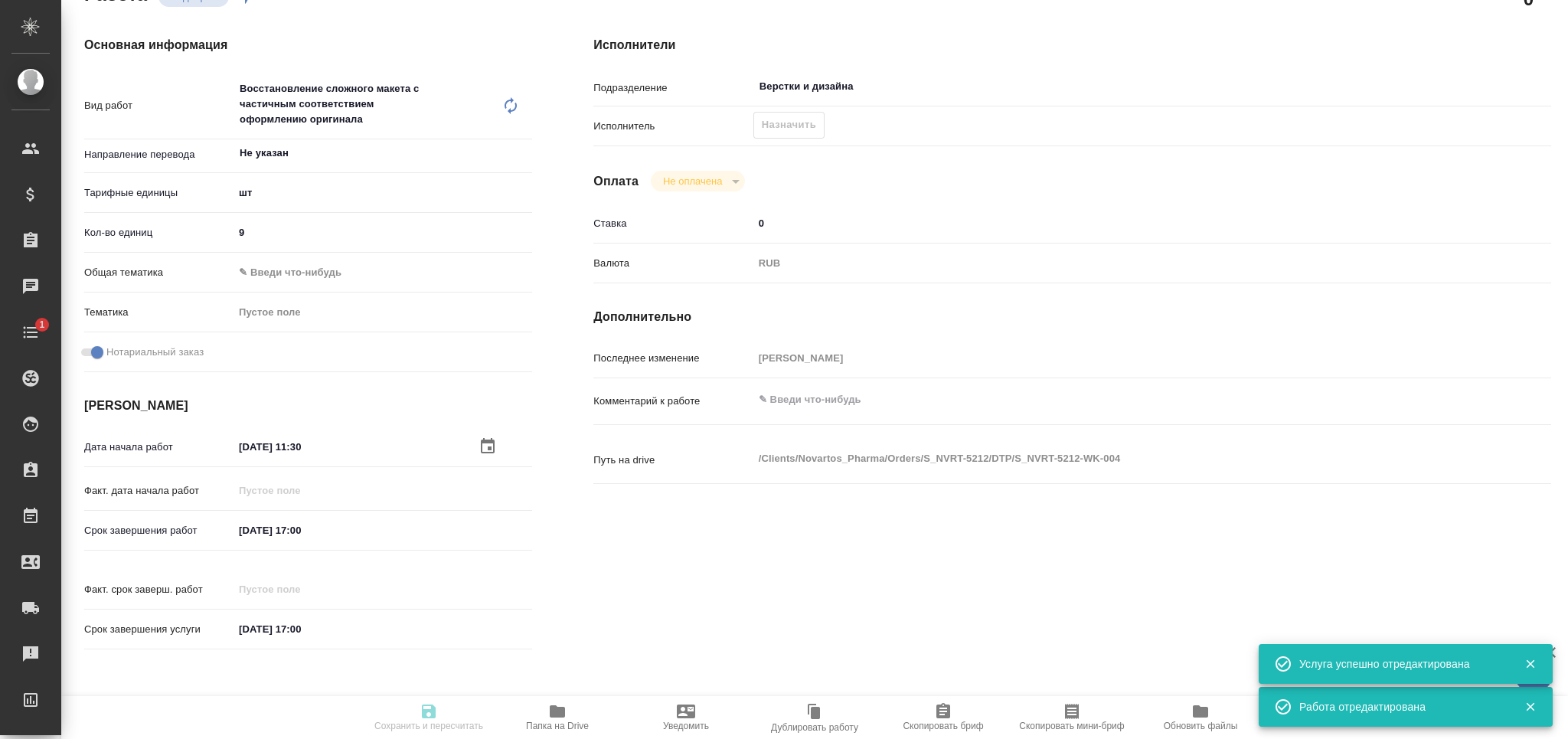
type textarea "x"
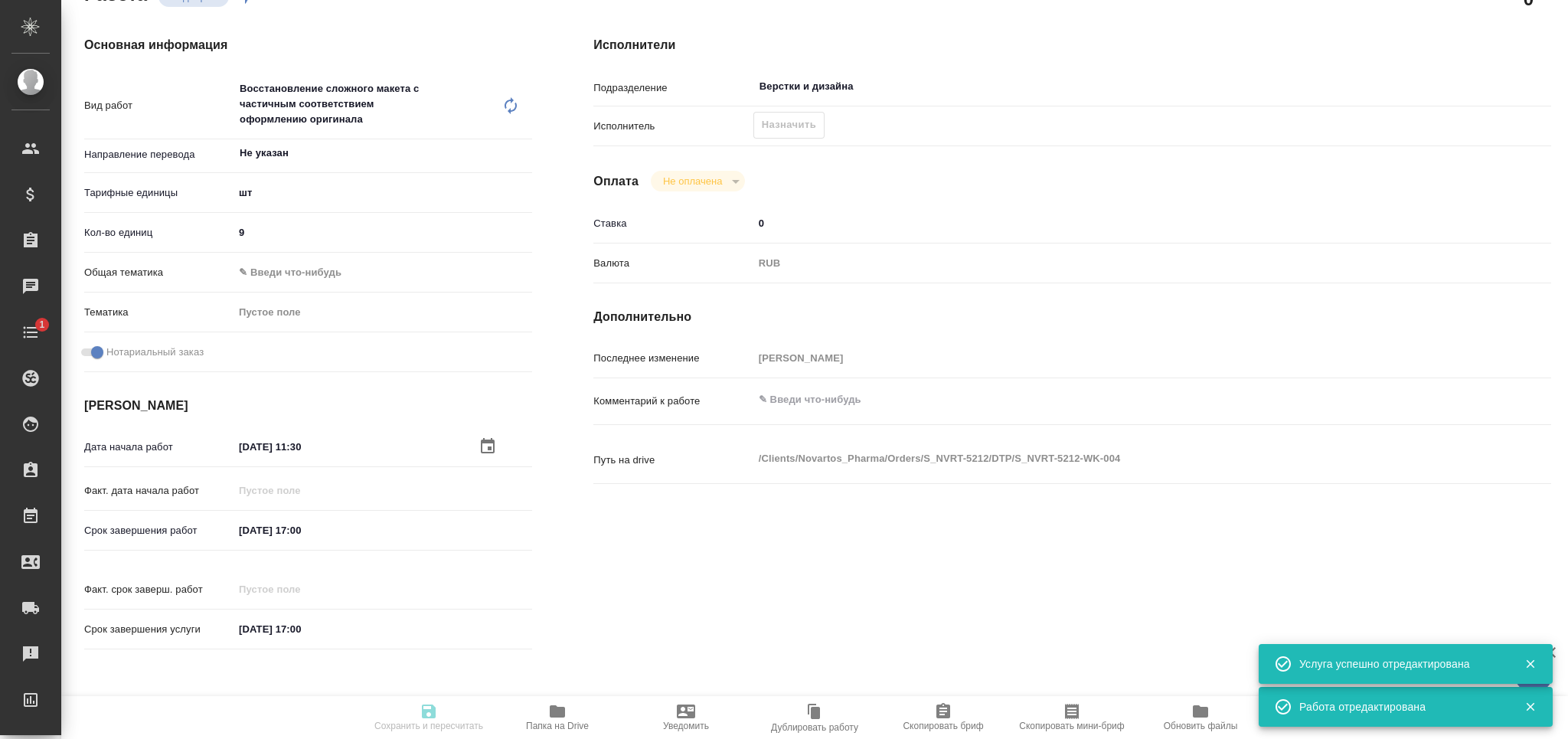
type textarea "x"
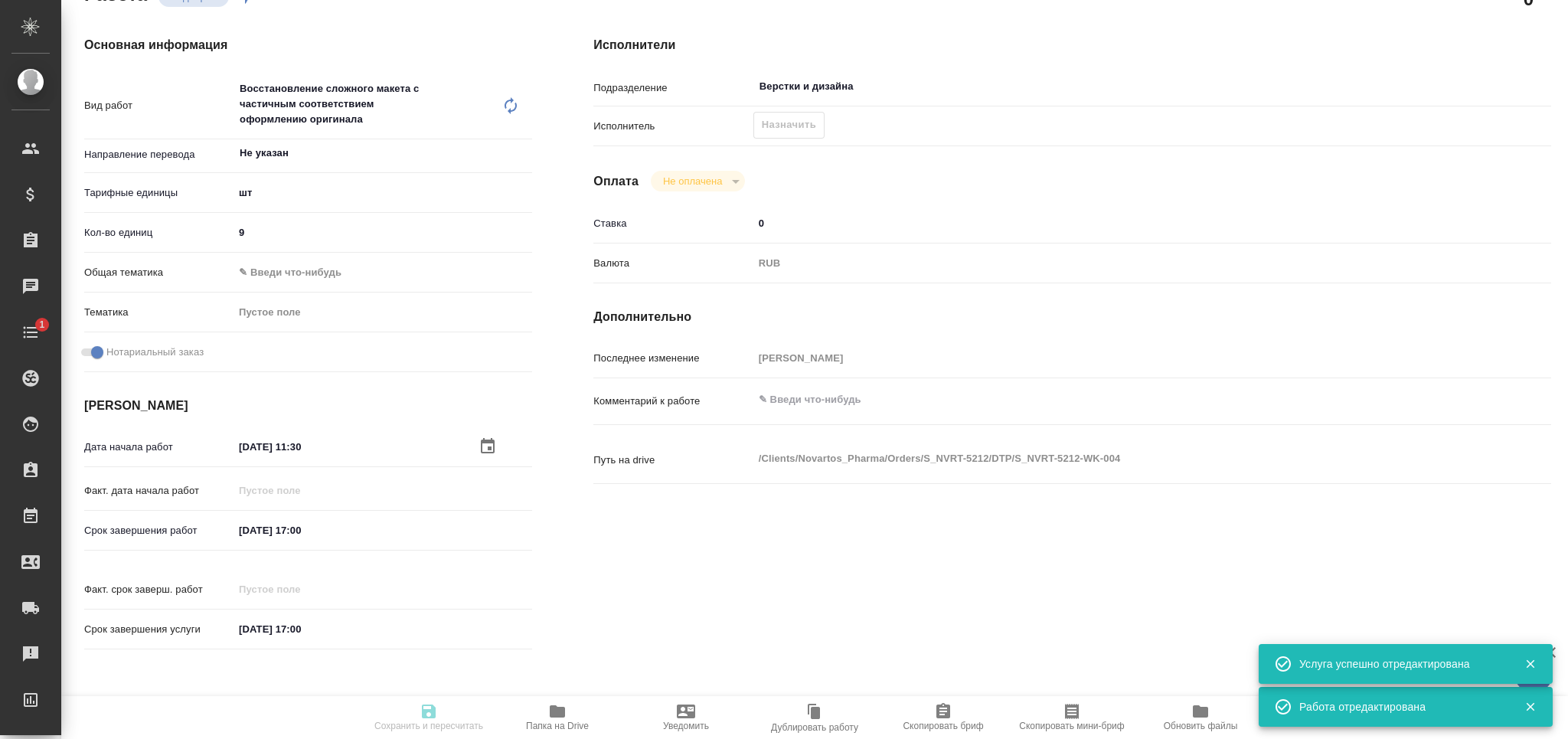
type textarea "x"
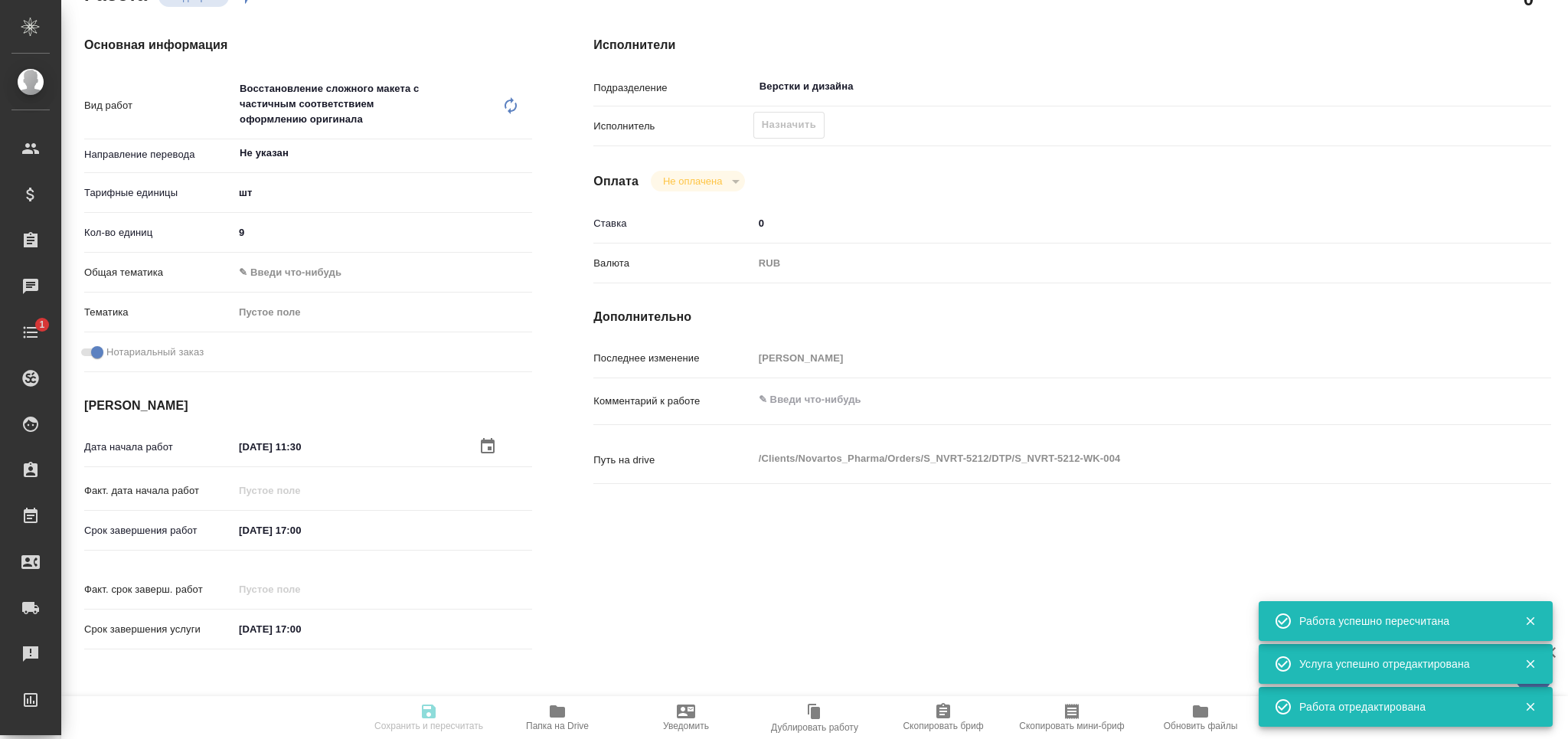
type input "recruiting"
type textarea "Восстановление сложного макета с частичным соответствием оформлению оригинала"
type textarea "x"
type input "Не указан"
type input "5a8b1489cc6b4906c91bfdc1"
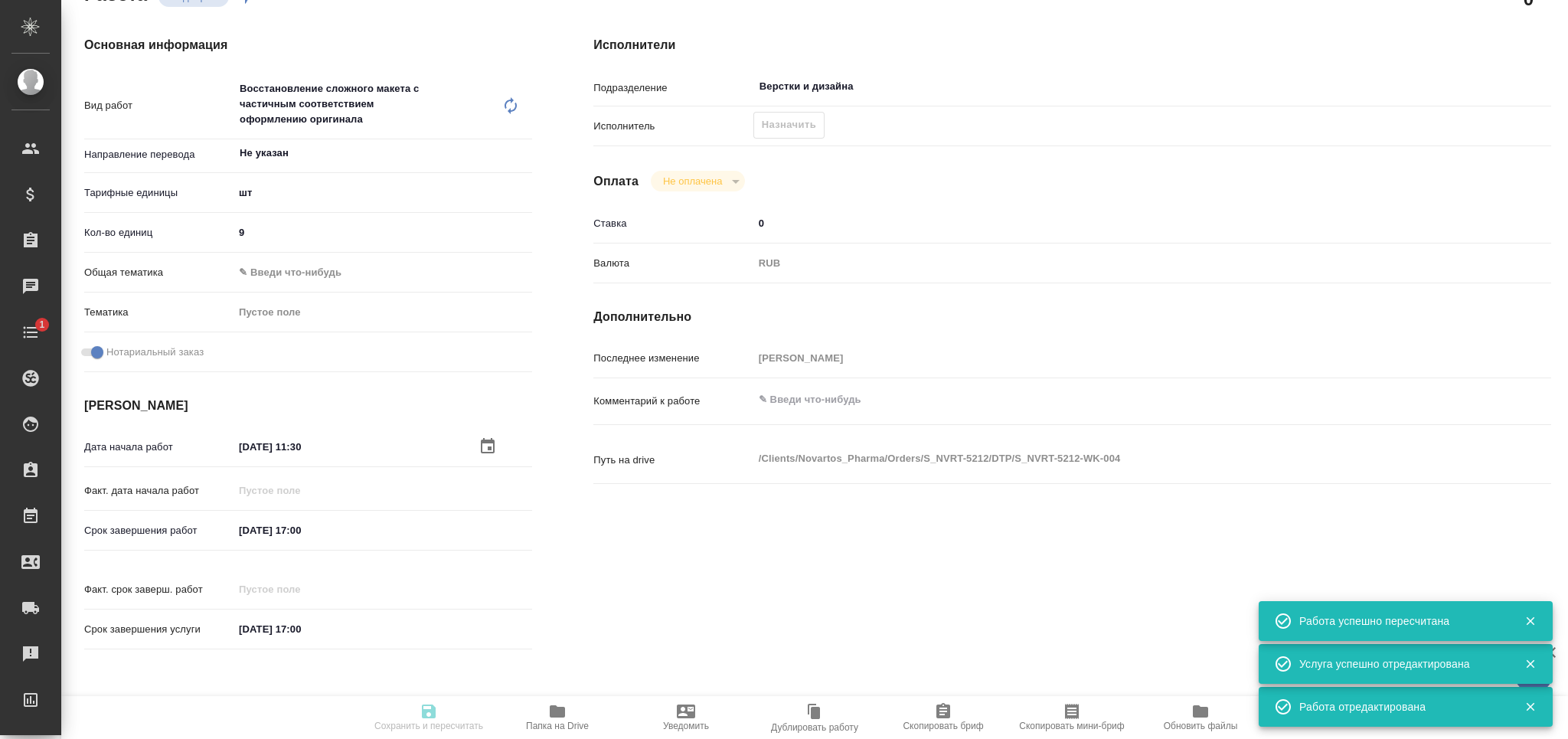
type input "9"
checkbox input "true"
type input "02.10.2025 11:30"
type input "02.10.2025 17:00"
type input "15.10.2025 17:00"
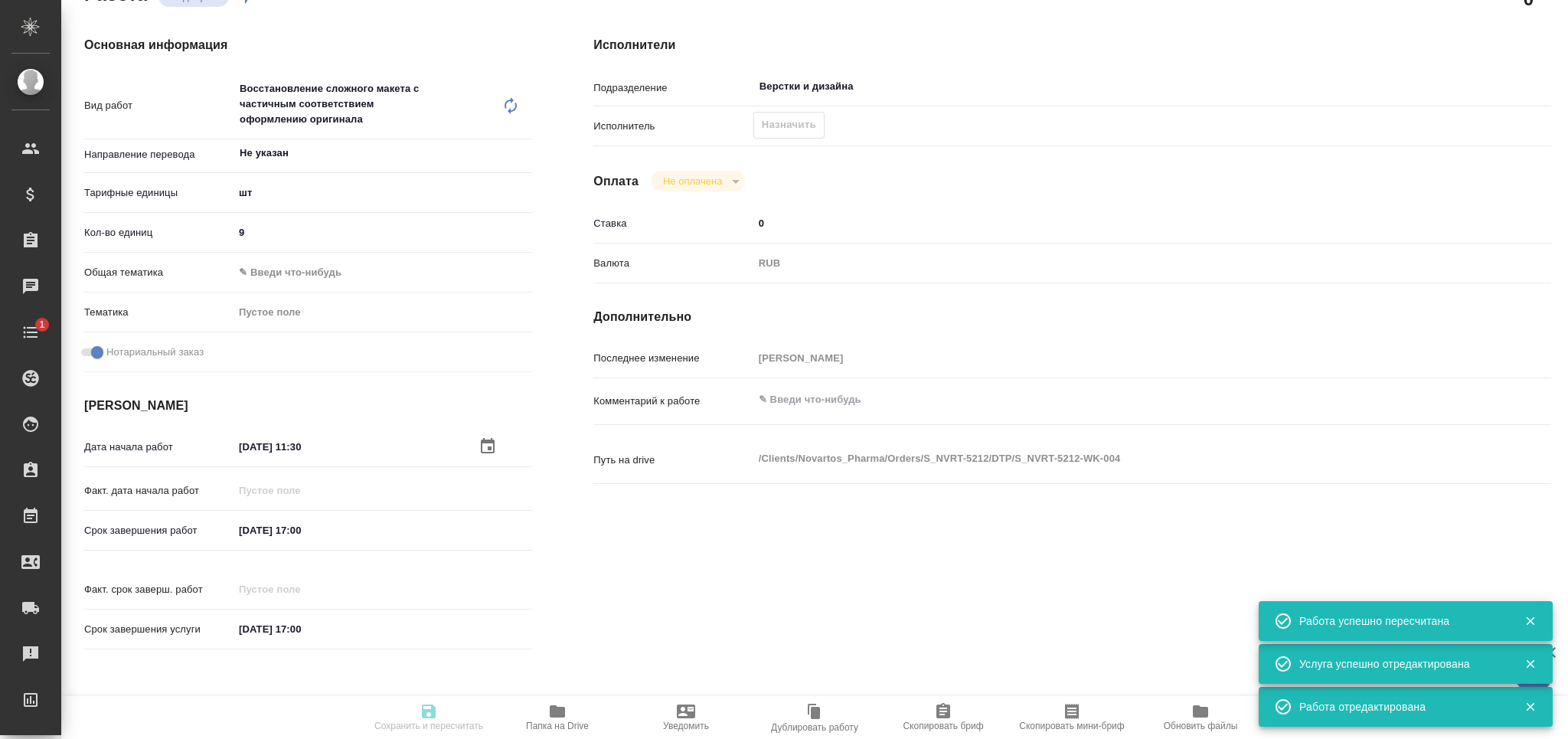
type input "Верстки и дизайна"
type input "notPayed"
type input "0"
type input "RUB"
type input "[PERSON_NAME]"
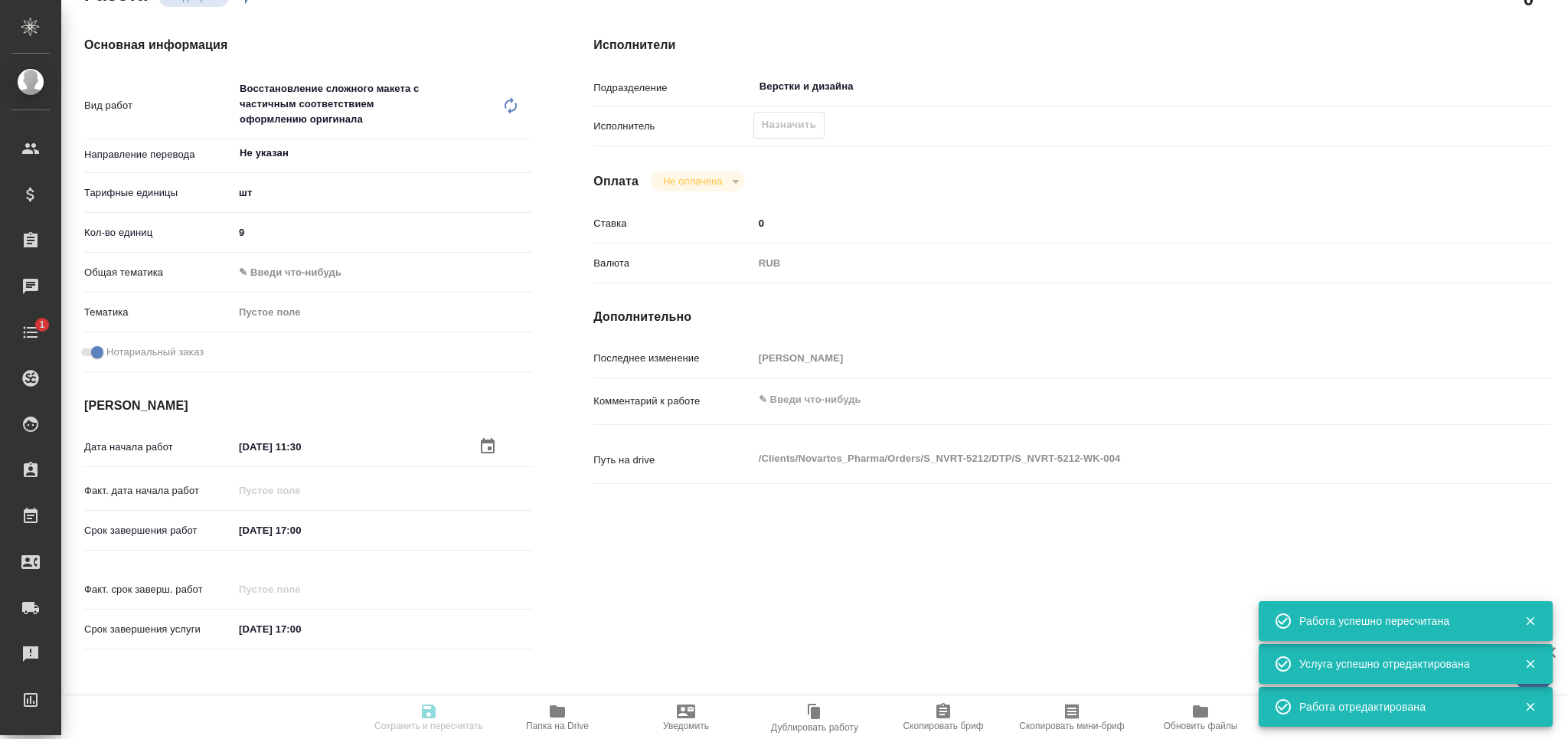
type textarea "x"
type textarea "/Clients/Novartos_Pharma/Orders/S_NVRT-5212/DTP/S_NVRT-5212-WK-004"
type textarea "x"
type input "S_NVRT-5212"
type input "3006498256"
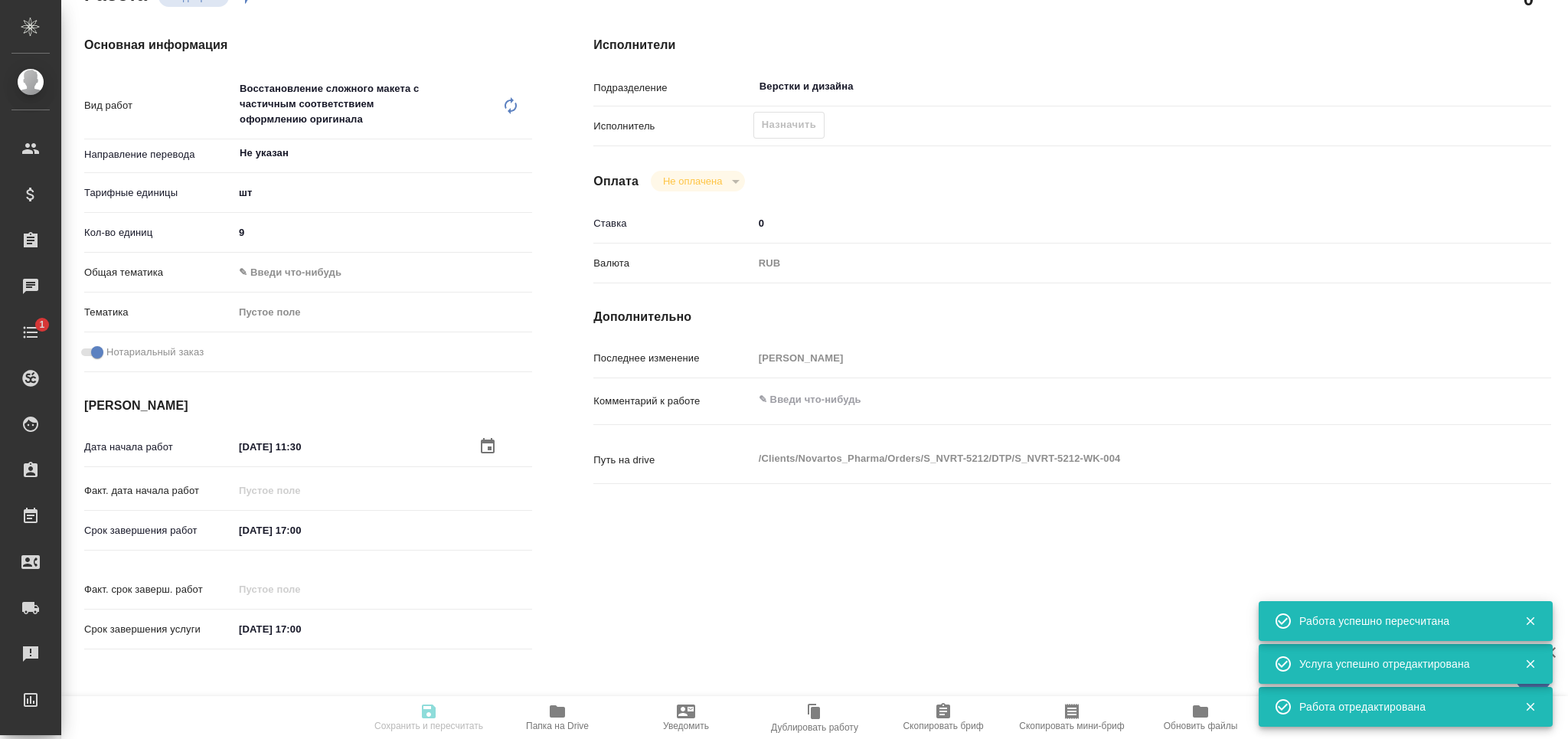
type input "Верстка чертежа. Количество надписей: более 500"
type input "Приемка разверстки, Приемка подверстки, Подверстка, Восстановление сложного мак…"
type input "[PERSON_NAME]"
type input "Заборова Александра"
type input "/Clients/Novartos_Pharma/Orders/S_NVRT-5212"
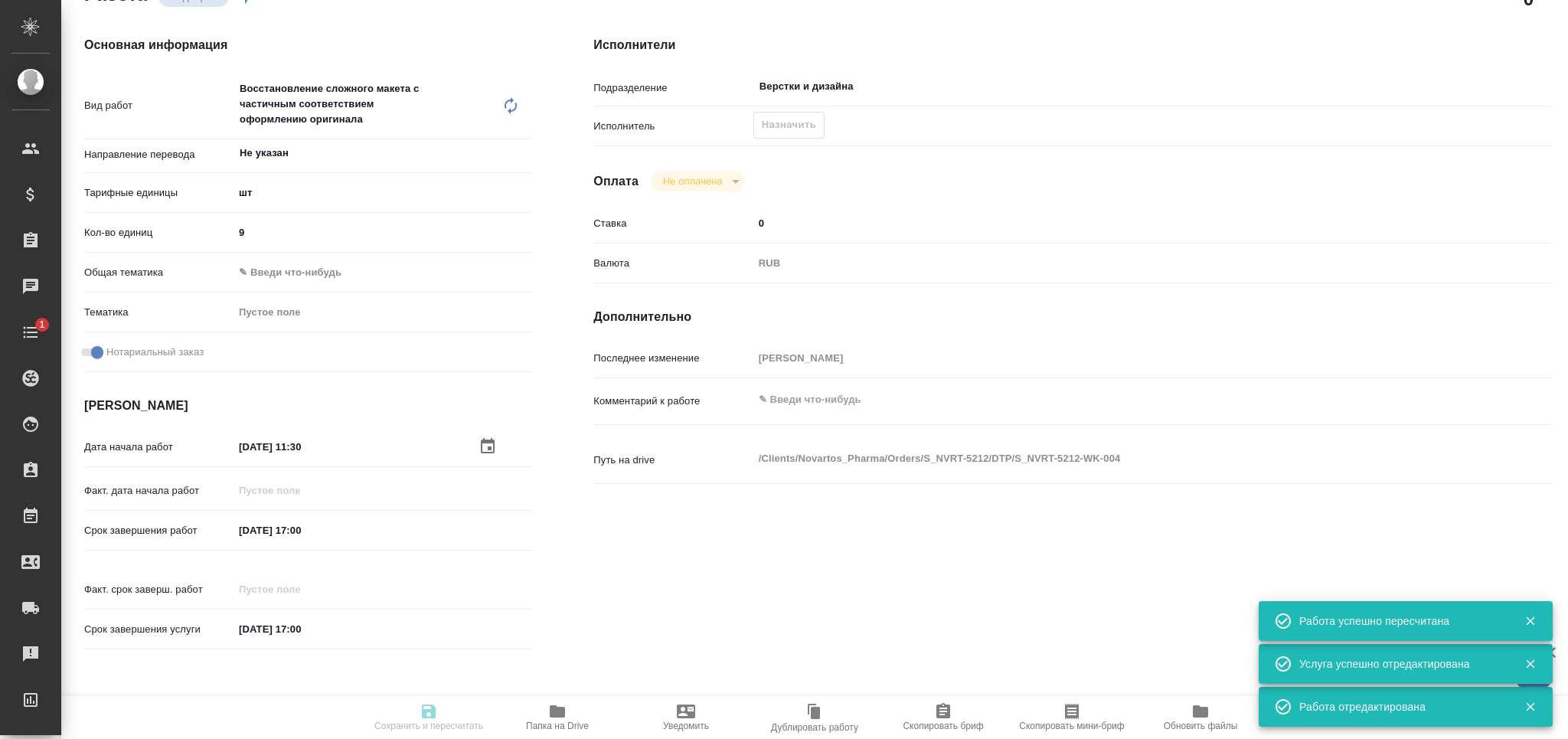
type textarea "x"
type textarea "Можете, пожалуйста, помочь с нотариальным переводом данного документа (во вложе…"
type textarea "x"
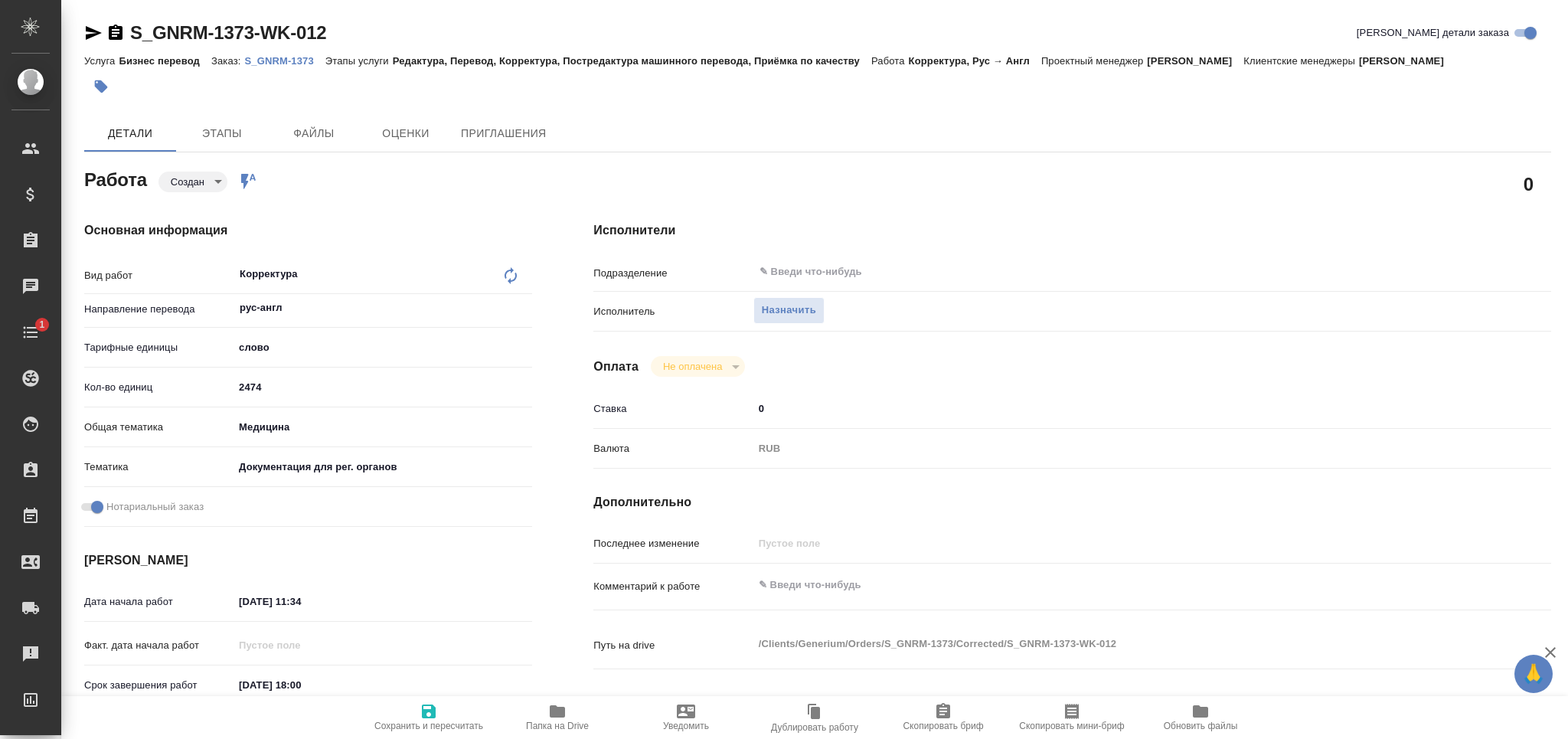
type textarea "x"
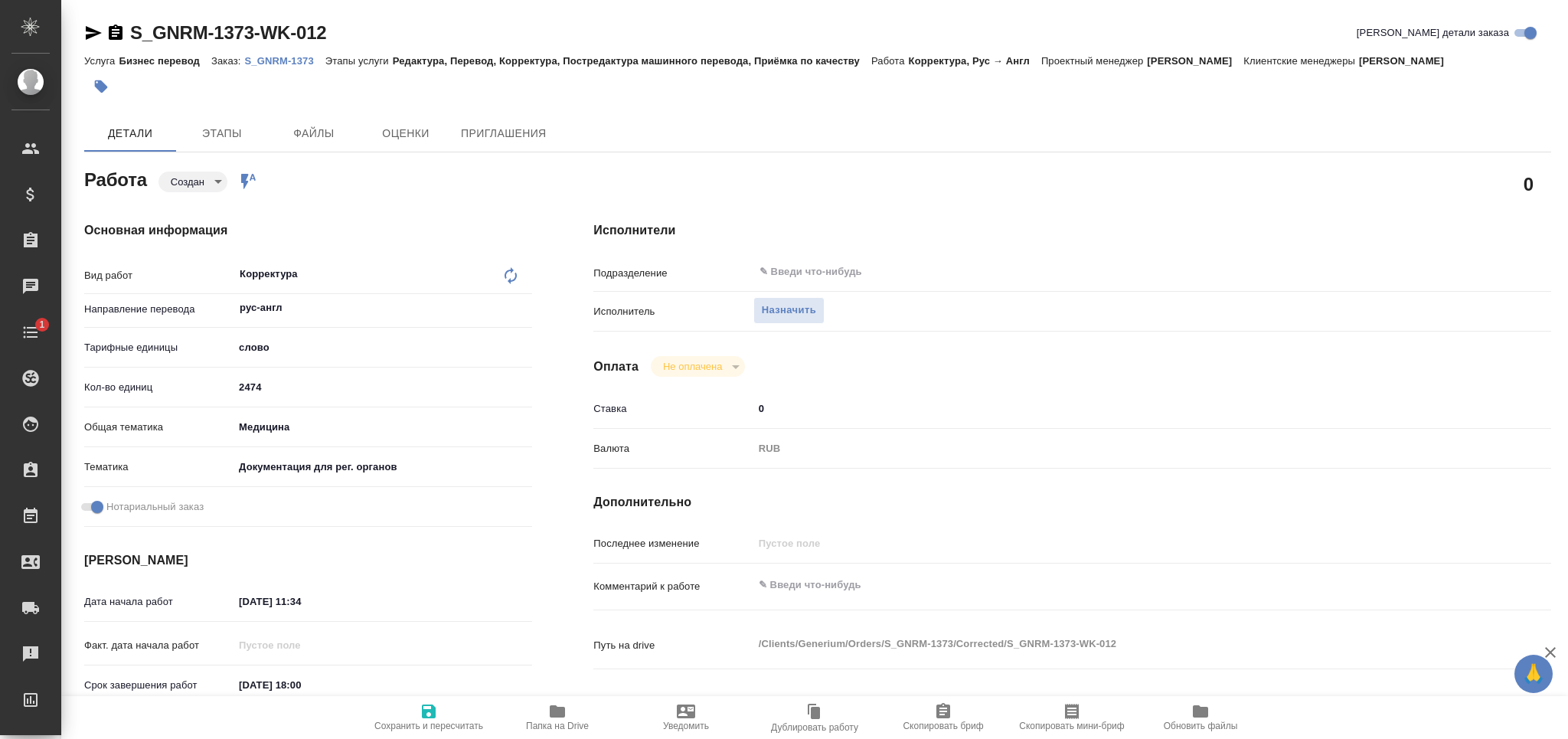
type textarea "x"
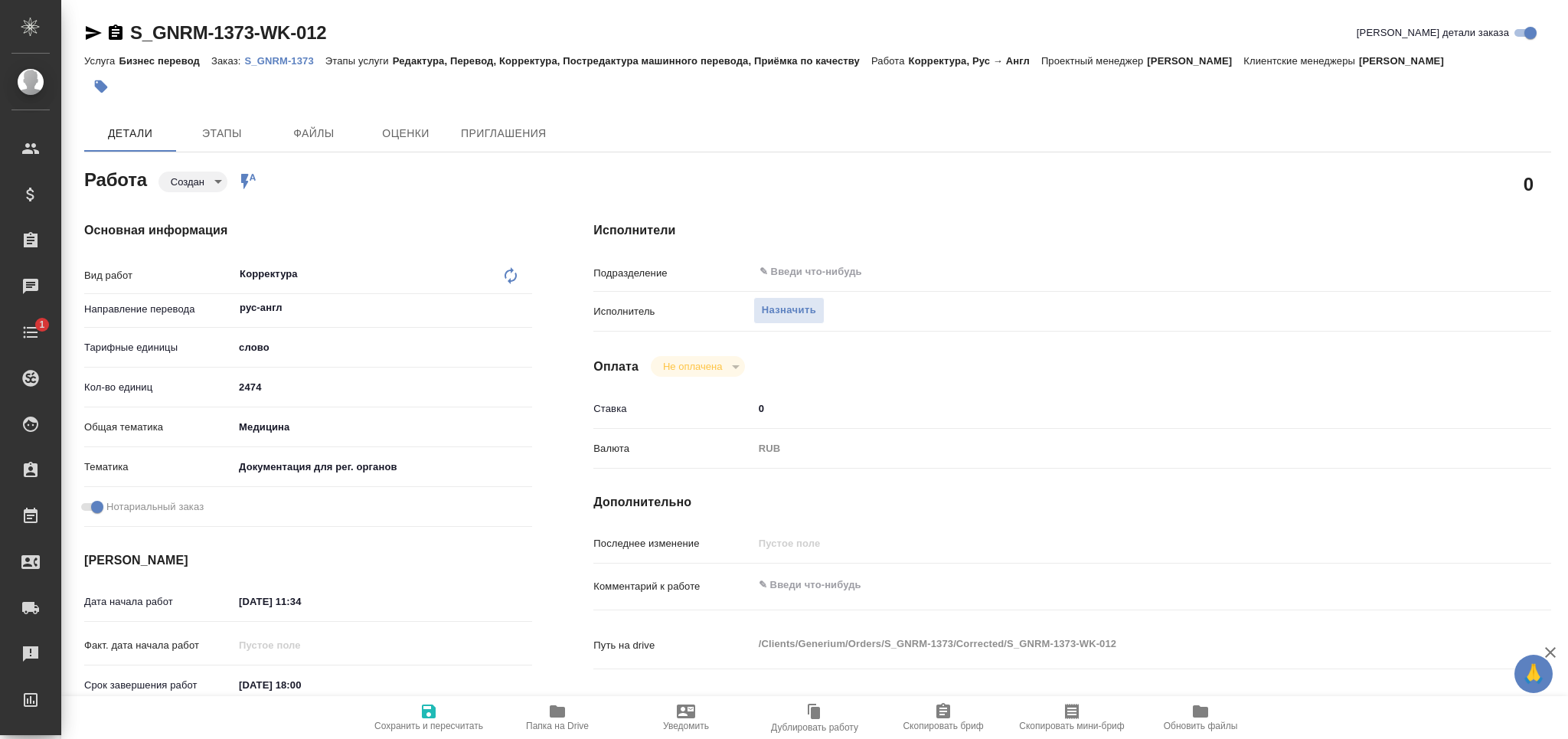
type textarea "x"
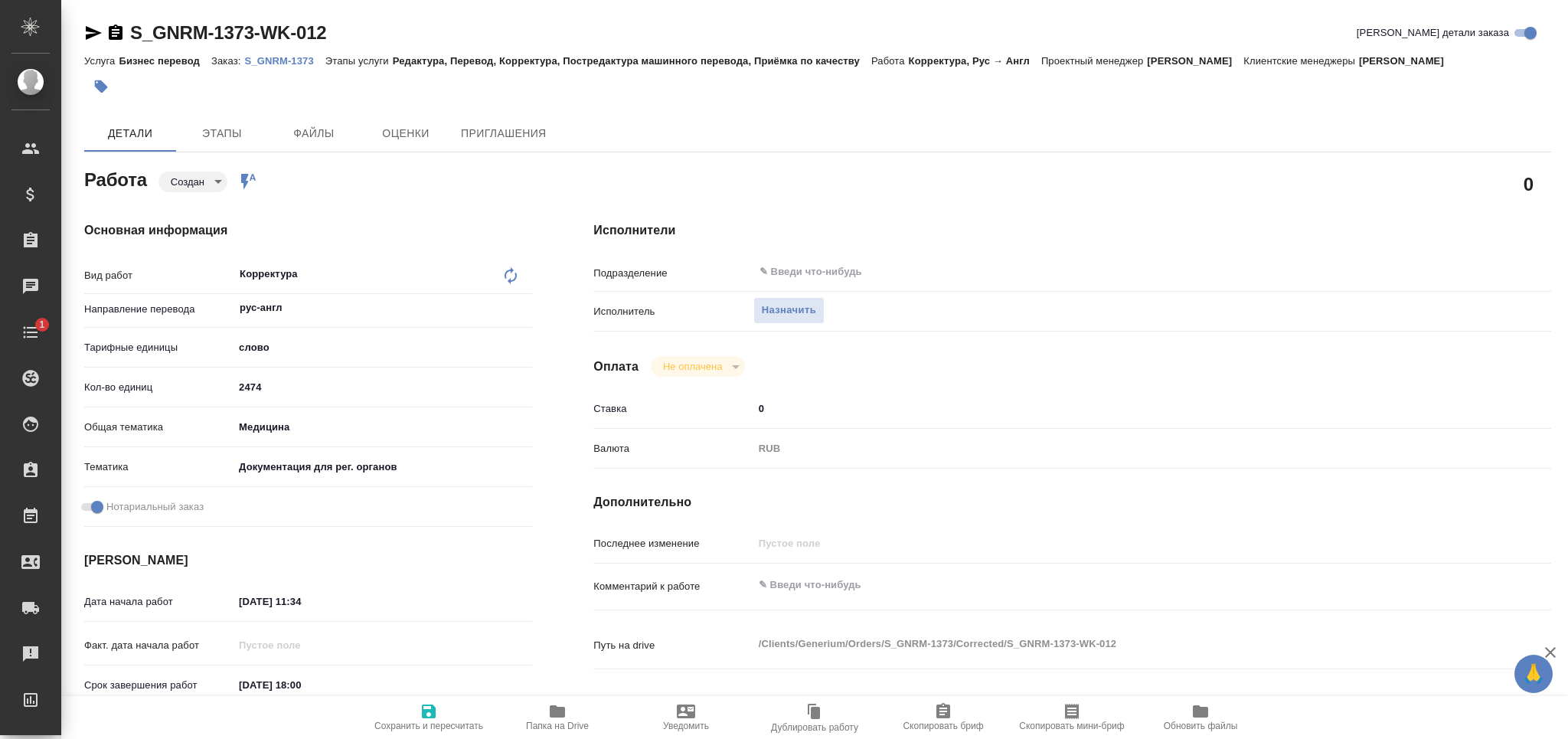
type textarea "x"
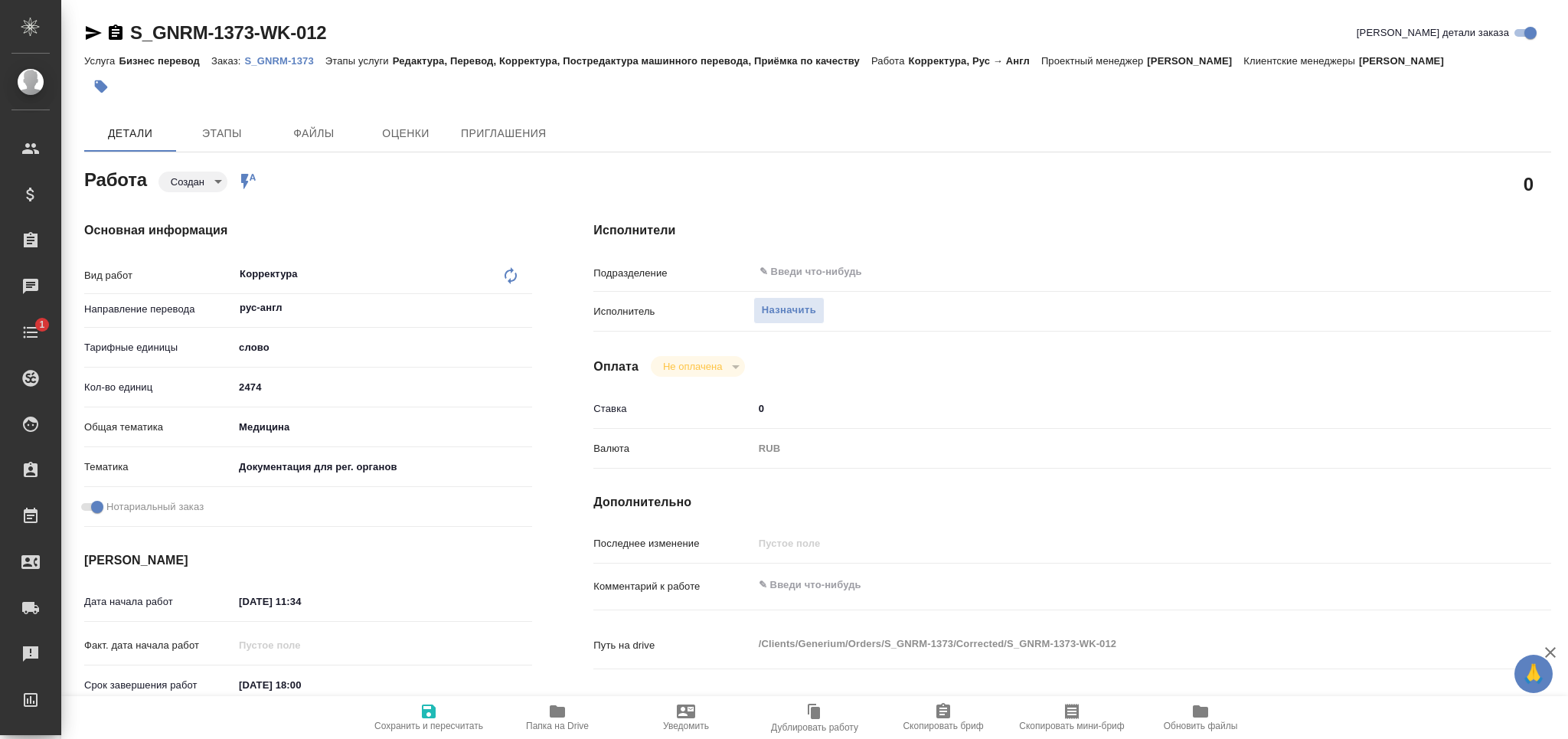
type textarea "x"
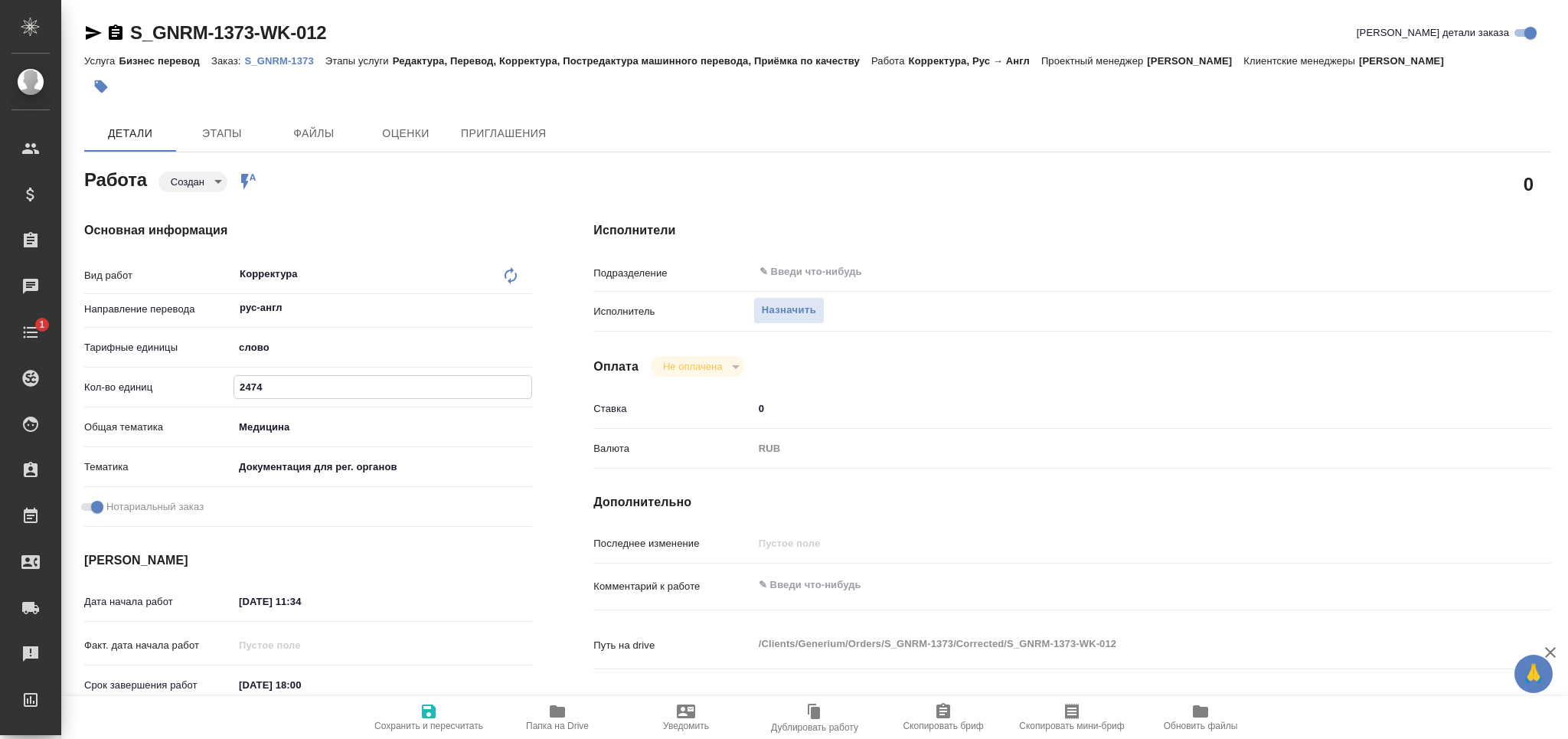
drag, startPoint x: 278, startPoint y: 382, endPoint x: 113, endPoint y: 389, distance: 165.1
click at [113, 389] on div "Кол-во единиц 2474" at bounding box center [308, 387] width 448 height 27
type textarea "x"
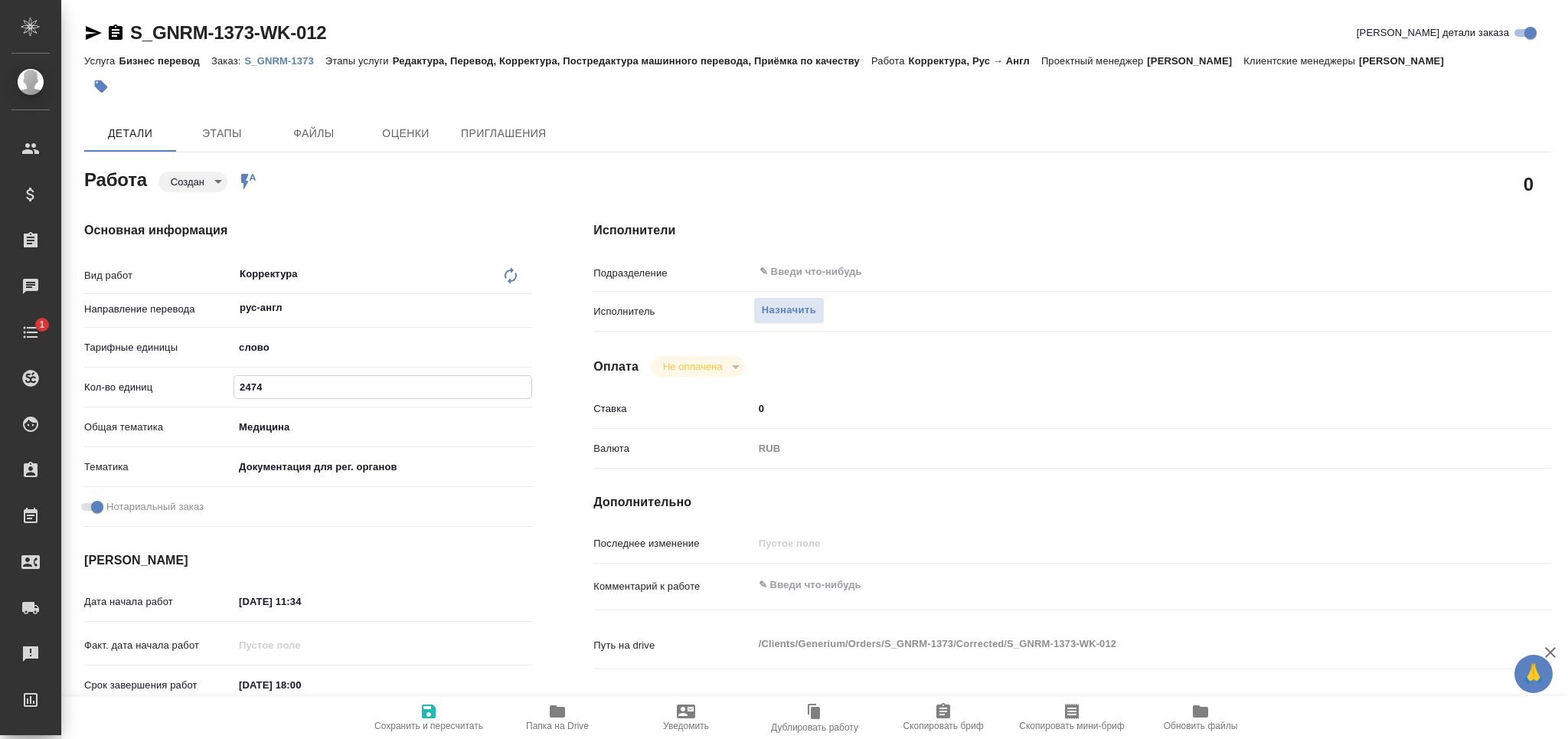
type textarea "x"
type input "1"
type textarea "x"
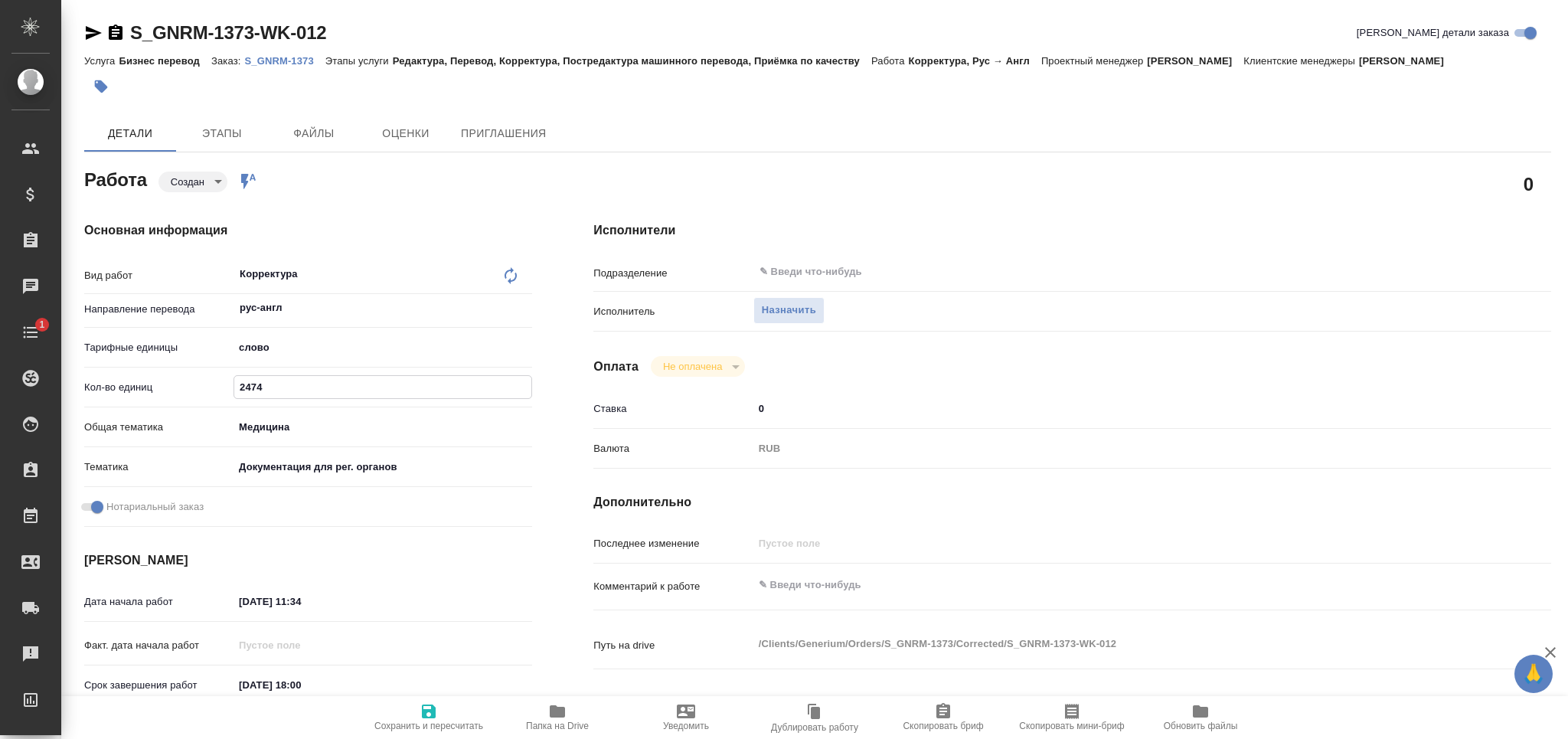
type textarea "x"
type input "10"
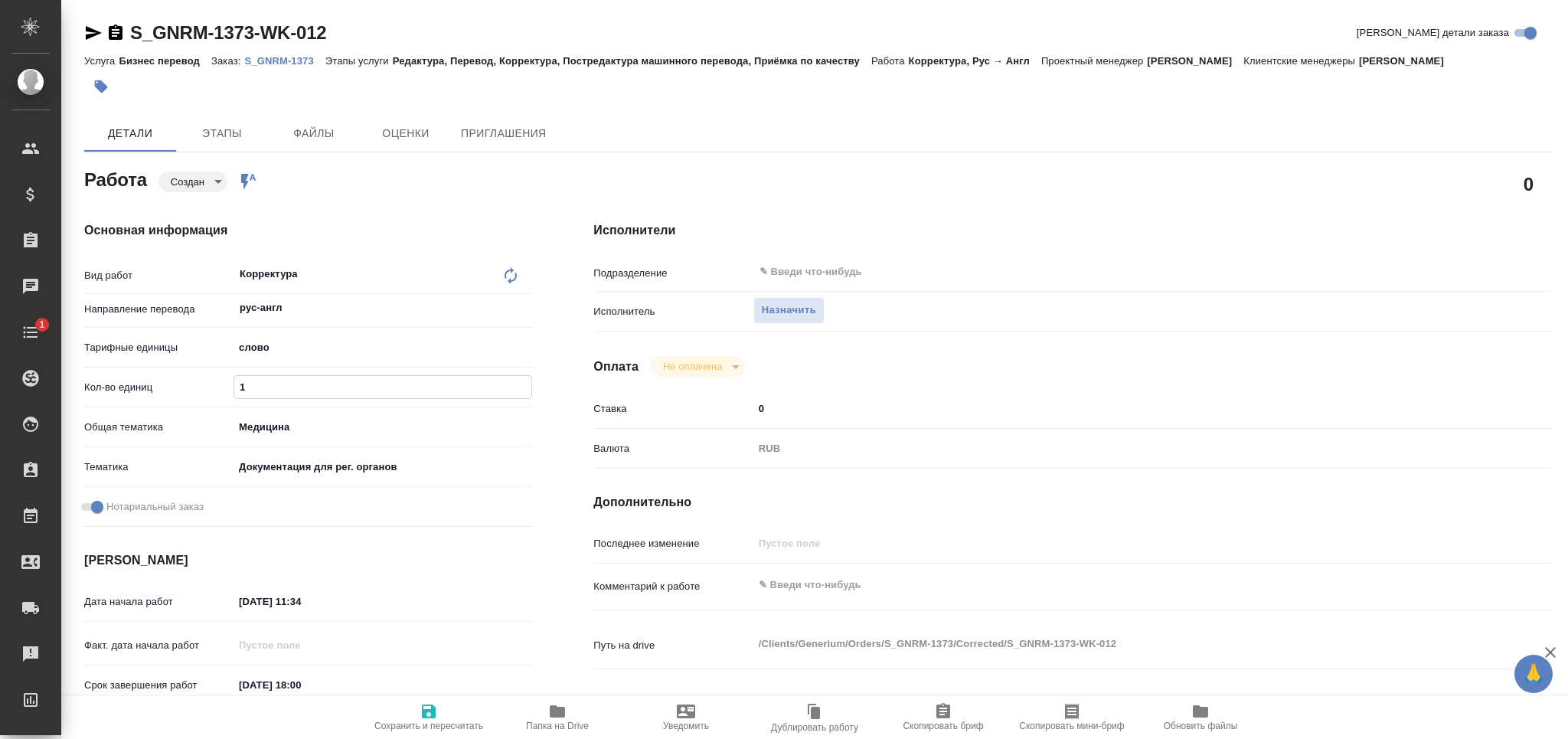
type textarea "x"
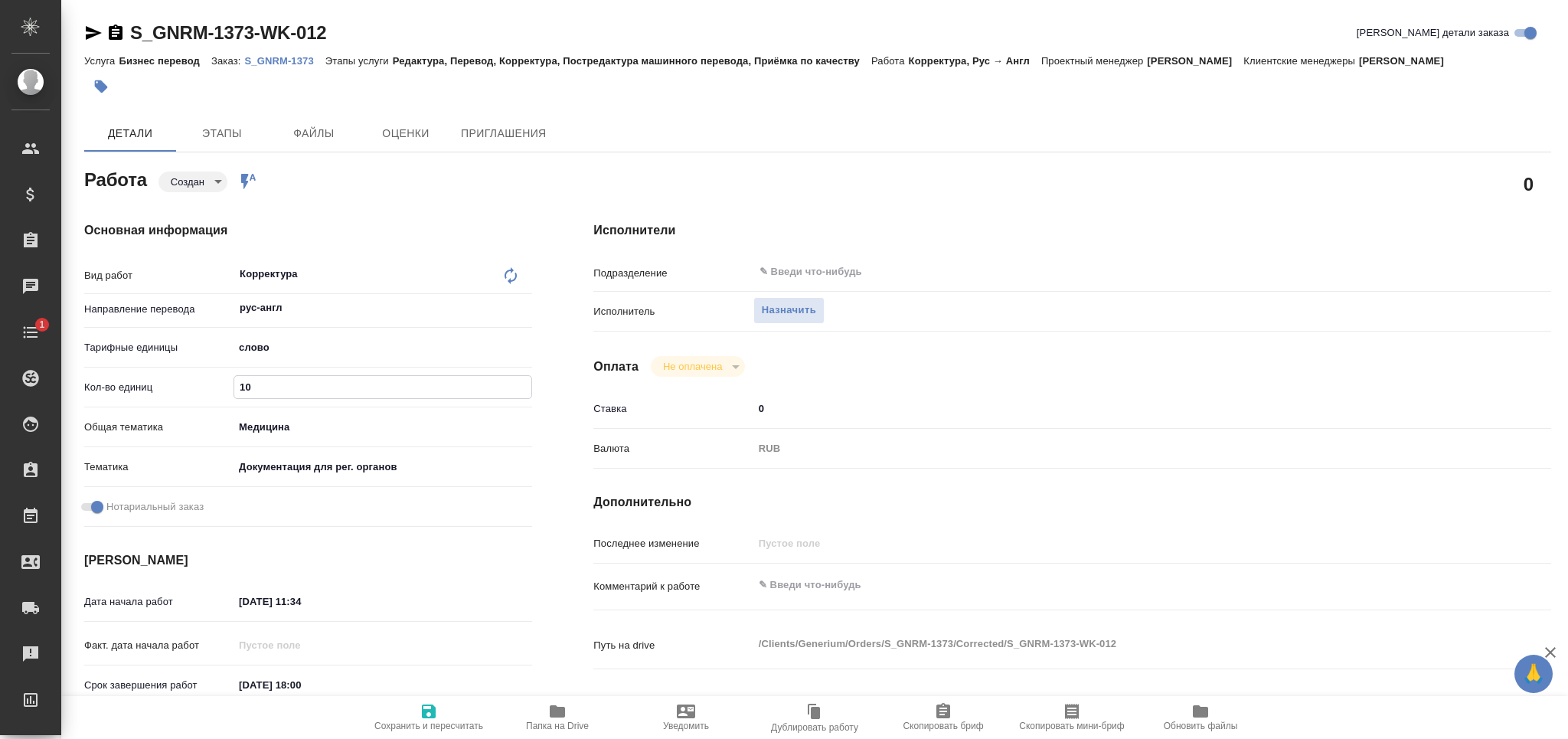
type input "100"
type textarea "x"
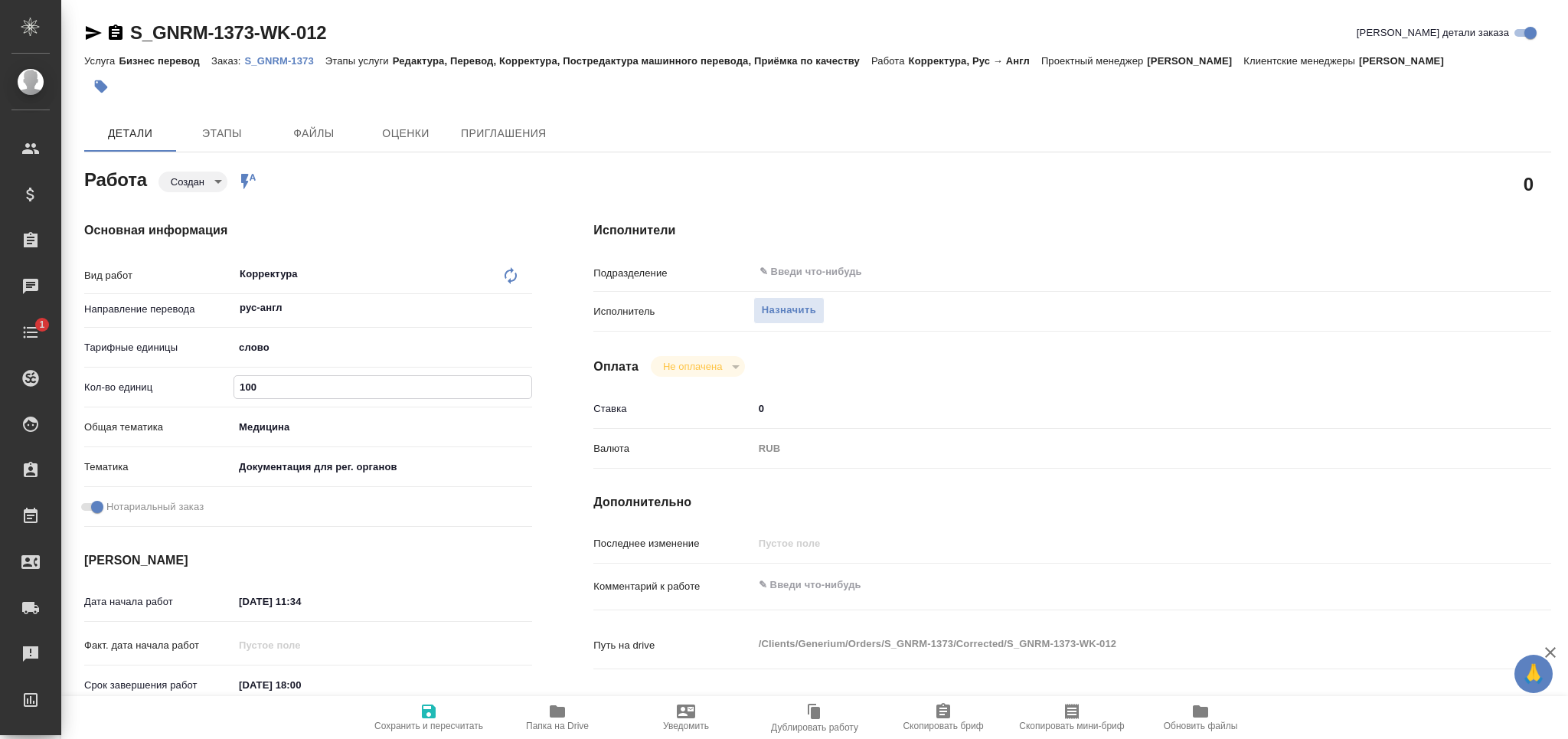
type input "1000"
type textarea "x"
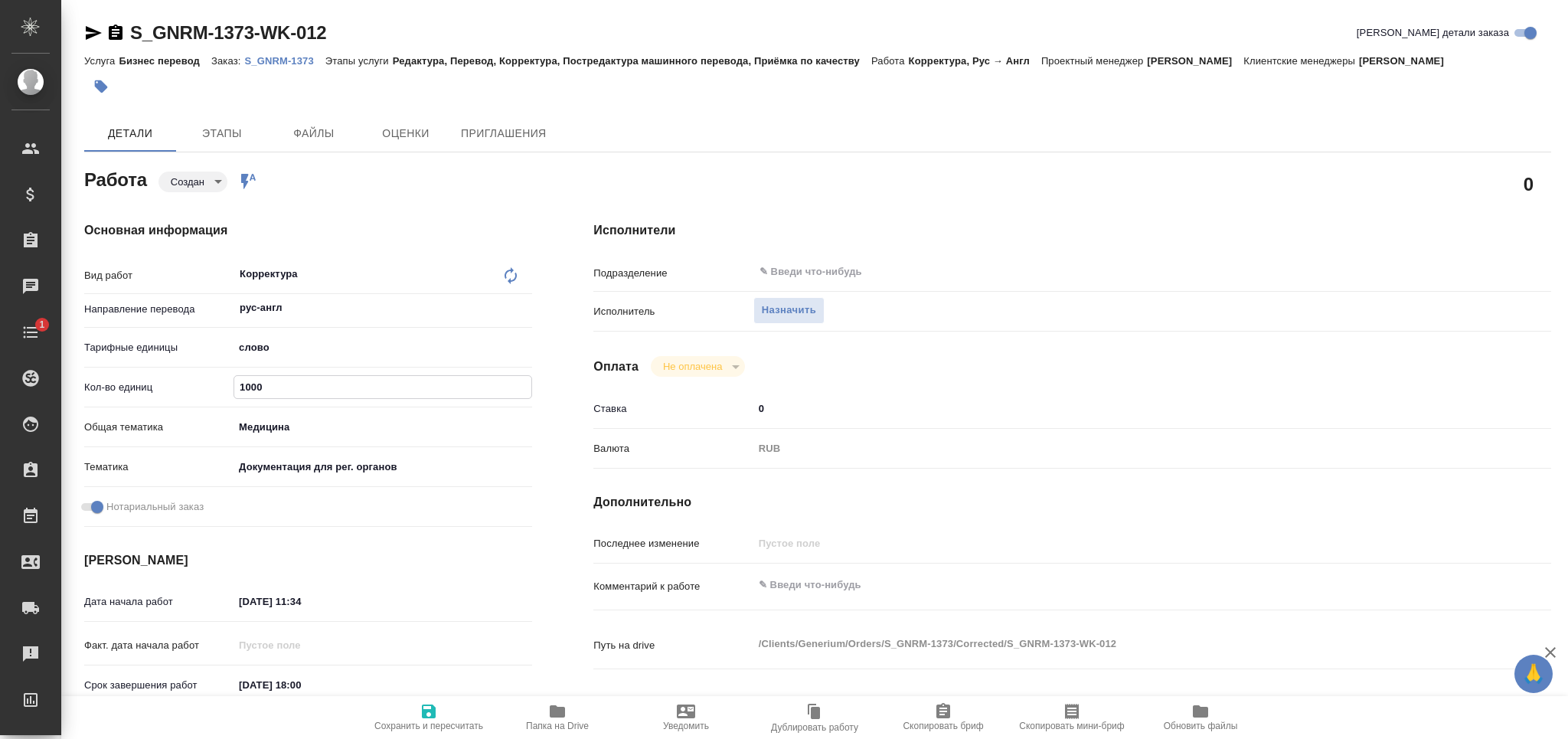
type textarea "x"
type input "1000"
click at [414, 710] on span "Сохранить и пересчитать" at bounding box center [428, 717] width 110 height 29
type textarea "x"
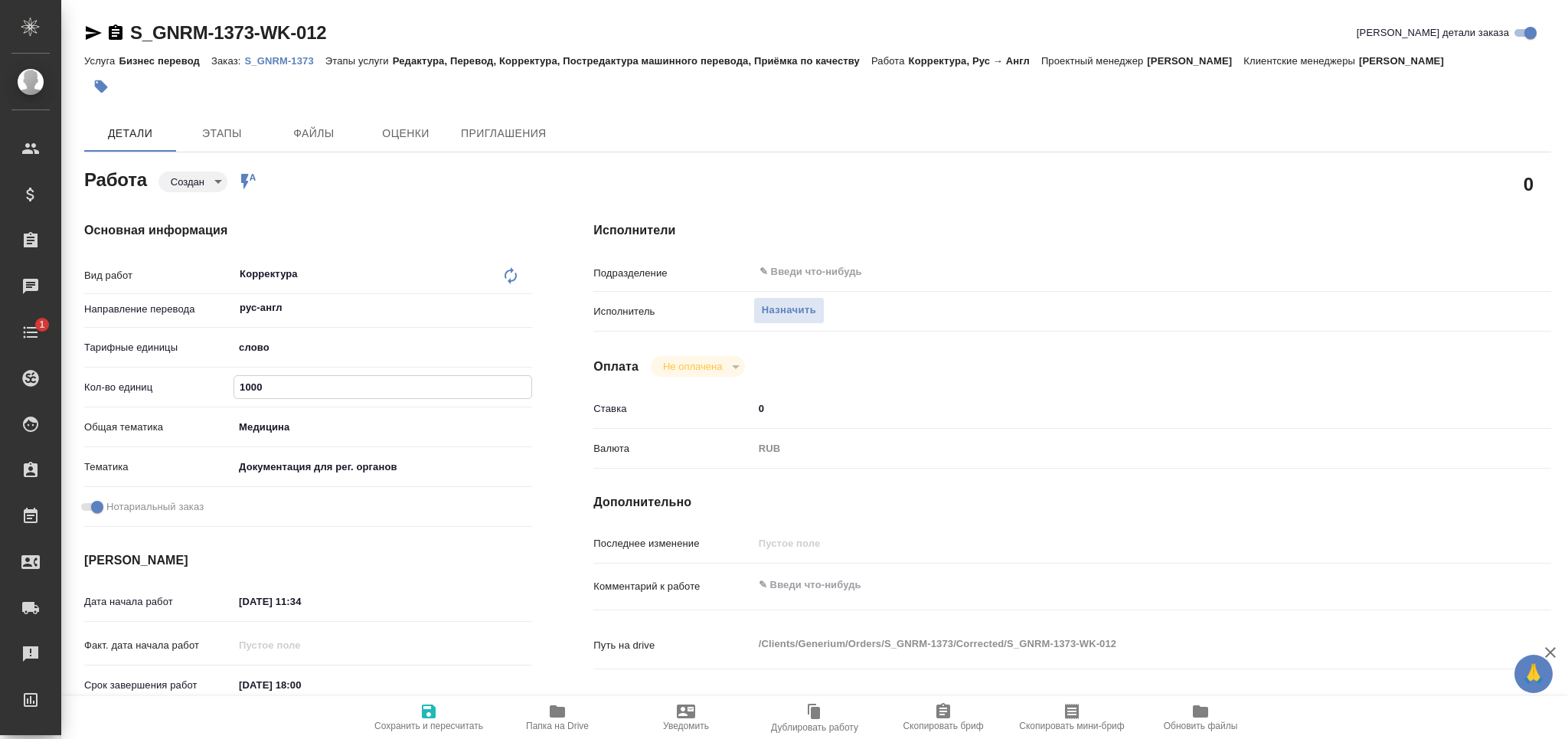
type textarea "x"
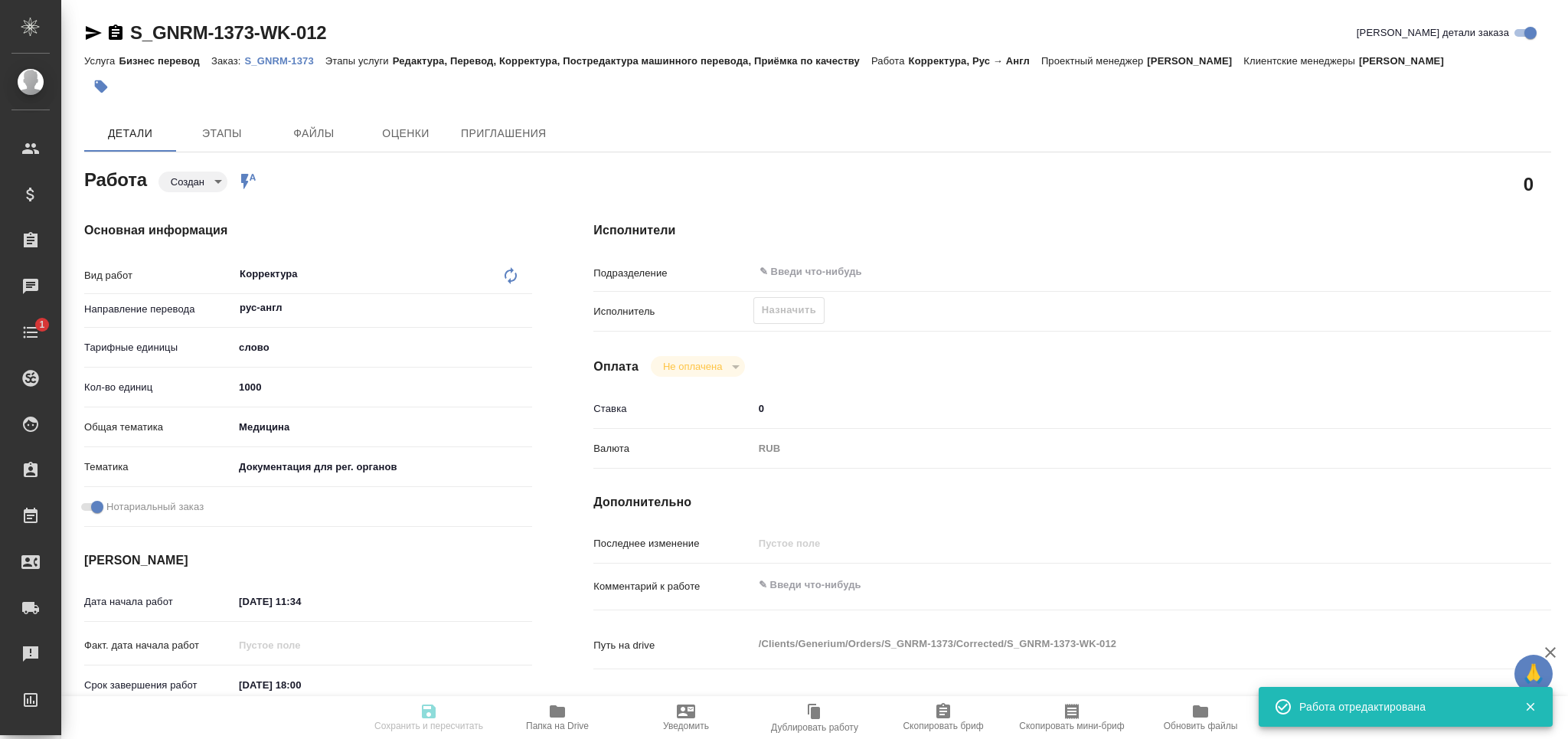
type textarea "x"
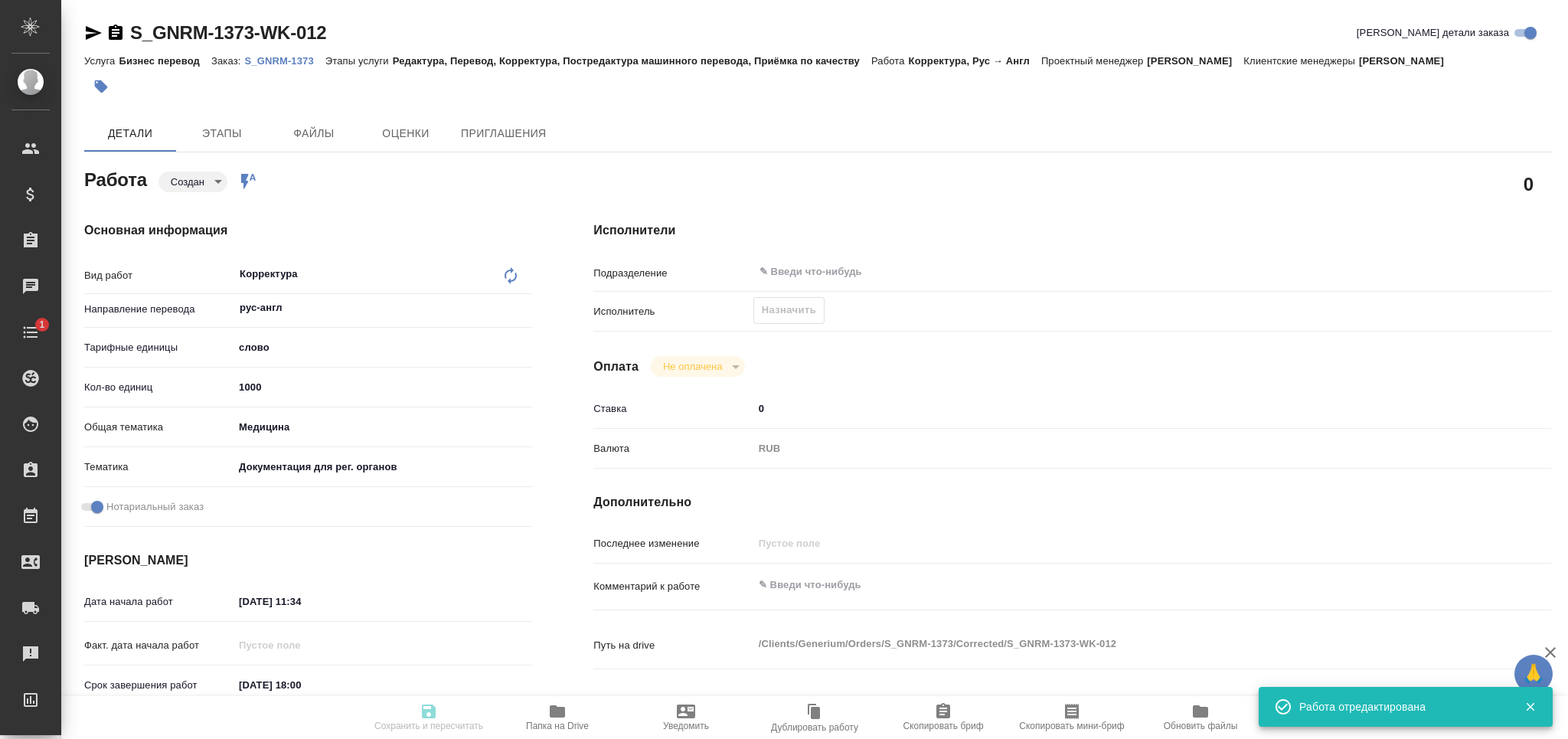
type input "created"
type textarea "Корректура"
type textarea "x"
type input "рус-англ"
type input "5a8b1489cc6b4906c91bfd90"
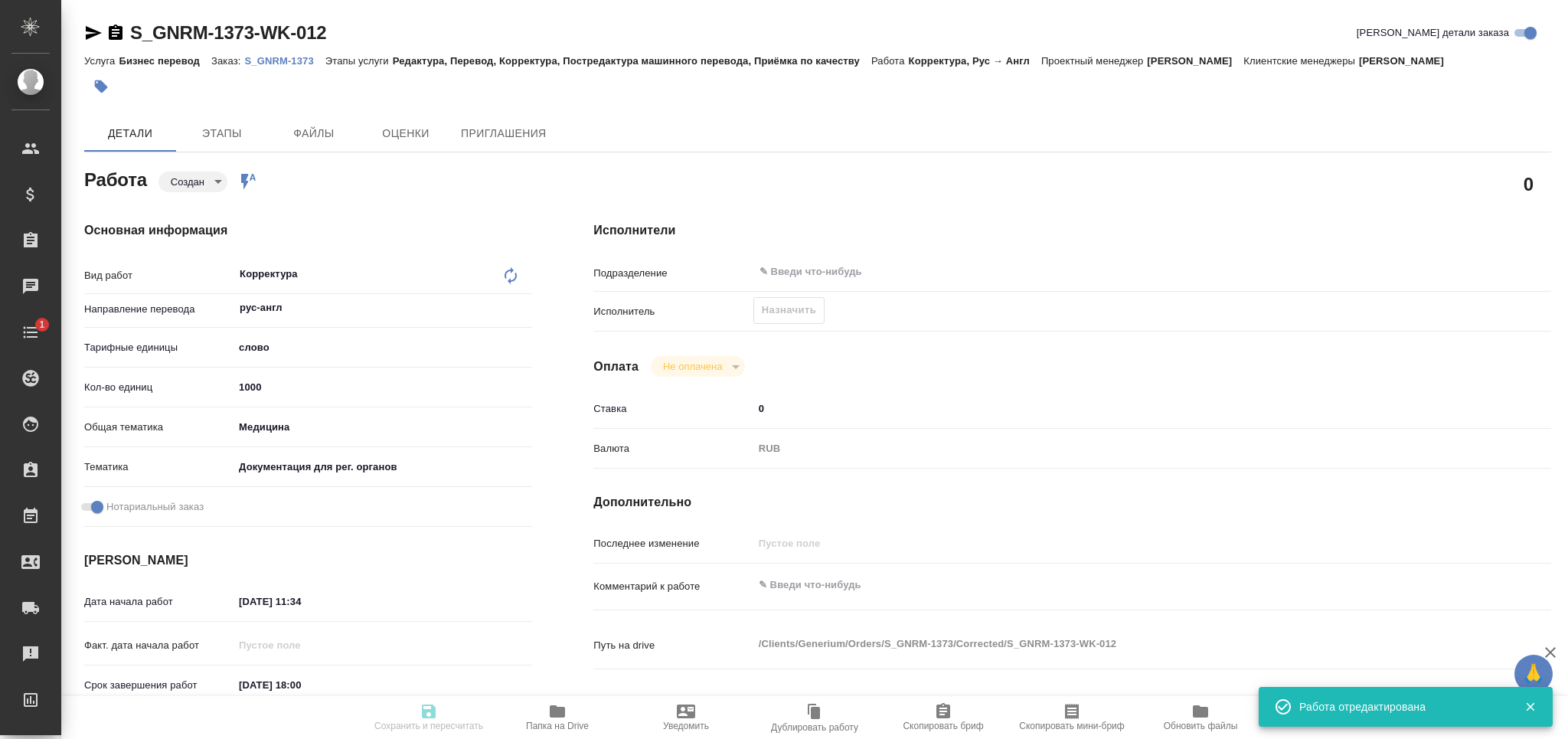
type input "1000"
type input "med"
type input "5f647205b73bc97568ca66c6"
checkbox input "true"
type input "[DATE] 11:34"
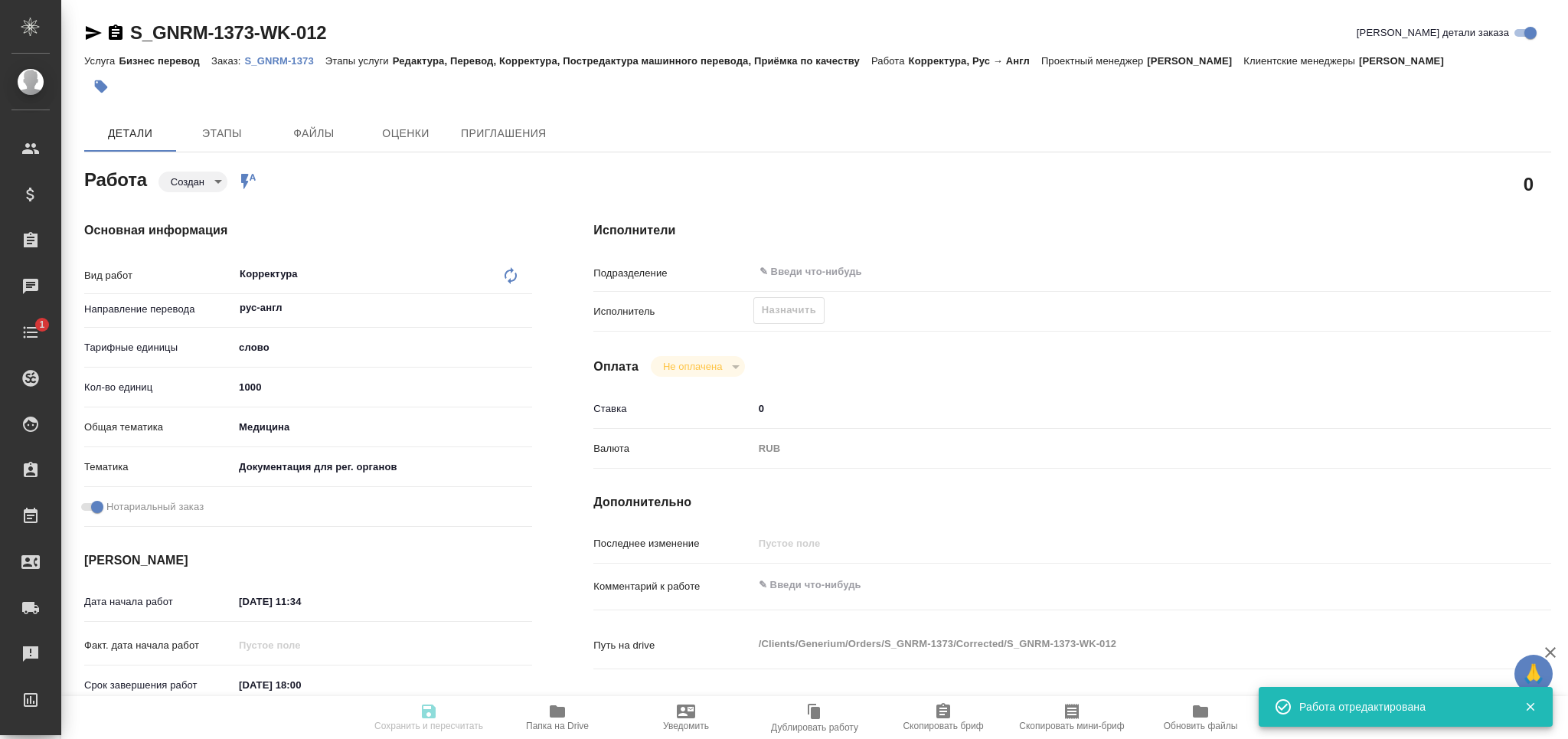
type input "[DATE] 18:00"
type input "notPayed"
type input "0"
type input "RUB"
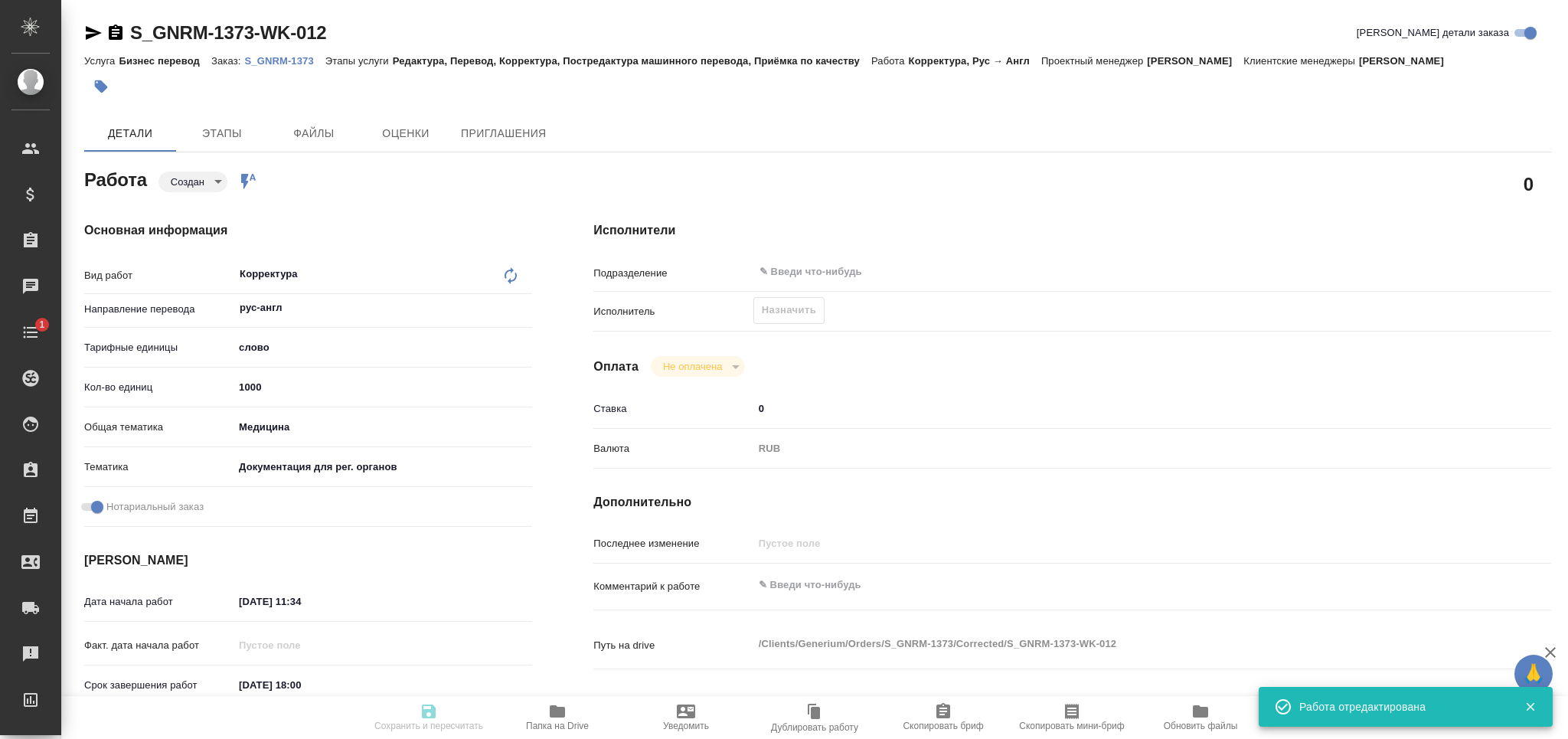
type input "[PERSON_NAME]"
type textarea "x"
type textarea "/Clients/Generium/Orders/S_GNRM-1373/Corrected/S_GNRM-1373-WK-012"
type textarea "x"
type input "S_GNRM-1373"
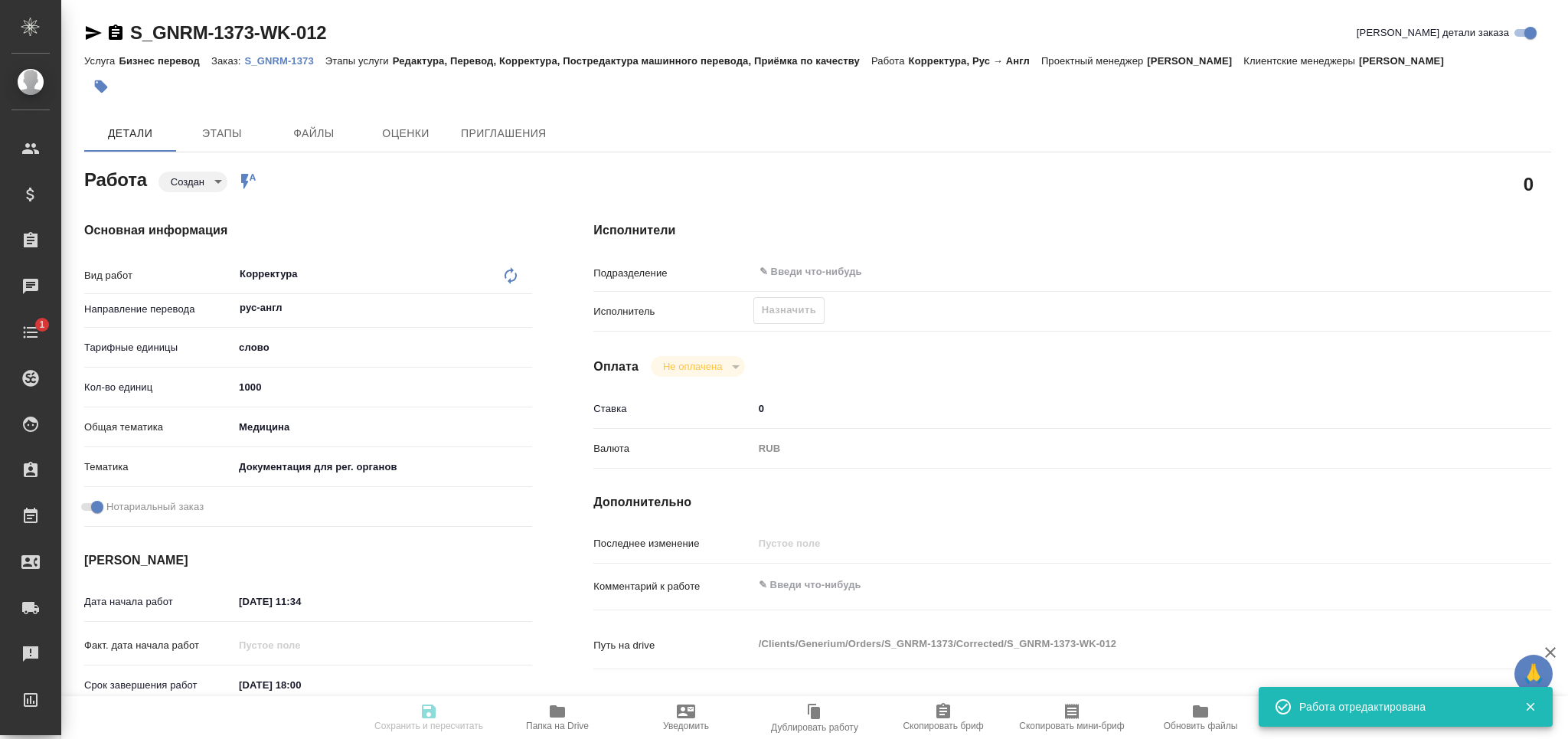
type input "Бизнес перевод"
type input "Редактура, Перевод, Корректура, Постредактура машинного перевода, Приёмка по ка…"
type input "[PERSON_NAME]"
type input "/Clients/Generium/Orders/S_GNRM-1373"
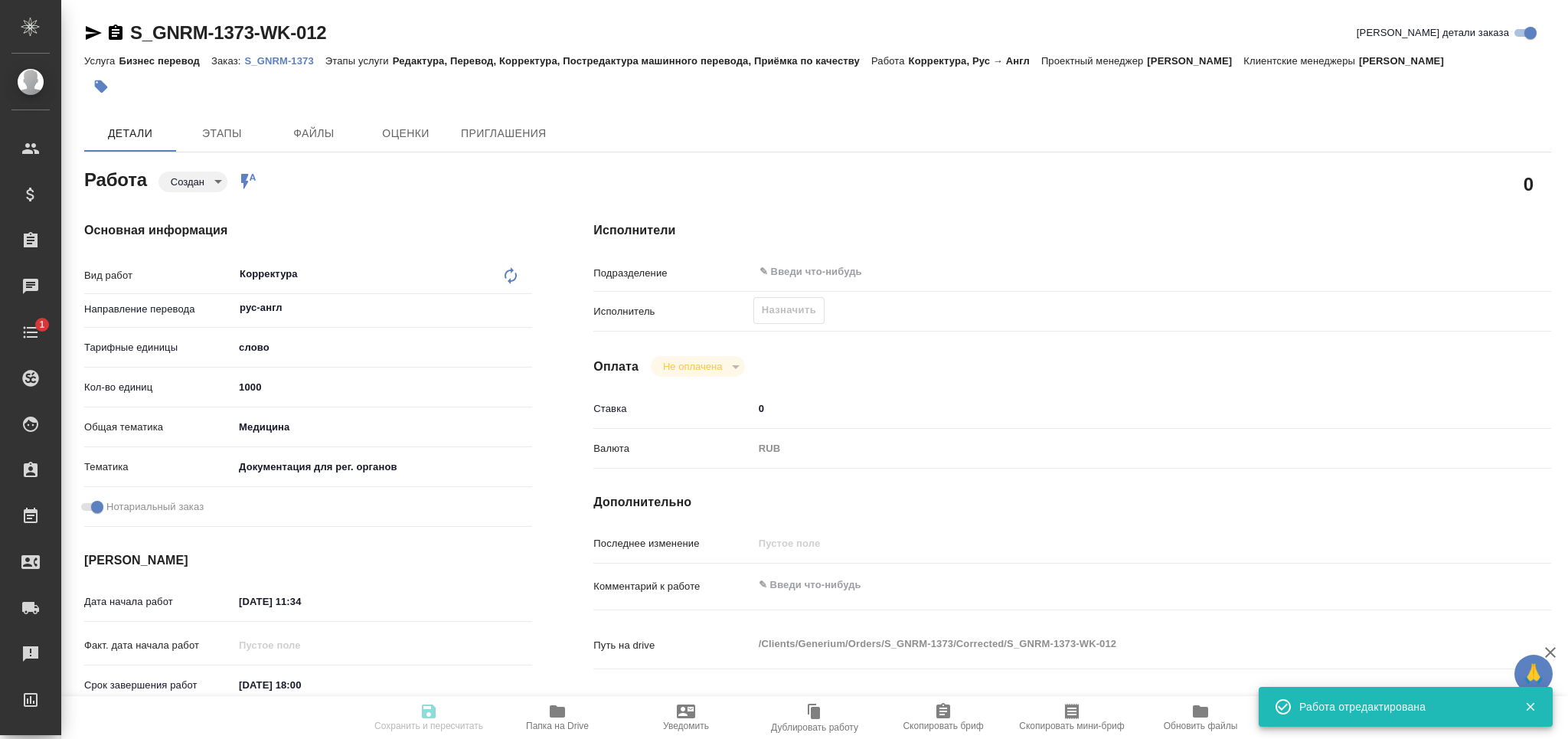
type textarea "x"
type textarea "перевод и нот с подшитием к оригиналу ориг кур 24.09 отвезет на сертифай, заявк…"
type textarea "x"
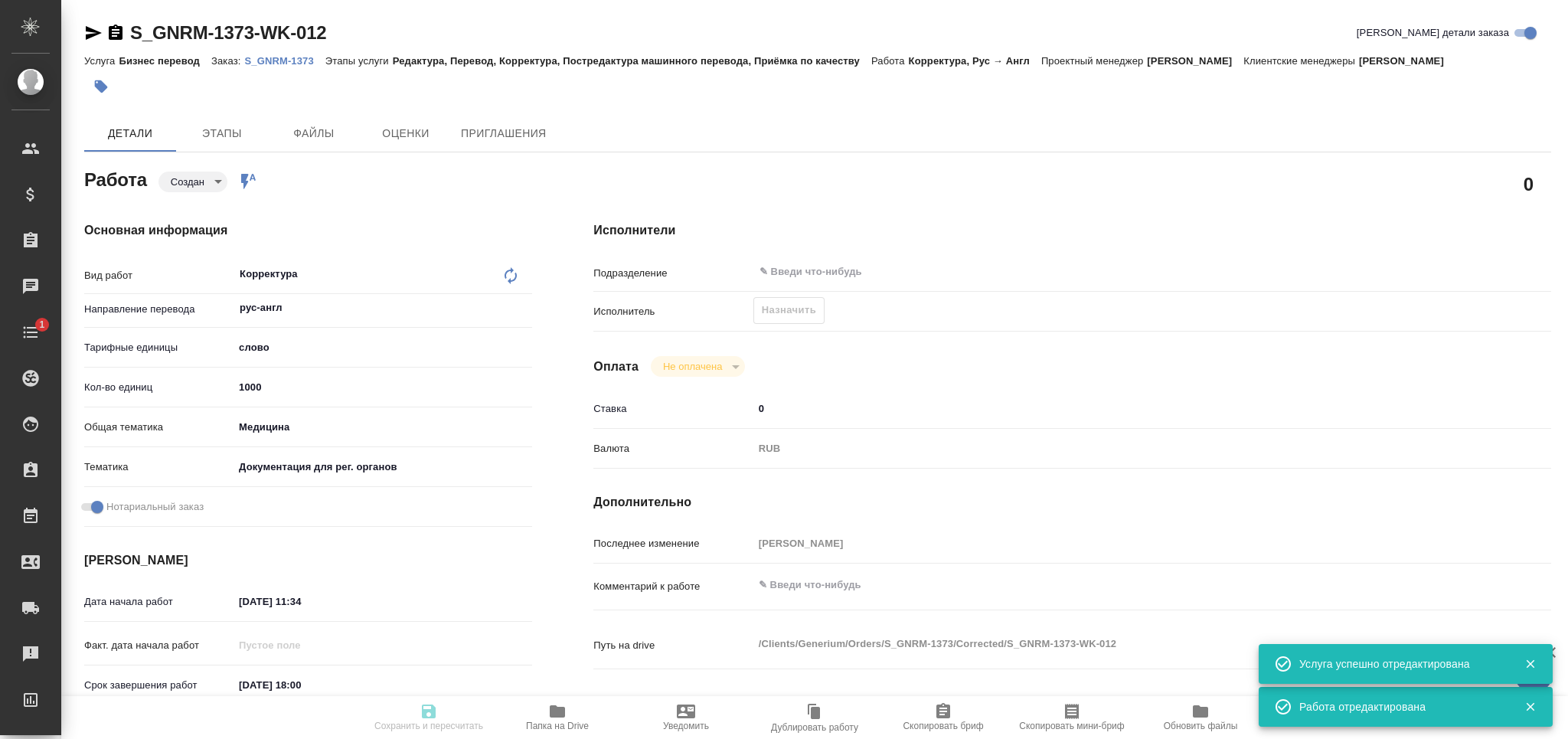
type textarea "x"
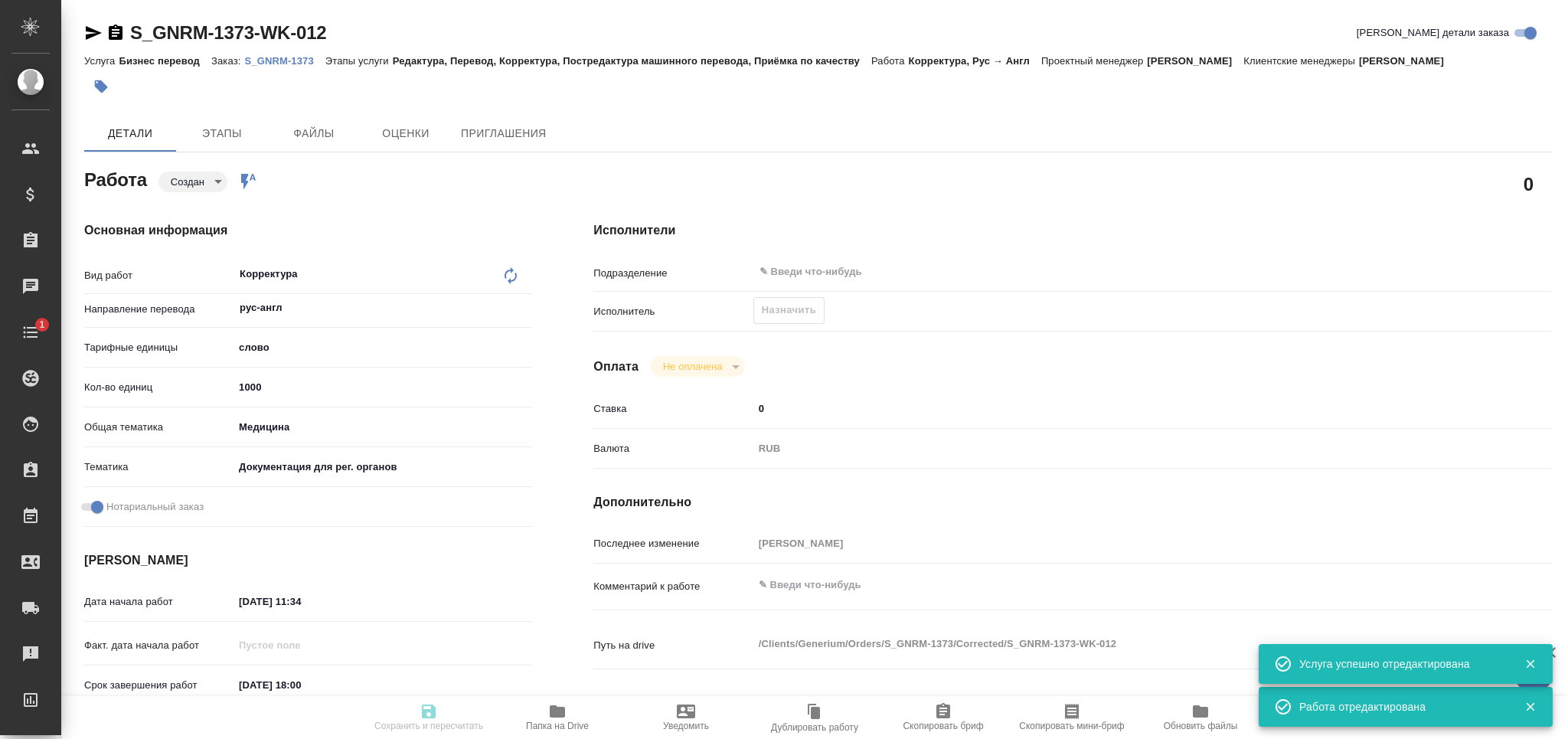
type textarea "x"
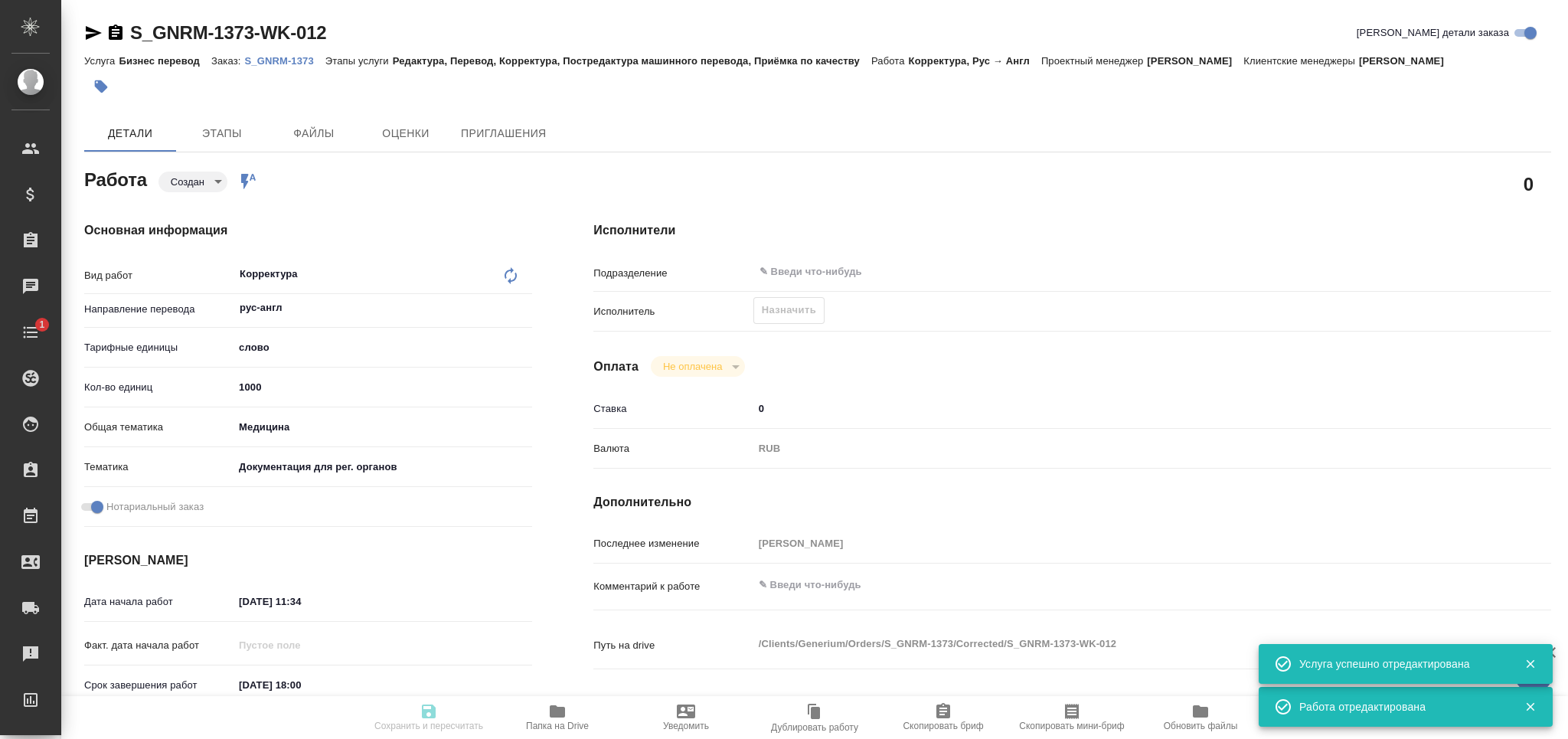
type textarea "x"
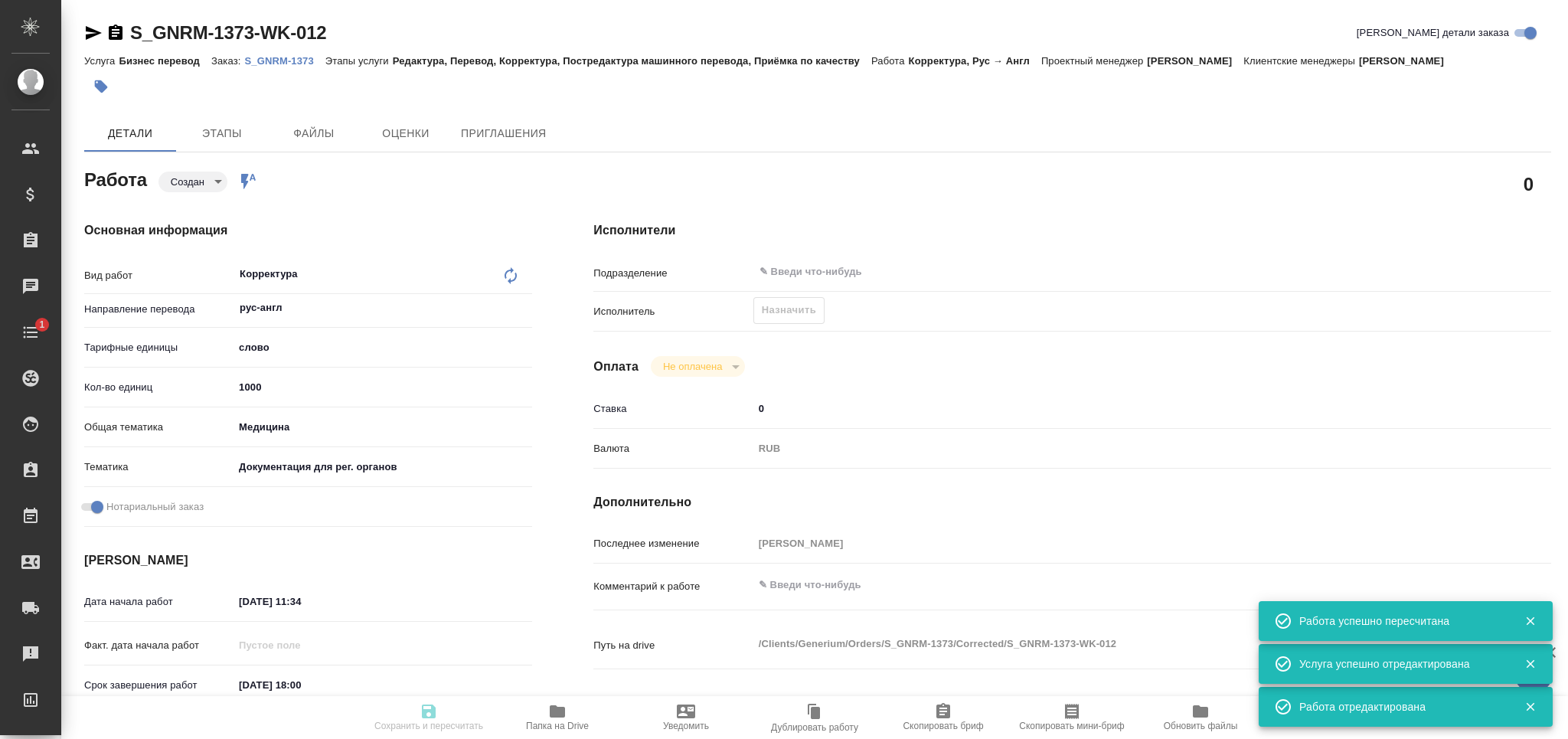
type input "created"
type textarea "Корректура"
type textarea "x"
type input "рус-англ"
type input "5a8b1489cc6b4906c91bfd90"
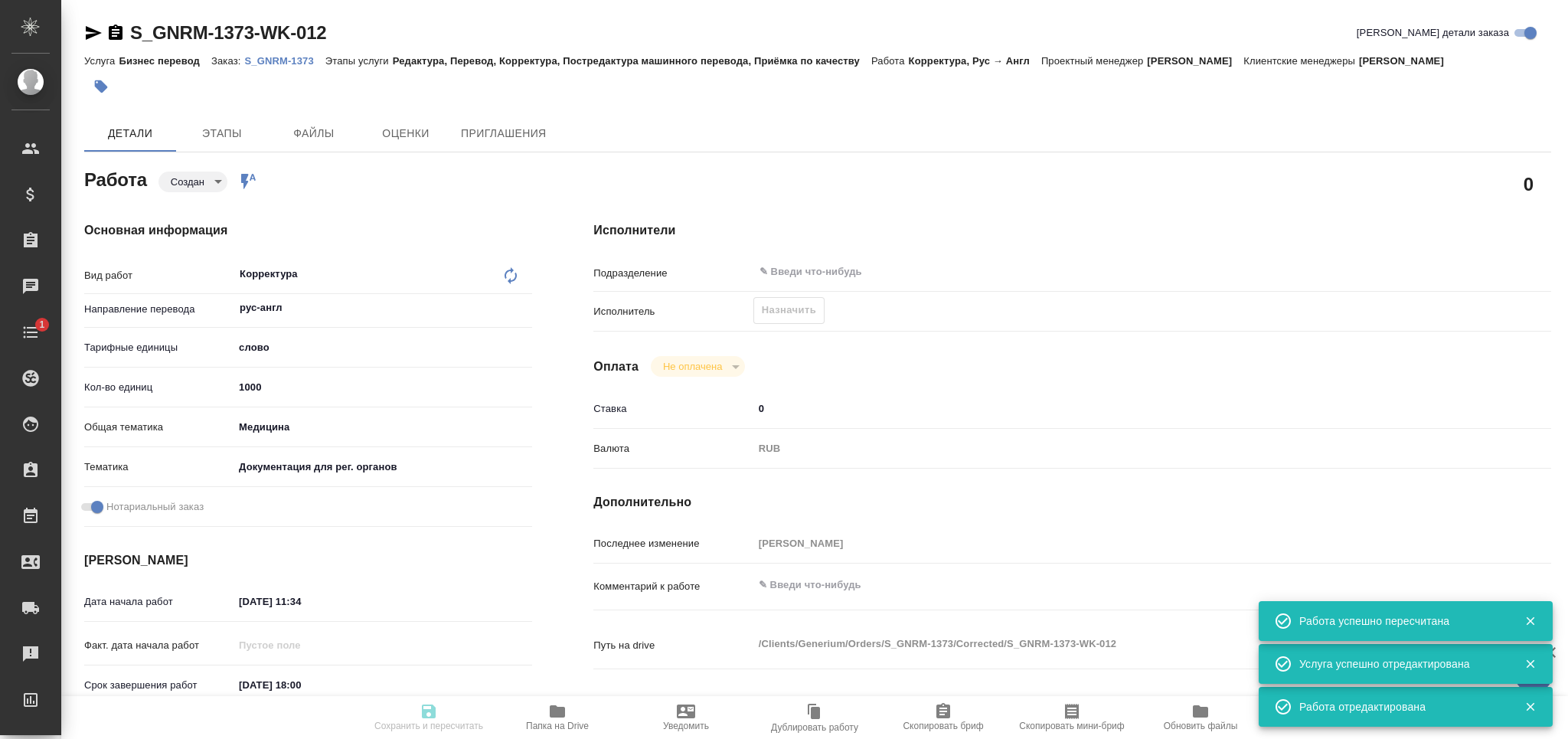
type input "1000"
type input "med"
type input "5f647205b73bc97568ca66c6"
checkbox input "true"
type input "[DATE] 11:34"
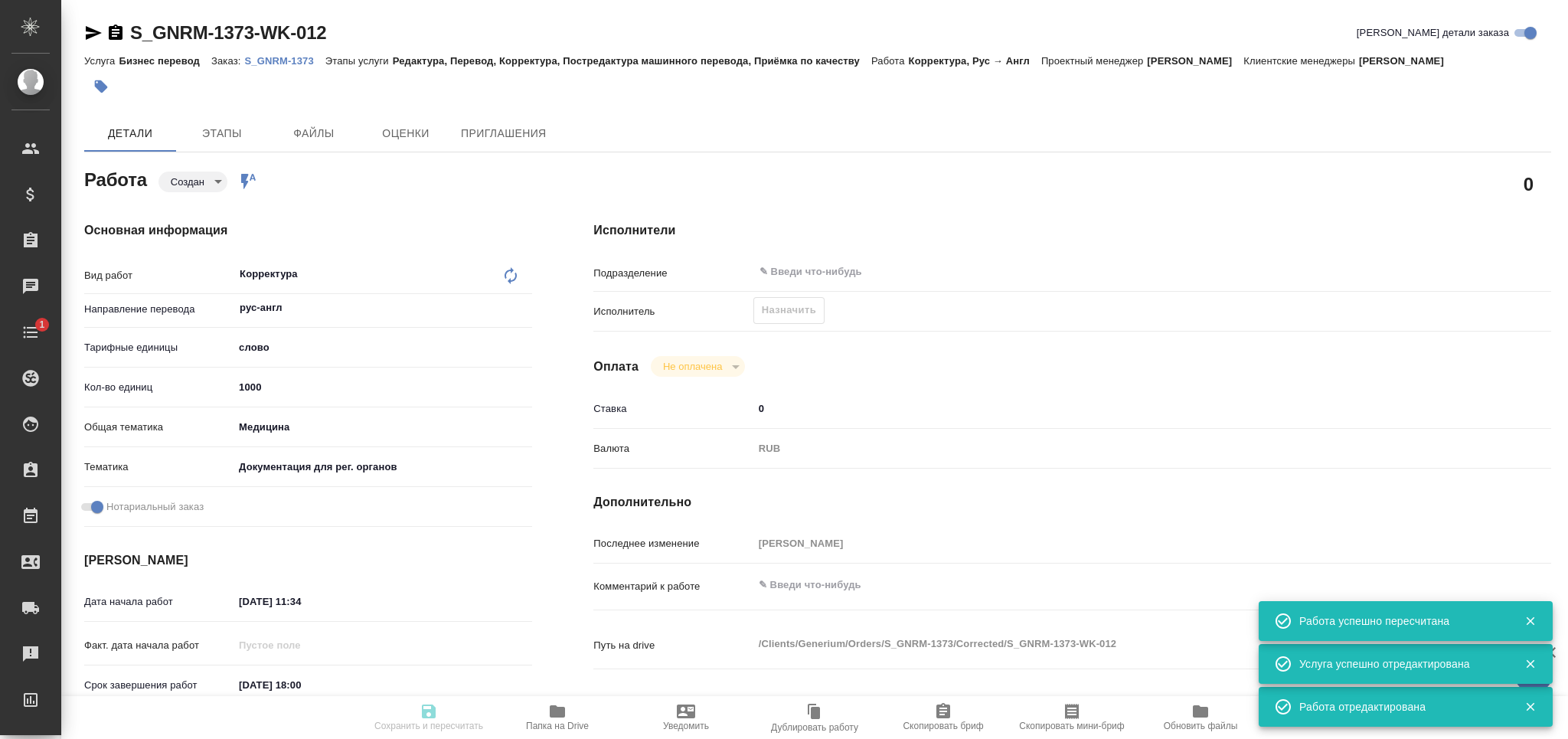
type input "[DATE] 18:00"
type input "notPayed"
type input "0"
type input "RUB"
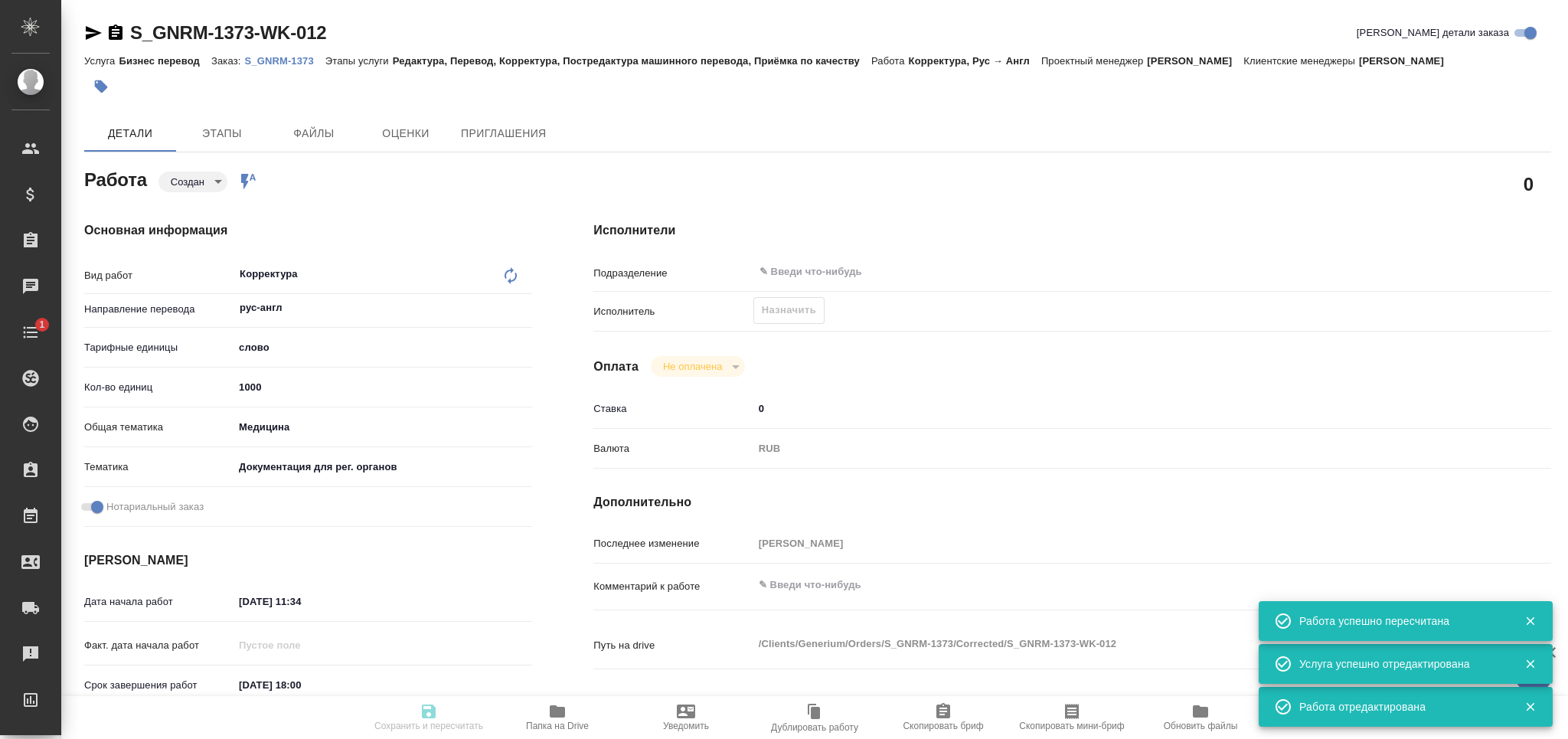
type input "[PERSON_NAME]"
type textarea "x"
type textarea "/Clients/Generium/Orders/S_GNRM-1373/Corrected/S_GNRM-1373-WK-012"
type textarea "x"
type input "S_GNRM-1373"
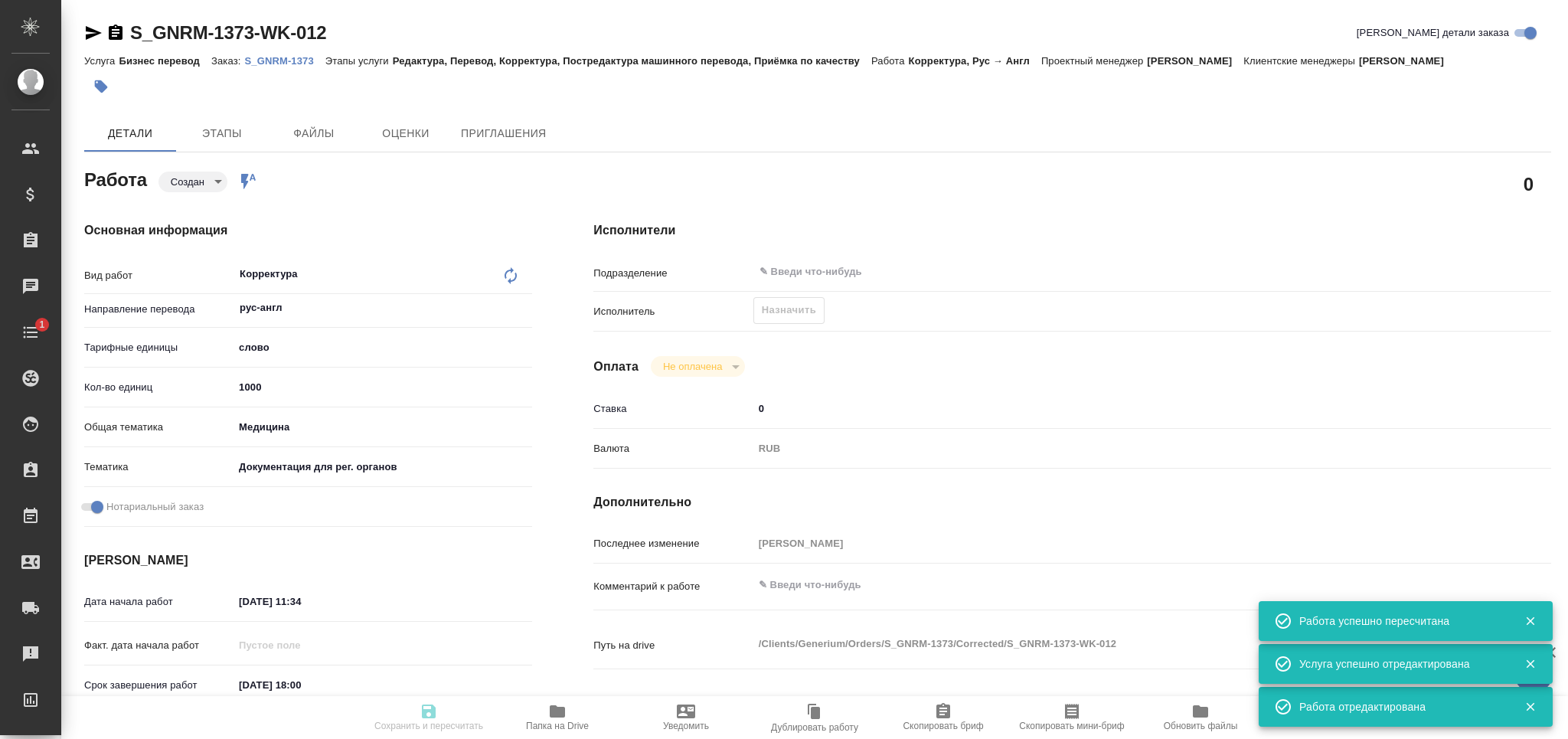
type input "Бизнес перевод"
type input "Редактура, Перевод, Корректура, Постредактура машинного перевода, Приёмка по ка…"
type input "[PERSON_NAME]"
type input "/Clients/Generium/Orders/S_GNRM-1373"
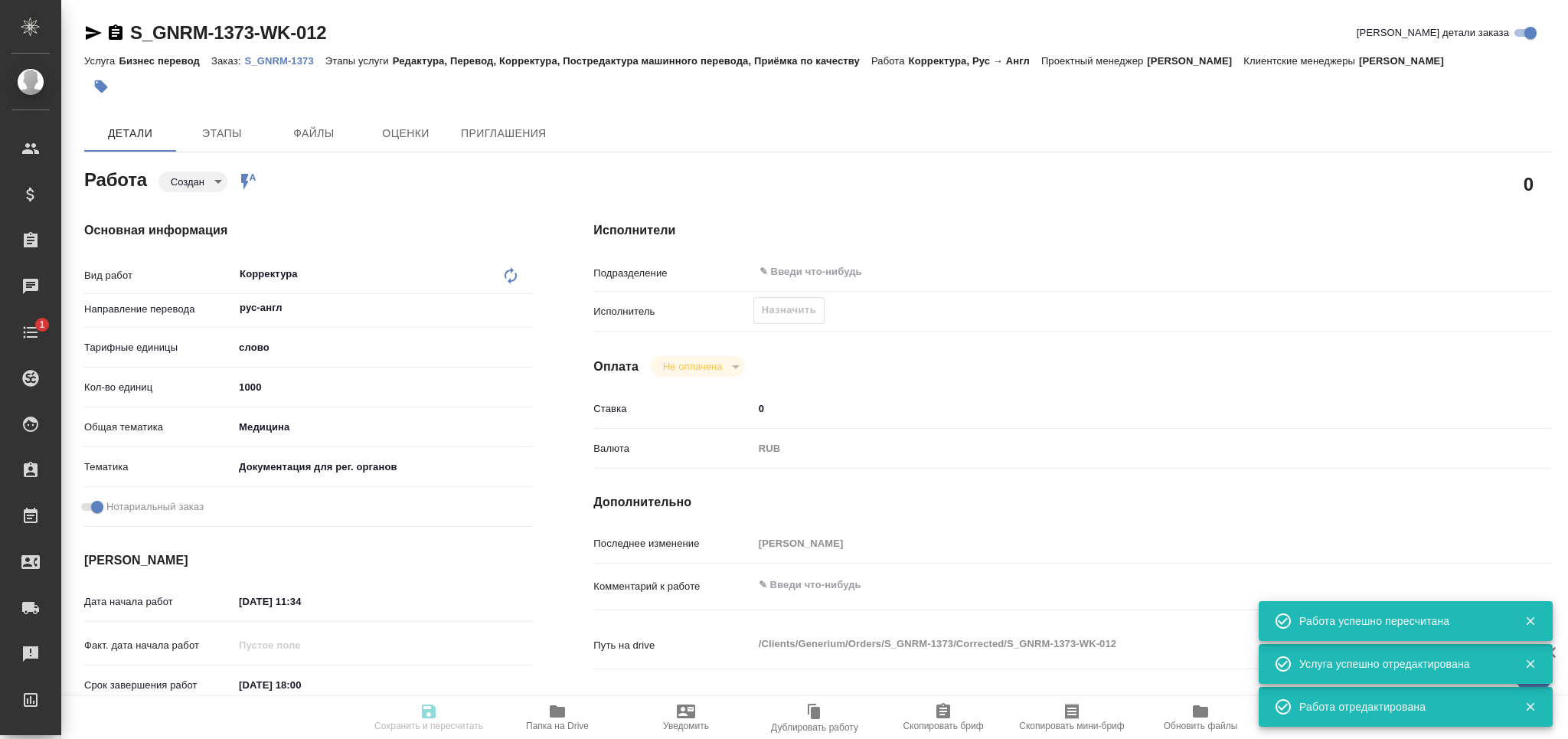
type textarea "x"
type textarea "перевод и нот с подшитием к оригиналу ориг кур 24.09 отвезет на сертифай, заявк…"
type textarea "x"
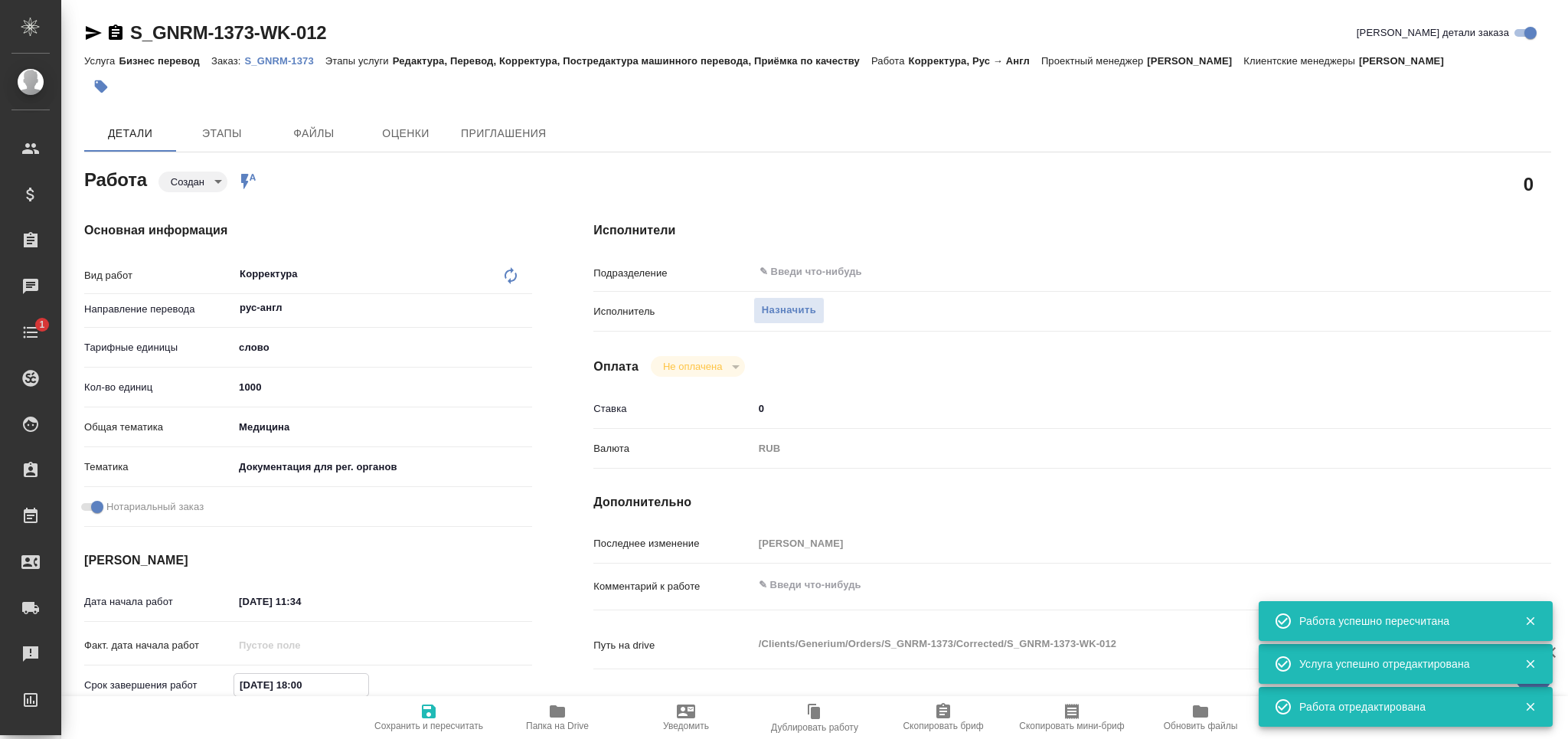
type textarea "x"
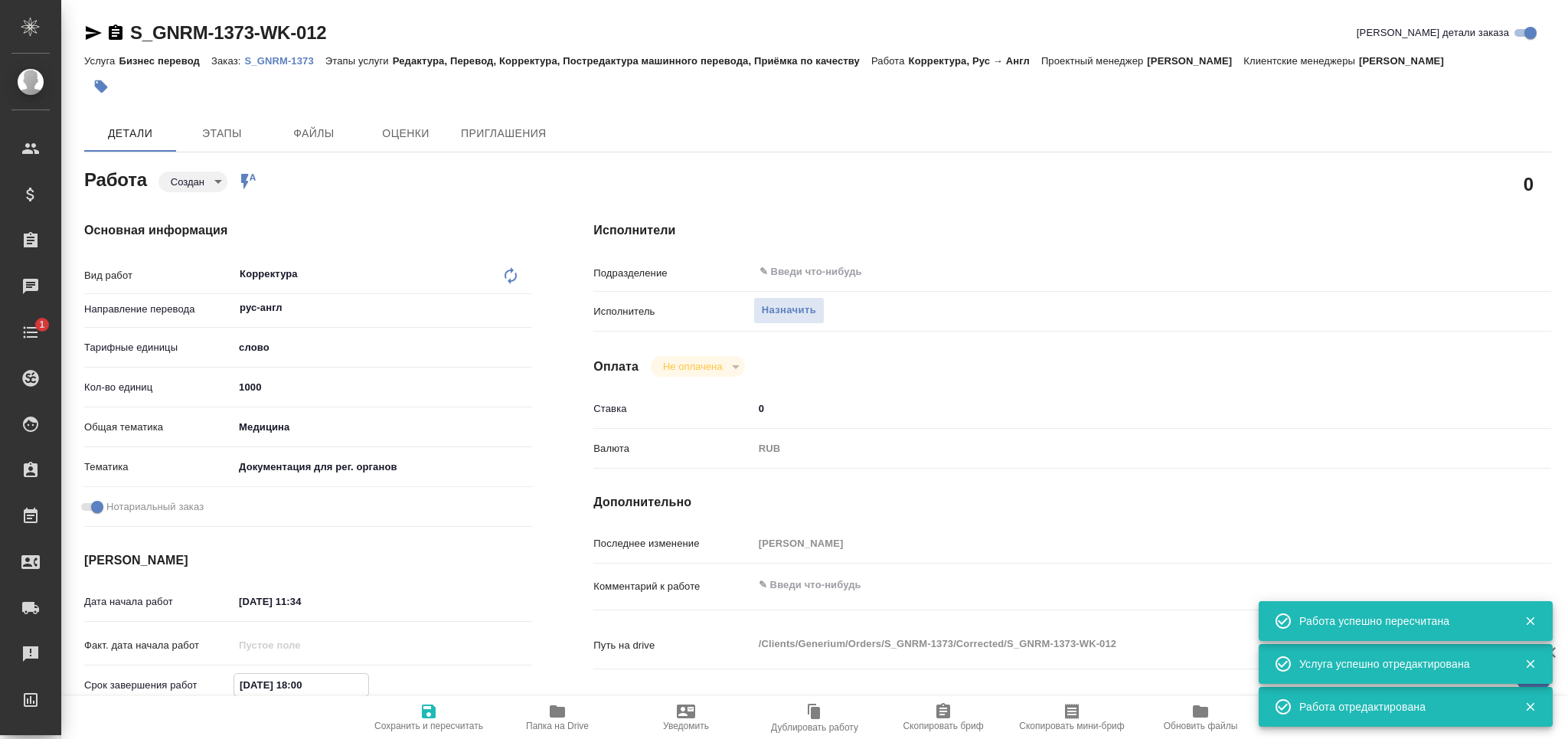
type textarea "x"
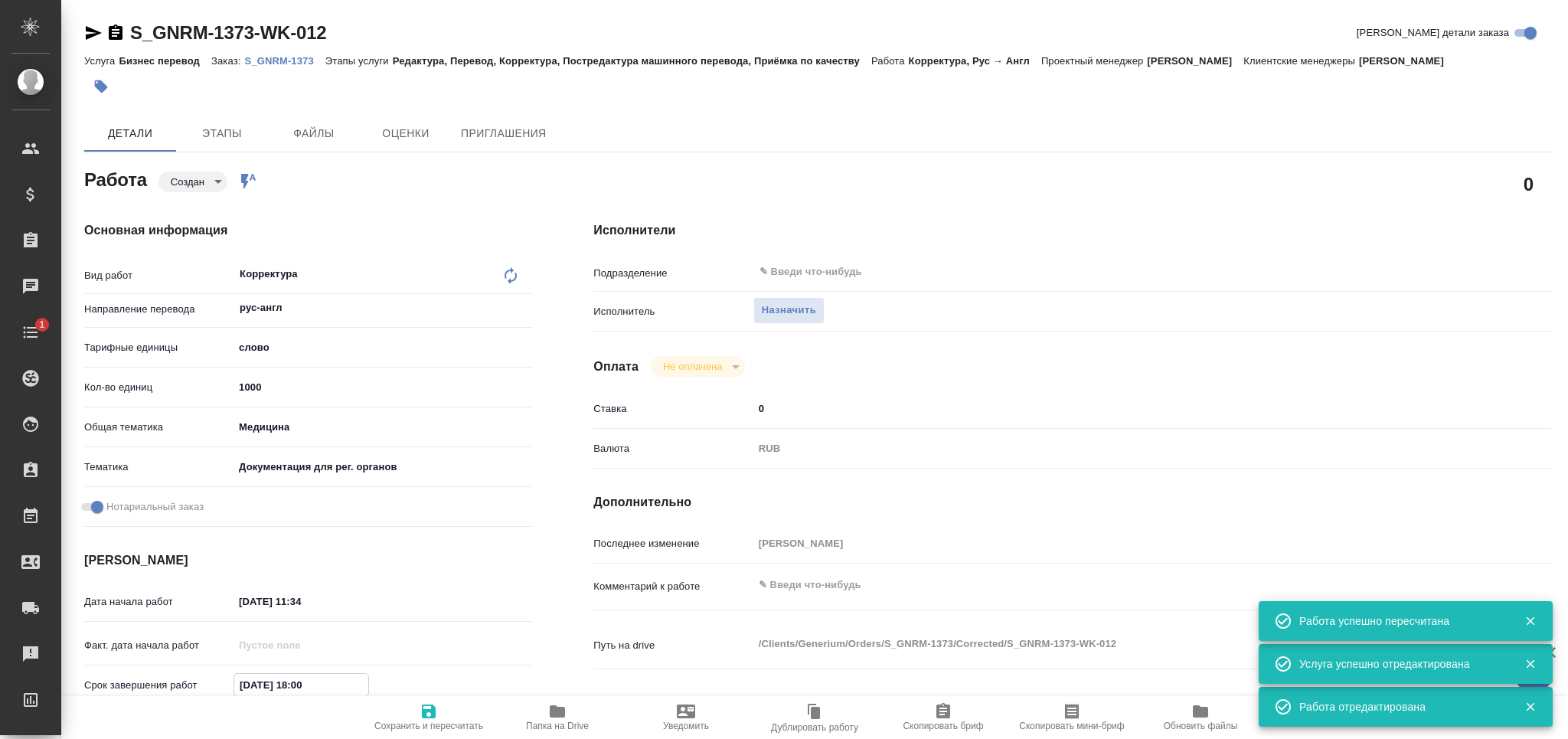
type textarea "x"
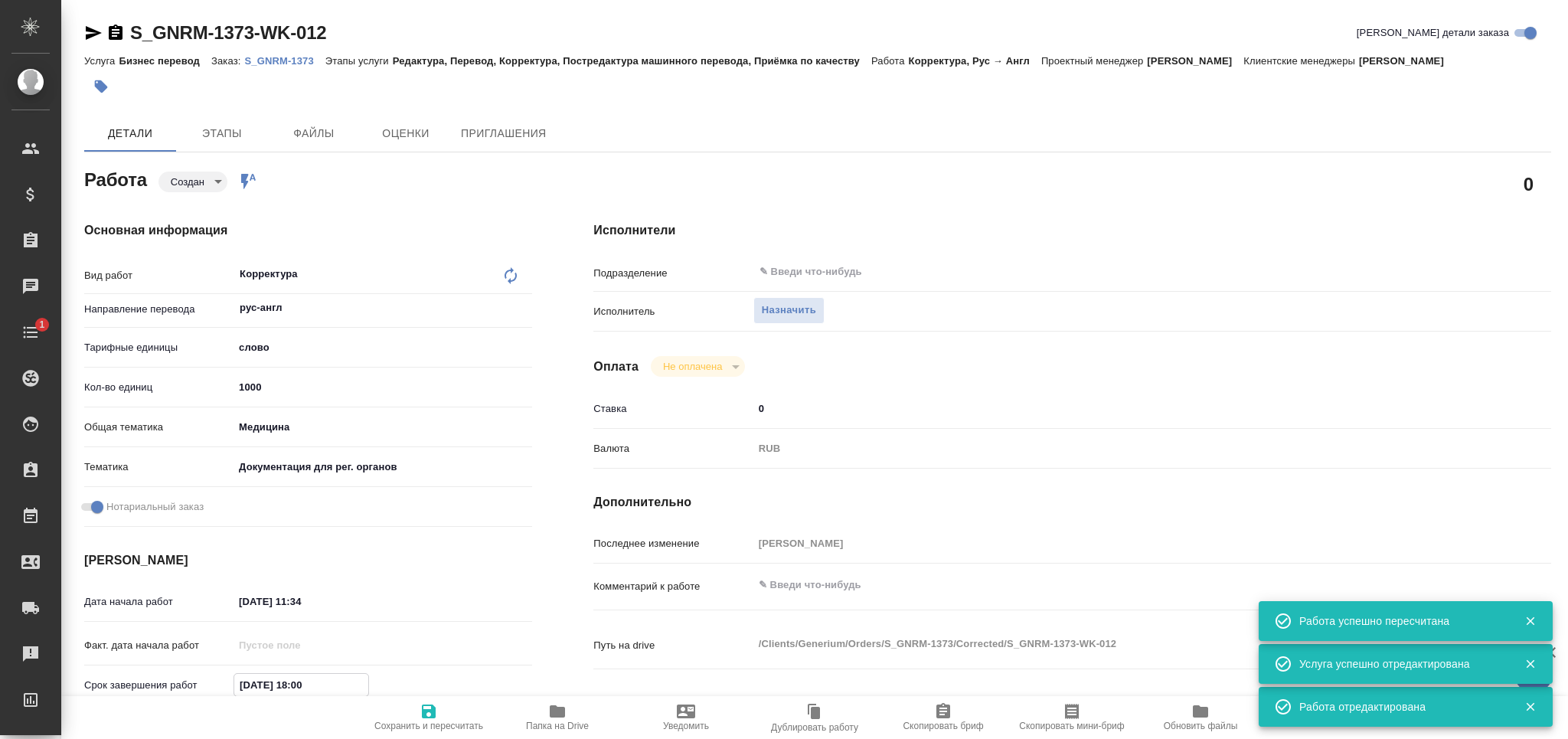
type textarea "x"
click at [302, 681] on input "[DATE] 18:00" at bounding box center [301, 684] width 134 height 22
type textarea "x"
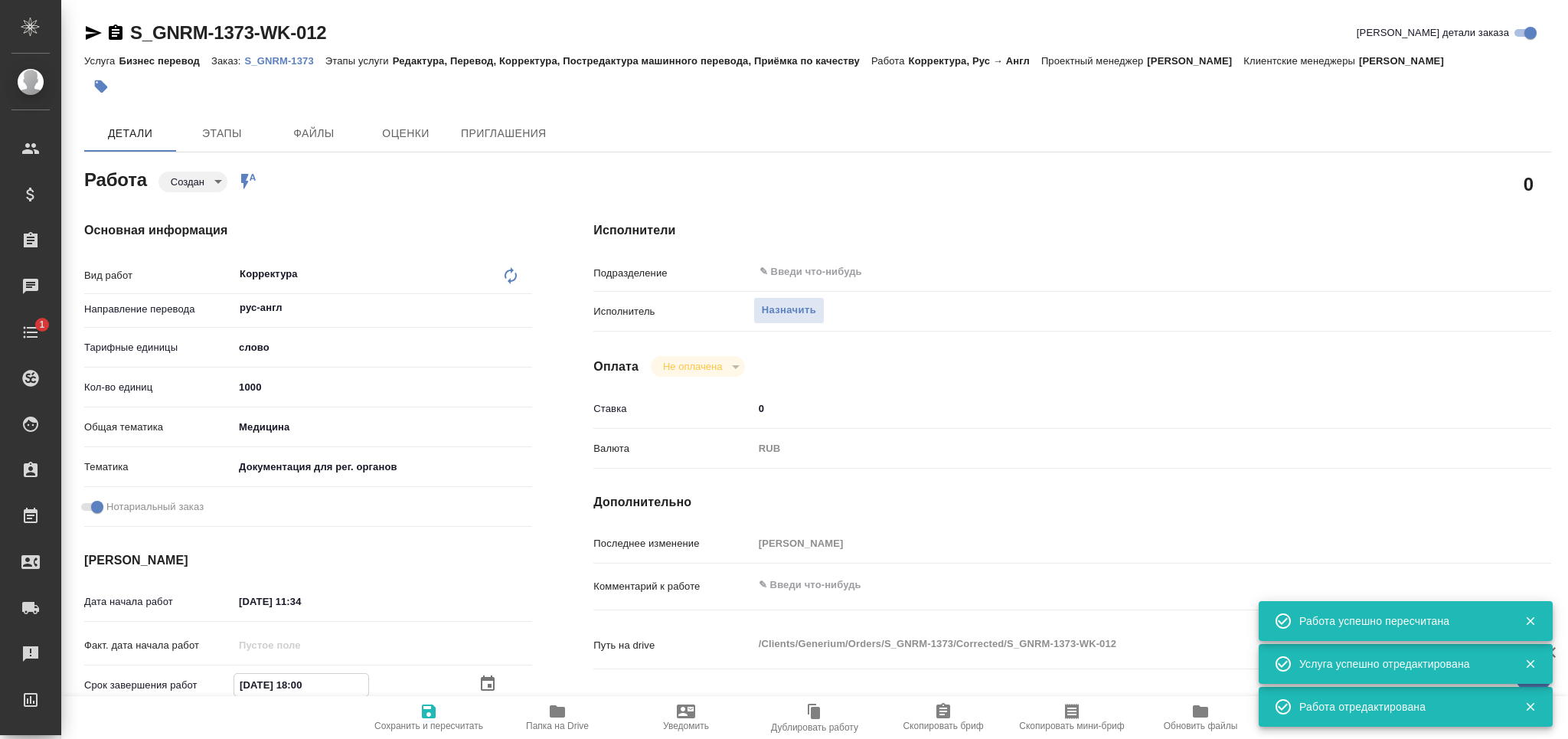
type input "[DATE] 16:00"
type textarea "x"
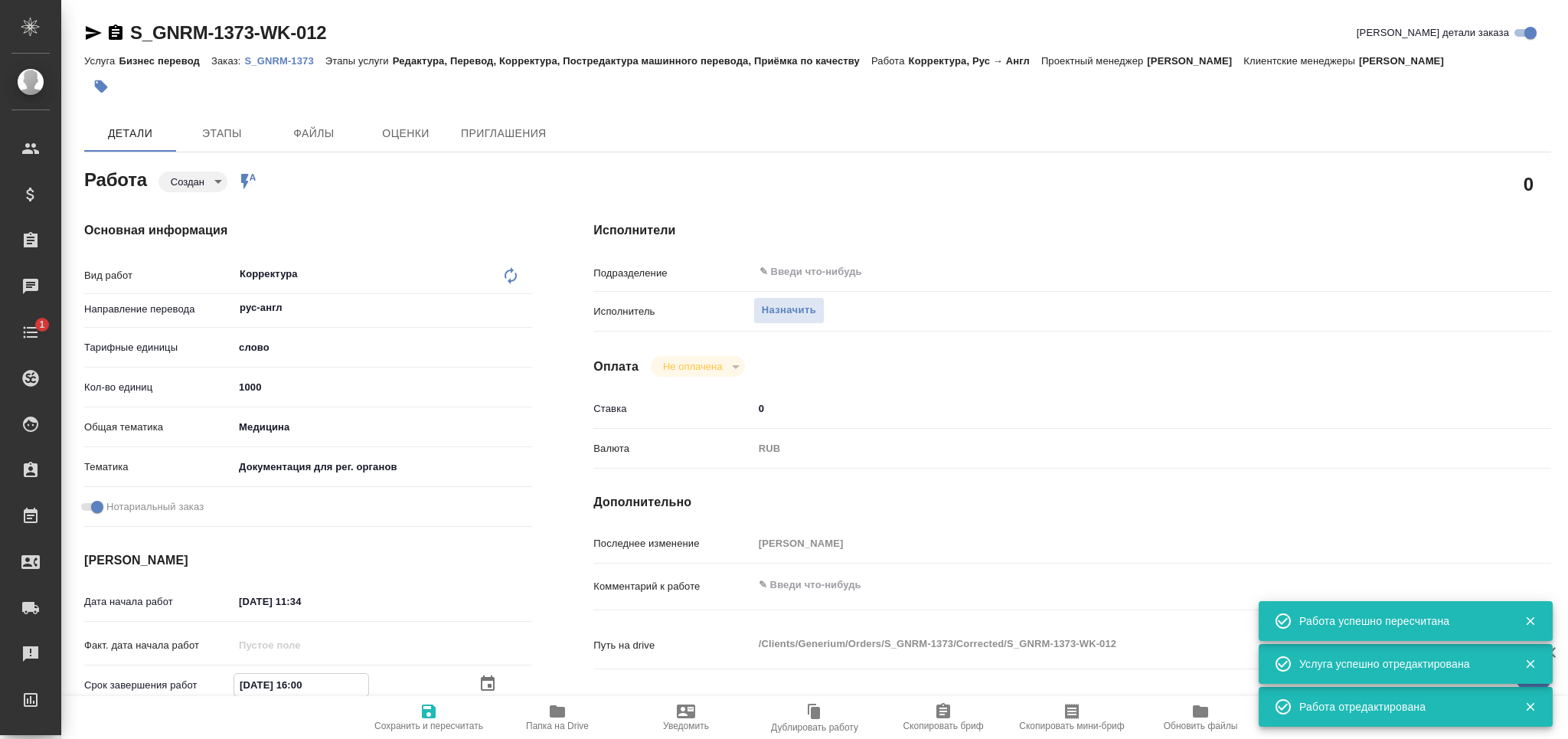
type textarea "x"
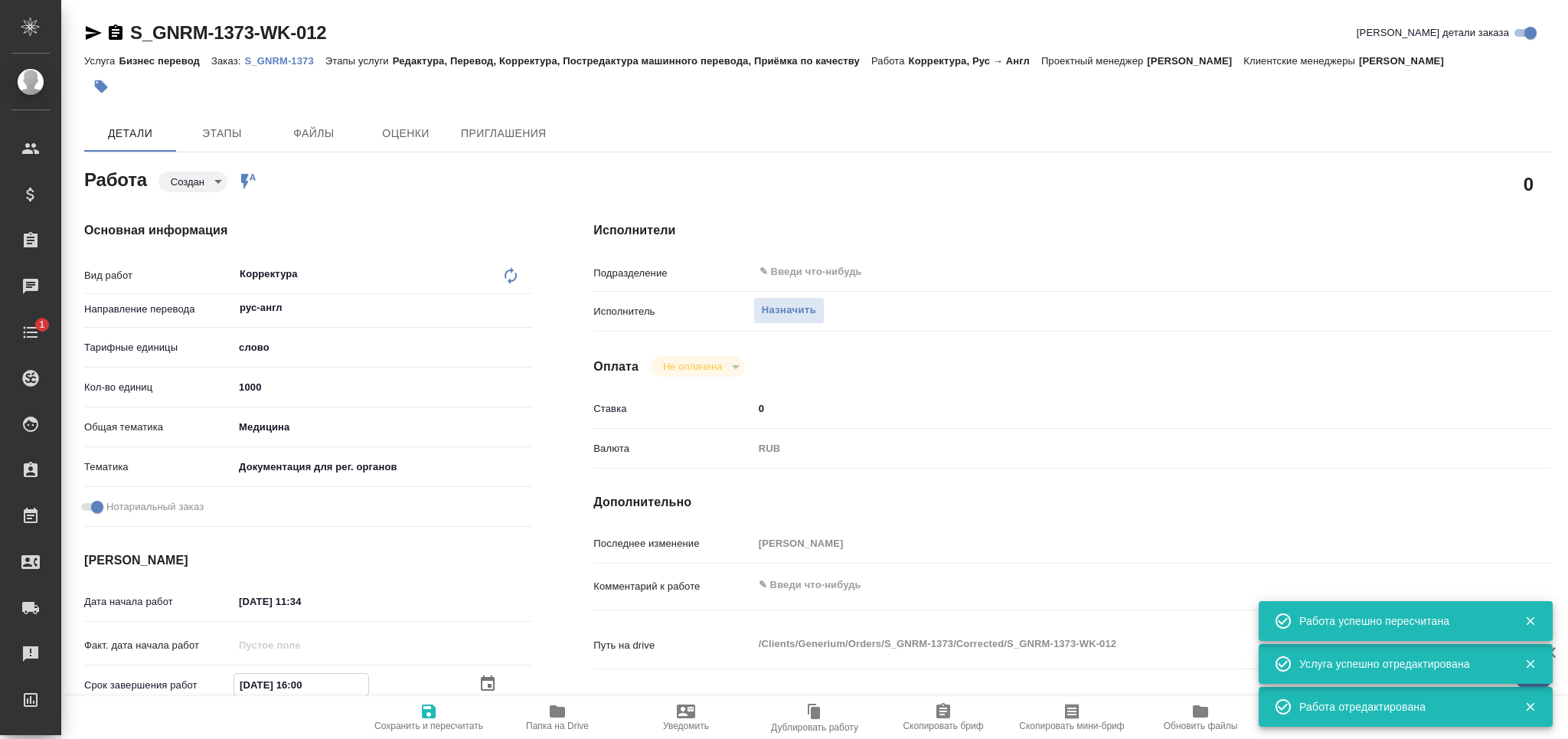
type input "[DATE] 16:00"
click at [433, 724] on span "Сохранить и пересчитать" at bounding box center [428, 725] width 108 height 11
type textarea "x"
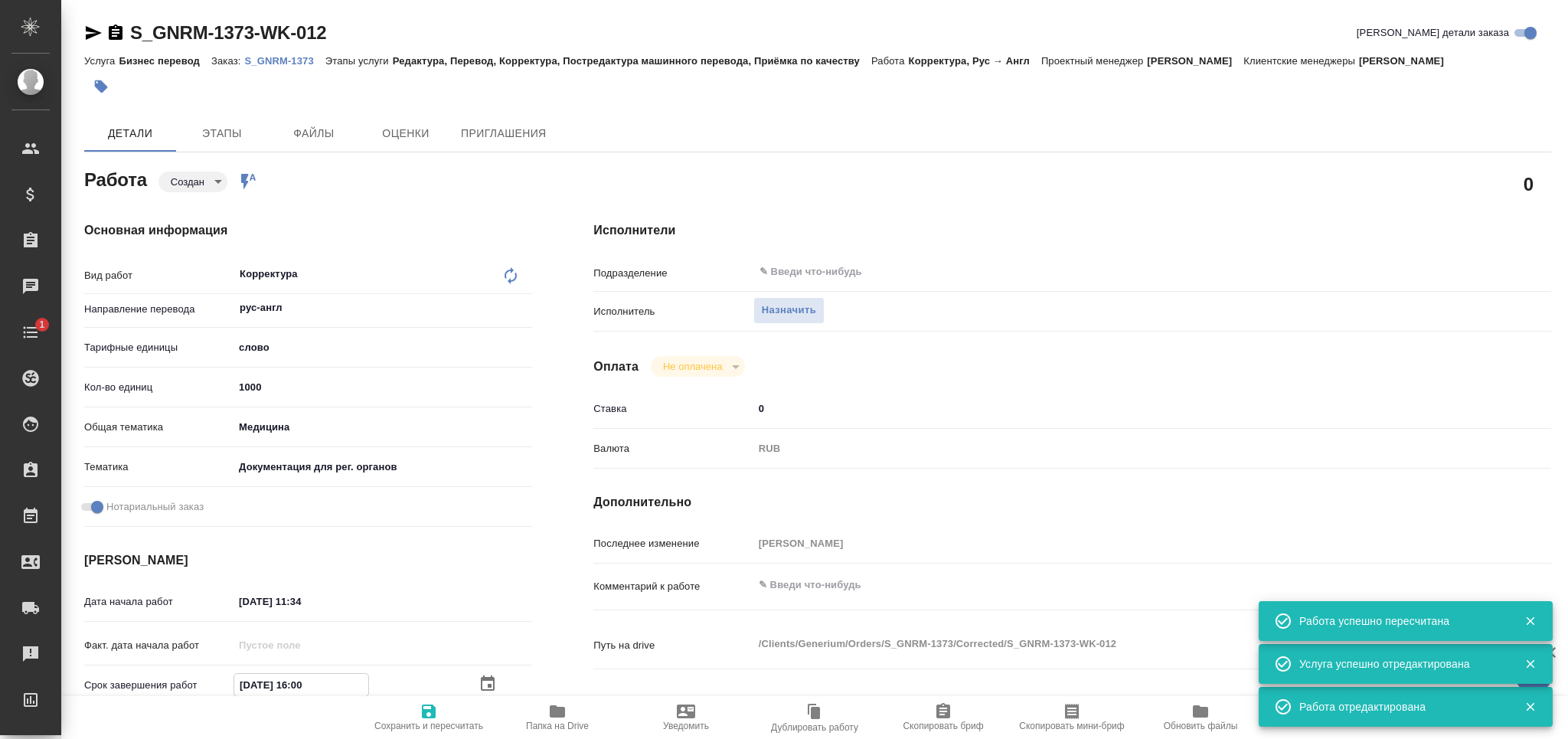
type textarea "x"
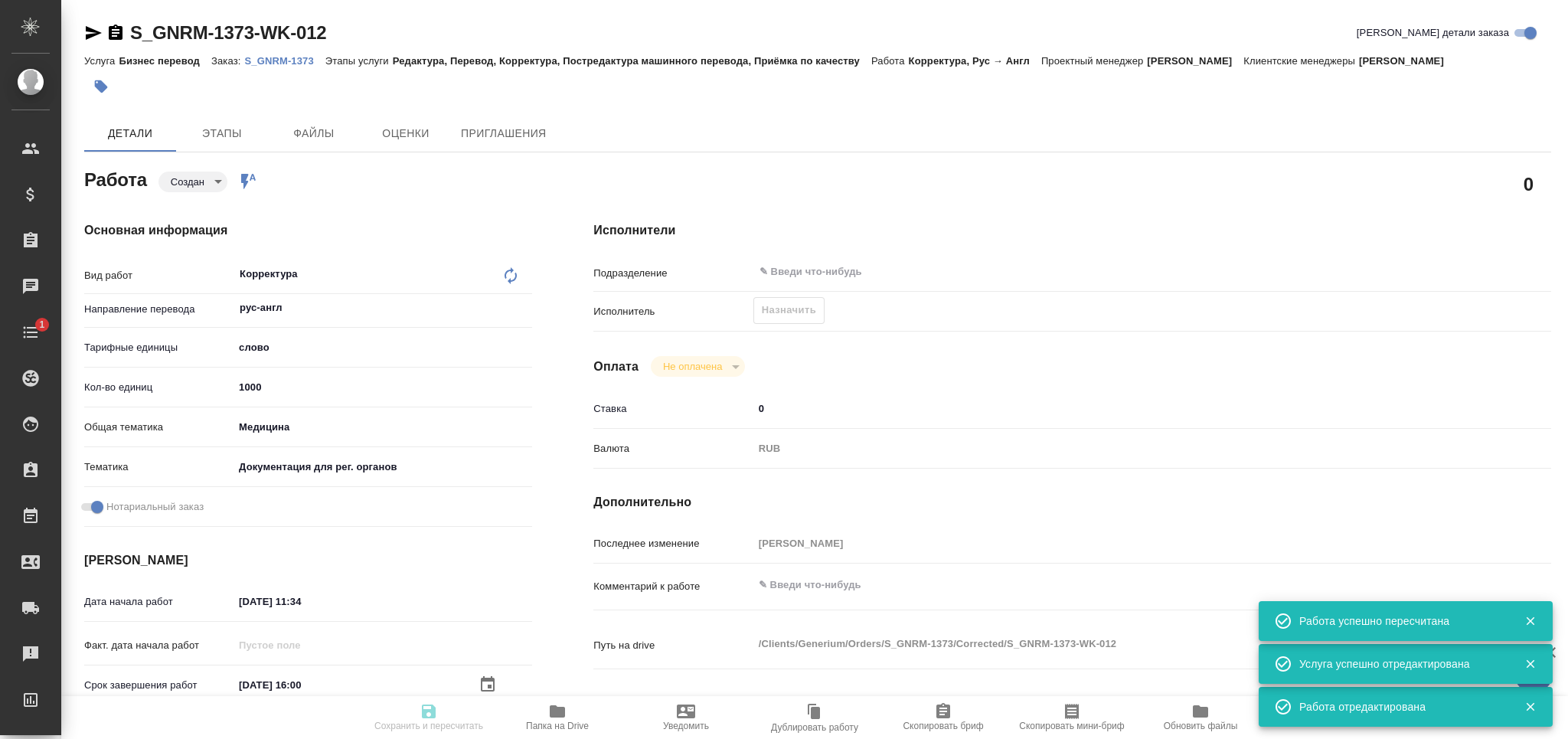
type textarea "x"
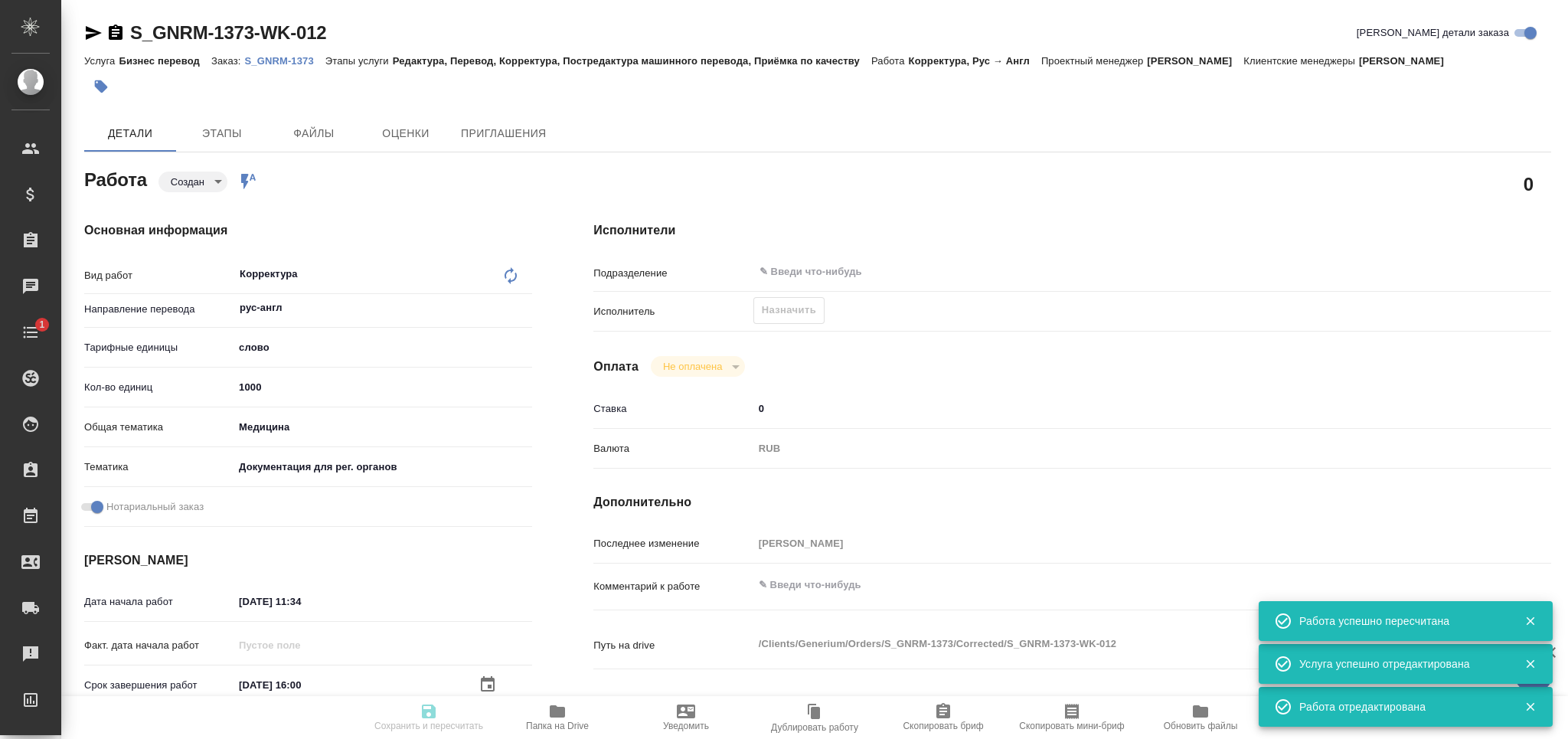
type textarea "x"
type input "created"
type textarea "Корректура"
type textarea "x"
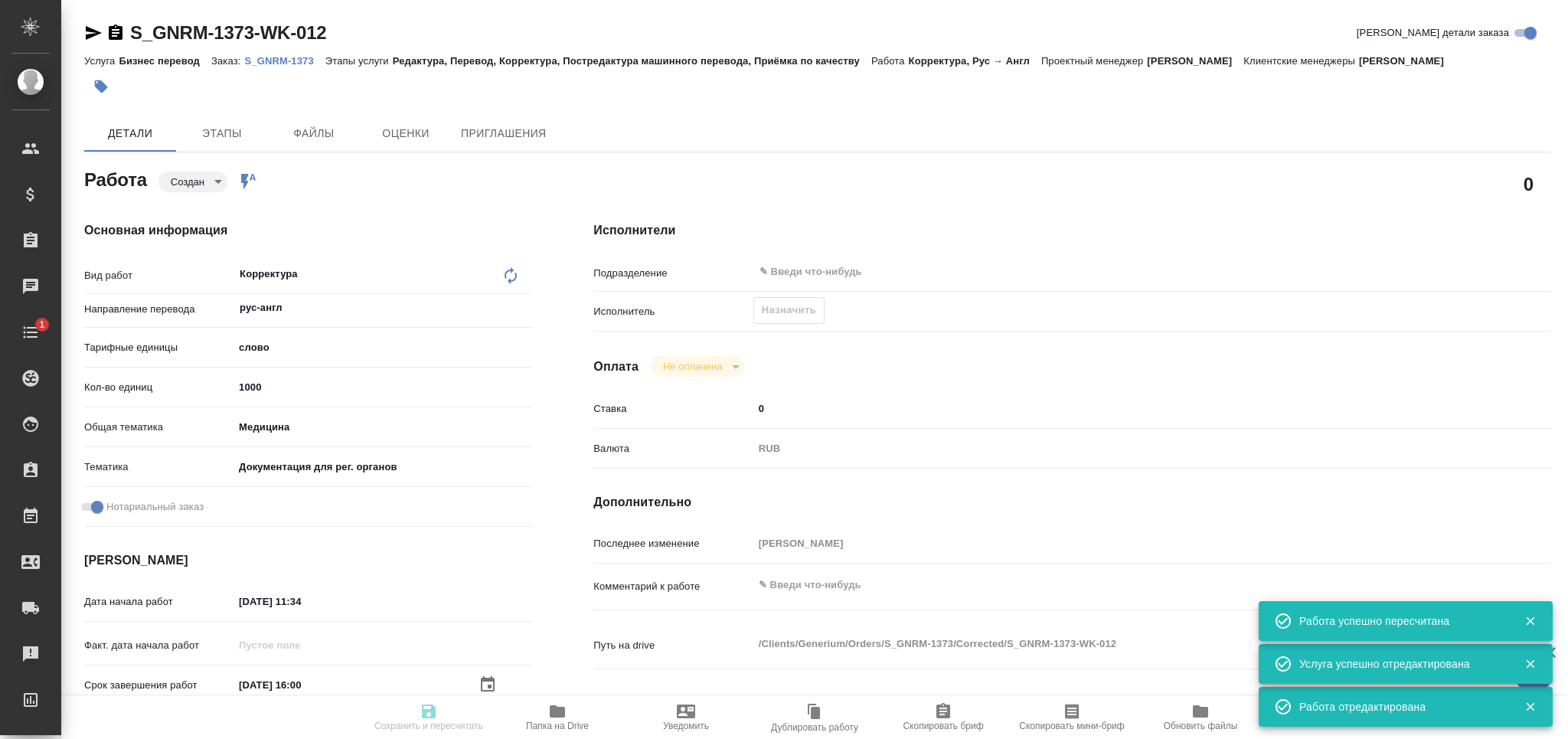
type input "рус-англ"
type input "5a8b1489cc6b4906c91bfd90"
type input "1000"
type input "med"
type input "5f647205b73bc97568ca66c6"
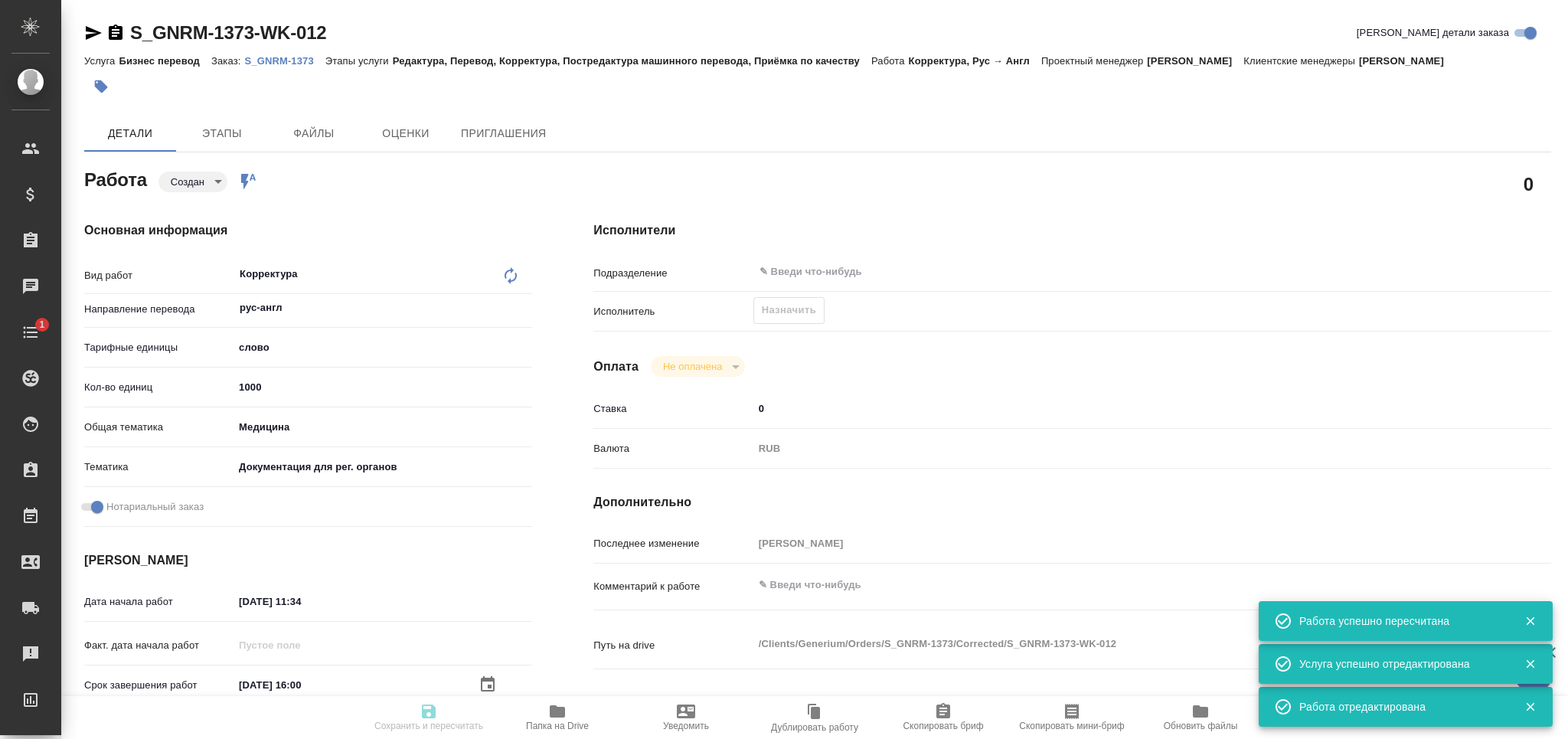
checkbox input "true"
type input "[DATE] 11:34"
type input "[DATE] 16:00"
type input "[DATE] 18:00"
type input "notPayed"
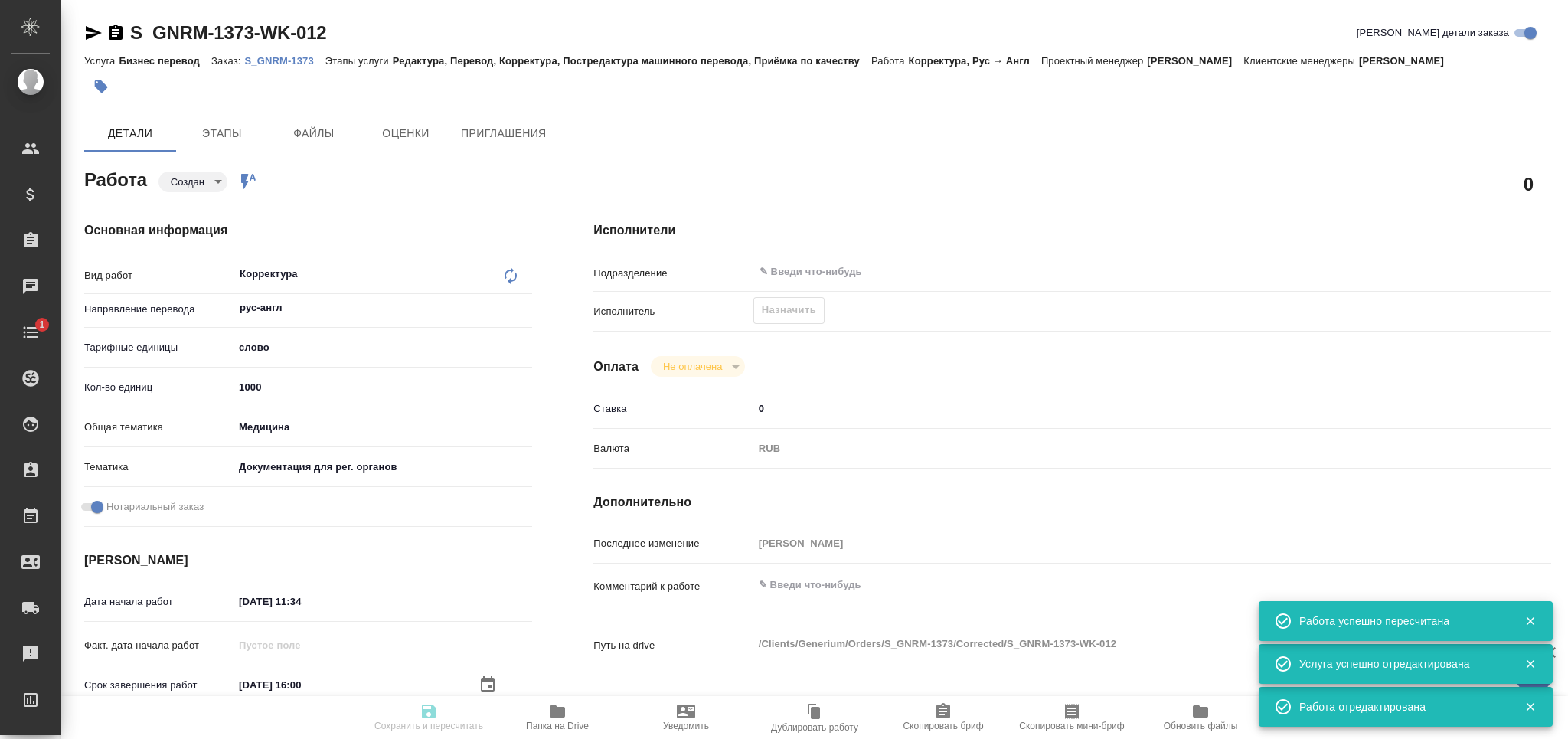
type input "0"
type input "RUB"
type input "[PERSON_NAME]"
type textarea "x"
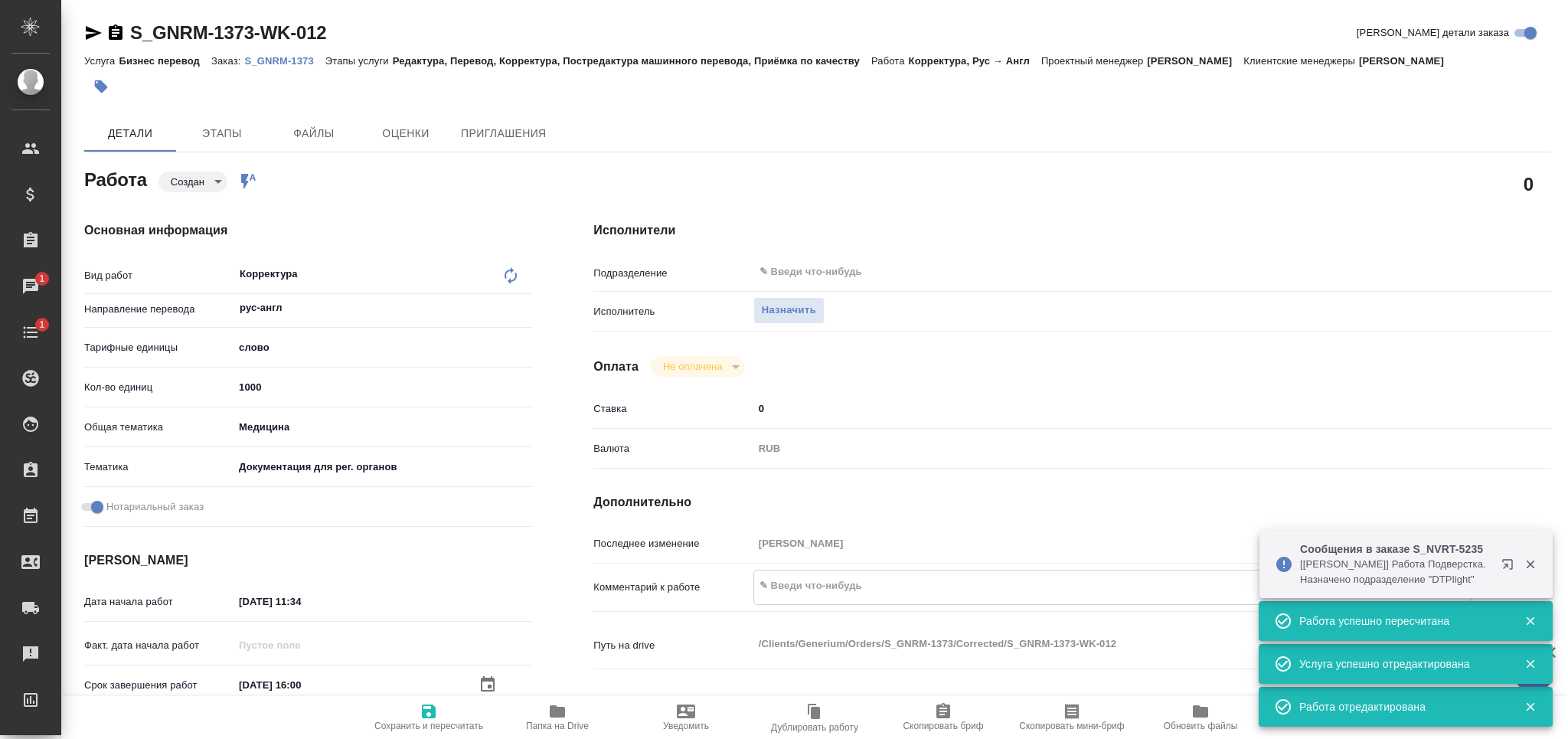
click at [790, 582] on textarea at bounding box center [1113, 586] width 717 height 26
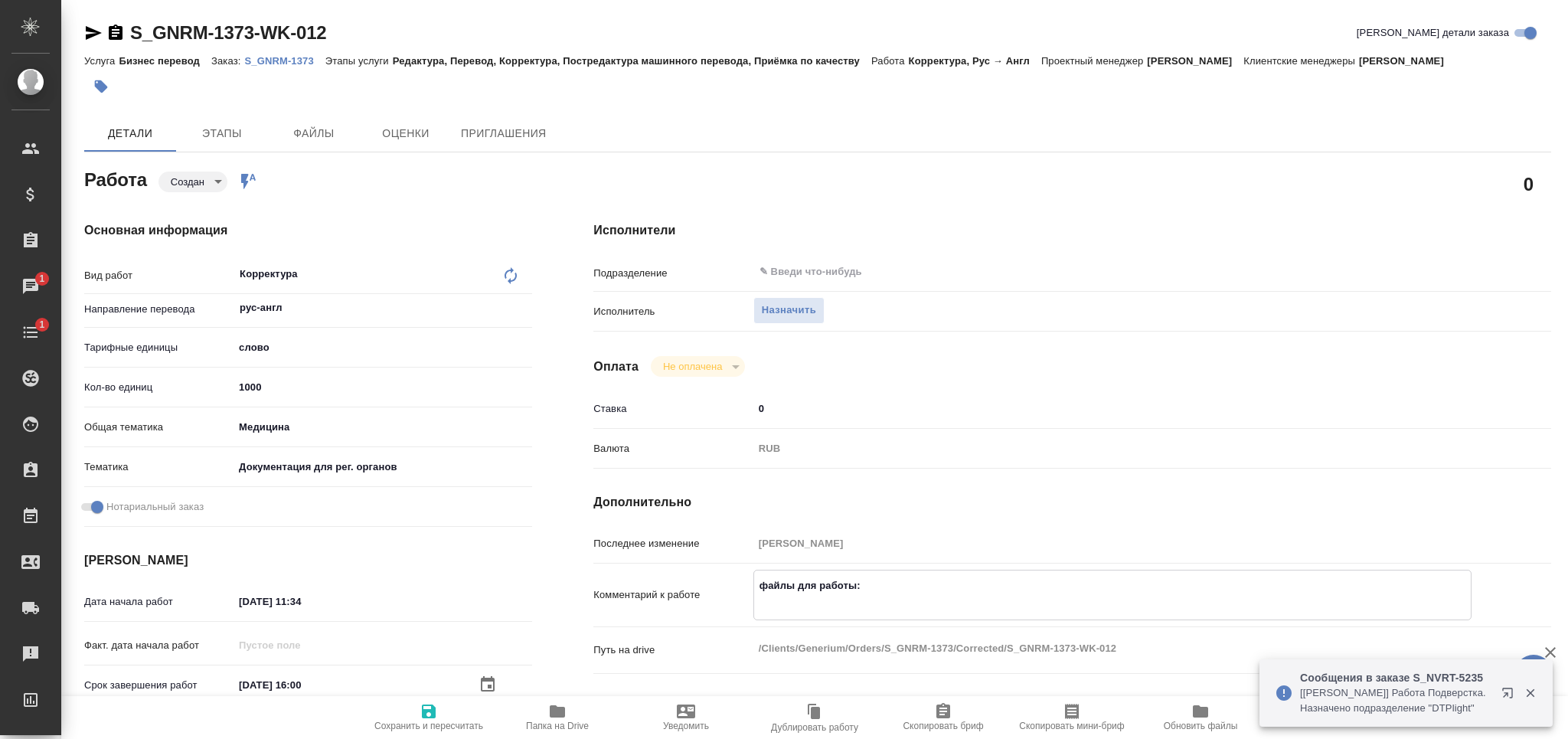
paste textarea "[URL][DOMAIN_NAME]"
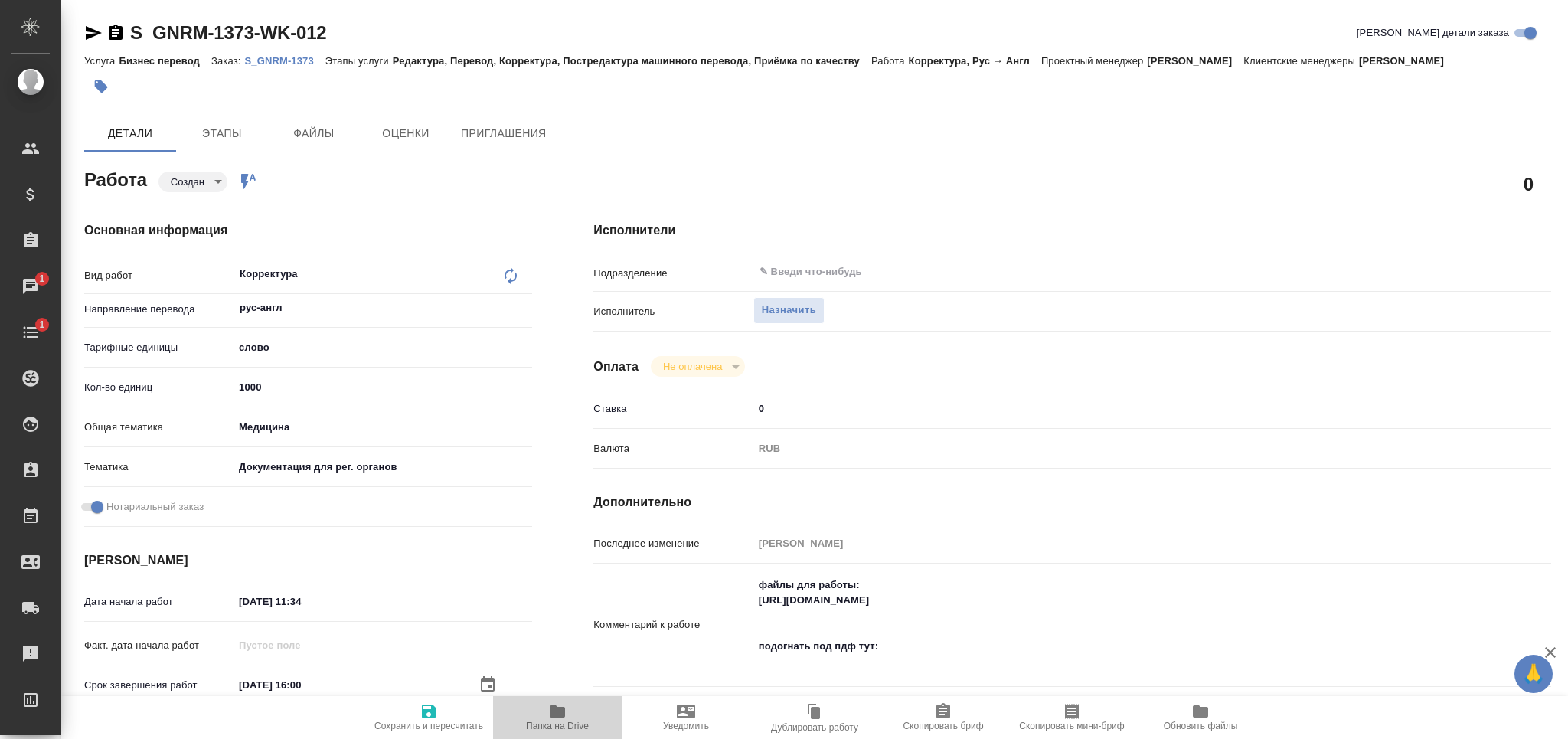
click at [579, 719] on span "Папка на Drive" at bounding box center [557, 717] width 110 height 29
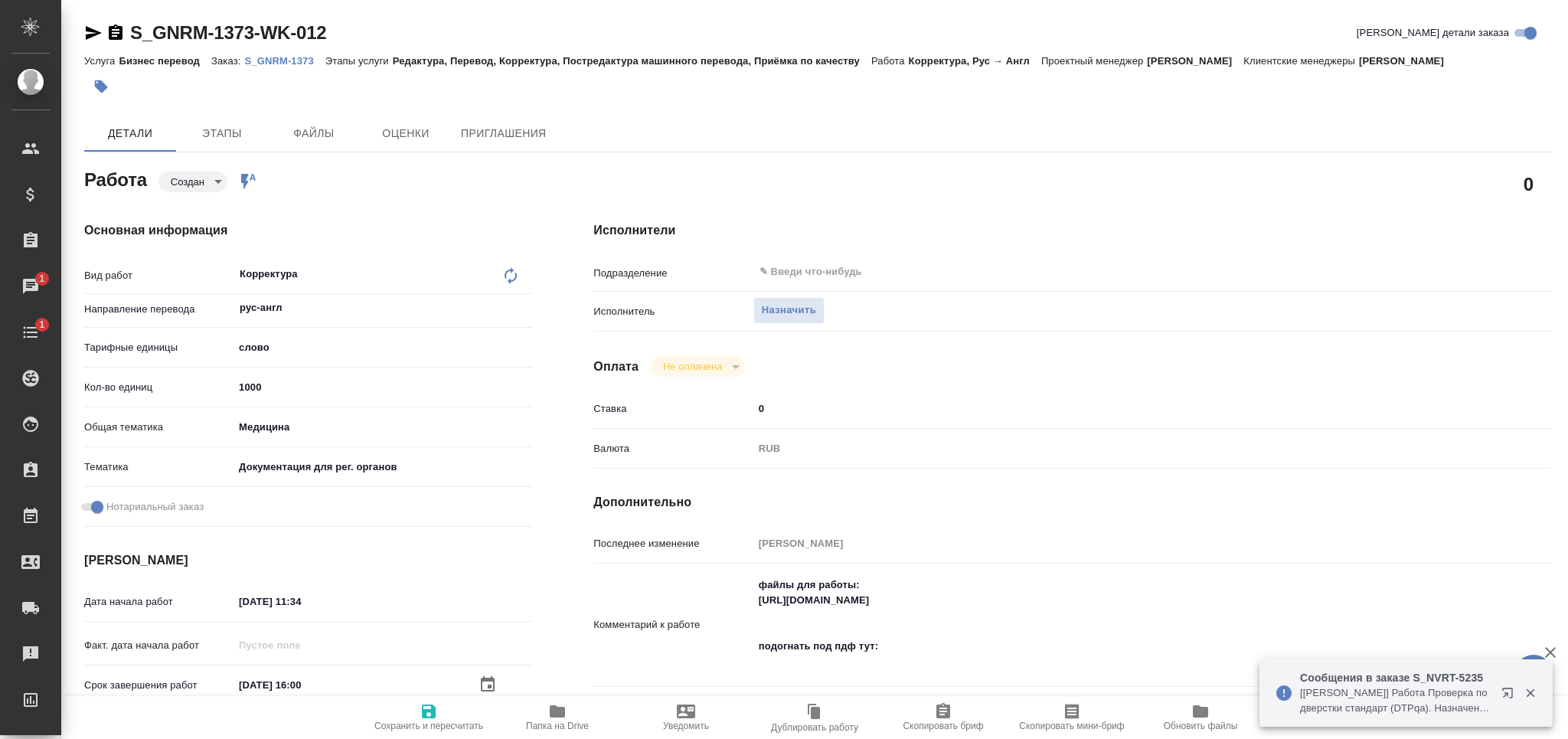
click at [911, 647] on textarea "файлы для работы: [URL][DOMAIN_NAME] подогнать под пдф тут:" at bounding box center [1113, 623] width 718 height 103
paste textarea "[URL][DOMAIN_NAME]"
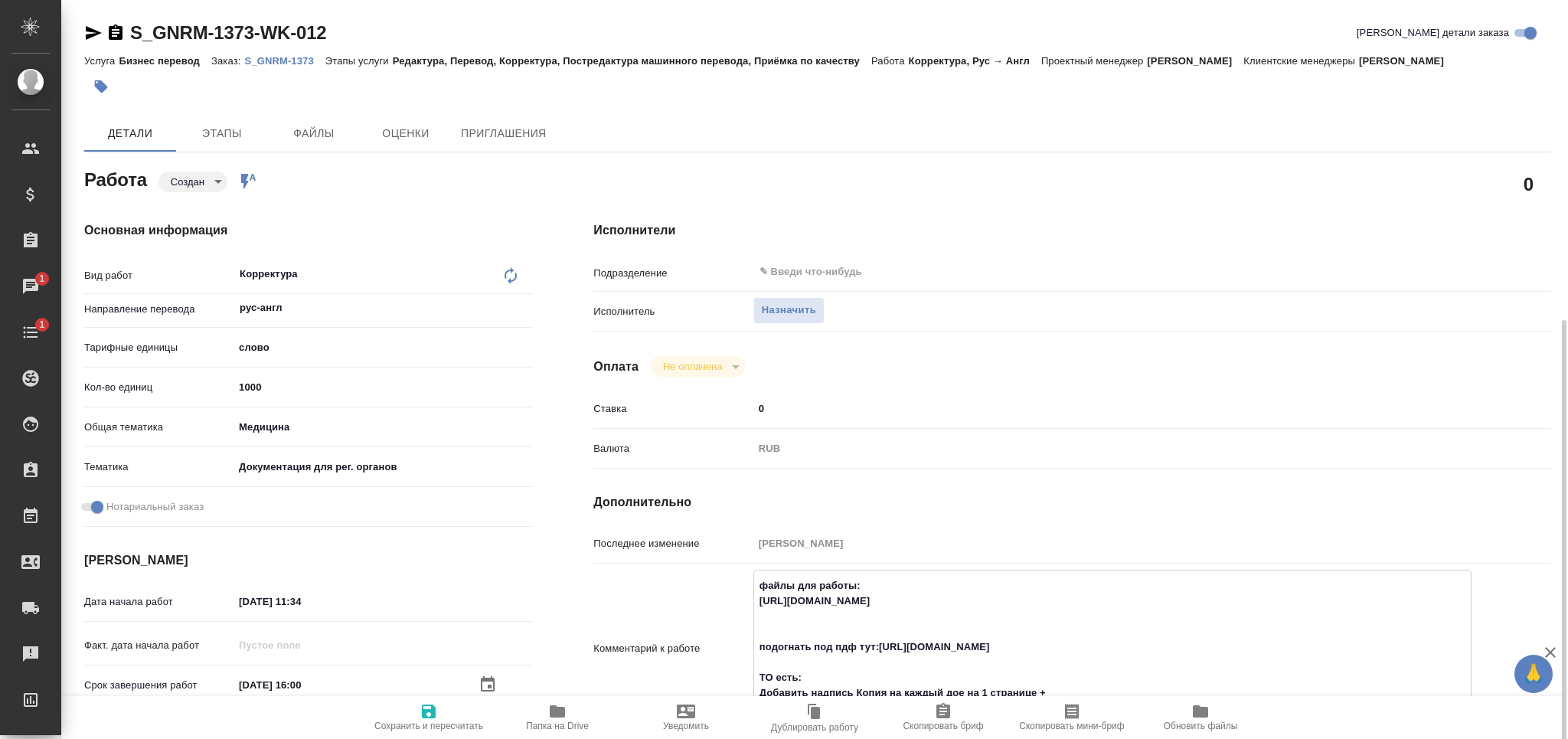
scroll to position [204, 0]
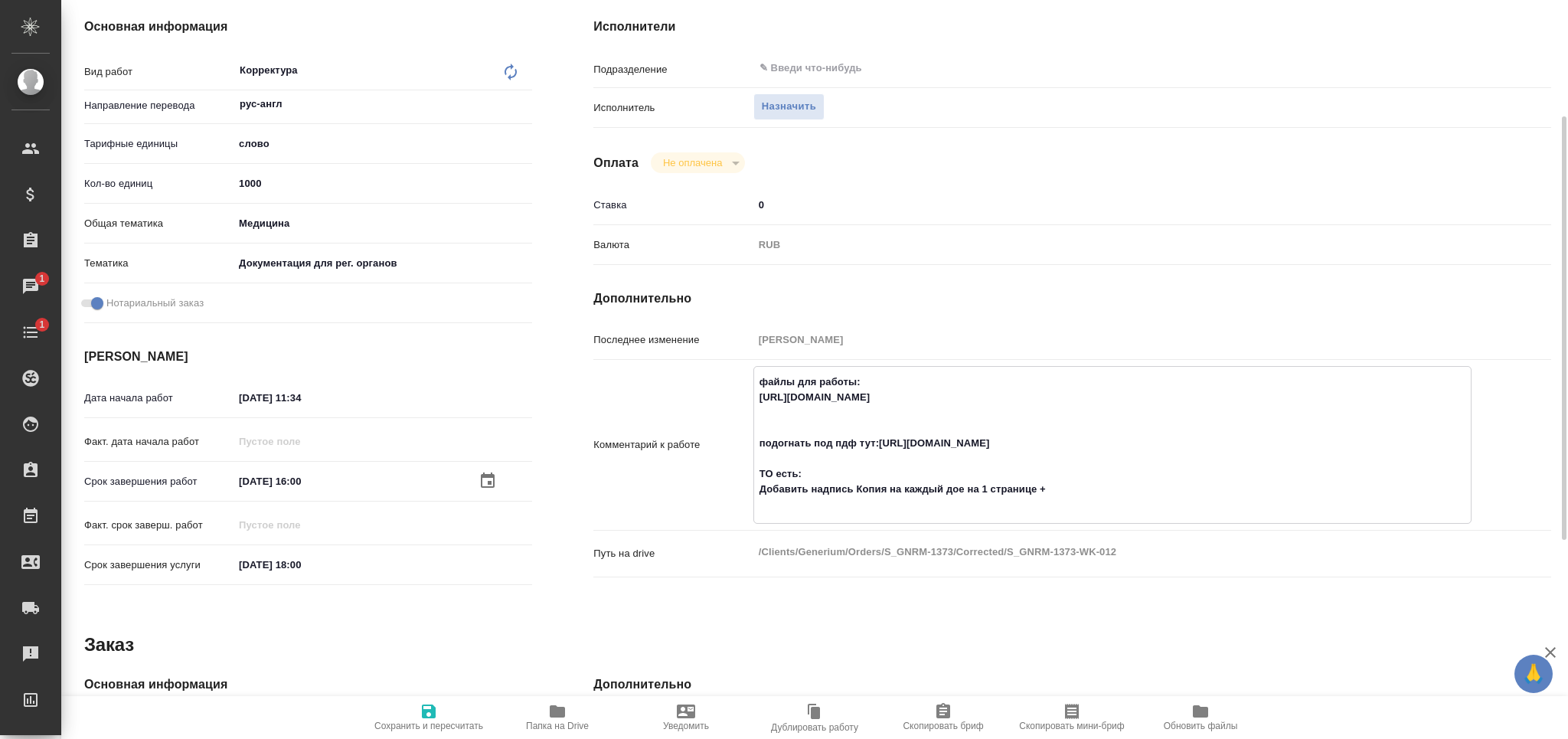
paste textarea "последняя -удост"
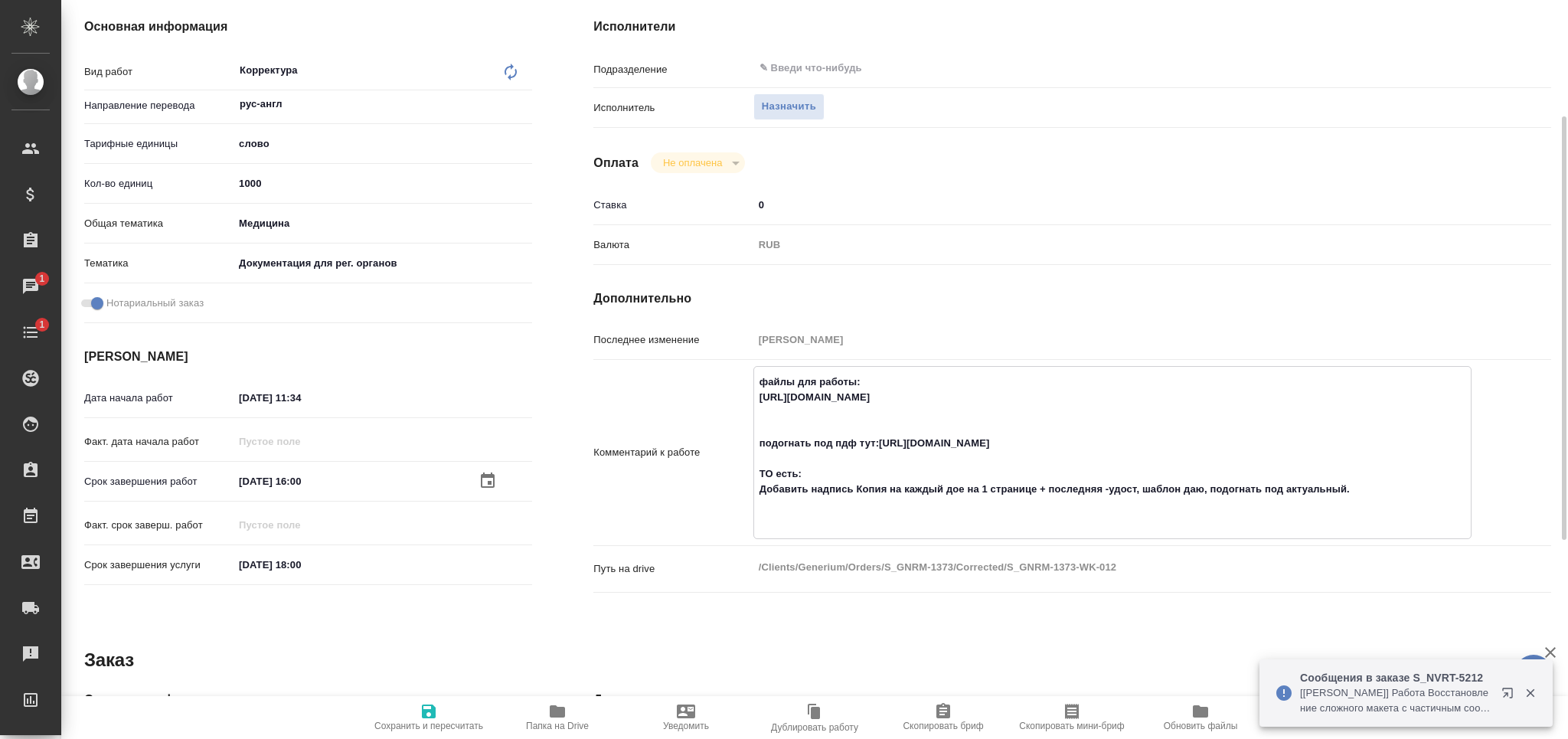
paste textarea "[URL][DOMAIN_NAME]"
click at [439, 718] on span "Сохранить и пересчитать" at bounding box center [428, 717] width 110 height 29
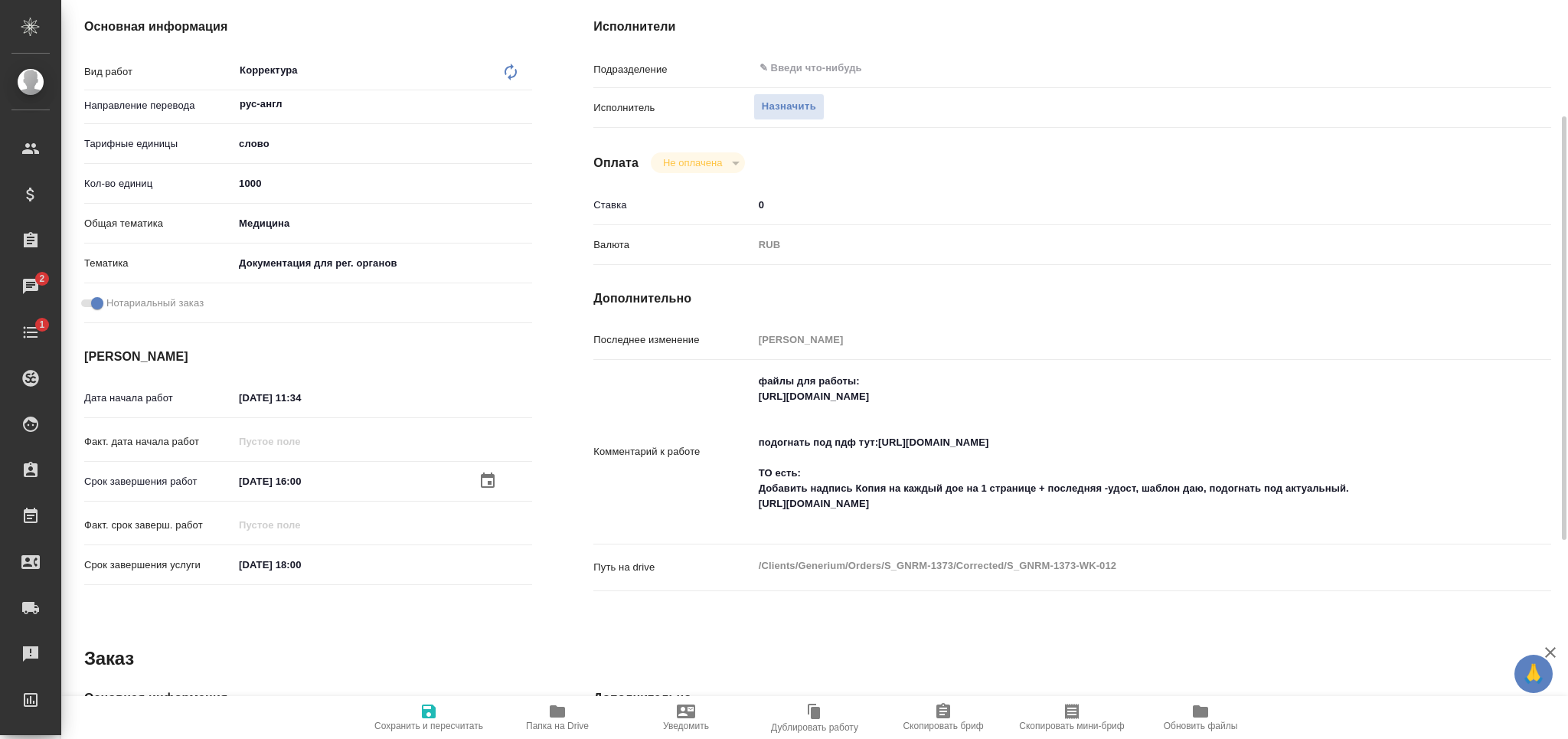
click at [816, 536] on div "файлы для работы: [URL][DOMAIN_NAME] подогнать под пдф тут:[URL][DOMAIN_NAME] Т…" at bounding box center [1113, 451] width 718 height 172
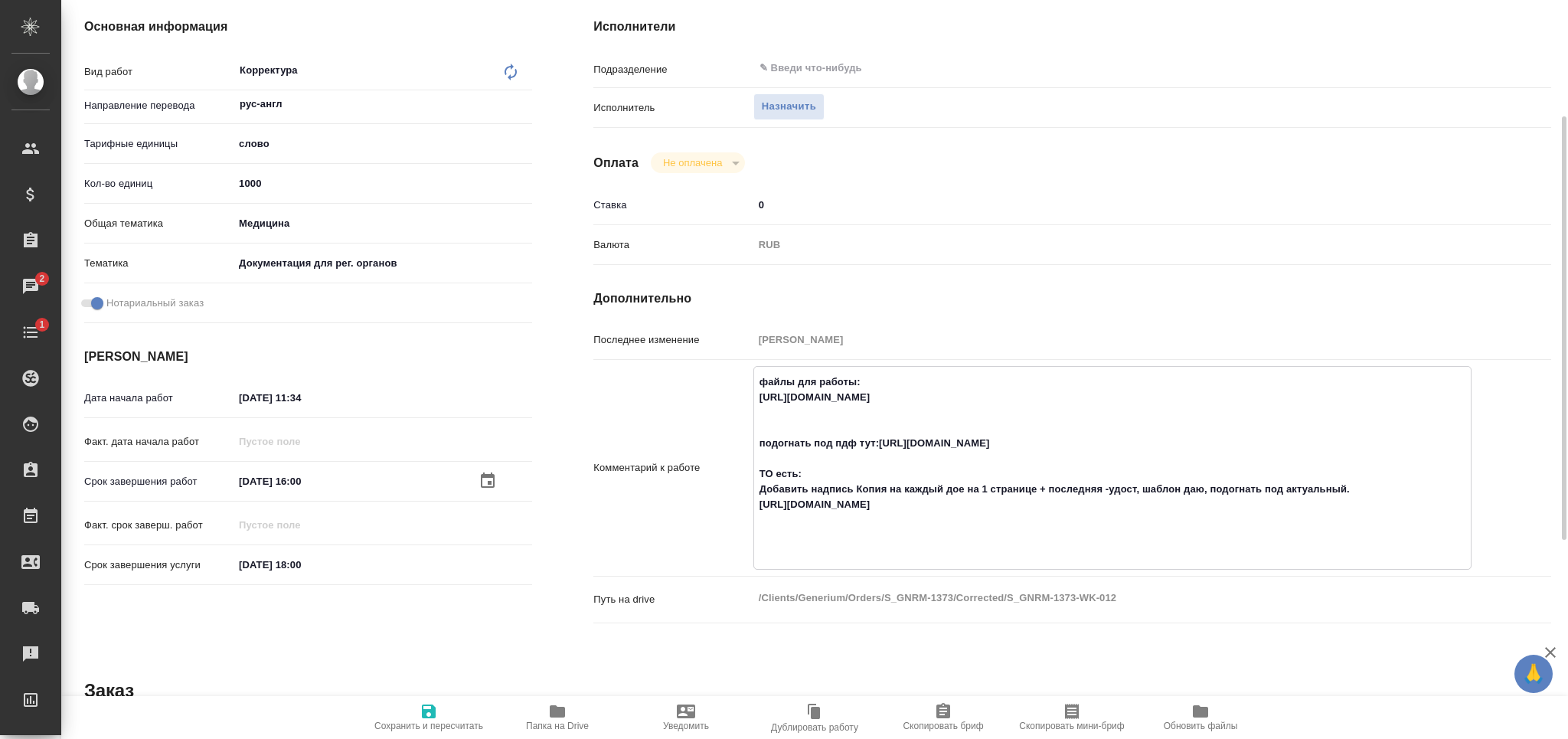
paste textarea "нужно перевод подогнать теперь, добавив доперевод удоста к нужному доку и надпи…"
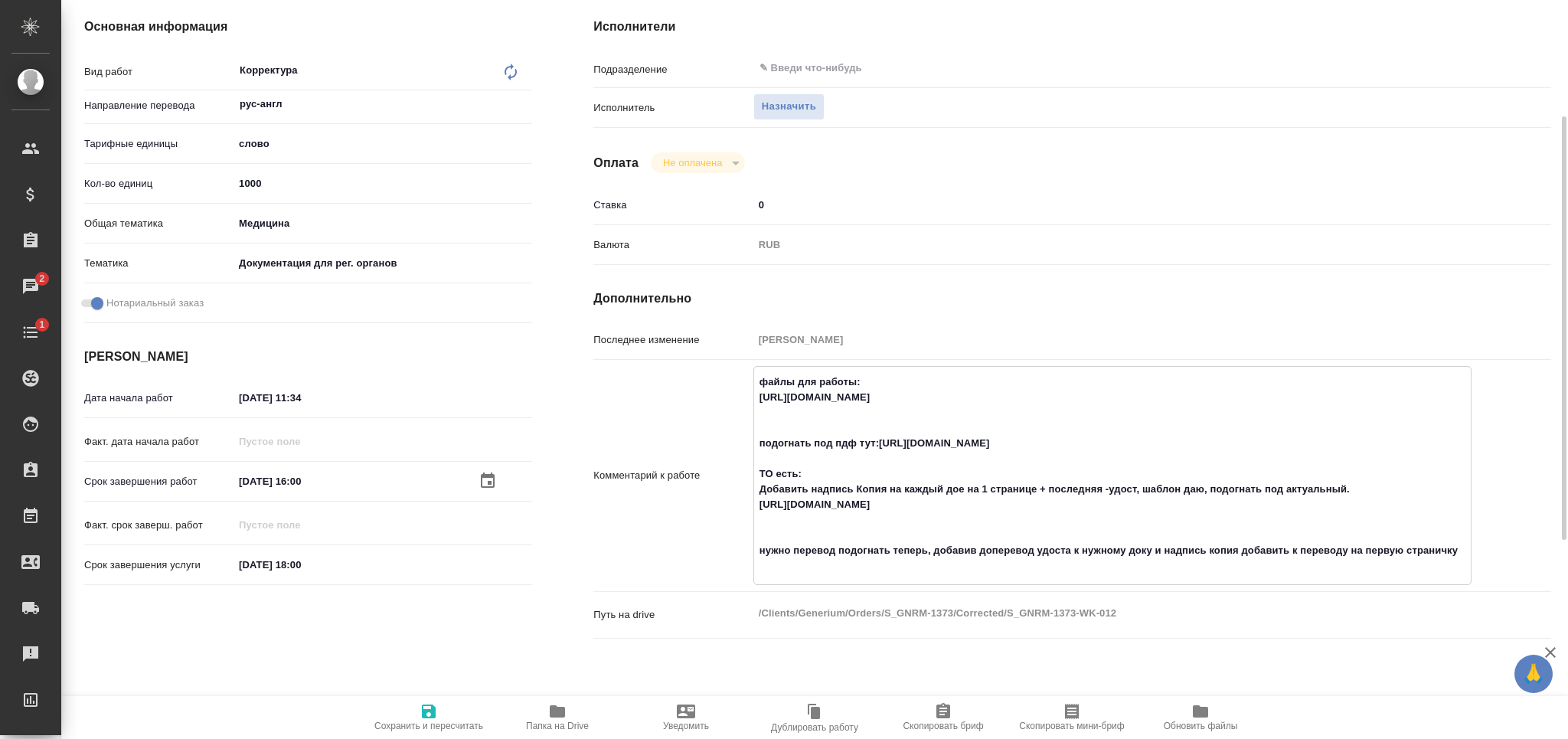
drag, startPoint x: 760, startPoint y: 548, endPoint x: 1505, endPoint y: 565, distance: 745.2
click at [1505, 565] on div "Комментарий к работе файлы для работы: [URL][DOMAIN_NAME] подогнать под пдф тут…" at bounding box center [1072, 475] width 958 height 219
click at [759, 376] on textarea "файлы для работы: [URL][DOMAIN_NAME] подогнать под пдф тут:[URL][DOMAIN_NAME] Т…" at bounding box center [1113, 474] width 717 height 210
paste textarea "нужно перевод подогнать теперь, добавив доперевод удоста к нужному доку и надпи…"
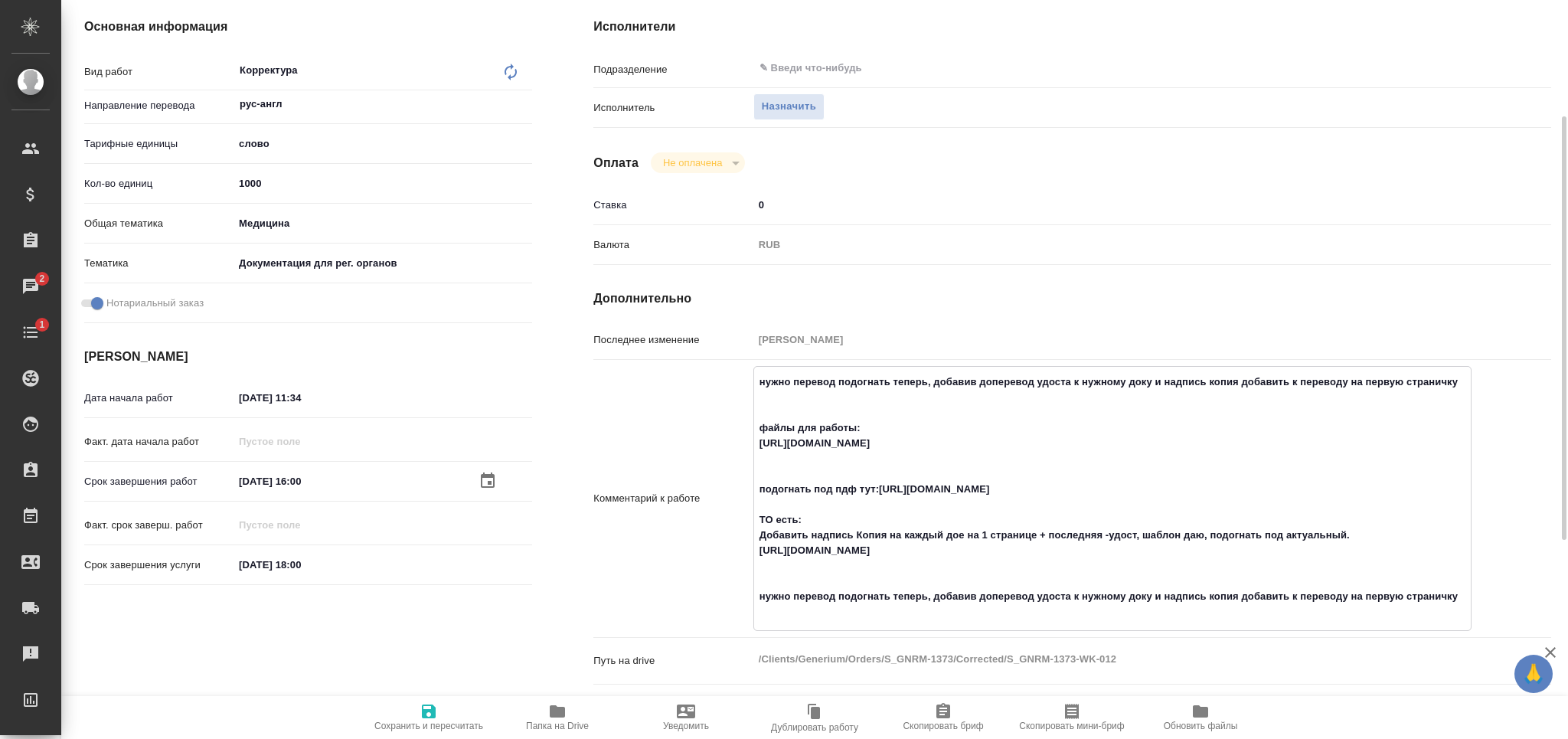
click at [911, 381] on textarea "нужно перевод подогнать теперь, добавив доперевод удоста к нужному доку и надпи…" at bounding box center [1113, 497] width 717 height 256
click at [1050, 536] on textarea "нужно перевод подогнать файлы, добавив доперевод удоста к нужному доку и надпис…" at bounding box center [1113, 497] width 717 height 256
click at [1066, 569] on textarea "нужно перевод подогнать файлы, добавив доперевод удоста к нужному доку и надпис…" at bounding box center [1113, 497] width 717 height 256
click at [419, 719] on icon "button" at bounding box center [428, 711] width 19 height 19
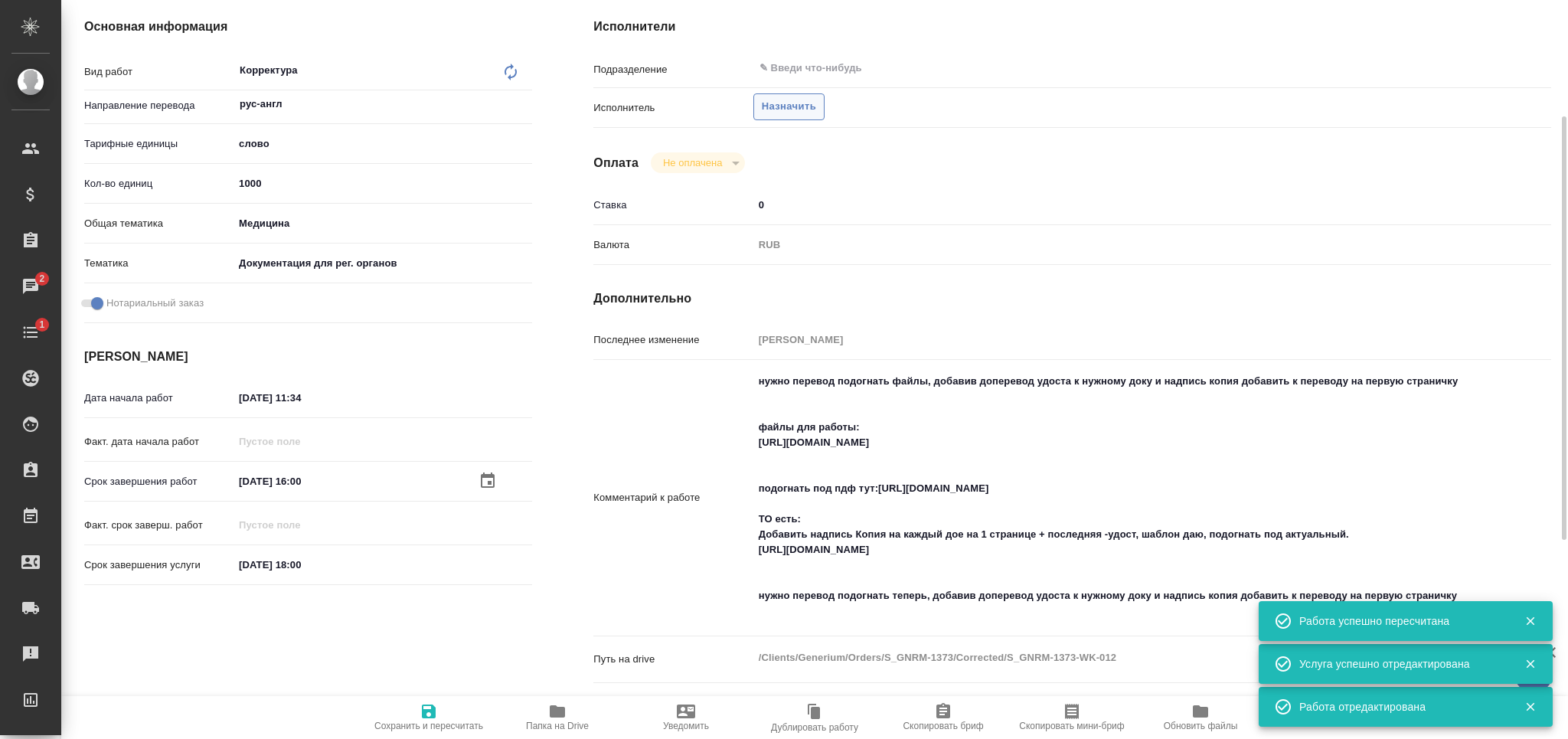
click at [778, 105] on span "Назначить" at bounding box center [788, 107] width 55 height 18
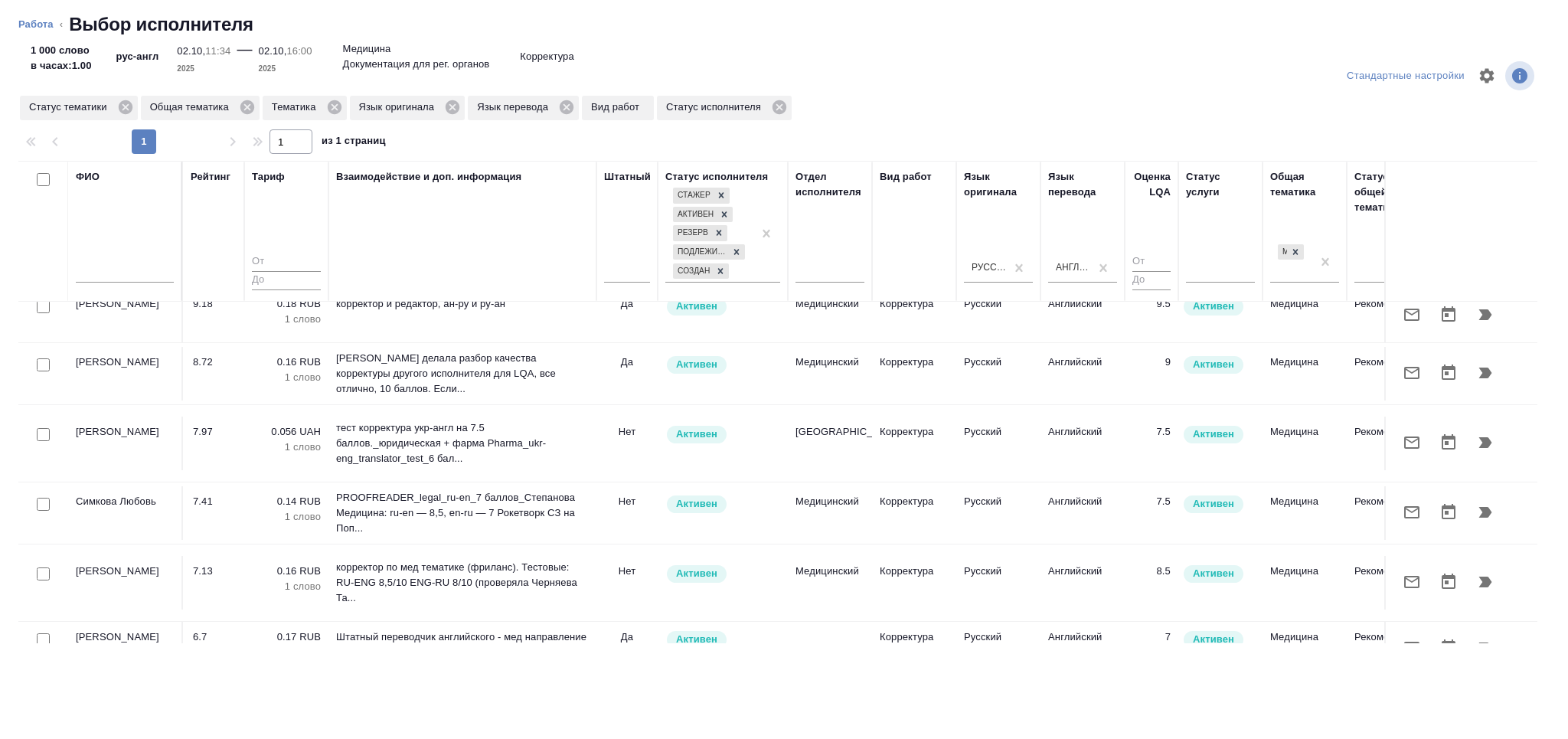
scroll to position [94, 0]
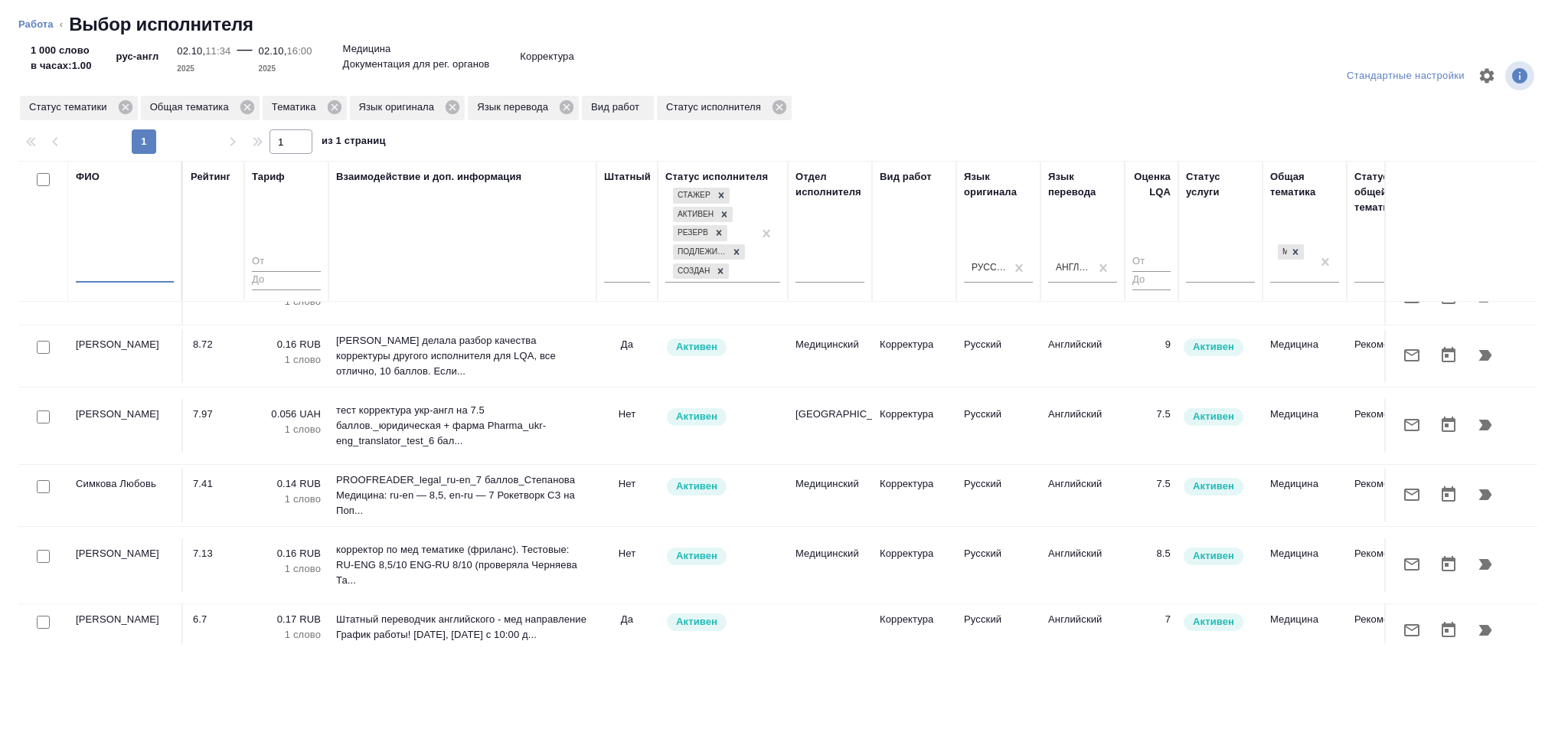
click at [116, 270] on input "text" at bounding box center [125, 272] width 98 height 19
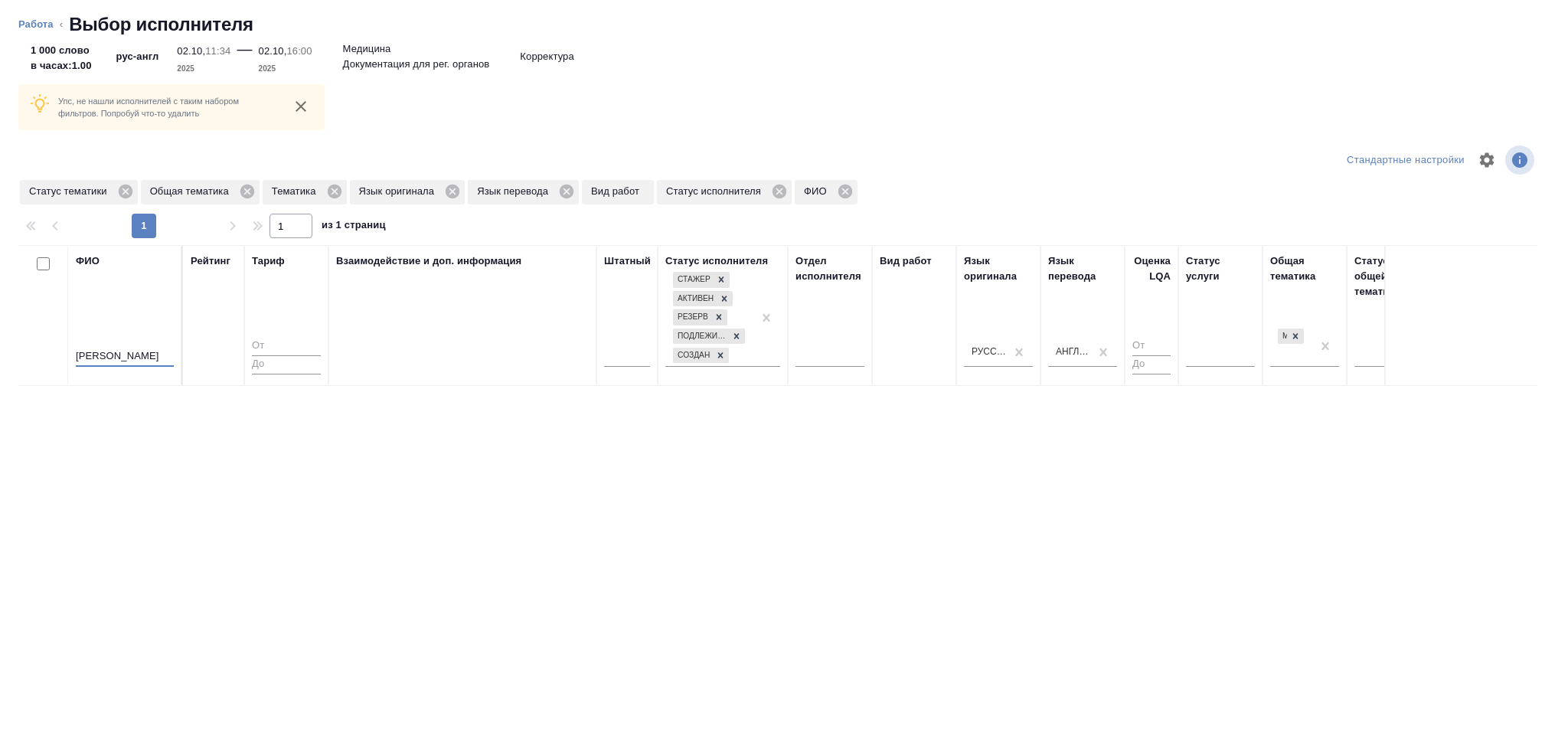
scroll to position [0, 0]
click at [446, 191] on icon at bounding box center [452, 191] width 14 height 14
click at [446, 192] on icon at bounding box center [447, 191] width 17 height 17
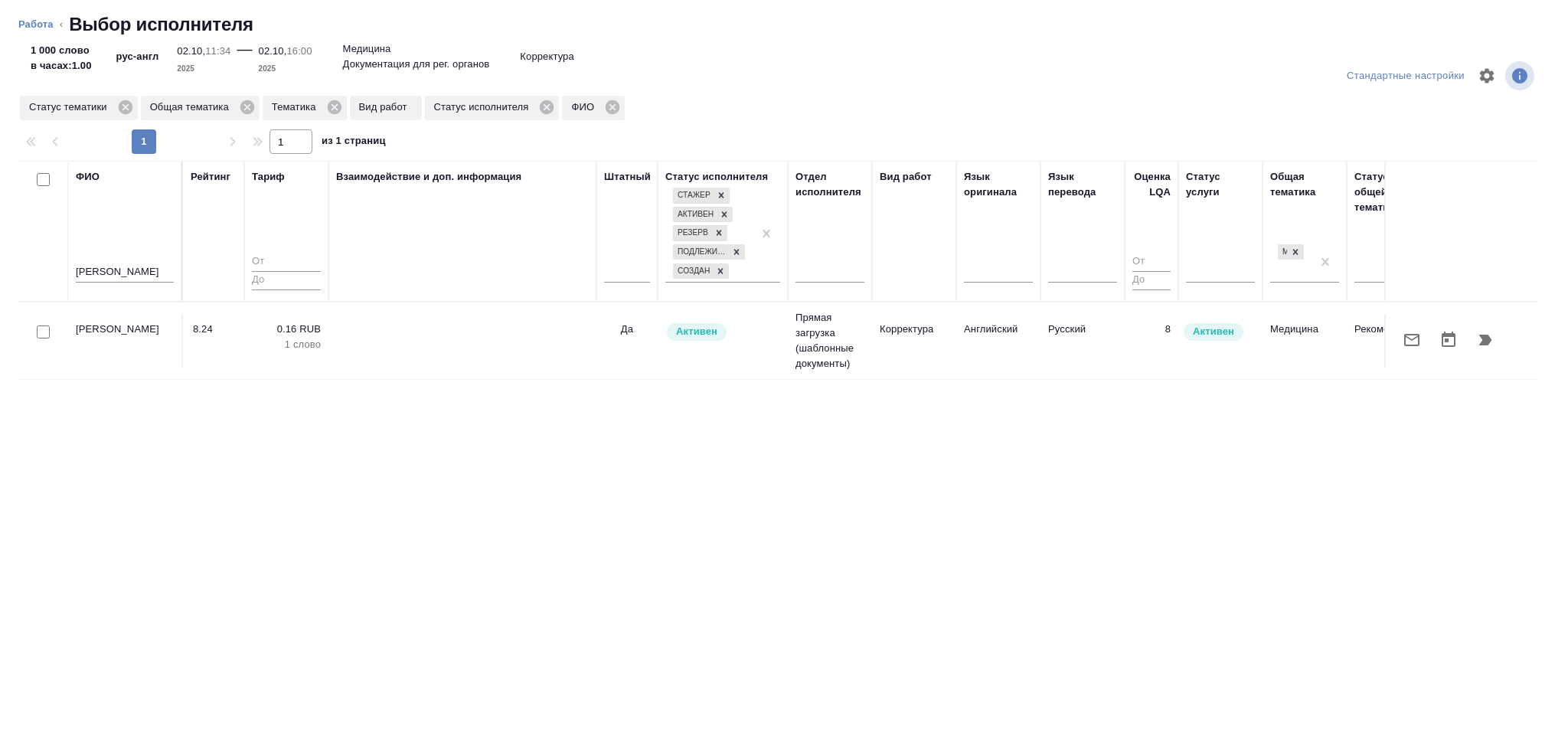
click at [1477, 332] on icon "button" at bounding box center [1485, 340] width 19 height 19
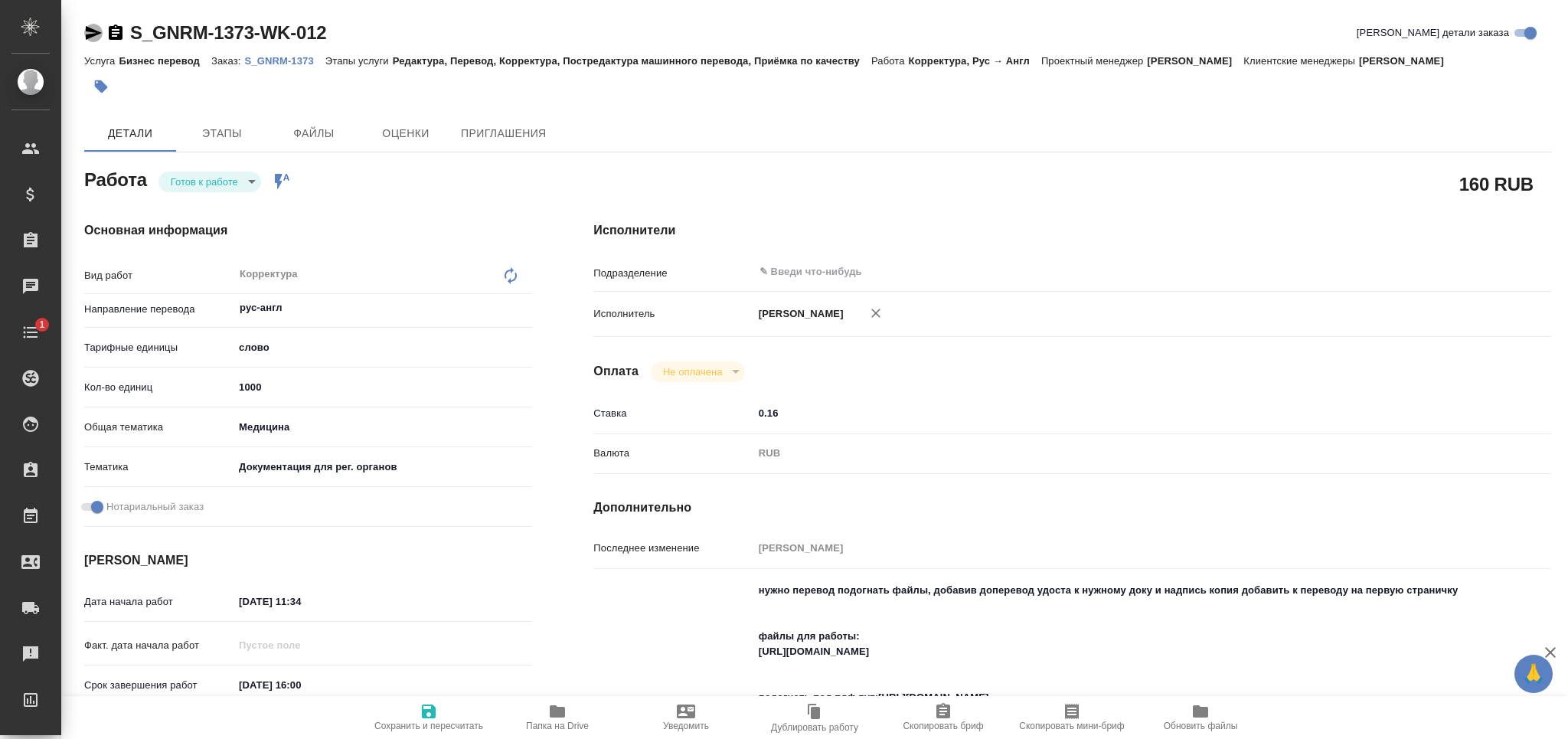
click at [99, 33] on icon "button" at bounding box center [94, 33] width 16 height 14
